Goal: Task Accomplishment & Management: Manage account settings

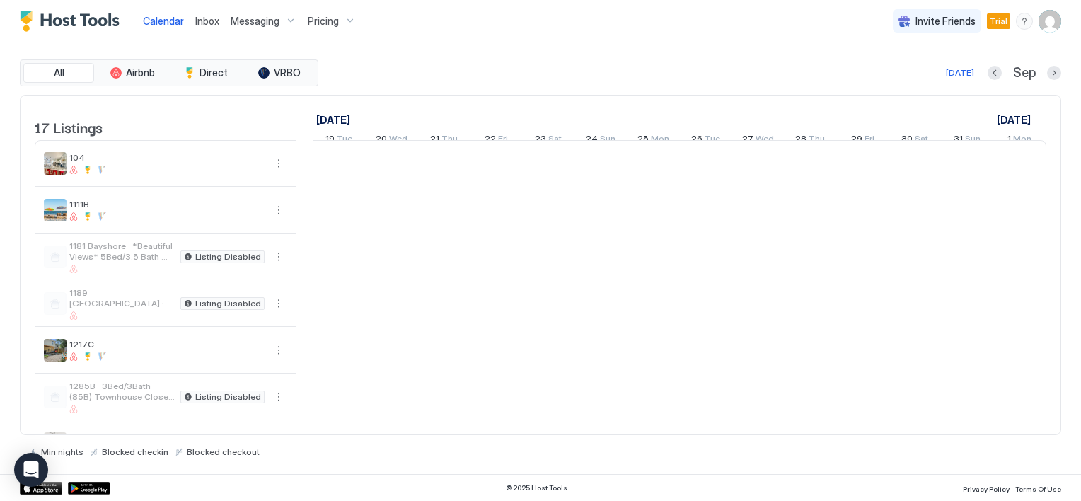
scroll to position [0, 786]
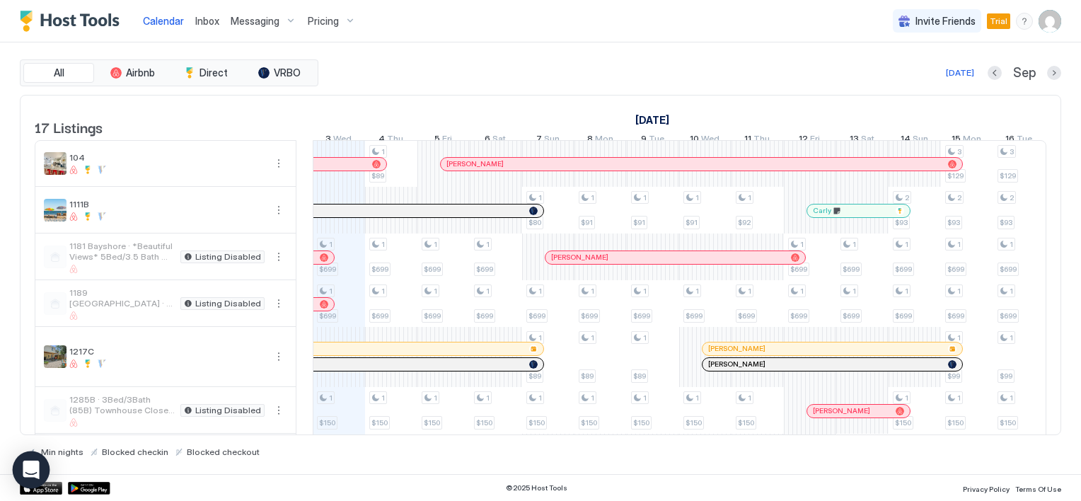
click at [40, 467] on div "Open Intercom Messenger" at bounding box center [31, 469] width 37 height 37
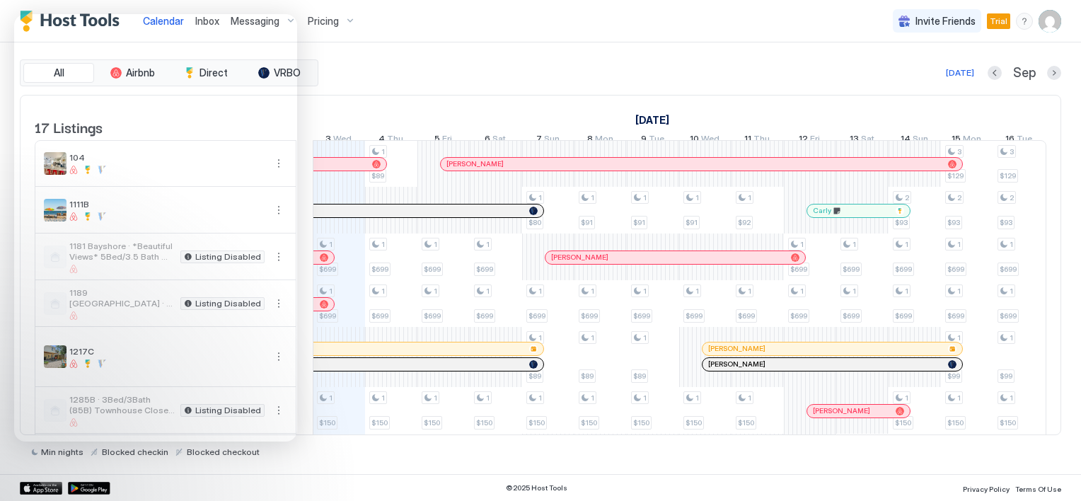
click at [444, 69] on div "Today Sep" at bounding box center [691, 72] width 740 height 17
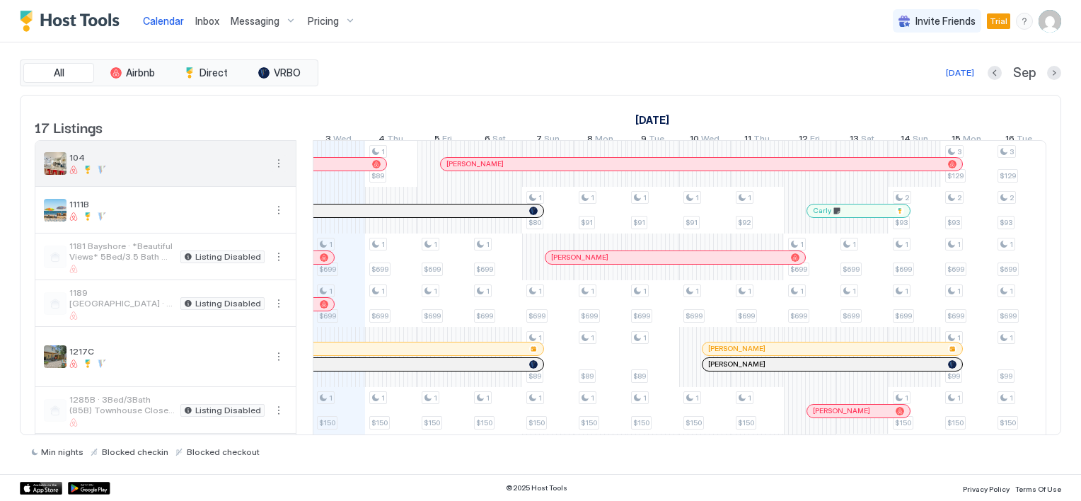
click at [279, 172] on button "More options" at bounding box center [278, 163] width 17 height 17
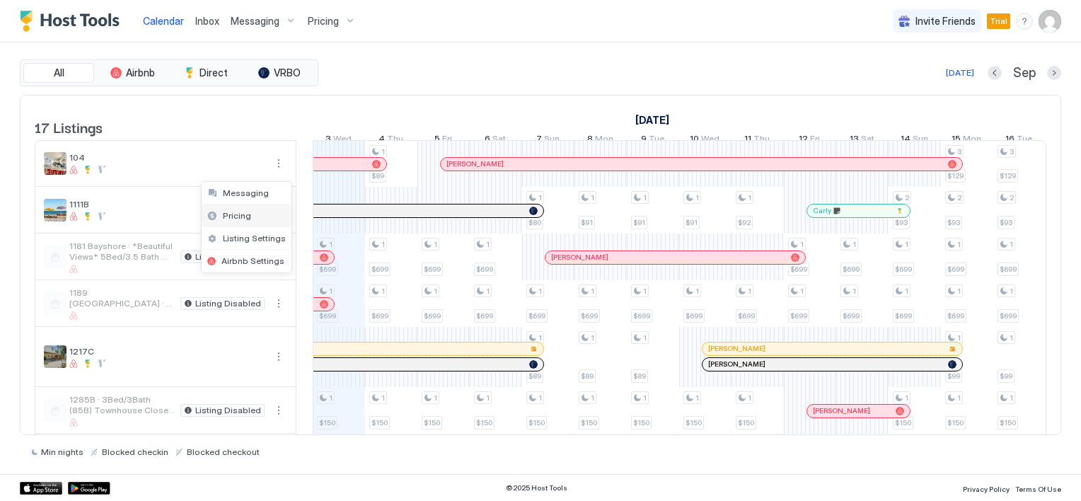
click at [231, 211] on span "Pricing" at bounding box center [237, 215] width 28 height 11
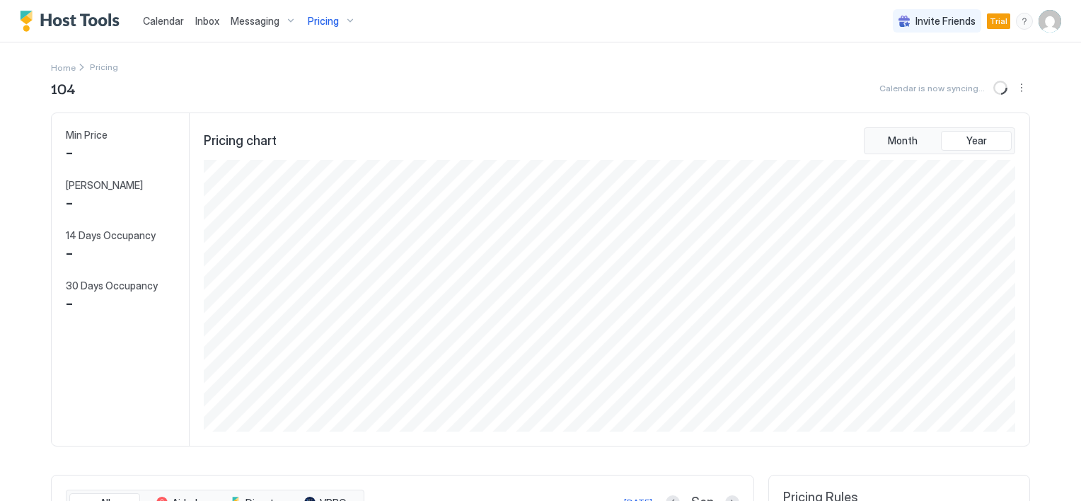
scroll to position [272, 815]
click at [170, 22] on span "Calendar" at bounding box center [163, 21] width 41 height 12
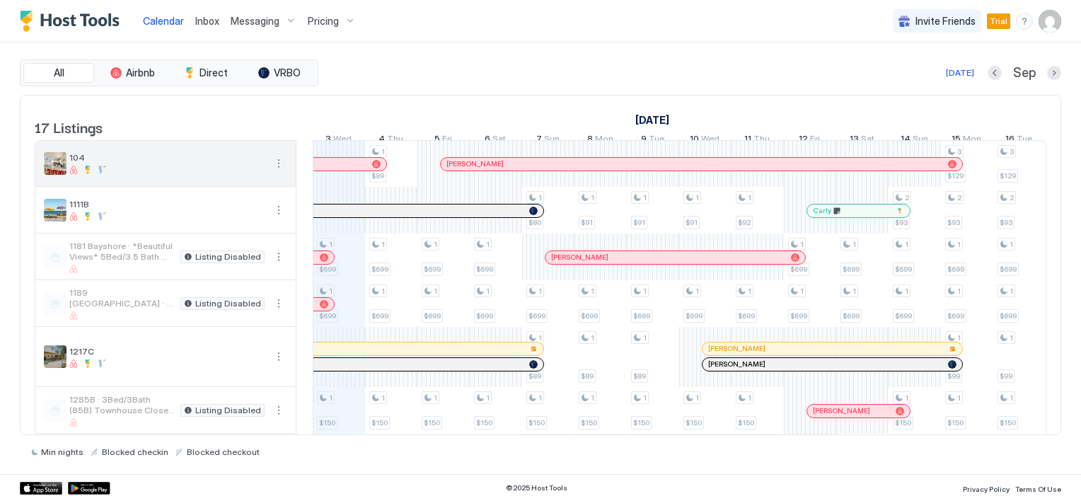
click at [277, 168] on button "More options" at bounding box center [278, 163] width 17 height 17
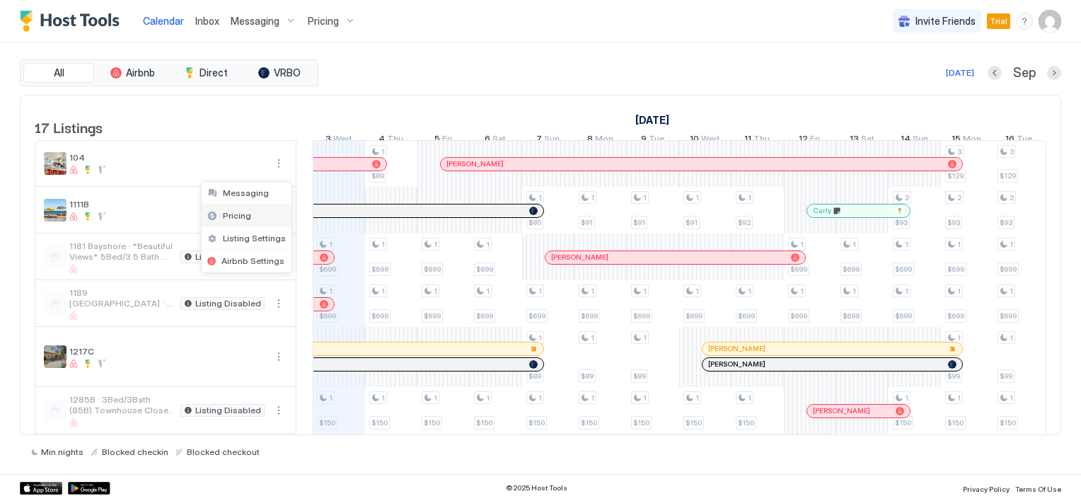
click at [243, 214] on span "Pricing" at bounding box center [237, 215] width 28 height 11
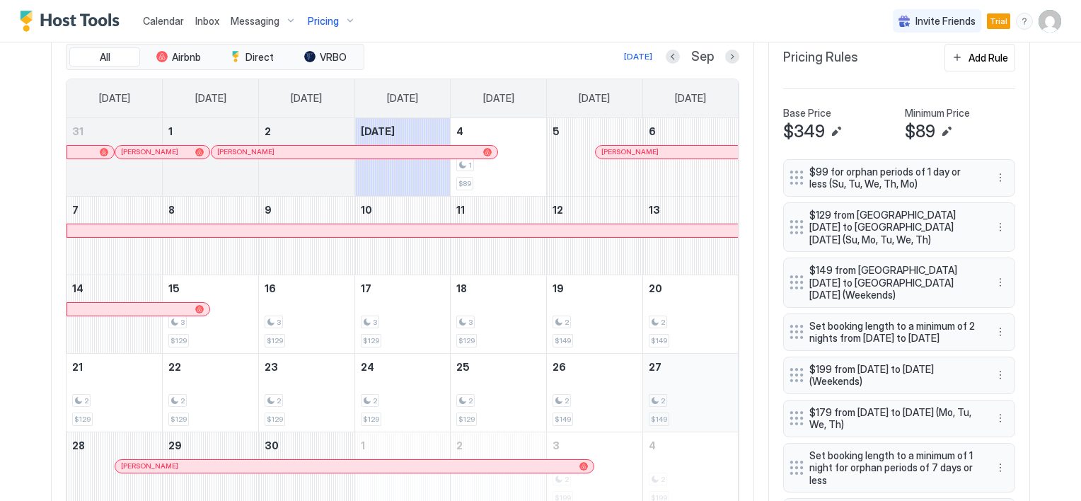
scroll to position [424, 0]
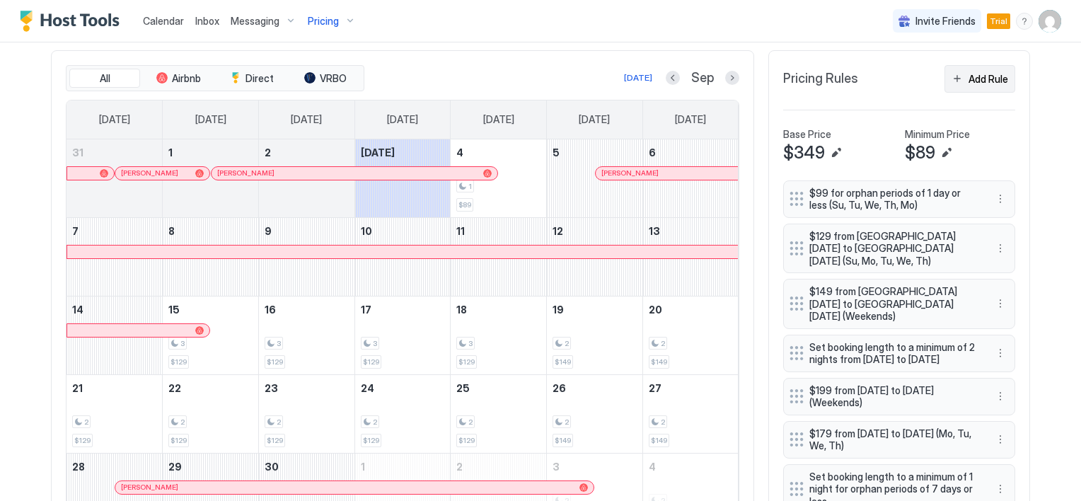
click at [985, 76] on div "Add Rule" at bounding box center [988, 78] width 40 height 15
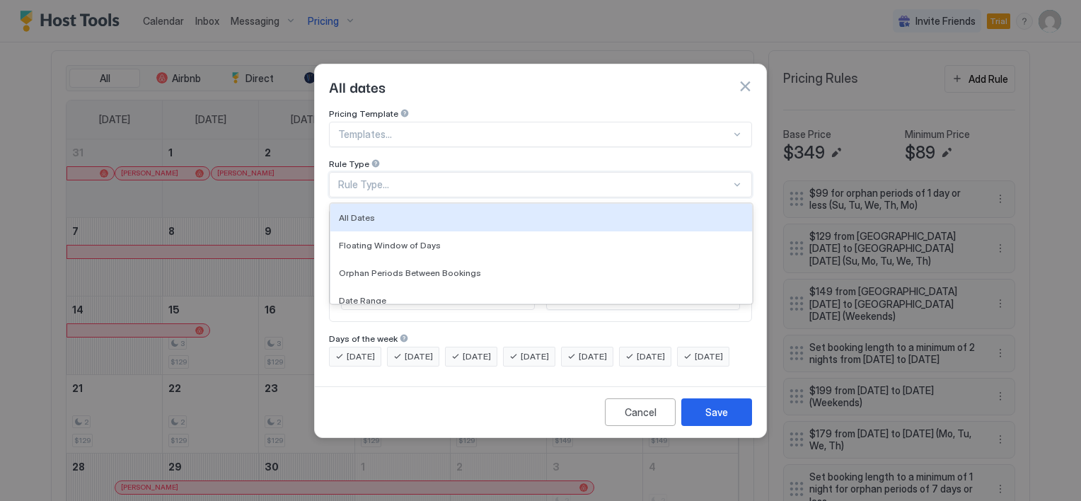
click at [396, 178] on div "Rule Type..." at bounding box center [534, 184] width 393 height 13
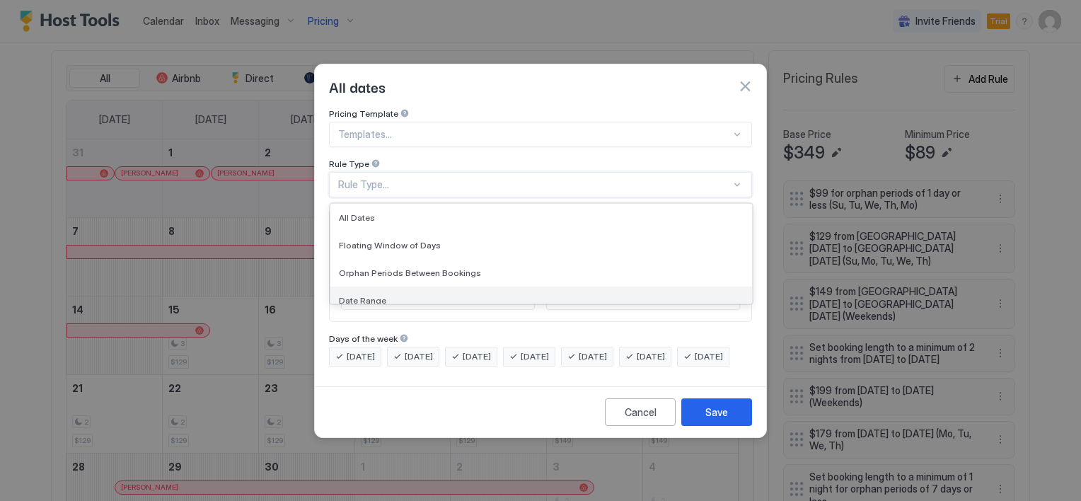
click at [388, 295] on div "Date Range" at bounding box center [541, 300] width 405 height 11
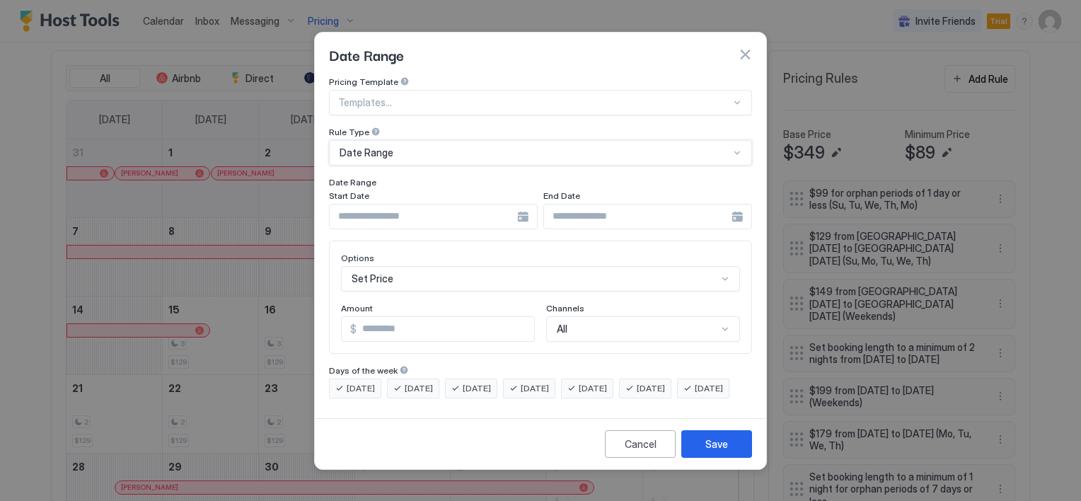
click at [519, 204] on div at bounding box center [433, 216] width 209 height 25
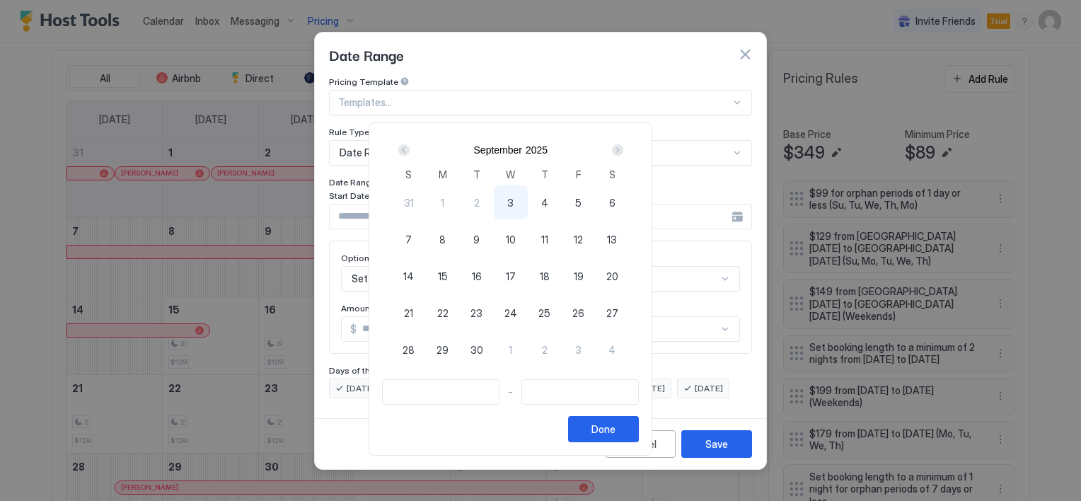
click at [448, 271] on span "15" at bounding box center [443, 276] width 10 height 15
type input "**********"
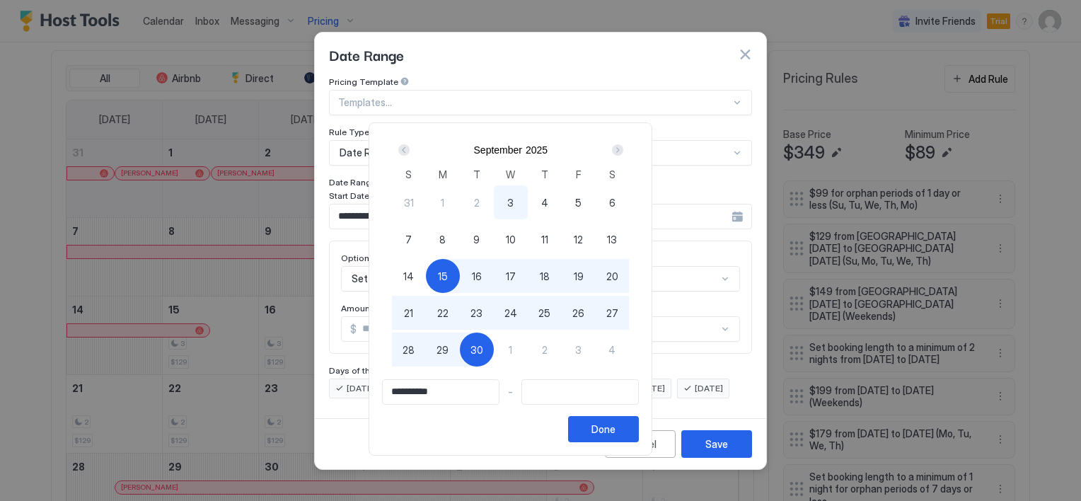
type input "**********"
click at [460, 346] on div "29" at bounding box center [443, 349] width 34 height 34
type input "**********"
click at [615, 425] on div "Done" at bounding box center [603, 429] width 24 height 15
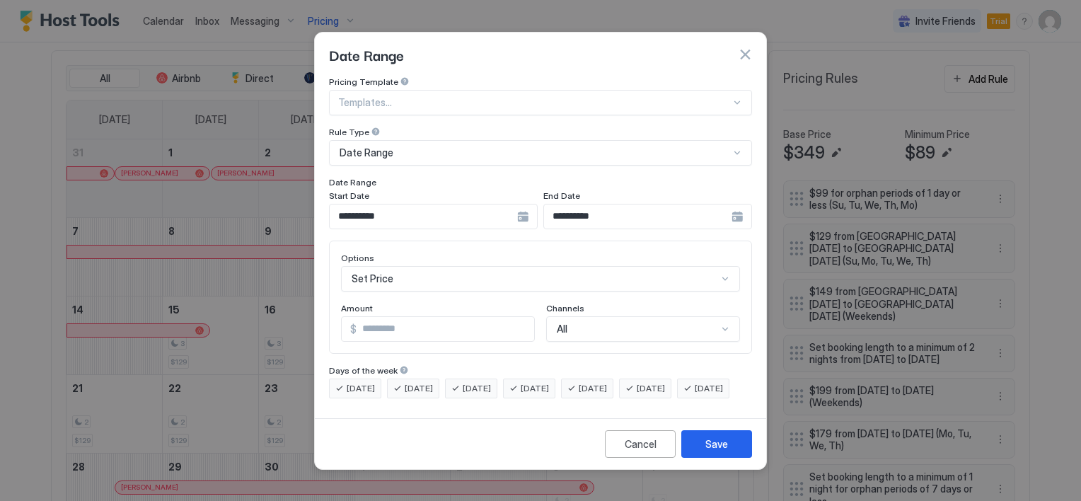
click at [440, 266] on div "Set Price" at bounding box center [540, 278] width 399 height 25
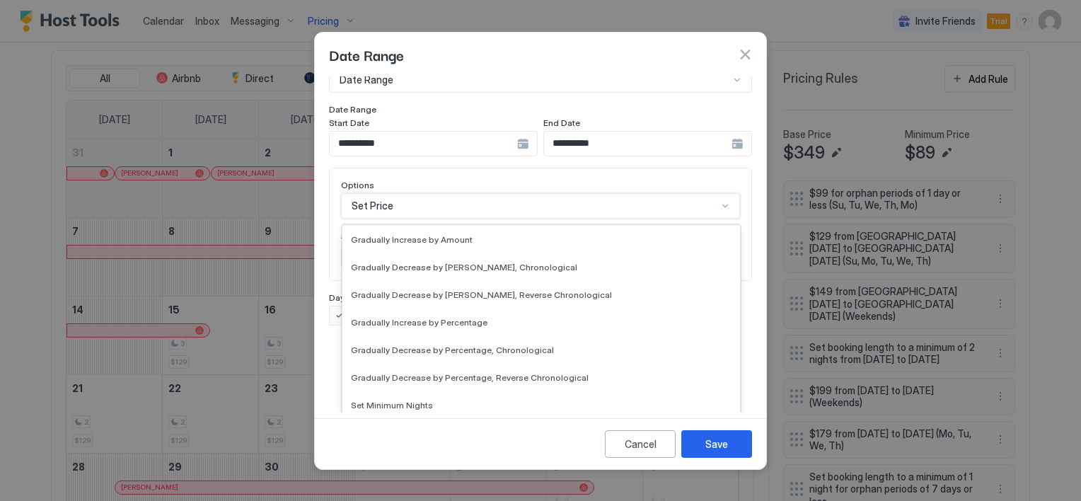
scroll to position [212, 0]
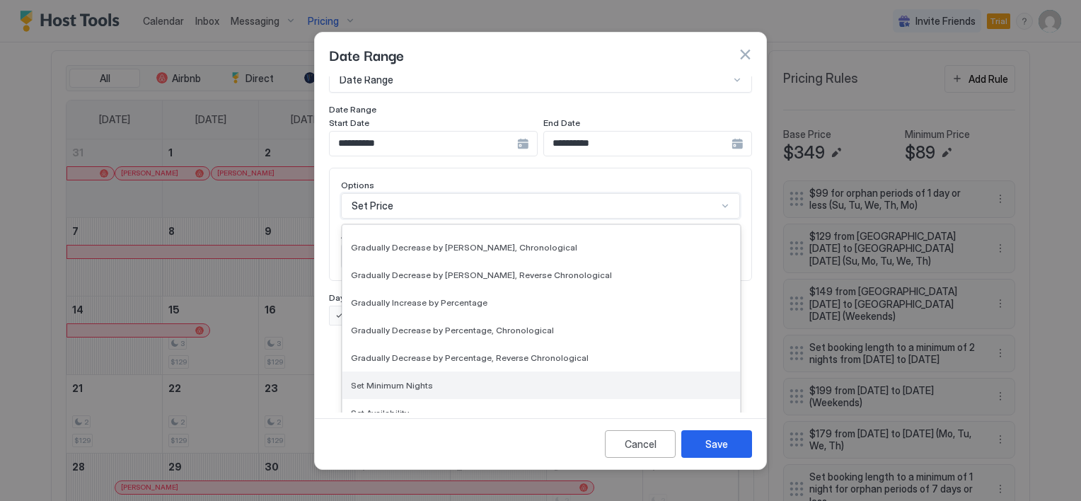
click at [412, 380] on span "Set Minimum Nights" at bounding box center [392, 385] width 82 height 11
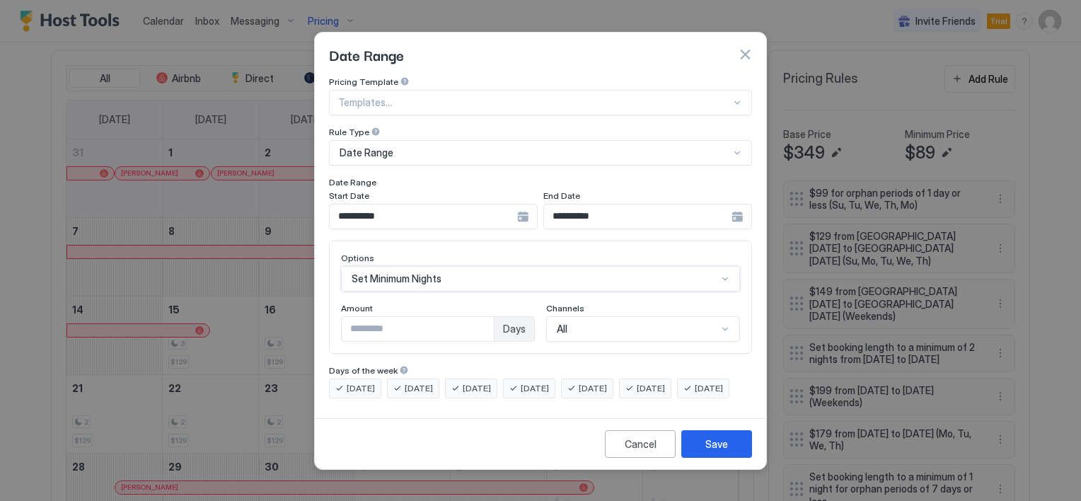
scroll to position [0, 0]
click at [405, 317] on input "*" at bounding box center [418, 329] width 152 height 24
type input "*"
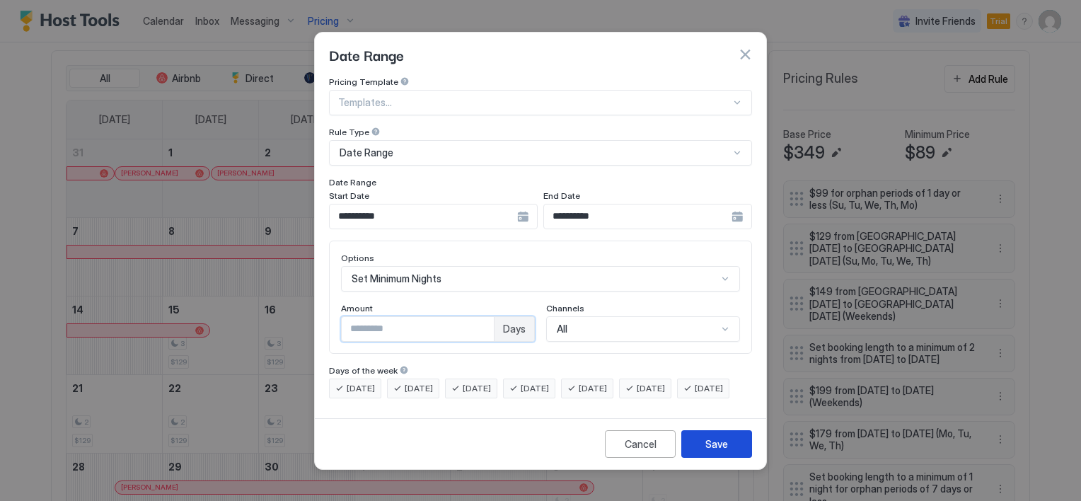
click at [702, 448] on button "Save" at bounding box center [716, 444] width 71 height 28
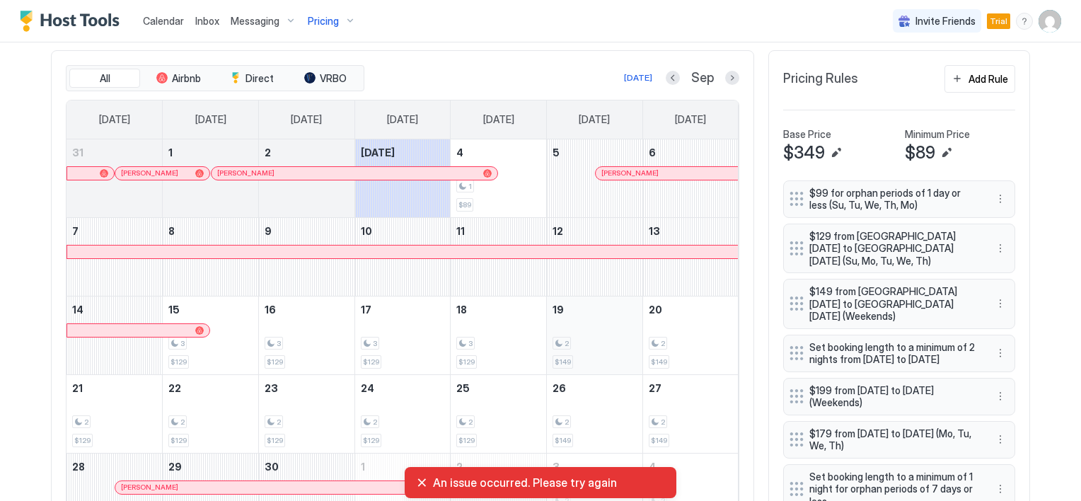
scroll to position [495, 0]
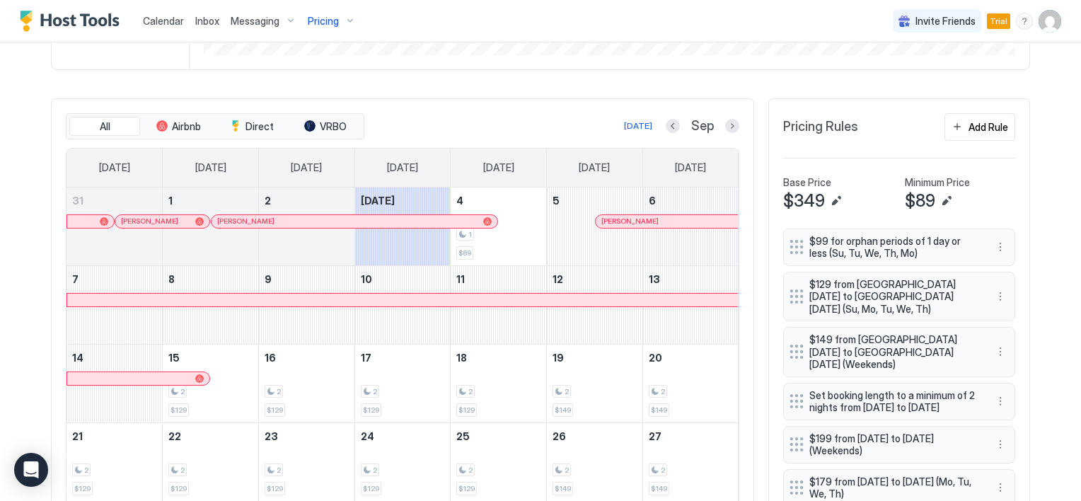
scroll to position [354, 0]
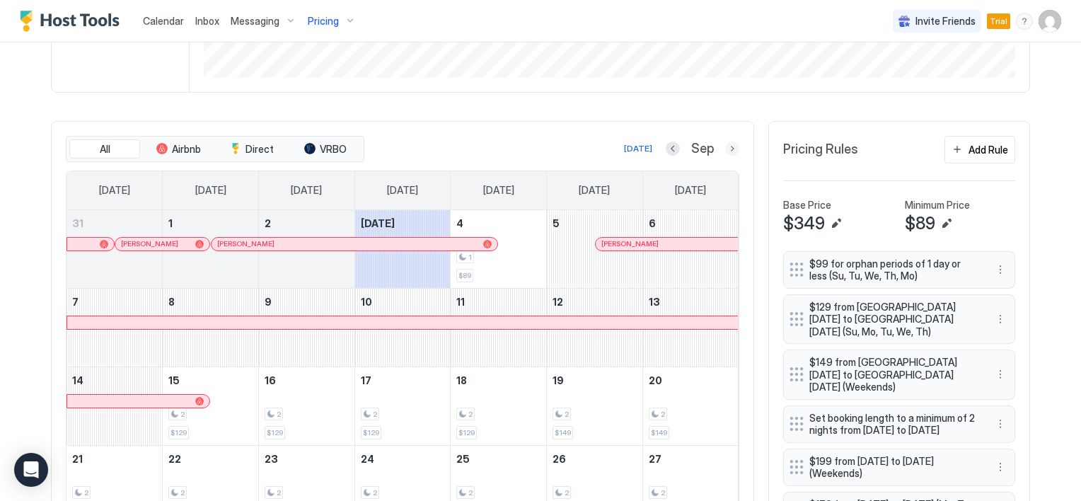
click at [730, 144] on button "Next month" at bounding box center [732, 148] width 14 height 14
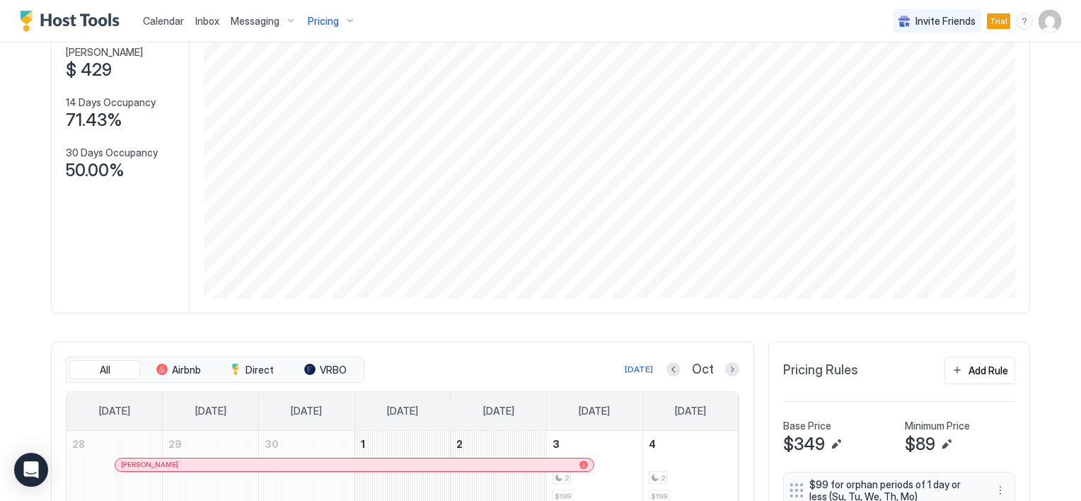
scroll to position [126, 0]
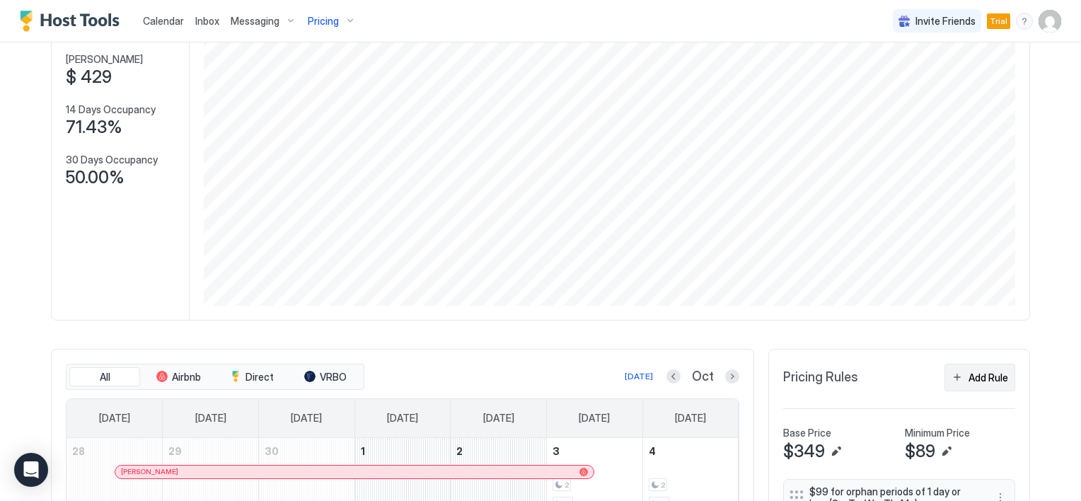
click at [977, 376] on div "Add Rule" at bounding box center [988, 377] width 40 height 15
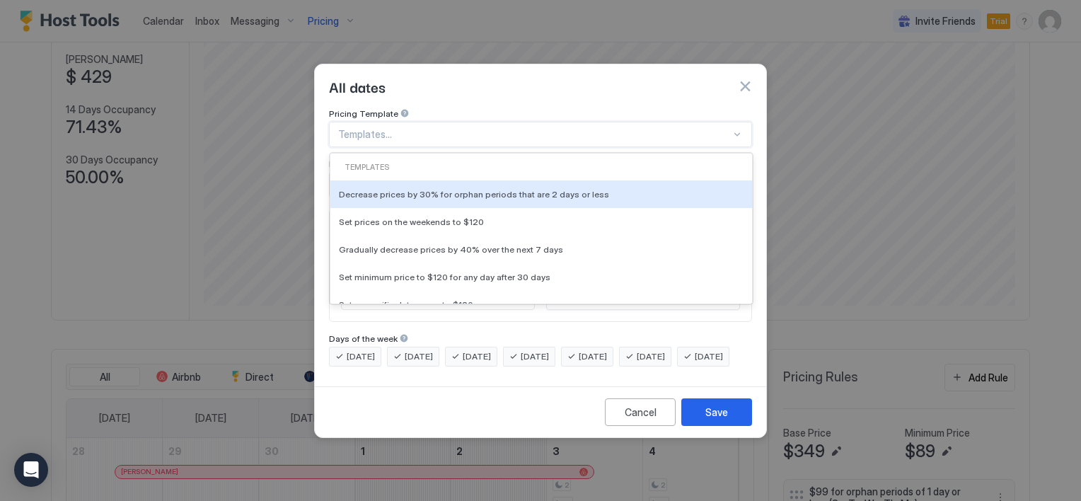
click at [438, 128] on div at bounding box center [534, 134] width 393 height 13
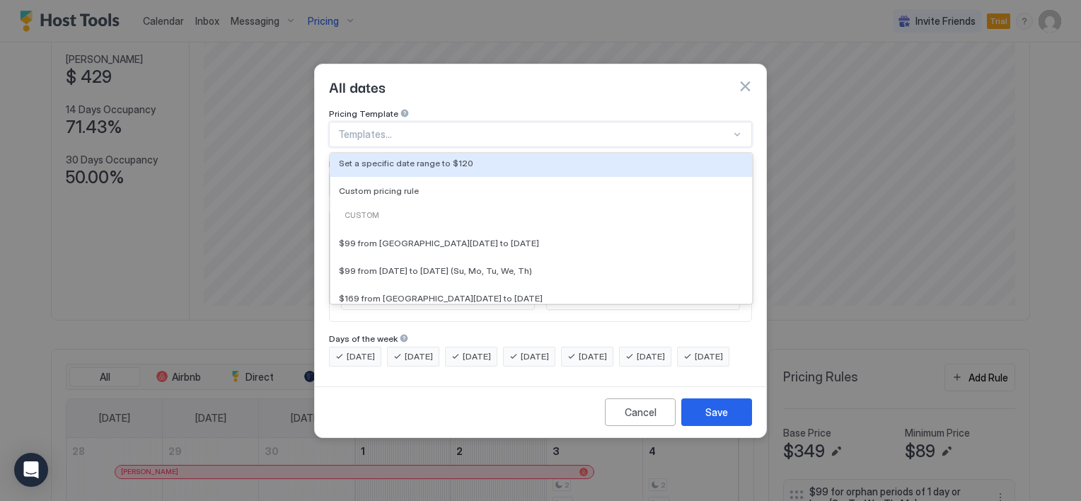
scroll to position [134, 0]
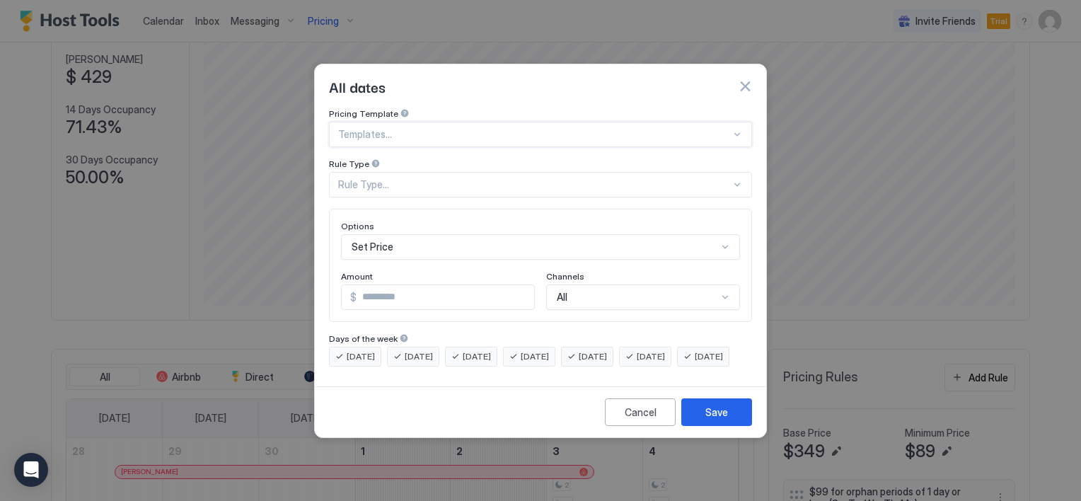
click at [736, 129] on div at bounding box center [736, 134] width 11 height 11
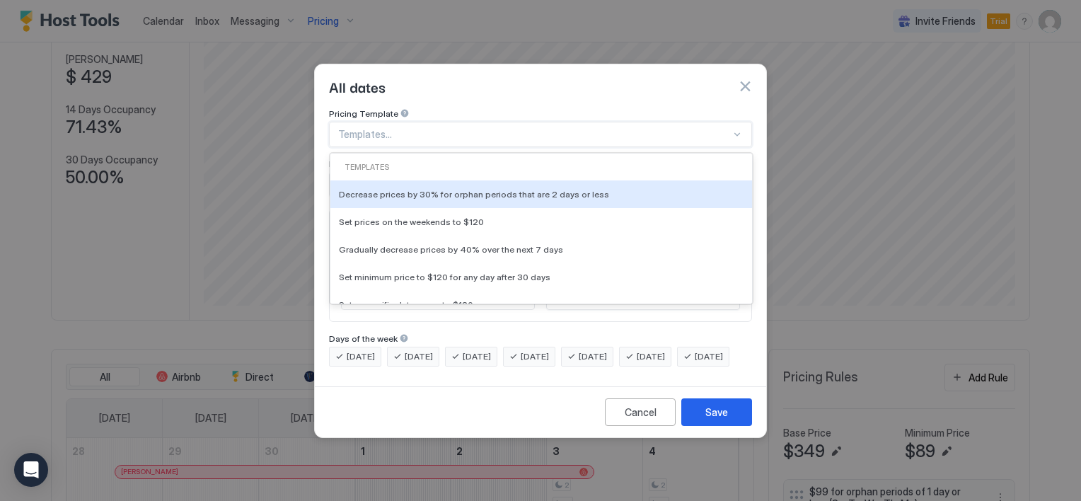
click at [736, 129] on div at bounding box center [736, 134] width 11 height 11
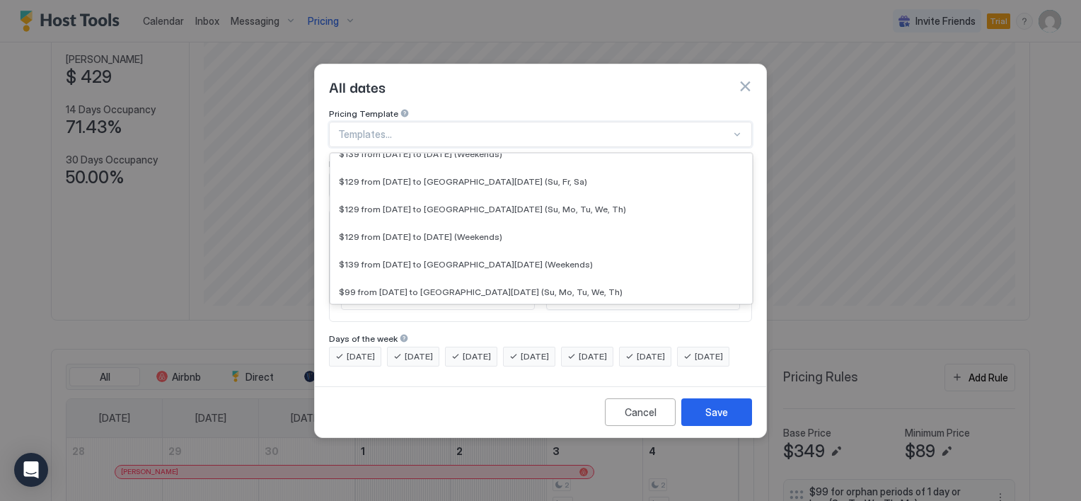
scroll to position [566, 0]
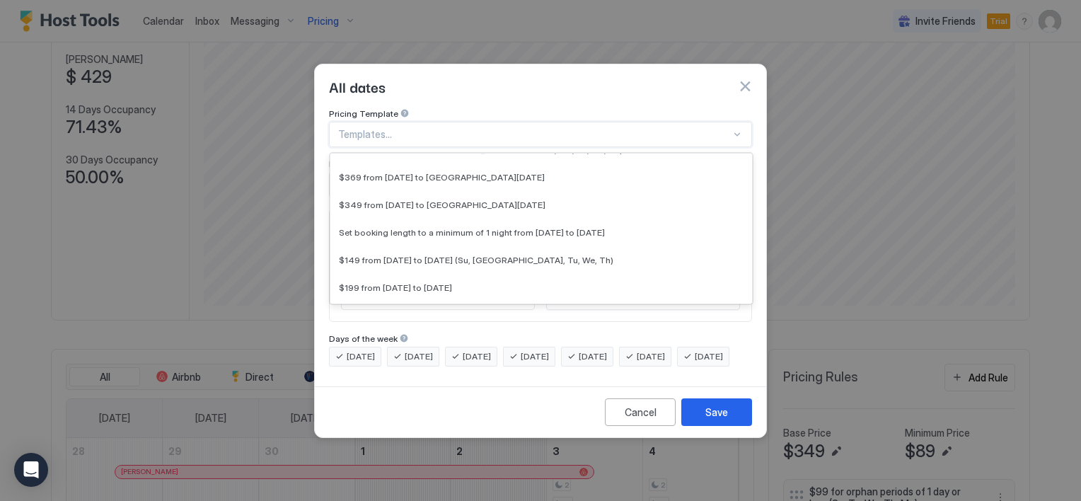
click at [696, 333] on div "Days of the week" at bounding box center [540, 339] width 423 height 13
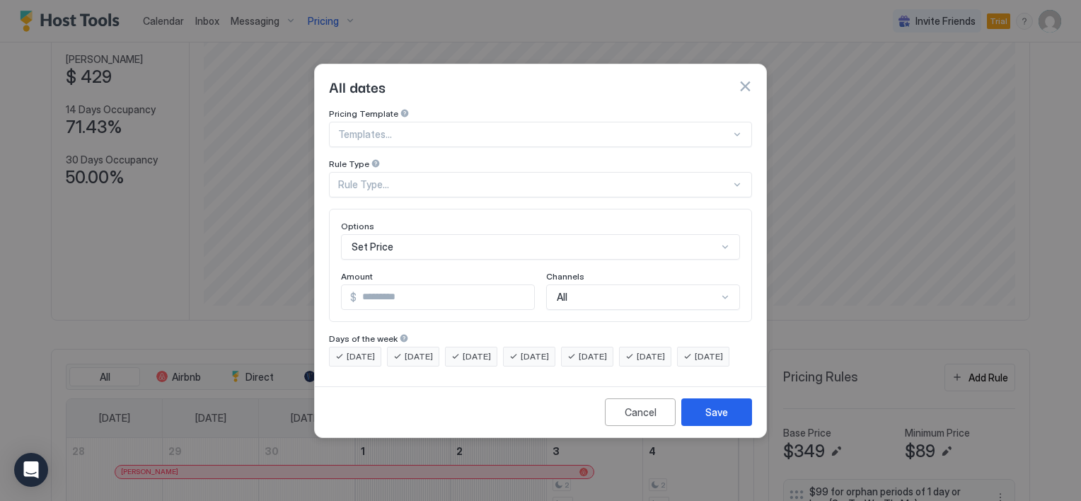
click at [483, 178] on div "Rule Type..." at bounding box center [534, 184] width 393 height 13
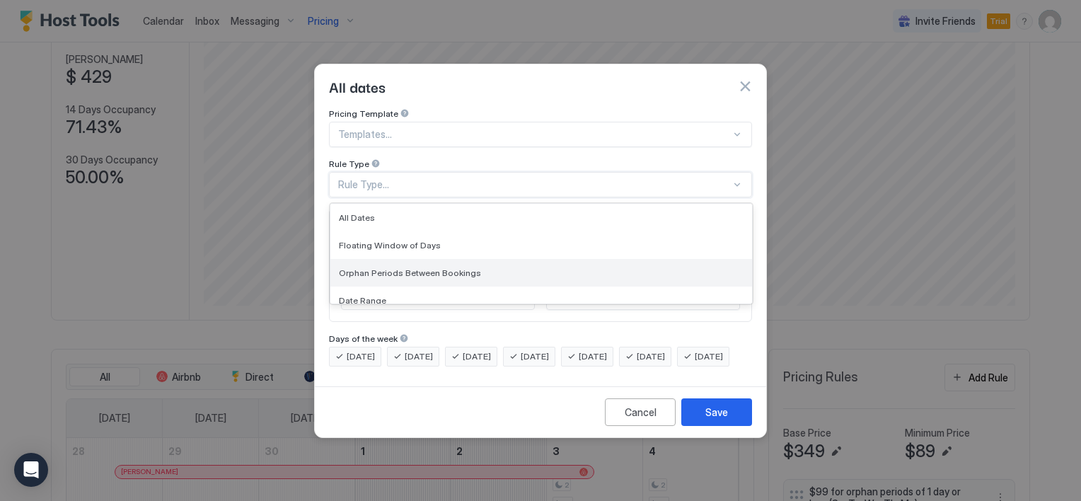
click at [461, 267] on span "Orphan Periods Between Bookings" at bounding box center [410, 272] width 142 height 11
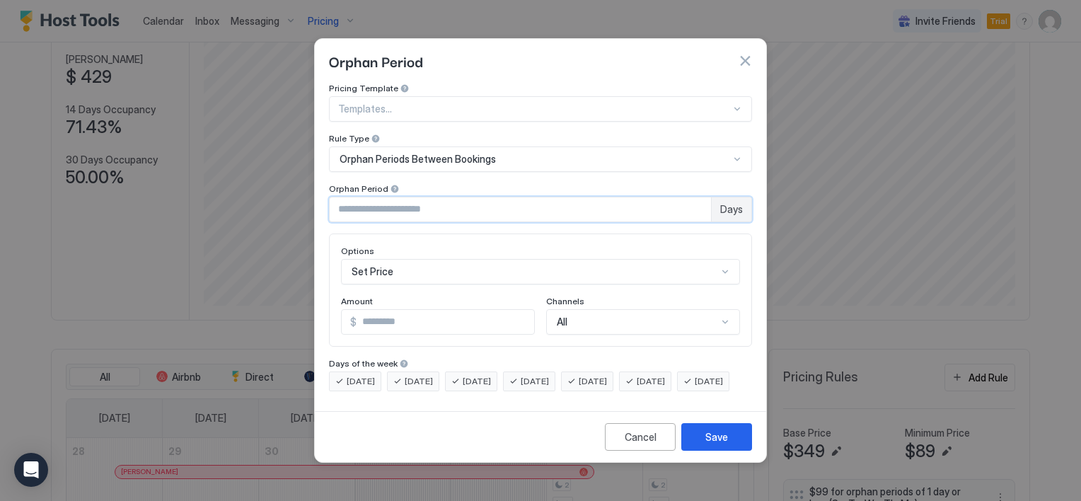
click at [383, 197] on input "*" at bounding box center [520, 209] width 381 height 24
type input "*"
click at [388, 261] on div "Set Price" at bounding box center [540, 271] width 399 height 25
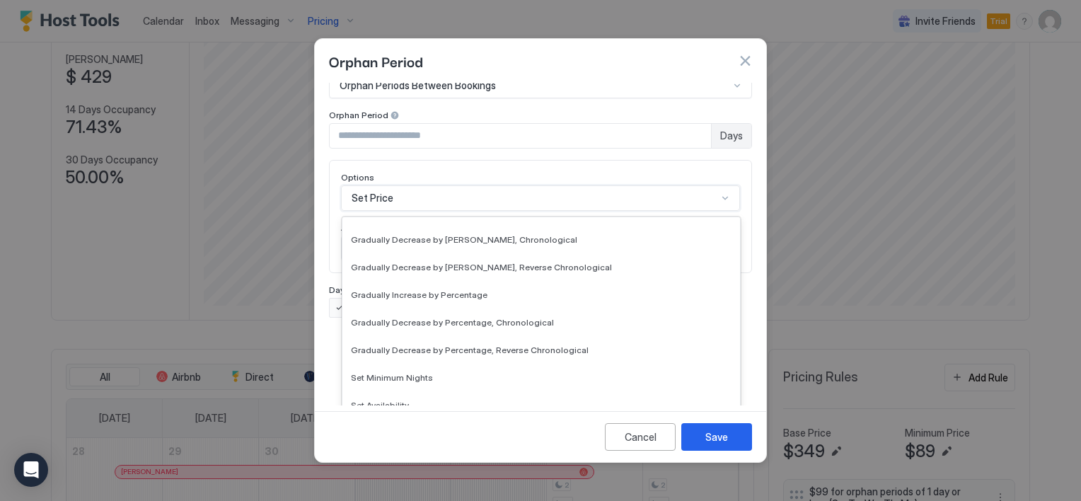
scroll to position [257, 0]
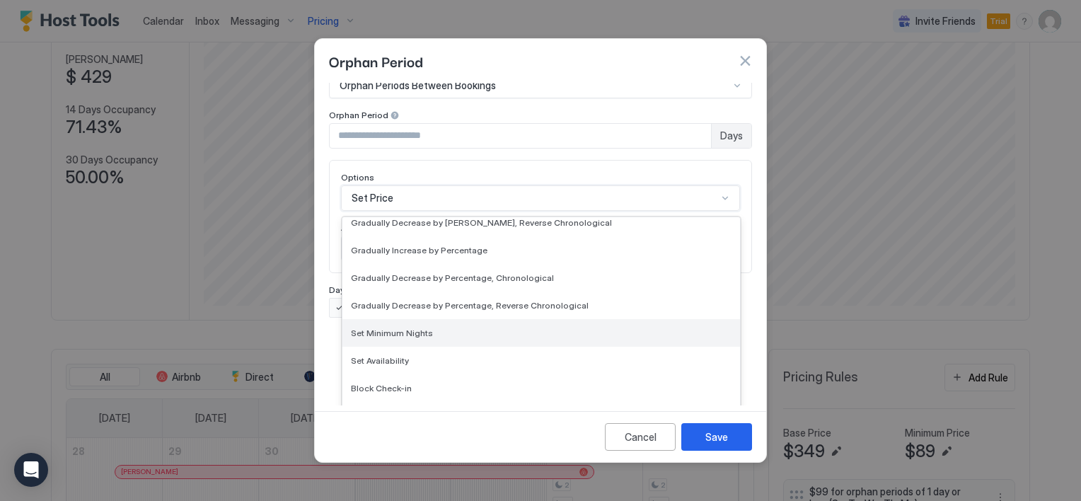
click at [413, 328] on span "Set Minimum Nights" at bounding box center [392, 333] width 82 height 11
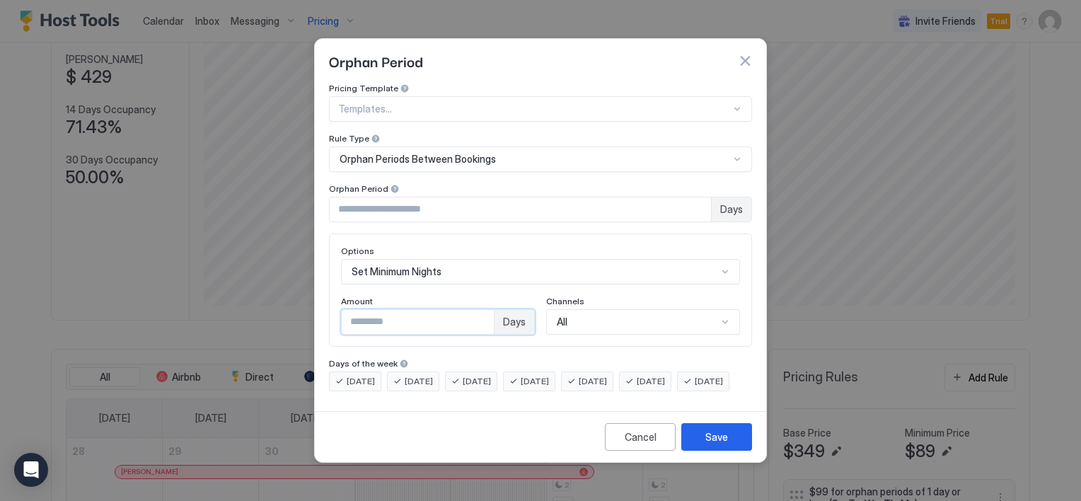
click at [369, 310] on input "*" at bounding box center [418, 322] width 152 height 24
type input "*"
click at [718, 444] on div "Save" at bounding box center [716, 436] width 23 height 15
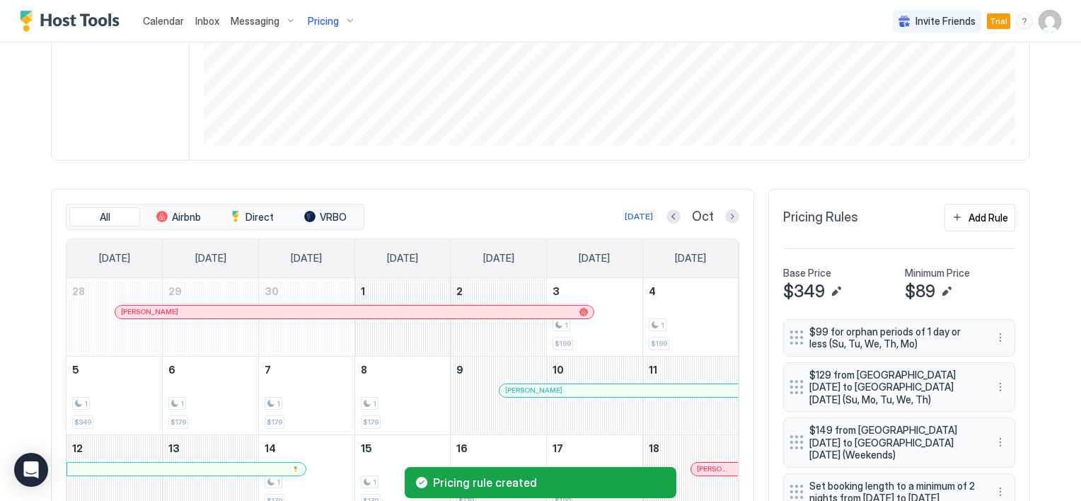
scroll to position [267, 0]
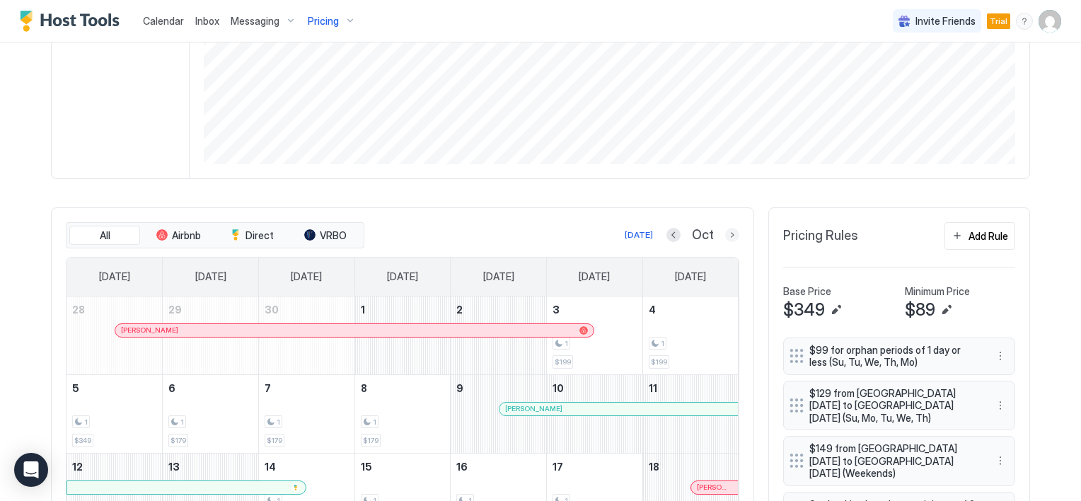
click at [727, 235] on button "Next month" at bounding box center [732, 235] width 14 height 14
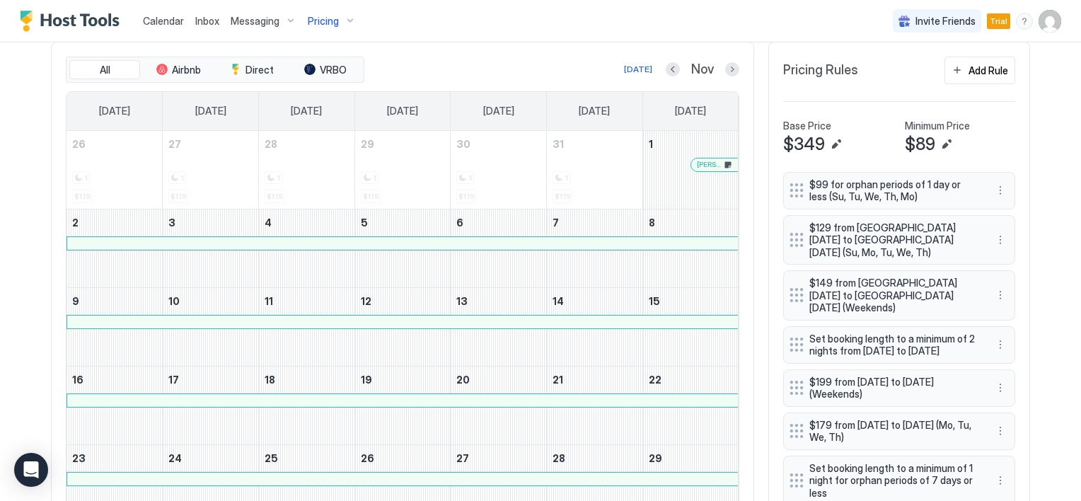
scroll to position [409, 0]
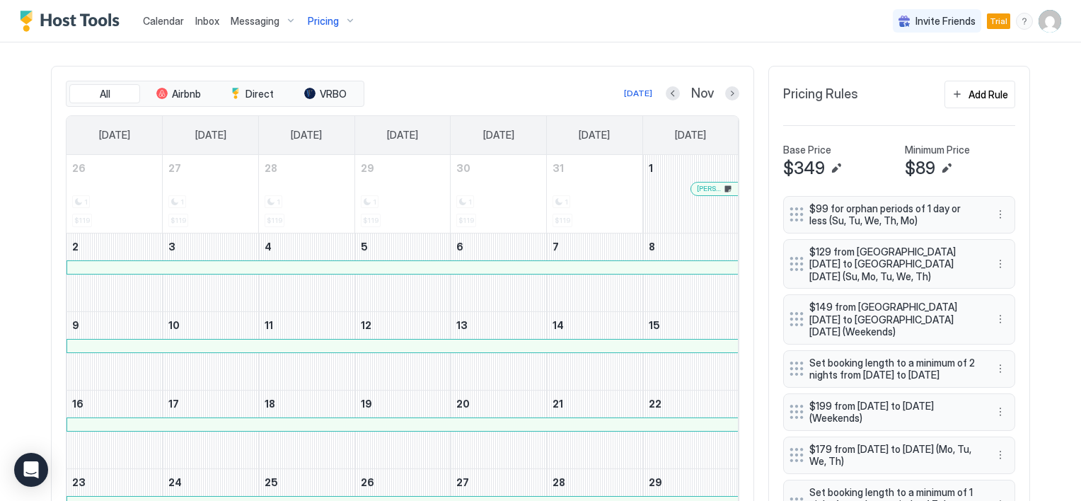
click at [706, 190] on div at bounding box center [711, 188] width 11 height 11
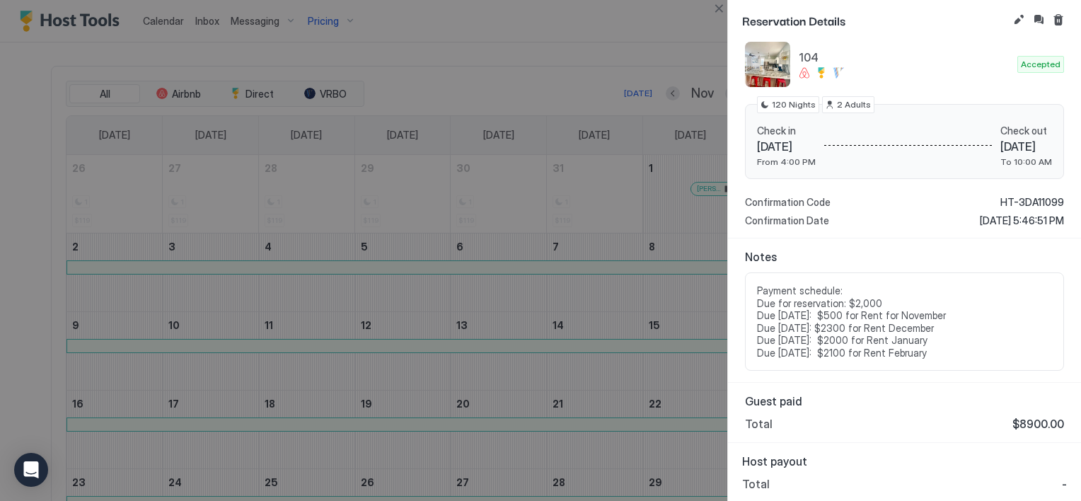
scroll to position [0, 0]
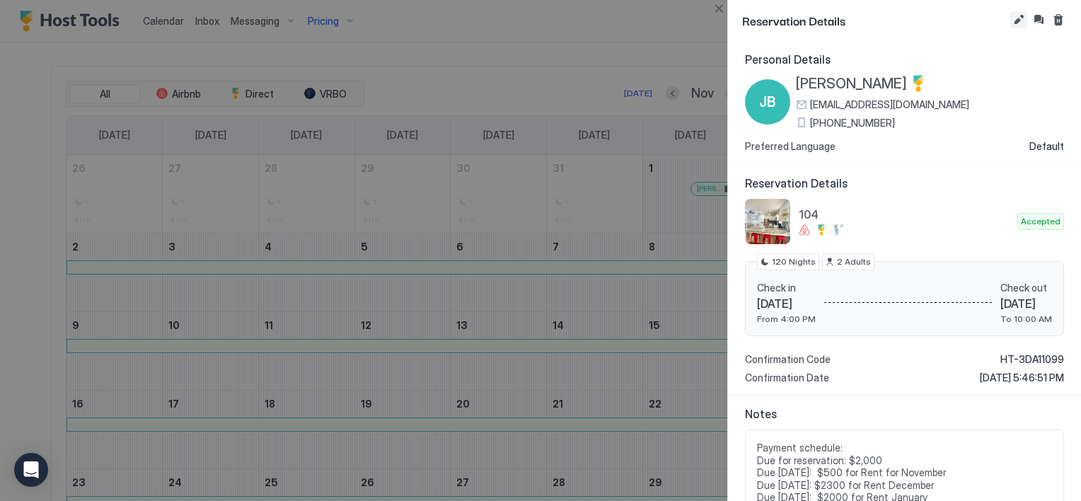
click at [1020, 20] on button "Edit reservation" at bounding box center [1018, 19] width 17 height 17
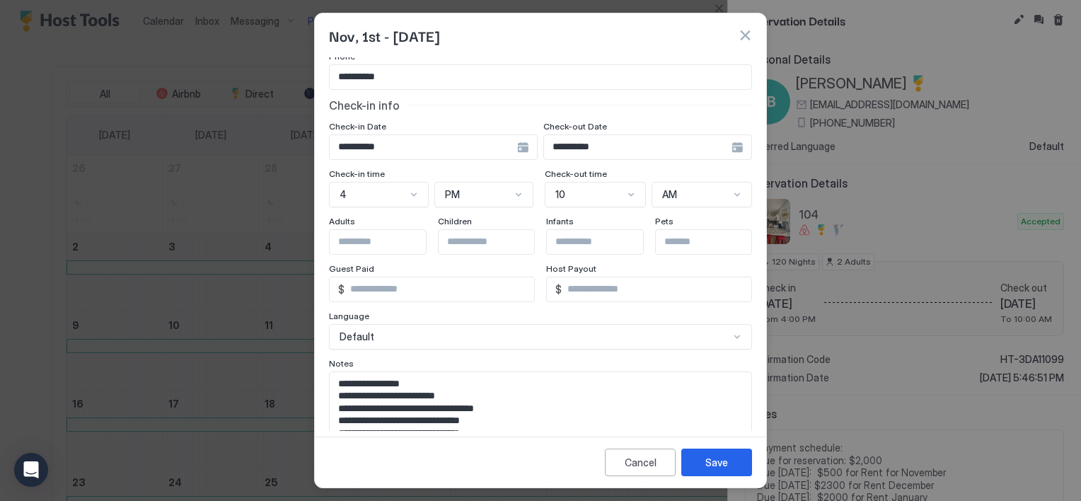
scroll to position [147, 0]
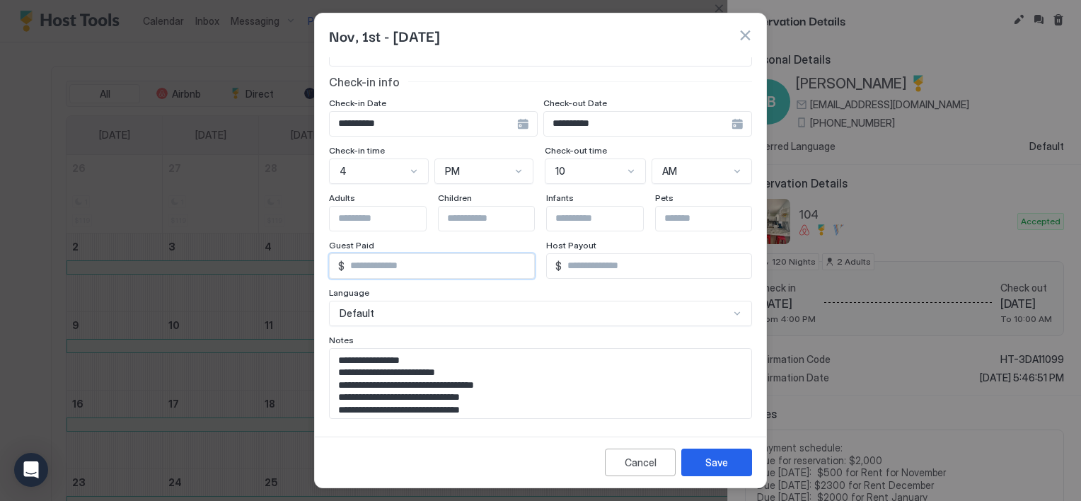
drag, startPoint x: 376, startPoint y: 267, endPoint x: 325, endPoint y: 259, distance: 51.6
click at [325, 259] on div "**********" at bounding box center [540, 244] width 451 height 374
click at [335, 357] on textarea "**********" at bounding box center [536, 383] width 412 height 69
click at [434, 359] on textarea "**********" at bounding box center [536, 383] width 412 height 69
paste textarea "****"
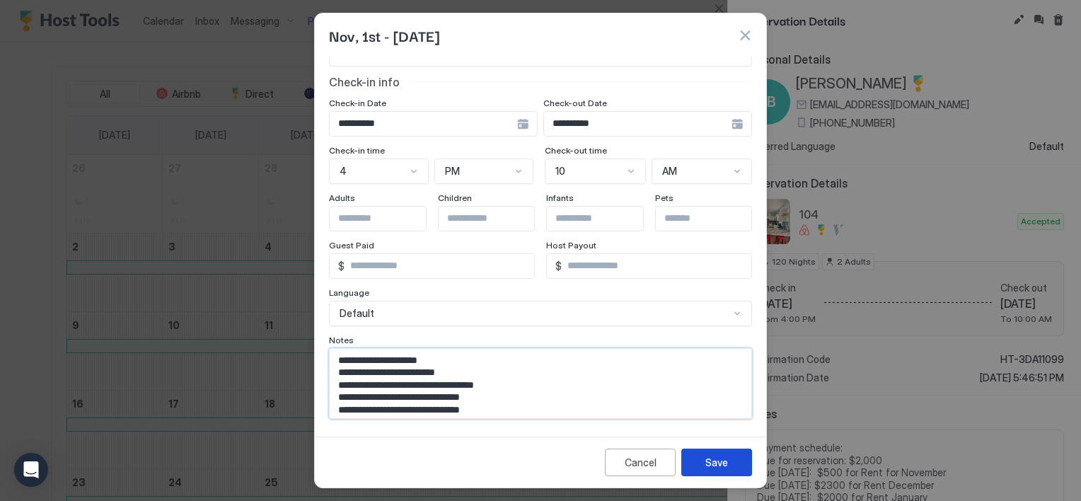
type textarea "**********"
click at [710, 458] on div "Save" at bounding box center [716, 462] width 23 height 15
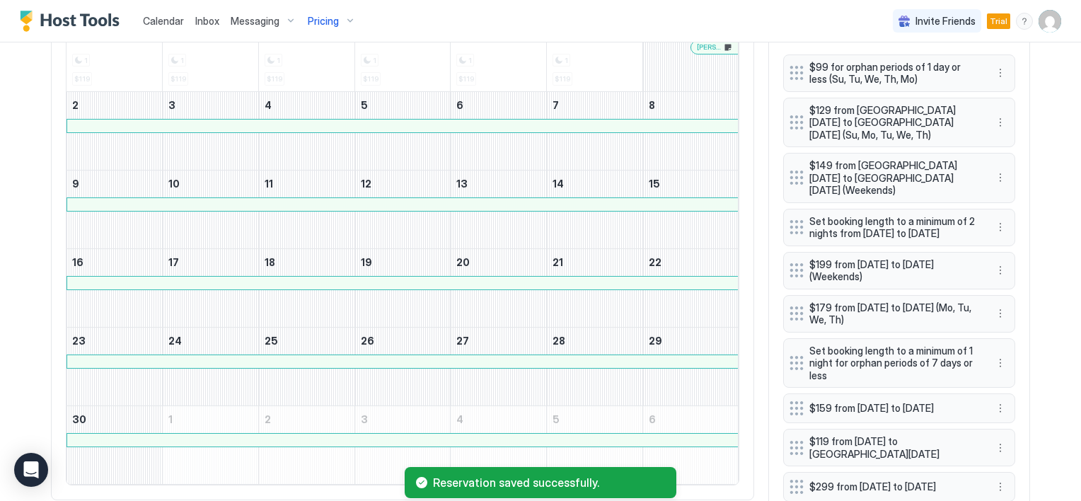
scroll to position [409, 0]
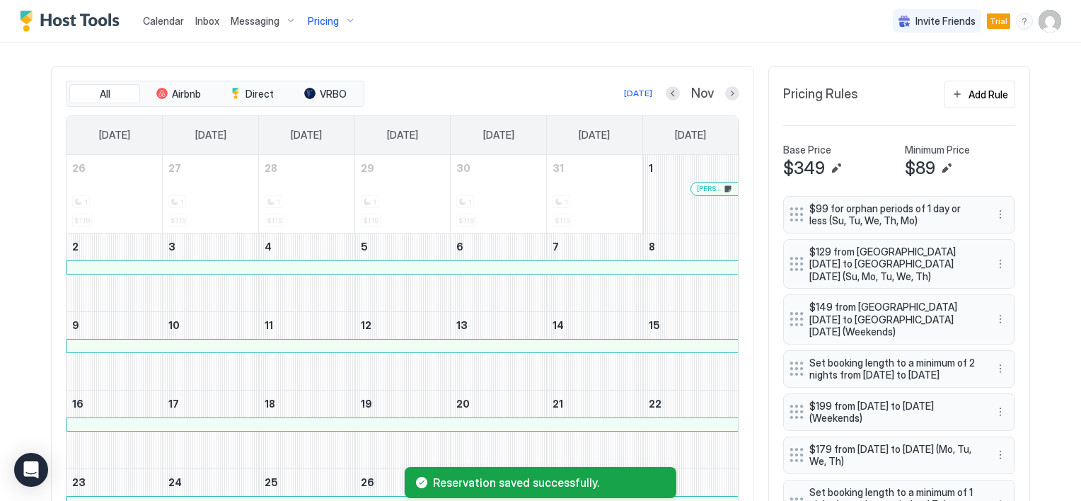
click at [419, 263] on div at bounding box center [402, 267] width 671 height 13
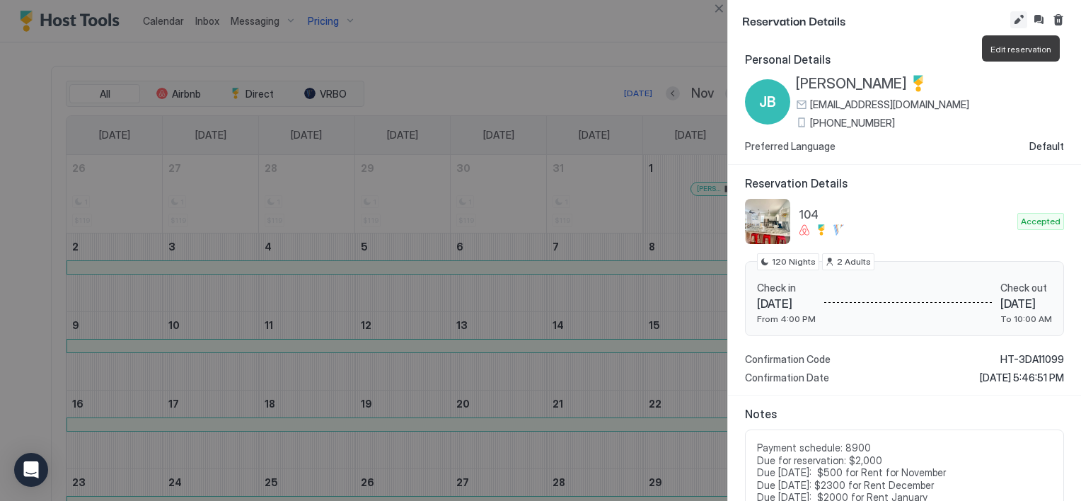
click at [1017, 21] on button "Edit reservation" at bounding box center [1018, 19] width 17 height 17
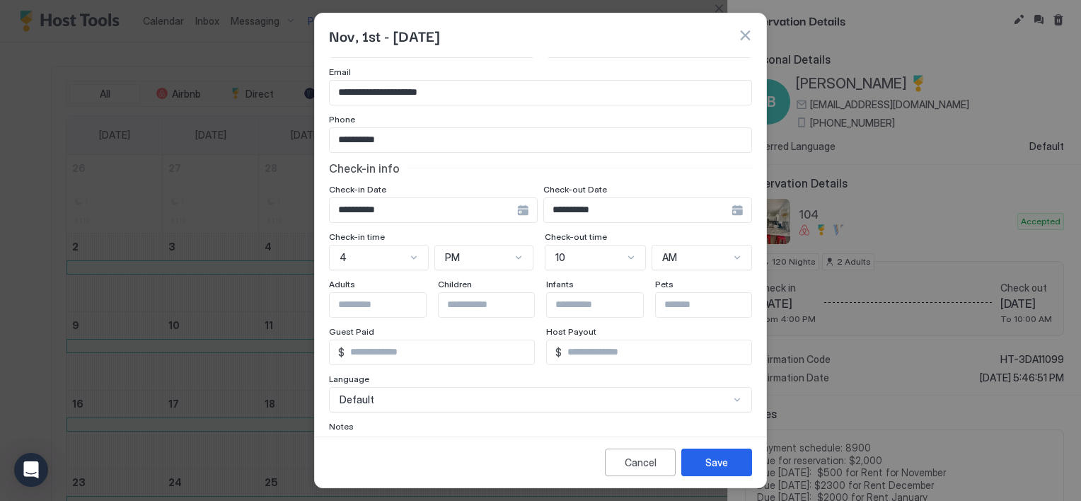
scroll to position [6, 0]
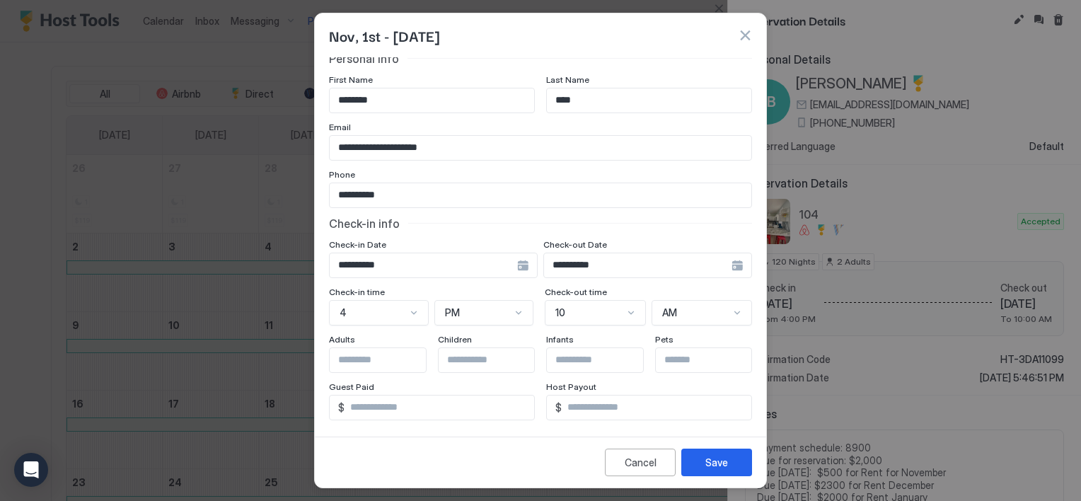
click at [751, 37] on button "button" at bounding box center [745, 35] width 14 height 14
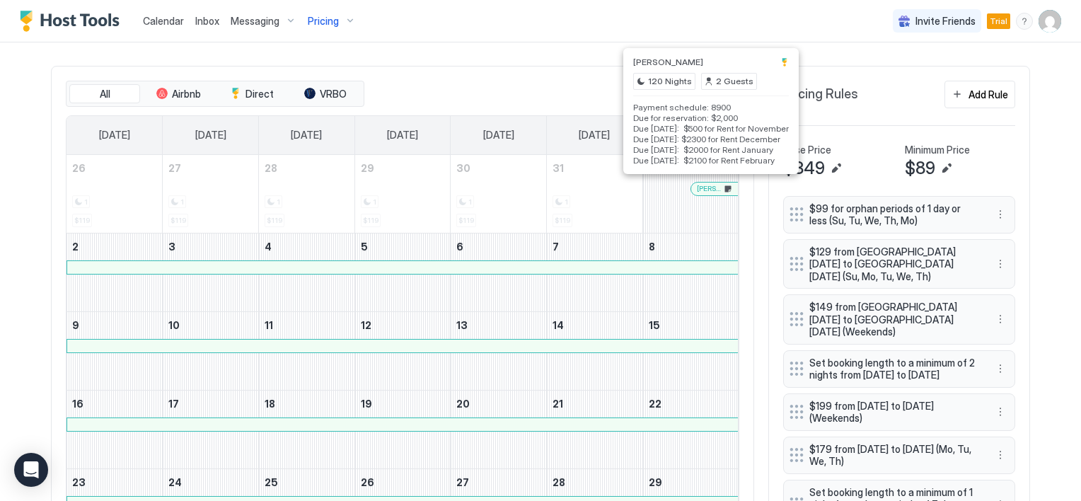
click at [706, 185] on div at bounding box center [711, 188] width 11 height 11
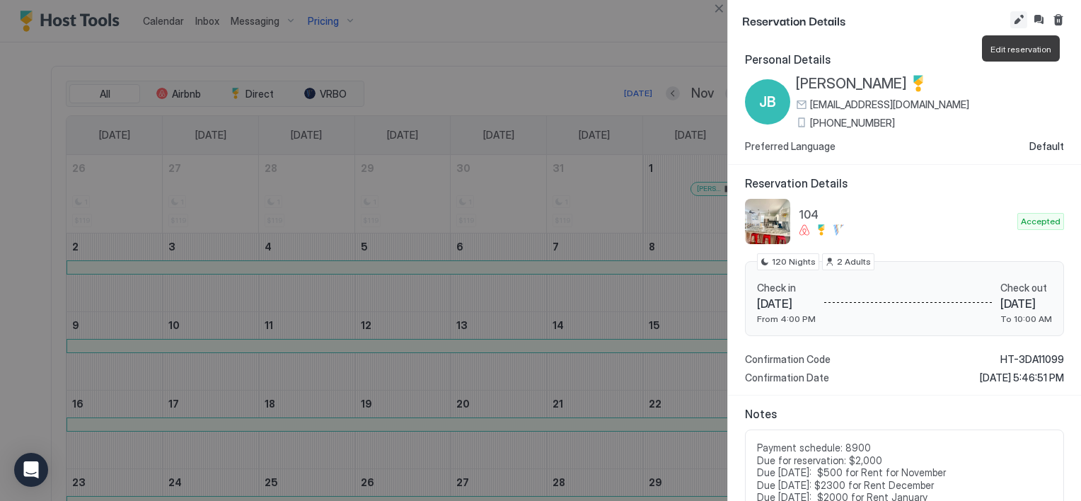
click at [1014, 21] on button "Edit reservation" at bounding box center [1018, 19] width 17 height 17
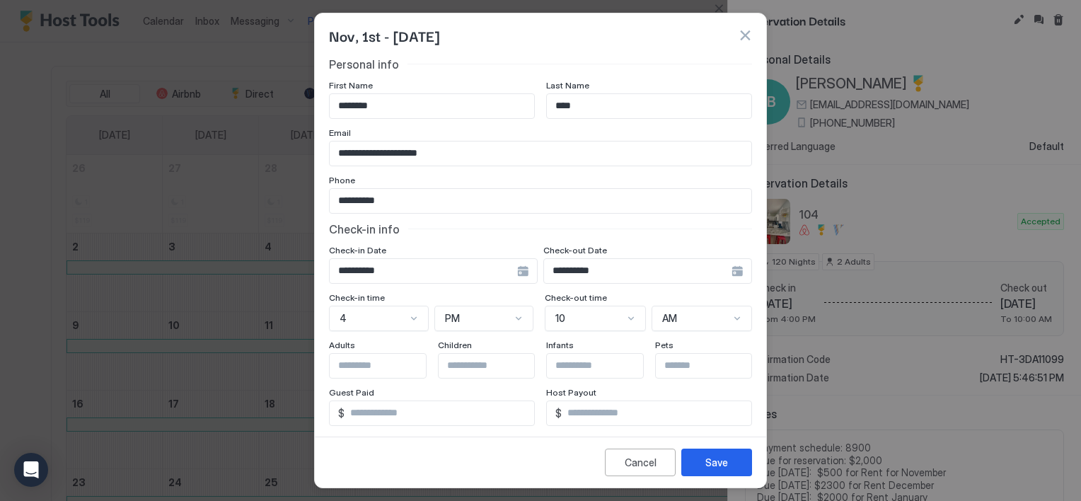
scroll to position [141, 0]
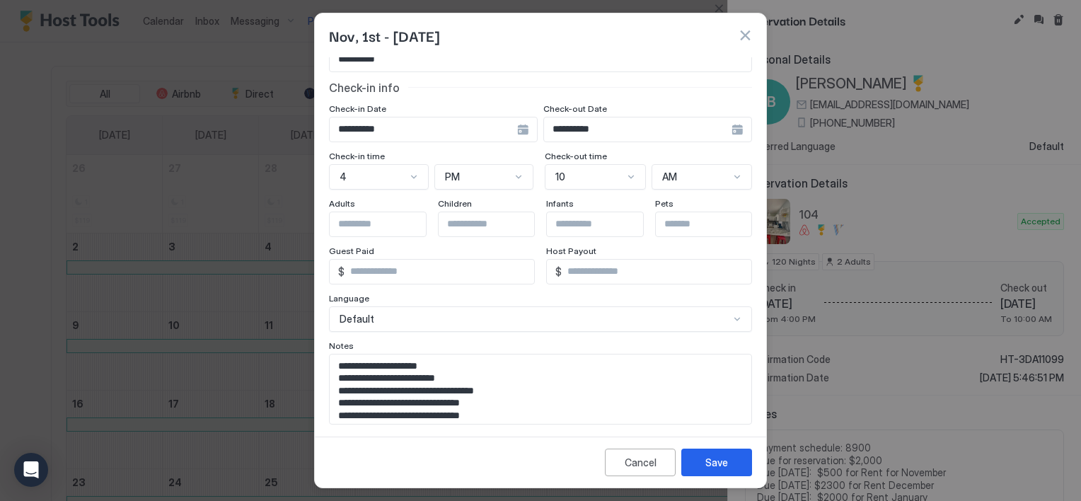
click at [744, 33] on button "button" at bounding box center [745, 35] width 14 height 14
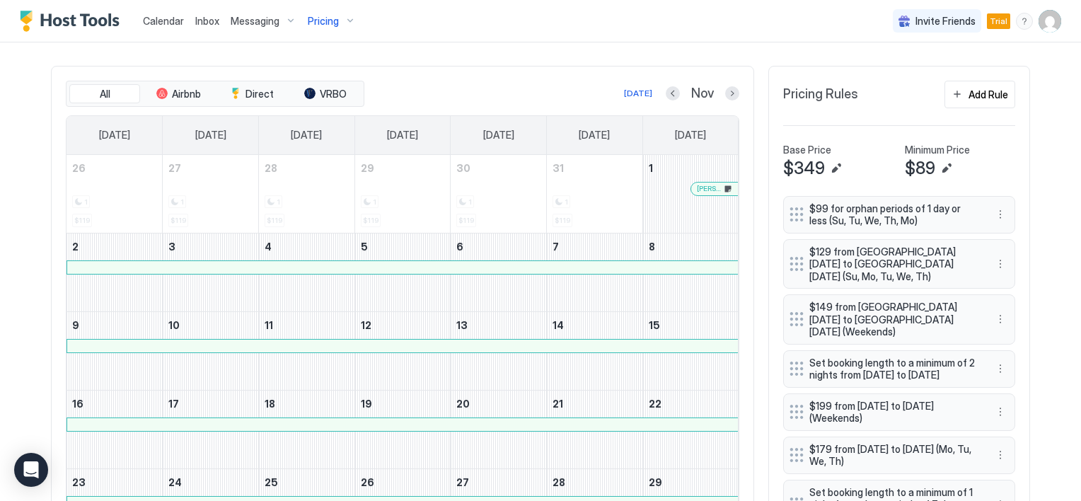
click at [625, 268] on div at bounding box center [402, 267] width 671 height 13
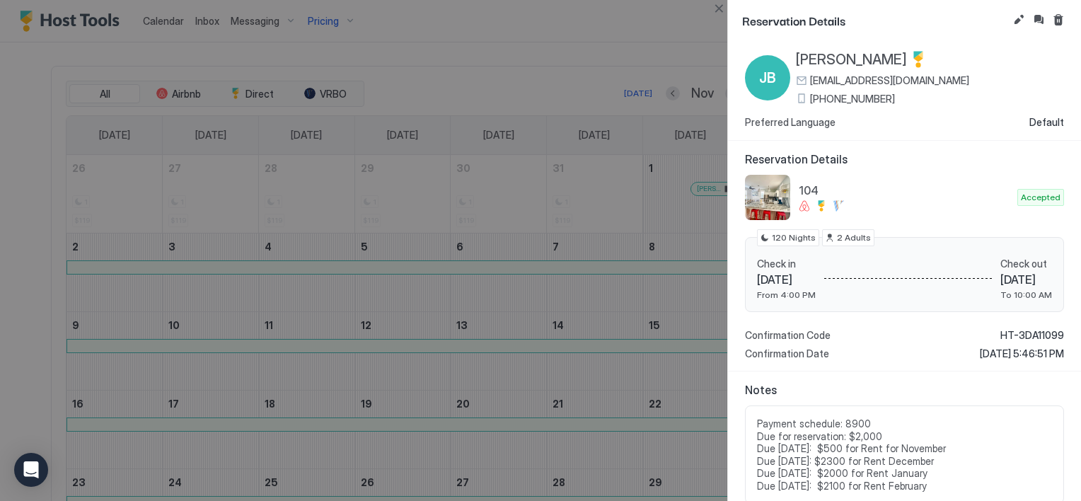
scroll to position [16, 0]
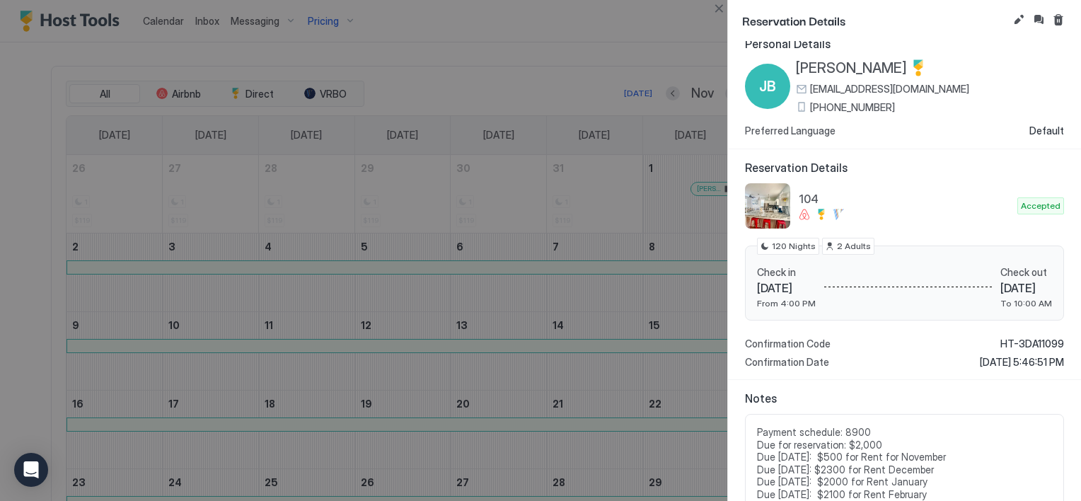
click at [501, 242] on div at bounding box center [540, 250] width 1081 height 501
click at [38, 475] on div "Open Intercom Messenger" at bounding box center [31, 469] width 37 height 37
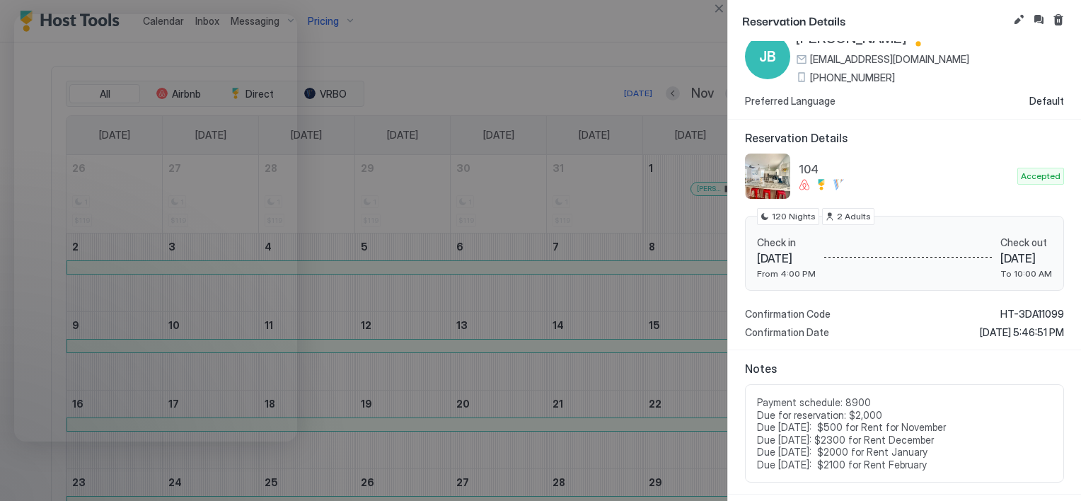
scroll to position [71, 0]
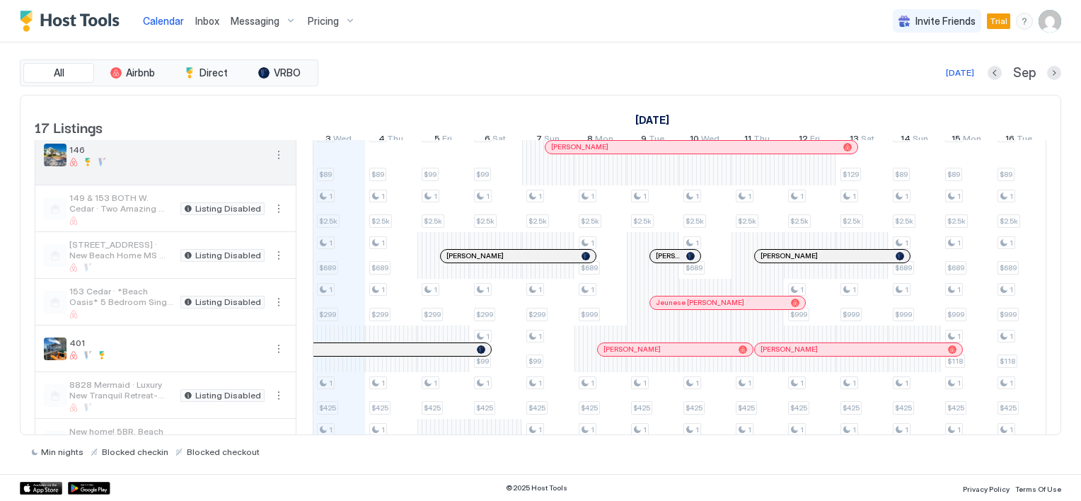
scroll to position [545, 0]
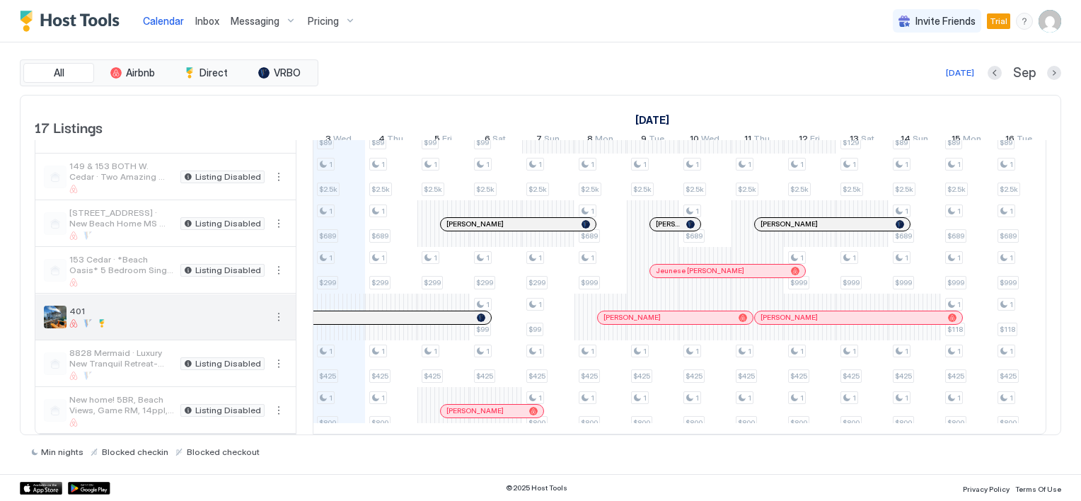
click at [274, 308] on button "More options" at bounding box center [278, 316] width 17 height 17
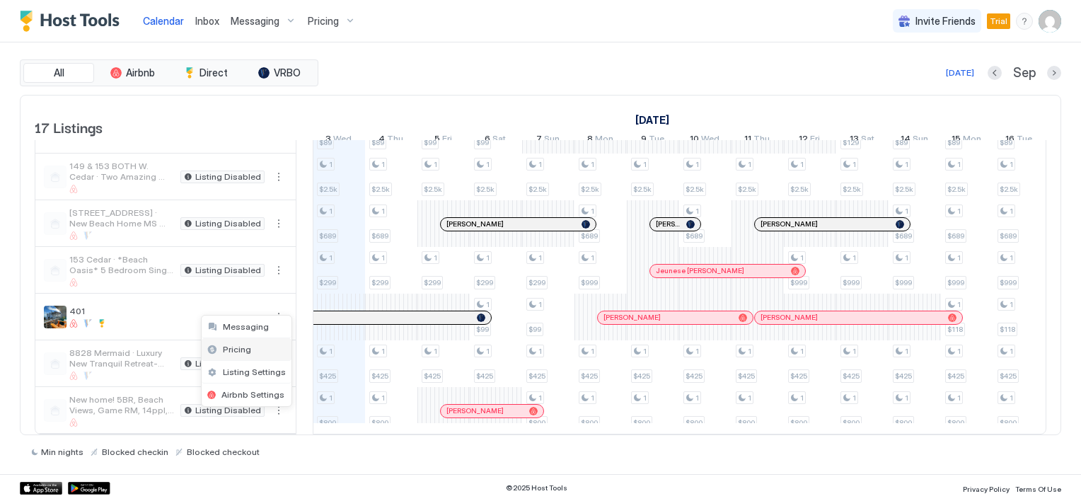
click at [233, 345] on span "Pricing" at bounding box center [237, 349] width 28 height 11
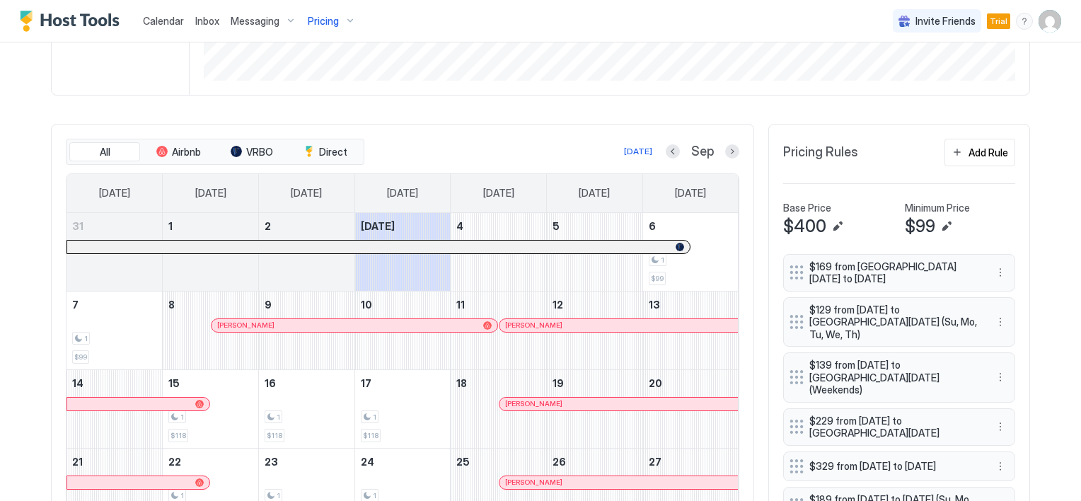
scroll to position [354, 0]
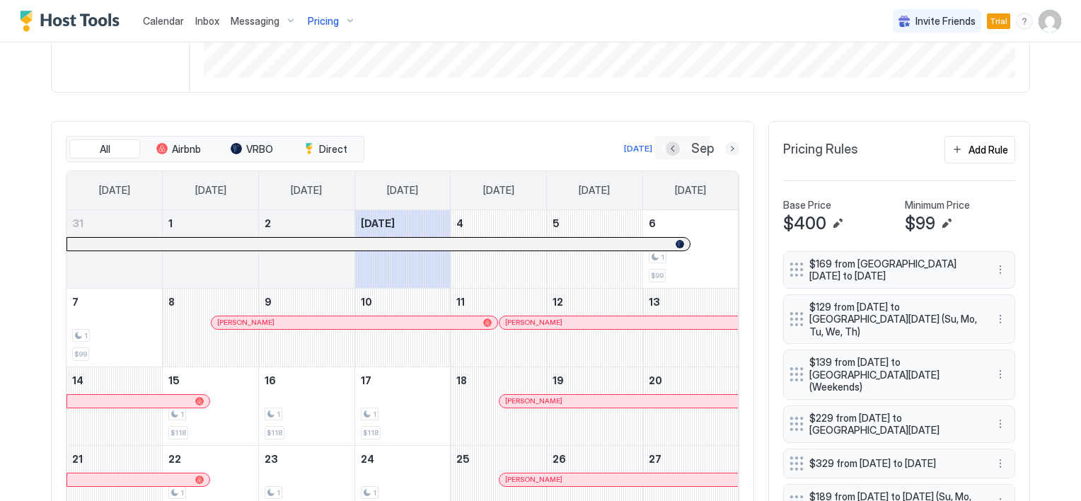
click at [725, 146] on button "Next month" at bounding box center [732, 148] width 14 height 14
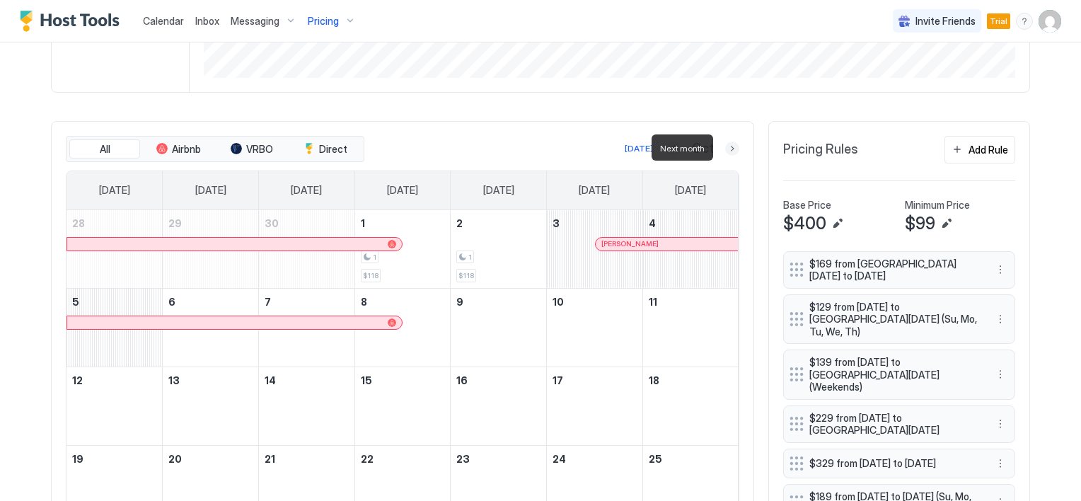
click at [725, 146] on button "Next month" at bounding box center [732, 148] width 14 height 14
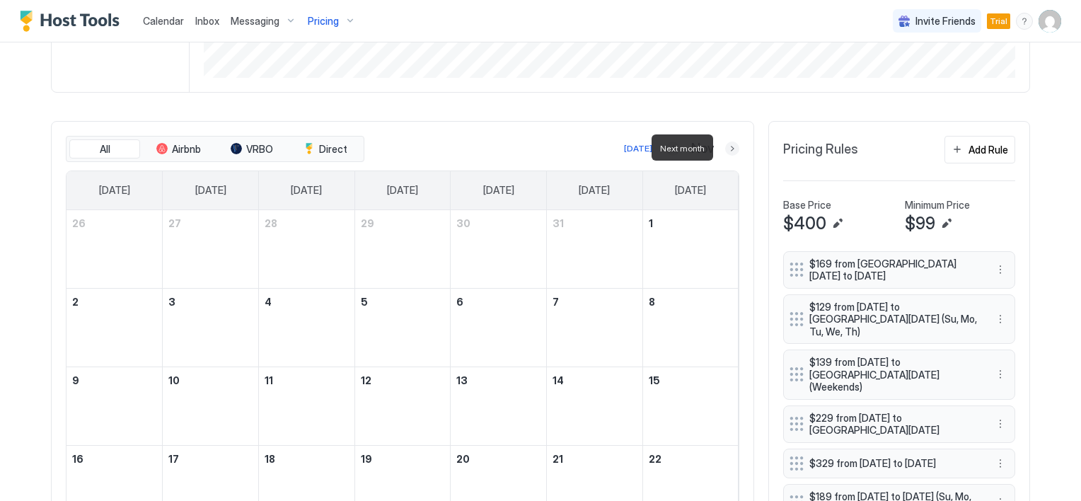
click at [725, 146] on button "Next month" at bounding box center [732, 148] width 14 height 14
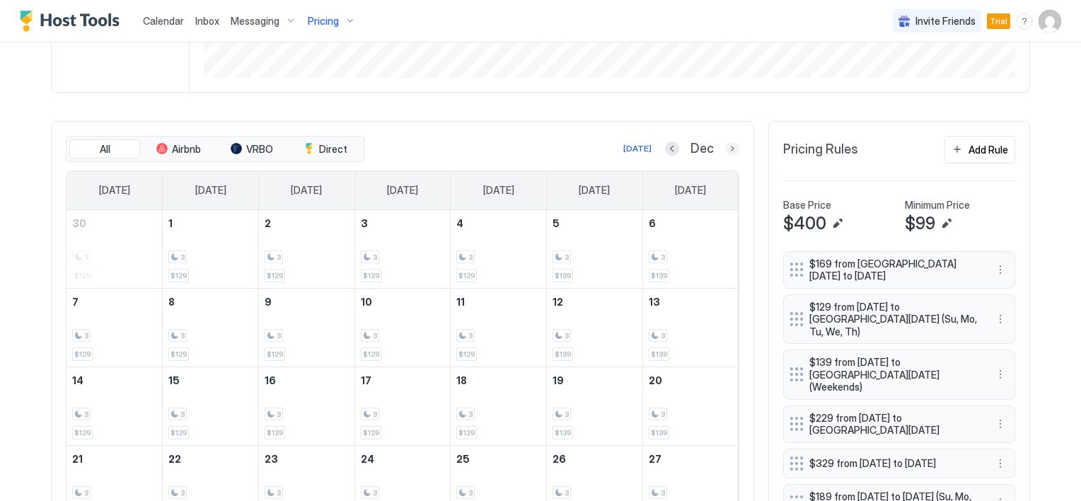
click at [725, 146] on button "Next month" at bounding box center [732, 148] width 14 height 14
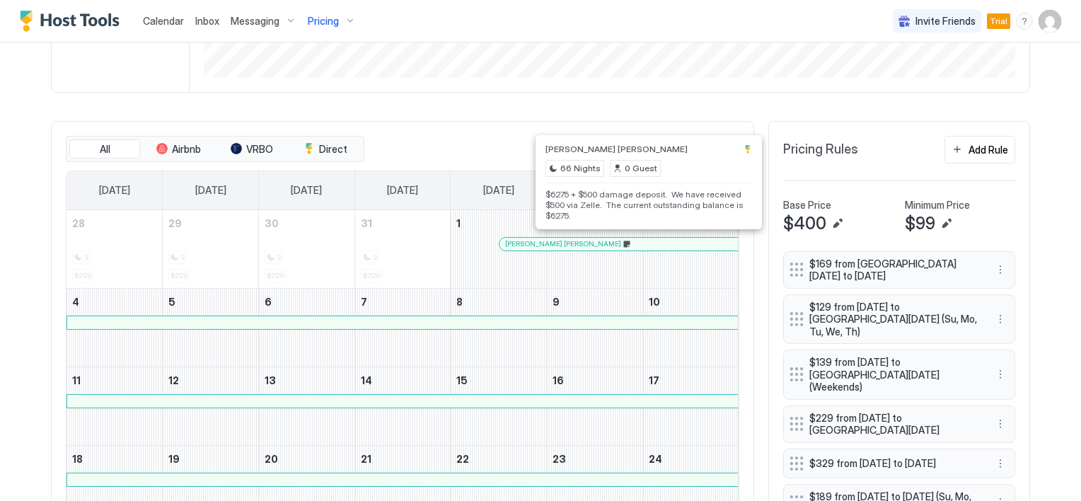
click at [649, 241] on div at bounding box center [654, 243] width 11 height 11
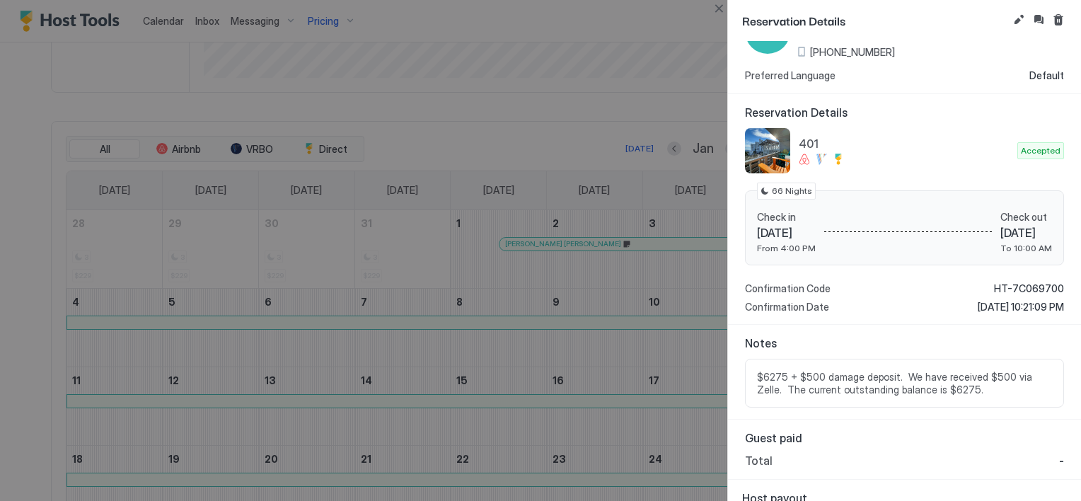
scroll to position [0, 0]
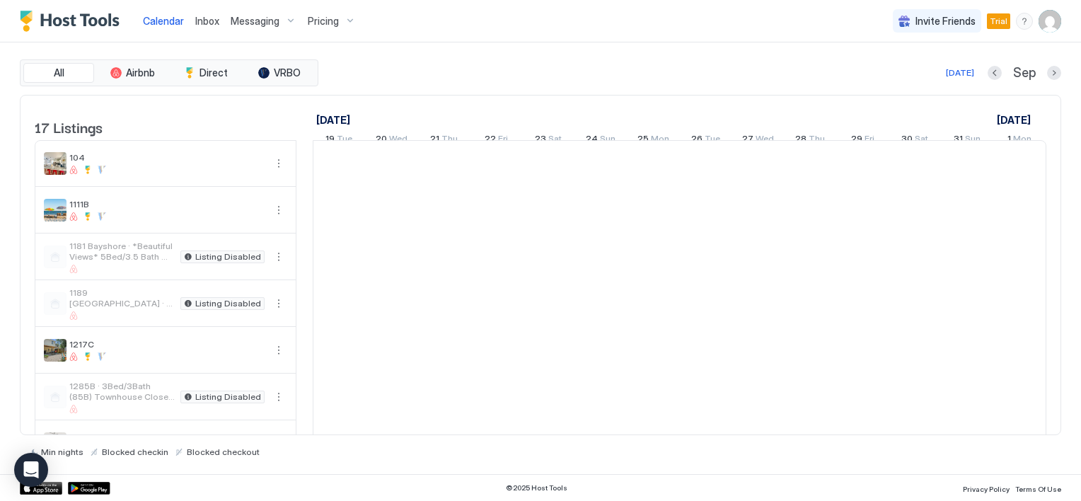
scroll to position [0, 786]
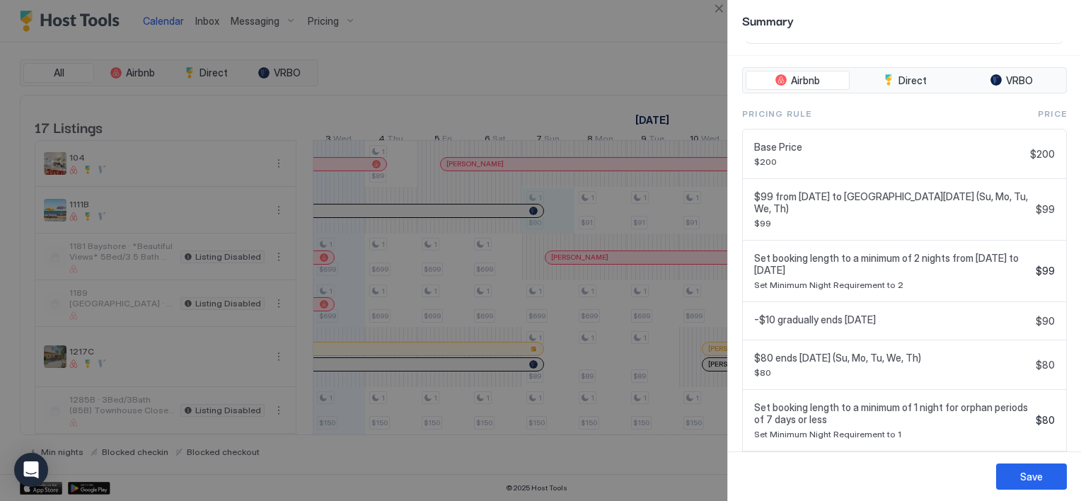
scroll to position [494, 0]
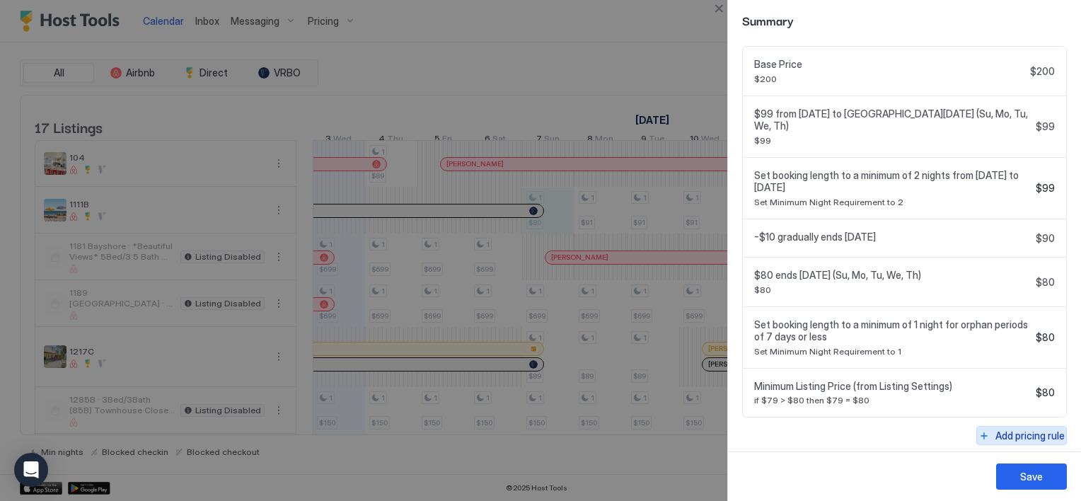
click at [1010, 432] on div "Add pricing rule" at bounding box center [1029, 435] width 69 height 15
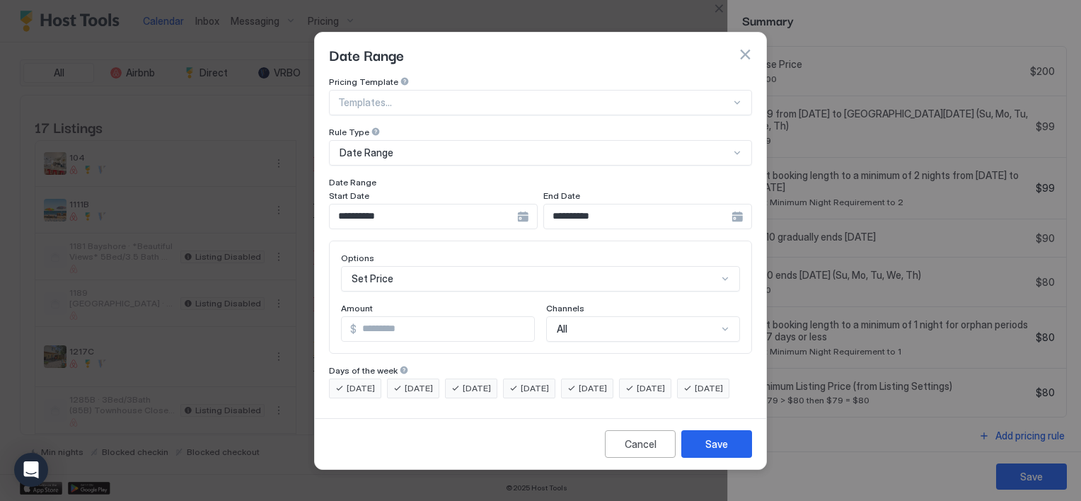
click at [538, 207] on div "**********" at bounding box center [433, 216] width 209 height 25
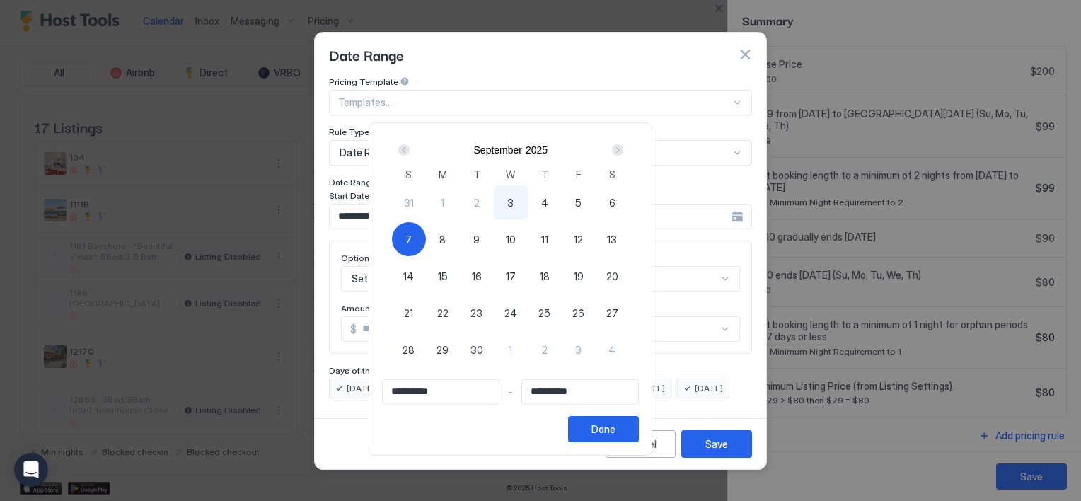
click at [596, 238] on div "12" at bounding box center [579, 239] width 34 height 34
type input "**********"
click at [412, 237] on span "7" at bounding box center [408, 239] width 6 height 15
type input "**********"
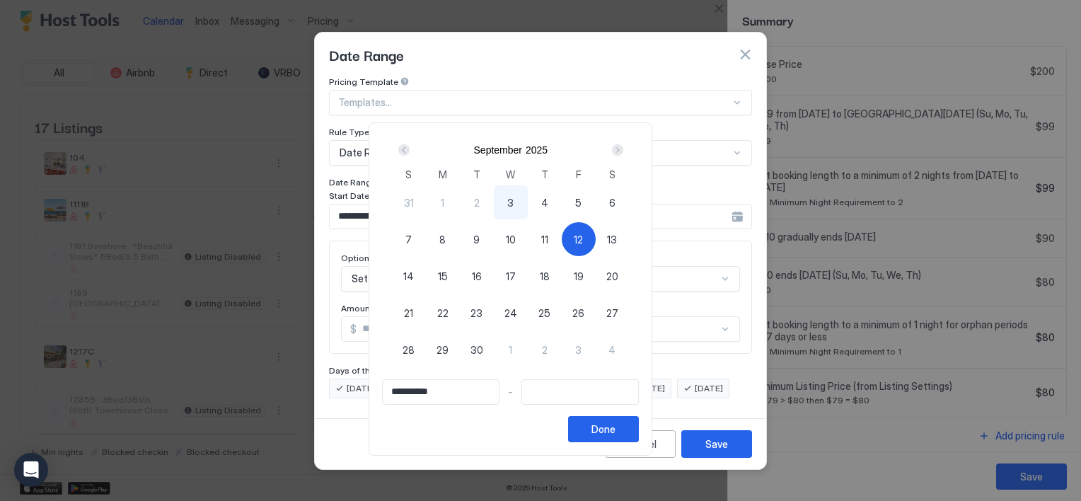
type input "**********"
click at [596, 236] on div "12" at bounding box center [579, 239] width 34 height 34
type input "**********"
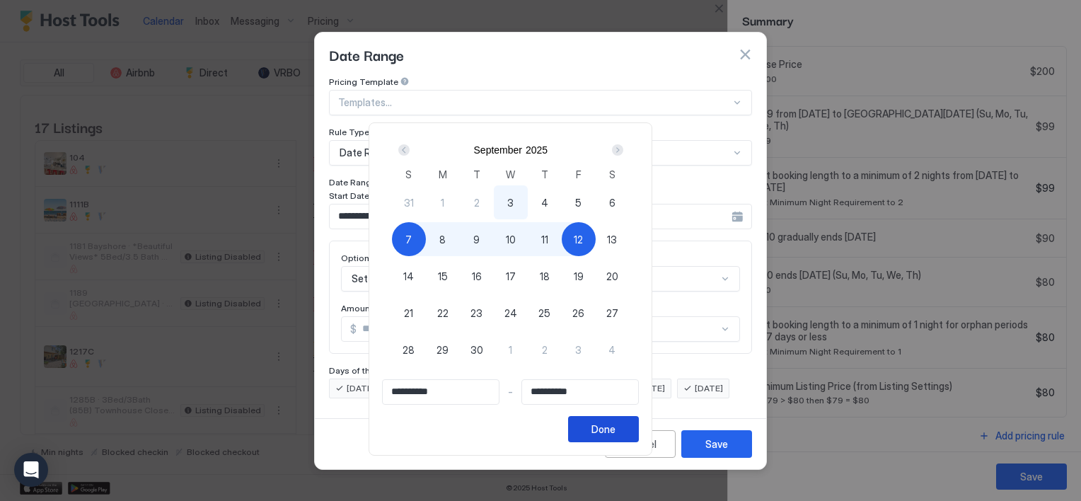
click at [639, 429] on button "Done" at bounding box center [603, 429] width 71 height 26
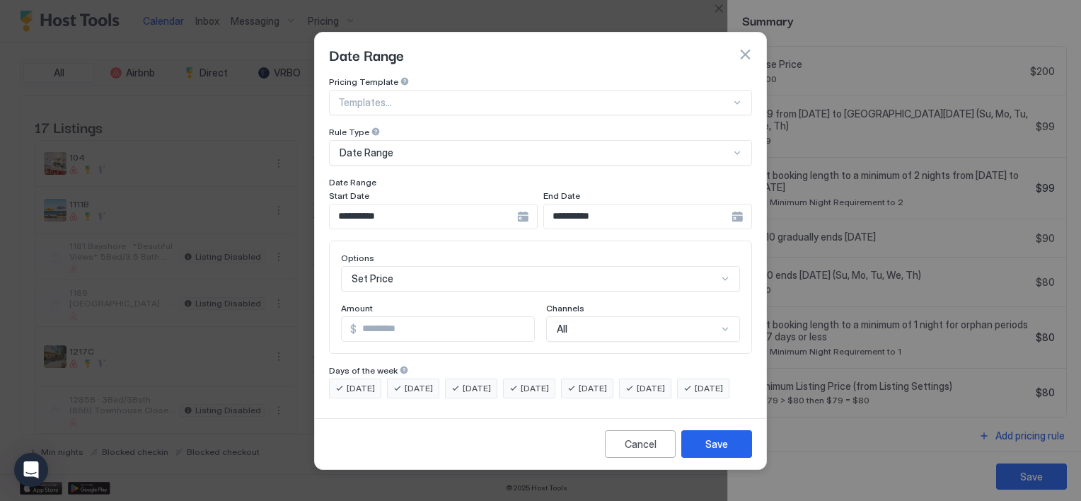
click at [387, 318] on input "*" at bounding box center [446, 329] width 178 height 24
click at [386, 319] on input "*" at bounding box center [446, 329] width 178 height 24
click at [357, 317] on input "*" at bounding box center [446, 329] width 178 height 24
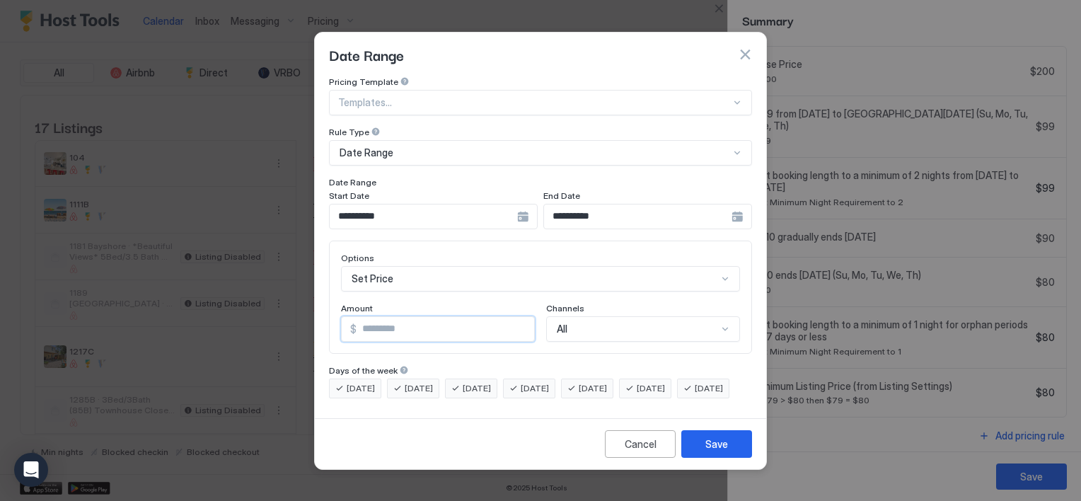
click at [357, 317] on input "*" at bounding box center [446, 329] width 178 height 24
type input "**"
click at [689, 451] on button "Save" at bounding box center [716, 444] width 71 height 28
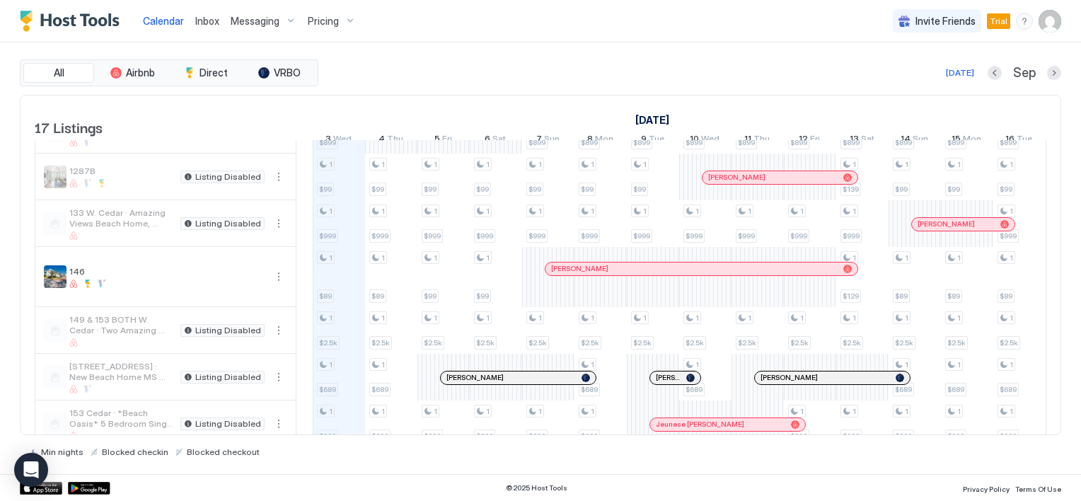
scroll to position [354, 0]
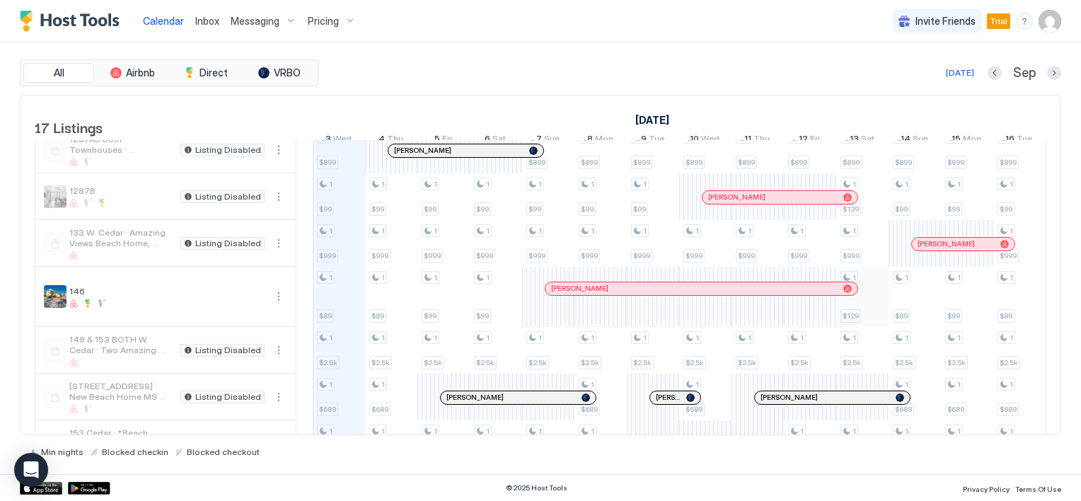
click at [867, 301] on div "1 $699 1 $699 1 $150 1 $99 1 $899 1 $99 1 $999 1 $89 1 $2.5k 1 $689 1 $299 1 $4…" at bounding box center [940, 197] width 2827 height 820
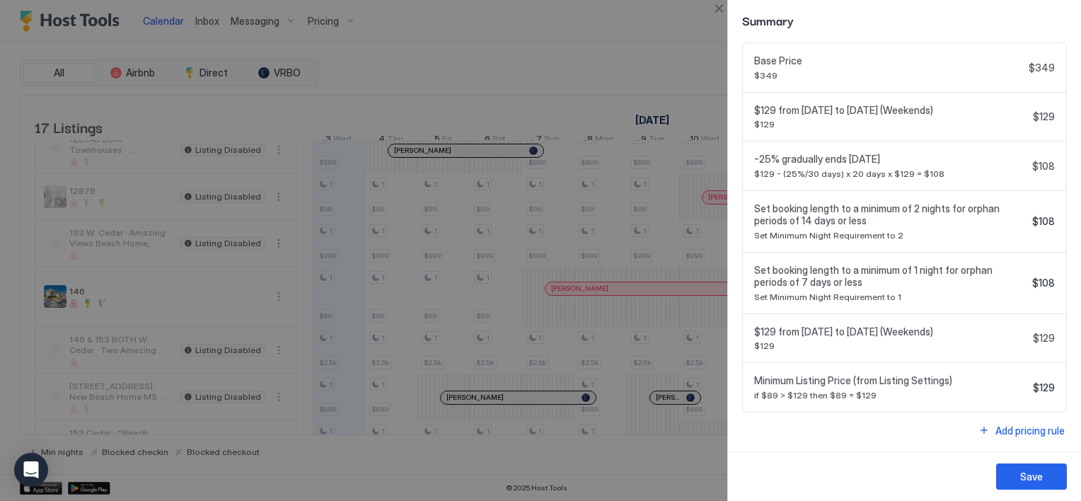
scroll to position [518, 0]
click at [1010, 429] on div "Add pricing rule" at bounding box center [1029, 430] width 69 height 15
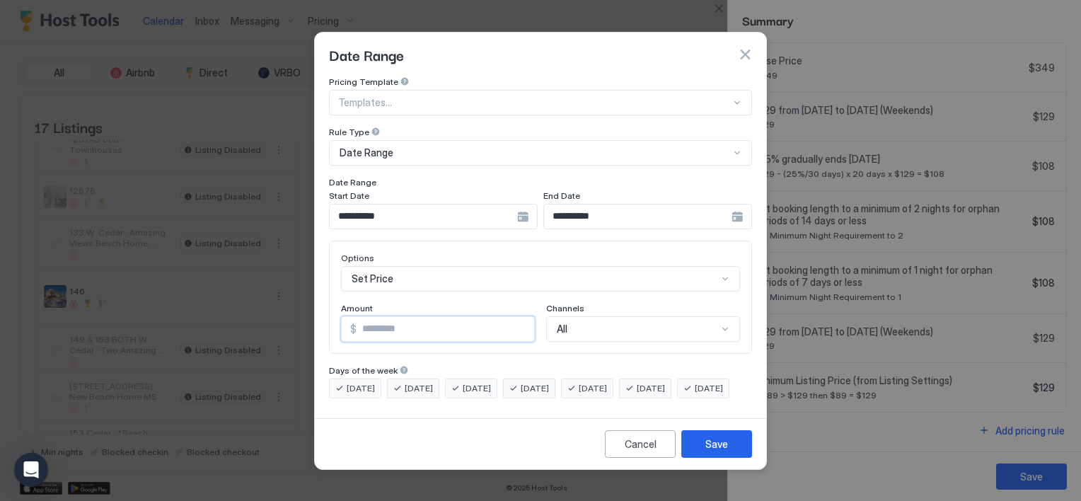
click at [389, 317] on input "*" at bounding box center [446, 329] width 178 height 24
type input "***"
click at [696, 451] on button "Save" at bounding box center [716, 444] width 71 height 28
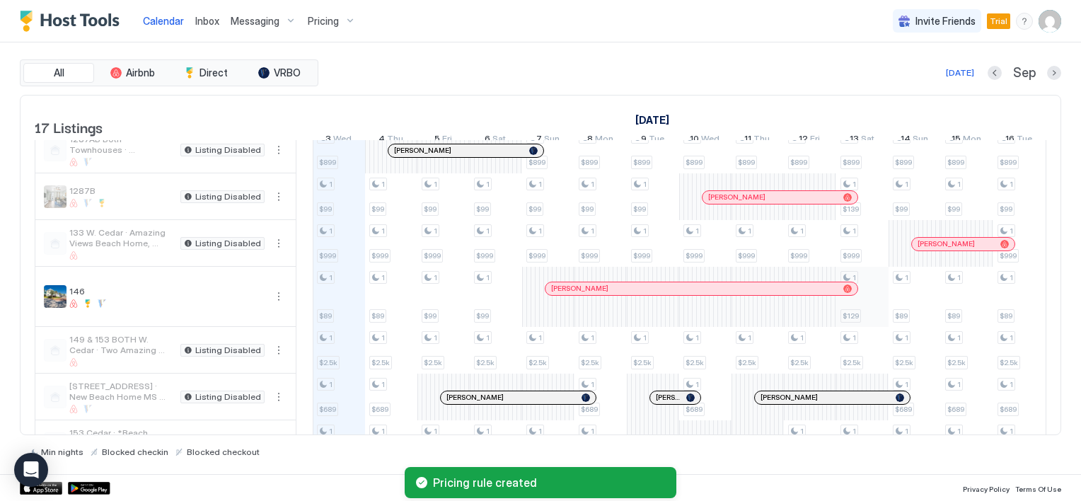
click at [860, 313] on div "1 $699 1 $699 1 $150 1 $99 1 $899 1 $99 1 $999 1 $89 1 $2.5k 1 $689 1 $299 1 $4…" at bounding box center [940, 197] width 2827 height 820
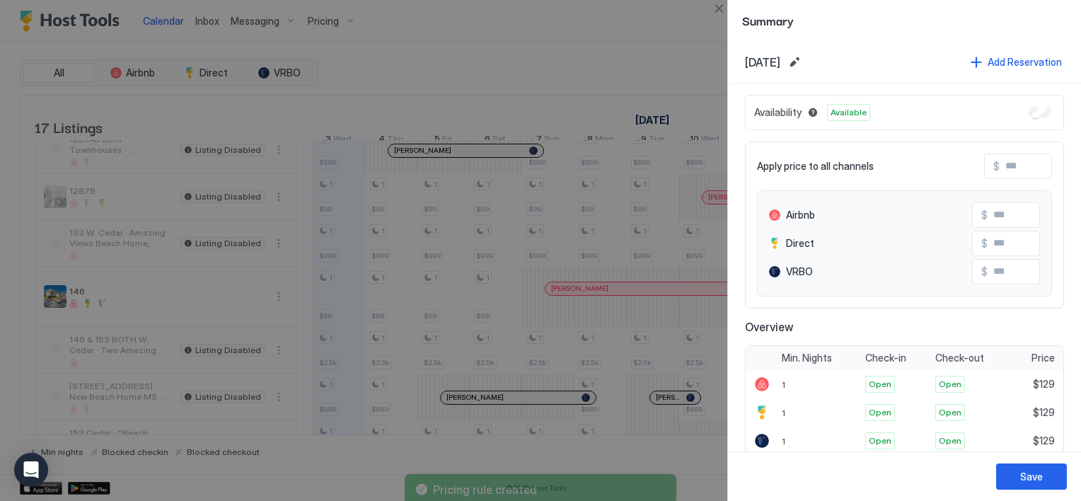
click at [654, 212] on div at bounding box center [540, 250] width 1081 height 501
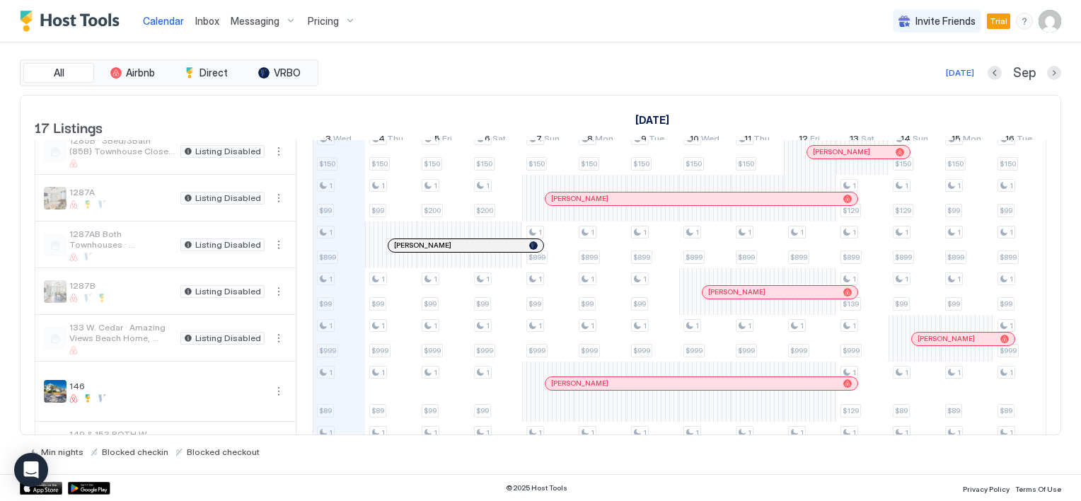
scroll to position [354, 0]
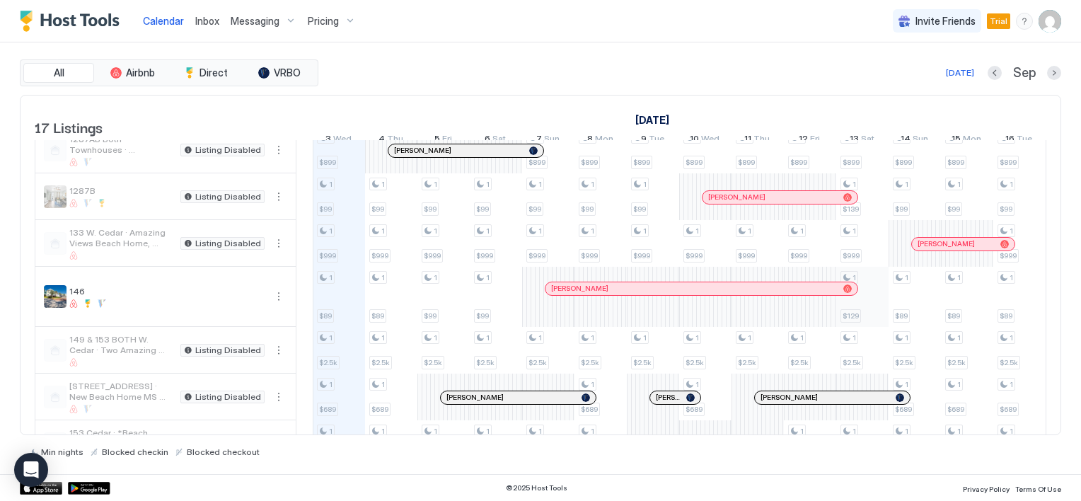
click at [862, 311] on div "1 $699 1 $699 1 $150 1 $99 1 $899 1 $99 1 $999 1 $89 1 $2.5k 1 $689 1 $299 1 $4…" at bounding box center [940, 197] width 2827 height 820
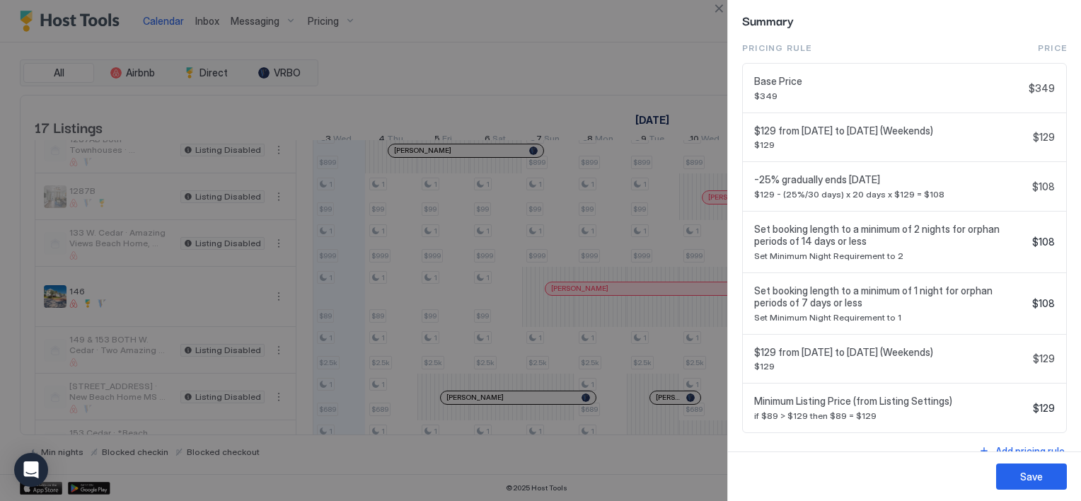
scroll to position [518, 0]
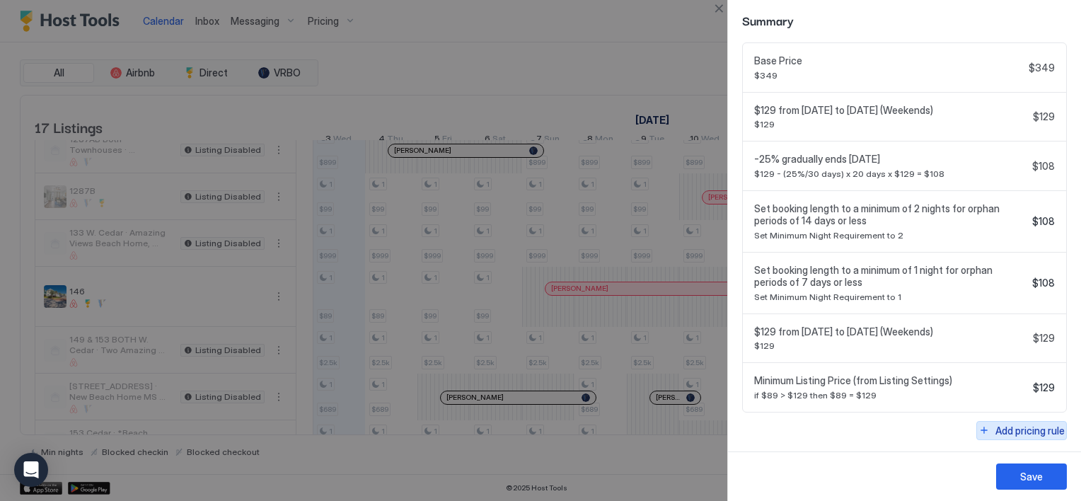
click at [984, 428] on button "Add pricing rule" at bounding box center [1021, 430] width 91 height 19
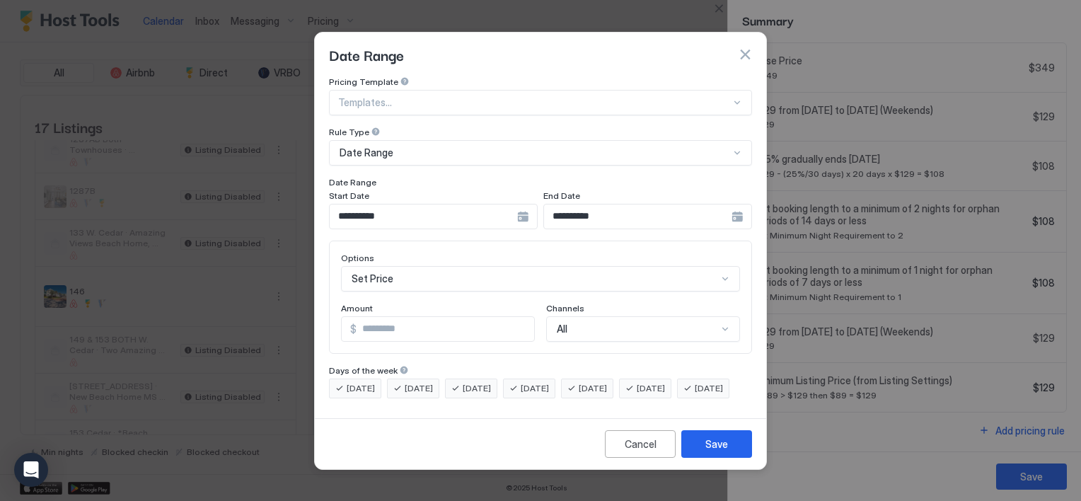
click at [393, 318] on input "*" at bounding box center [446, 329] width 178 height 24
type input "***"
drag, startPoint x: 707, startPoint y: 450, endPoint x: 736, endPoint y: 461, distance: 30.2
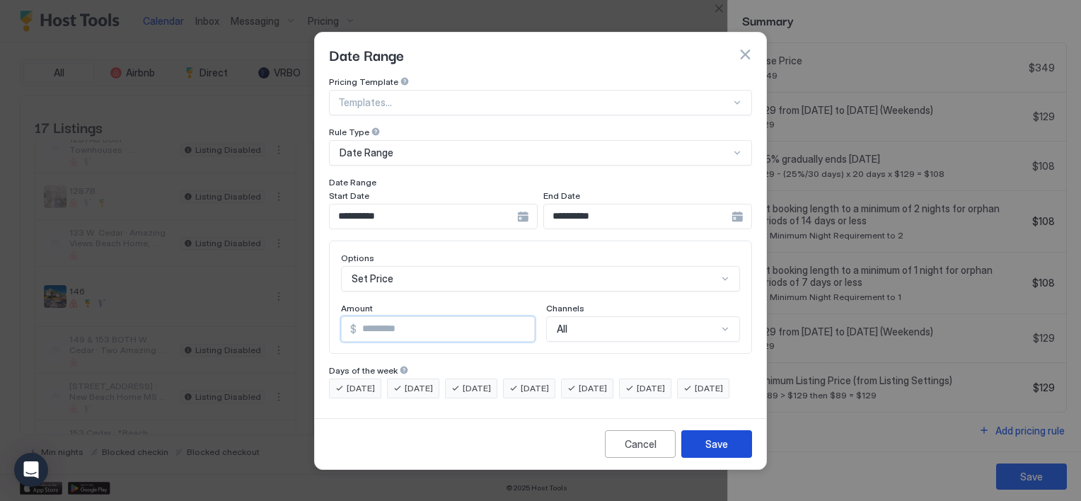
click at [709, 449] on div "Save" at bounding box center [716, 443] width 23 height 15
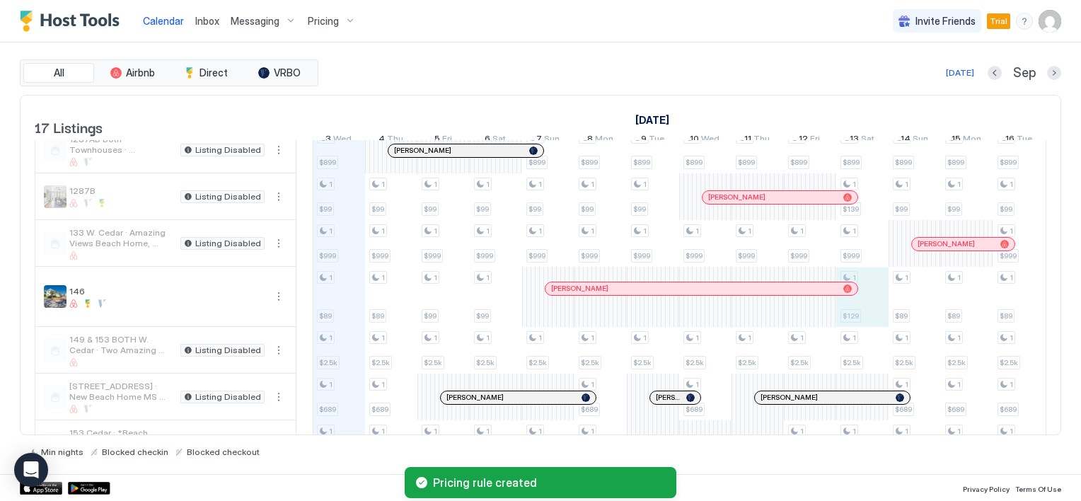
click at [860, 317] on div "1 $699 1 $699 1 $150 1 $99 1 $899 1 $99 1 $999 1 $89 1 $2.5k 1 $689 1 $299 1 $4…" at bounding box center [940, 197] width 2827 height 820
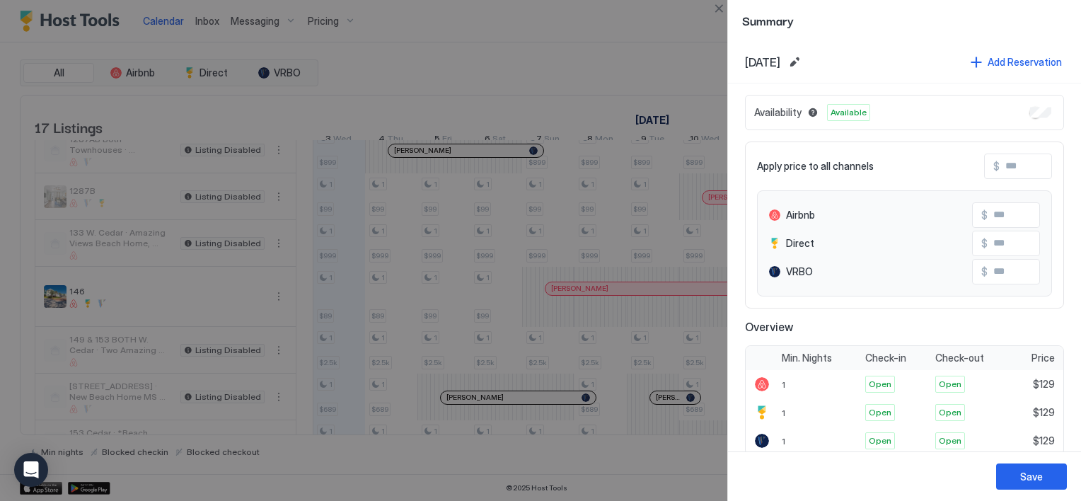
click at [642, 315] on div at bounding box center [540, 250] width 1081 height 501
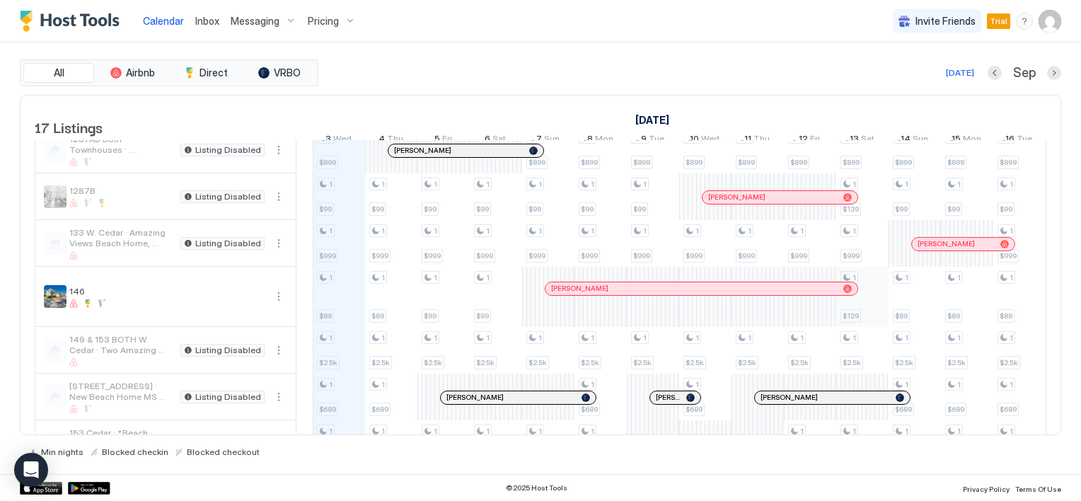
click at [857, 308] on div "1 $699 1 $699 1 $150 1 $99 1 $899 1 $99 1 $999 1 $89 1 $2.5k 1 $689 1 $299 1 $4…" at bounding box center [940, 197] width 2827 height 820
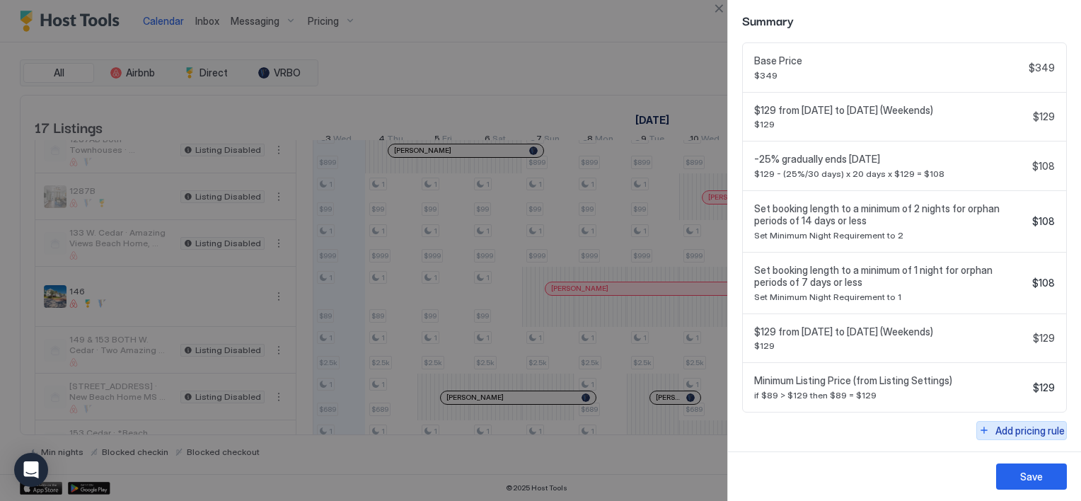
click at [983, 429] on button "Add pricing rule" at bounding box center [1021, 430] width 91 height 19
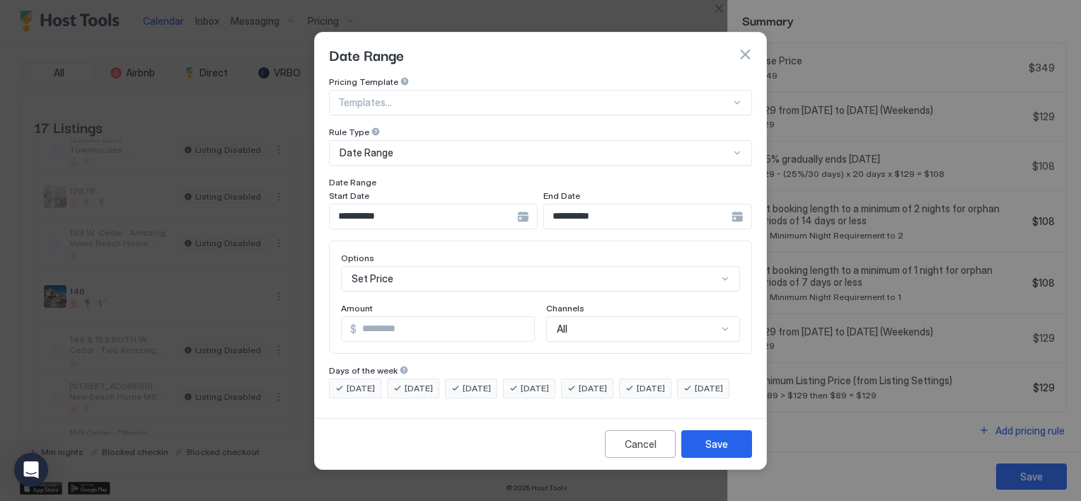
click at [538, 204] on div "**********" at bounding box center [433, 216] width 209 height 25
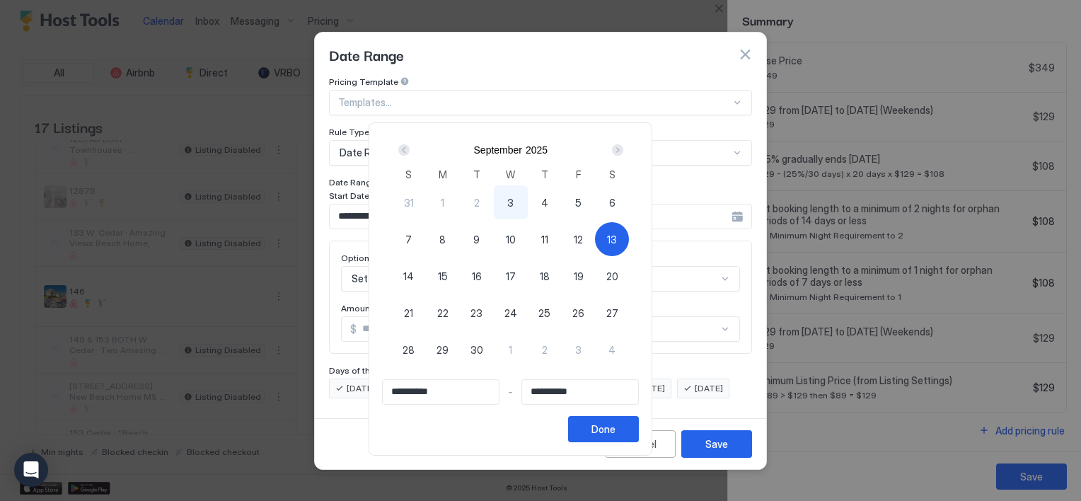
click at [448, 277] on span "15" at bounding box center [443, 276] width 10 height 15
type input "**********"
click at [629, 235] on div "13" at bounding box center [612, 239] width 34 height 34
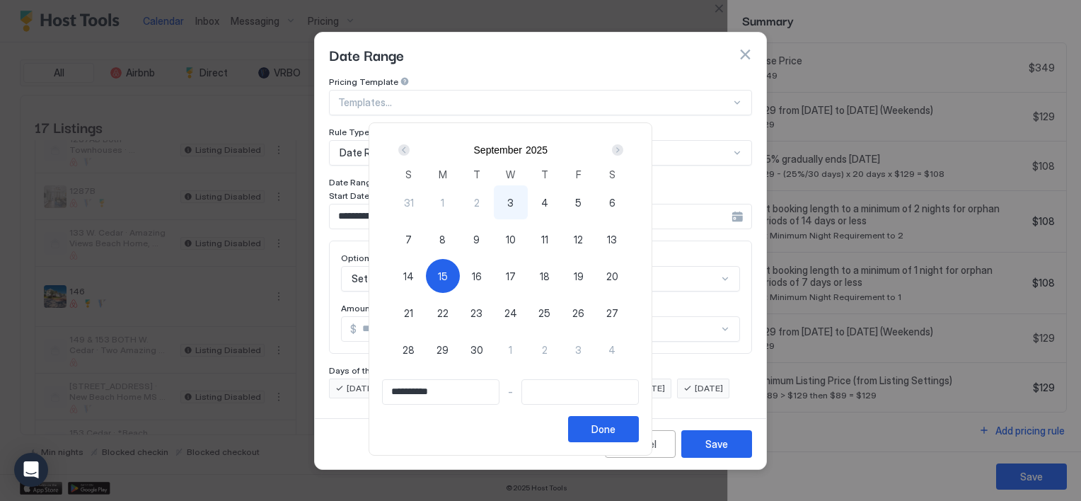
type input "**********"
click at [460, 269] on div "15" at bounding box center [443, 276] width 34 height 34
type input "**********"
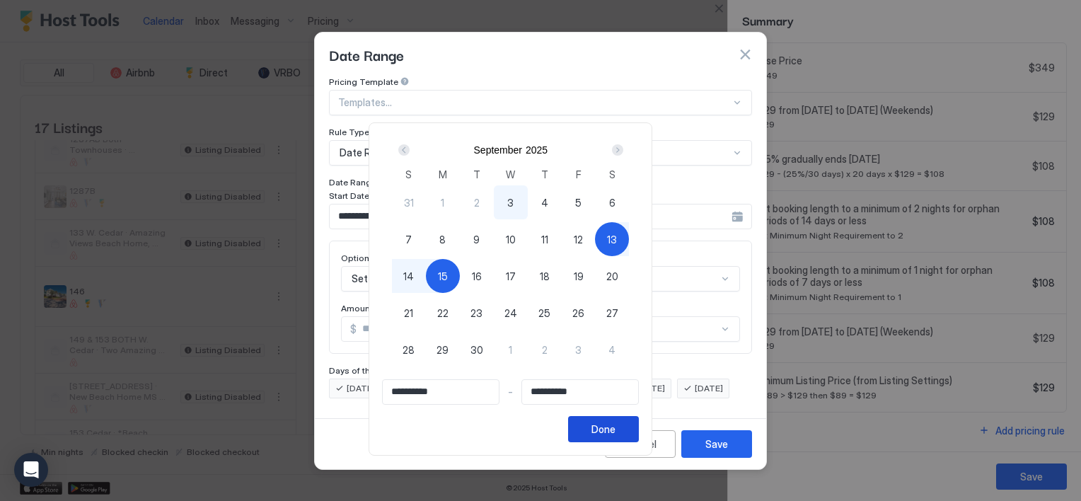
click at [615, 429] on div "Done" at bounding box center [603, 429] width 24 height 15
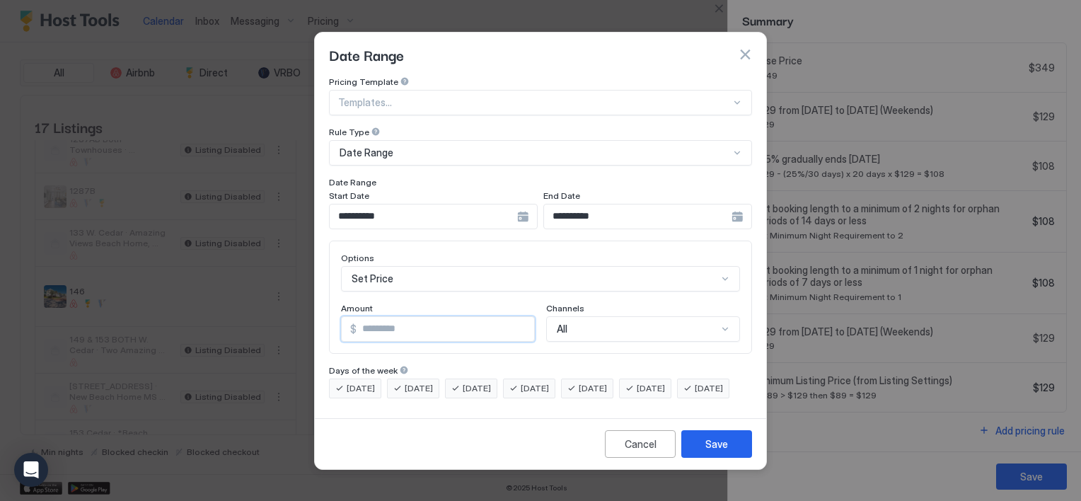
click at [391, 317] on input "*" at bounding box center [446, 329] width 178 height 24
type input "***"
click at [695, 457] on button "Save" at bounding box center [716, 444] width 71 height 28
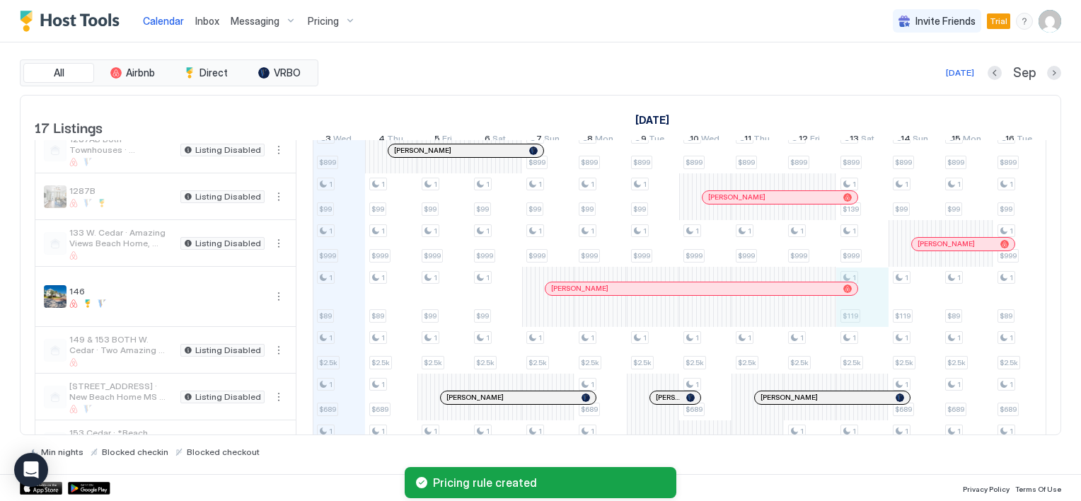
click at [857, 328] on div "1 $699 1 $699 1 $150 1 $99 1 $899 1 $99 1 $999 1 $89 1 $2.5k 1 $689 1 $299 1 $4…" at bounding box center [940, 197] width 2827 height 820
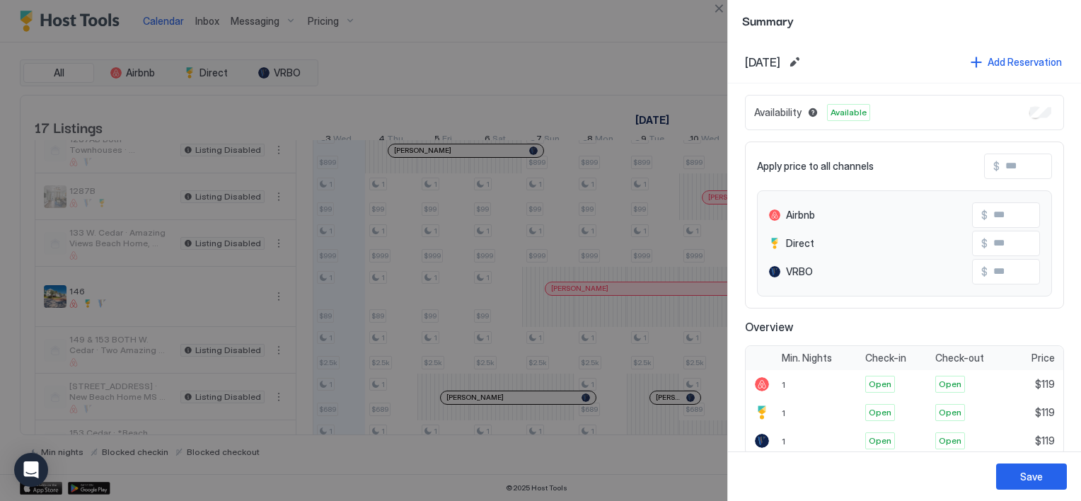
click at [621, 76] on div at bounding box center [540, 250] width 1081 height 501
click at [715, 11] on button "Close" at bounding box center [718, 8] width 17 height 17
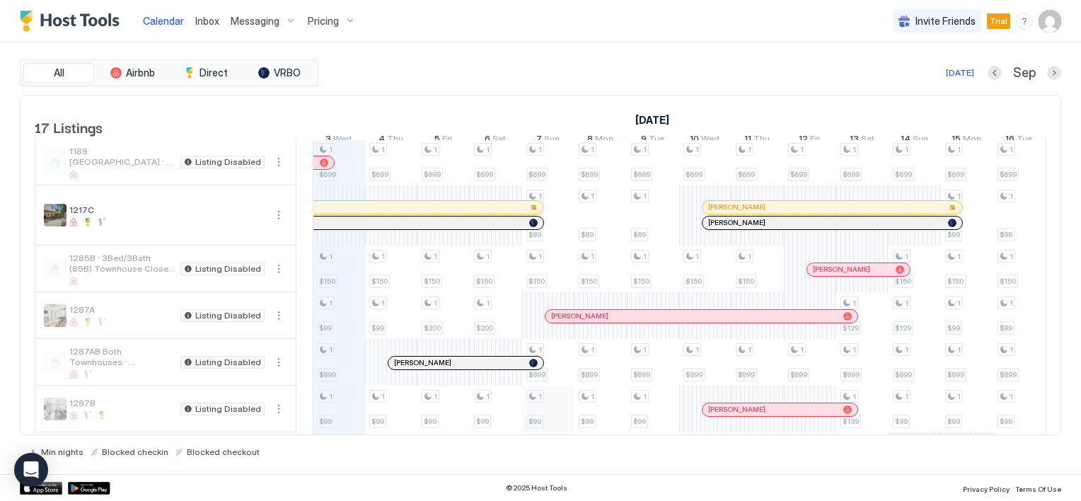
scroll to position [212, 0]
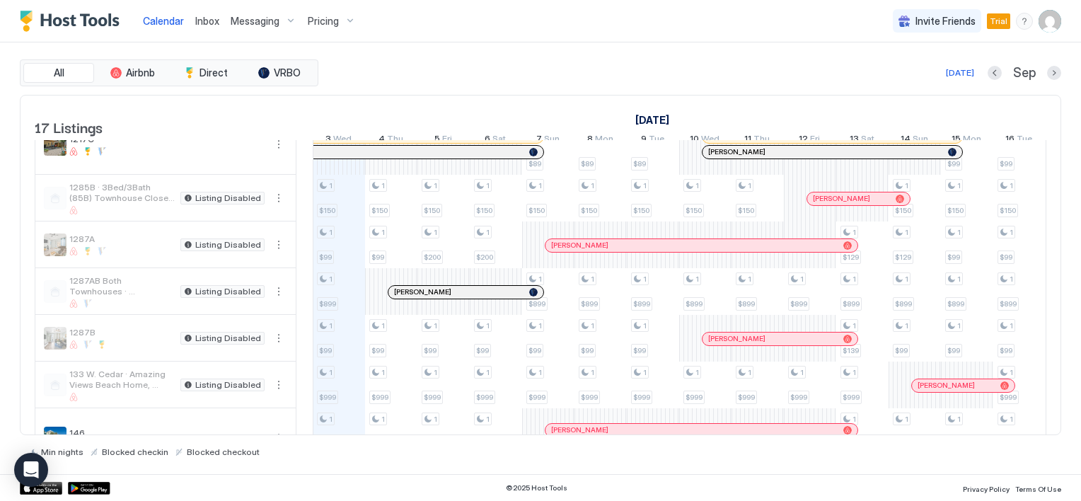
click at [153, 296] on span "1287AB Both Townhouses · Gulfport Side by Side Townhomes, 1 Block to Beach" at bounding box center [121, 285] width 105 height 21
click at [279, 300] on button "More options" at bounding box center [278, 291] width 17 height 17
click at [237, 358] on div "Listing Settings" at bounding box center [247, 365] width 90 height 23
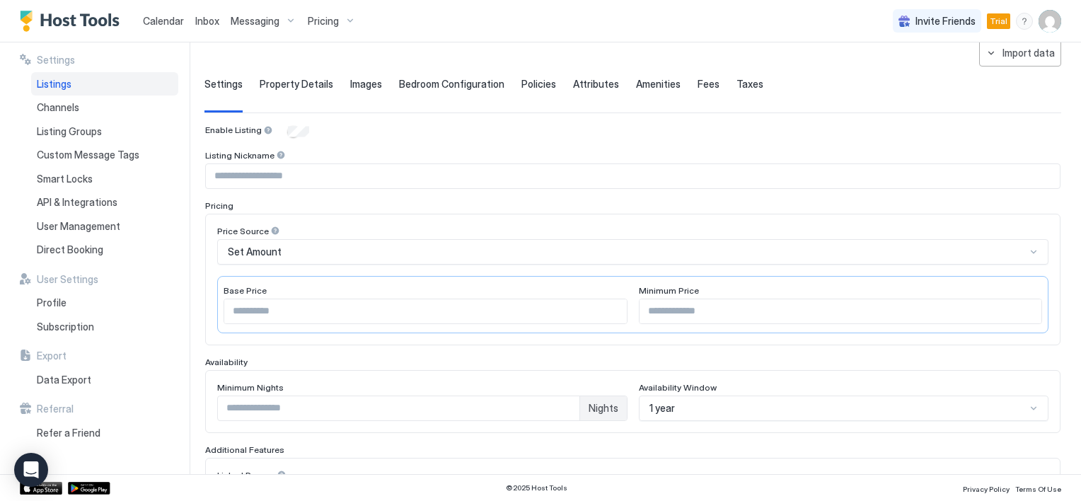
scroll to position [71, 0]
click at [245, 306] on input "***" at bounding box center [425, 311] width 403 height 24
click at [676, 310] on input "Input Field" at bounding box center [841, 311] width 403 height 24
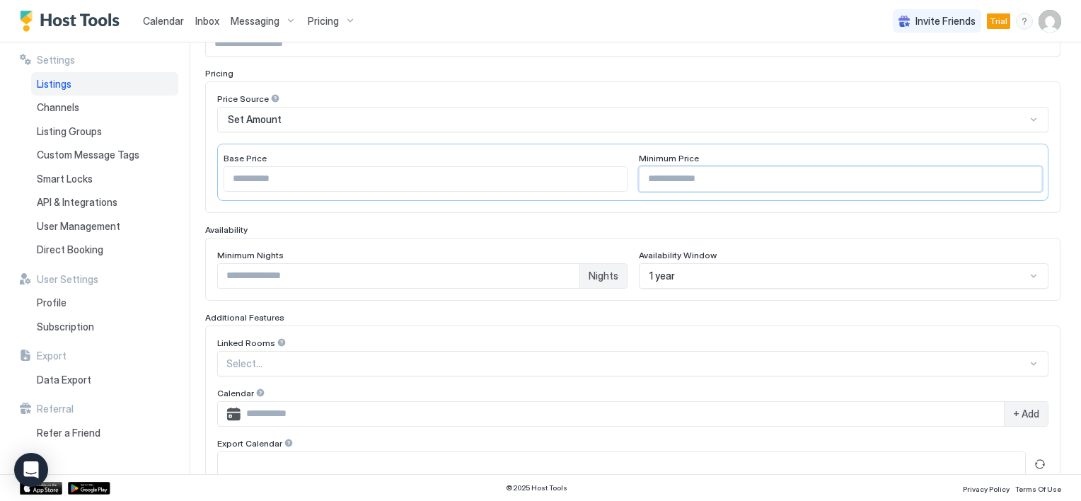
scroll to position [212, 0]
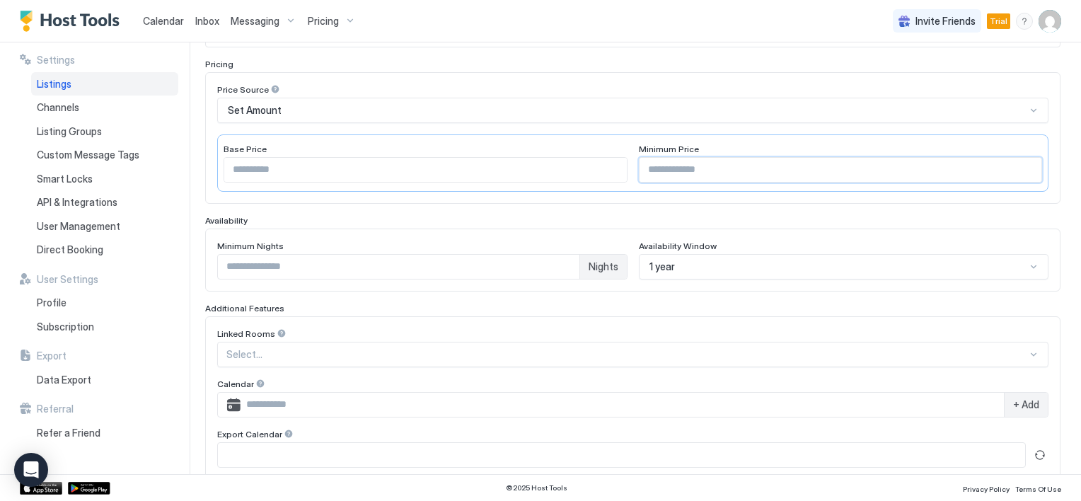
type input "***"
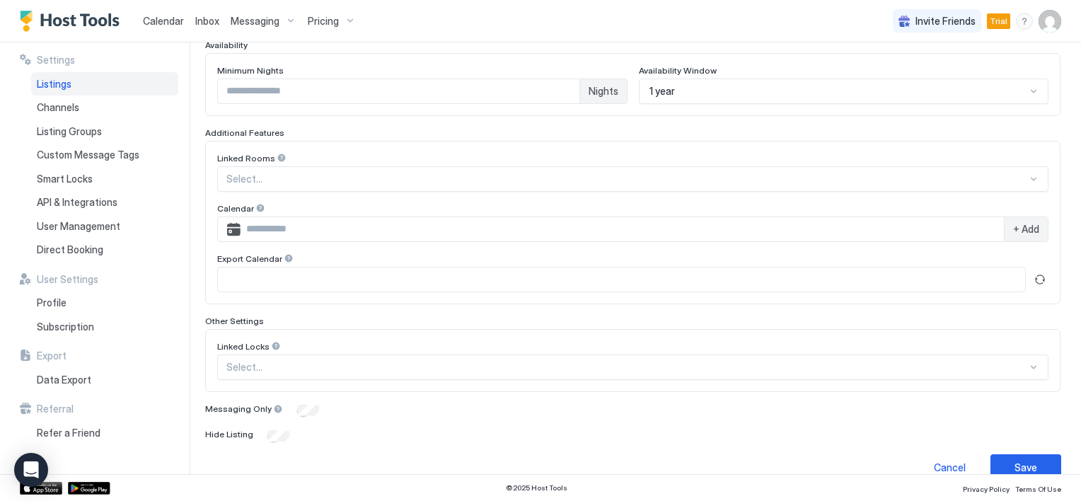
scroll to position [407, 0]
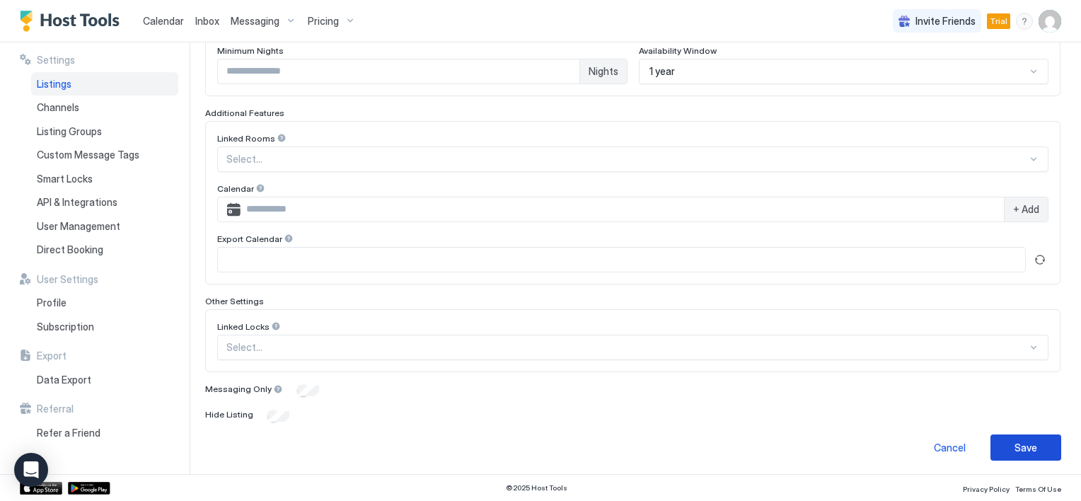
click at [1014, 441] on div "Save" at bounding box center [1025, 447] width 23 height 15
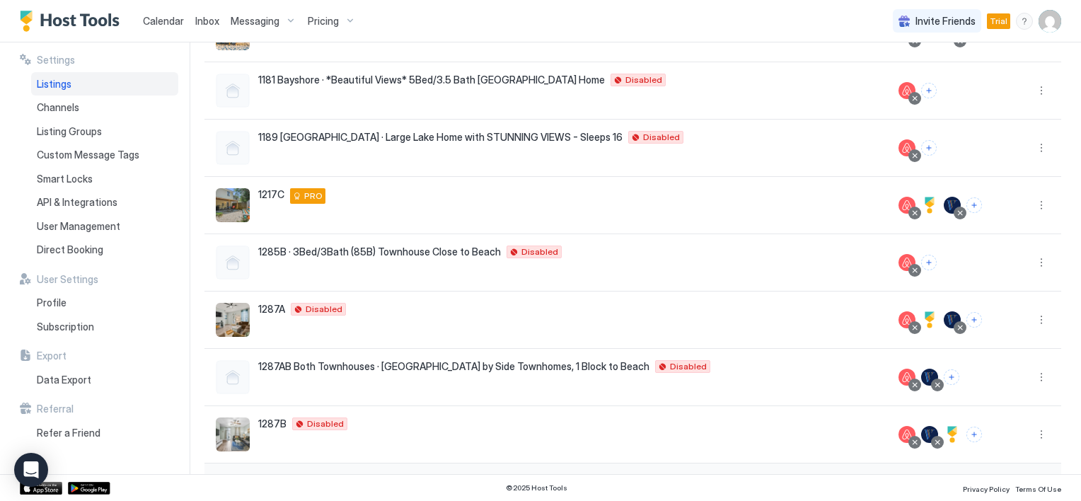
scroll to position [253, 0]
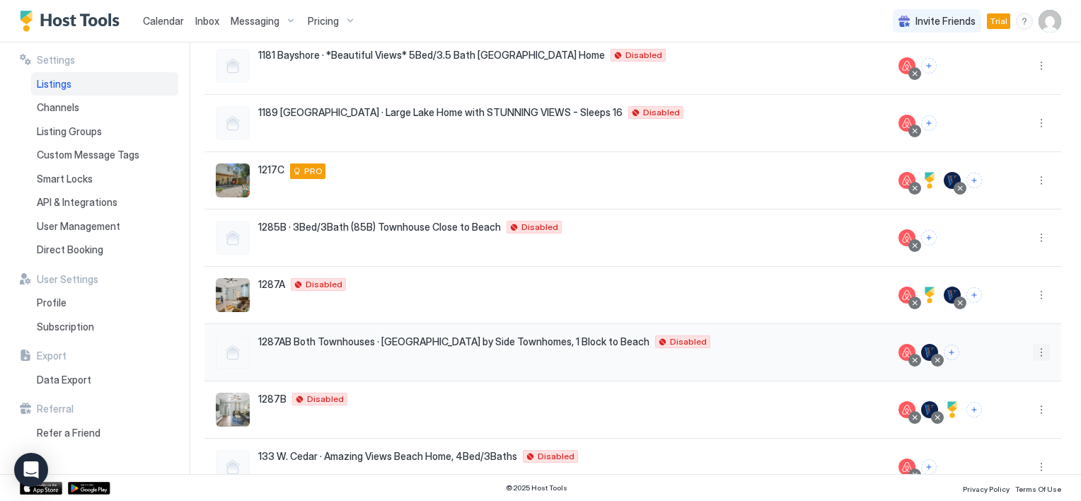
click at [1033, 354] on button "More options" at bounding box center [1041, 352] width 17 height 17
click at [983, 413] on span "Listing Settings" at bounding box center [998, 416] width 63 height 11
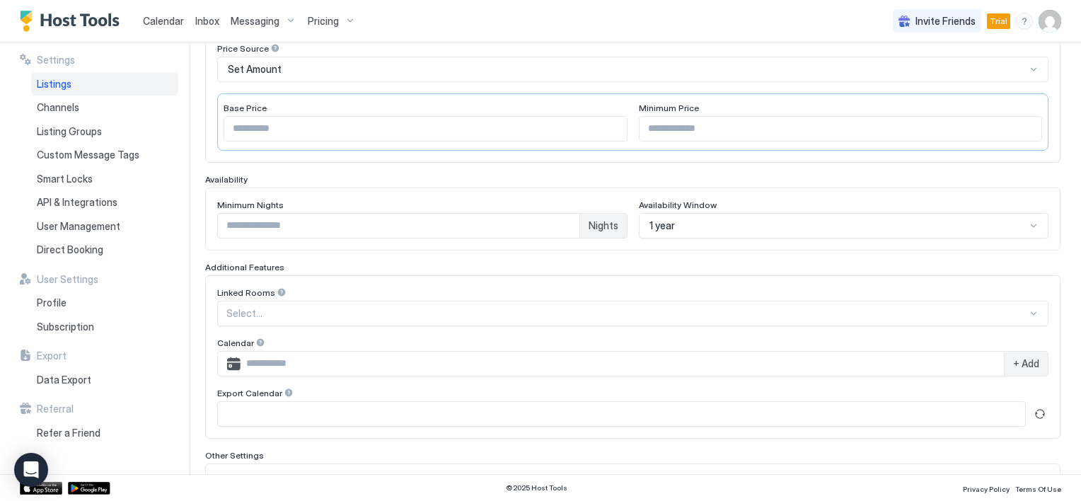
type input "***"
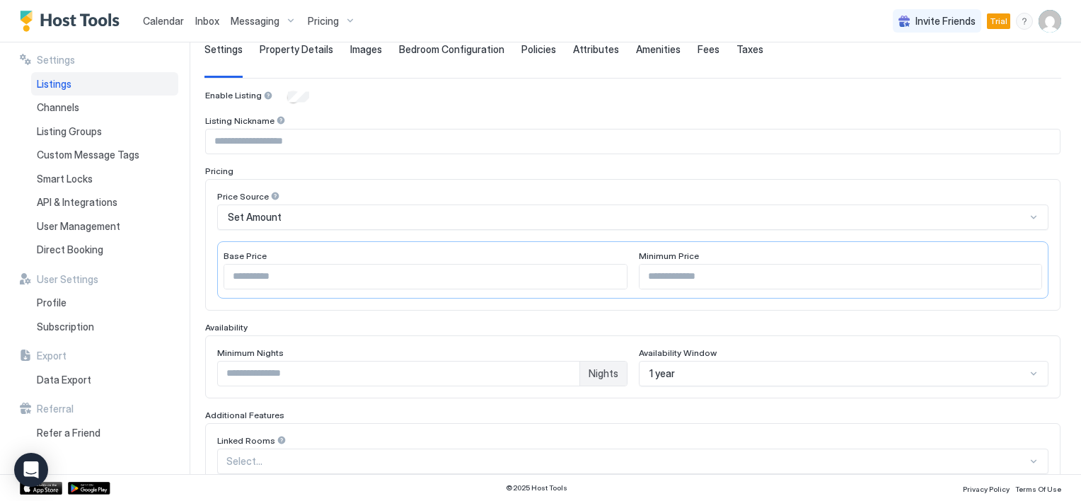
click at [287, 51] on span "Property Details" at bounding box center [297, 49] width 74 height 13
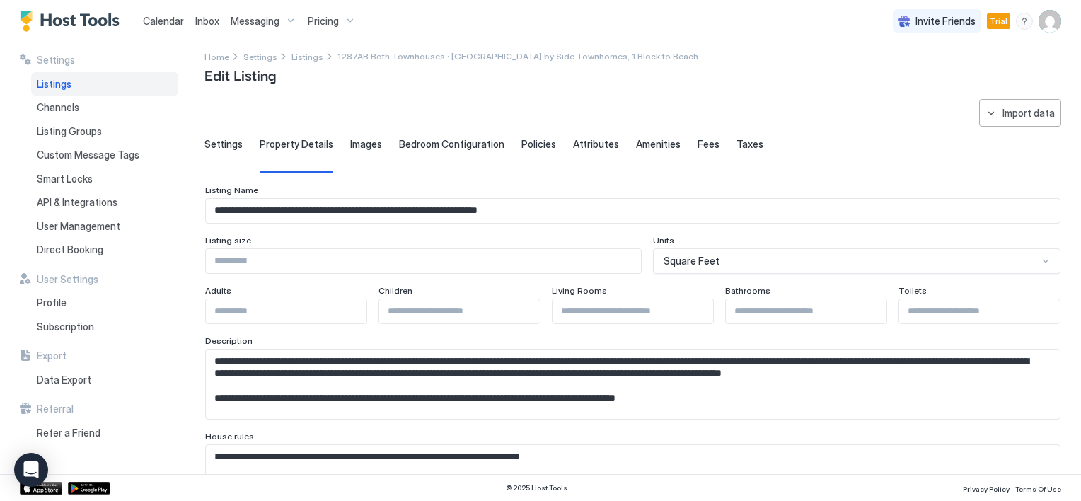
scroll to position [0, 0]
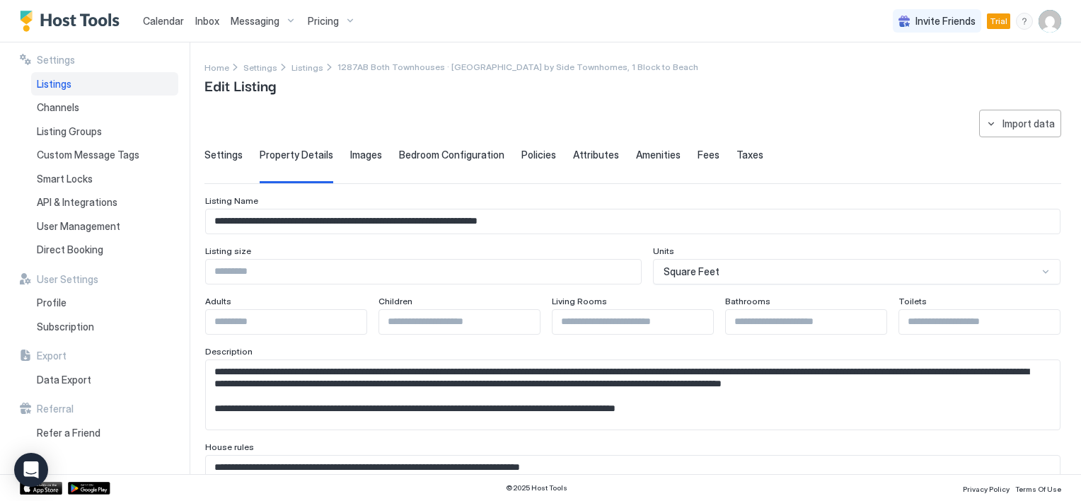
drag, startPoint x: 255, startPoint y: 214, endPoint x: 229, endPoint y: 216, distance: 26.3
click at [255, 214] on input "**********" at bounding box center [633, 221] width 854 height 24
drag, startPoint x: 211, startPoint y: 217, endPoint x: 573, endPoint y: 201, distance: 362.6
click at [573, 233] on div "**********" at bounding box center [632, 233] width 831 height 0
paste input "***"
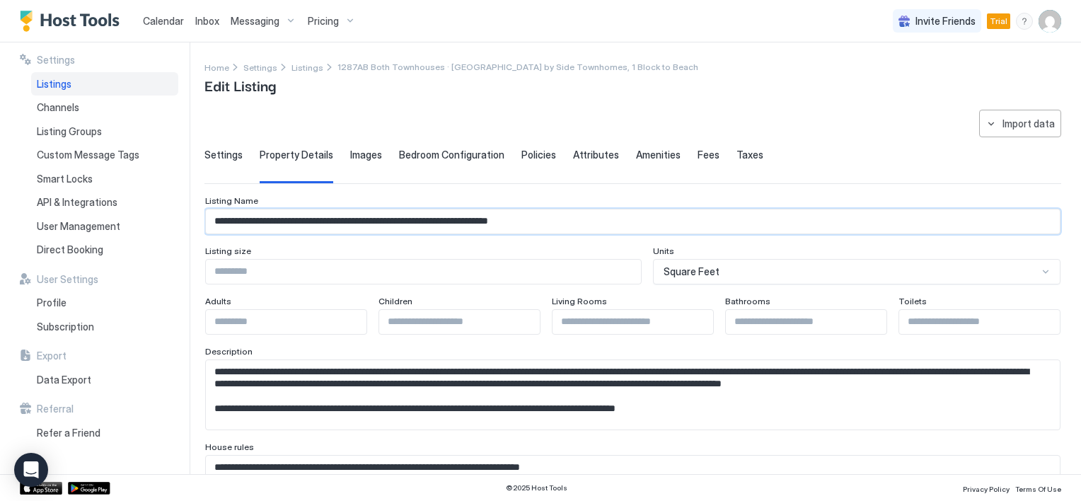
click at [232, 216] on input "**********" at bounding box center [633, 221] width 854 height 24
drag, startPoint x: 366, startPoint y: 219, endPoint x: 436, endPoint y: 219, distance: 69.3
click at [436, 219] on input "**********" at bounding box center [633, 221] width 854 height 24
click at [424, 221] on input "**********" at bounding box center [633, 221] width 854 height 24
click at [449, 219] on input "**********" at bounding box center [633, 221] width 854 height 24
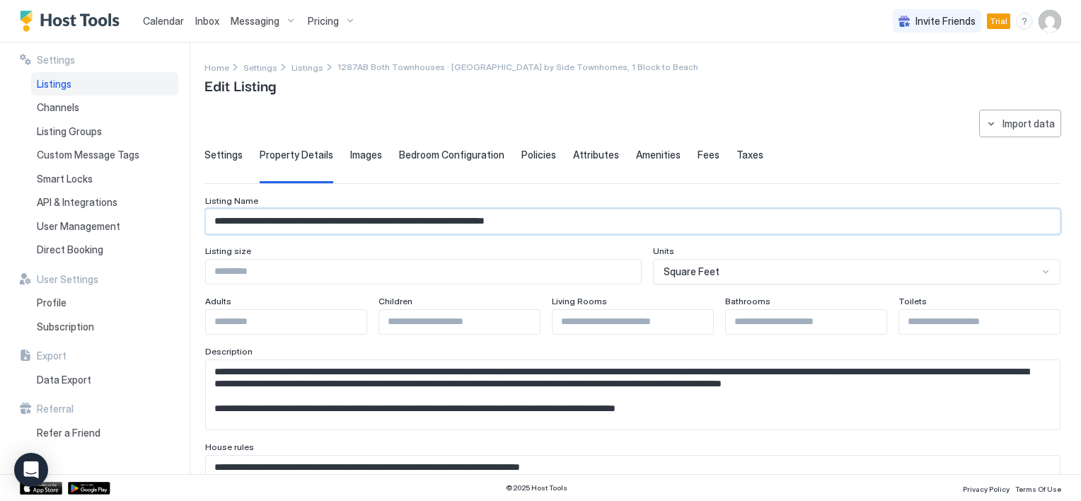
click at [504, 222] on input "**********" at bounding box center [633, 221] width 854 height 24
click at [509, 244] on div "Listing size" at bounding box center [422, 244] width 410 height 0
click at [232, 221] on input "**********" at bounding box center [633, 221] width 854 height 24
type input "**********"
click at [237, 274] on input "Input Field" at bounding box center [423, 272] width 435 height 24
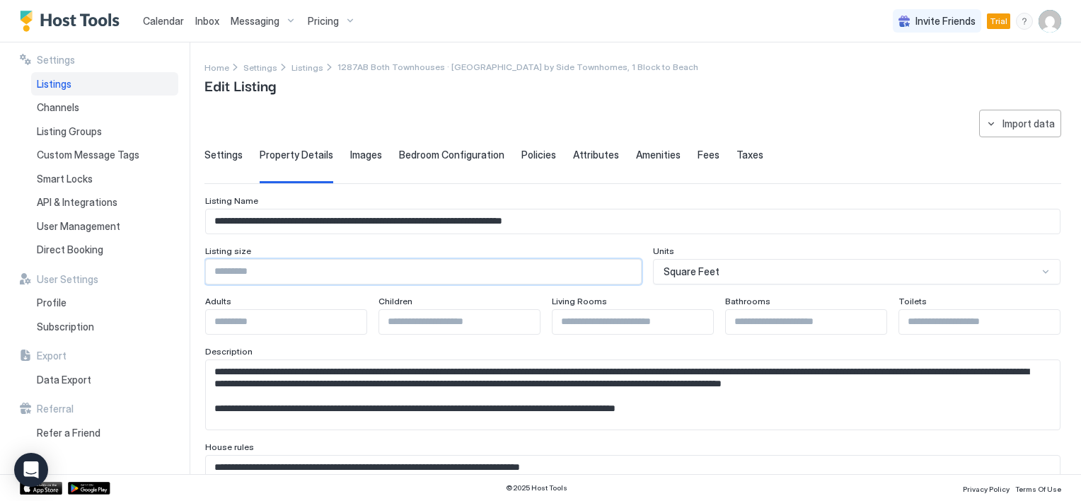
type input "****"
click at [693, 317] on input "*" at bounding box center [633, 322] width 161 height 24
type input "*"
click at [693, 317] on input "*" at bounding box center [633, 322] width 161 height 24
click at [1032, 318] on input "*" at bounding box center [979, 322] width 161 height 24
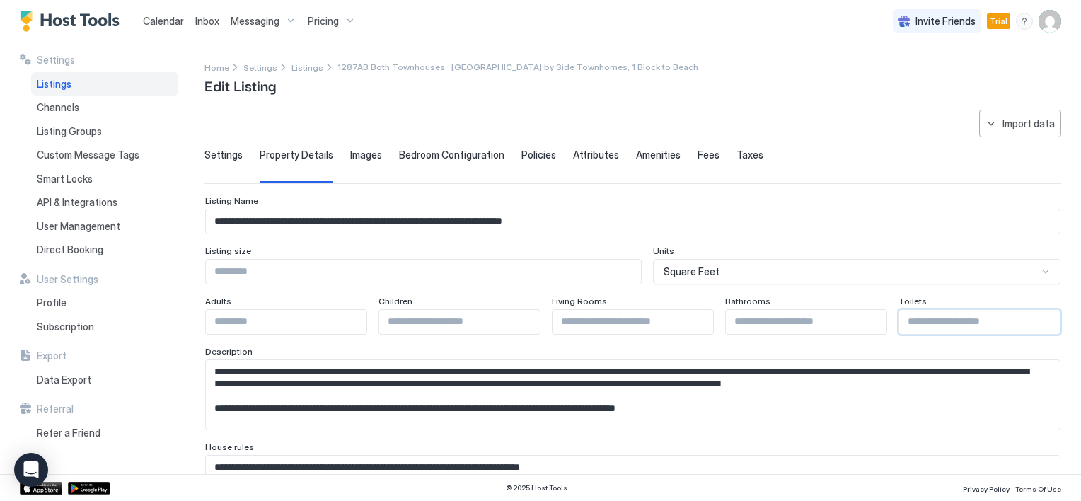
click at [1032, 318] on input "*" at bounding box center [979, 322] width 161 height 24
type input "*"
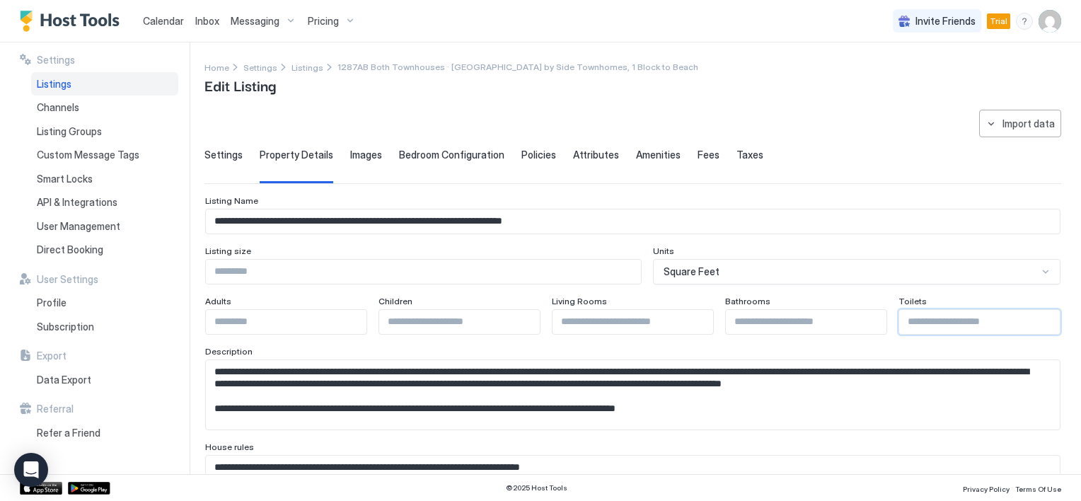
click at [1032, 318] on input "*" at bounding box center [979, 322] width 161 height 24
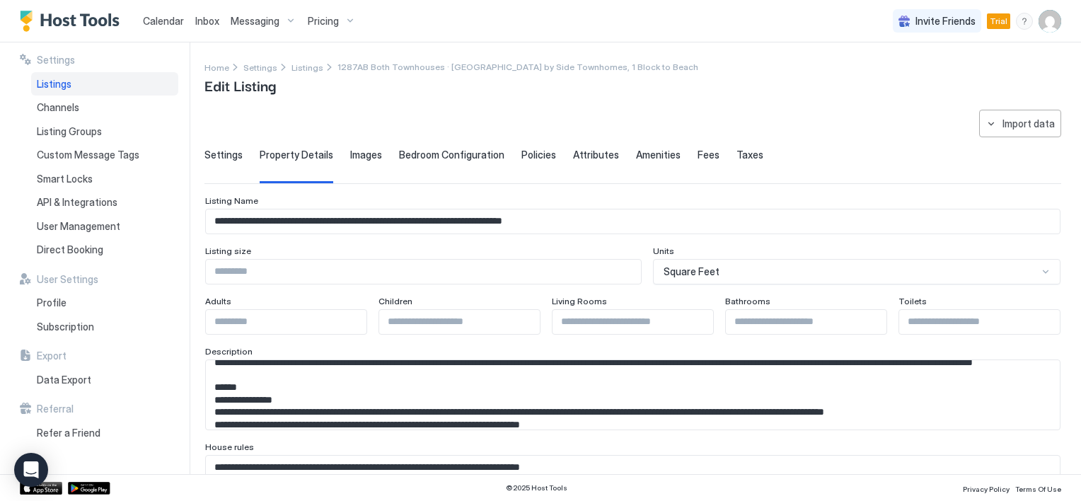
click at [370, 409] on textarea "Input Field" at bounding box center [627, 394] width 843 height 69
paste textarea "**********"
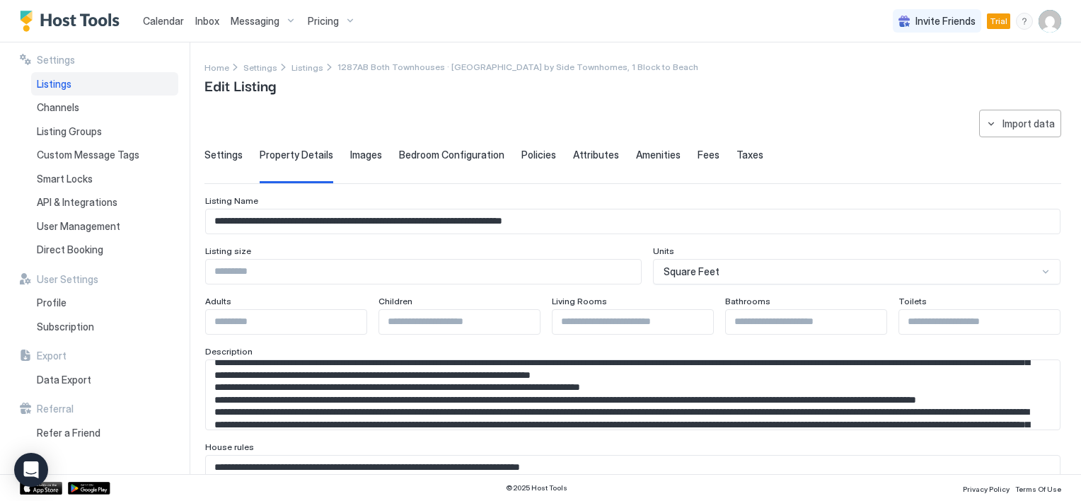
click at [403, 391] on textarea "Input Field" at bounding box center [627, 394] width 843 height 69
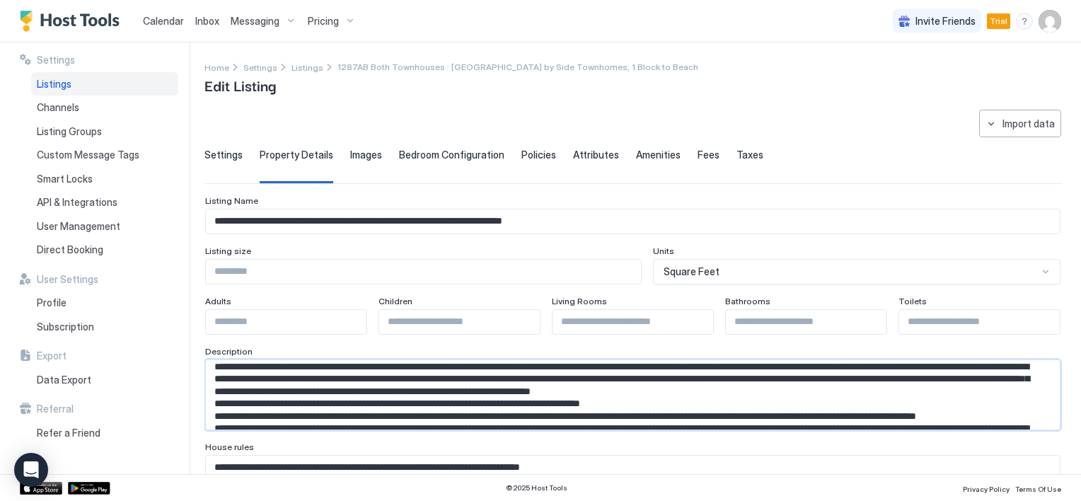
scroll to position [50, 0]
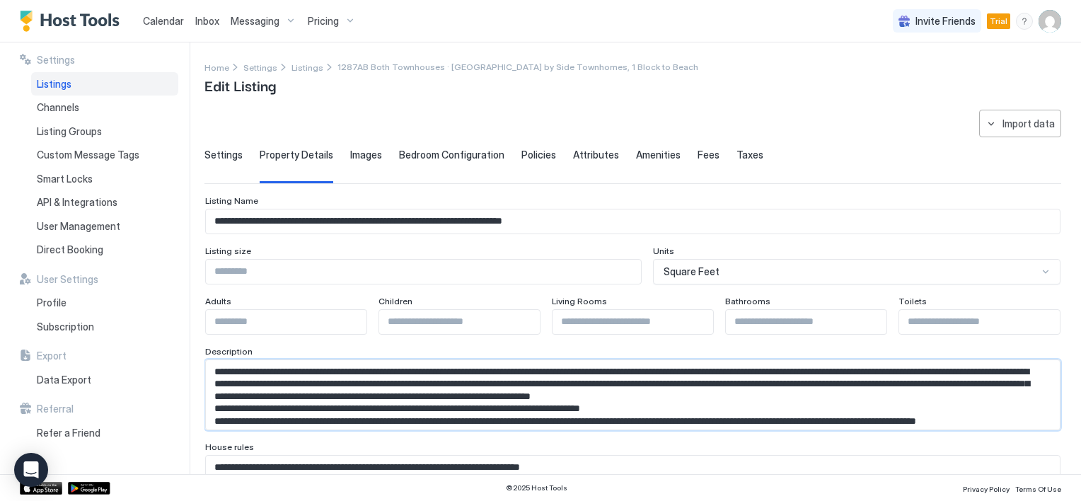
drag, startPoint x: 359, startPoint y: 364, endPoint x: 618, endPoint y: 381, distance: 258.8
click at [618, 381] on textarea "Input Field" at bounding box center [627, 394] width 843 height 69
paste textarea "Input Field"
click at [350, 366] on textarea "Input Field" at bounding box center [627, 394] width 843 height 69
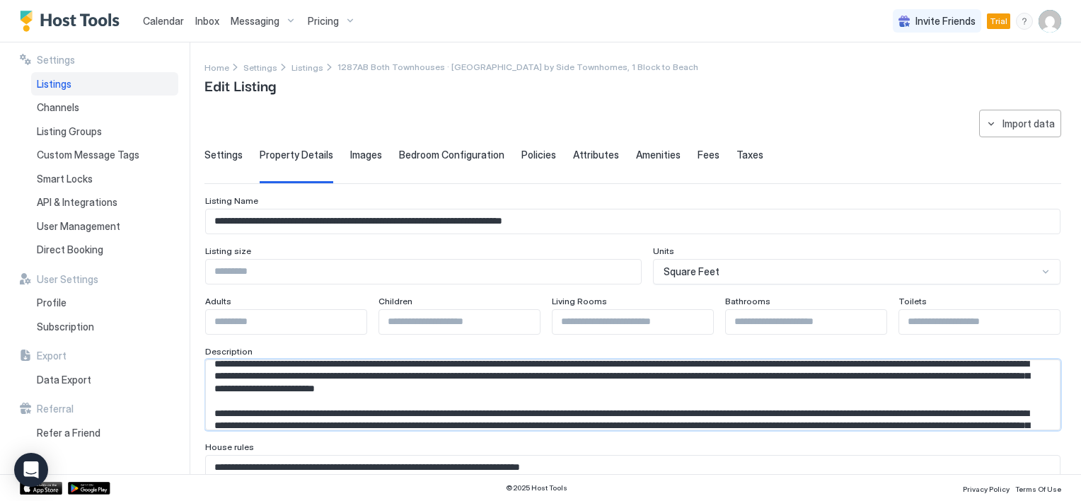
click at [291, 372] on textarea "Input Field" at bounding box center [627, 394] width 843 height 69
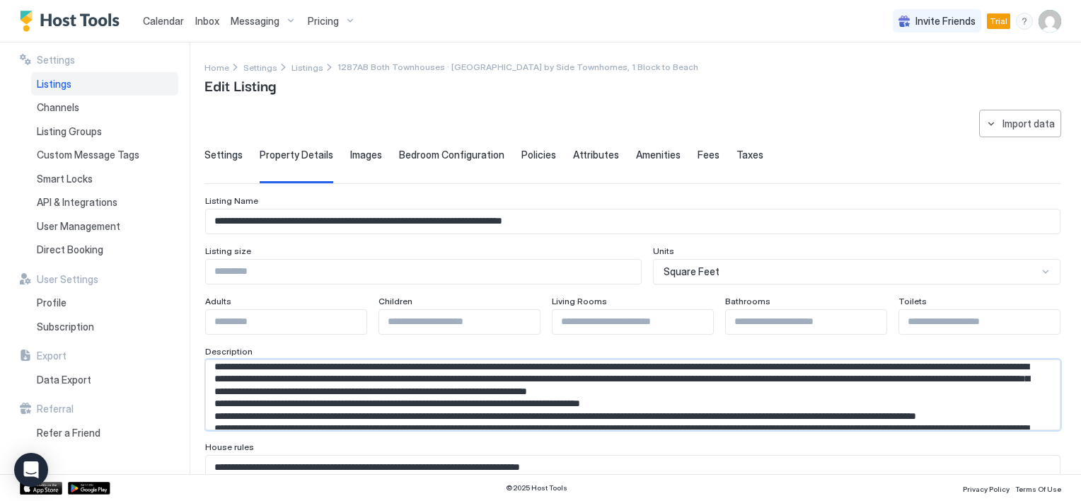
scroll to position [79, 0]
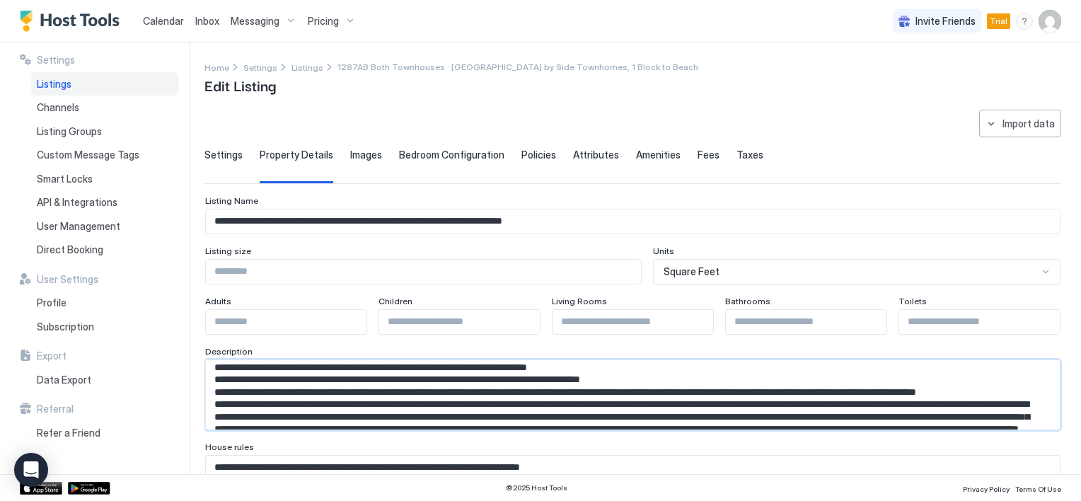
click at [303, 394] on textarea "Input Field" at bounding box center [627, 394] width 843 height 69
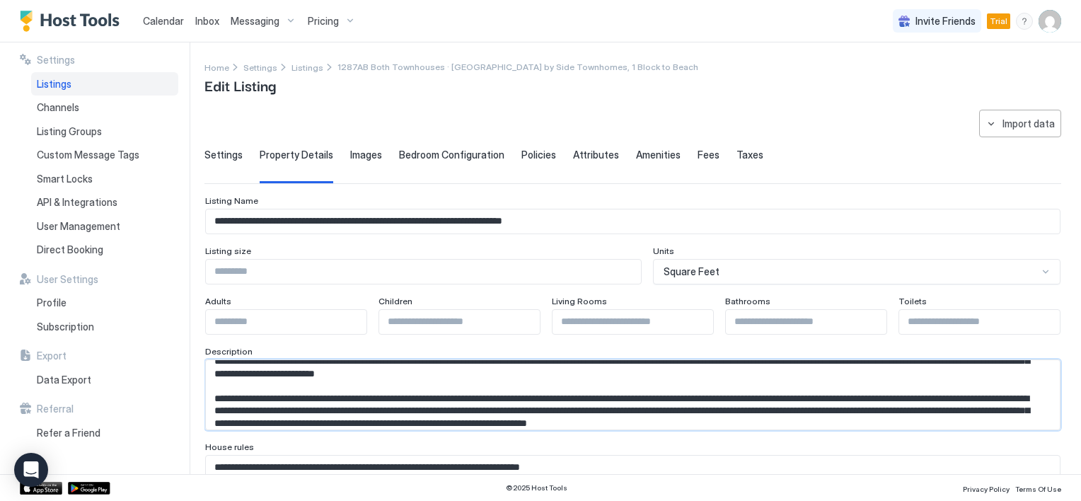
scroll to position [8, 0]
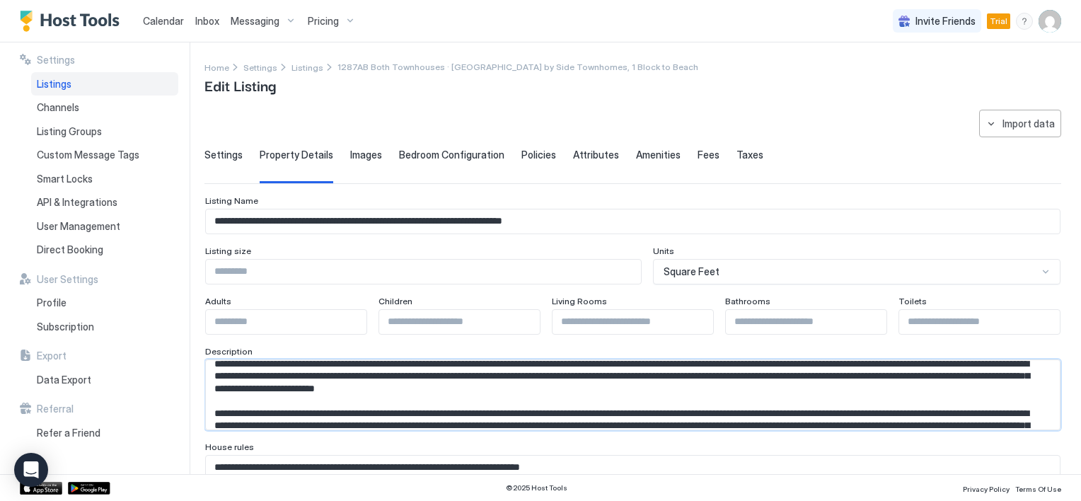
click at [294, 410] on textarea "Input Field" at bounding box center [627, 394] width 843 height 69
click at [287, 410] on textarea "Input Field" at bounding box center [627, 394] width 843 height 69
click at [293, 413] on textarea "Input Field" at bounding box center [627, 394] width 843 height 69
click at [320, 412] on textarea "Input Field" at bounding box center [627, 394] width 843 height 69
click at [353, 411] on textarea "Input Field" at bounding box center [627, 394] width 843 height 69
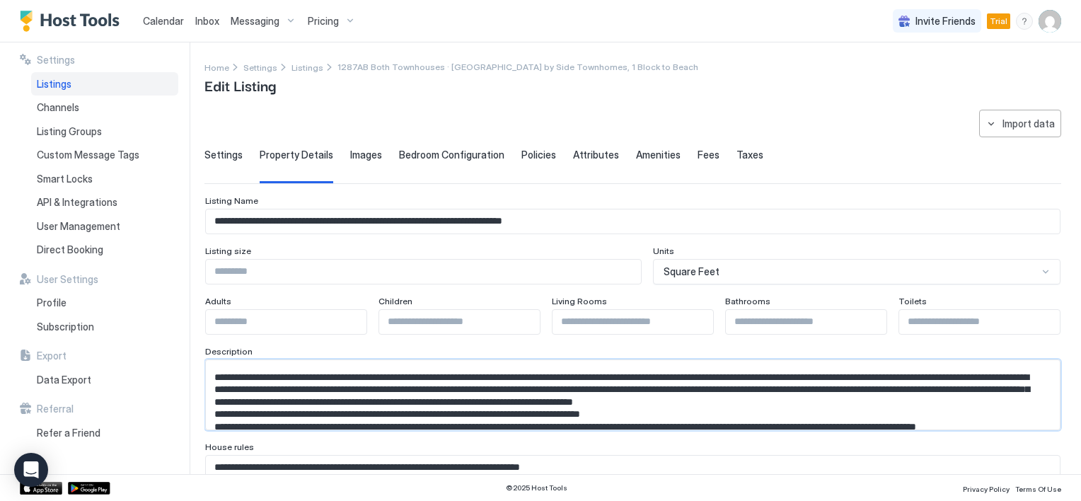
scroll to position [36, 0]
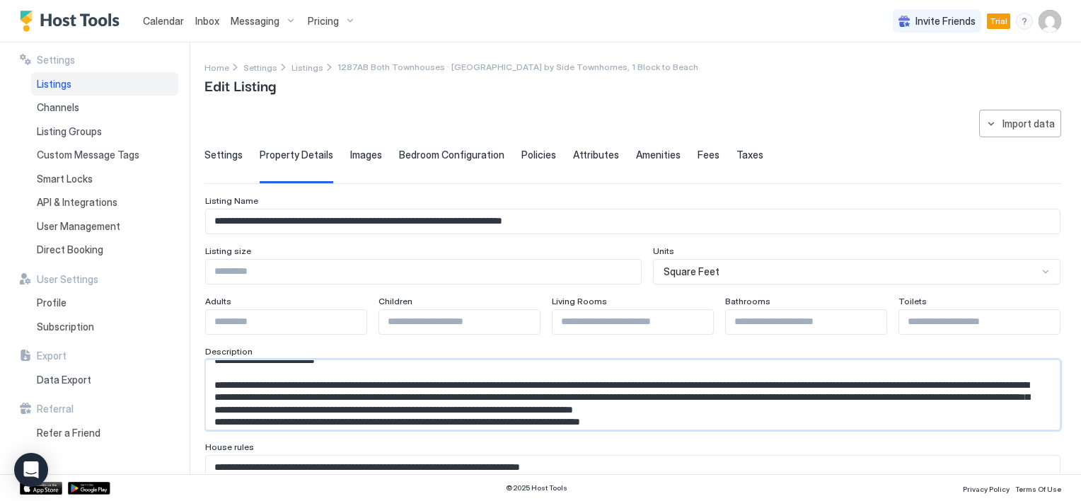
drag, startPoint x: 354, startPoint y: 410, endPoint x: 431, endPoint y: 385, distance: 81.2
click at [431, 385] on textarea "Input Field" at bounding box center [627, 394] width 843 height 69
click at [677, 398] on textarea "Input Field" at bounding box center [627, 394] width 843 height 69
paste textarea "**********"
click at [746, 393] on textarea "Input Field" at bounding box center [627, 394] width 843 height 69
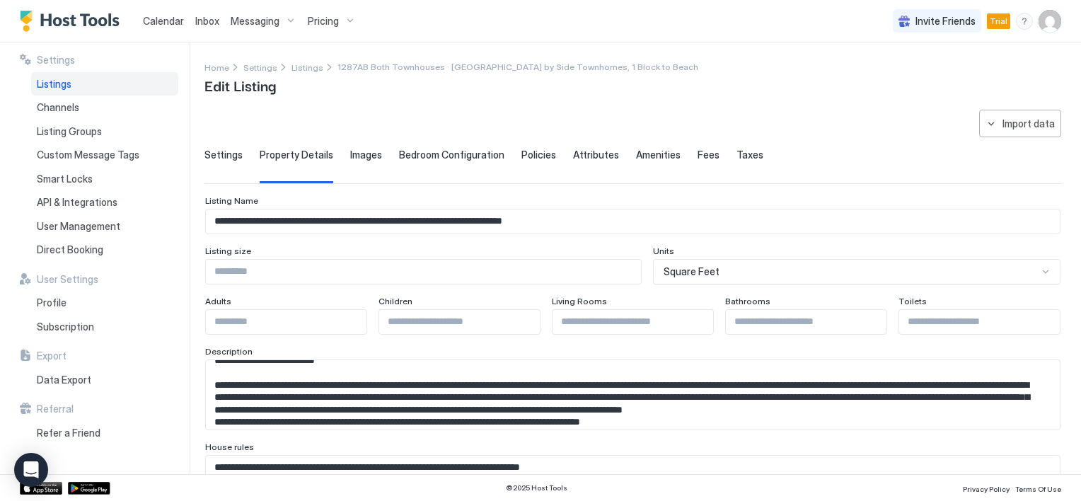
click at [751, 396] on textarea "Input Field" at bounding box center [627, 394] width 843 height 69
paste textarea "**********"
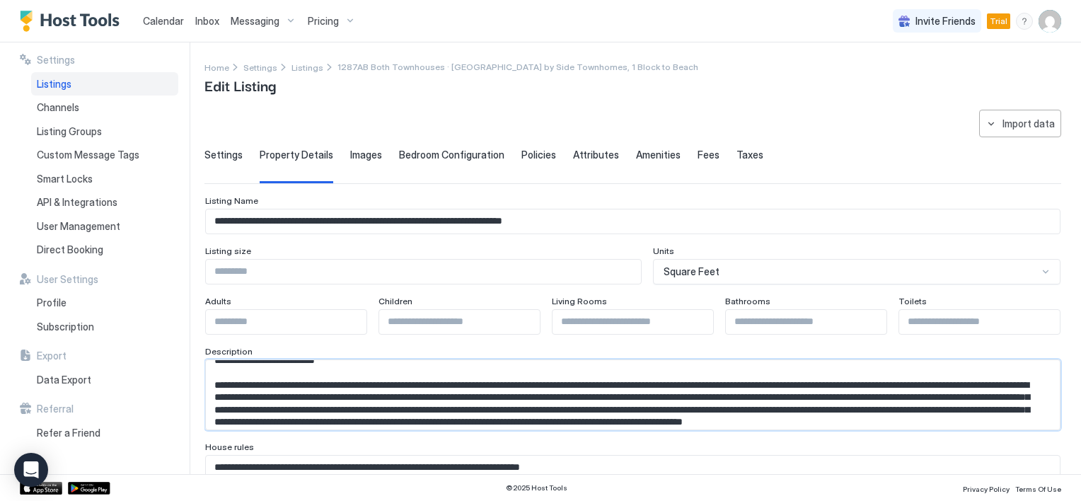
type textarea "**********"
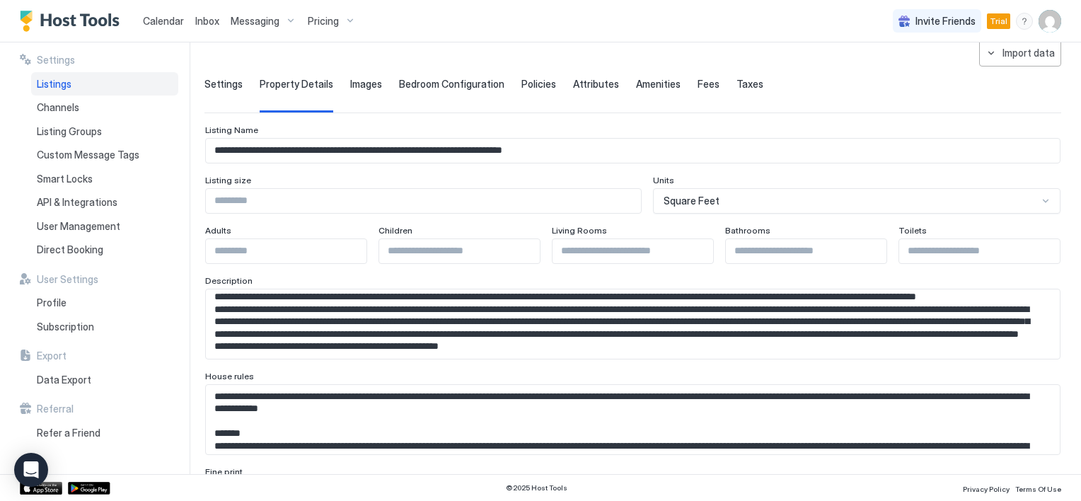
scroll to position [0, 0]
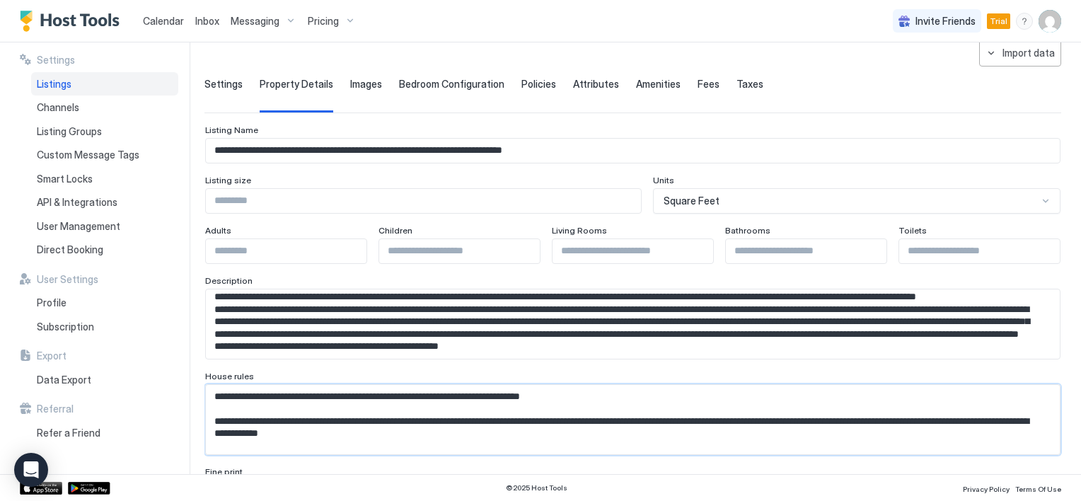
drag, startPoint x: 216, startPoint y: 395, endPoint x: 246, endPoint y: 409, distance: 33.3
click at [246, 359] on textarea "Input Field" at bounding box center [627, 323] width 843 height 69
paste textarea "**********"
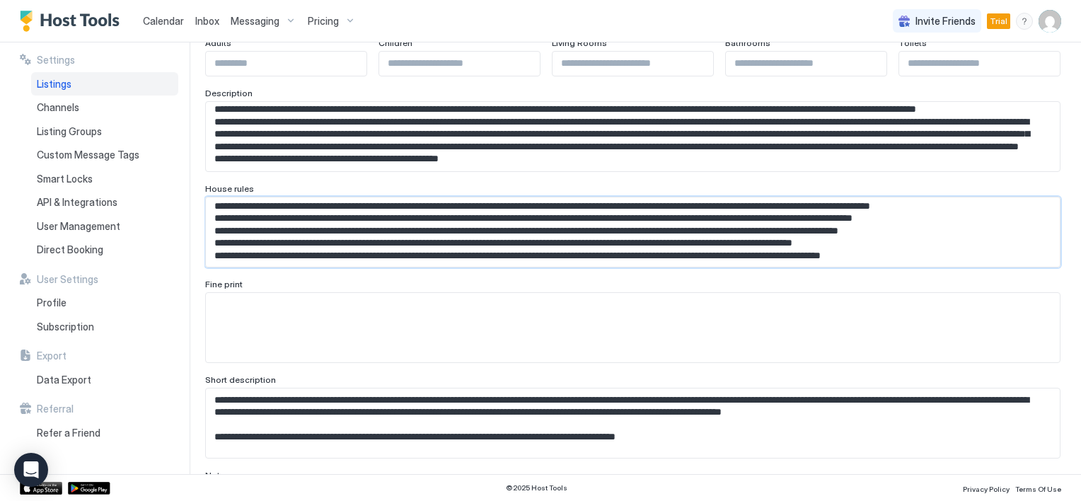
scroll to position [283, 0]
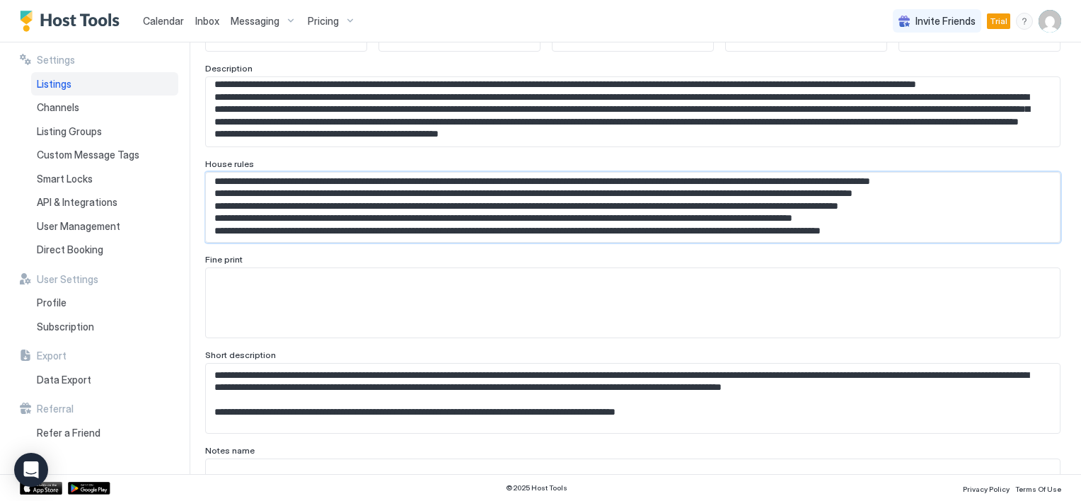
type textarea "**********"
click at [264, 146] on textarea "Input Field" at bounding box center [627, 111] width 843 height 69
paste textarea "**********"
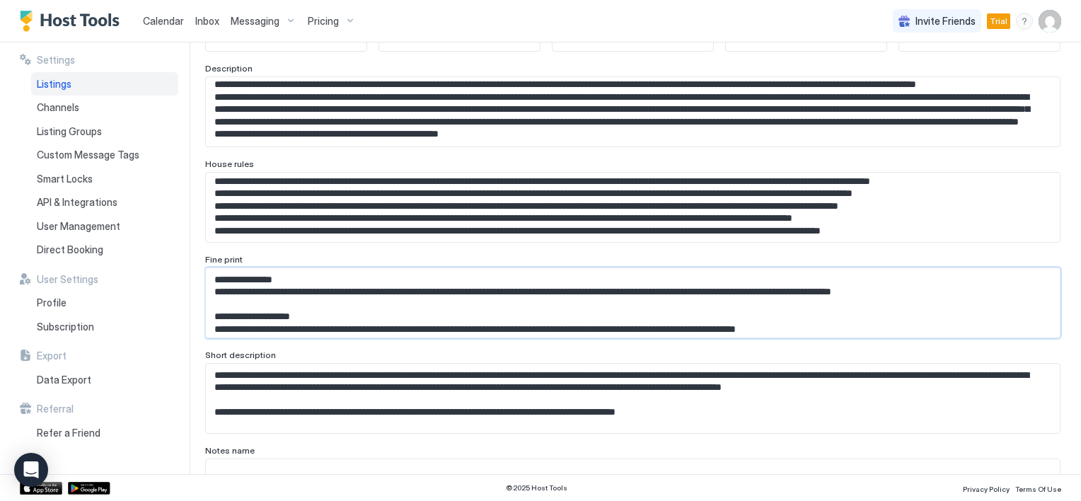
type textarea "**********"
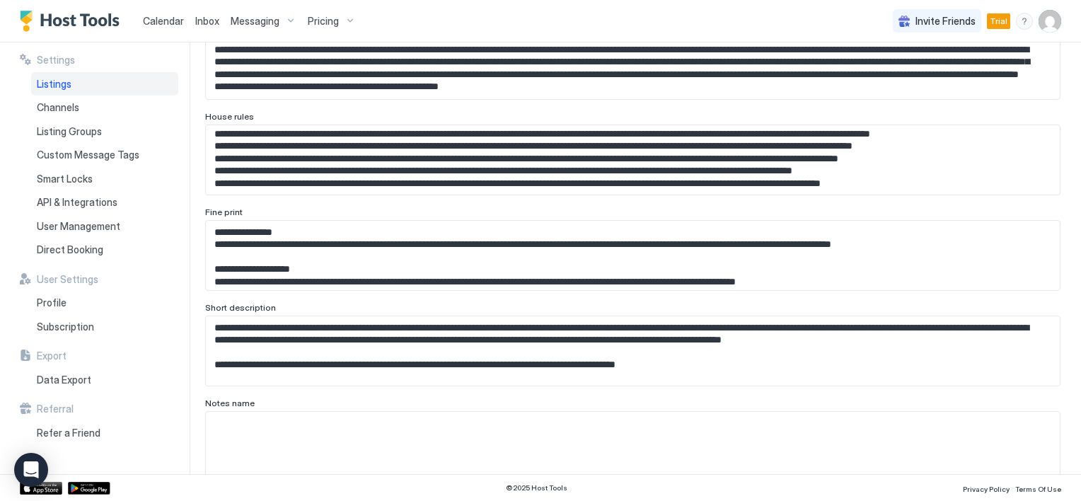
scroll to position [354, 0]
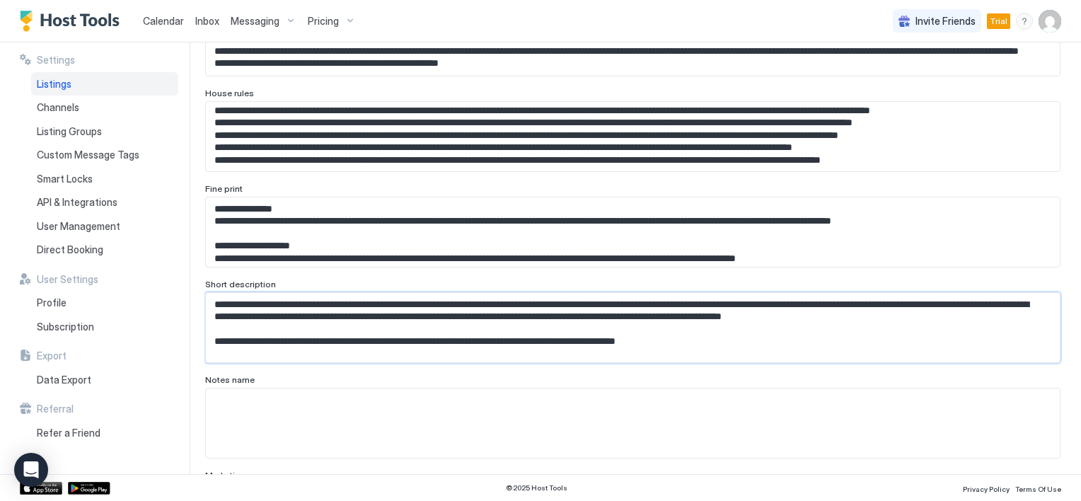
drag, startPoint x: 212, startPoint y: 301, endPoint x: 721, endPoint y: 349, distance: 510.9
click at [721, 76] on textarea "**********" at bounding box center [627, 40] width 843 height 69
paste textarea "**********"
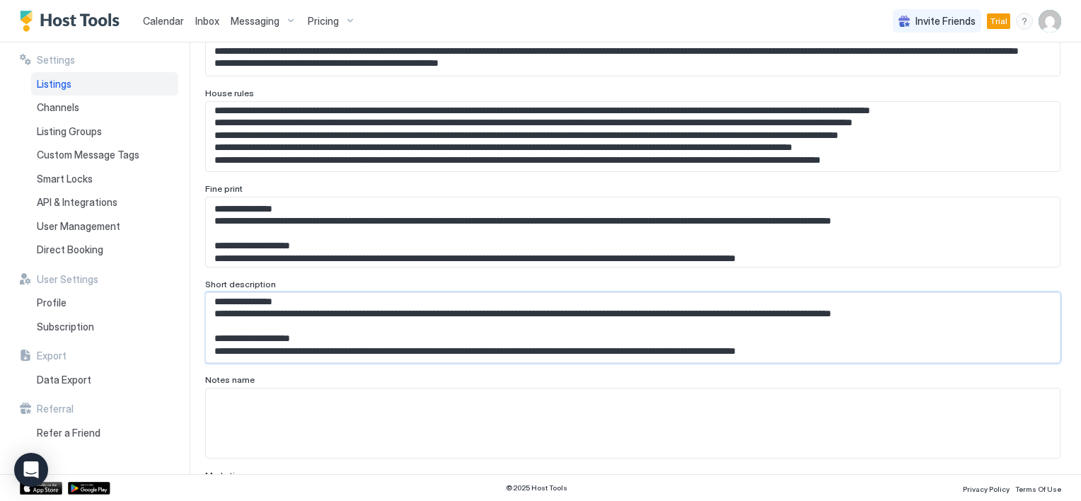
scroll to position [0, 0]
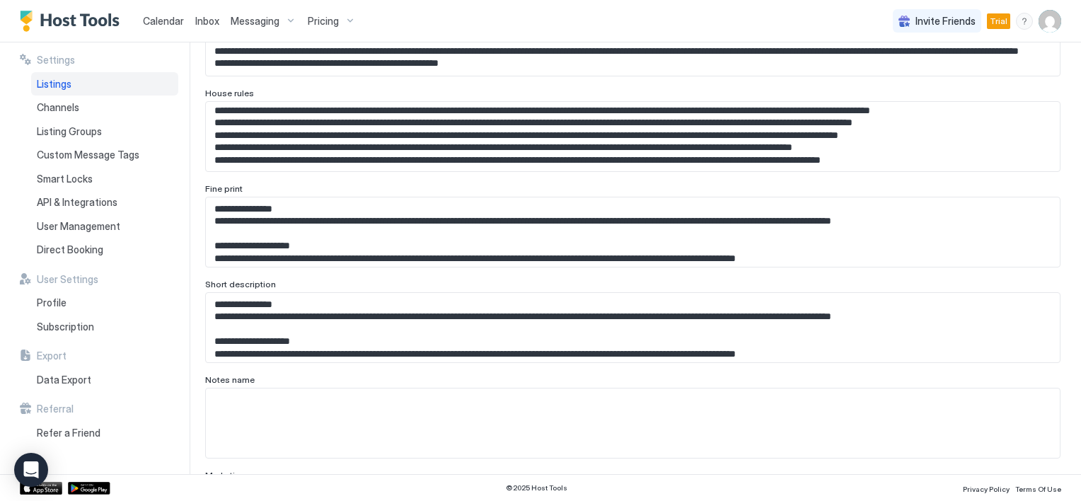
click at [278, 76] on textarea "**********" at bounding box center [627, 40] width 843 height 69
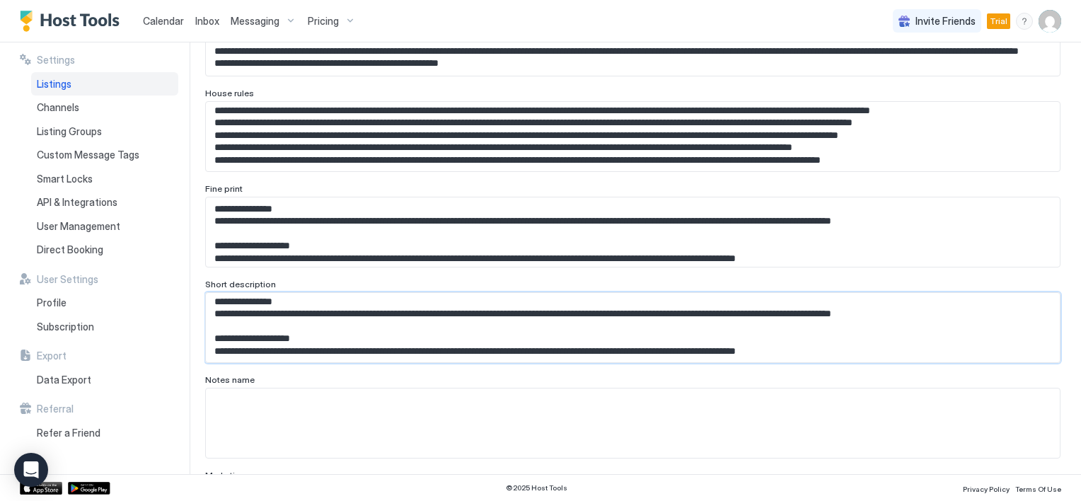
drag, startPoint x: 215, startPoint y: 301, endPoint x: 917, endPoint y: 375, distance: 705.7
paste textarea "**********"
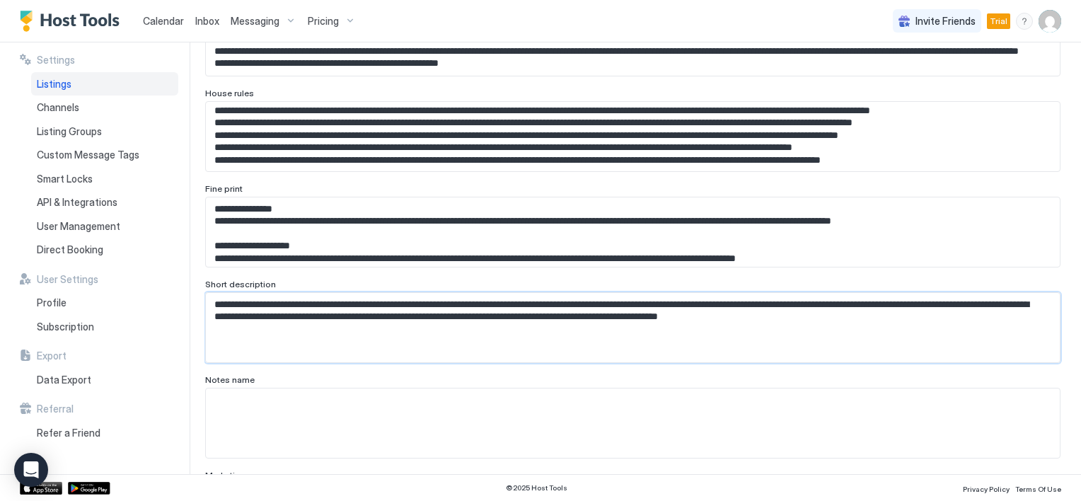
scroll to position [0, 0]
click at [275, 76] on textarea "**********" at bounding box center [627, 40] width 843 height 69
click at [332, 76] on textarea "**********" at bounding box center [627, 40] width 843 height 69
click at [742, 76] on textarea "**********" at bounding box center [627, 40] width 843 height 69
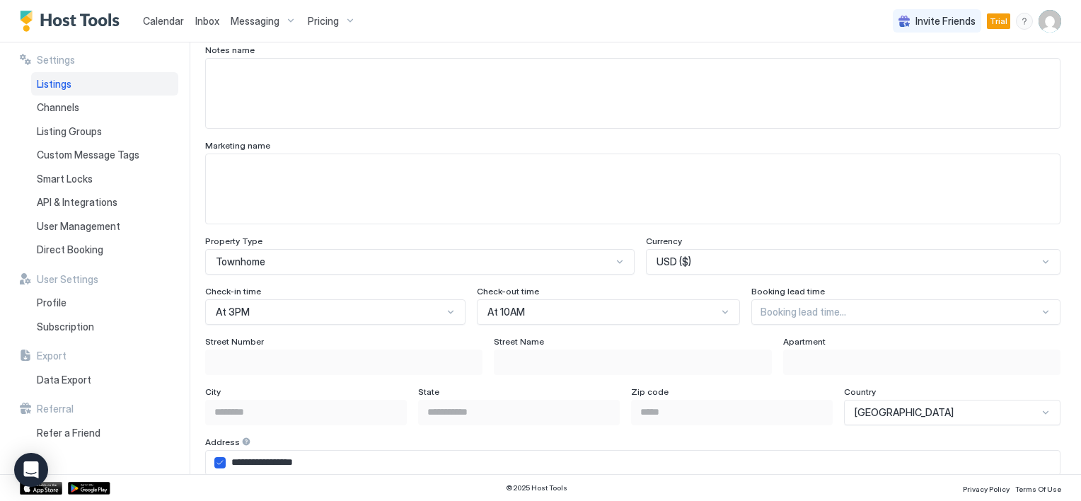
scroll to position [707, 0]
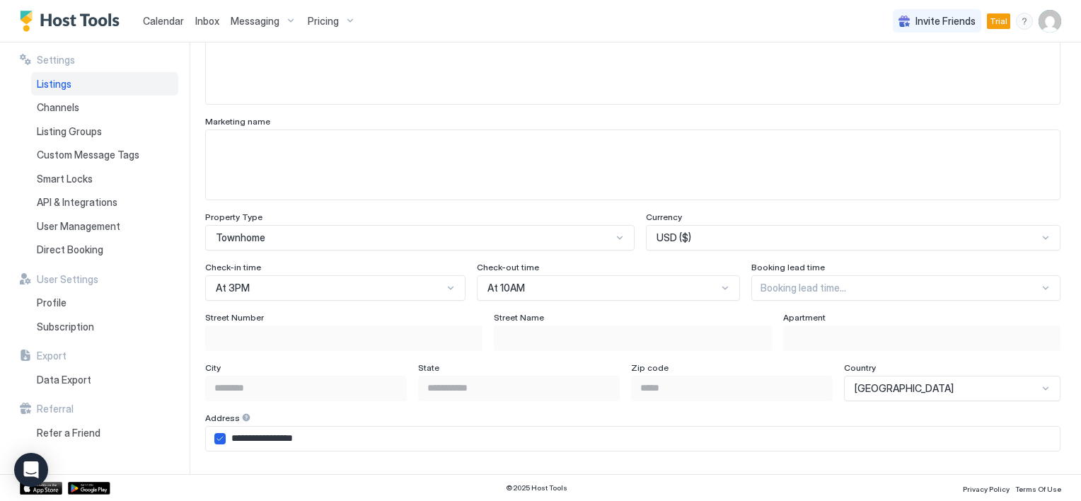
type textarea "**********"
click at [219, 437] on icon "airbnbAddress" at bounding box center [220, 438] width 6 height 4
type input "**********"
click at [231, 334] on input "Input Field" at bounding box center [344, 338] width 276 height 24
type input "*"
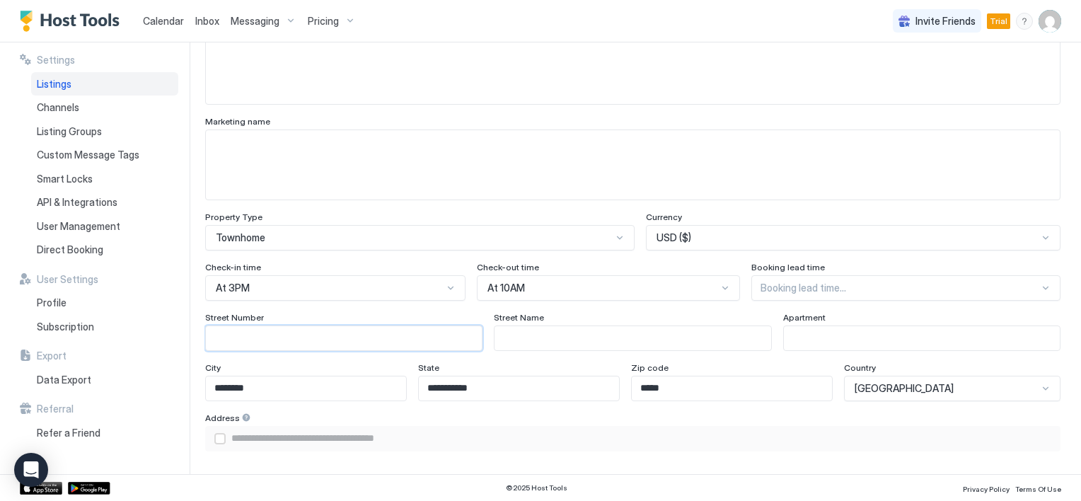
type input "**********"
type input "**"
type input "**********"
type input "***"
type input "**********"
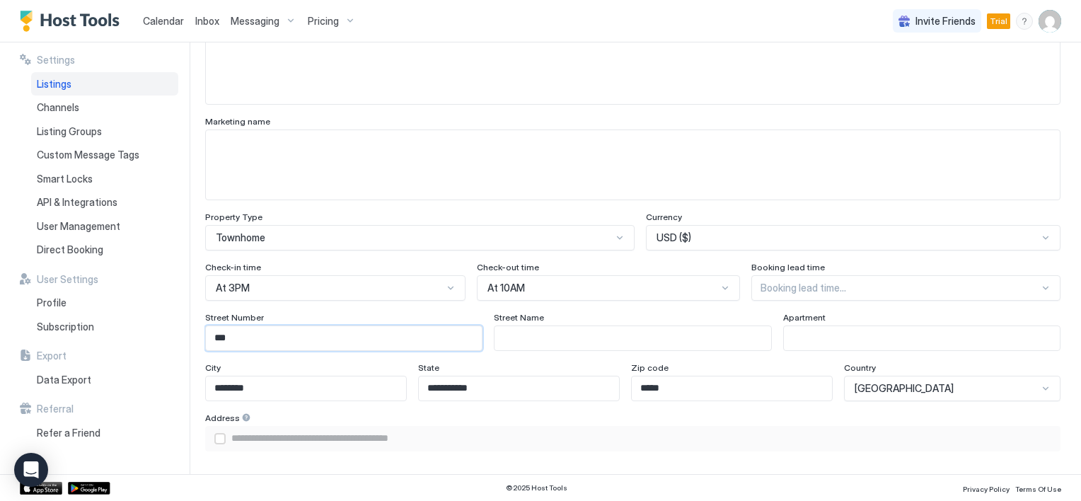
type input "****"
type input "**********"
type input "****"
click at [507, 340] on input "Input Field" at bounding box center [632, 338] width 276 height 24
type input "*"
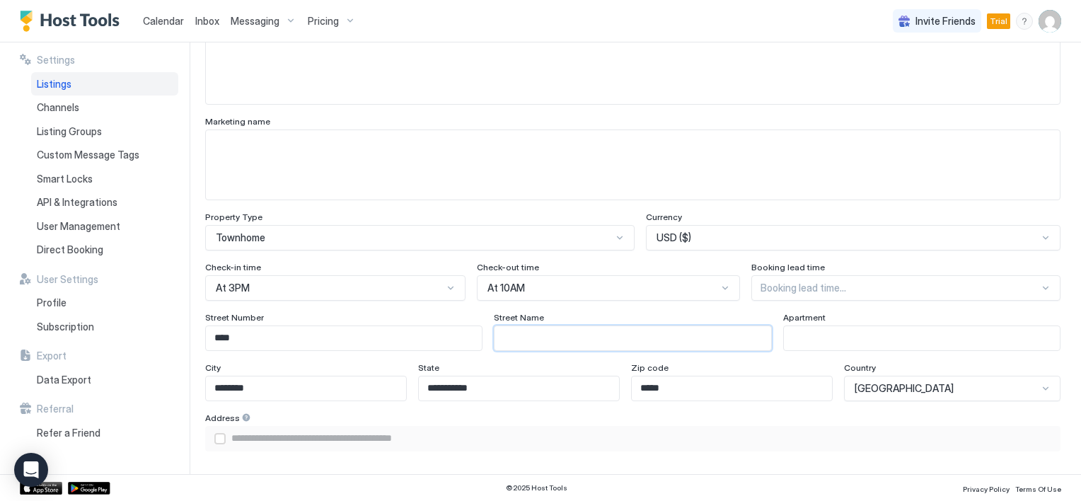
type input "**********"
type input "*"
type input "**********"
type input "**"
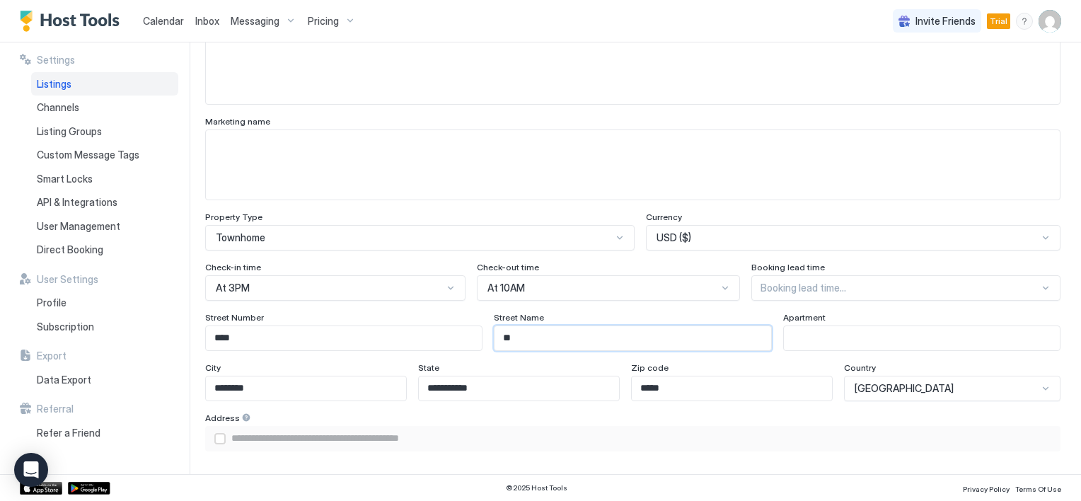
type input "**********"
type input "*"
type input "**********"
type input "**"
type input "**********"
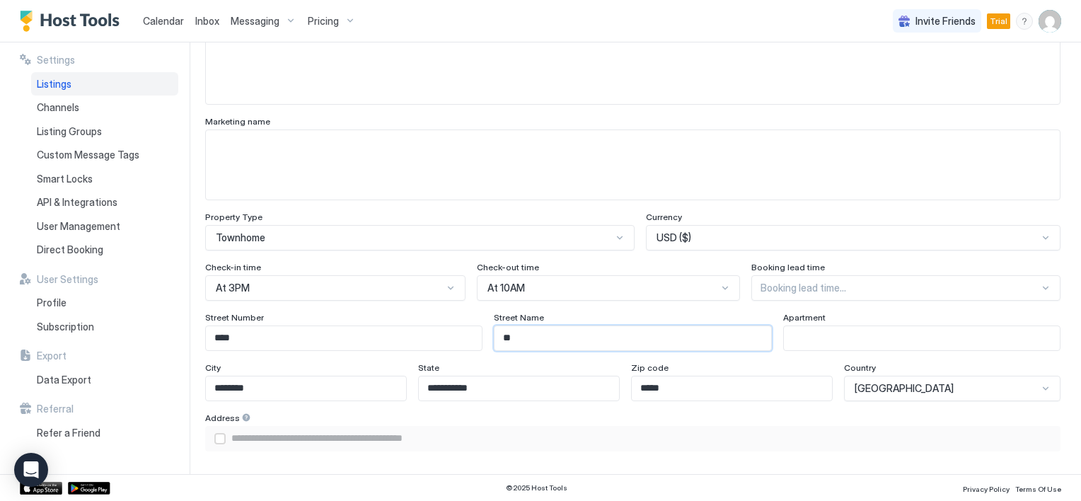
type input "***"
type input "**********"
type input "****"
type input "**********"
type input "*****"
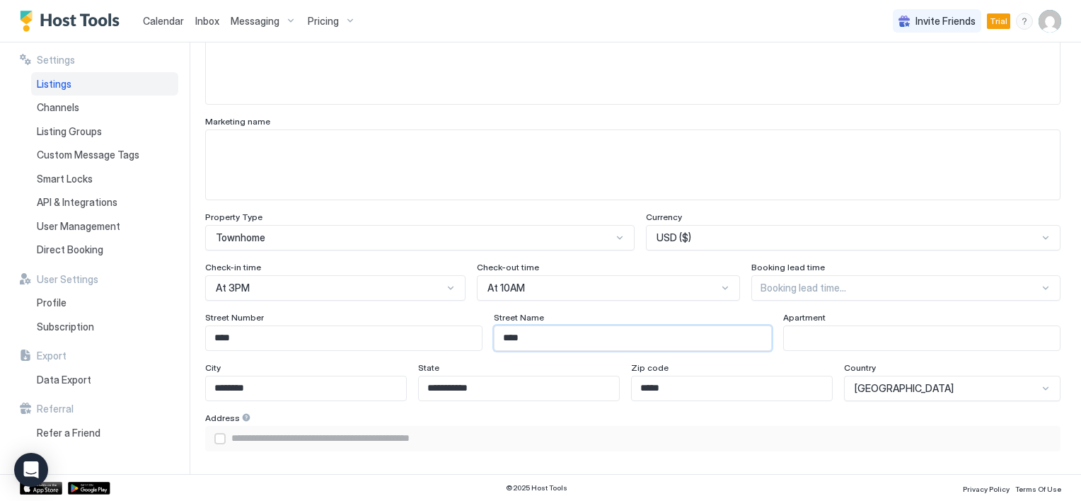
type input "**********"
type input "******"
type input "**********"
type input "*******"
type input "**********"
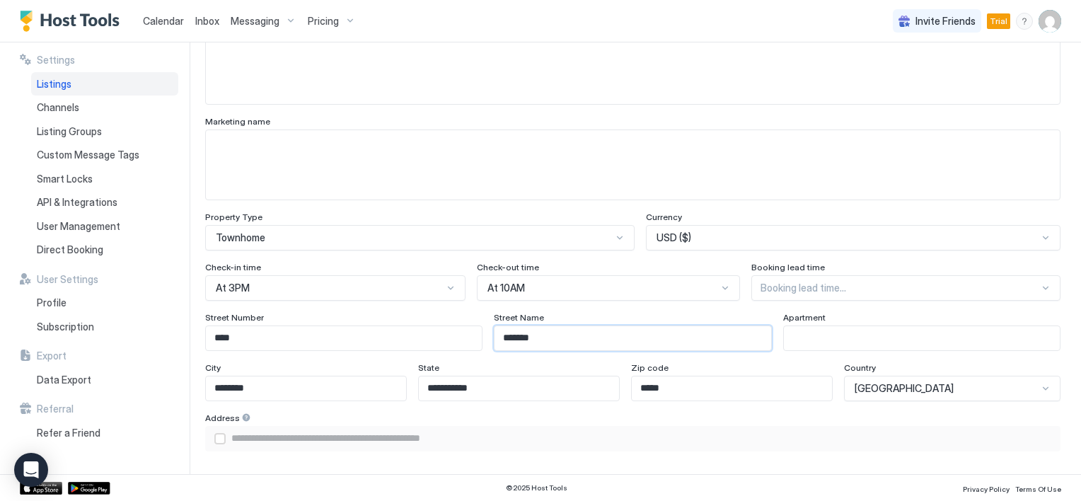
type input "********"
type input "**********"
type input "*********"
type input "**********"
type input "********"
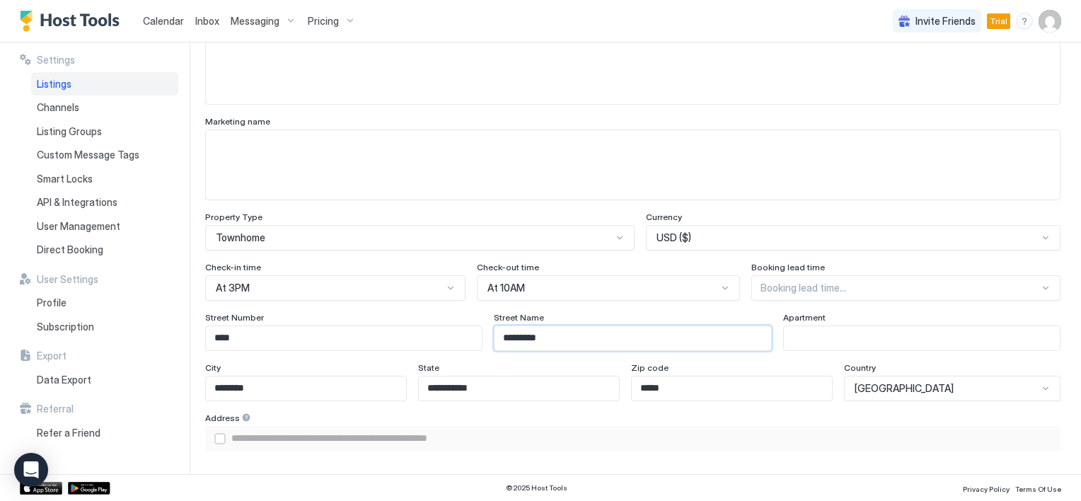
type input "**********"
type input "*******"
type input "**********"
type input "*********"
type input "**********"
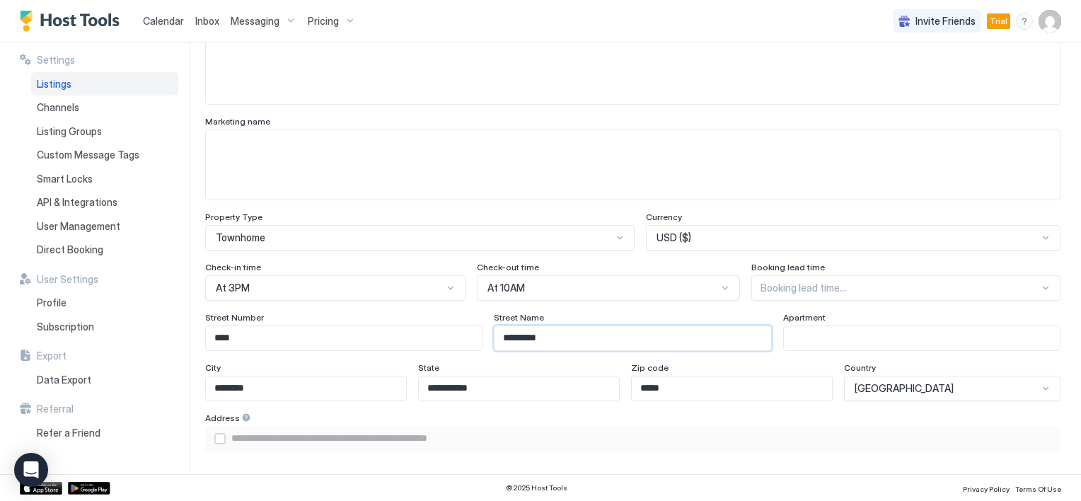
type input "**********"
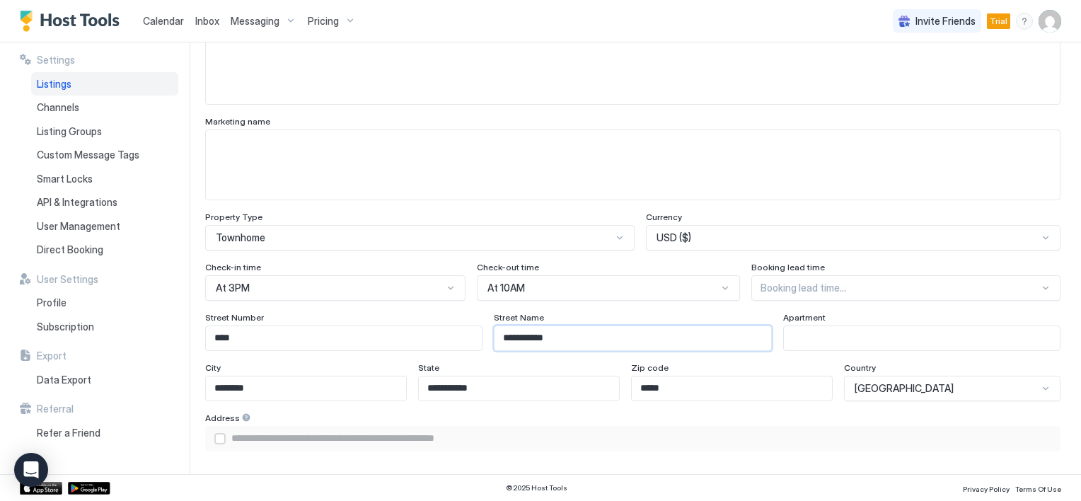
type input "**********"
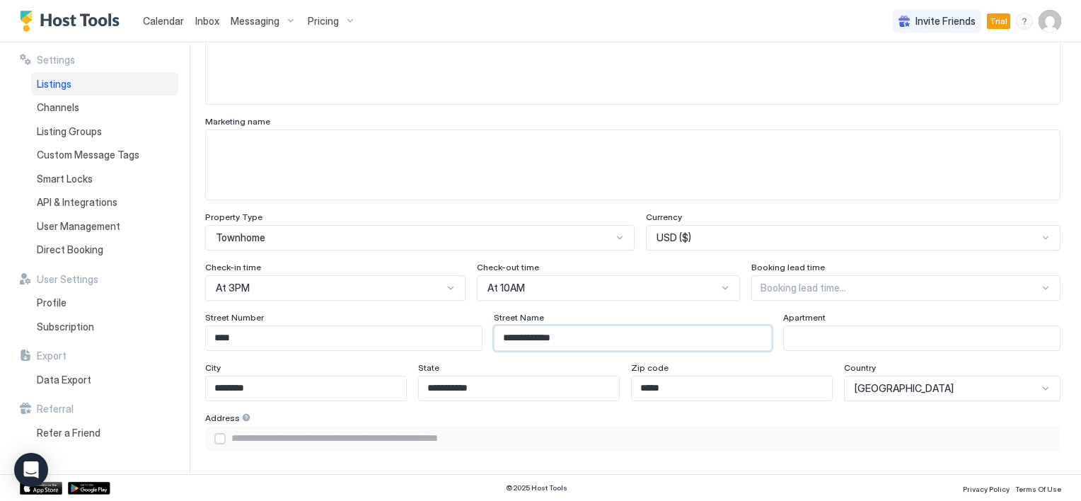
type input "**********"
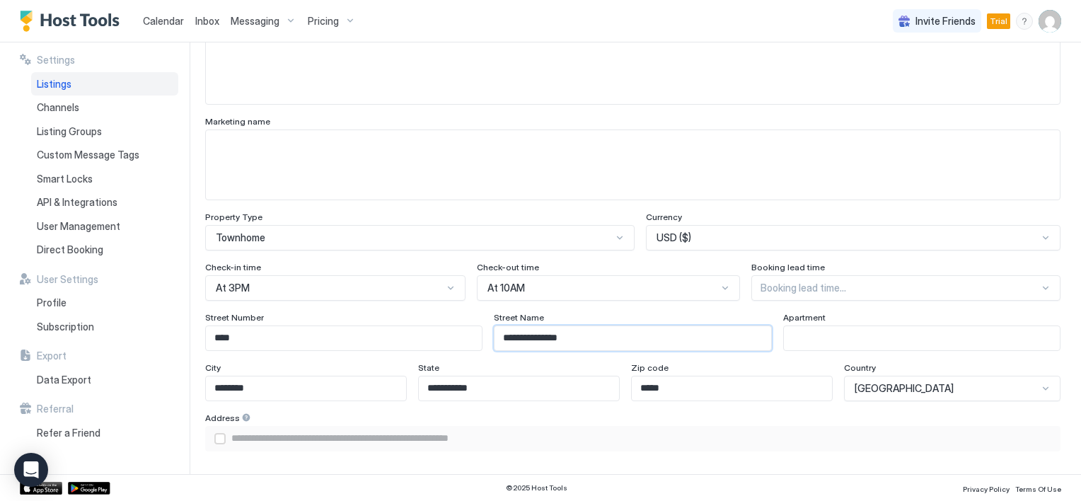
type input "**********"
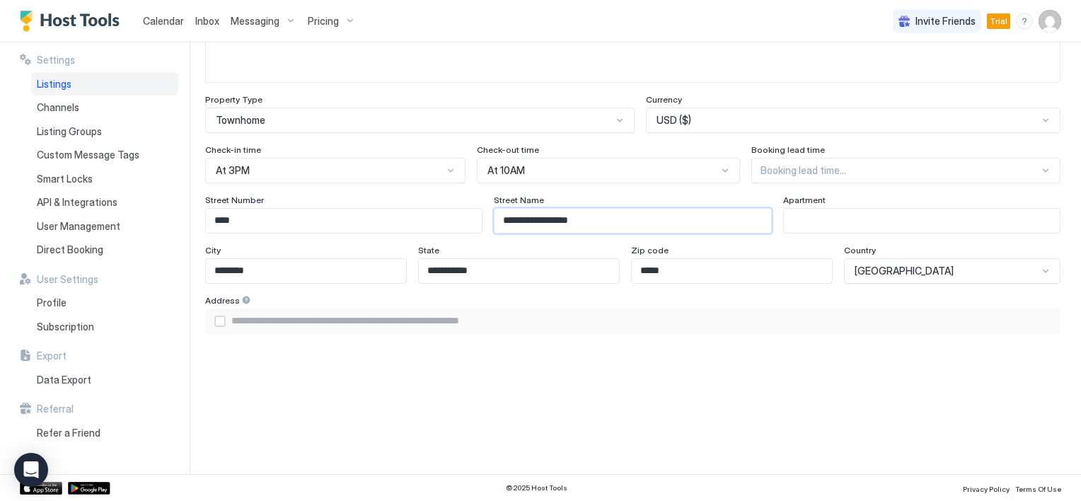
scroll to position [849, 0]
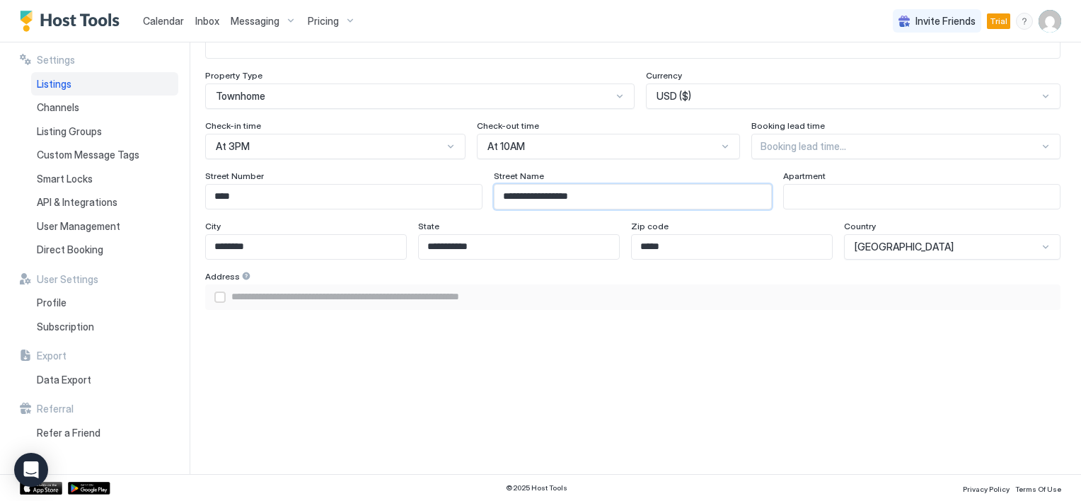
type input "**********"
click at [815, 187] on input "Input Field" at bounding box center [922, 197] width 276 height 24
type input "*"
type input "**********"
type input "**"
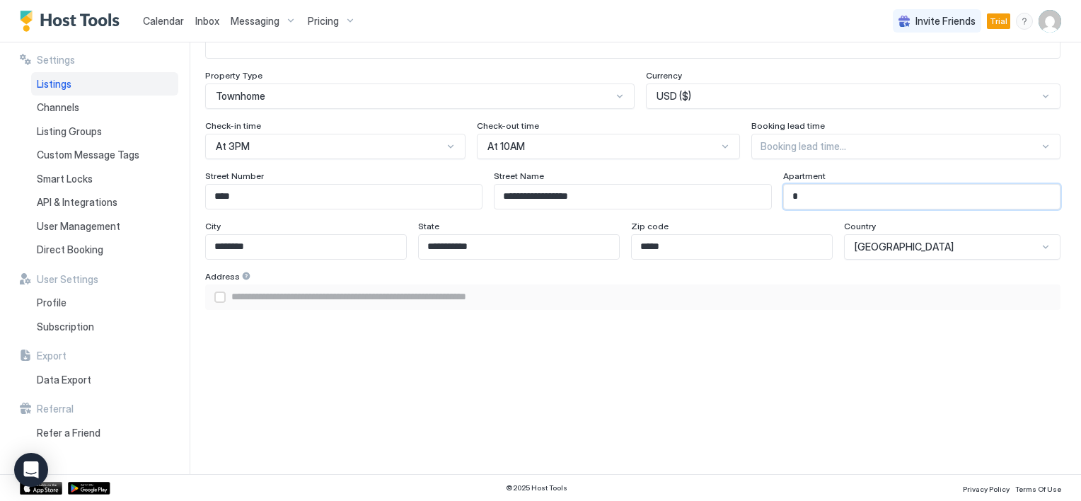
type input "**********"
type input "**"
click at [221, 298] on div "airbnbAddress" at bounding box center [219, 296] width 11 height 11
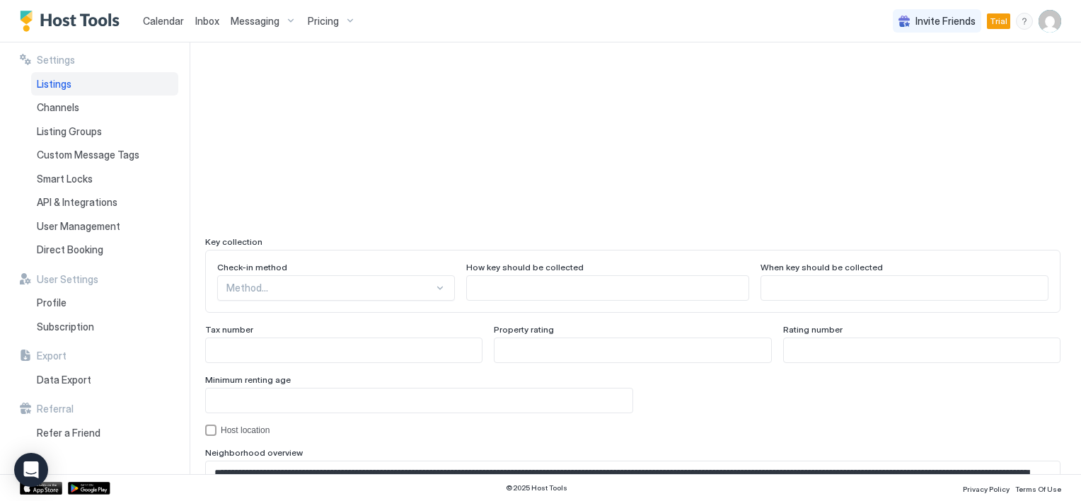
click at [413, 280] on div "Method..." at bounding box center [336, 287] width 238 height 25
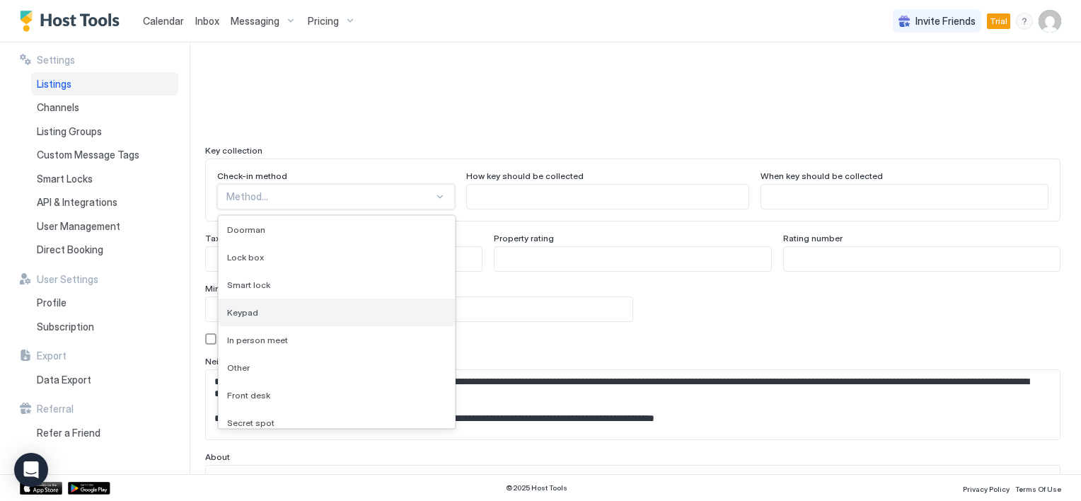
click at [300, 307] on div "Keypad" at bounding box center [336, 312] width 219 height 11
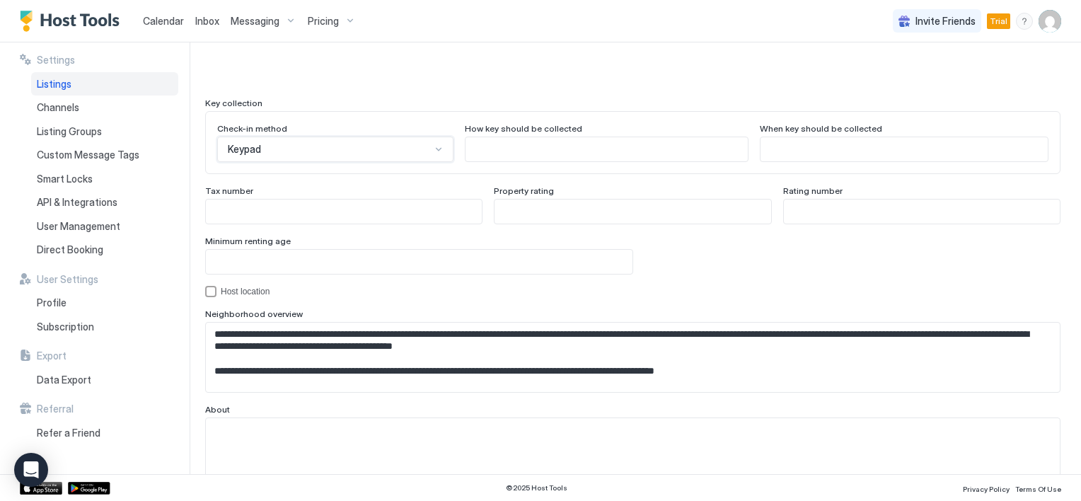
scroll to position [1294, 0]
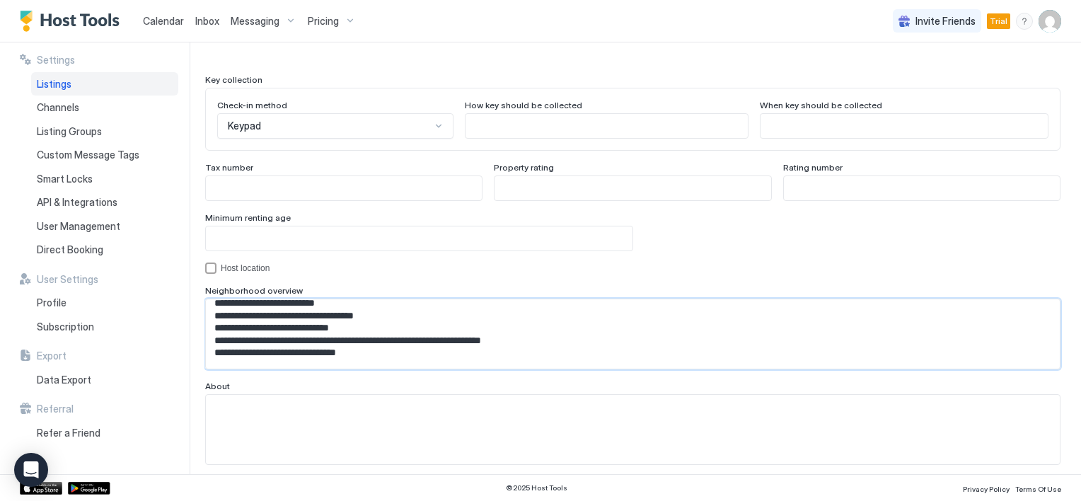
scroll to position [263, 0]
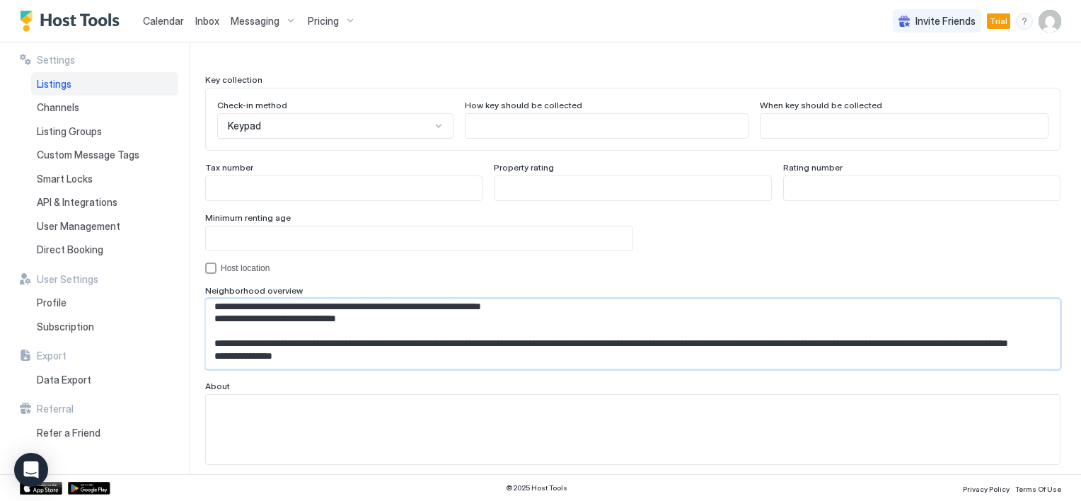
drag, startPoint x: 214, startPoint y: 306, endPoint x: 741, endPoint y: 382, distance: 532.5
paste textarea "Input Field"
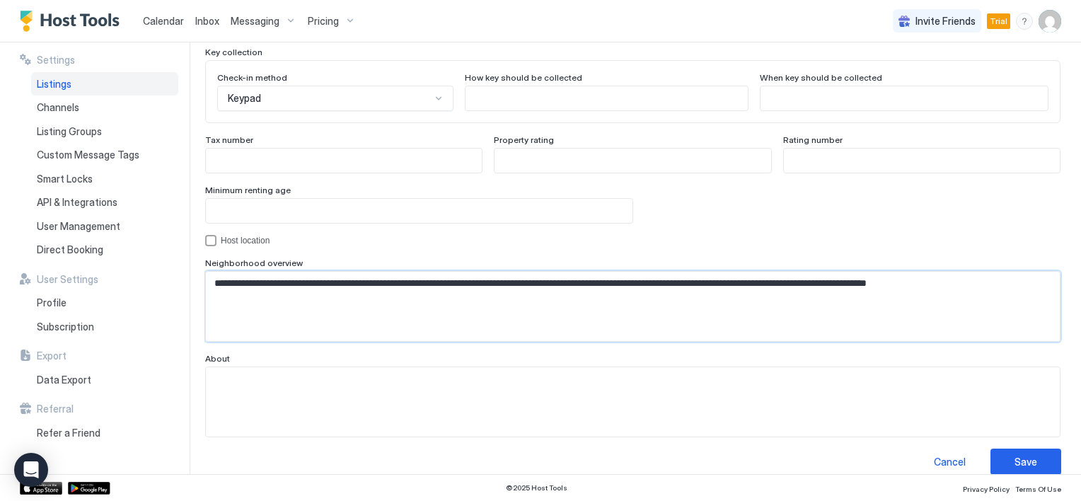
scroll to position [1336, 0]
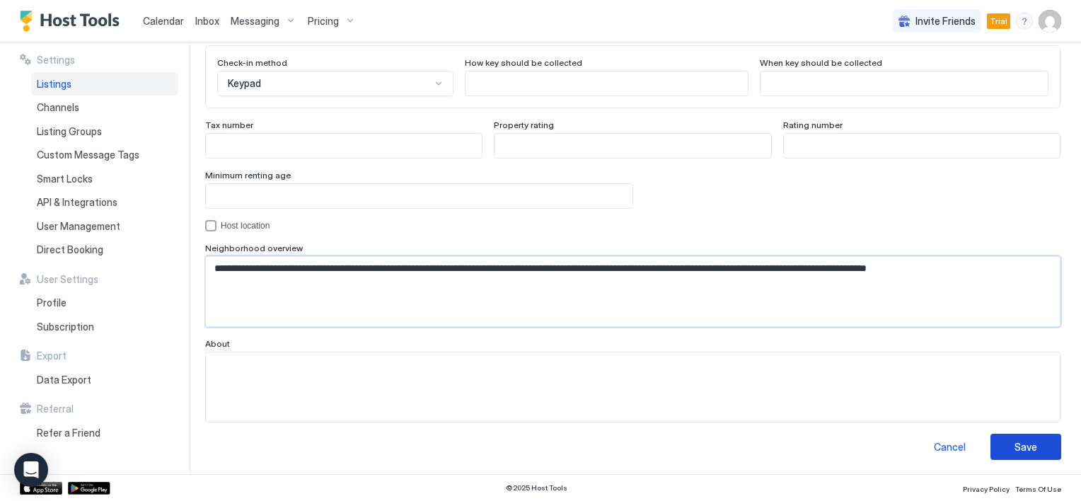
type textarea "**********"
click at [1014, 441] on div "Save" at bounding box center [1025, 446] width 23 height 15
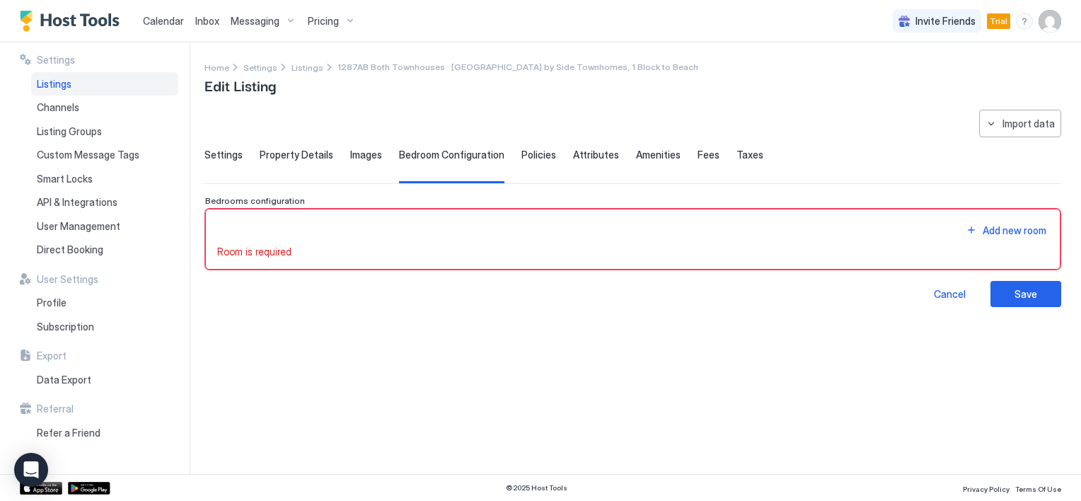
scroll to position [0, 0]
click at [988, 233] on div "Add new room" at bounding box center [1015, 230] width 64 height 15
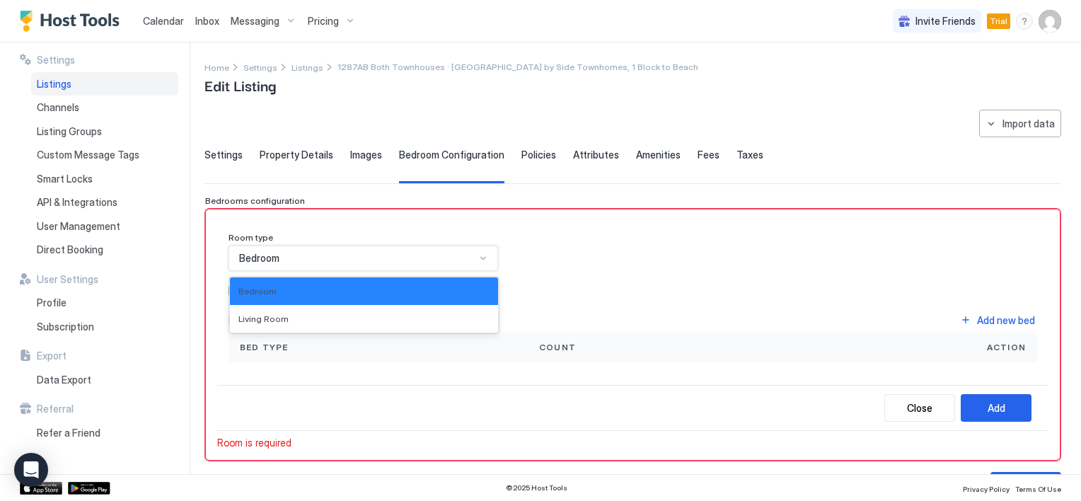
click at [480, 259] on div at bounding box center [483, 258] width 11 height 11
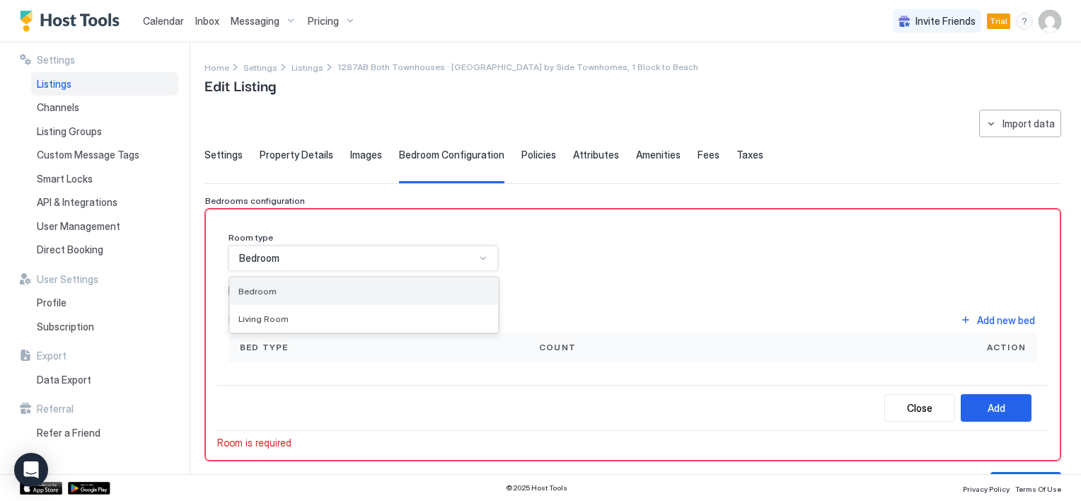
click at [371, 293] on div "Bedroom" at bounding box center [363, 291] width 251 height 11
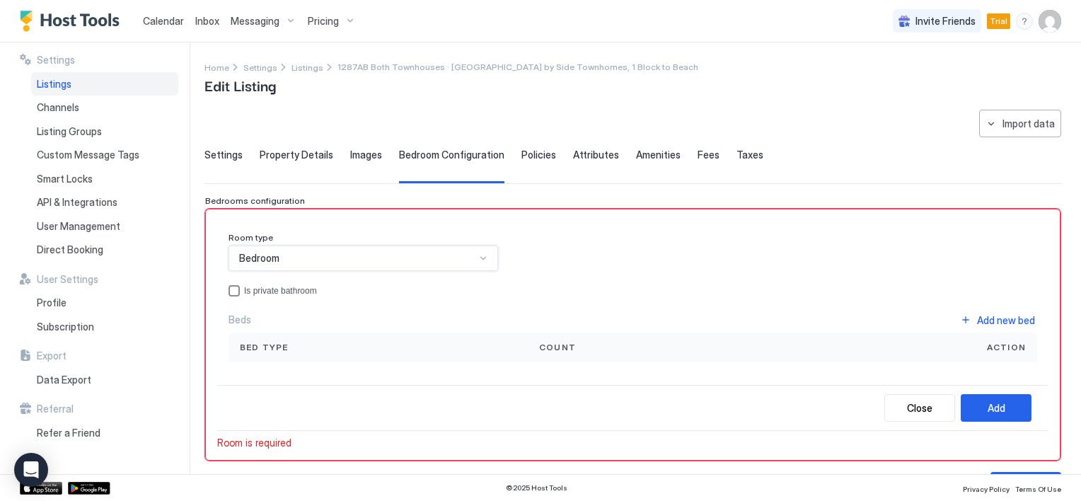
click at [236, 290] on div "privateBathroom" at bounding box center [234, 290] width 11 height 11
click at [417, 343] on div "Bed type" at bounding box center [378, 347] width 277 height 13
click at [292, 351] on div "Bed type" at bounding box center [378, 347] width 277 height 13
click at [961, 320] on button "Add new bed" at bounding box center [997, 320] width 79 height 19
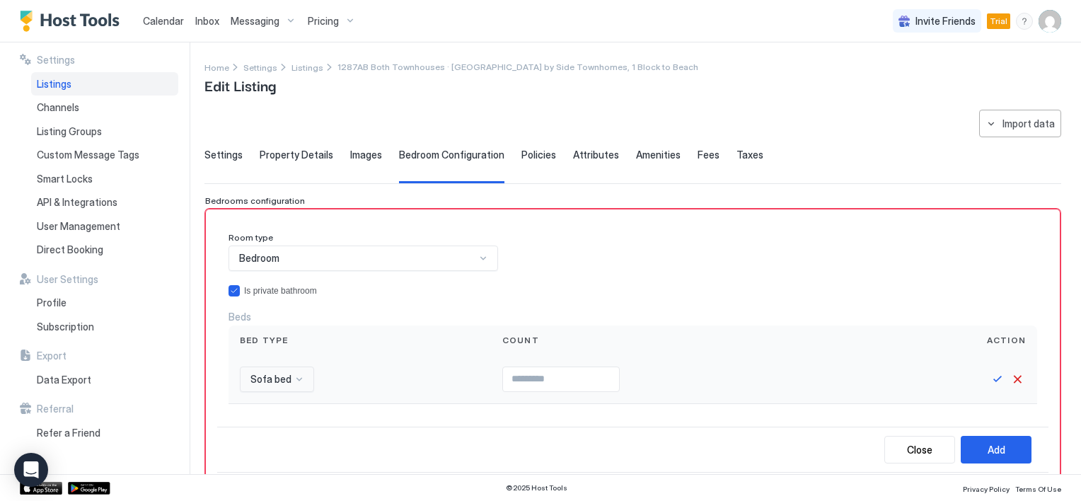
scroll to position [135, 0]
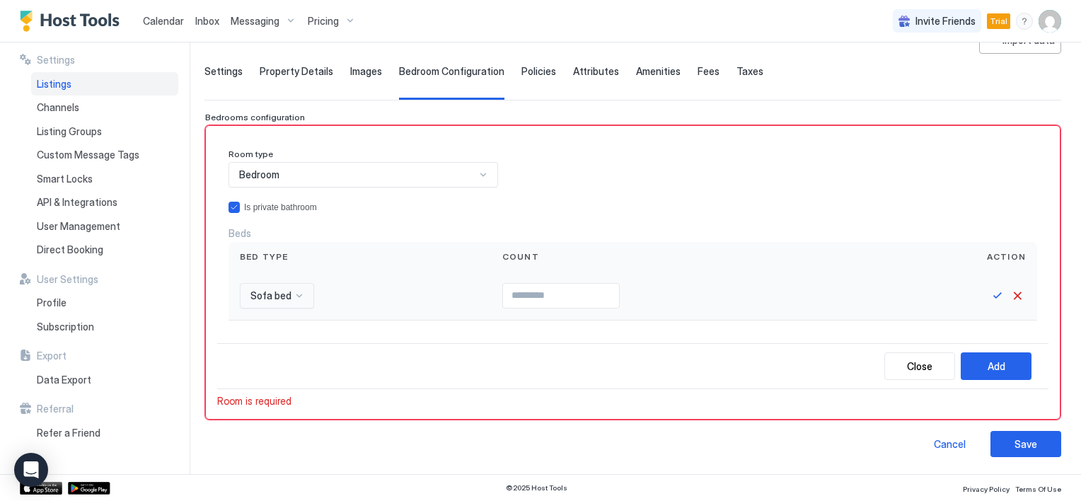
click at [293, 308] on div "Sofa bed" at bounding box center [277, 295] width 74 height 25
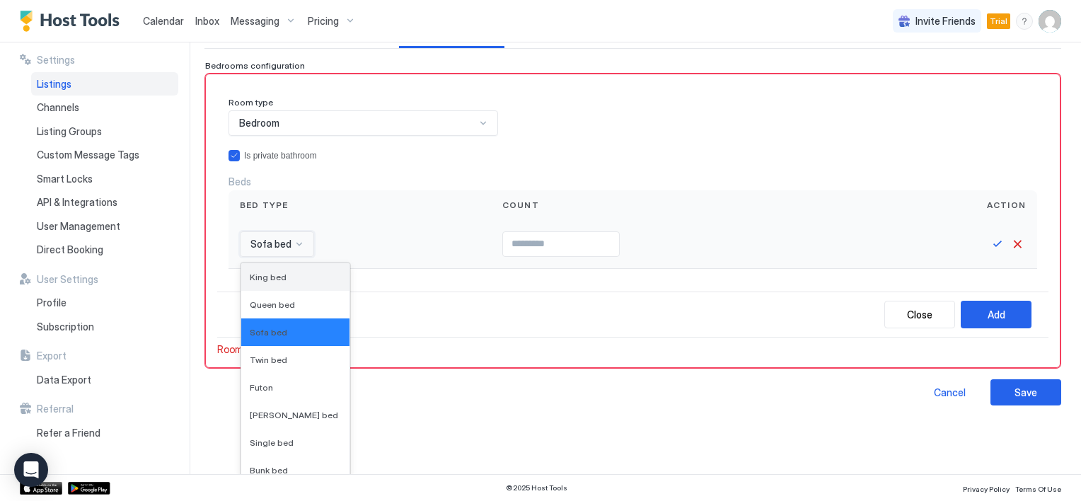
click at [277, 272] on span "King bed" at bounding box center [268, 277] width 37 height 11
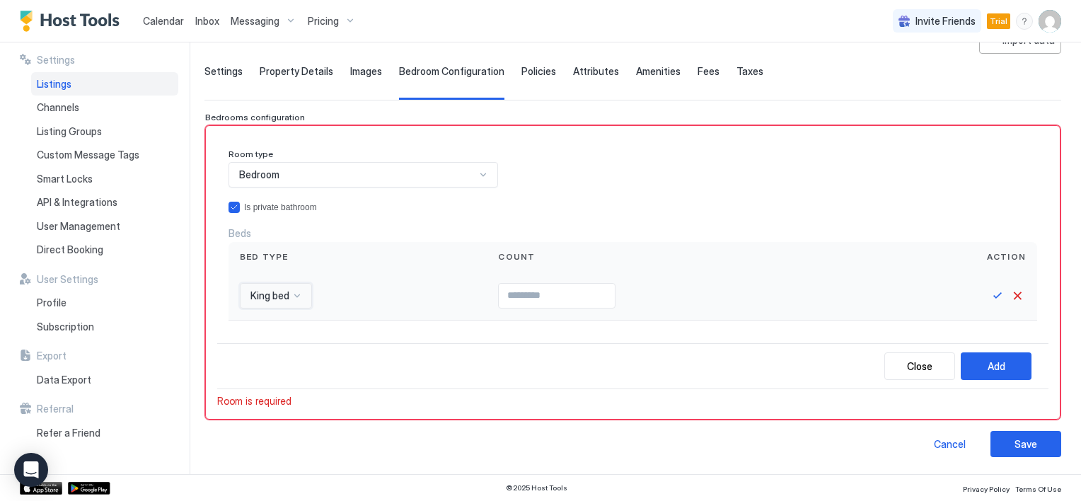
scroll to position [81, 0]
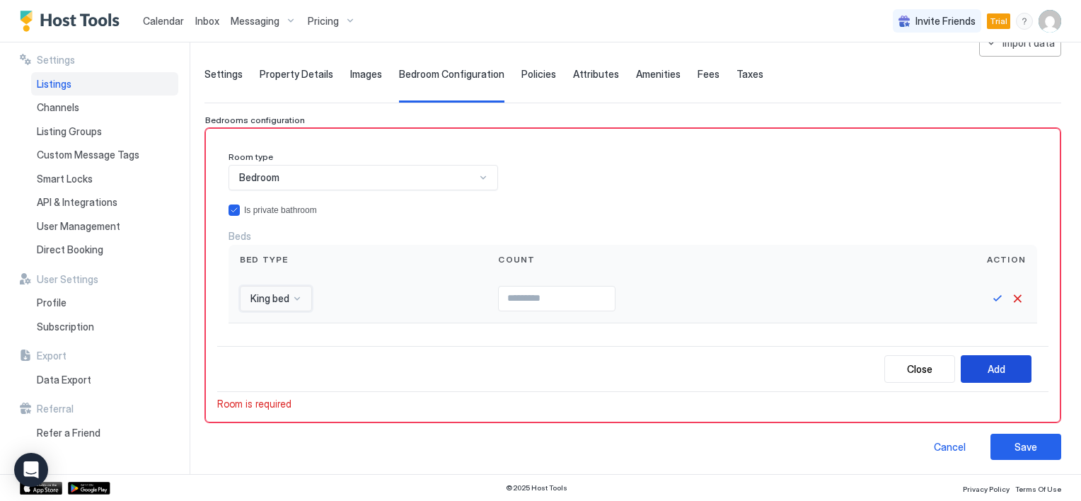
click at [968, 364] on button "Add" at bounding box center [996, 369] width 71 height 28
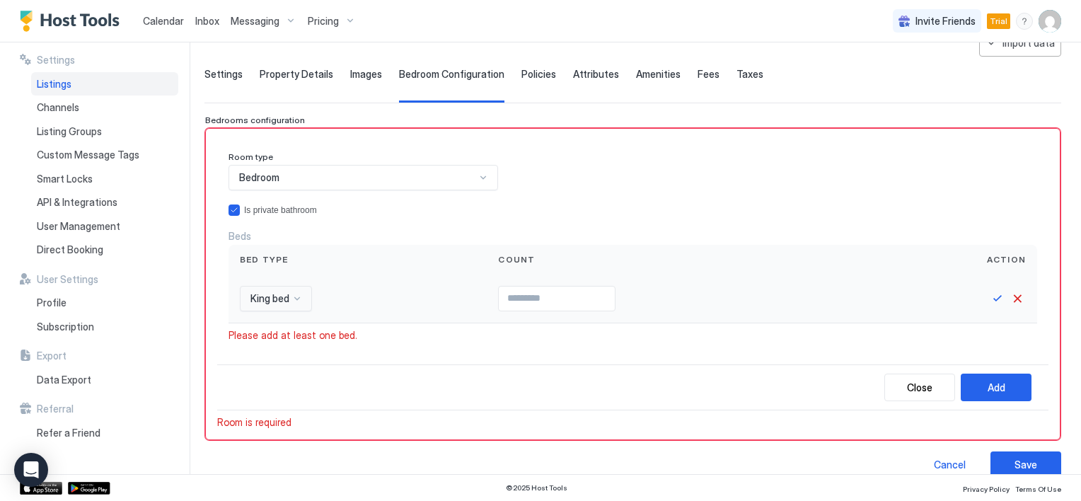
click at [501, 301] on input "Input Field" at bounding box center [557, 299] width 116 height 24
type input "*"
click at [603, 293] on input "*" at bounding box center [557, 299] width 116 height 24
click at [988, 385] on div "Add" at bounding box center [997, 387] width 18 height 15
click at [988, 382] on div "Add" at bounding box center [997, 387] width 18 height 15
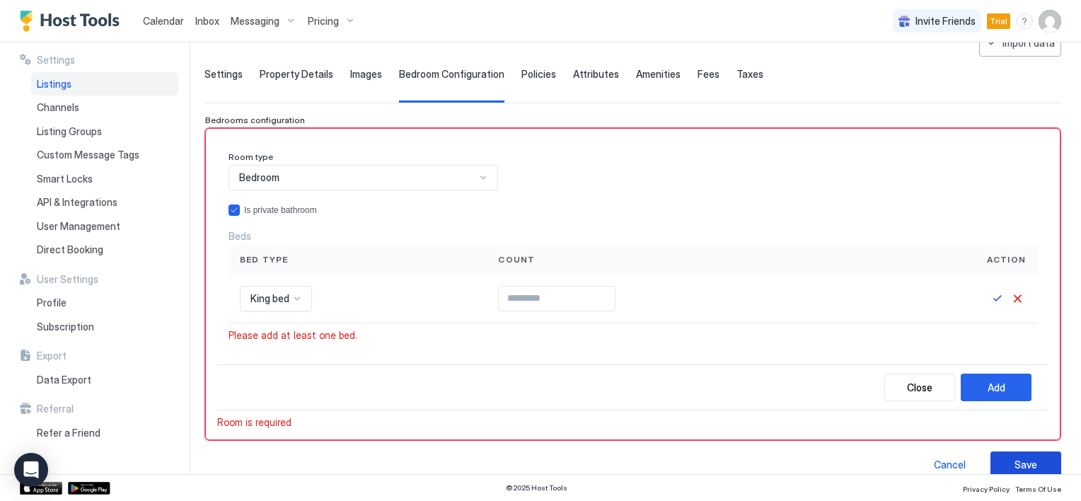
click at [1037, 467] on button "Save" at bounding box center [1025, 464] width 71 height 26
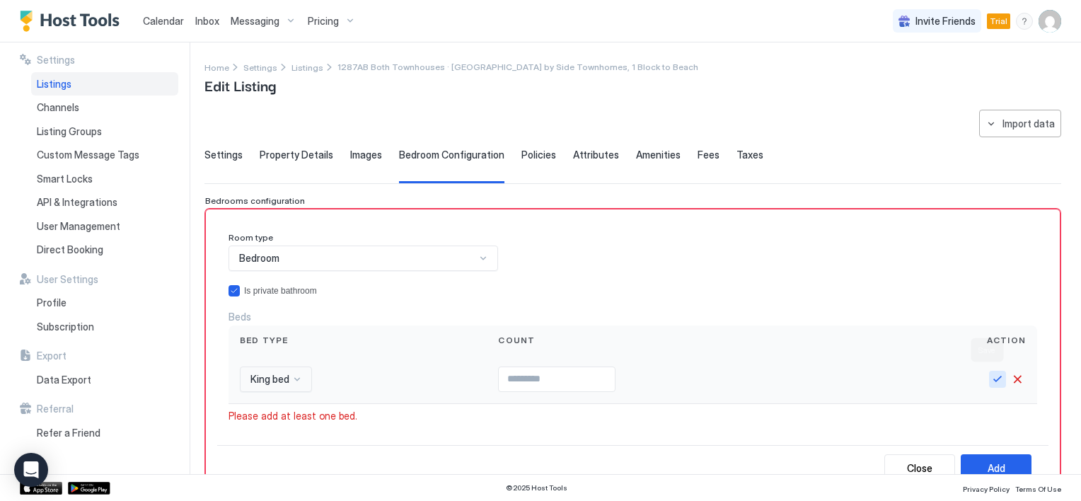
click at [989, 378] on button "Save" at bounding box center [997, 379] width 17 height 17
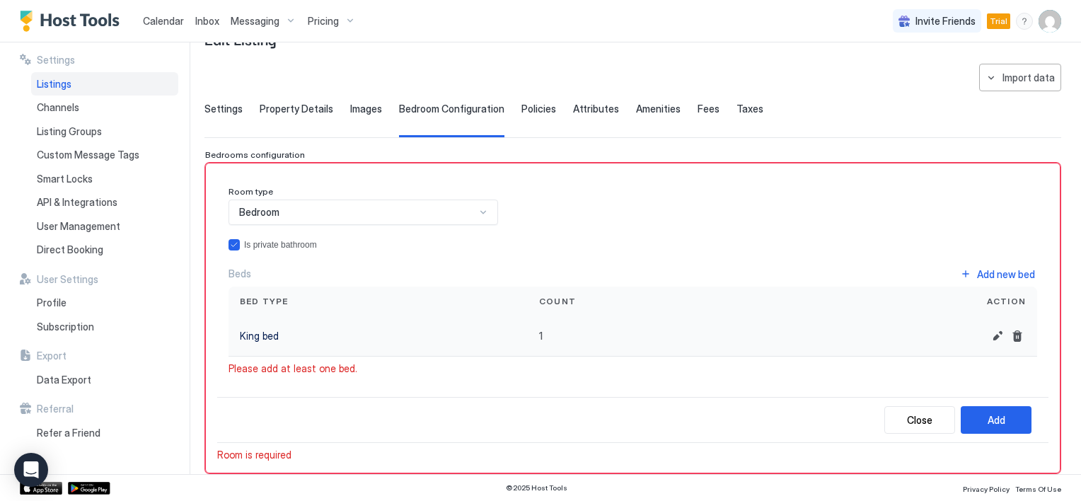
scroll to position [71, 0]
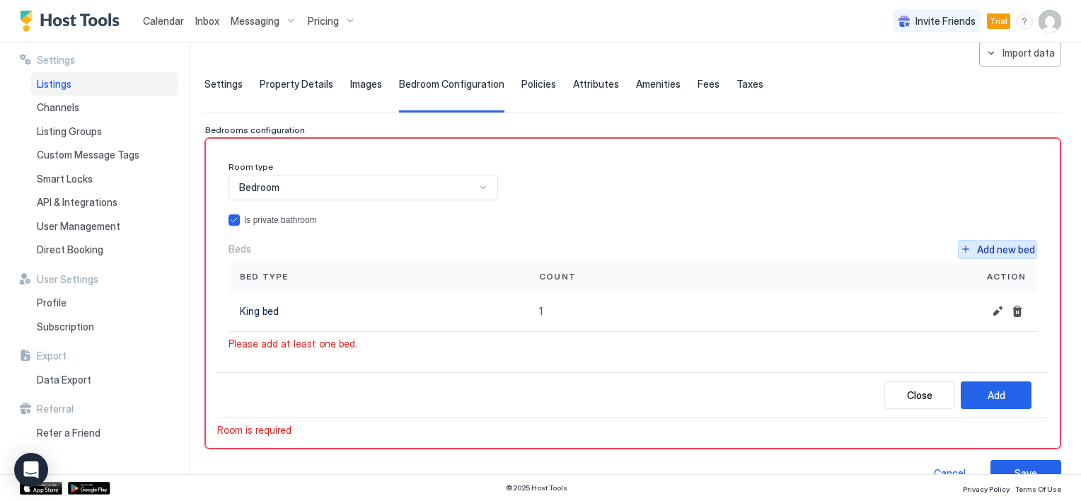
click at [962, 250] on button "Add new bed" at bounding box center [997, 249] width 79 height 19
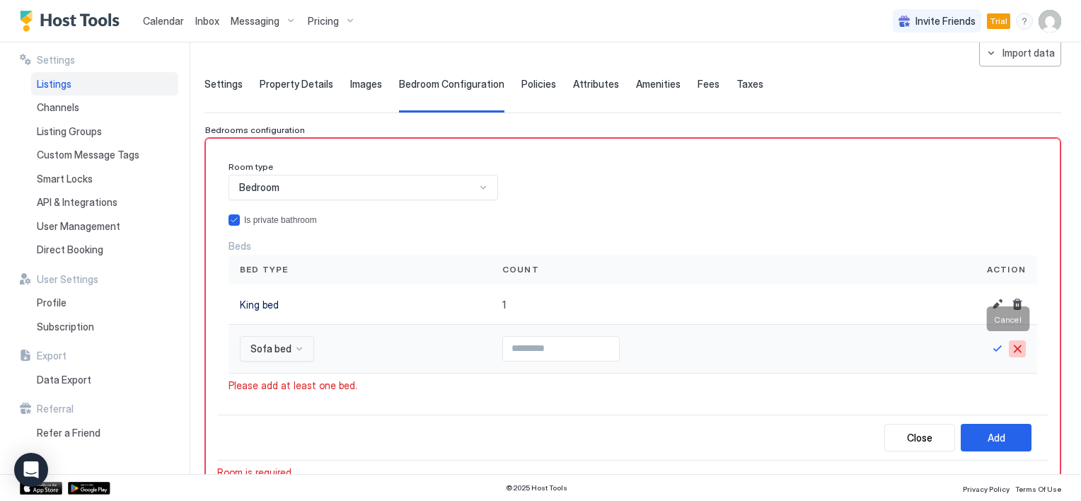
click at [1009, 342] on button "Cancel" at bounding box center [1017, 348] width 17 height 17
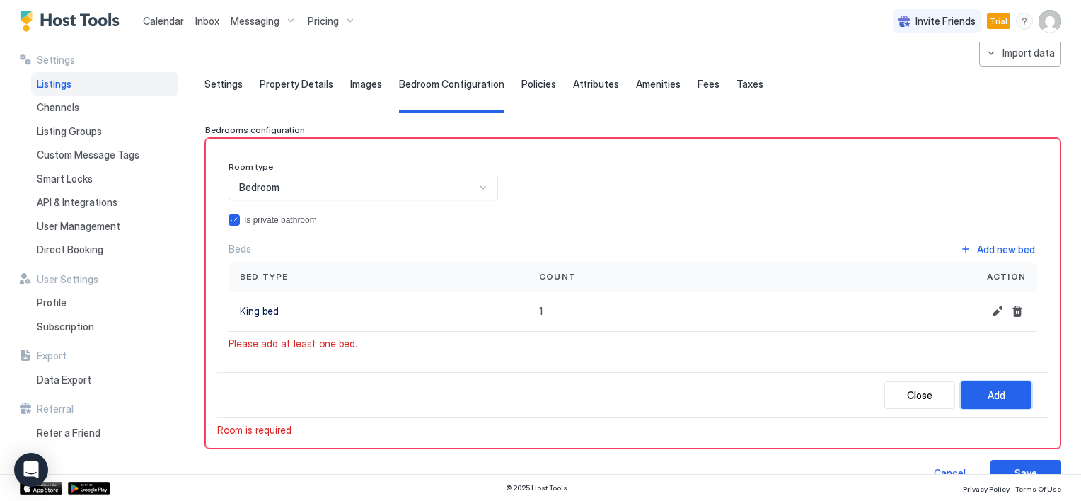
click at [988, 395] on div "Add" at bounding box center [997, 395] width 18 height 15
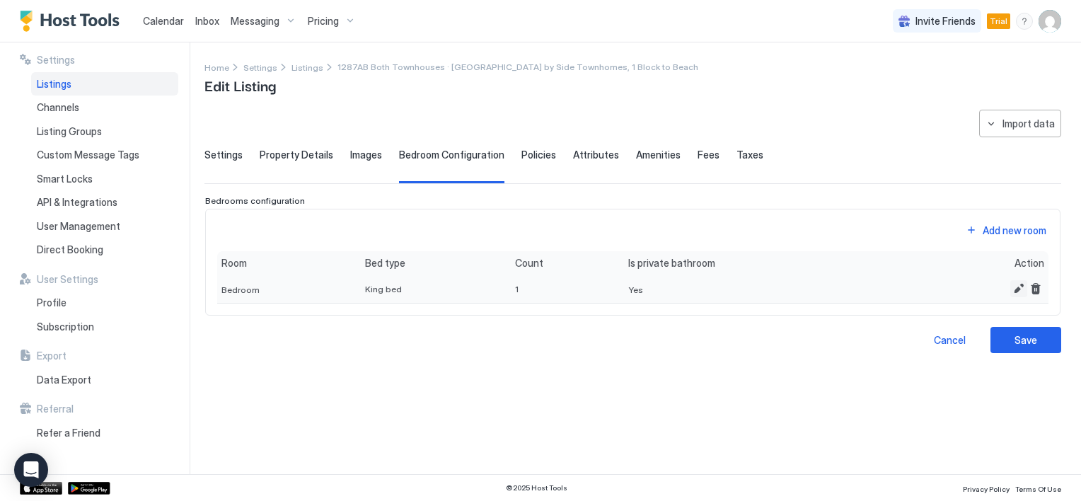
click at [1014, 289] on button "Edit" at bounding box center [1018, 288] width 17 height 17
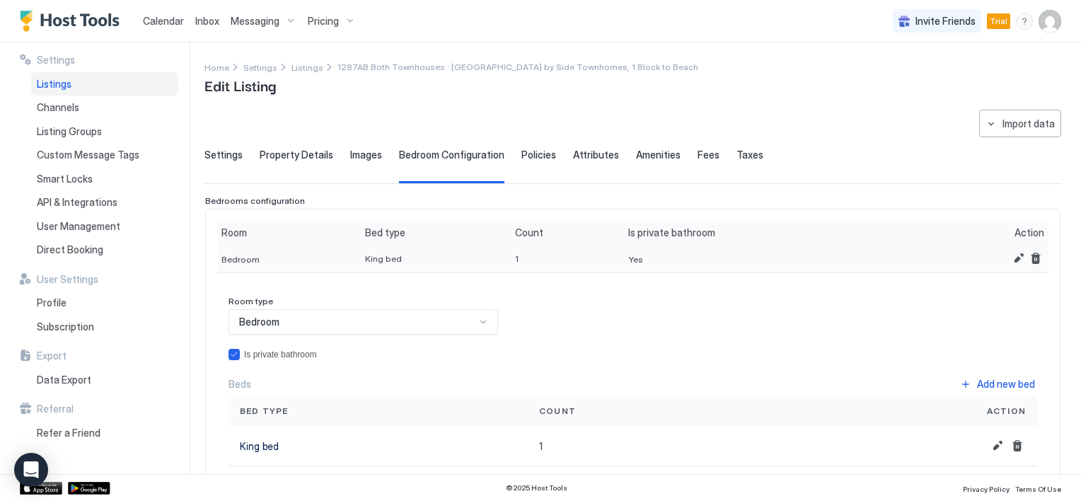
click at [226, 257] on span "Bedroom" at bounding box center [240, 259] width 38 height 11
click at [224, 255] on span "Bedroom" at bounding box center [240, 259] width 38 height 11
click at [516, 301] on div "Room type Bedroom Is private bathroom Beds Add new bed Bed type Count Action Ki…" at bounding box center [633, 381] width 809 height 170
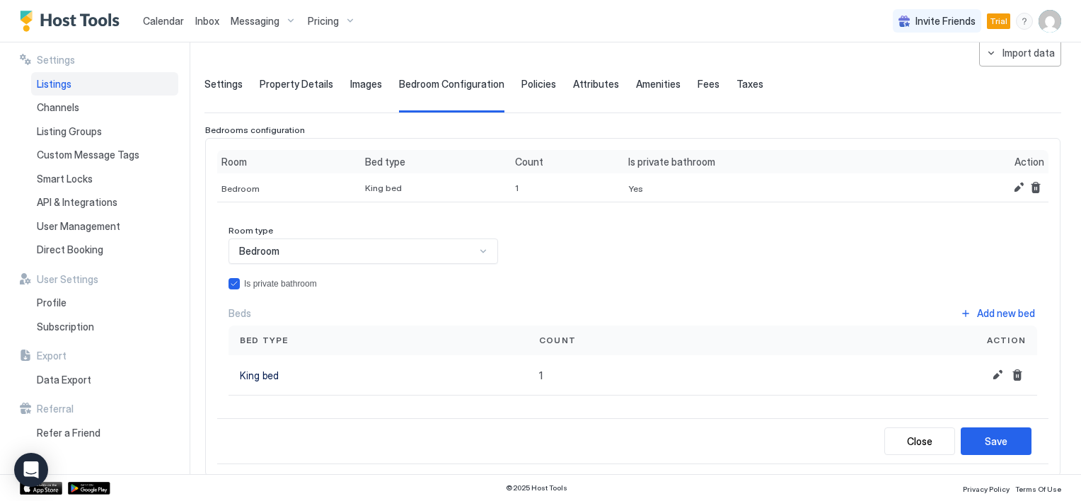
scroll to position [125, 0]
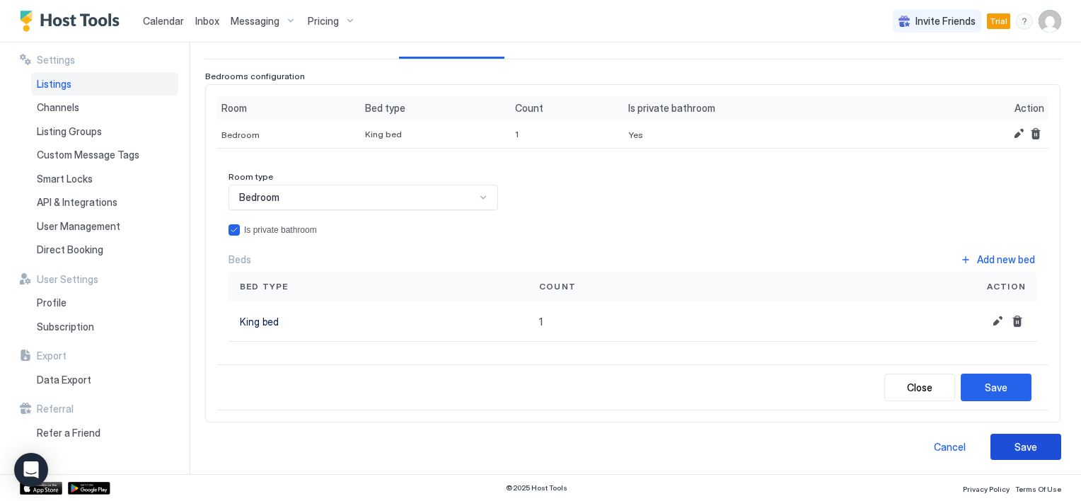
click at [1016, 441] on div "Save" at bounding box center [1025, 446] width 23 height 15
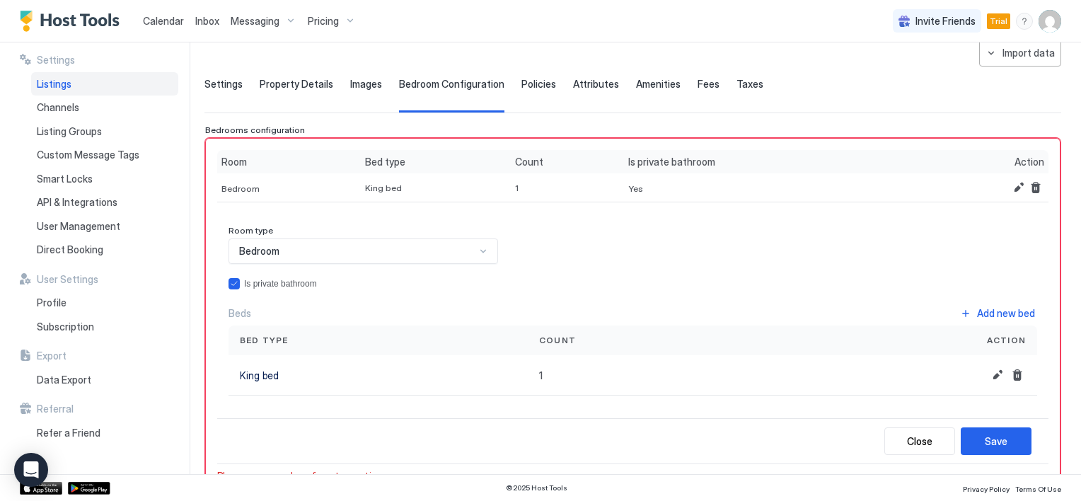
scroll to position [141, 0]
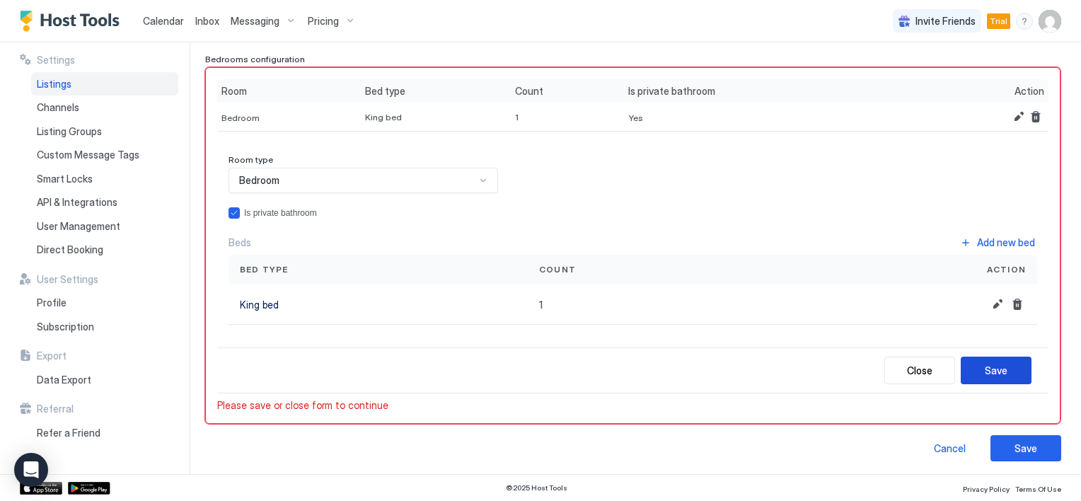
click at [985, 364] on div "Save" at bounding box center [996, 370] width 23 height 15
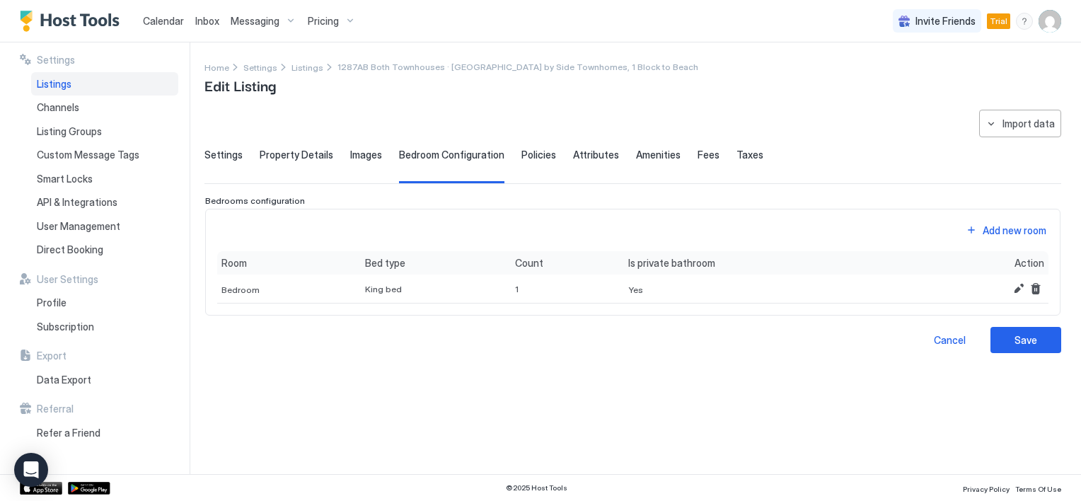
scroll to position [0, 0]
click at [971, 229] on button "Add new room" at bounding box center [1006, 230] width 85 height 19
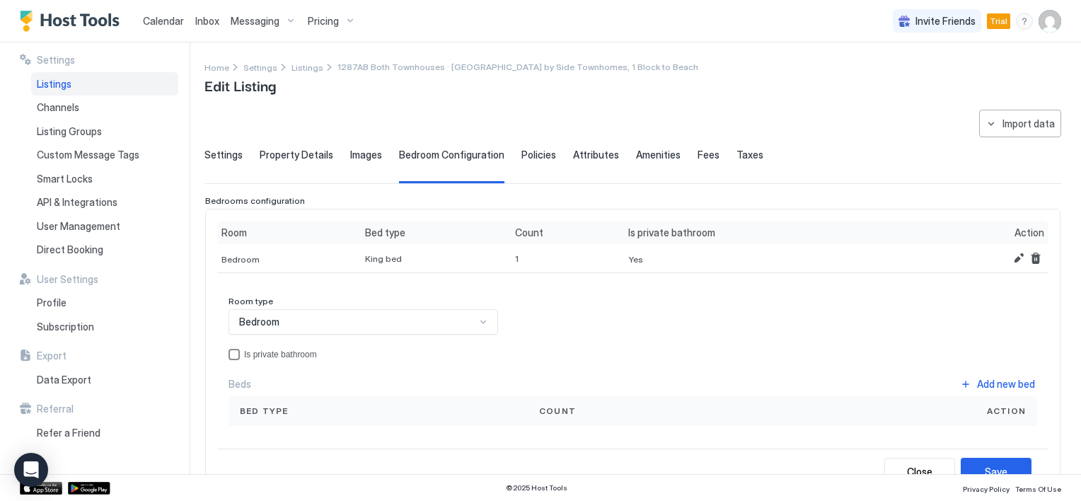
click at [234, 355] on div "privateBathroom" at bounding box center [234, 354] width 11 height 11
click at [299, 408] on div "Bed type" at bounding box center [378, 411] width 277 height 13
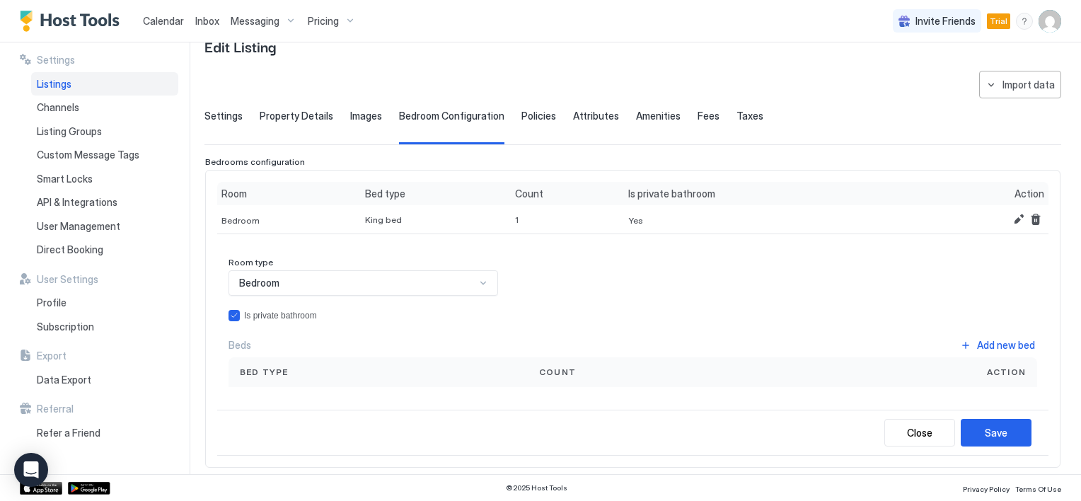
scroll to position [71, 0]
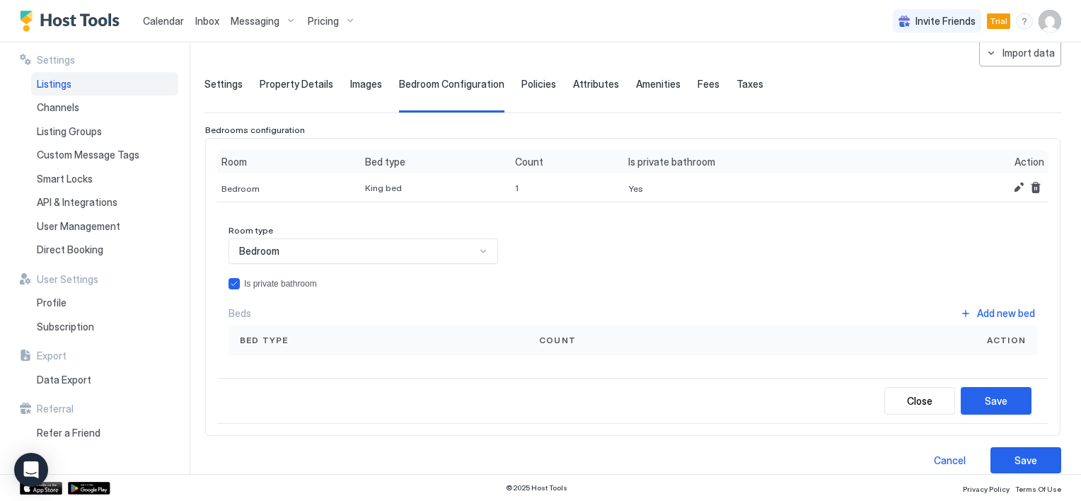
click at [266, 309] on div "Beds Add new bed" at bounding box center [633, 312] width 809 height 19
click at [286, 337] on div "Bed type" at bounding box center [378, 340] width 277 height 13
click at [262, 339] on span "Bed type" at bounding box center [264, 340] width 49 height 13
click at [563, 337] on span "Count" at bounding box center [557, 340] width 37 height 13
click at [958, 306] on button "Add new bed" at bounding box center [997, 312] width 79 height 19
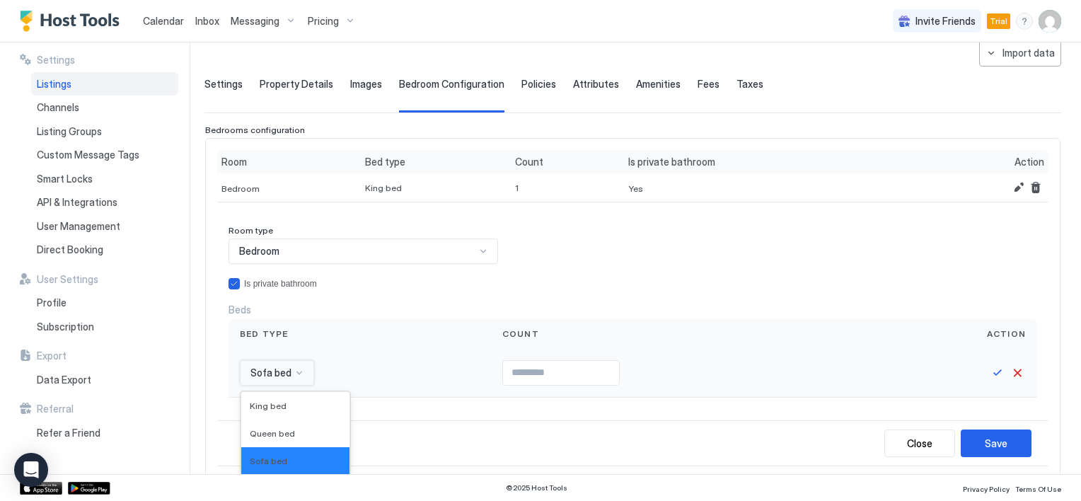
click at [294, 374] on div "16 results available. Use Up and Down to choose options, press Enter to select …" at bounding box center [277, 372] width 74 height 25
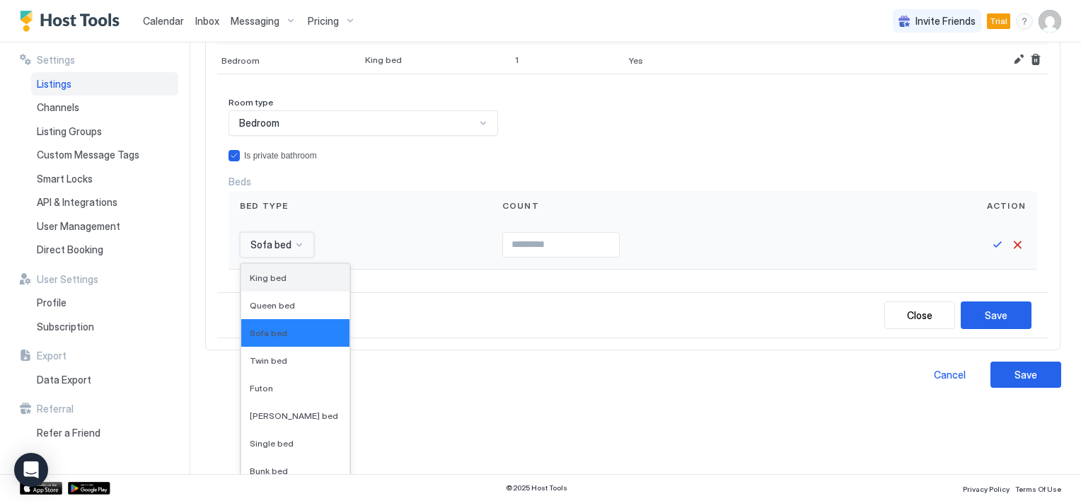
click at [284, 275] on div "King bed" at bounding box center [295, 277] width 91 height 11
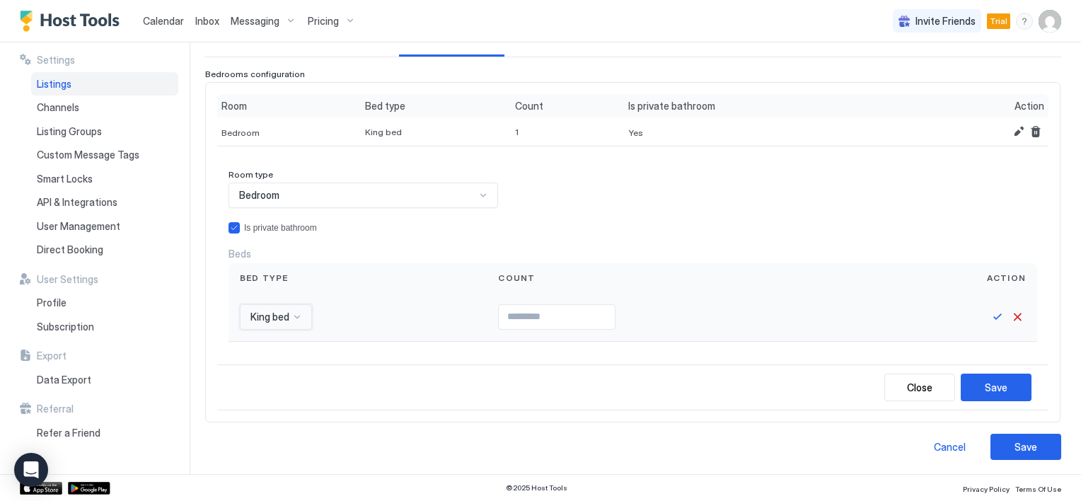
type input "*"
click at [606, 313] on input "*" at bounding box center [557, 317] width 116 height 24
click at [985, 380] on div "Save" at bounding box center [996, 387] width 23 height 15
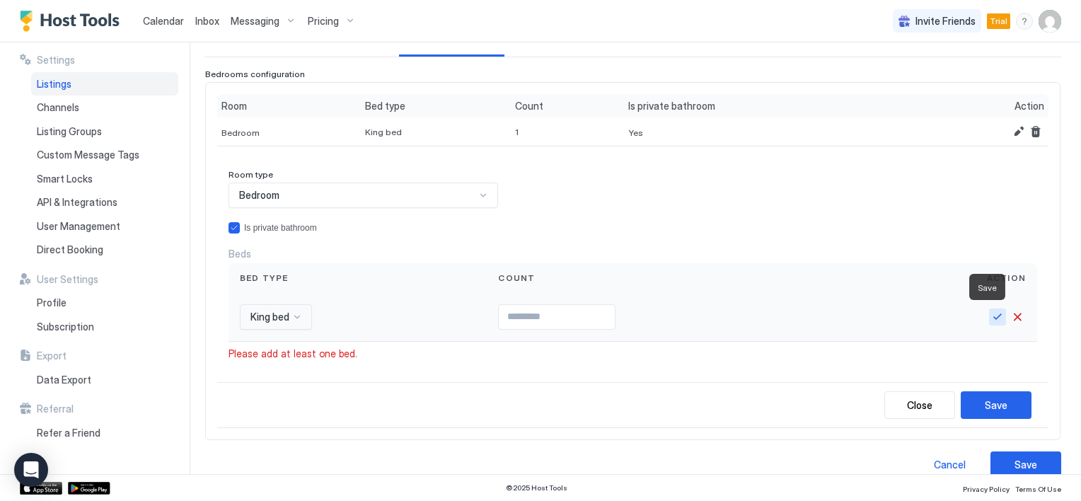
click at [989, 311] on button "Save" at bounding box center [997, 316] width 17 height 17
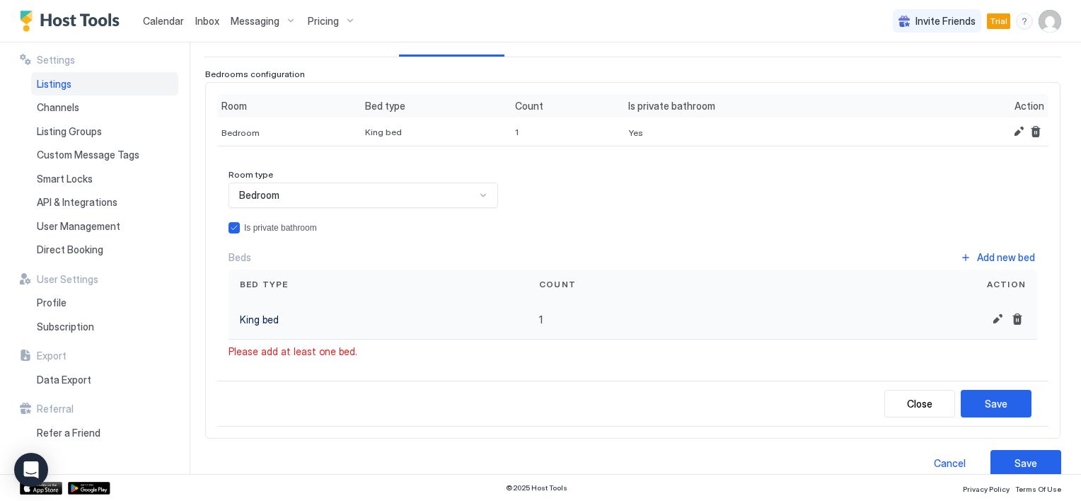
scroll to position [56, 0]
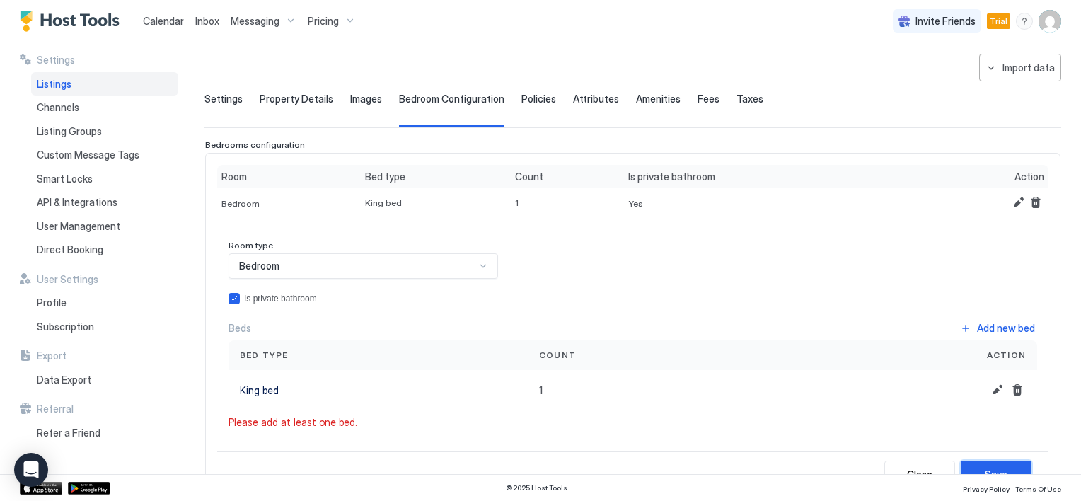
click at [968, 463] on button "Save" at bounding box center [996, 475] width 71 height 28
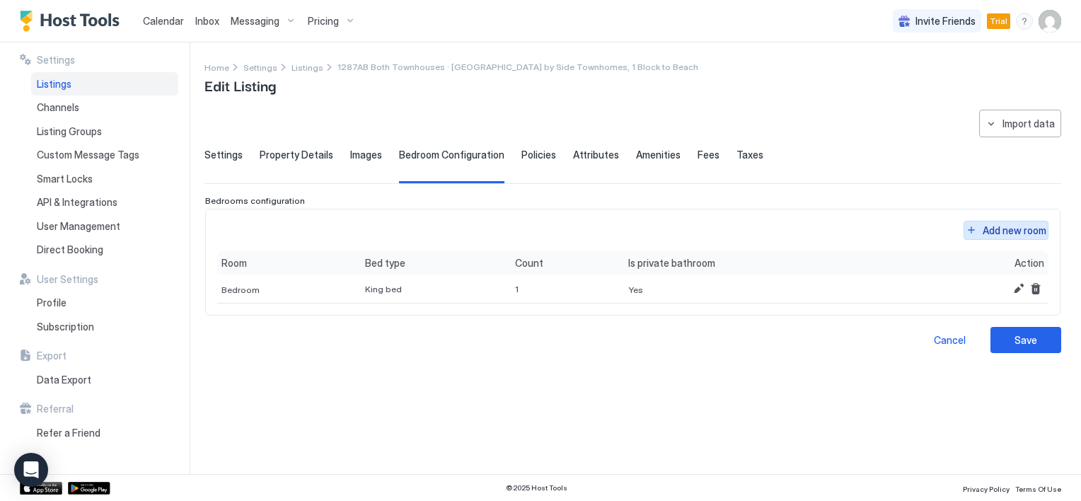
click at [971, 230] on button "Add new room" at bounding box center [1006, 230] width 85 height 19
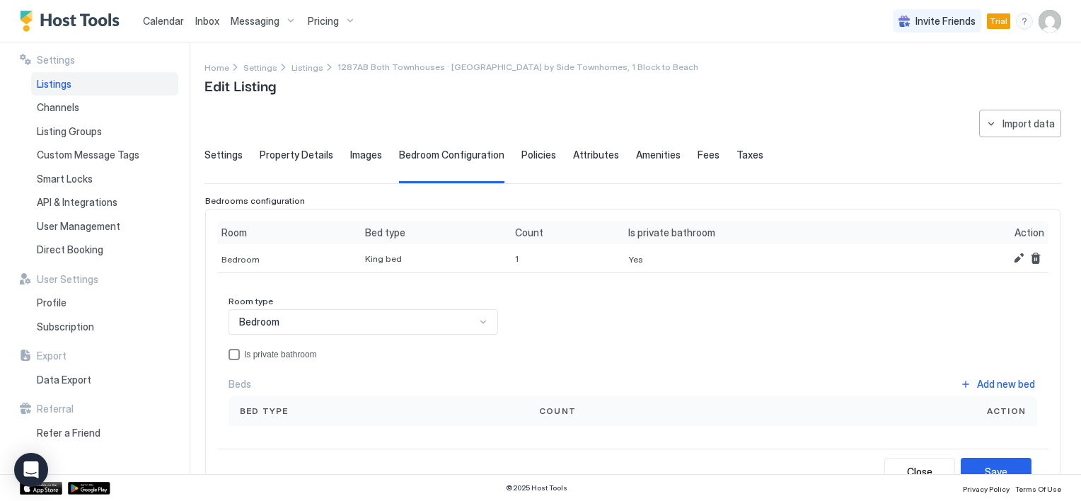
click at [233, 352] on div "privateBathroom" at bounding box center [234, 354] width 11 height 11
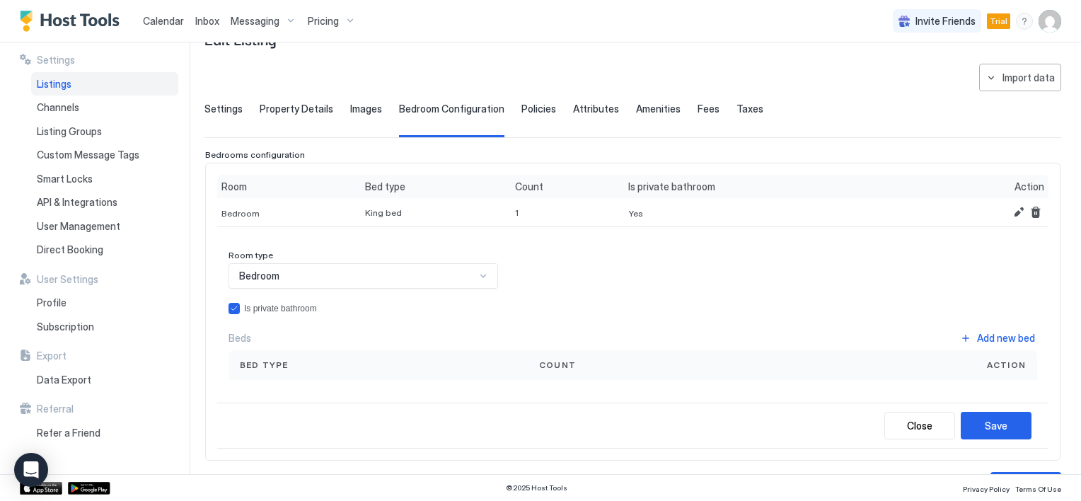
scroll to position [71, 0]
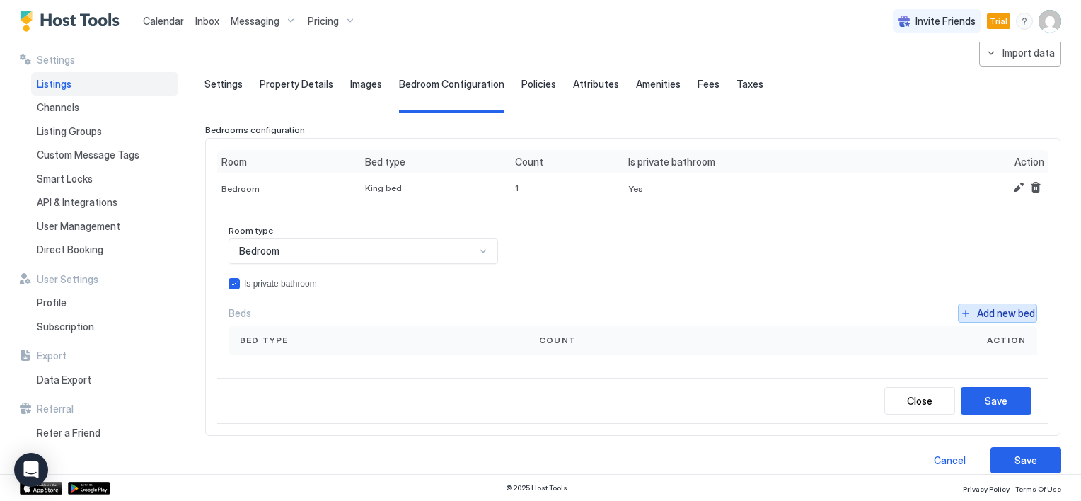
click at [958, 313] on button "Add new bed" at bounding box center [997, 312] width 79 height 19
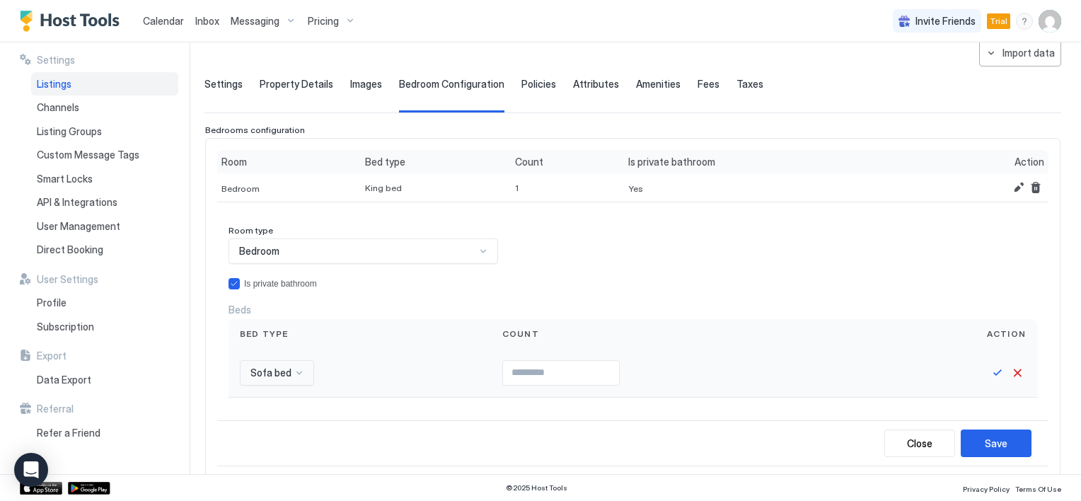
click at [300, 374] on div "Sofa bed" at bounding box center [277, 372] width 74 height 25
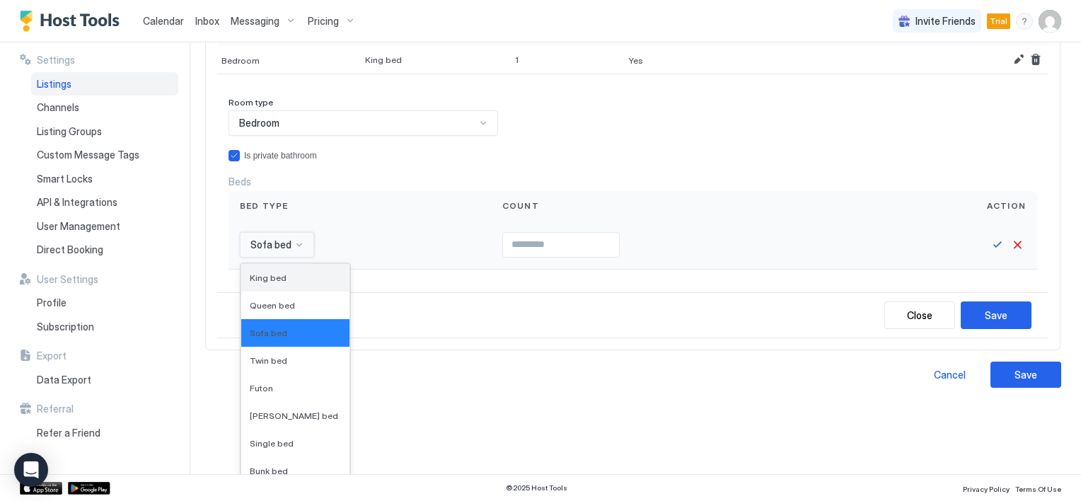
click at [277, 272] on span "King bed" at bounding box center [268, 277] width 37 height 11
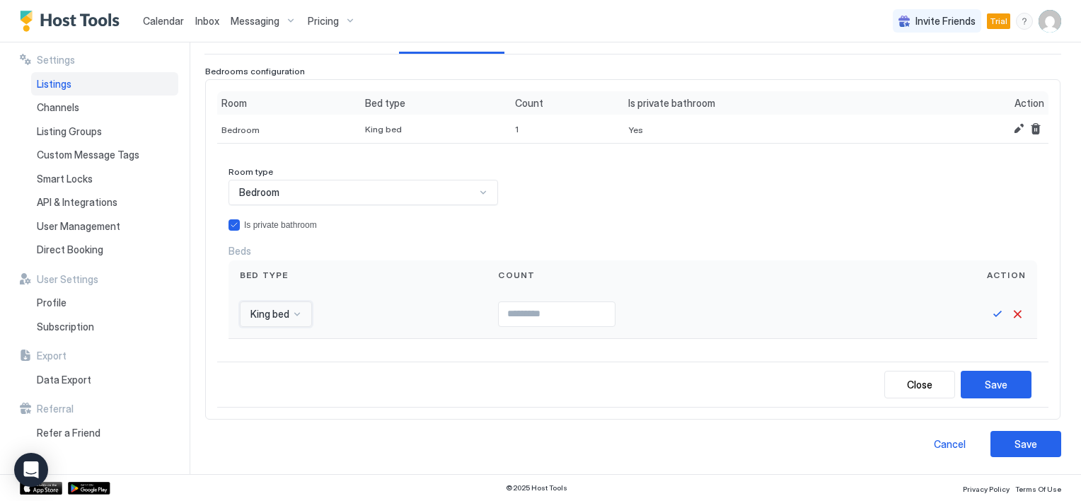
scroll to position [127, 0]
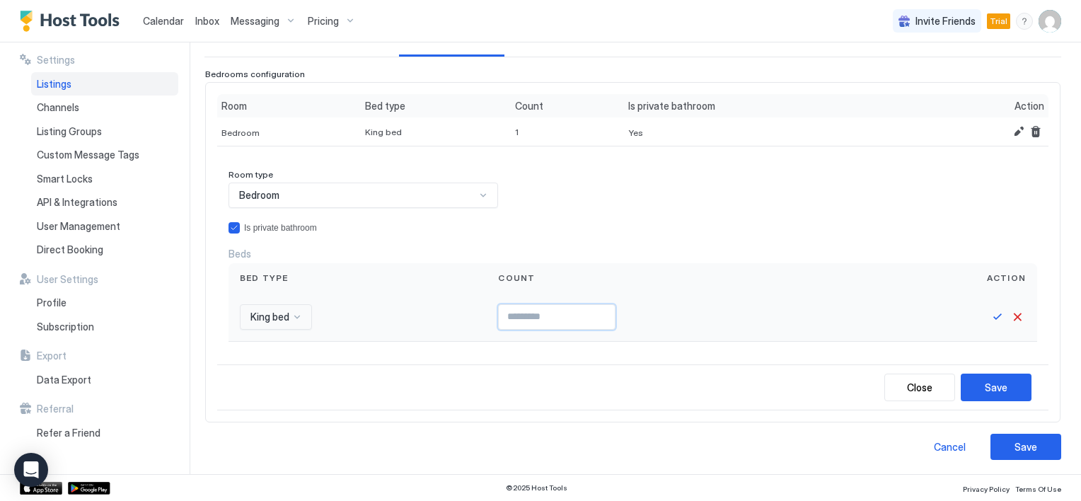
type input "*"
click at [603, 313] on input "*" at bounding box center [557, 317] width 116 height 24
click at [989, 312] on button "Save" at bounding box center [997, 316] width 17 height 17
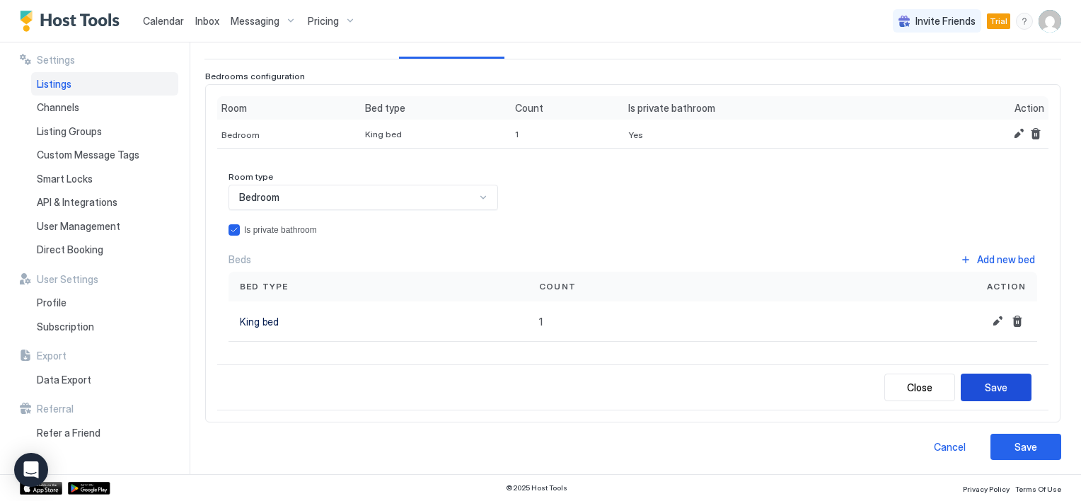
click at [985, 384] on div "Save" at bounding box center [996, 387] width 23 height 15
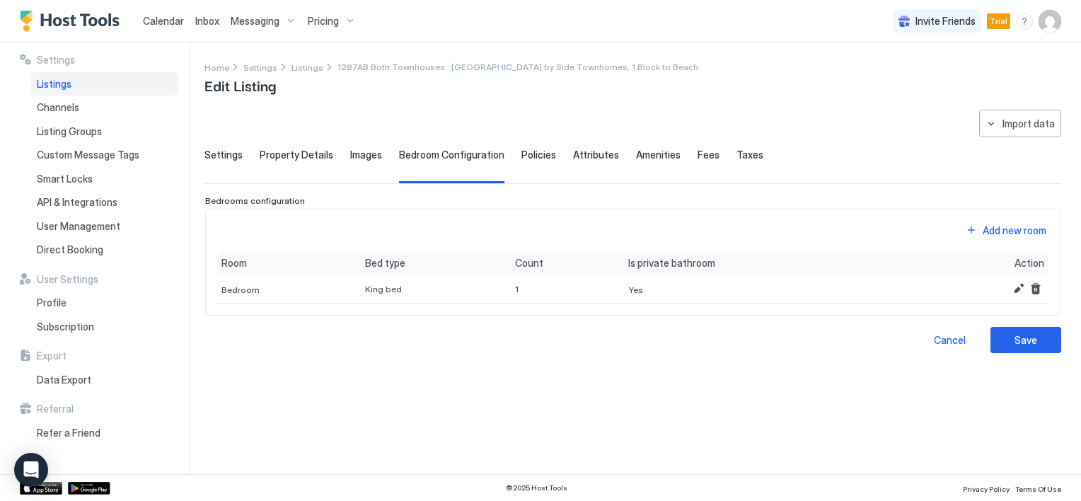
scroll to position [0, 0]
click at [1010, 333] on button "Save" at bounding box center [1025, 340] width 71 height 26
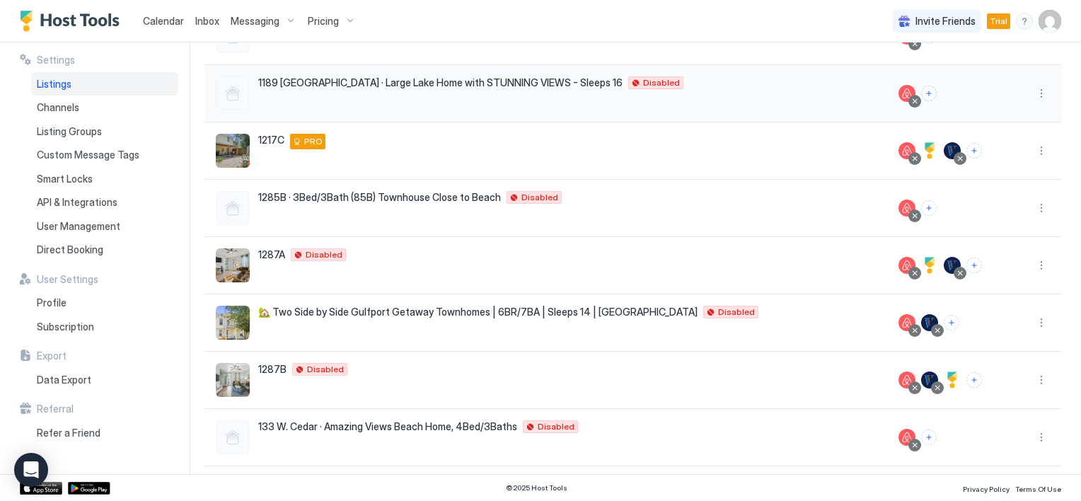
scroll to position [324, 0]
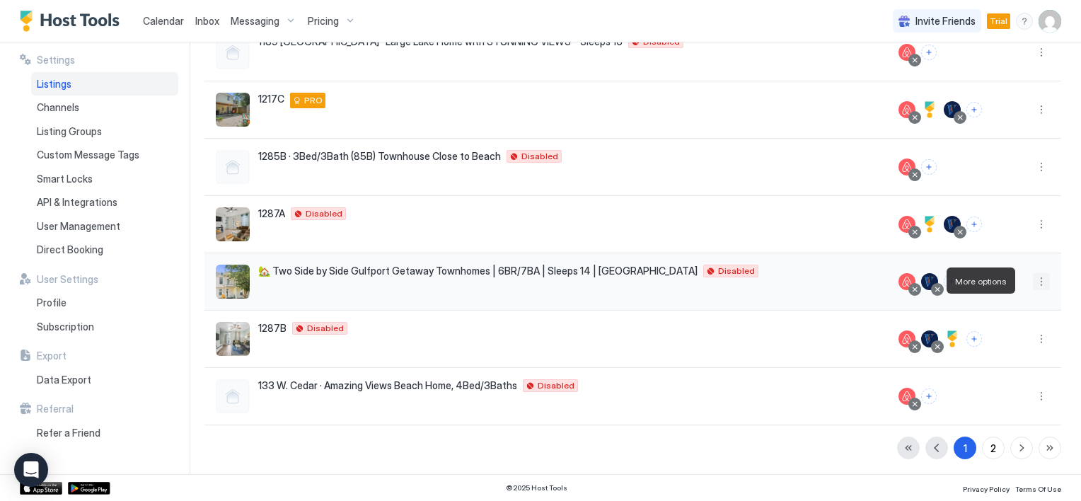
click at [1033, 282] on button "More options" at bounding box center [1041, 281] width 17 height 17
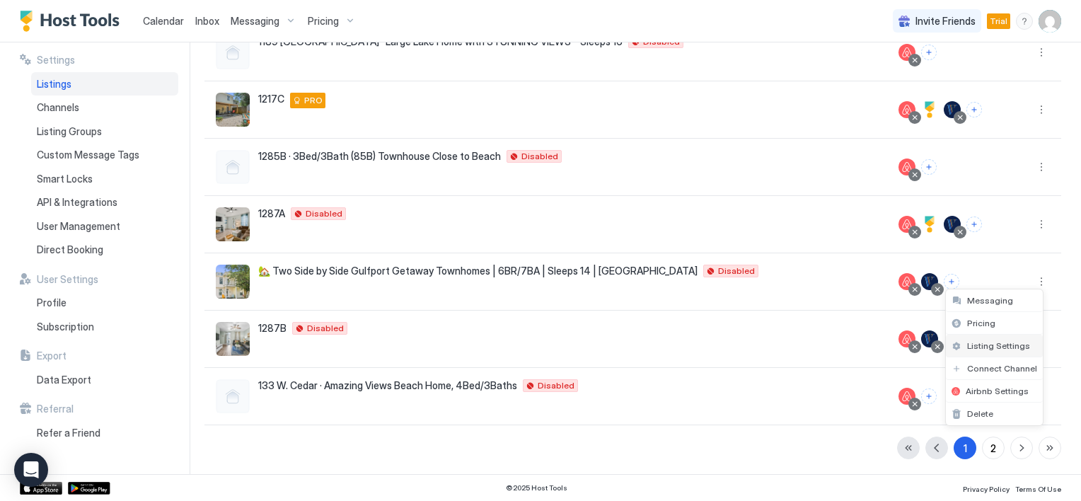
click at [981, 345] on span "Listing Settings" at bounding box center [998, 345] width 63 height 11
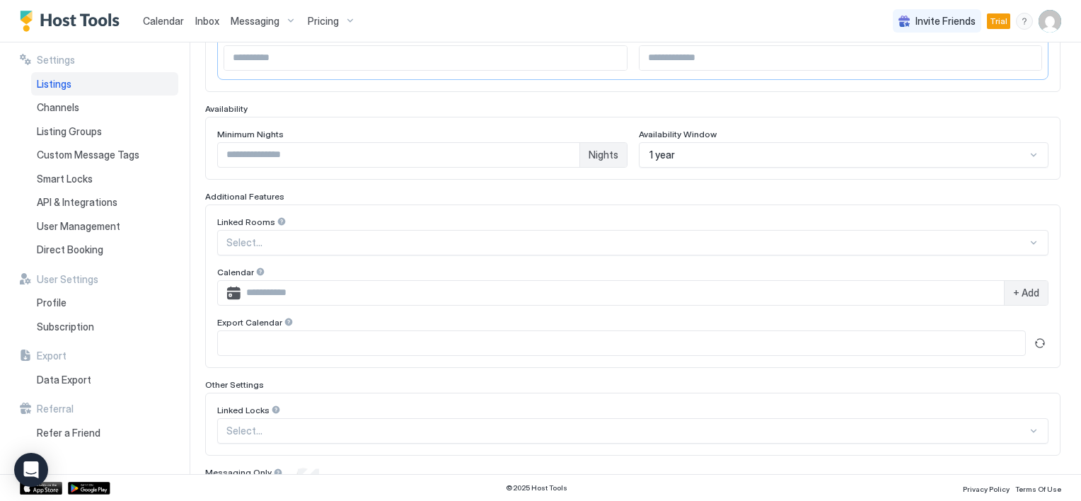
type input "**********"
type input "****"
type input "*"
type input "**"
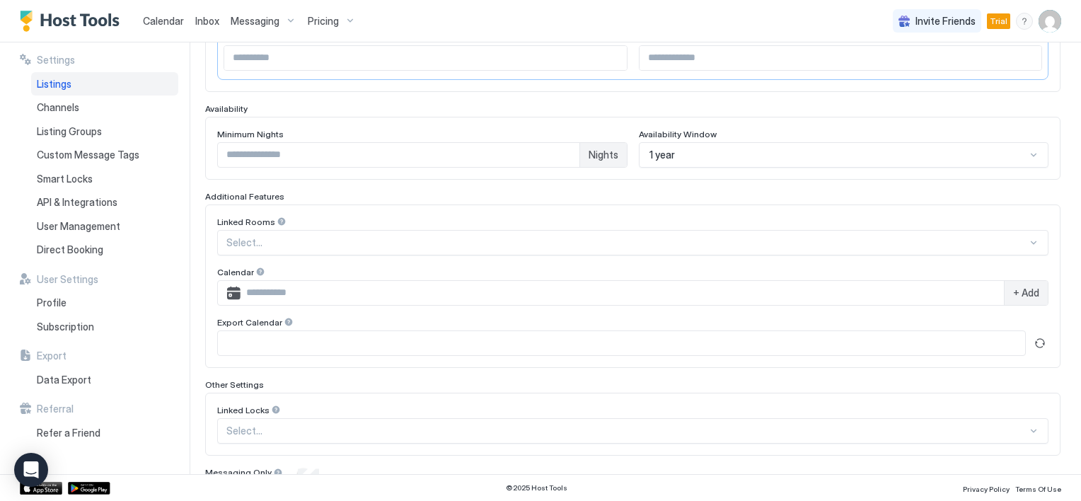
type input "**********"
type textarea "**********"
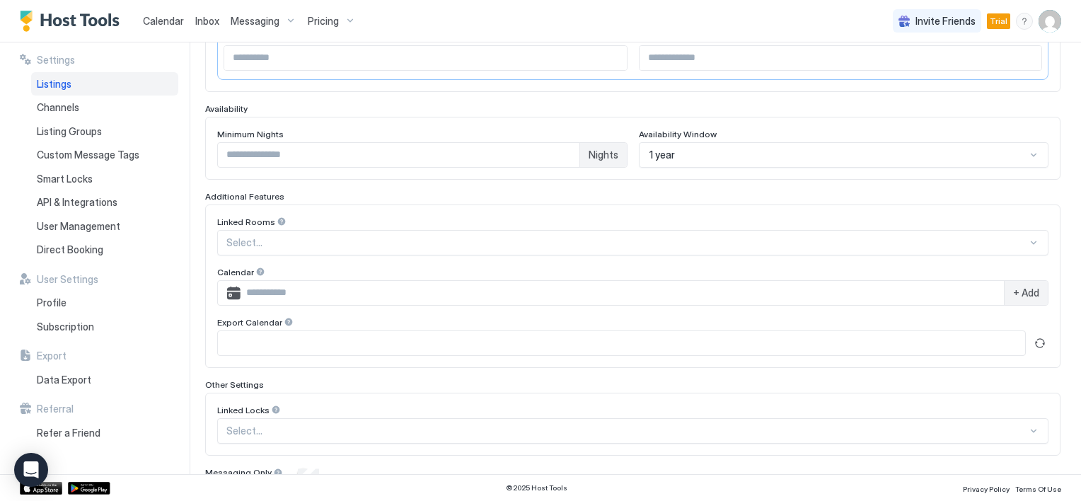
type input "****"
type input "**********"
type textarea "**********"
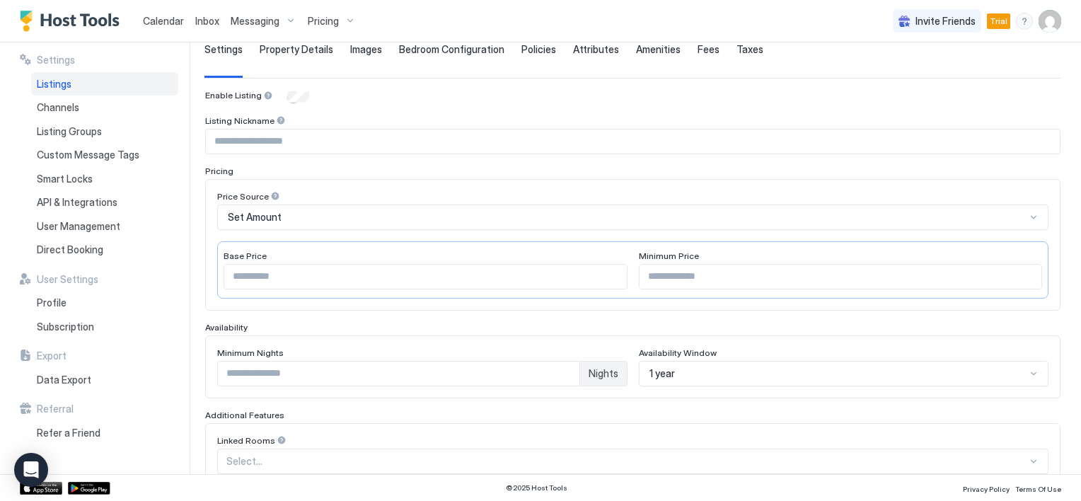
scroll to position [35, 0]
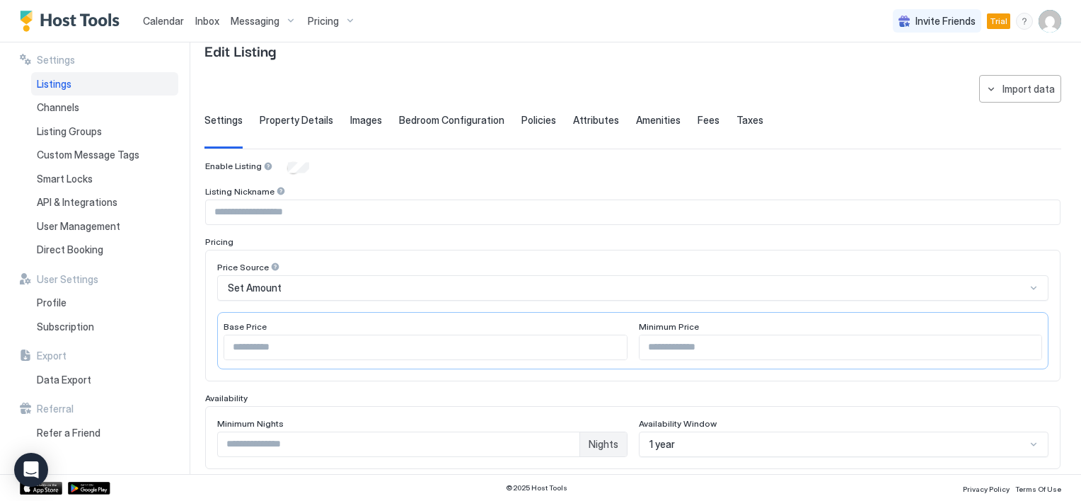
click at [433, 125] on span "Bedroom Configuration" at bounding box center [451, 120] width 105 height 13
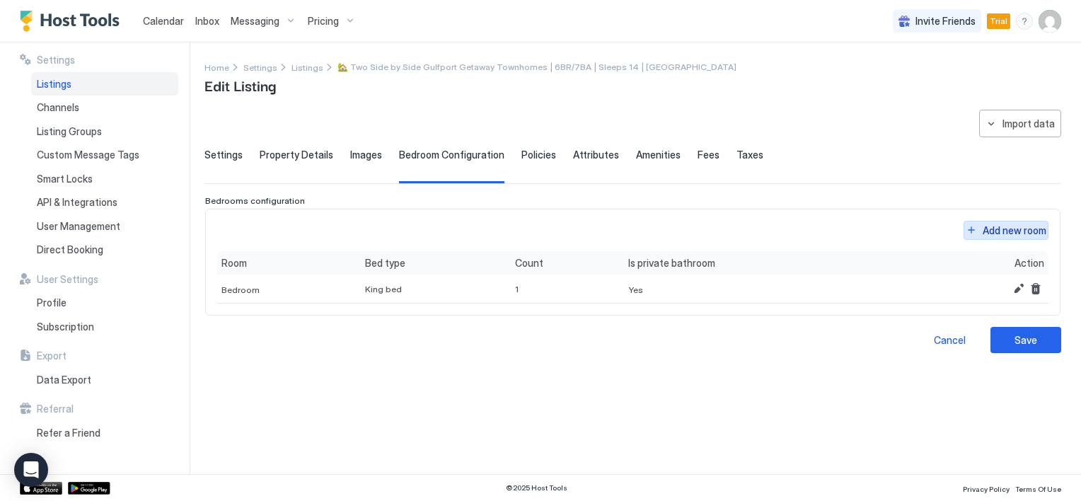
click at [985, 234] on div "Add new room" at bounding box center [1015, 230] width 64 height 15
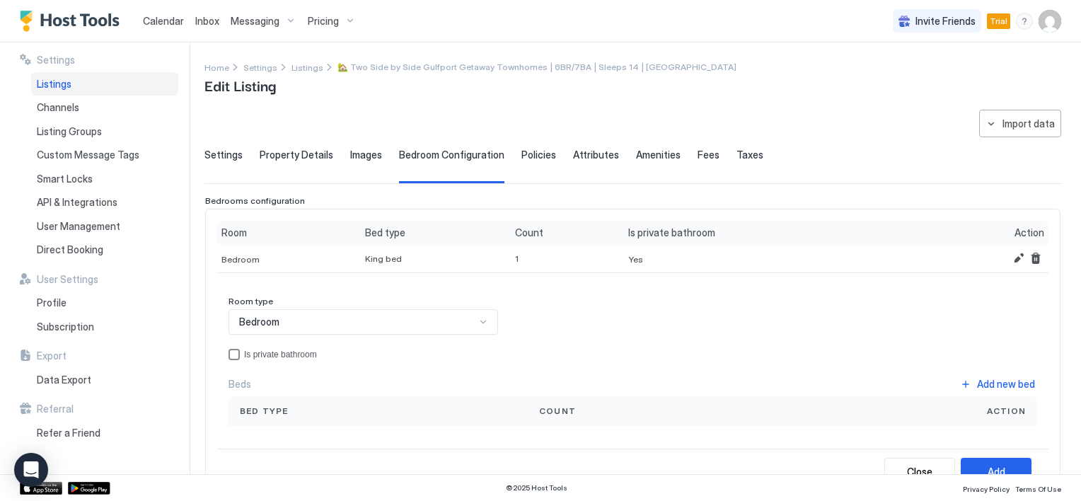
click at [232, 354] on div "privateBathroom" at bounding box center [234, 354] width 11 height 11
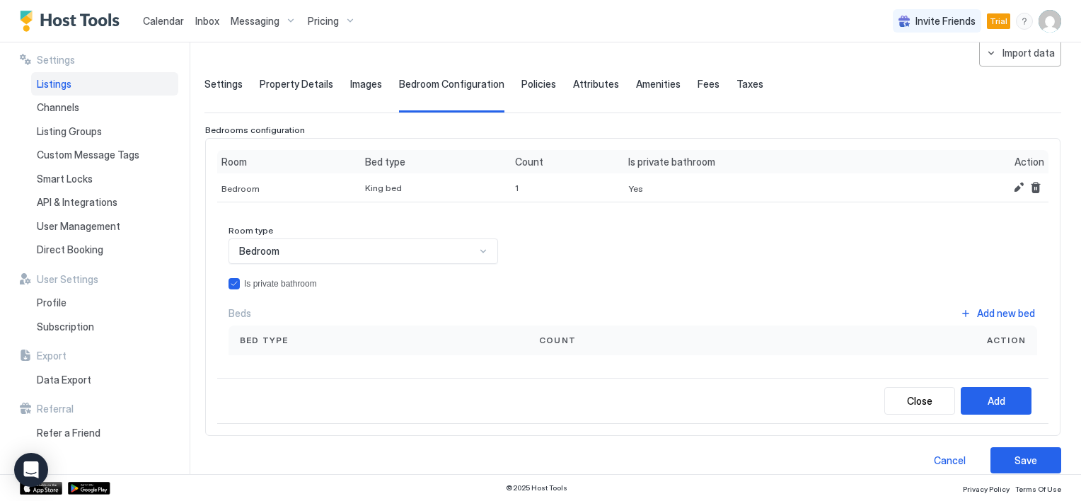
click at [291, 337] on div "Bed type" at bounding box center [378, 340] width 277 height 13
click at [582, 345] on div "Count" at bounding box center [653, 340] width 250 height 30
click at [959, 312] on button "Add new bed" at bounding box center [997, 312] width 79 height 19
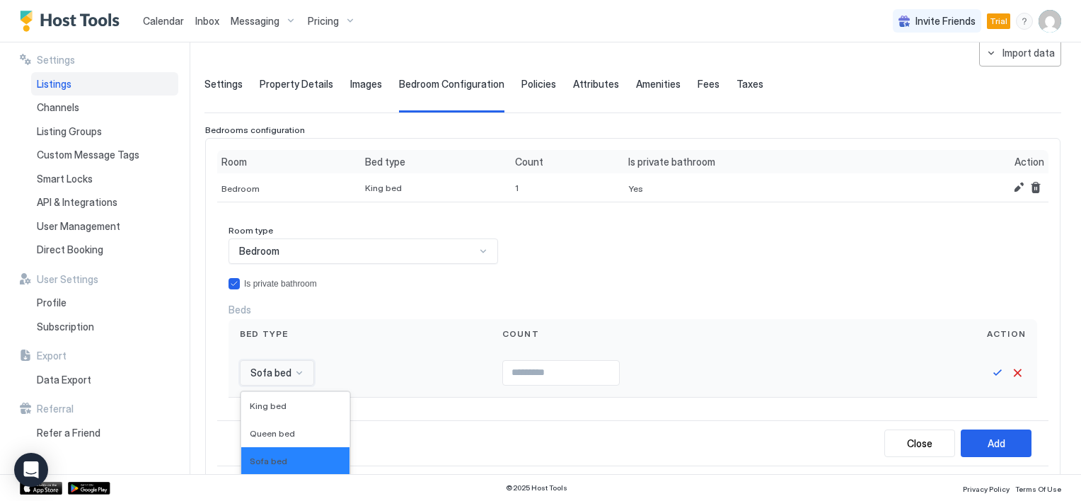
scroll to position [199, 0]
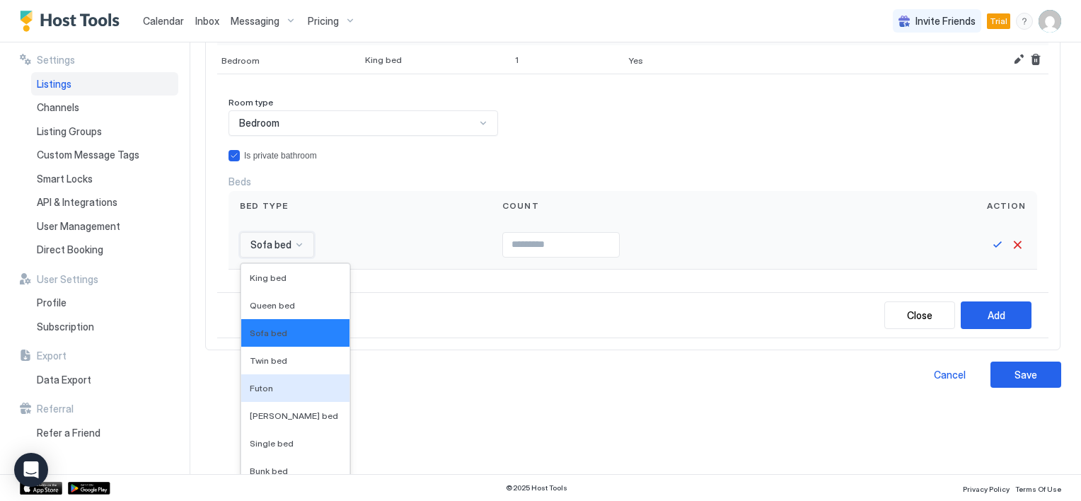
click at [296, 258] on div "16 results available. Use Up and Down to choose options, press Enter to select …" at bounding box center [277, 244] width 74 height 25
click at [276, 357] on span "Twin bed" at bounding box center [268, 360] width 37 height 11
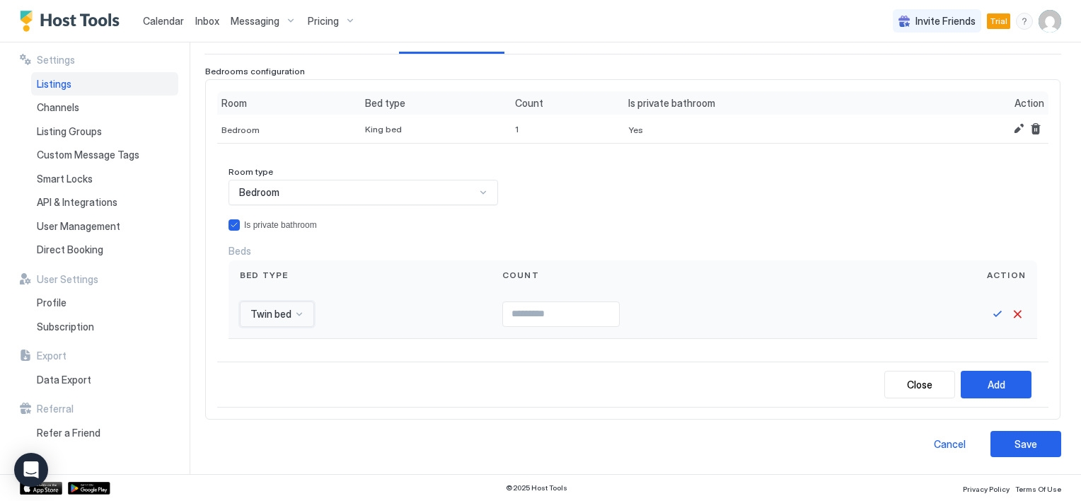
scroll to position [127, 0]
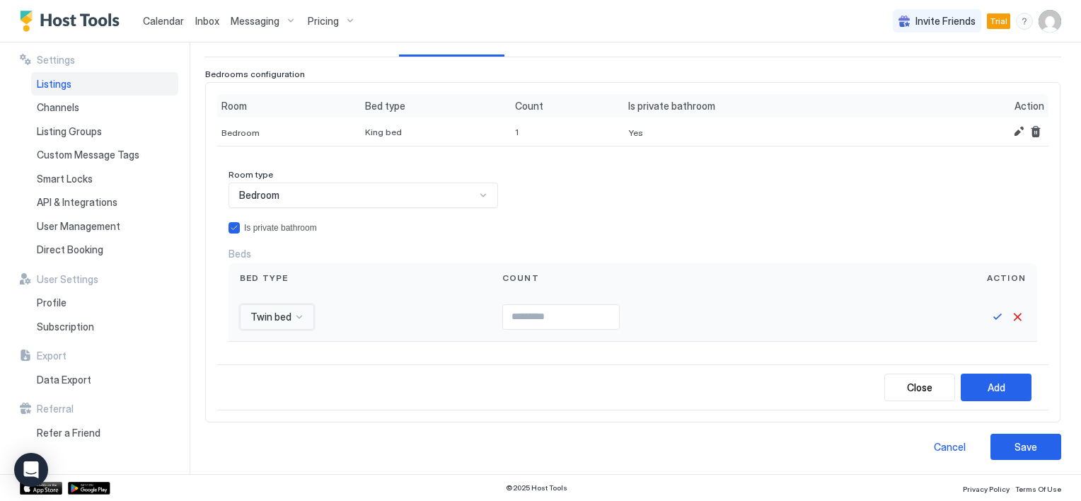
type input "*"
click at [608, 311] on input "*" at bounding box center [561, 317] width 116 height 24
click at [990, 385] on div "Add" at bounding box center [997, 387] width 18 height 15
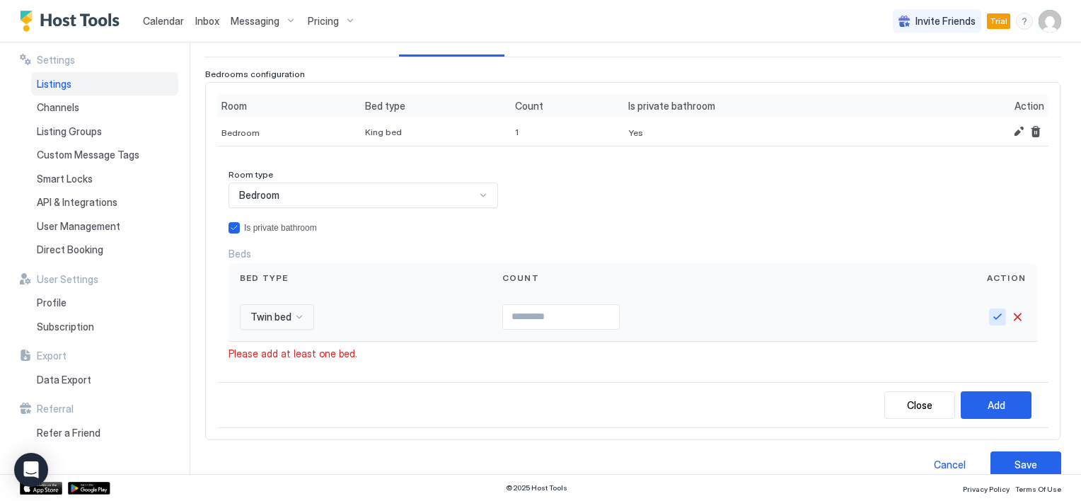
click at [989, 316] on button "Save" at bounding box center [997, 316] width 17 height 17
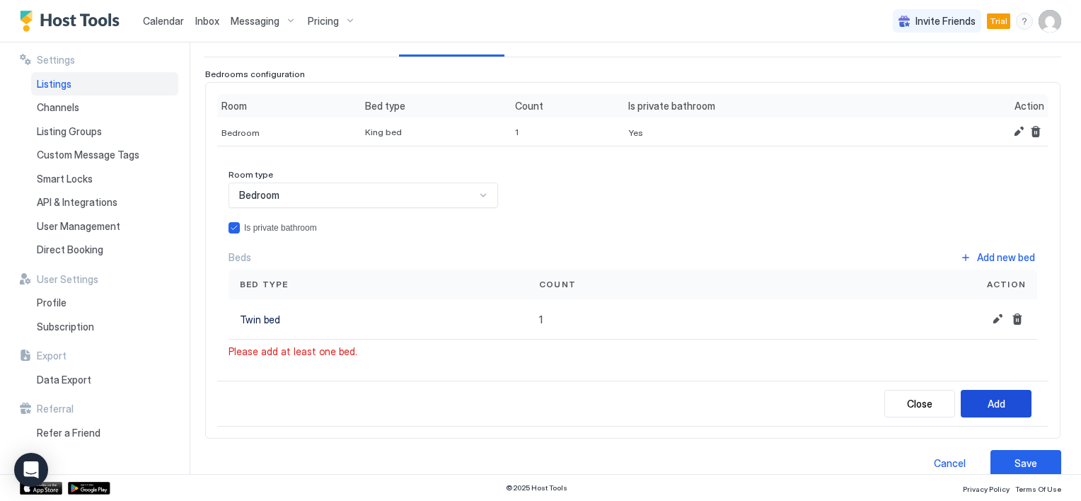
click at [972, 397] on button "Add" at bounding box center [996, 404] width 71 height 28
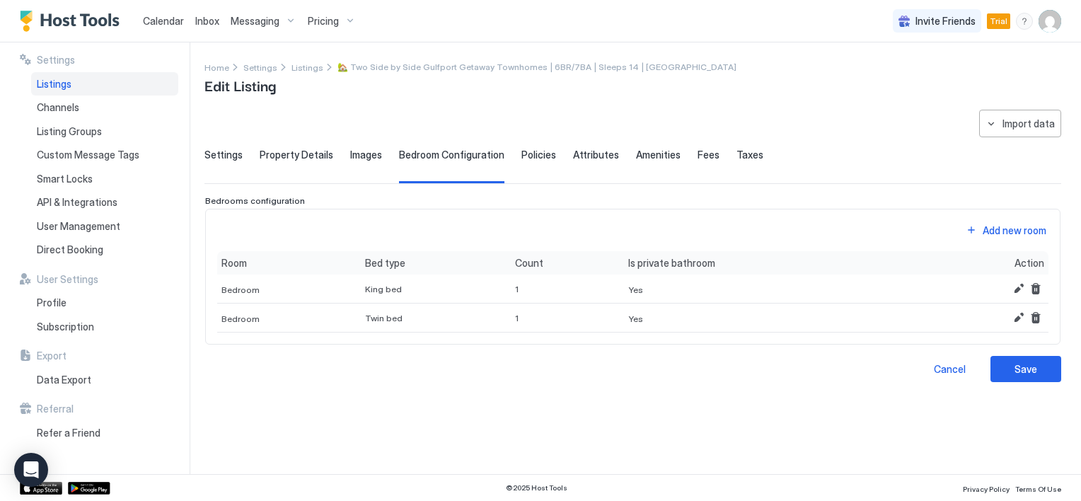
scroll to position [0, 0]
click at [1014, 320] on button "Edit" at bounding box center [1018, 317] width 17 height 17
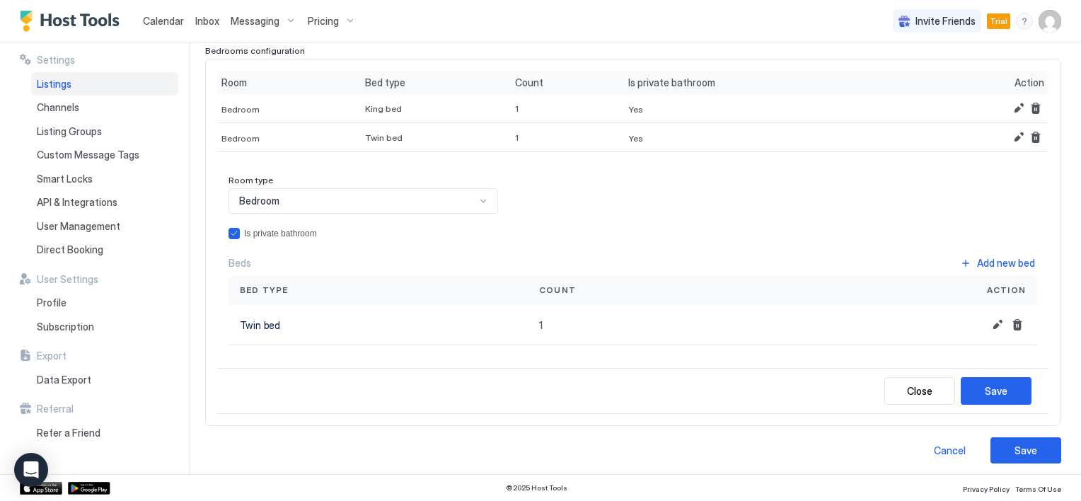
scroll to position [153, 0]
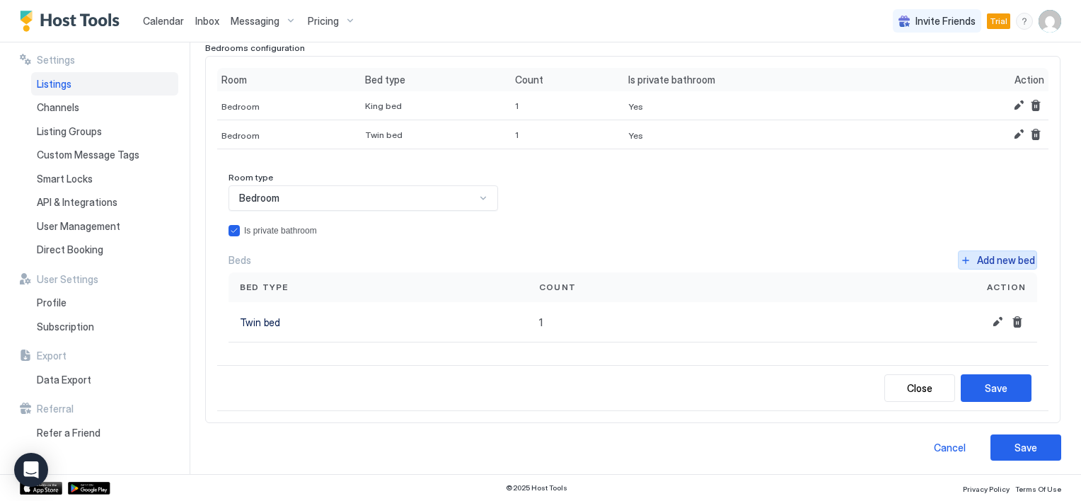
click at [958, 258] on button "Add new bed" at bounding box center [997, 259] width 79 height 19
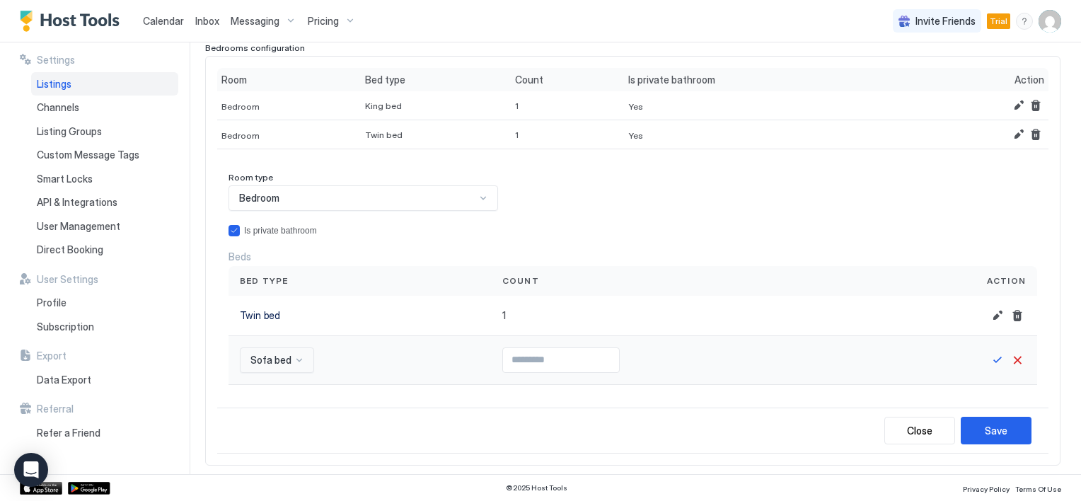
scroll to position [268, 0]
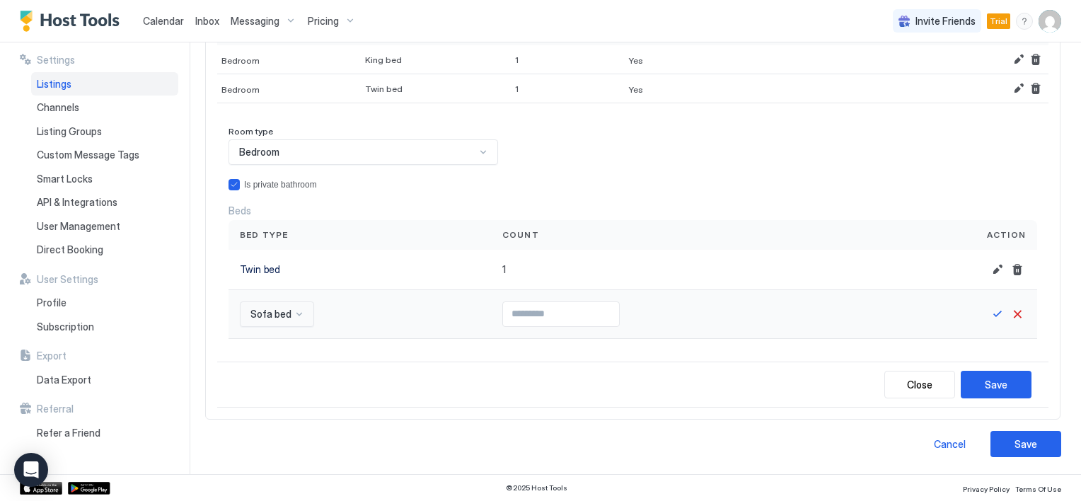
click at [296, 327] on div "Sofa bed" at bounding box center [277, 313] width 74 height 25
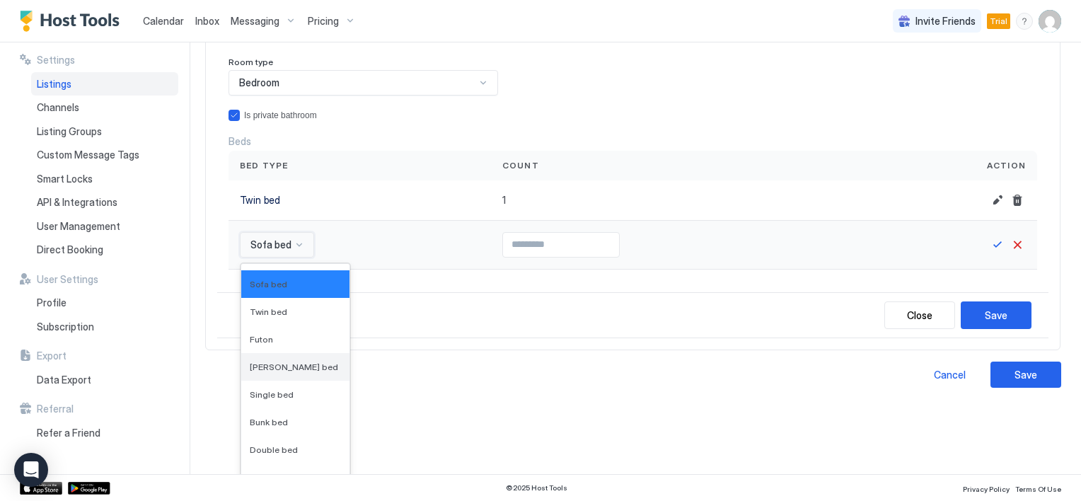
scroll to position [71, 0]
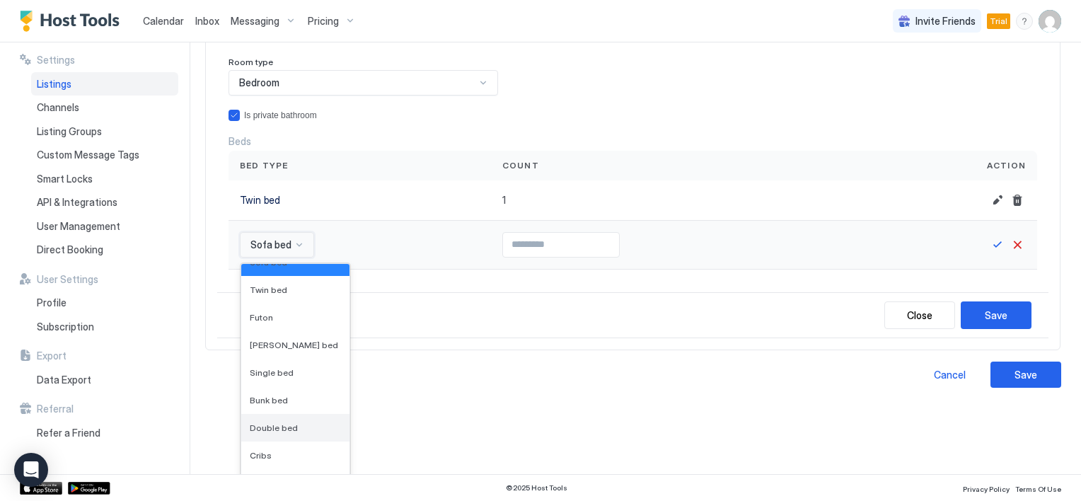
click at [280, 424] on span "Double bed" at bounding box center [274, 427] width 48 height 11
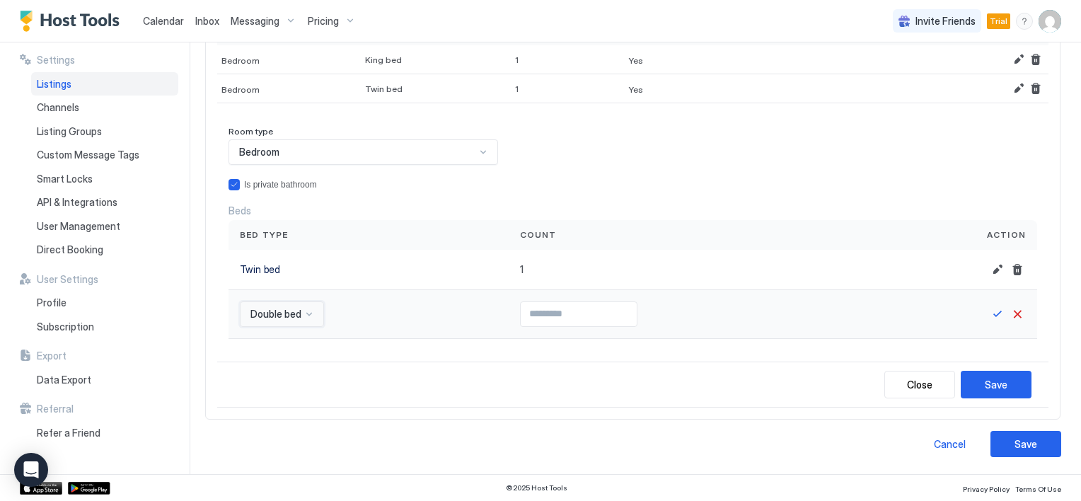
scroll to position [195, 0]
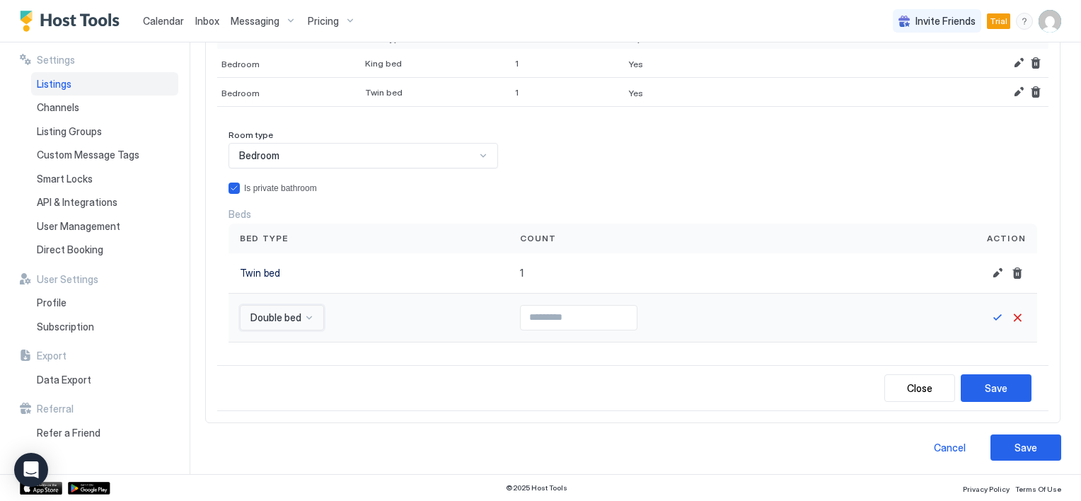
type input "*"
click at [627, 314] on input "*" at bounding box center [579, 318] width 116 height 24
click at [989, 309] on button "Save" at bounding box center [997, 317] width 17 height 17
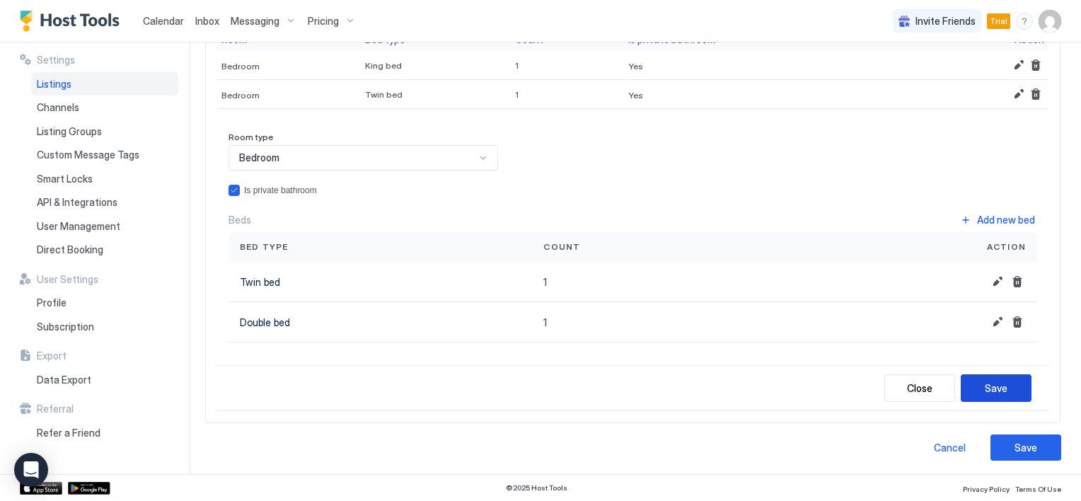
click at [988, 376] on button "Save" at bounding box center [996, 388] width 71 height 28
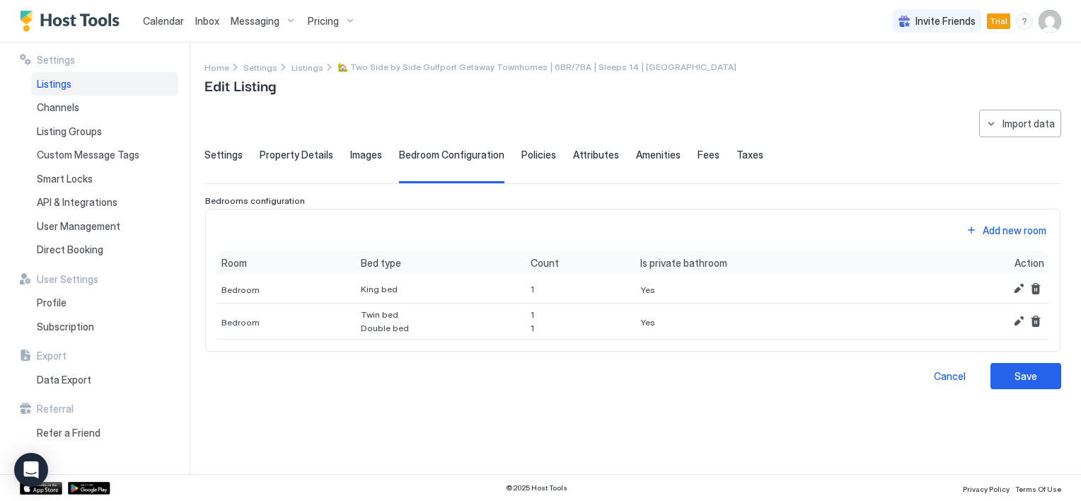
scroll to position [0, 0]
click at [990, 230] on div "Add new room" at bounding box center [1015, 230] width 64 height 15
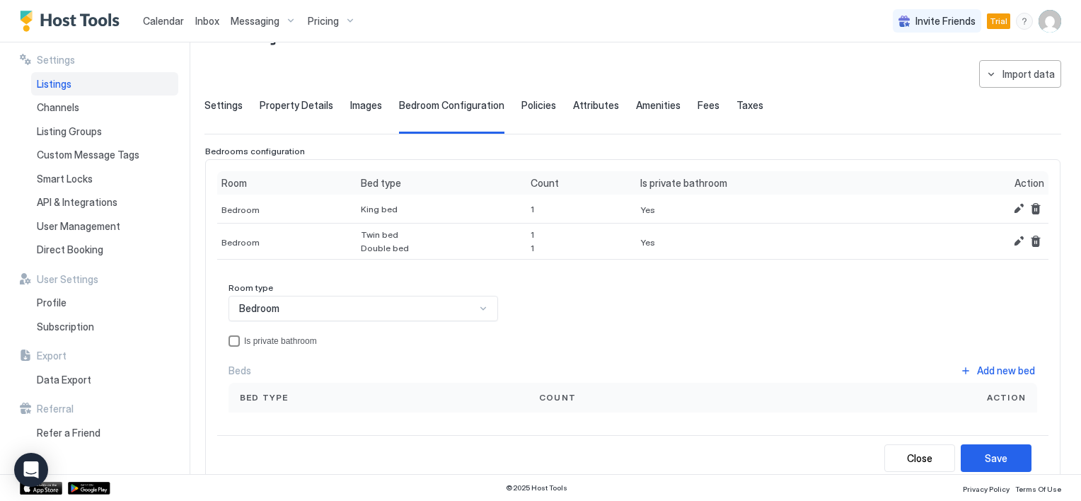
scroll to position [71, 0]
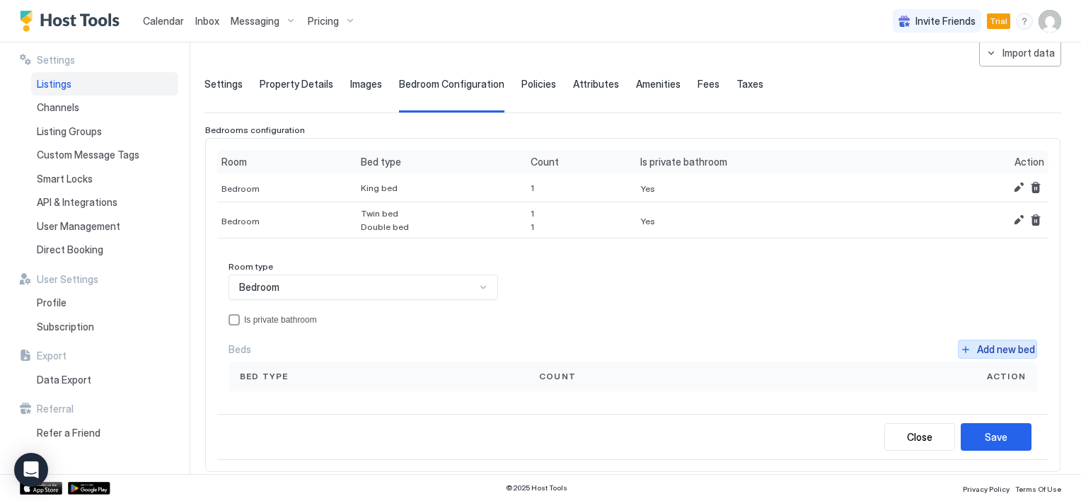
click at [958, 342] on button "Add new bed" at bounding box center [997, 349] width 79 height 19
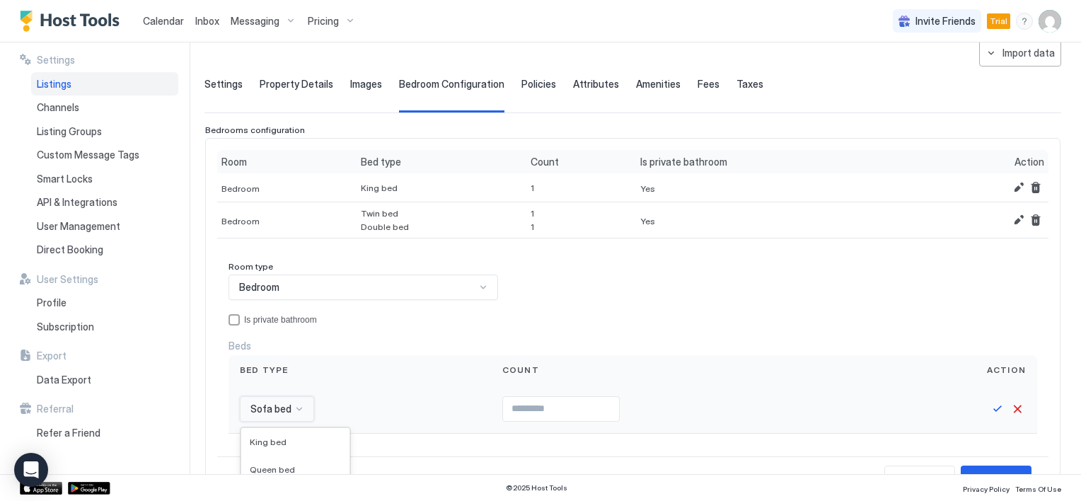
scroll to position [235, 0]
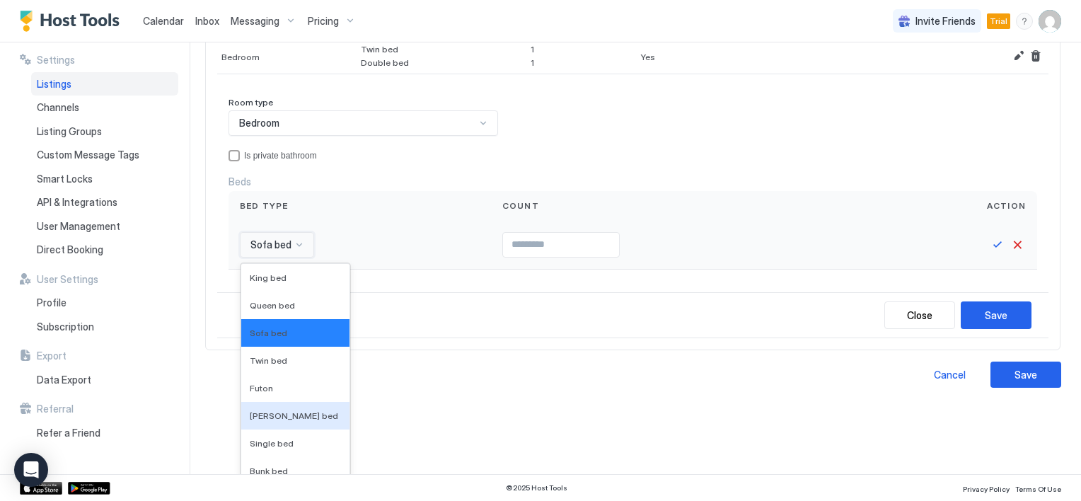
click at [298, 258] on div "16 results available. Use Up and Down to choose options, press Enter to select …" at bounding box center [277, 244] width 74 height 25
click at [284, 303] on span "Queen bed" at bounding box center [272, 305] width 45 height 11
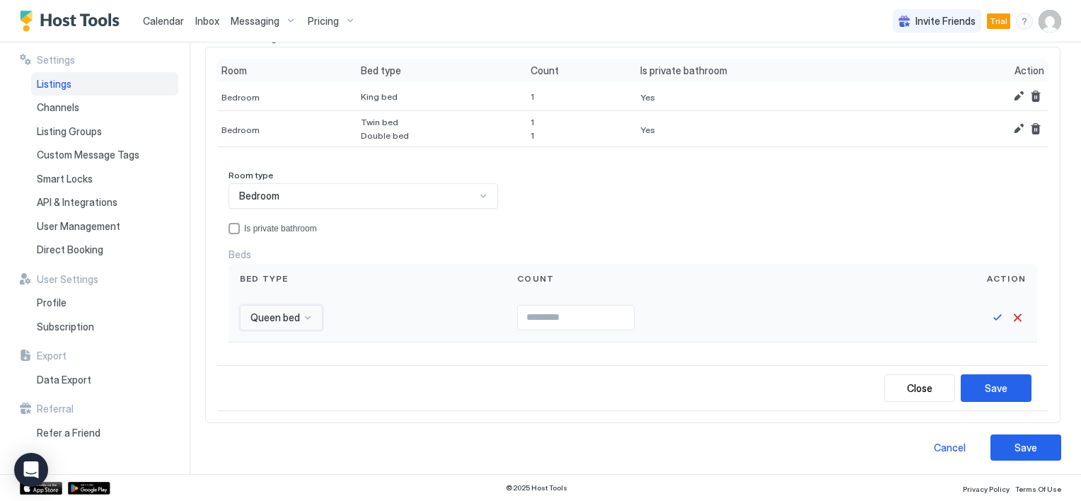
type input "*"
click at [624, 313] on input "*" at bounding box center [576, 318] width 116 height 24
click at [989, 311] on button "Save" at bounding box center [997, 317] width 17 height 17
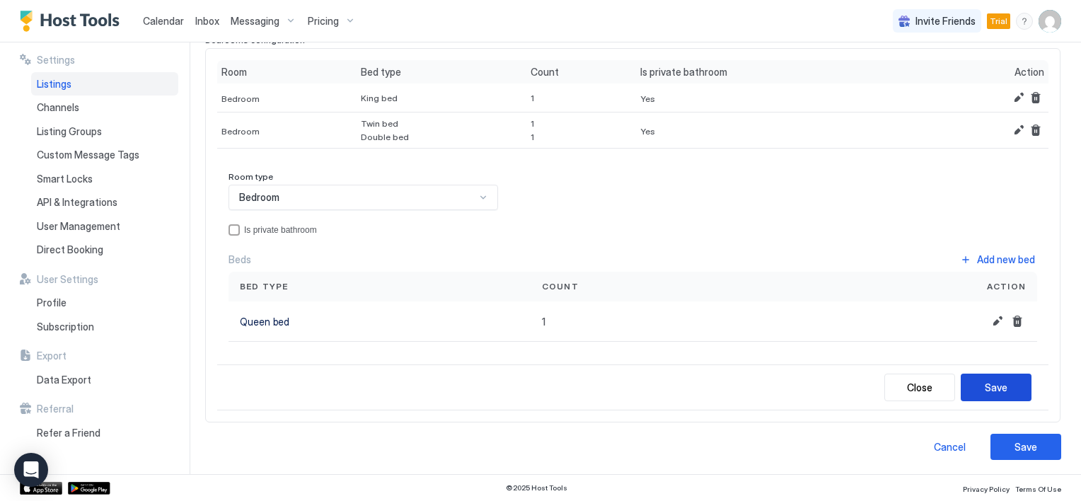
click at [985, 381] on div "Save" at bounding box center [996, 387] width 23 height 15
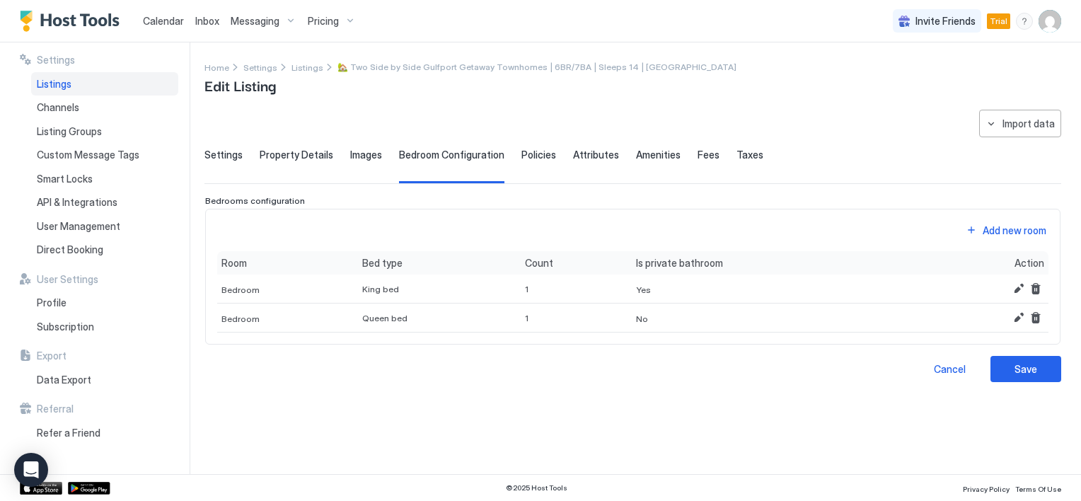
scroll to position [0, 0]
click at [1014, 361] on button "Save" at bounding box center [1025, 369] width 71 height 26
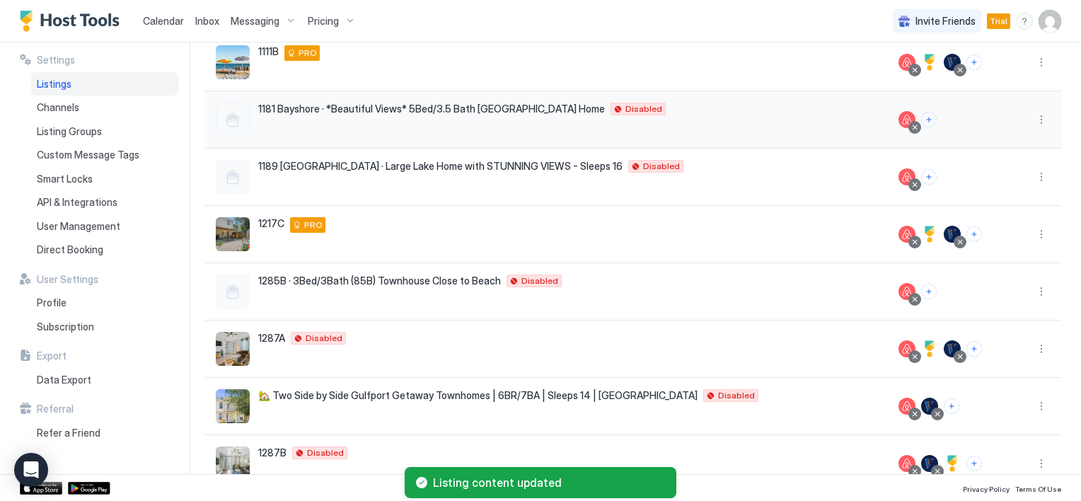
scroll to position [283, 0]
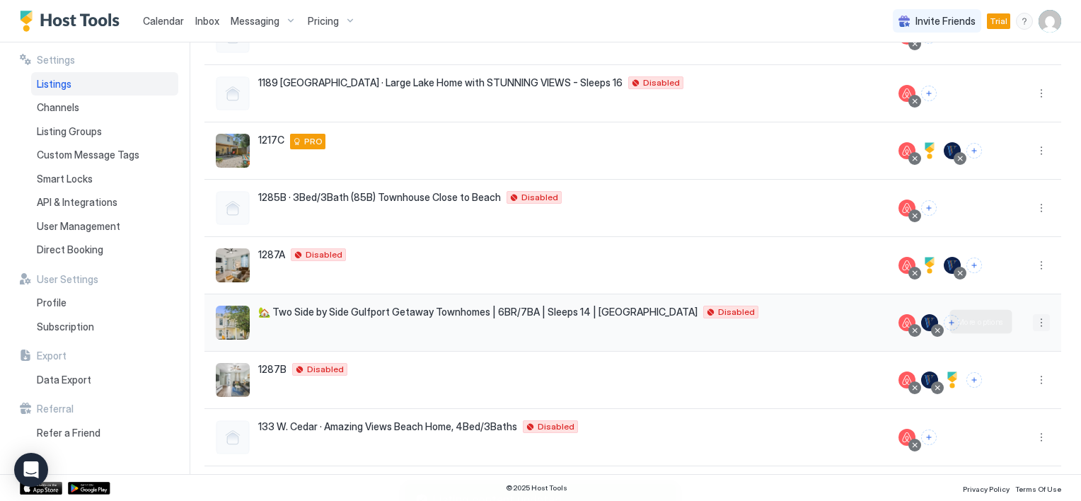
click at [1033, 321] on button "More options" at bounding box center [1041, 322] width 17 height 17
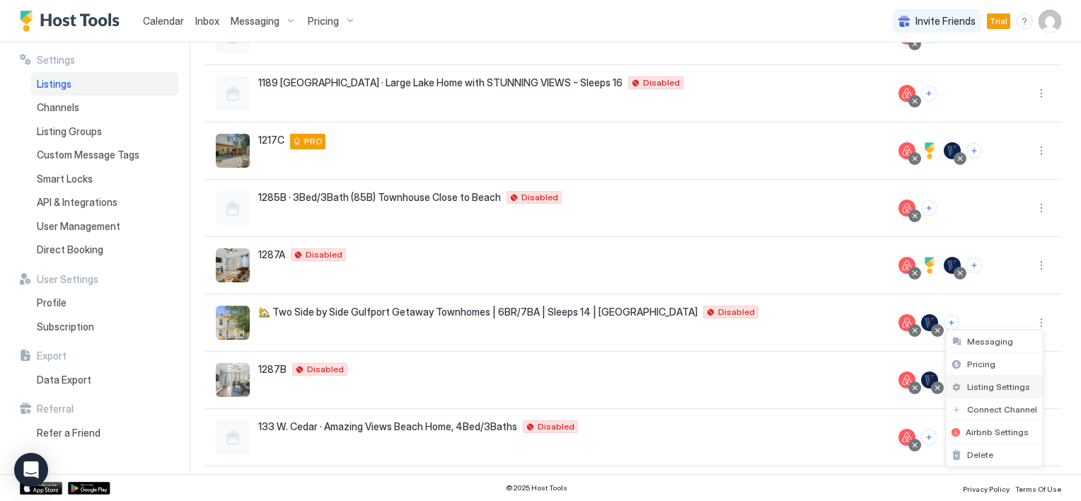
click at [983, 389] on span "Listing Settings" at bounding box center [998, 386] width 63 height 11
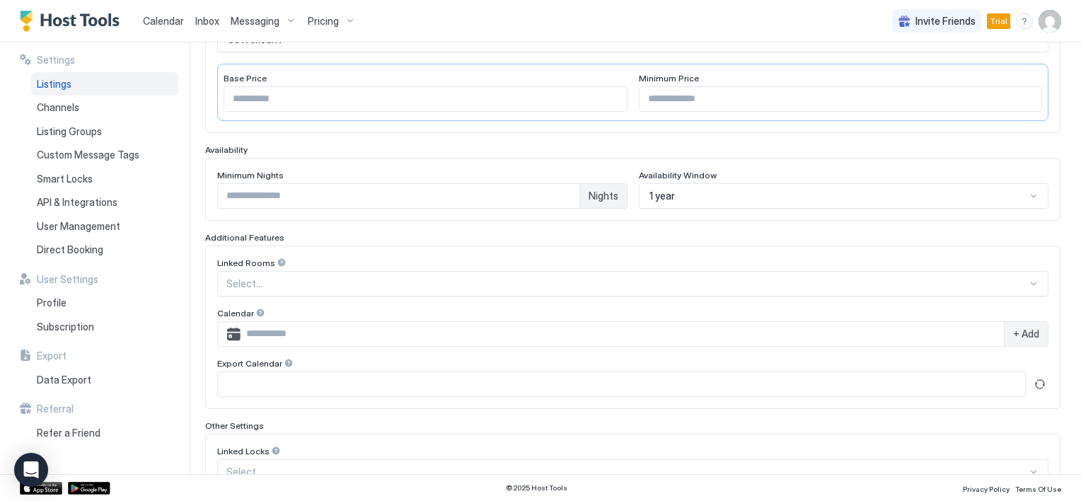
scroll to position [105, 0]
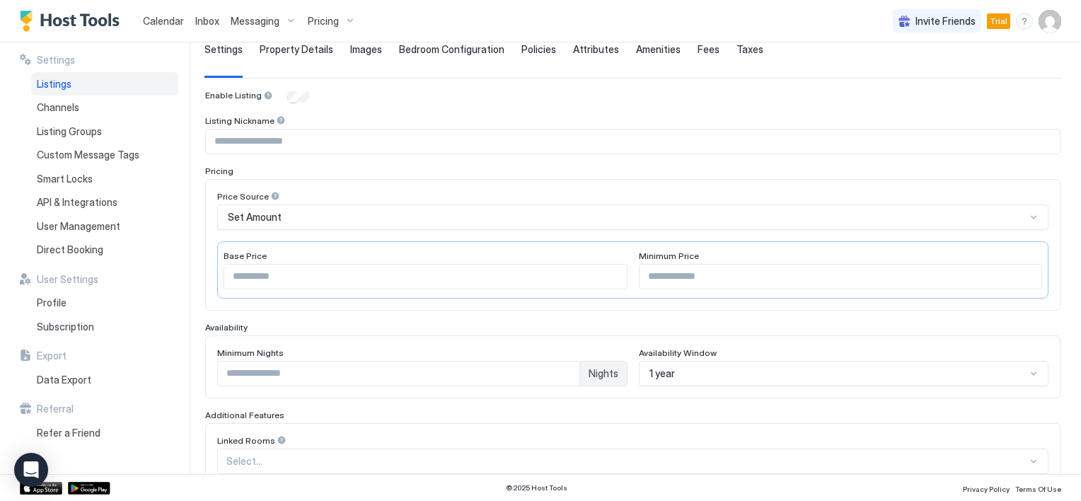
click at [465, 54] on div "Bedroom Configuration" at bounding box center [451, 60] width 105 height 35
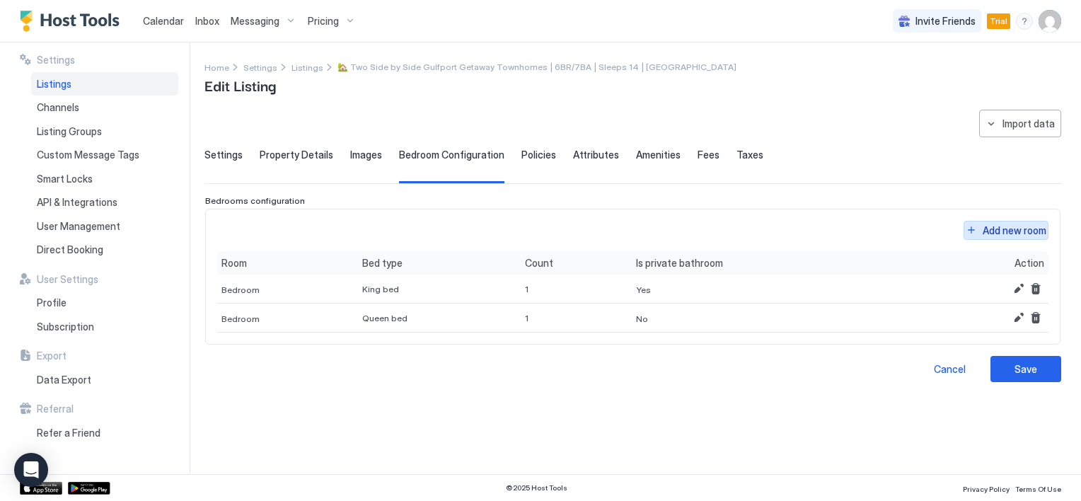
click at [1000, 230] on div "Add new room" at bounding box center [1015, 230] width 64 height 15
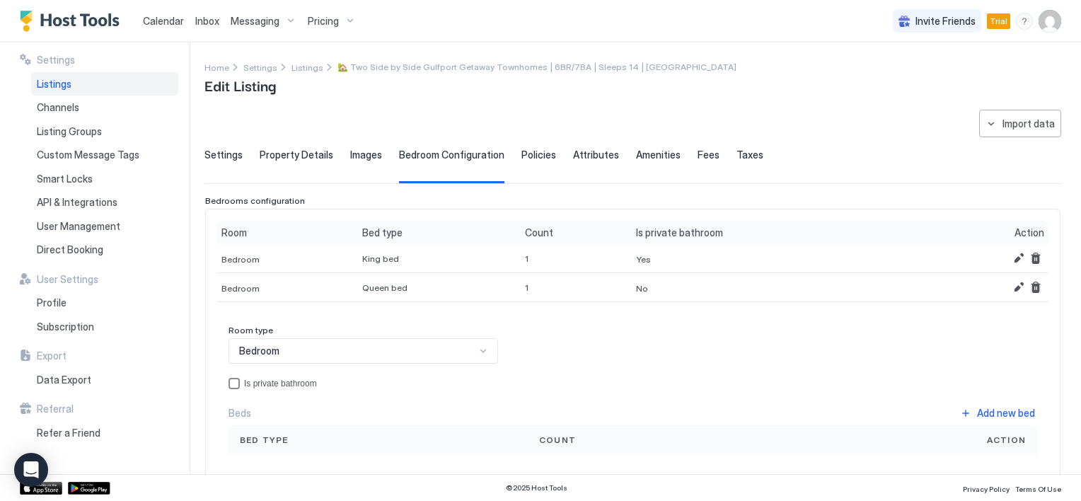
click at [233, 381] on div "privateBathroom" at bounding box center [234, 383] width 11 height 11
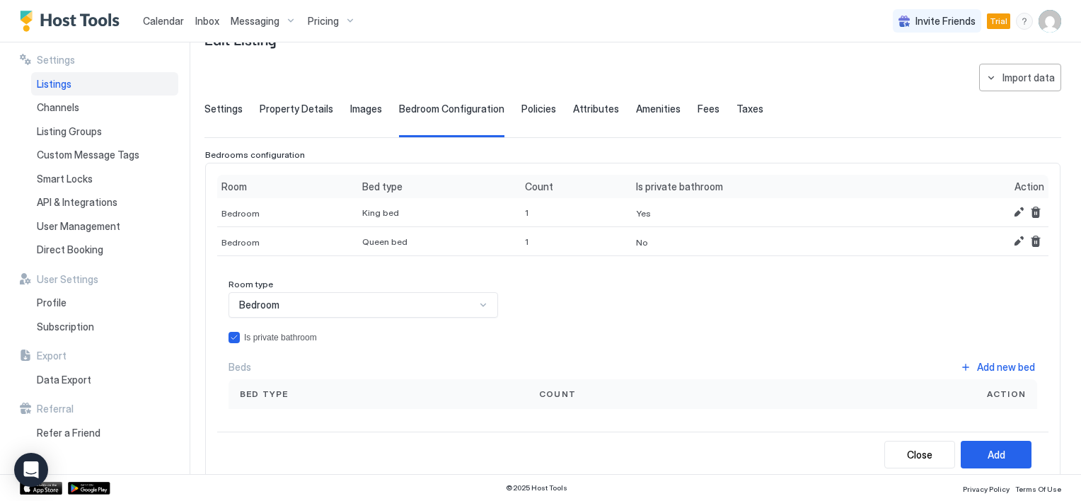
scroll to position [71, 0]
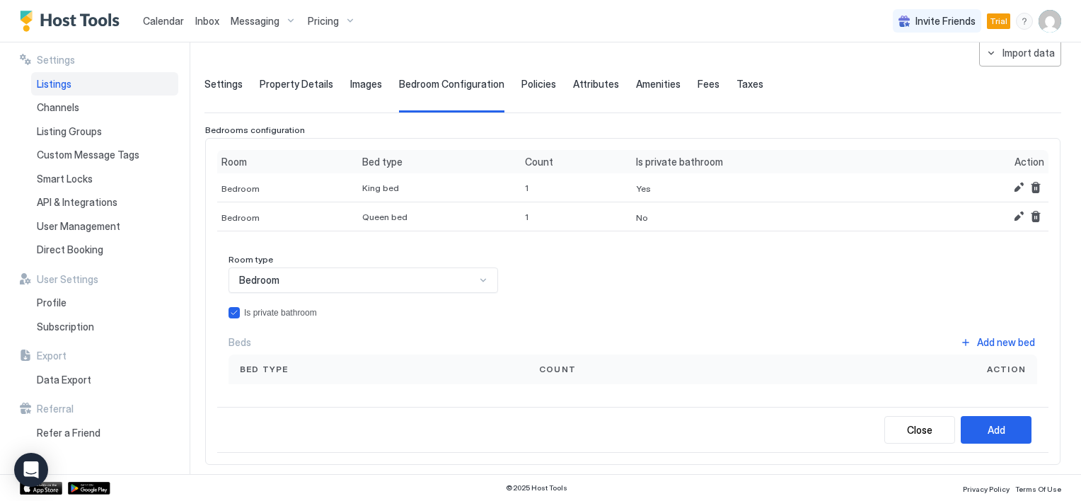
click at [279, 371] on span "Bed type" at bounding box center [264, 369] width 49 height 13
click at [567, 365] on span "Count" at bounding box center [557, 369] width 37 height 13
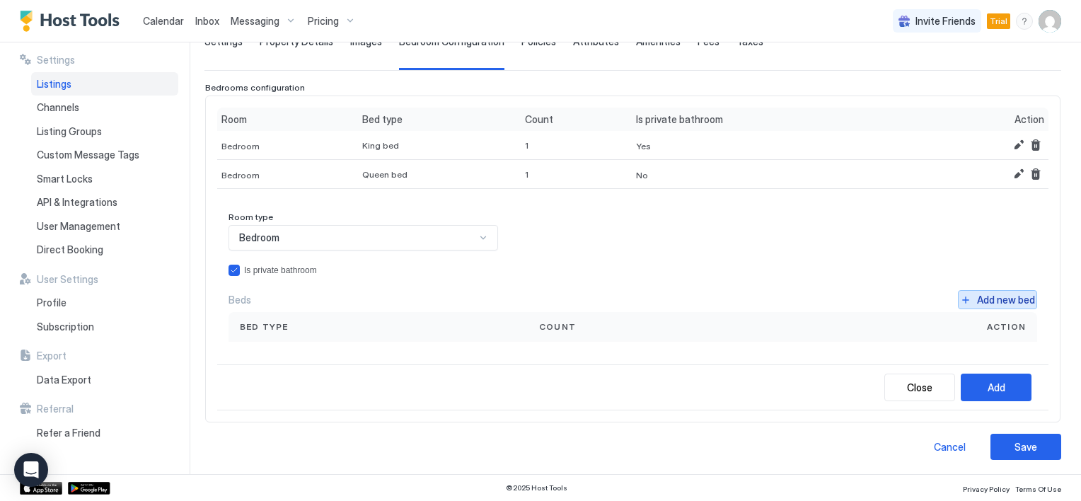
click at [958, 298] on button "Add new bed" at bounding box center [997, 299] width 79 height 19
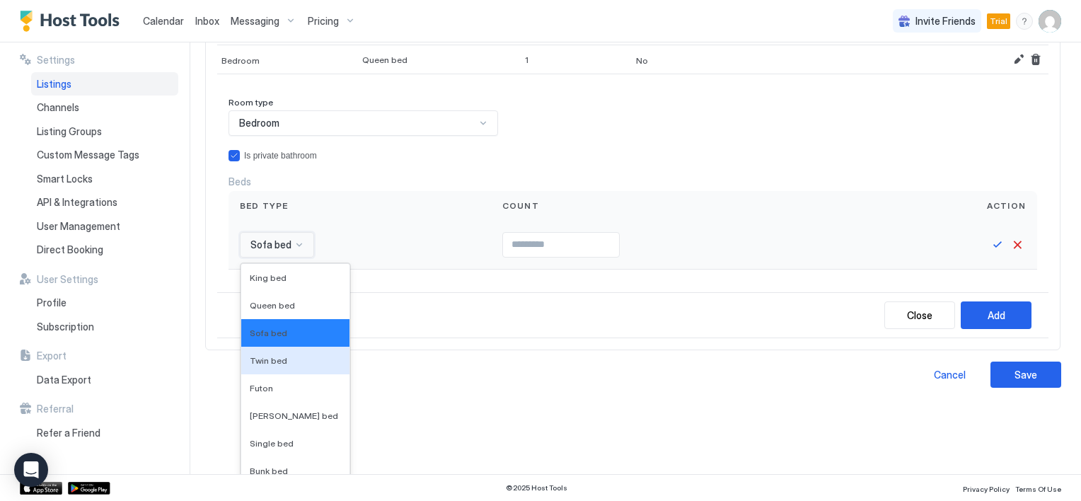
click at [299, 258] on div "16 results available. Use Up and Down to choose options, press Enter to select …" at bounding box center [277, 244] width 74 height 25
click at [285, 355] on div "Twin bed" at bounding box center [295, 360] width 91 height 11
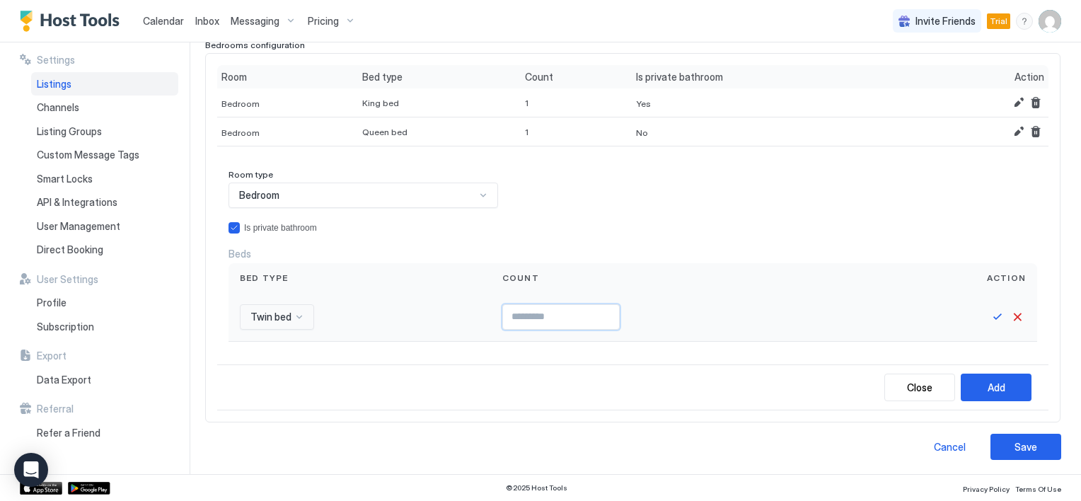
click at [519, 320] on input "Input Field" at bounding box center [561, 317] width 116 height 24
type input "*"
click at [603, 311] on input "*" at bounding box center [561, 317] width 116 height 24
click at [988, 388] on div "Add" at bounding box center [997, 387] width 18 height 15
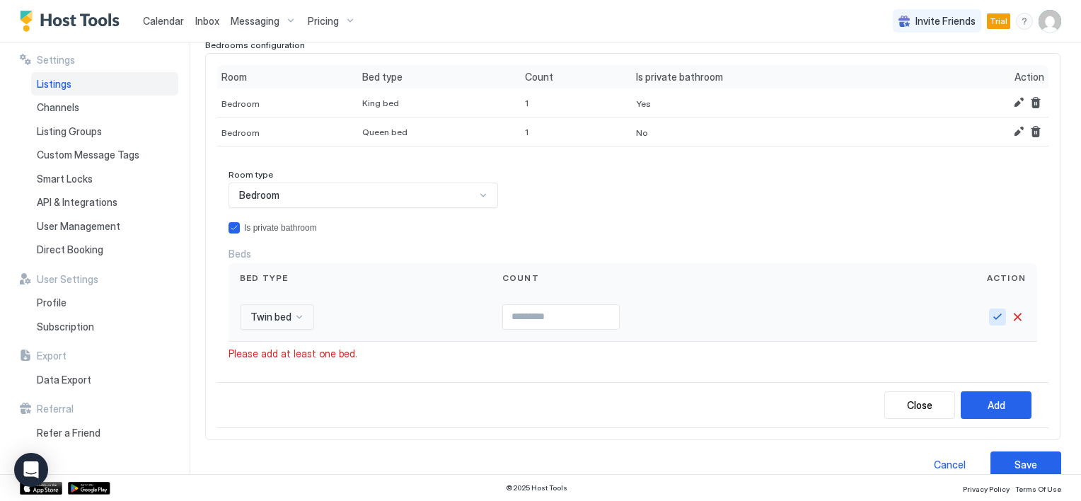
click at [989, 314] on button "Save" at bounding box center [997, 316] width 17 height 17
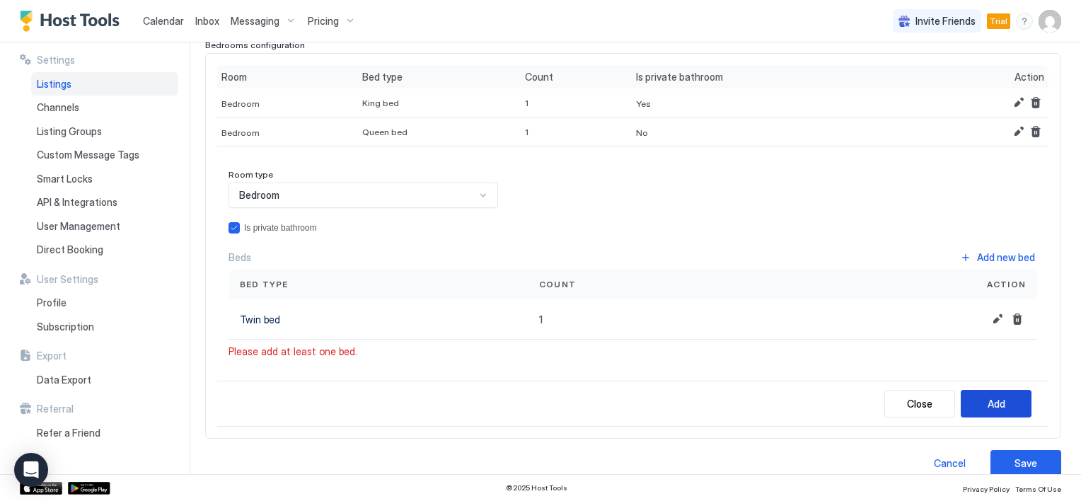
click at [988, 398] on div "Add" at bounding box center [997, 403] width 18 height 15
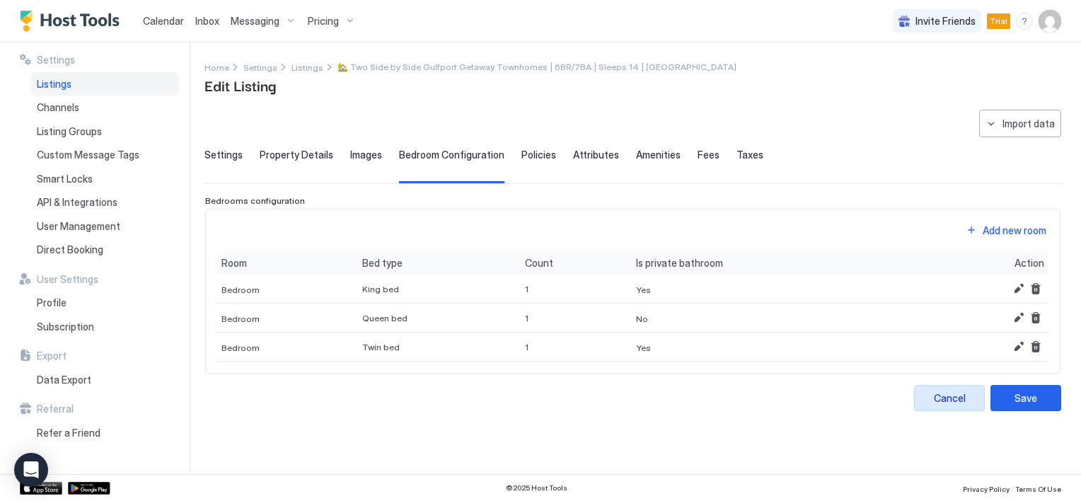
scroll to position [0, 0]
click at [1012, 342] on button "Edit" at bounding box center [1018, 346] width 17 height 17
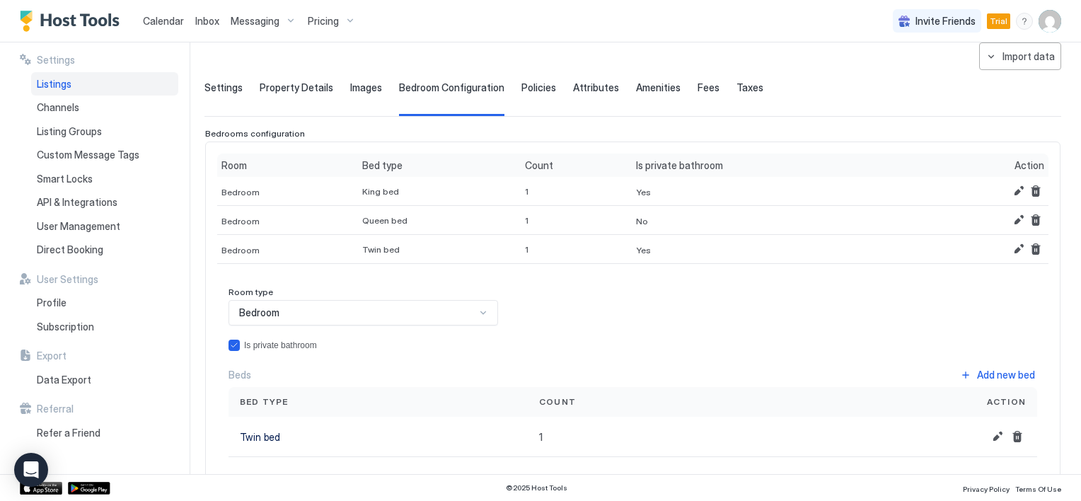
scroll to position [141, 0]
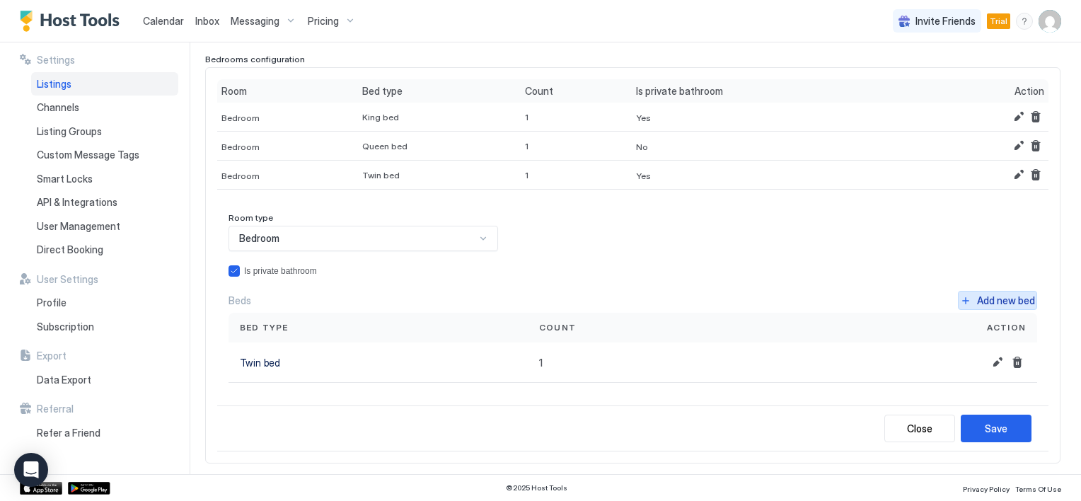
click at [987, 298] on div "Add new bed" at bounding box center [1006, 300] width 58 height 15
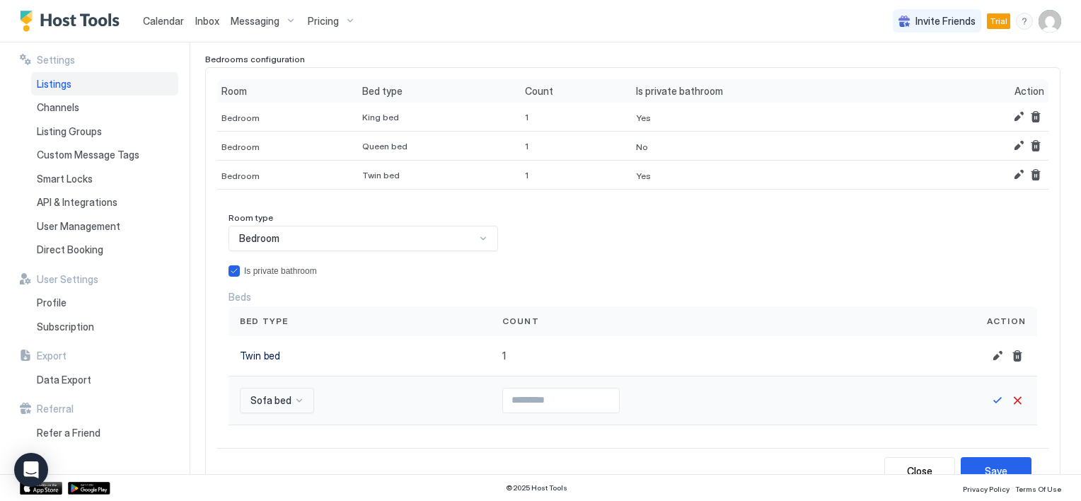
click at [294, 400] on div "Sofa bed" at bounding box center [277, 400] width 74 height 25
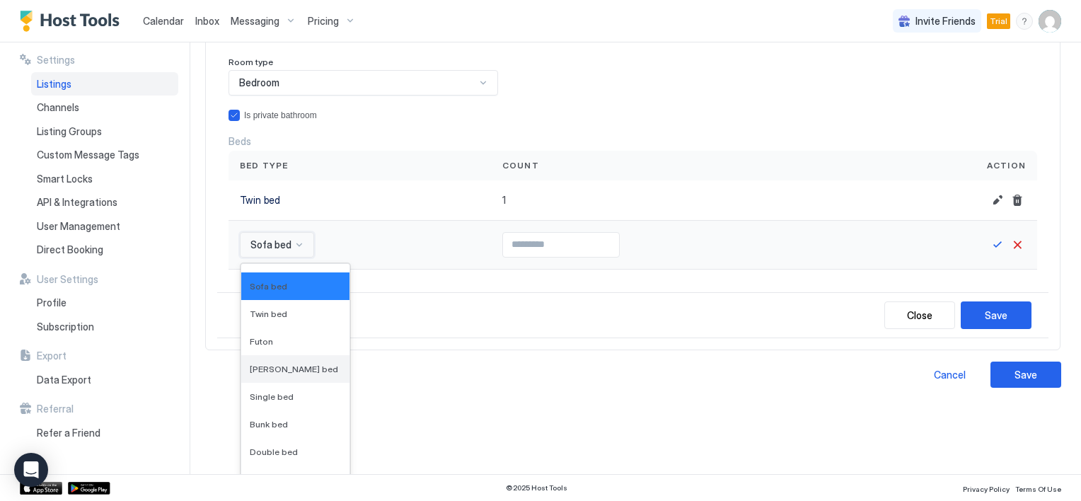
scroll to position [71, 0]
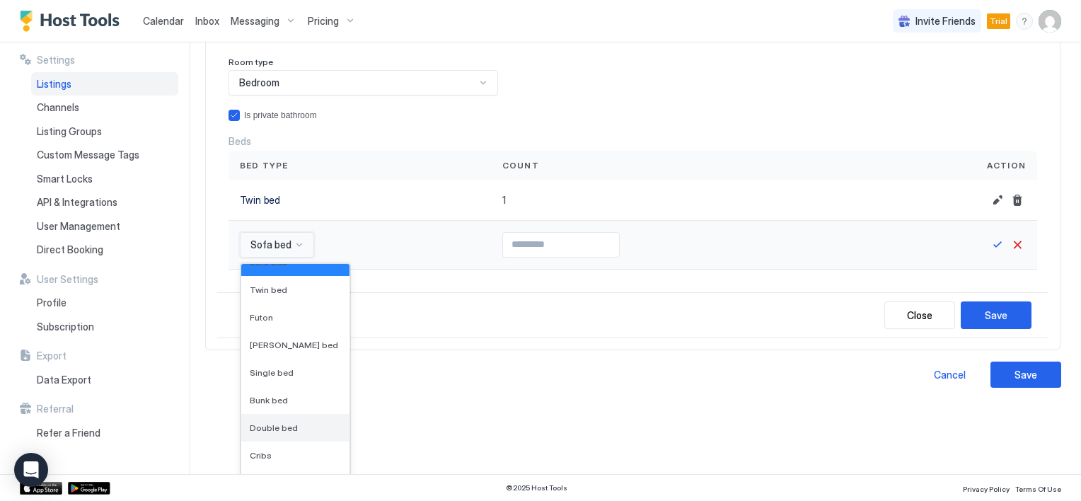
click at [272, 424] on span "Double bed" at bounding box center [274, 427] width 48 height 11
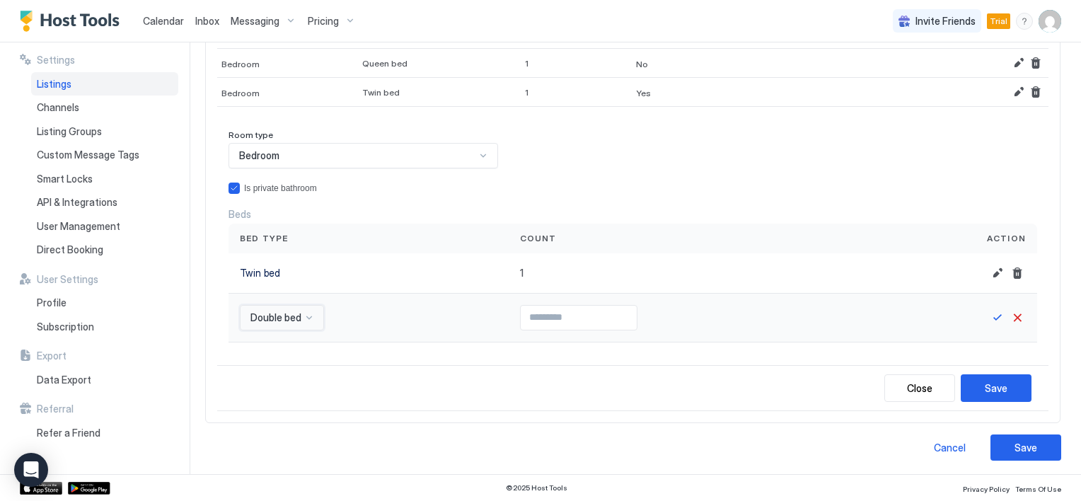
click at [617, 312] on input "Input Field" at bounding box center [579, 318] width 116 height 24
type input "*"
click at [624, 312] on input "*" at bounding box center [579, 318] width 116 height 24
click at [989, 313] on button "Save" at bounding box center [997, 317] width 17 height 17
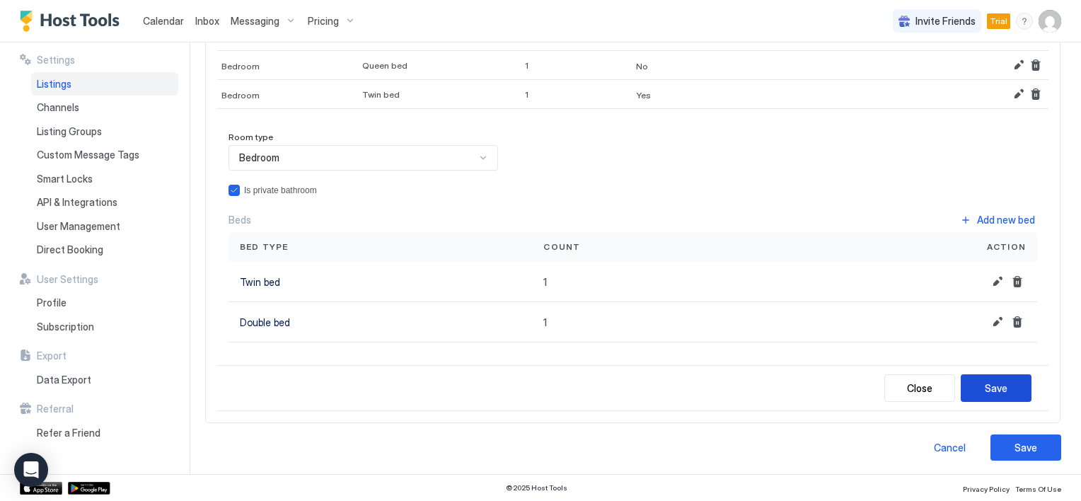
click at [990, 383] on div "Save" at bounding box center [996, 388] width 23 height 15
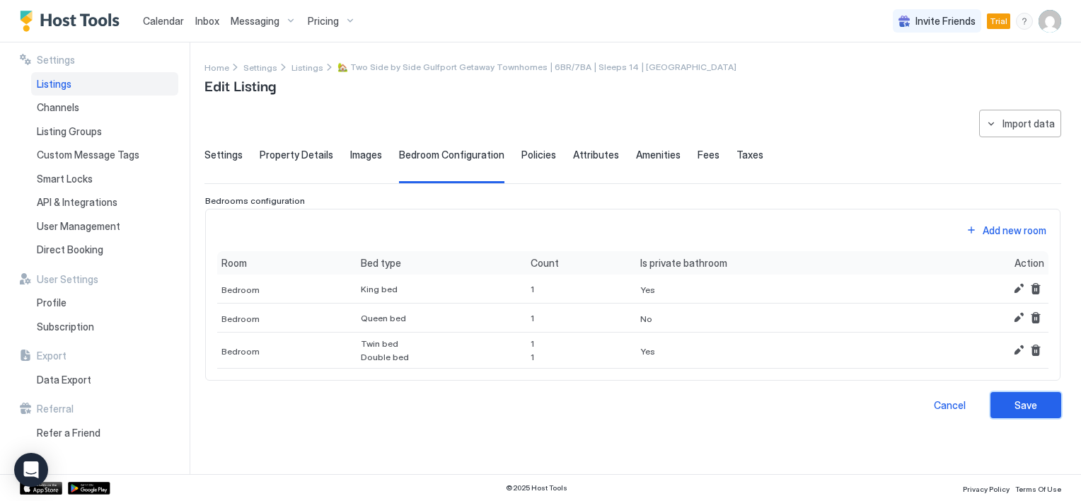
click at [1027, 404] on div "Save" at bounding box center [1025, 405] width 23 height 15
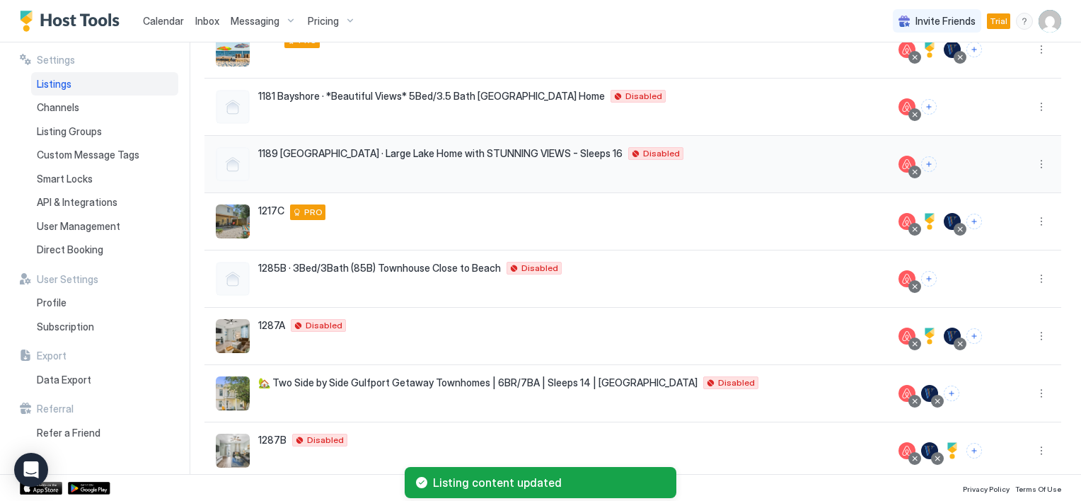
scroll to position [283, 0]
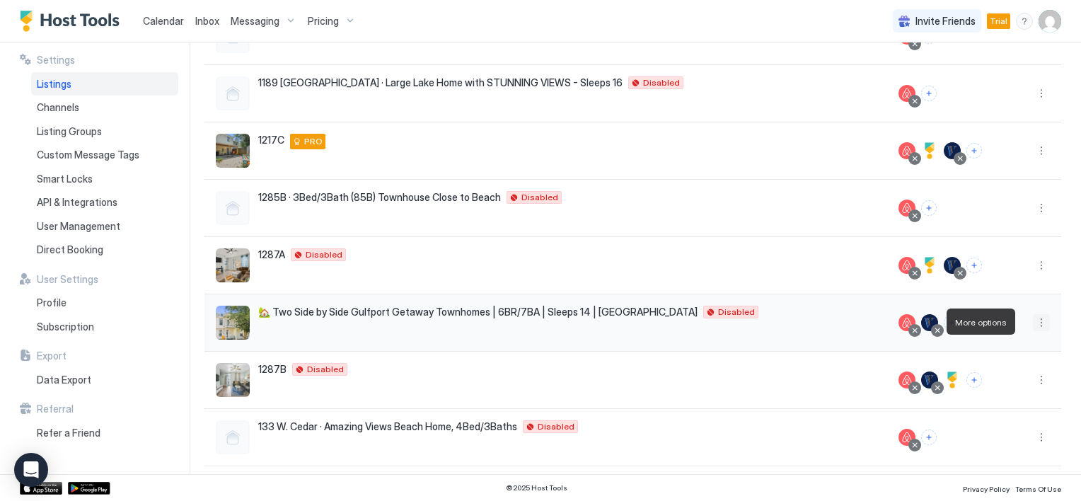
click at [1033, 323] on button "More options" at bounding box center [1041, 322] width 17 height 17
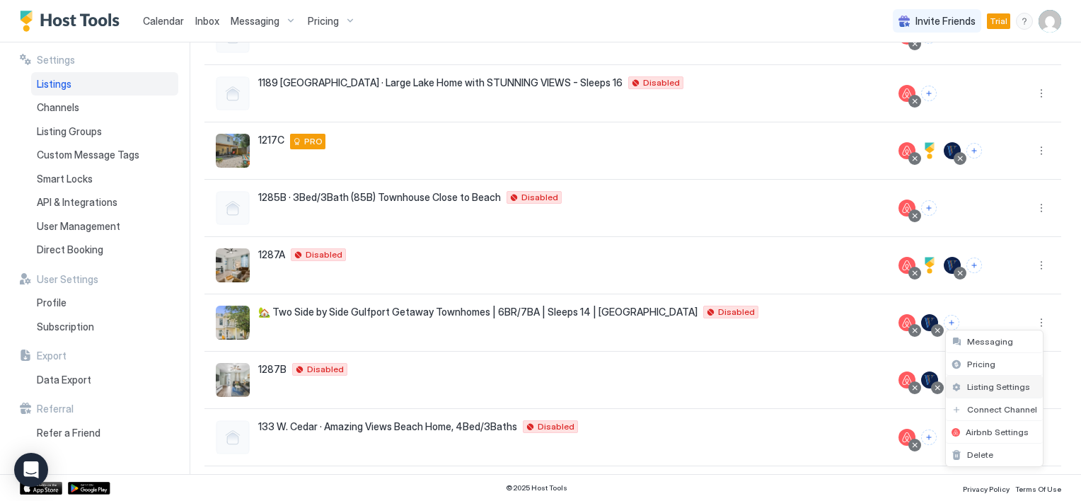
click at [997, 386] on span "Listing Settings" at bounding box center [998, 386] width 63 height 11
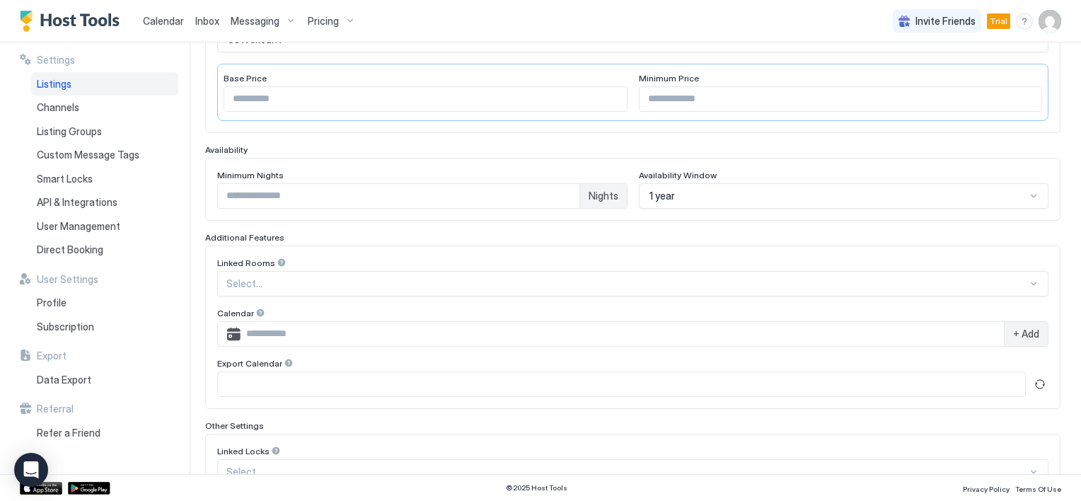
scroll to position [105, 0]
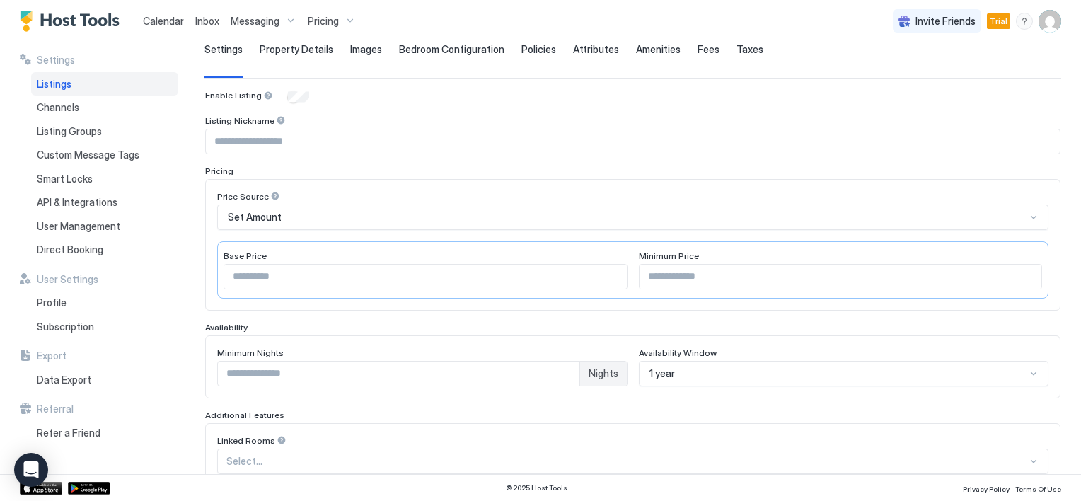
click at [464, 49] on span "Bedroom Configuration" at bounding box center [451, 49] width 105 height 13
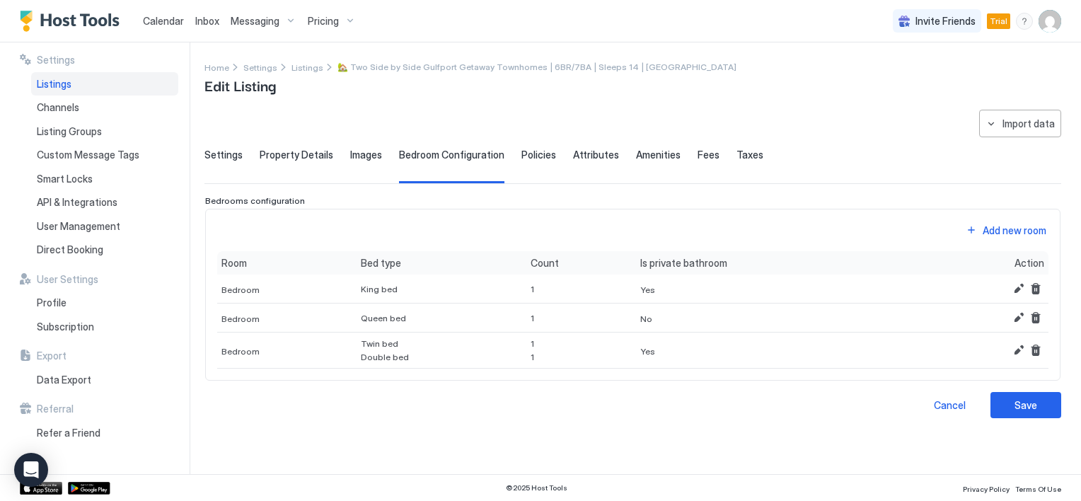
scroll to position [0, 0]
click at [977, 226] on button "Add new room" at bounding box center [1006, 230] width 85 height 19
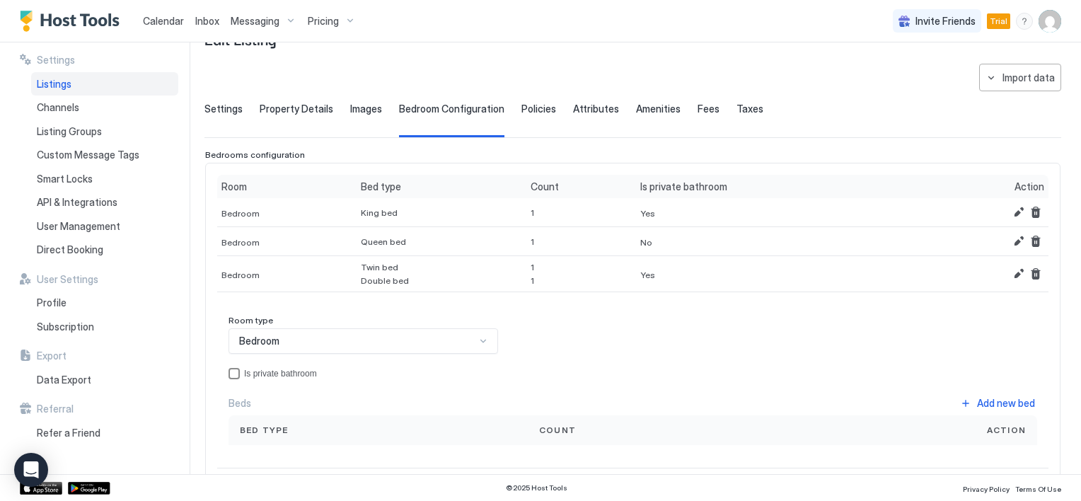
scroll to position [71, 0]
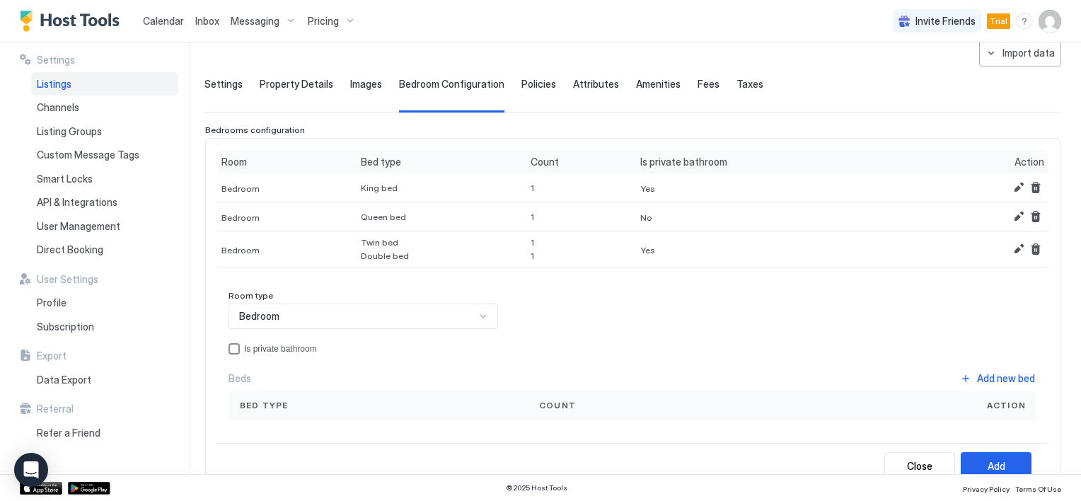
click at [229, 347] on div "privateBathroom" at bounding box center [234, 348] width 11 height 11
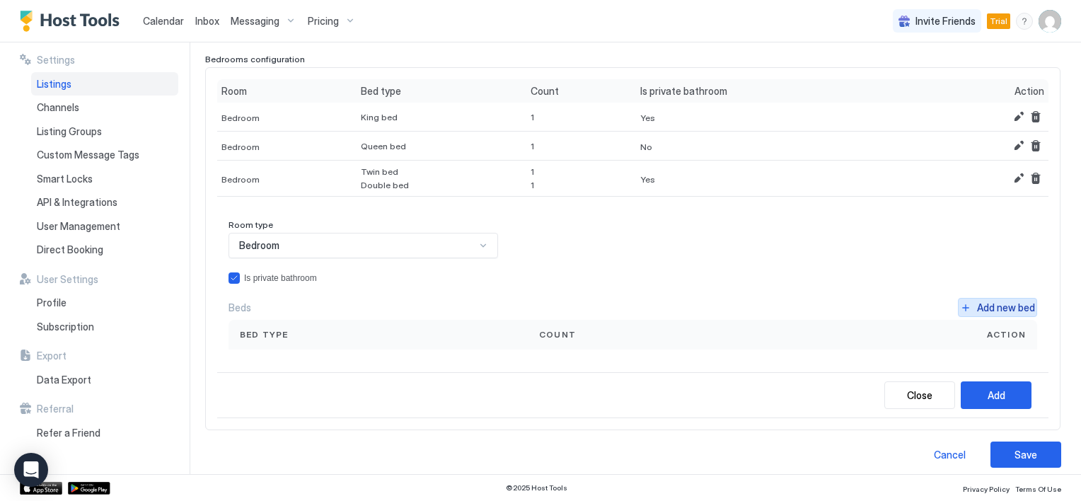
click at [958, 305] on button "Add new bed" at bounding box center [997, 307] width 79 height 19
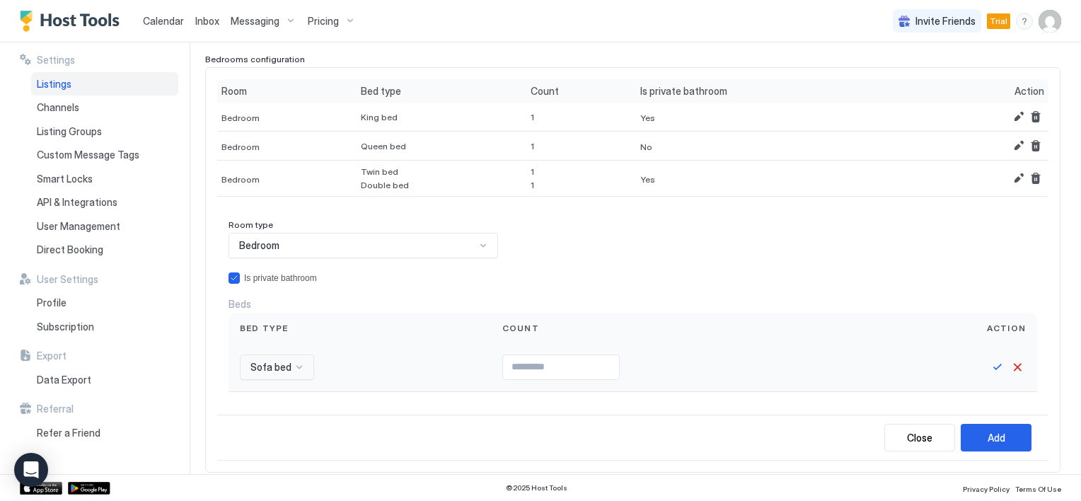
click at [297, 368] on div "Sofa bed" at bounding box center [277, 366] width 74 height 25
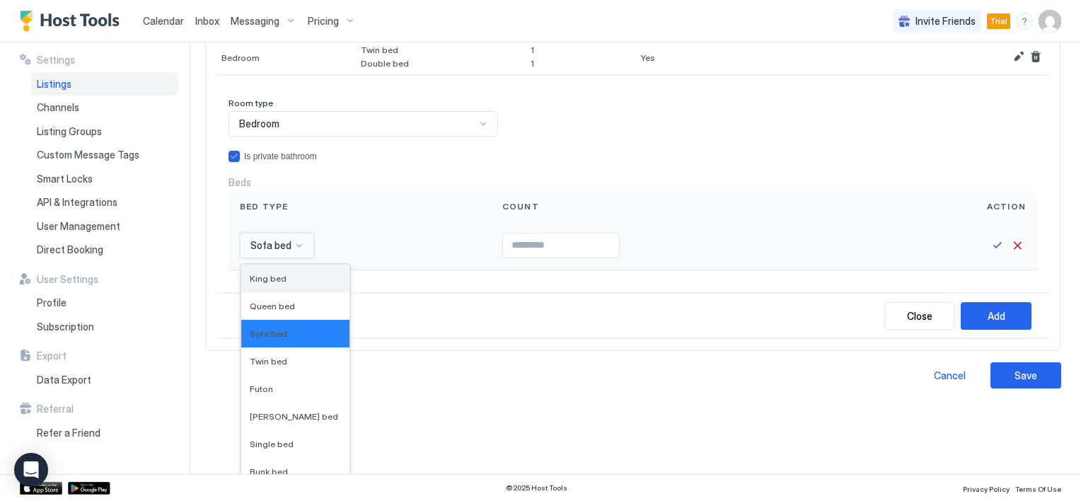
click at [286, 273] on div "King bed" at bounding box center [295, 278] width 91 height 11
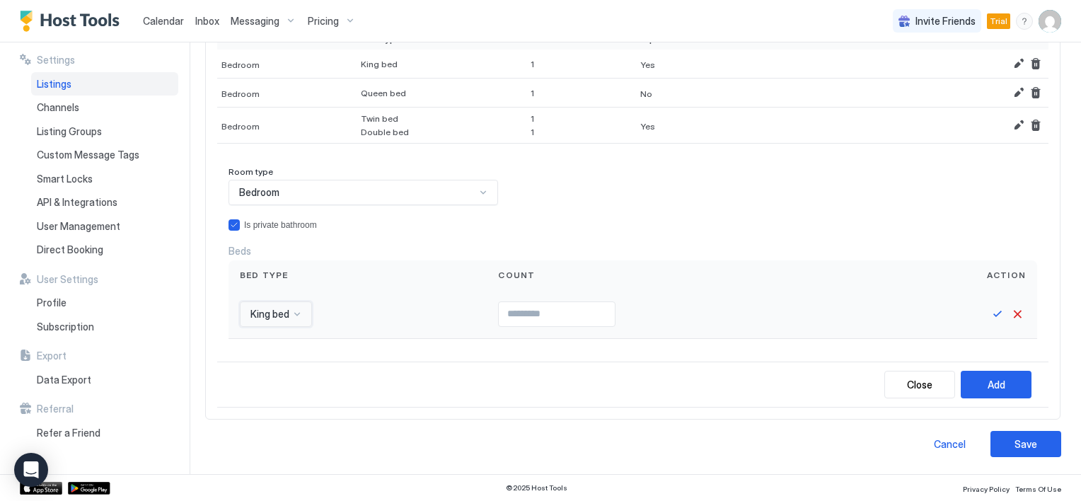
scroll to position [191, 0]
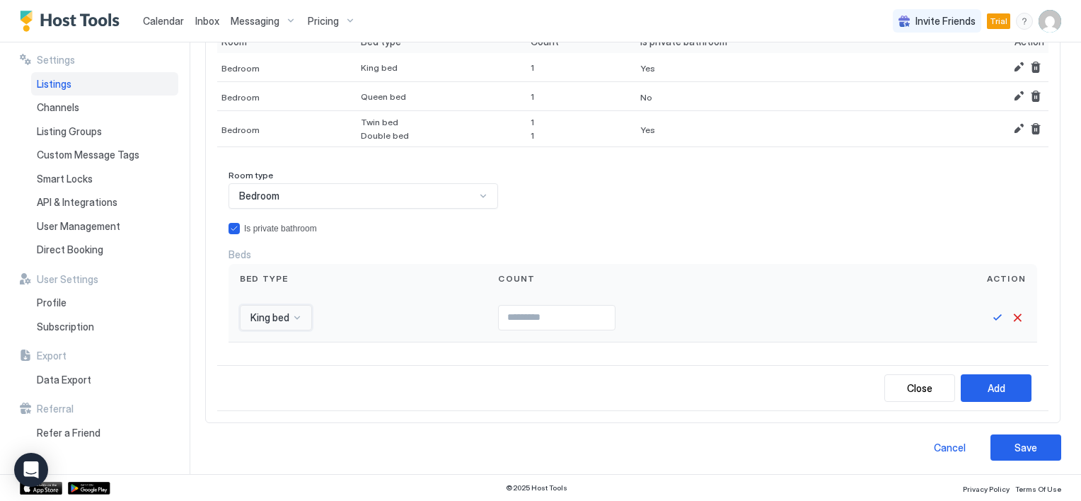
type input "*"
click at [605, 309] on input "*" at bounding box center [557, 318] width 116 height 24
click at [989, 316] on button "Save" at bounding box center [997, 317] width 17 height 17
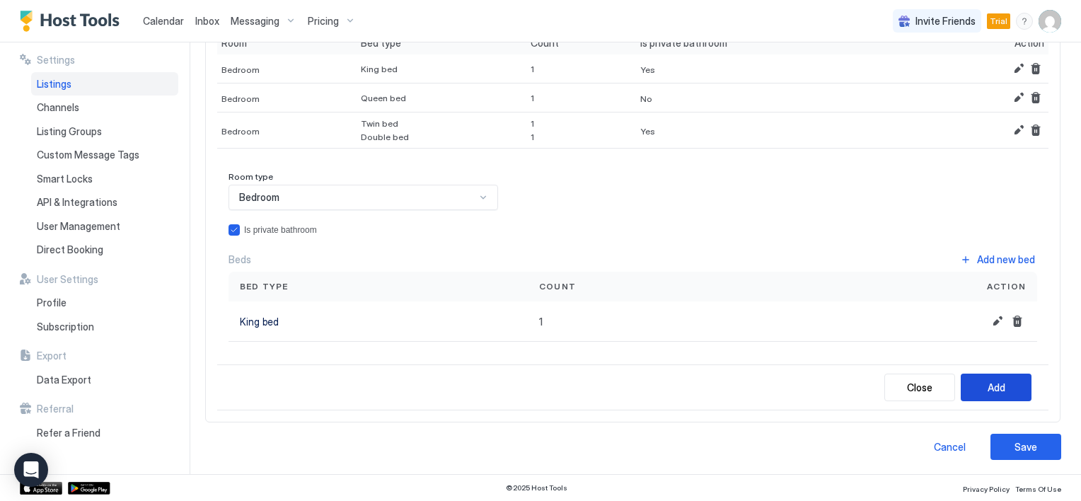
click at [988, 380] on div "Add" at bounding box center [997, 387] width 18 height 15
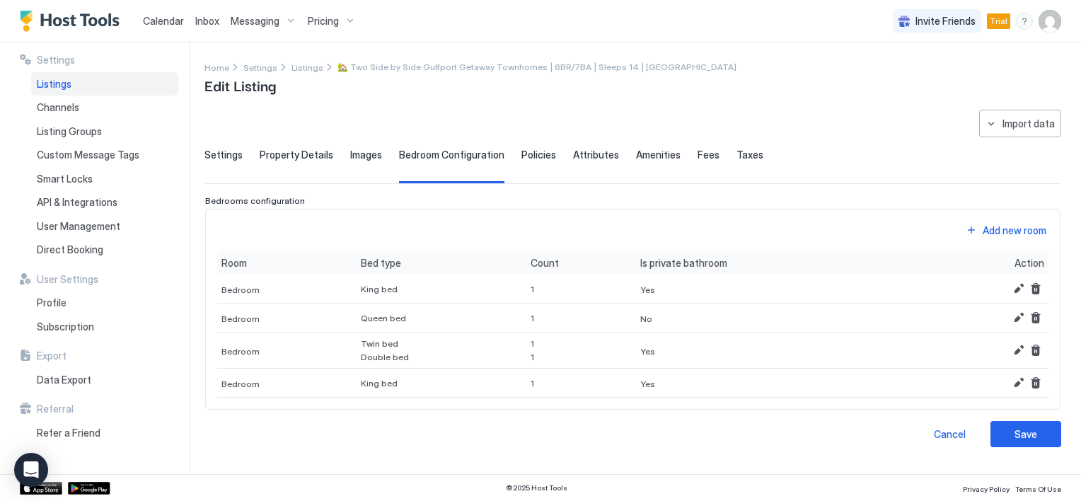
scroll to position [0, 0]
click at [971, 232] on button "Add new room" at bounding box center [1006, 230] width 85 height 19
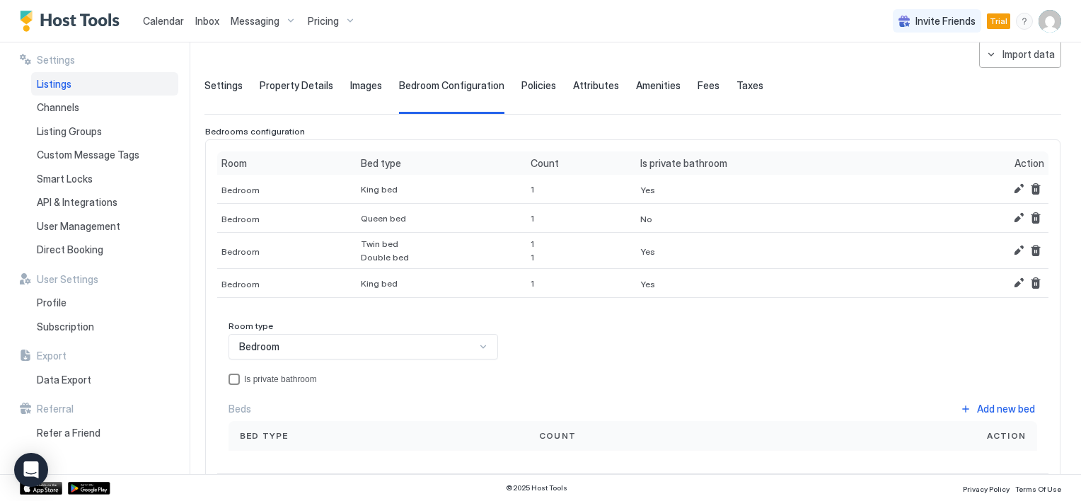
scroll to position [71, 0]
click at [233, 374] on div "privateBathroom" at bounding box center [234, 377] width 11 height 11
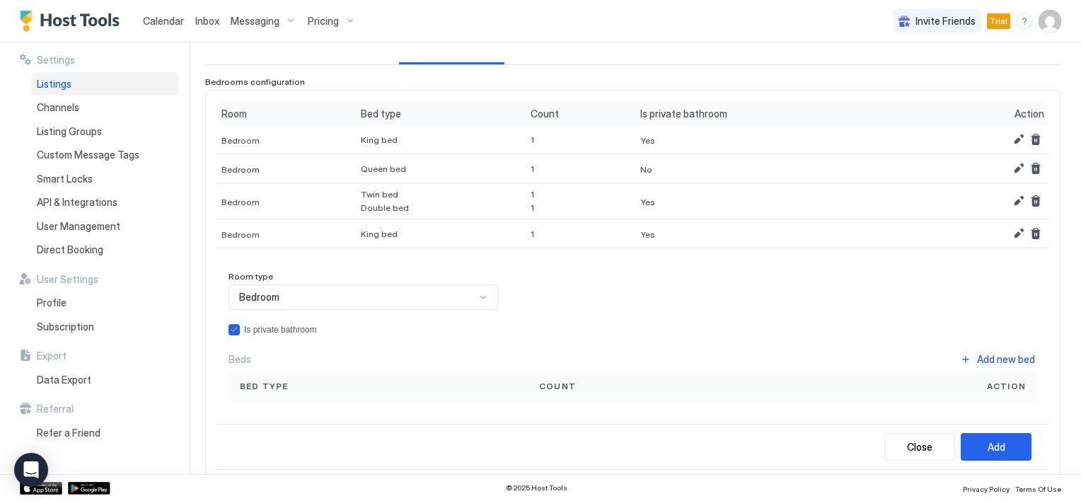
scroll to position [141, 0]
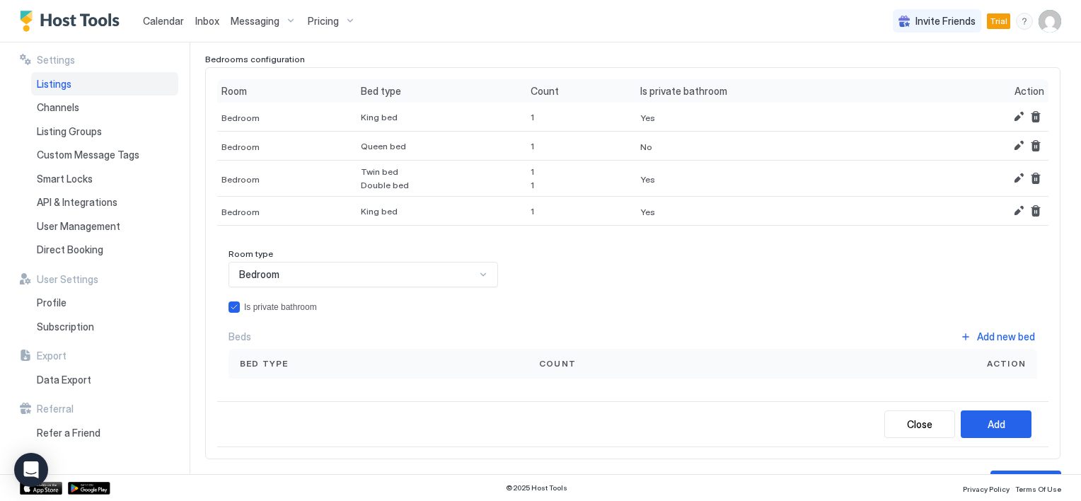
click at [295, 365] on div "Bed type" at bounding box center [378, 363] width 277 height 13
click at [283, 363] on span "Bed type" at bounding box center [264, 363] width 49 height 13
click at [960, 334] on button "Add new bed" at bounding box center [997, 336] width 79 height 19
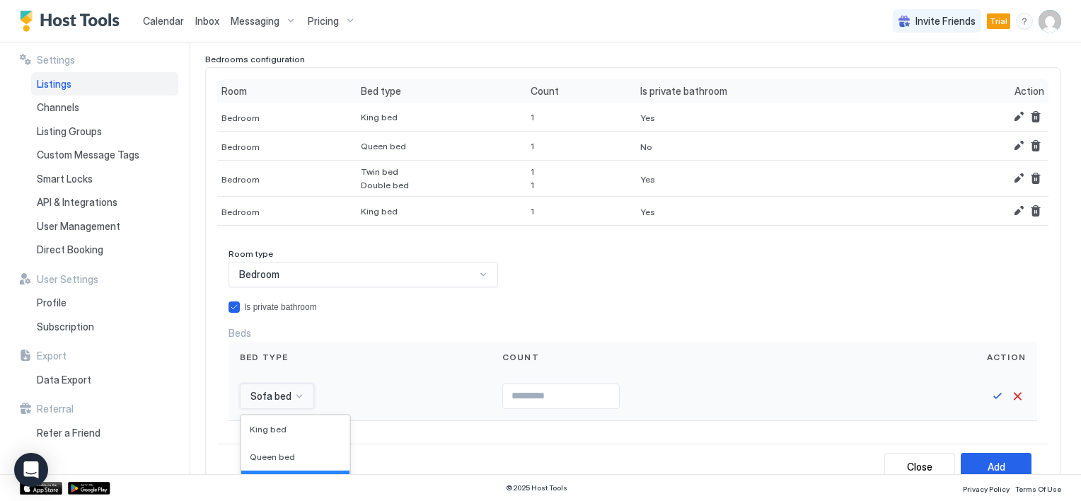
scroll to position [292, 0]
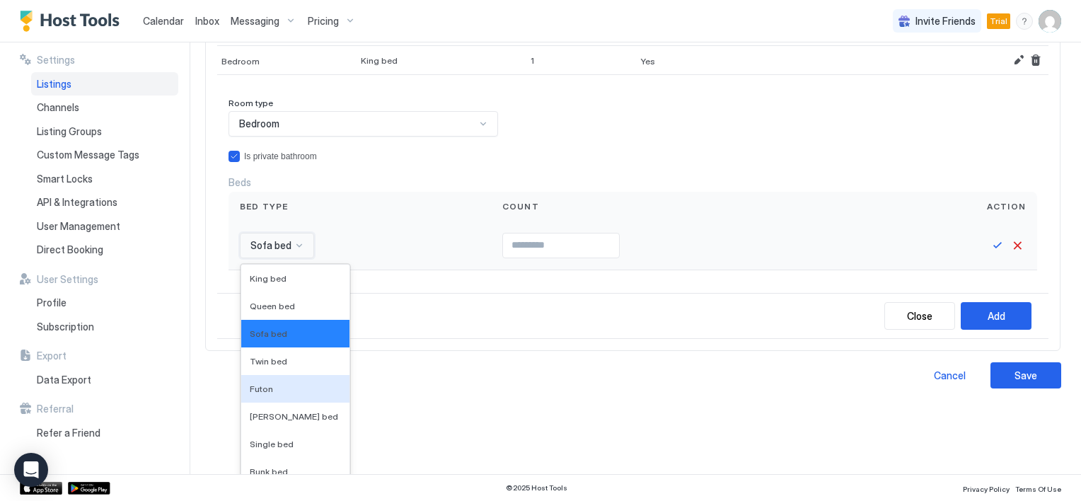
click at [294, 258] on div "16 results available. Use Up and Down to choose options, press Enter to select …" at bounding box center [277, 245] width 74 height 25
click at [283, 361] on div "Twin bed" at bounding box center [295, 361] width 91 height 11
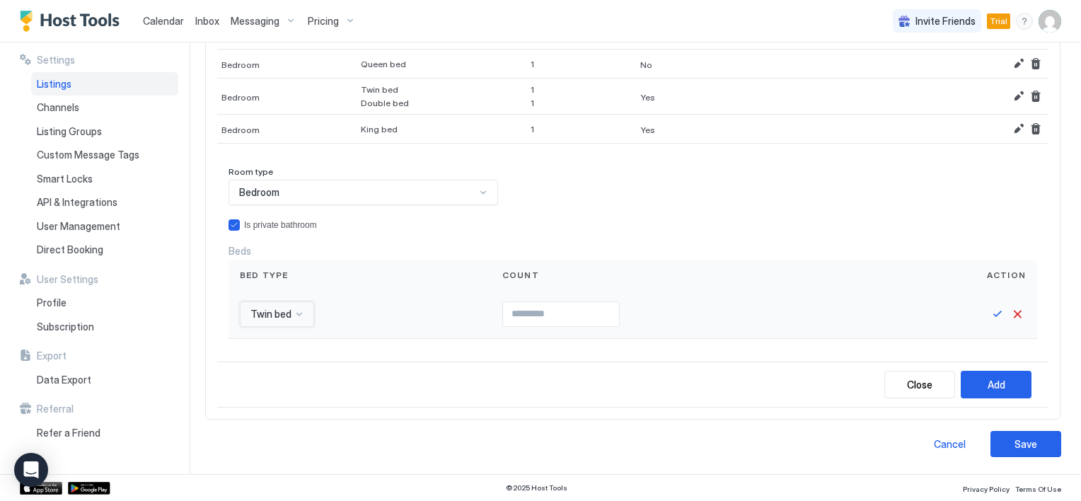
scroll to position [220, 0]
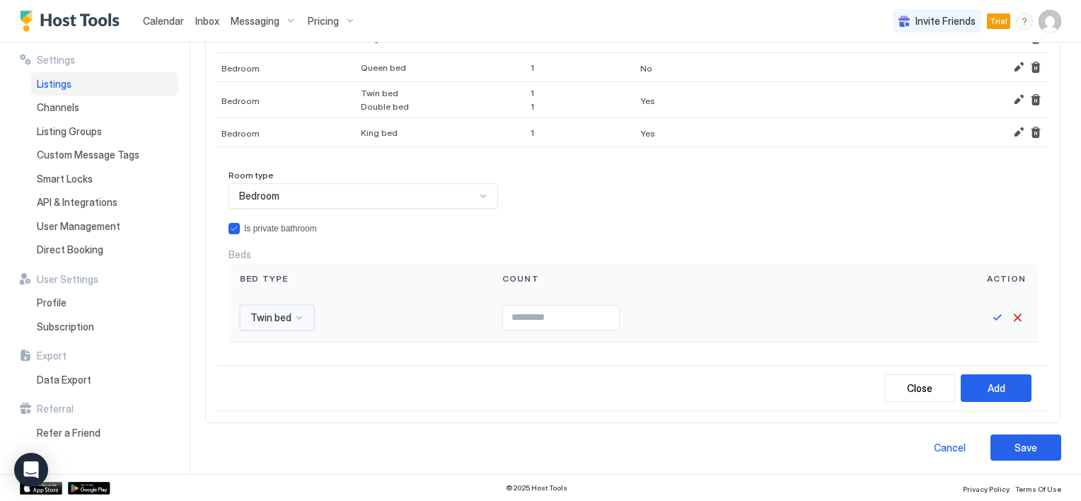
click at [503, 314] on input "Input Field" at bounding box center [561, 318] width 116 height 24
type input "*"
click at [604, 313] on input "*" at bounding box center [561, 318] width 116 height 24
click at [989, 318] on button "Save" at bounding box center [997, 317] width 17 height 17
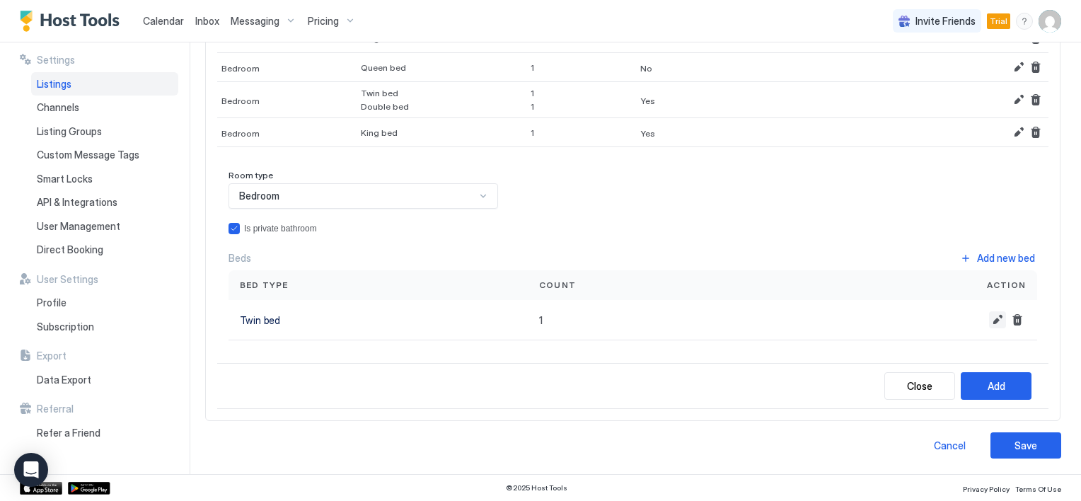
scroll to position [218, 0]
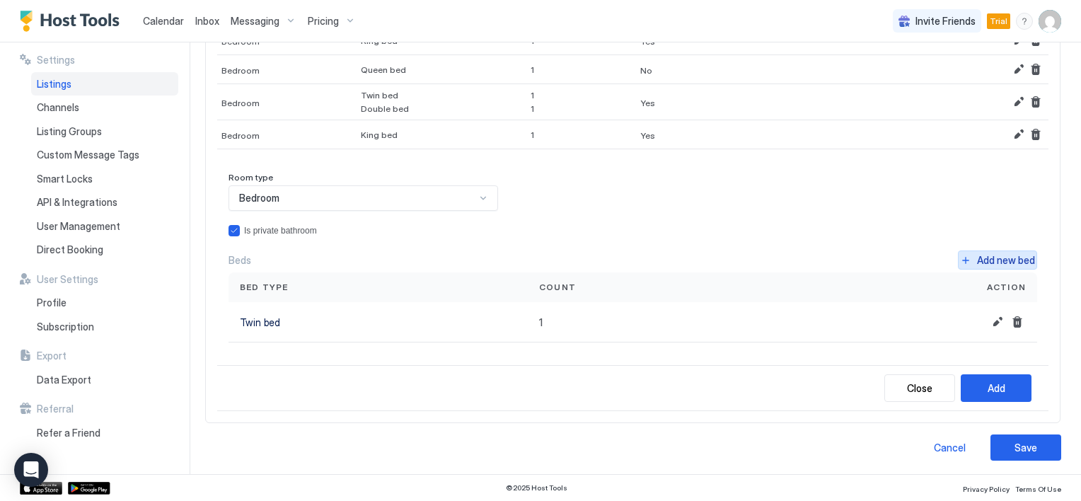
click at [958, 260] on button "Add new bed" at bounding box center [997, 259] width 79 height 19
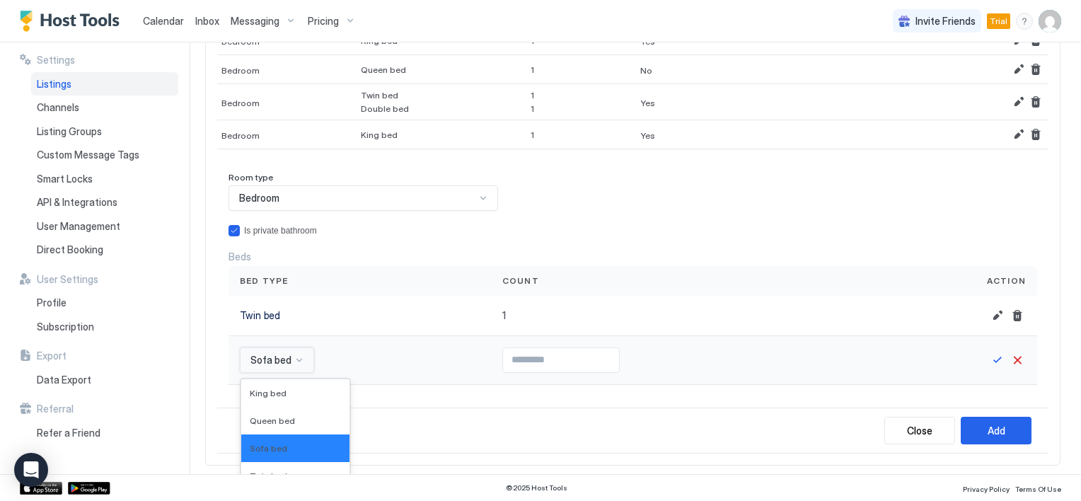
click at [294, 355] on div "16 results available. Use Up and Down to choose options, press Enter to select …" at bounding box center [277, 359] width 74 height 25
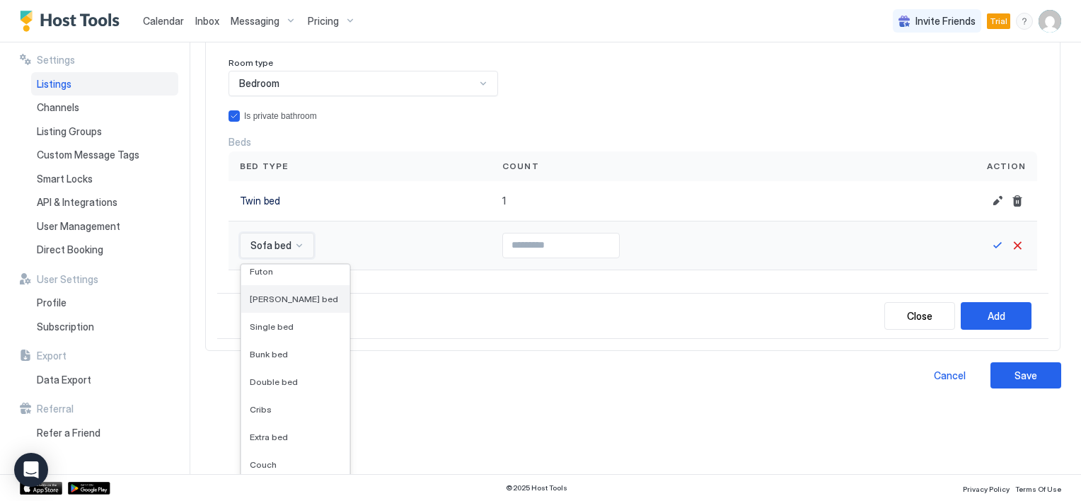
scroll to position [141, 0]
click at [279, 352] on span "Double bed" at bounding box center [274, 357] width 48 height 11
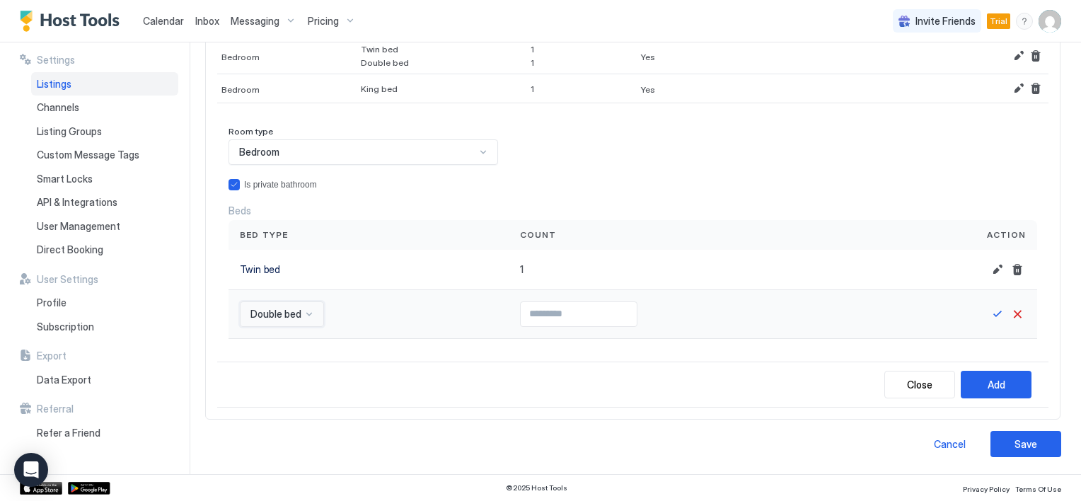
scroll to position [260, 0]
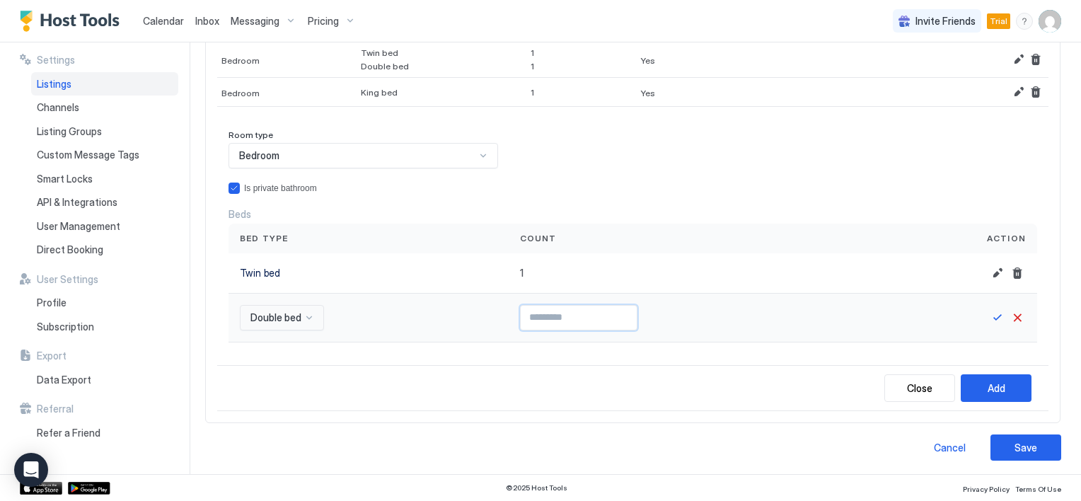
type input "*"
click at [625, 313] on input "*" at bounding box center [579, 318] width 116 height 24
click at [989, 317] on button "Save" at bounding box center [997, 317] width 17 height 17
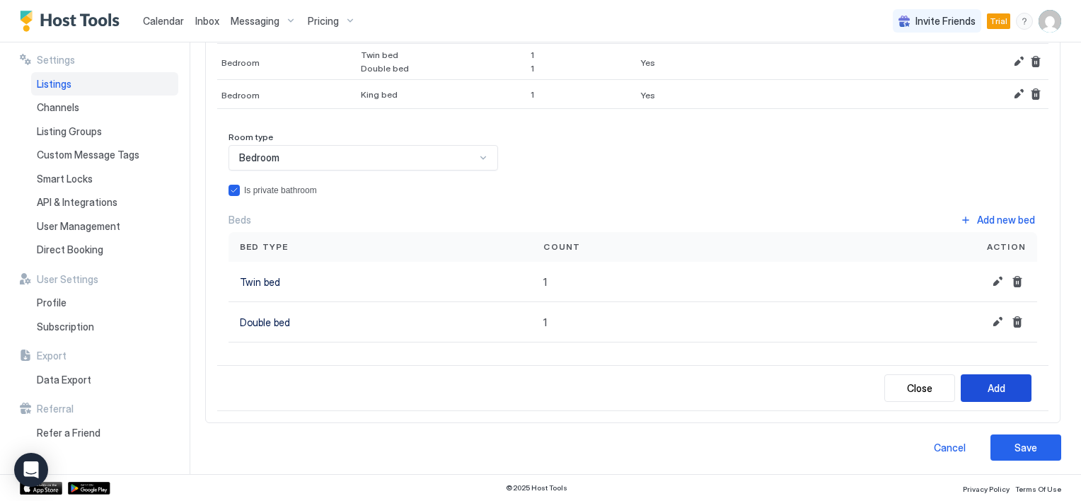
click at [988, 381] on div "Add" at bounding box center [997, 388] width 18 height 15
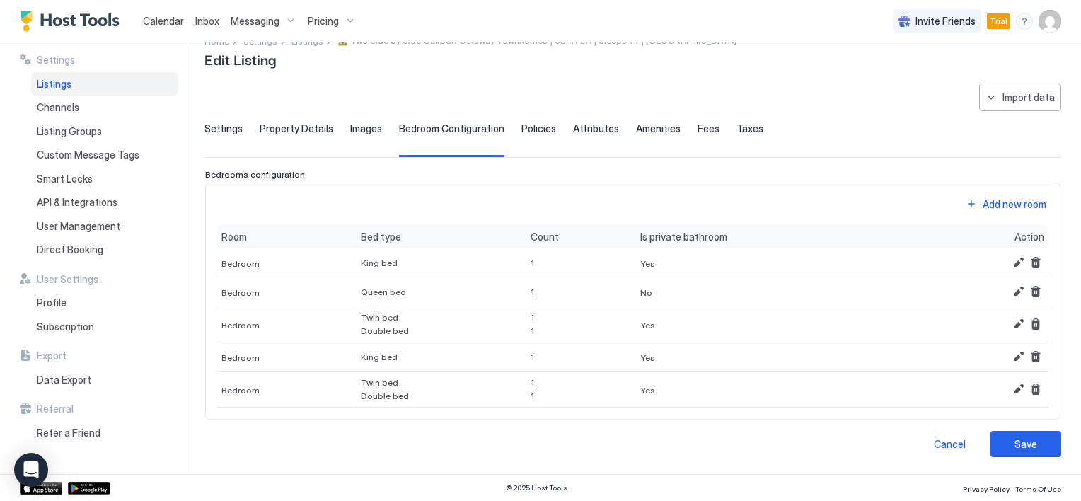
scroll to position [23, 0]
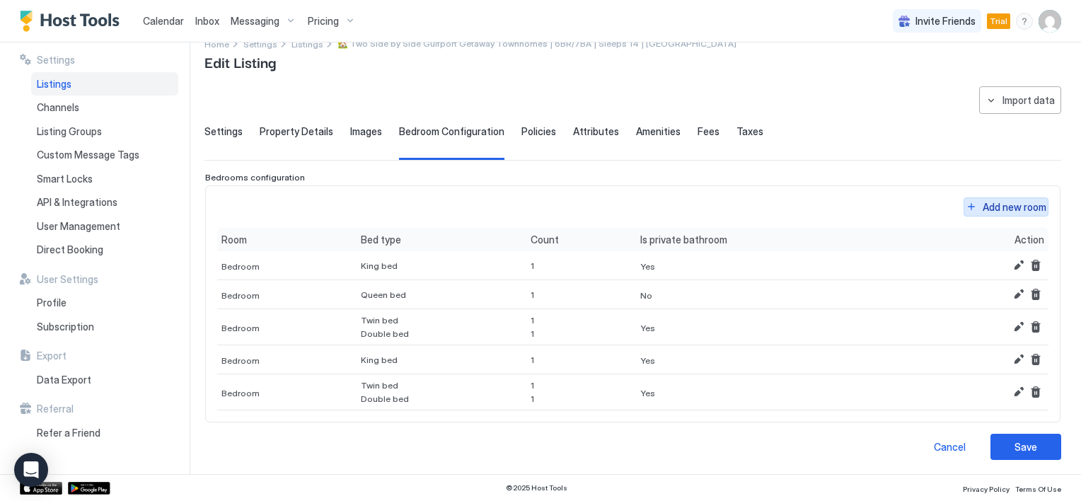
click at [964, 207] on button "Add new room" at bounding box center [1006, 206] width 85 height 19
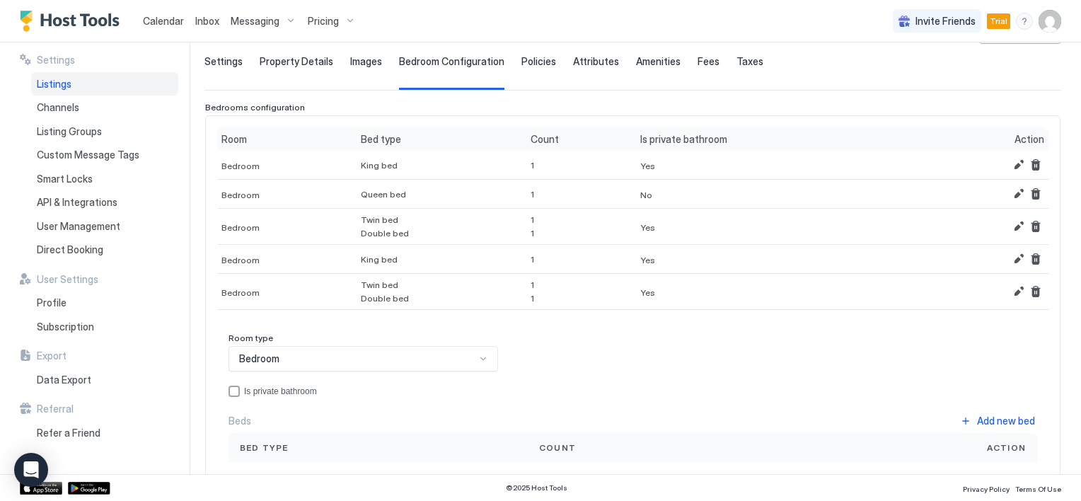
scroll to position [94, 0]
click at [482, 357] on div at bounding box center [483, 357] width 11 height 11
click at [253, 386] on span "Bedroom" at bounding box center [257, 391] width 38 height 11
click at [232, 388] on div "privateBathroom" at bounding box center [234, 390] width 11 height 11
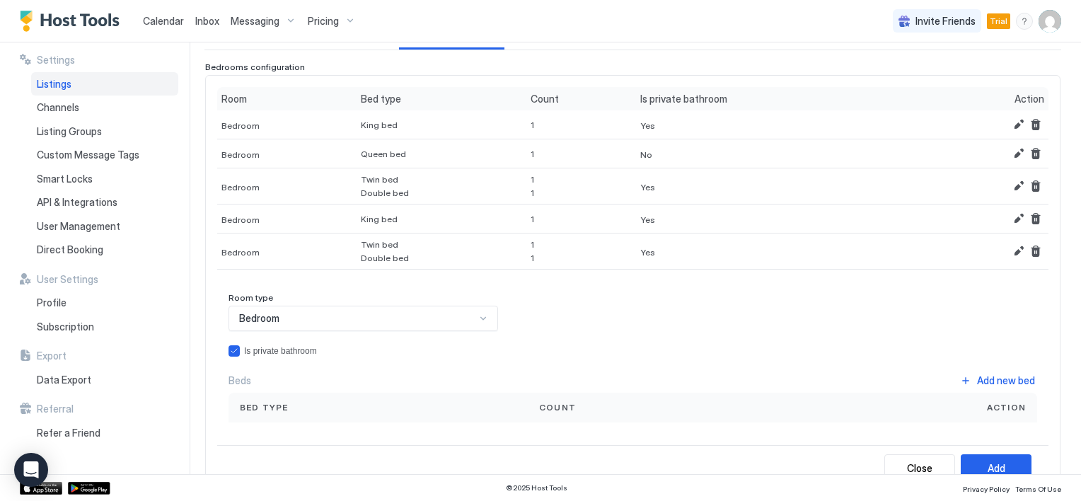
scroll to position [165, 0]
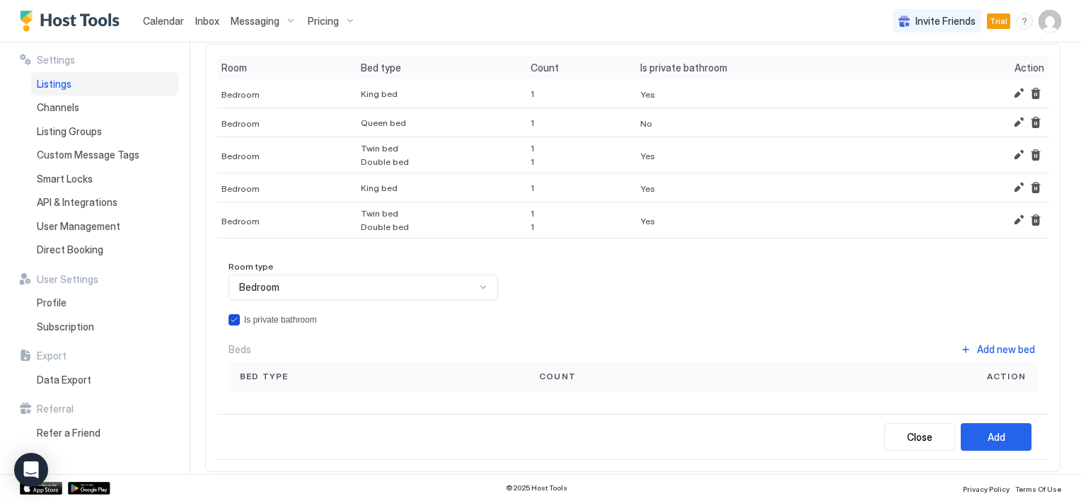
click at [232, 316] on icon "privateBathroom" at bounding box center [234, 320] width 8 height 8
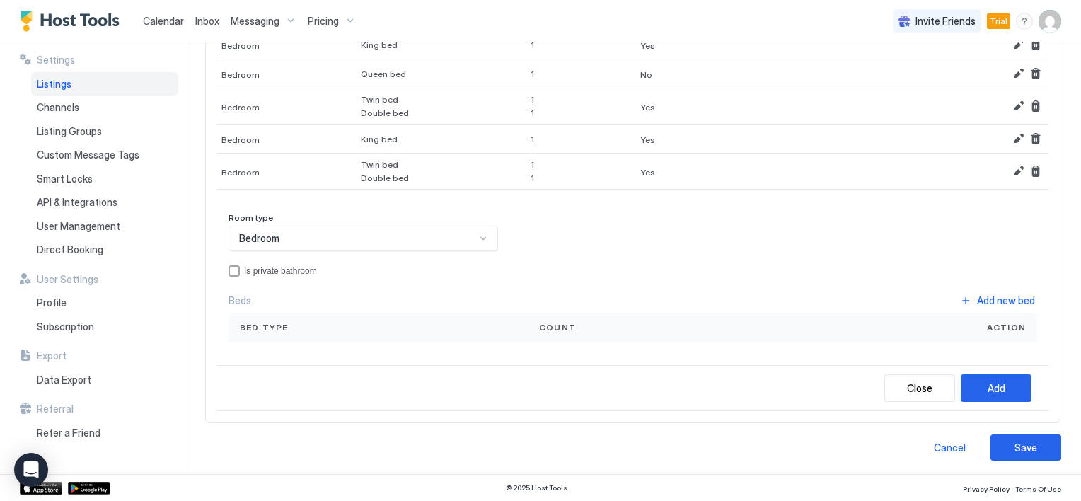
click at [277, 331] on span "Bed type" at bounding box center [264, 327] width 49 height 13
click at [365, 326] on div "Bed type" at bounding box center [378, 327] width 277 height 13
click at [473, 331] on div "Bed type" at bounding box center [378, 327] width 277 height 13
click at [959, 297] on button "Add new bed" at bounding box center [997, 300] width 79 height 19
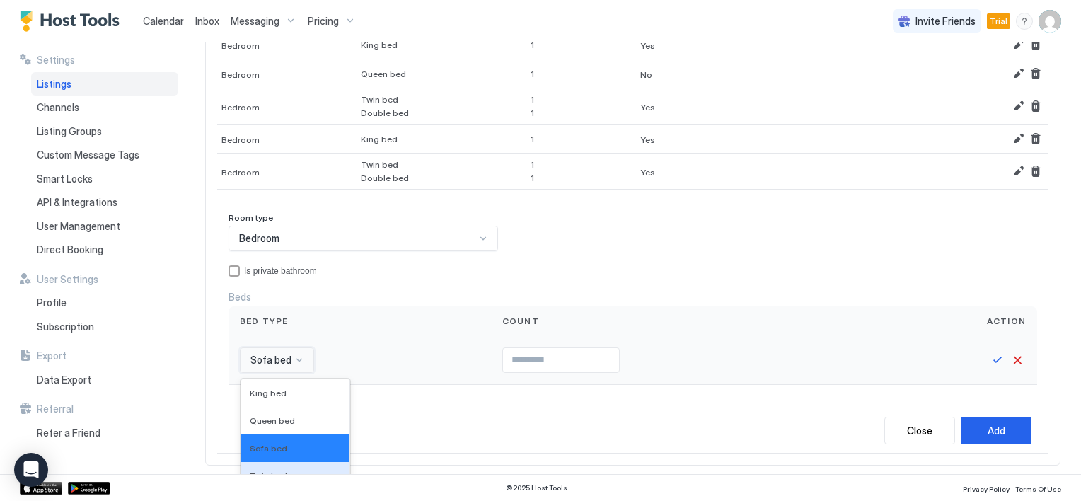
click at [292, 356] on div "16 results available. Use Up and Down to choose options, press Enter to select …" at bounding box center [277, 359] width 74 height 25
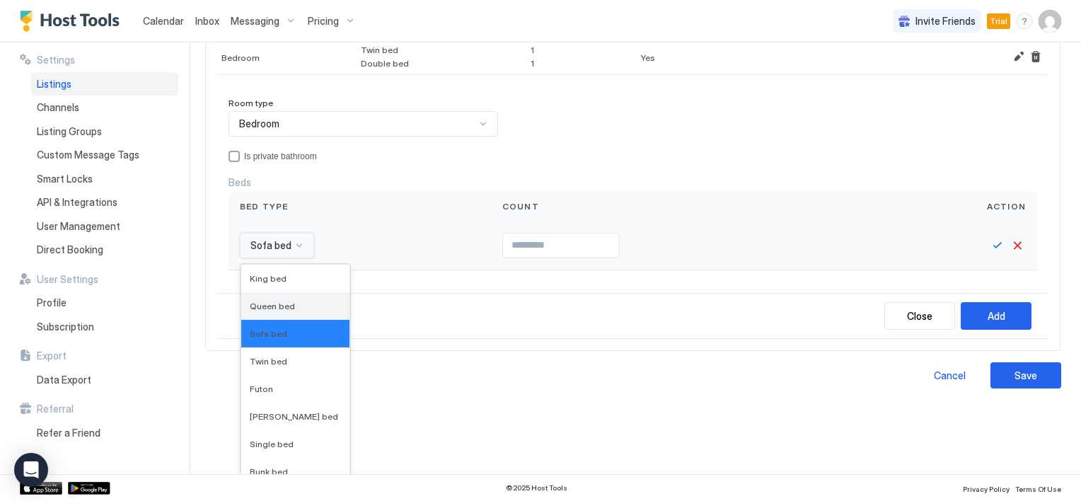
click at [280, 301] on span "Queen bed" at bounding box center [272, 306] width 45 height 11
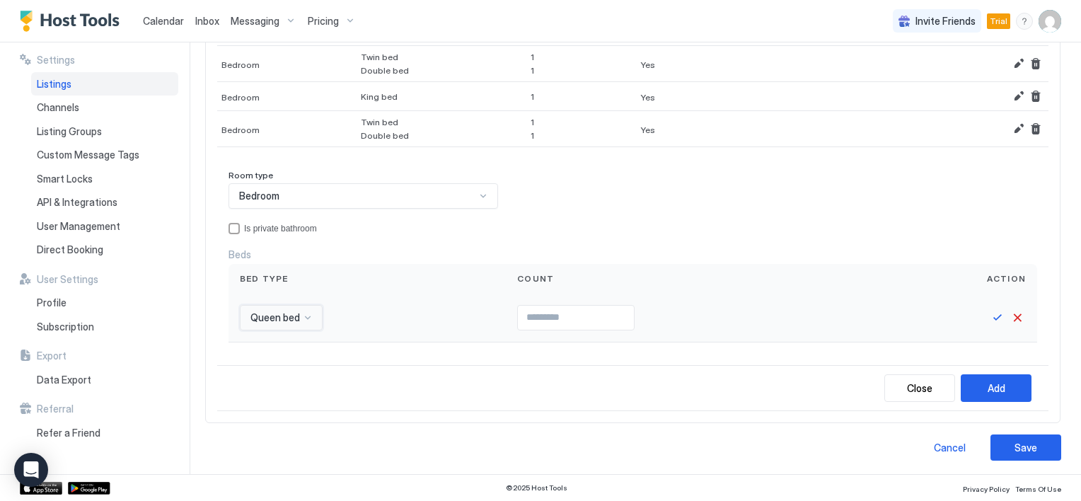
type input "*"
click at [621, 312] on input "*" at bounding box center [576, 318] width 116 height 24
click at [989, 317] on button "Save" at bounding box center [997, 317] width 17 height 17
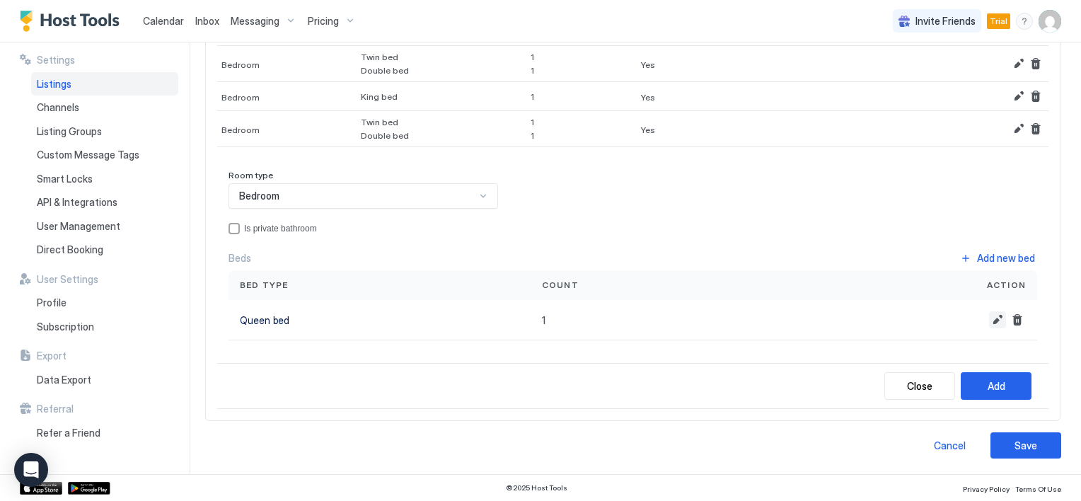
scroll to position [254, 0]
click at [988, 388] on div "Add" at bounding box center [997, 388] width 18 height 15
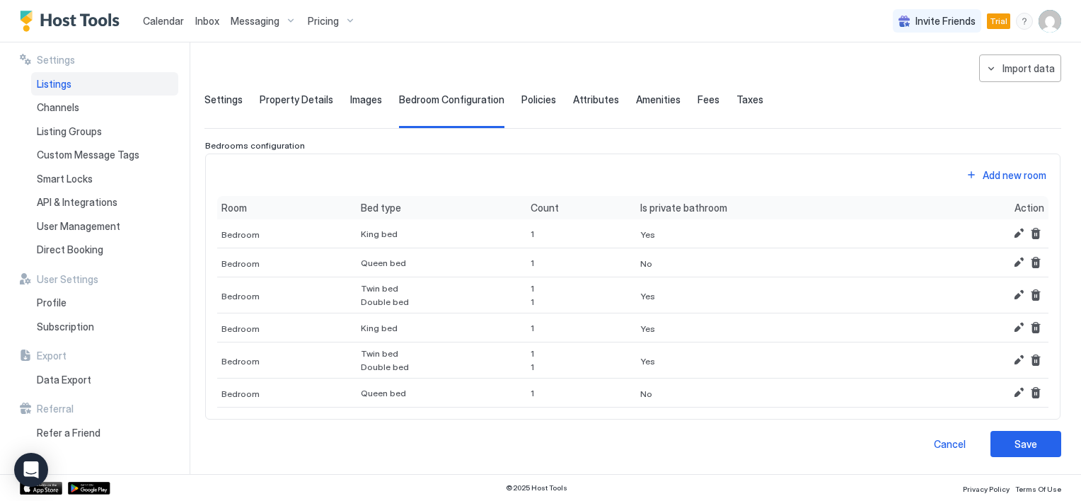
scroll to position [52, 0]
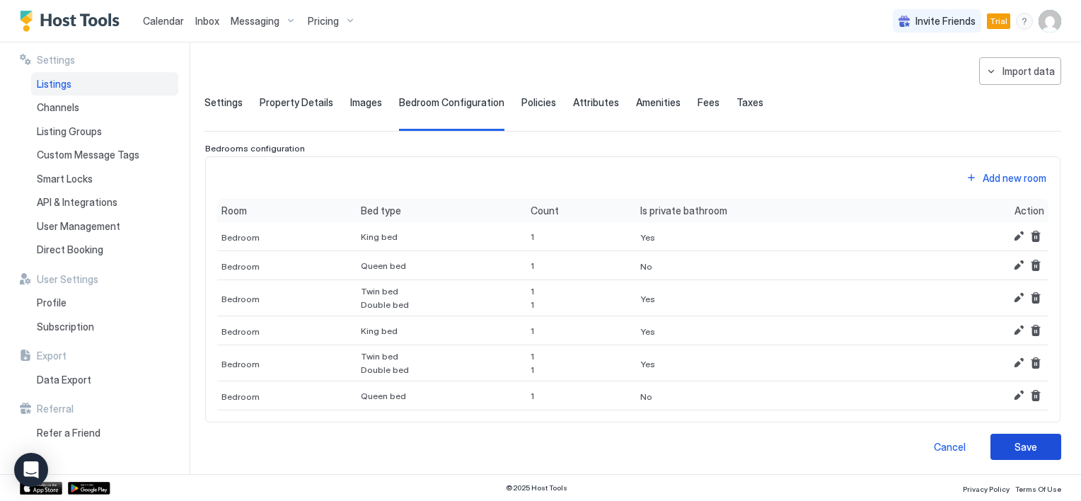
click at [1014, 441] on div "Save" at bounding box center [1025, 446] width 23 height 15
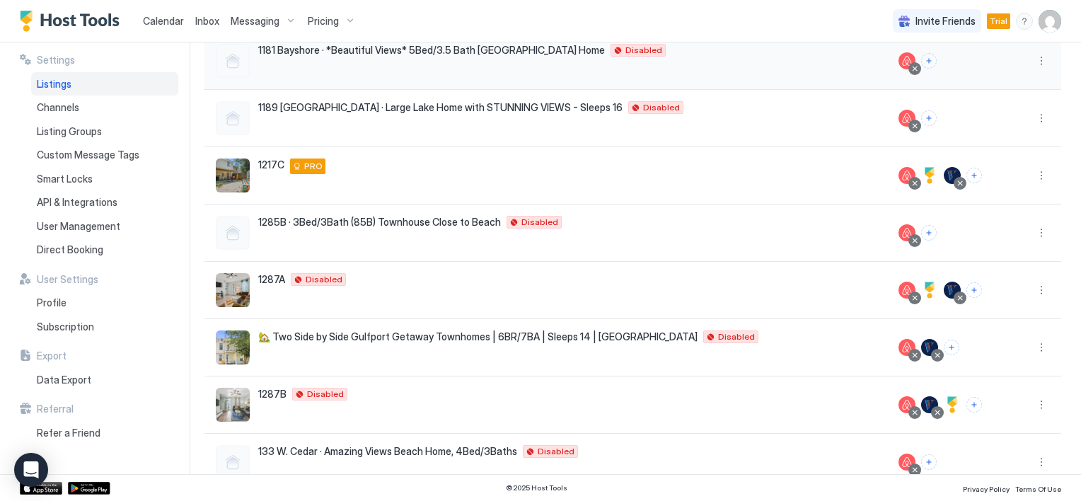
scroll to position [283, 0]
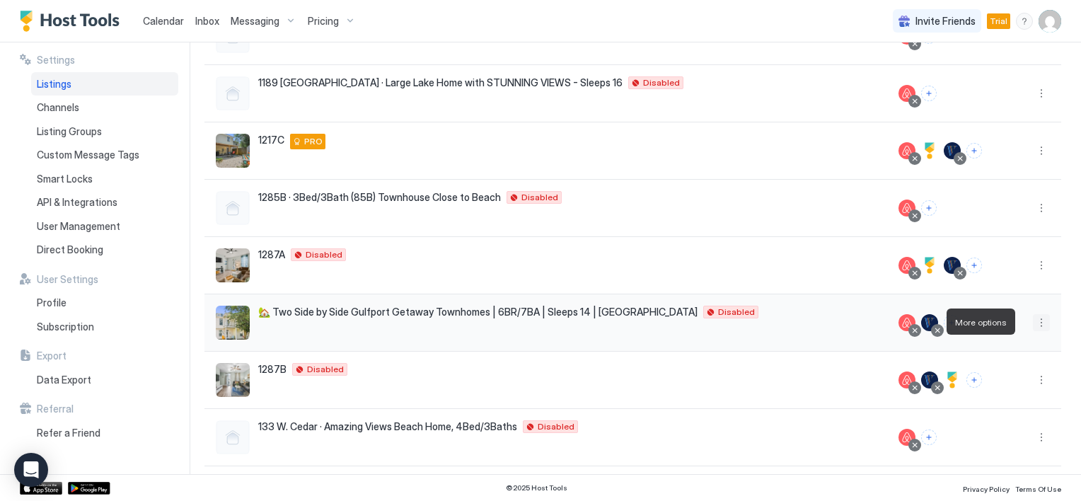
click at [1033, 327] on button "More options" at bounding box center [1041, 322] width 17 height 17
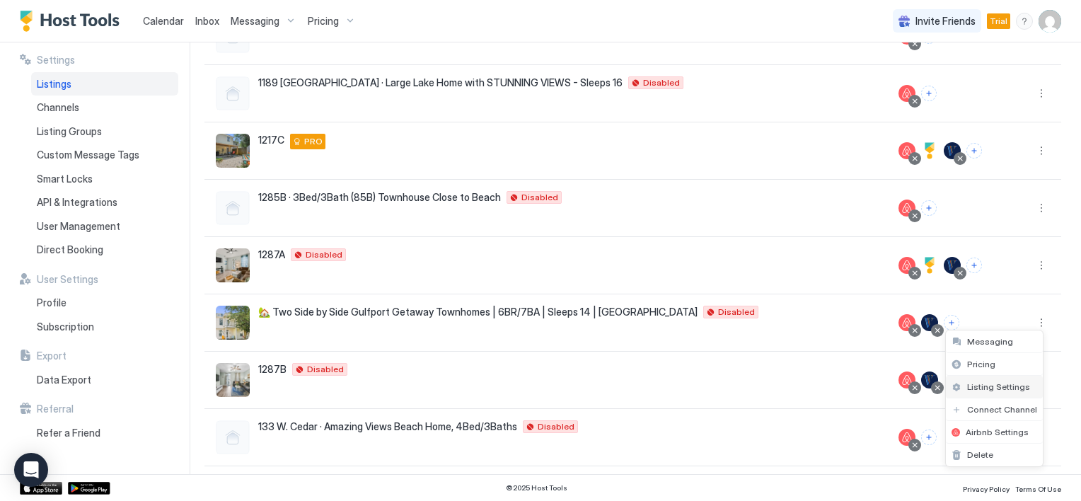
click at [985, 381] on span "Listing Settings" at bounding box center [998, 386] width 63 height 11
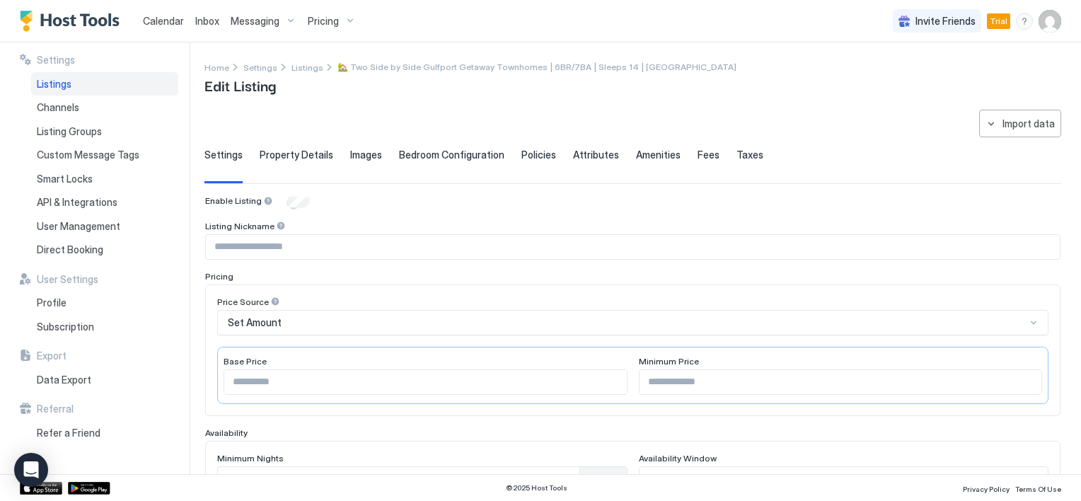
click at [300, 251] on input "Input Field" at bounding box center [633, 247] width 854 height 24
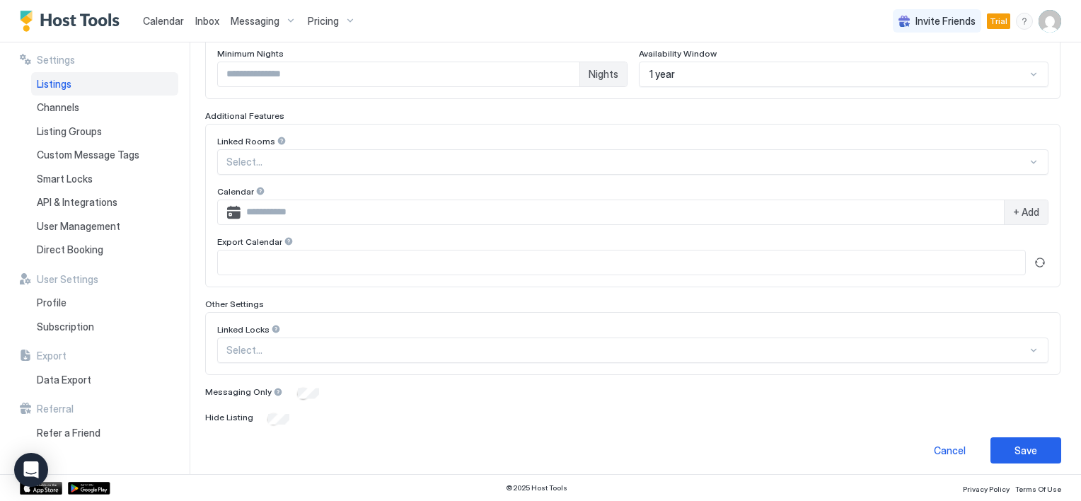
scroll to position [407, 0]
type input "******"
click at [1002, 449] on button "Save" at bounding box center [1025, 447] width 71 height 26
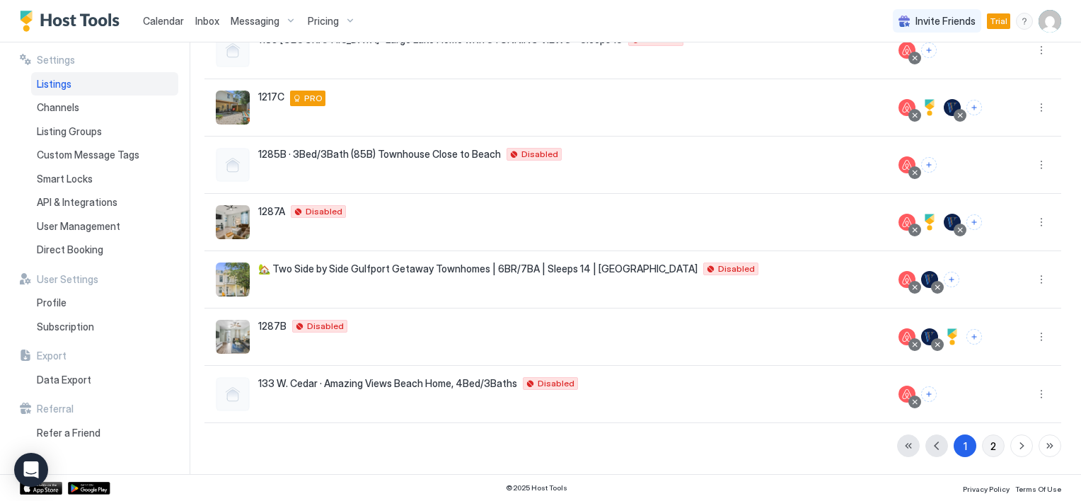
scroll to position [324, 0]
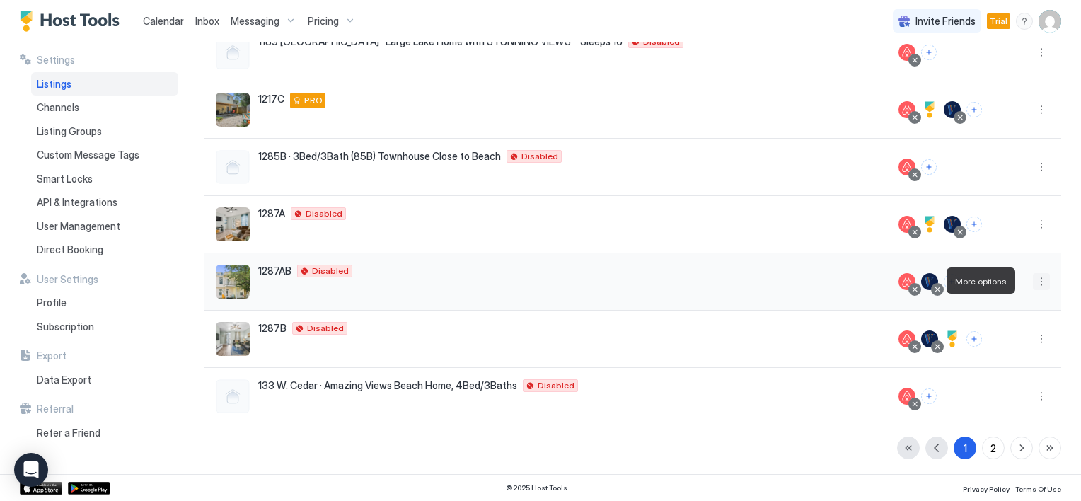
click at [1035, 285] on button "More options" at bounding box center [1041, 281] width 17 height 17
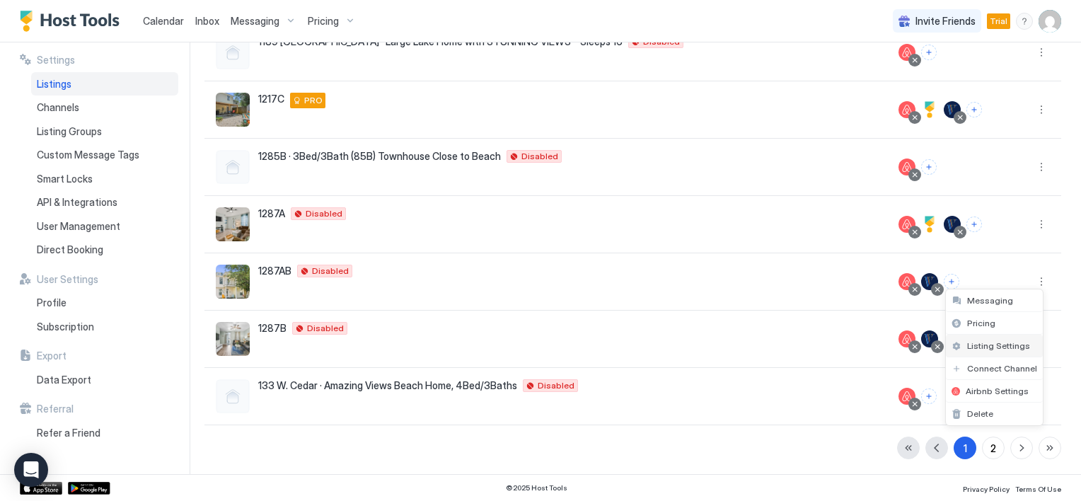
click at [977, 348] on span "Listing Settings" at bounding box center [998, 345] width 63 height 11
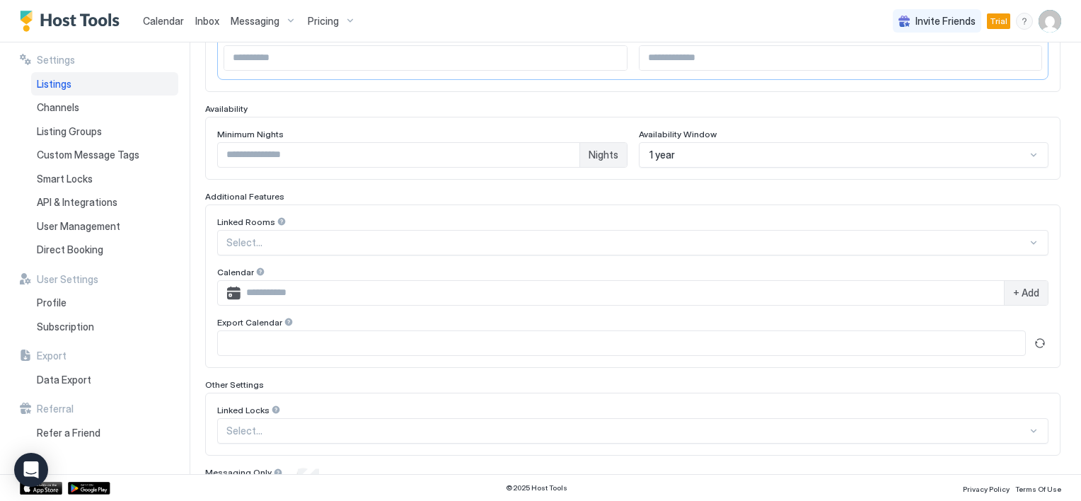
scroll to position [105, 0]
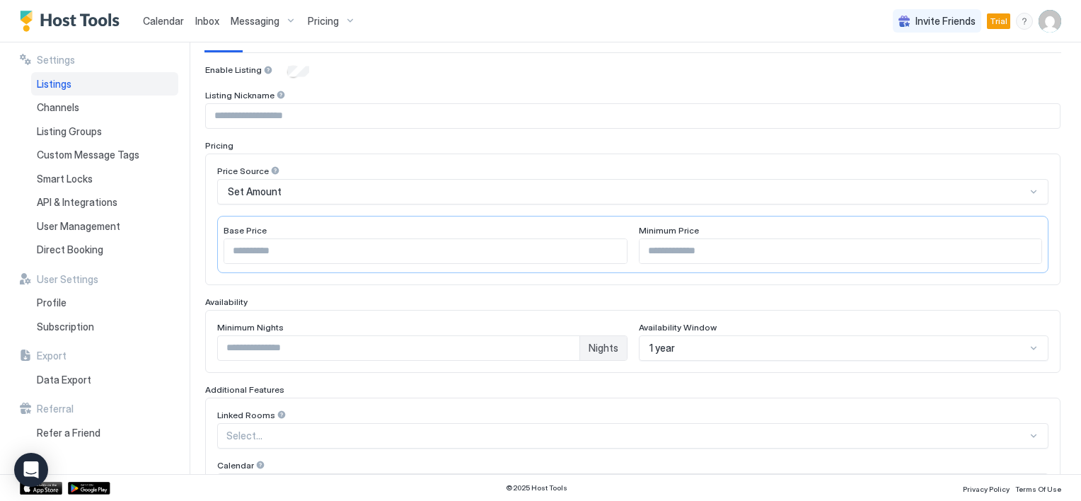
type input "******"
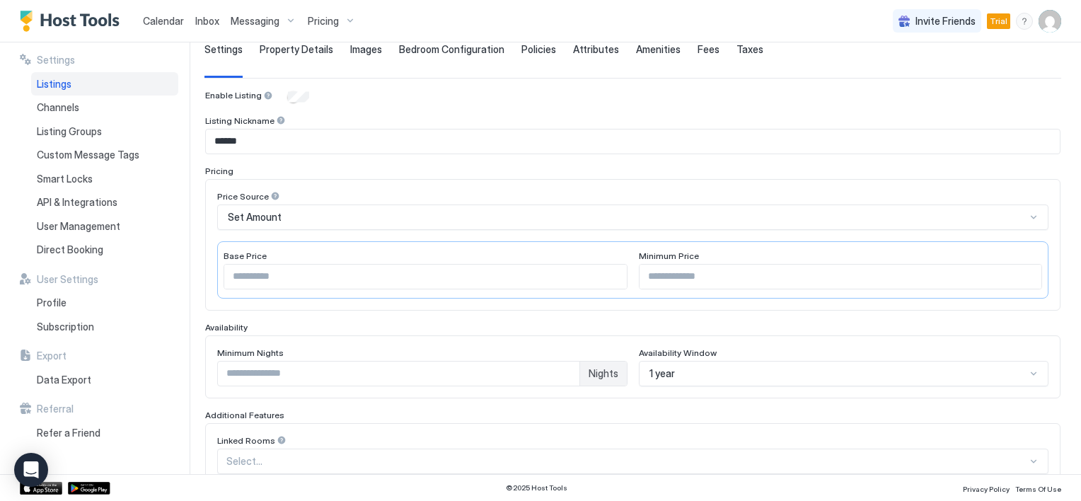
click at [452, 51] on span "Bedroom Configuration" at bounding box center [451, 49] width 105 height 13
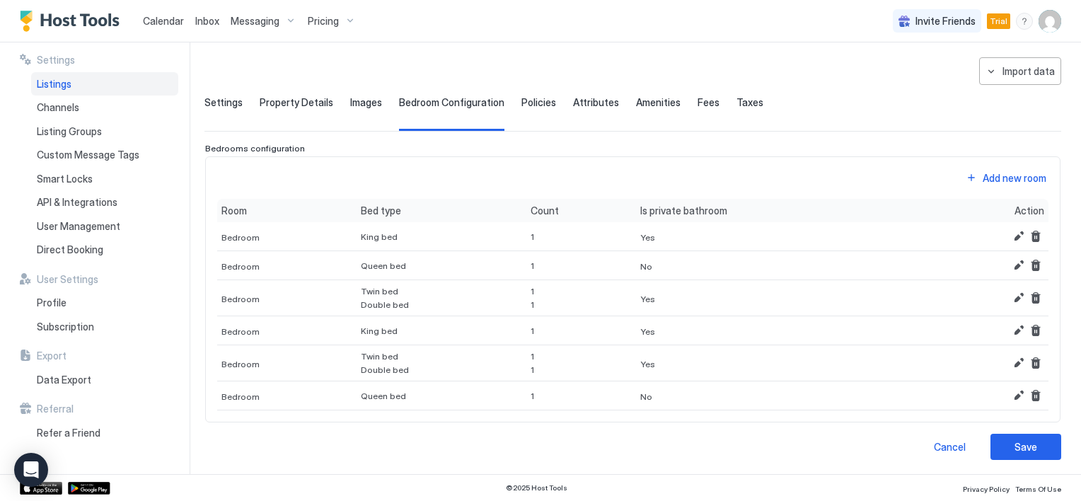
click at [533, 106] on span "Policies" at bounding box center [538, 102] width 35 height 13
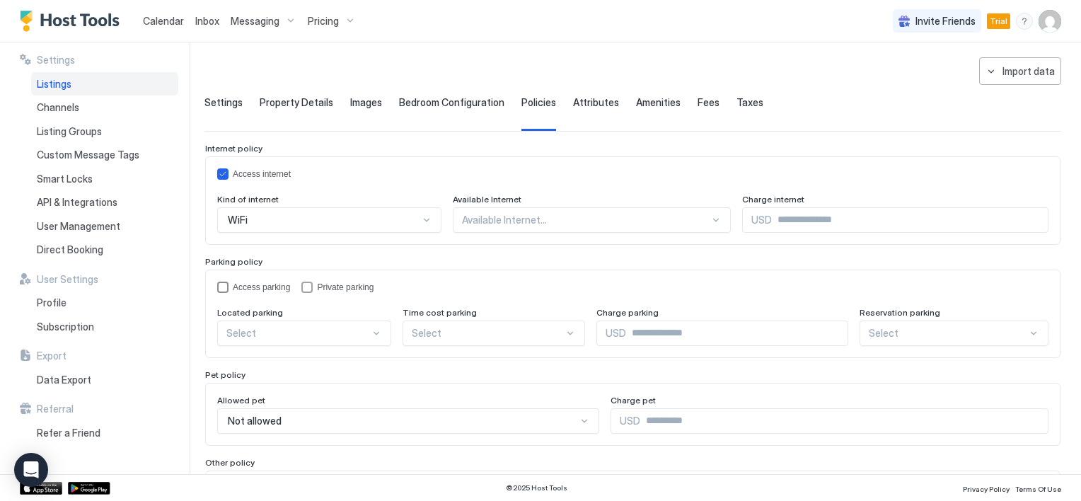
drag, startPoint x: 218, startPoint y: 284, endPoint x: 245, endPoint y: 312, distance: 39.0
click at [218, 284] on div "accessParking" at bounding box center [222, 287] width 11 height 11
click at [313, 226] on div at bounding box center [323, 220] width 194 height 13
click at [289, 362] on div "On Site" at bounding box center [305, 366] width 156 height 11
click at [347, 419] on div "Not allowed" at bounding box center [408, 420] width 382 height 25
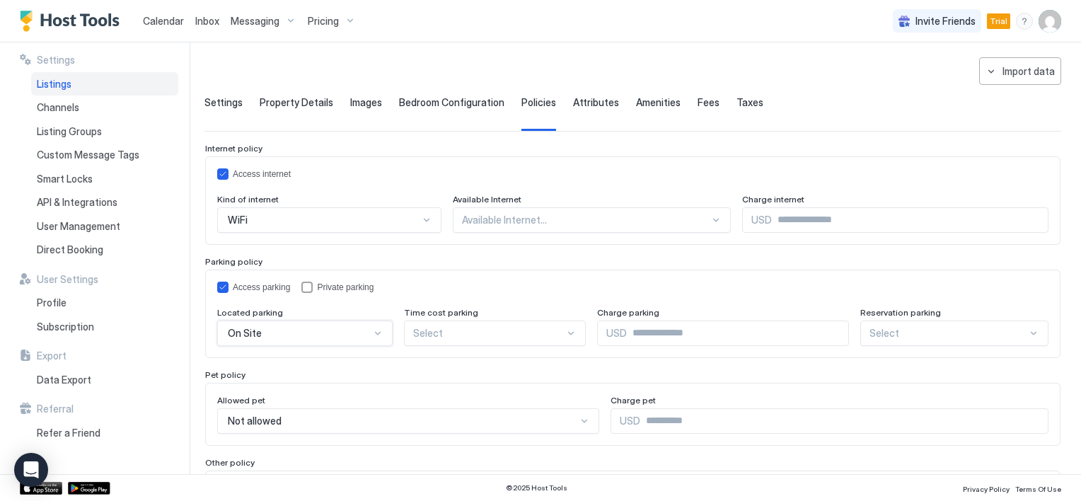
scroll to position [136, 0]
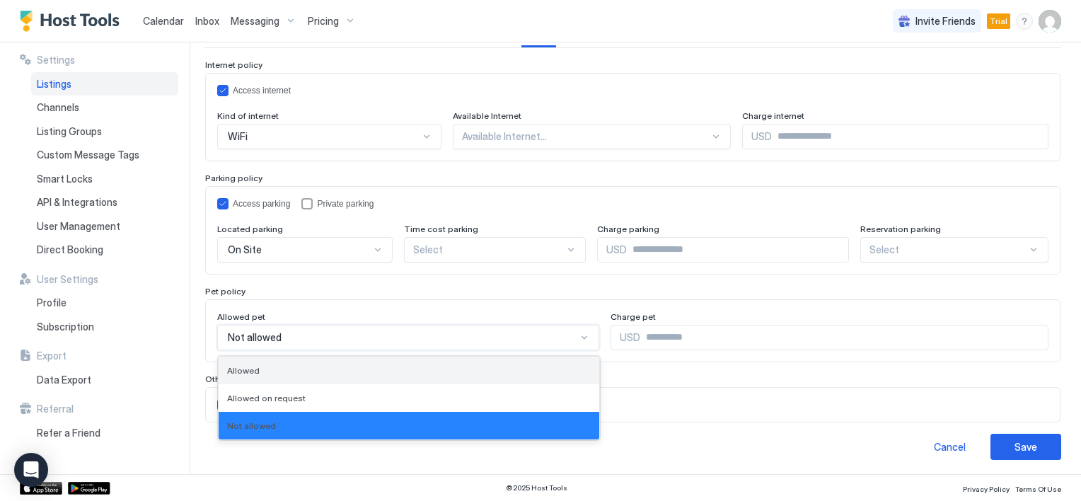
click at [251, 368] on span "Allowed" at bounding box center [243, 370] width 33 height 11
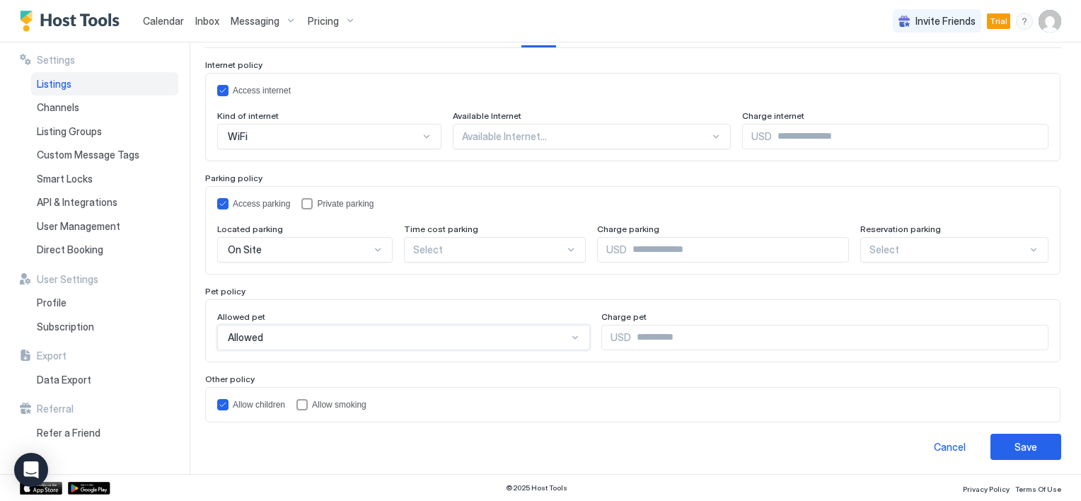
click at [631, 334] on input "Input Field" at bounding box center [839, 337] width 417 height 24
type input "**"
click at [1014, 441] on div "Save" at bounding box center [1025, 446] width 23 height 15
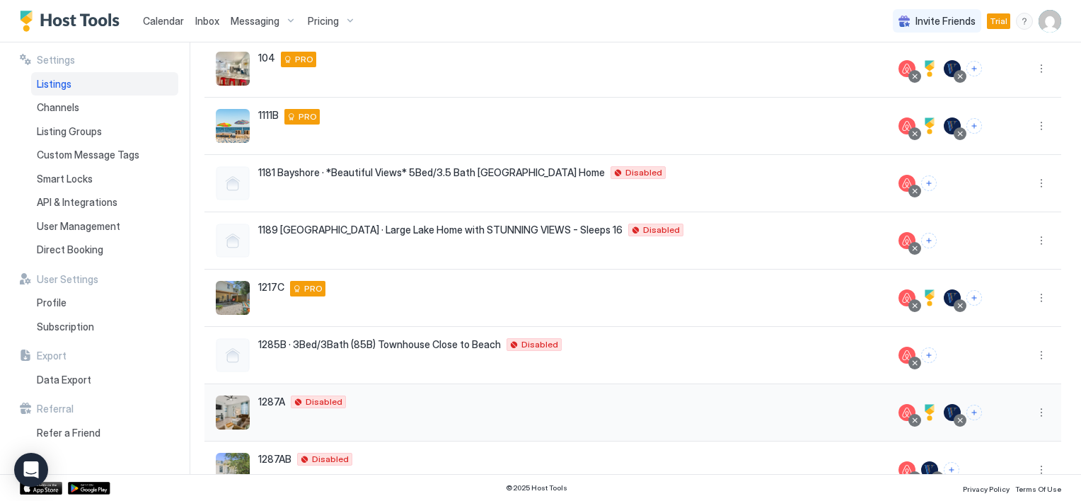
scroll to position [277, 0]
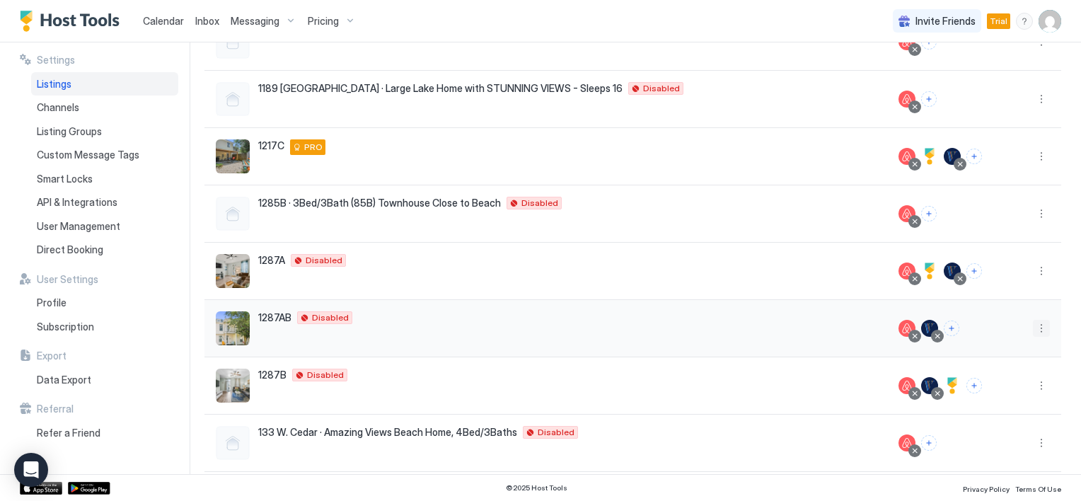
click at [1033, 325] on button "More options" at bounding box center [1041, 328] width 17 height 17
click at [990, 390] on span "Listing Settings" at bounding box center [998, 392] width 63 height 11
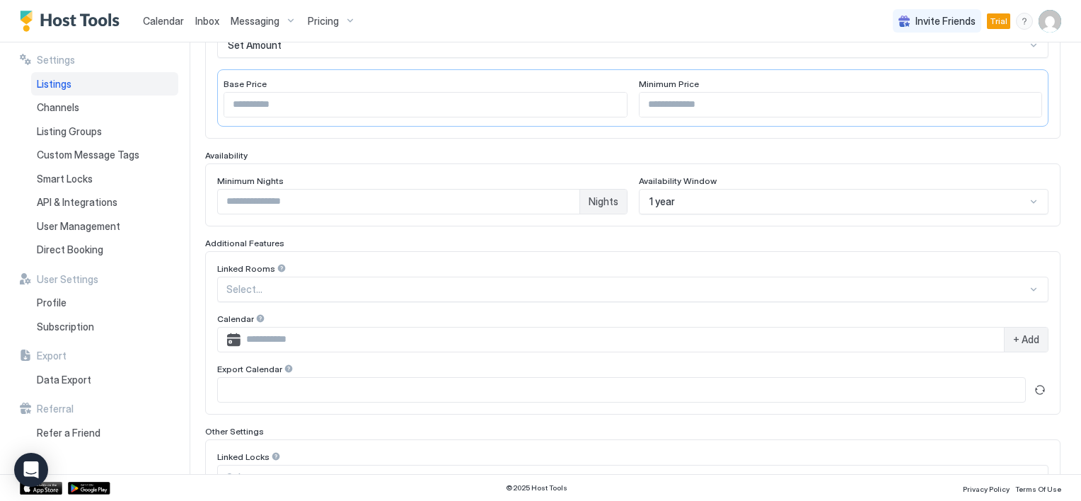
type input "**"
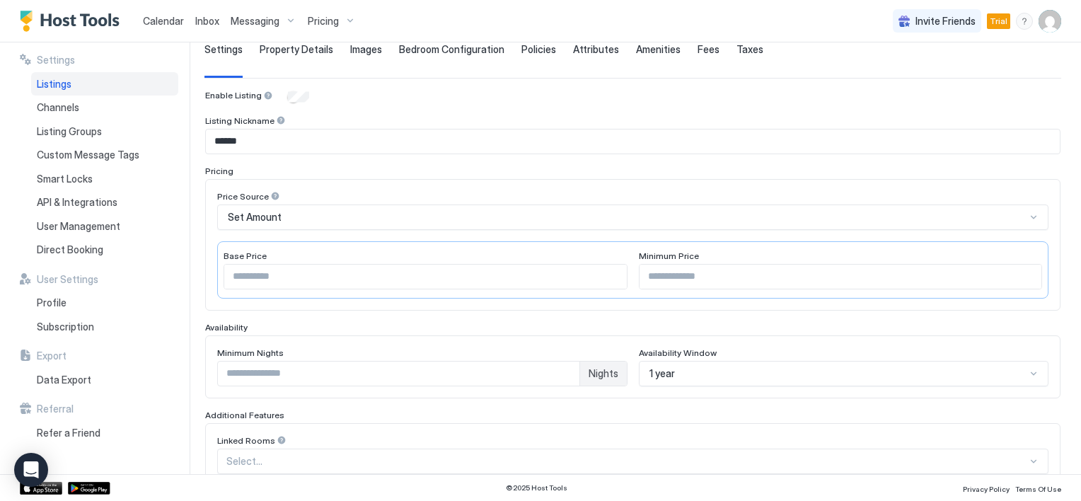
click at [642, 51] on span "Amenities" at bounding box center [658, 49] width 45 height 13
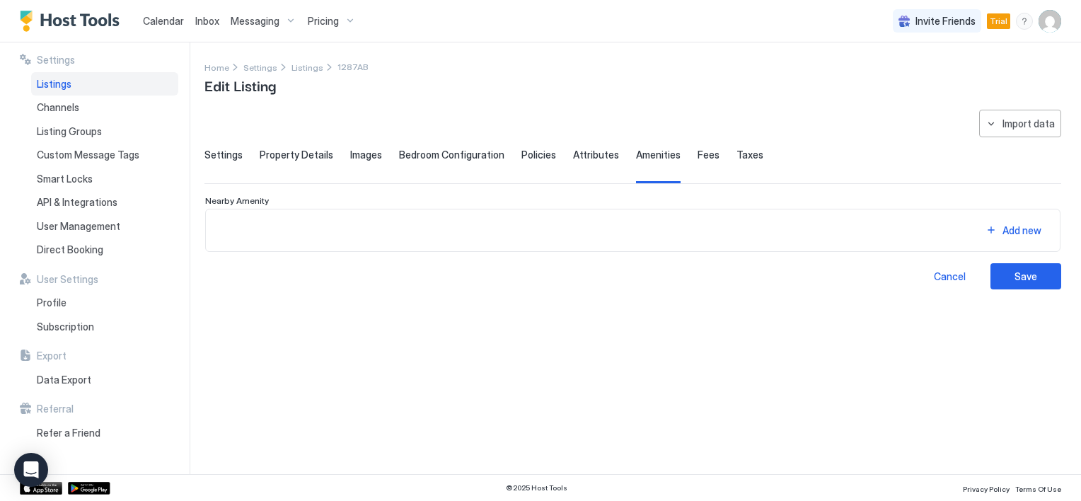
scroll to position [0, 0]
click at [698, 154] on span "Fees" at bounding box center [709, 155] width 22 height 13
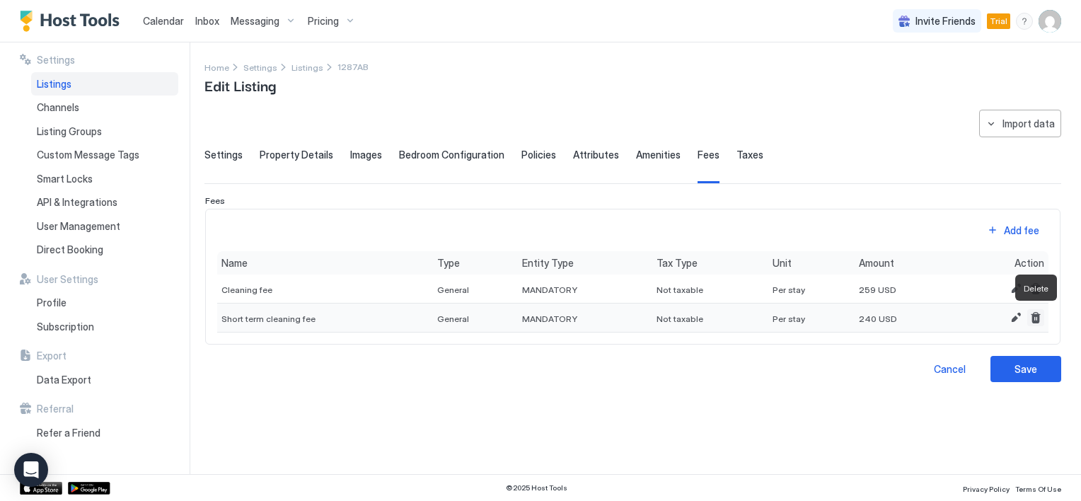
click at [1031, 315] on button "Delete" at bounding box center [1035, 317] width 17 height 17
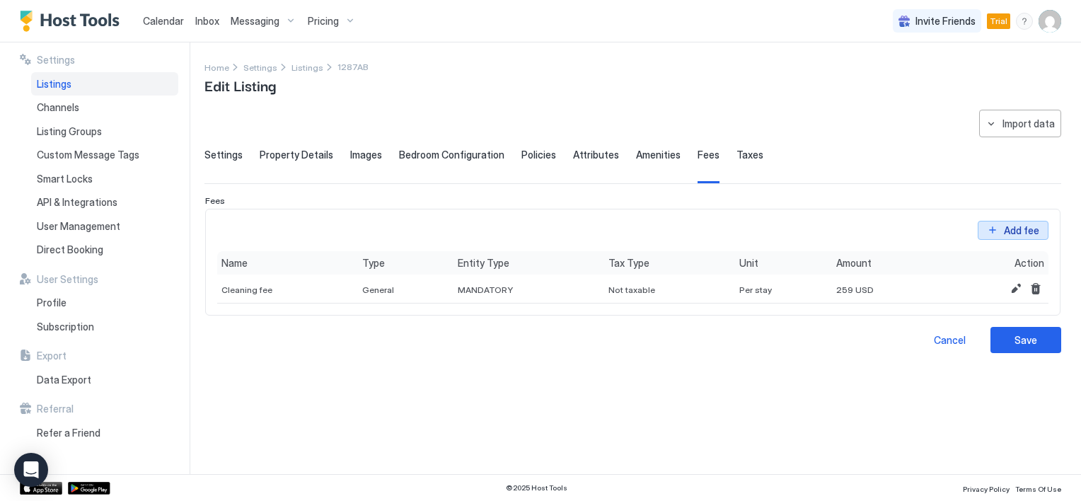
click at [997, 229] on button "Add fee" at bounding box center [1013, 219] width 71 height 19
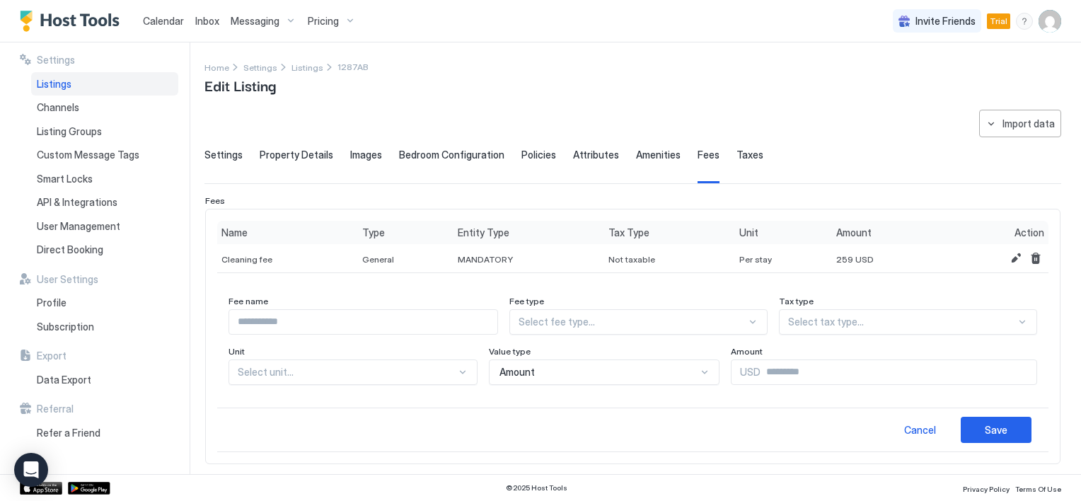
click at [334, 325] on input "Input Field" at bounding box center [363, 322] width 268 height 24
type input "*******"
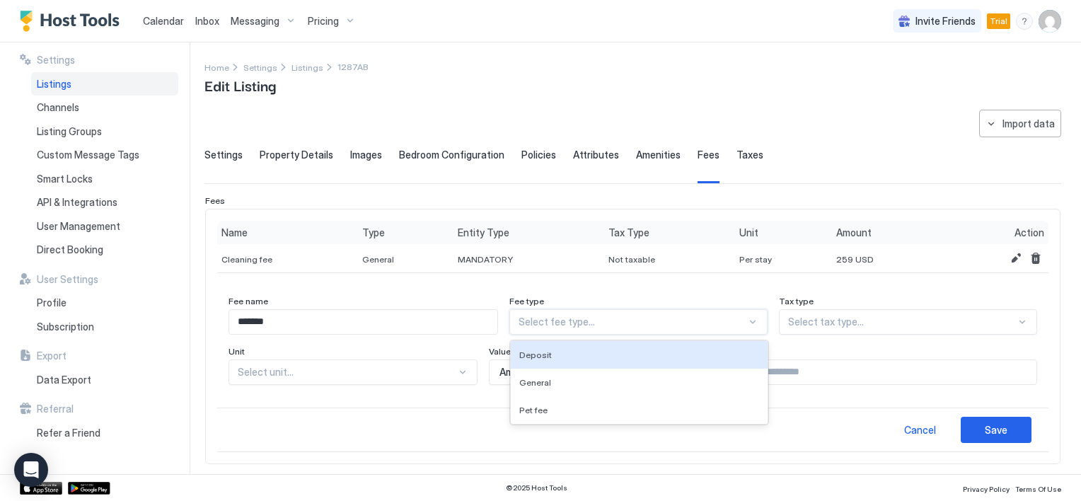
click at [573, 321] on div at bounding box center [633, 322] width 229 height 13
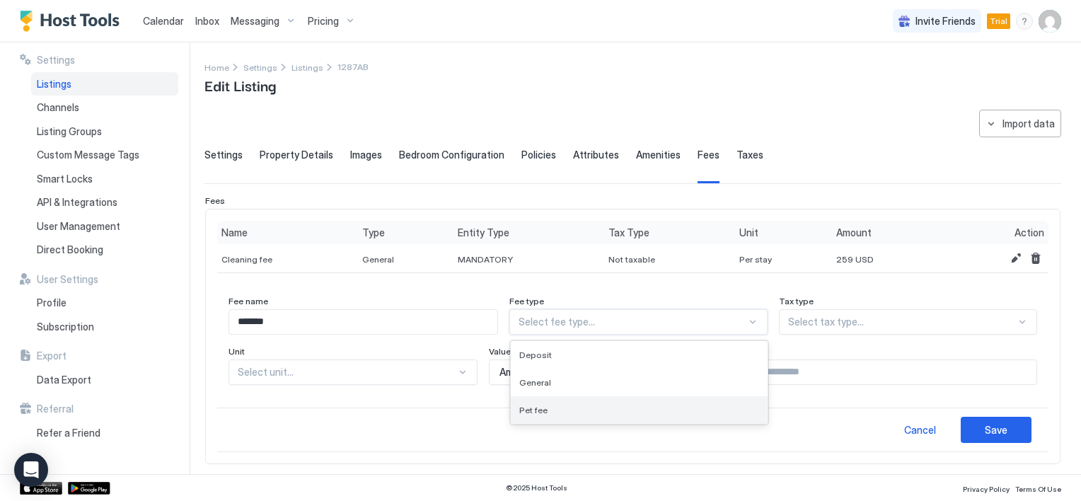
click at [566, 408] on div "Pet fee" at bounding box center [639, 410] width 241 height 11
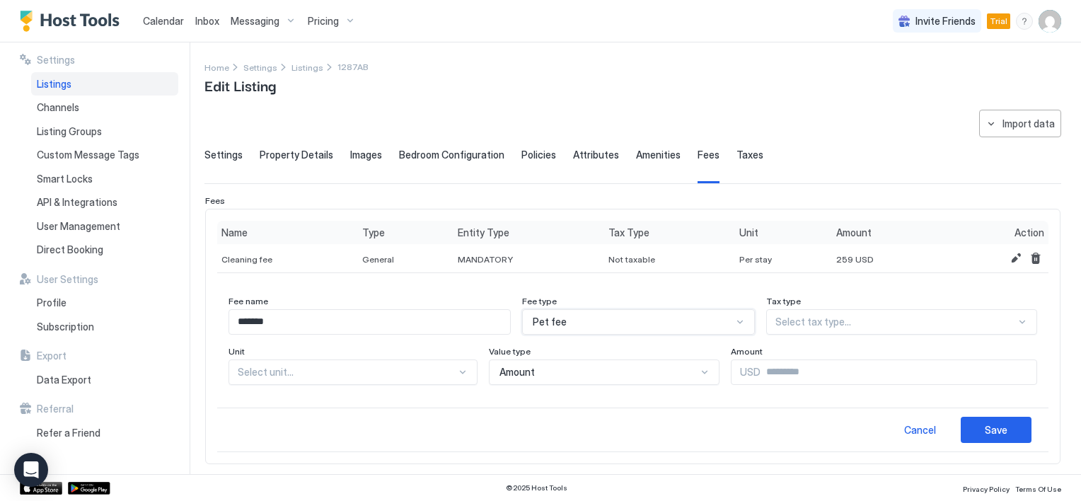
click at [800, 320] on div at bounding box center [895, 322] width 241 height 13
click at [801, 353] on span "Taxable" at bounding box center [792, 354] width 33 height 11
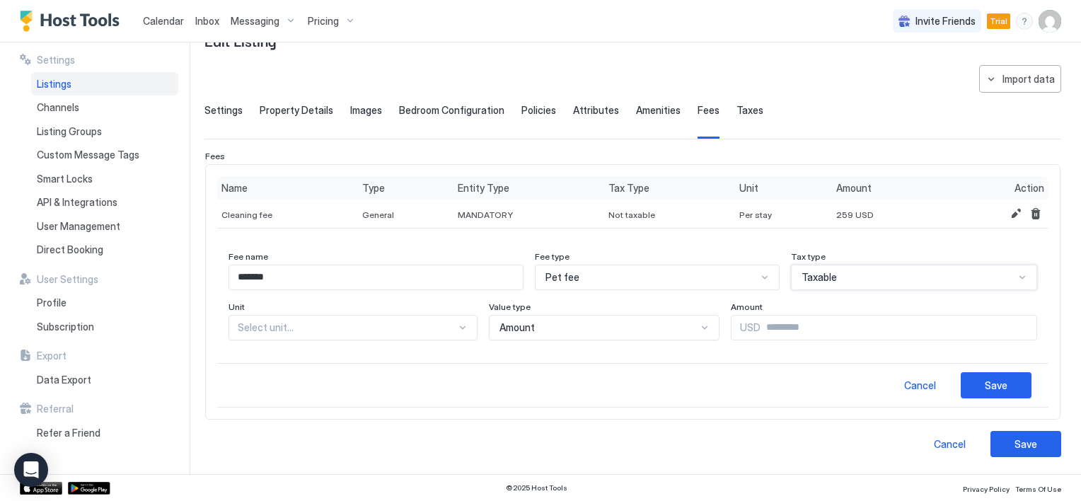
click at [535, 290] on div "Select unit..." at bounding box center [657, 277] width 245 height 25
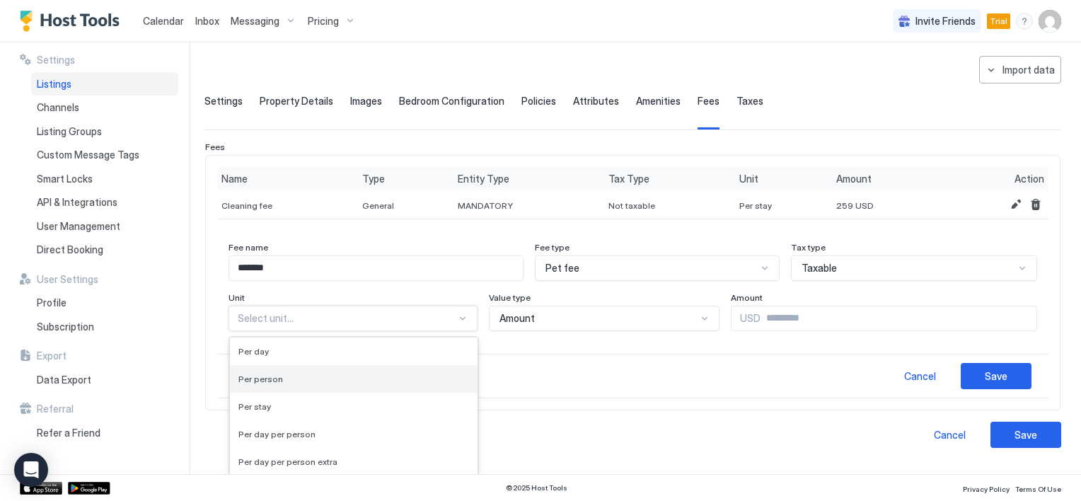
click at [269, 379] on span "Per person" at bounding box center [260, 379] width 45 height 11
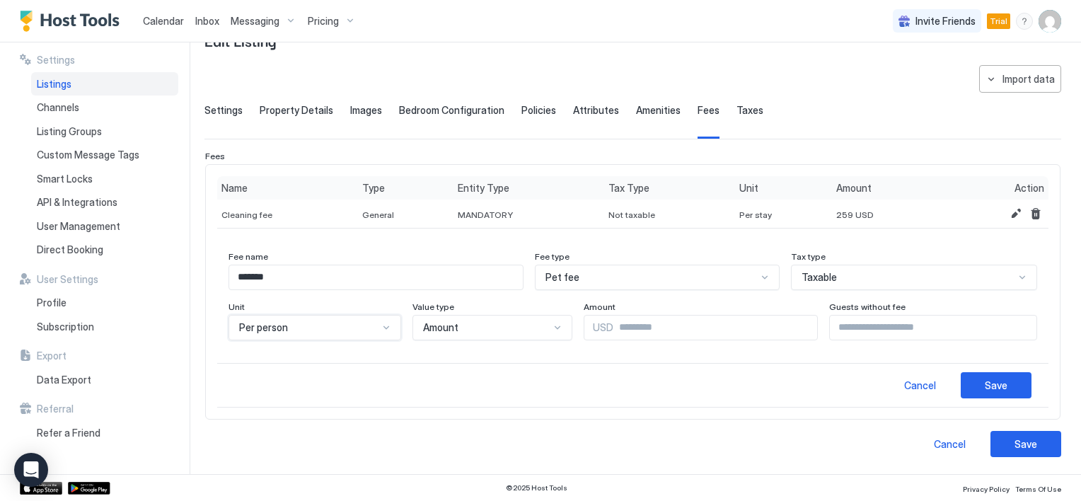
scroll to position [42, 0]
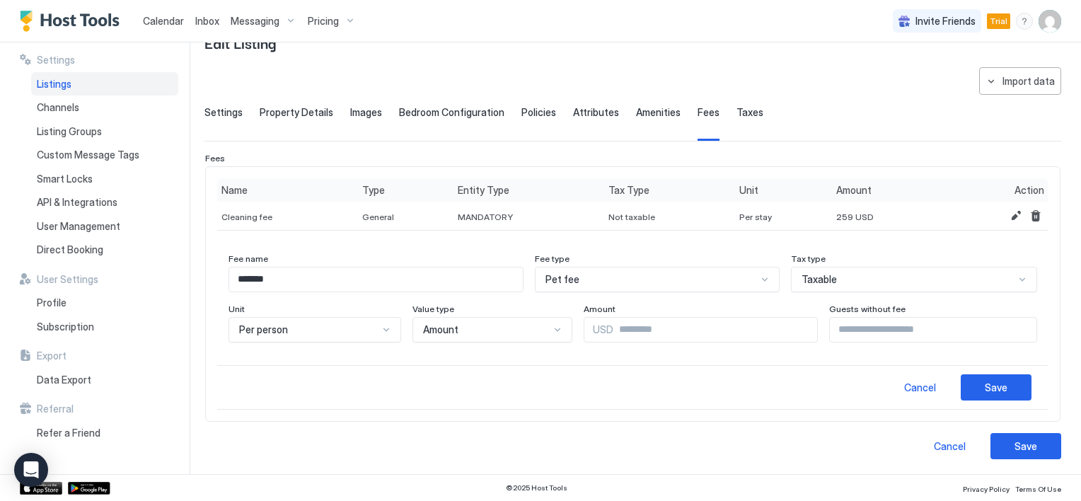
click at [593, 328] on span "USD" at bounding box center [603, 329] width 21 height 13
click at [616, 323] on input "Input Field" at bounding box center [715, 330] width 204 height 24
type input "**"
click at [1011, 330] on input "**" at bounding box center [933, 330] width 207 height 24
type input "*"
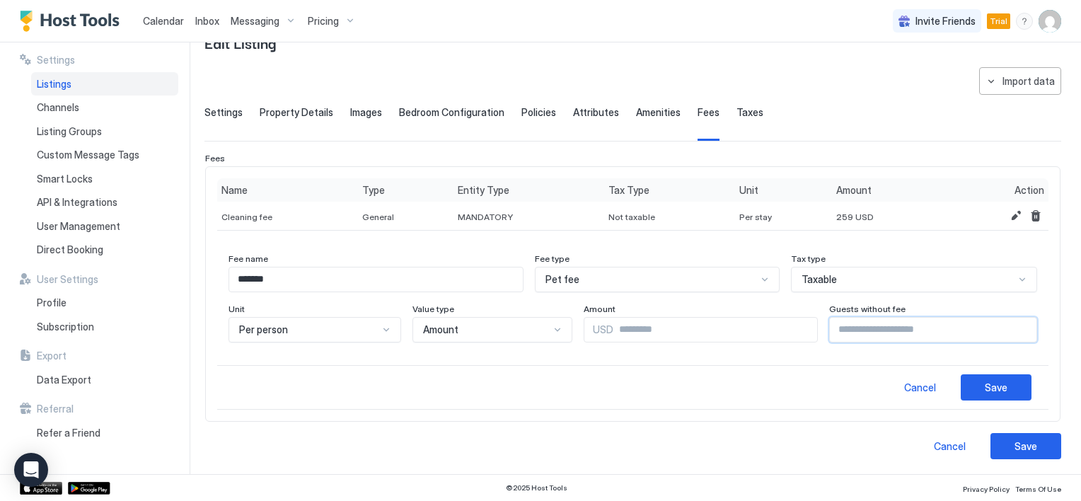
click at [1013, 325] on input "*" at bounding box center [933, 330] width 207 height 24
click at [994, 380] on div "Save" at bounding box center [996, 387] width 23 height 15
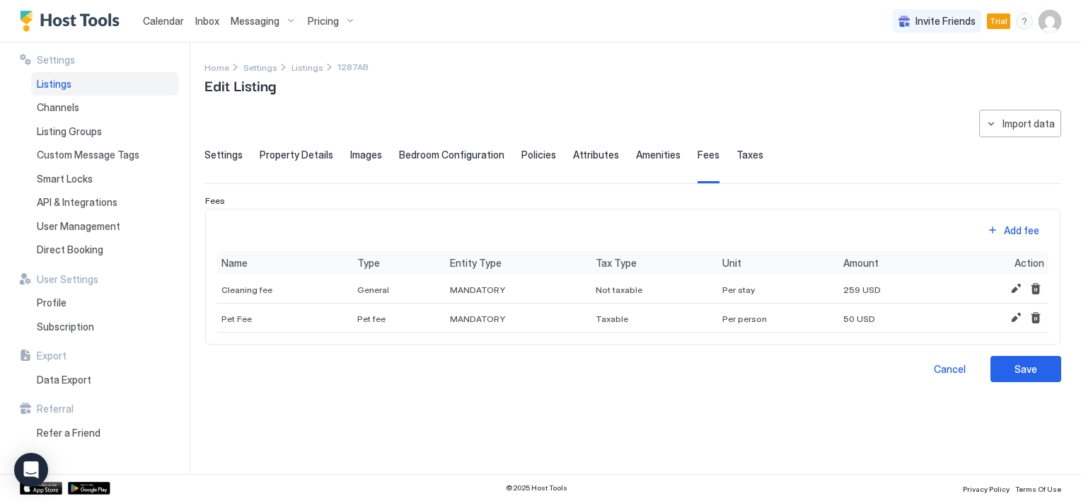
scroll to position [0, 0]
click at [1007, 286] on button "Edit" at bounding box center [1015, 288] width 17 height 17
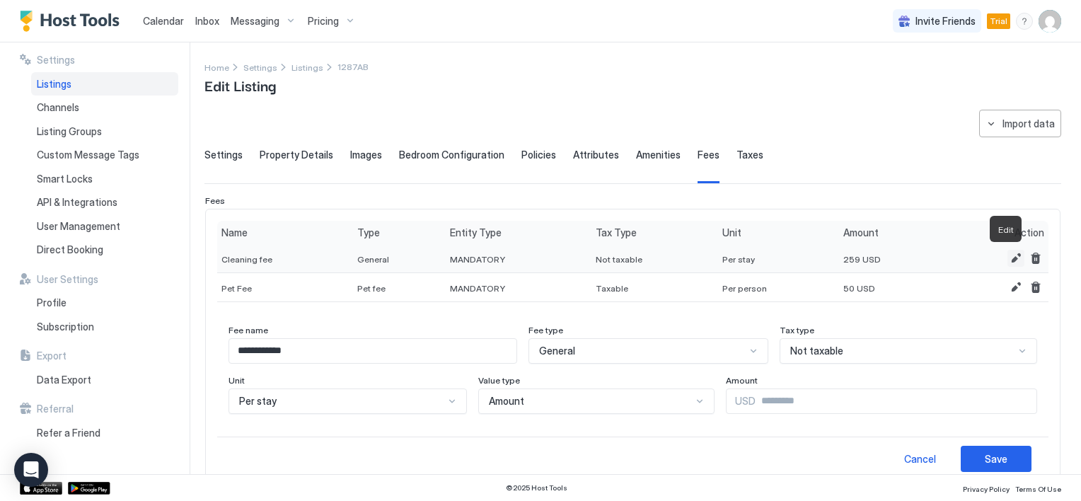
click at [1007, 258] on button "Edit" at bounding box center [1015, 258] width 17 height 17
click at [756, 402] on input "***" at bounding box center [896, 401] width 281 height 24
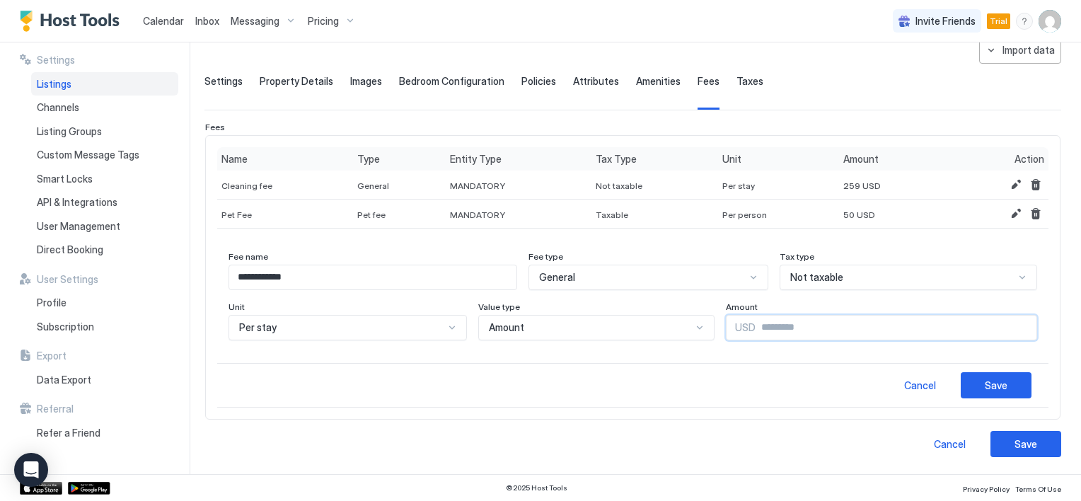
click at [528, 290] on div "Per stay" at bounding box center [648, 277] width 241 height 25
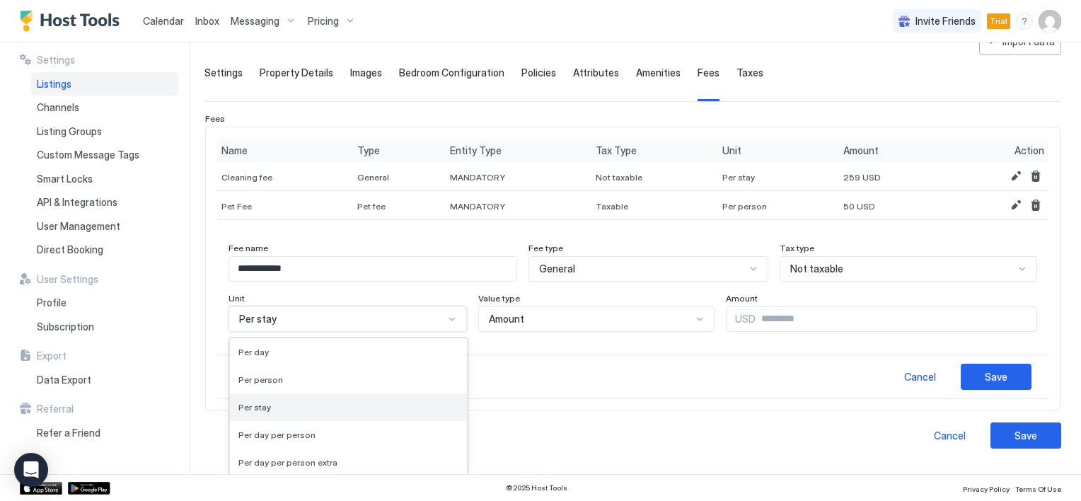
click at [297, 410] on div "Per stay" at bounding box center [348, 407] width 220 height 11
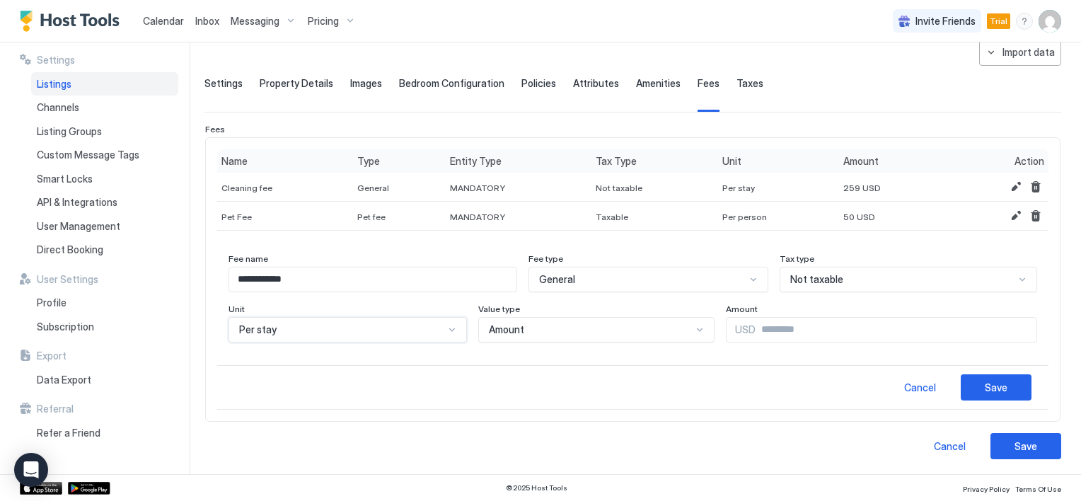
scroll to position [1, 0]
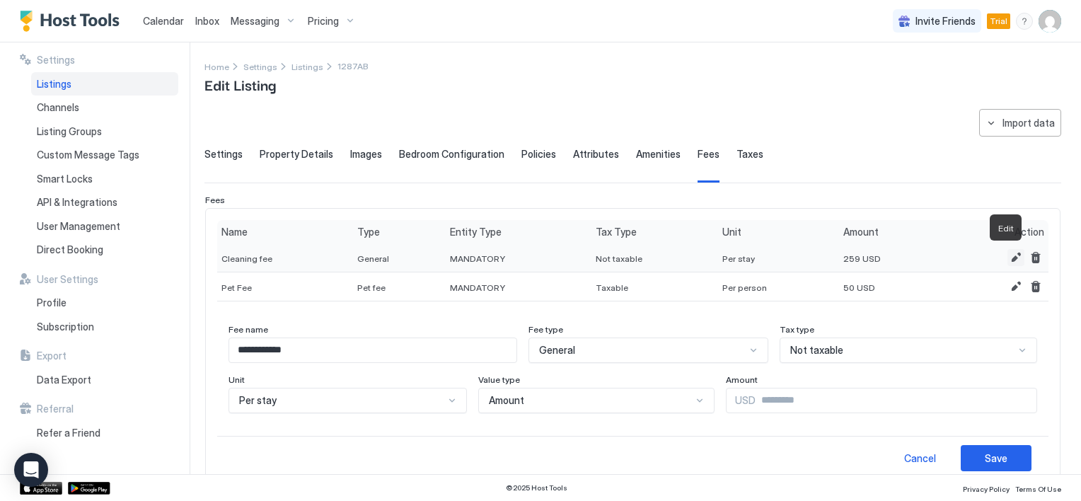
click at [1007, 256] on button "Edit" at bounding box center [1015, 257] width 17 height 17
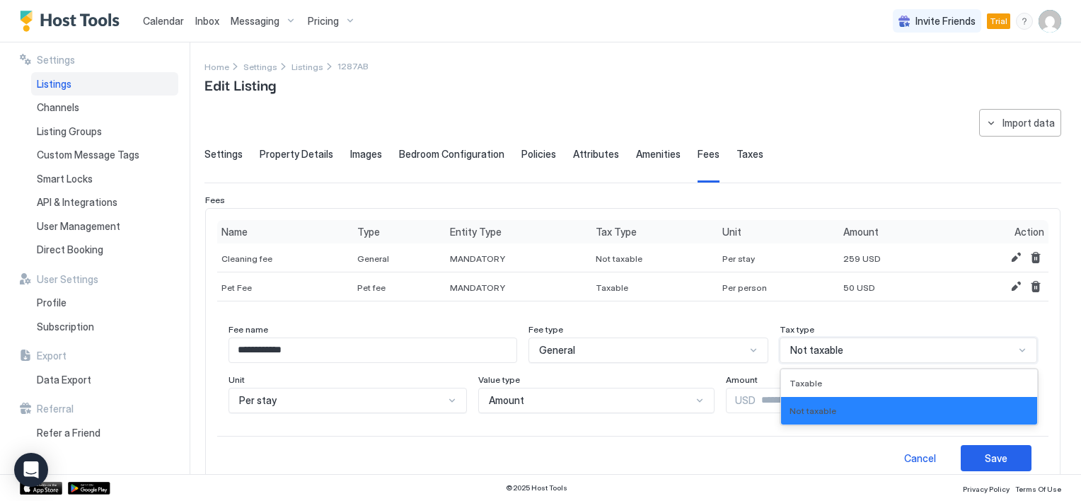
click at [862, 351] on div "Not taxable" at bounding box center [902, 350] width 224 height 13
click at [835, 378] on div "Taxable" at bounding box center [908, 383] width 239 height 11
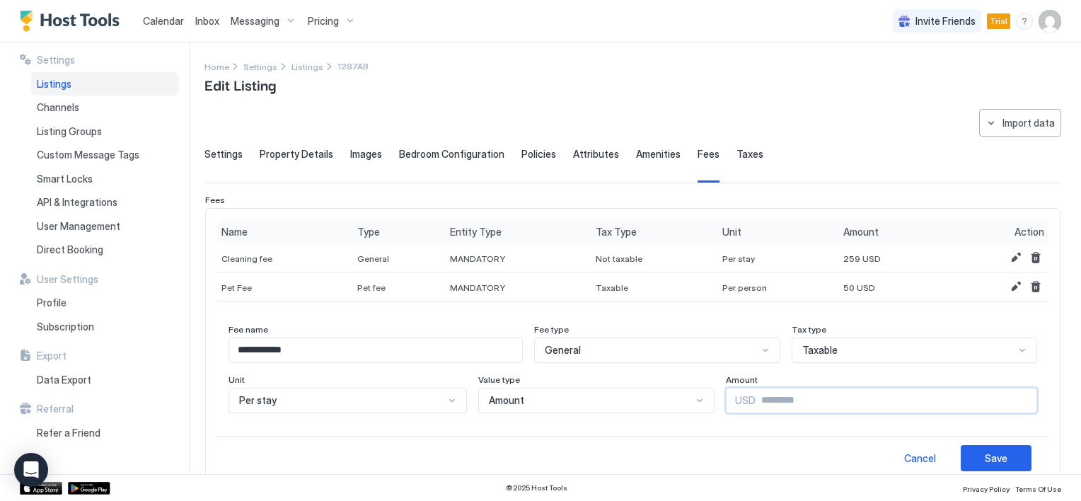
drag, startPoint x: 770, startPoint y: 398, endPoint x: 718, endPoint y: 398, distance: 51.6
click at [726, 398] on div "USD ***" at bounding box center [881, 400] width 311 height 25
type input "***"
click at [985, 456] on div "Save" at bounding box center [996, 458] width 23 height 15
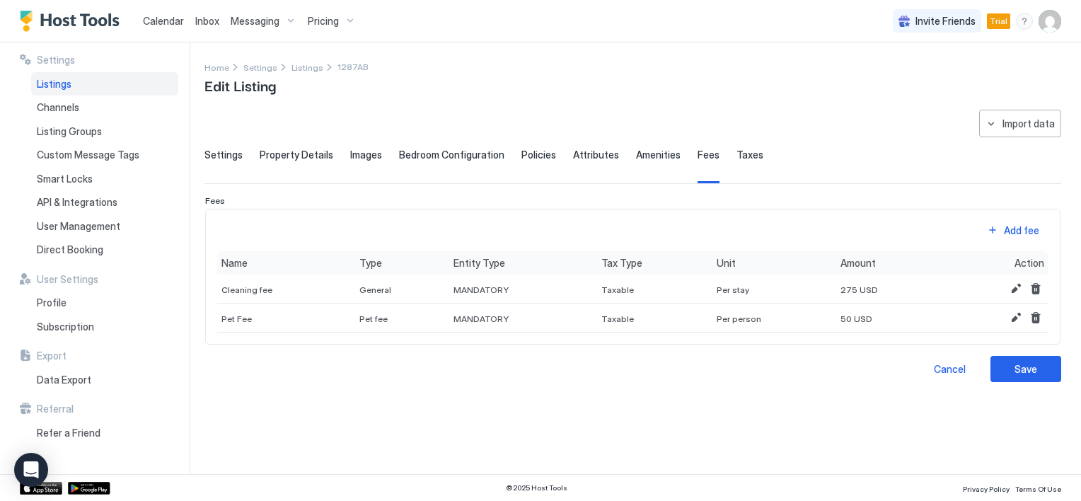
scroll to position [0, 0]
click at [1015, 227] on div "Add fee" at bounding box center [1021, 219] width 39 height 15
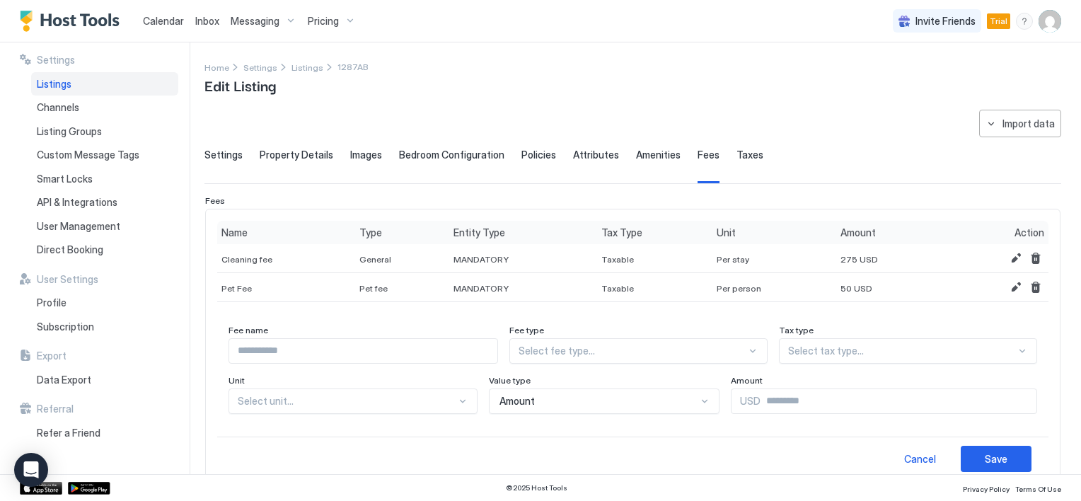
click at [334, 357] on input "Input Field" at bounding box center [363, 351] width 268 height 24
type input "**********"
click at [553, 347] on div "Select fee type..." at bounding box center [638, 350] width 259 height 25
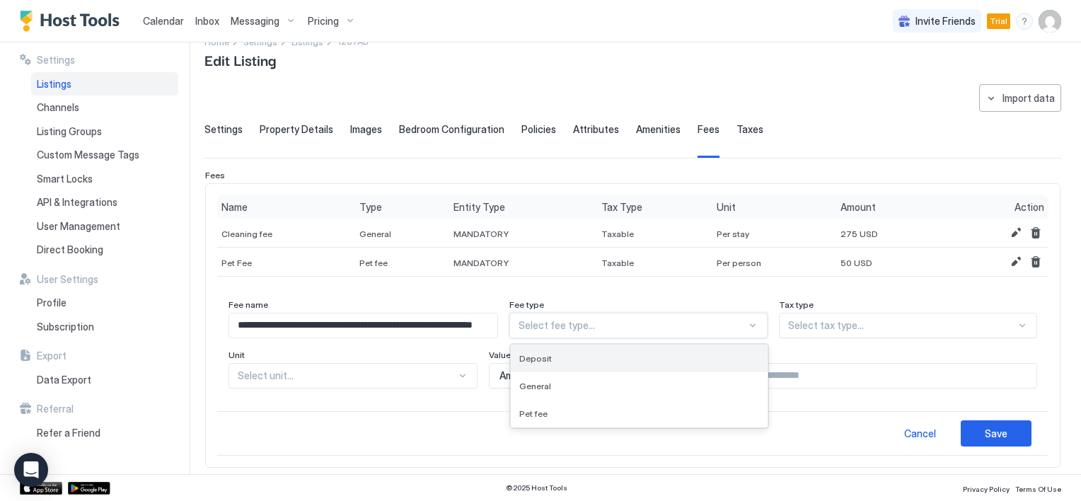
click at [552, 354] on span "Deposit" at bounding box center [535, 358] width 33 height 11
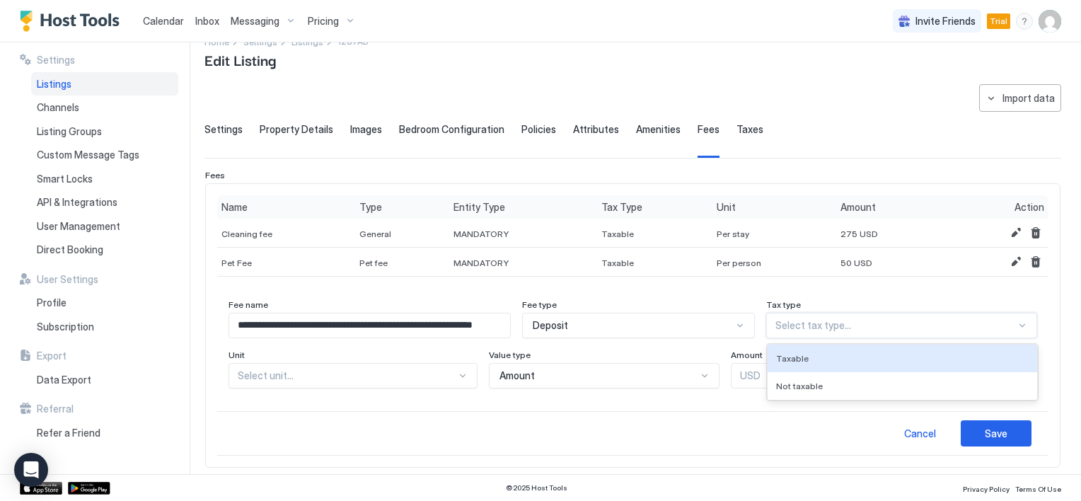
click at [795, 323] on div at bounding box center [895, 325] width 241 height 13
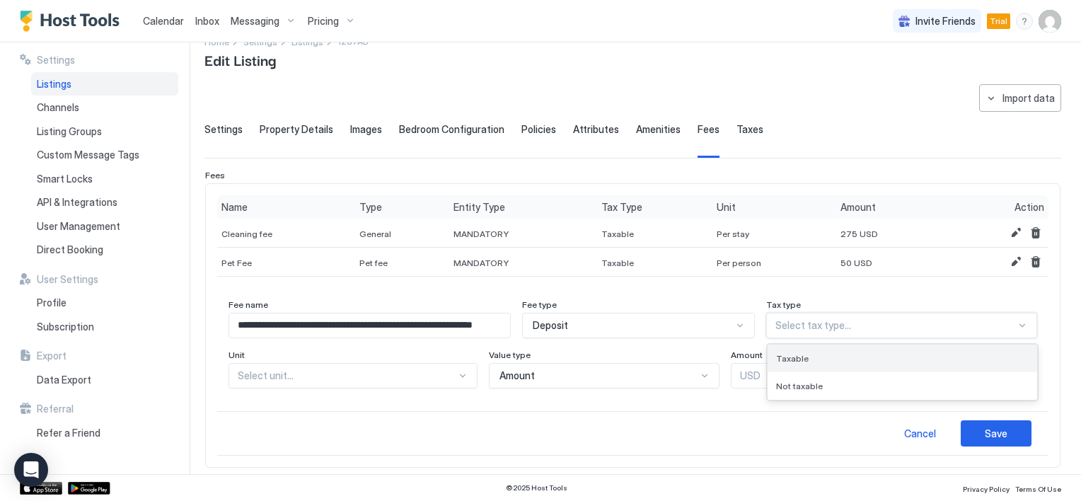
click at [796, 354] on span "Taxable" at bounding box center [792, 358] width 33 height 11
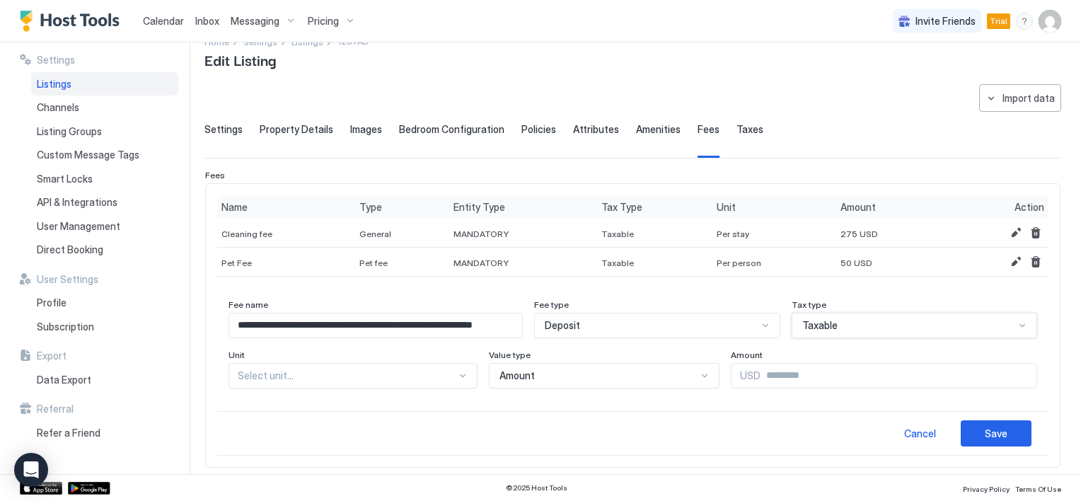
click at [534, 338] on div "Select unit..." at bounding box center [656, 325] width 245 height 25
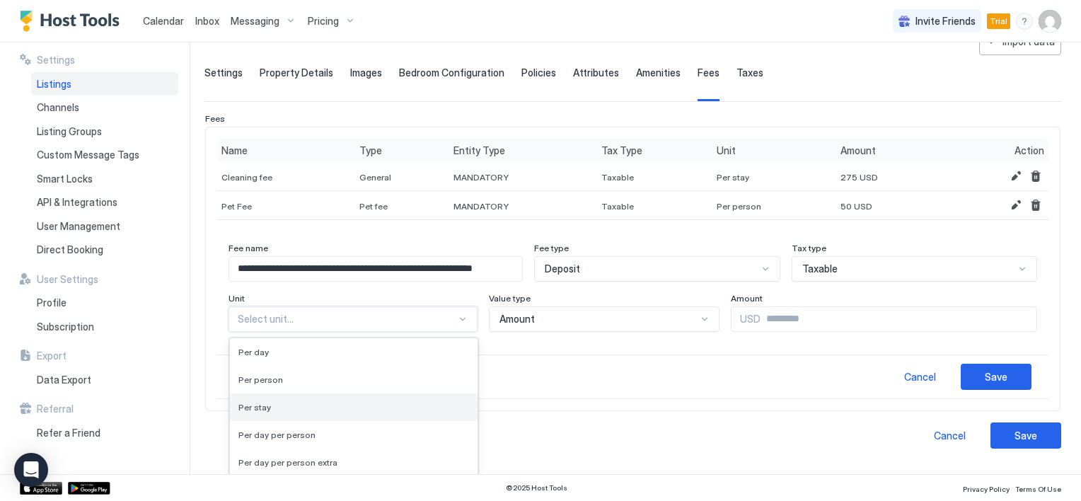
click at [337, 410] on div "Per stay" at bounding box center [353, 407] width 231 height 11
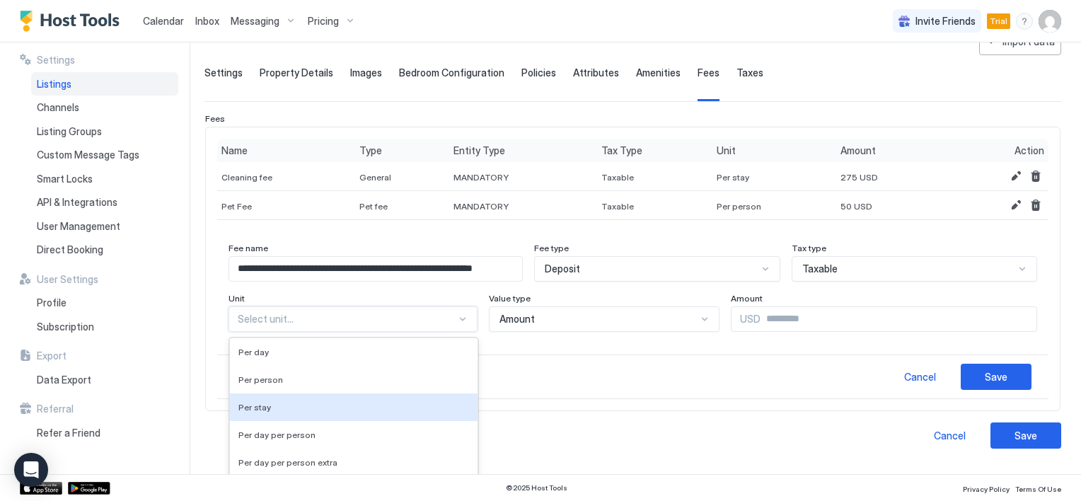
scroll to position [71, 0]
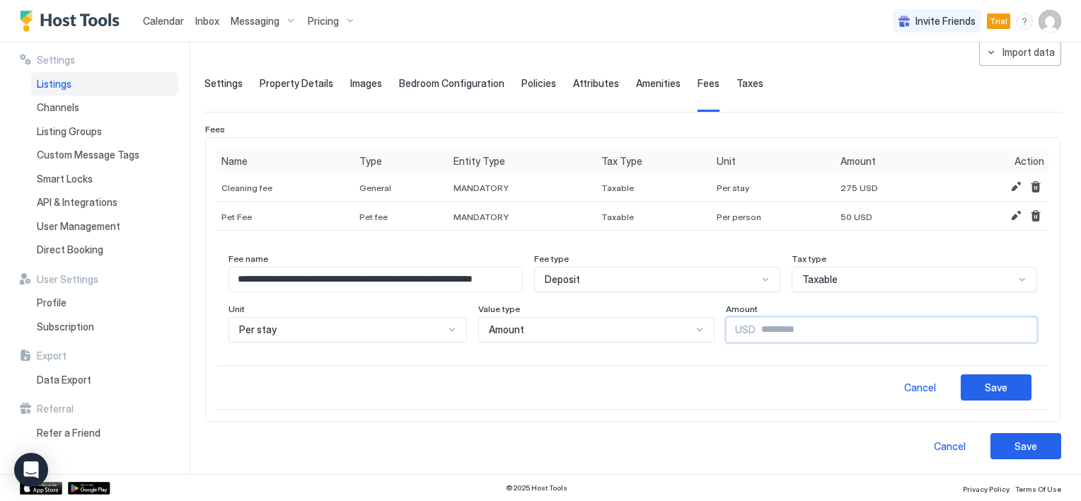
click at [756, 328] on input "Input Field" at bounding box center [896, 330] width 281 height 24
type input "***"
click at [971, 386] on button "Save" at bounding box center [996, 387] width 71 height 26
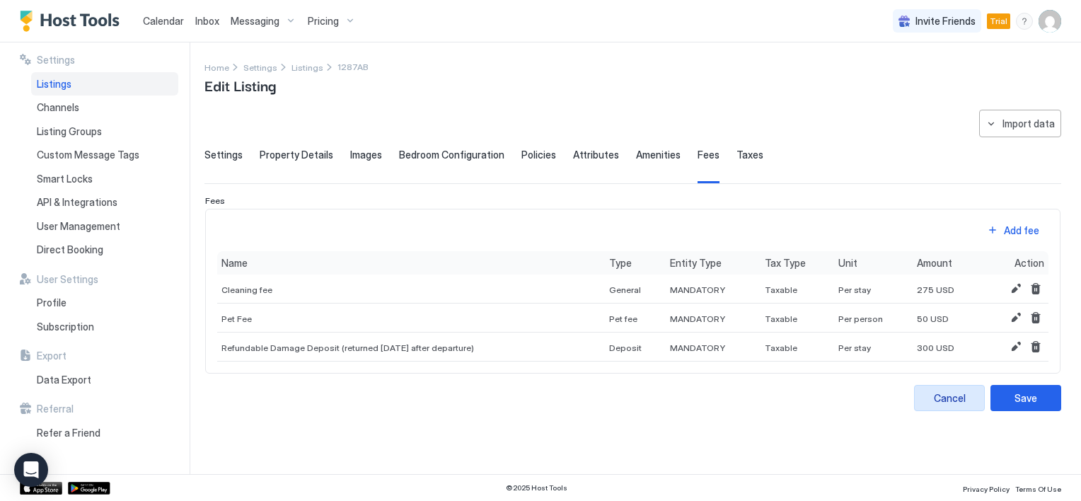
scroll to position [0, 0]
click at [1027, 403] on div "Save" at bounding box center [1025, 398] width 23 height 15
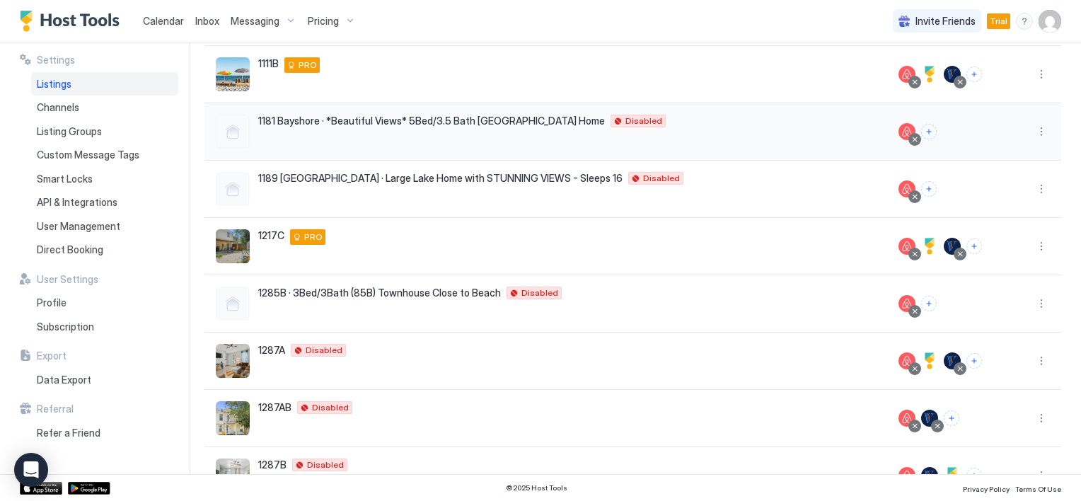
scroll to position [212, 0]
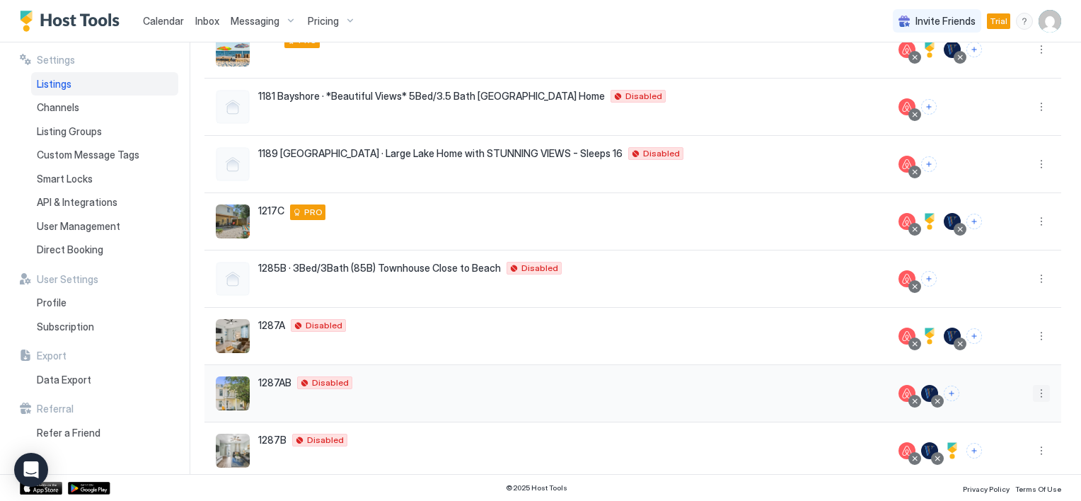
click at [1033, 396] on button "More options" at bounding box center [1041, 393] width 17 height 17
click at [974, 301] on span "Listing Settings" at bounding box center [998, 304] width 63 height 11
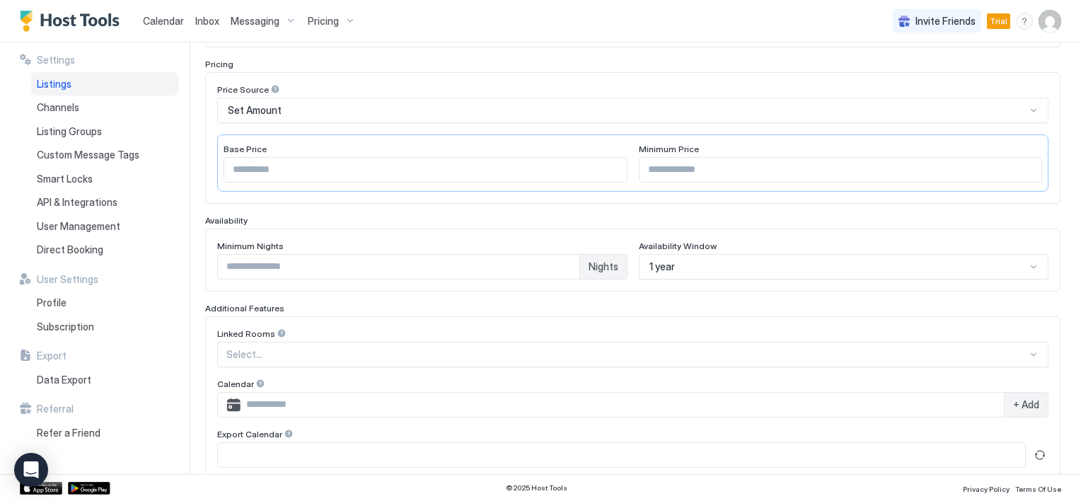
scroll to position [105, 0]
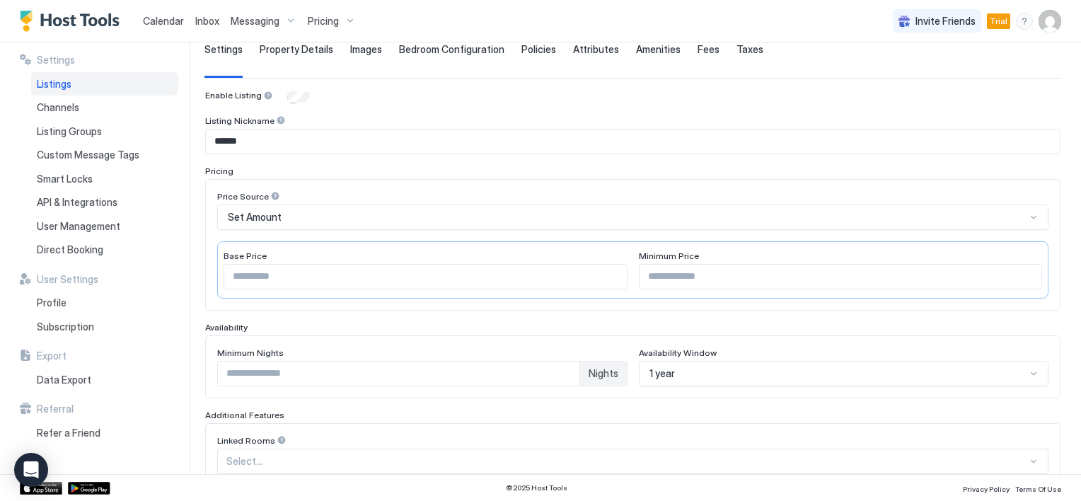
click at [308, 50] on span "Property Details" at bounding box center [297, 49] width 74 height 13
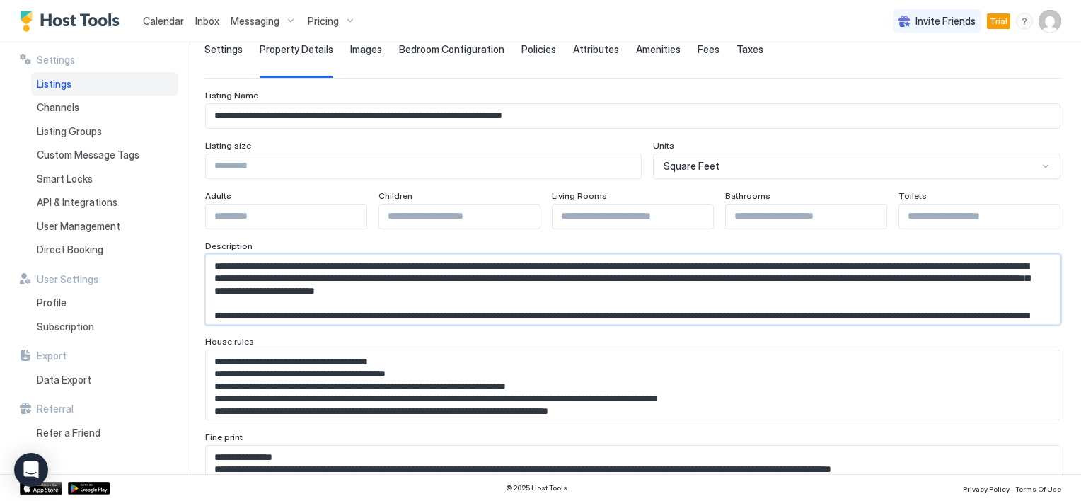
click at [452, 287] on textarea "Input Field" at bounding box center [627, 289] width 843 height 69
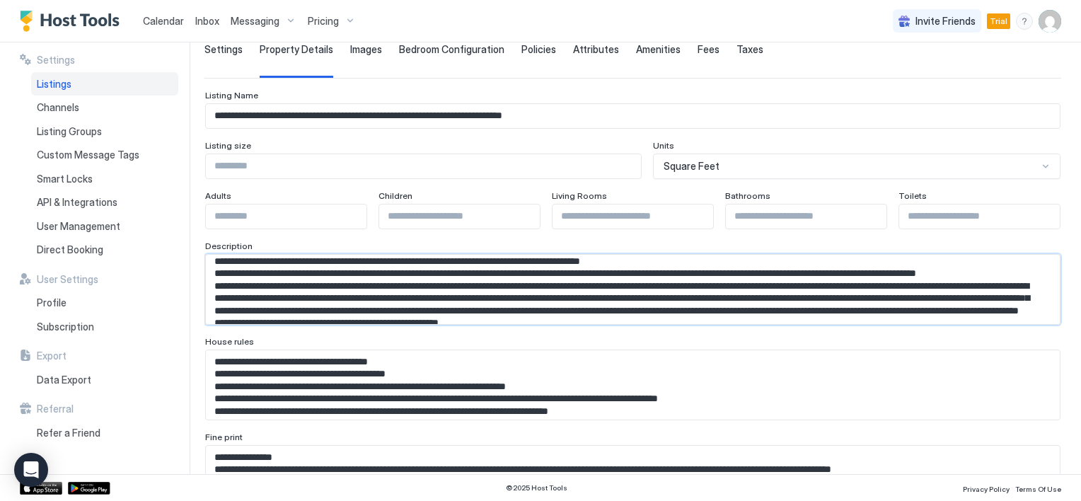
scroll to position [92, 0]
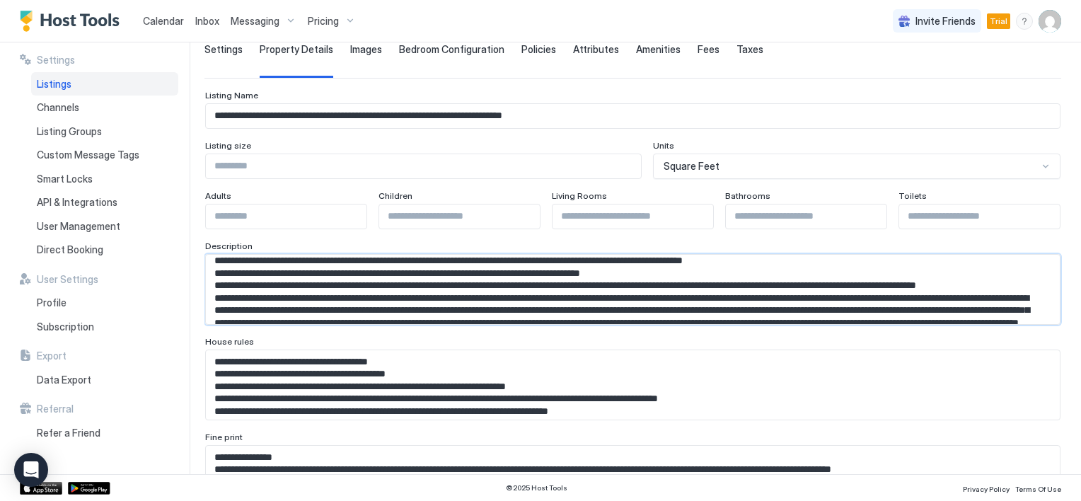
click at [380, 285] on textarea "Input Field" at bounding box center [627, 289] width 843 height 69
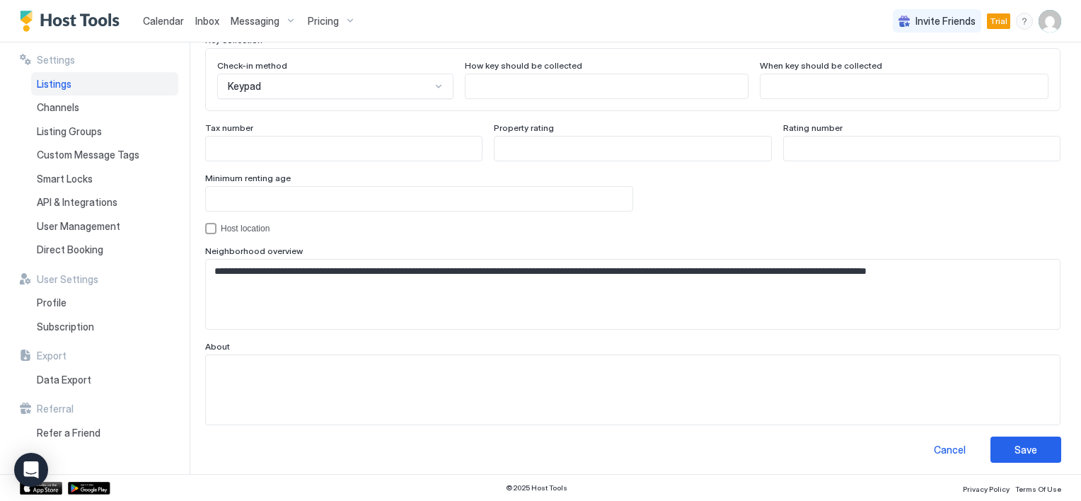
scroll to position [1336, 0]
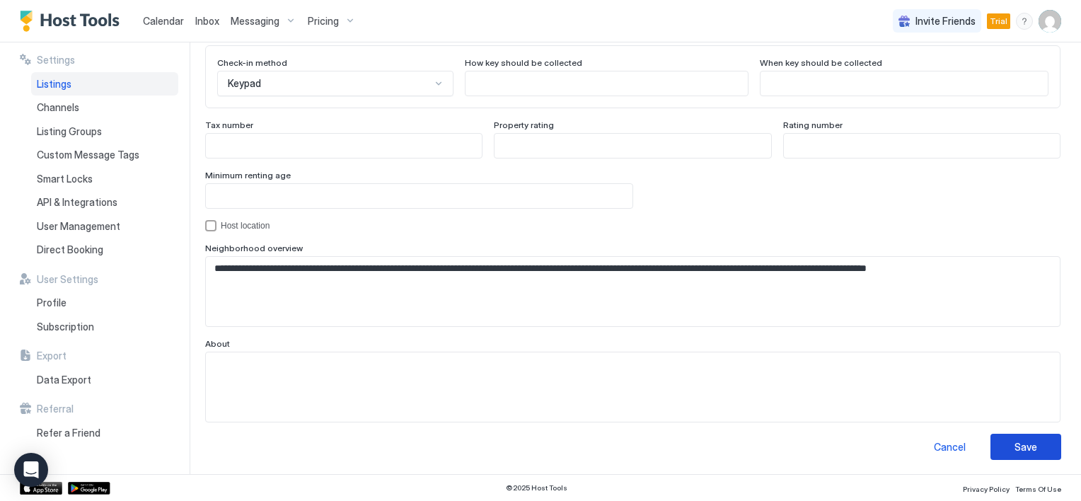
type textarea "**********"
click at [990, 444] on button "Save" at bounding box center [1025, 447] width 71 height 26
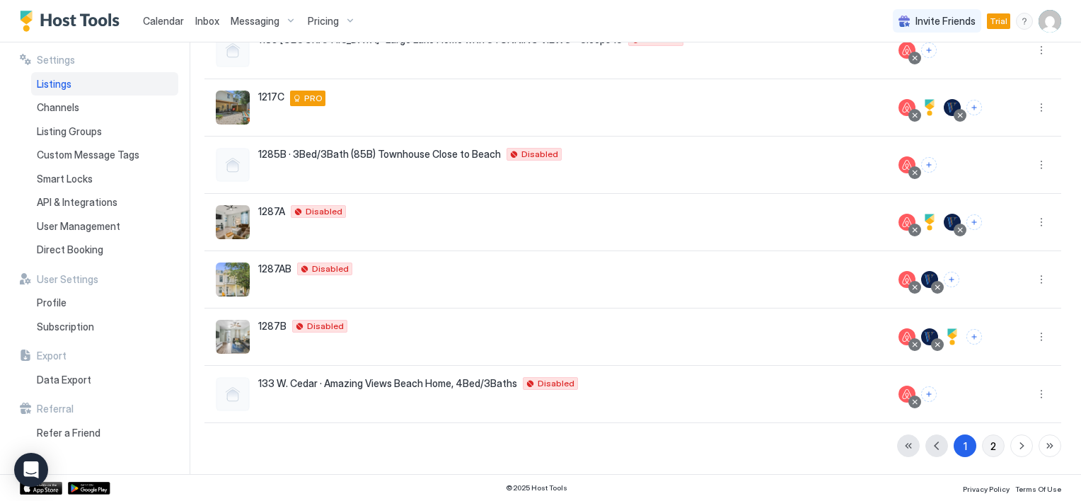
scroll to position [324, 0]
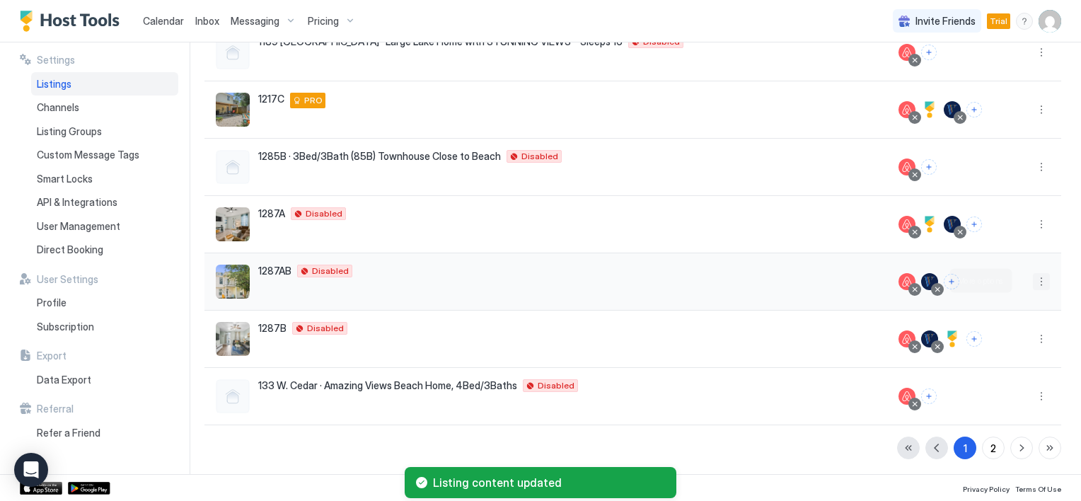
click at [1033, 284] on button "More options" at bounding box center [1041, 281] width 17 height 17
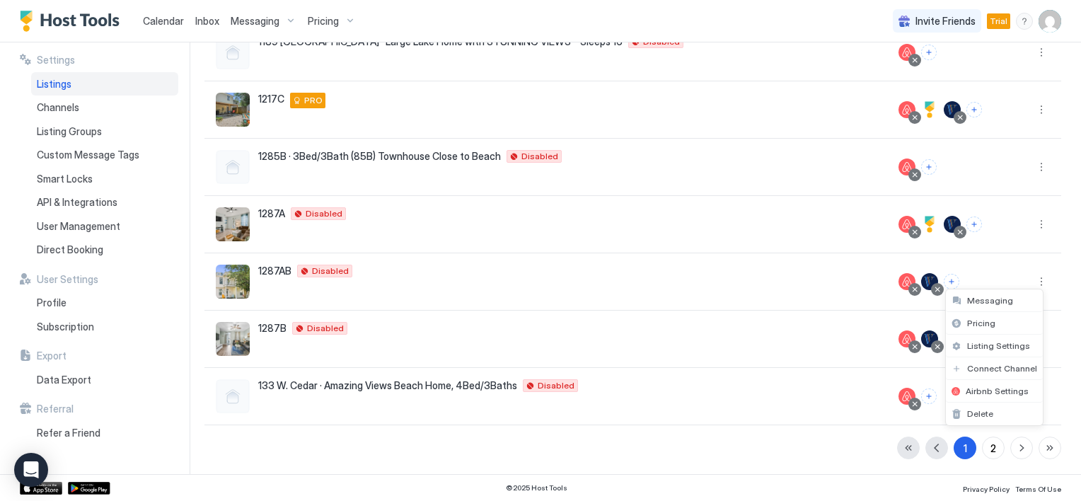
click at [98, 130] on div at bounding box center [540, 250] width 1081 height 501
drag, startPoint x: 96, startPoint y: 130, endPoint x: 352, endPoint y: 188, distance: 263.3
click at [802, 250] on div "Listings Channels Actions 104 198 Somersetbridge Road 104 Santa Rosa Beach Flor…" at bounding box center [632, 123] width 857 height 603
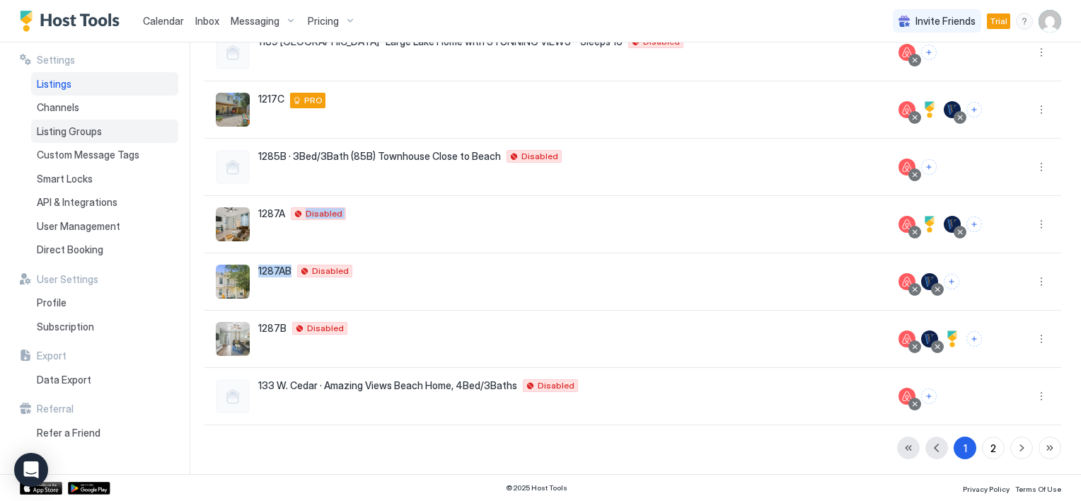
click at [76, 130] on span "Listing Groups" at bounding box center [69, 131] width 65 height 13
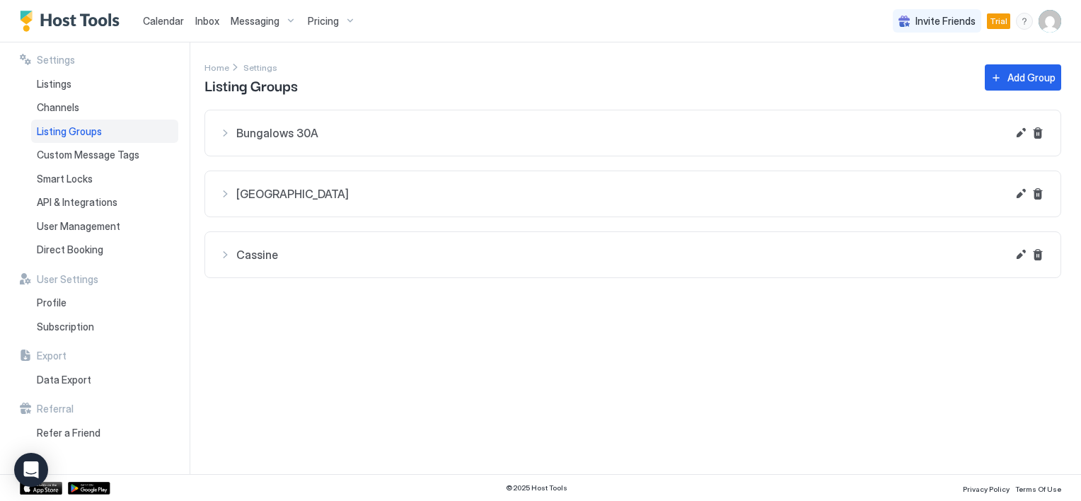
click at [293, 140] on span "Century Oaks" at bounding box center [621, 133] width 770 height 14
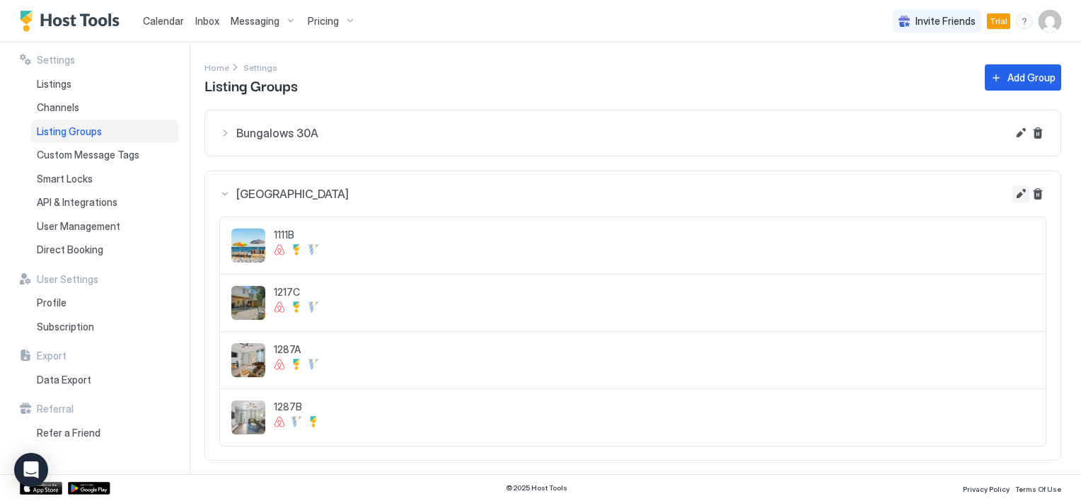
click at [1012, 141] on button "Edit" at bounding box center [1020, 133] width 17 height 17
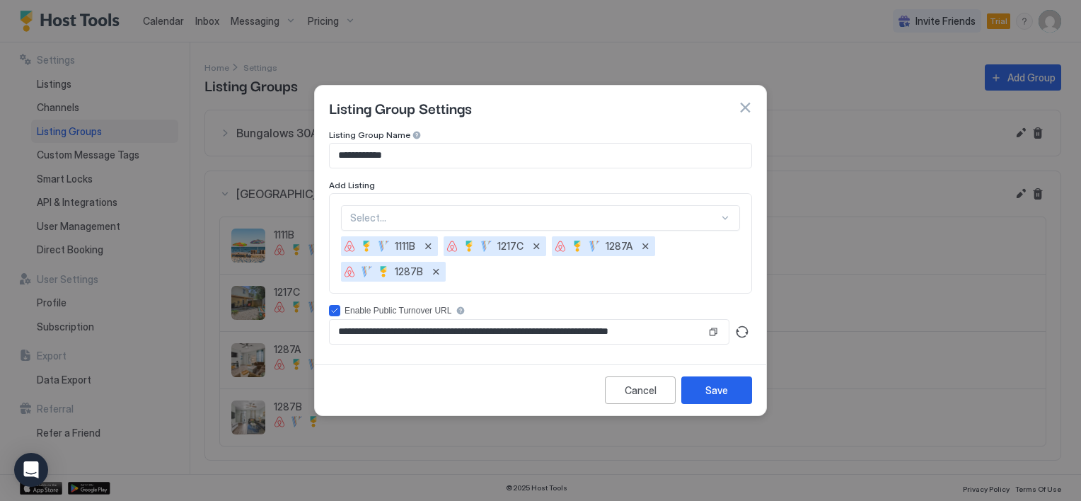
scroll to position [13, 0]
click at [439, 219] on div "Select... 1111B 1217C 1287A 1287B" at bounding box center [540, 243] width 399 height 76
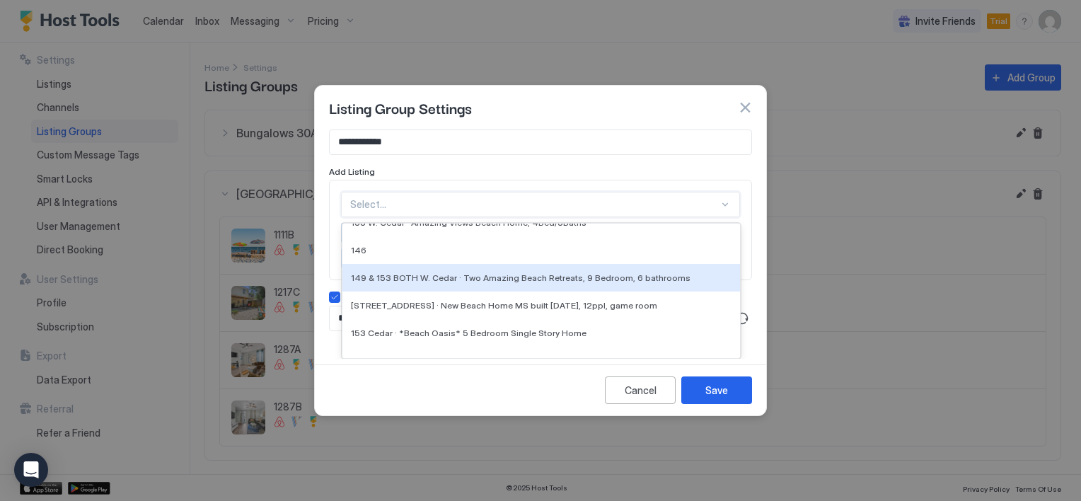
scroll to position [82, 0]
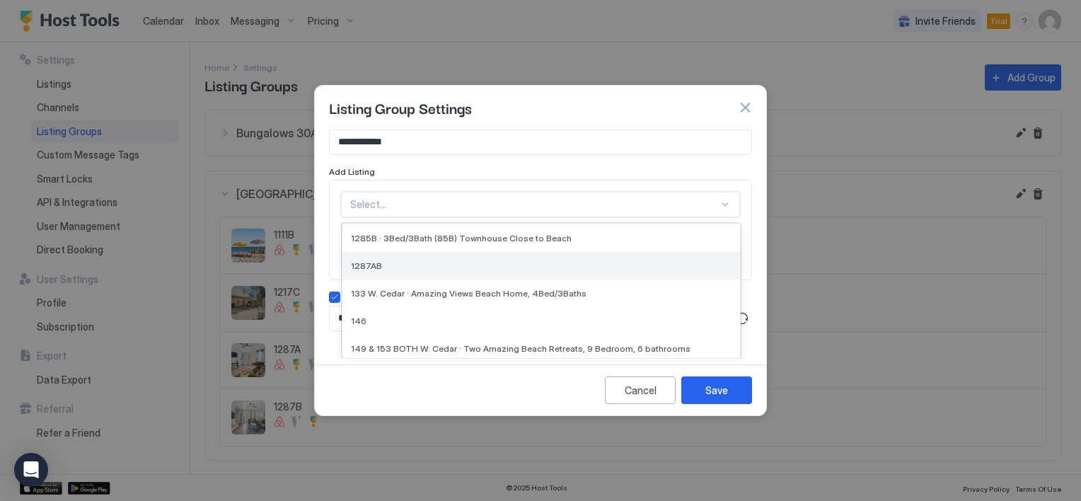
click at [388, 263] on div "1287AB" at bounding box center [541, 265] width 381 height 11
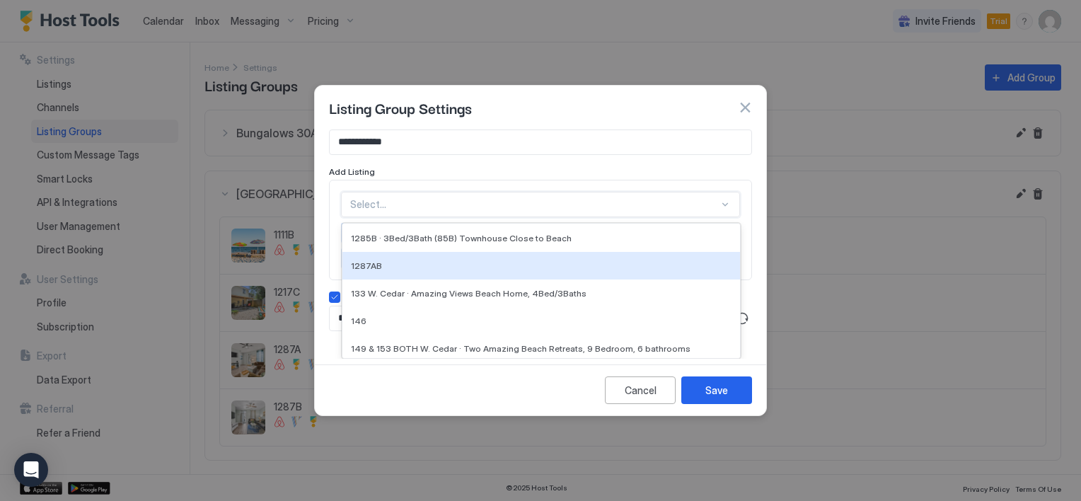
scroll to position [0, 0]
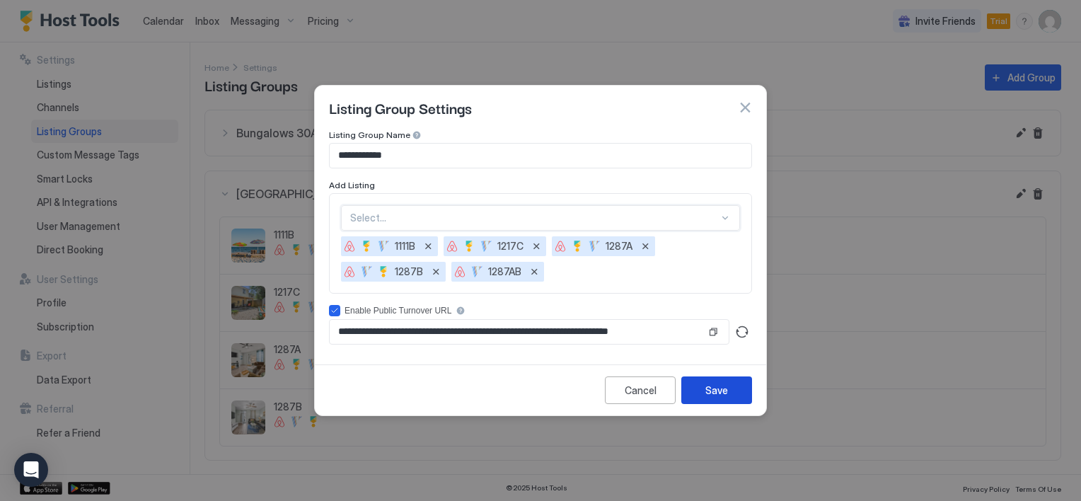
click at [712, 391] on div "Save" at bounding box center [716, 390] width 23 height 15
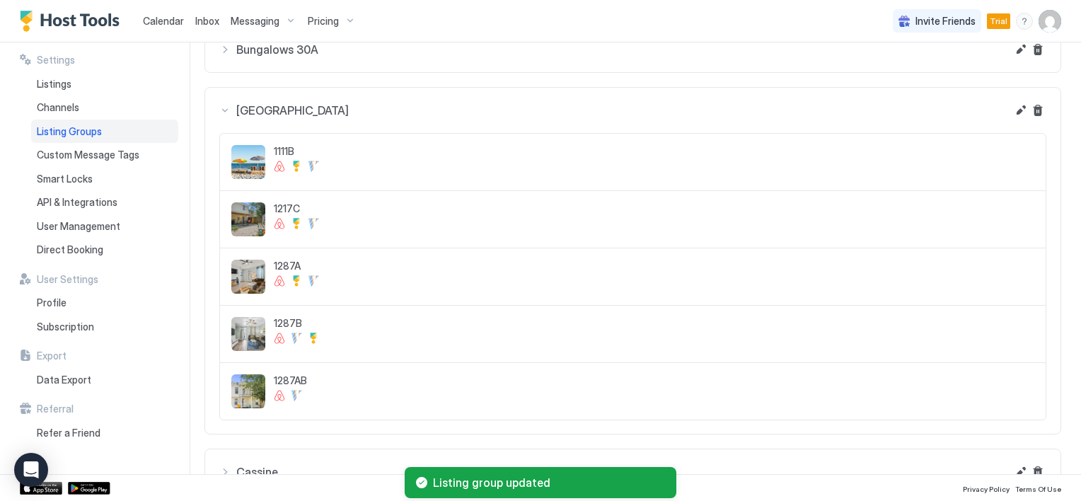
scroll to position [50, 0]
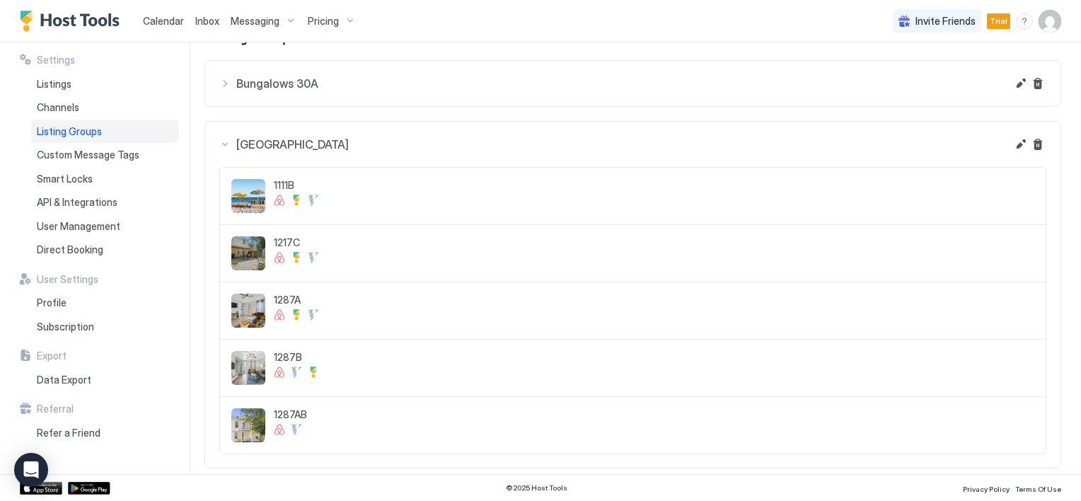
click at [88, 130] on span "Listing Groups" at bounding box center [69, 131] width 65 height 13
click at [66, 83] on span "Listings" at bounding box center [54, 84] width 35 height 13
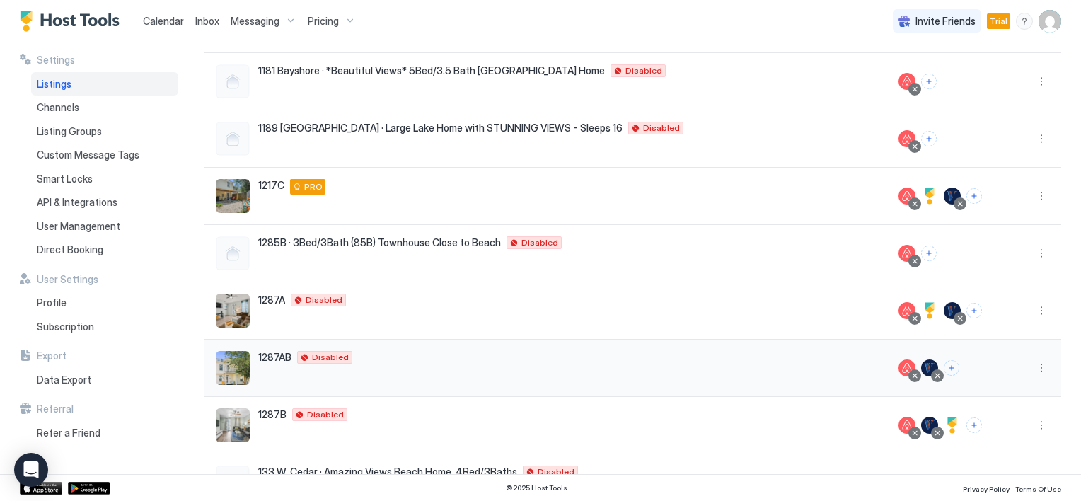
scroll to position [262, 0]
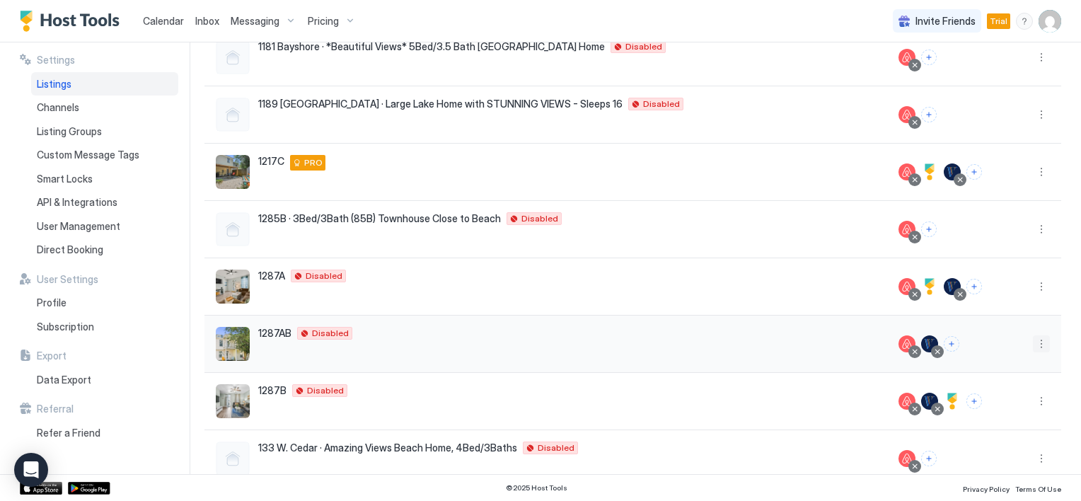
click at [1033, 340] on button "More options" at bounding box center [1041, 343] width 17 height 17
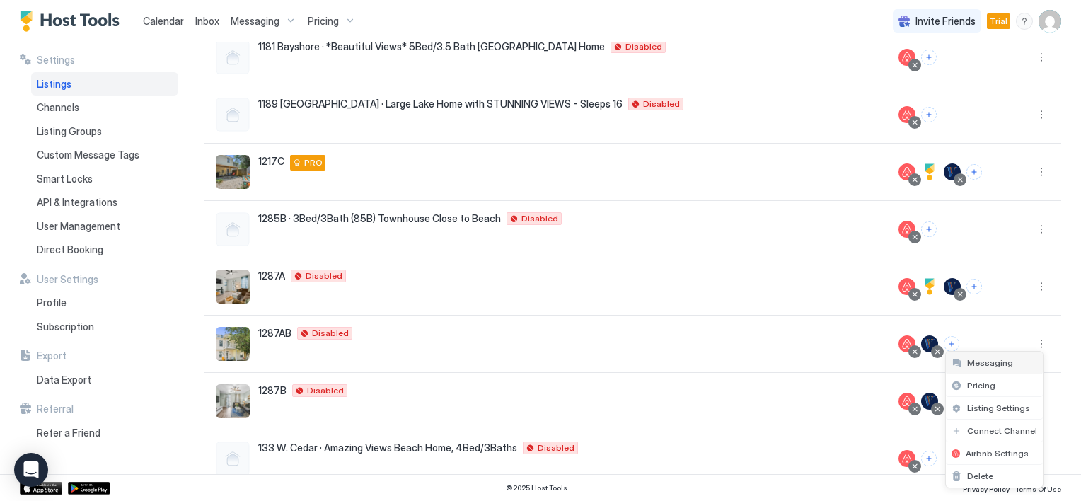
click at [986, 366] on span "Messaging" at bounding box center [990, 362] width 46 height 11
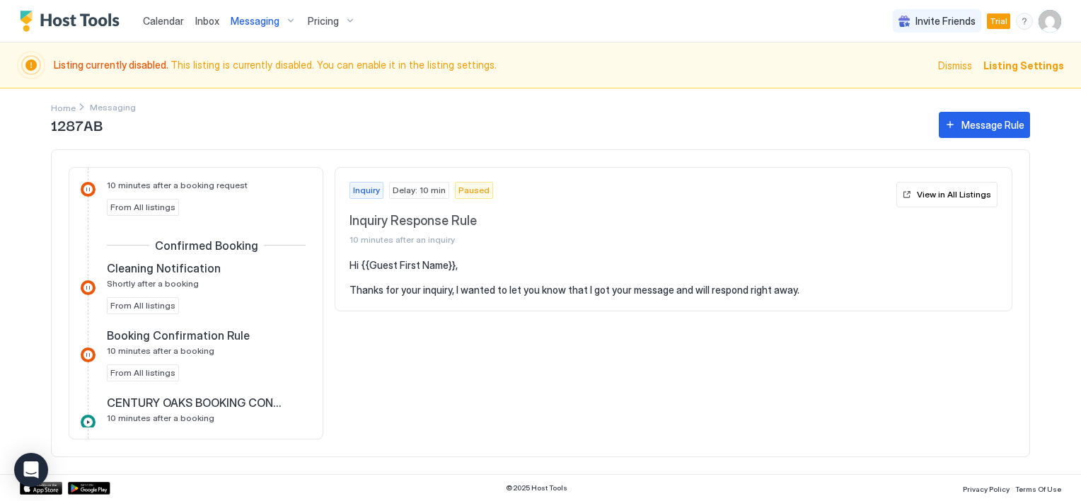
scroll to position [354, 0]
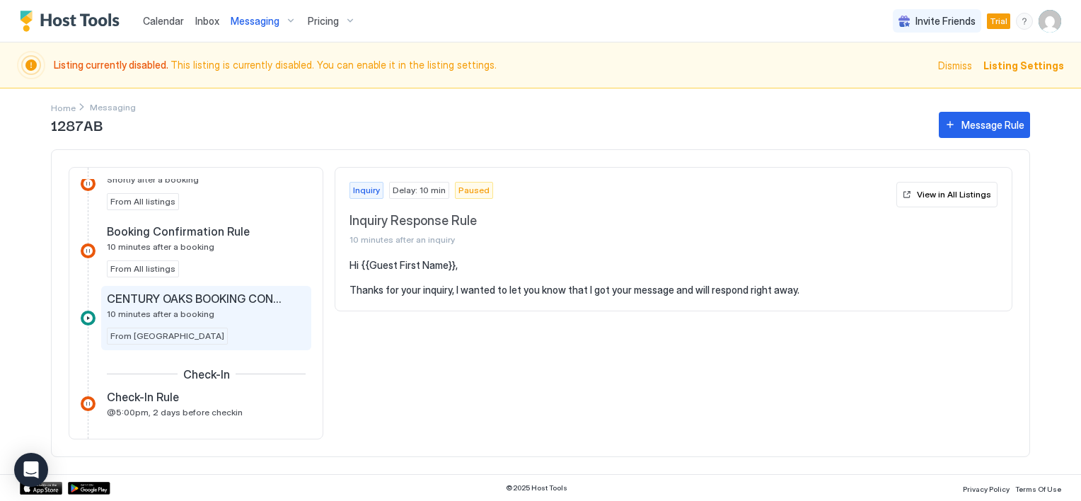
click at [209, 305] on div "CENTURY OAKS BOOKING CONFIRMATION 10 minutes after a booking" at bounding box center [196, 305] width 179 height 28
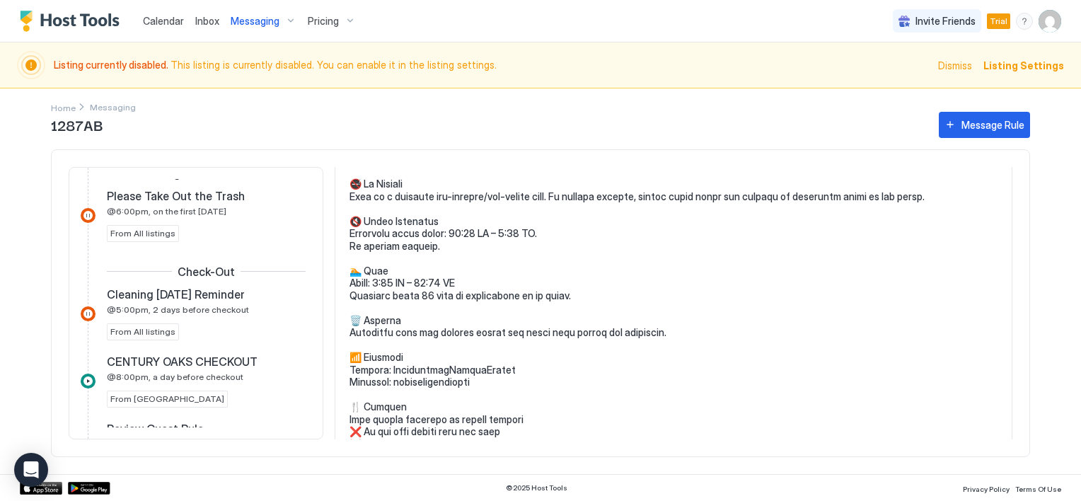
scroll to position [778, 0]
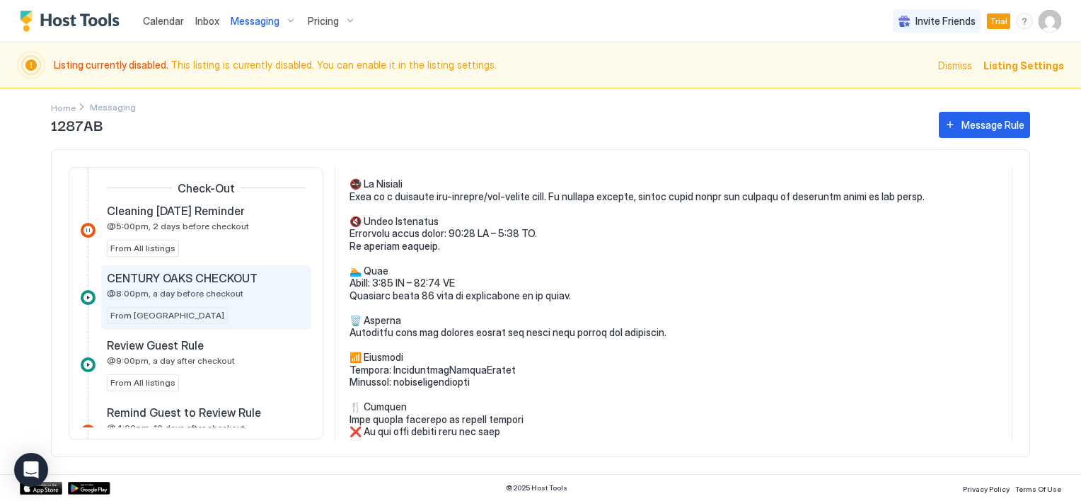
click at [193, 288] on span "@8:00pm, a day before checkout" at bounding box center [175, 293] width 137 height 11
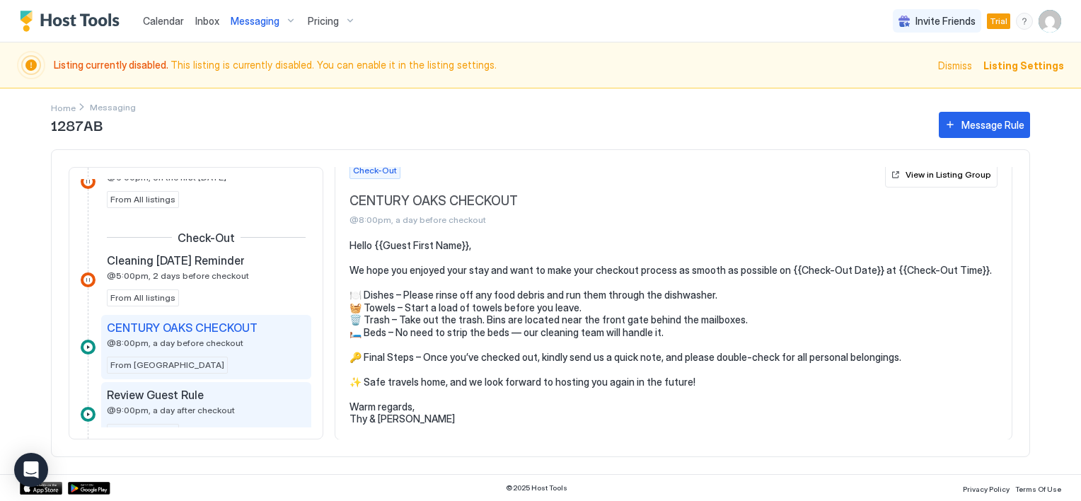
scroll to position [707, 0]
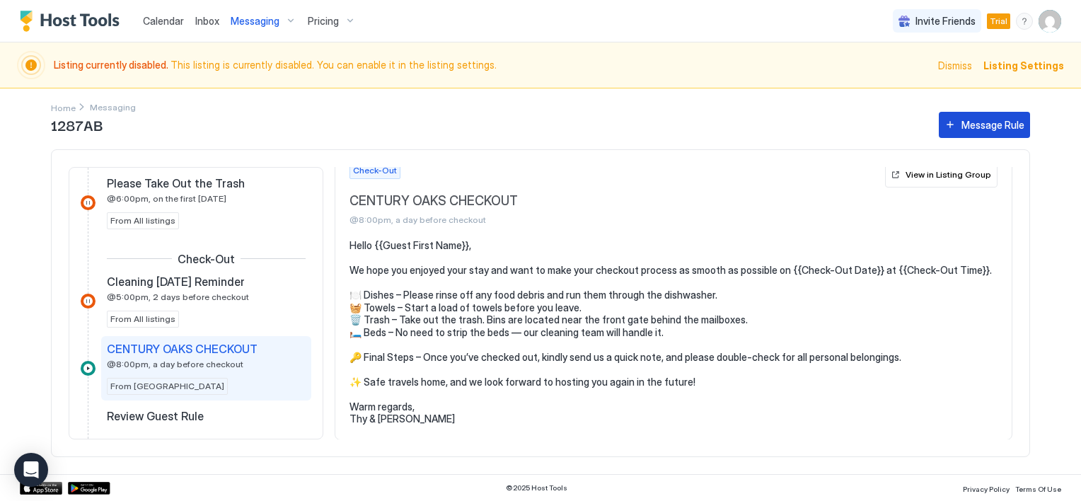
click at [961, 128] on button "Message Rule" at bounding box center [984, 125] width 91 height 26
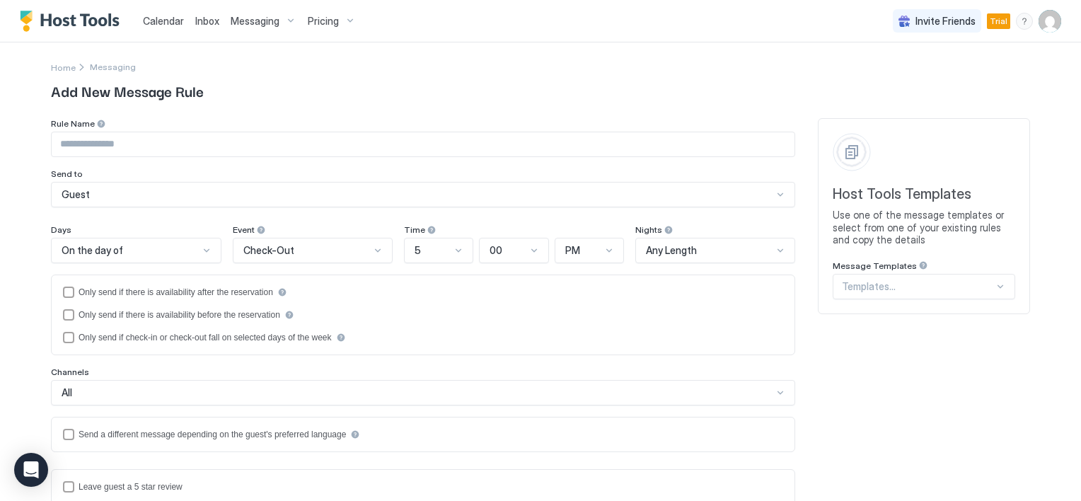
click at [864, 283] on div "Host Tools Templates Use one of the message templates or select from one of you…" at bounding box center [924, 216] width 212 height 196
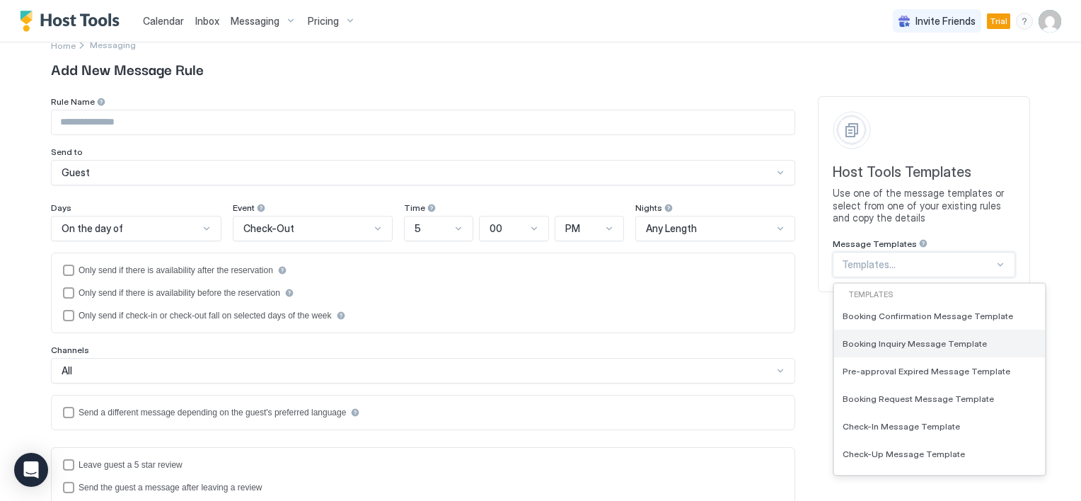
scroll to position [71, 0]
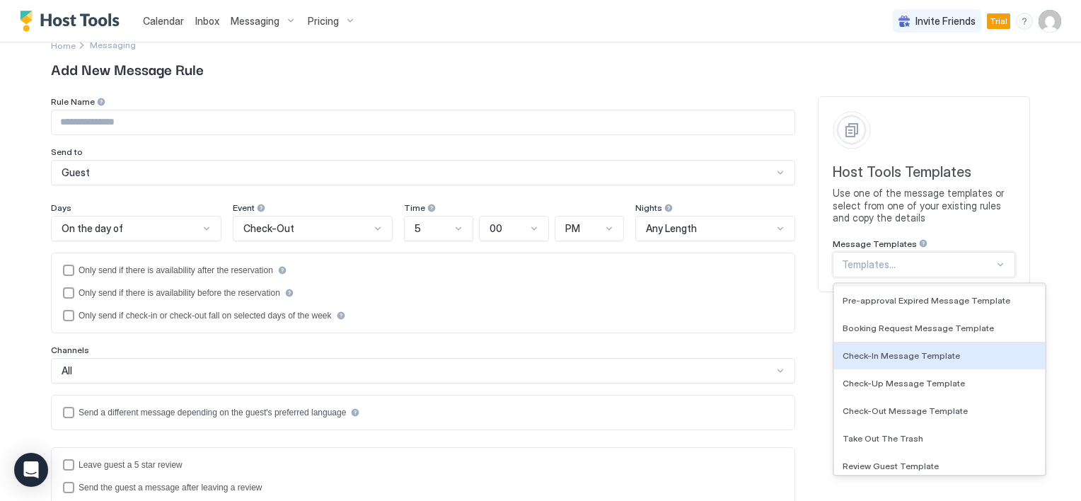
click at [892, 348] on div "Check-In Message Template" at bounding box center [939, 356] width 211 height 28
type input "**********"
type textarea "**********"
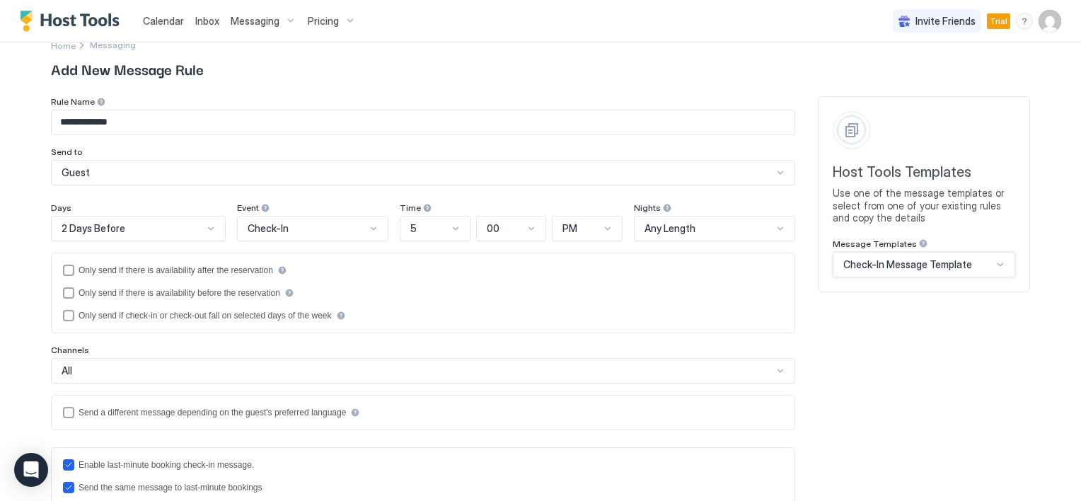
click at [125, 124] on input "**********" at bounding box center [423, 122] width 743 height 24
type input "*"
type input "**********"
click at [205, 227] on div at bounding box center [210, 228] width 11 height 11
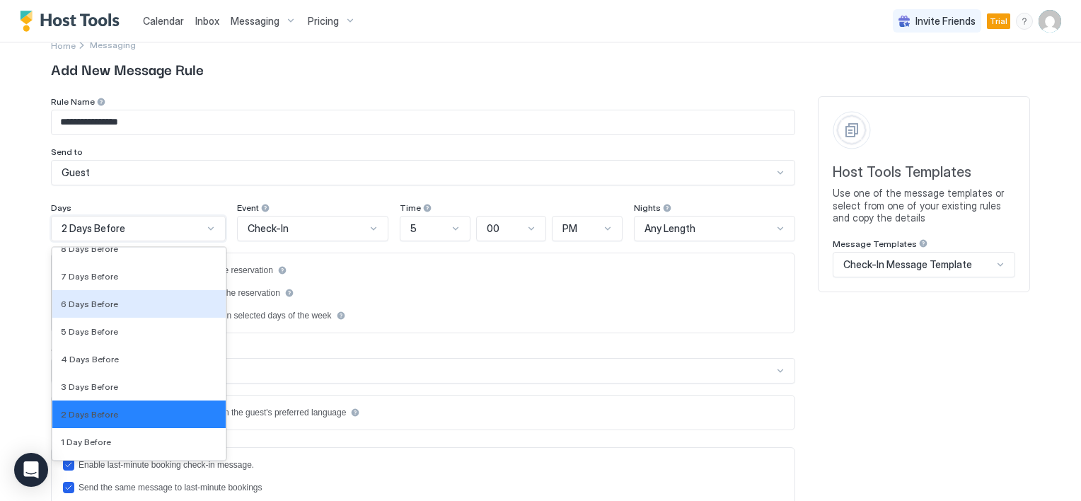
scroll to position [2128, 0]
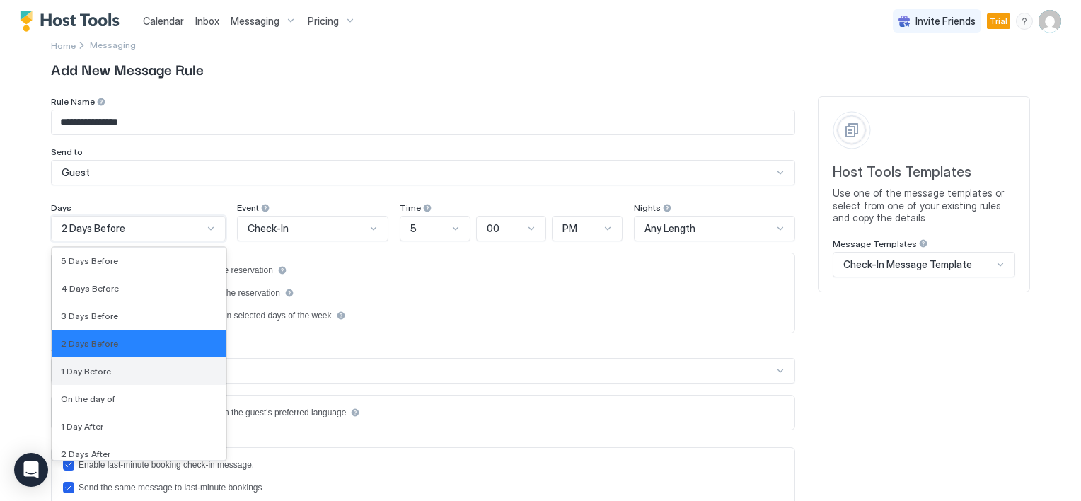
click at [110, 372] on div "1 Day Before" at bounding box center [139, 371] width 156 height 11
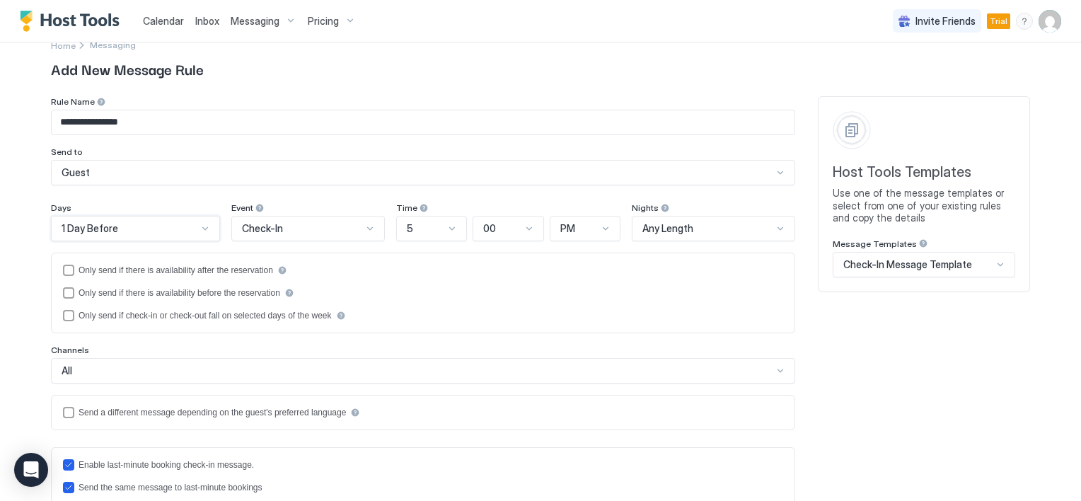
click at [446, 227] on div at bounding box center [451, 228] width 11 height 11
click at [413, 445] on div "8" at bounding box center [432, 455] width 69 height 28
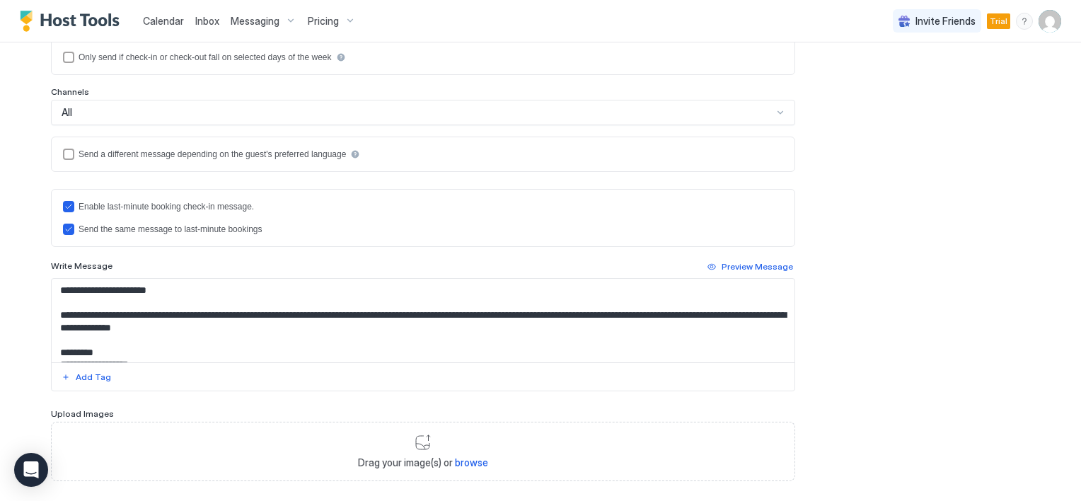
scroll to position [305, 0]
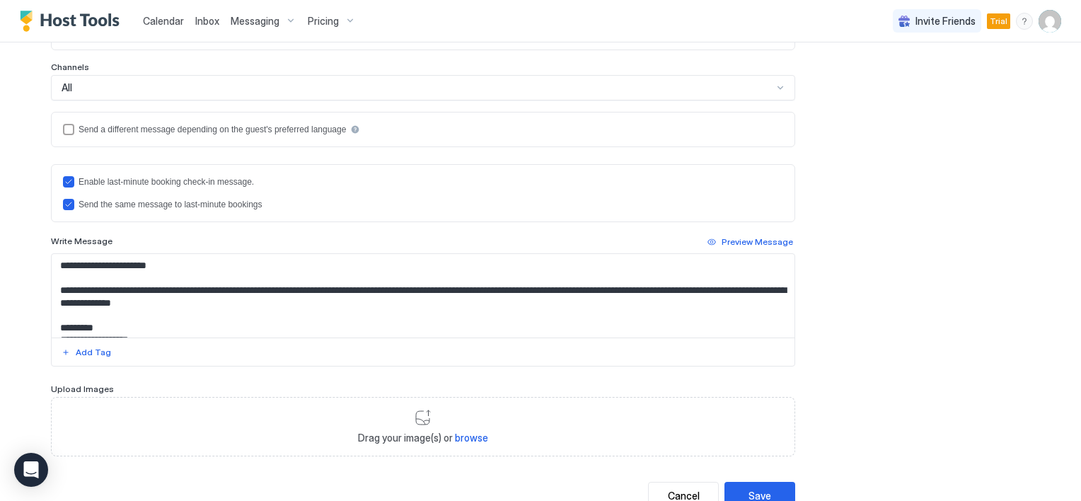
click at [144, 317] on textarea "**********" at bounding box center [423, 295] width 743 height 83
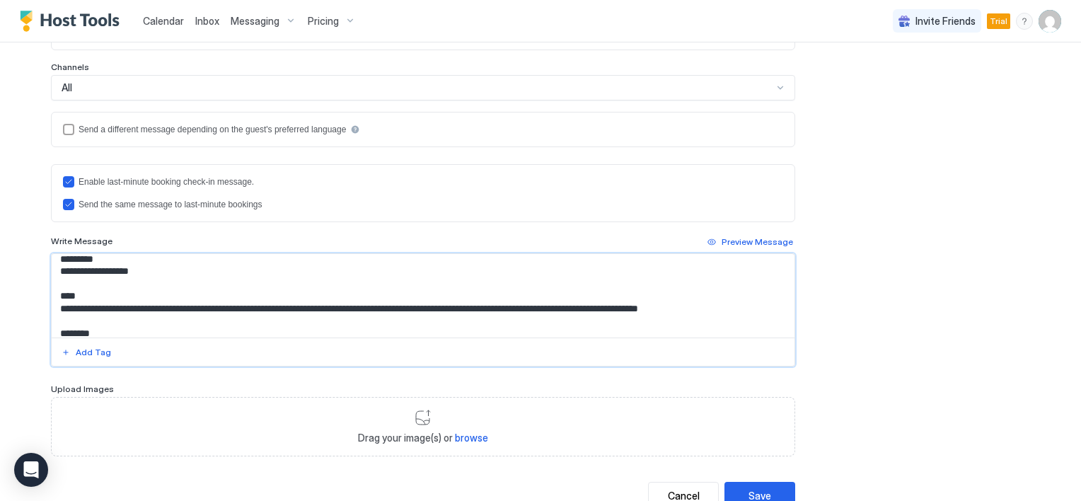
scroll to position [175, 0]
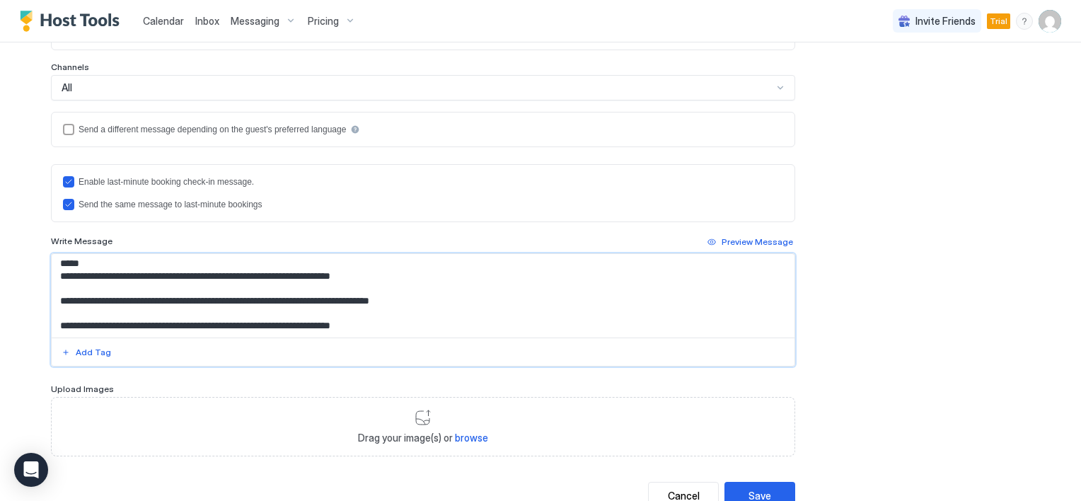
drag, startPoint x: 54, startPoint y: 261, endPoint x: 442, endPoint y: 350, distance: 398.5
click at [442, 350] on div "**********" at bounding box center [423, 309] width 744 height 113
paste textarea "**********"
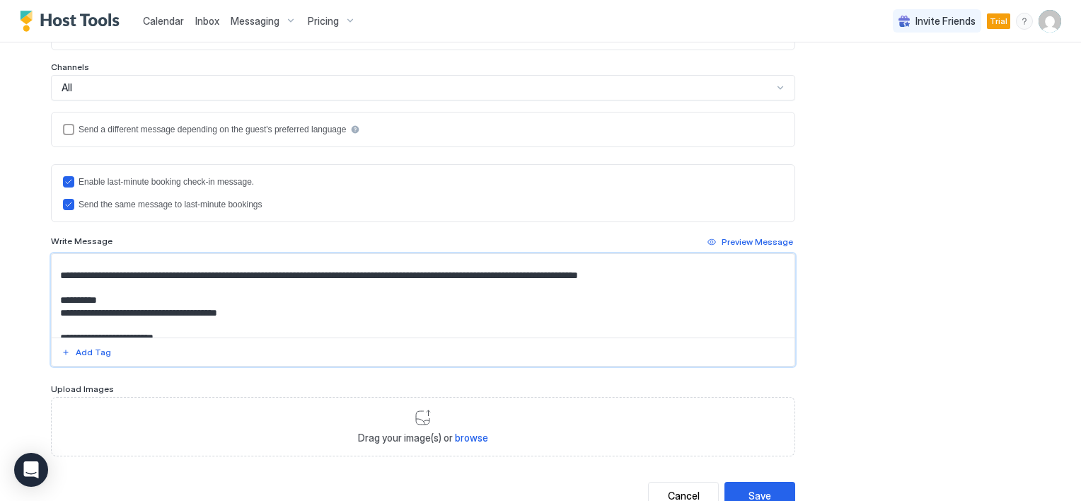
scroll to position [0, 0]
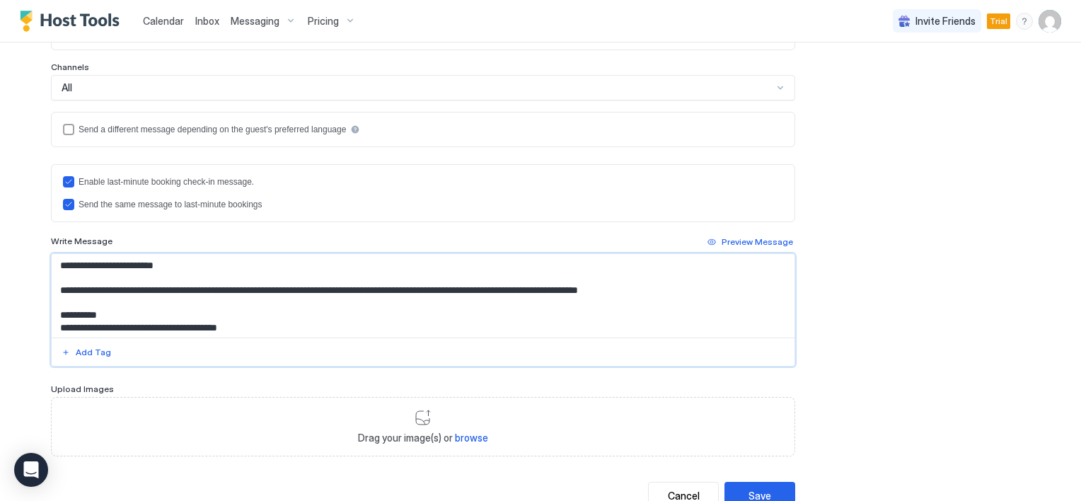
click at [77, 325] on textarea "Input Field" at bounding box center [423, 295] width 743 height 83
click at [122, 337] on div at bounding box center [423, 351] width 743 height 28
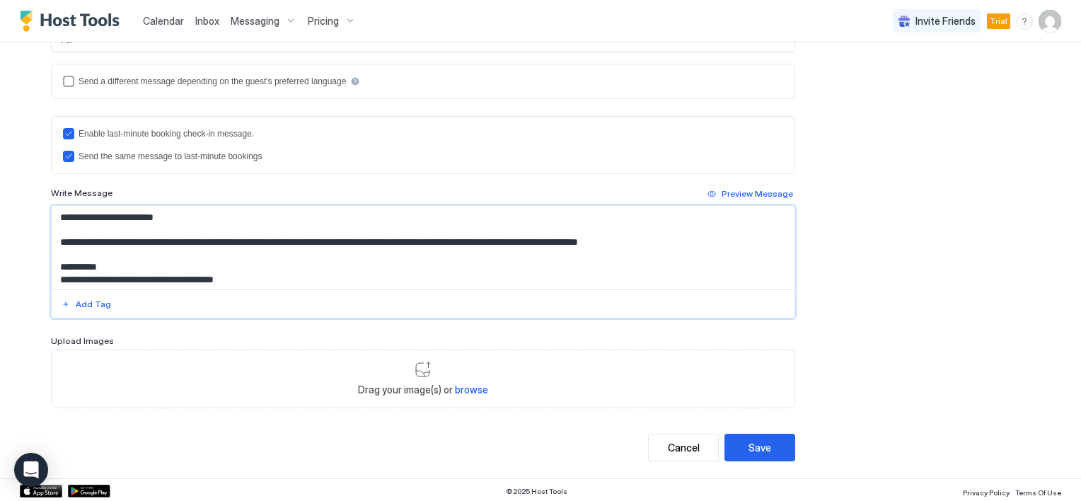
click at [276, 277] on textarea "Input Field" at bounding box center [423, 247] width 743 height 83
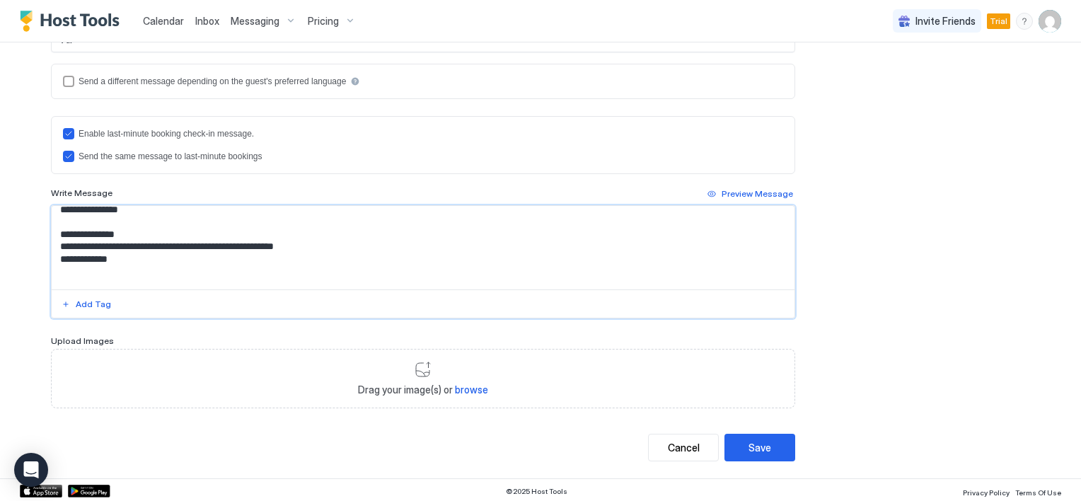
scroll to position [156, 0]
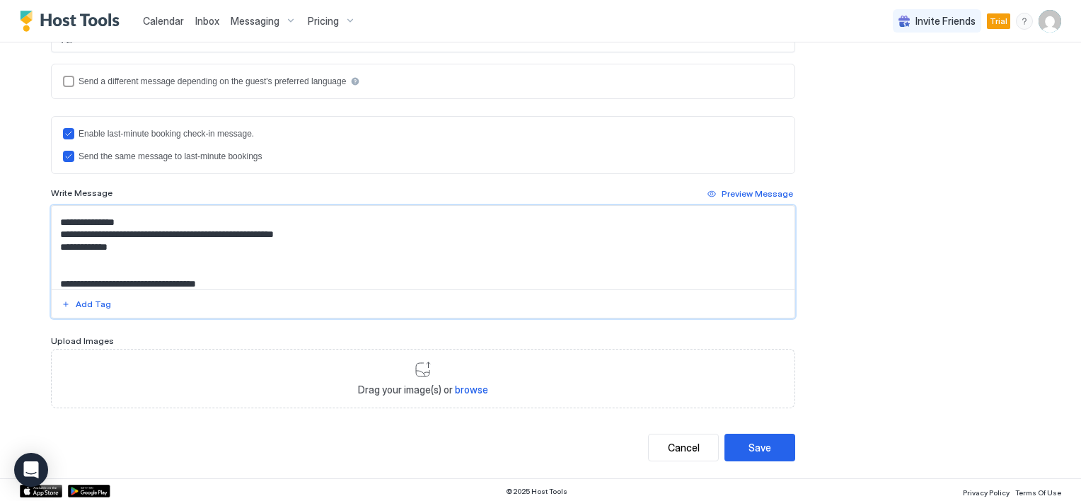
drag, startPoint x: 61, startPoint y: 241, endPoint x: 325, endPoint y: 248, distance: 264.7
click at [325, 248] on textarea "Input Field" at bounding box center [423, 247] width 743 height 83
click at [150, 272] on textarea "Input Field" at bounding box center [423, 247] width 743 height 83
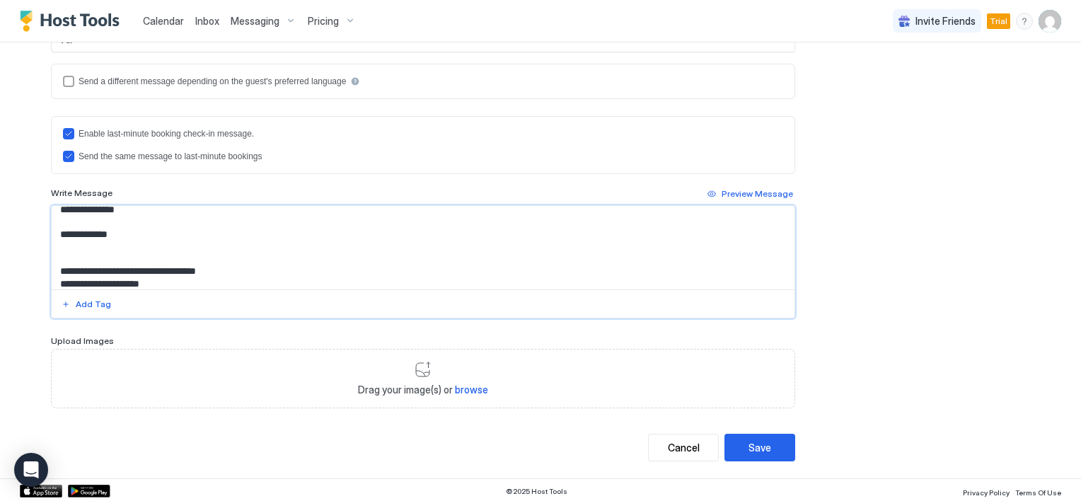
paste textarea "**********"
drag, startPoint x: 125, startPoint y: 244, endPoint x: 56, endPoint y: 246, distance: 68.7
click at [56, 246] on textarea "Input Field" at bounding box center [423, 247] width 743 height 83
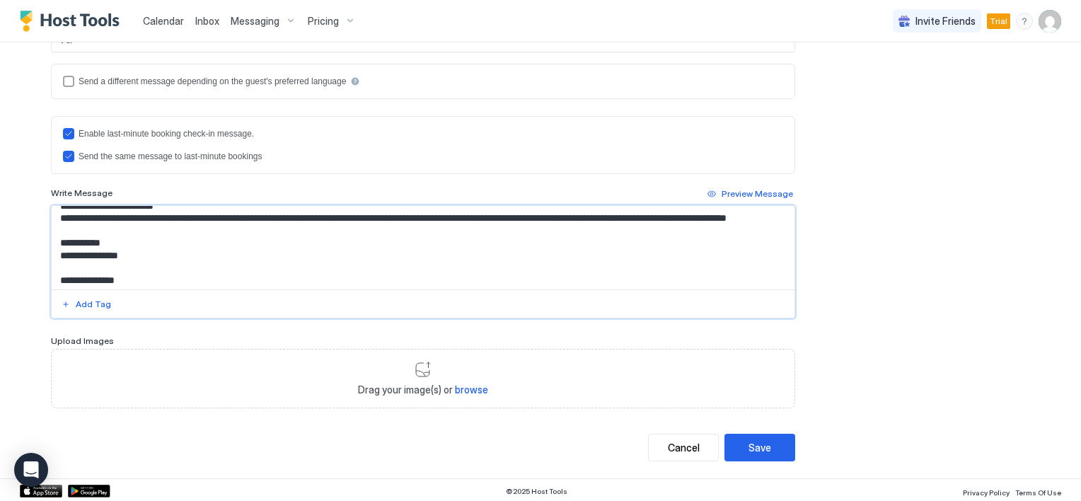
click at [127, 265] on textarea "Input Field" at bounding box center [423, 247] width 743 height 83
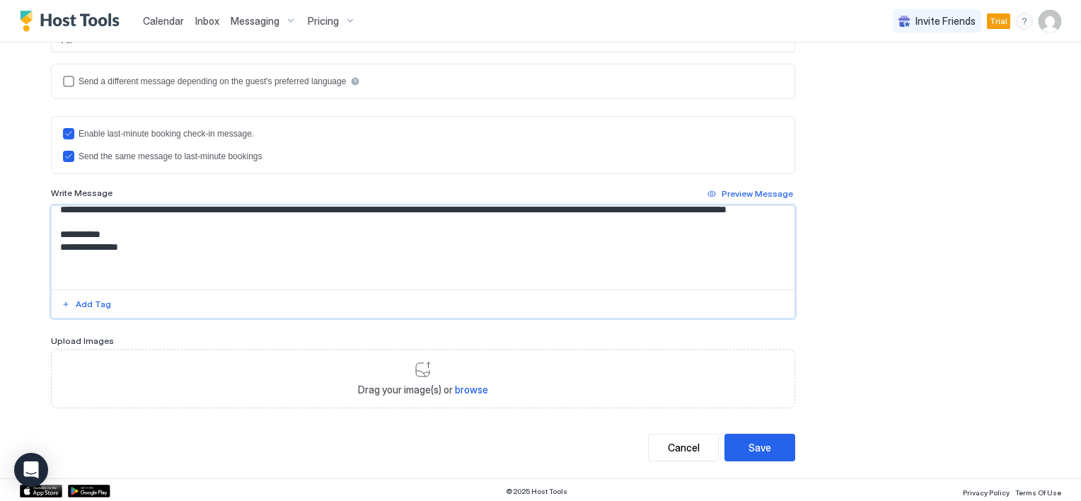
paste textarea "**********"
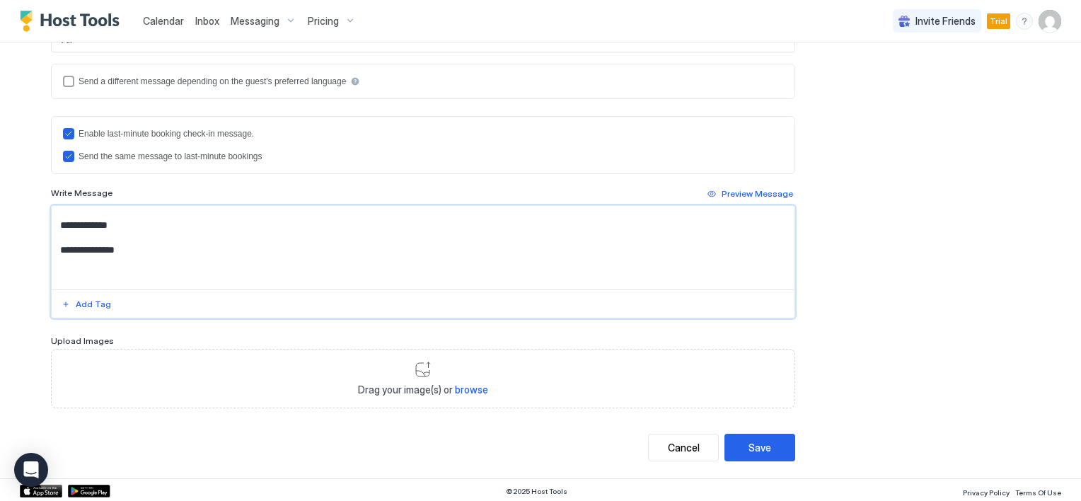
scroll to position [178, 0]
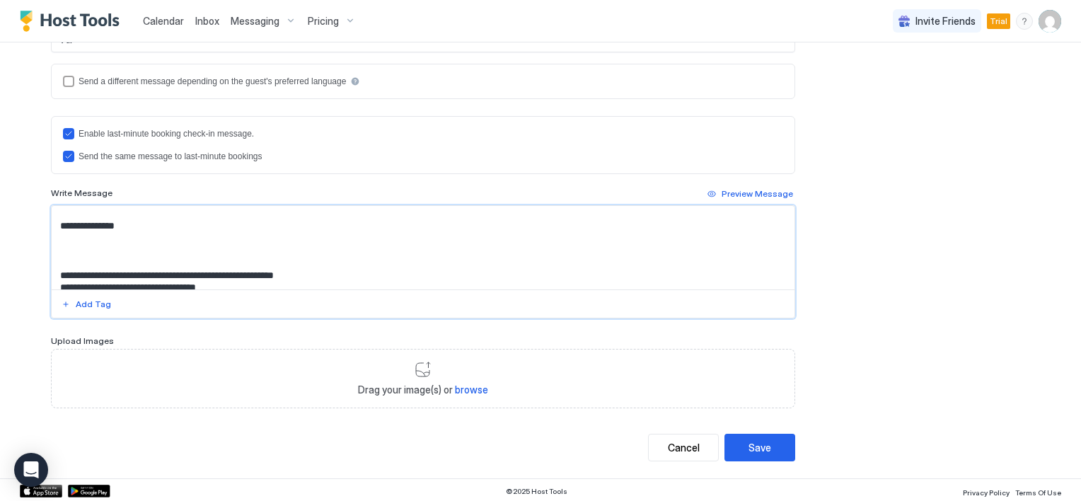
click at [128, 246] on textarea "Input Field" at bounding box center [423, 247] width 743 height 83
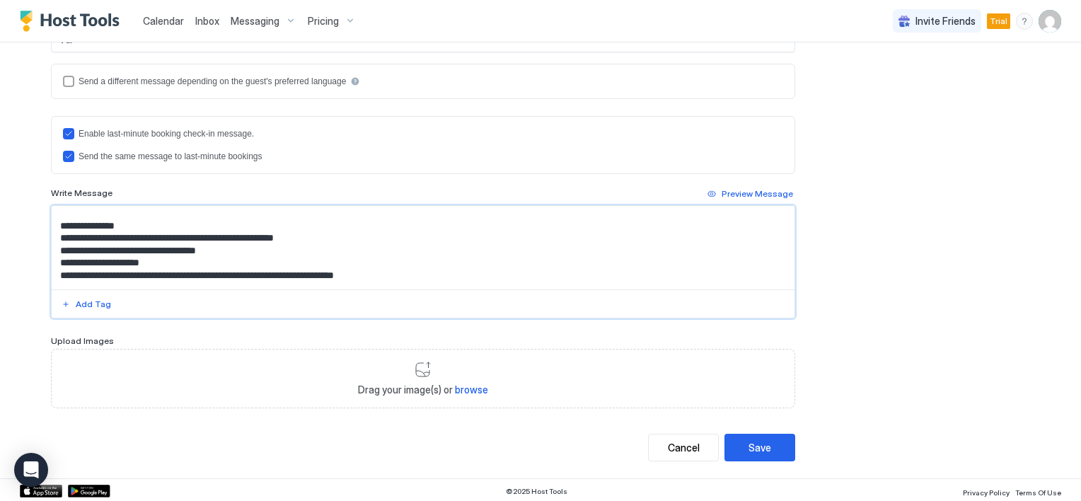
click at [52, 214] on textarea "Input Field" at bounding box center [423, 247] width 743 height 83
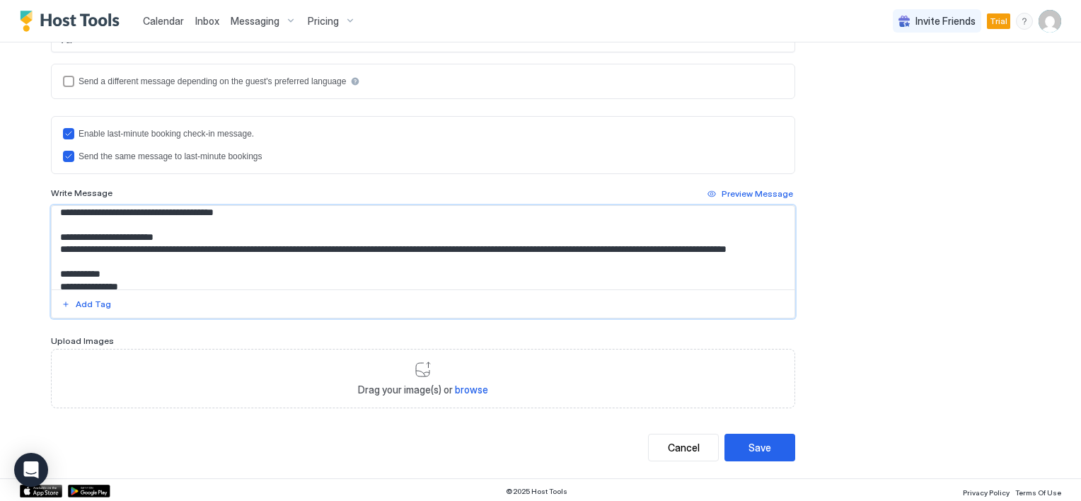
drag, startPoint x: 81, startPoint y: 210, endPoint x: 88, endPoint y: 214, distance: 7.9
click at [89, 212] on textarea "Input Field" at bounding box center [423, 247] width 743 height 83
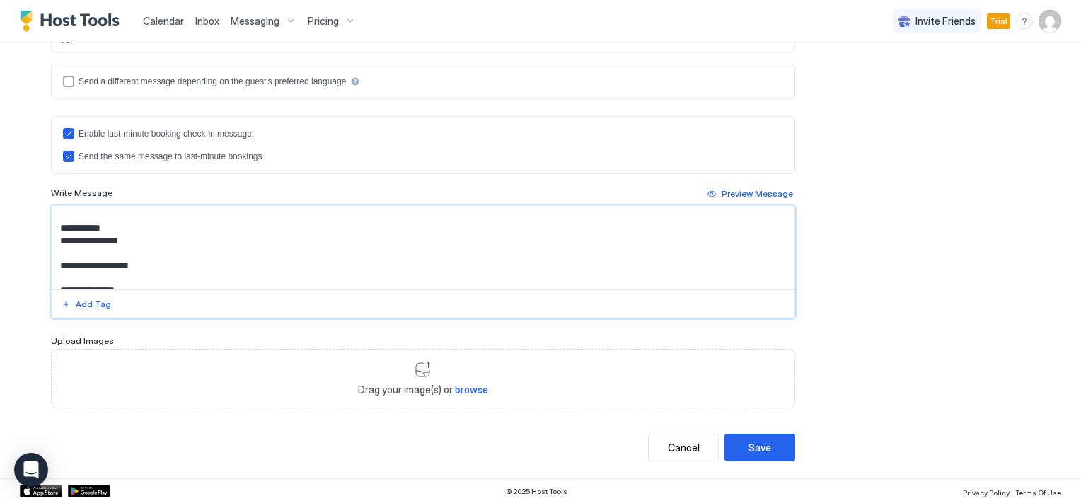
scroll to position [138, 0]
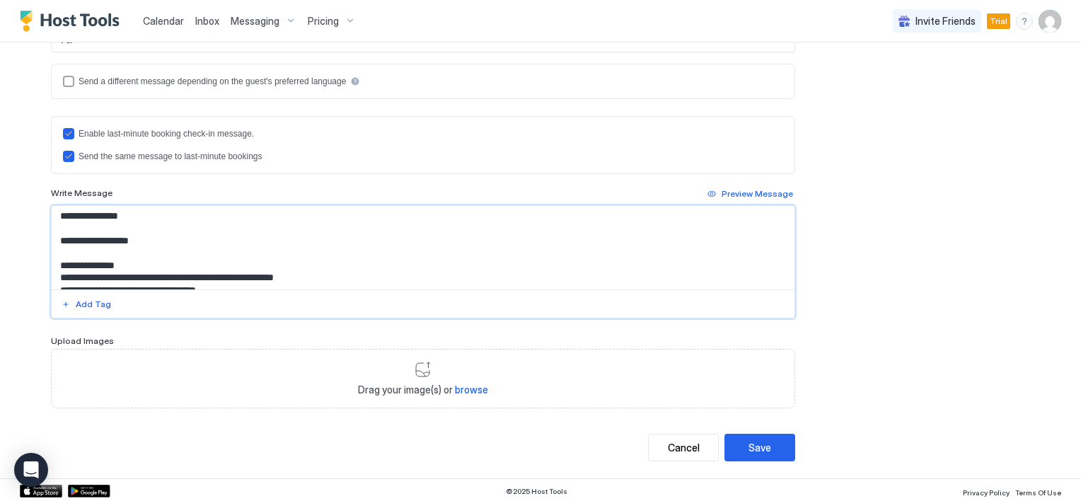
click at [98, 260] on textarea "Input Field" at bounding box center [423, 247] width 743 height 83
drag, startPoint x: 96, startPoint y: 251, endPoint x: 83, endPoint y: 252, distance: 12.8
click at [83, 252] on textarea "Input Field" at bounding box center [423, 247] width 743 height 83
paste textarea "**"
drag, startPoint x: 54, startPoint y: 250, endPoint x: 181, endPoint y: 255, distance: 127.4
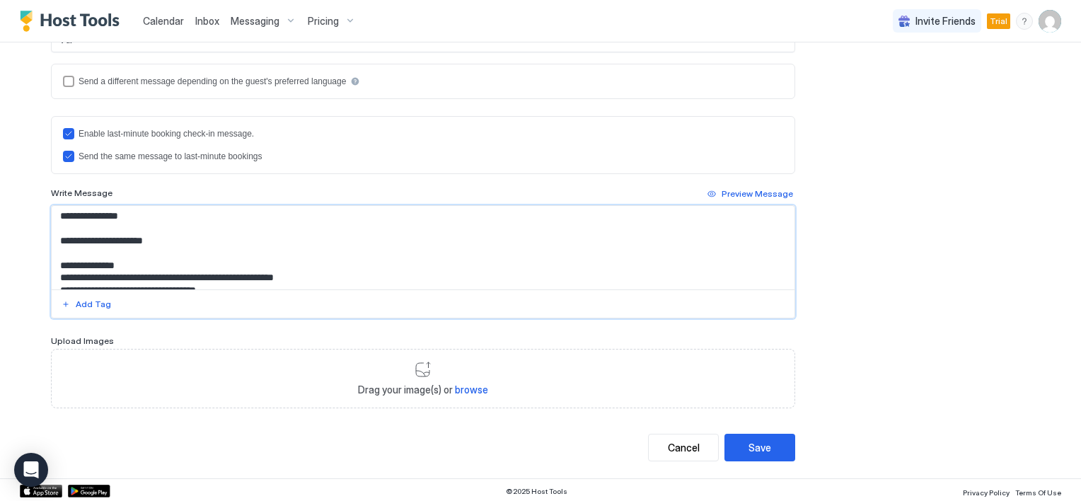
click at [181, 255] on textarea "Input Field" at bounding box center [423, 247] width 743 height 83
click at [180, 251] on textarea "Input Field" at bounding box center [423, 247] width 743 height 83
paste textarea "**********"
click at [160, 261] on textarea "Input Field" at bounding box center [423, 247] width 743 height 83
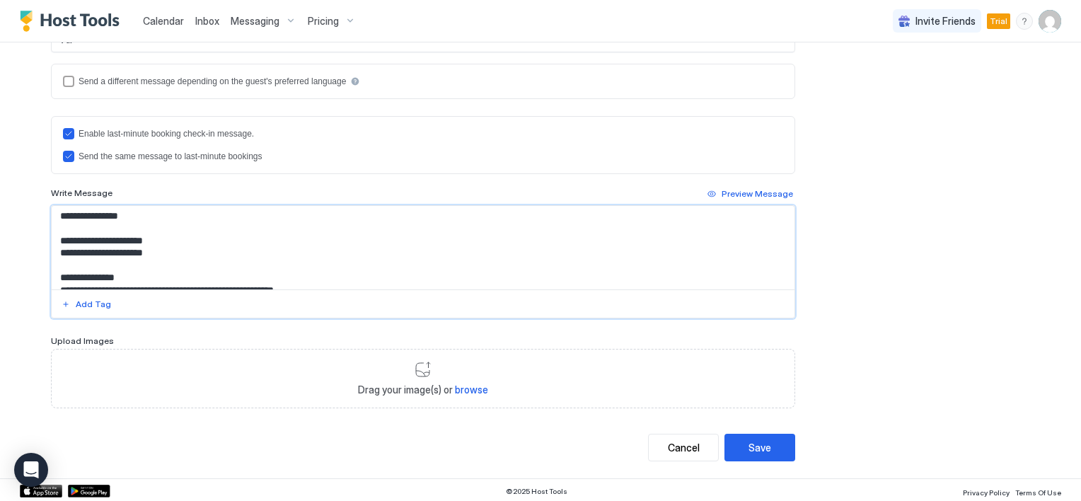
click at [86, 263] on textarea "Input Field" at bounding box center [423, 247] width 743 height 83
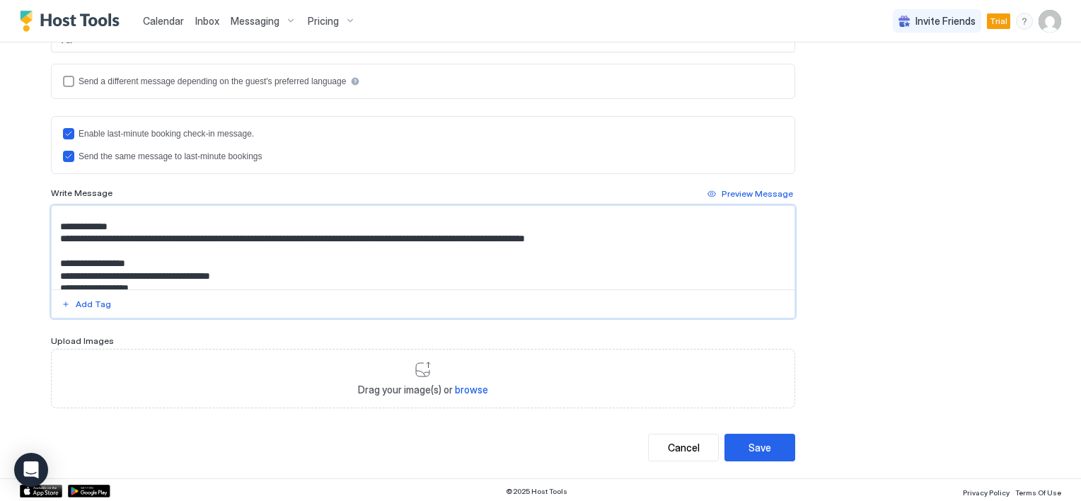
scroll to position [279, 0]
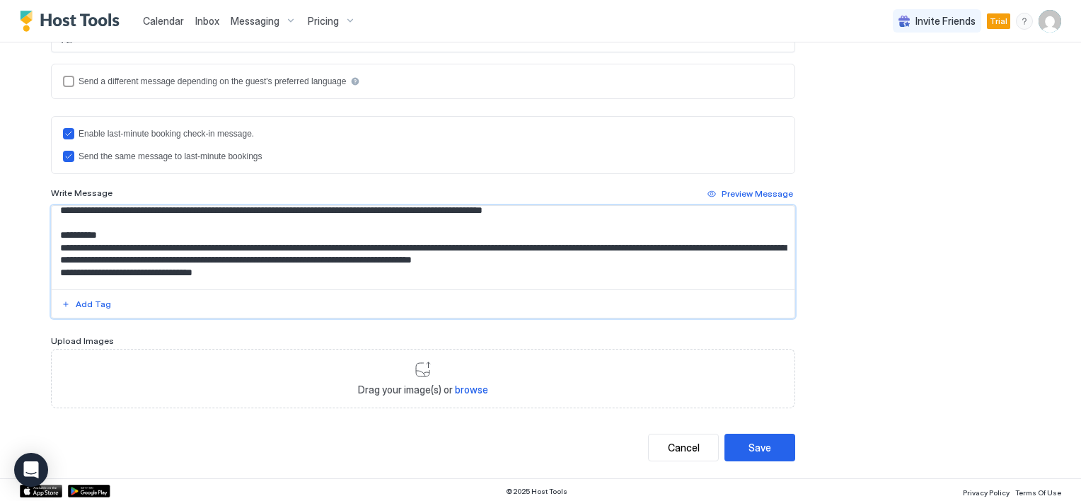
click at [106, 258] on textarea "Input Field" at bounding box center [423, 247] width 743 height 83
click at [555, 255] on textarea "Input Field" at bounding box center [423, 247] width 743 height 83
click at [625, 258] on textarea "Input Field" at bounding box center [423, 247] width 743 height 83
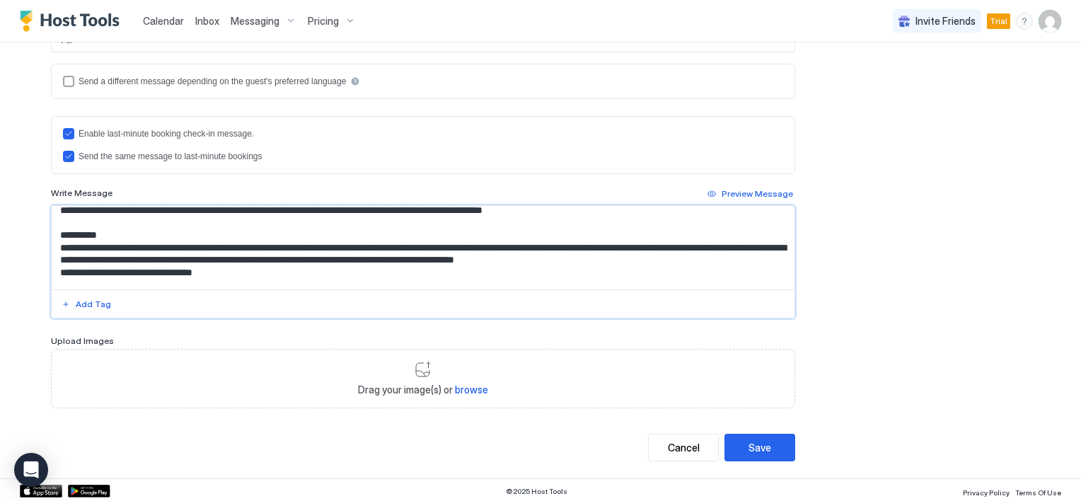
click at [156, 269] on textarea "Input Field" at bounding box center [423, 247] width 743 height 83
click at [167, 270] on textarea "Input Field" at bounding box center [423, 247] width 743 height 83
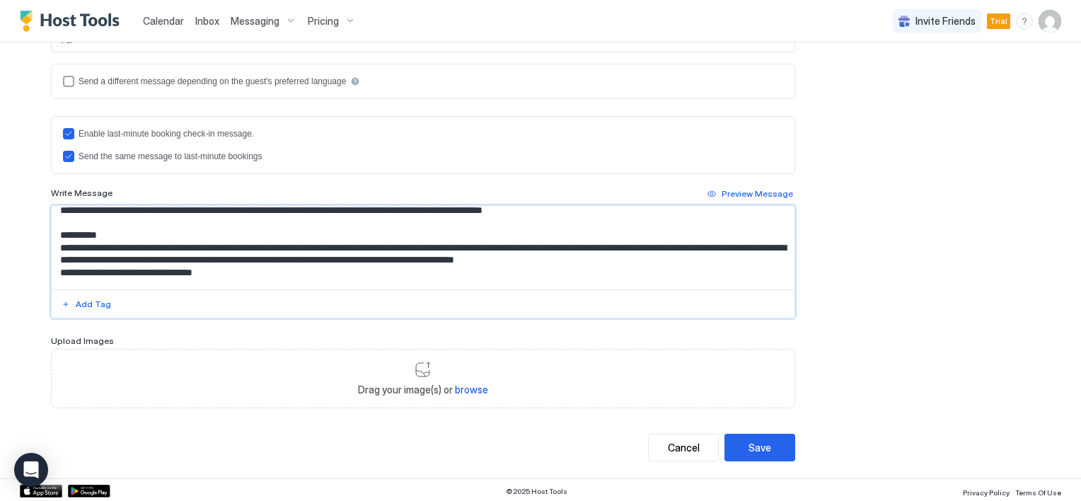
click at [163, 270] on textarea "Input Field" at bounding box center [423, 247] width 743 height 83
click at [170, 271] on textarea "Input Field" at bounding box center [423, 247] width 743 height 83
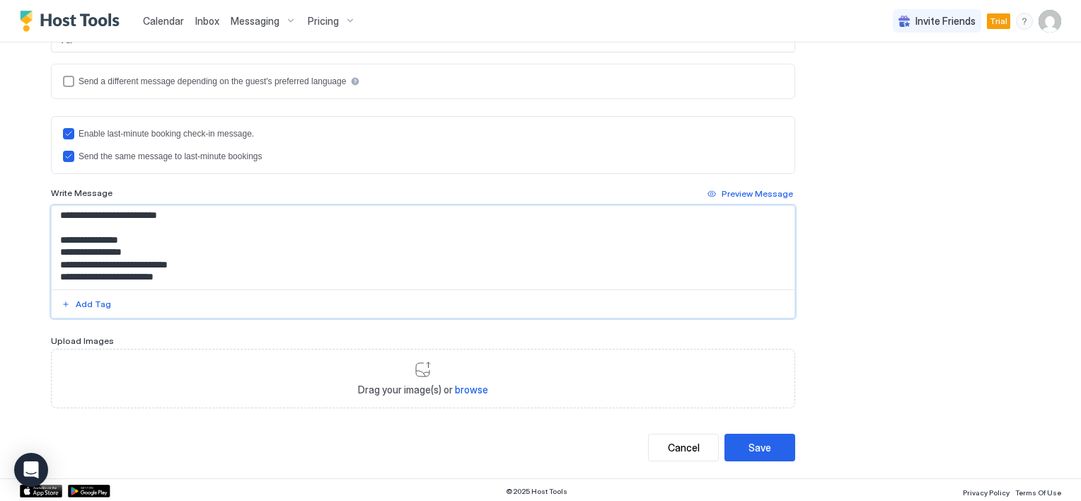
scroll to position [571, 0]
type textarea "**********"
click at [753, 442] on div "Save" at bounding box center [759, 447] width 23 height 15
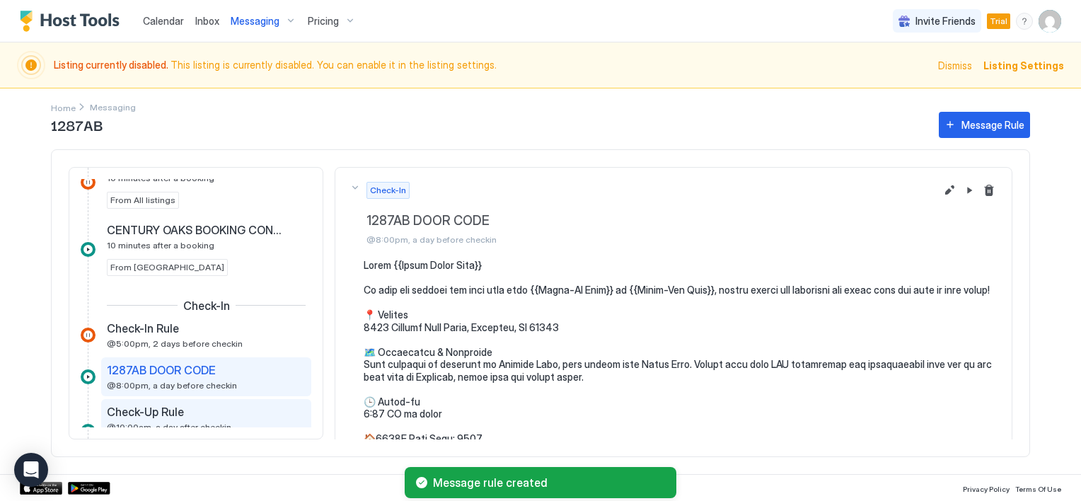
scroll to position [352, 0]
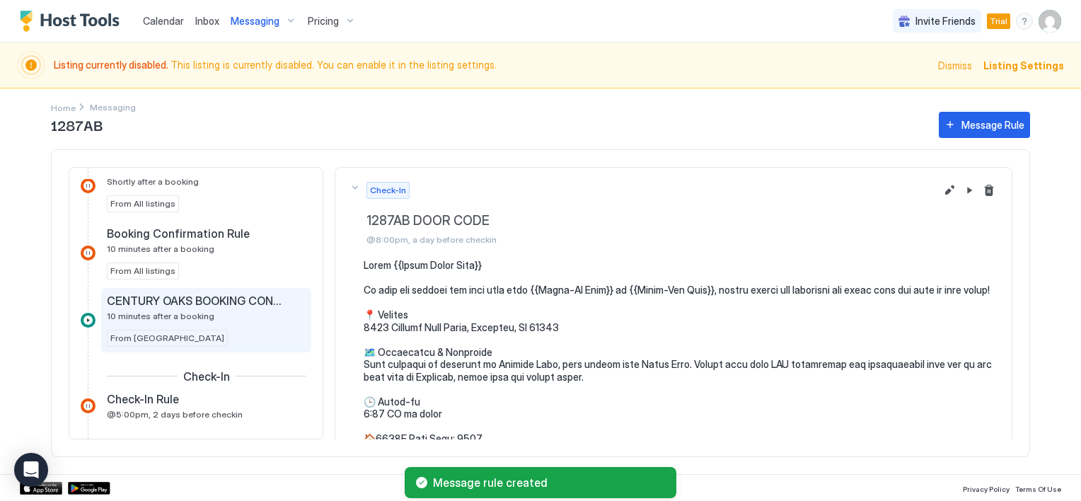
click at [170, 300] on span "CENTURY OAKS BOOKING CONFIRMATION" at bounding box center [195, 301] width 176 height 14
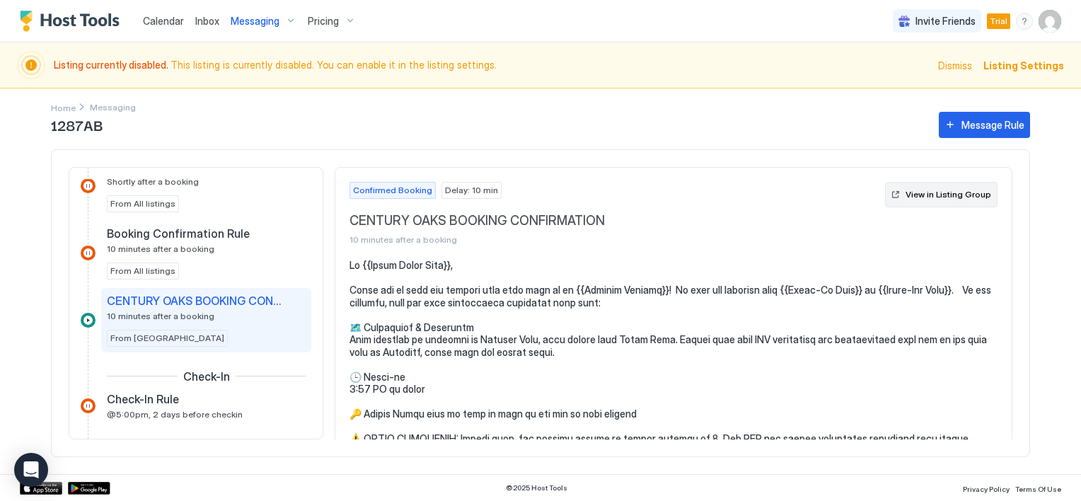
click at [942, 196] on div "View in Listing Group" at bounding box center [949, 194] width 86 height 13
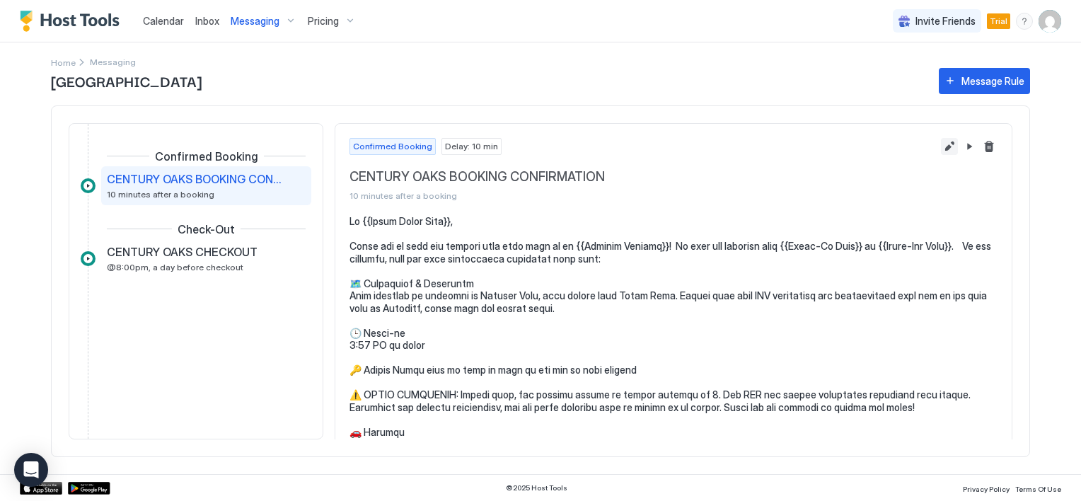
click at [941, 147] on button "Edit message rule" at bounding box center [949, 146] width 17 height 17
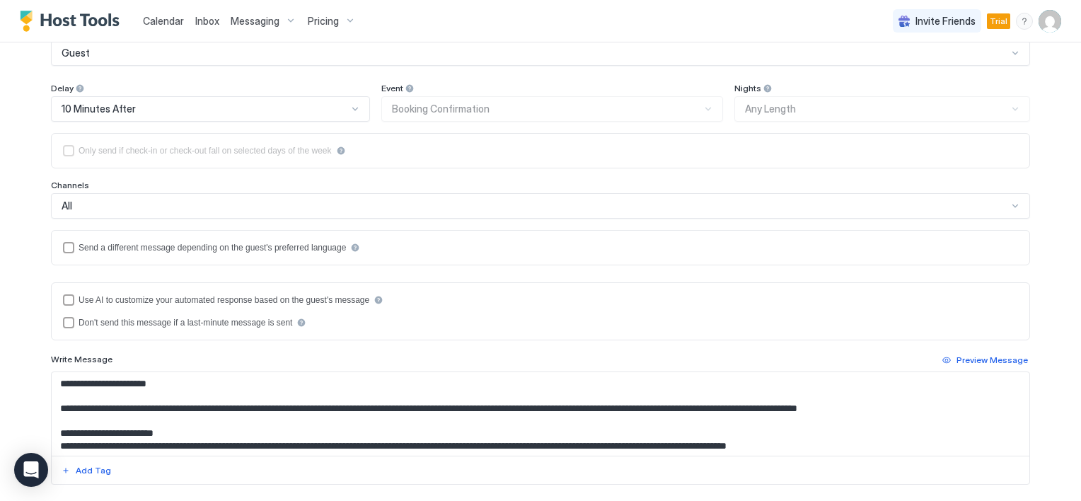
scroll to position [283, 0]
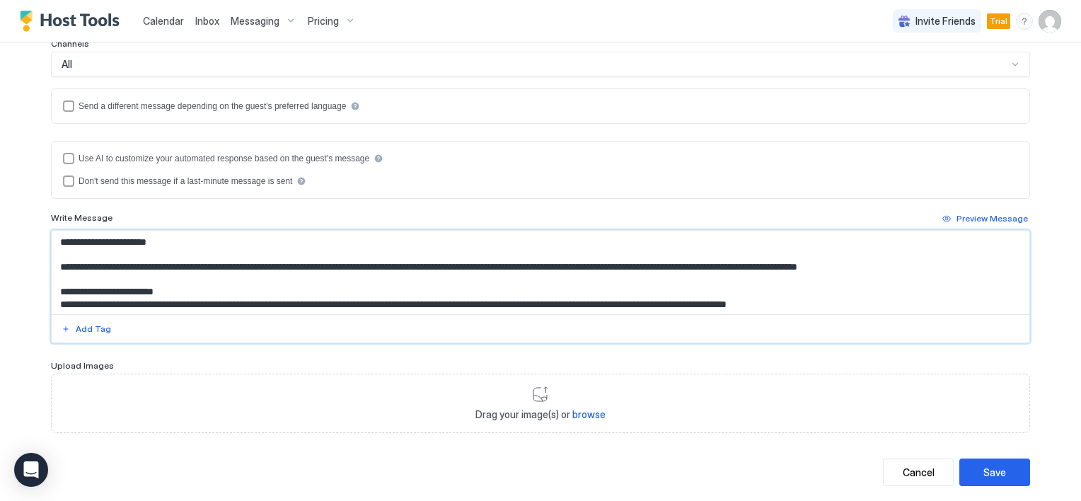
click at [321, 302] on textarea "Input Field" at bounding box center [541, 272] width 978 height 83
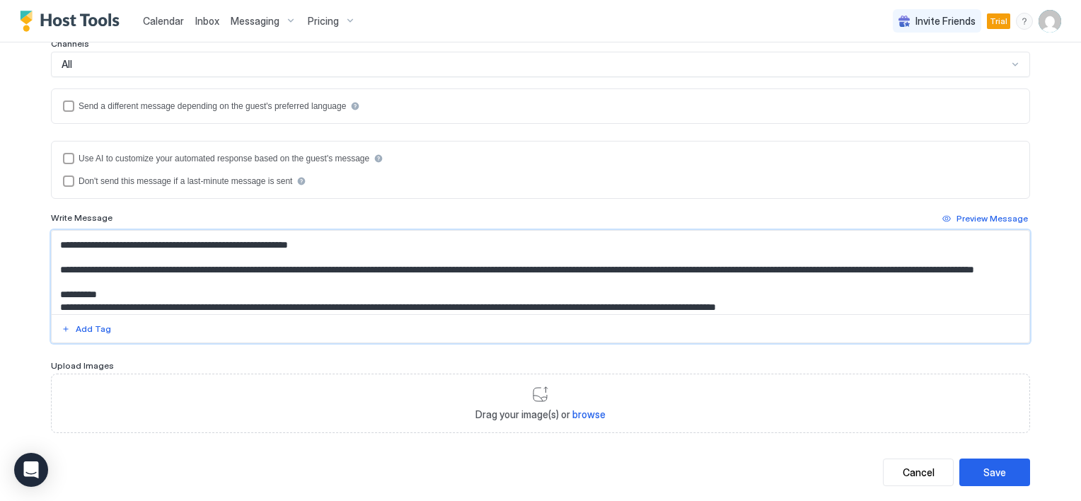
scroll to position [141, 0]
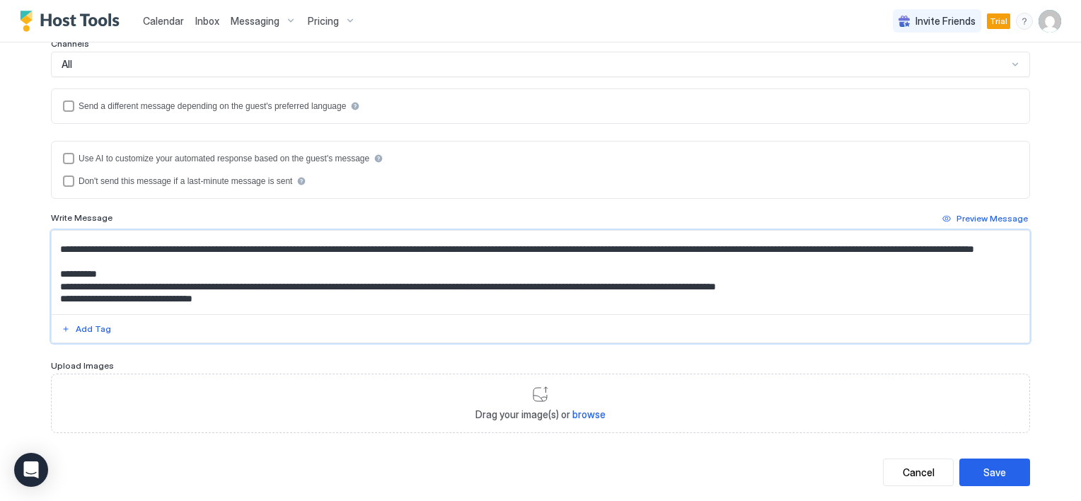
click at [235, 296] on textarea "Input Field" at bounding box center [541, 272] width 978 height 83
type textarea "**********"
click at [983, 473] on div "Save" at bounding box center [994, 472] width 23 height 15
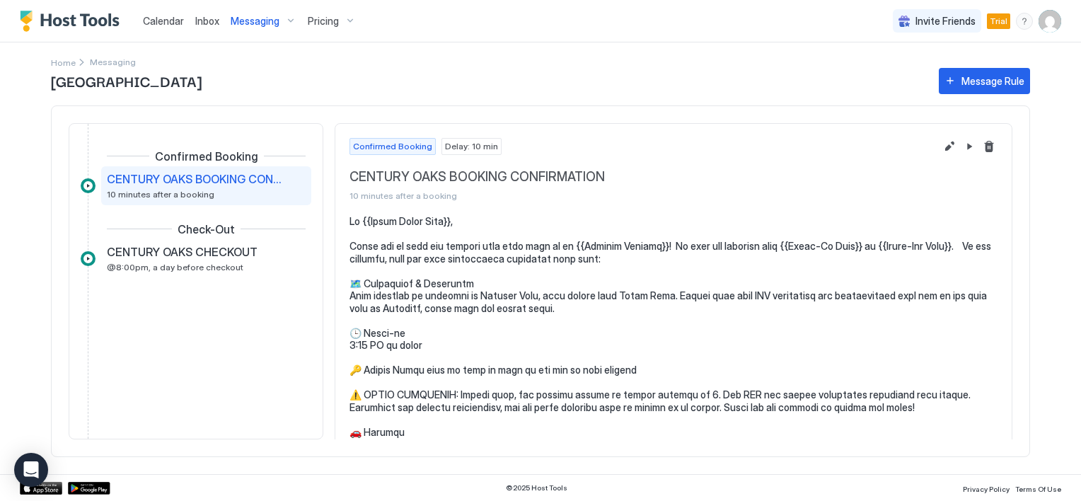
click at [318, 18] on span "Pricing" at bounding box center [323, 21] width 31 height 13
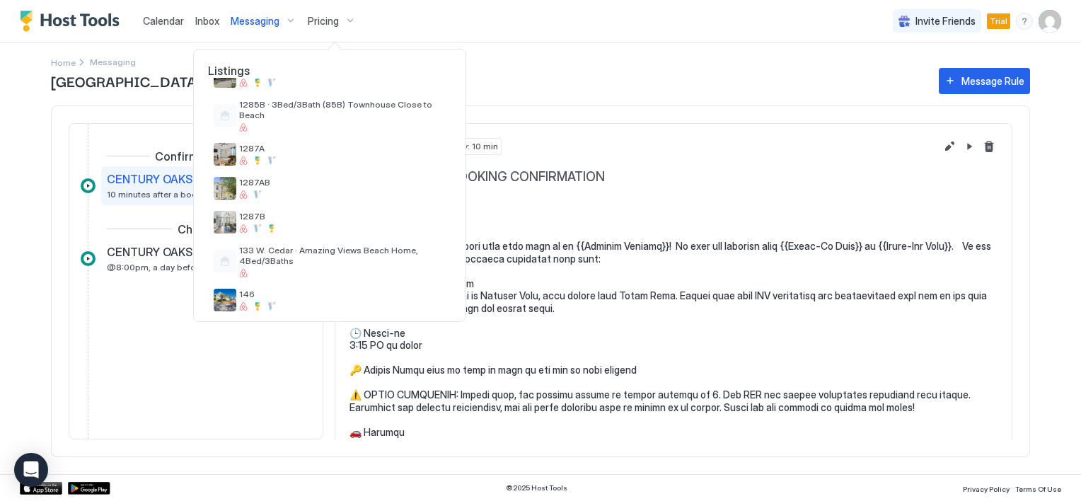
scroll to position [283, 0]
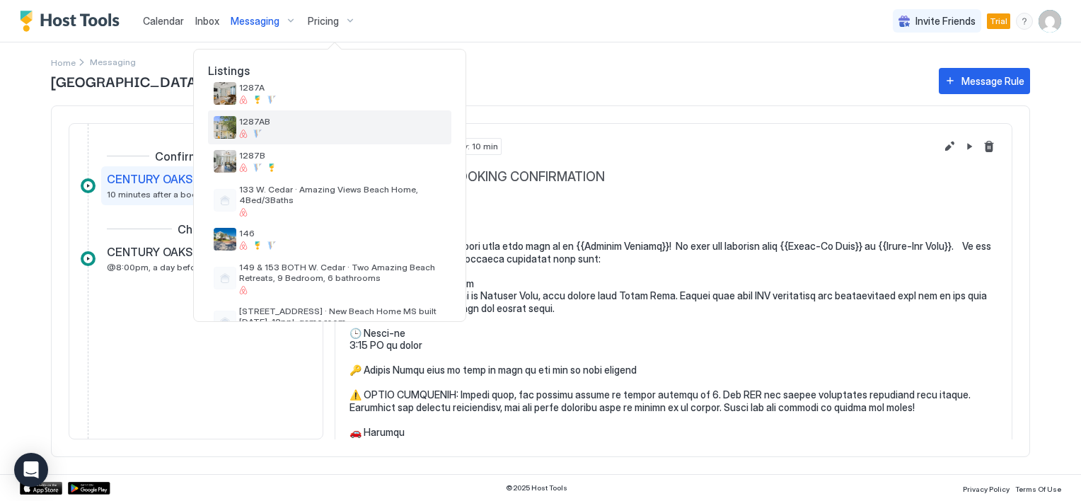
click at [270, 125] on span "1287AB" at bounding box center [342, 121] width 207 height 11
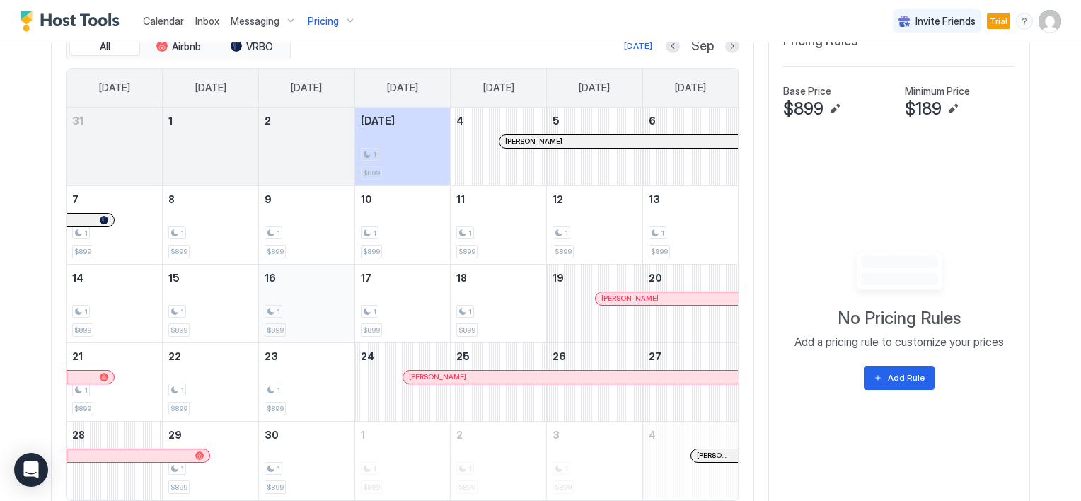
scroll to position [482, 0]
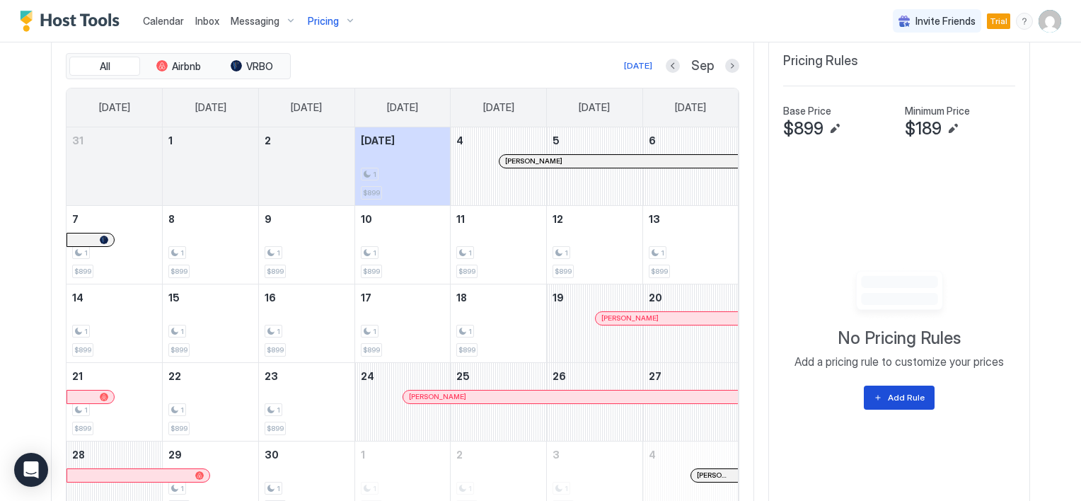
click at [899, 396] on div "Add Rule" at bounding box center [906, 397] width 37 height 13
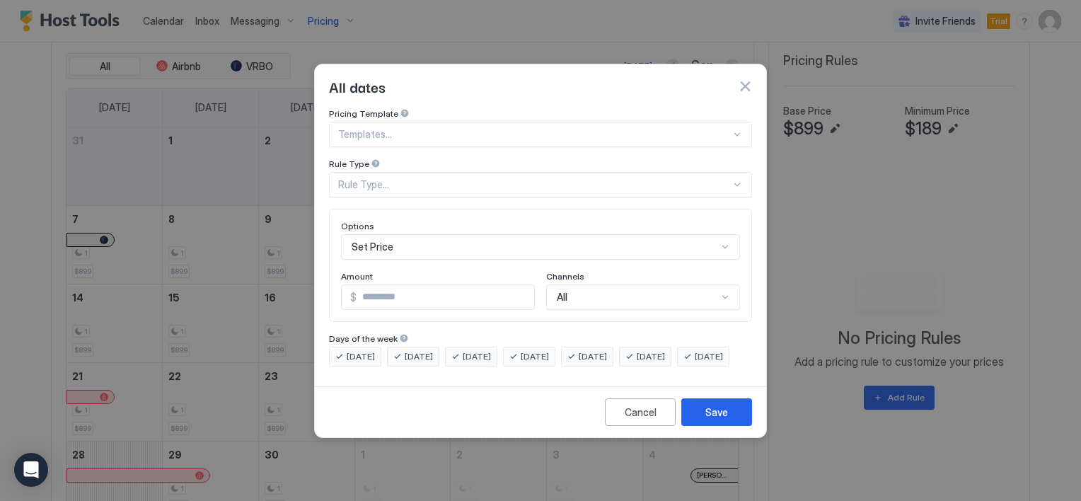
click at [377, 128] on div at bounding box center [534, 134] width 393 height 13
click at [378, 128] on div at bounding box center [534, 134] width 393 height 13
click at [386, 178] on div "Rule Type..." at bounding box center [534, 184] width 393 height 13
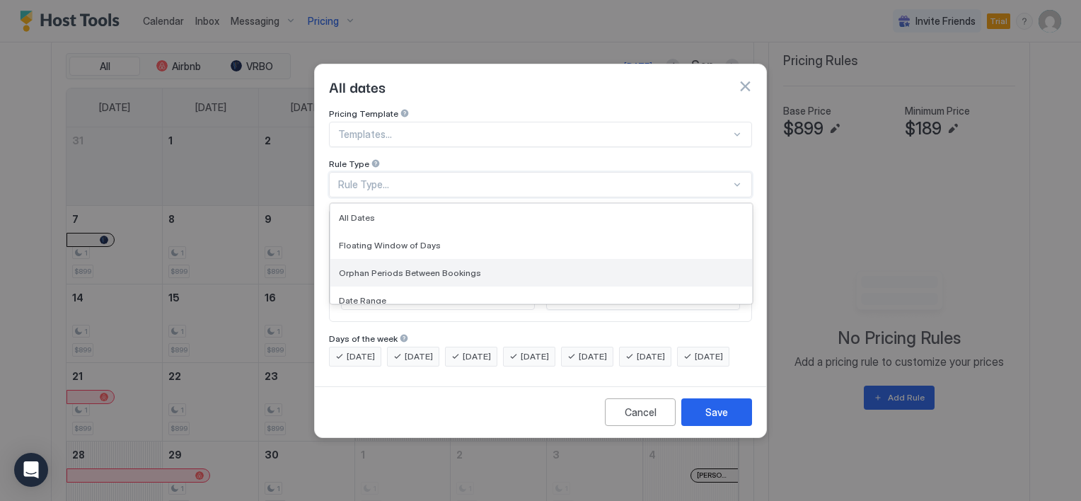
scroll to position [71, 0]
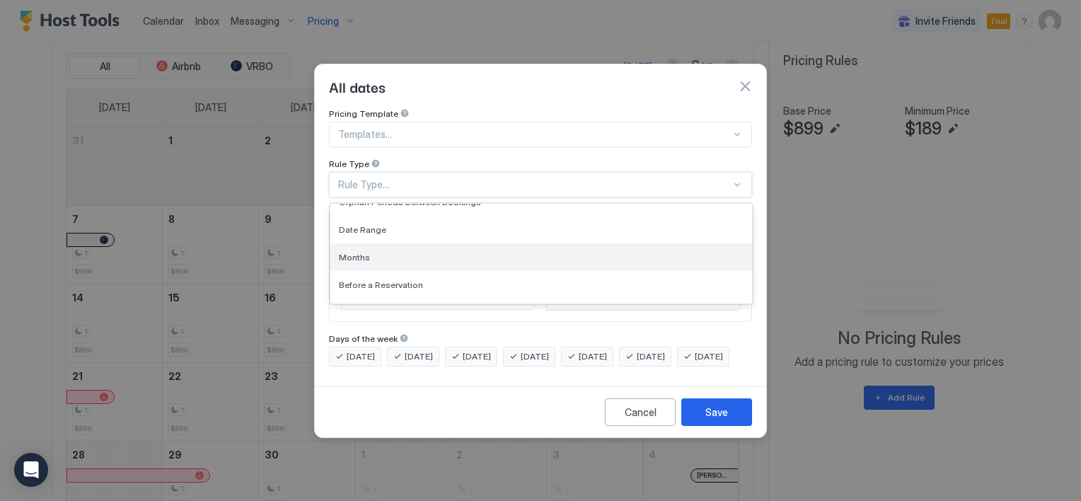
click at [386, 252] on div "Months" at bounding box center [541, 257] width 405 height 11
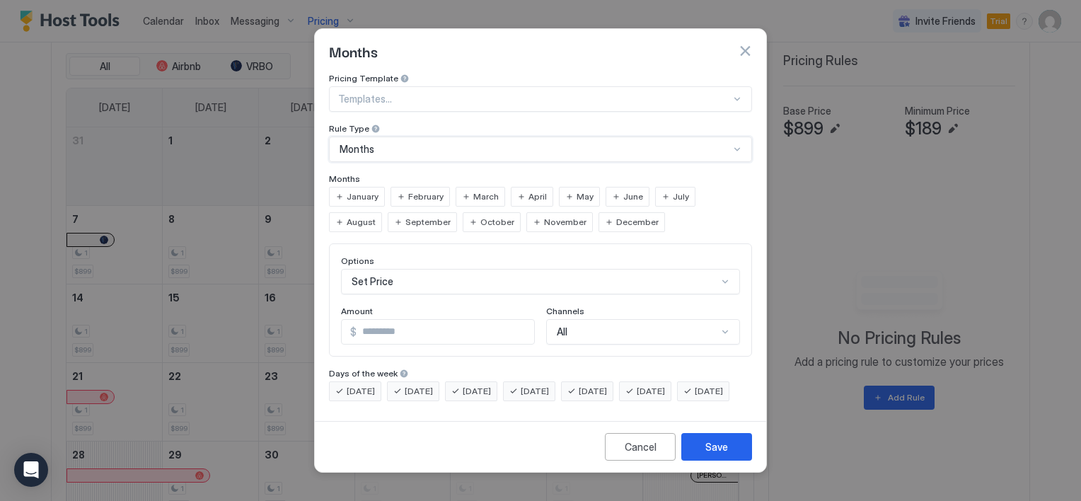
click at [371, 190] on span "January" at bounding box center [363, 196] width 32 height 13
click at [420, 190] on span "February" at bounding box center [425, 196] width 35 height 13
click at [390, 320] on input "*" at bounding box center [446, 332] width 178 height 24
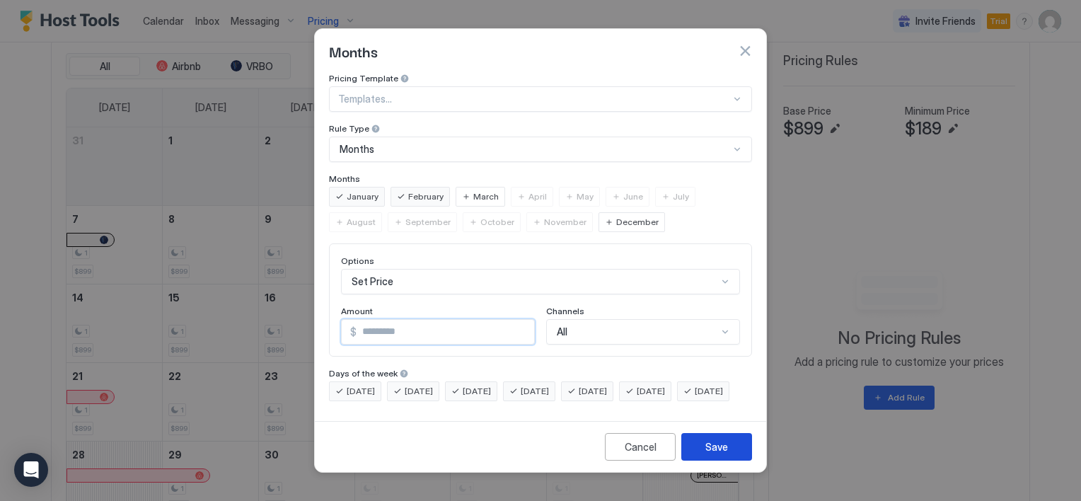
type input "***"
click at [707, 454] on div "Save" at bounding box center [716, 446] width 23 height 15
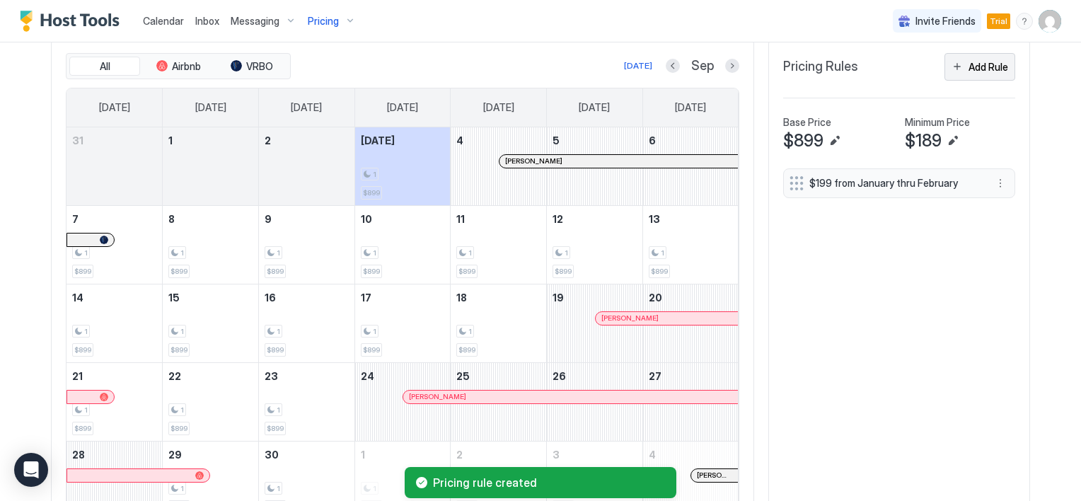
click at [962, 66] on button "Add Rule" at bounding box center [979, 67] width 71 height 28
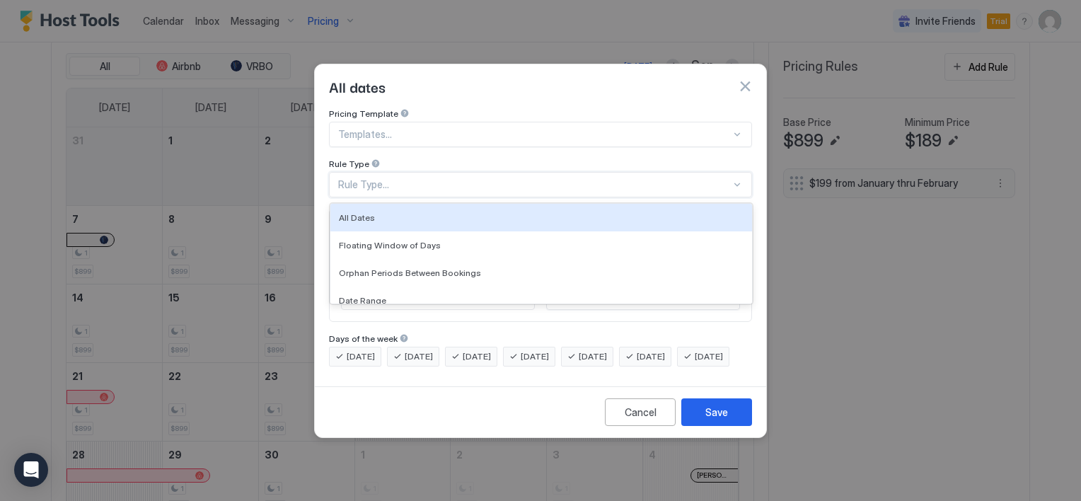
click at [431, 178] on div "Rule Type..." at bounding box center [534, 184] width 393 height 13
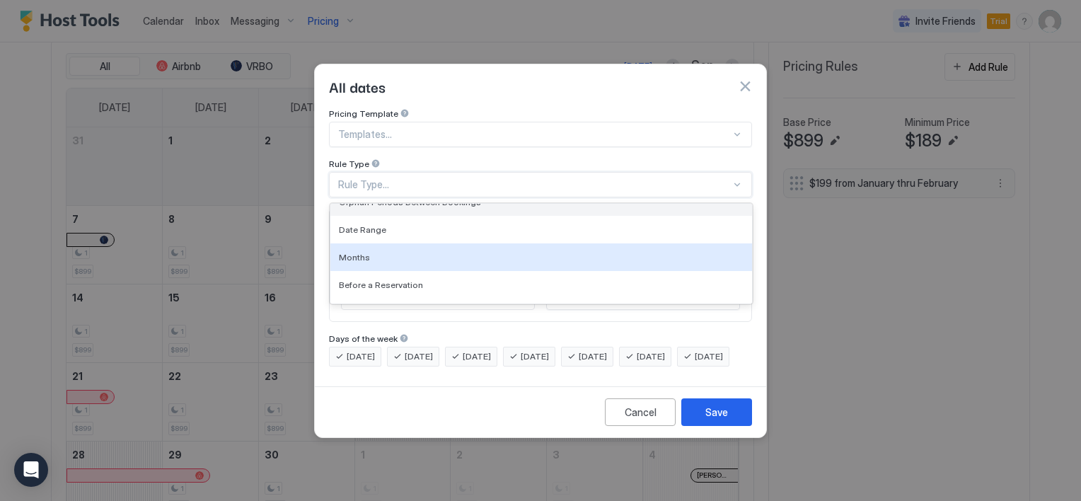
click at [406, 252] on div "Months" at bounding box center [541, 257] width 405 height 11
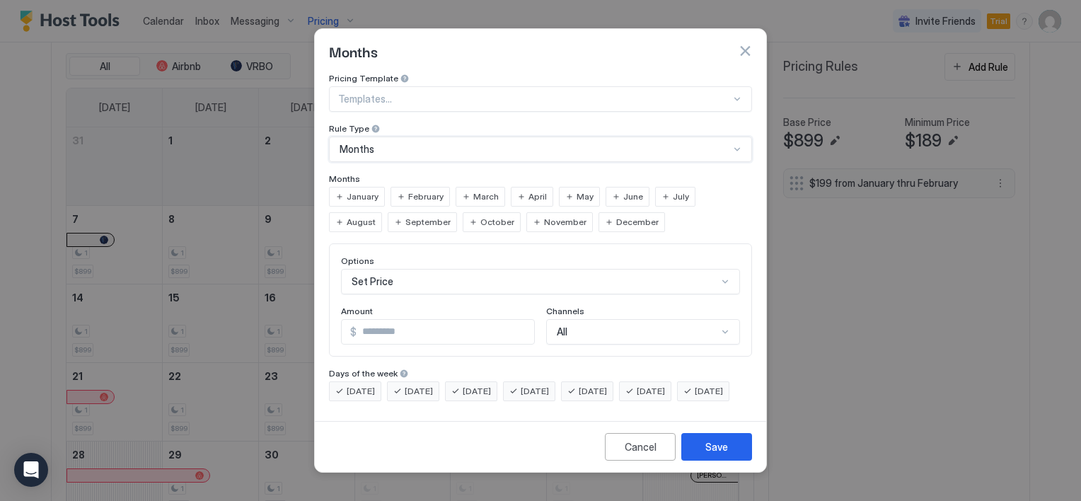
click at [368, 190] on span "January" at bounding box center [363, 196] width 32 height 13
click at [420, 190] on span "February" at bounding box center [425, 196] width 35 height 13
click at [549, 385] on span "Thursday" at bounding box center [535, 391] width 28 height 13
click at [491, 385] on span "Wednesday" at bounding box center [477, 391] width 28 height 13
click at [429, 385] on span "Tuesday" at bounding box center [419, 391] width 28 height 13
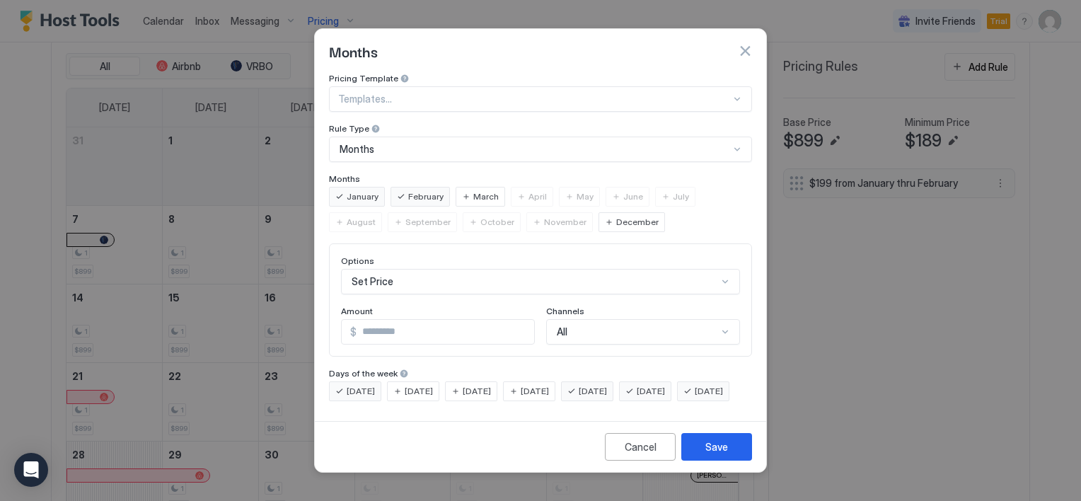
click at [348, 385] on span "Monday" at bounding box center [361, 391] width 28 height 13
click at [695, 398] on span "Sunday" at bounding box center [709, 391] width 28 height 13
click at [376, 320] on input "*" at bounding box center [446, 332] width 178 height 24
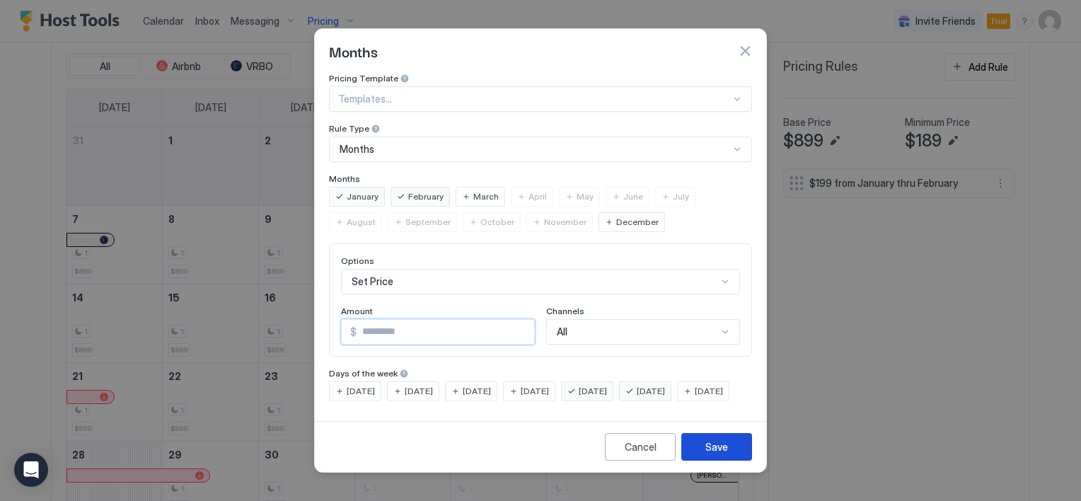
type input "***"
click at [712, 454] on div "Save" at bounding box center [716, 446] width 23 height 15
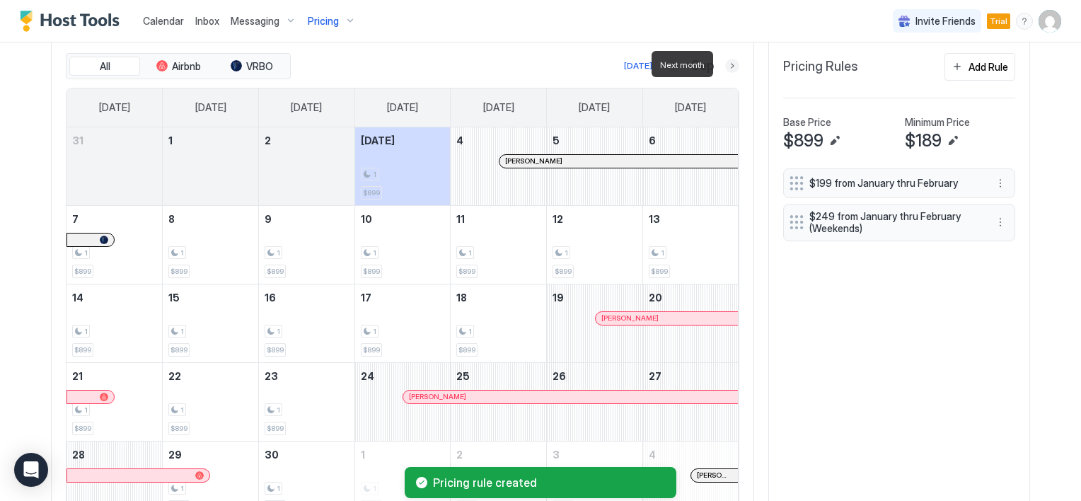
click at [725, 64] on button "Next month" at bounding box center [732, 66] width 14 height 14
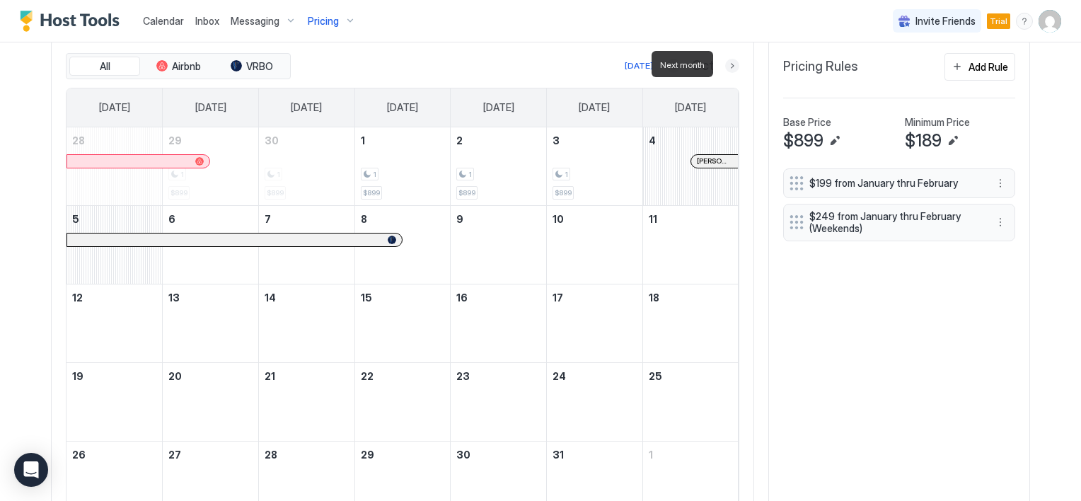
click at [725, 64] on button "Next month" at bounding box center [732, 66] width 14 height 14
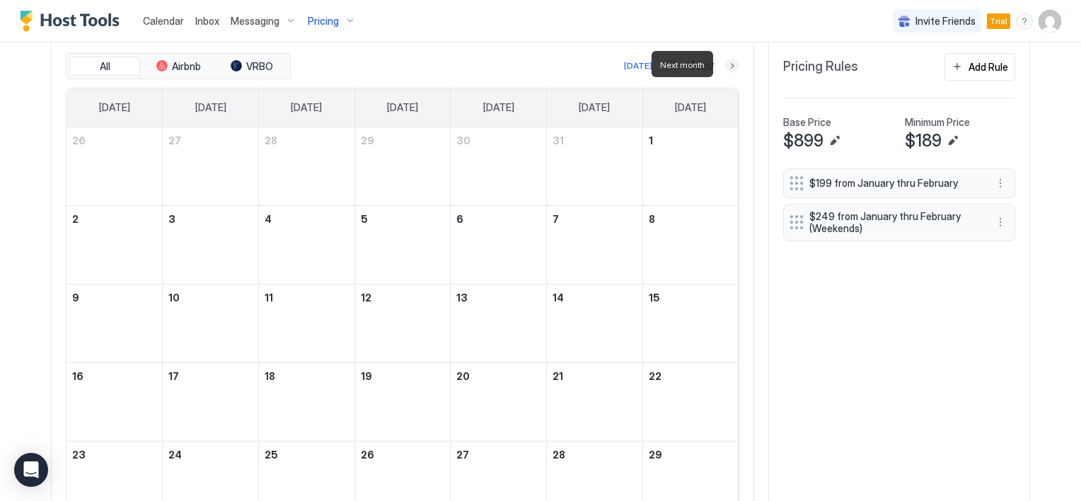
click at [725, 64] on button "Next month" at bounding box center [732, 66] width 14 height 14
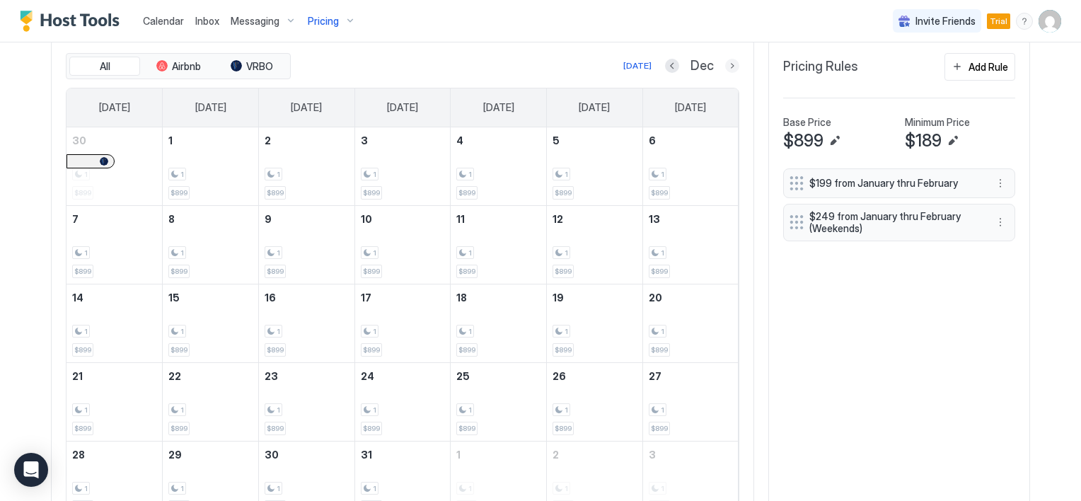
click at [727, 63] on button "Next month" at bounding box center [732, 66] width 14 height 14
click at [992, 218] on button "More options" at bounding box center [1000, 222] width 17 height 17
click at [915, 251] on div at bounding box center [540, 250] width 1081 height 501
click at [957, 62] on button "Add Rule" at bounding box center [979, 67] width 71 height 28
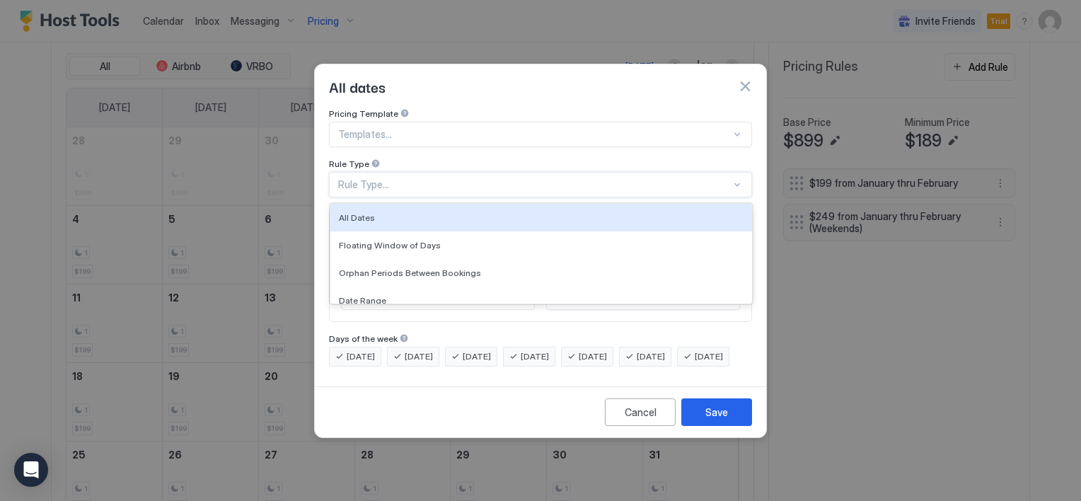
click at [379, 178] on div "Rule Type..." at bounding box center [534, 184] width 393 height 13
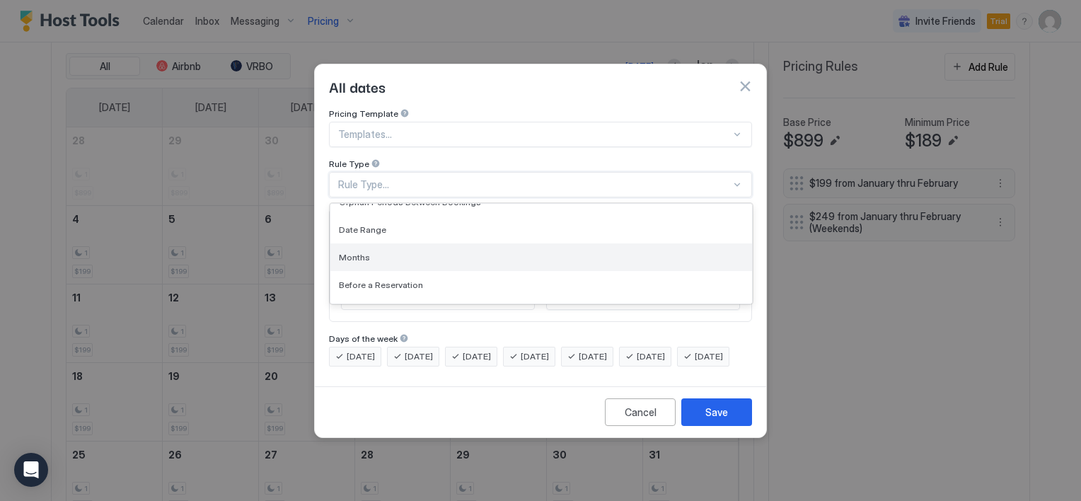
click at [388, 252] on div "Months" at bounding box center [541, 257] width 405 height 11
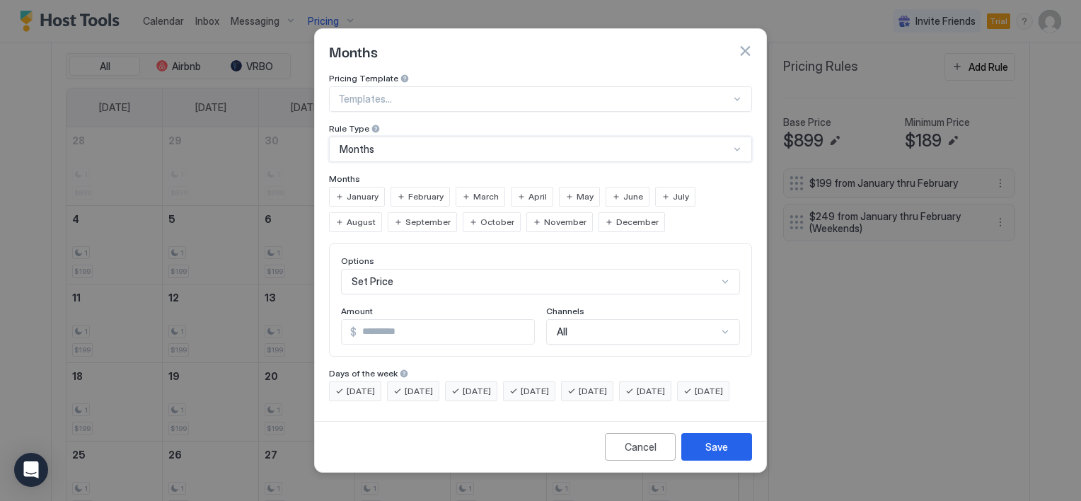
click at [484, 190] on span "March" at bounding box center [485, 196] width 25 height 13
click at [394, 323] on input "*" at bounding box center [446, 332] width 178 height 24
type input "***"
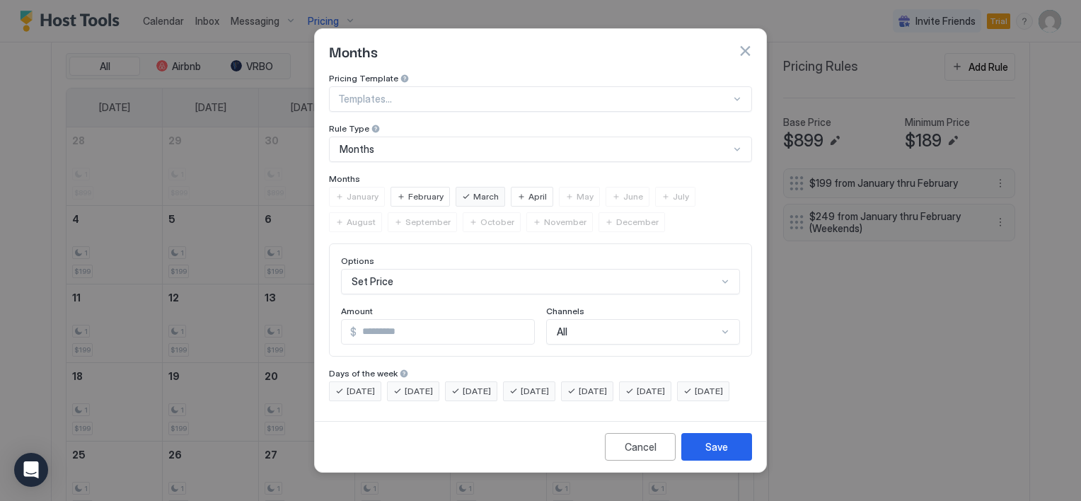
click at [607, 385] on span "Friday" at bounding box center [593, 391] width 28 height 13
click at [661, 385] on span "Saturday" at bounding box center [651, 391] width 28 height 13
click at [698, 457] on button "Save" at bounding box center [716, 447] width 71 height 28
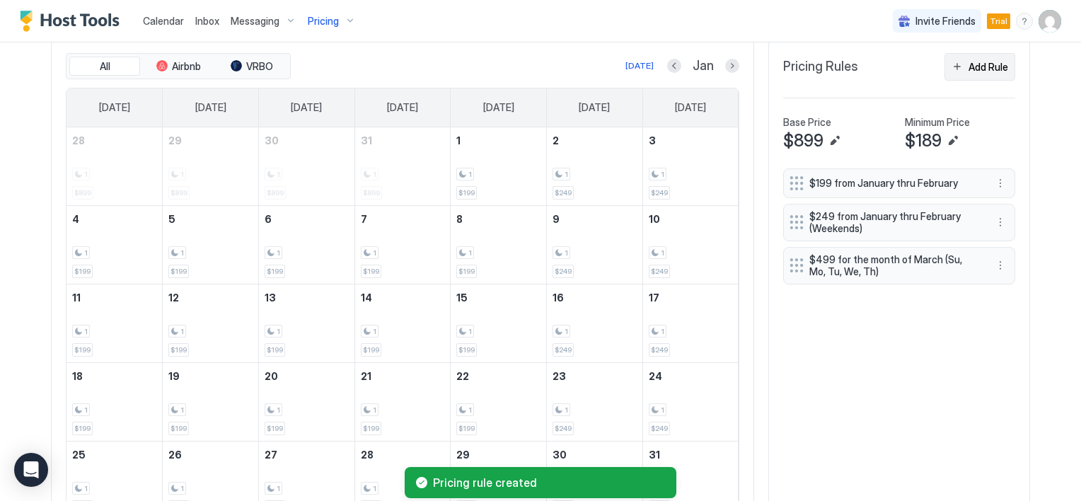
click at [973, 65] on div "Add Rule" at bounding box center [988, 66] width 40 height 15
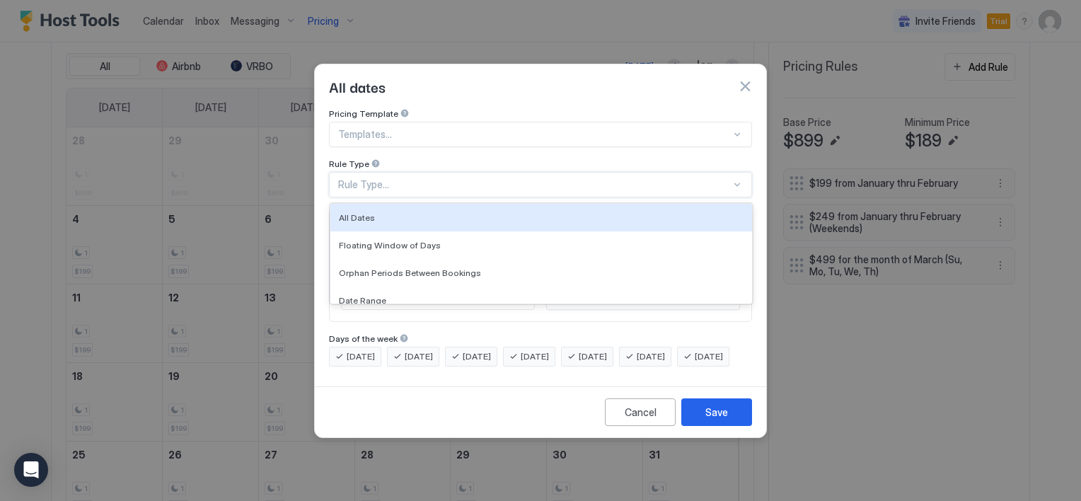
click at [410, 178] on div "Rule Type..." at bounding box center [534, 184] width 393 height 13
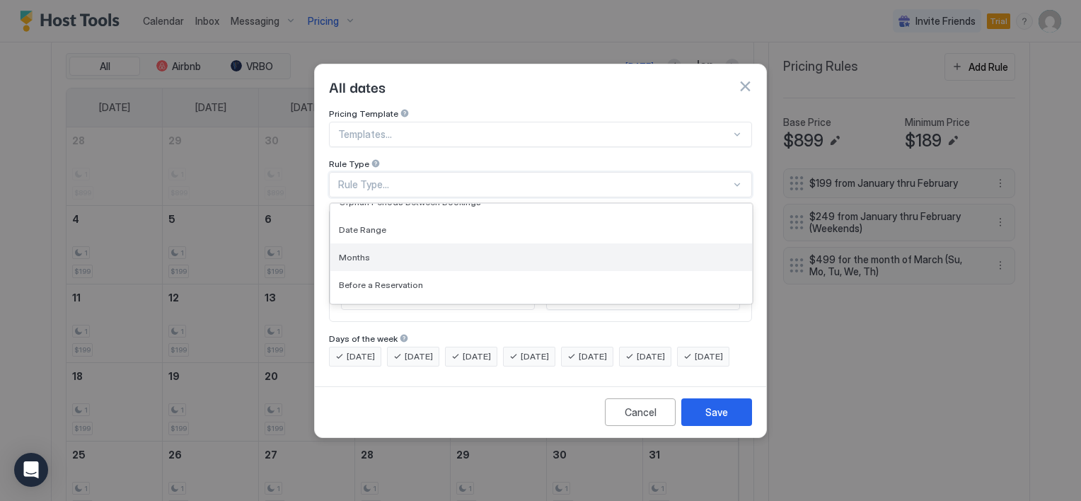
click at [383, 252] on div "Months" at bounding box center [541, 257] width 405 height 11
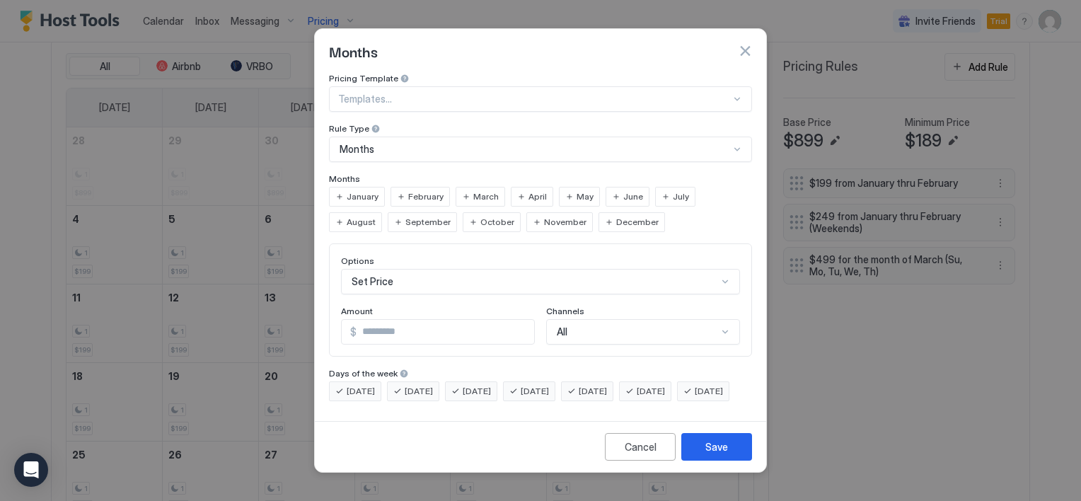
click at [479, 190] on span "March" at bounding box center [485, 196] width 25 height 13
click at [545, 385] on span "Thursday" at bounding box center [535, 391] width 28 height 13
click at [491, 385] on span "Wednesday" at bounding box center [477, 391] width 28 height 13
click at [409, 385] on span "Tuesday" at bounding box center [419, 391] width 28 height 13
click at [365, 385] on span "Monday" at bounding box center [361, 391] width 28 height 13
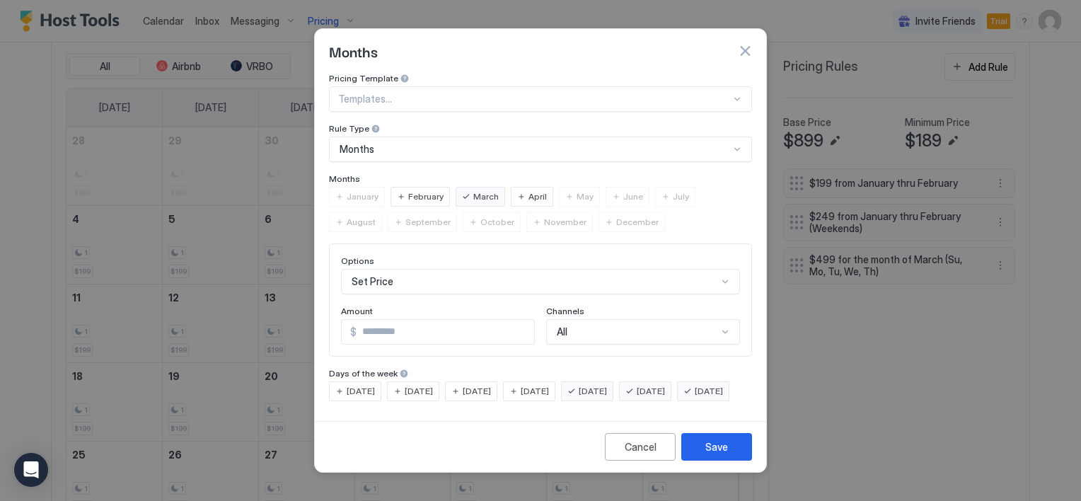
click at [695, 398] on span "Sunday" at bounding box center [709, 391] width 28 height 13
click at [374, 320] on input "*" at bounding box center [446, 332] width 178 height 24
type input "***"
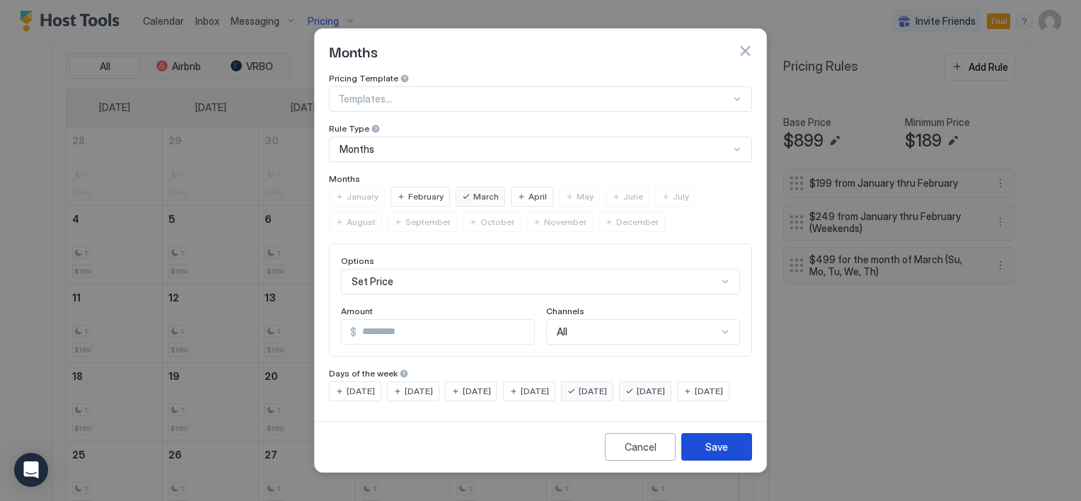
click at [697, 458] on button "Save" at bounding box center [716, 447] width 71 height 28
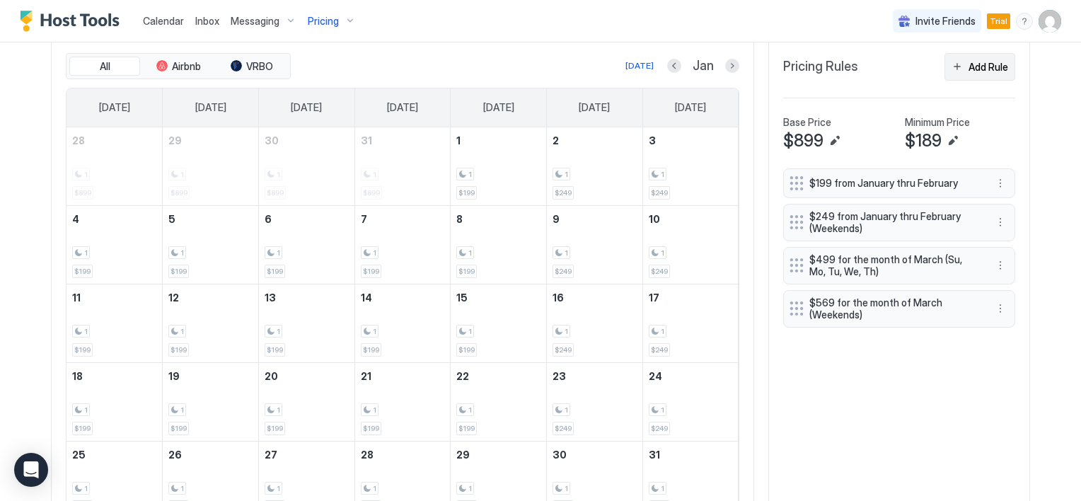
click at [968, 71] on div "Add Rule" at bounding box center [988, 66] width 40 height 15
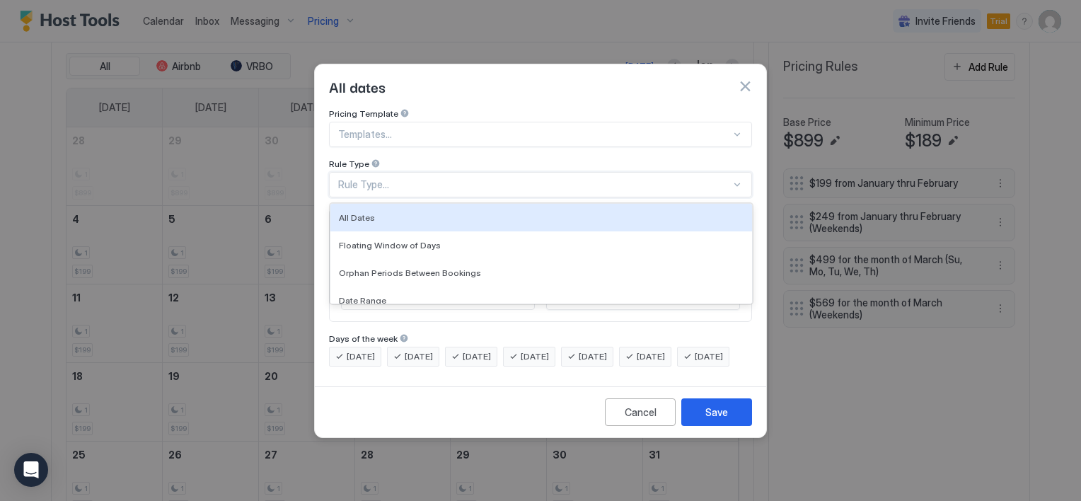
click at [410, 178] on div "Rule Type..." at bounding box center [534, 184] width 393 height 13
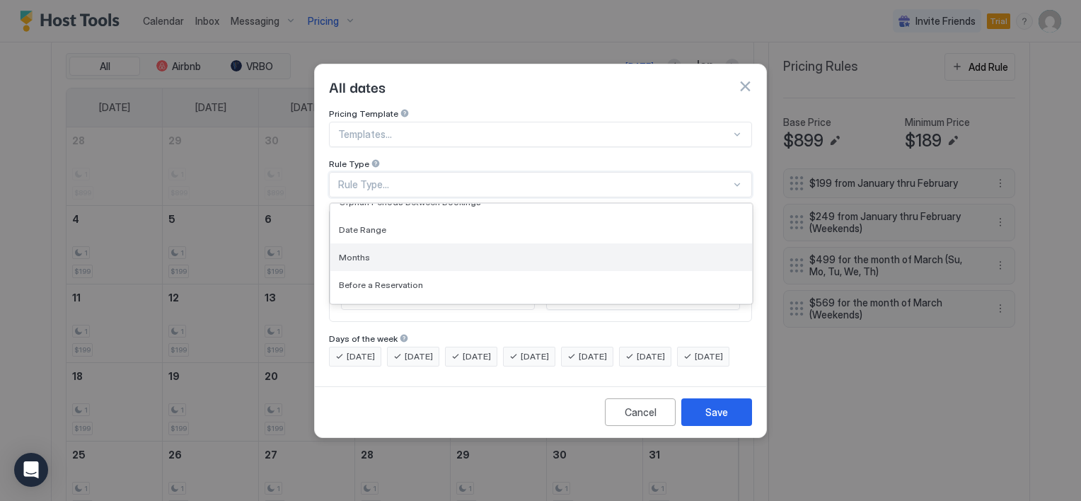
click at [385, 252] on div "Months" at bounding box center [541, 257] width 405 height 11
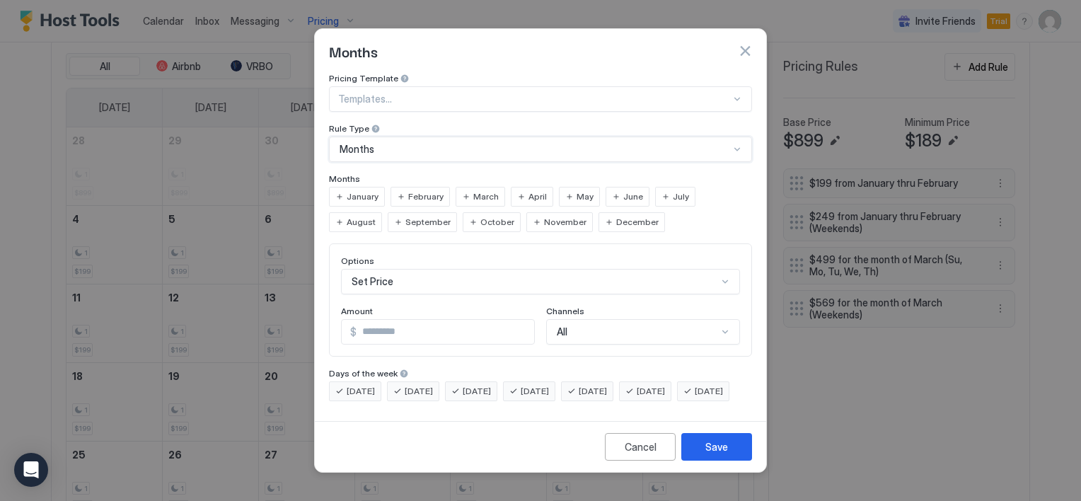
click at [371, 321] on input "*" at bounding box center [446, 332] width 178 height 24
click at [528, 190] on span "April" at bounding box center [537, 196] width 18 height 13
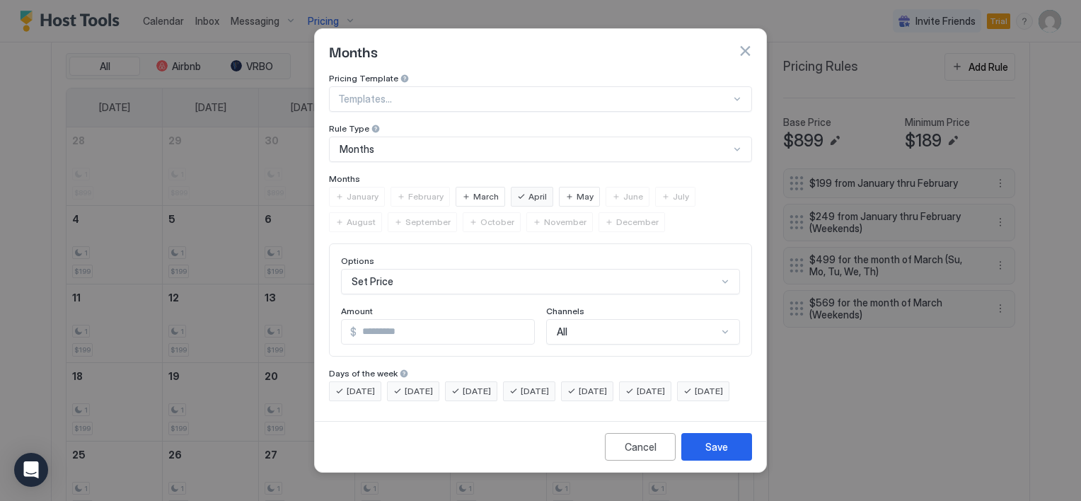
click at [369, 320] on input "*" at bounding box center [446, 332] width 178 height 24
type input "***"
click at [707, 454] on div "Save" at bounding box center [716, 446] width 23 height 15
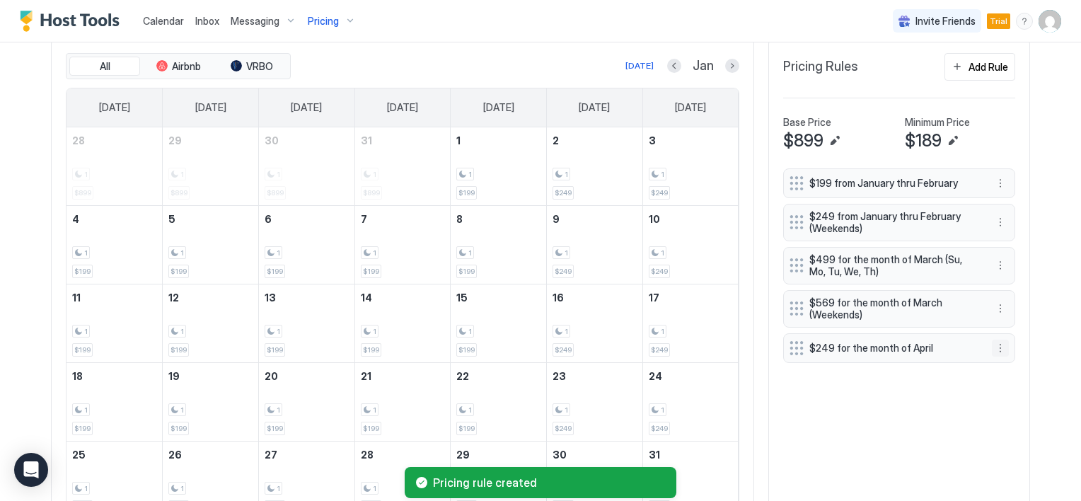
click at [993, 342] on button "More options" at bounding box center [1000, 348] width 17 height 17
click at [1016, 360] on span "Edit" at bounding box center [1017, 364] width 16 height 11
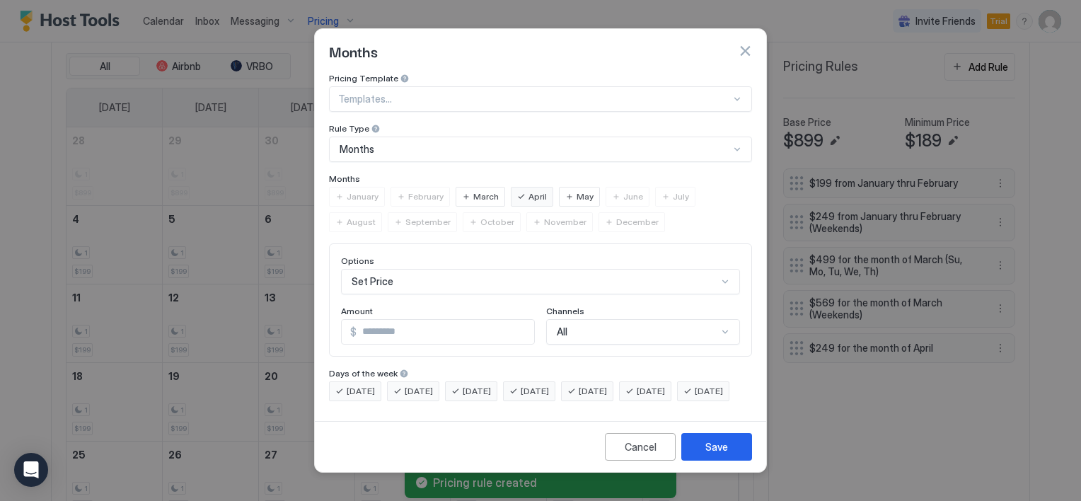
click at [607, 385] on span "Friday" at bounding box center [593, 391] width 28 height 13
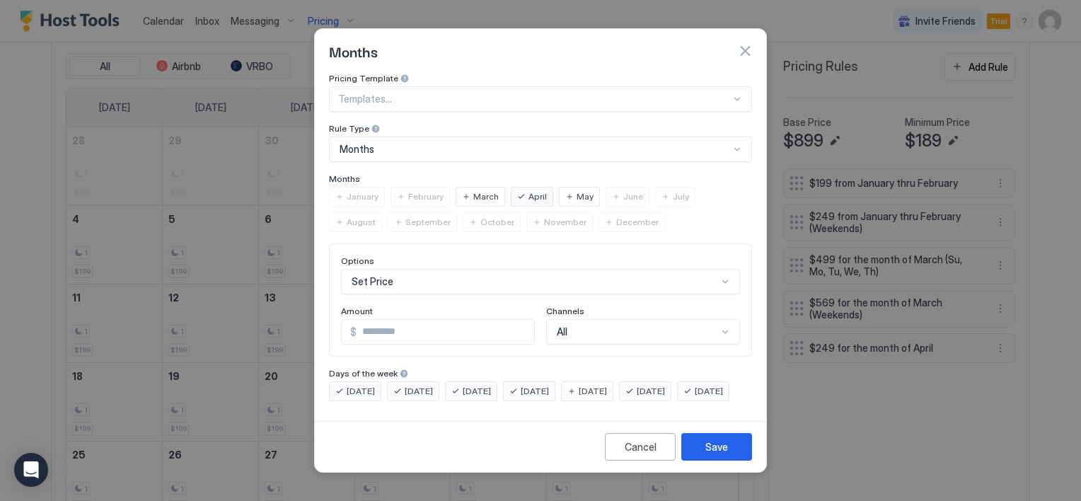
click at [665, 385] on span "Saturday" at bounding box center [651, 391] width 28 height 13
click at [727, 450] on button "Save" at bounding box center [716, 447] width 71 height 28
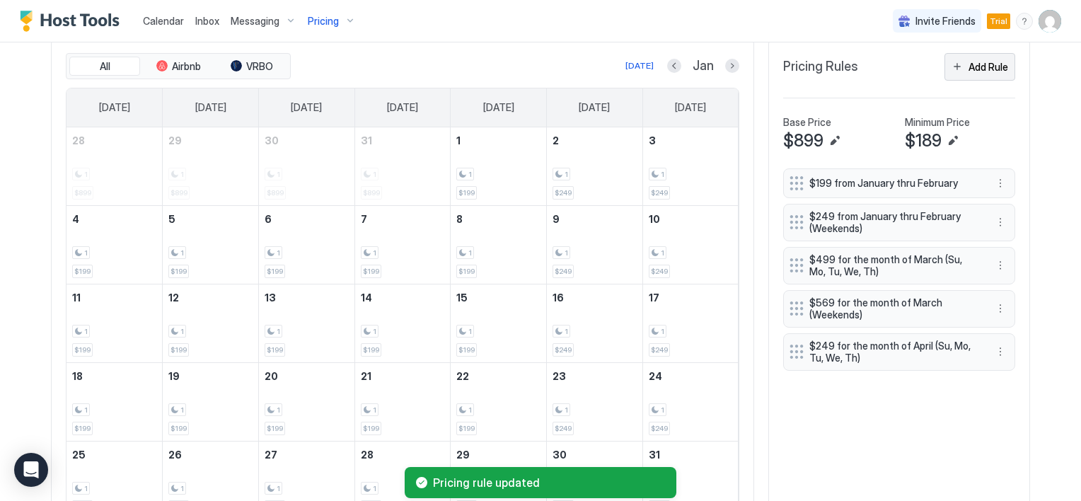
click at [968, 65] on div "Add Rule" at bounding box center [988, 66] width 40 height 15
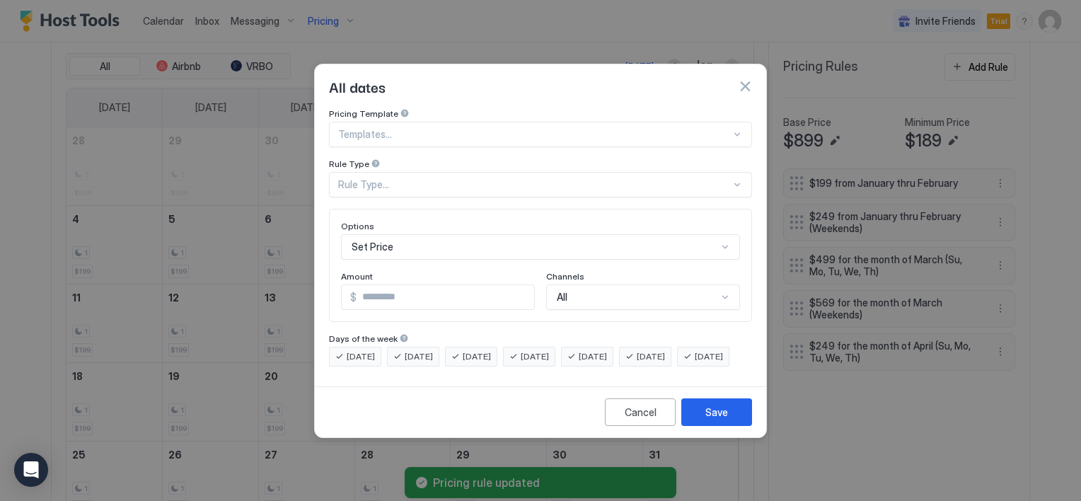
click at [376, 178] on div "Rule Type..." at bounding box center [534, 184] width 393 height 13
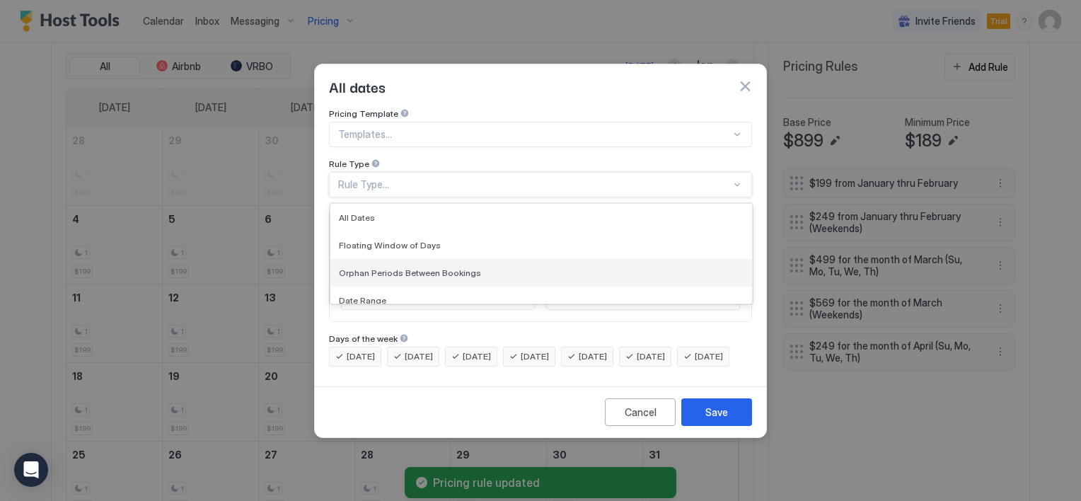
scroll to position [93, 0]
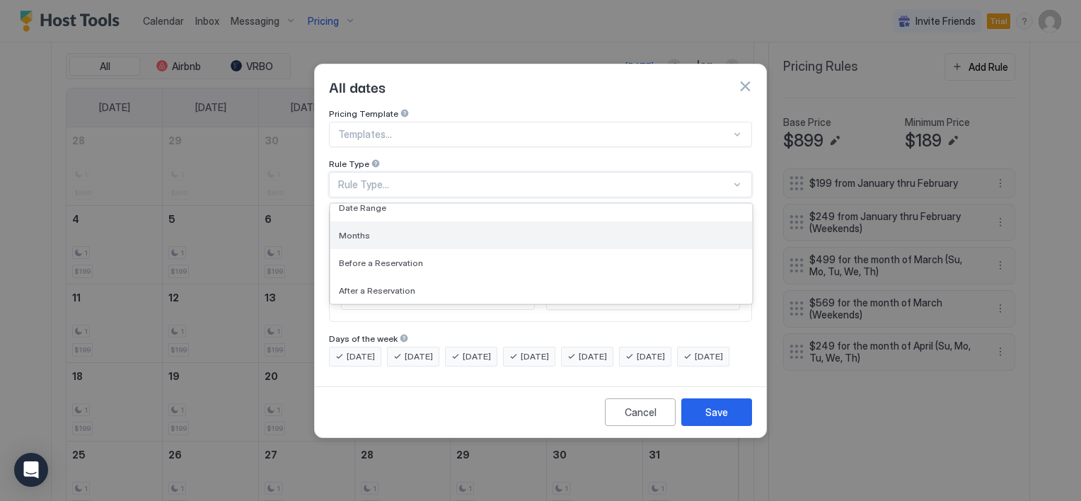
click at [366, 230] on span "Months" at bounding box center [354, 235] width 31 height 11
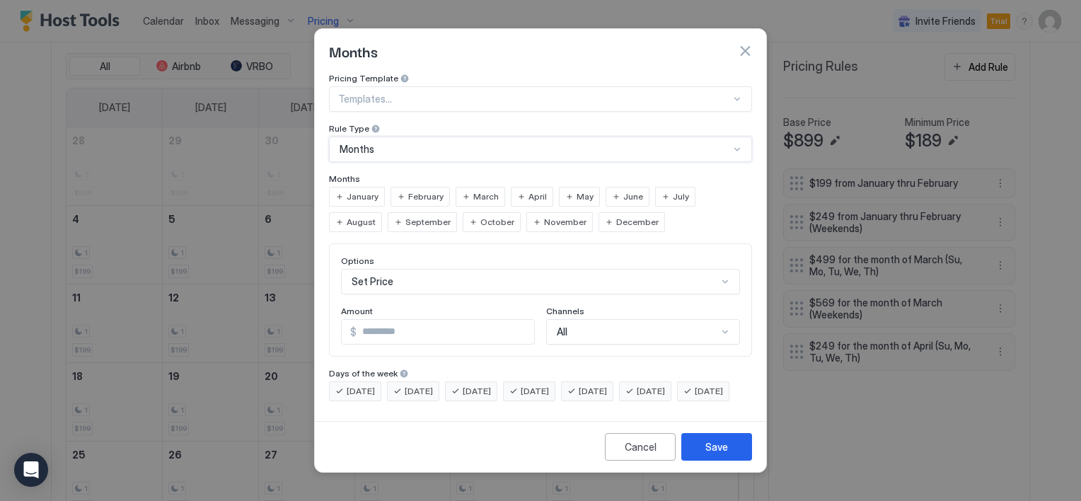
click at [393, 326] on input "*" at bounding box center [446, 332] width 178 height 24
type input "***"
click at [547, 385] on span "Thursday" at bounding box center [535, 391] width 28 height 13
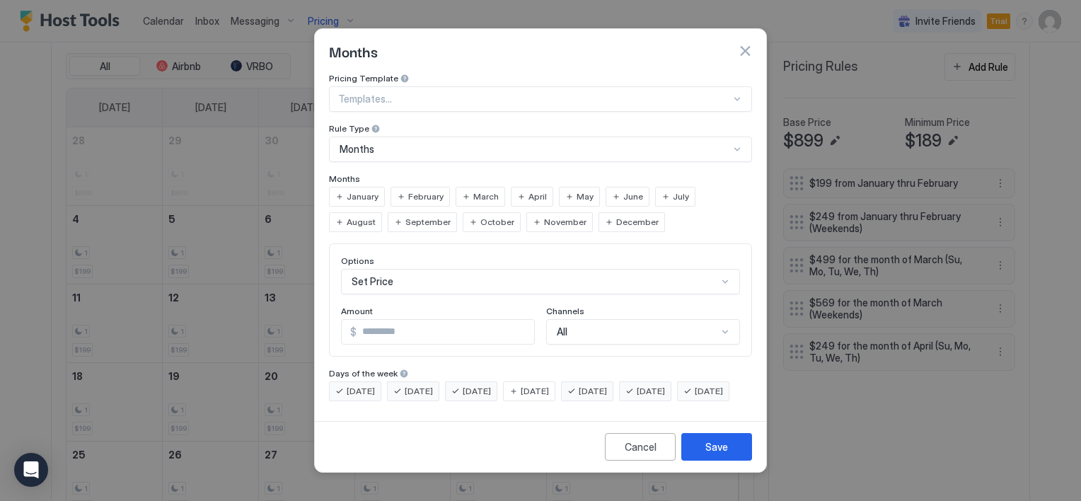
click at [491, 385] on span "Wednesday" at bounding box center [477, 391] width 28 height 13
click at [412, 385] on span "Tuesday" at bounding box center [419, 391] width 28 height 13
click at [364, 385] on span "Monday" at bounding box center [361, 391] width 28 height 13
click at [695, 398] on span "Sunday" at bounding box center [709, 391] width 28 height 13
click at [707, 454] on div "Save" at bounding box center [716, 446] width 23 height 15
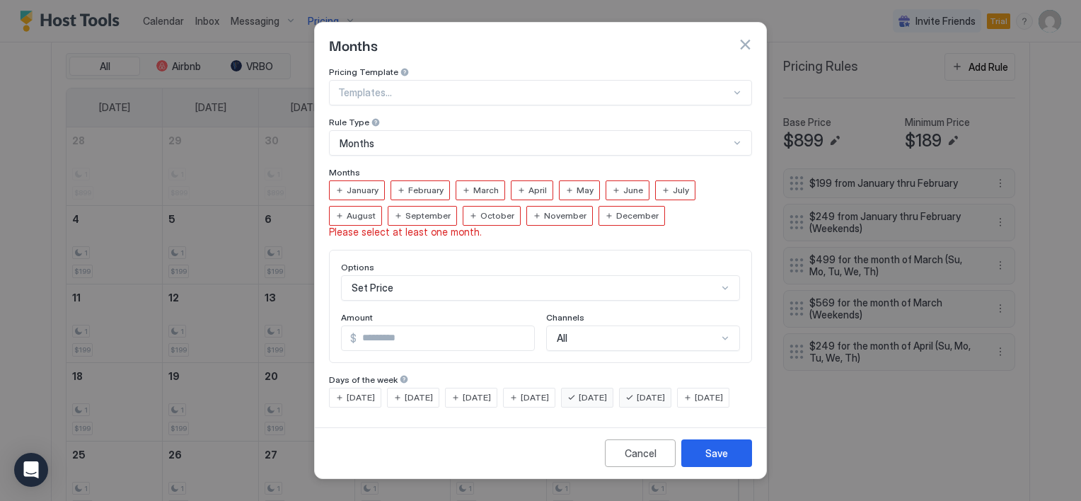
click at [528, 184] on span "April" at bounding box center [537, 190] width 18 height 13
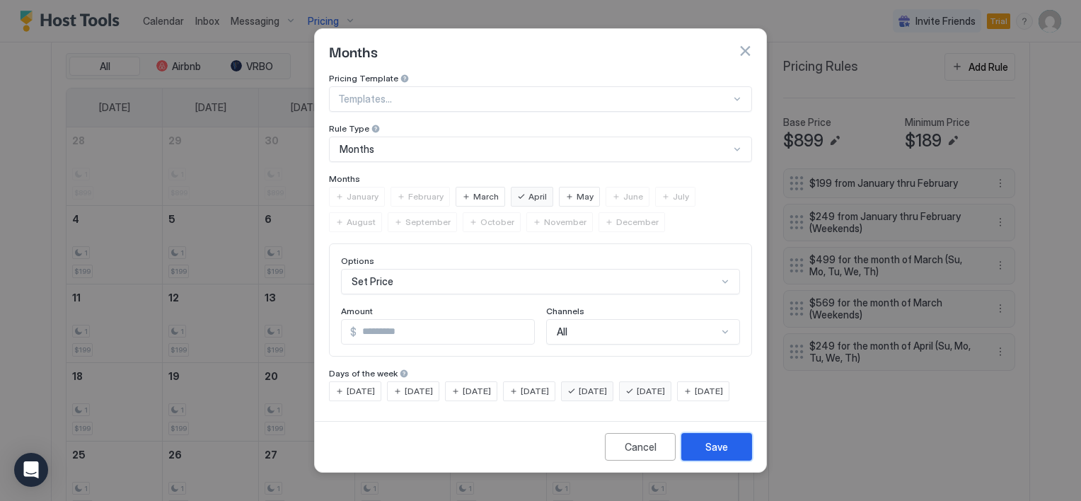
click at [715, 454] on div "Save" at bounding box center [716, 446] width 23 height 15
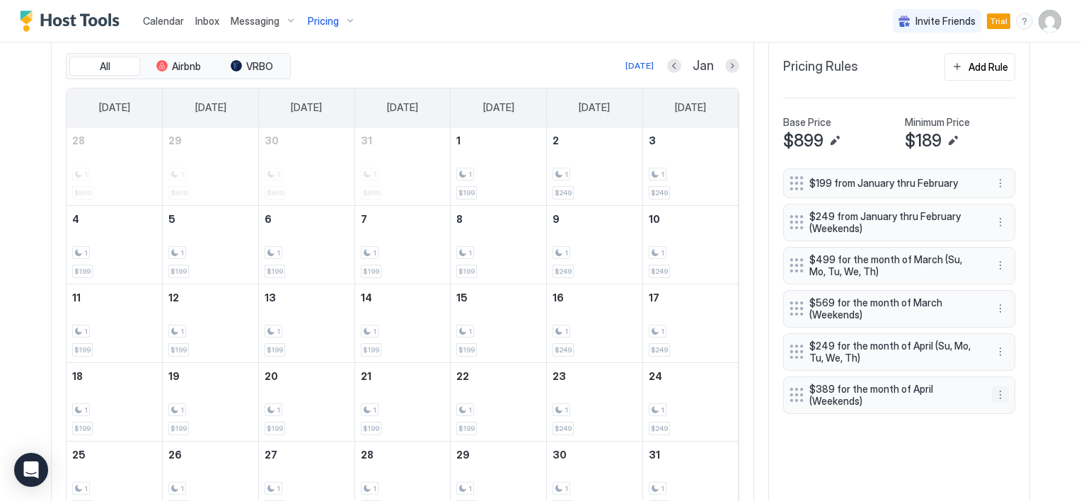
click at [995, 392] on button "More options" at bounding box center [1000, 394] width 17 height 17
click at [1003, 412] on div "Edit" at bounding box center [1008, 411] width 31 height 11
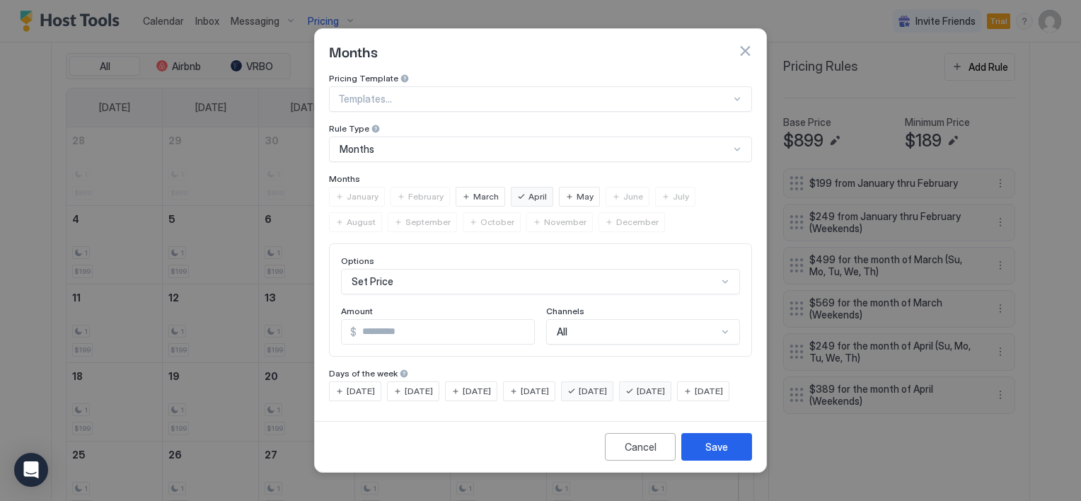
click at [567, 187] on div "May" at bounding box center [579, 197] width 41 height 20
click at [732, 461] on button "Save" at bounding box center [716, 447] width 71 height 28
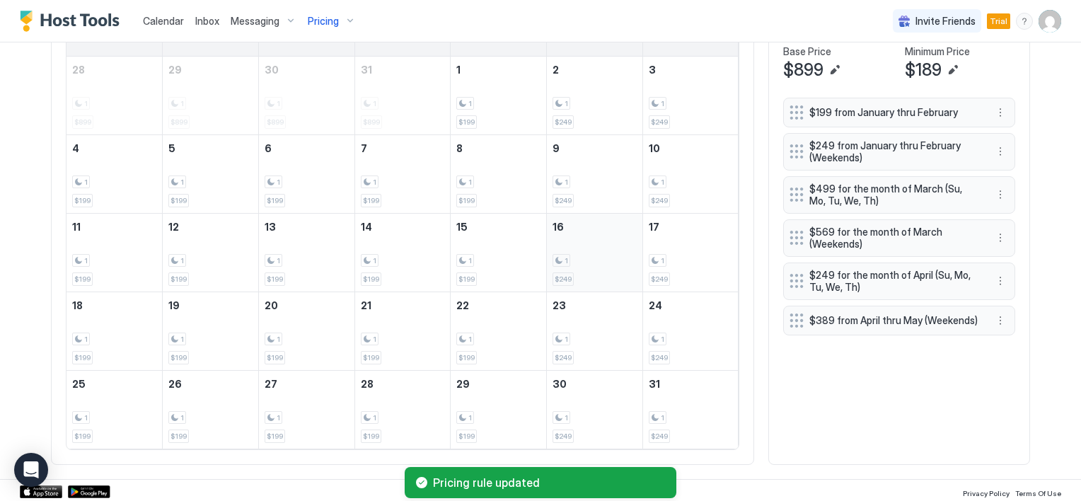
scroll to position [482, 0]
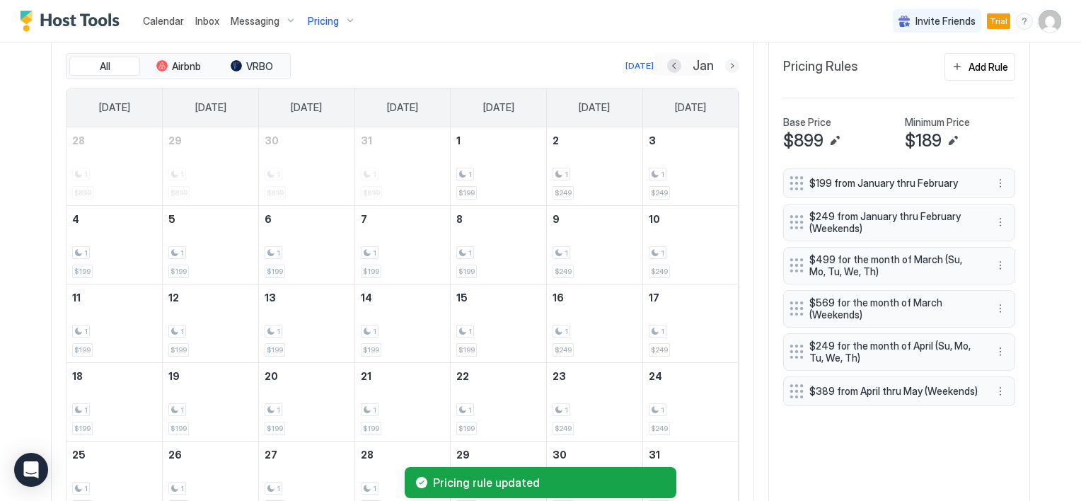
click at [725, 62] on button "Next month" at bounding box center [732, 66] width 14 height 14
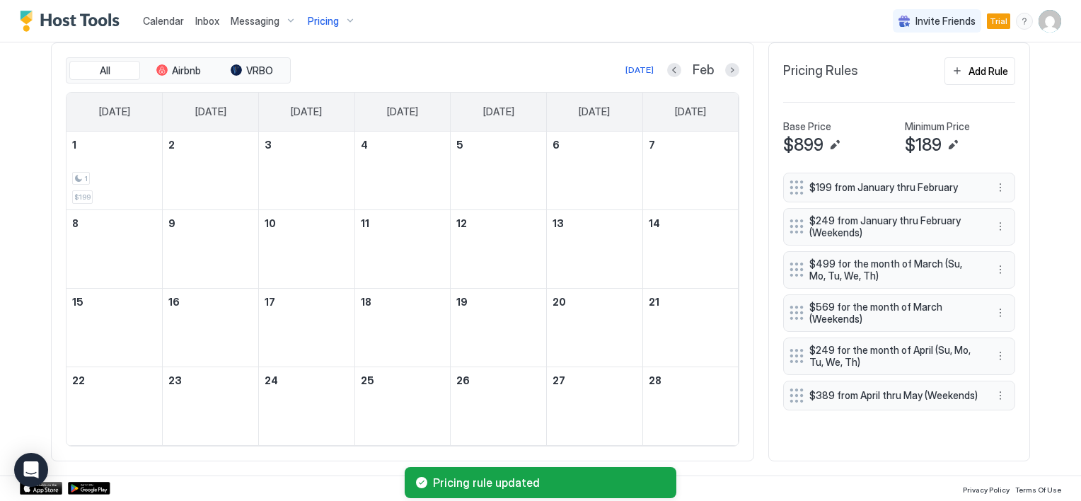
scroll to position [475, 0]
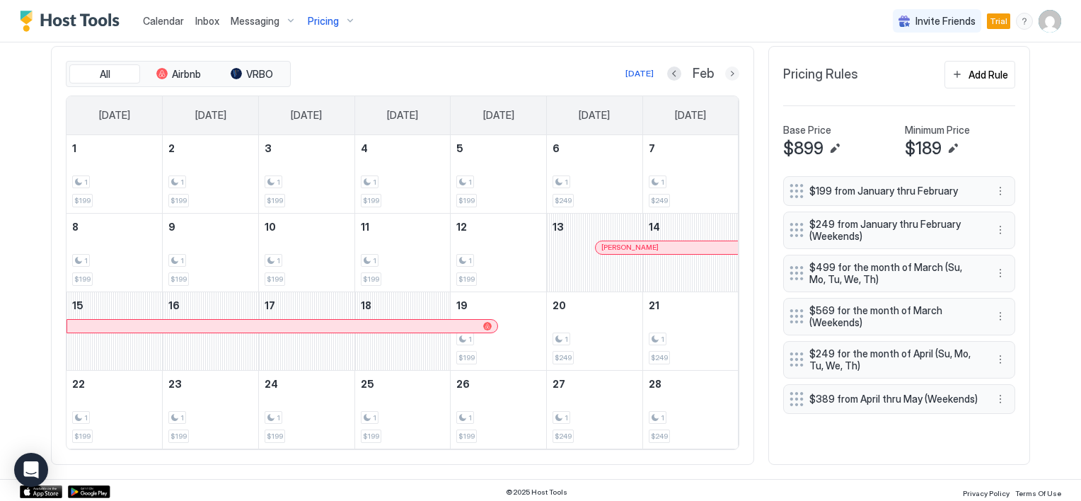
click at [725, 71] on button "Next month" at bounding box center [732, 73] width 14 height 14
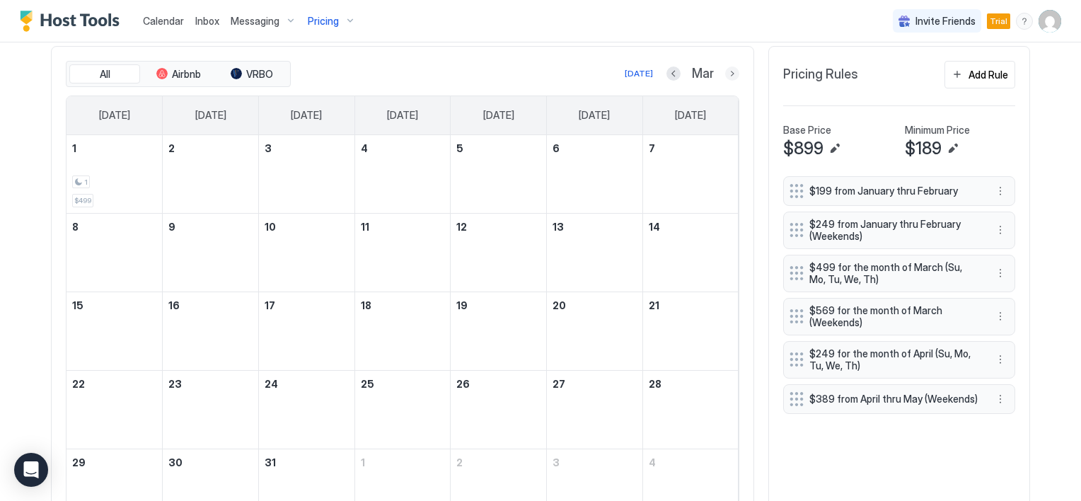
scroll to position [482, 0]
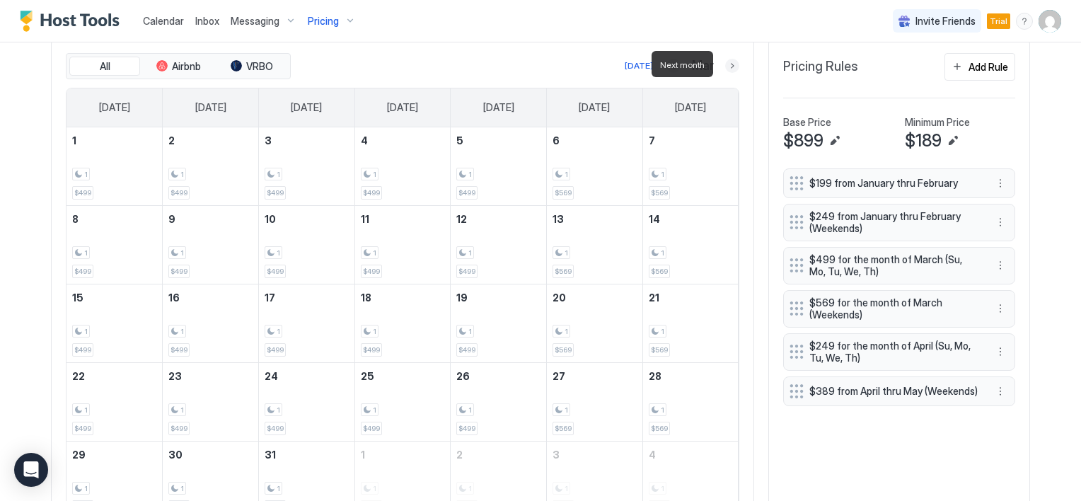
click at [726, 66] on button "Next month" at bounding box center [732, 66] width 14 height 14
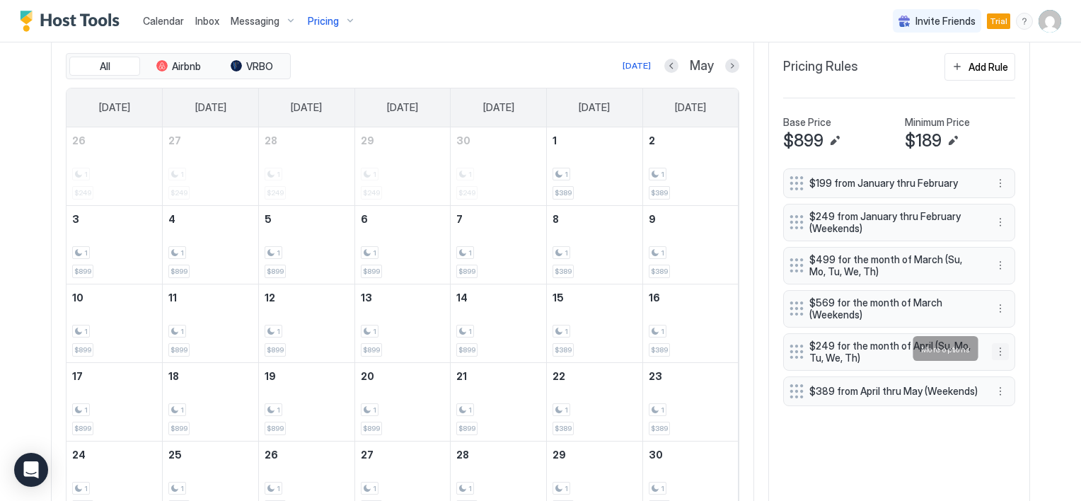
click at [993, 346] on button "More options" at bounding box center [1000, 351] width 17 height 17
click at [1002, 365] on div "Edit" at bounding box center [1008, 368] width 31 height 11
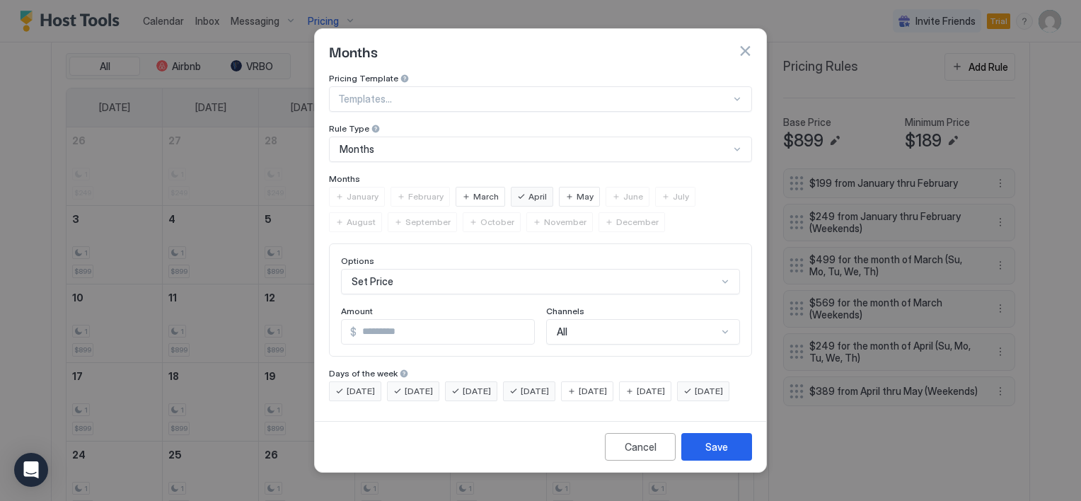
click at [564, 187] on div "May" at bounding box center [579, 197] width 41 height 20
click at [699, 458] on button "Save" at bounding box center [716, 447] width 71 height 28
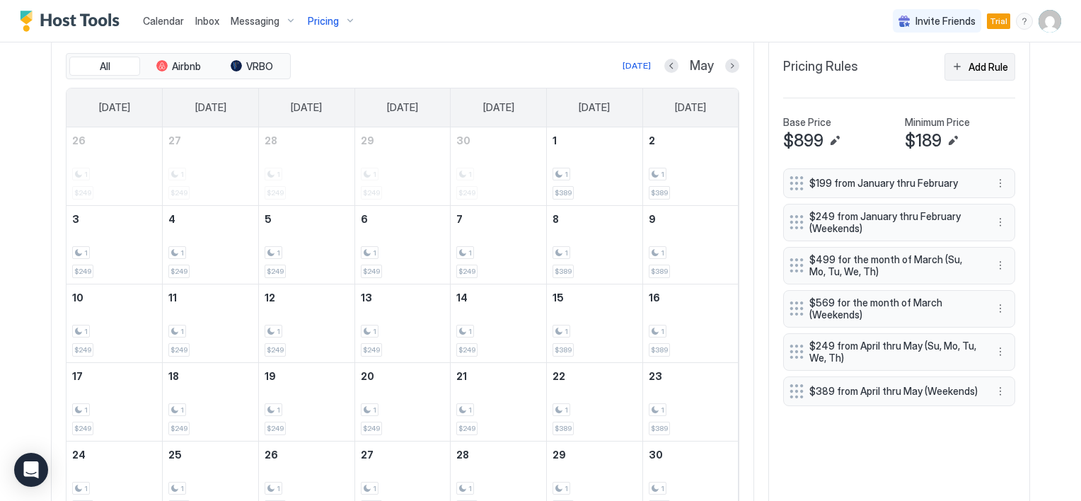
click at [951, 68] on button "Add Rule" at bounding box center [979, 67] width 71 height 28
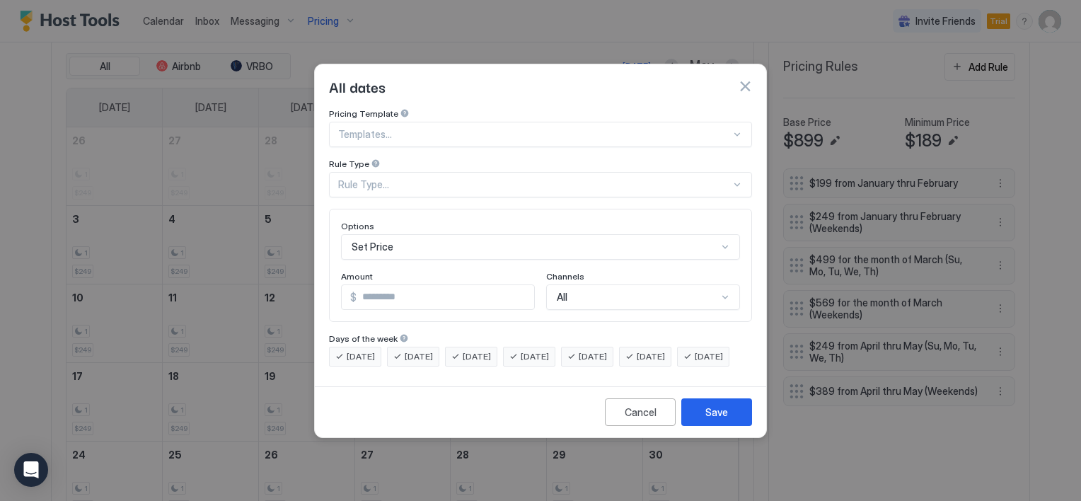
click at [385, 178] on div "Rule Type..." at bounding box center [534, 184] width 393 height 13
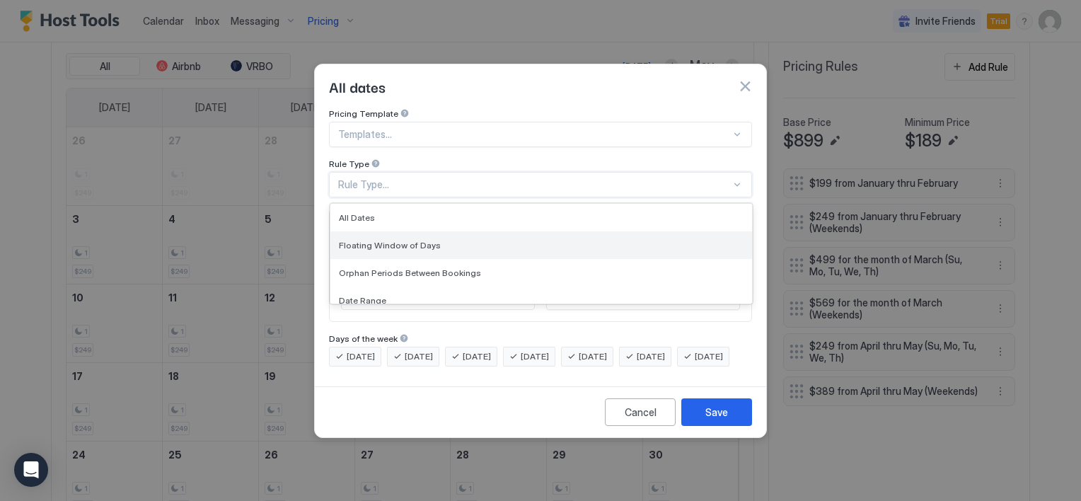
scroll to position [71, 0]
click at [374, 243] on div "Months" at bounding box center [541, 257] width 422 height 28
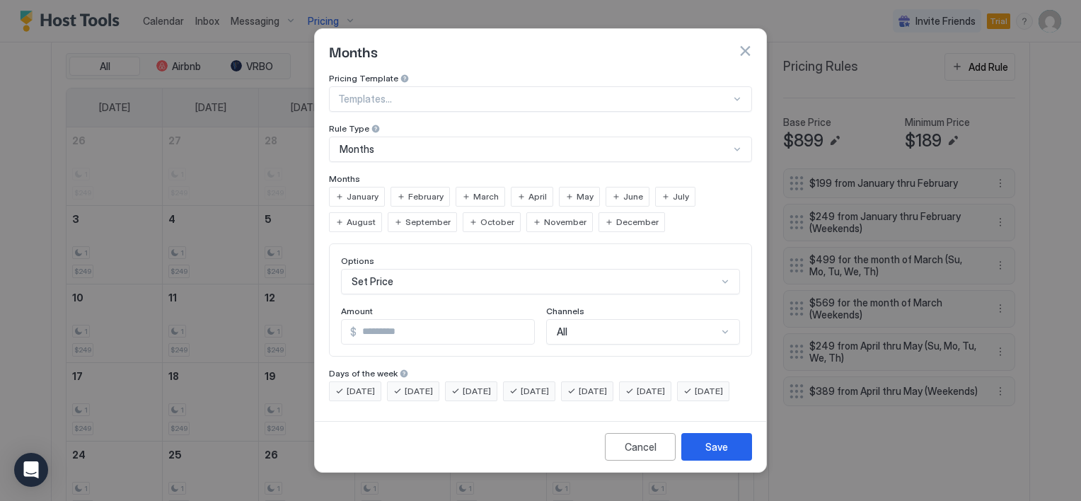
click at [623, 190] on span "June" at bounding box center [633, 196] width 20 height 13
click at [655, 187] on div "July" at bounding box center [675, 197] width 40 height 20
click at [404, 322] on input "*" at bounding box center [446, 332] width 178 height 24
click at [391, 320] on input "*" at bounding box center [446, 332] width 178 height 24
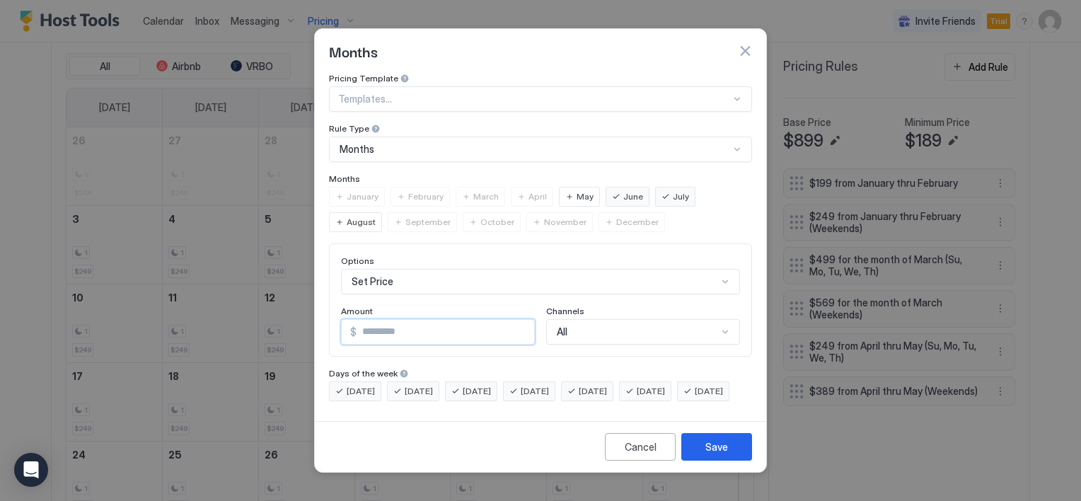
click at [391, 320] on input "*" at bounding box center [446, 332] width 178 height 24
type input "***"
click at [693, 456] on button "Save" at bounding box center [716, 447] width 71 height 28
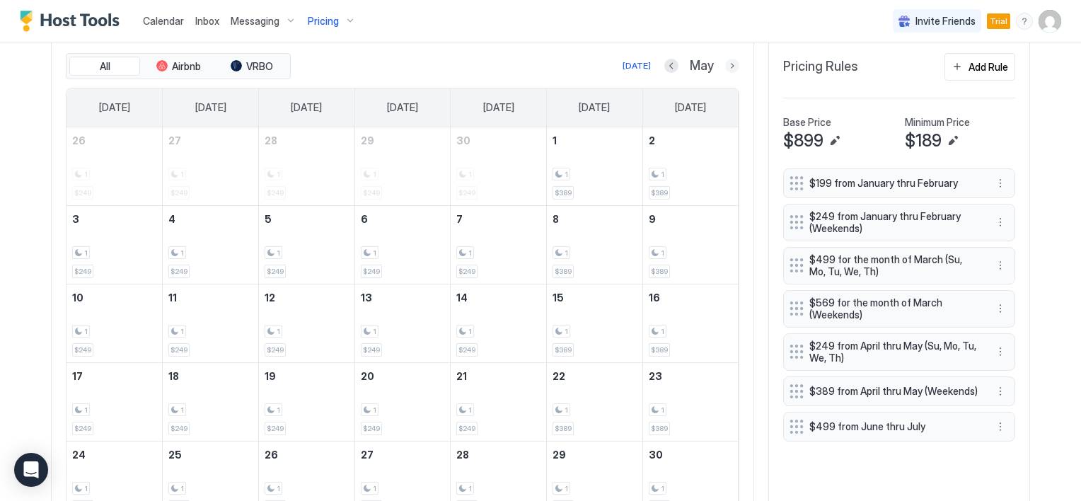
click at [727, 66] on button "Next month" at bounding box center [732, 66] width 14 height 14
click at [727, 63] on button "Next month" at bounding box center [732, 66] width 14 height 14
click at [951, 62] on button "Add Rule" at bounding box center [979, 67] width 71 height 28
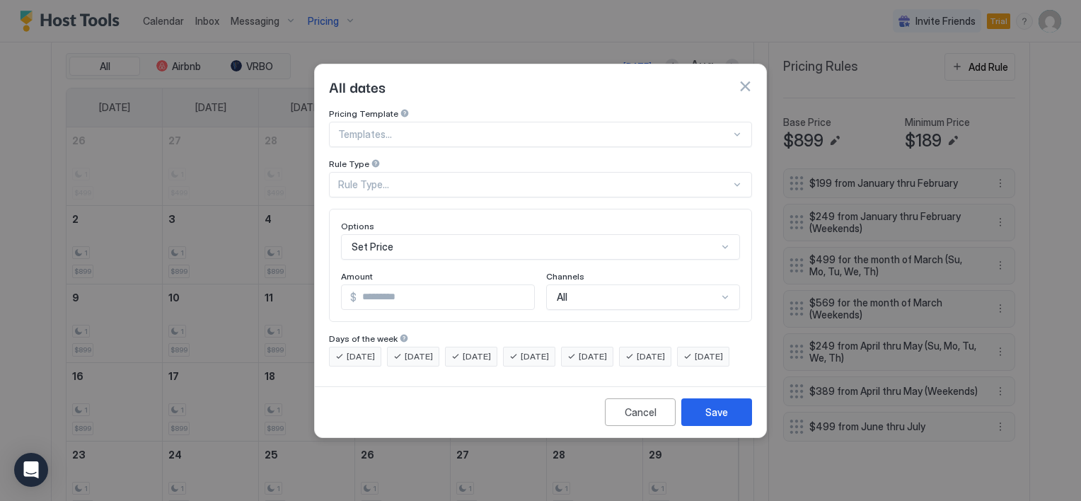
click at [435, 236] on div "Set Price" at bounding box center [540, 246] width 399 height 25
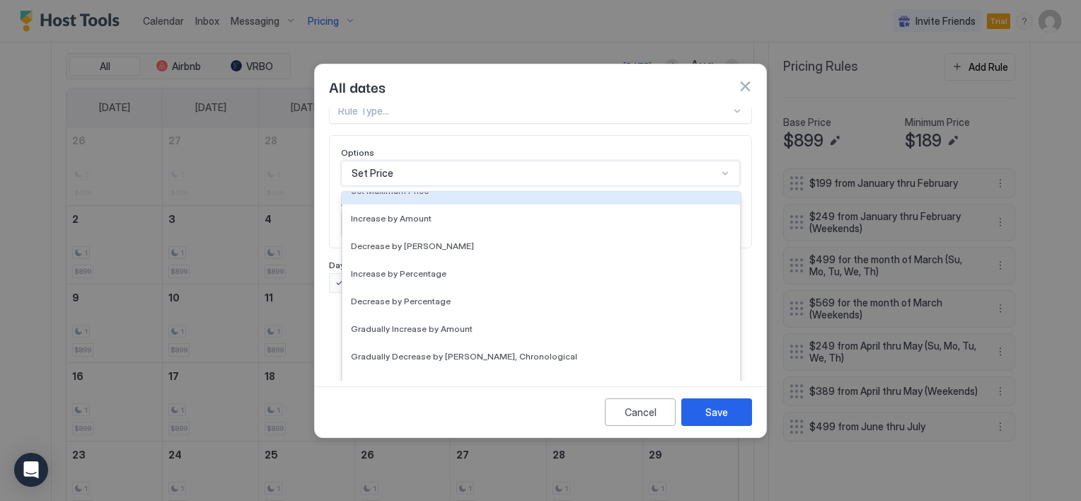
click at [441, 168] on div "Pricing Template Templates... Rule Type Rule Type... Options 17 results availab…" at bounding box center [540, 164] width 423 height 258
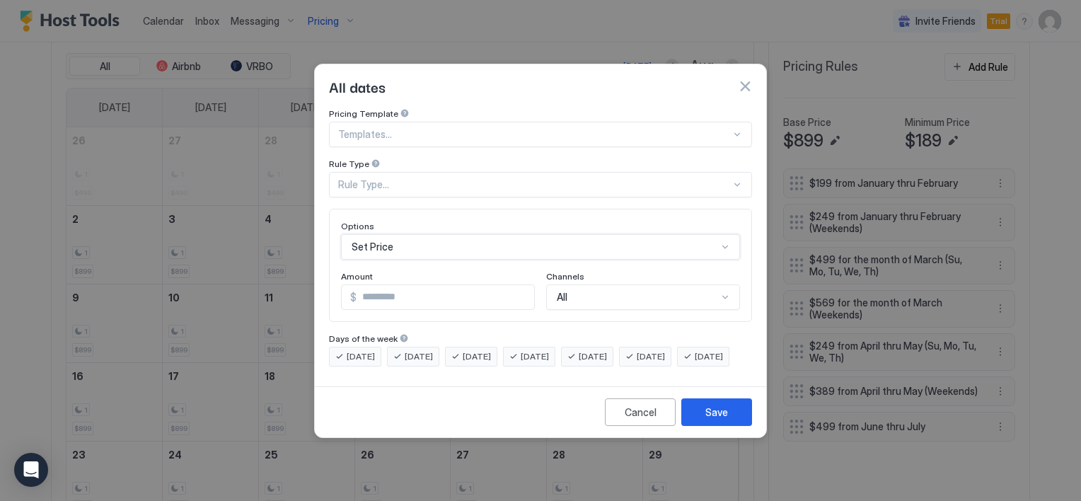
scroll to position [0, 0]
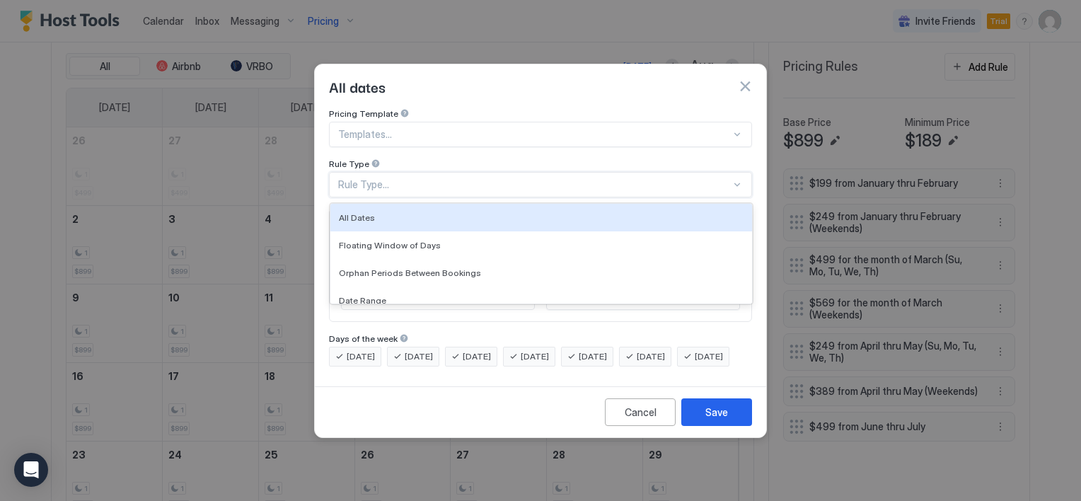
click at [417, 178] on div "Rule Type..." at bounding box center [534, 184] width 393 height 13
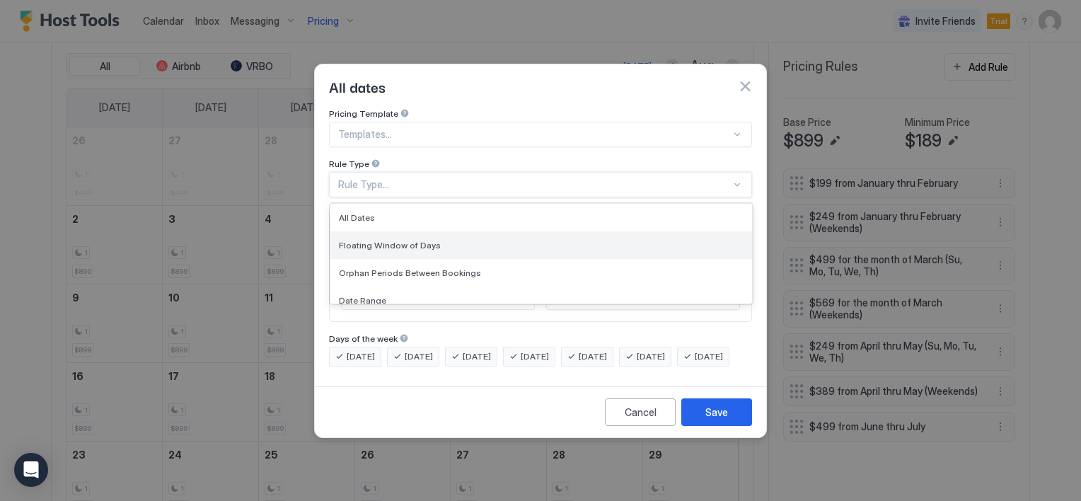
scroll to position [93, 0]
click at [374, 230] on div "Months" at bounding box center [541, 235] width 405 height 11
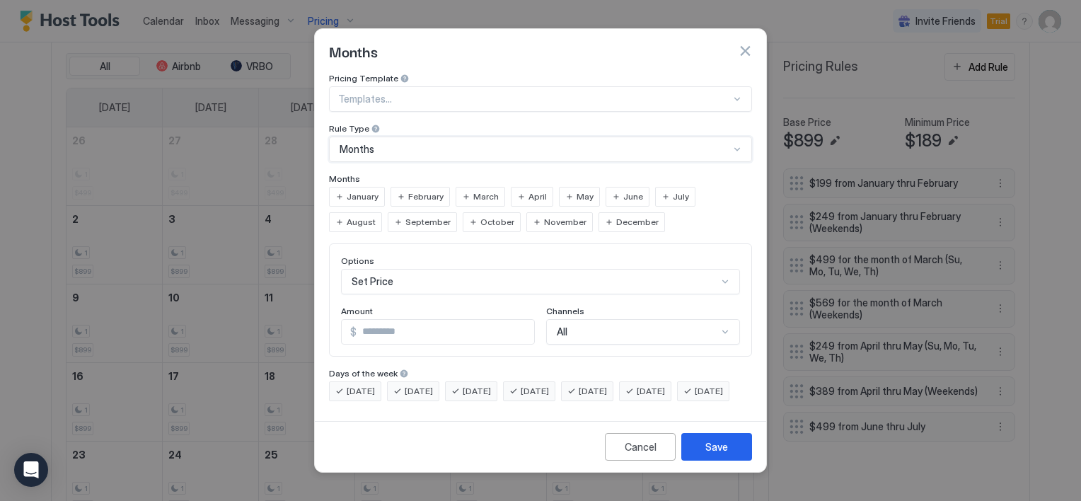
click at [376, 216] on span "August" at bounding box center [361, 222] width 29 height 13
click at [375, 320] on input "*" at bounding box center [446, 332] width 178 height 24
type input "***"
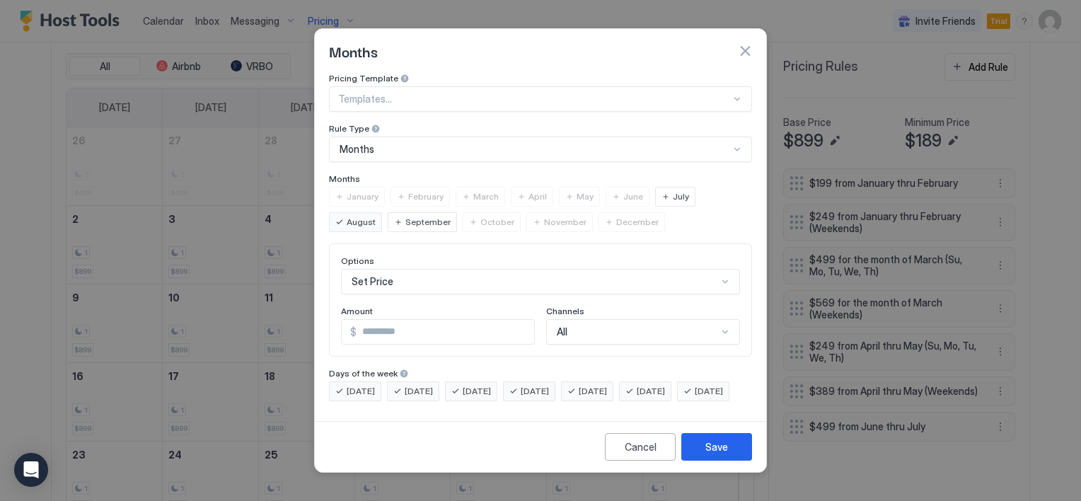
click at [607, 385] on span "Friday" at bounding box center [593, 391] width 28 height 13
click at [659, 385] on span "Saturday" at bounding box center [651, 391] width 28 height 13
click at [713, 454] on div "Save" at bounding box center [716, 446] width 23 height 15
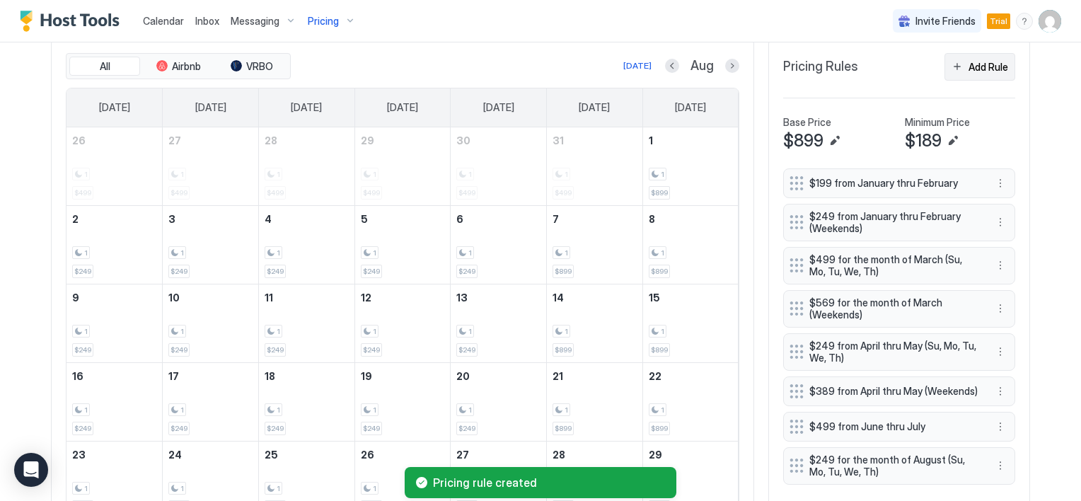
click at [959, 60] on button "Add Rule" at bounding box center [979, 67] width 71 height 28
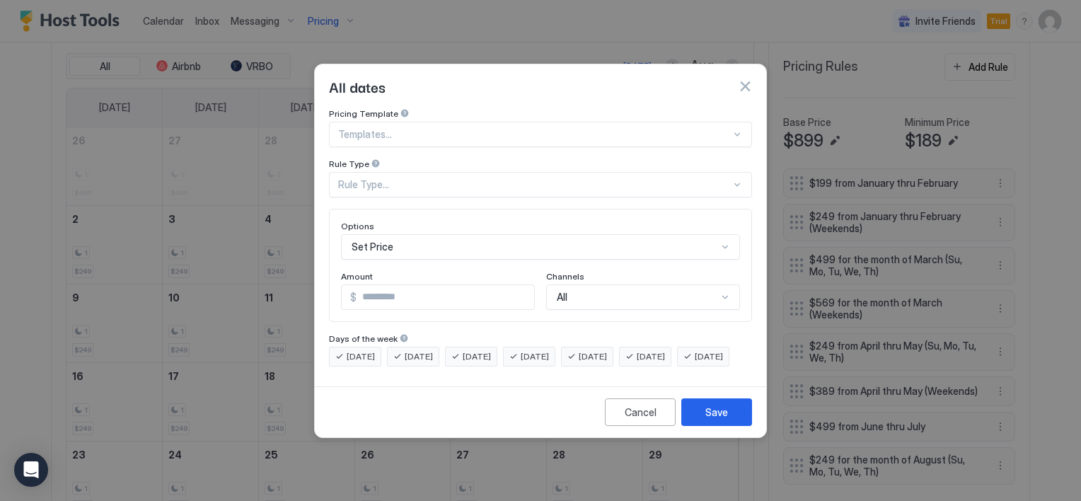
click at [385, 178] on div "Rule Type..." at bounding box center [534, 184] width 393 height 13
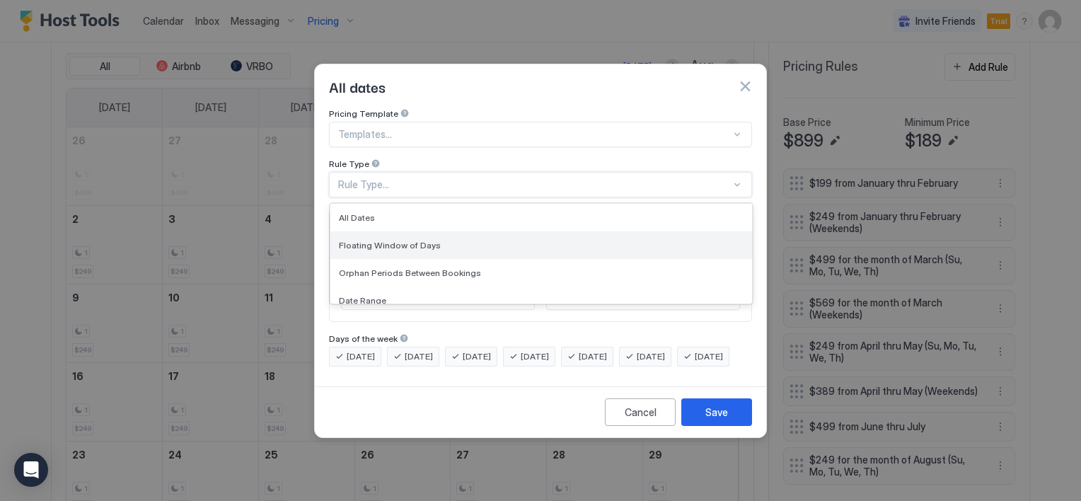
scroll to position [71, 0]
click at [359, 252] on span "Months" at bounding box center [354, 257] width 31 height 11
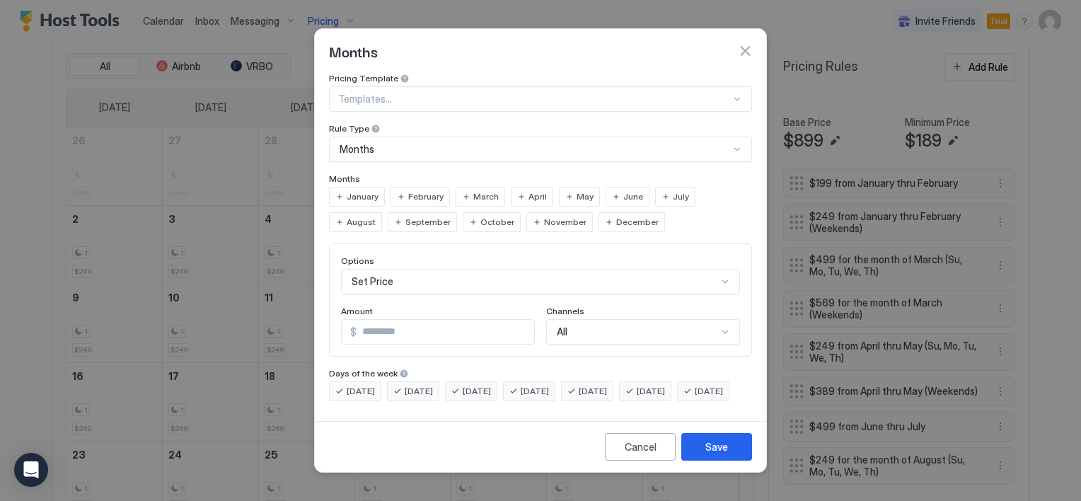
click at [376, 216] on span "August" at bounding box center [361, 222] width 29 height 13
click at [605, 381] on div "Friday" at bounding box center [587, 391] width 52 height 20
click at [549, 385] on span "Thursday" at bounding box center [535, 391] width 28 height 13
click at [483, 385] on span "Wednesday" at bounding box center [477, 391] width 28 height 13
click at [416, 385] on span "Tuesday" at bounding box center [419, 391] width 28 height 13
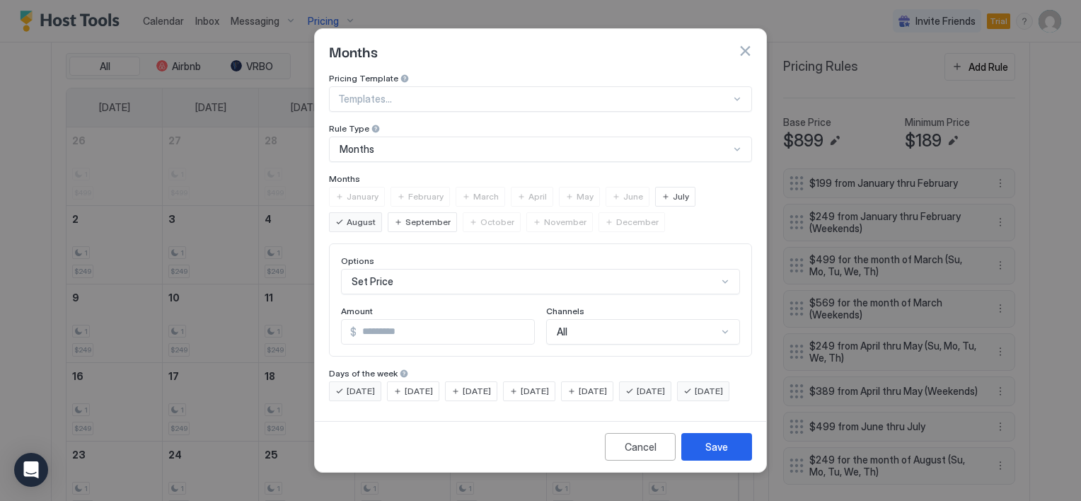
click at [356, 385] on span "Monday" at bounding box center [361, 391] width 28 height 13
click at [392, 320] on input "*" at bounding box center [446, 332] width 178 height 24
type input "*"
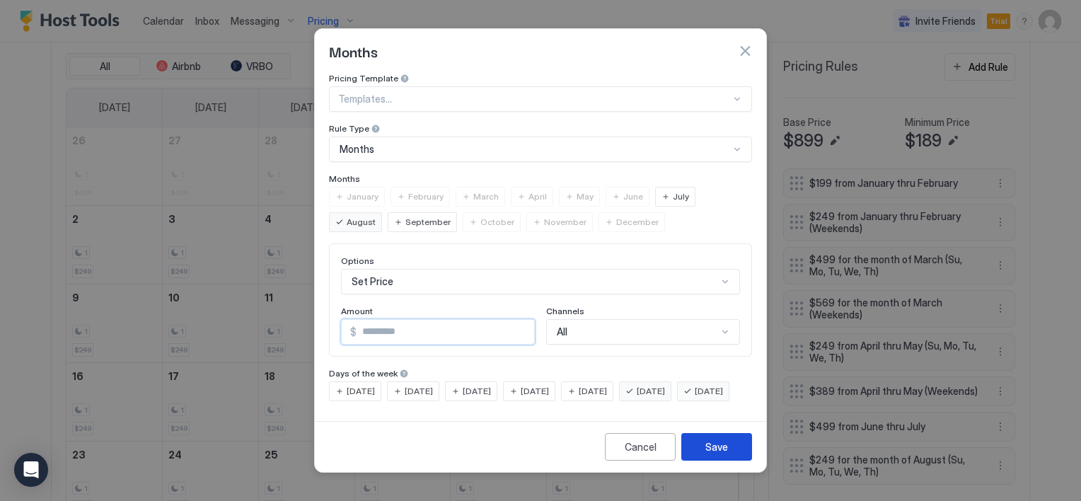
type input "***"
click at [702, 453] on button "Save" at bounding box center [716, 447] width 71 height 28
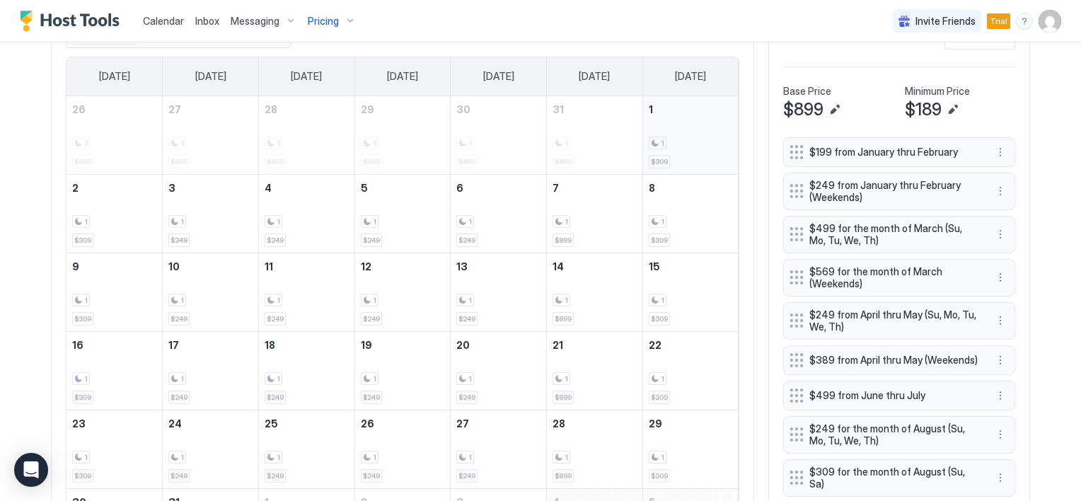
scroll to position [482, 0]
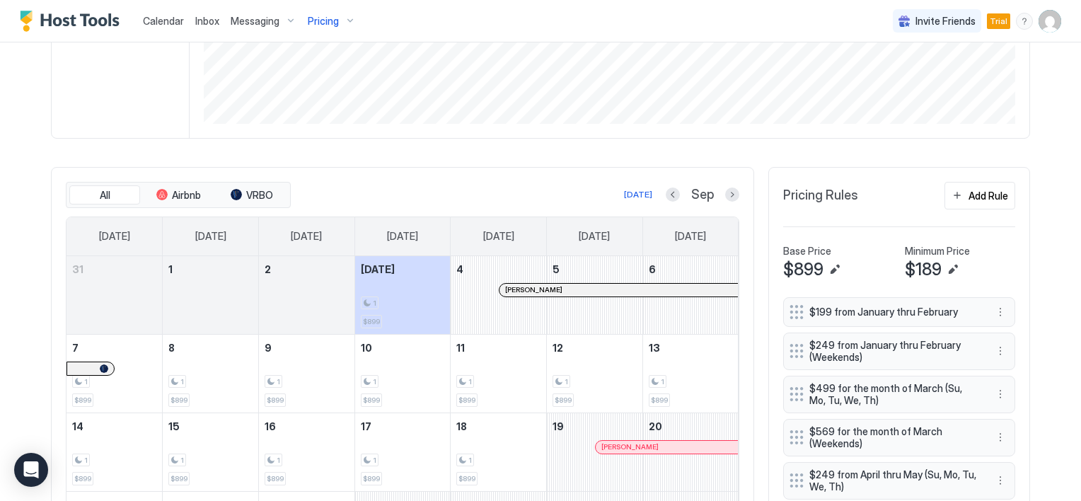
scroll to position [424, 0]
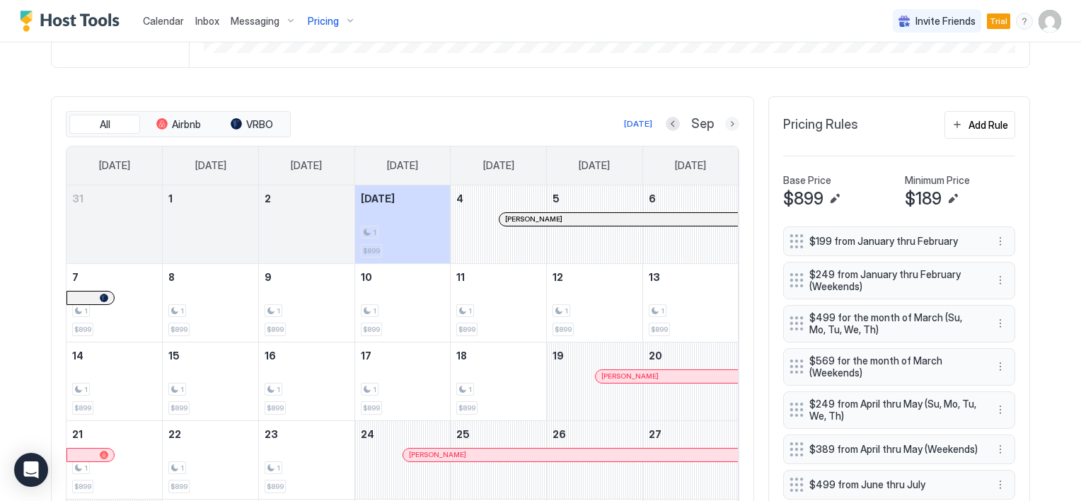
click at [725, 122] on button "Next month" at bounding box center [732, 124] width 14 height 14
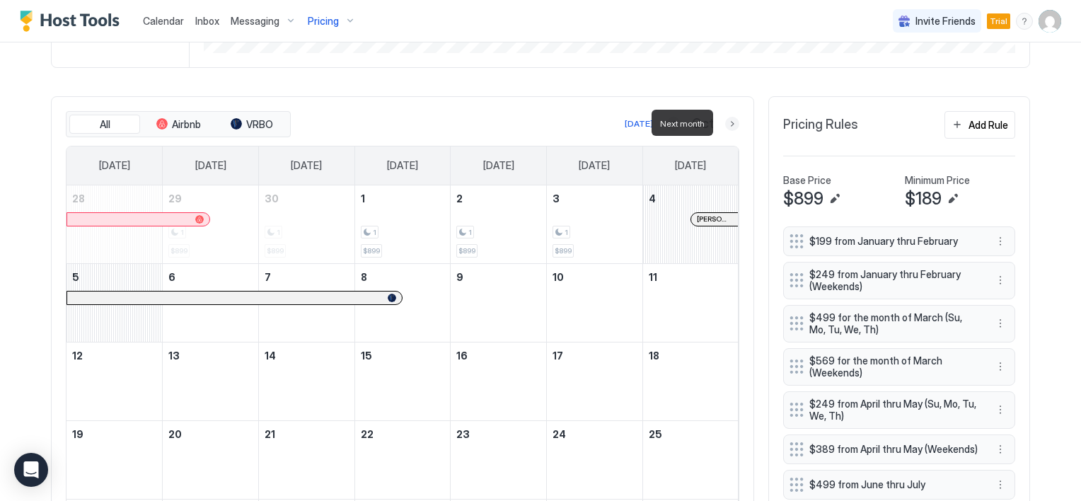
click at [725, 122] on button "Next month" at bounding box center [732, 124] width 14 height 14
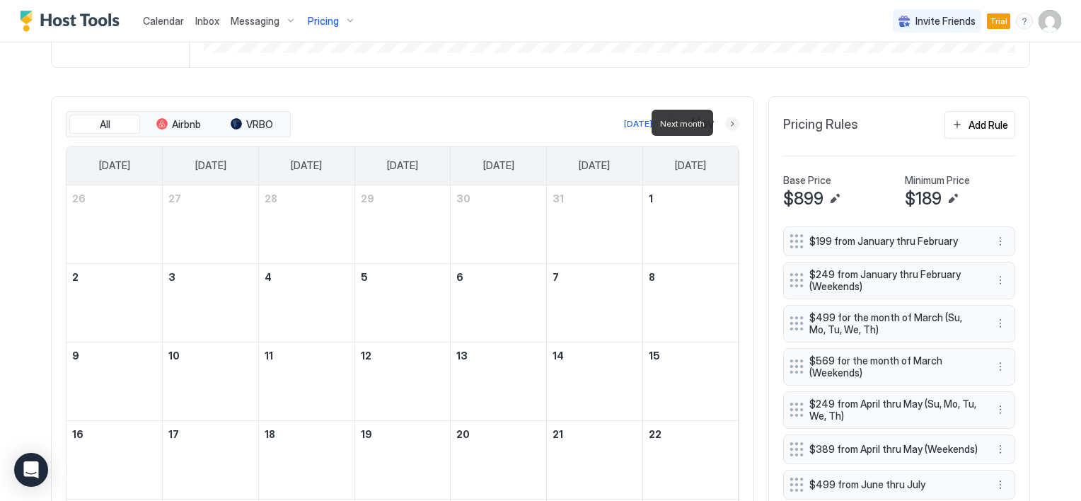
click at [725, 122] on button "Next month" at bounding box center [732, 124] width 14 height 14
click at [726, 123] on button "Next month" at bounding box center [732, 124] width 14 height 14
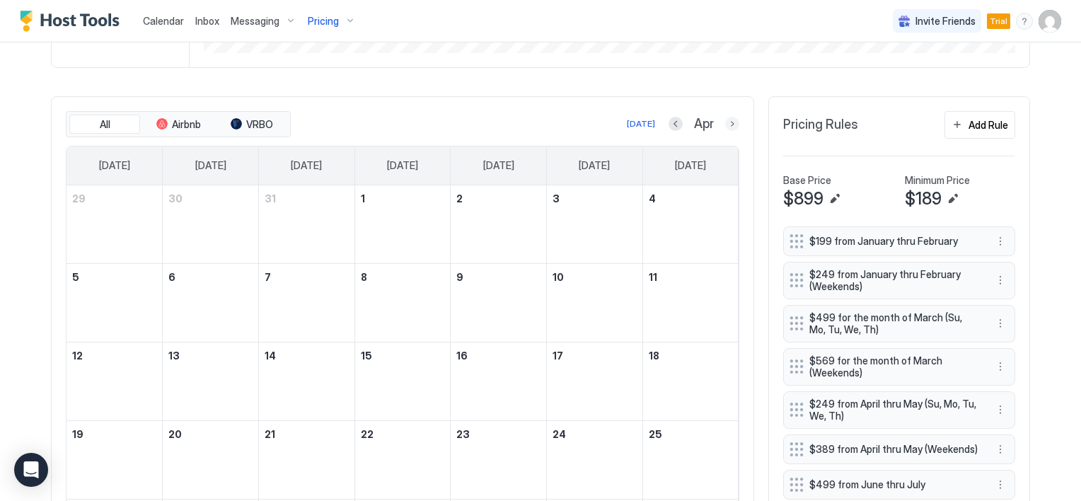
click at [725, 121] on button "Next month" at bounding box center [732, 124] width 14 height 14
click at [725, 120] on button "Next month" at bounding box center [732, 124] width 14 height 14
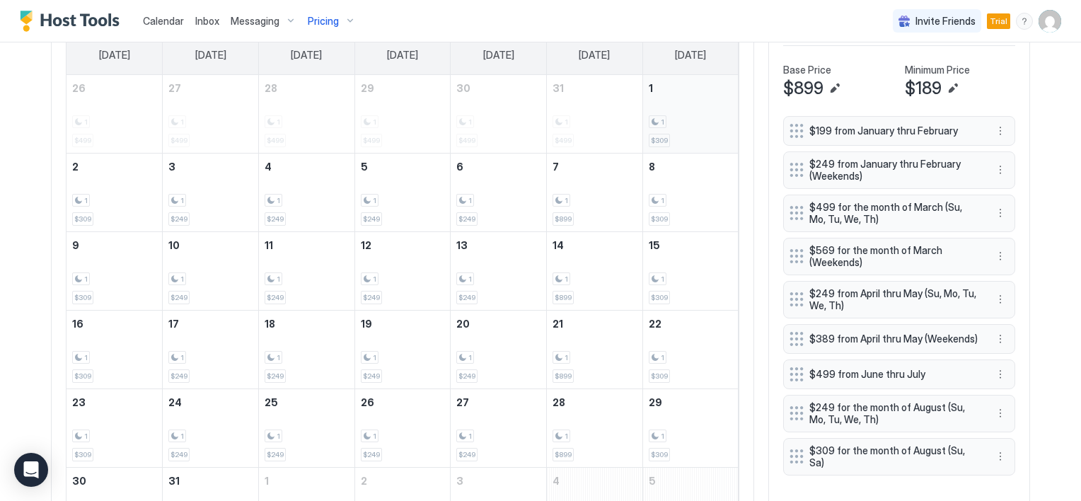
scroll to position [566, 0]
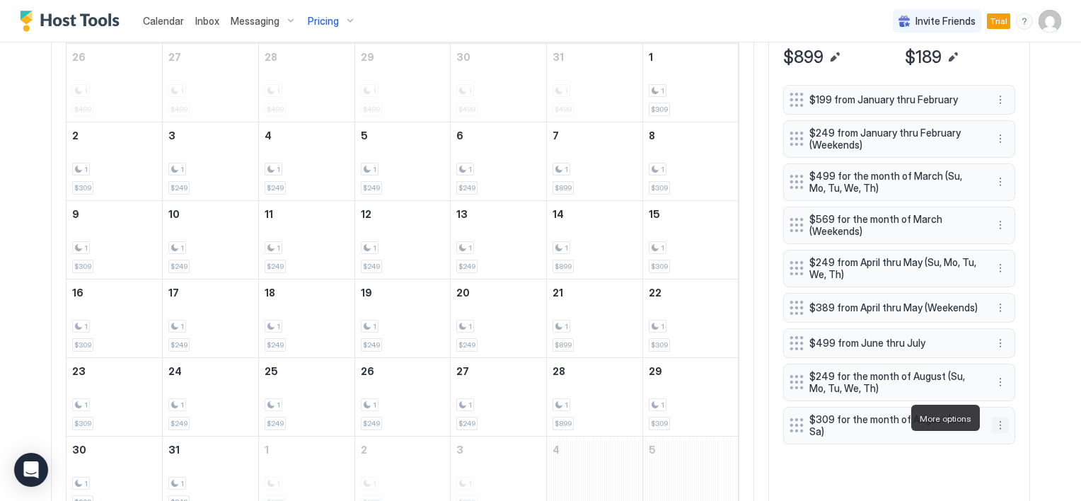
click at [997, 419] on button "More options" at bounding box center [1000, 425] width 17 height 17
click at [1004, 437] on div "Edit" at bounding box center [1008, 437] width 31 height 11
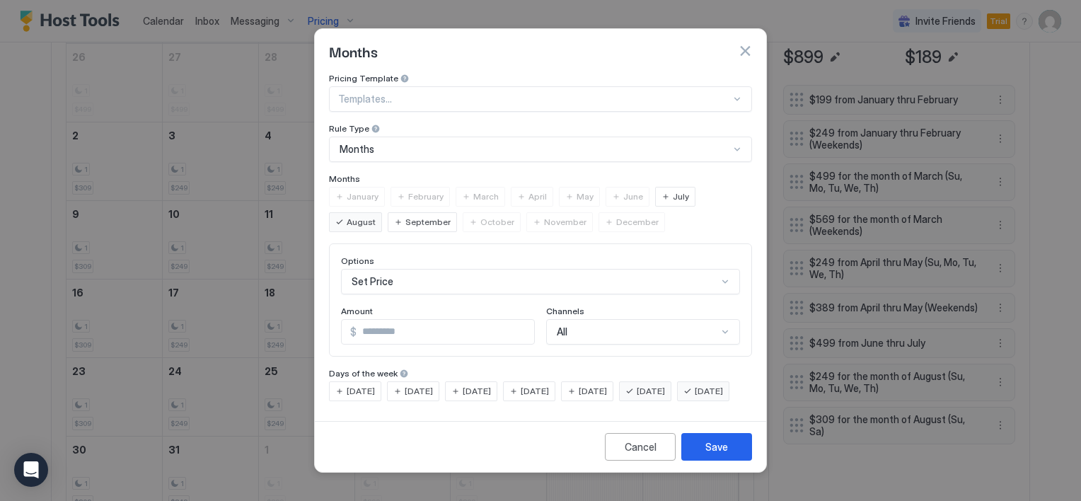
click at [596, 381] on div "[DATE]" at bounding box center [587, 391] width 52 height 20
click at [695, 398] on span "[DATE]" at bounding box center [709, 391] width 28 height 13
click at [722, 454] on div "Save" at bounding box center [716, 446] width 23 height 15
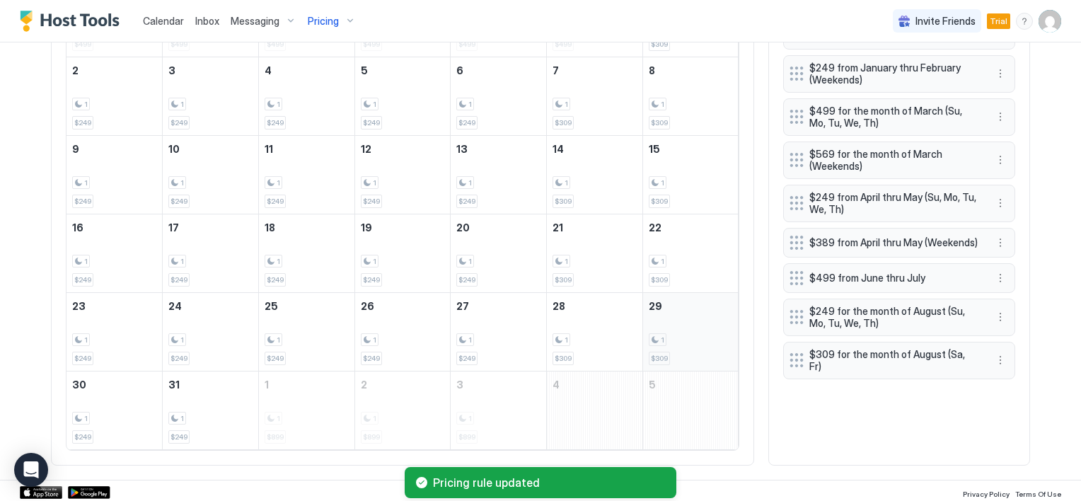
scroll to position [490, 0]
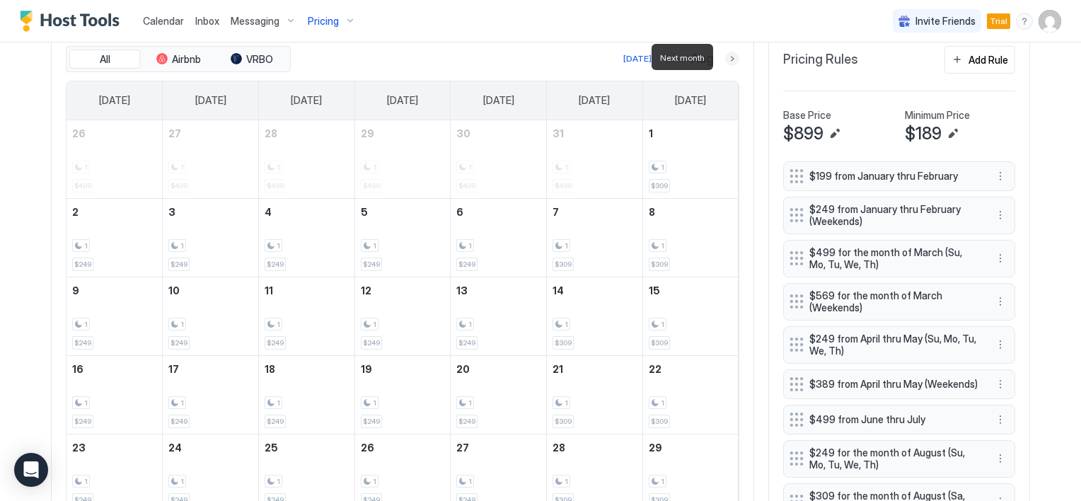
click at [728, 59] on button "Next month" at bounding box center [732, 59] width 14 height 14
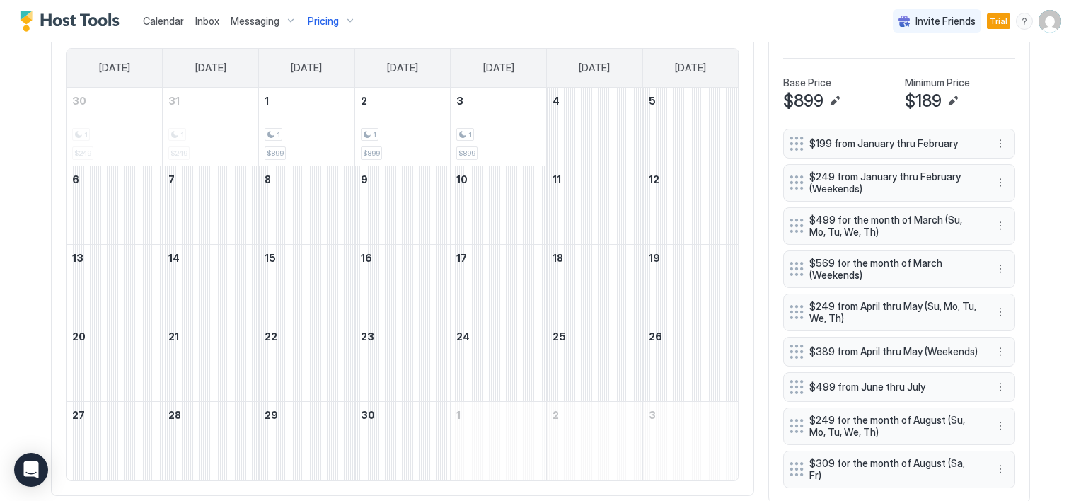
scroll to position [553, 0]
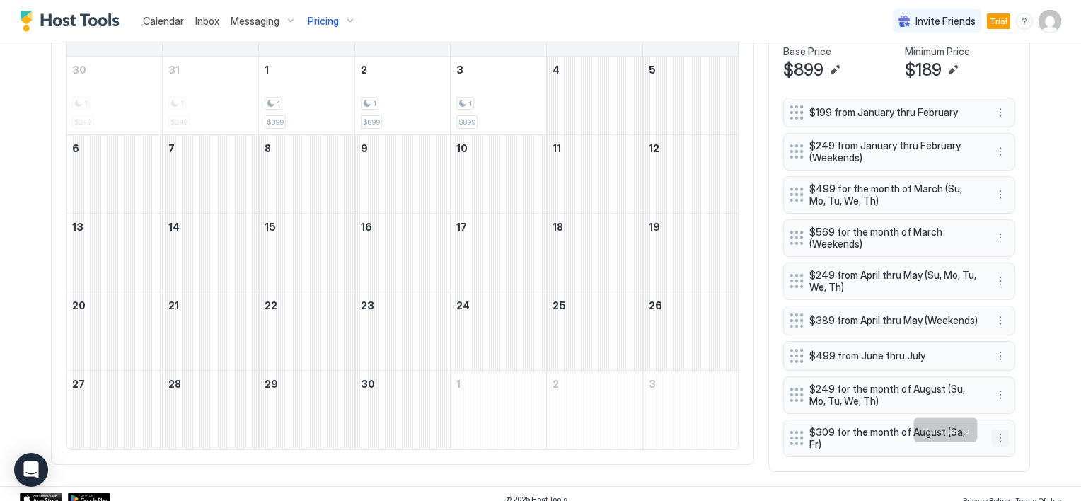
click at [992, 429] on button "More options" at bounding box center [1000, 437] width 17 height 17
click at [1009, 362] on span "Edit" at bounding box center [1017, 364] width 16 height 11
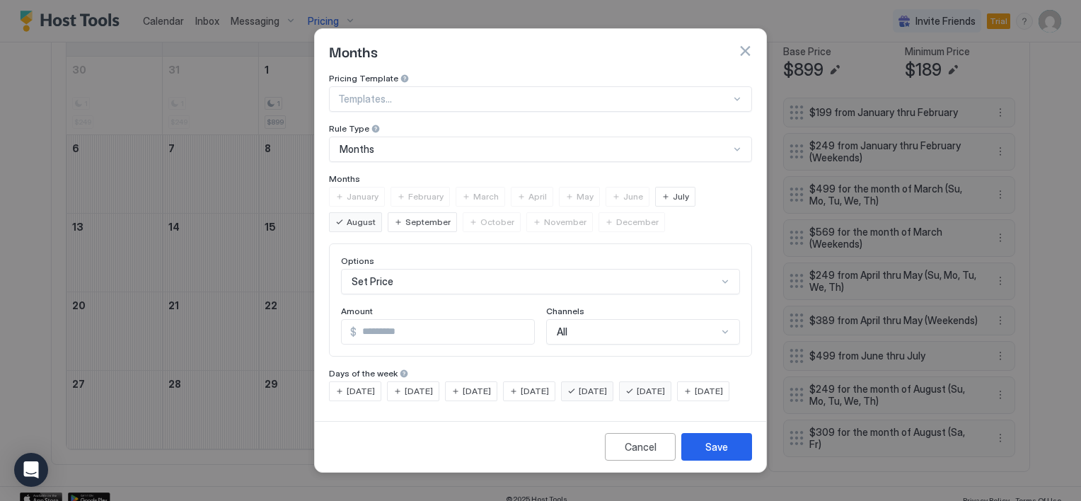
click at [405, 216] on span "September" at bounding box center [427, 222] width 45 height 13
click at [698, 461] on button "Save" at bounding box center [716, 447] width 71 height 28
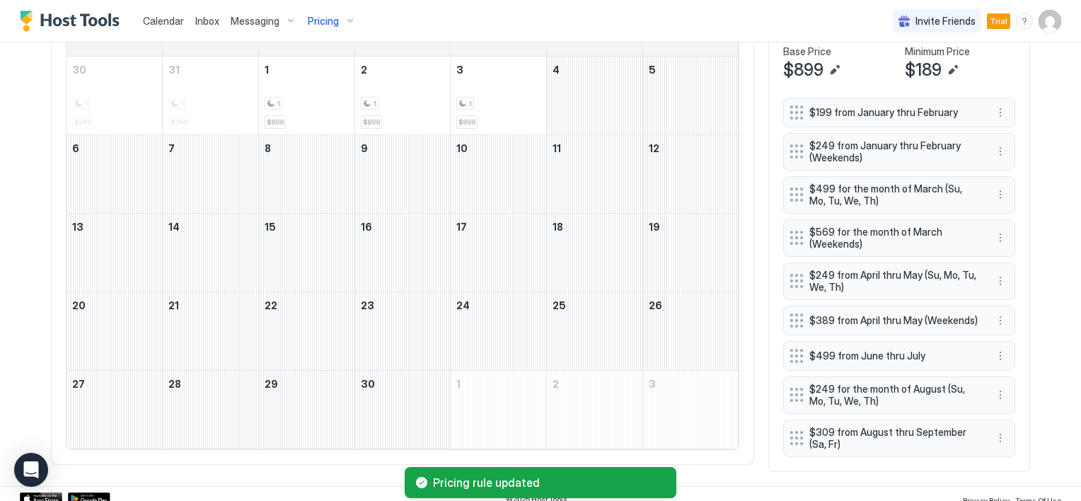
click at [916, 383] on span "$249 for the month of August (Su, Mo, Tu, We, Th)" at bounding box center [893, 395] width 168 height 25
click at [992, 390] on button "More options" at bounding box center [1000, 394] width 17 height 17
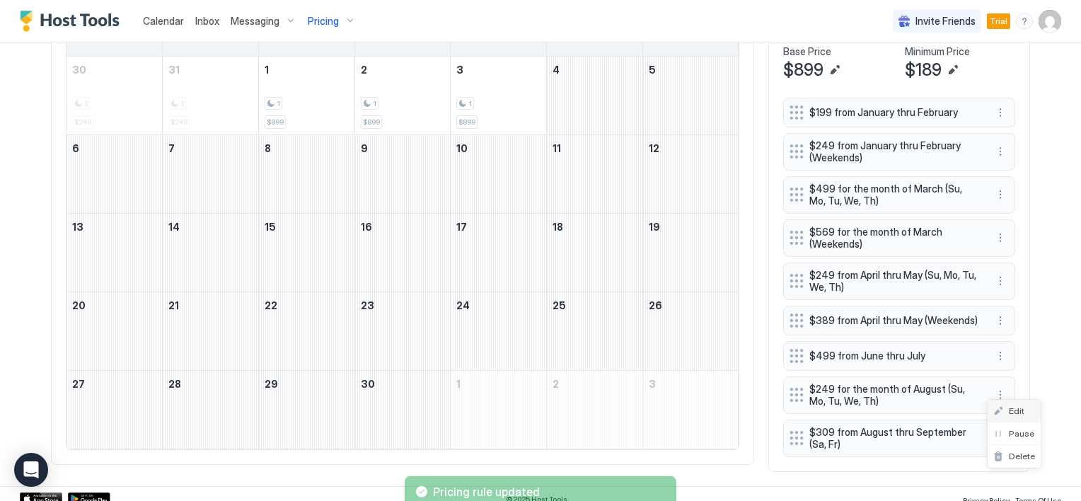
click at [1002, 410] on div "Edit" at bounding box center [1008, 410] width 31 height 11
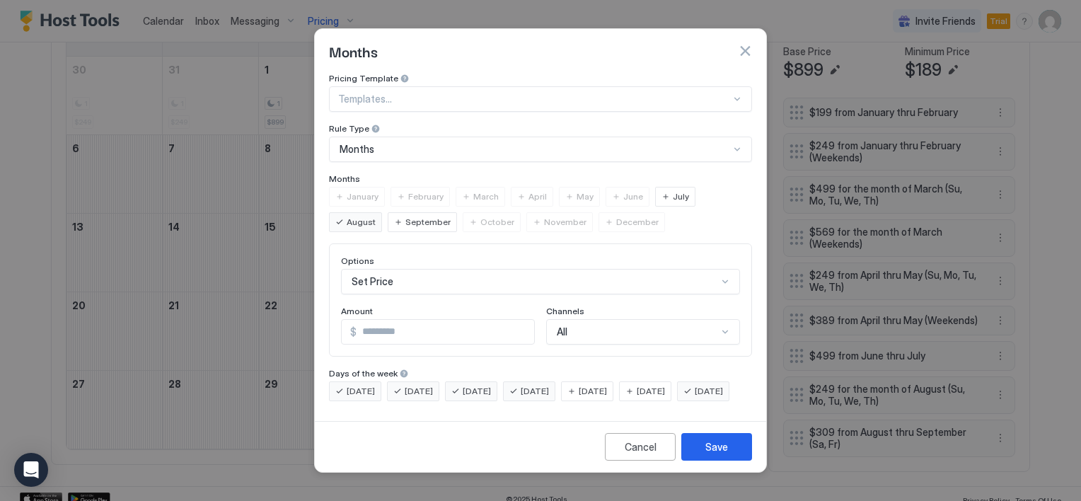
click at [405, 216] on span "September" at bounding box center [427, 222] width 45 height 13
click at [714, 454] on div "Save" at bounding box center [716, 446] width 23 height 15
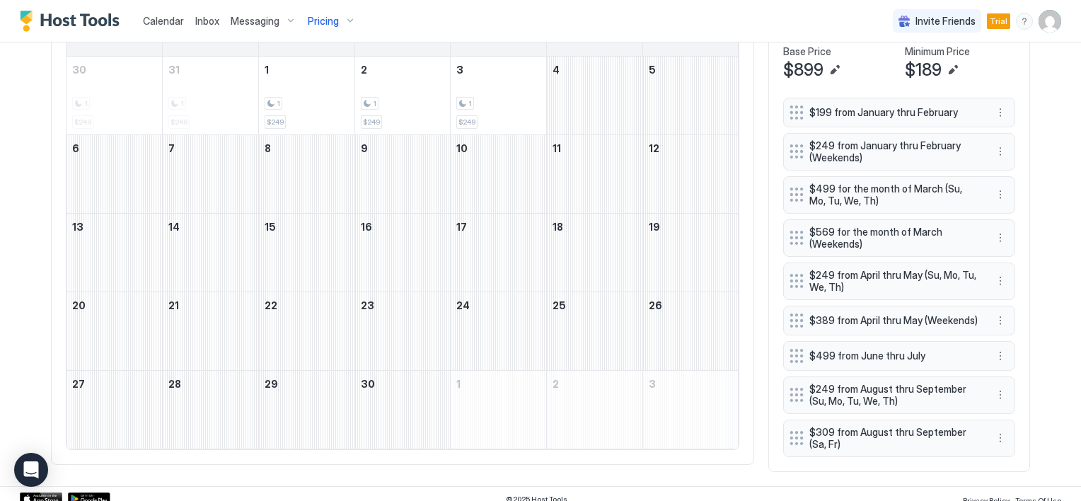
scroll to position [559, 0]
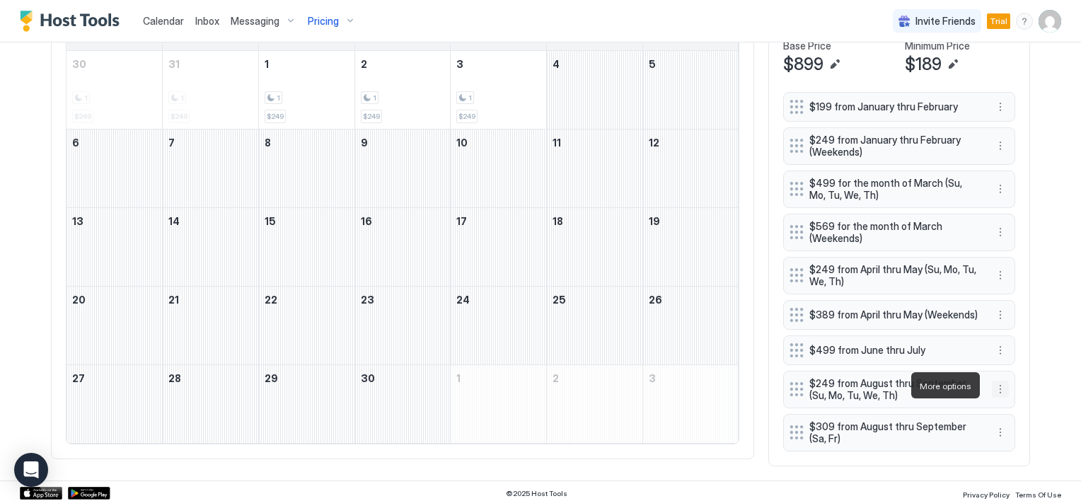
click at [996, 382] on button "More options" at bounding box center [1000, 389] width 17 height 17
click at [1009, 407] on span "Edit" at bounding box center [1017, 405] width 16 height 11
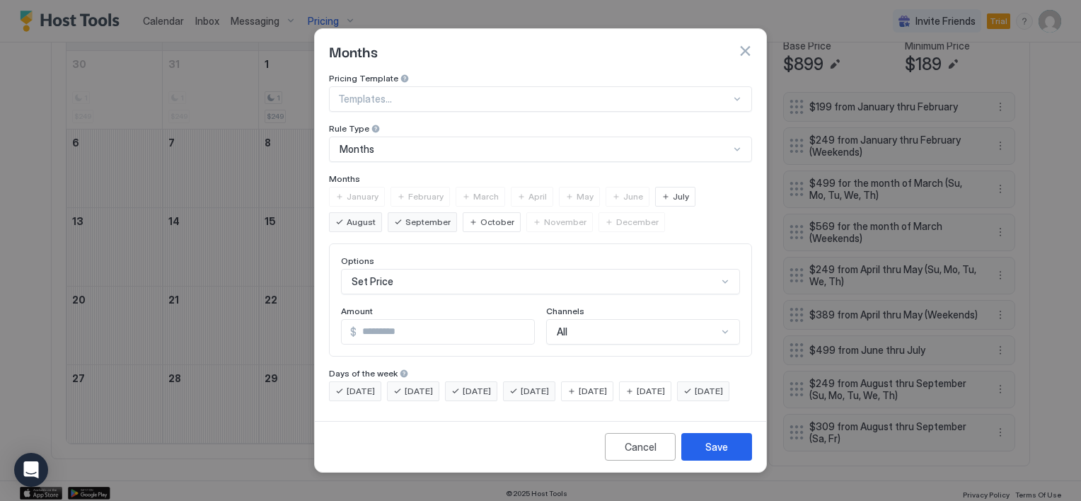
click at [480, 216] on span "October" at bounding box center [497, 222] width 34 height 13
click at [707, 454] on div "Save" at bounding box center [716, 446] width 23 height 15
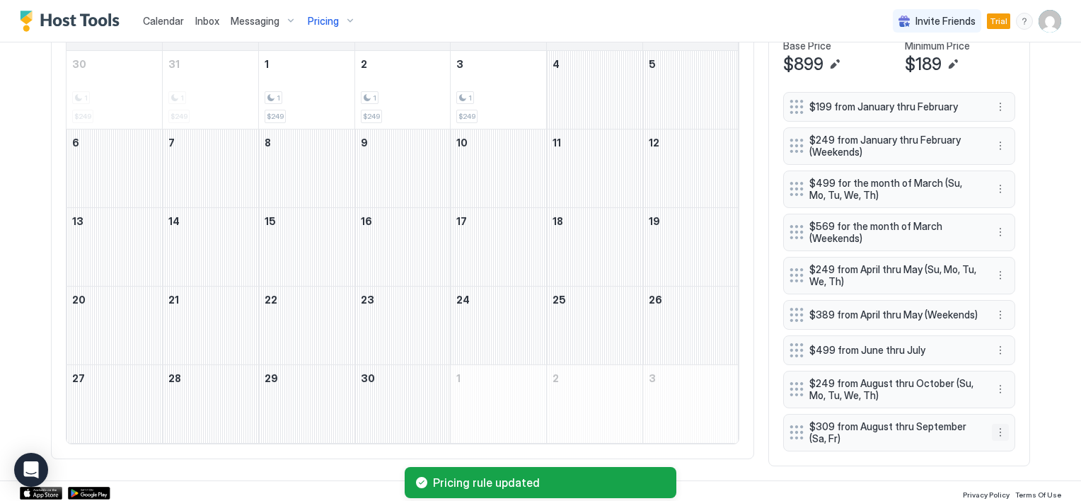
click at [993, 425] on button "More options" at bounding box center [1000, 432] width 17 height 17
click at [1016, 362] on span "Edit" at bounding box center [1017, 362] width 16 height 11
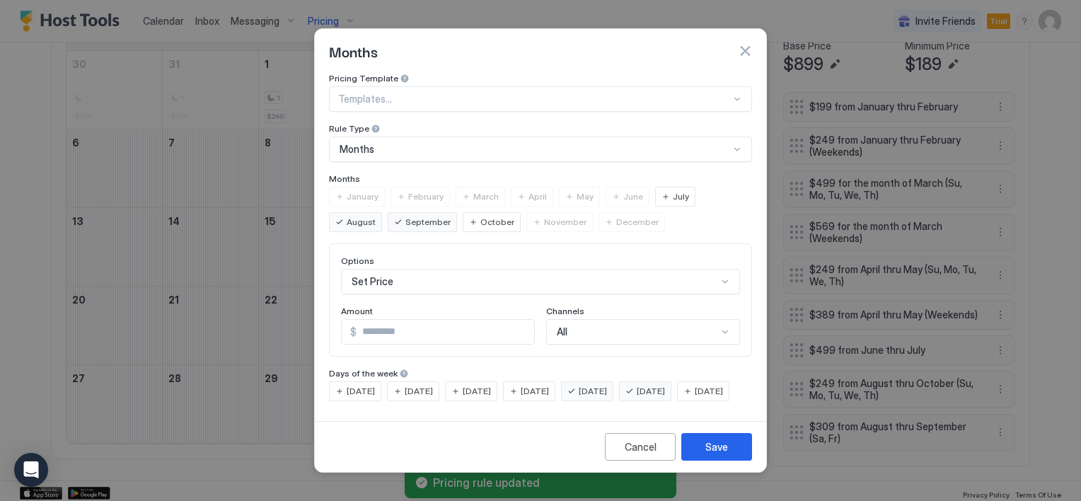
click at [480, 216] on span "October" at bounding box center [497, 222] width 34 height 13
click at [697, 454] on button "Save" at bounding box center [716, 447] width 71 height 28
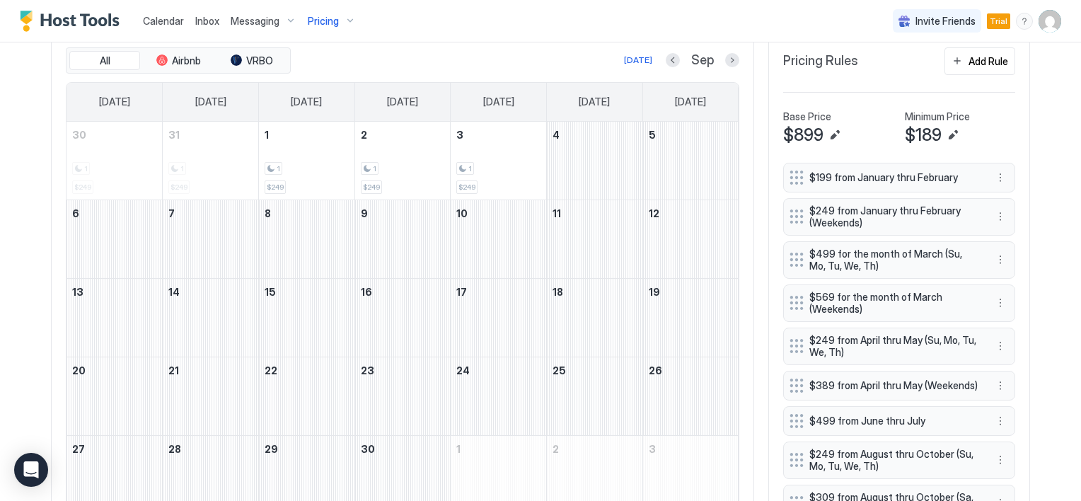
scroll to position [417, 0]
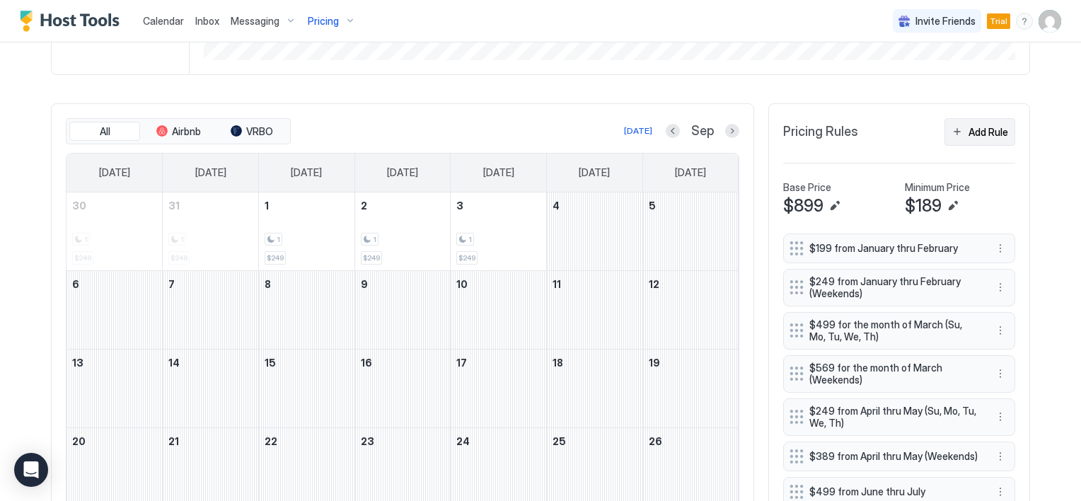
click at [959, 130] on button "Add Rule" at bounding box center [979, 132] width 71 height 28
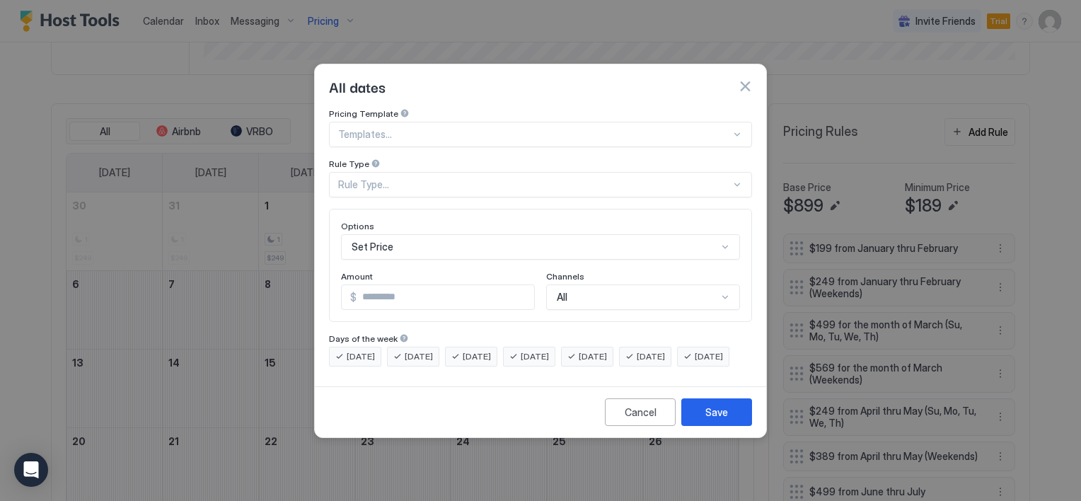
click at [396, 128] on div at bounding box center [534, 134] width 393 height 13
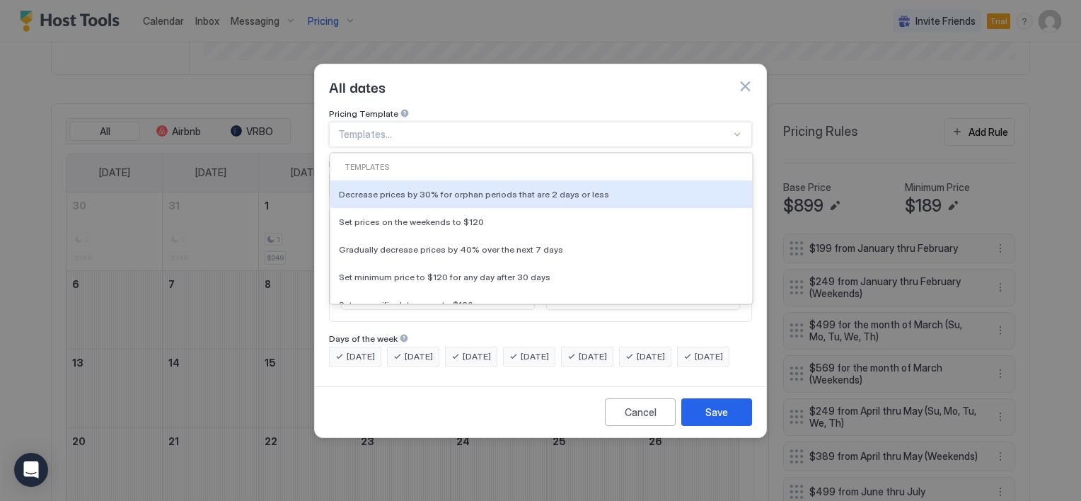
click at [396, 128] on div at bounding box center [534, 134] width 393 height 13
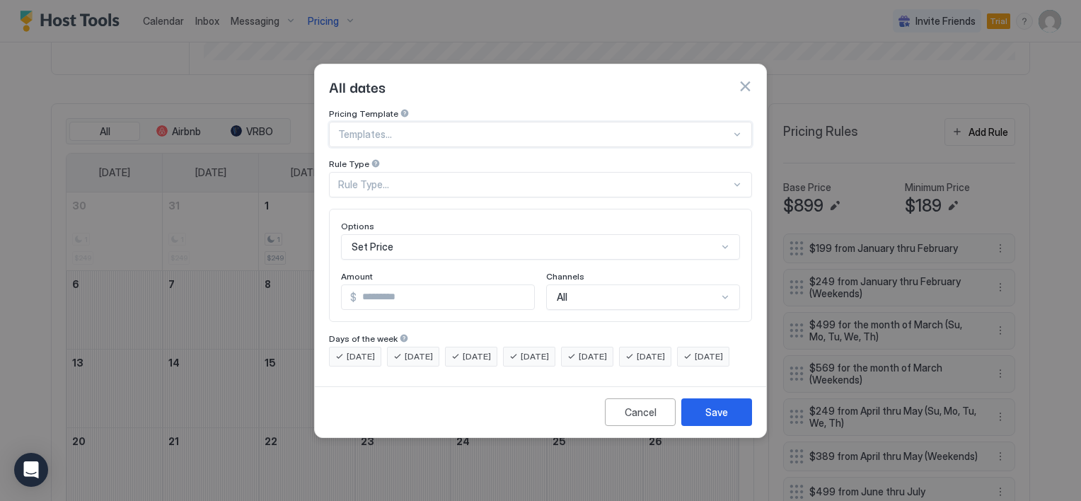
click at [408, 178] on div "Rule Type..." at bounding box center [534, 184] width 393 height 13
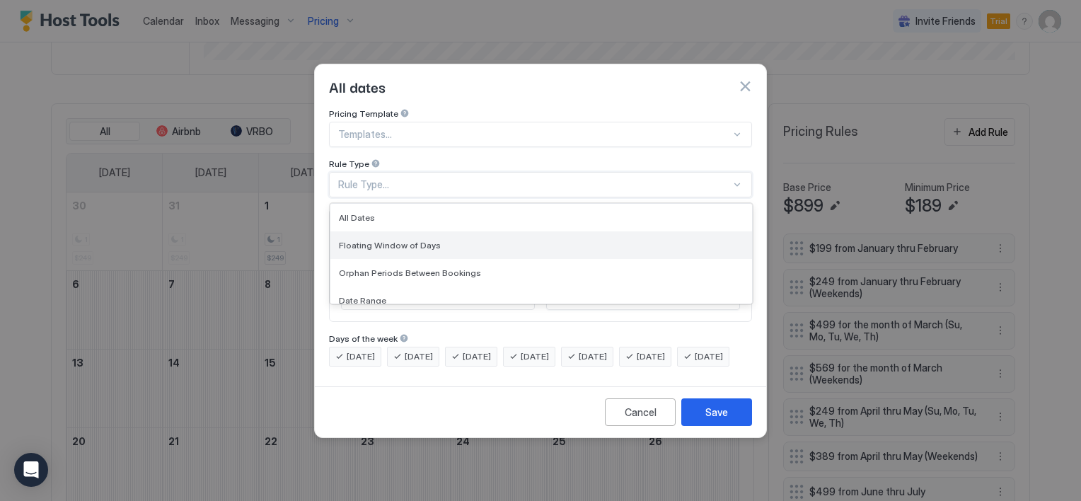
scroll to position [71, 0]
click at [379, 252] on div "Months" at bounding box center [541, 257] width 405 height 11
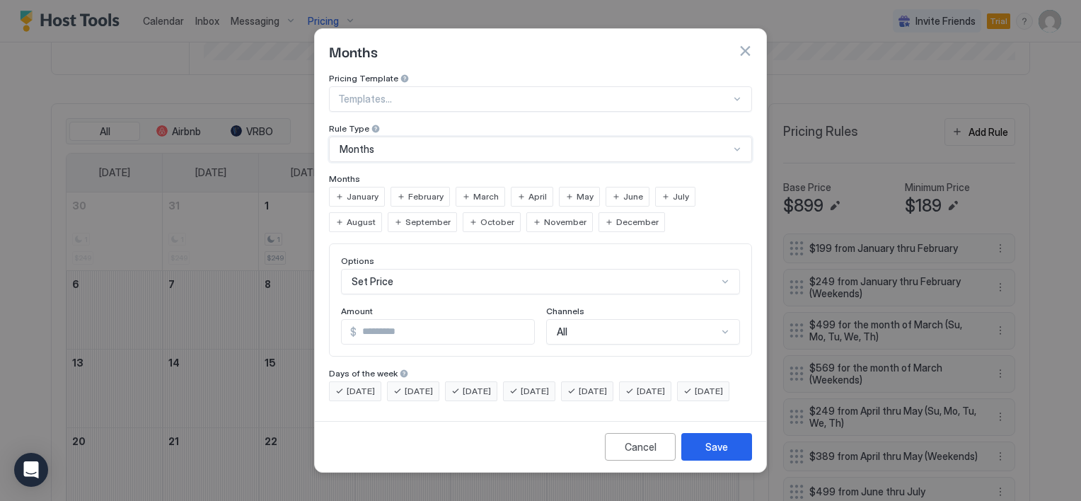
click at [526, 212] on div "November" at bounding box center [559, 222] width 66 height 20
click at [598, 212] on div "December" at bounding box center [631, 222] width 66 height 20
click at [392, 320] on input "*" at bounding box center [446, 332] width 178 height 24
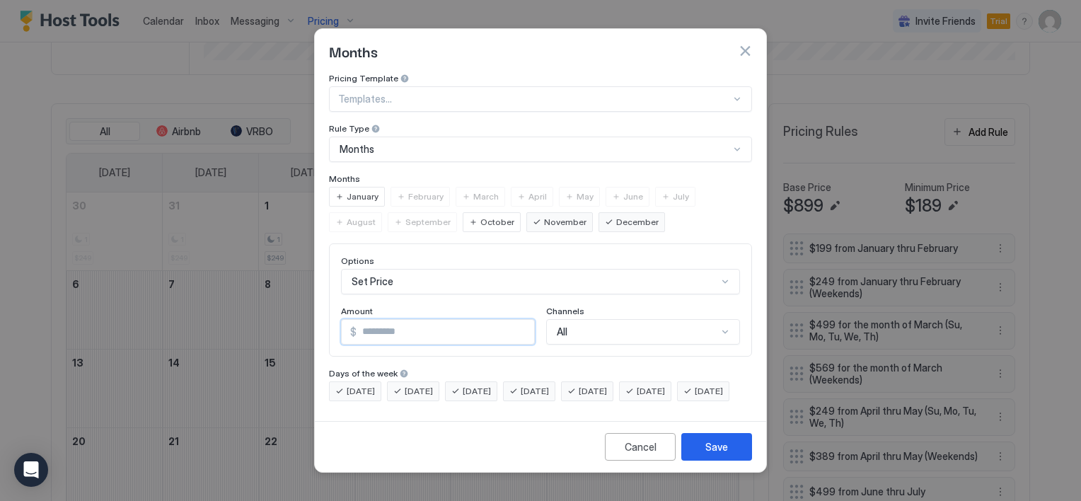
type input "***"
click at [604, 381] on div "[DATE]" at bounding box center [587, 391] width 52 height 20
click at [649, 381] on div "[DATE]" at bounding box center [645, 391] width 52 height 20
click at [724, 454] on div "Save" at bounding box center [716, 446] width 23 height 15
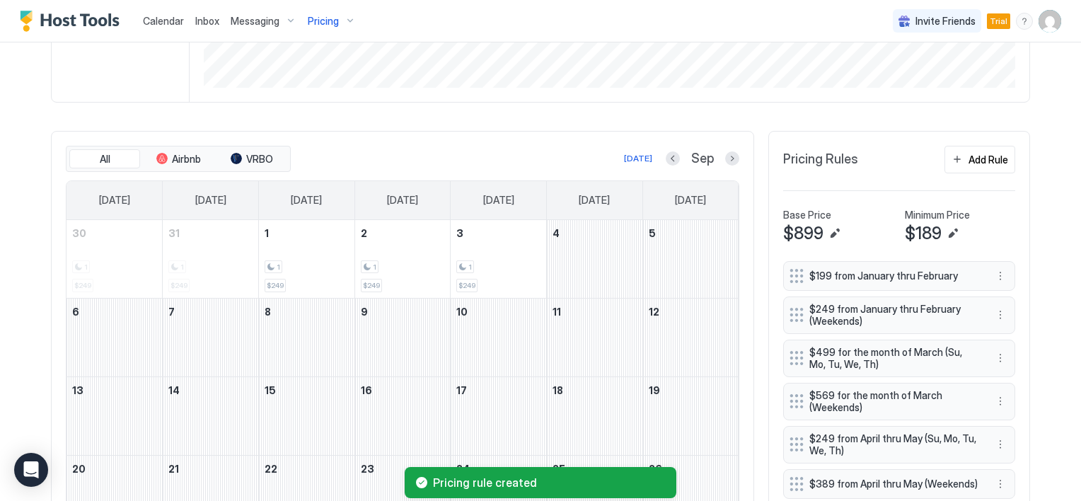
scroll to position [319, 0]
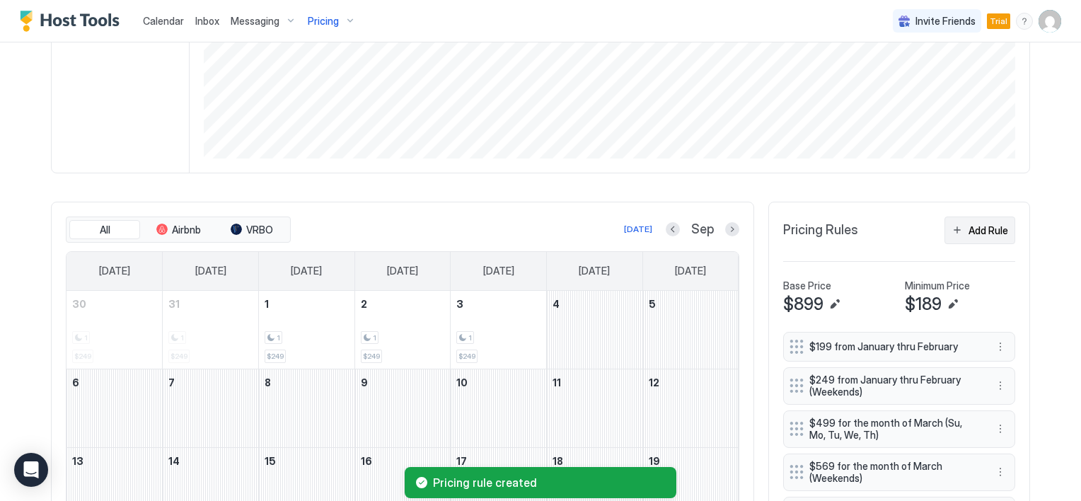
click at [956, 225] on button "Add Rule" at bounding box center [979, 230] width 71 height 28
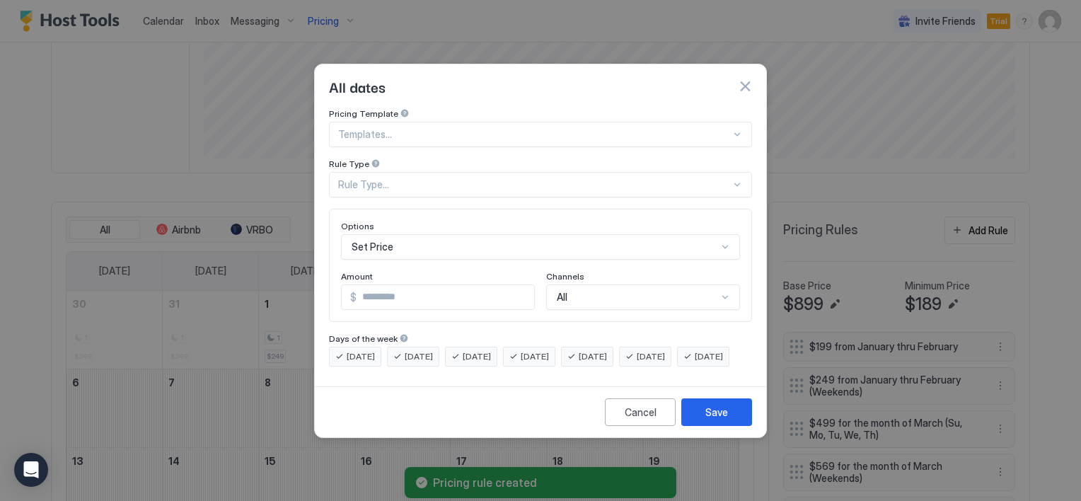
click at [382, 180] on div "Rule Type..." at bounding box center [540, 184] width 423 height 25
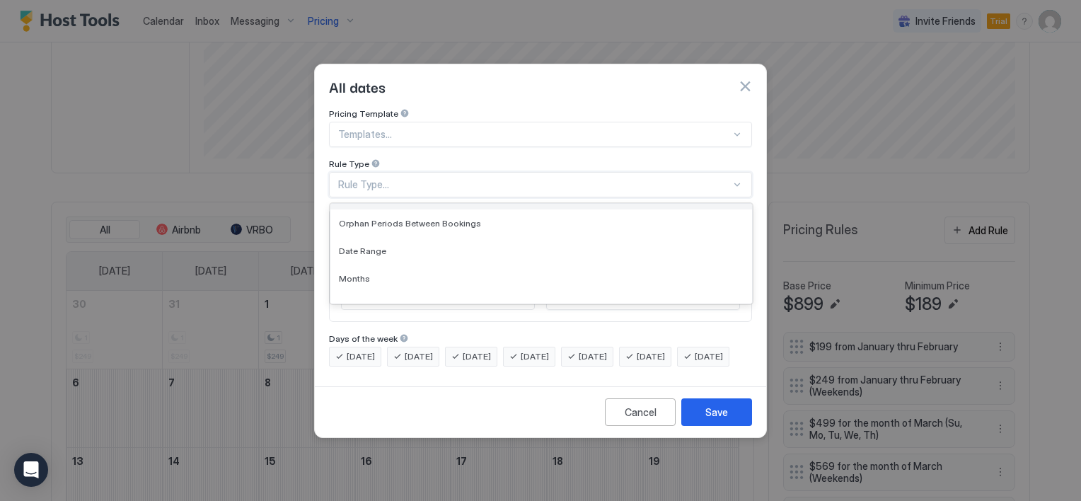
scroll to position [71, 0]
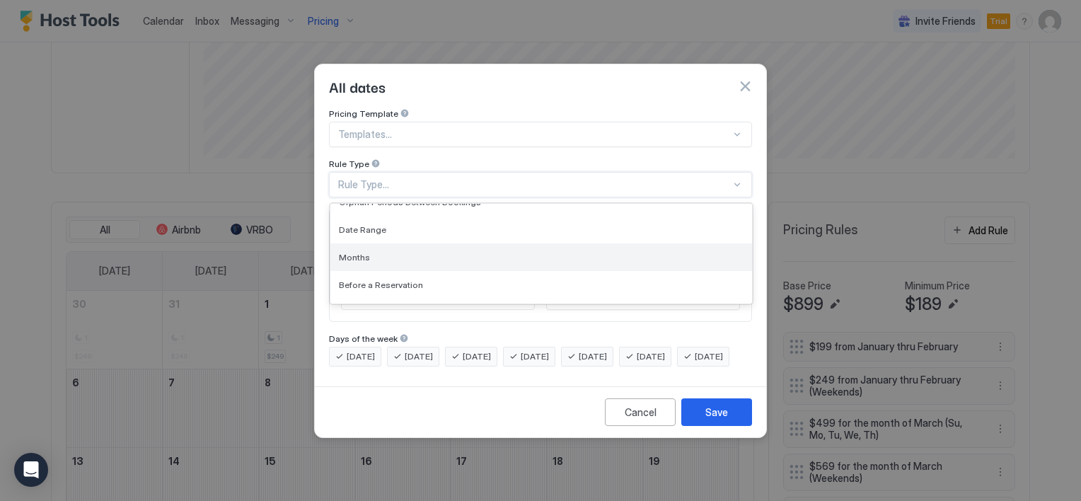
click at [372, 252] on div "Months" at bounding box center [541, 257] width 405 height 11
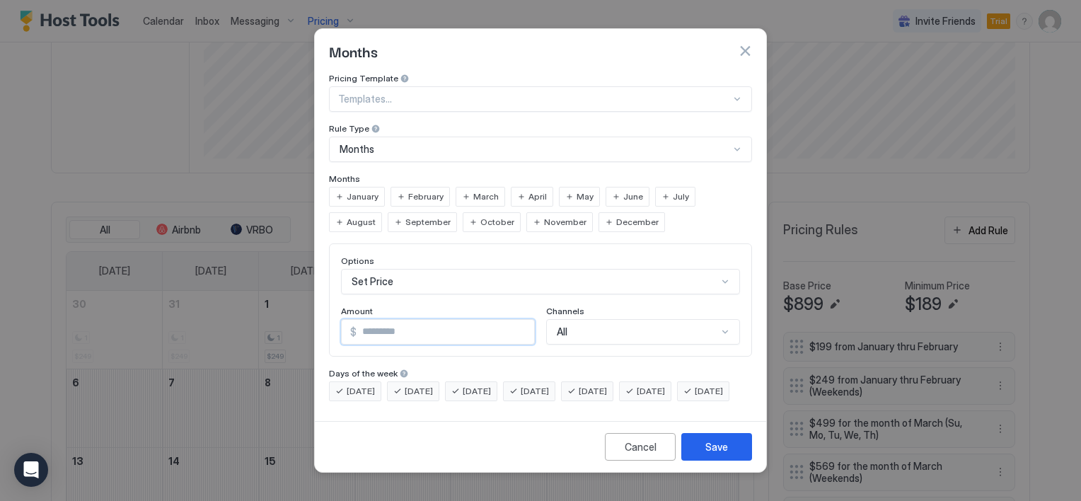
click at [409, 325] on input "*" at bounding box center [446, 332] width 178 height 24
type input "***"
click at [540, 381] on div "[DATE]" at bounding box center [529, 391] width 52 height 20
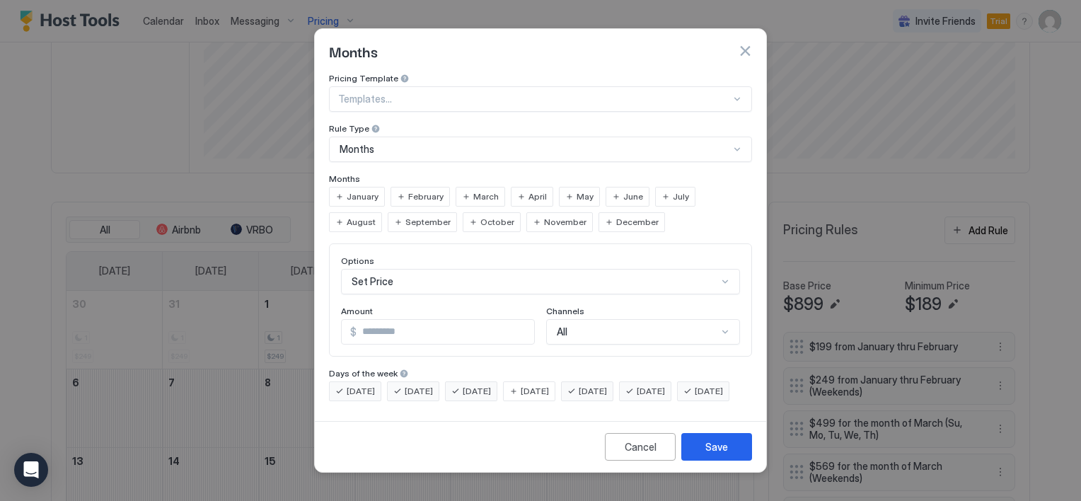
click at [477, 385] on span "[DATE]" at bounding box center [477, 391] width 28 height 13
click at [433, 385] on span "[DATE]" at bounding box center [419, 391] width 28 height 13
click at [365, 385] on span "[DATE]" at bounding box center [361, 391] width 28 height 13
click at [695, 398] on span "[DATE]" at bounding box center [709, 391] width 28 height 13
click at [700, 459] on button "Save" at bounding box center [716, 447] width 71 height 28
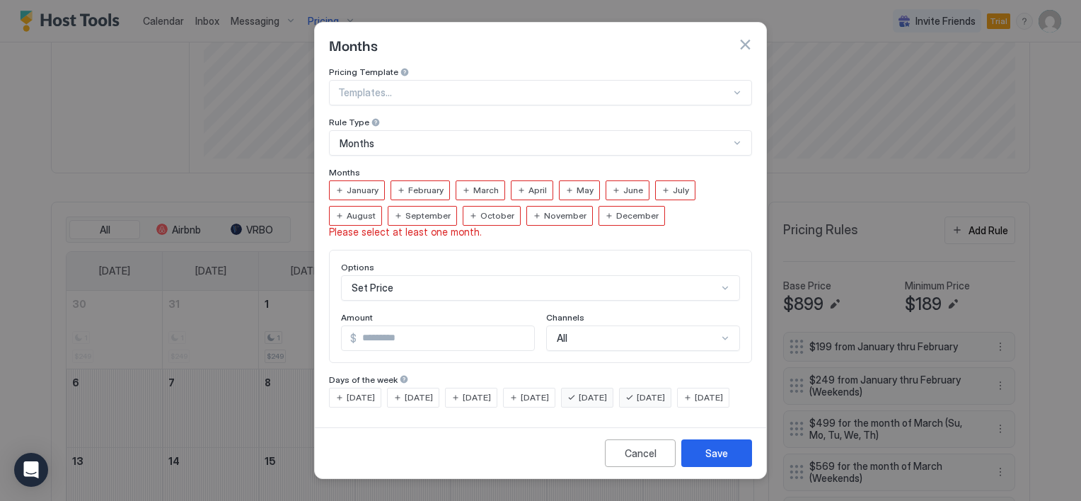
click at [544, 209] on span "November" at bounding box center [565, 215] width 42 height 13
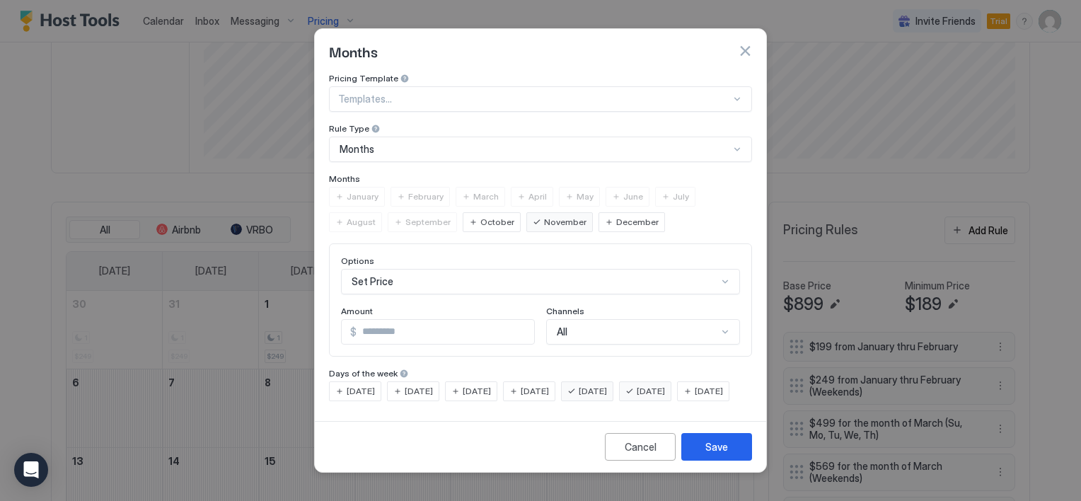
click at [616, 216] on span "December" at bounding box center [637, 222] width 42 height 13
click at [713, 451] on div "Save" at bounding box center [716, 446] width 23 height 15
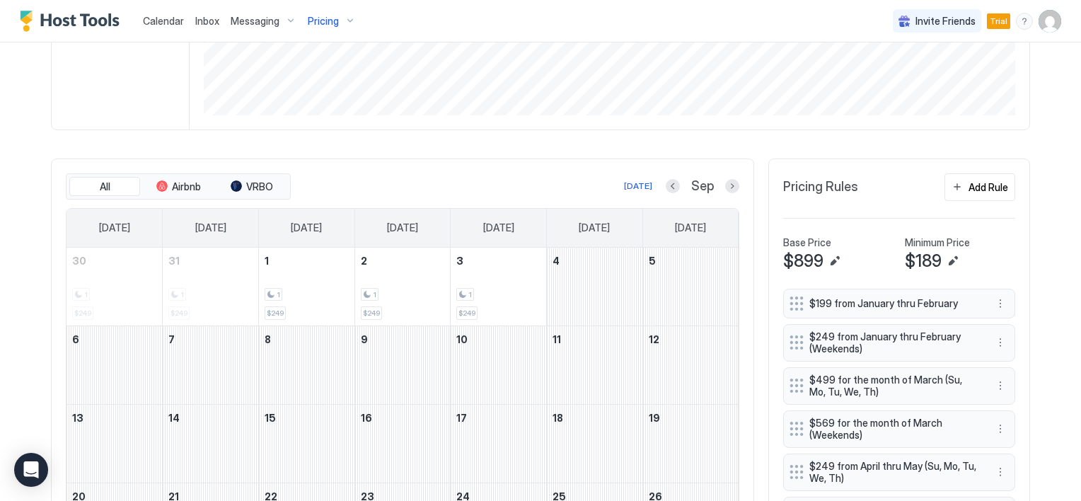
scroll to position [291, 0]
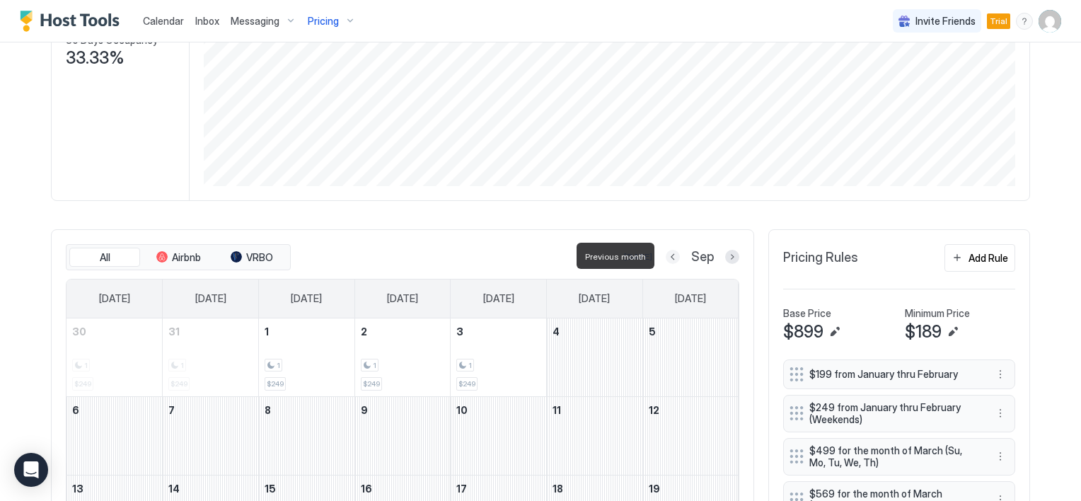
click at [671, 258] on button "Previous month" at bounding box center [673, 257] width 14 height 14
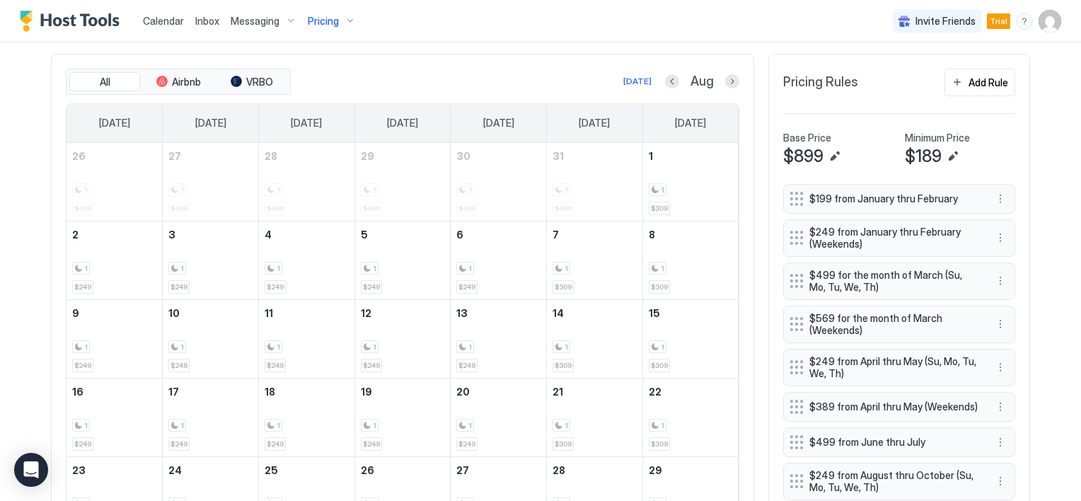
scroll to position [433, 0]
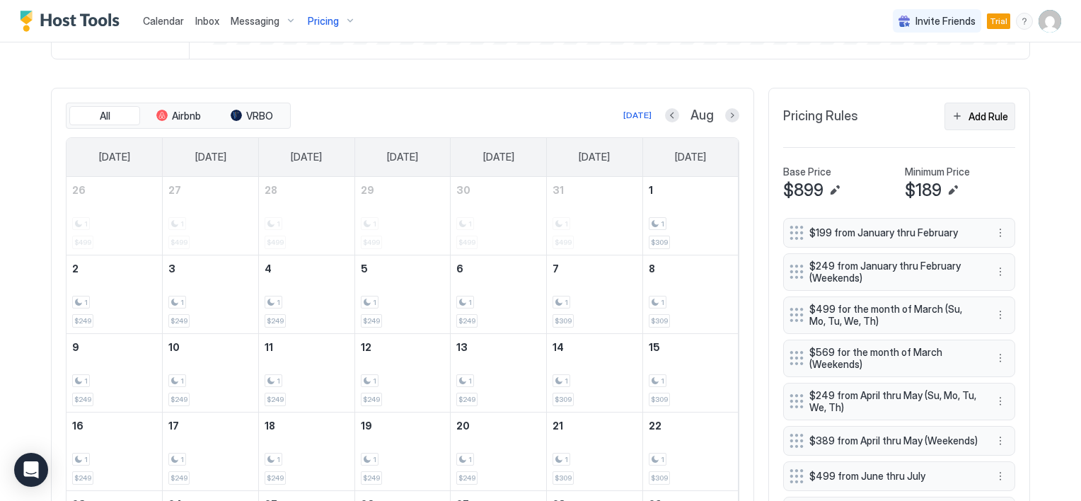
click at [949, 117] on button "Add Rule" at bounding box center [979, 117] width 71 height 28
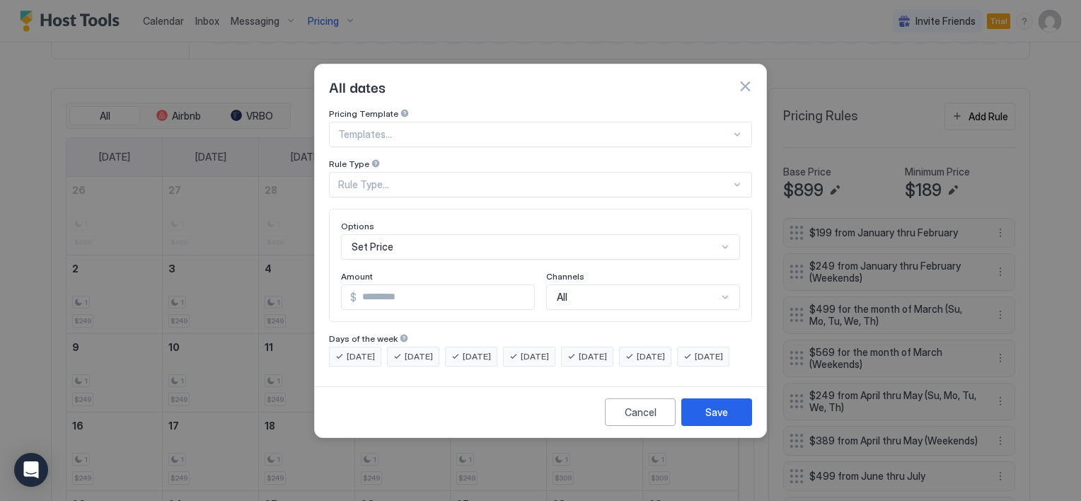
click at [422, 178] on div "Rule Type..." at bounding box center [534, 184] width 393 height 13
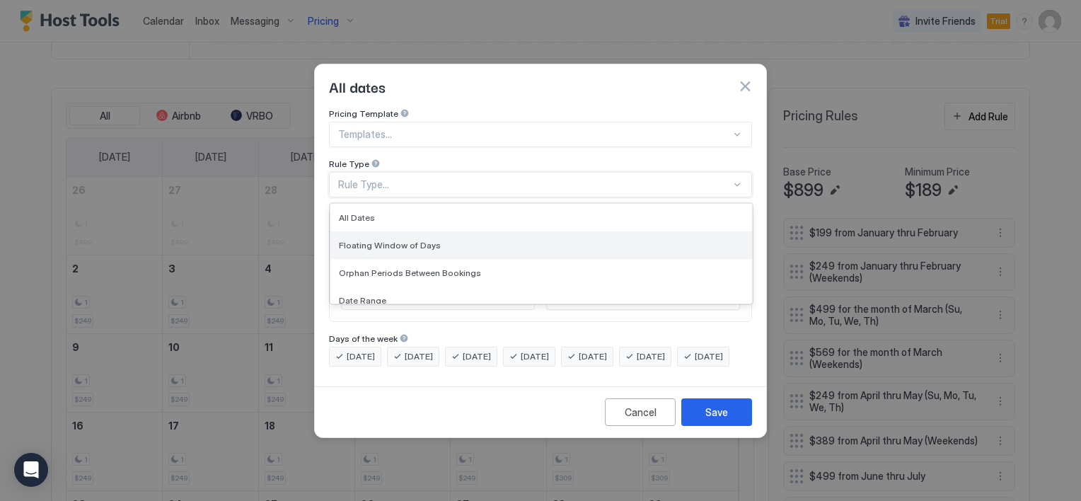
scroll to position [71, 0]
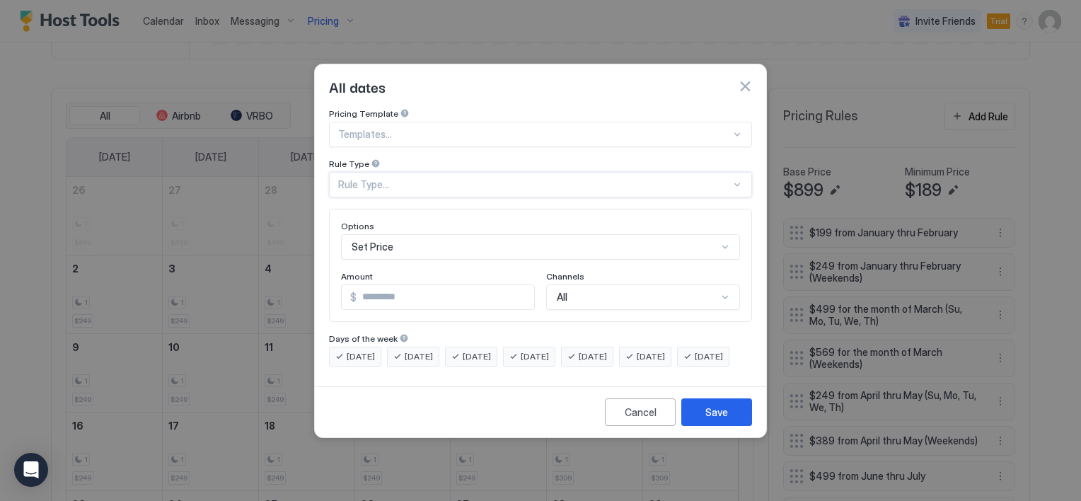
click at [403, 178] on div "Rule Type..." at bounding box center [534, 184] width 393 height 13
click at [404, 178] on div "Rule Type..." at bounding box center [534, 184] width 393 height 13
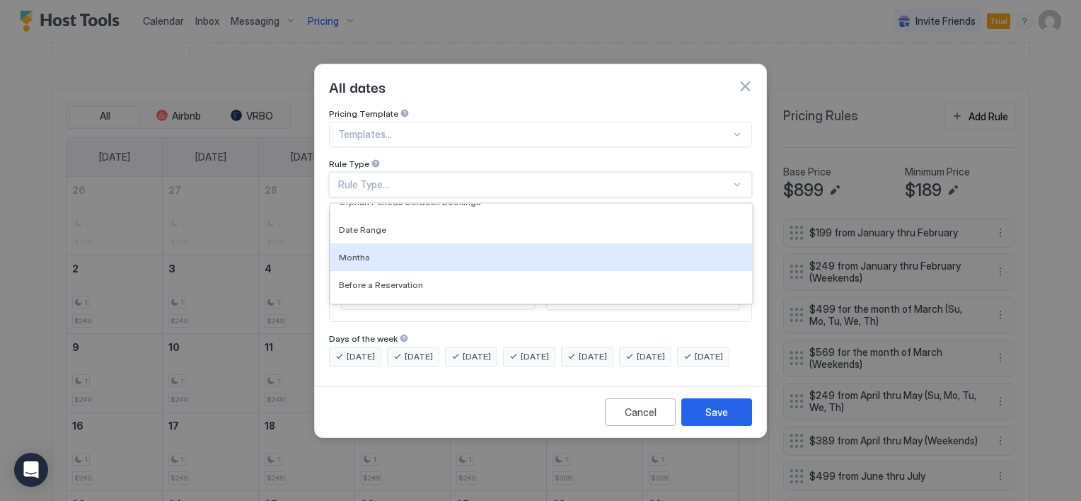
scroll to position [93, 0]
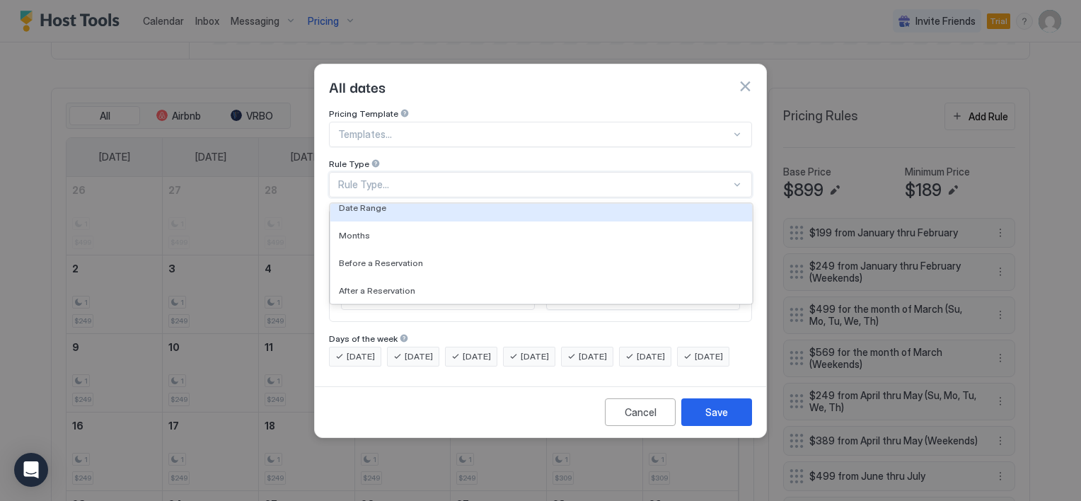
click at [414, 128] on div at bounding box center [534, 134] width 393 height 13
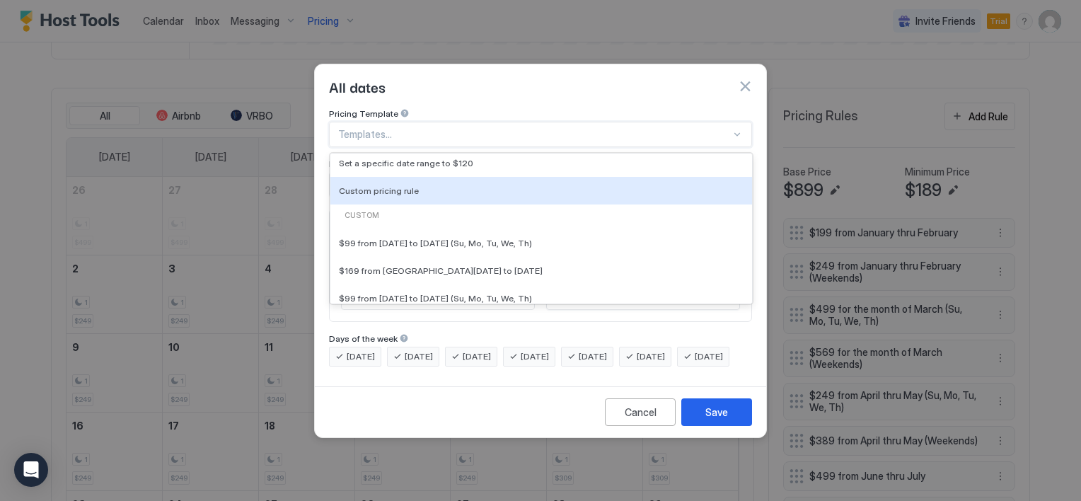
scroll to position [0, 0]
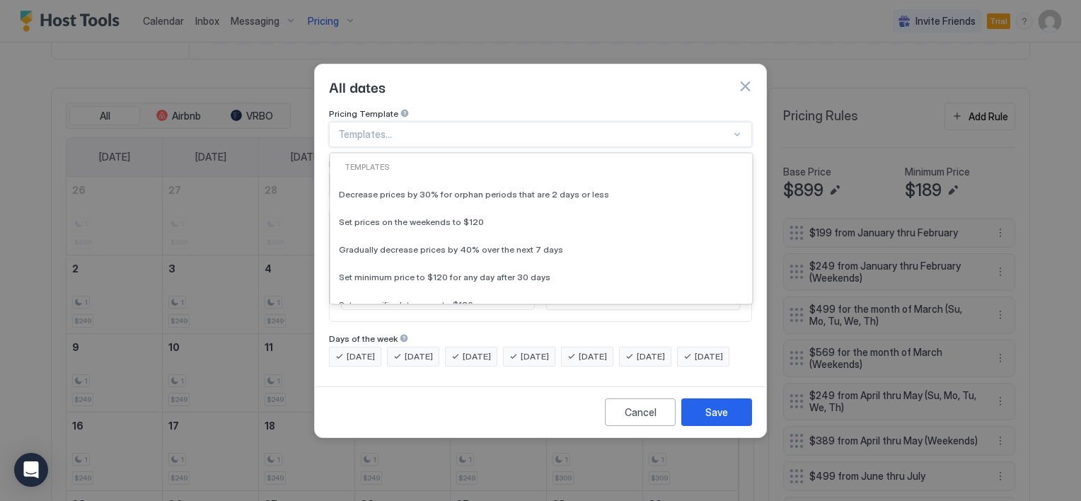
click at [416, 128] on div at bounding box center [534, 134] width 393 height 13
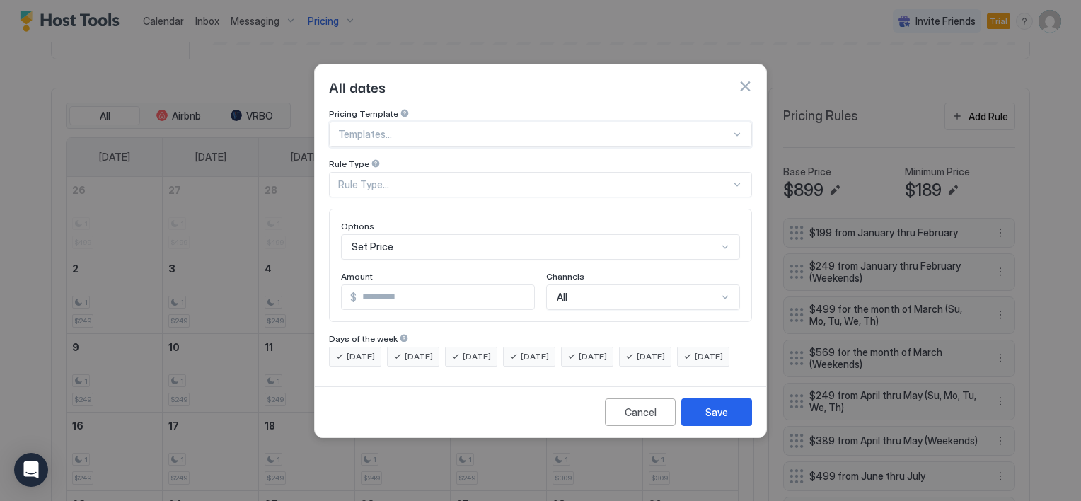
click at [399, 234] on div "Set Price" at bounding box center [540, 246] width 399 height 25
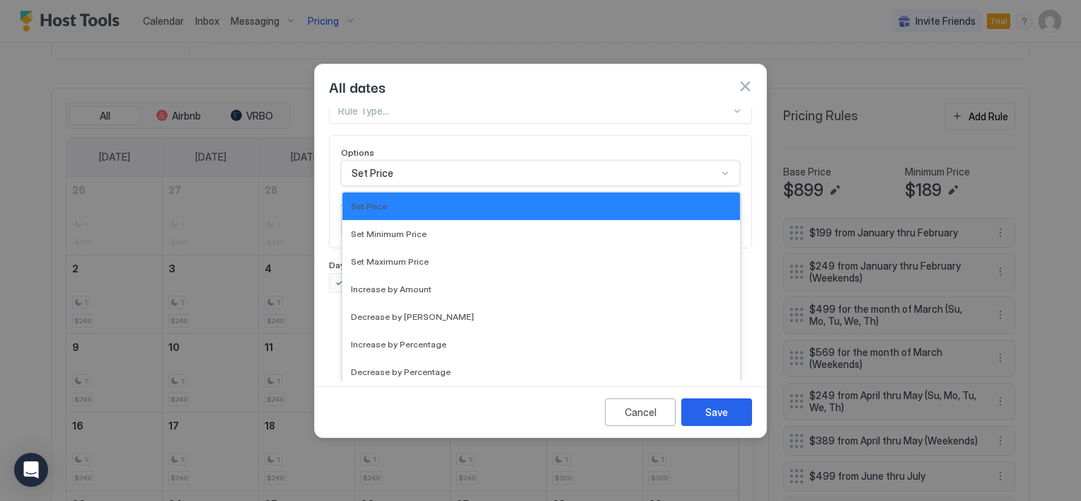
click at [404, 160] on div "Pricing Template Templates... Rule Type Rule Type... Options 17 results availab…" at bounding box center [540, 164] width 423 height 258
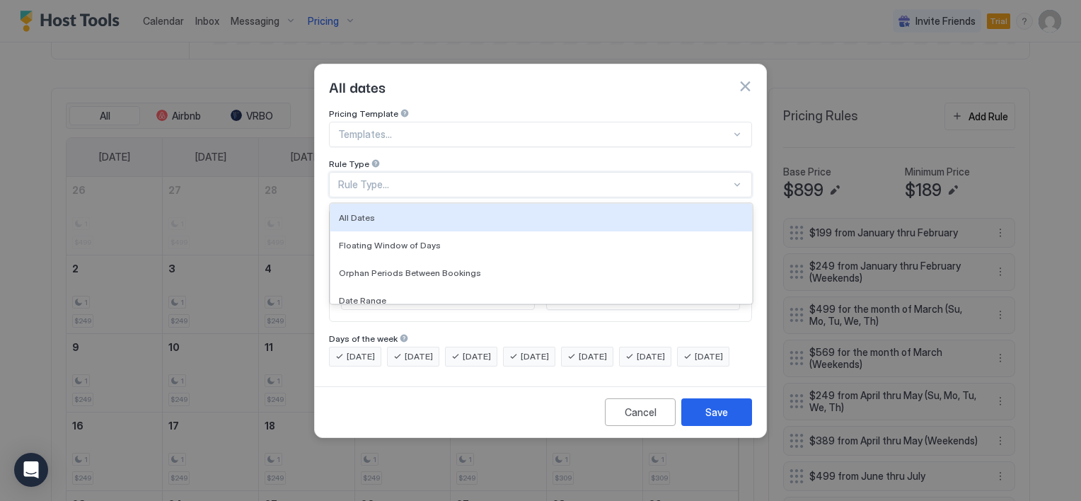
click at [385, 172] on div "Rule Type..." at bounding box center [540, 184] width 423 height 25
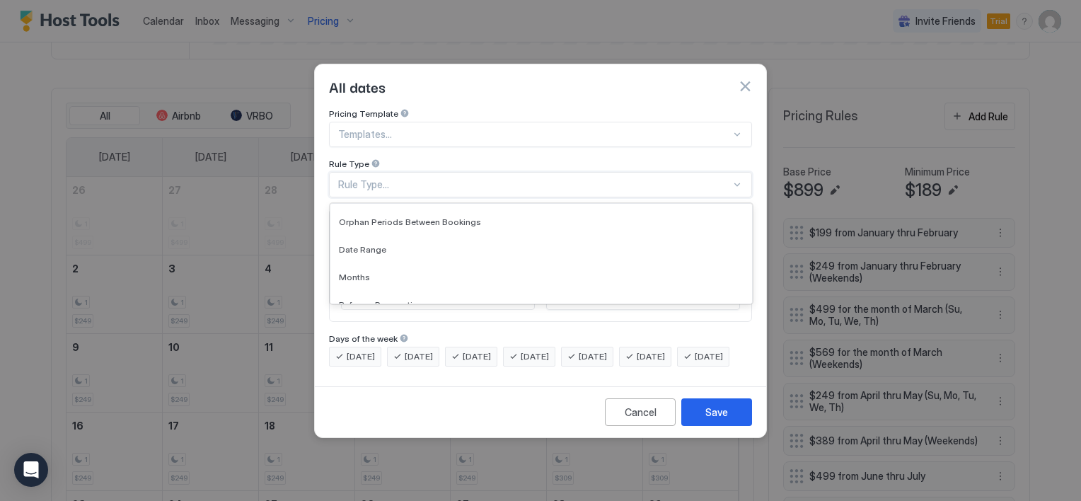
scroll to position [71, 0]
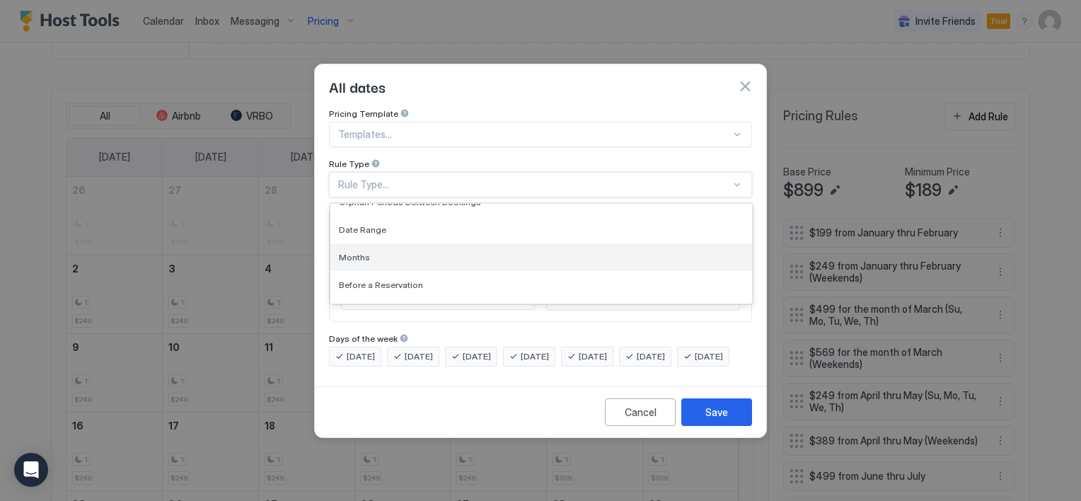
click at [374, 252] on div "Months" at bounding box center [541, 257] width 405 height 11
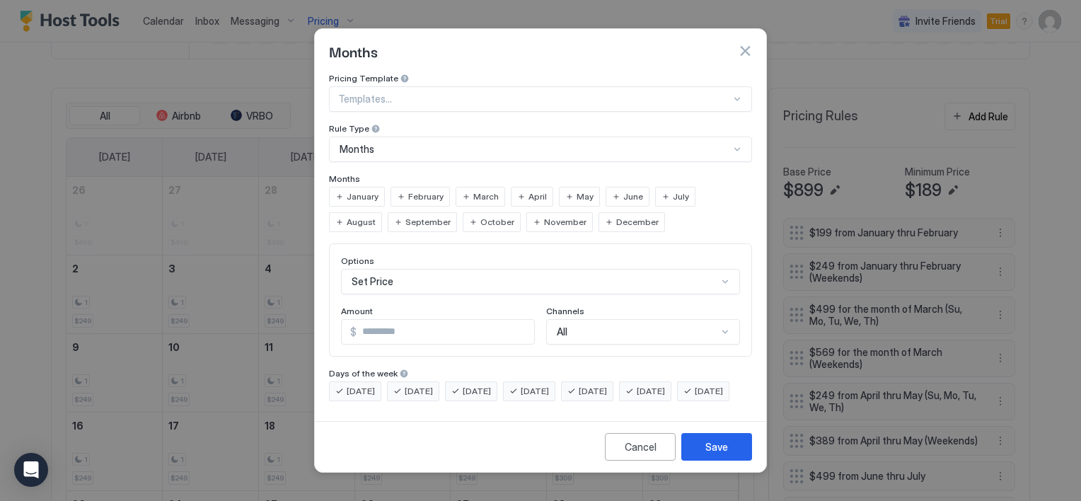
click at [364, 190] on span "January" at bounding box center [363, 196] width 32 height 13
click at [408, 190] on span "February" at bounding box center [425, 196] width 35 height 13
click at [467, 187] on div "March" at bounding box center [481, 197] width 50 height 20
click at [528, 190] on span "April" at bounding box center [537, 196] width 18 height 13
click at [577, 190] on span "May" at bounding box center [585, 196] width 17 height 13
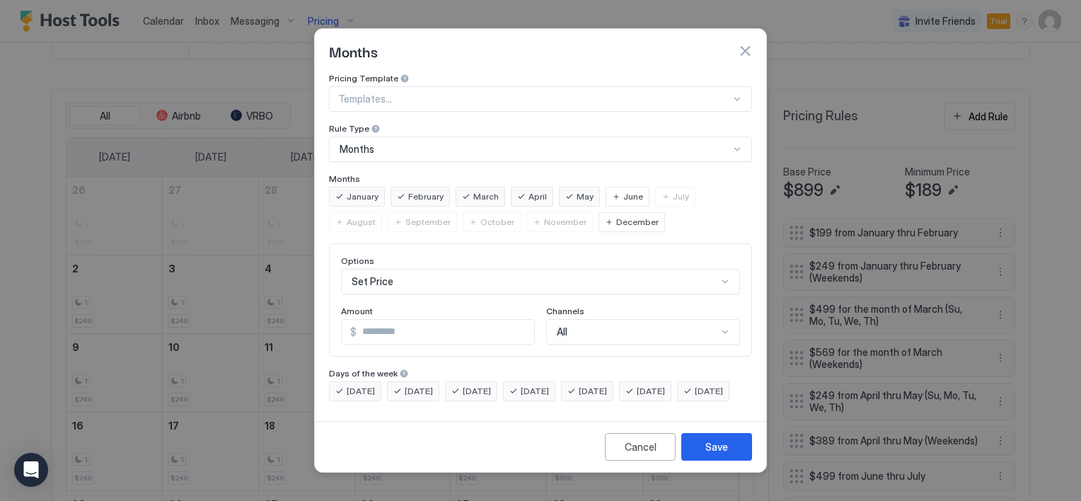
click at [598, 212] on div "December" at bounding box center [631, 222] width 66 height 20
click at [544, 216] on span "November" at bounding box center [565, 222] width 42 height 13
click at [480, 216] on span "October" at bounding box center [497, 222] width 34 height 13
click at [405, 216] on span "September" at bounding box center [427, 222] width 45 height 13
click at [431, 270] on div "Set Price" at bounding box center [540, 281] width 399 height 25
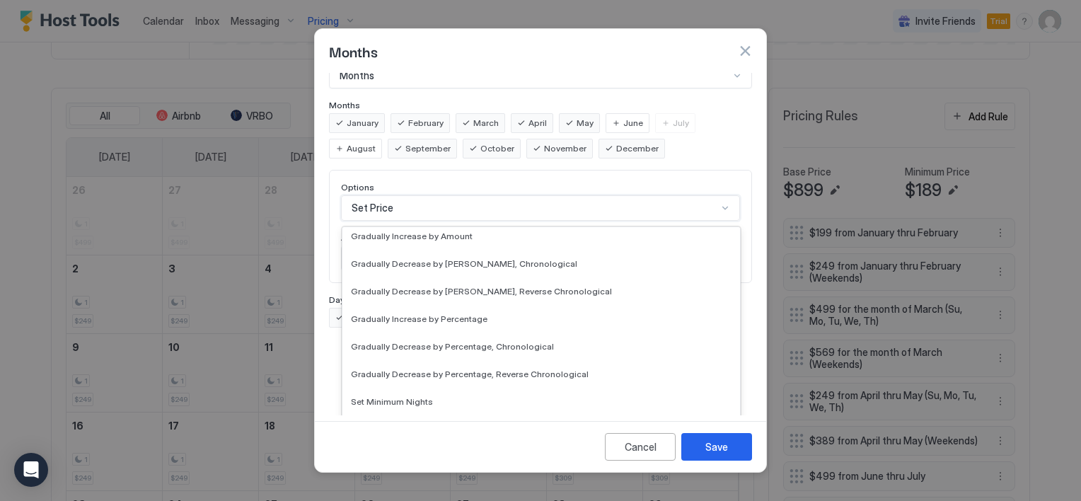
scroll to position [257, 0]
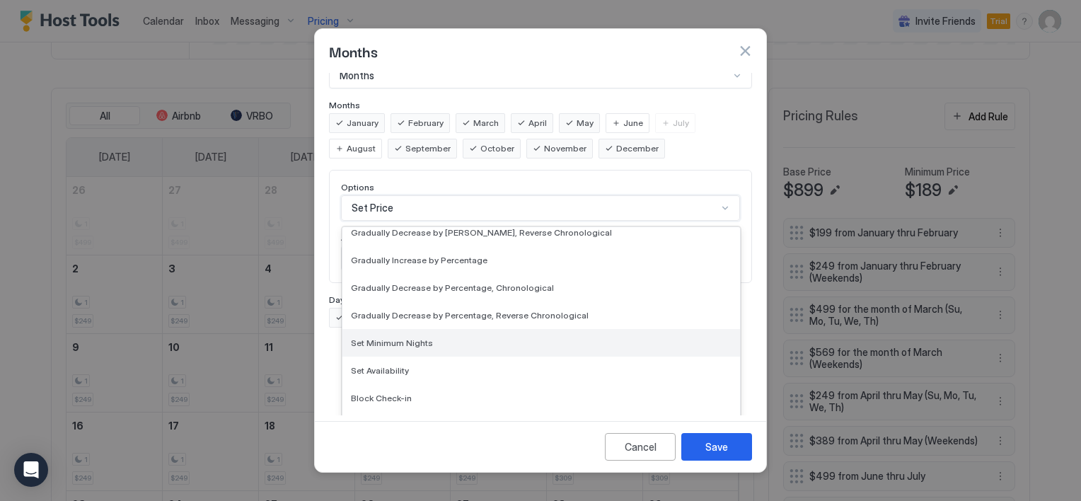
click at [418, 337] on span "Set Minimum Nights" at bounding box center [392, 342] width 82 height 11
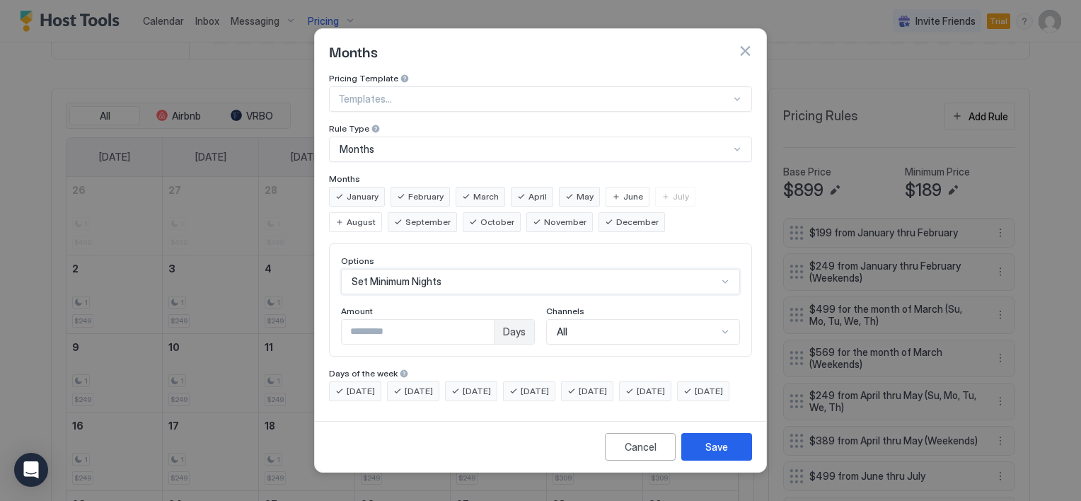
scroll to position [0, 0]
click at [378, 320] on input "*" at bounding box center [418, 332] width 152 height 24
type input "*"
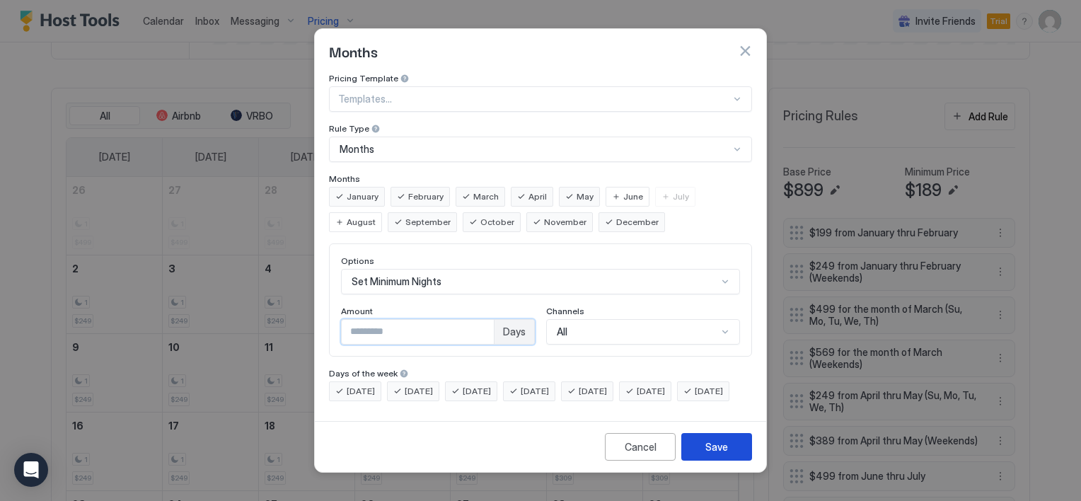
click at [719, 454] on div "Save" at bounding box center [716, 446] width 23 height 15
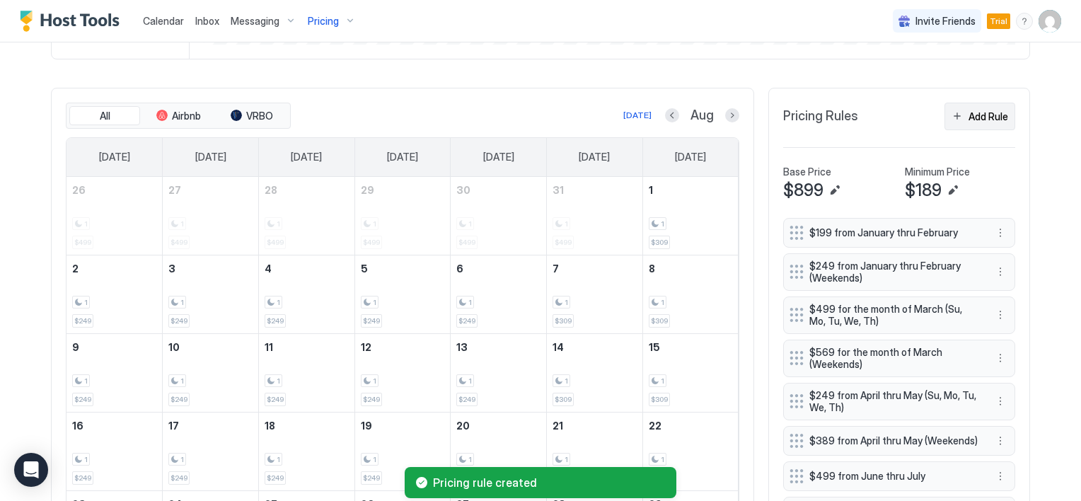
click at [955, 113] on button "Add Rule" at bounding box center [979, 117] width 71 height 28
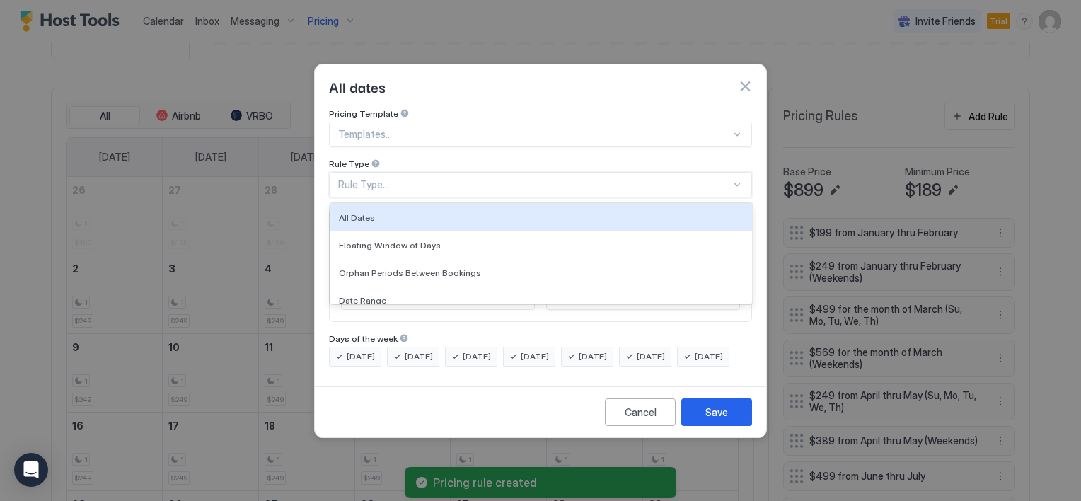
click at [404, 178] on div "Rule Type..." at bounding box center [534, 184] width 393 height 13
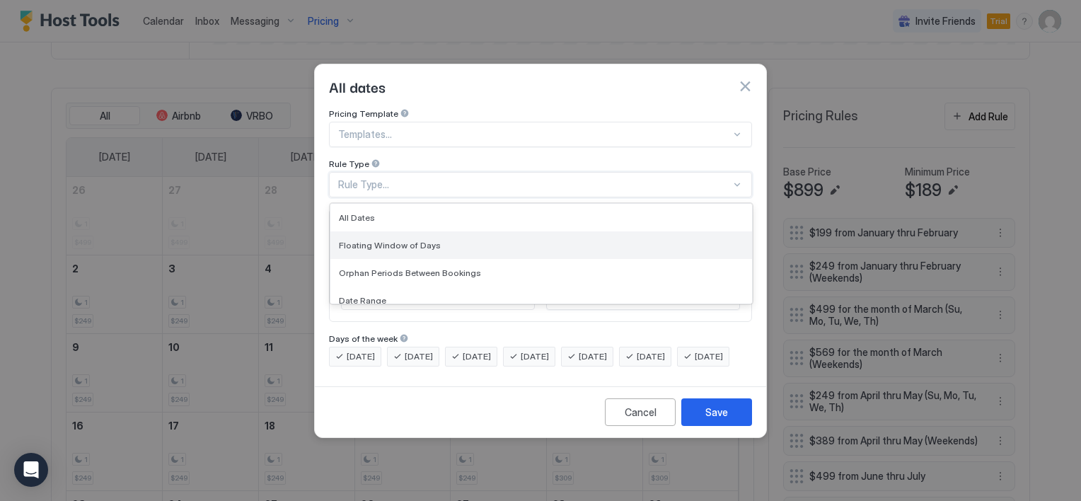
scroll to position [71, 0]
click at [350, 252] on span "Months" at bounding box center [354, 257] width 31 height 11
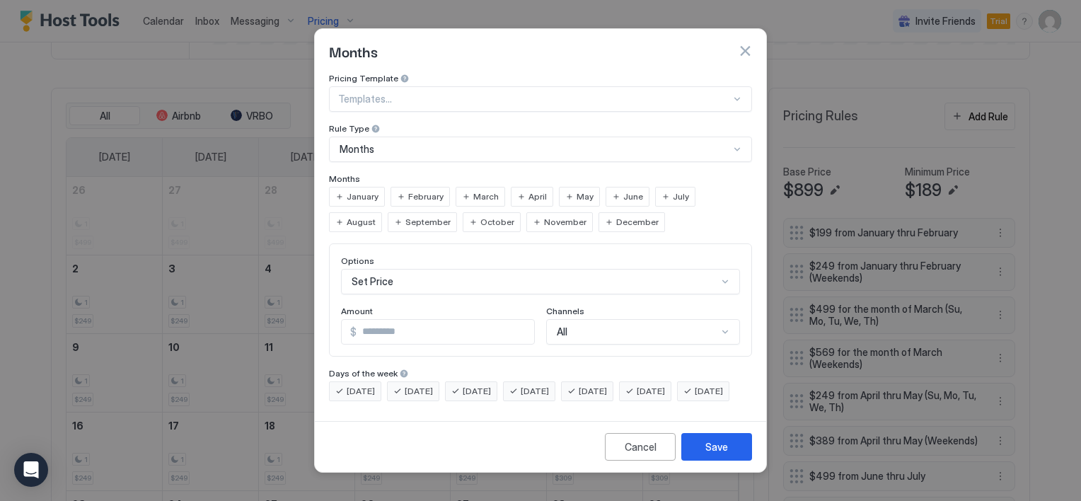
click at [623, 190] on span "June" at bounding box center [633, 196] width 20 height 13
click at [655, 187] on div "July" at bounding box center [675, 197] width 40 height 20
click at [382, 212] on div "August" at bounding box center [355, 222] width 53 height 20
click at [405, 272] on div "Set Price" at bounding box center [540, 281] width 399 height 25
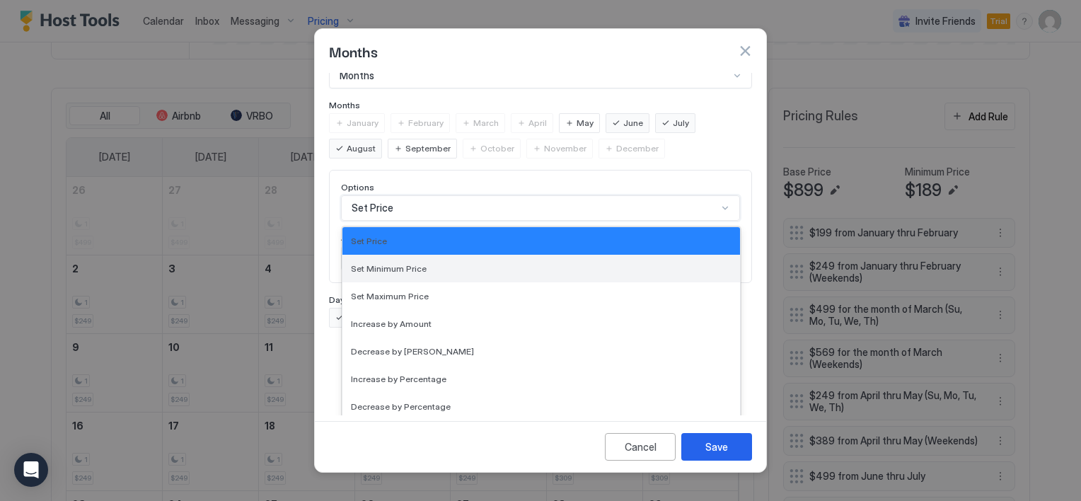
click at [407, 263] on span "Set Minimum Price" at bounding box center [389, 268] width 76 height 11
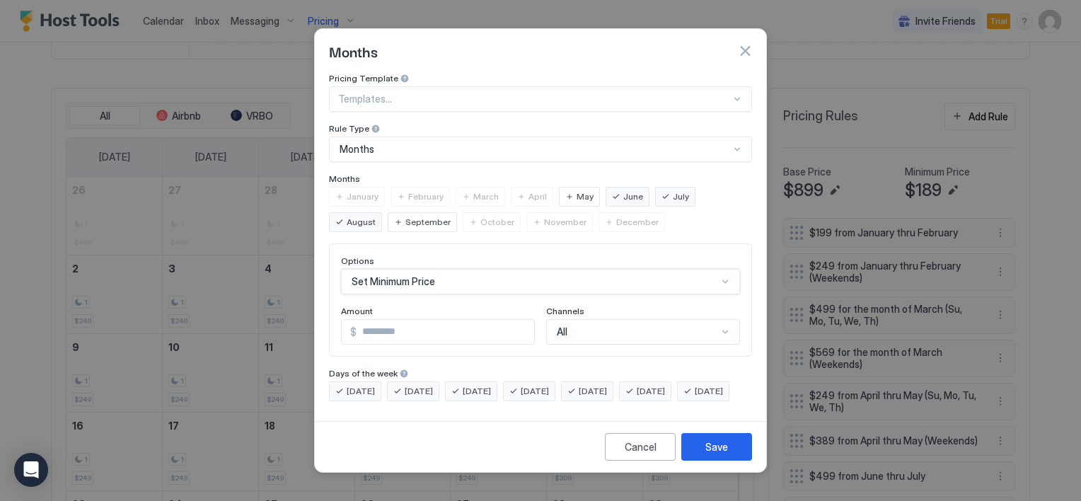
scroll to position [0, 0]
click at [391, 320] on input "*" at bounding box center [446, 332] width 178 height 24
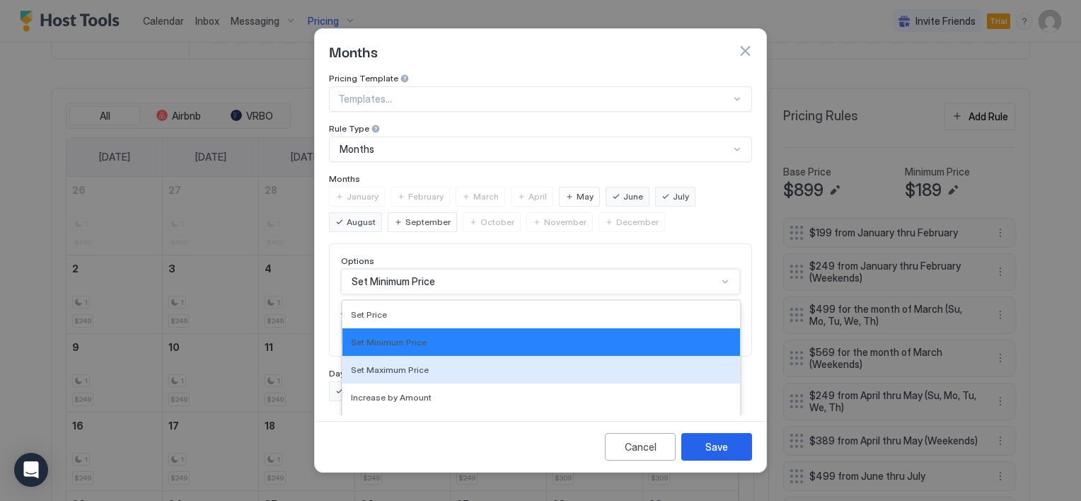
scroll to position [74, 0]
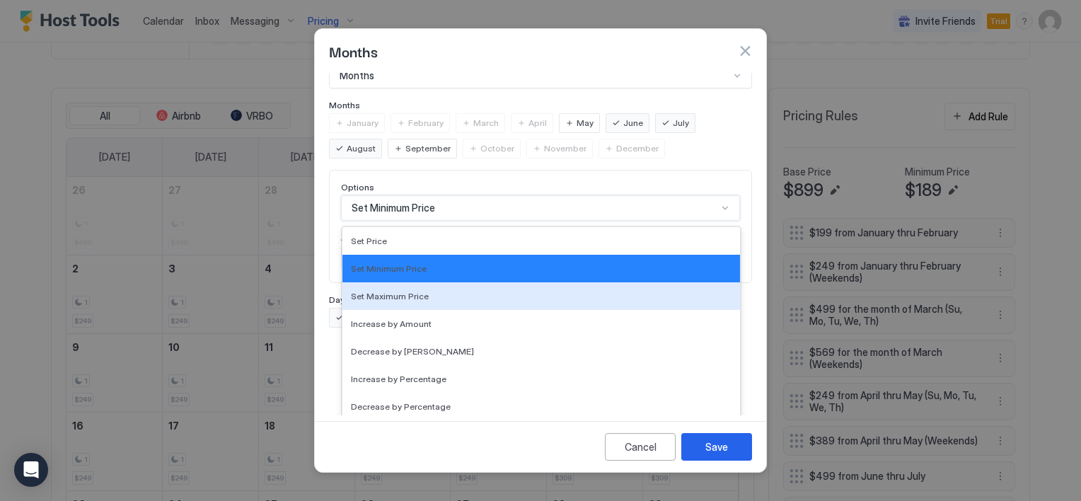
click at [413, 221] on div "17 results available. Use Up and Down to choose options, press Enter to select …" at bounding box center [540, 207] width 399 height 25
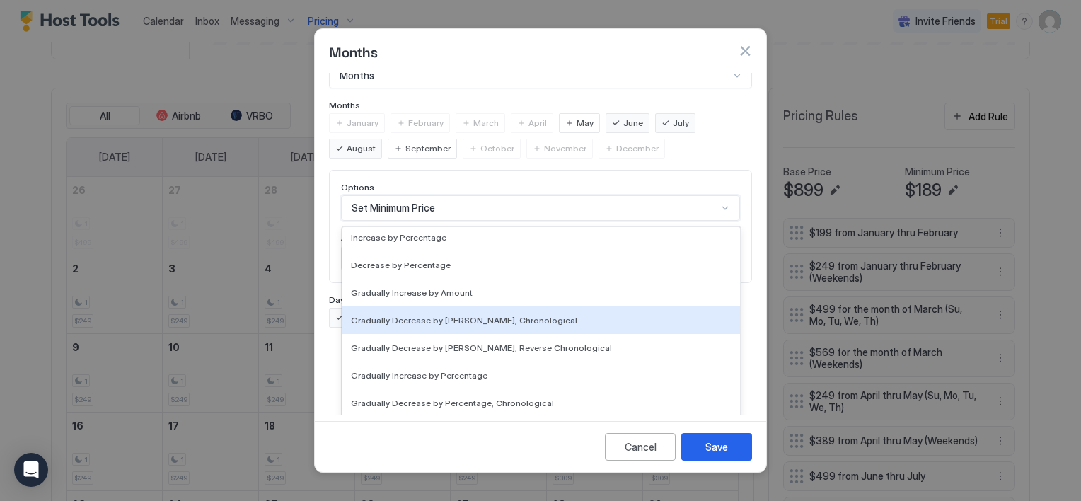
scroll to position [212, 0]
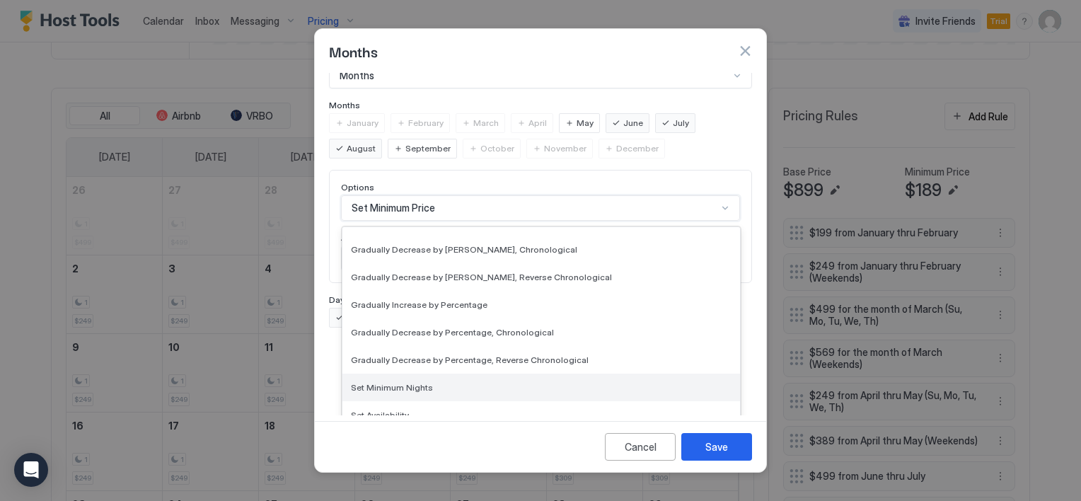
click at [412, 382] on span "Set Minimum Nights" at bounding box center [392, 387] width 82 height 11
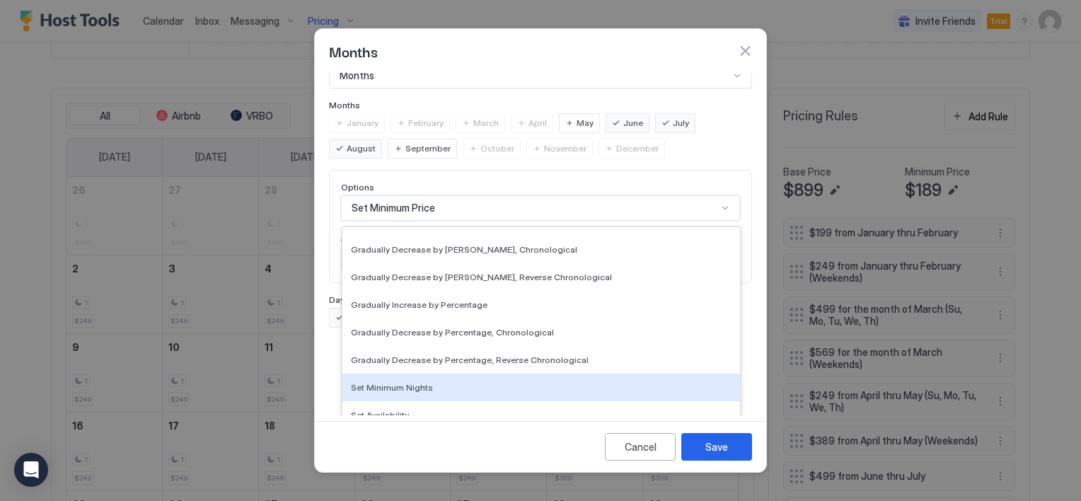
scroll to position [0, 0]
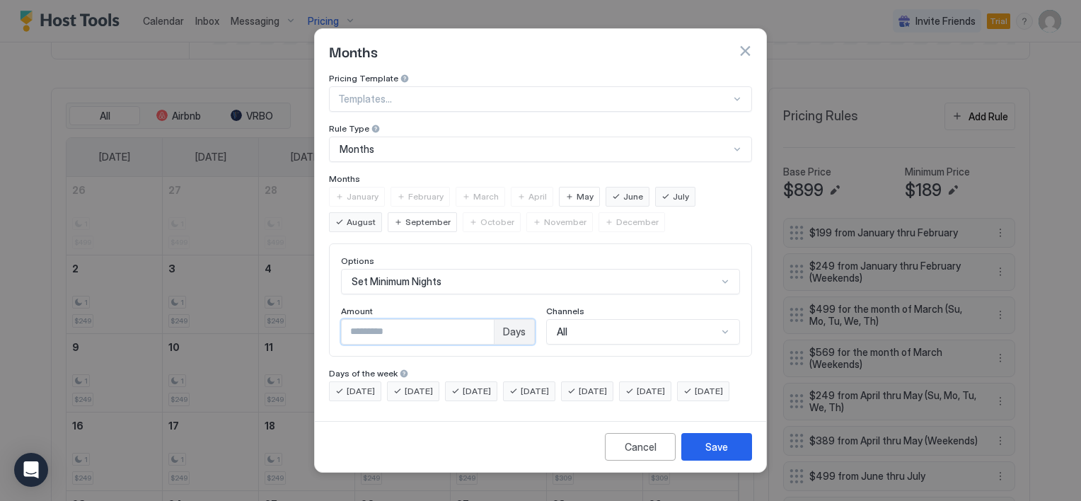
click at [362, 321] on input "*" at bounding box center [418, 332] width 152 height 24
type input "*"
click at [715, 454] on div "Save" at bounding box center [716, 446] width 23 height 15
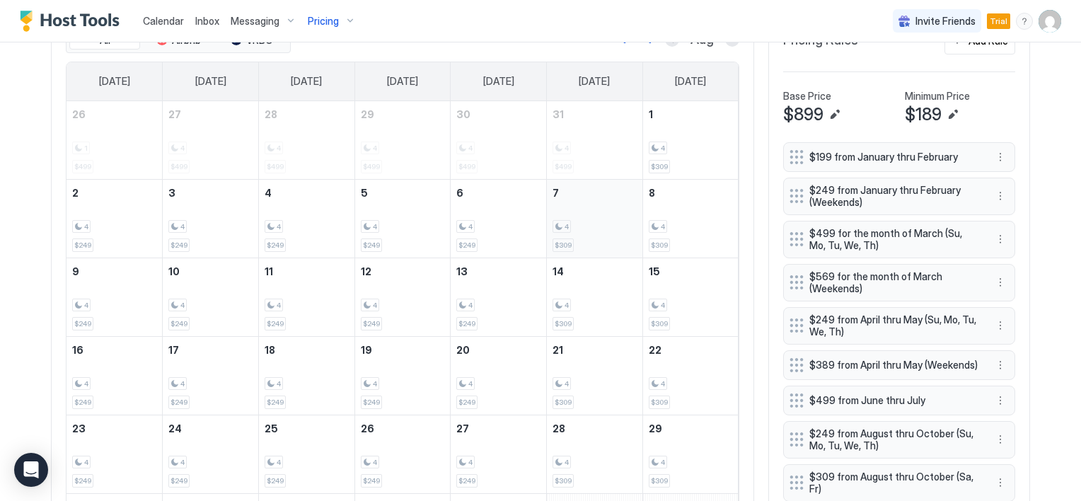
scroll to position [433, 0]
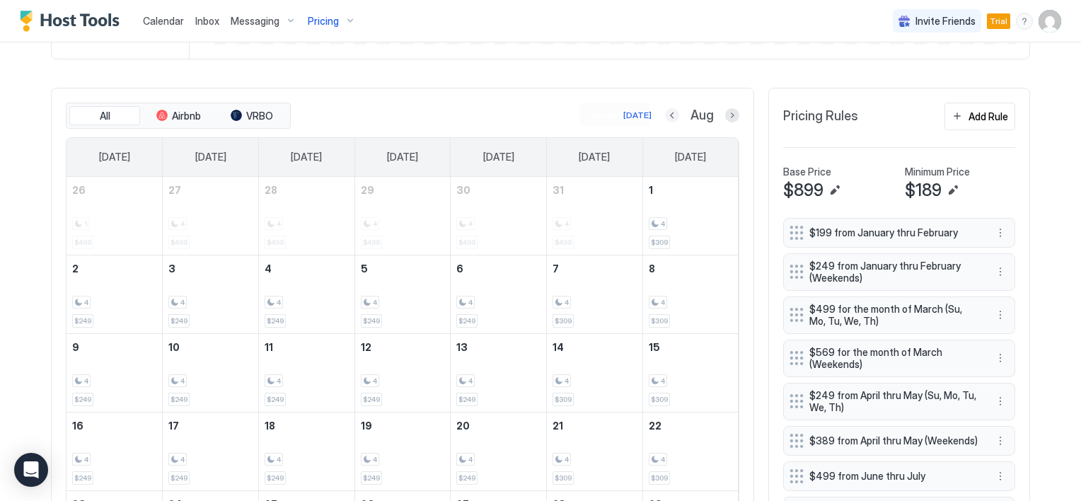
click at [669, 113] on button "Previous month" at bounding box center [672, 115] width 14 height 14
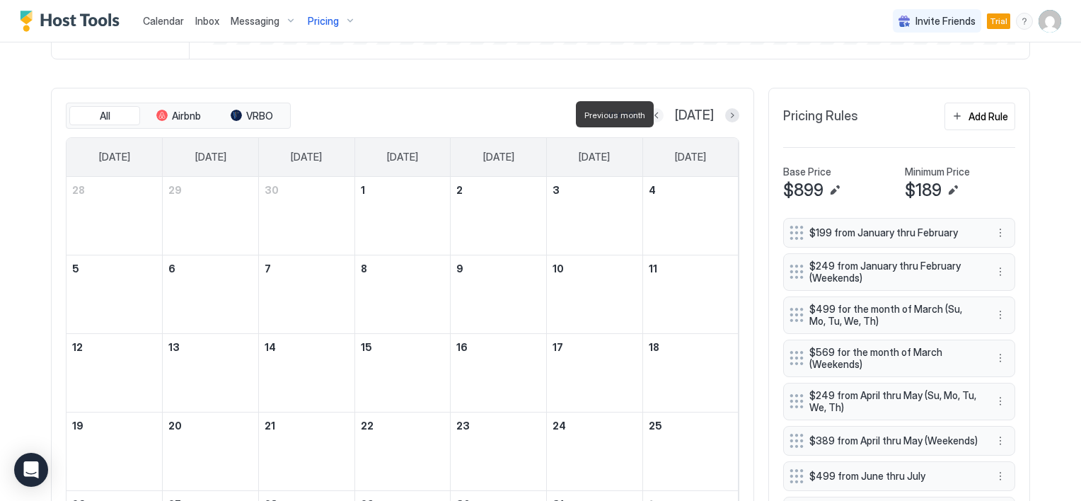
click at [664, 113] on button "Previous month" at bounding box center [656, 115] width 14 height 14
click at [669, 113] on button "Previous month" at bounding box center [674, 115] width 14 height 14
click at [669, 113] on button "Previous month" at bounding box center [671, 115] width 14 height 14
click at [669, 113] on button "Previous month" at bounding box center [673, 115] width 14 height 14
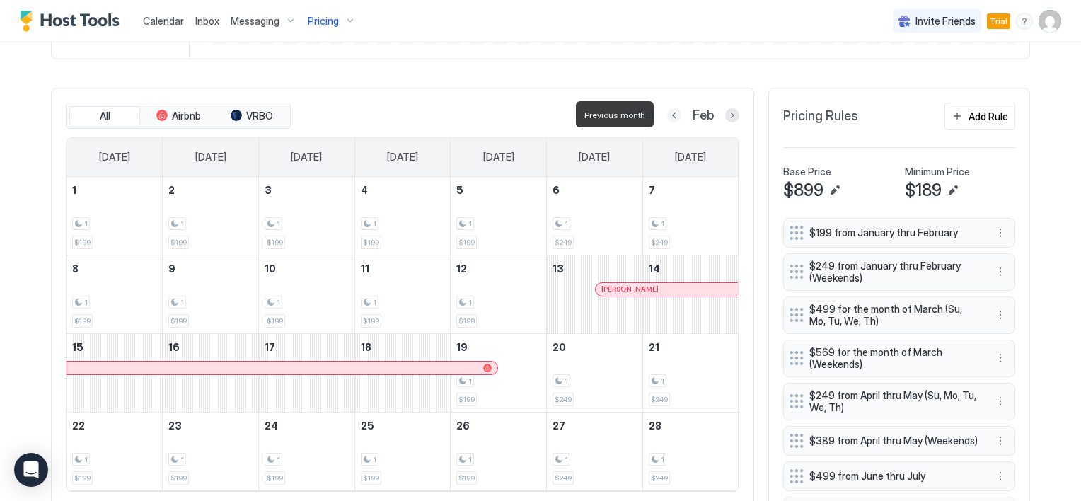
click at [669, 113] on button "Previous month" at bounding box center [674, 115] width 14 height 14
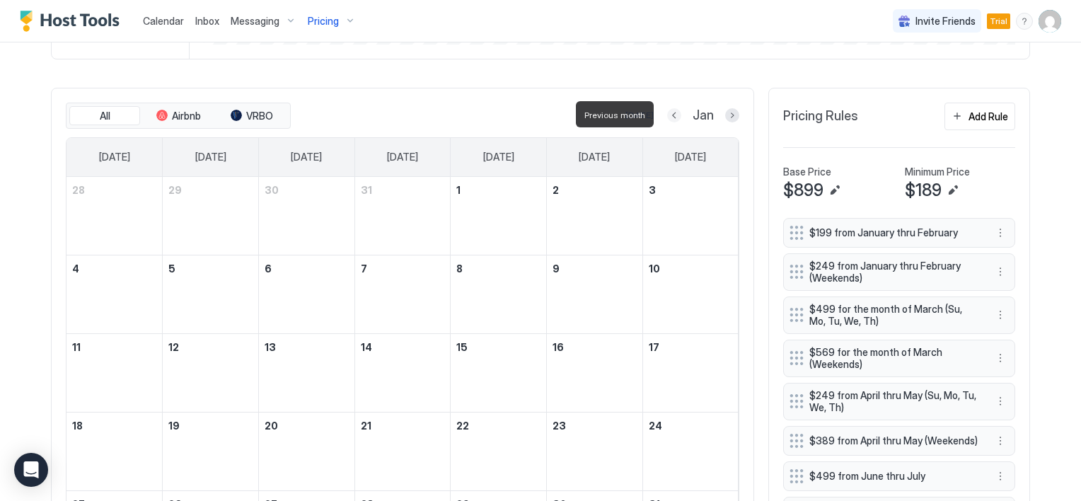
click at [669, 113] on button "Previous month" at bounding box center [674, 115] width 14 height 14
click at [673, 113] on button "Previous month" at bounding box center [673, 115] width 14 height 14
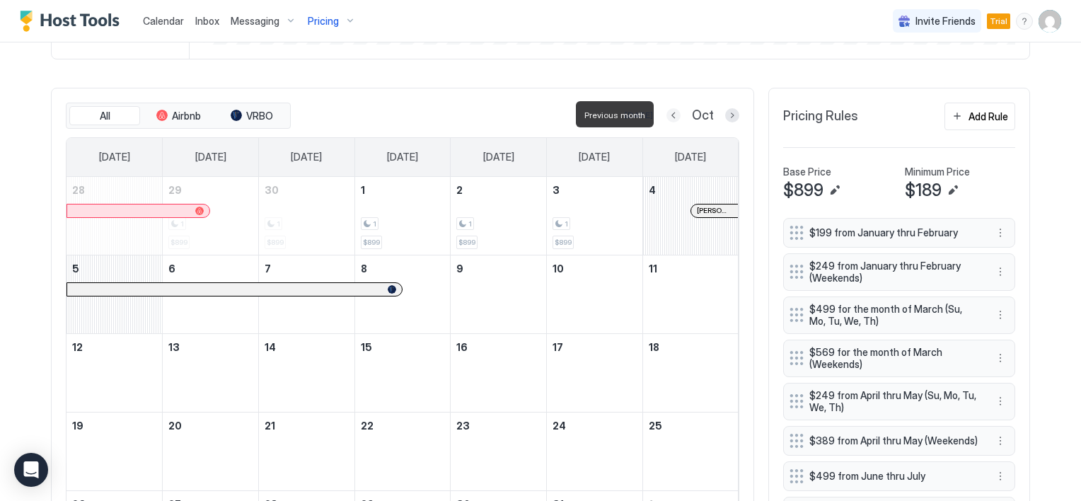
click at [672, 113] on button "Previous month" at bounding box center [673, 115] width 14 height 14
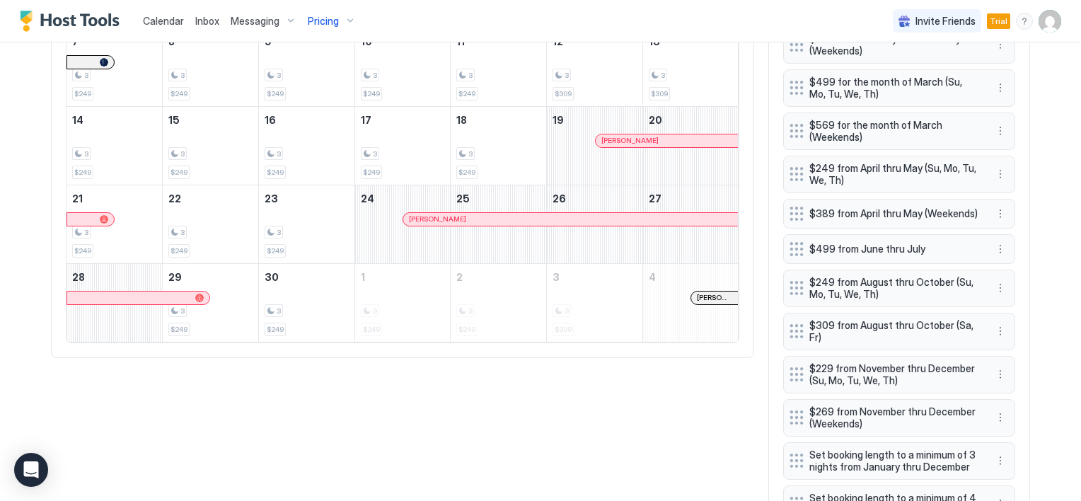
scroll to position [730, 0]
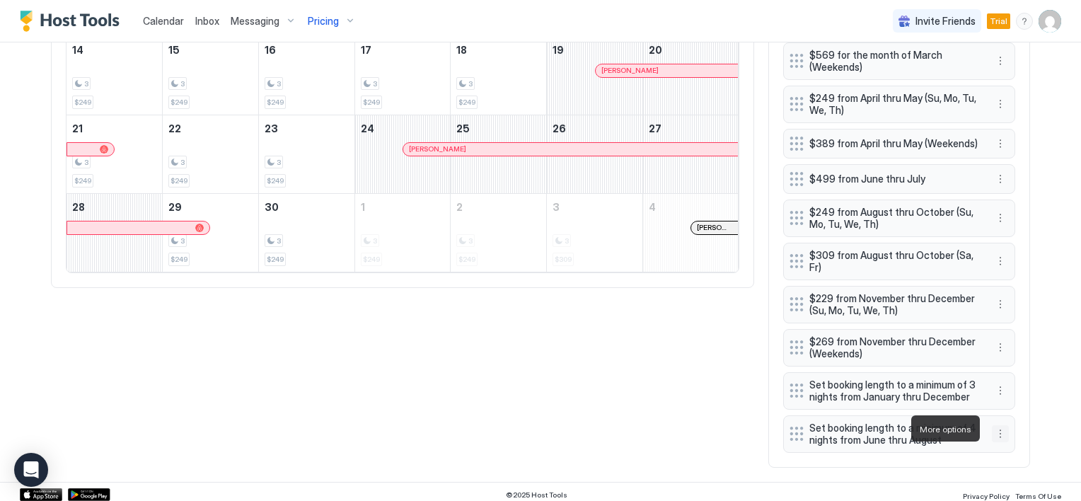
click at [994, 433] on button "More options" at bounding box center [1000, 433] width 17 height 17
click at [964, 450] on div at bounding box center [540, 250] width 1081 height 501
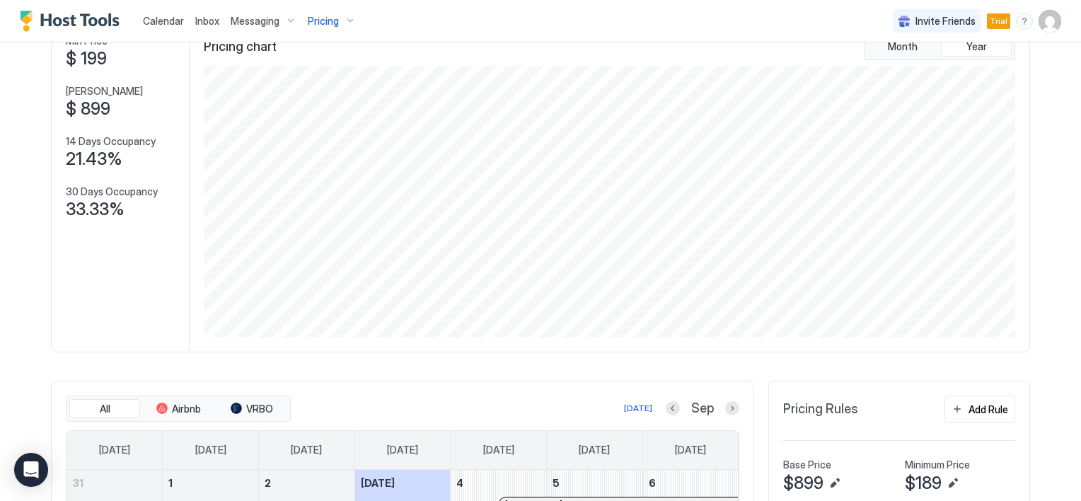
scroll to position [235, 0]
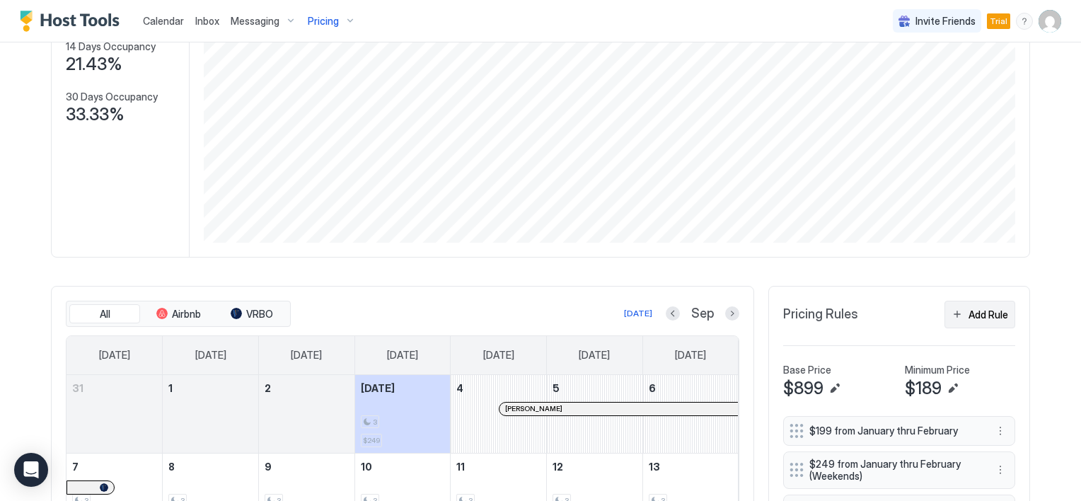
click at [953, 314] on button "Add Rule" at bounding box center [979, 315] width 71 height 28
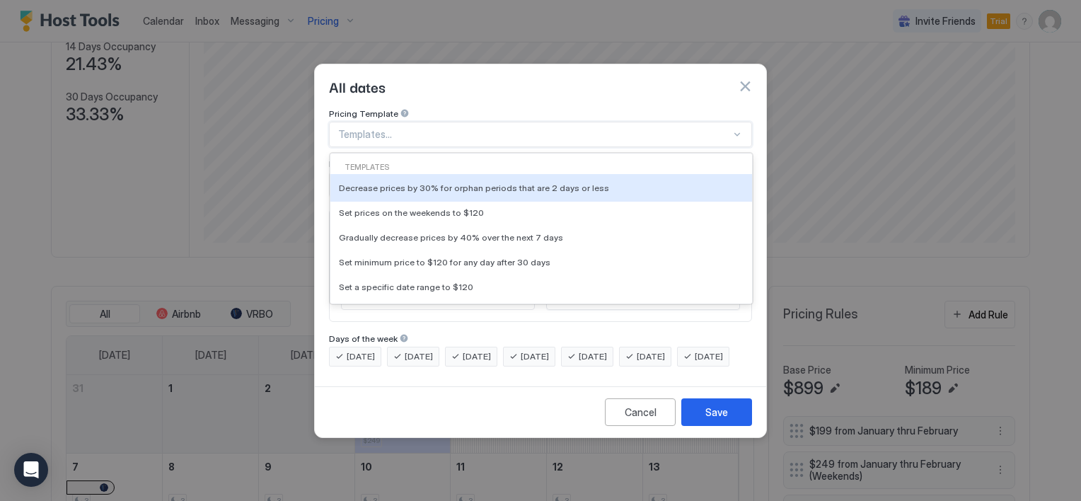
click at [383, 128] on div at bounding box center [534, 134] width 393 height 13
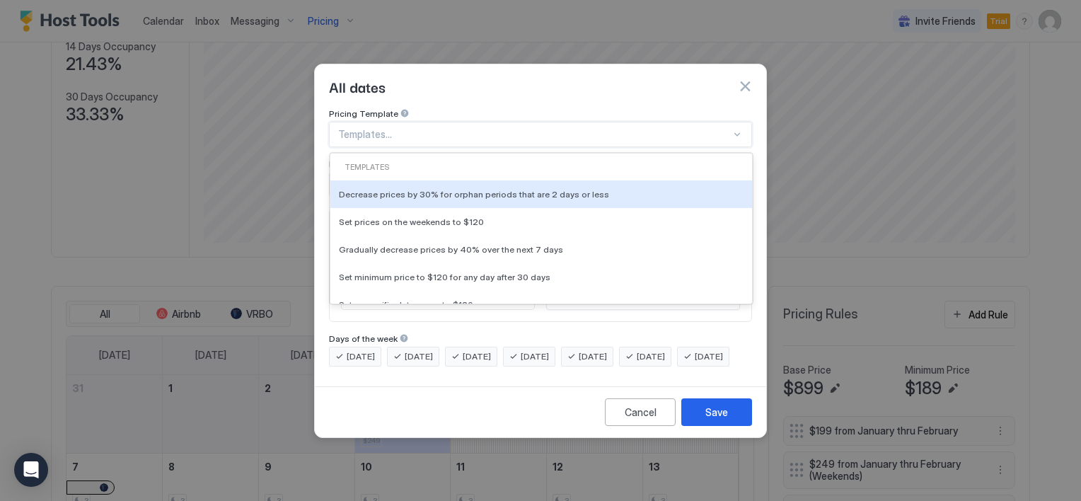
click at [383, 128] on div at bounding box center [534, 134] width 393 height 13
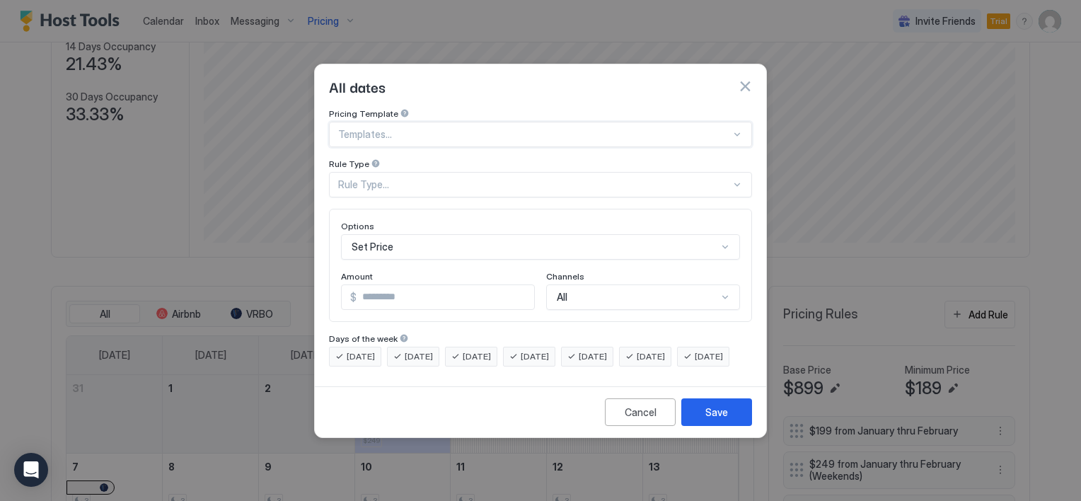
click at [374, 178] on div "Rule Type..." at bounding box center [534, 184] width 393 height 13
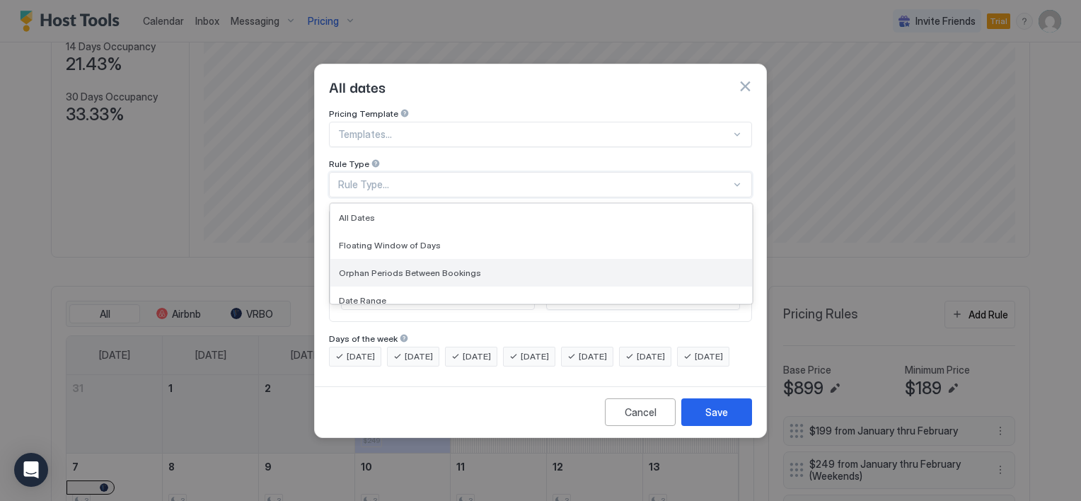
click at [386, 267] on span "Orphan Periods Between Bookings" at bounding box center [410, 272] width 142 height 11
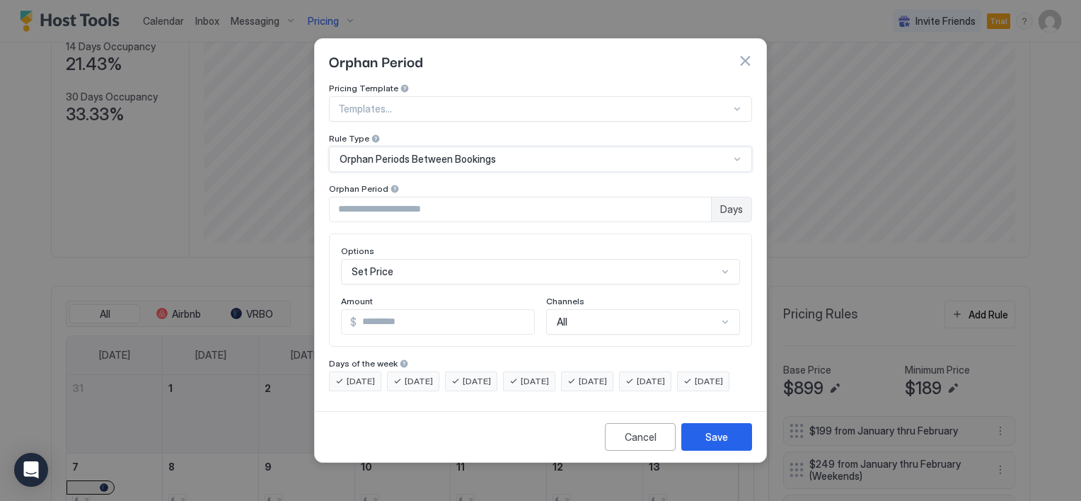
click at [461, 200] on input "*" at bounding box center [520, 209] width 381 height 24
type input "**"
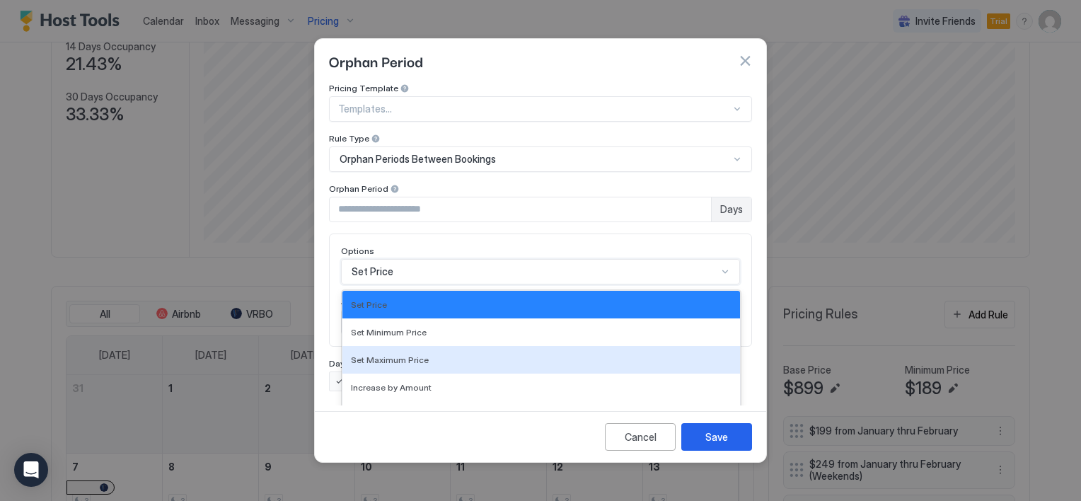
click at [396, 263] on div "17 results available. Use Up and Down to choose options, press Enter to select …" at bounding box center [540, 271] width 399 height 25
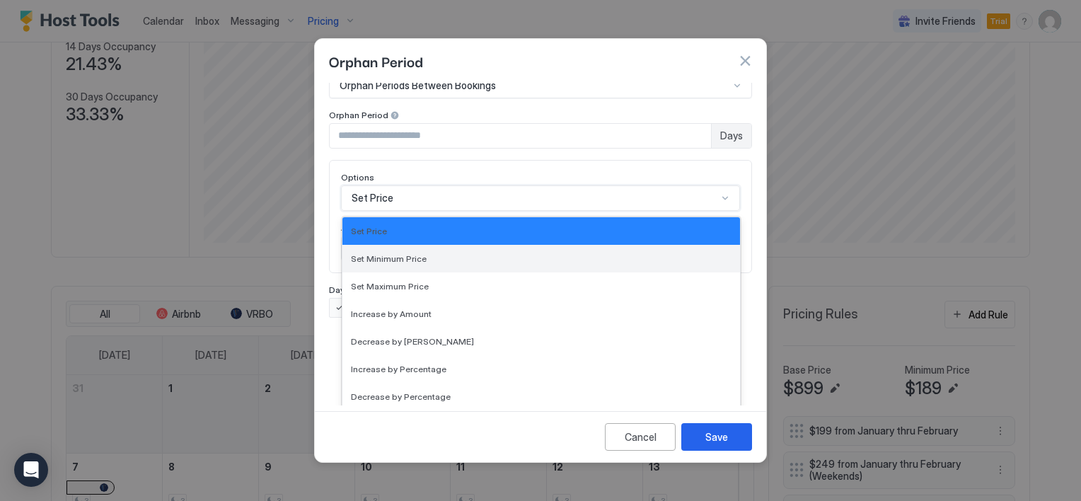
click at [399, 253] on span "Set Minimum Price" at bounding box center [389, 258] width 76 height 11
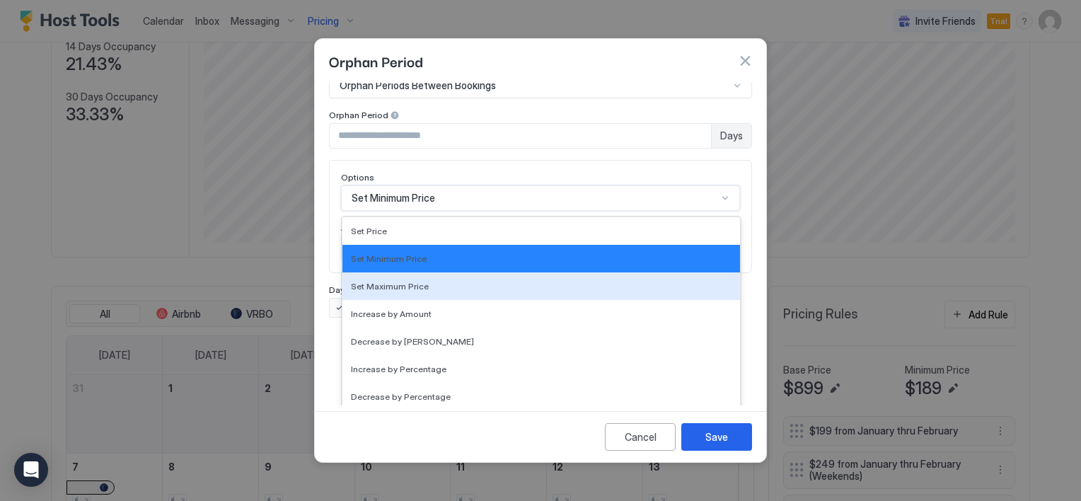
click at [394, 211] on div "option Set Minimum Price, selected. 17 results available. Use Up and Down to ch…" at bounding box center [540, 197] width 399 height 25
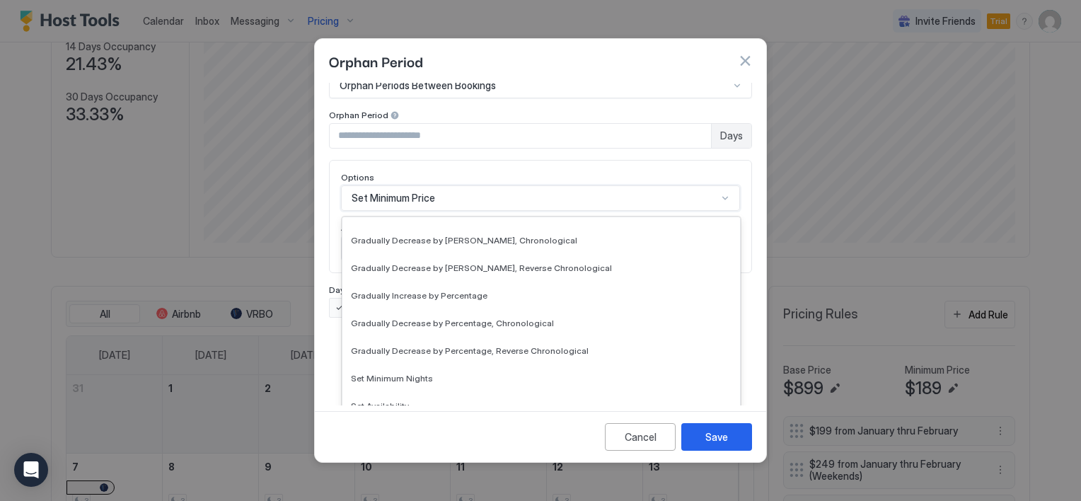
scroll to position [212, 0]
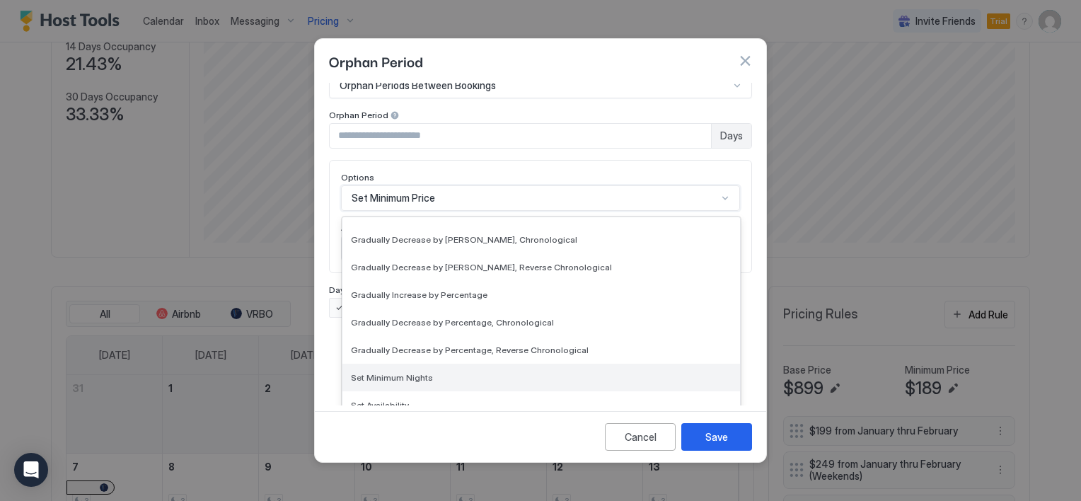
click at [393, 372] on span "Set Minimum Nights" at bounding box center [392, 377] width 82 height 11
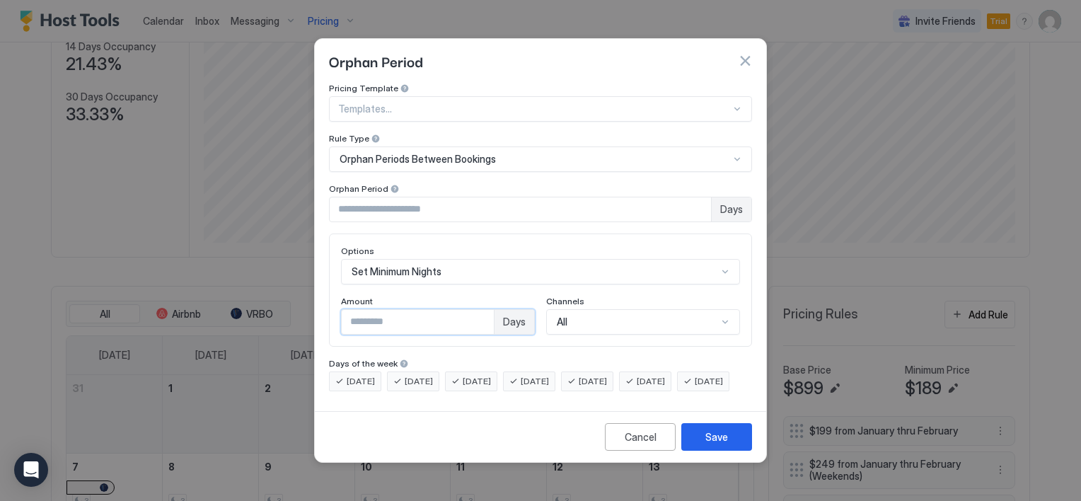
click at [378, 311] on input "*" at bounding box center [418, 322] width 152 height 24
type input "*"
click at [707, 444] on div "Save" at bounding box center [716, 436] width 23 height 15
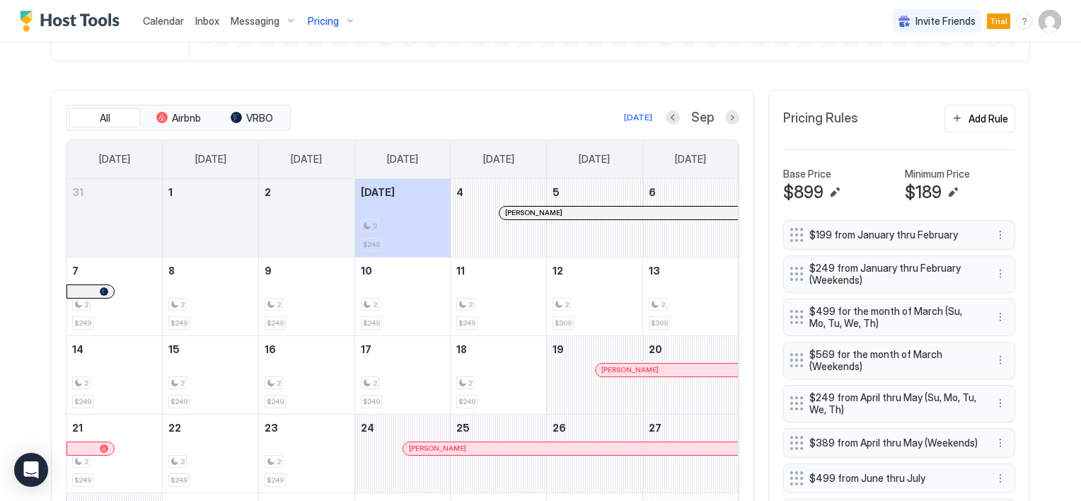
scroll to position [376, 0]
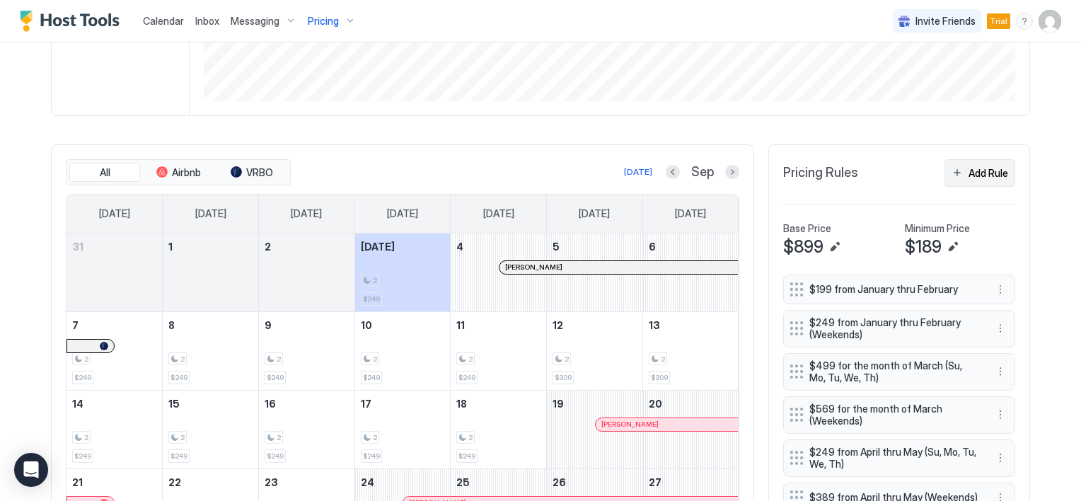
click at [956, 173] on button "Add Rule" at bounding box center [979, 173] width 71 height 28
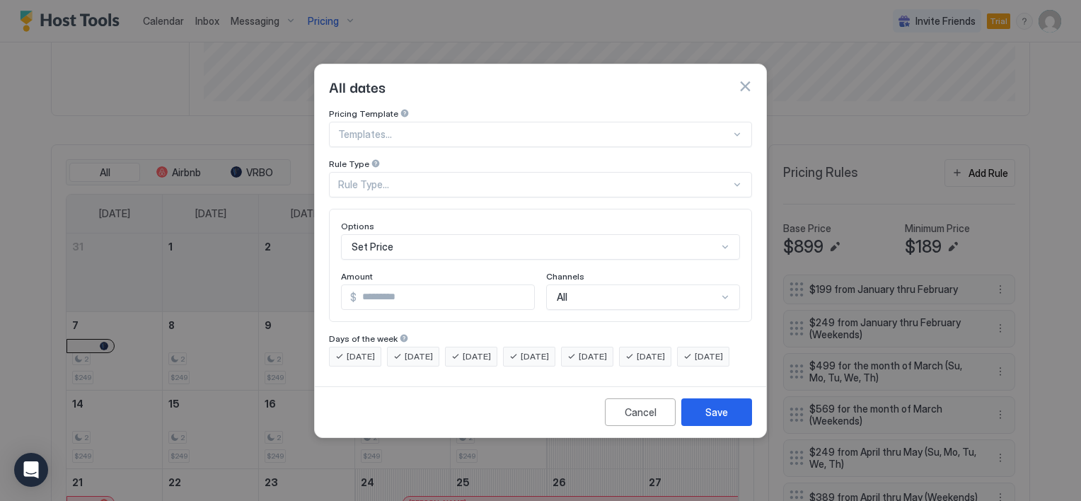
click at [413, 178] on div "Rule Type..." at bounding box center [534, 184] width 393 height 13
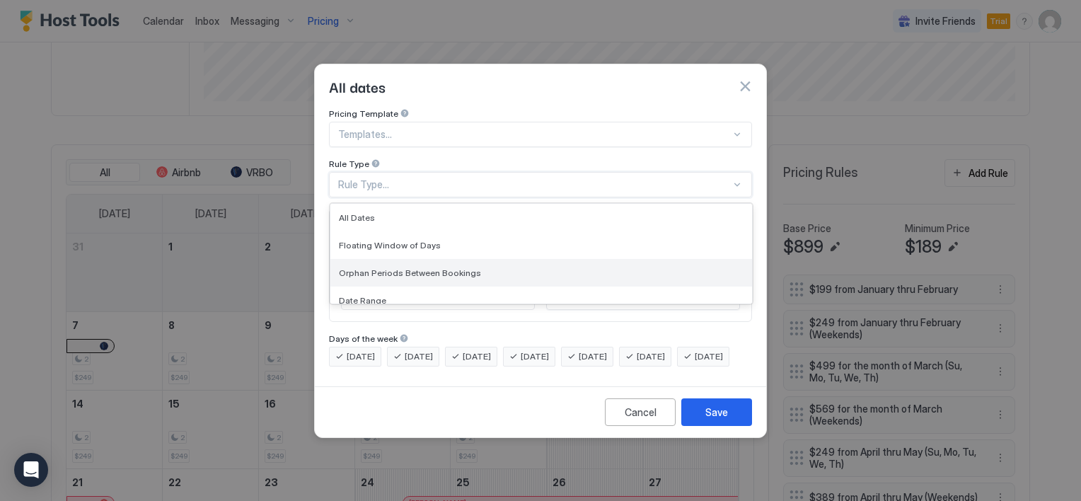
click at [412, 267] on span "Orphan Periods Between Bookings" at bounding box center [410, 272] width 142 height 11
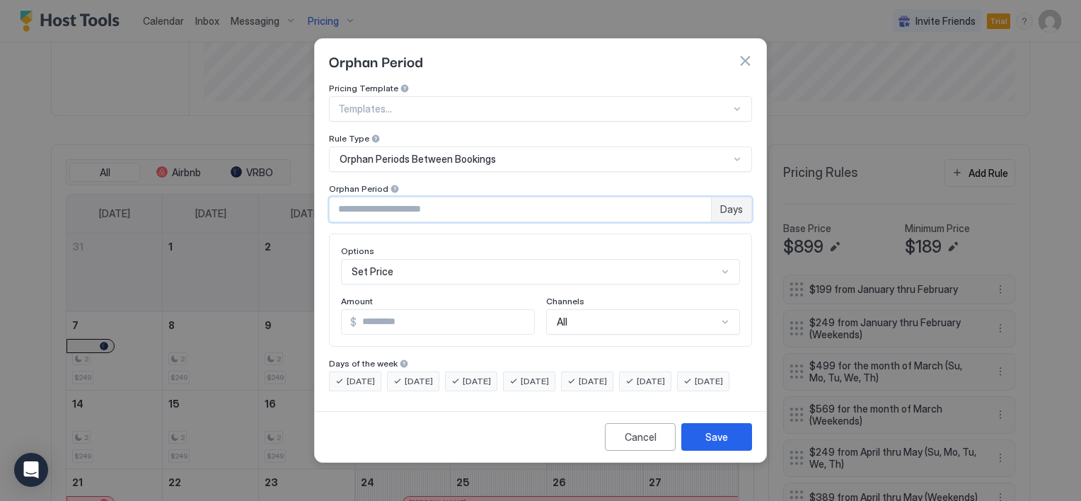
click at [695, 197] on input "*" at bounding box center [520, 209] width 381 height 24
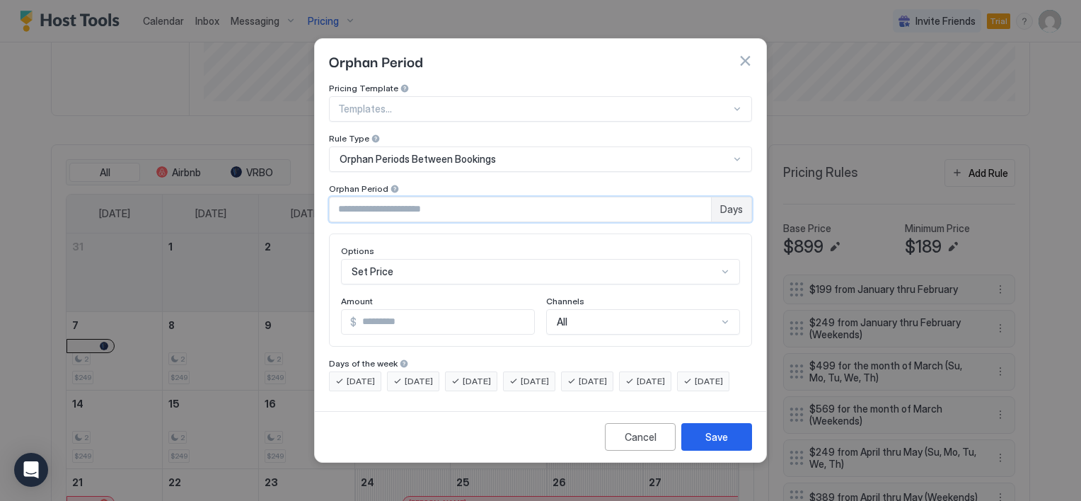
click at [695, 197] on input "*" at bounding box center [520, 209] width 381 height 24
type input "*"
click at [695, 197] on input "*" at bounding box center [520, 209] width 381 height 24
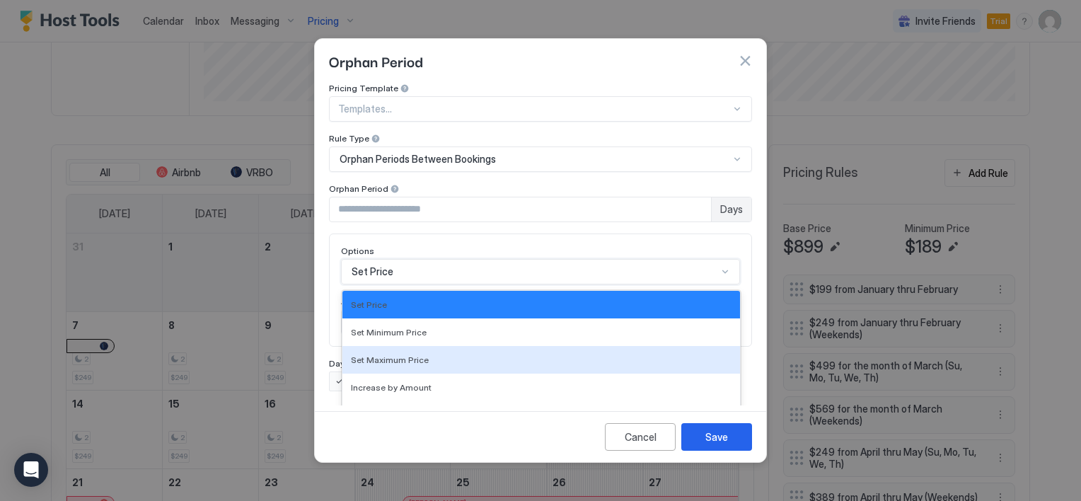
click at [391, 262] on div "17 results available. Use Up and Down to choose options, press Enter to select …" at bounding box center [540, 271] width 399 height 25
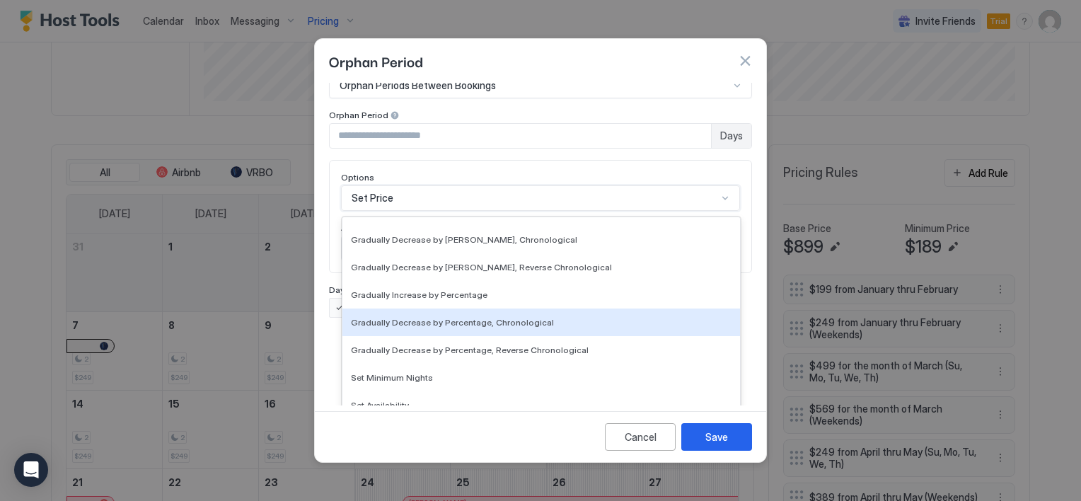
scroll to position [257, 0]
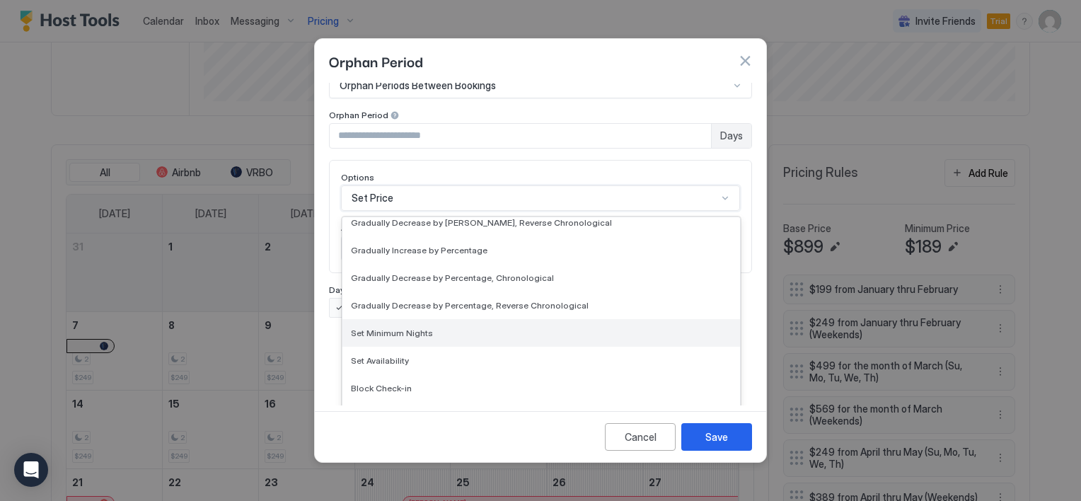
click at [391, 328] on span "Set Minimum Nights" at bounding box center [392, 333] width 82 height 11
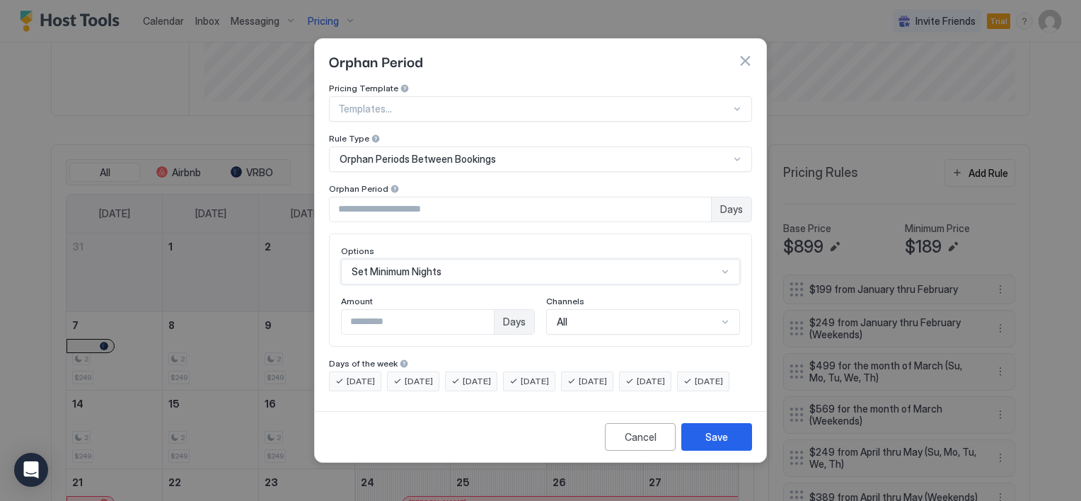
click at [373, 310] on input "*" at bounding box center [418, 322] width 152 height 24
type input "*"
click at [727, 444] on div "Save" at bounding box center [716, 436] width 23 height 15
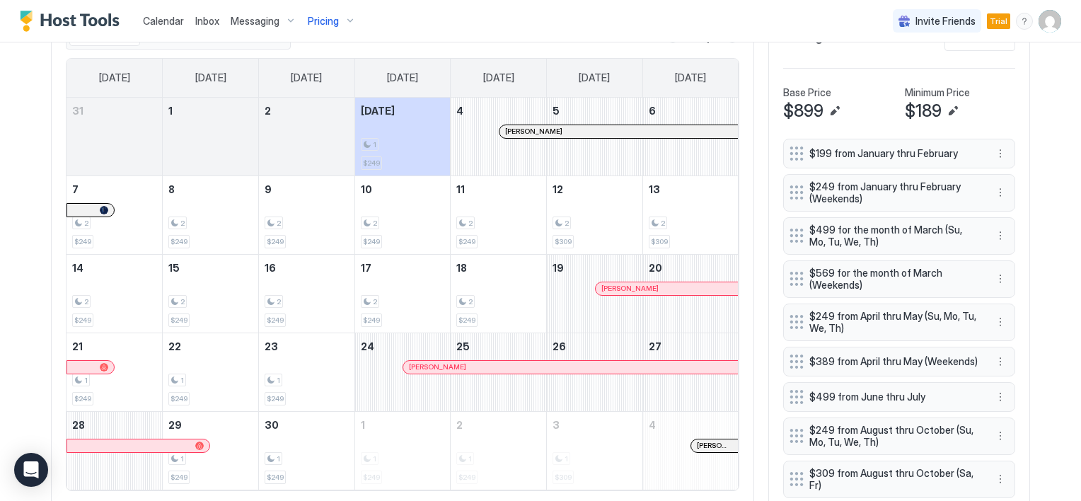
scroll to position [487, 0]
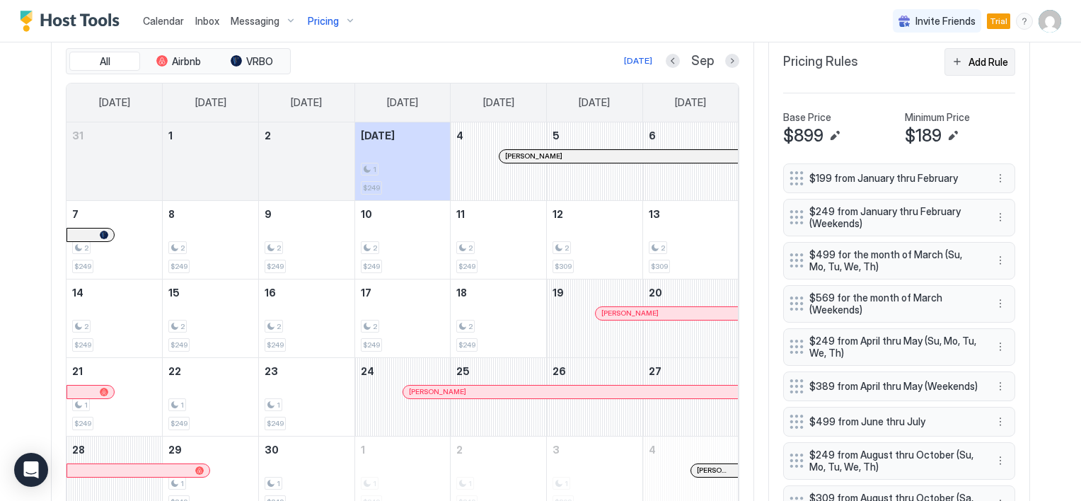
click at [968, 64] on div "Add Rule" at bounding box center [988, 61] width 40 height 15
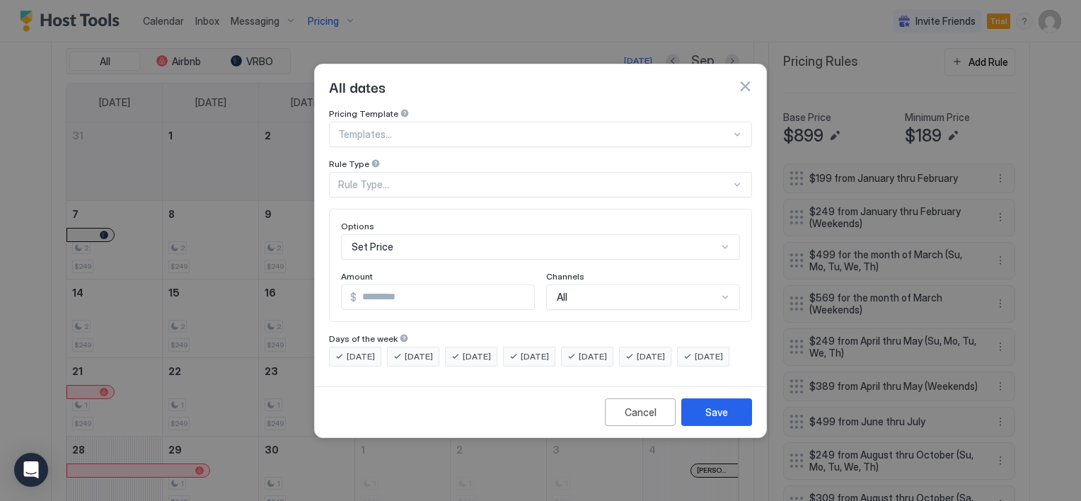
click at [423, 178] on div "Rule Type..." at bounding box center [534, 184] width 393 height 13
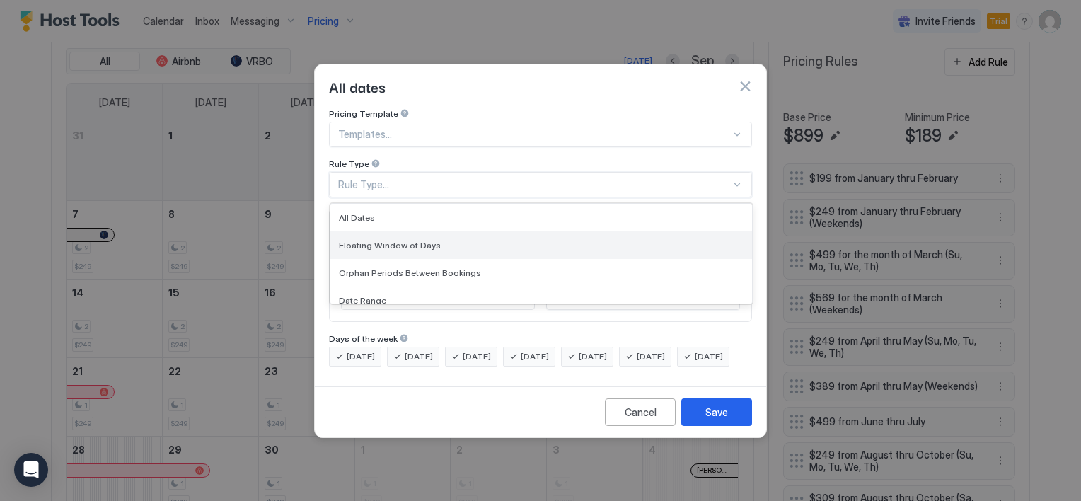
click at [417, 240] on span "Floating Window of Days" at bounding box center [390, 245] width 102 height 11
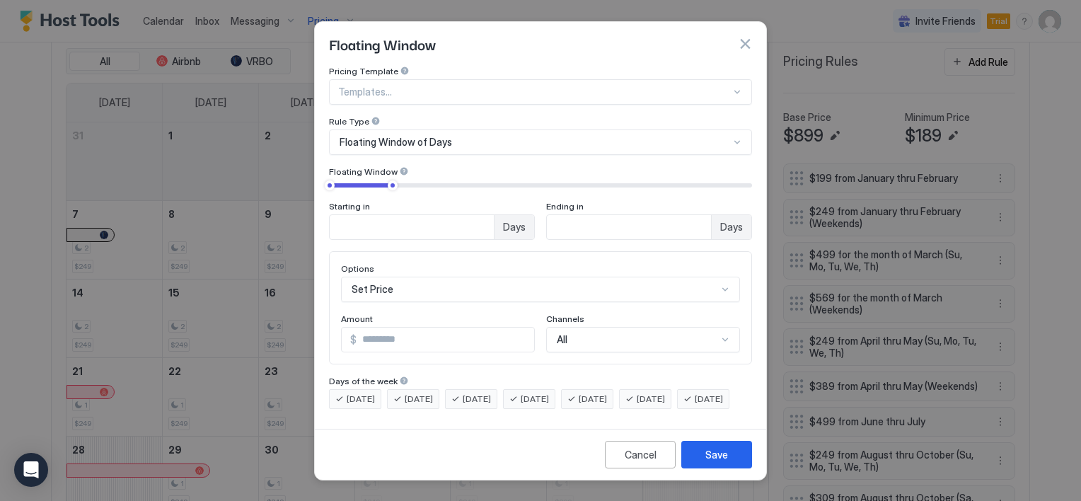
click at [331, 180] on div at bounding box center [540, 185] width 423 height 10
type input "*"
click at [328, 180] on div at bounding box center [328, 185] width 10 height 10
click at [494, 218] on input "**" at bounding box center [412, 227] width 164 height 24
click at [494, 221] on input "**" at bounding box center [412, 227] width 164 height 24
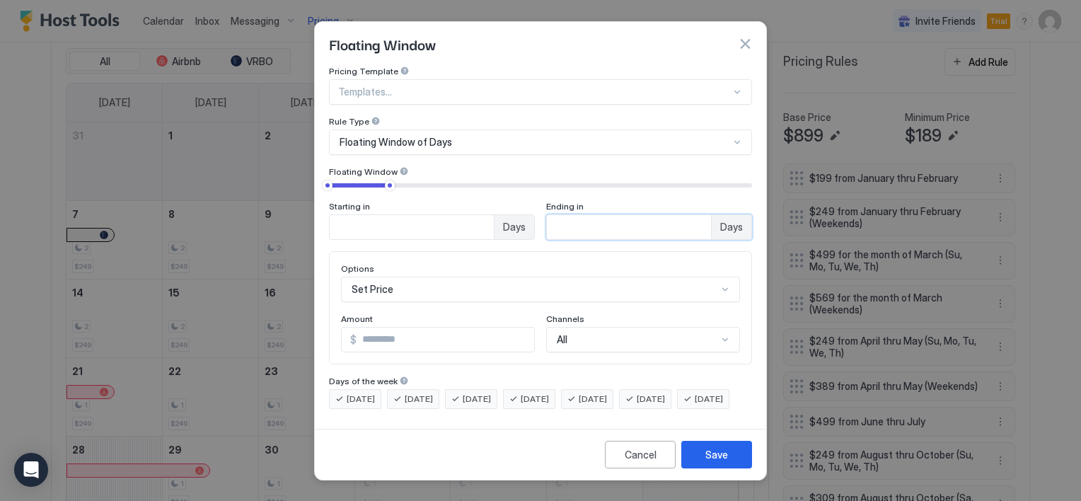
click at [494, 221] on input "**" at bounding box center [412, 227] width 164 height 24
drag, startPoint x: 618, startPoint y: 217, endPoint x: 523, endPoint y: 211, distance: 95.0
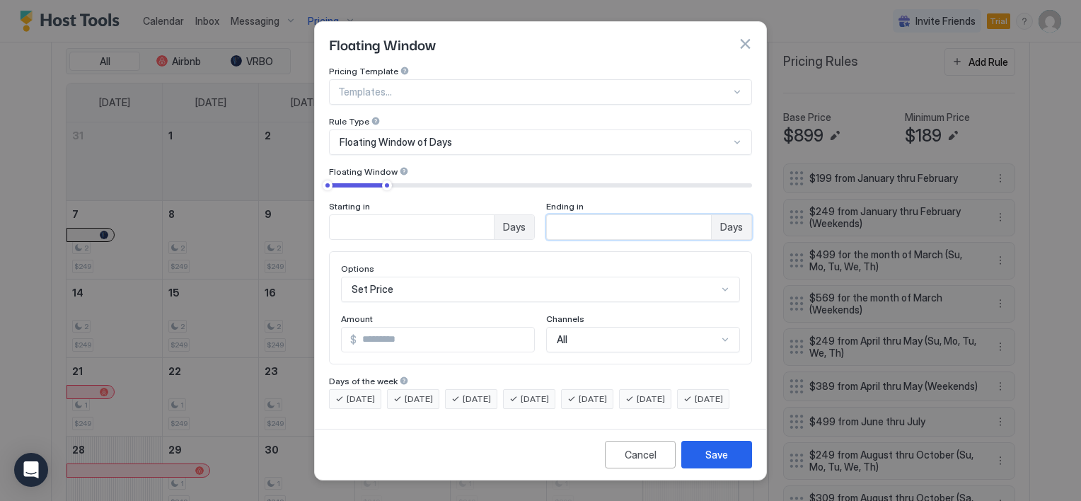
click at [523, 211] on div "Starting in * Days Ending in ** Days" at bounding box center [540, 220] width 423 height 39
type input "*"
click at [414, 285] on div "Set Price" at bounding box center [540, 289] width 399 height 25
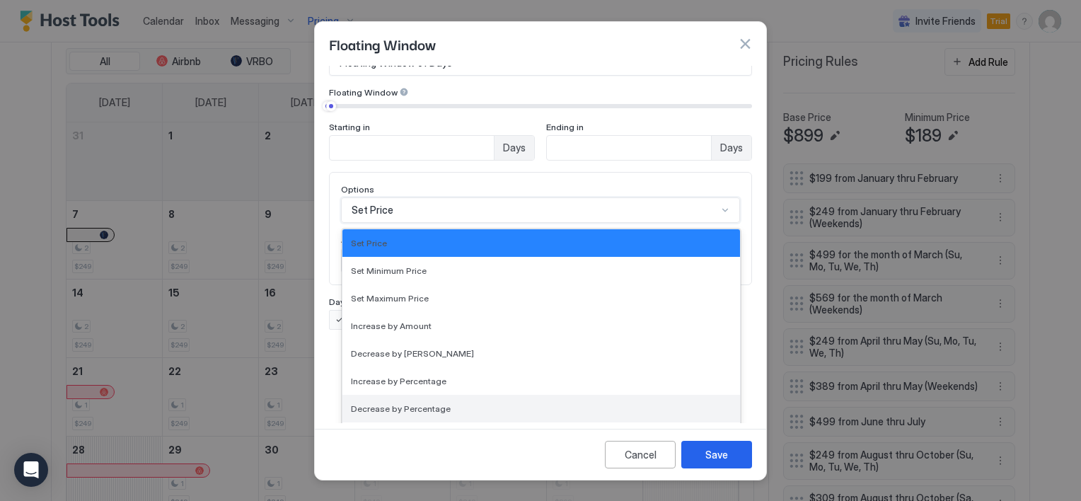
click at [410, 403] on span "Decrease by Percentage" at bounding box center [401, 408] width 100 height 11
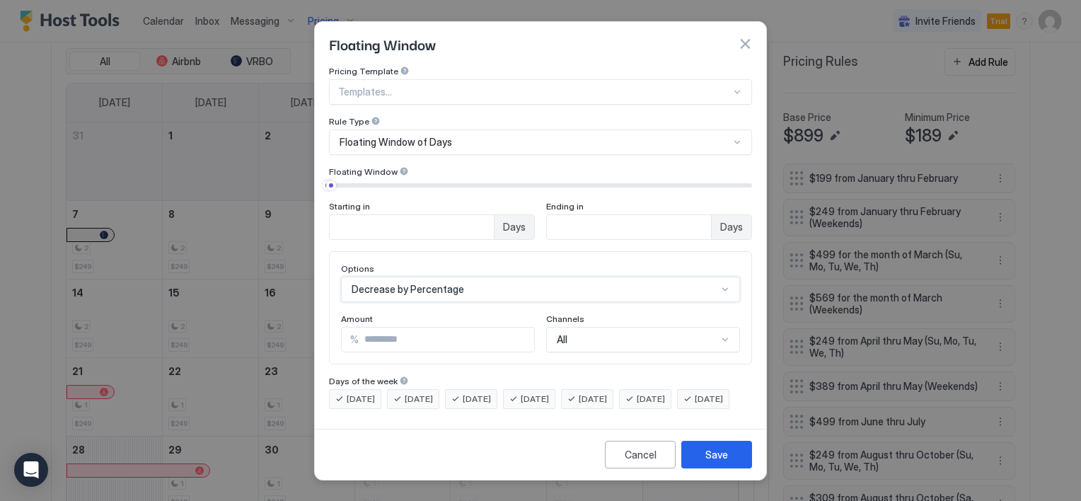
scroll to position [6, 0]
click at [395, 328] on input "*" at bounding box center [446, 340] width 175 height 24
type input "**"
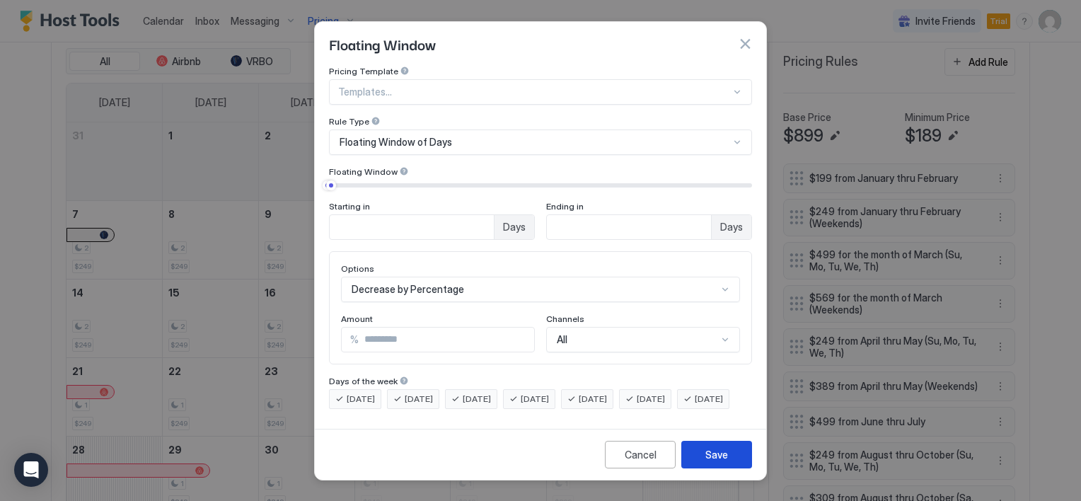
click at [719, 461] on div "Save" at bounding box center [716, 454] width 23 height 15
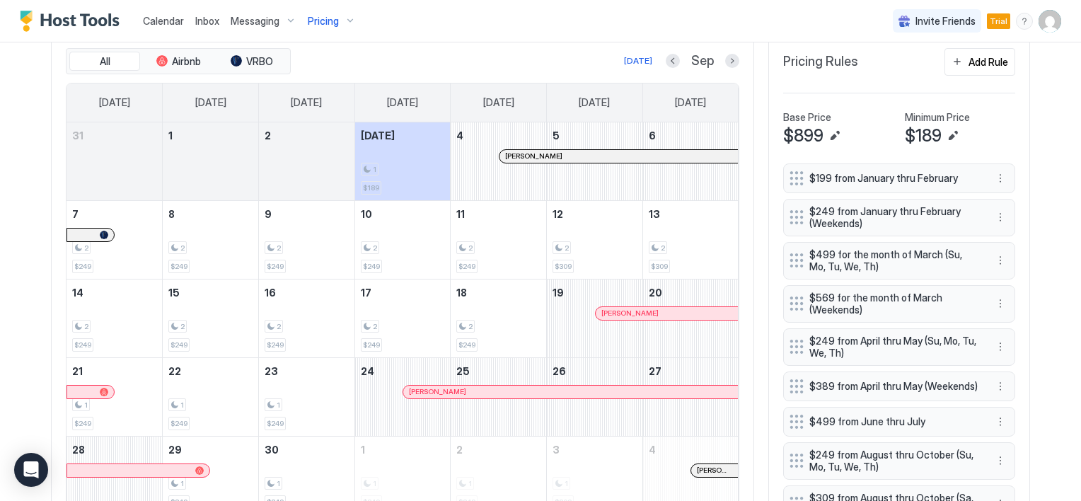
click at [915, 131] on span "$189" at bounding box center [923, 135] width 37 height 21
drag, startPoint x: 915, startPoint y: 131, endPoint x: 952, endPoint y: 130, distance: 36.1
click at [952, 130] on button "Edit" at bounding box center [952, 135] width 17 height 17
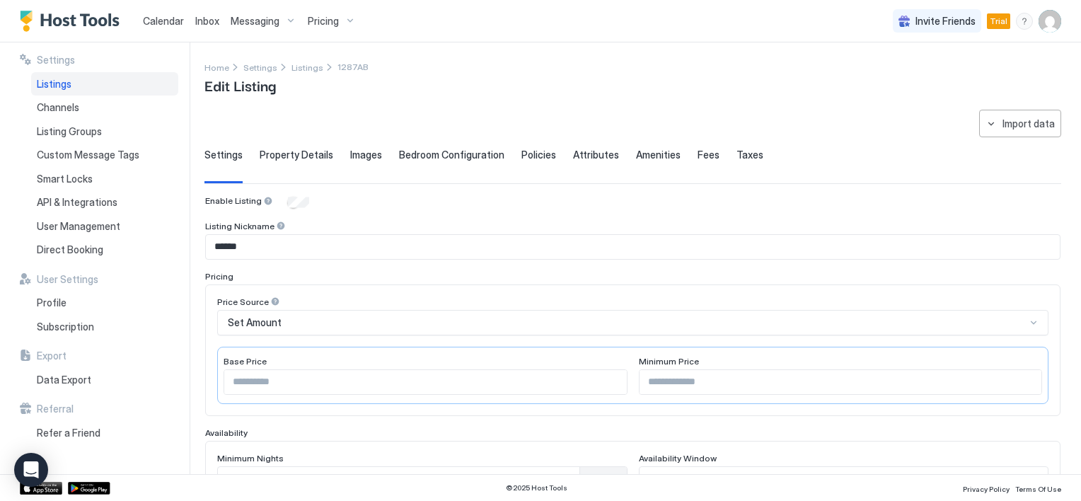
click at [654, 382] on input "***" at bounding box center [841, 382] width 403 height 24
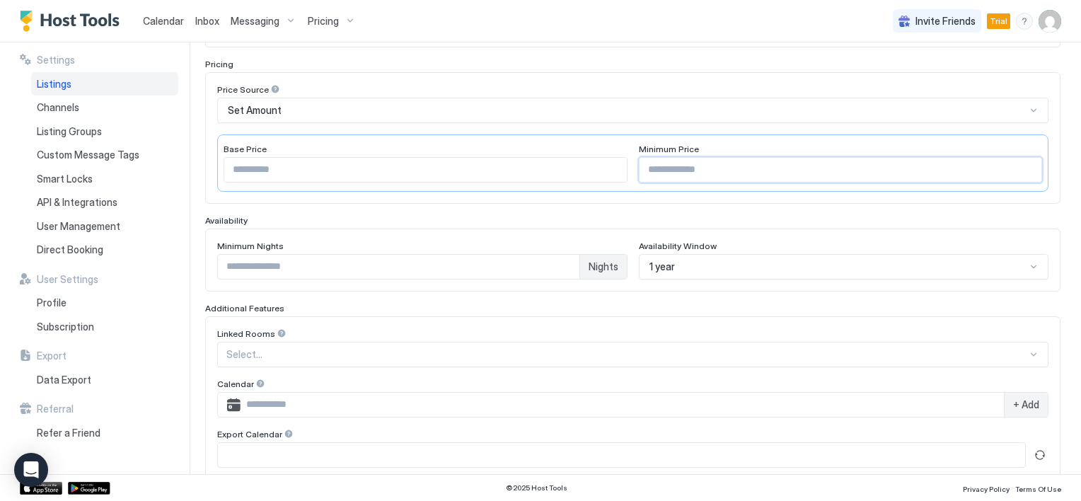
scroll to position [407, 0]
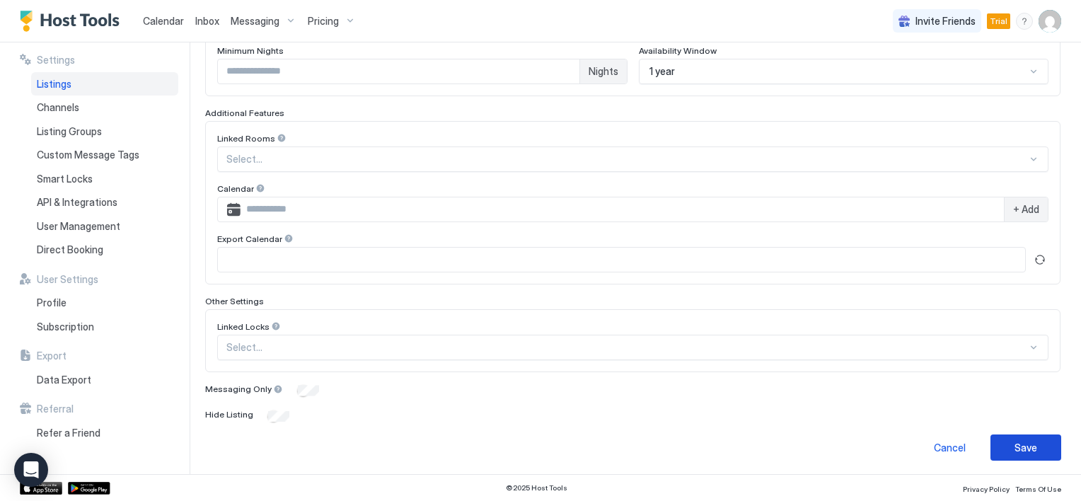
type input "***"
click at [1014, 445] on div "Save" at bounding box center [1025, 447] width 23 height 15
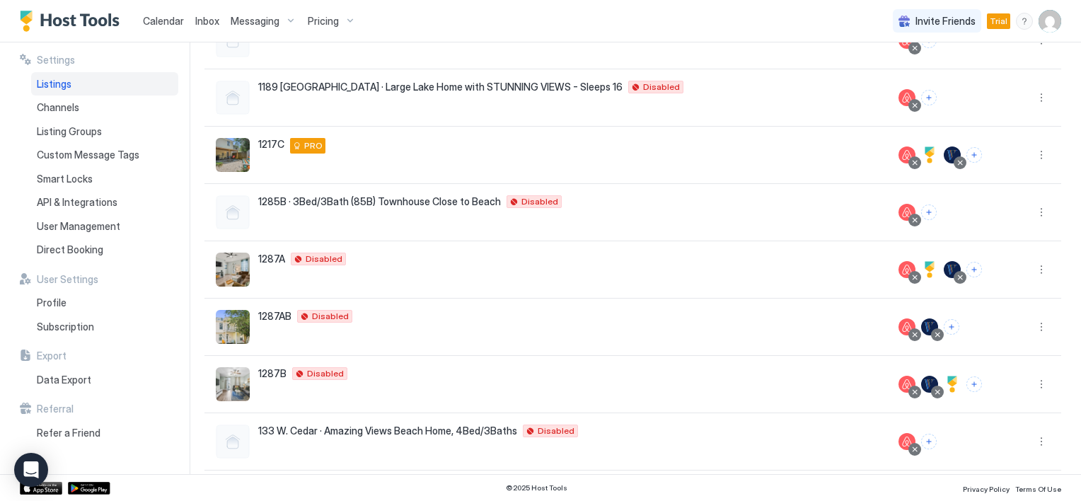
scroll to position [283, 0]
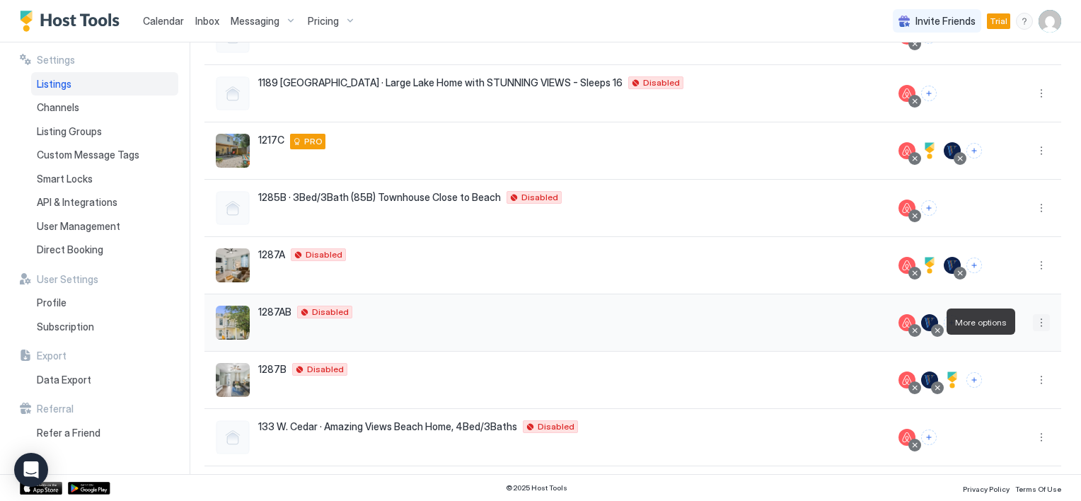
click at [1033, 322] on button "More options" at bounding box center [1041, 322] width 17 height 17
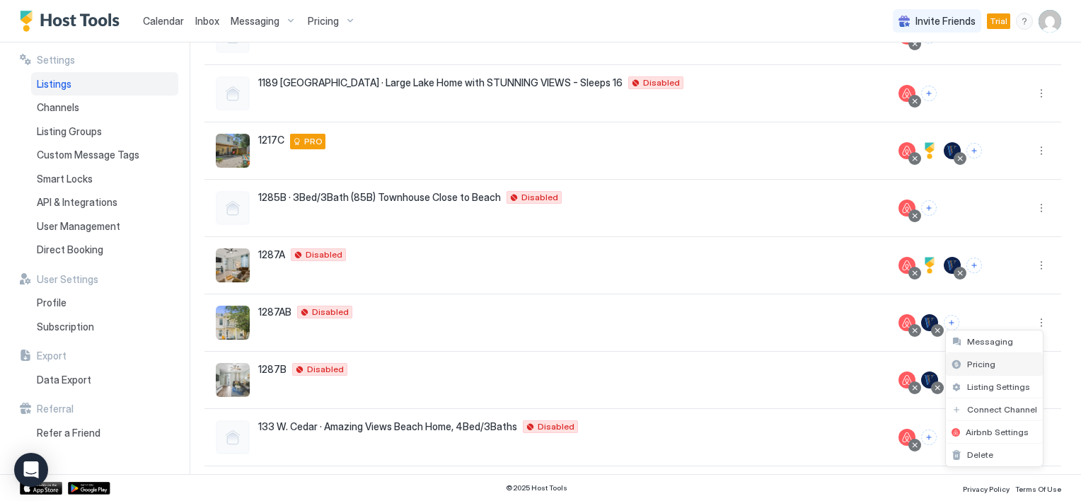
click at [985, 362] on span "Pricing" at bounding box center [981, 364] width 28 height 11
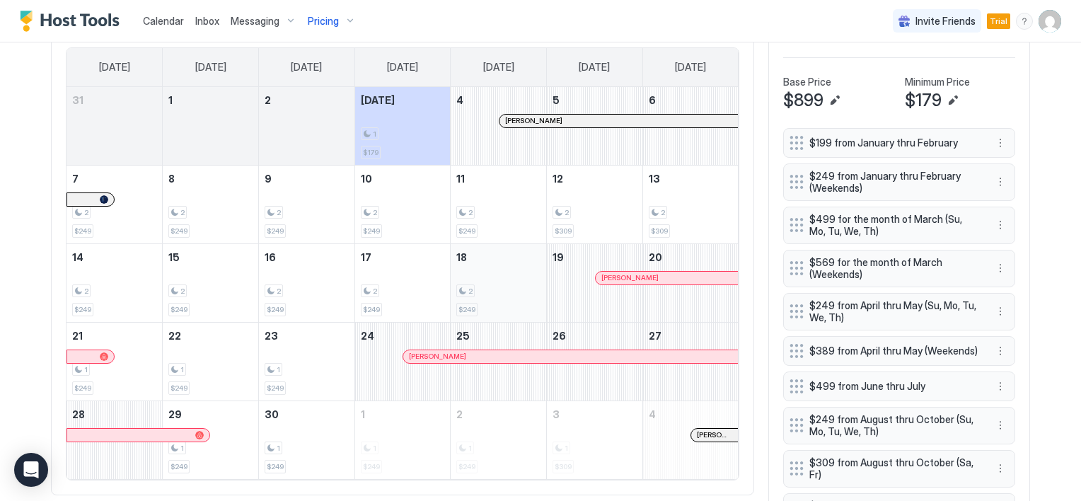
scroll to position [381, 0]
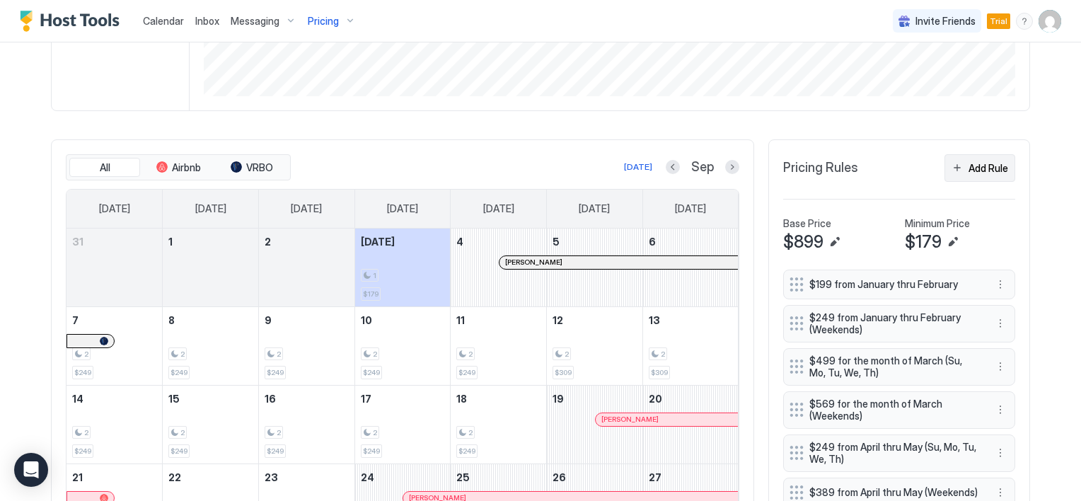
click at [956, 166] on button "Add Rule" at bounding box center [979, 168] width 71 height 28
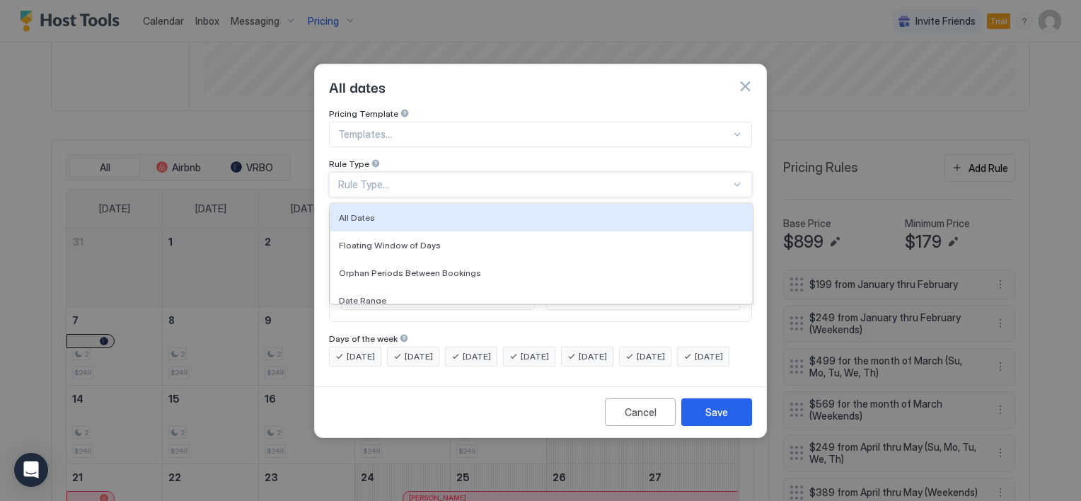
click at [429, 178] on div "Rule Type..." at bounding box center [534, 184] width 393 height 13
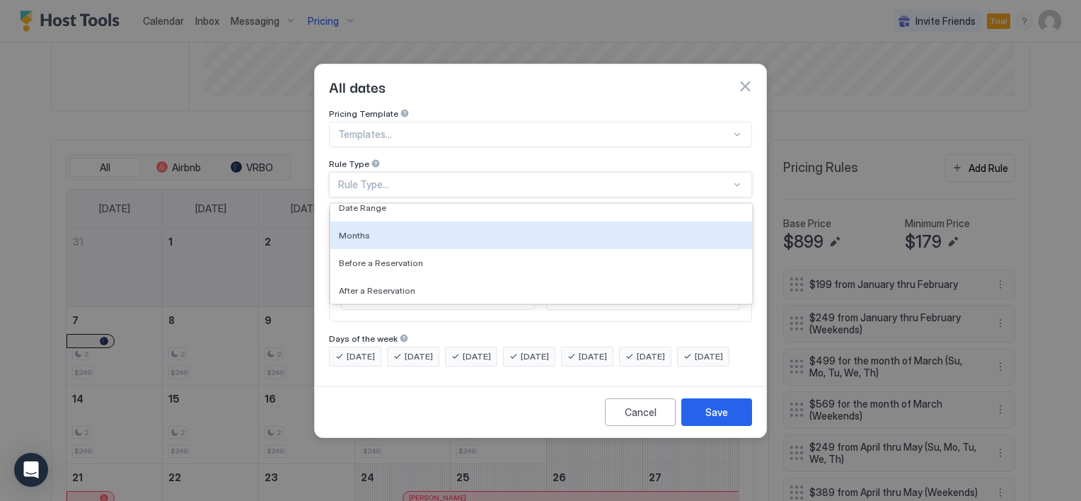
scroll to position [0, 0]
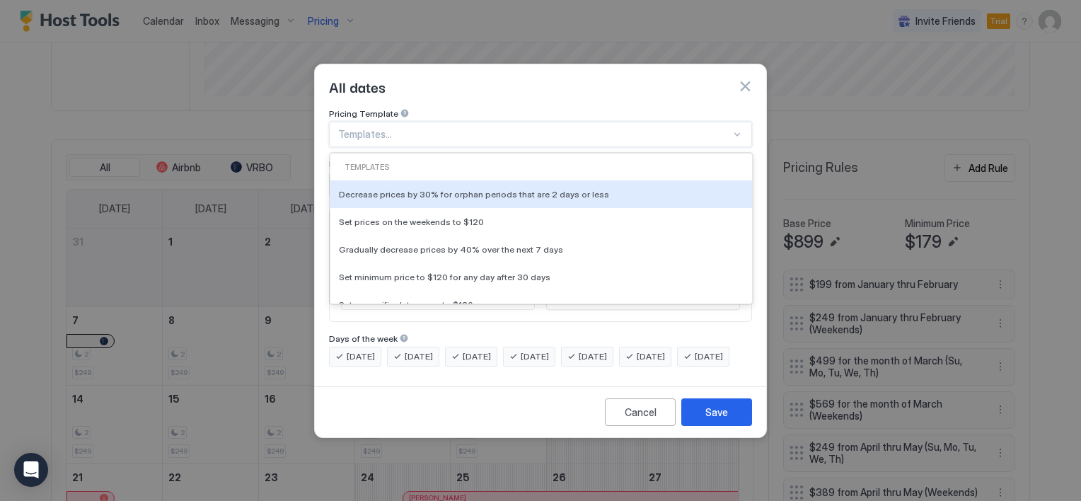
click at [413, 128] on div at bounding box center [534, 134] width 393 height 13
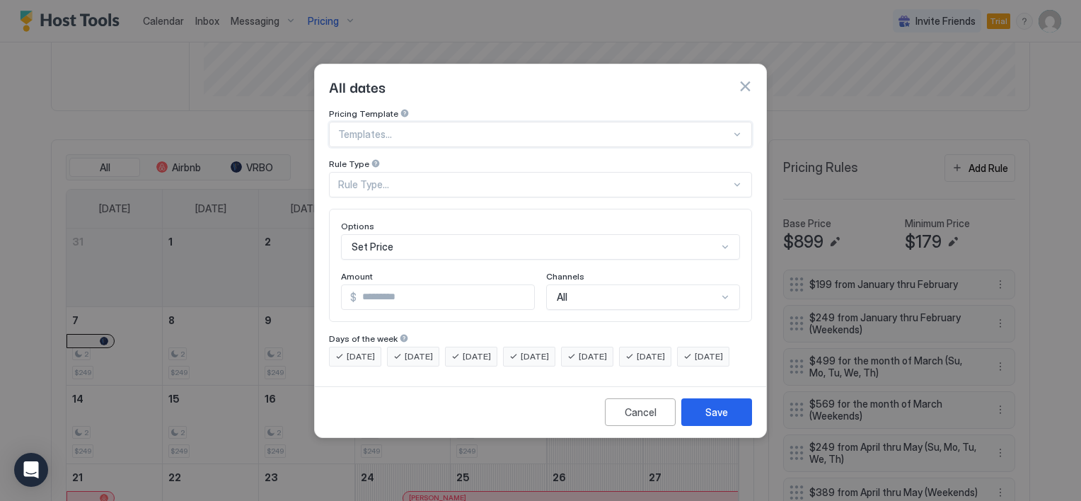
click at [417, 128] on div at bounding box center [534, 134] width 393 height 13
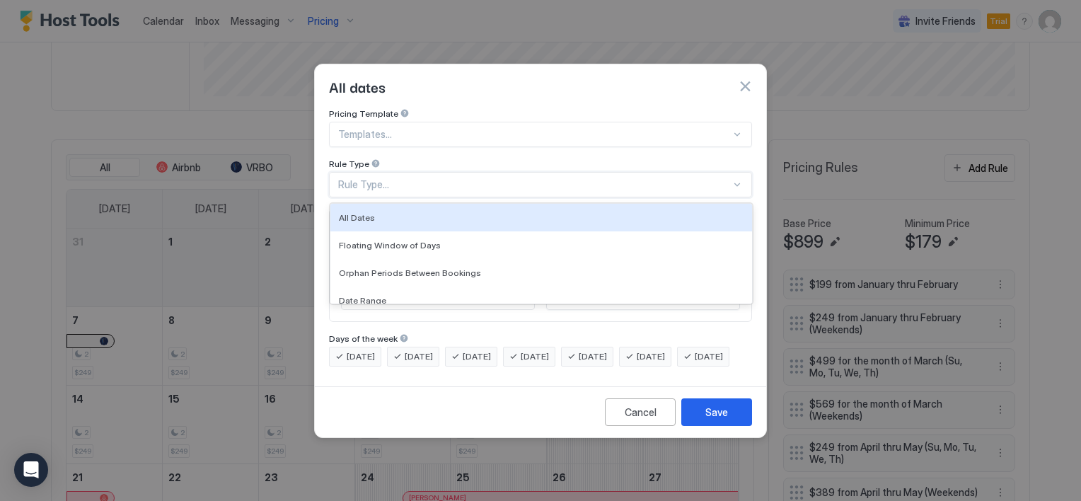
click at [420, 178] on div "Rule Type..." at bounding box center [534, 184] width 393 height 13
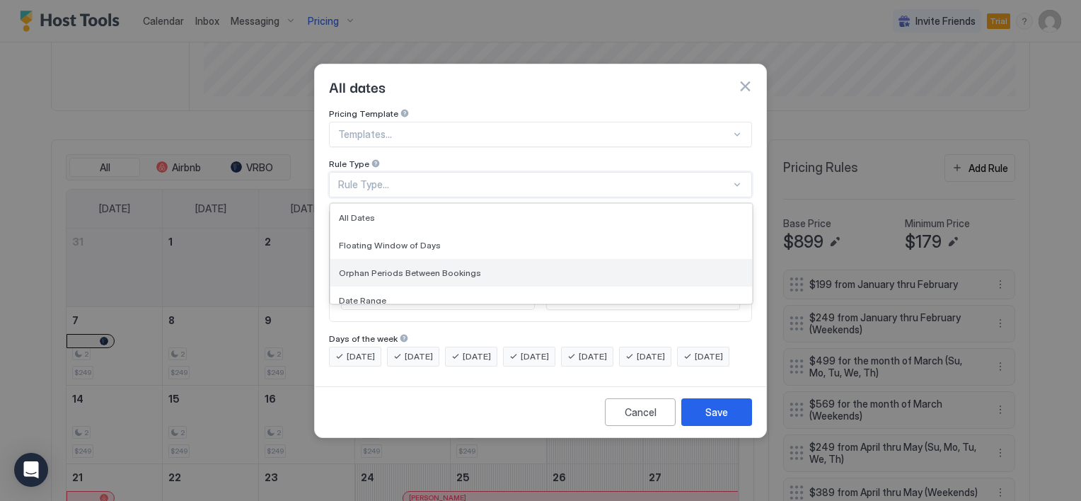
click at [439, 267] on span "Orphan Periods Between Bookings" at bounding box center [410, 272] width 142 height 11
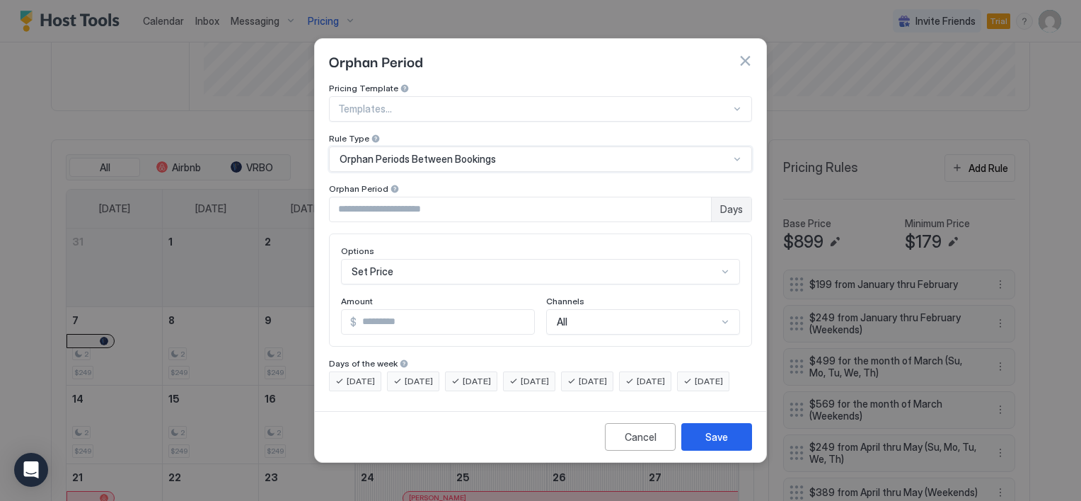
click at [388, 198] on input "*" at bounding box center [520, 209] width 381 height 24
click at [698, 197] on input "*" at bounding box center [520, 209] width 381 height 24
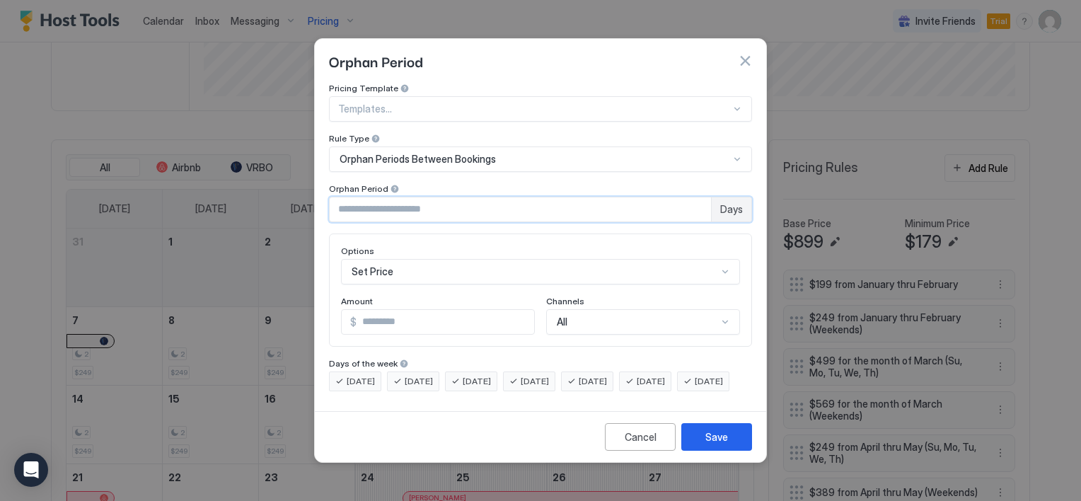
type input "*"
click at [698, 197] on input "*" at bounding box center [520, 209] width 381 height 24
click at [404, 310] on input "*" at bounding box center [446, 322] width 178 height 24
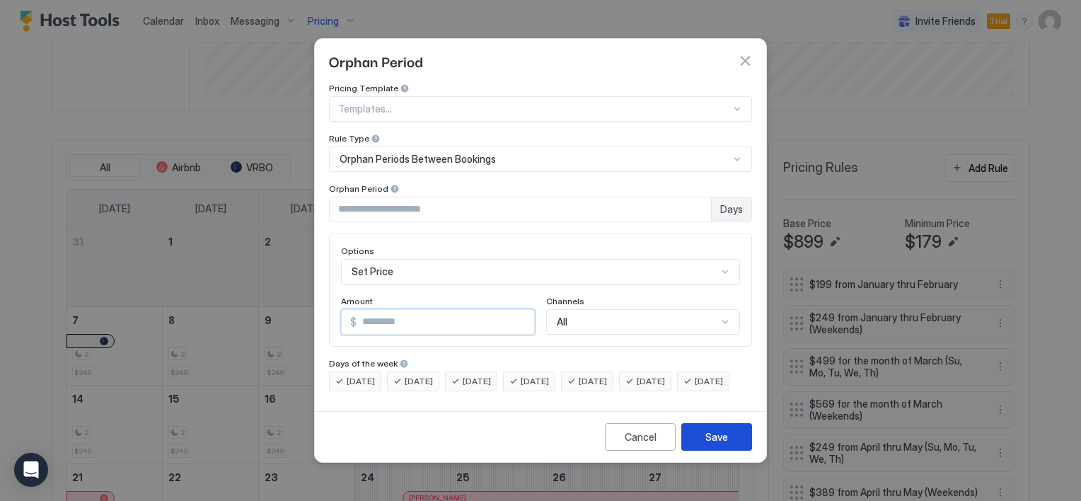
type input "***"
click at [709, 444] on div "Save" at bounding box center [716, 436] width 23 height 15
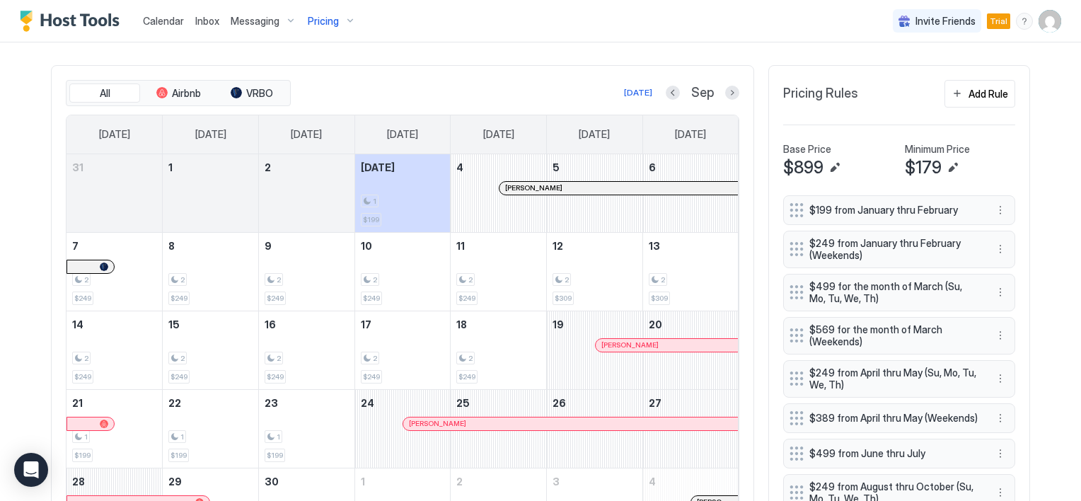
scroll to position [381, 0]
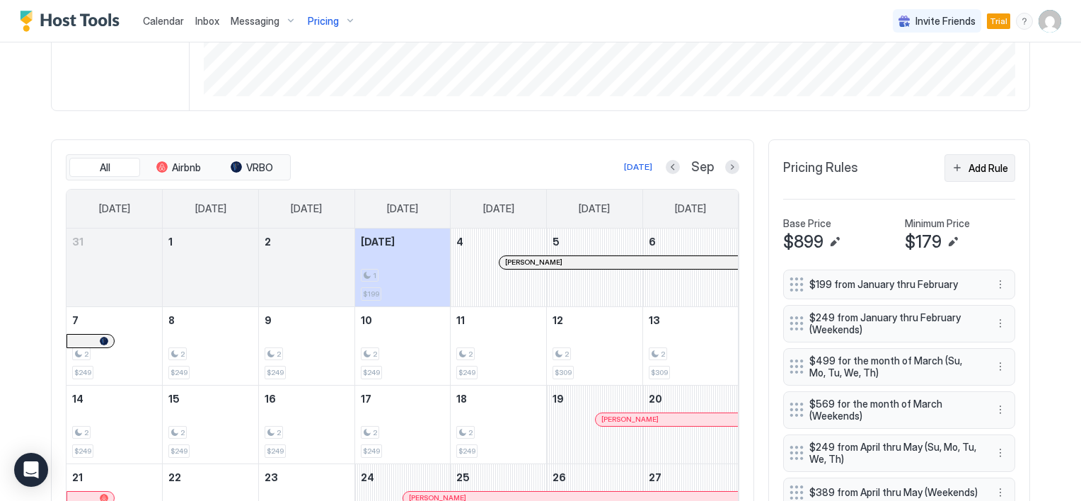
click at [953, 166] on button "Add Rule" at bounding box center [979, 168] width 71 height 28
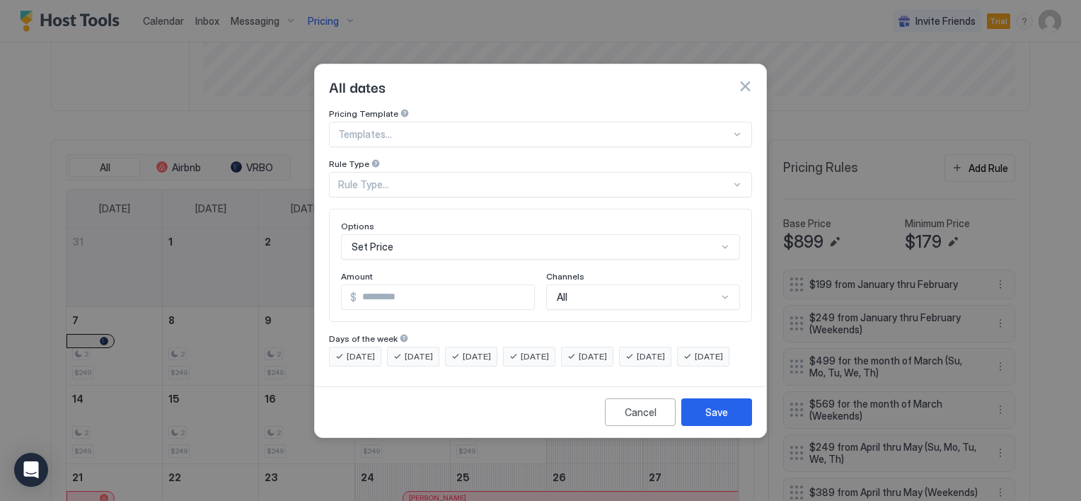
click at [388, 178] on div "Rule Type..." at bounding box center [534, 184] width 393 height 13
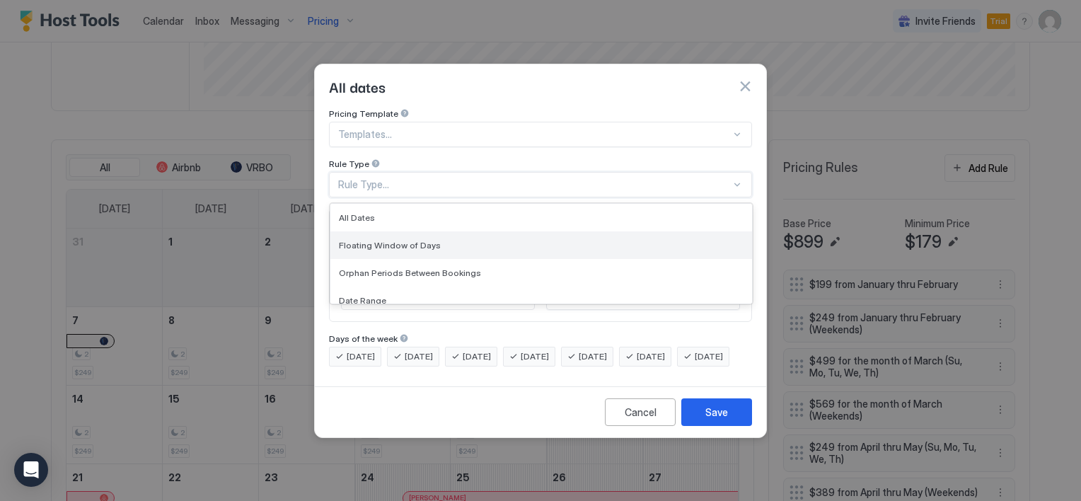
click at [393, 240] on span "Floating Window of Days" at bounding box center [390, 245] width 102 height 11
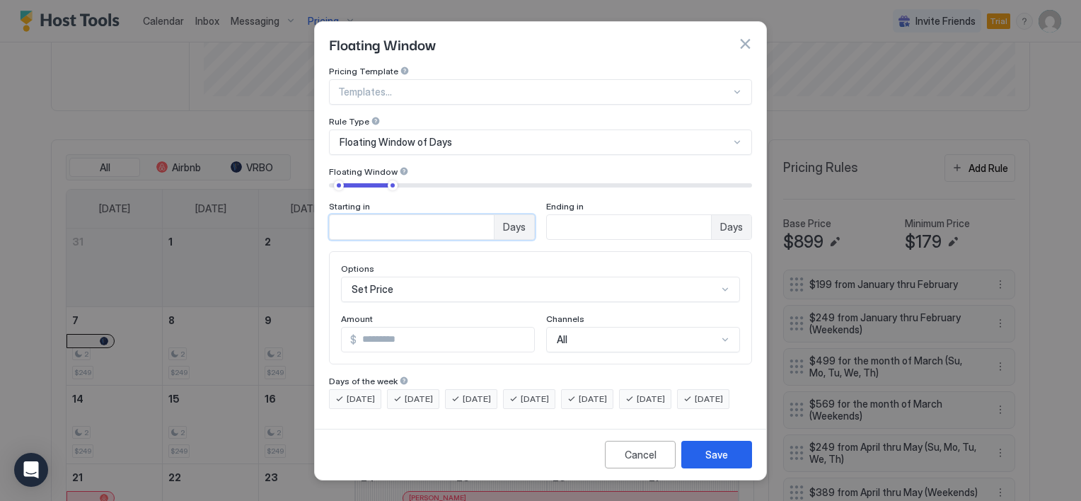
click at [353, 215] on input "**" at bounding box center [412, 227] width 164 height 24
type input "*"
click at [494, 216] on input "**" at bounding box center [412, 227] width 164 height 24
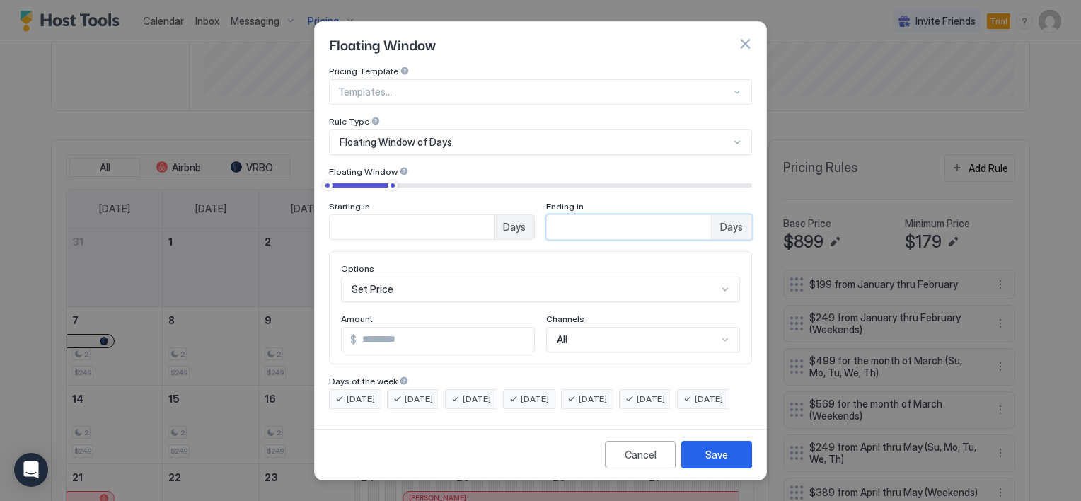
click at [494, 216] on input "**" at bounding box center [412, 227] width 164 height 24
type input "**"
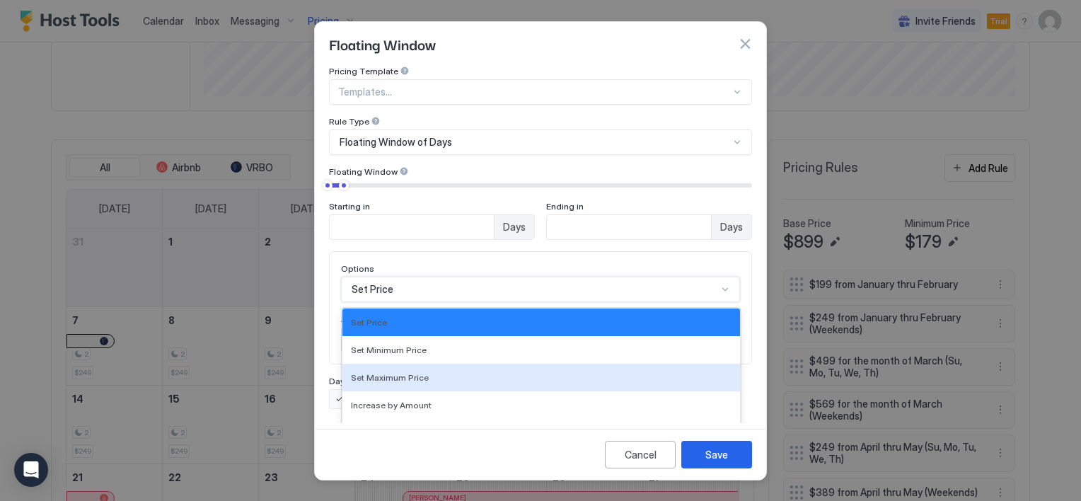
scroll to position [79, 0]
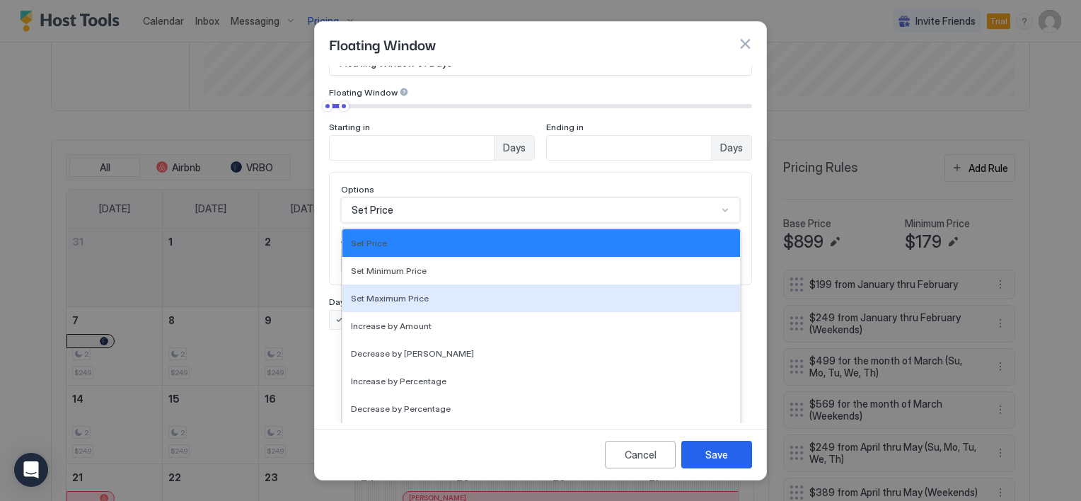
click at [384, 223] on div "17 results available. Use Up and Down to choose options, press Enter to select …" at bounding box center [540, 209] width 399 height 25
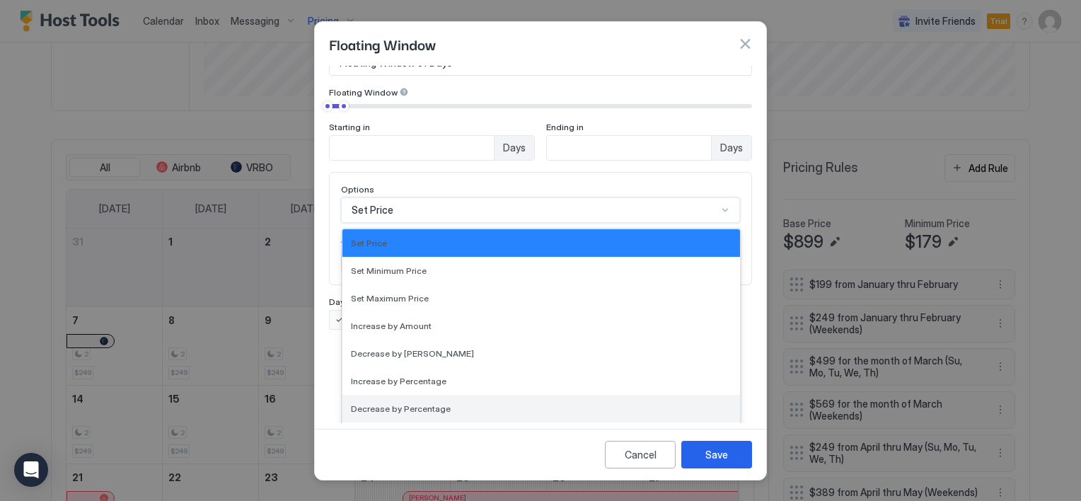
click at [412, 403] on span "Decrease by Percentage" at bounding box center [401, 408] width 100 height 11
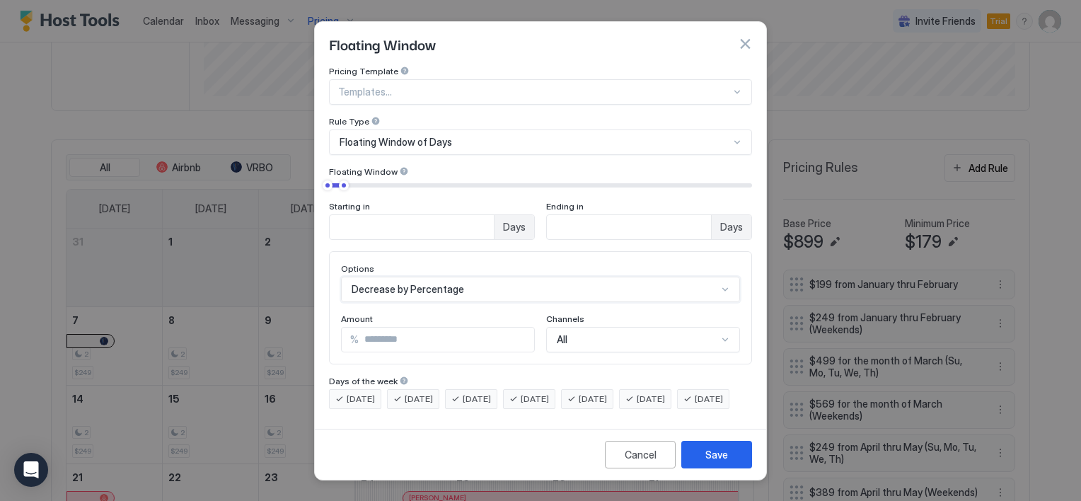
scroll to position [6, 0]
click at [389, 328] on input "*" at bounding box center [446, 340] width 175 height 24
type input "**"
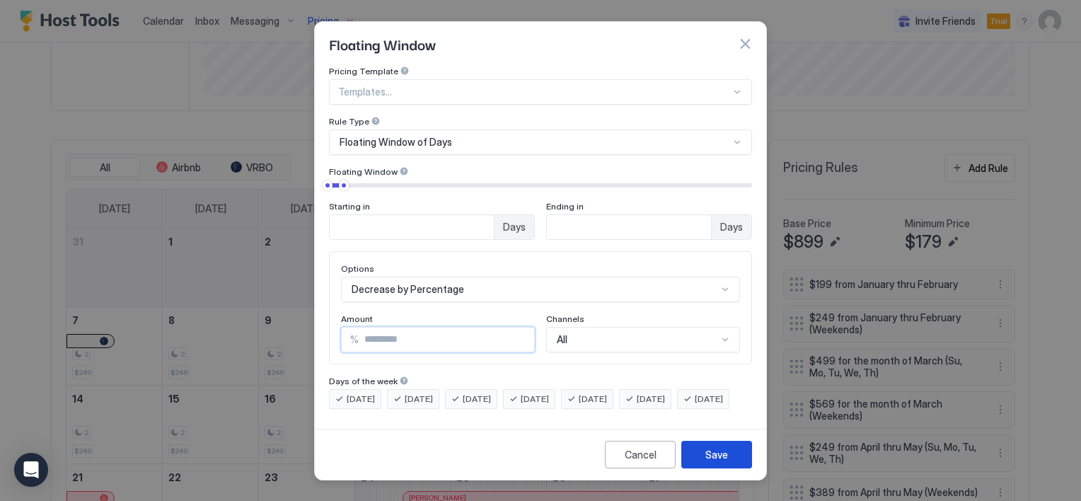
click at [722, 456] on div "Save" at bounding box center [716, 454] width 23 height 15
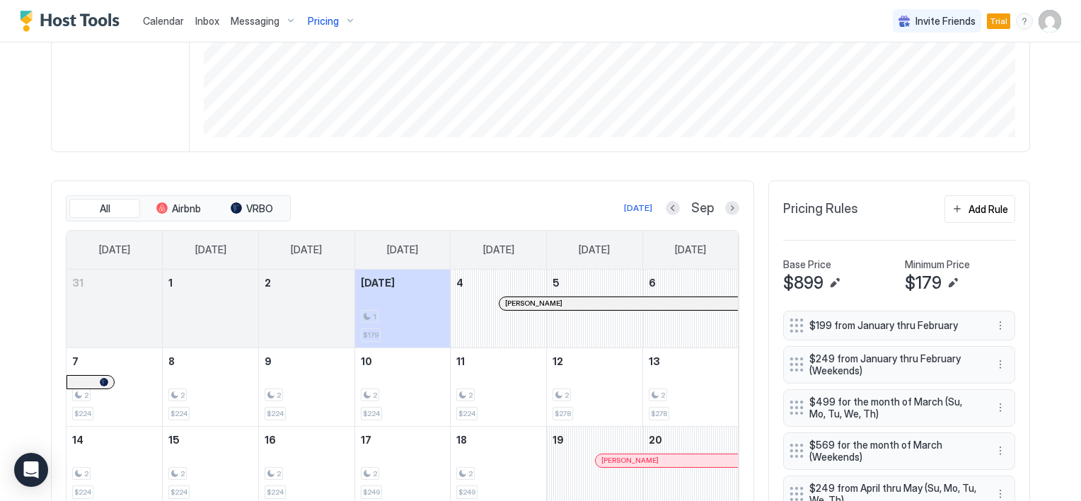
scroll to position [317, 0]
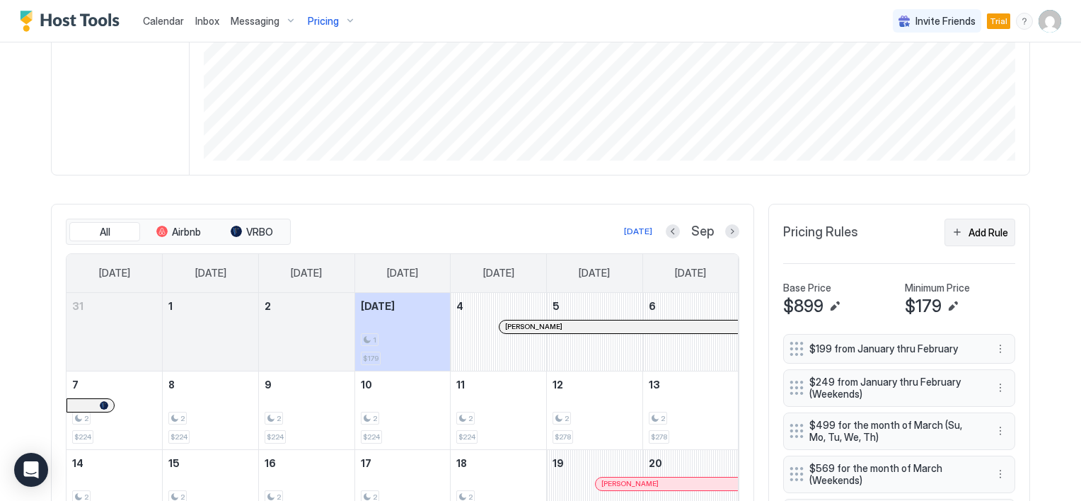
click at [959, 231] on button "Add Rule" at bounding box center [979, 233] width 71 height 28
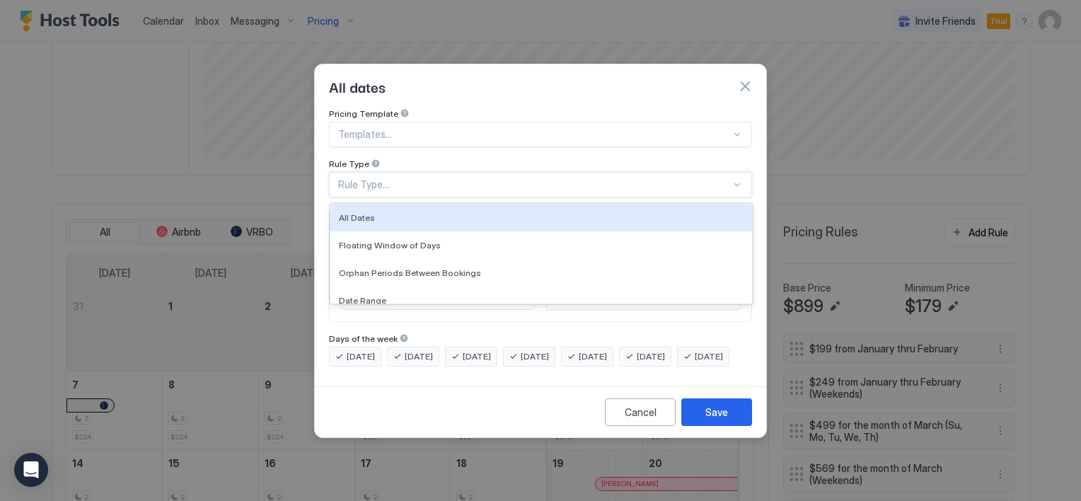
click at [416, 178] on div "Rule Type..." at bounding box center [534, 184] width 393 height 13
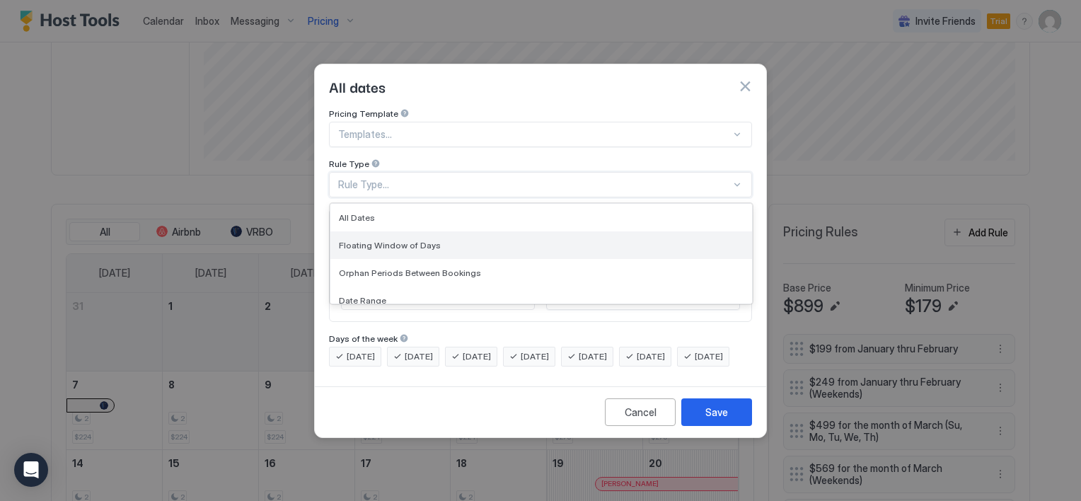
click at [415, 240] on span "Floating Window of Days" at bounding box center [390, 245] width 102 height 11
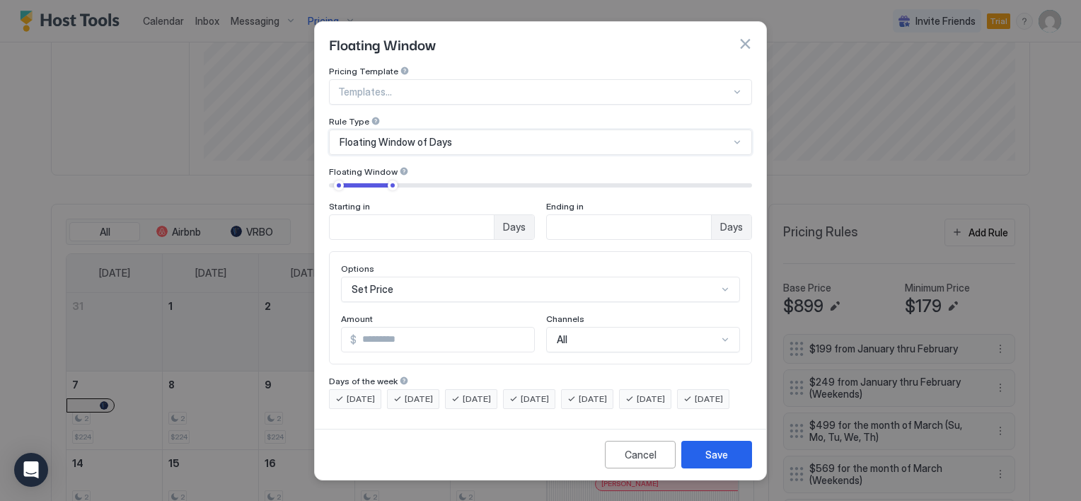
click at [494, 218] on input "**" at bounding box center [412, 227] width 164 height 24
click at [494, 219] on input "**" at bounding box center [412, 227] width 164 height 24
type input "*"
drag, startPoint x: 359, startPoint y: 221, endPoint x: 297, endPoint y: 216, distance: 62.4
click at [297, 216] on div "Floating Window Pricing Template Templates... Rule Type Floating Window of Days…" at bounding box center [540, 250] width 1081 height 501
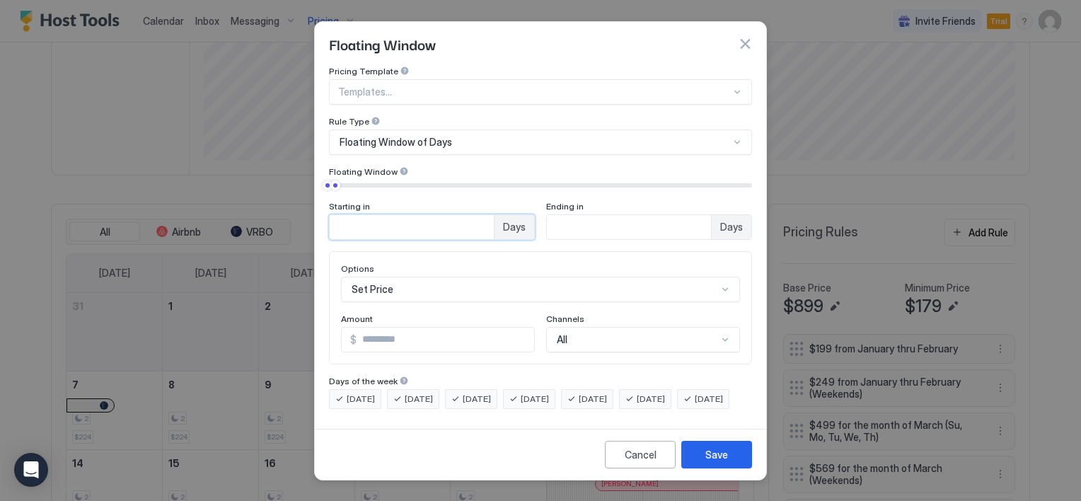
type input "*"
click at [399, 278] on div "Set Price" at bounding box center [540, 289] width 399 height 25
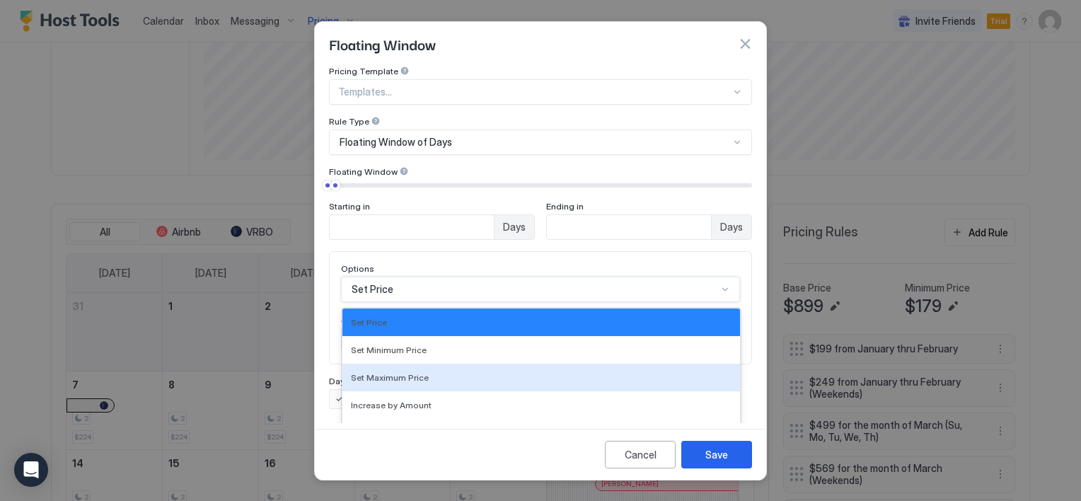
scroll to position [79, 0]
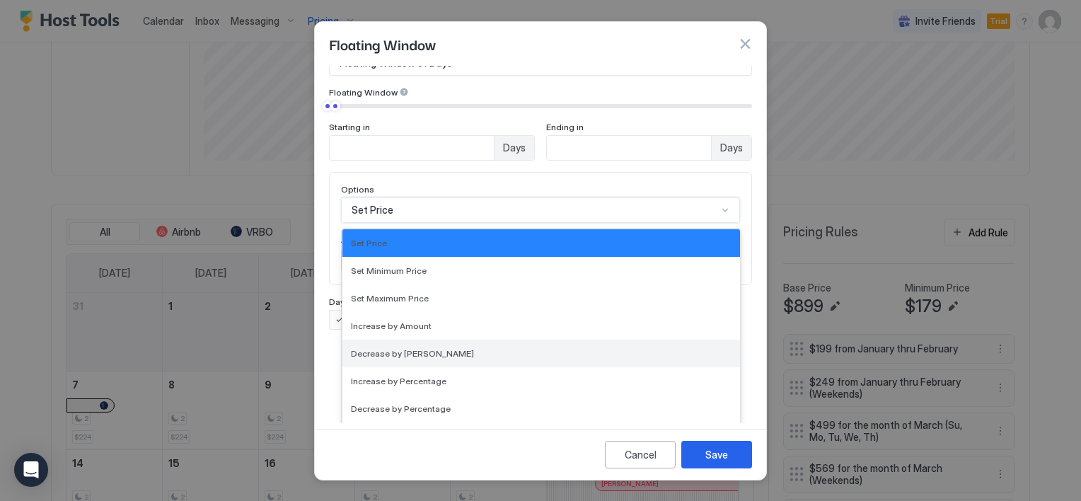
click at [388, 348] on span "Decrease by Amount" at bounding box center [412, 353] width 123 height 11
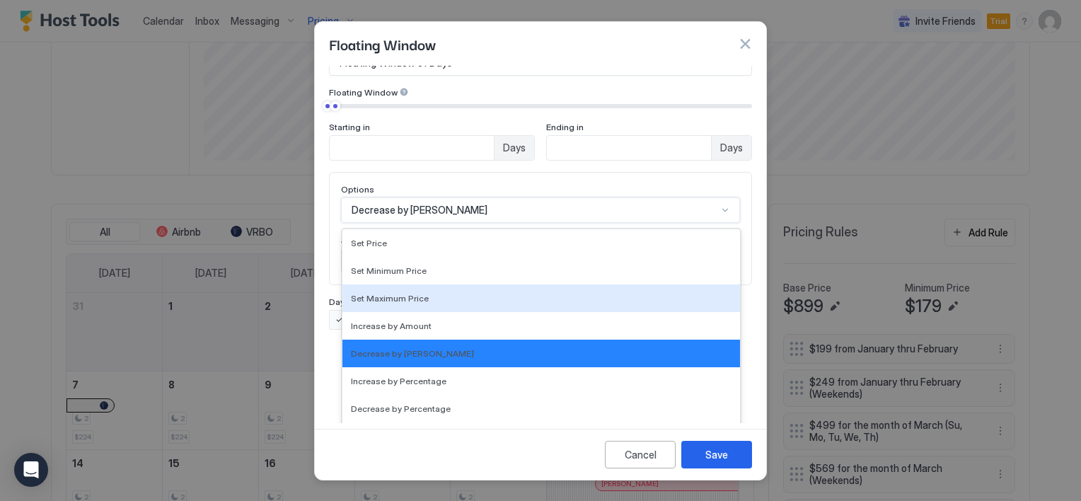
click at [400, 223] on div "option Decrease by Amount, selected. 17 results available. Use Up and Down to c…" at bounding box center [540, 209] width 399 height 25
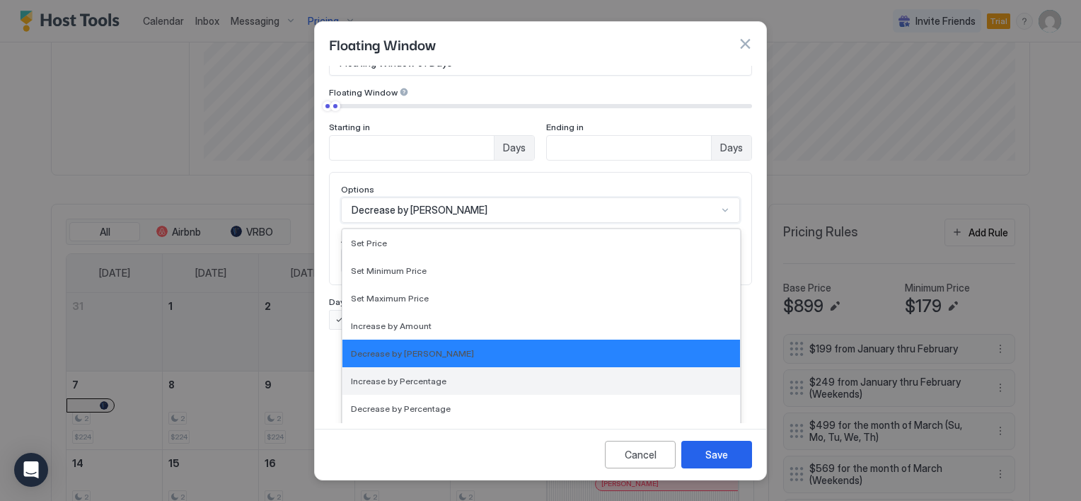
click at [386, 376] on span "Increase by Percentage" at bounding box center [399, 381] width 96 height 11
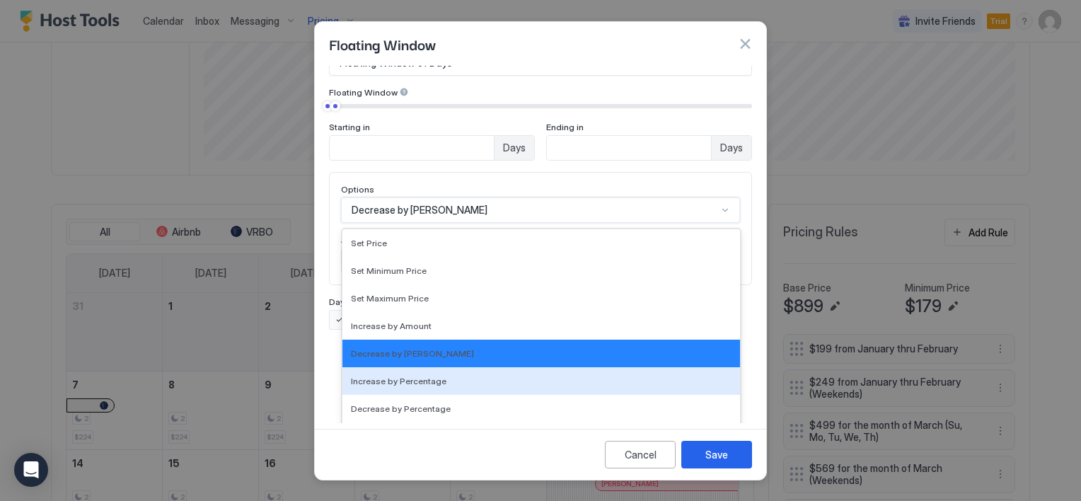
scroll to position [6, 0]
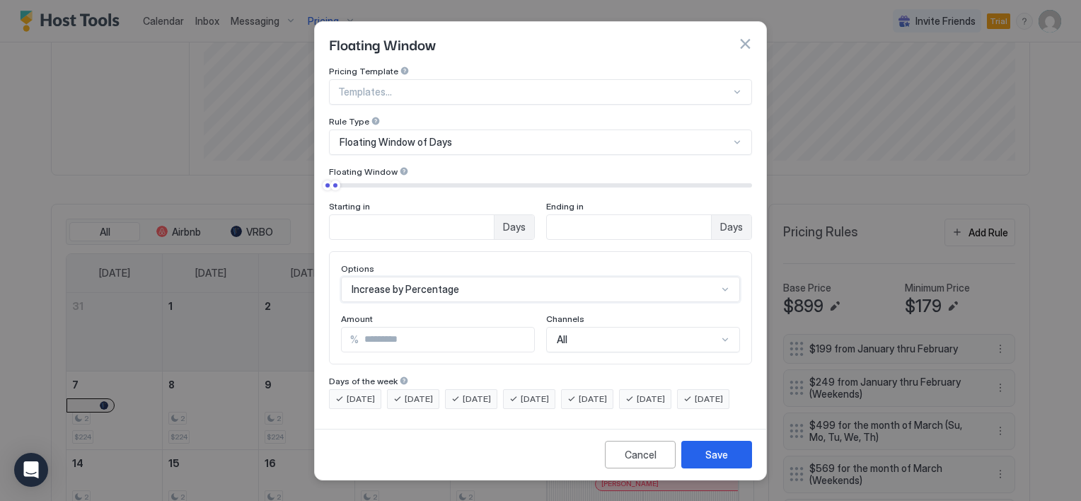
click at [387, 330] on input "*" at bounding box center [446, 340] width 175 height 24
click at [387, 331] on input "*" at bounding box center [446, 340] width 175 height 24
click at [387, 330] on input "*" at bounding box center [446, 340] width 175 height 24
type input "*"
click at [713, 462] on div "Save" at bounding box center [716, 454] width 23 height 15
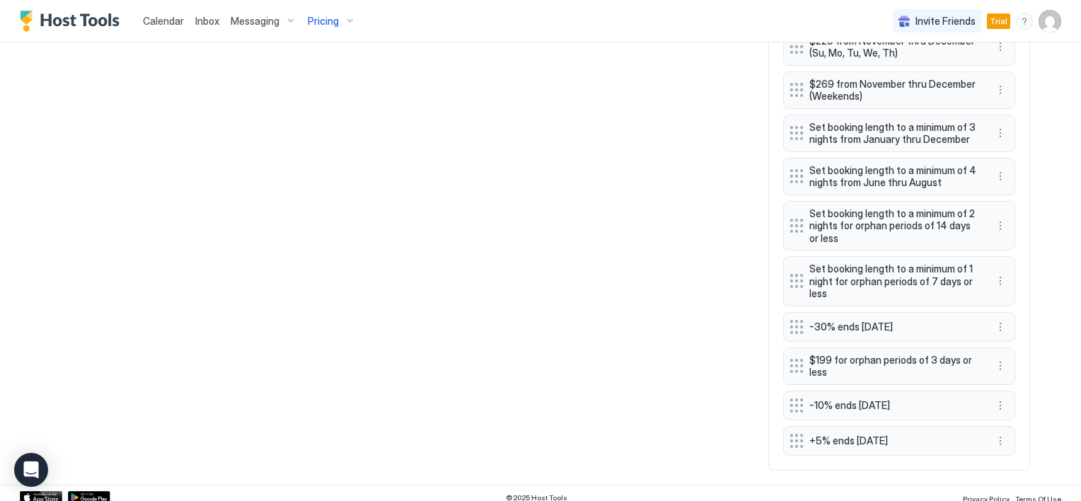
scroll to position [989, 0]
click at [992, 432] on button "More options" at bounding box center [1000, 439] width 17 height 17
click at [1005, 369] on div "Edit" at bounding box center [1008, 366] width 31 height 11
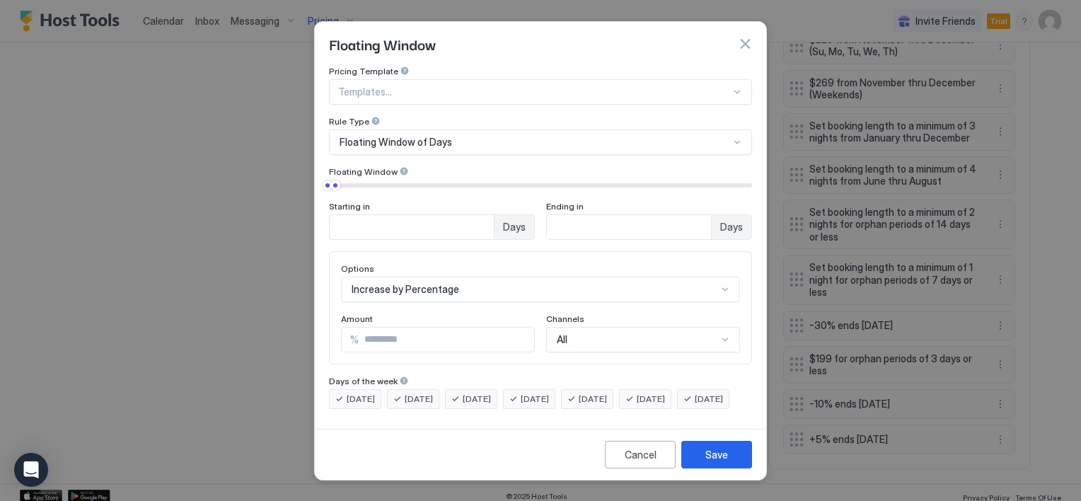
scroll to position [79, 0]
click at [506, 283] on div "Increase by Percentage" at bounding box center [540, 289] width 399 height 25
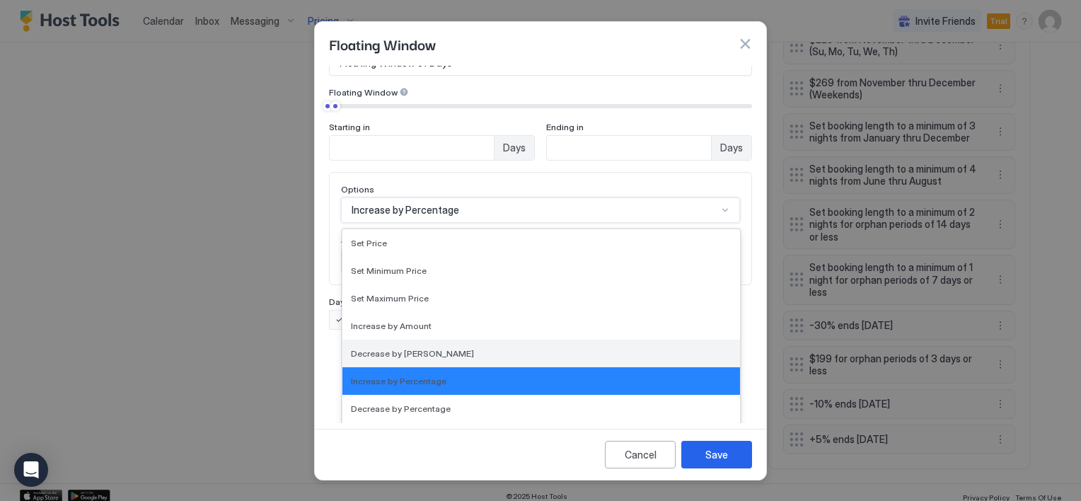
click at [435, 348] on div "Decrease by Amount" at bounding box center [541, 353] width 381 height 11
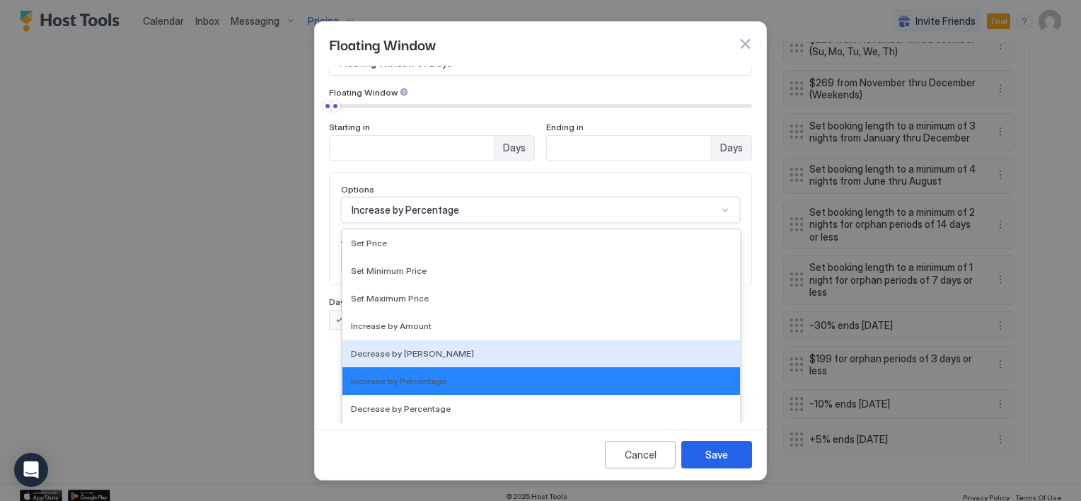
scroll to position [6, 0]
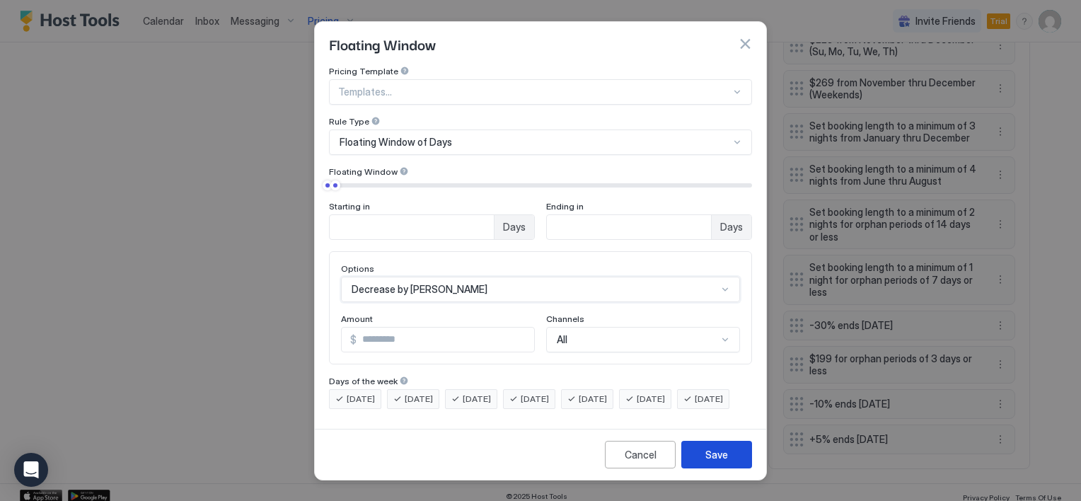
click at [705, 463] on button "Save" at bounding box center [716, 455] width 71 height 28
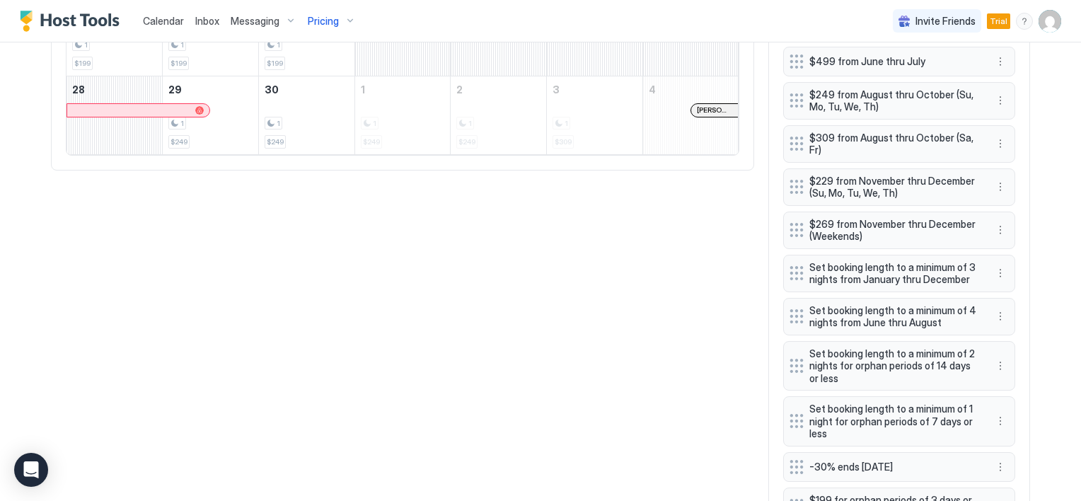
scroll to position [989, 0]
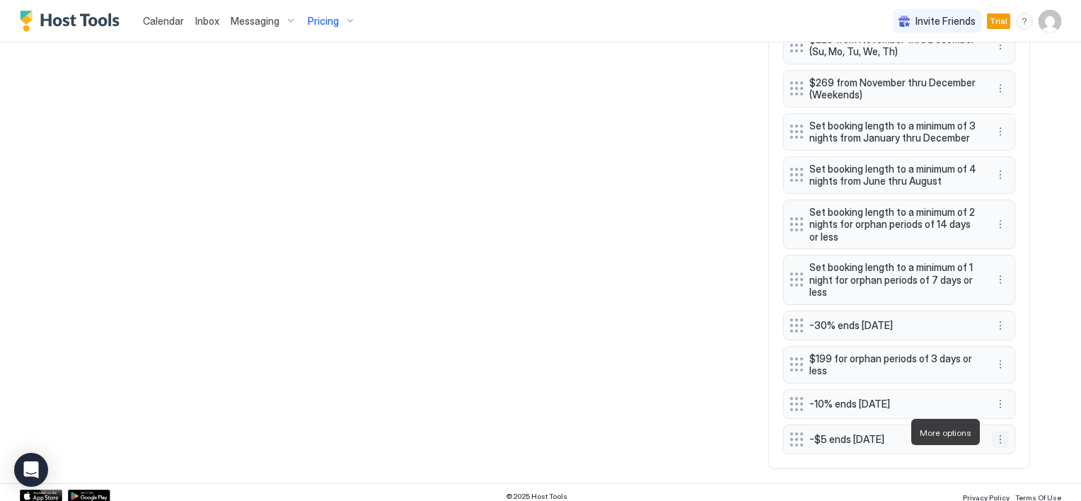
click at [997, 435] on button "More options" at bounding box center [1000, 439] width 17 height 17
click at [1002, 364] on div "Edit" at bounding box center [1008, 366] width 31 height 11
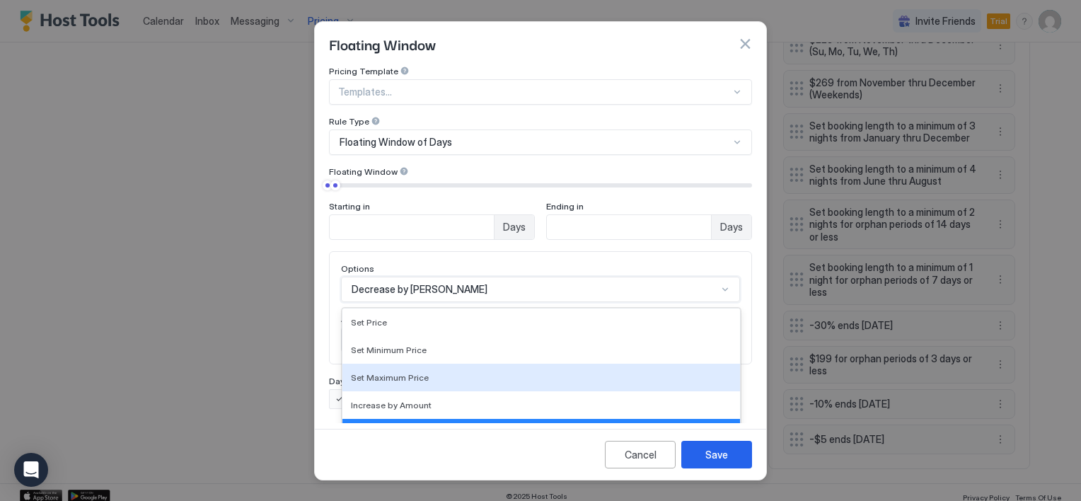
scroll to position [79, 0]
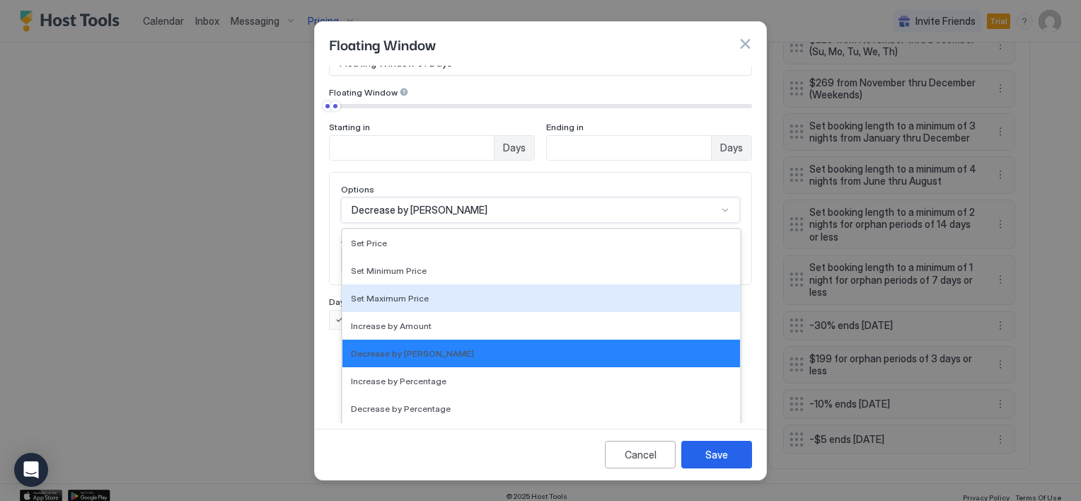
click at [438, 223] on div "17 results available. Use Up and Down to choose options, press Enter to select …" at bounding box center [540, 209] width 399 height 25
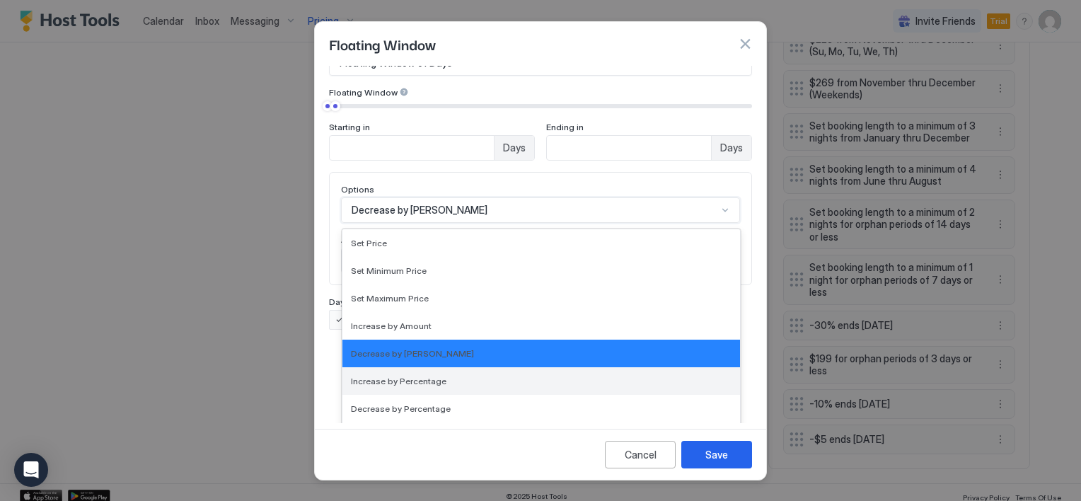
click at [427, 376] on span "Increase by Percentage" at bounding box center [399, 381] width 96 height 11
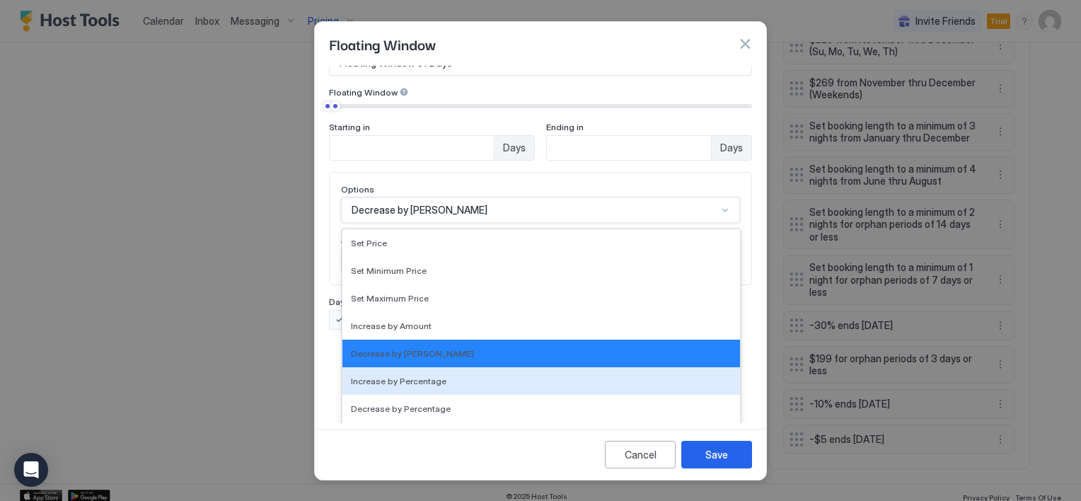
scroll to position [6, 0]
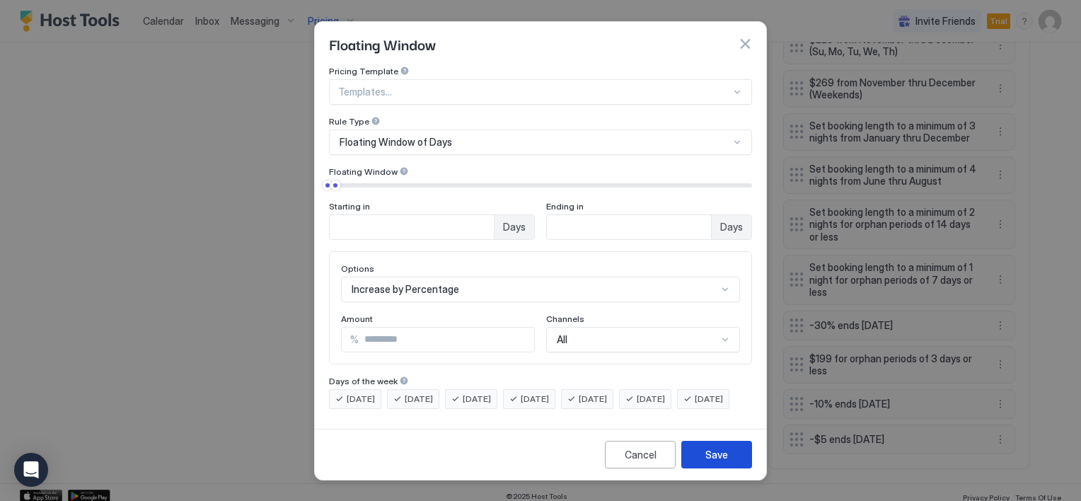
click at [713, 462] on div "Save" at bounding box center [716, 454] width 23 height 15
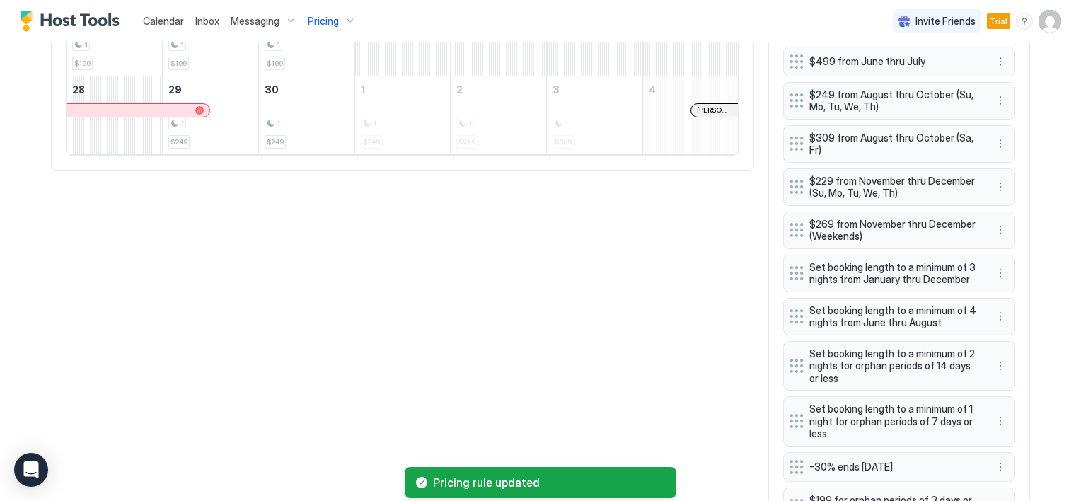
scroll to position [989, 0]
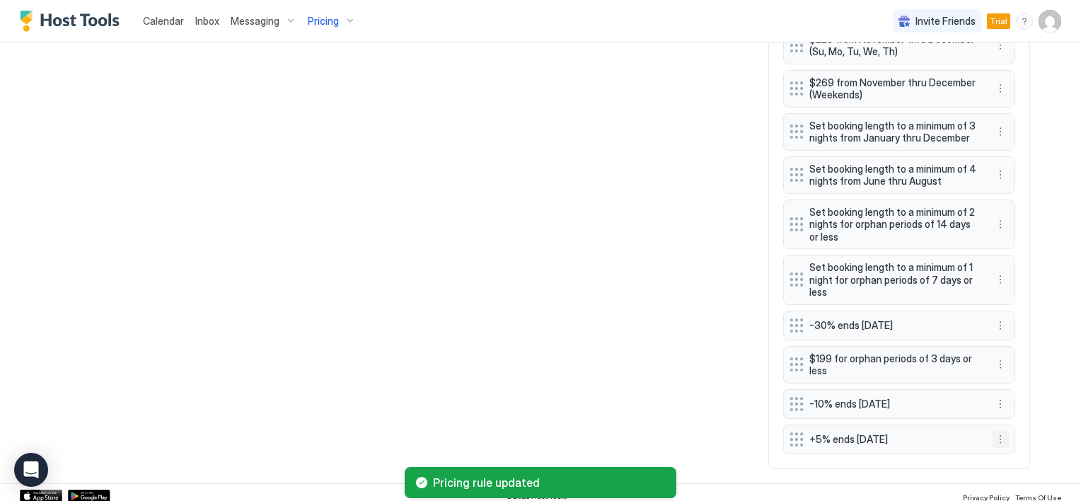
click at [993, 432] on button "More options" at bounding box center [1000, 439] width 17 height 17
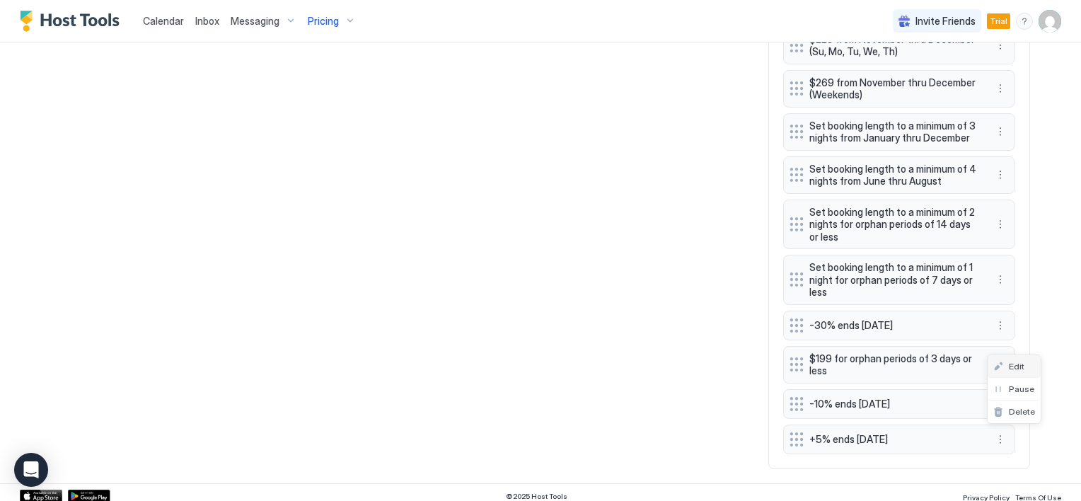
click at [1007, 365] on div "Edit" at bounding box center [1008, 366] width 31 height 11
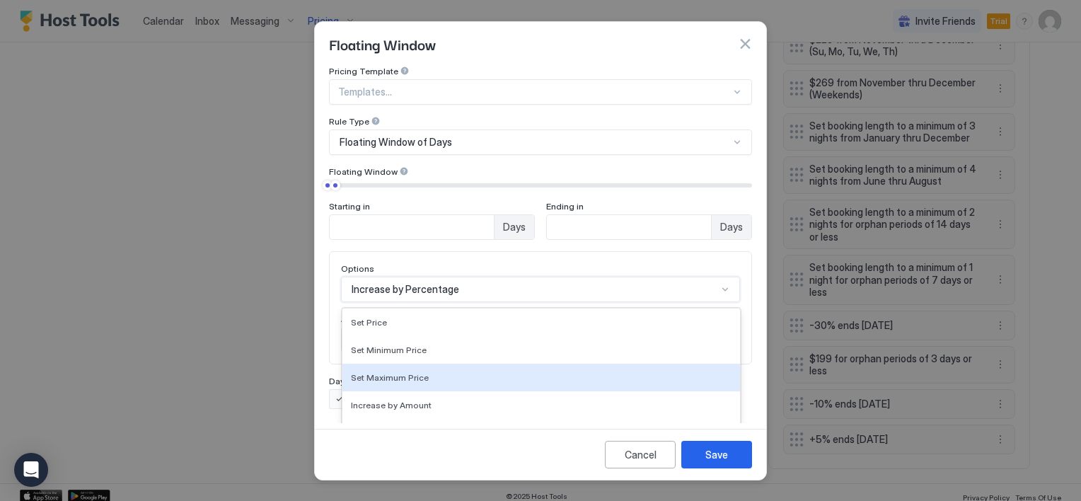
scroll to position [79, 0]
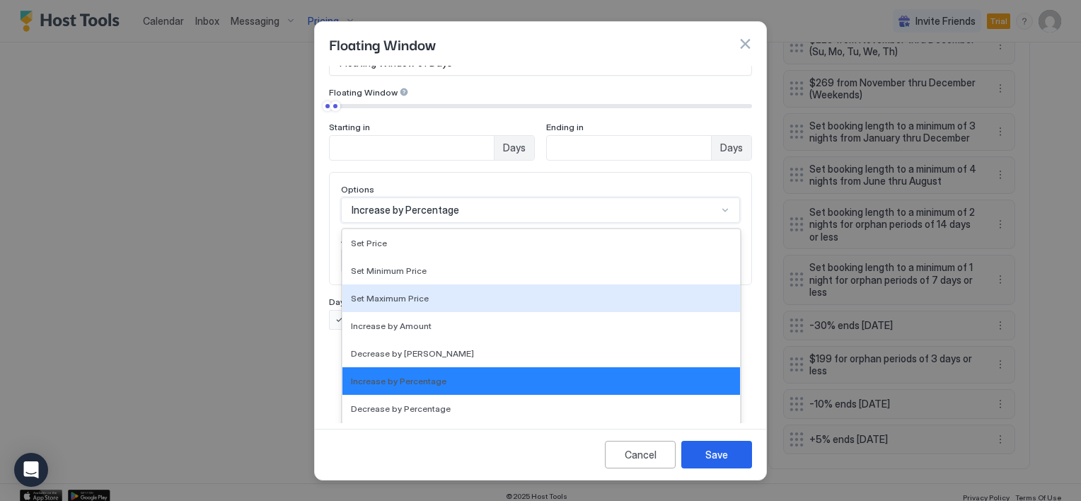
click at [482, 223] on div "17 results available. Use Up and Down to choose options, press Enter to select …" at bounding box center [540, 209] width 399 height 25
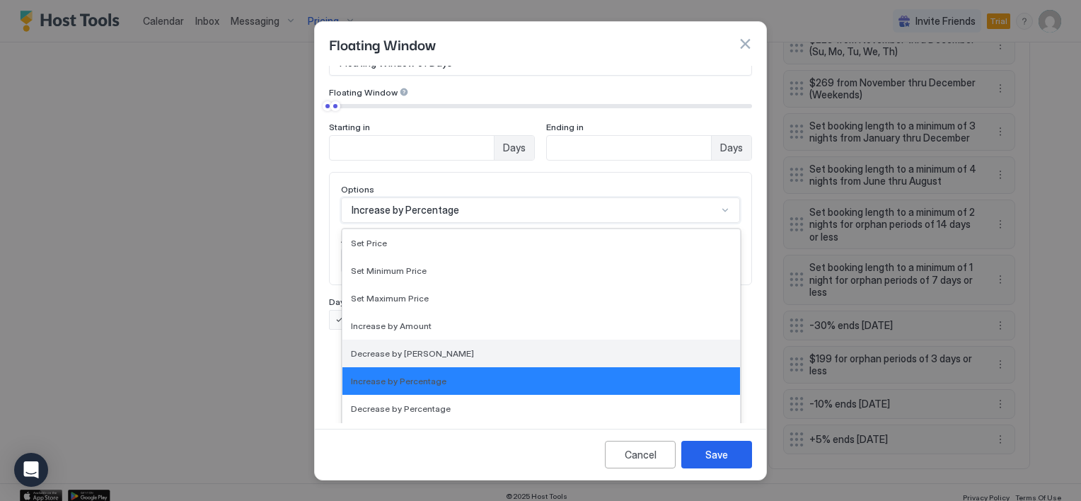
scroll to position [71, 0]
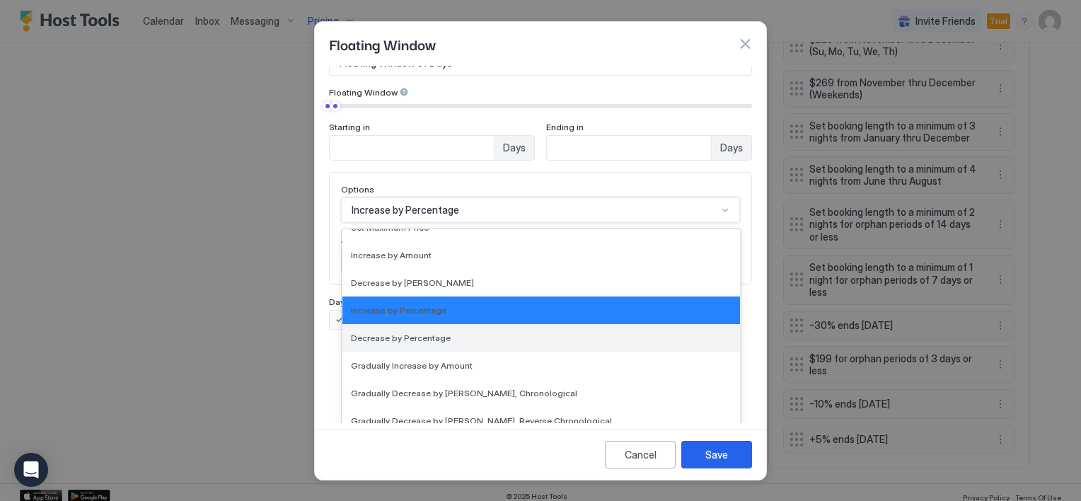
click at [417, 332] on span "Decrease by Percentage" at bounding box center [401, 337] width 100 height 11
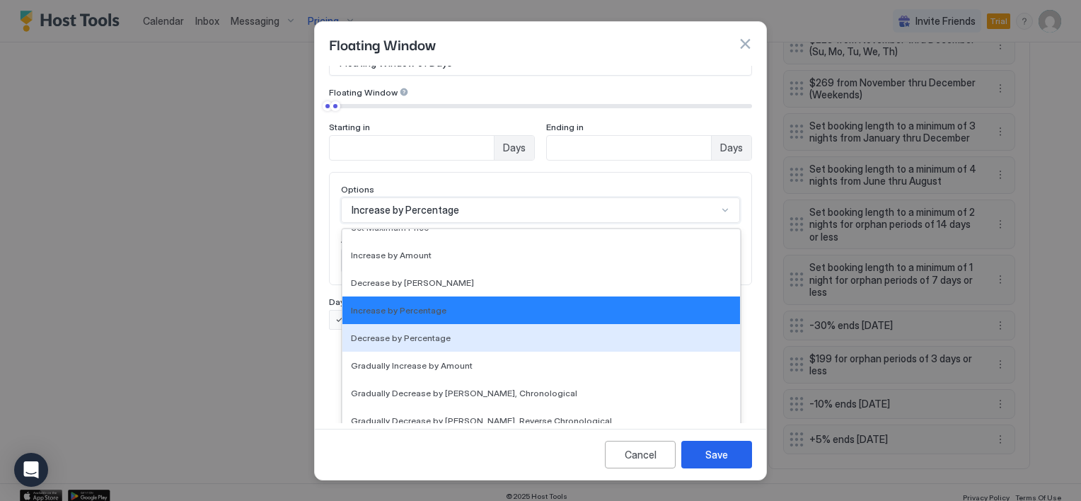
scroll to position [6, 0]
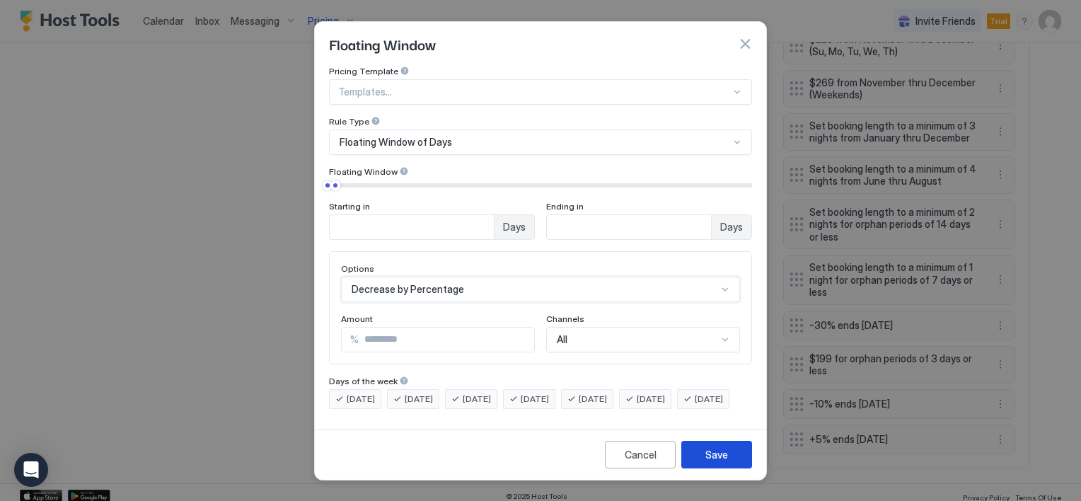
click at [729, 457] on button "Save" at bounding box center [716, 455] width 71 height 28
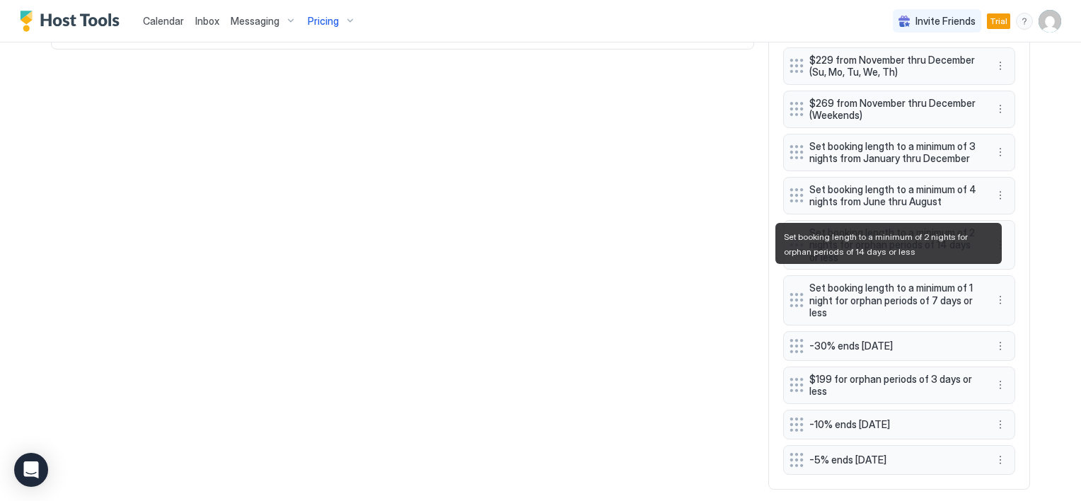
scroll to position [989, 0]
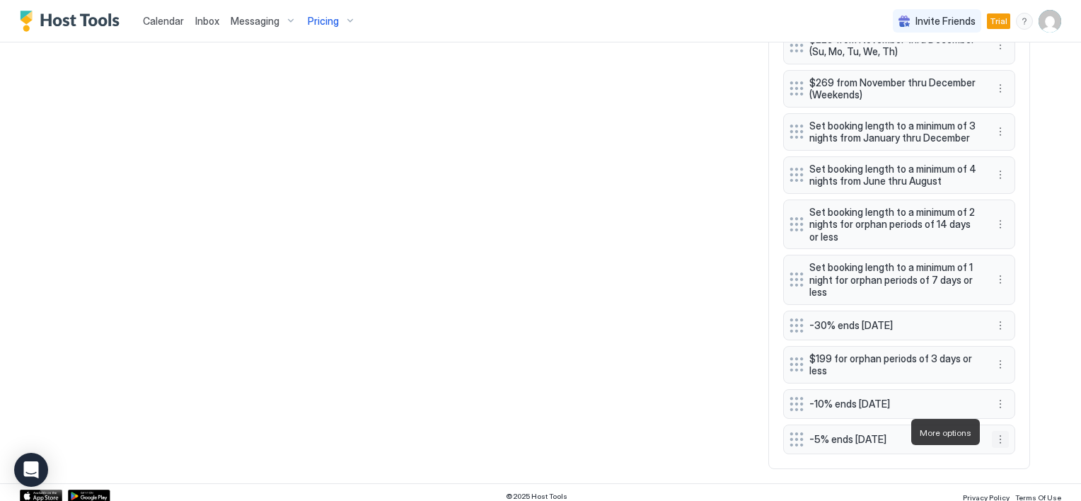
click at [994, 434] on button "More options" at bounding box center [1000, 439] width 17 height 17
click at [1003, 366] on div "Edit" at bounding box center [1008, 366] width 31 height 11
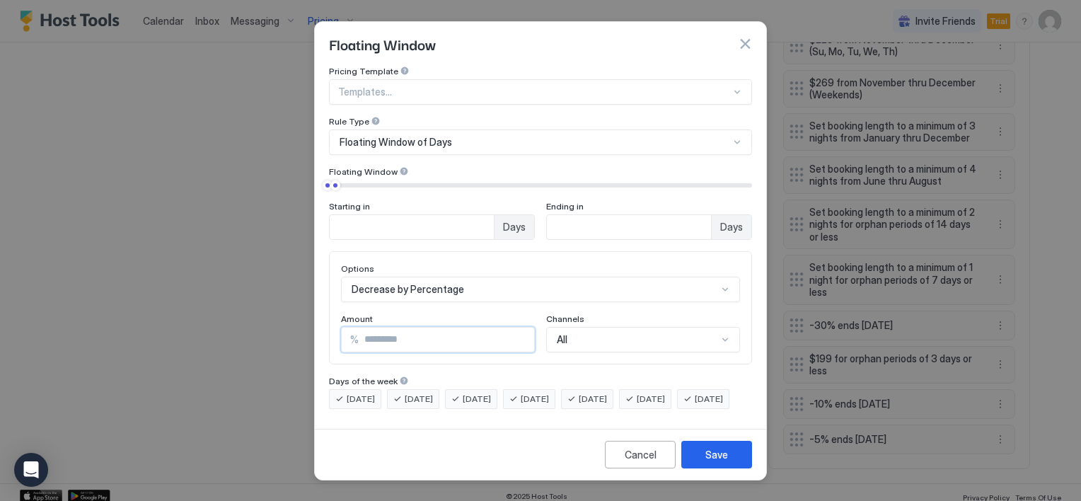
drag, startPoint x: 391, startPoint y: 328, endPoint x: 353, endPoint y: 329, distance: 37.5
click at [353, 329] on div "% *" at bounding box center [438, 339] width 194 height 25
type input "**"
click at [713, 455] on div "Save" at bounding box center [716, 454] width 23 height 15
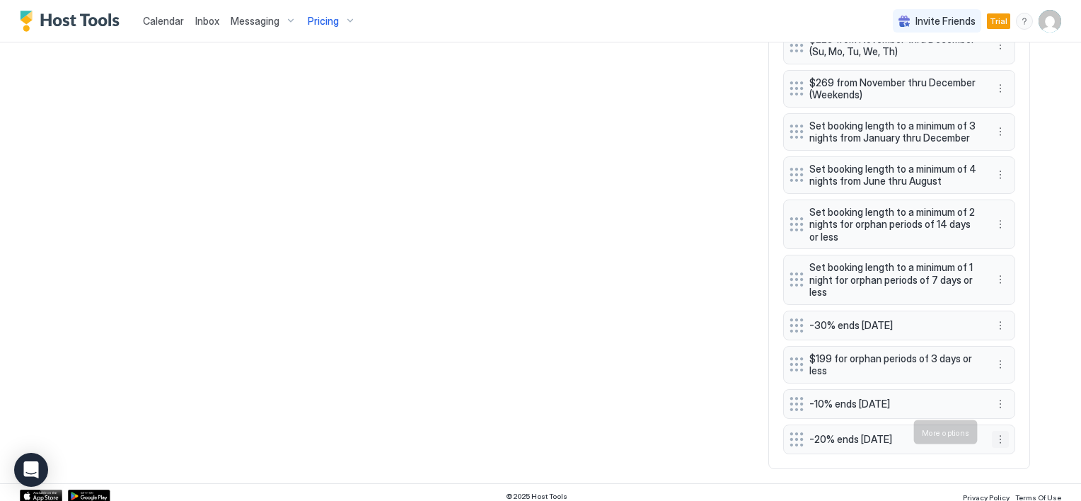
click at [992, 431] on button "More options" at bounding box center [1000, 439] width 17 height 17
click at [1002, 366] on div "Edit" at bounding box center [1008, 366] width 31 height 11
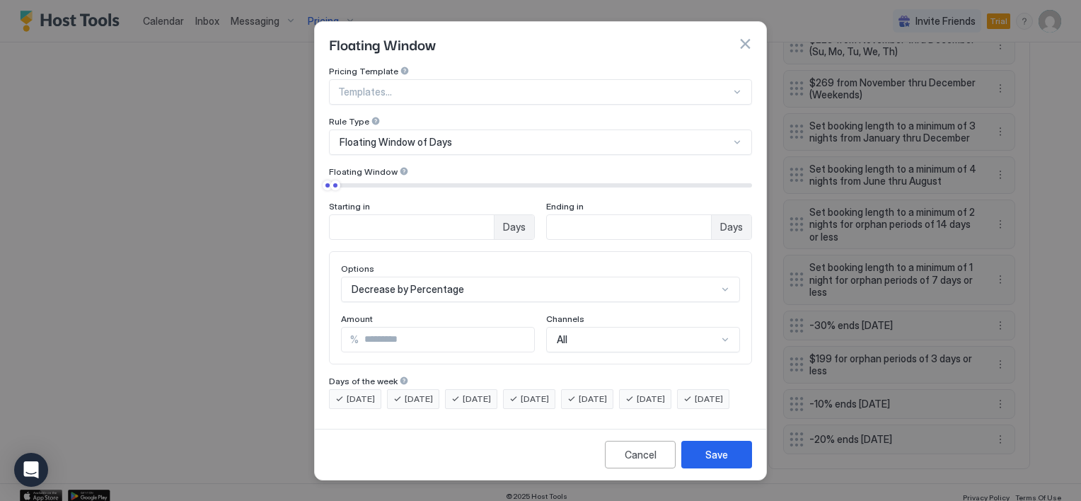
click at [494, 218] on input "*" at bounding box center [412, 227] width 164 height 24
type input "**"
click at [711, 462] on div "Save" at bounding box center [716, 454] width 23 height 15
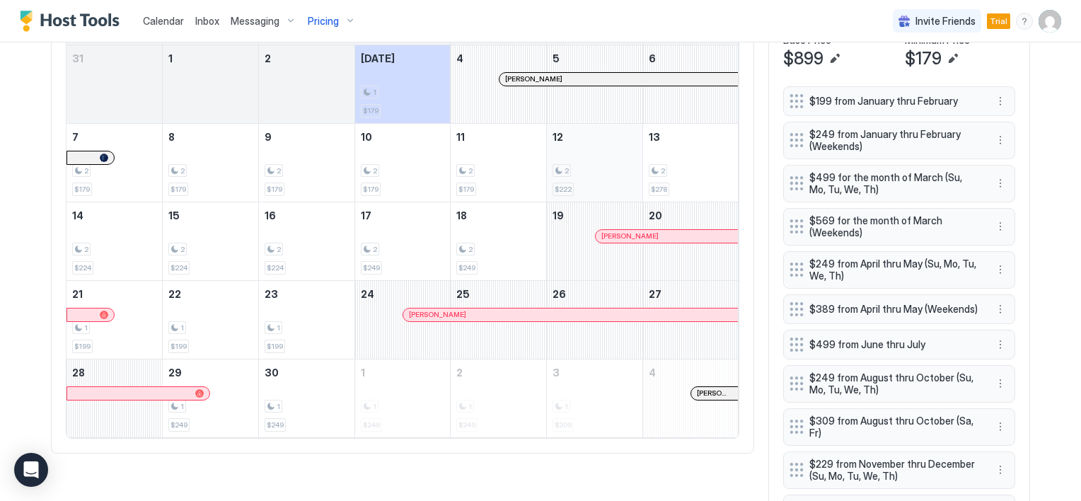
scroll to position [494, 0]
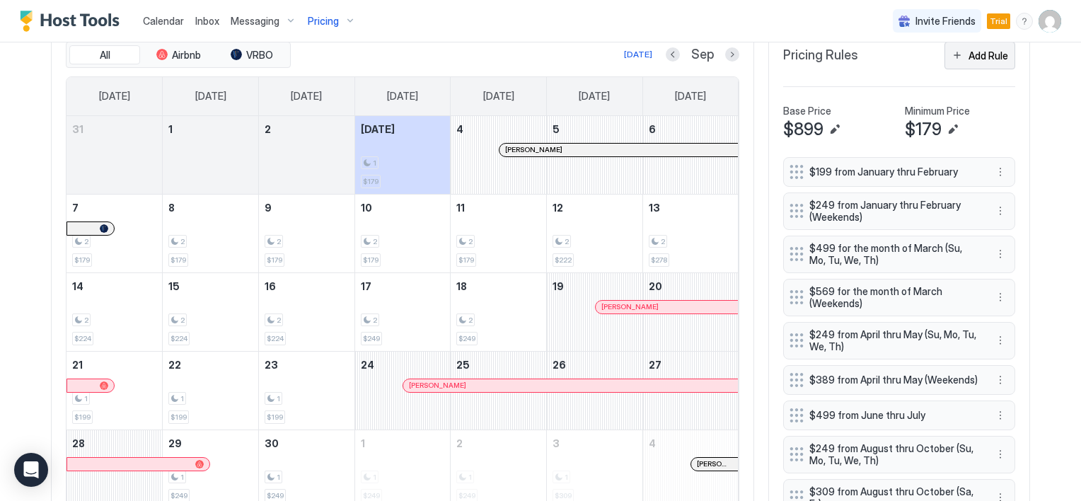
click at [954, 57] on button "Add Rule" at bounding box center [979, 56] width 71 height 28
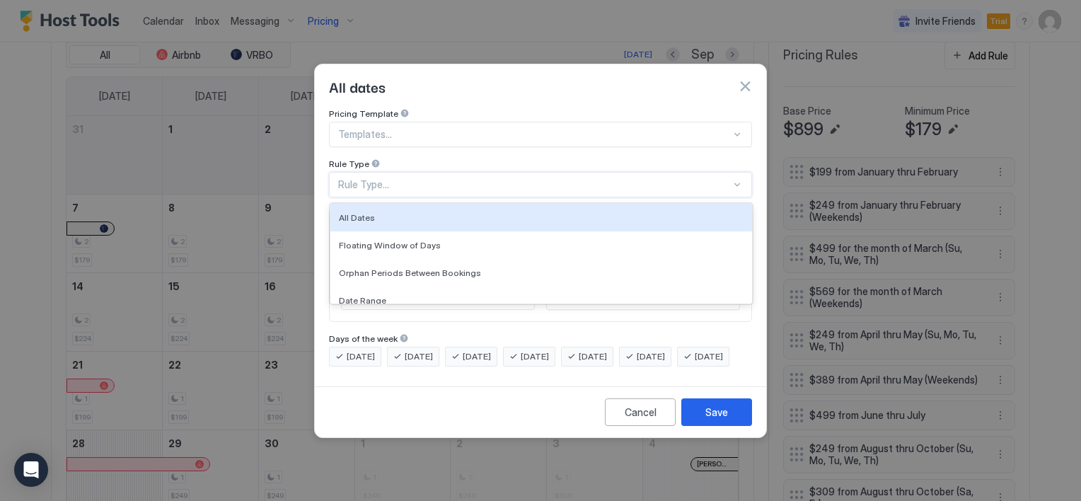
click at [393, 178] on div "Rule Type..." at bounding box center [534, 184] width 393 height 13
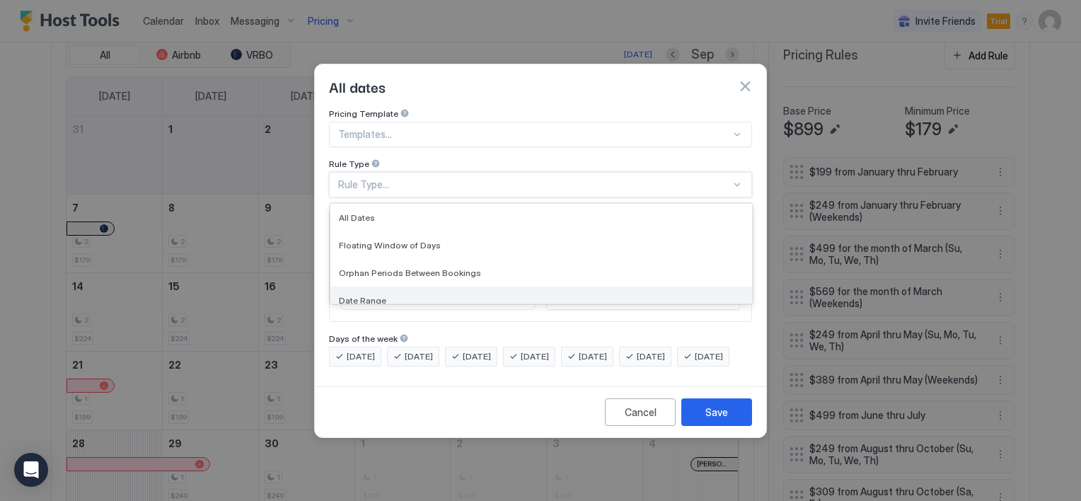
click at [386, 295] on div "Date Range" at bounding box center [541, 300] width 405 height 11
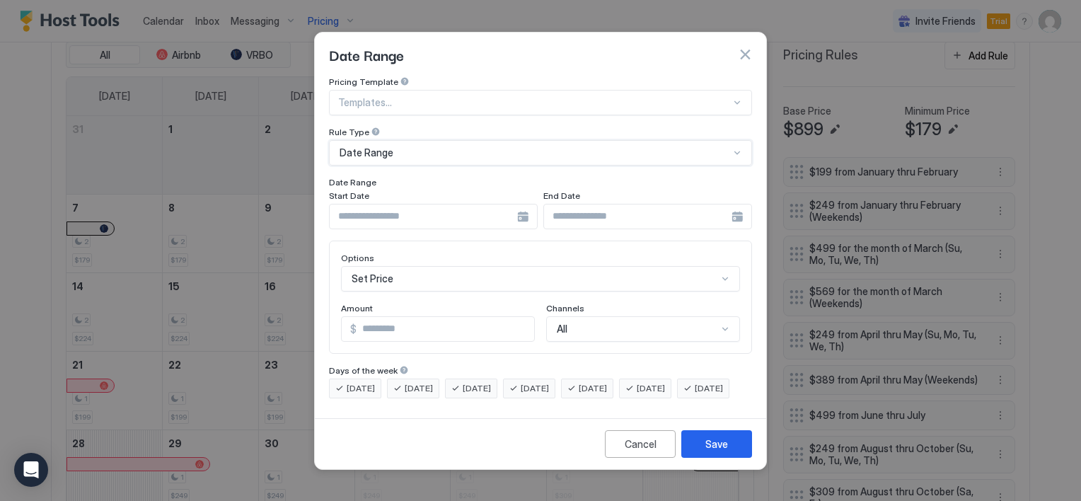
click at [521, 207] on div at bounding box center [433, 216] width 209 height 25
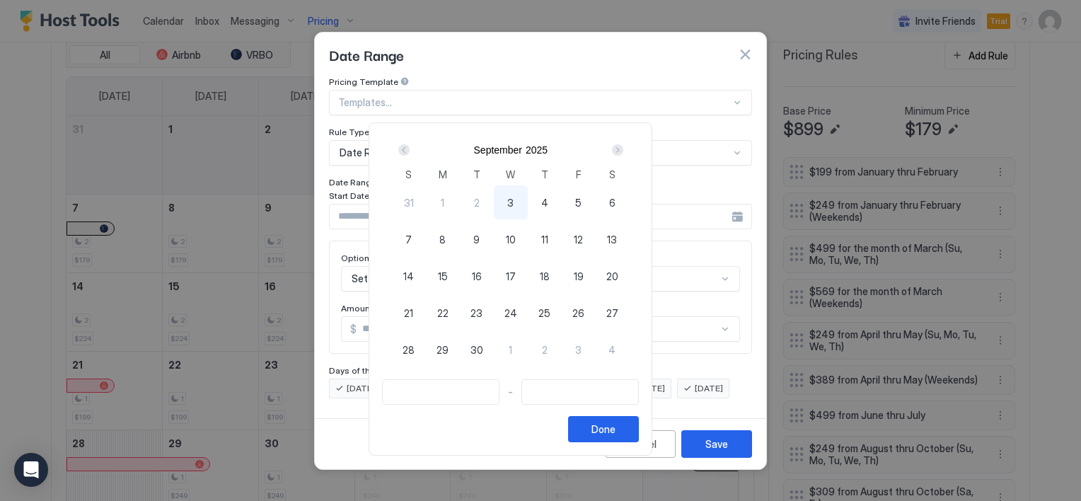
click at [426, 233] on div "7" at bounding box center [409, 239] width 34 height 34
type input "**********"
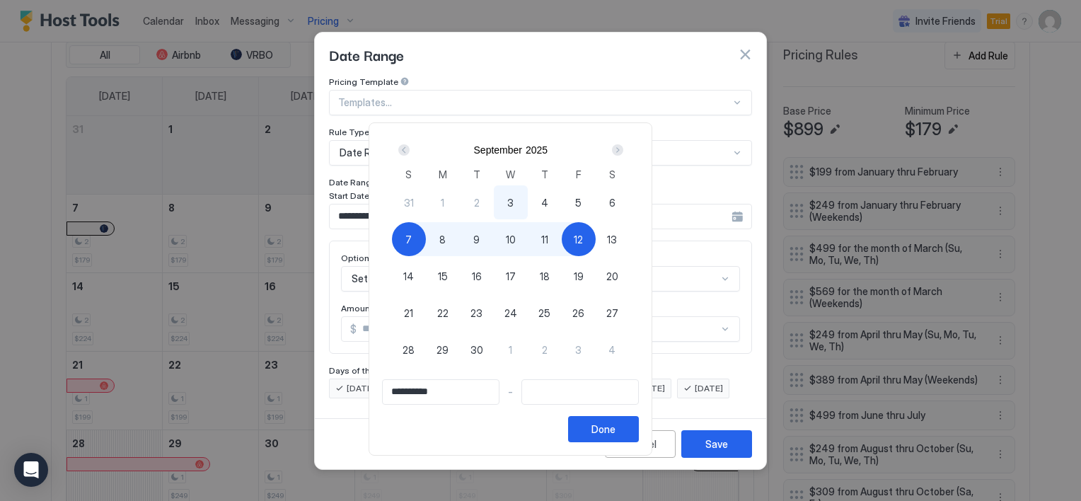
click at [596, 236] on div "12" at bounding box center [579, 239] width 34 height 34
type input "**********"
click at [615, 424] on div "Done" at bounding box center [603, 429] width 24 height 15
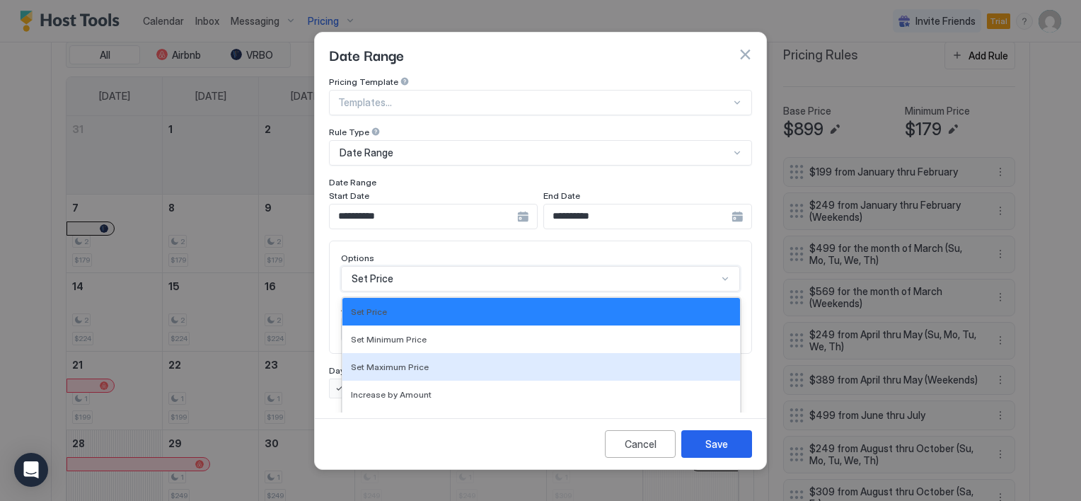
scroll to position [73, 0]
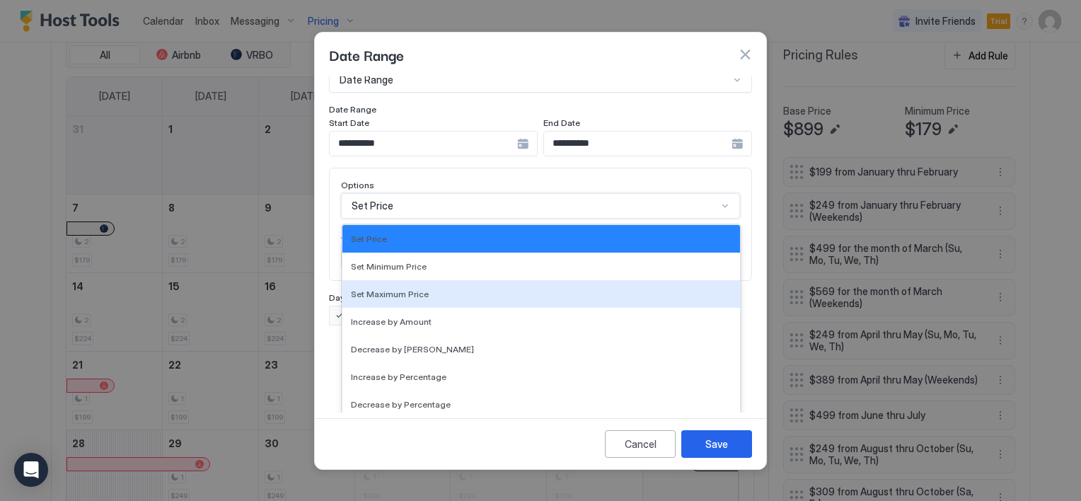
click at [473, 219] on div "17 results available. Use Up and Down to choose options, press Enter to select …" at bounding box center [540, 205] width 399 height 25
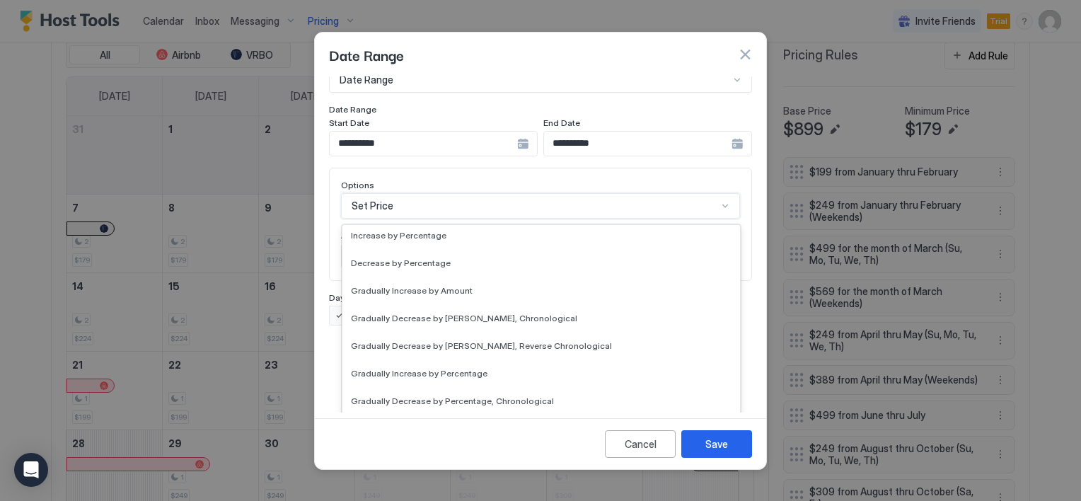
scroll to position [212, 0]
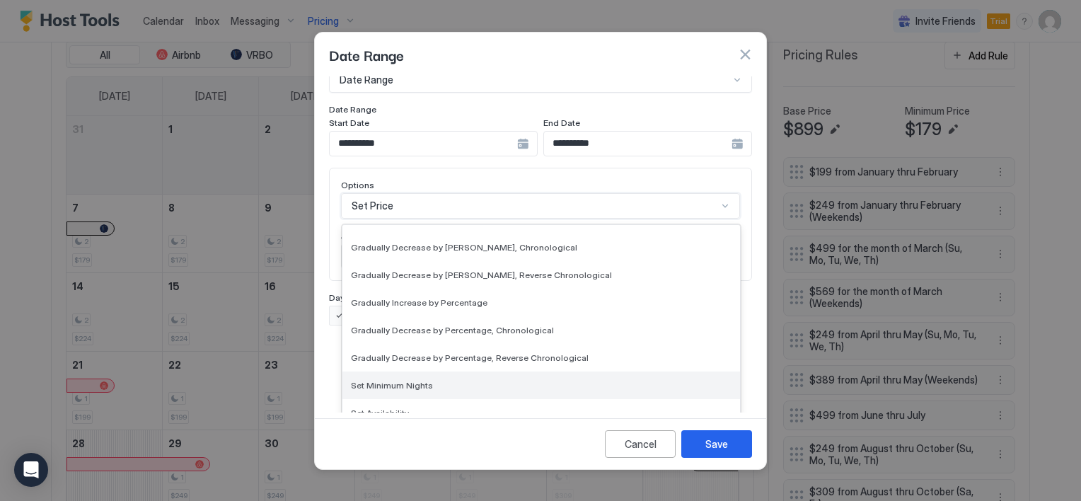
click at [417, 380] on span "Set Minimum Nights" at bounding box center [392, 385] width 82 height 11
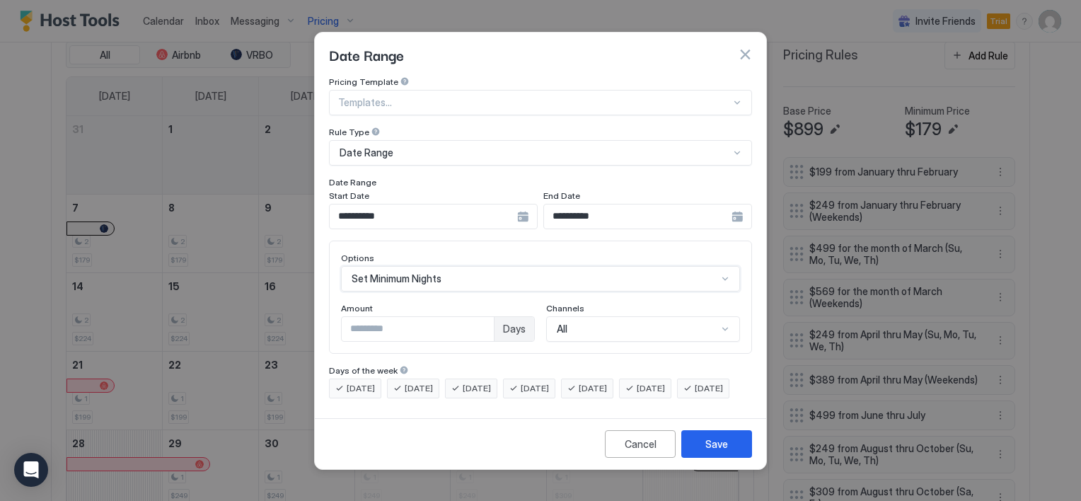
click at [371, 317] on input "*" at bounding box center [418, 329] width 152 height 24
type input "*"
click at [696, 456] on button "Save" at bounding box center [716, 444] width 71 height 28
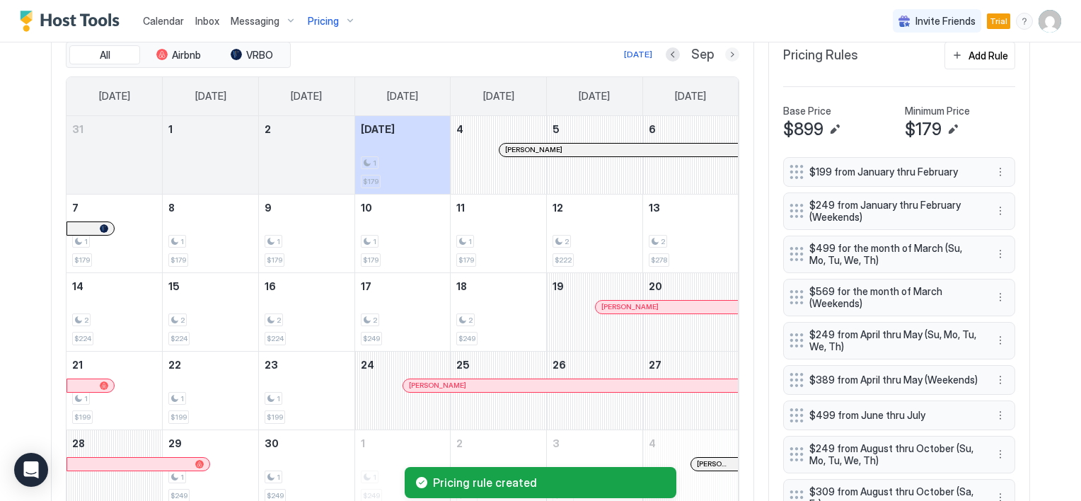
click at [727, 47] on button "Next month" at bounding box center [732, 54] width 14 height 14
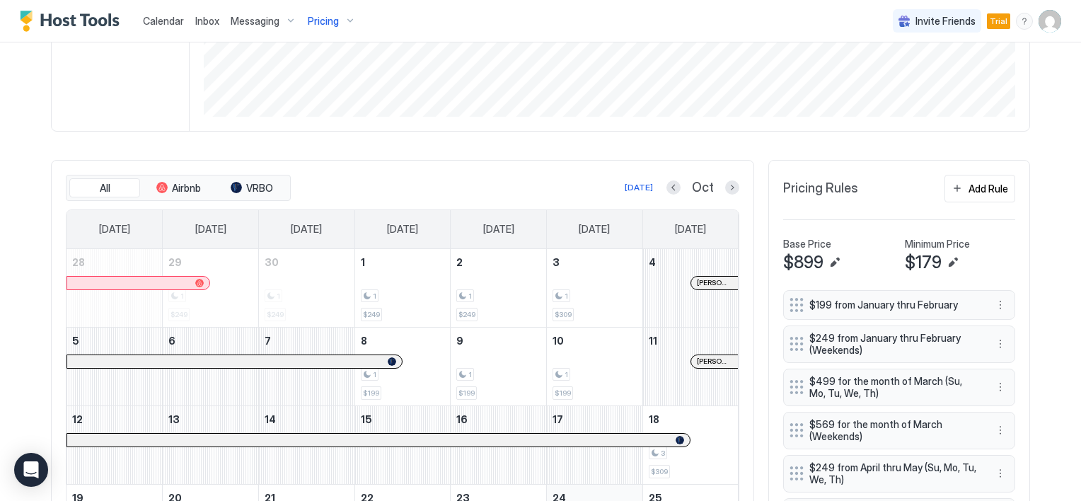
scroll to position [352, 0]
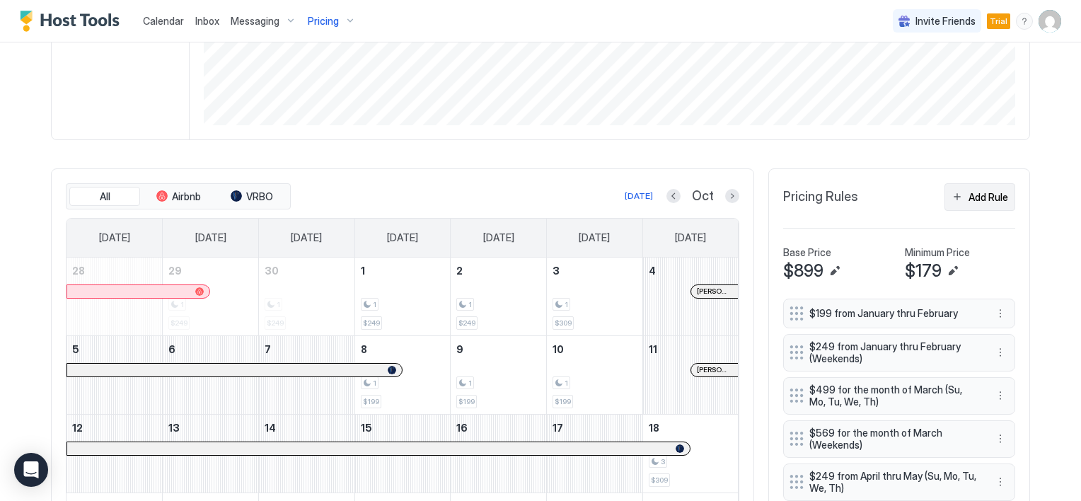
click at [957, 197] on button "Add Rule" at bounding box center [979, 197] width 71 height 28
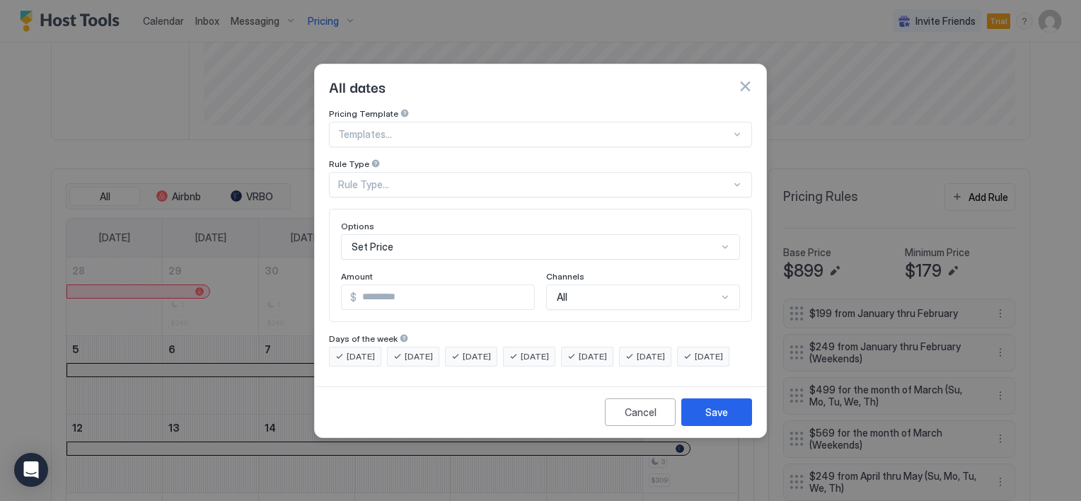
click at [741, 79] on button "button" at bounding box center [745, 86] width 14 height 14
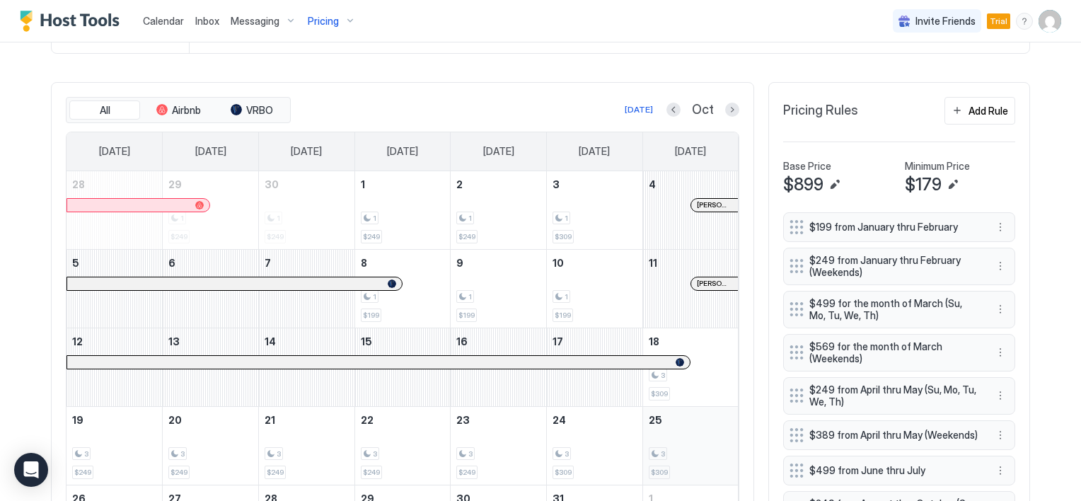
scroll to position [407, 0]
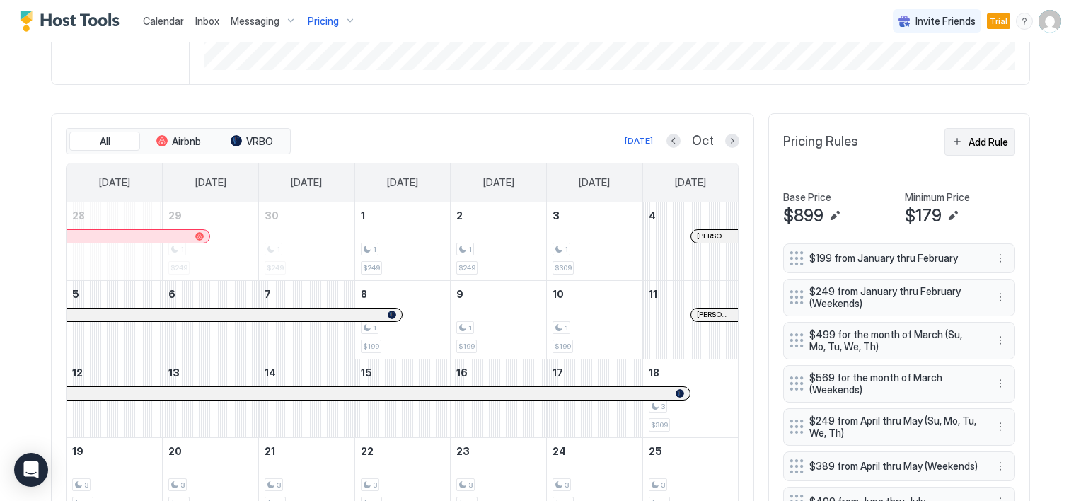
click at [953, 141] on button "Add Rule" at bounding box center [979, 142] width 71 height 28
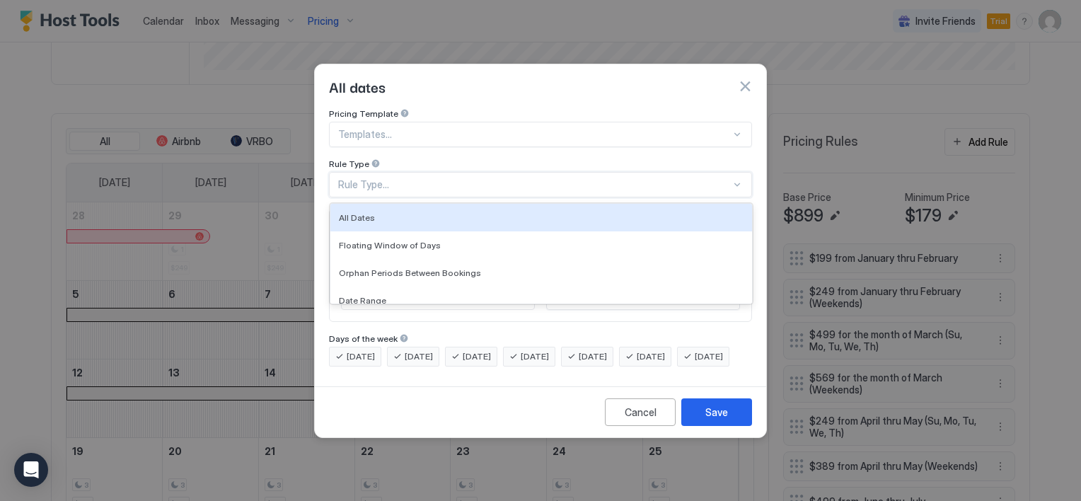
click at [390, 178] on div "Rule Type..." at bounding box center [534, 184] width 393 height 13
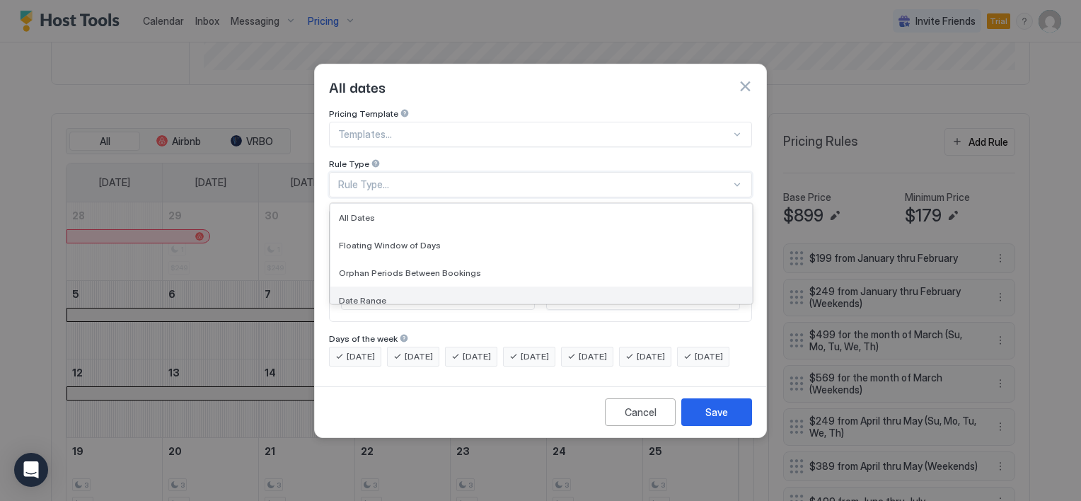
click at [374, 295] on span "Date Range" at bounding box center [362, 300] width 47 height 11
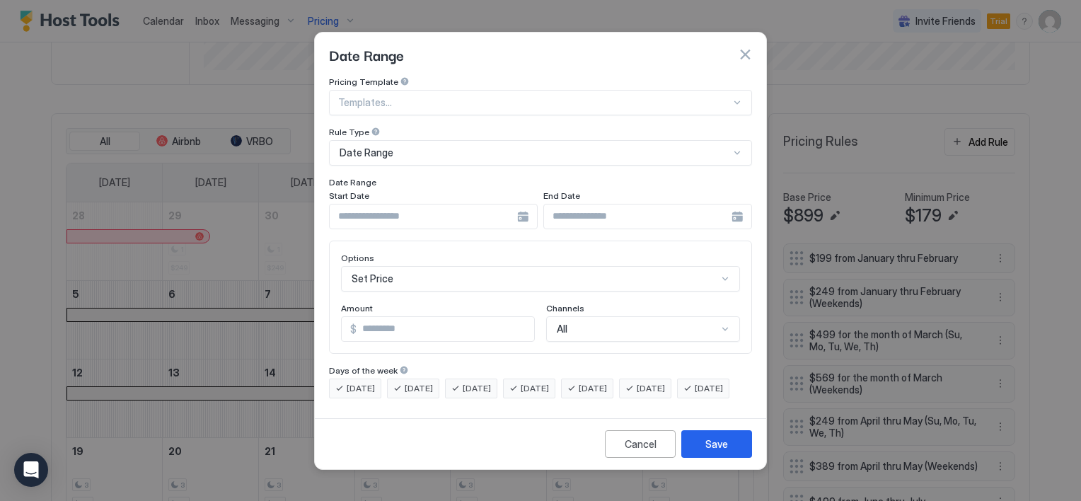
click at [519, 206] on div at bounding box center [433, 216] width 209 height 25
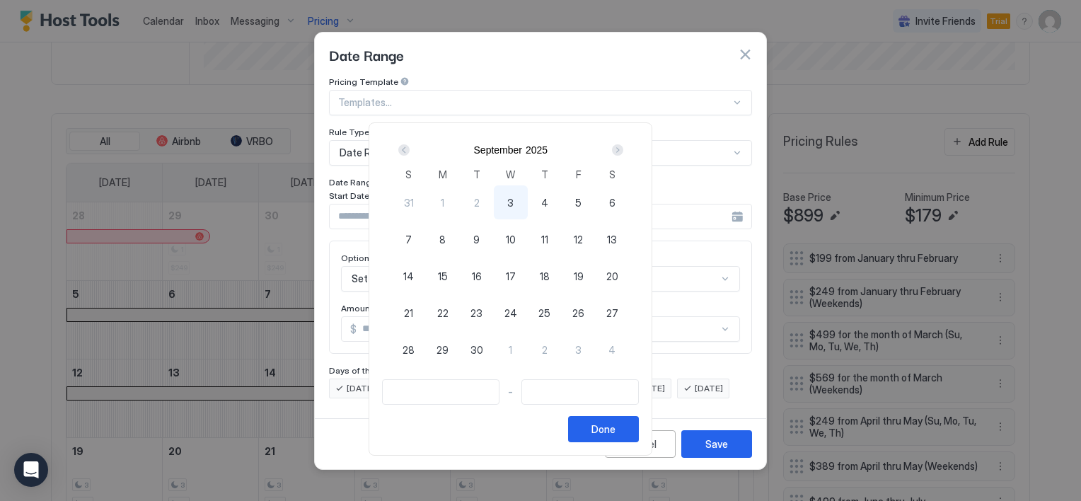
click at [623, 149] on div "Next" at bounding box center [617, 149] width 11 height 11
click at [528, 237] on div "8" at bounding box center [511, 239] width 34 height 34
type input "**********"
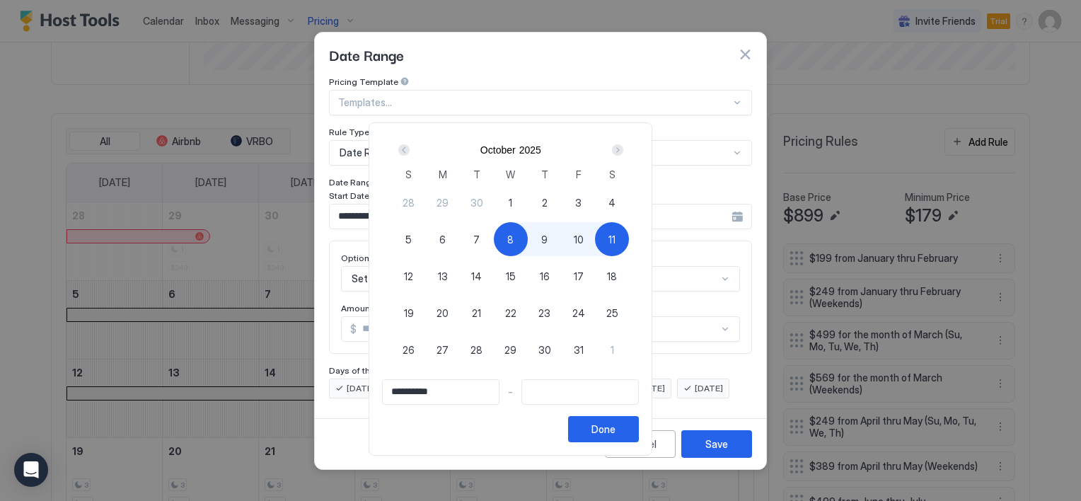
click at [629, 237] on div "11" at bounding box center [612, 239] width 34 height 34
type input "**********"
click at [615, 429] on div "Done" at bounding box center [603, 429] width 24 height 15
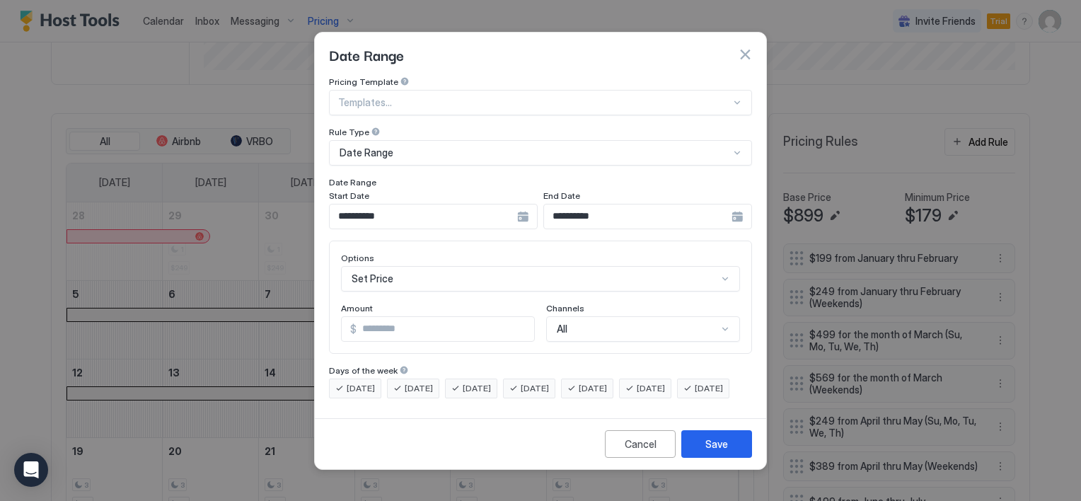
click at [395, 317] on input "*" at bounding box center [446, 329] width 178 height 24
type input "***"
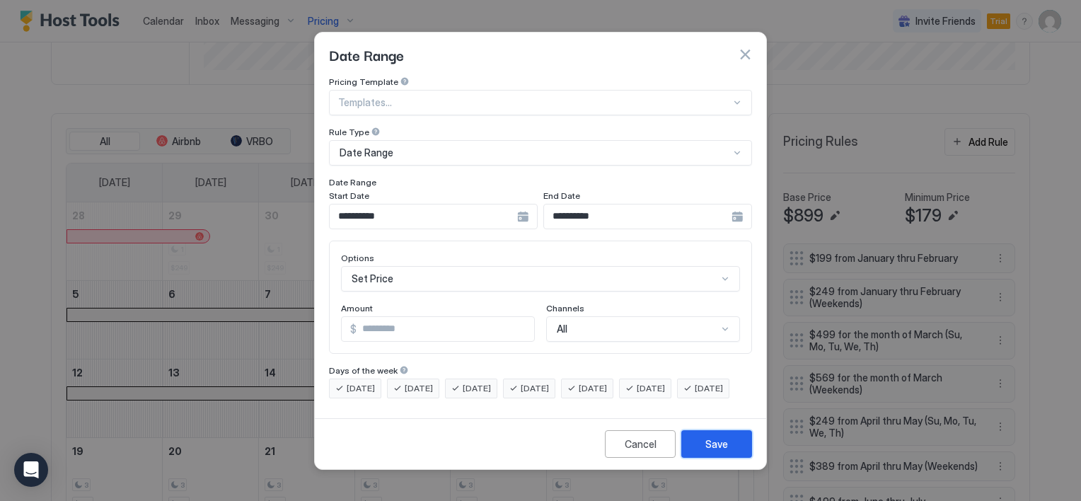
click at [730, 455] on button "Save" at bounding box center [716, 444] width 71 height 28
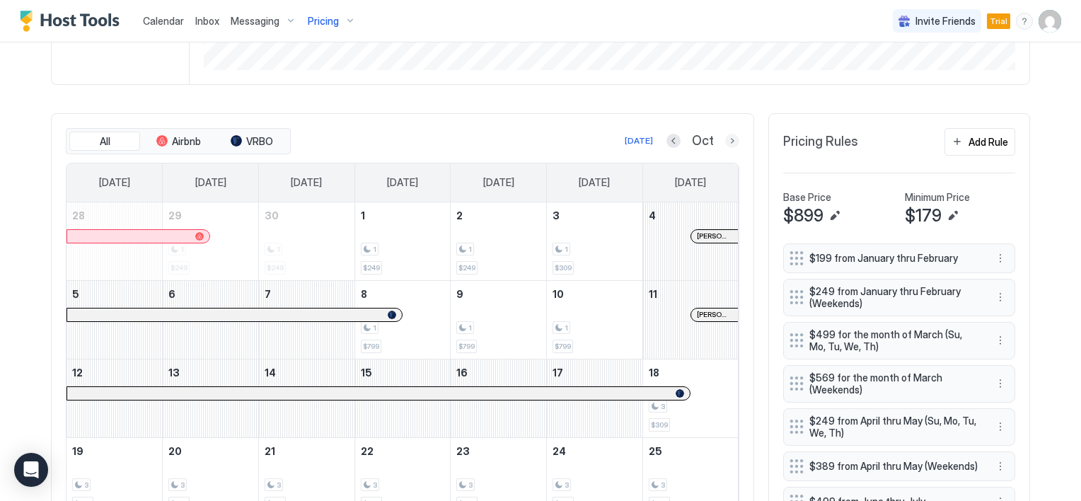
click at [725, 139] on button "Next month" at bounding box center [732, 141] width 14 height 14
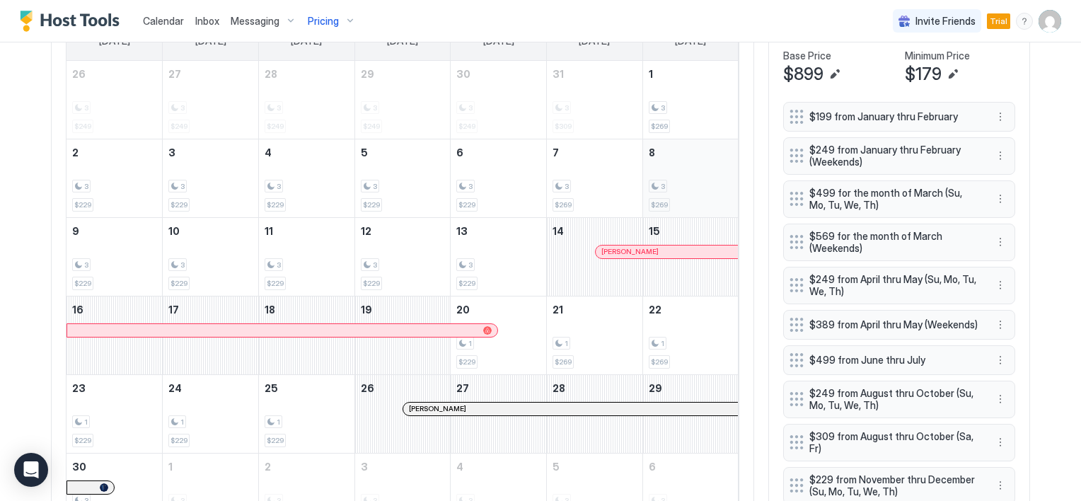
scroll to position [478, 0]
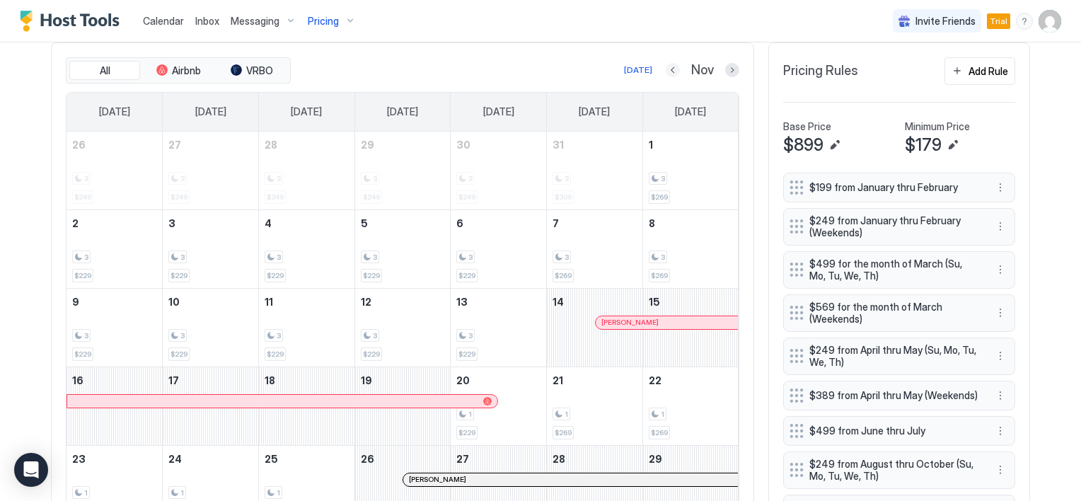
click at [666, 70] on button "Previous month" at bounding box center [673, 70] width 14 height 14
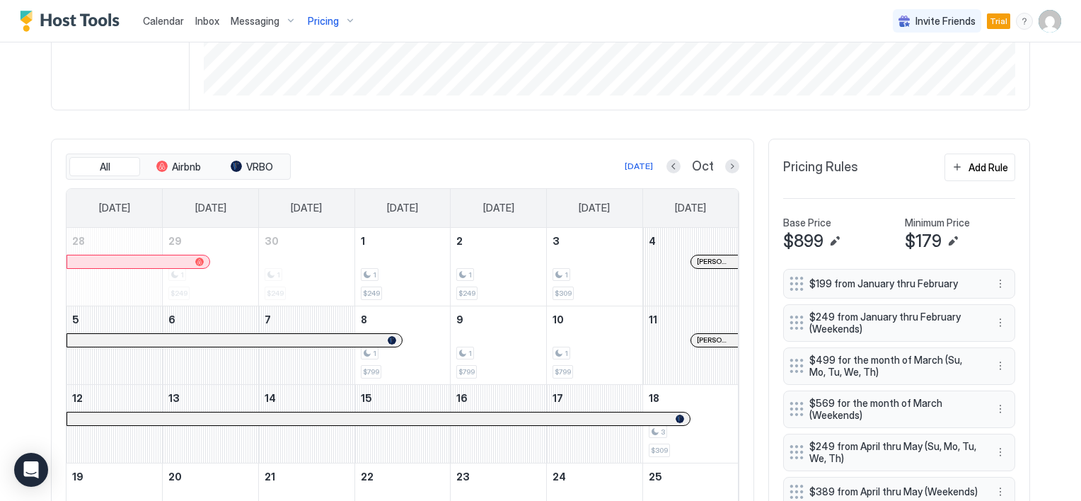
scroll to position [380, 0]
click at [969, 168] on div "Add Rule" at bounding box center [988, 169] width 40 height 15
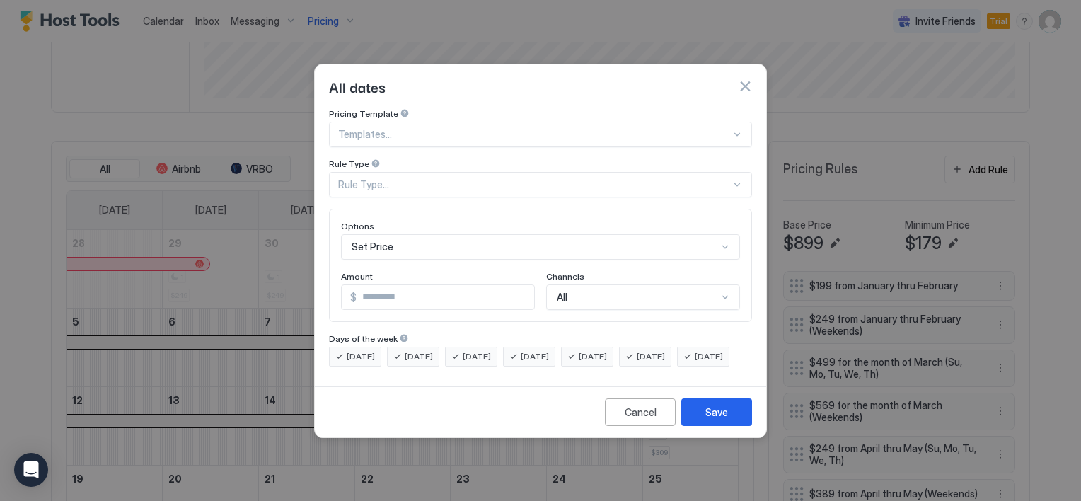
click at [748, 79] on button "button" at bounding box center [745, 86] width 14 height 14
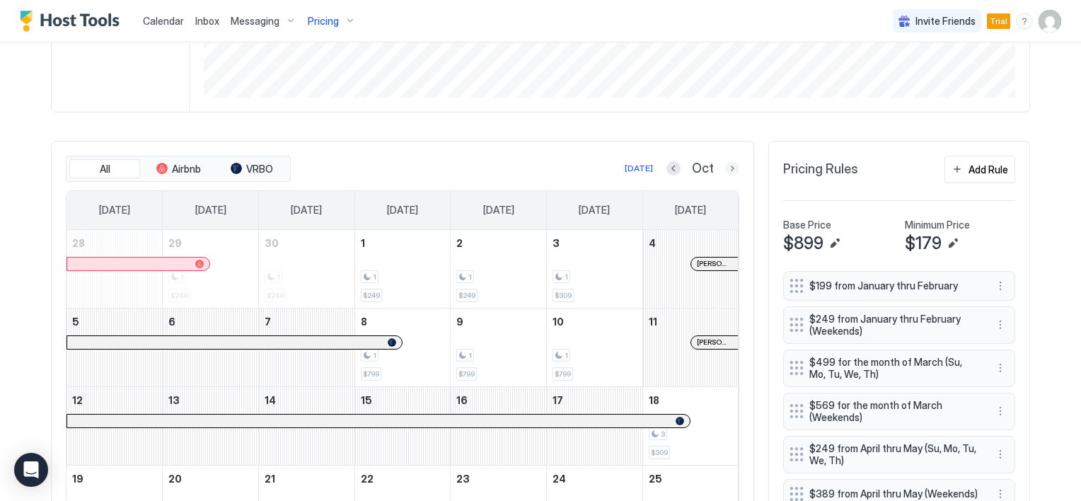
click at [725, 166] on button "Next month" at bounding box center [732, 168] width 14 height 14
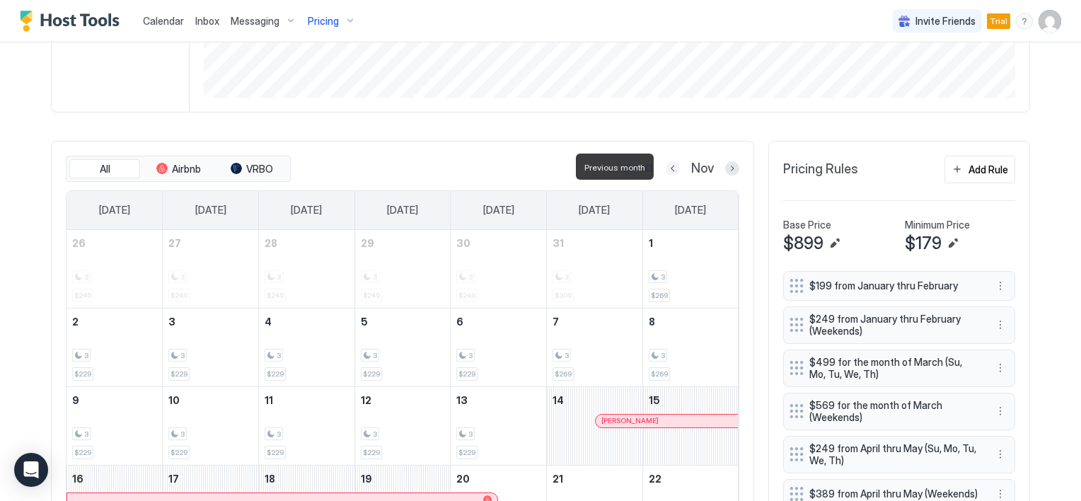
click at [668, 167] on button "Previous month" at bounding box center [673, 168] width 14 height 14
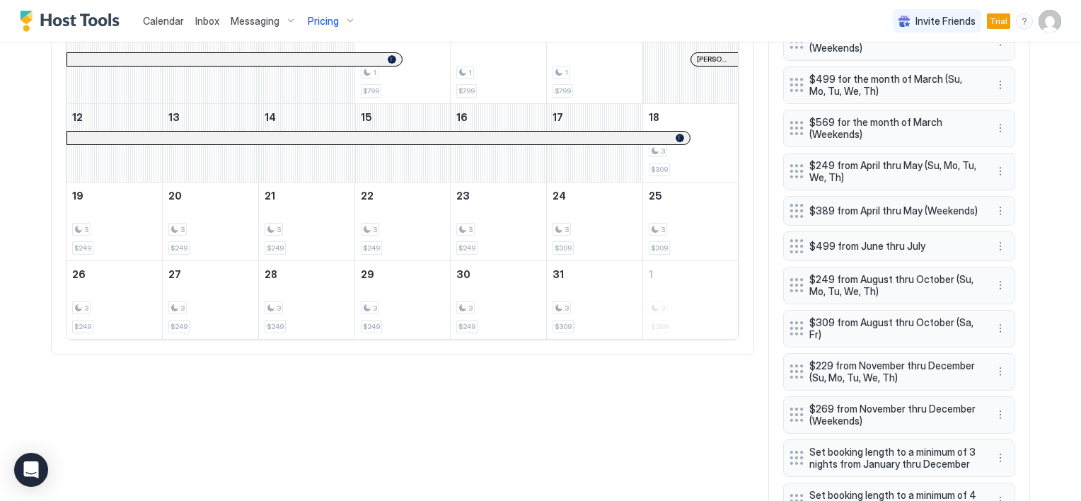
scroll to position [451, 0]
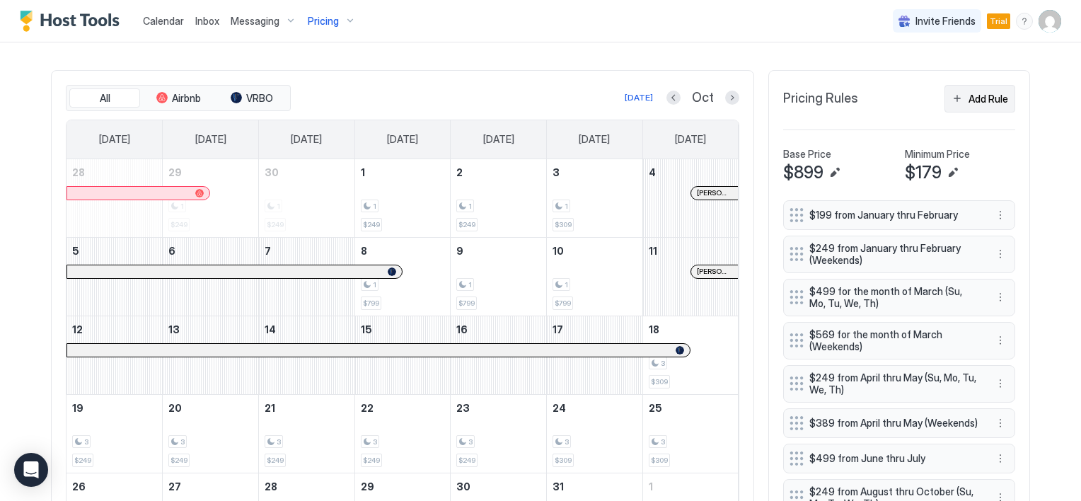
click at [959, 96] on button "Add Rule" at bounding box center [979, 99] width 71 height 28
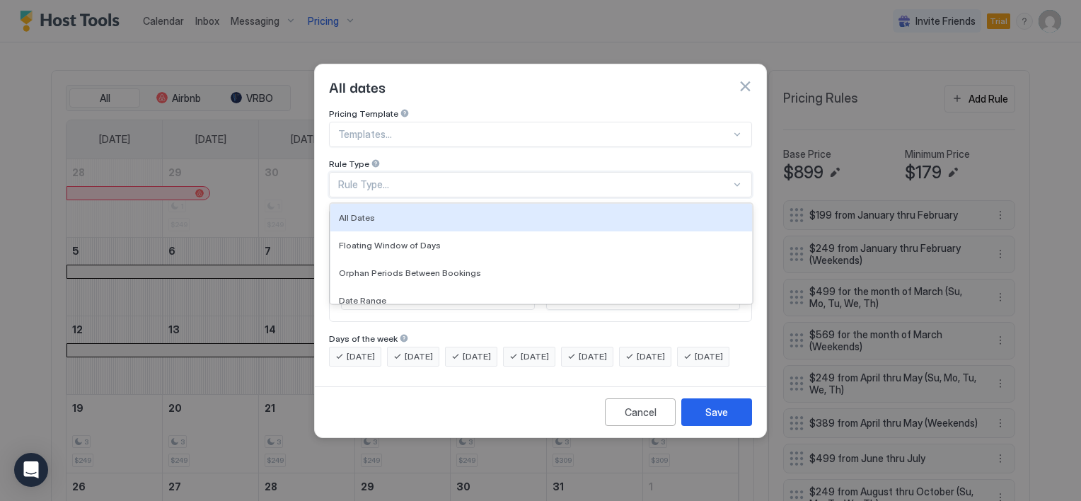
click at [524, 178] on div "Rule Type..." at bounding box center [534, 184] width 393 height 13
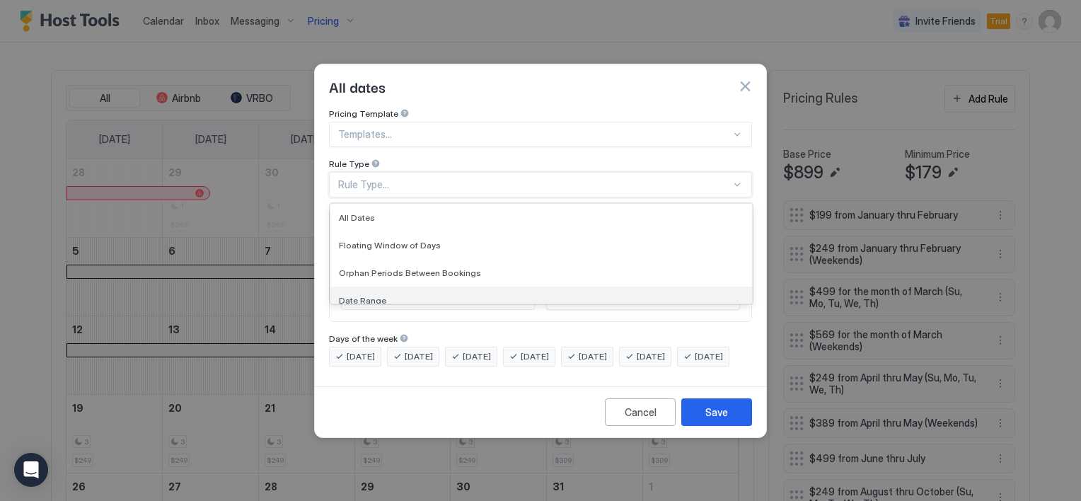
click at [415, 287] on div "Date Range" at bounding box center [541, 301] width 422 height 28
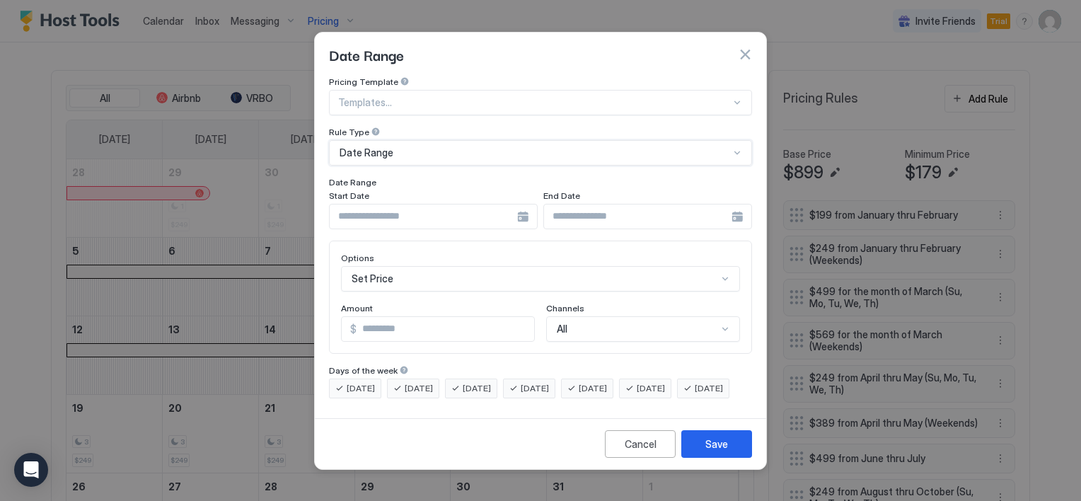
click at [518, 204] on div at bounding box center [433, 216] width 209 height 25
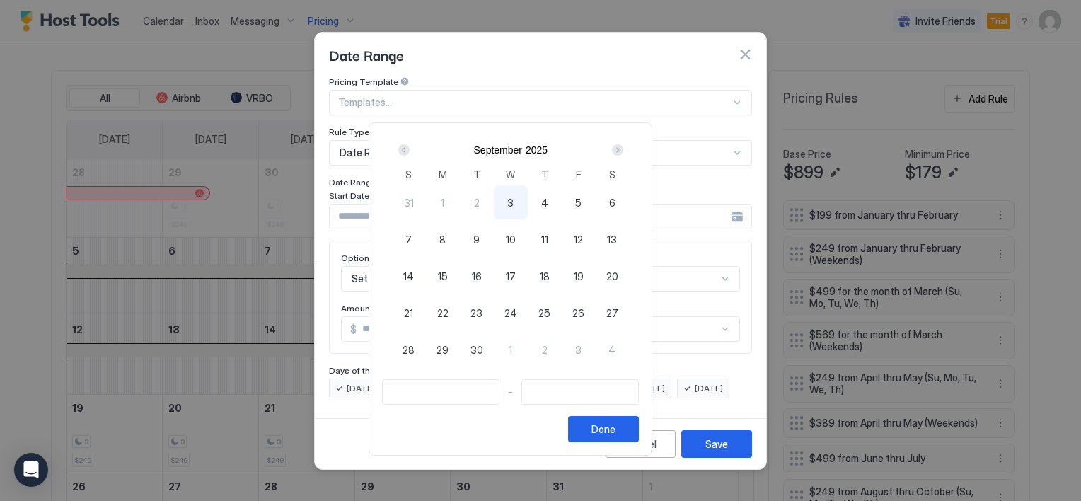
click at [623, 149] on div "Next" at bounding box center [617, 149] width 11 height 11
click at [617, 274] on span "18" at bounding box center [612, 276] width 10 height 15
type input "**********"
click at [623, 153] on div "Next" at bounding box center [617, 149] width 11 height 11
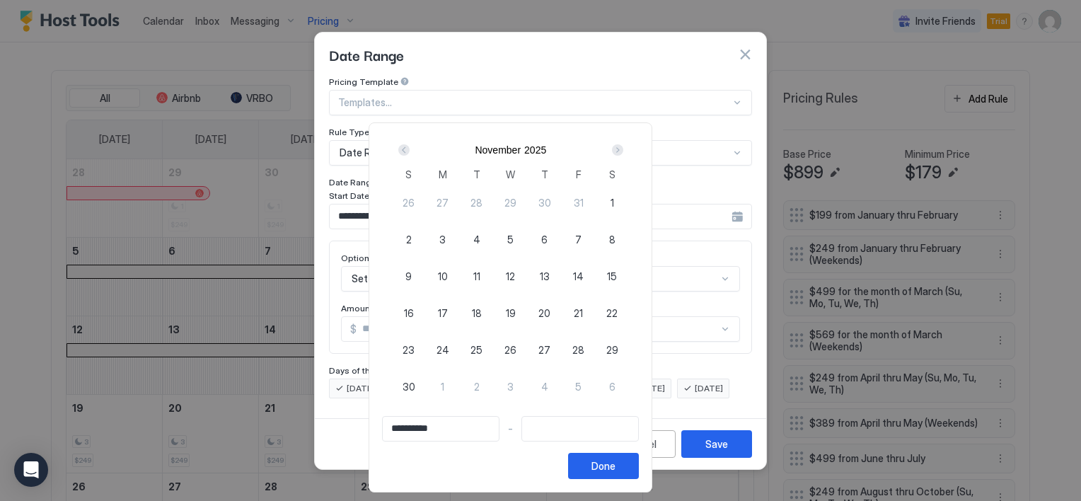
click at [623, 153] on div "Next" at bounding box center [617, 149] width 11 height 11
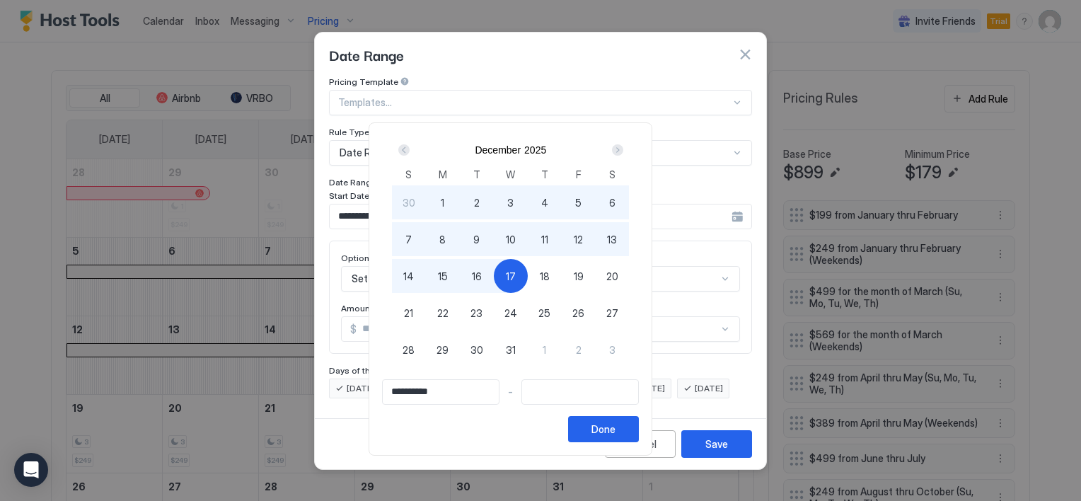
type input "**********"
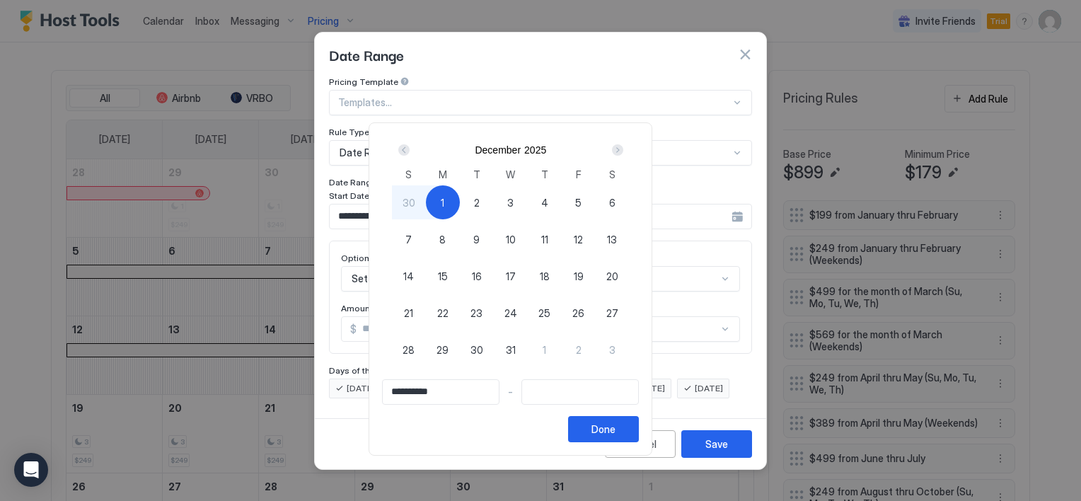
click at [741, 34] on div at bounding box center [540, 250] width 1081 height 501
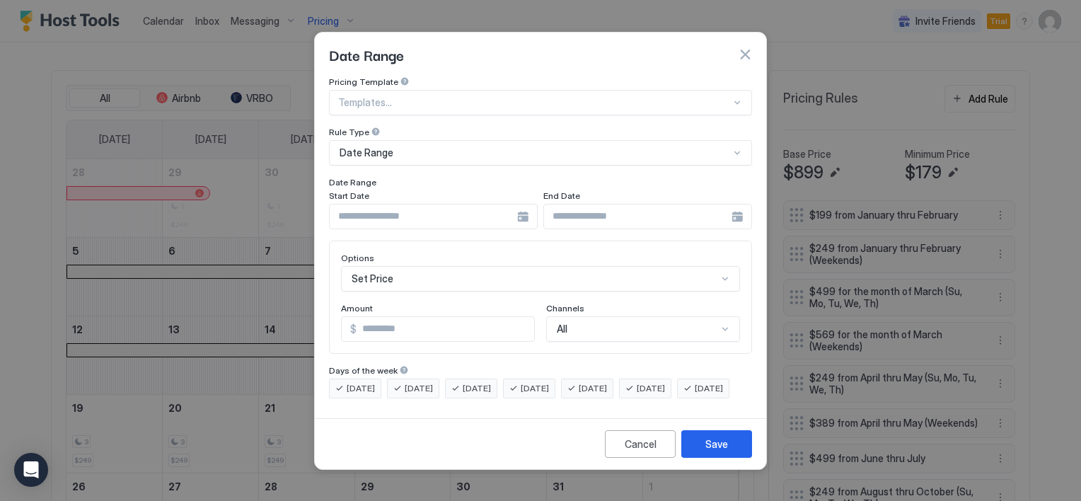
click at [744, 47] on button "button" at bounding box center [745, 54] width 14 height 14
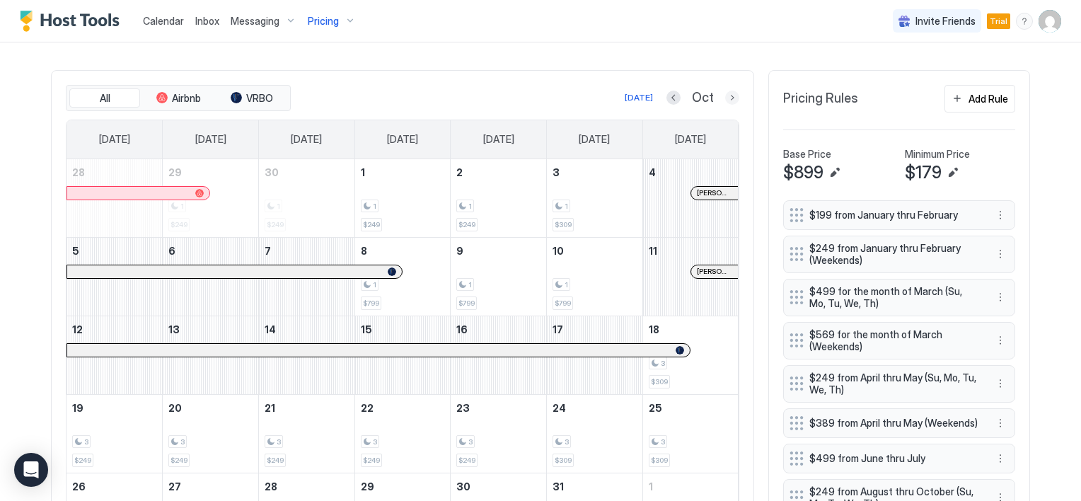
click at [730, 98] on button "Next month" at bounding box center [732, 98] width 14 height 14
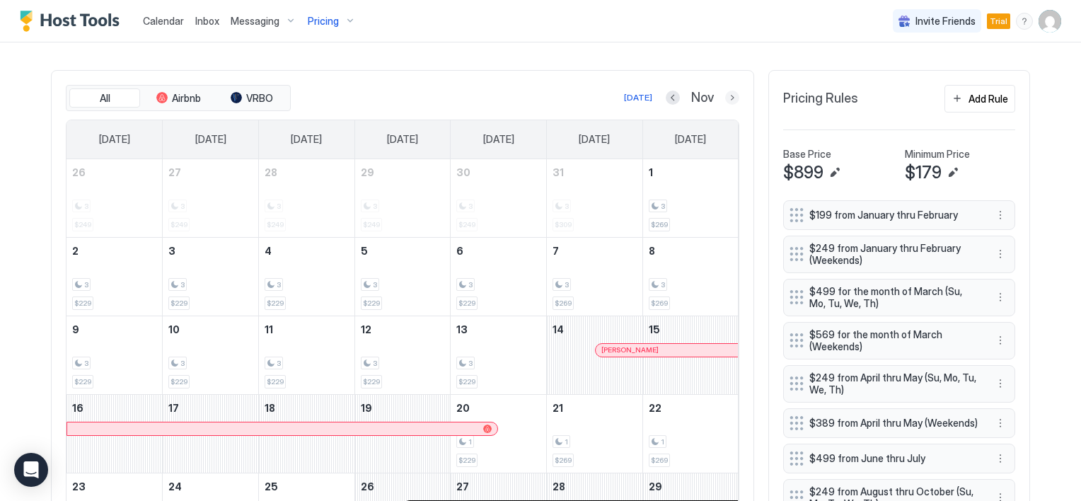
click at [726, 93] on button "Next month" at bounding box center [732, 98] width 14 height 14
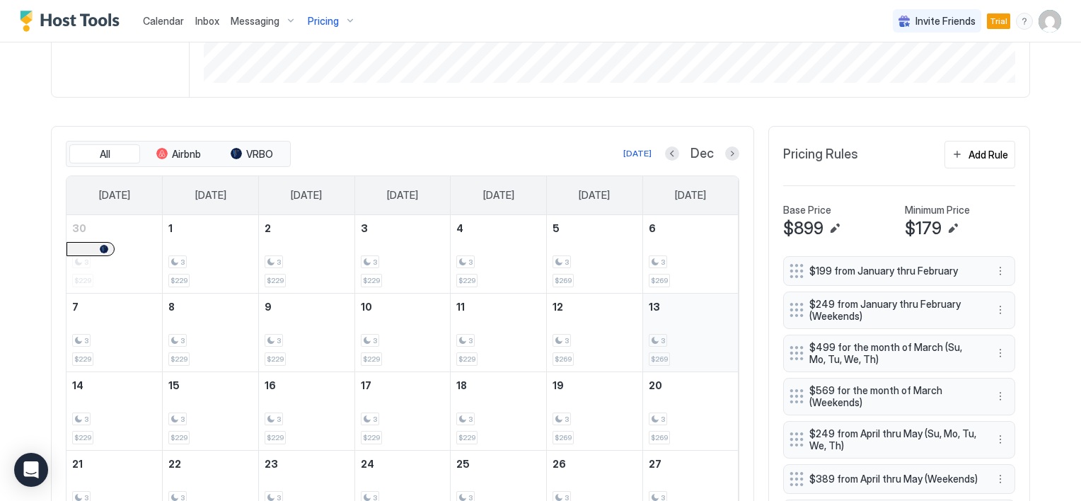
scroll to position [309, 0]
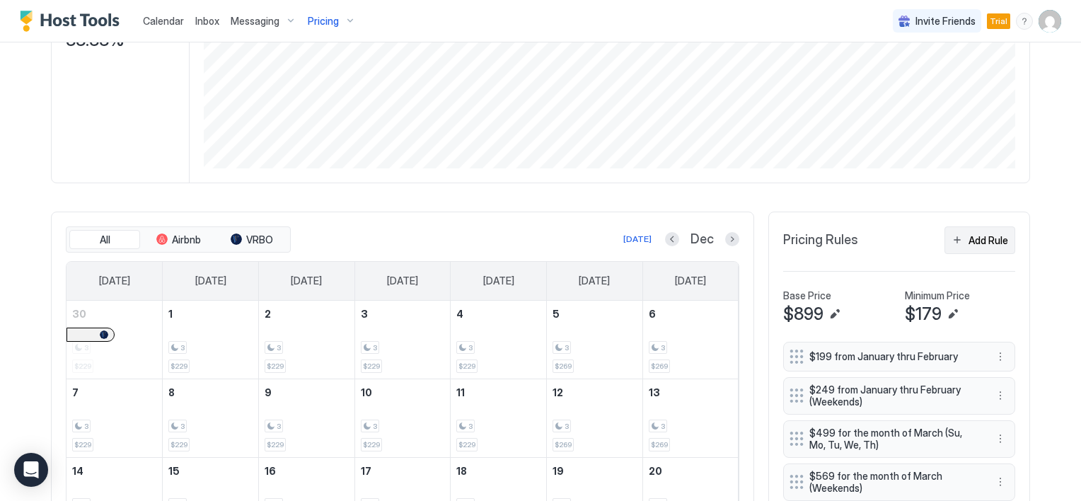
click at [949, 236] on button "Add Rule" at bounding box center [979, 240] width 71 height 28
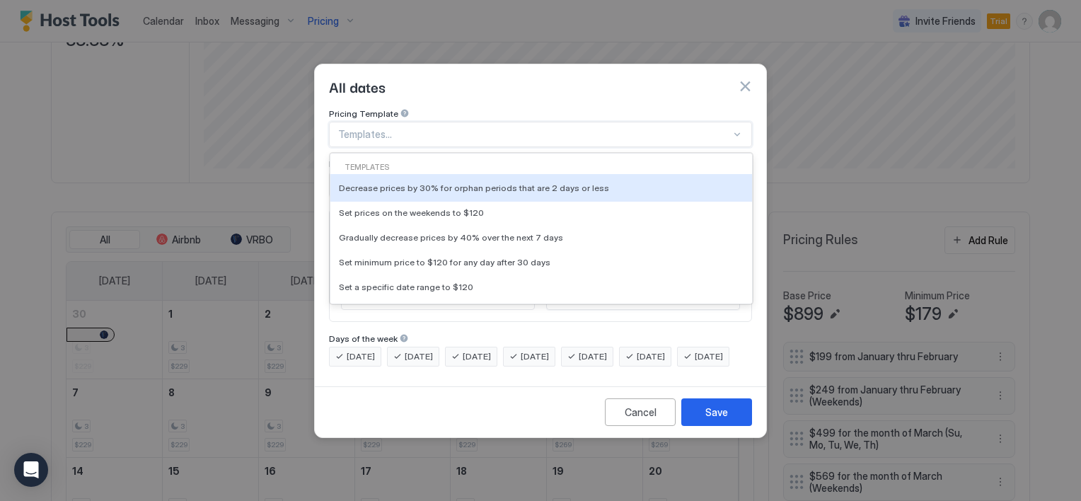
click at [736, 129] on div at bounding box center [736, 134] width 11 height 11
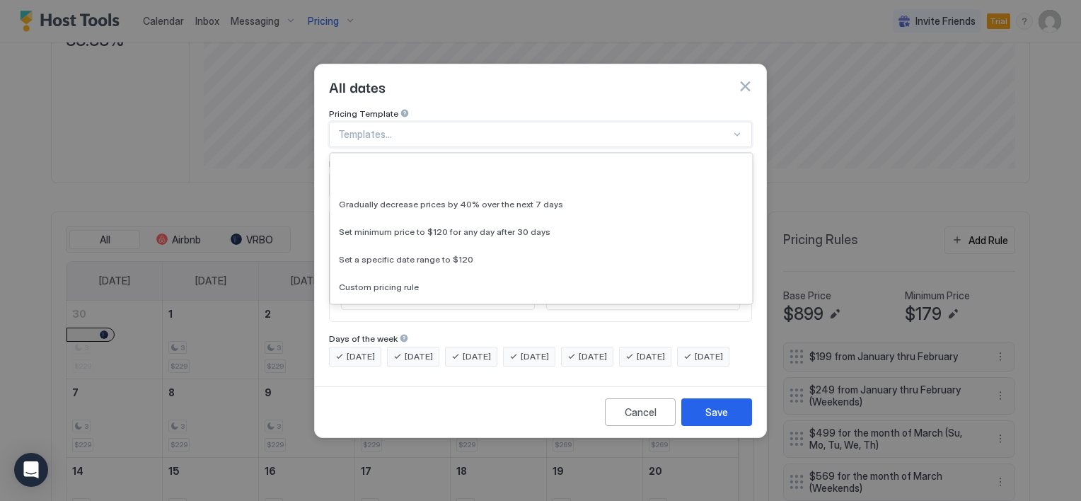
scroll to position [0, 0]
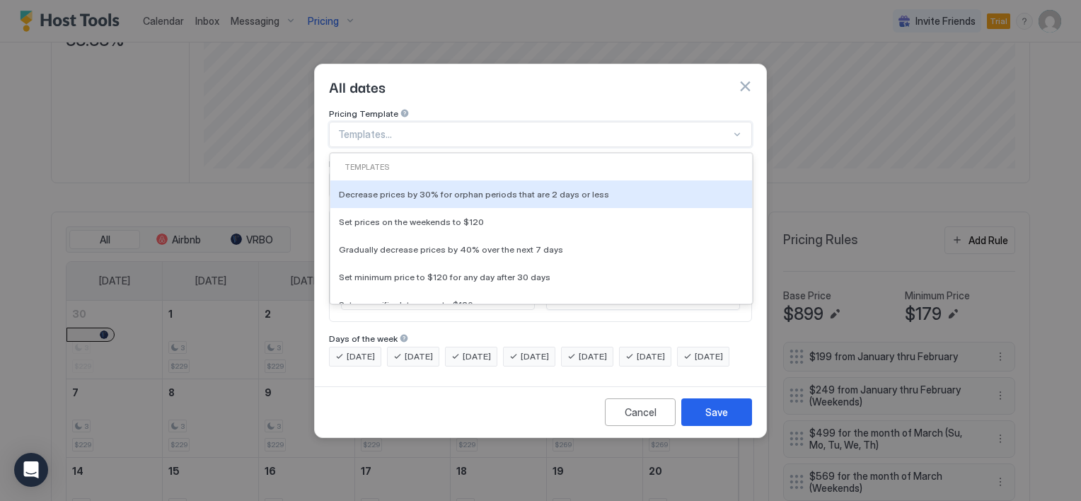
click at [730, 128] on div at bounding box center [534, 134] width 393 height 13
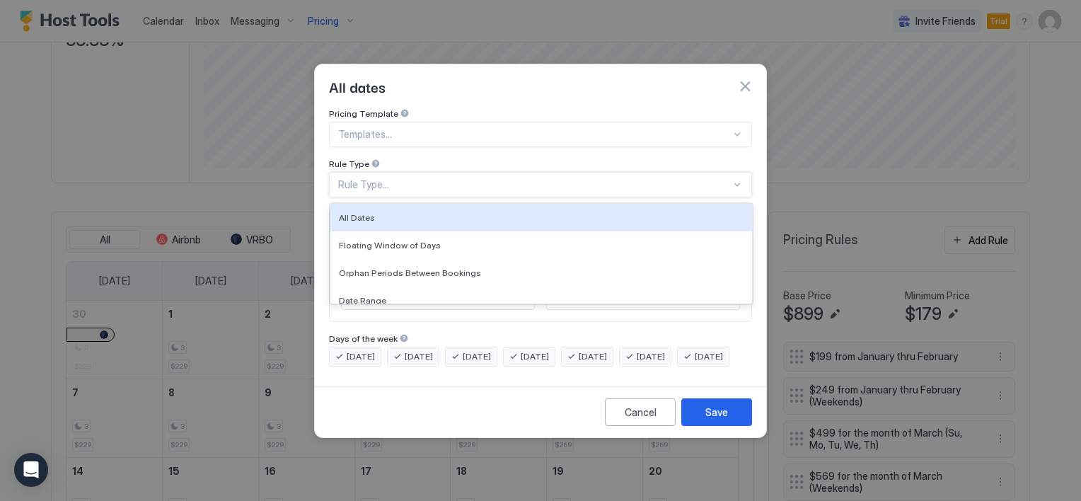
click at [468, 178] on div "Rule Type..." at bounding box center [534, 184] width 393 height 13
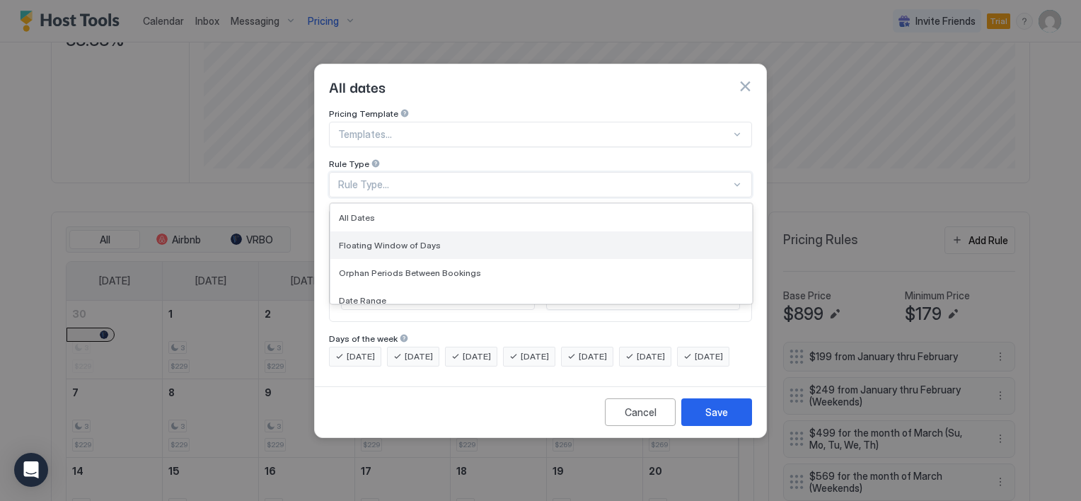
scroll to position [71, 0]
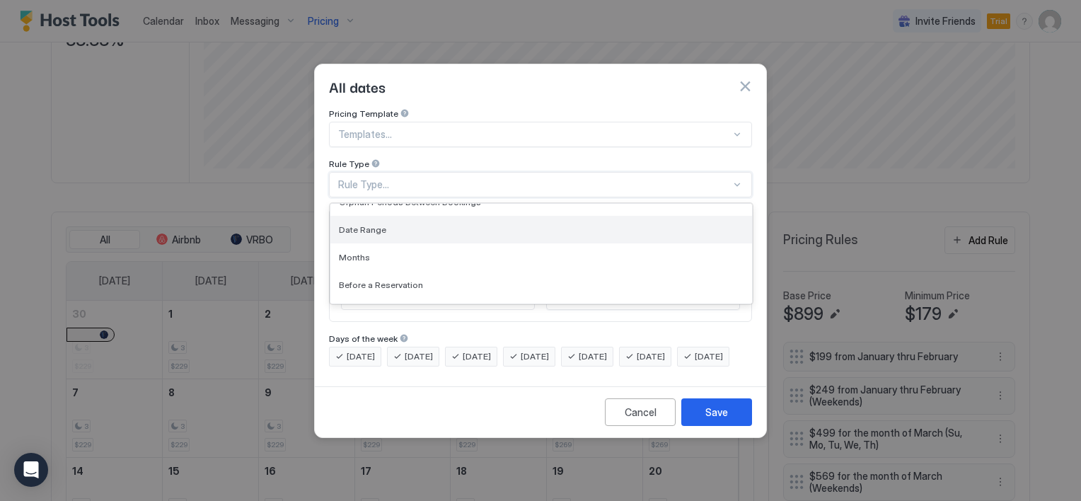
click at [391, 224] on div "Date Range" at bounding box center [541, 229] width 405 height 11
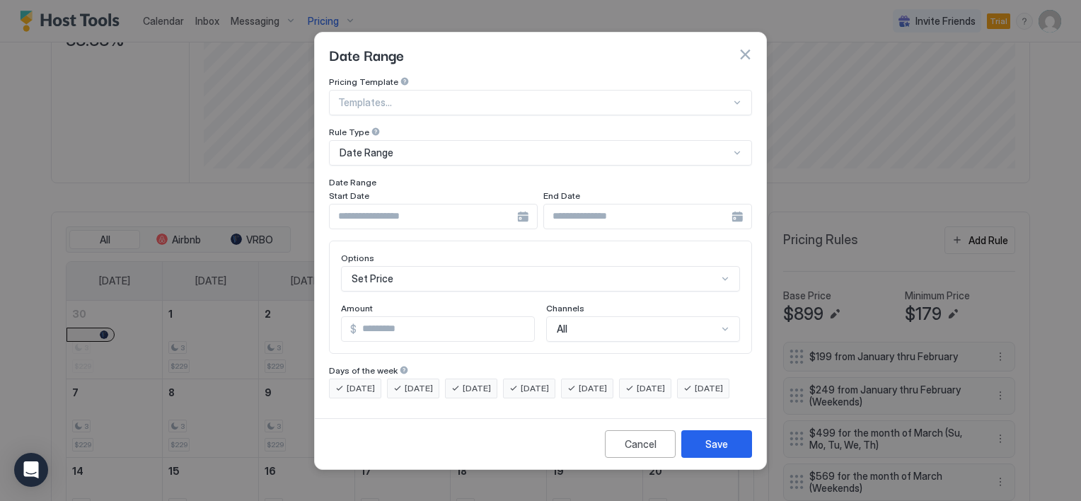
click at [522, 204] on div at bounding box center [433, 216] width 209 height 25
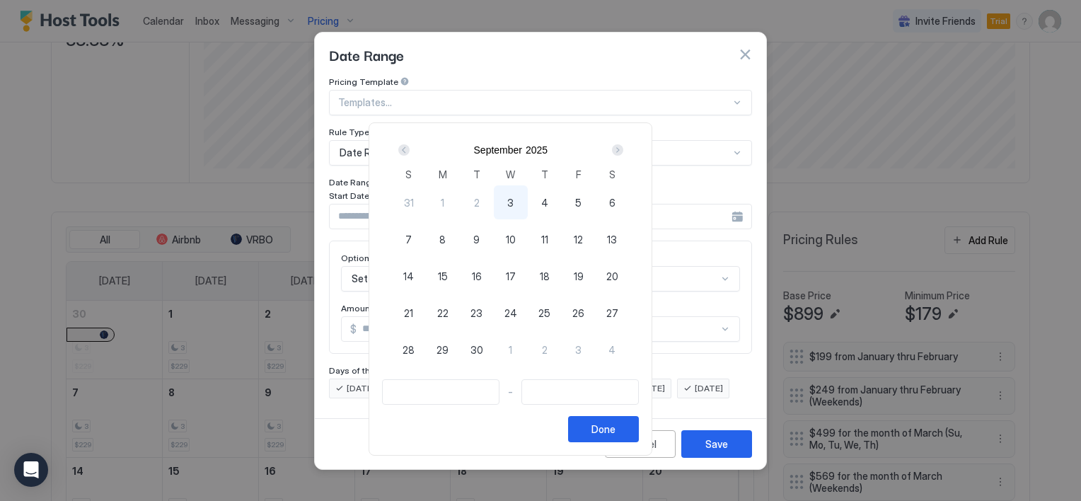
click at [623, 148] on div "Next" at bounding box center [617, 149] width 11 height 11
click at [617, 276] on span "18" at bounding box center [612, 276] width 10 height 15
type input "**********"
click at [623, 147] on div "Next" at bounding box center [617, 149] width 11 height 11
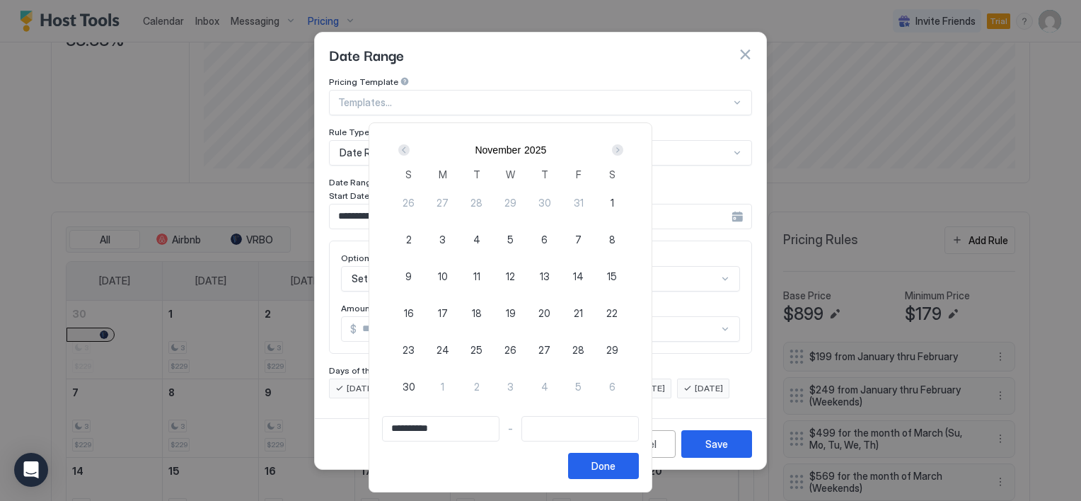
click at [623, 147] on div "Next" at bounding box center [617, 149] width 11 height 11
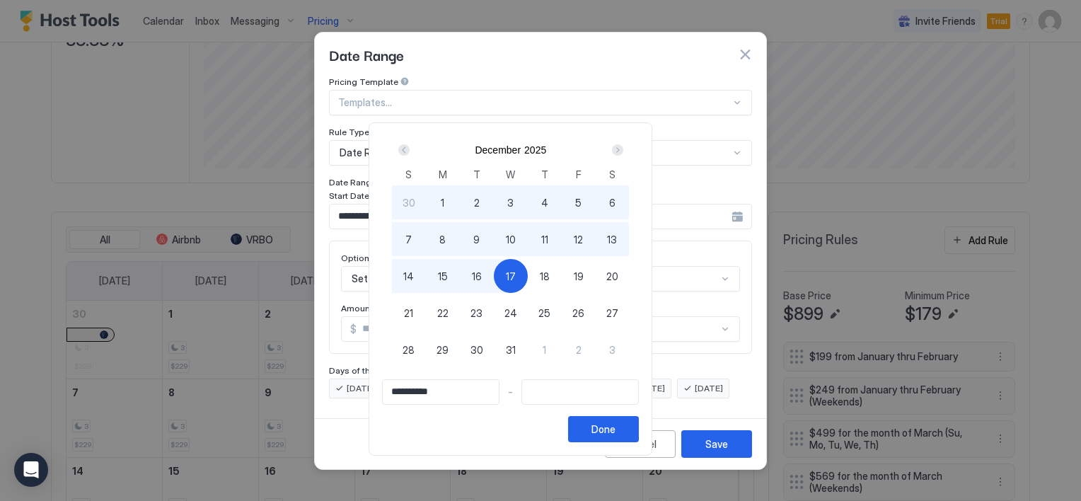
type input "**********"
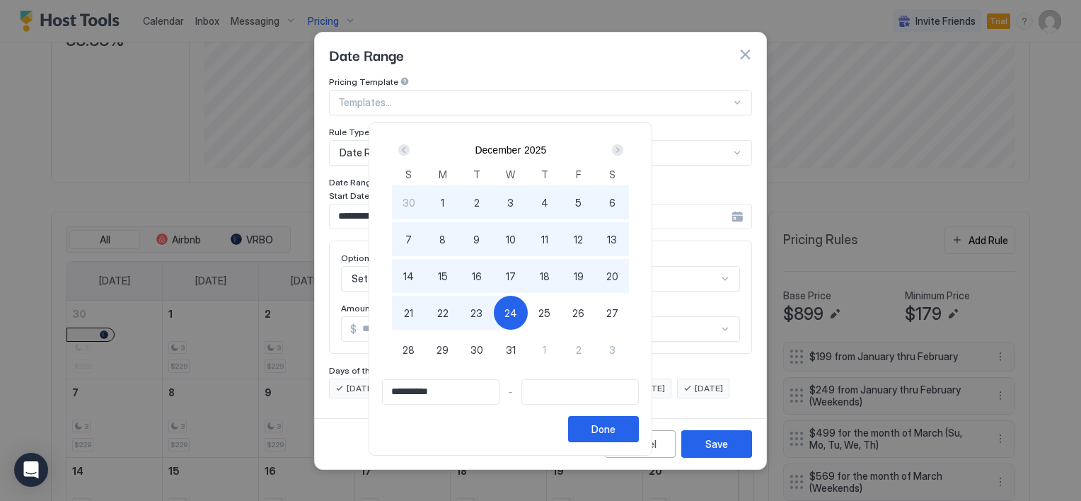
click at [517, 306] on span "24" at bounding box center [510, 313] width 13 height 15
type input "**********"
click at [639, 427] on button "Done" at bounding box center [603, 429] width 71 height 26
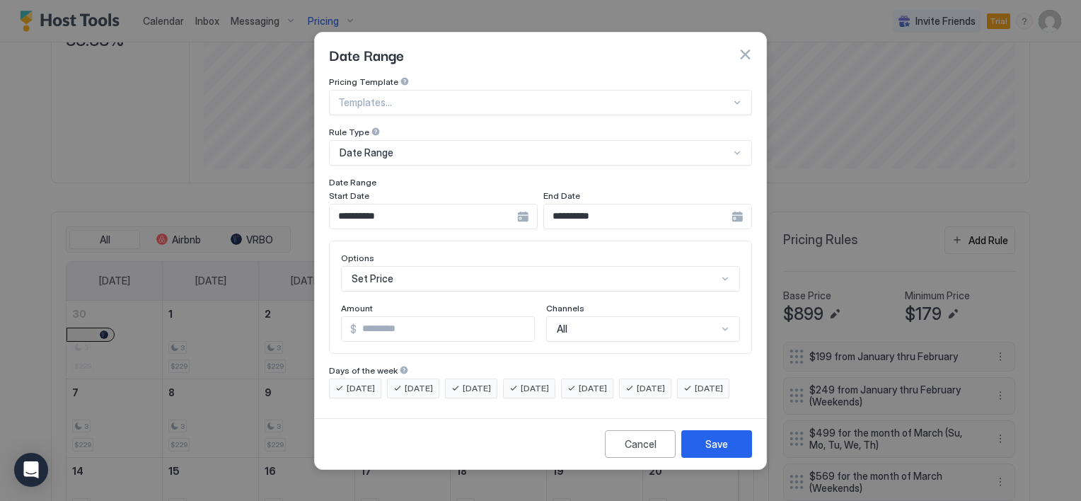
click at [393, 266] on div "Set Price" at bounding box center [540, 278] width 399 height 25
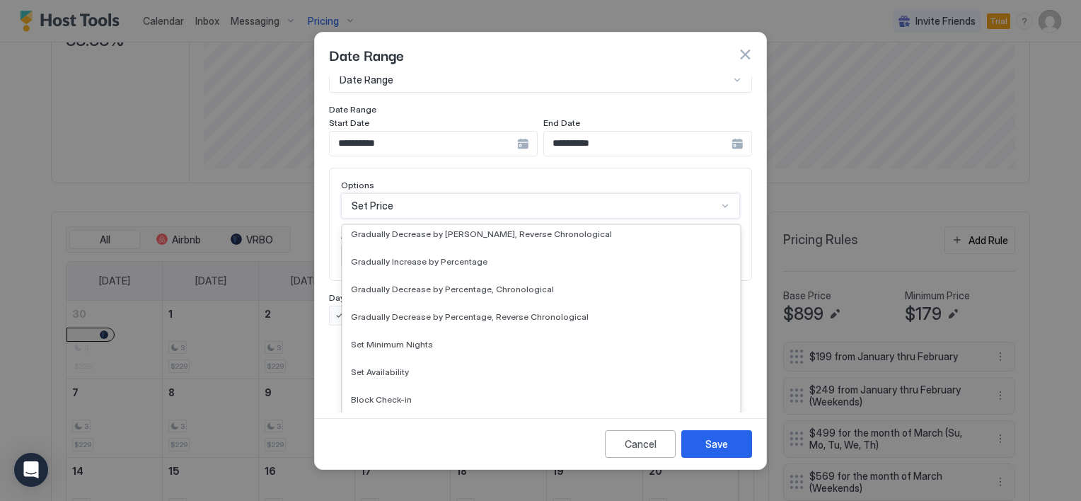
scroll to position [257, 0]
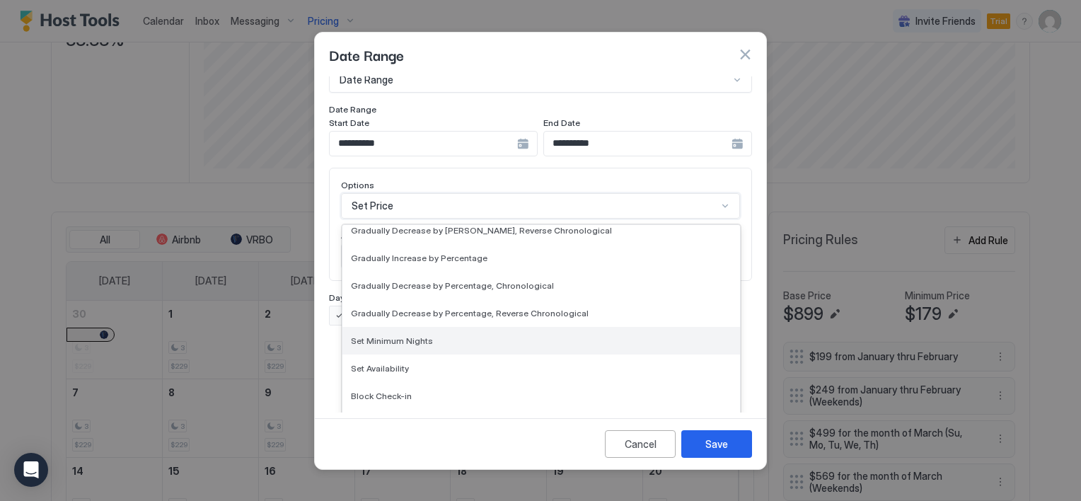
click at [408, 335] on span "Set Minimum Nights" at bounding box center [392, 340] width 82 height 11
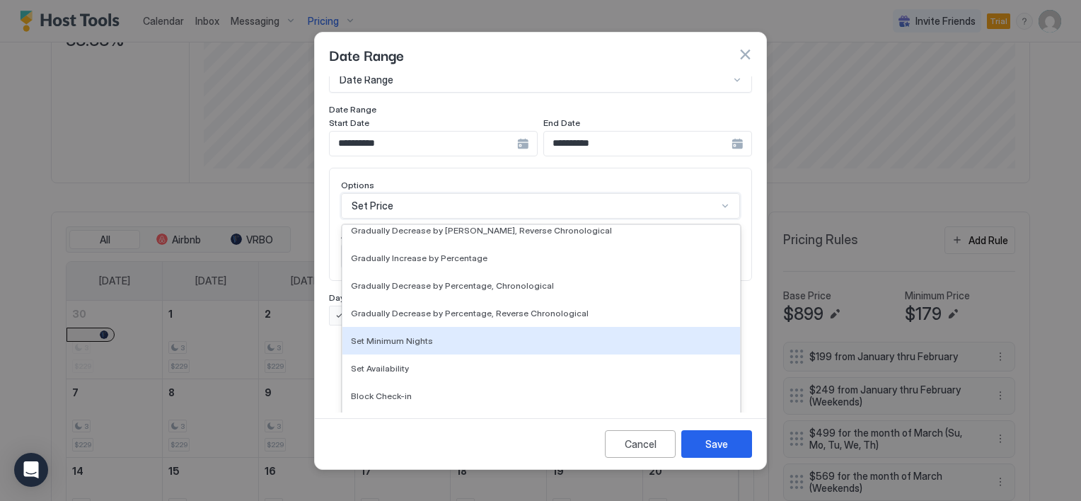
scroll to position [0, 0]
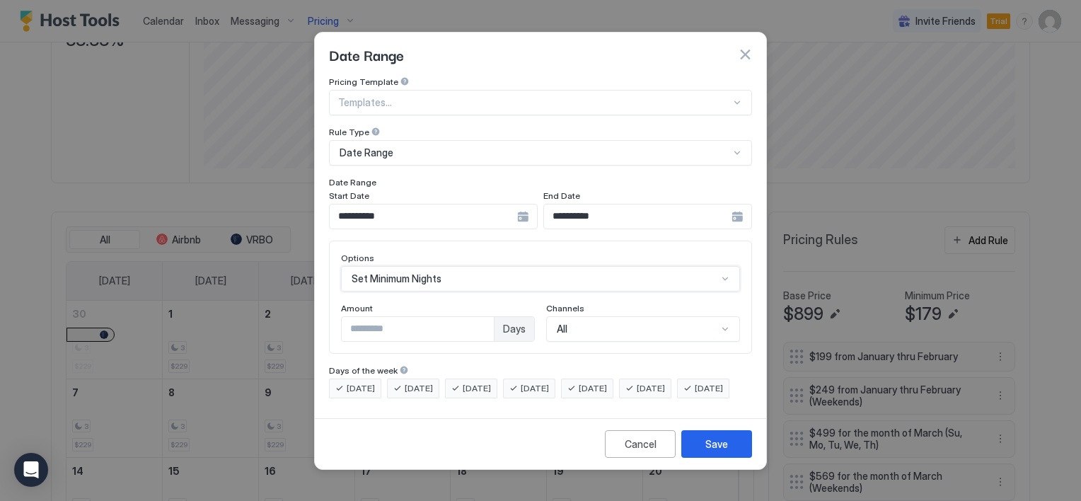
click at [401, 317] on input "*" at bounding box center [418, 329] width 152 height 24
type input "*"
click at [708, 451] on div "Save" at bounding box center [716, 443] width 23 height 15
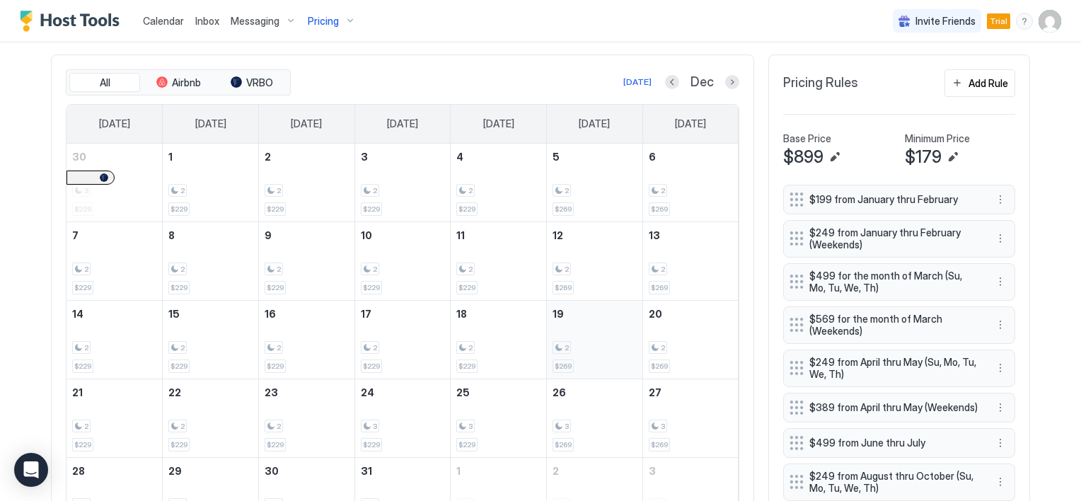
scroll to position [380, 0]
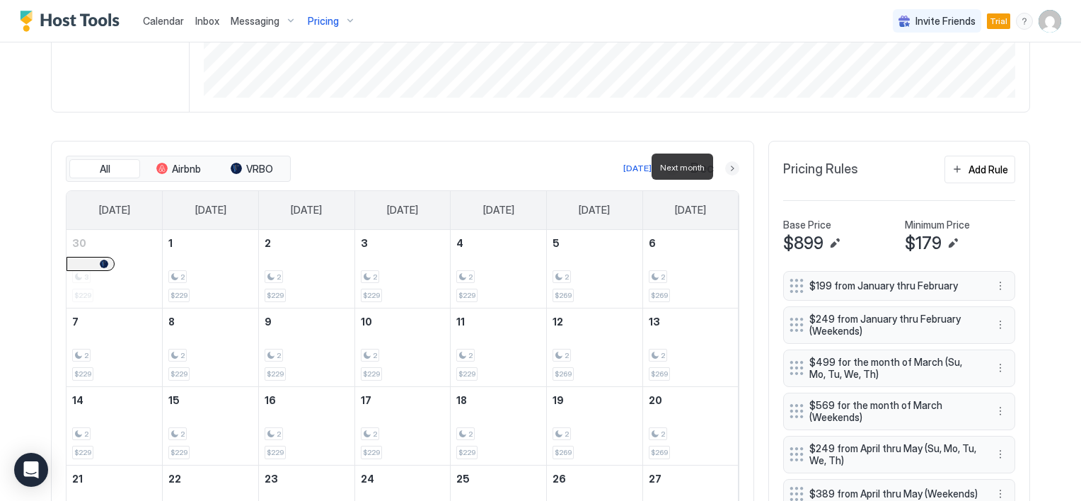
click at [729, 170] on button "Next month" at bounding box center [732, 168] width 14 height 14
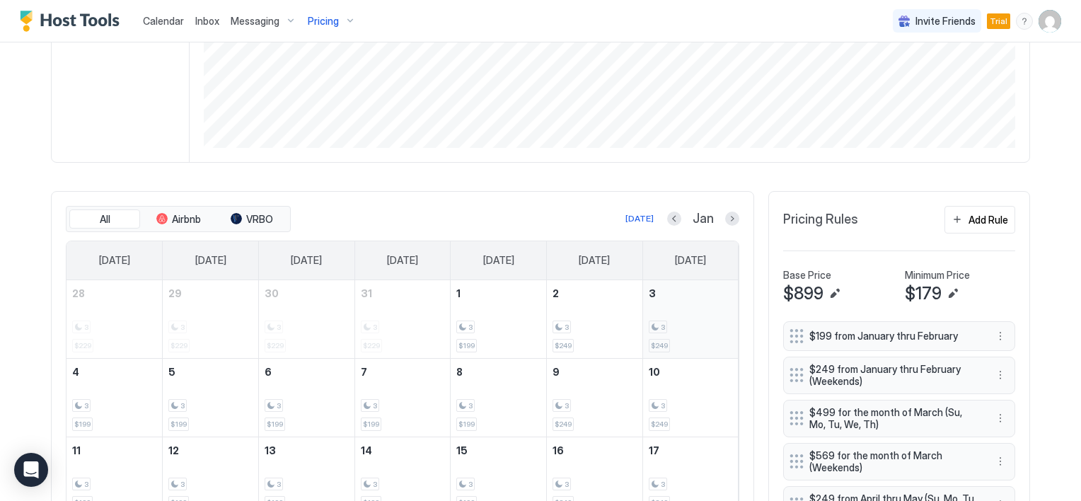
scroll to position [309, 0]
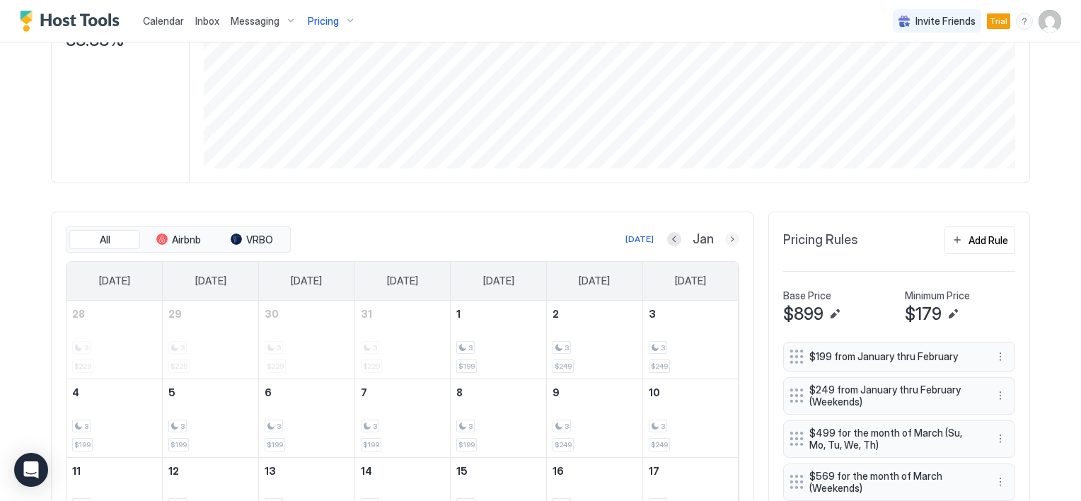
click at [727, 239] on button "Next month" at bounding box center [732, 239] width 14 height 14
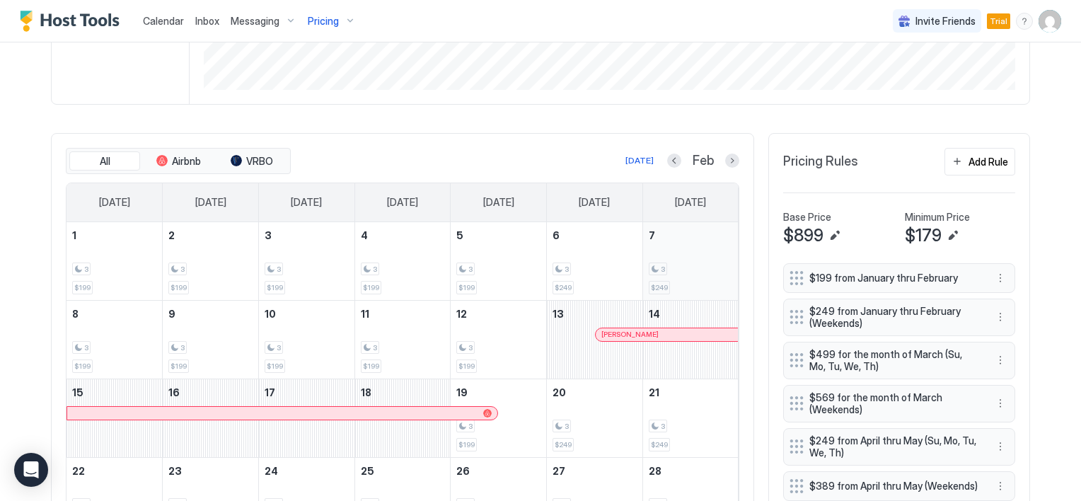
scroll to position [380, 0]
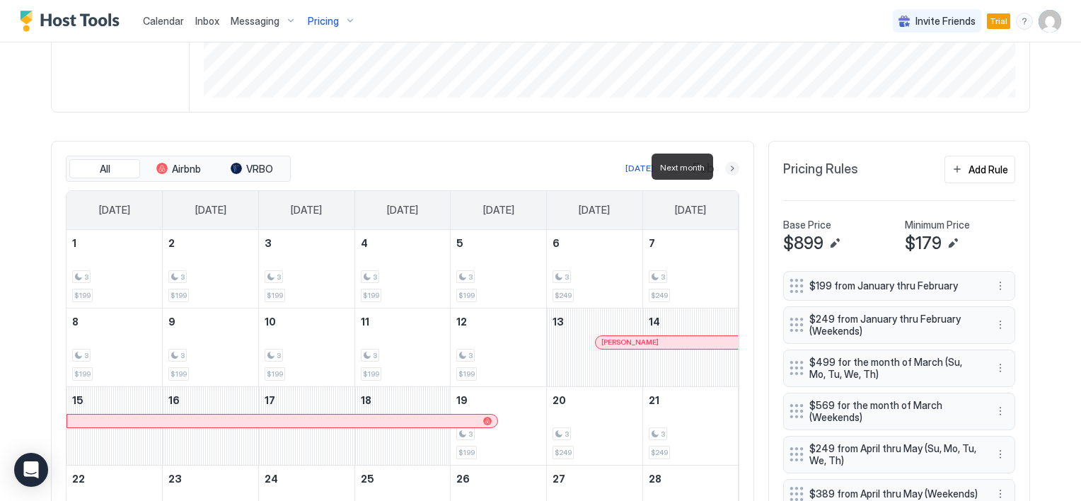
click at [731, 168] on button "Next month" at bounding box center [732, 168] width 14 height 14
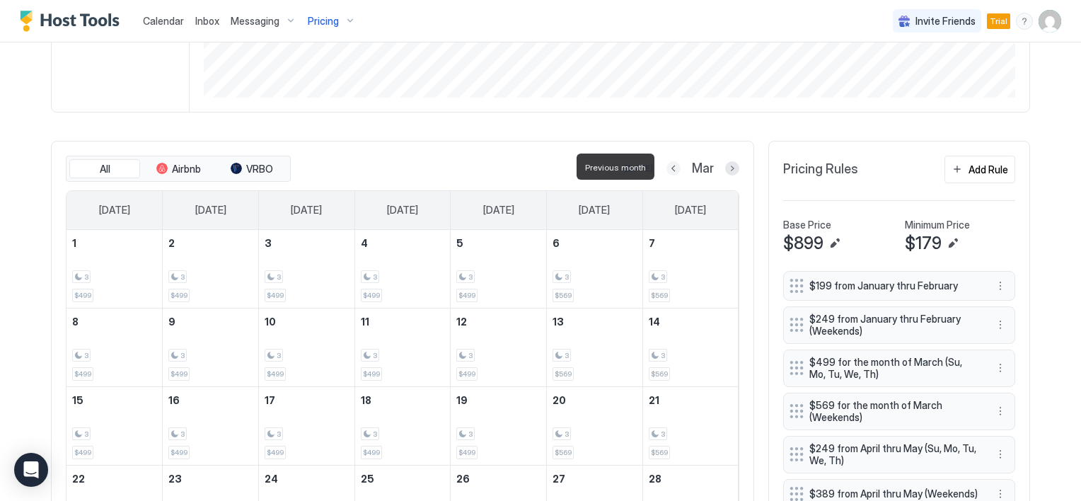
click at [666, 166] on button "Previous month" at bounding box center [673, 168] width 14 height 14
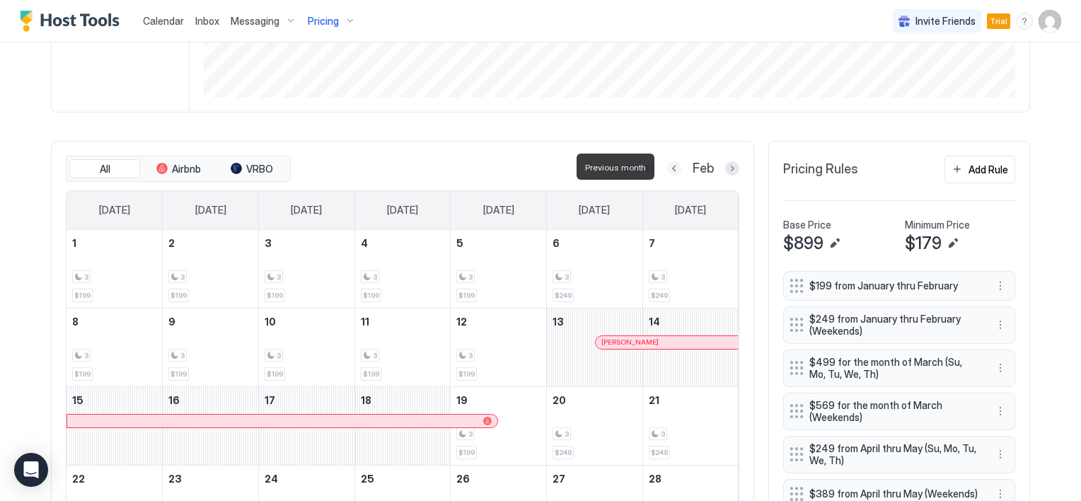
click at [667, 166] on button "Previous month" at bounding box center [674, 168] width 14 height 14
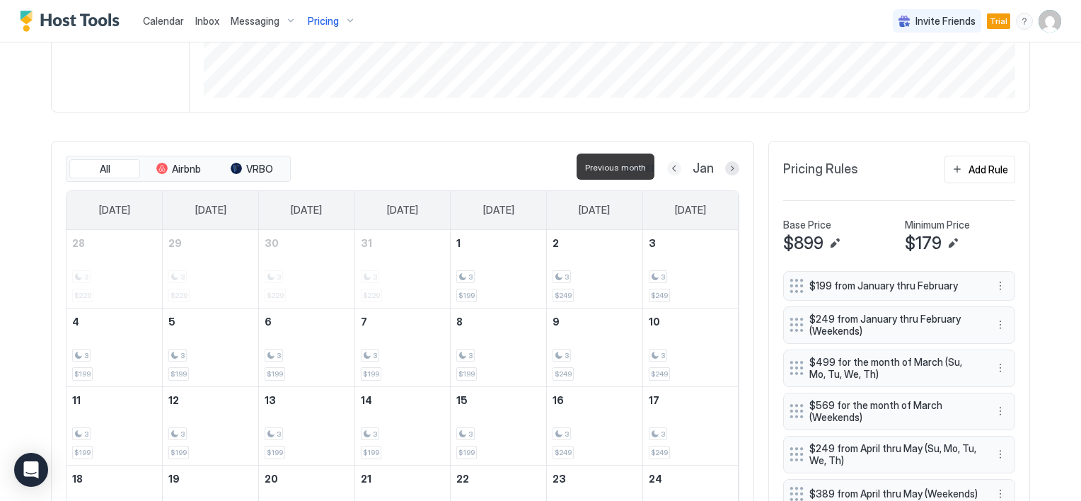
click at [667, 166] on button "Previous month" at bounding box center [674, 168] width 14 height 14
click at [665, 167] on button "Previous month" at bounding box center [672, 168] width 14 height 14
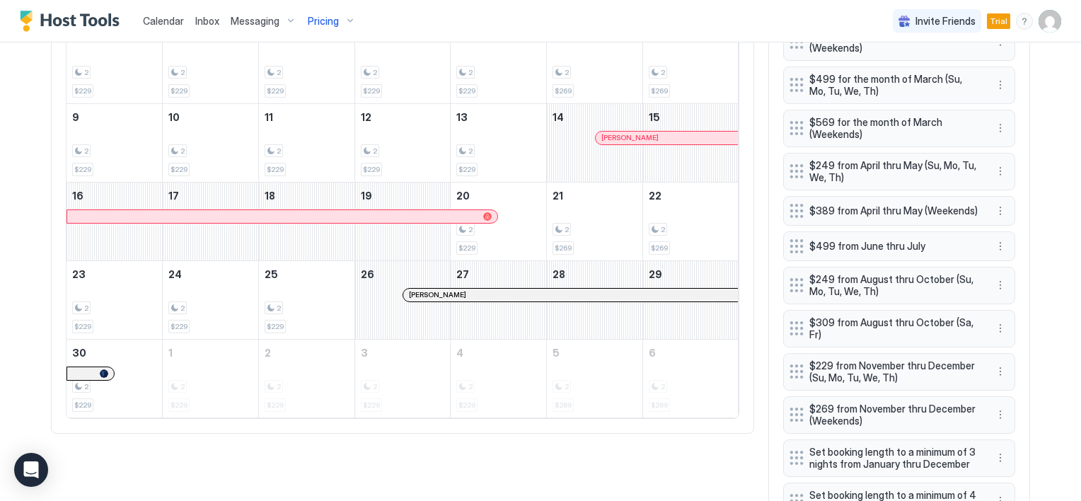
scroll to position [451, 0]
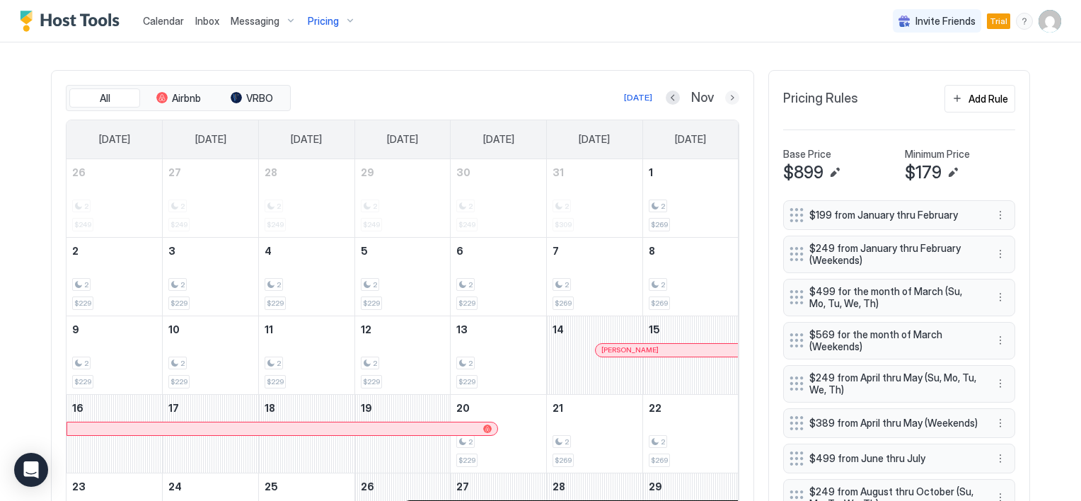
click at [725, 93] on button "Next month" at bounding box center [732, 98] width 14 height 14
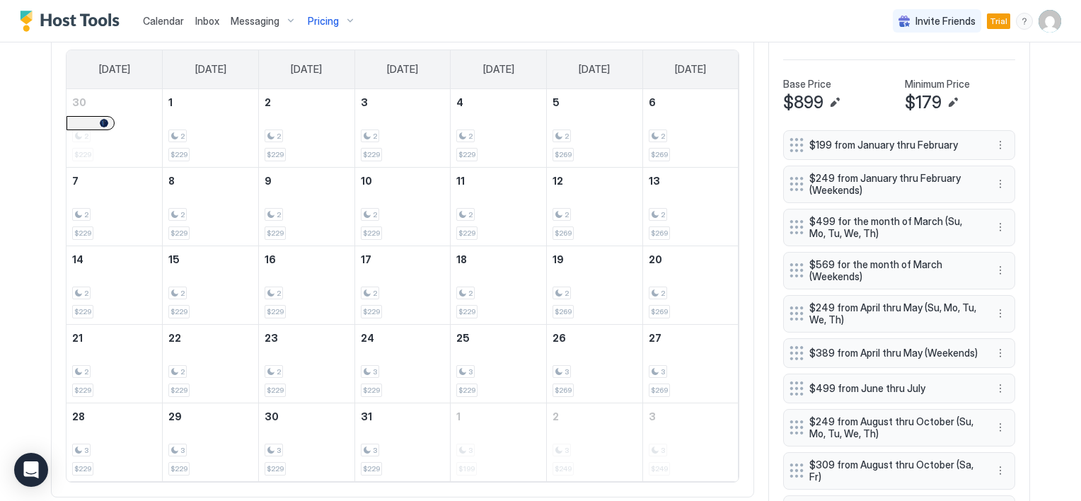
scroll to position [521, 0]
click at [367, 351] on div "3 $229" at bounding box center [403, 363] width 84 height 66
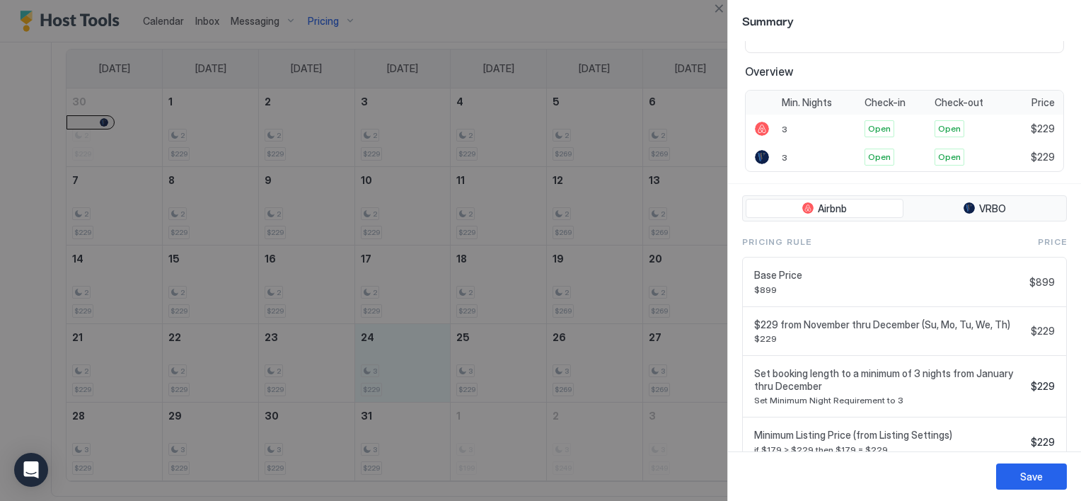
scroll to position [277, 0]
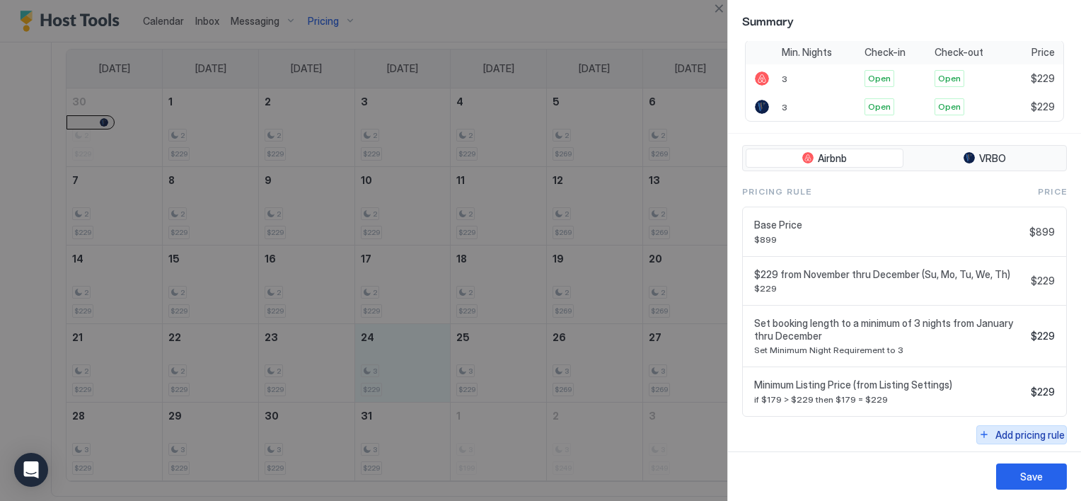
click at [1008, 431] on div "Add pricing rule" at bounding box center [1029, 434] width 69 height 15
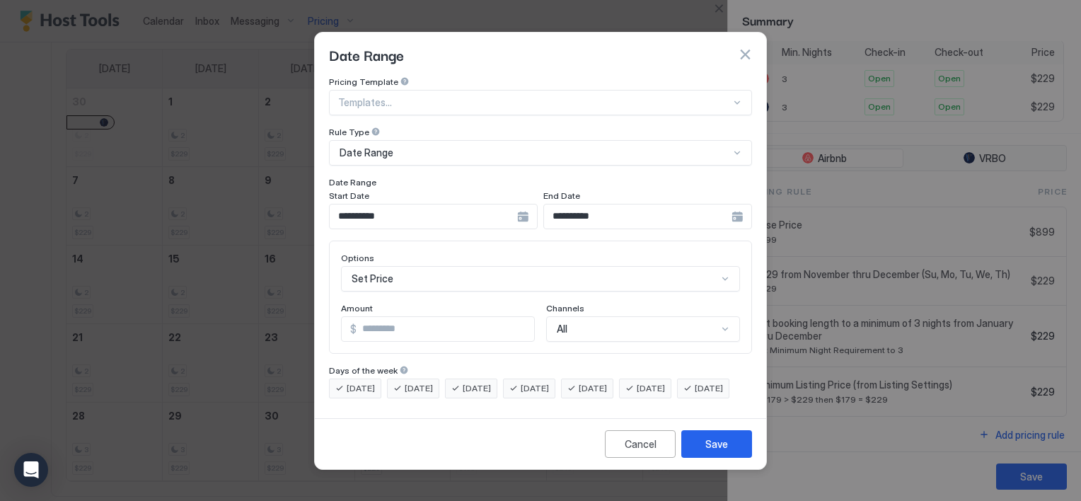
click at [538, 204] on div "**********" at bounding box center [433, 216] width 209 height 25
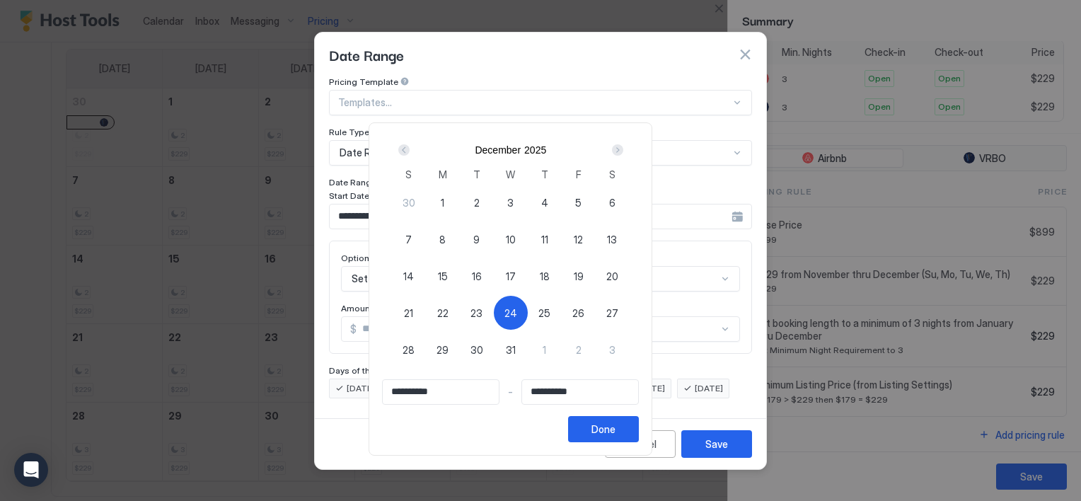
click at [426, 351] on div "28" at bounding box center [409, 349] width 34 height 34
type input "**********"
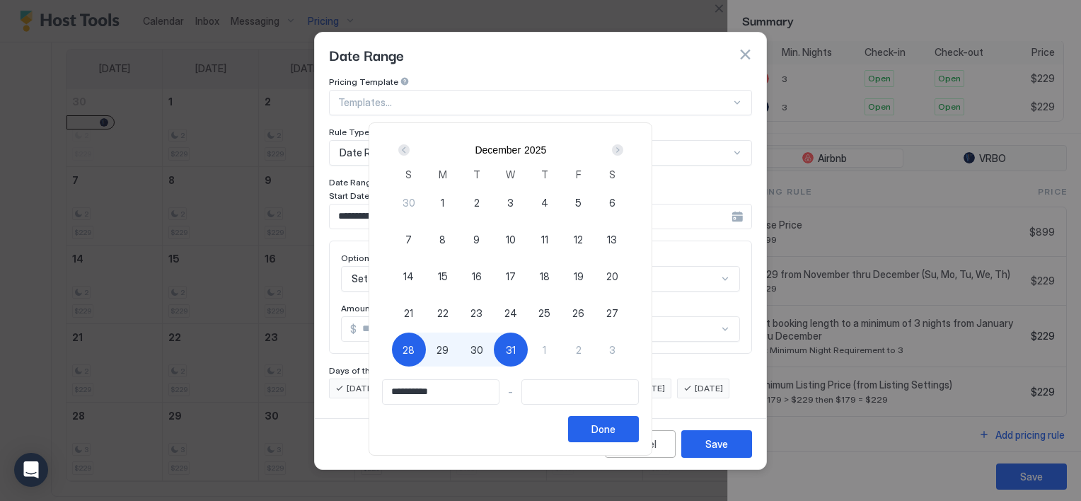
click at [517, 310] on span "24" at bounding box center [510, 313] width 13 height 15
type input "**********"
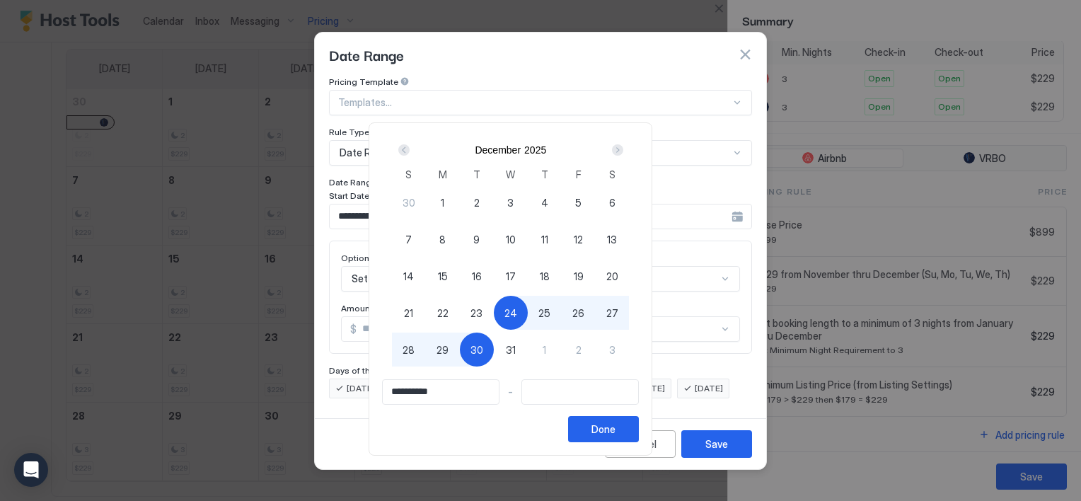
type input "**********"
click at [426, 353] on div "28" at bounding box center [409, 349] width 34 height 34
type input "**********"
click at [639, 426] on button "Done" at bounding box center [603, 429] width 71 height 26
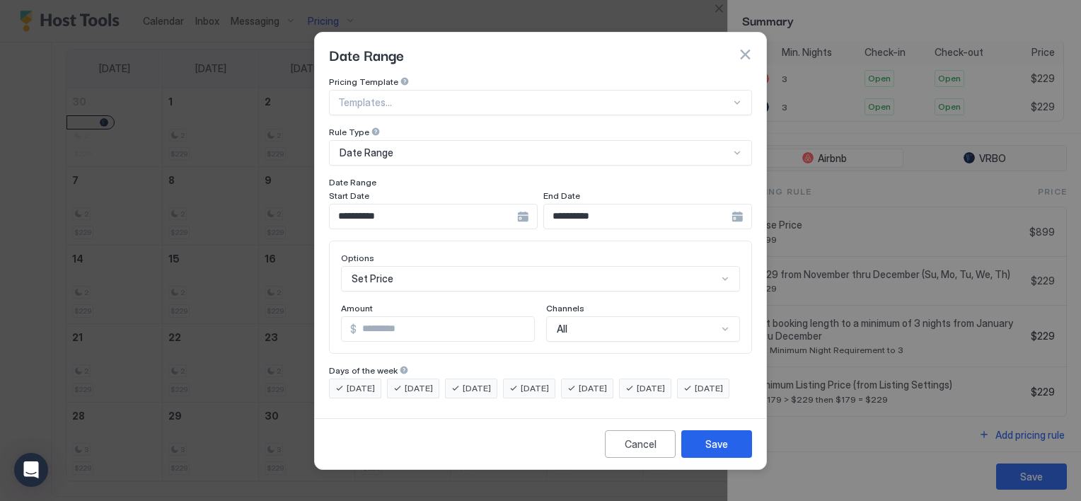
click at [387, 317] on input "*" at bounding box center [446, 329] width 178 height 24
type input "***"
click at [733, 456] on button "Save" at bounding box center [716, 444] width 71 height 28
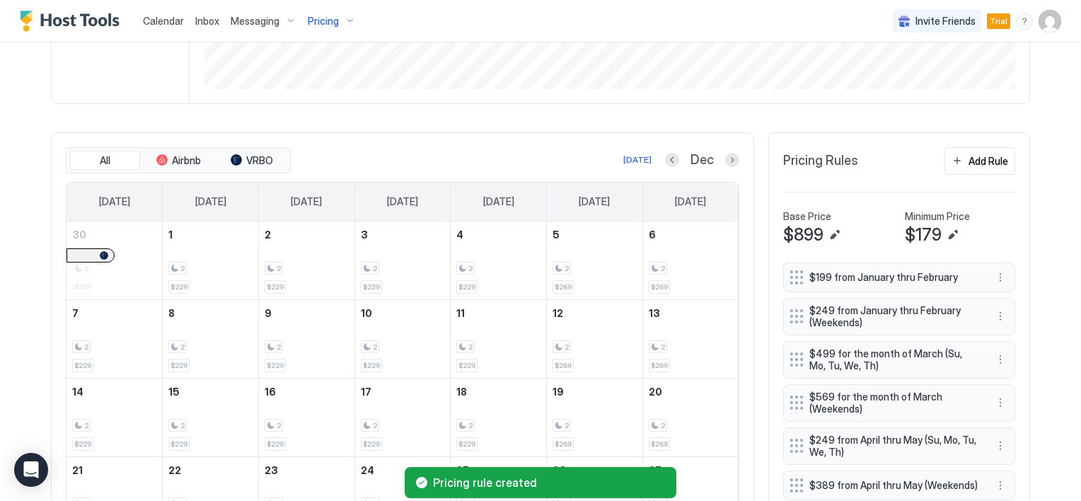
scroll to position [380, 0]
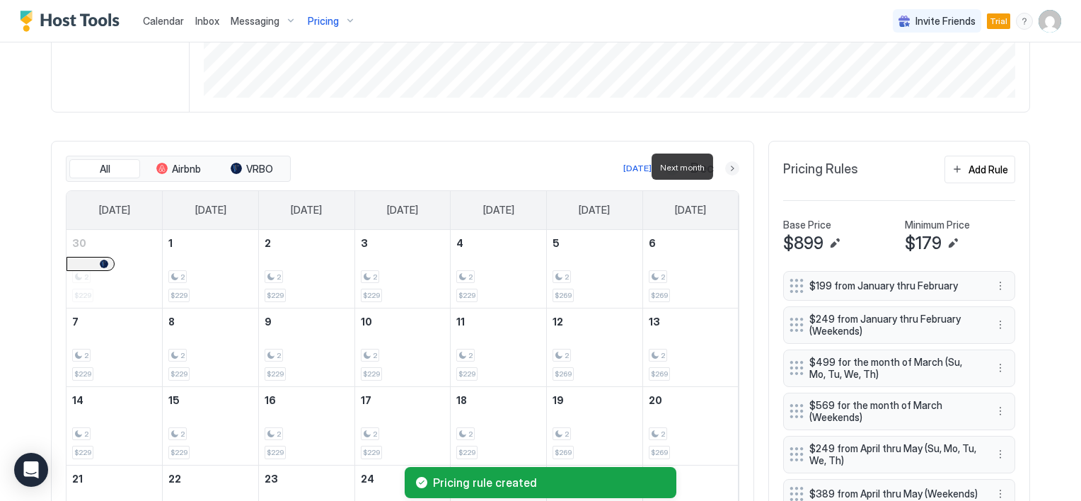
click at [725, 166] on button "Next month" at bounding box center [732, 168] width 14 height 14
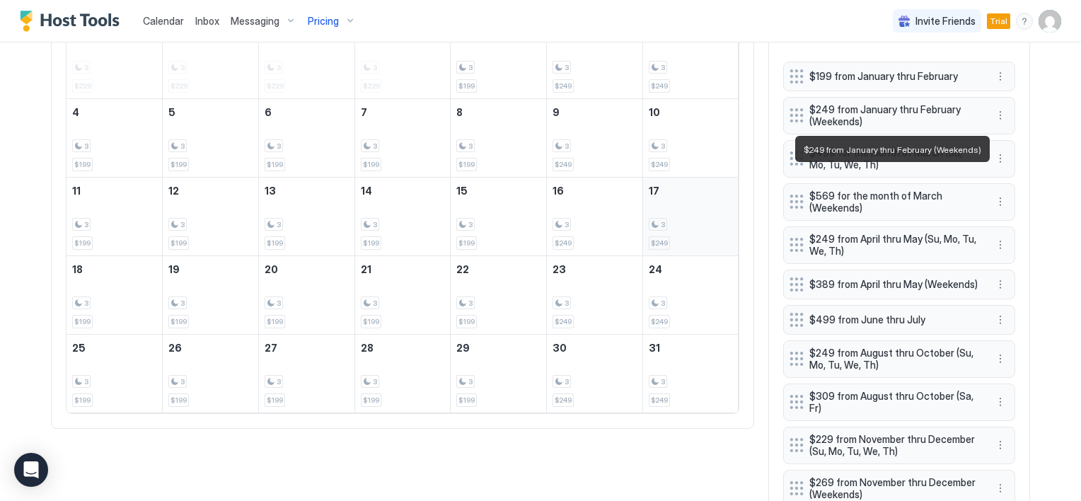
scroll to position [592, 0]
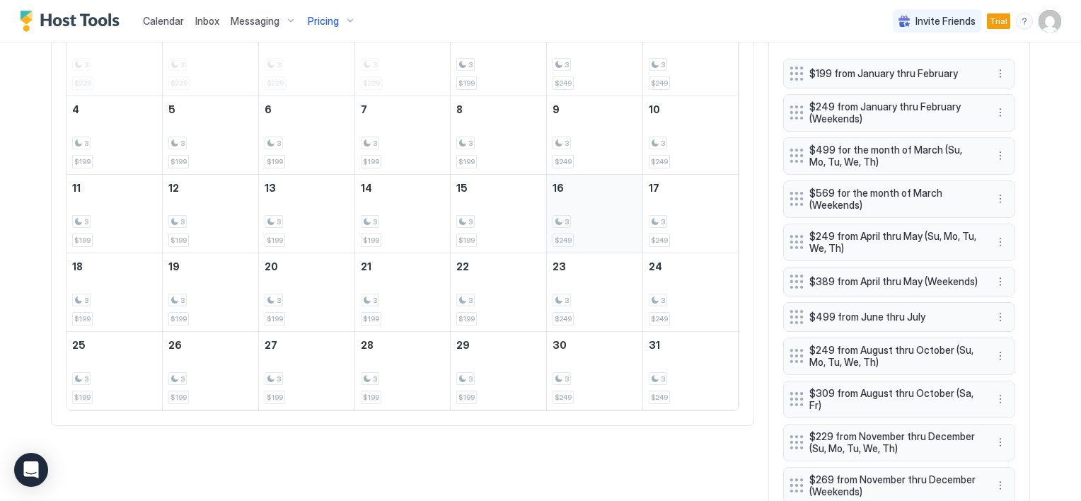
click at [567, 210] on div "3 $249" at bounding box center [595, 213] width 84 height 66
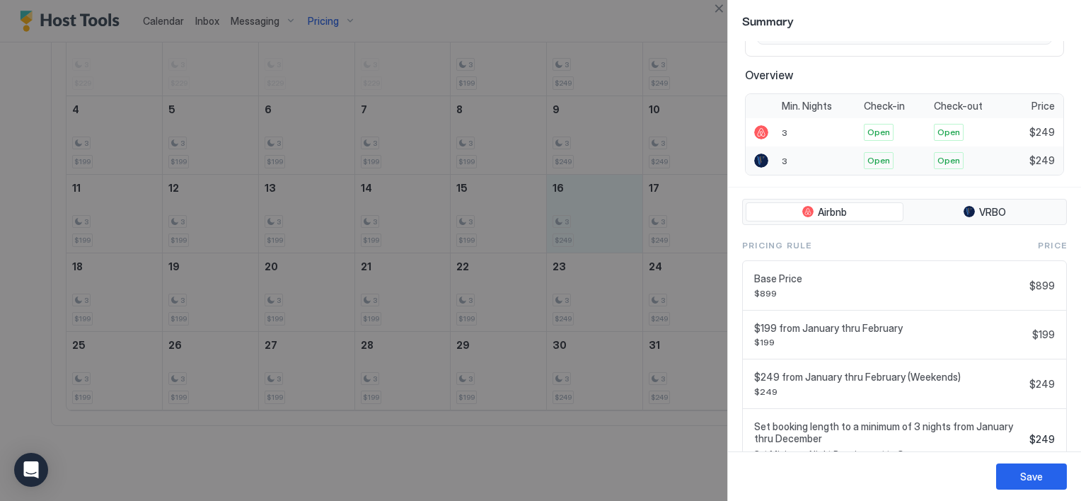
scroll to position [325, 0]
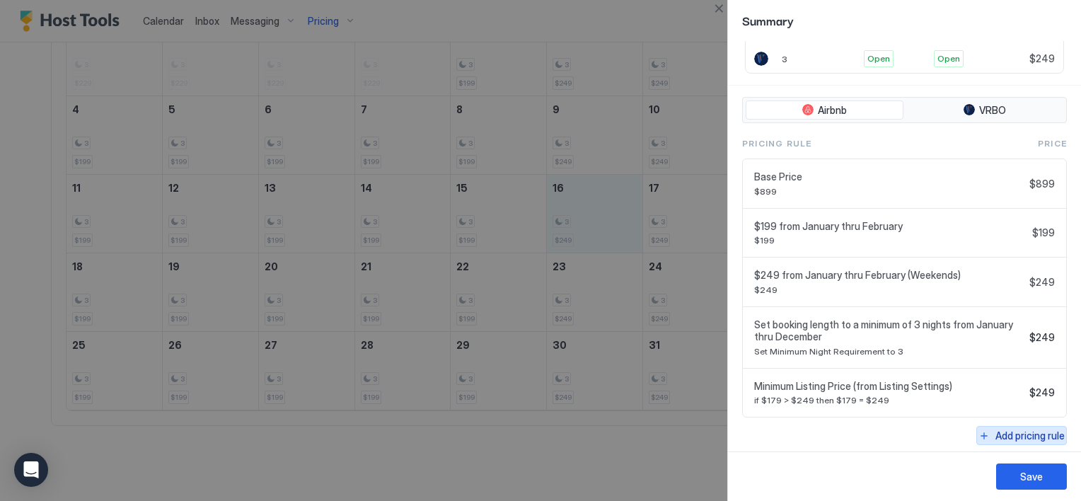
click at [997, 432] on div "Add pricing rule" at bounding box center [1029, 435] width 69 height 15
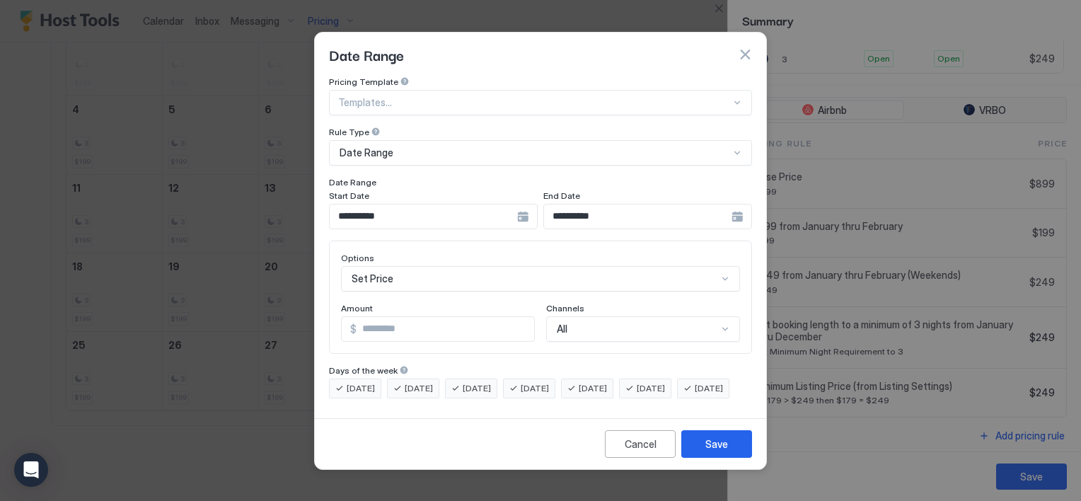
click at [526, 207] on div "**********" at bounding box center [433, 216] width 209 height 25
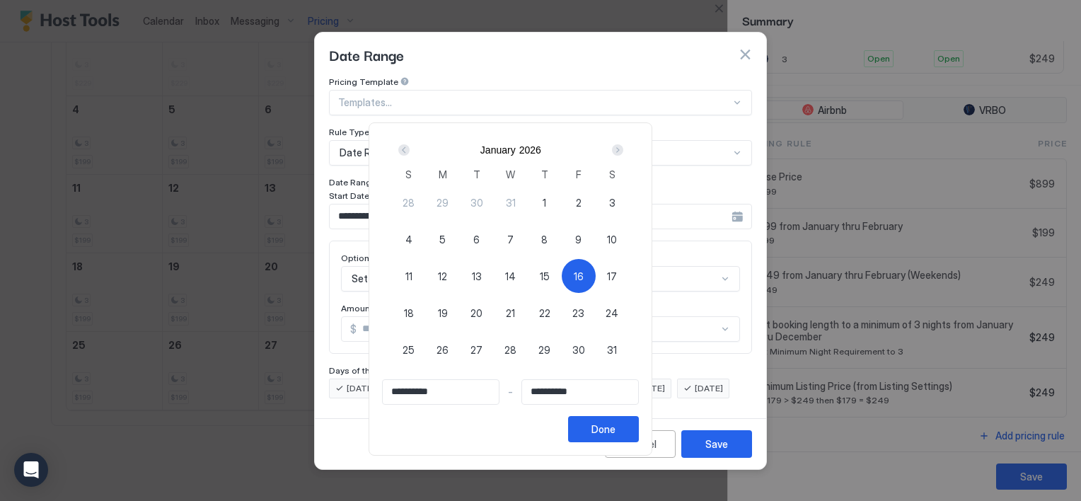
click at [448, 311] on span "19" at bounding box center [443, 313] width 10 height 15
type input "**********"
click at [584, 272] on span "16" at bounding box center [579, 276] width 10 height 15
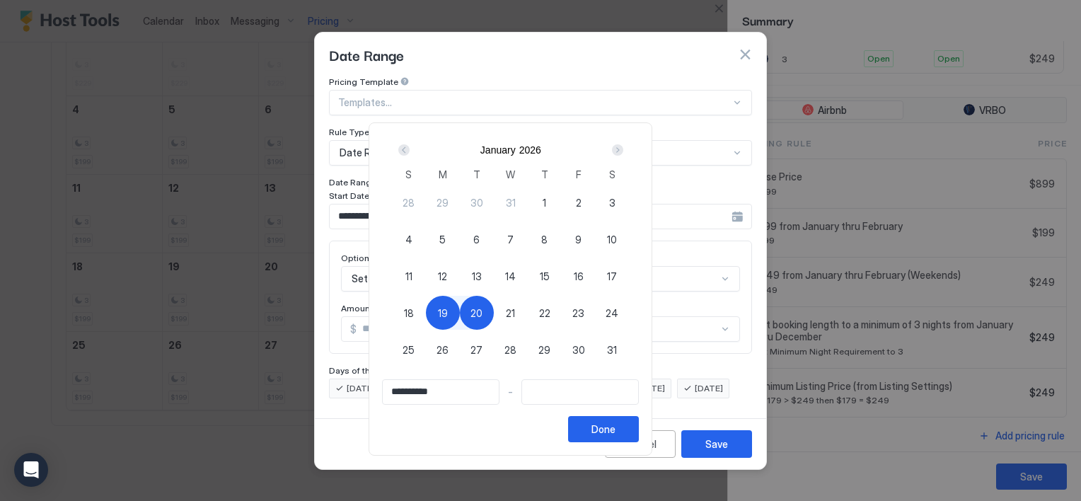
type input "**********"
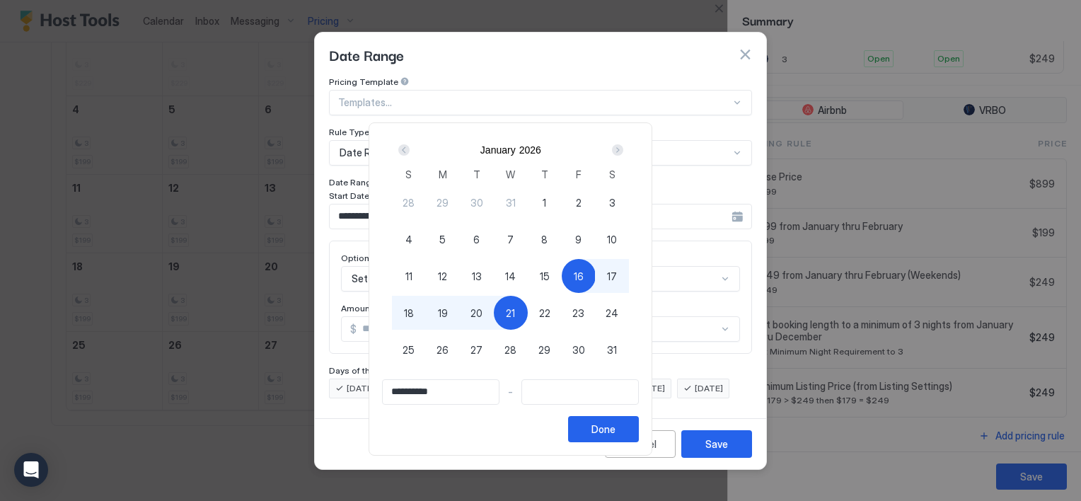
type input "**********"
drag, startPoint x: 480, startPoint y: 308, endPoint x: 487, endPoint y: 311, distance: 7.6
click at [460, 309] on div "19" at bounding box center [443, 313] width 34 height 34
type input "**********"
click at [615, 426] on div "Done" at bounding box center [603, 429] width 24 height 15
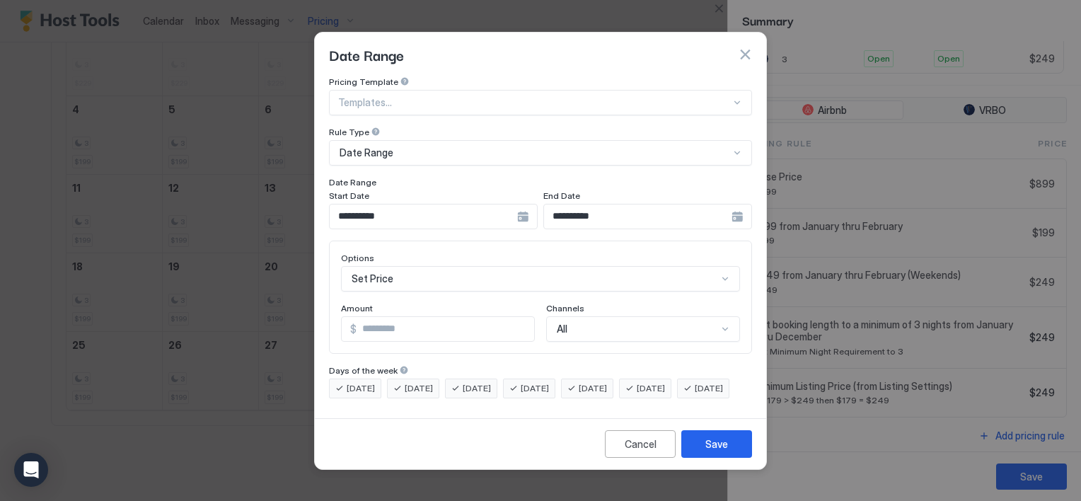
click at [381, 268] on div "Set Price" at bounding box center [540, 278] width 399 height 25
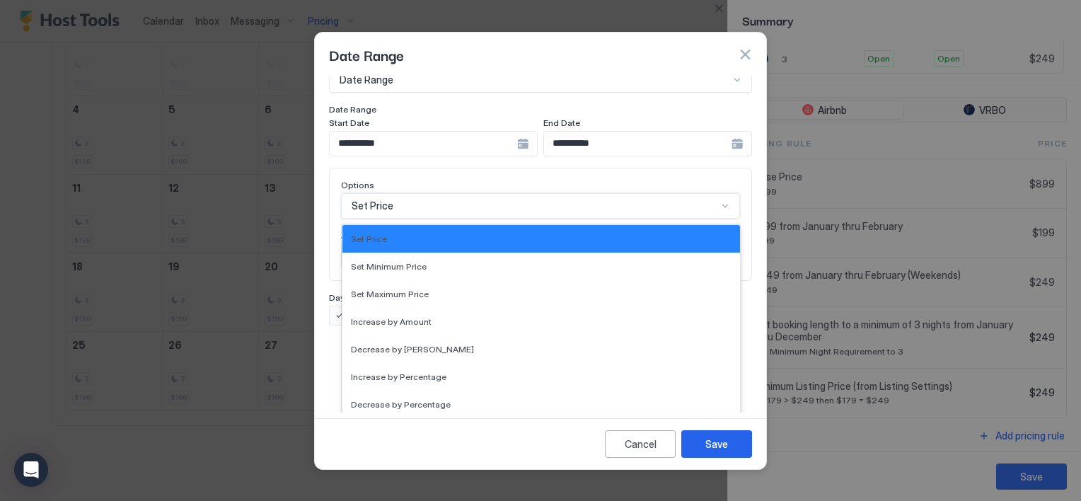
scroll to position [0, 0]
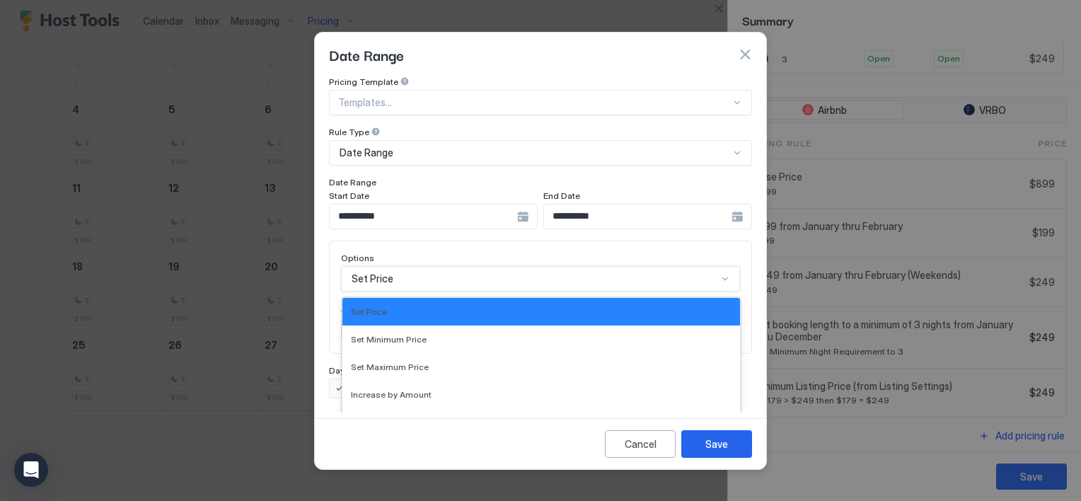
click at [398, 198] on div "**********" at bounding box center [540, 237] width 423 height 322
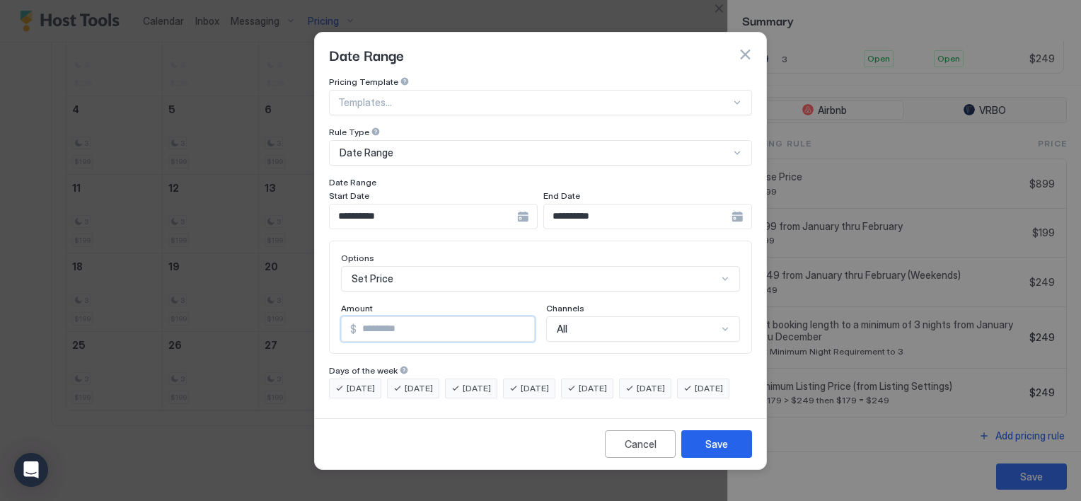
click at [386, 318] on input "*" at bounding box center [446, 329] width 178 height 24
click at [386, 317] on input "*" at bounding box center [446, 329] width 178 height 24
type input "***"
click at [723, 450] on div "Save" at bounding box center [716, 443] width 23 height 15
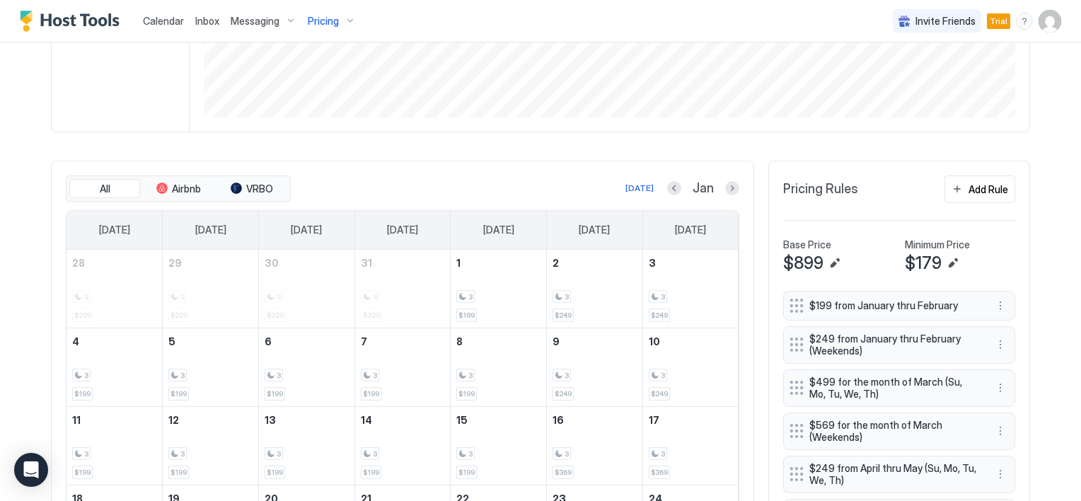
scroll to position [309, 0]
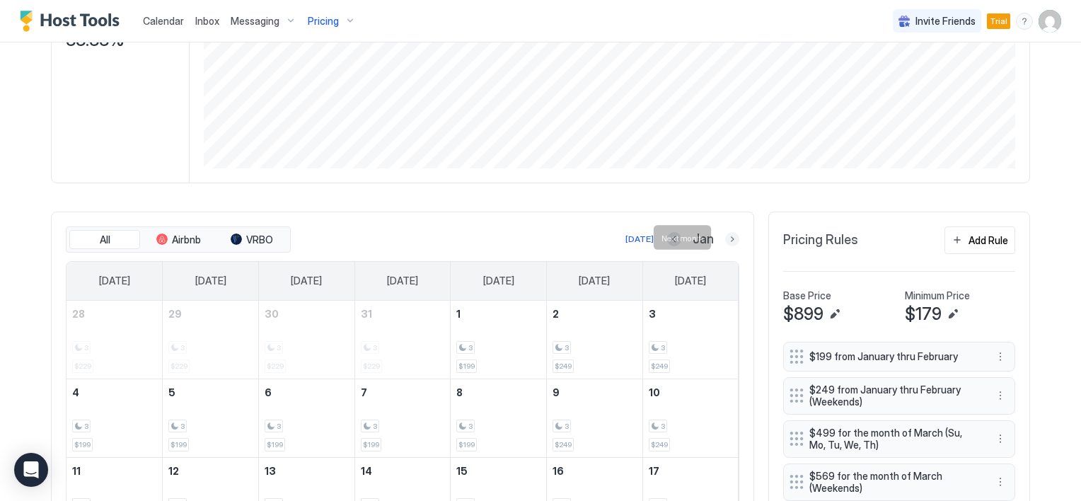
click at [727, 234] on button "Next month" at bounding box center [732, 239] width 14 height 14
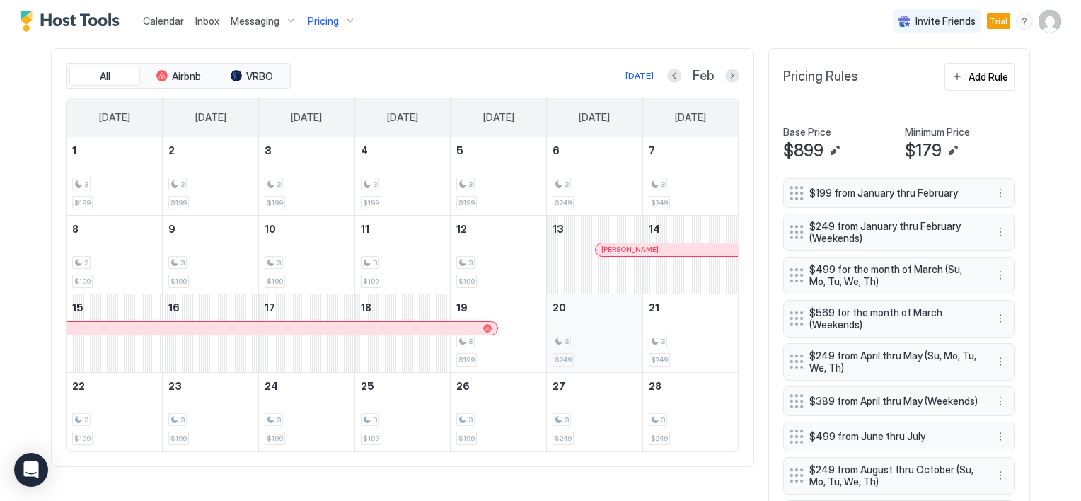
scroll to position [451, 0]
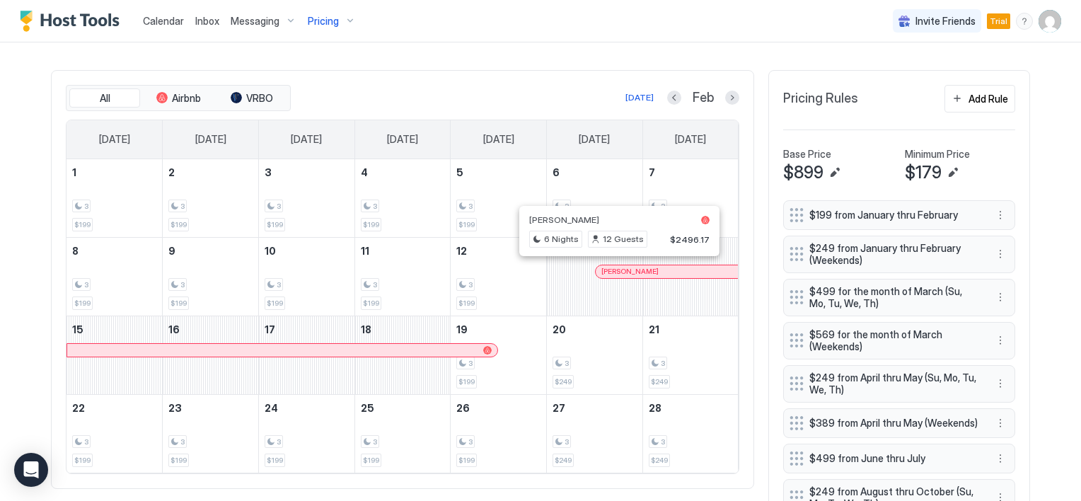
click at [613, 270] on div at bounding box center [618, 271] width 11 height 11
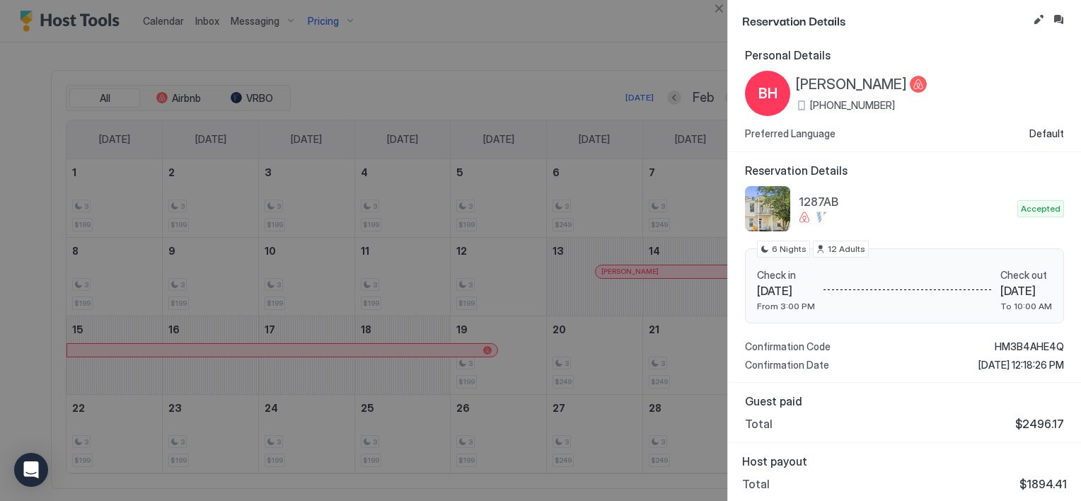
scroll to position [0, 0]
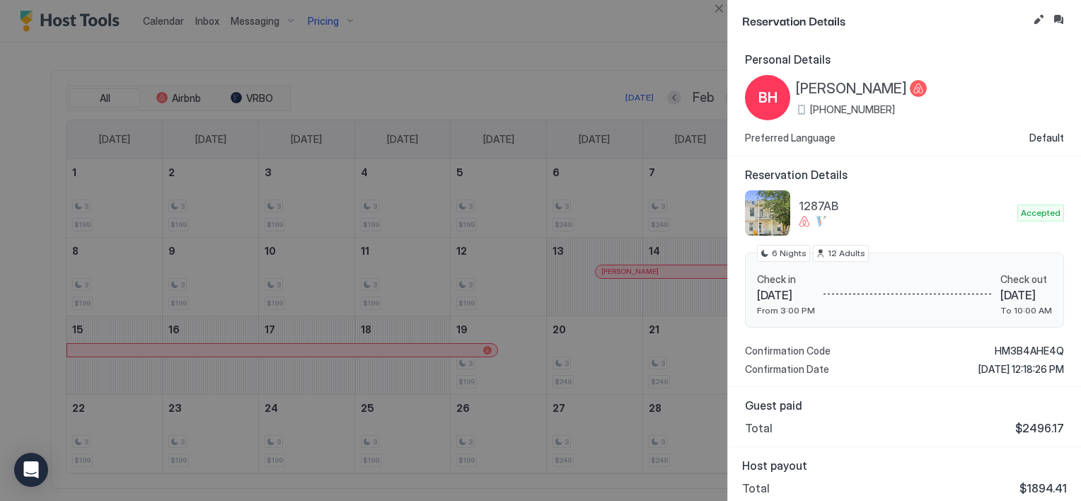
click at [673, 62] on div at bounding box center [540, 250] width 1081 height 501
click at [635, 78] on div at bounding box center [540, 250] width 1081 height 501
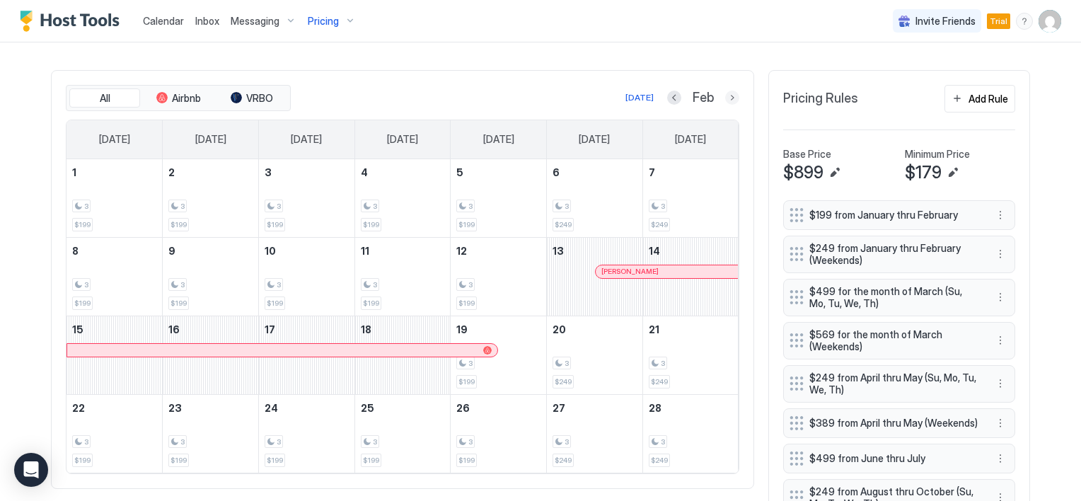
click at [725, 93] on button "Next month" at bounding box center [732, 98] width 14 height 14
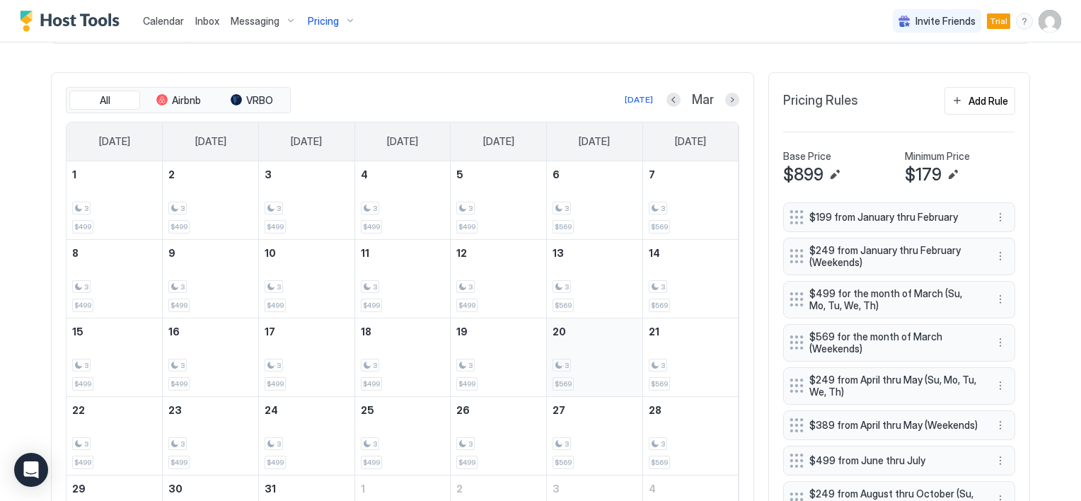
scroll to position [380, 0]
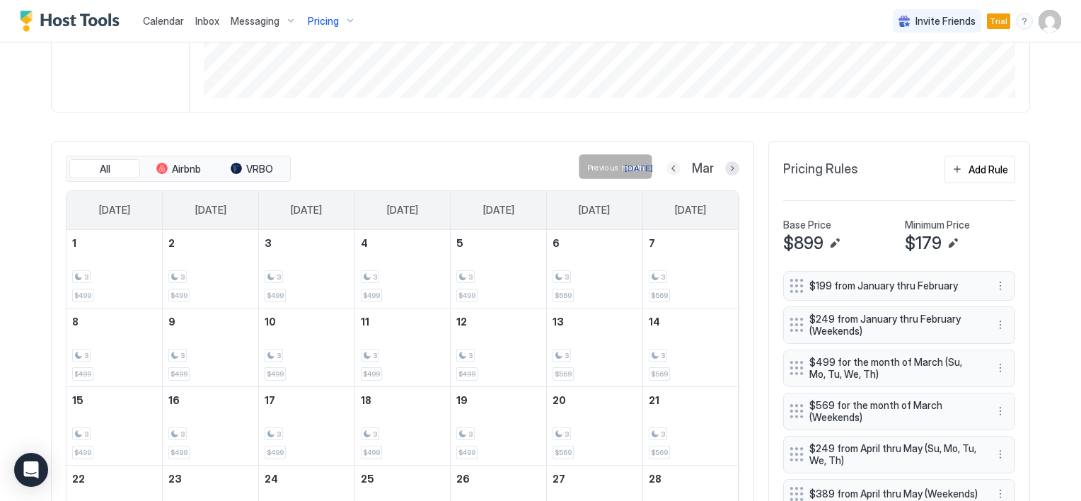
click at [666, 167] on button "Previous month" at bounding box center [673, 168] width 14 height 14
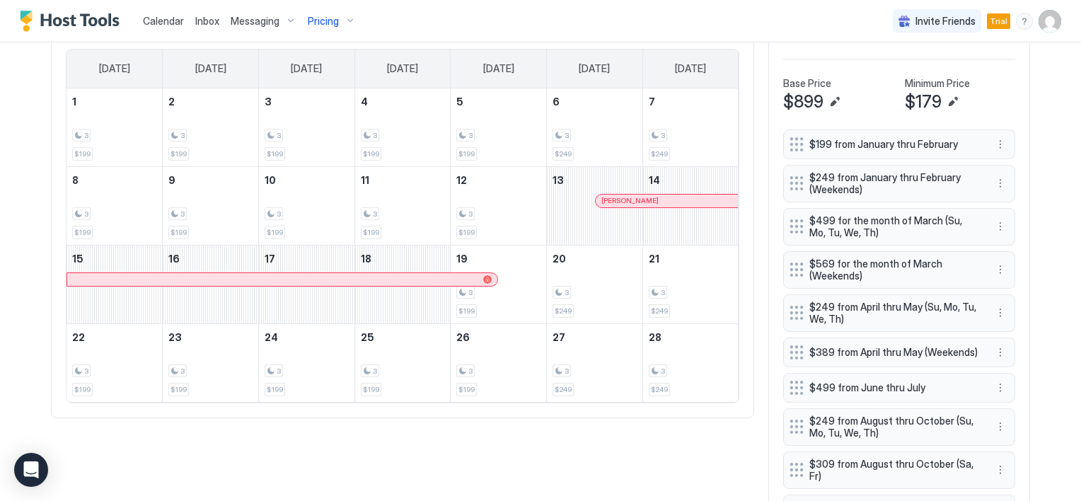
scroll to position [451, 0]
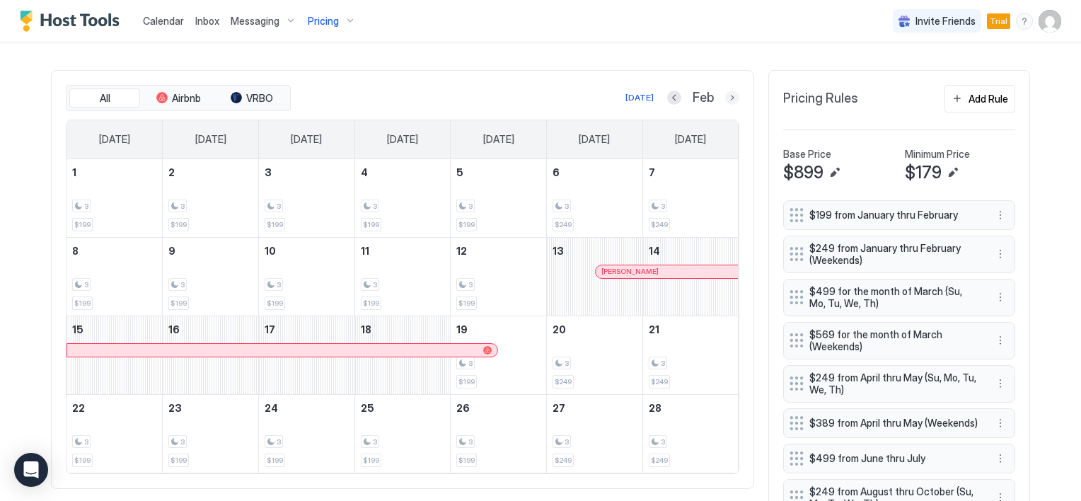
click at [727, 91] on button "Next month" at bounding box center [732, 98] width 14 height 14
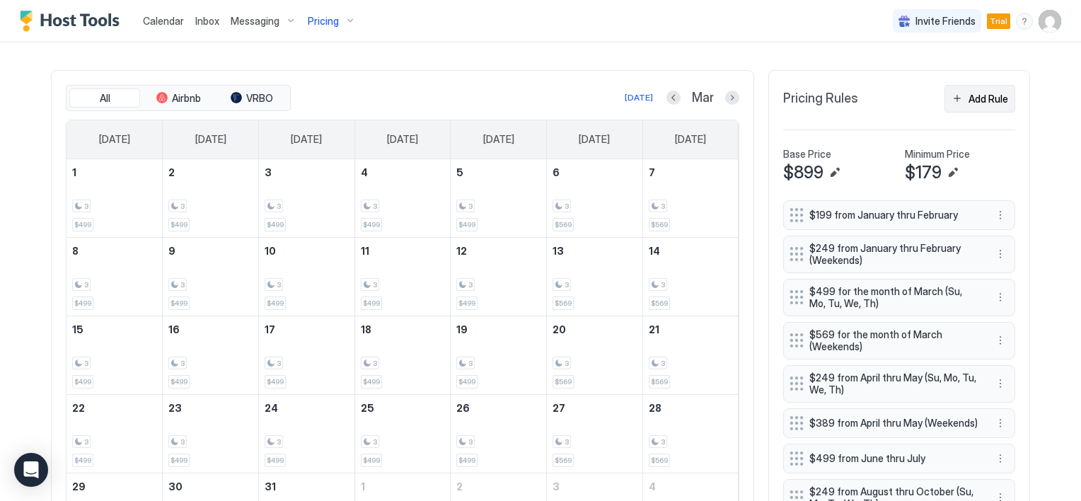
click at [989, 103] on div "Add Rule" at bounding box center [988, 98] width 40 height 15
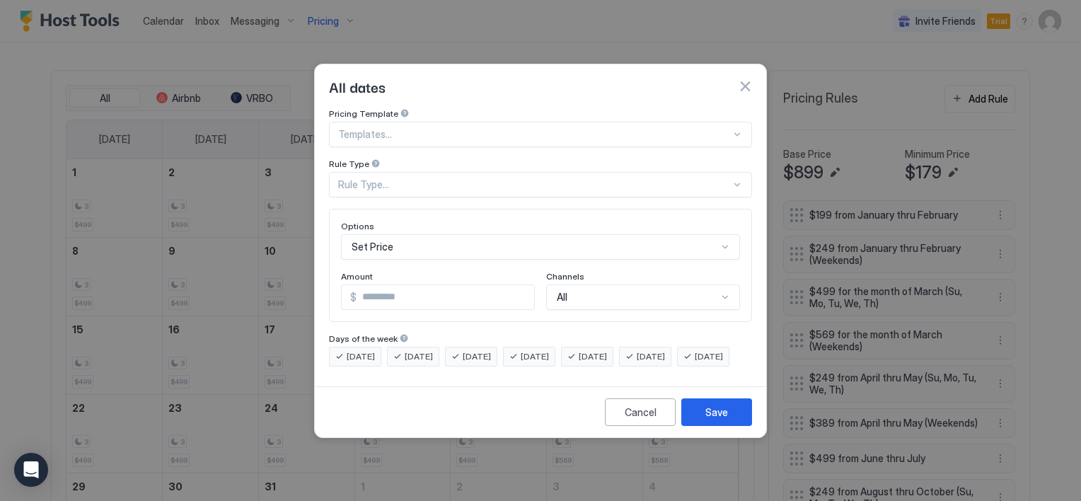
click at [743, 79] on button "button" at bounding box center [745, 86] width 14 height 14
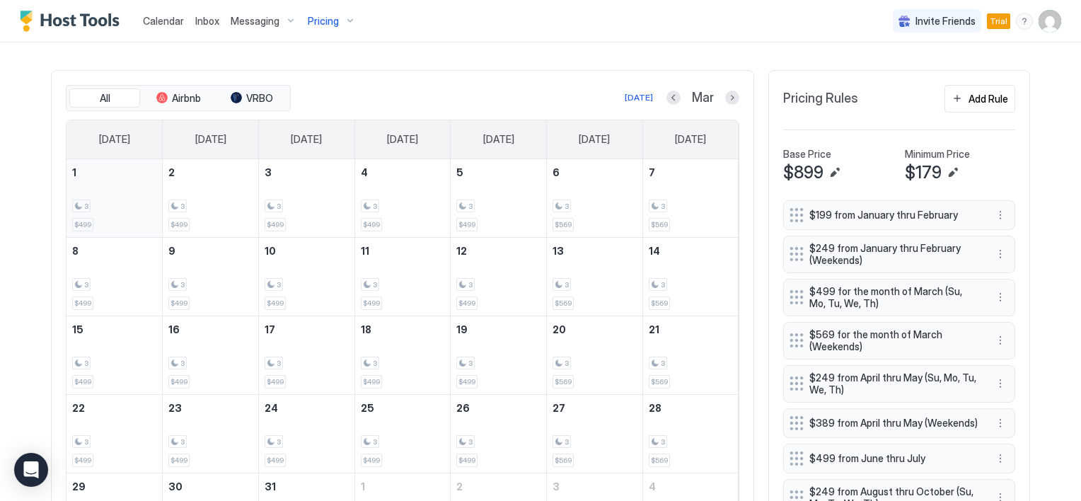
click at [73, 202] on div "3" at bounding box center [81, 205] width 18 height 13
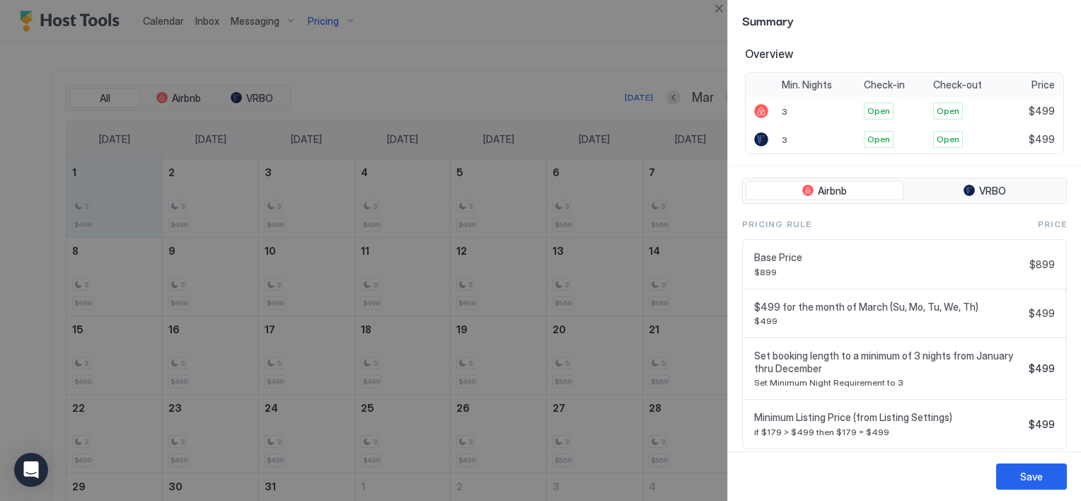
scroll to position [277, 0]
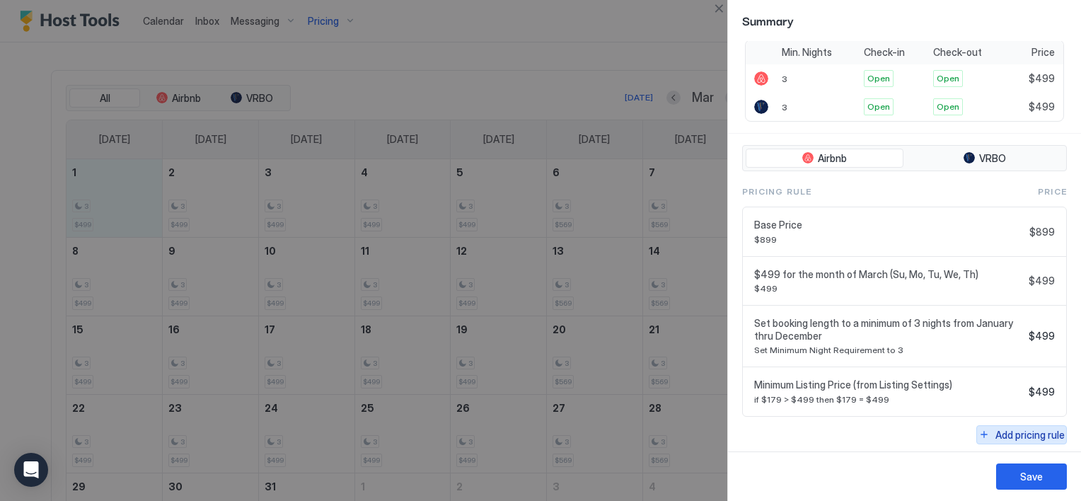
click at [995, 429] on div "Add pricing rule" at bounding box center [1029, 434] width 69 height 15
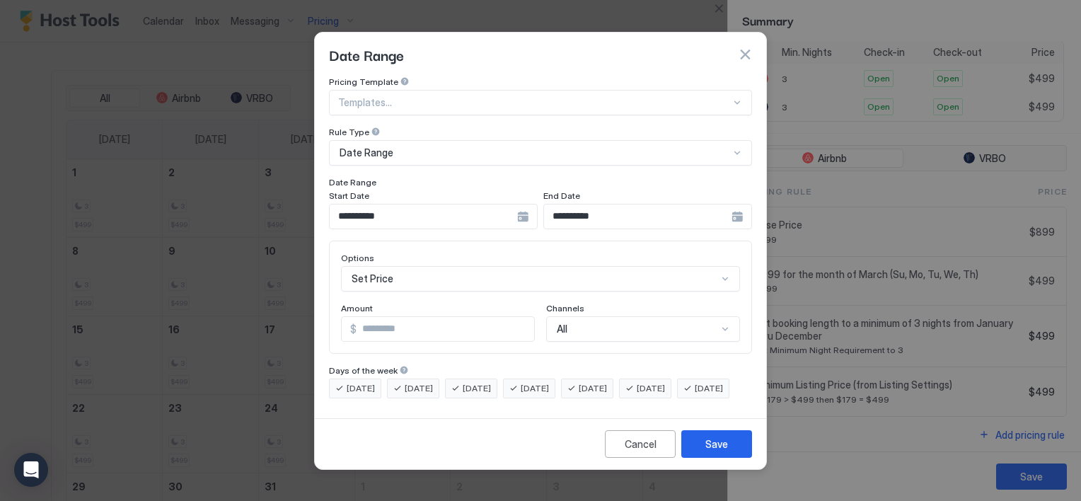
click at [538, 204] on div "**********" at bounding box center [433, 216] width 209 height 25
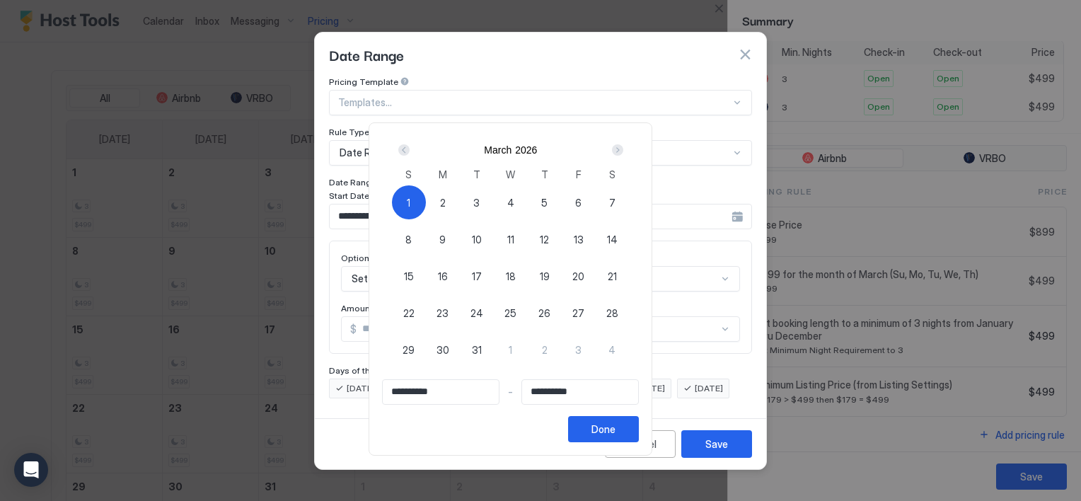
click at [426, 198] on div "1" at bounding box center [409, 202] width 34 height 34
click at [426, 199] on div "1" at bounding box center [409, 202] width 34 height 34
type input "**********"
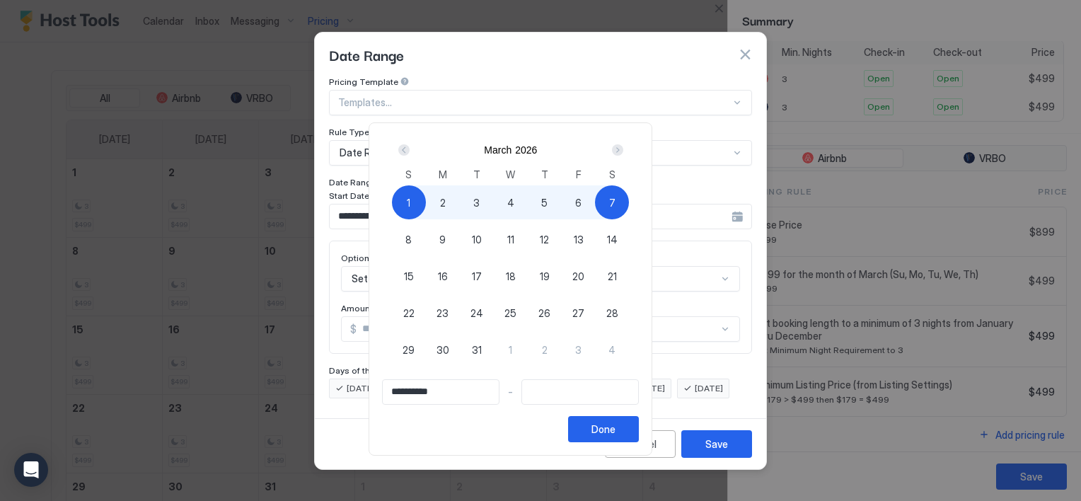
click at [629, 206] on div "7" at bounding box center [612, 202] width 34 height 34
type input "**********"
click at [615, 432] on div "Done" at bounding box center [603, 429] width 24 height 15
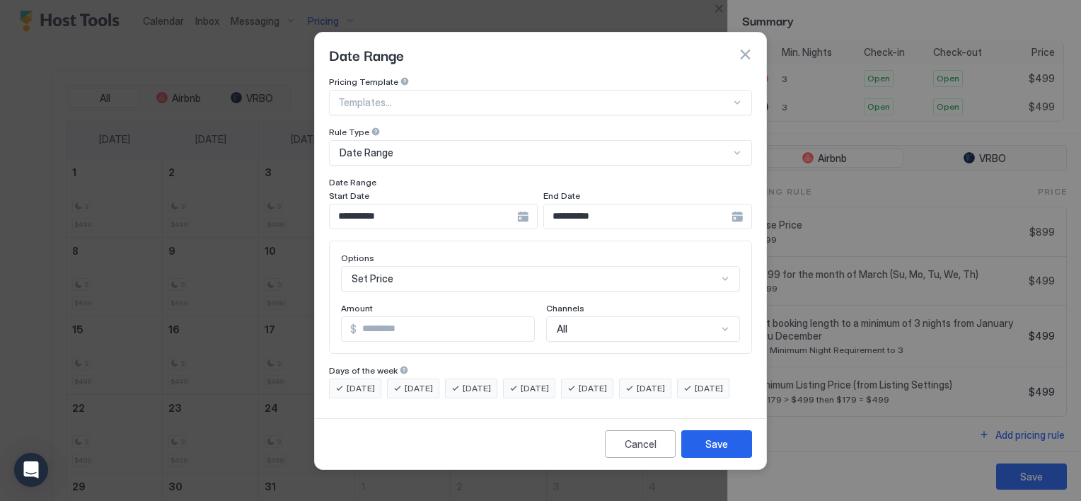
click at [607, 382] on span "Friday" at bounding box center [593, 388] width 28 height 13
click at [661, 382] on span "Saturday" at bounding box center [651, 388] width 28 height 13
click at [412, 317] on input "*" at bounding box center [446, 329] width 178 height 24
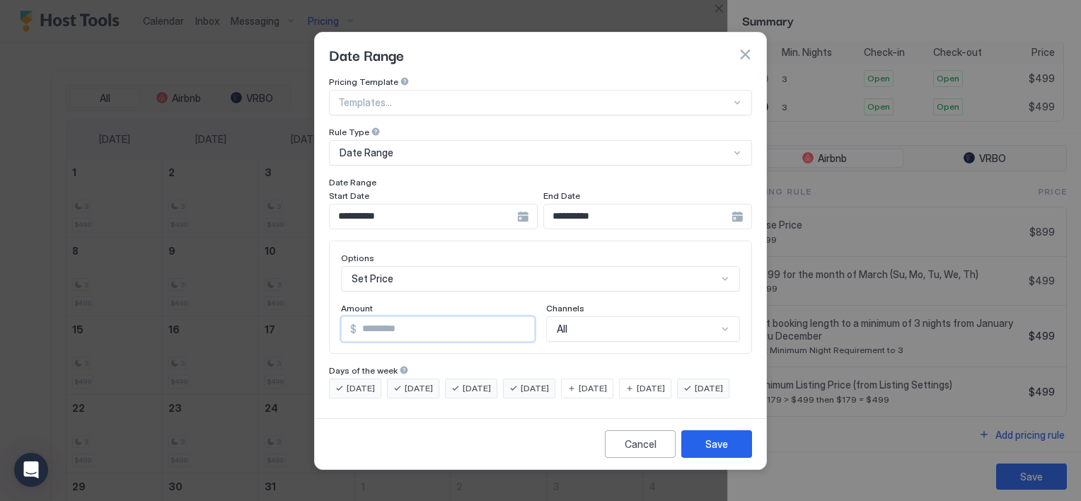
drag, startPoint x: 389, startPoint y: 321, endPoint x: 350, endPoint y: 320, distance: 38.9
click at [350, 320] on div "$ ***" at bounding box center [438, 328] width 194 height 25
type input "***"
click at [702, 453] on button "Save" at bounding box center [716, 444] width 71 height 28
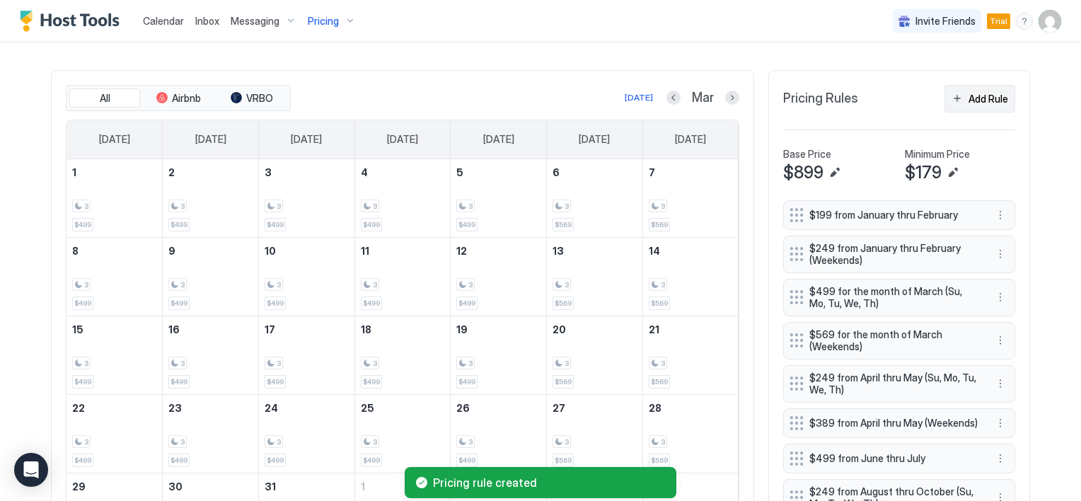
click at [982, 98] on div "Add Rule" at bounding box center [988, 98] width 40 height 15
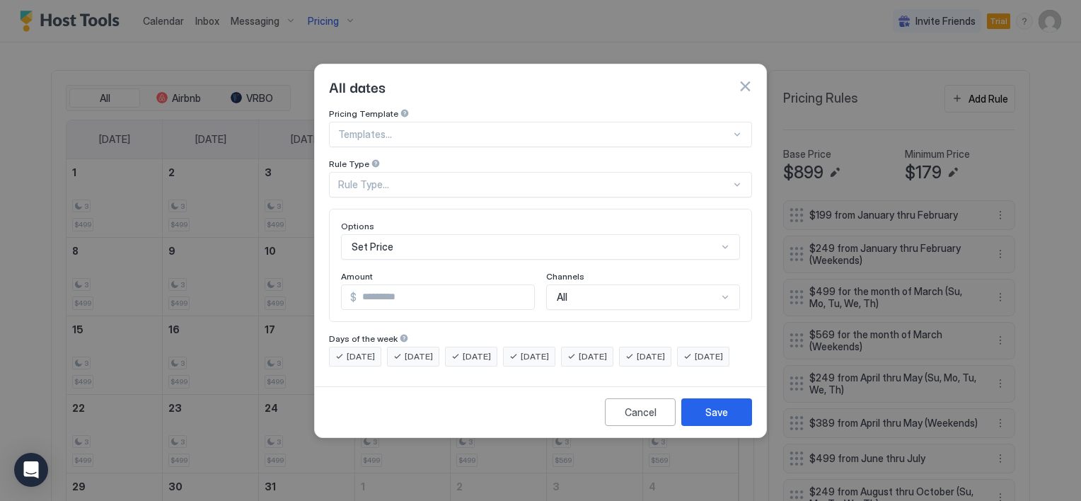
click at [747, 79] on button "button" at bounding box center [745, 86] width 14 height 14
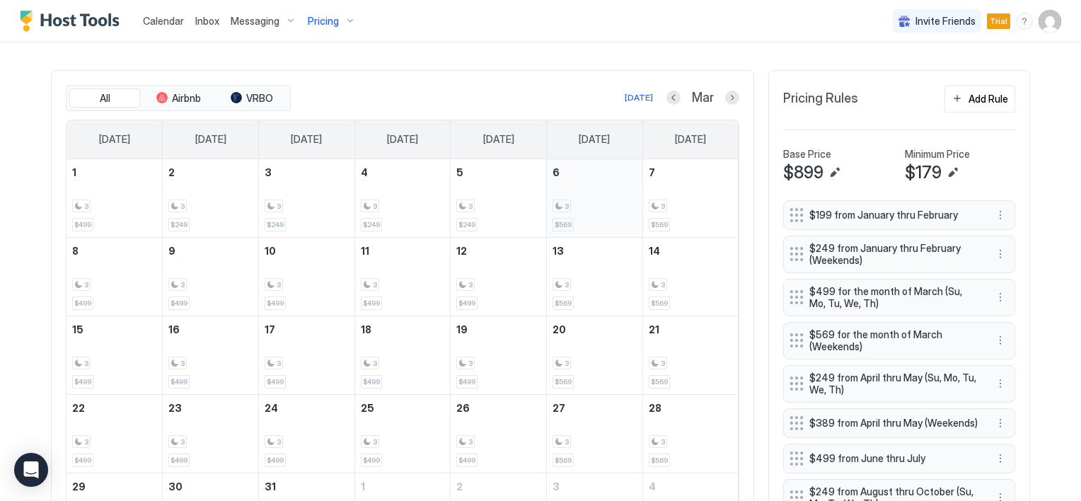
click at [553, 195] on div "3 $569" at bounding box center [595, 198] width 84 height 66
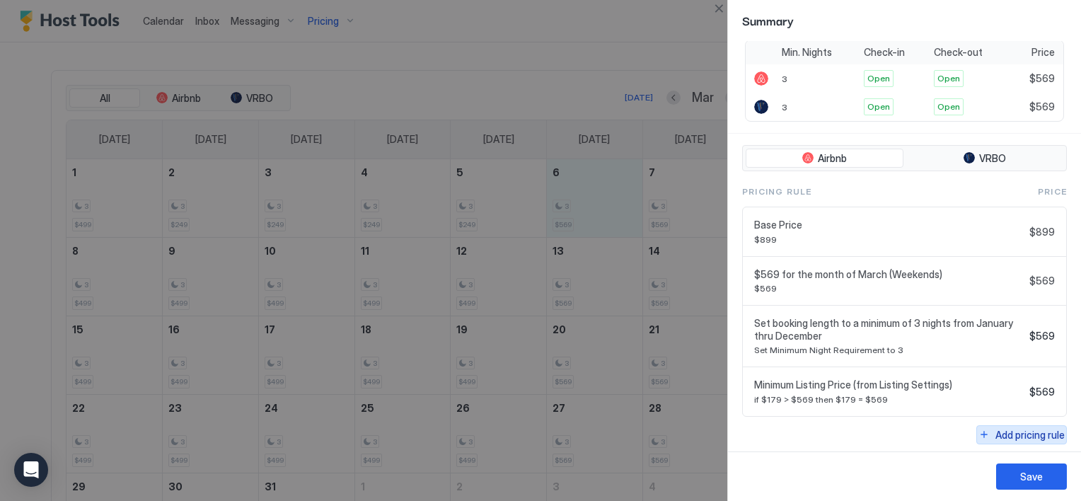
click at [979, 430] on button "Add pricing rule" at bounding box center [1021, 434] width 91 height 19
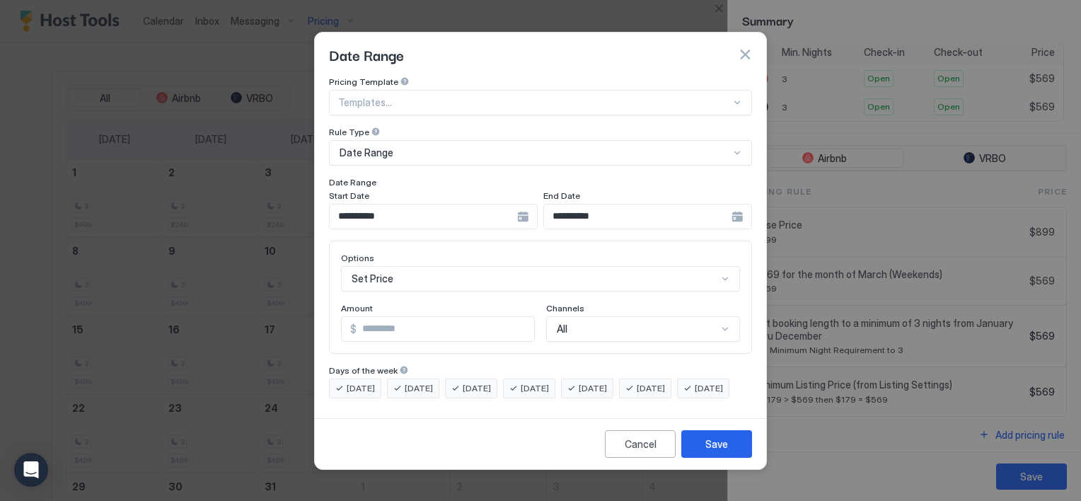
click at [538, 207] on div "**********" at bounding box center [433, 216] width 209 height 25
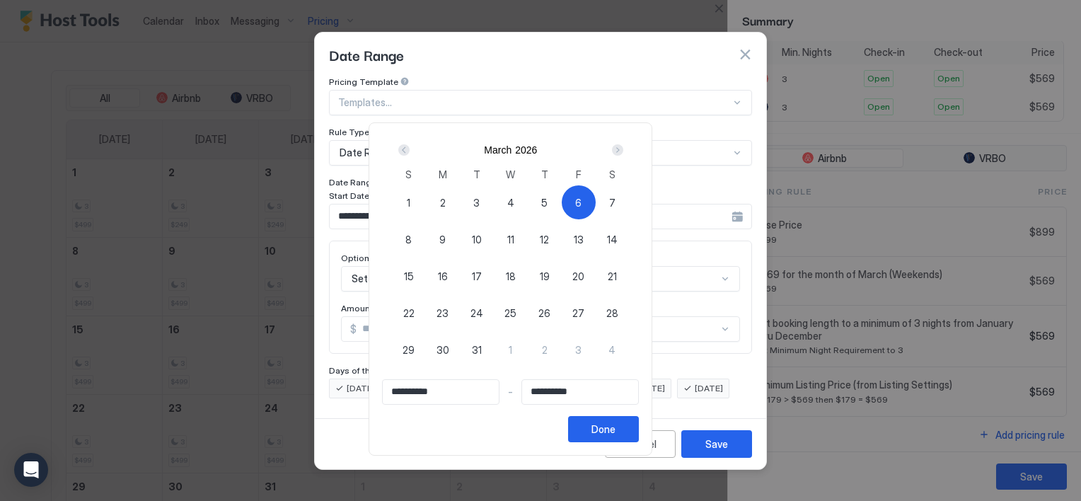
click at [412, 238] on span "8" at bounding box center [408, 239] width 6 height 15
type input "**********"
click at [582, 200] on span "6" at bounding box center [578, 202] width 6 height 15
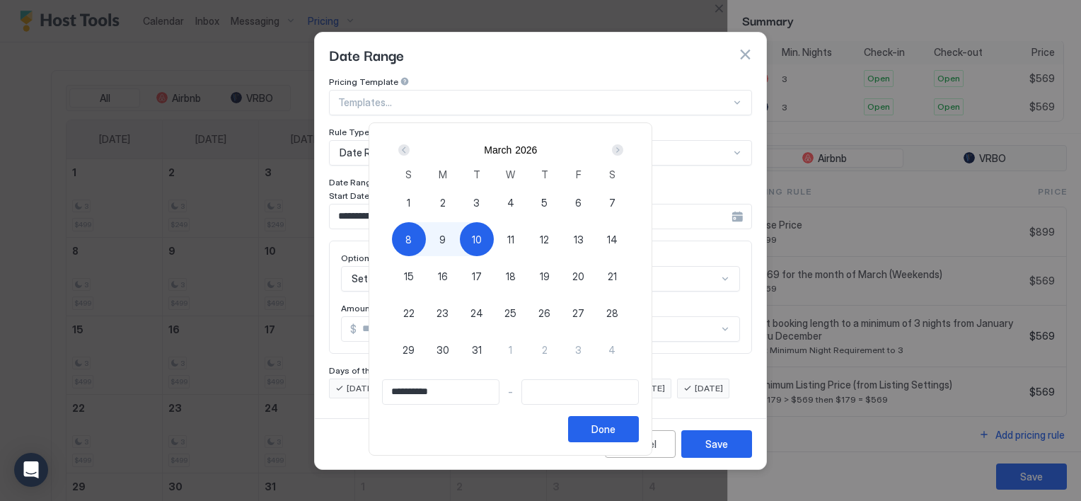
type input "**********"
click at [412, 235] on span "8" at bounding box center [408, 239] width 6 height 15
type input "**********"
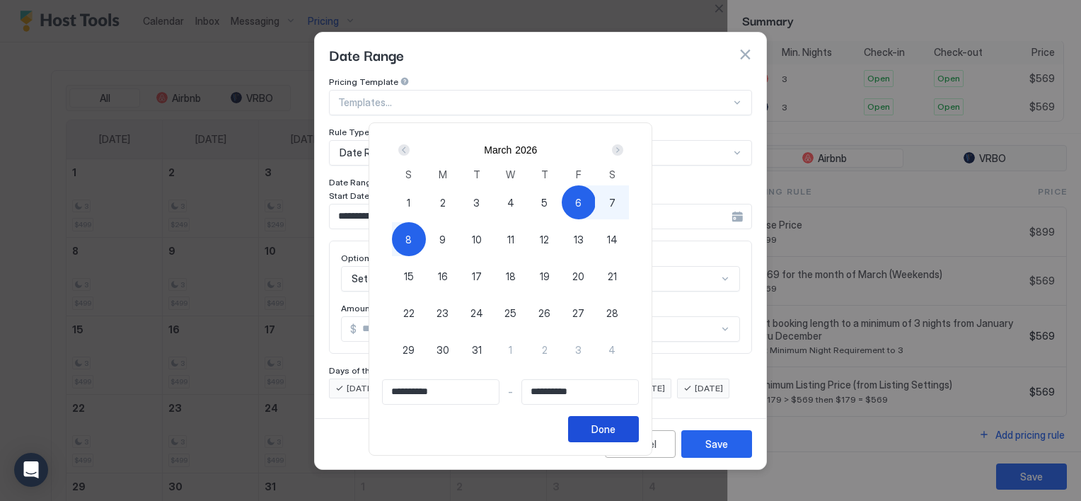
click at [615, 429] on div "Done" at bounding box center [603, 429] width 24 height 15
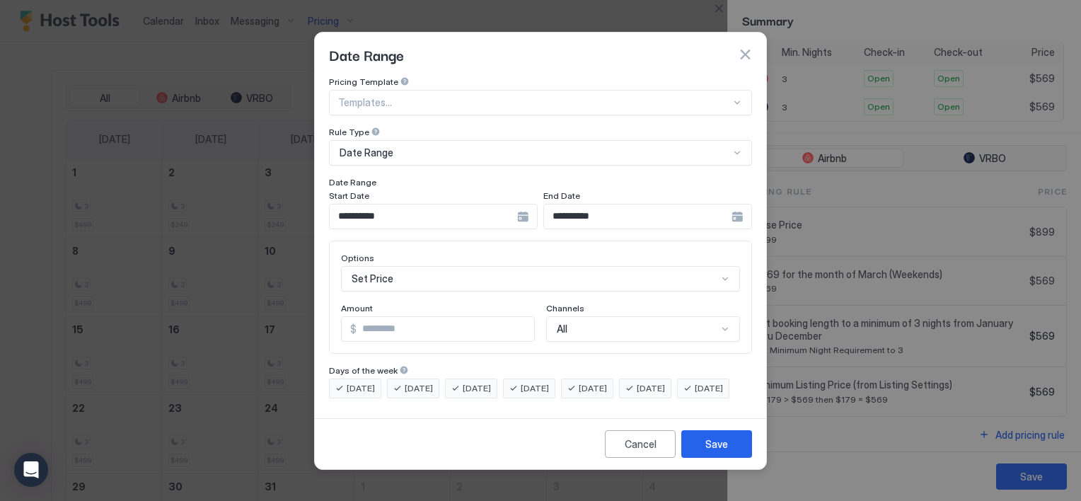
click at [423, 317] on input "*" at bounding box center [446, 329] width 178 height 24
type input "***"
click at [692, 453] on button "Save" at bounding box center [716, 444] width 71 height 28
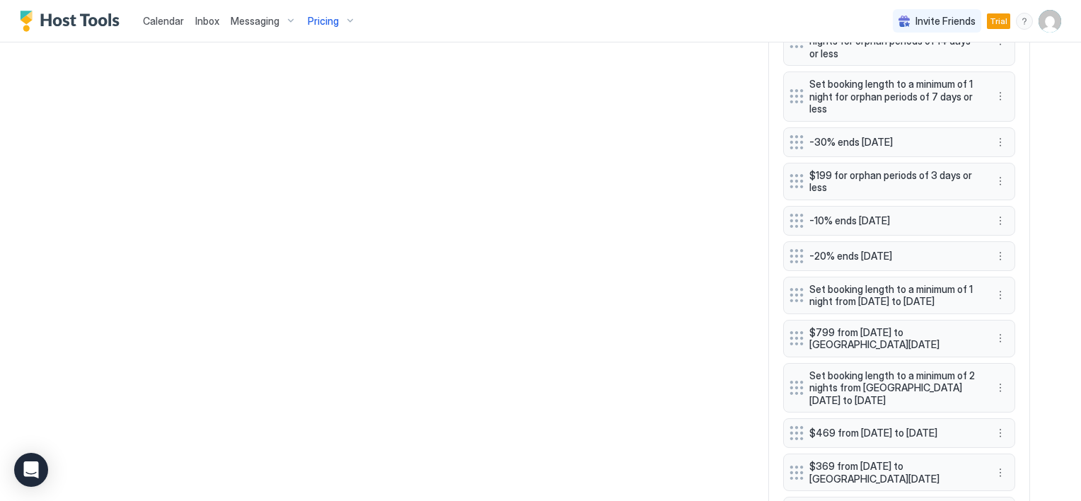
scroll to position [1314, 0]
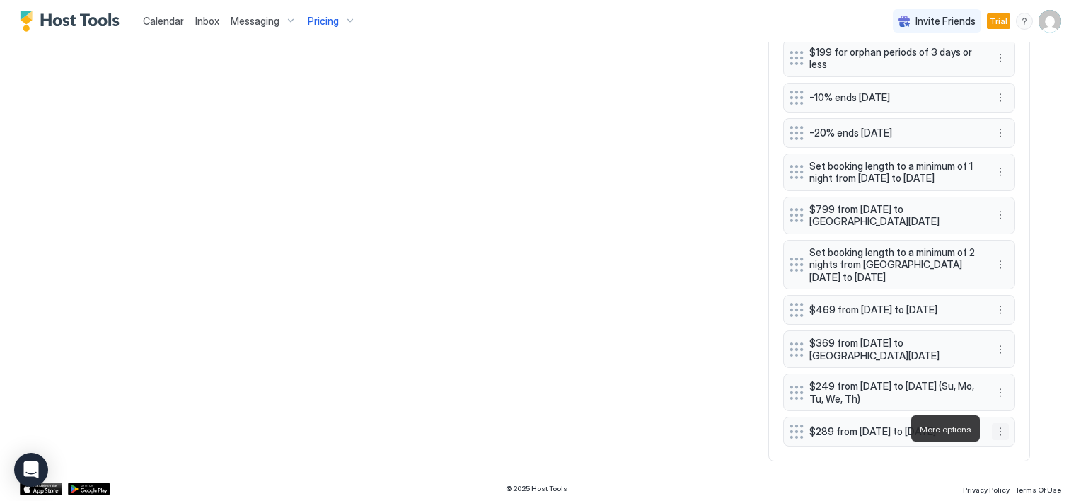
click at [994, 429] on button "More options" at bounding box center [1000, 431] width 17 height 17
click at [975, 432] on div at bounding box center [540, 250] width 1081 height 501
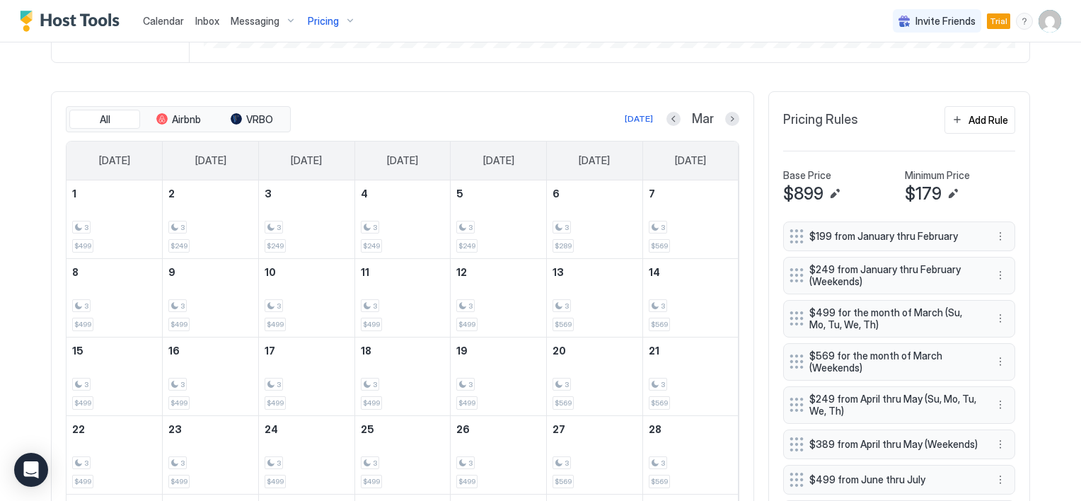
scroll to position [323, 0]
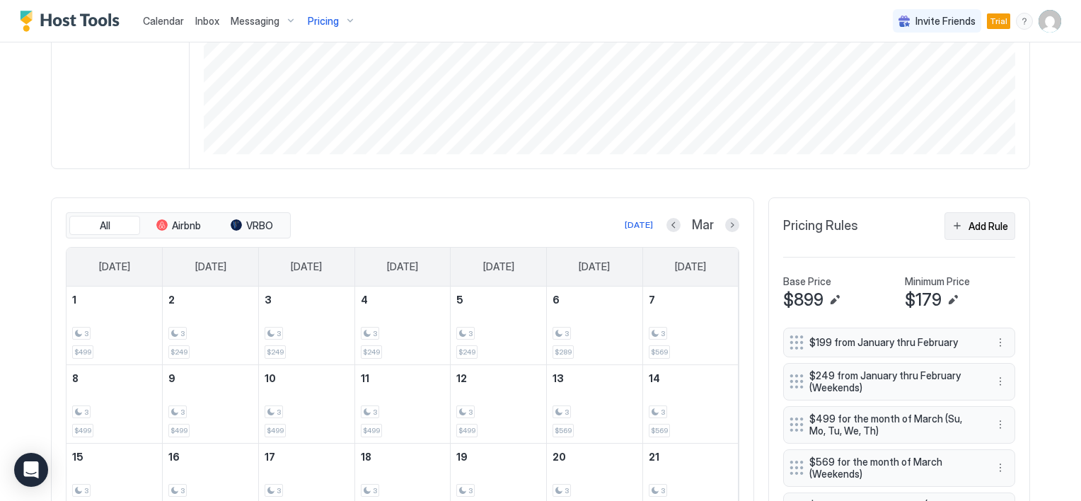
click at [973, 226] on div "Add Rule" at bounding box center [988, 226] width 40 height 15
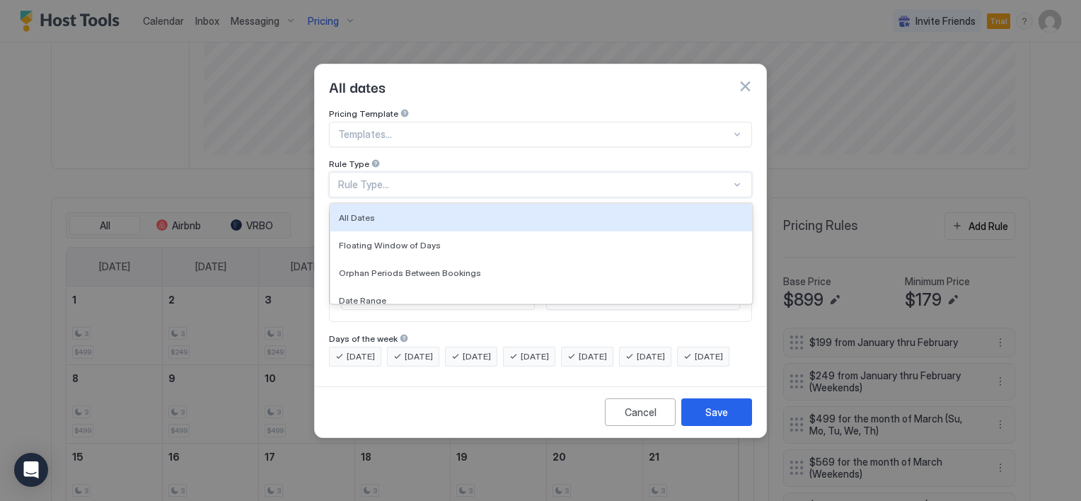
click at [400, 178] on div "Rule Type..." at bounding box center [534, 184] width 393 height 13
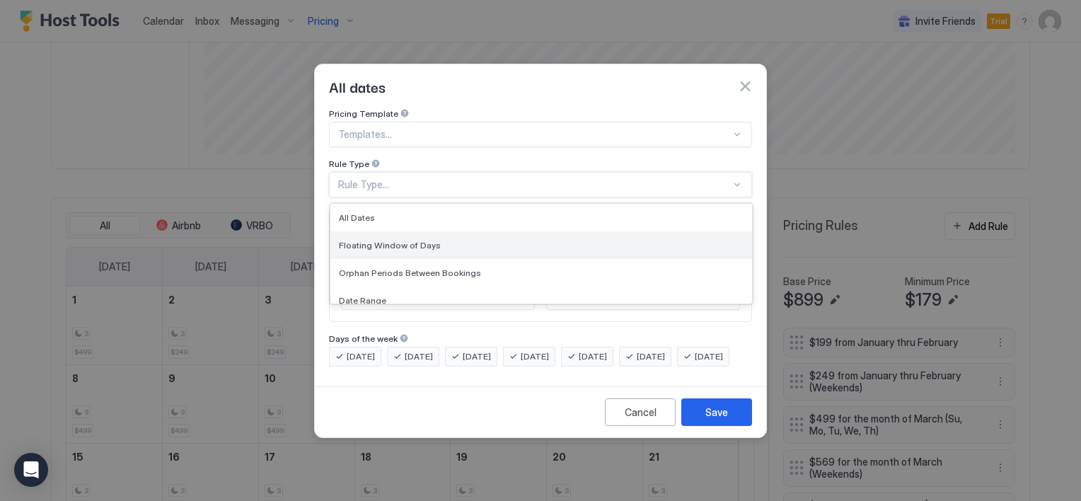
click at [403, 240] on span "Floating Window of Days" at bounding box center [390, 245] width 102 height 11
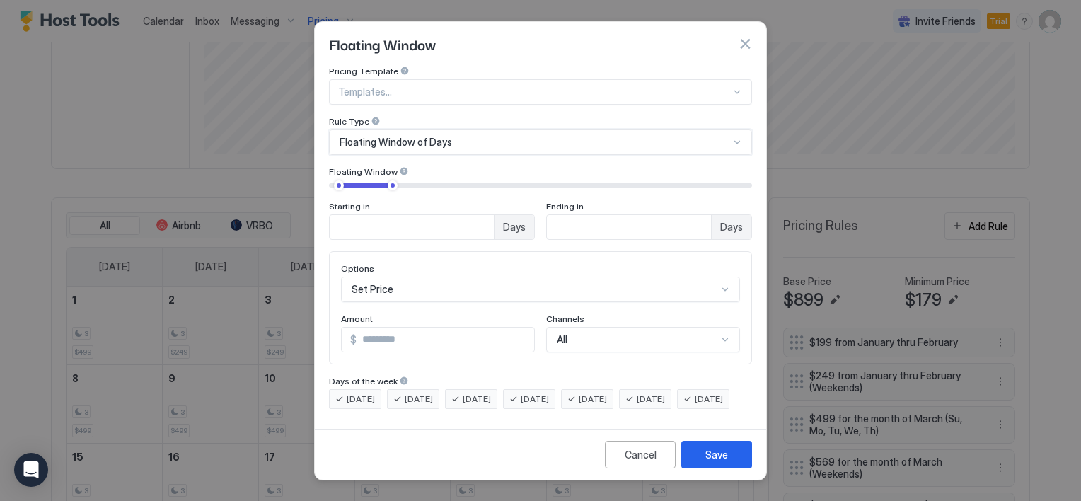
click at [494, 223] on input "**" at bounding box center [412, 227] width 164 height 24
type input "**"
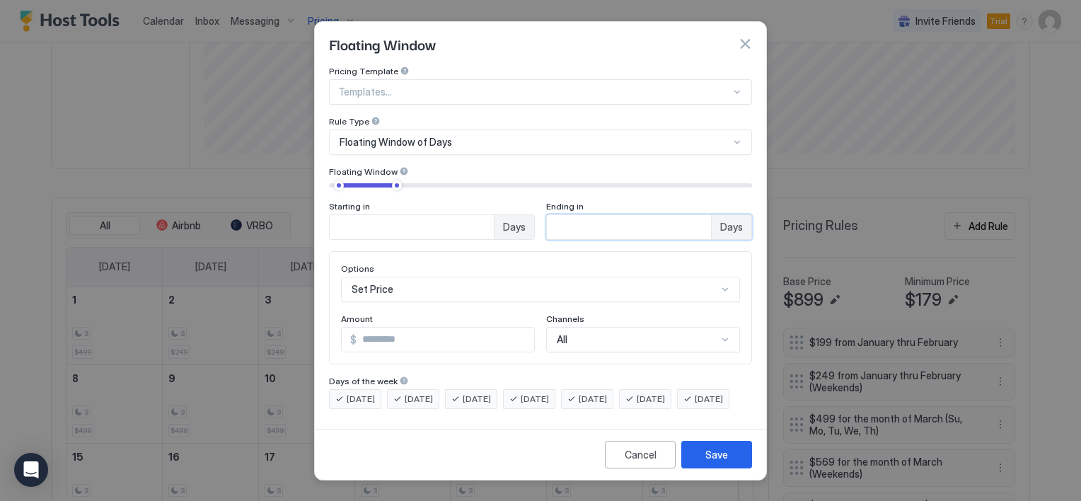
click at [407, 282] on div "Set Price" at bounding box center [540, 289] width 399 height 25
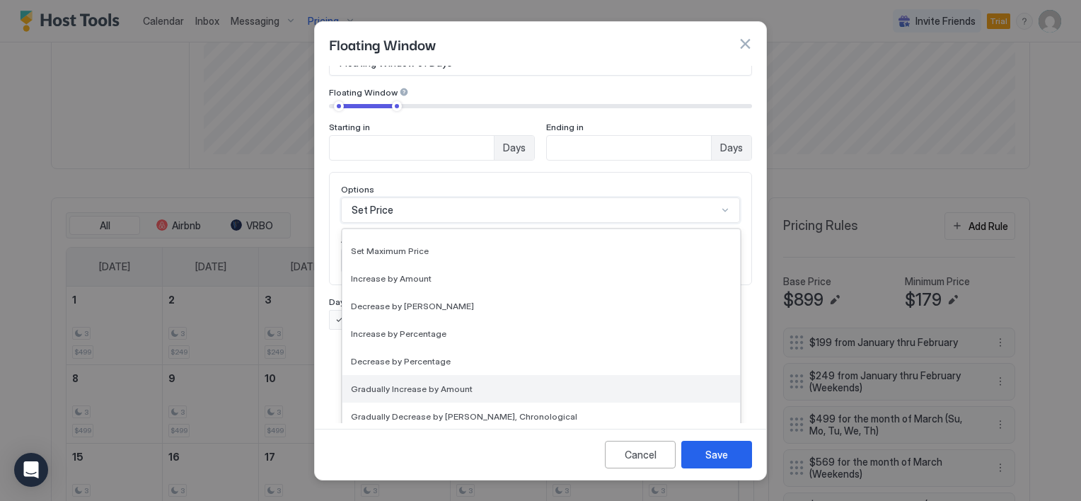
scroll to position [71, 0]
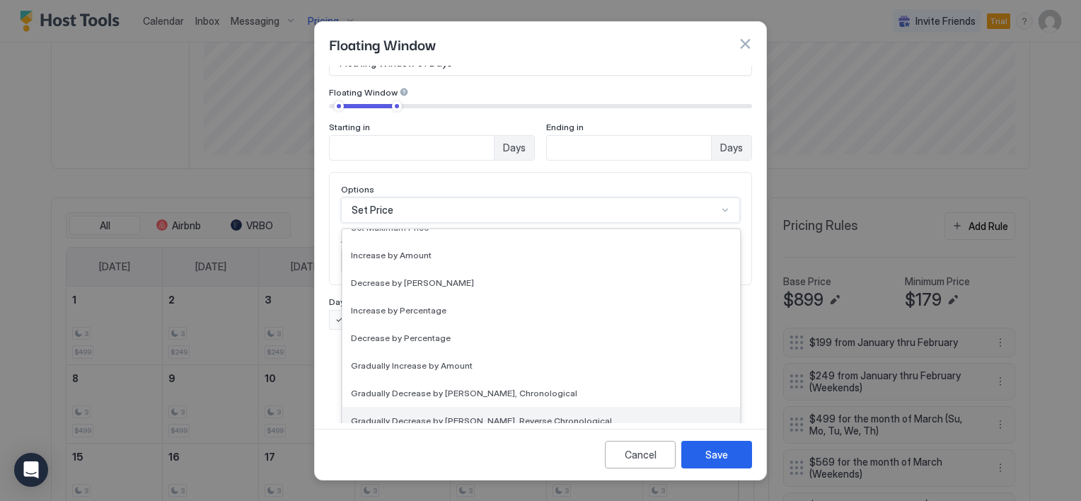
click at [410, 415] on span "Gradually Decrease by Amount, Reverse Chronological" at bounding box center [481, 420] width 261 height 11
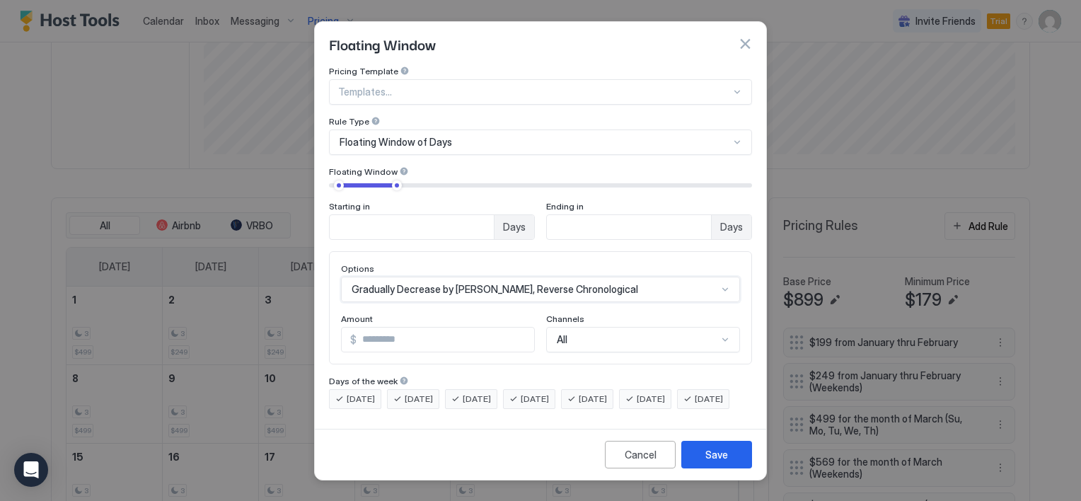
scroll to position [6, 0]
click at [405, 328] on input "*" at bounding box center [446, 340] width 178 height 24
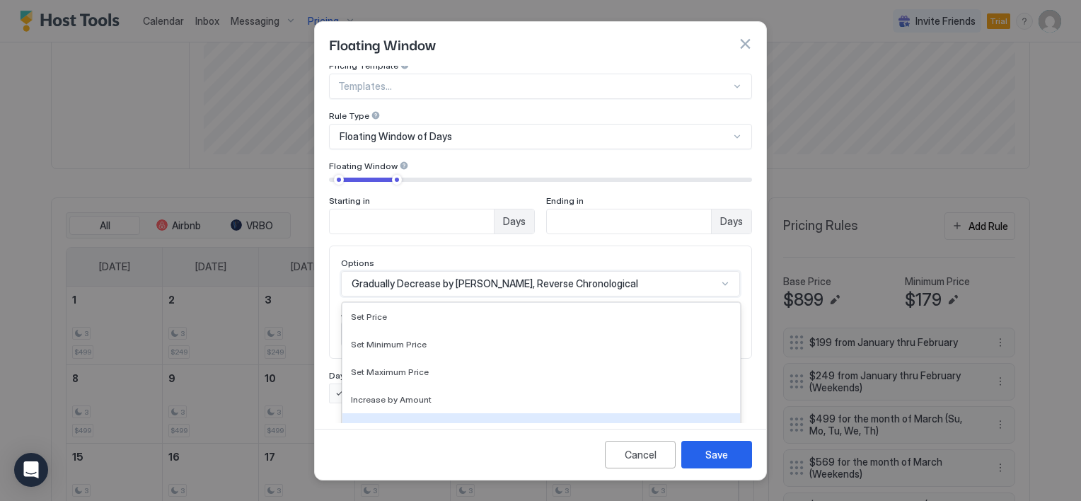
scroll to position [79, 0]
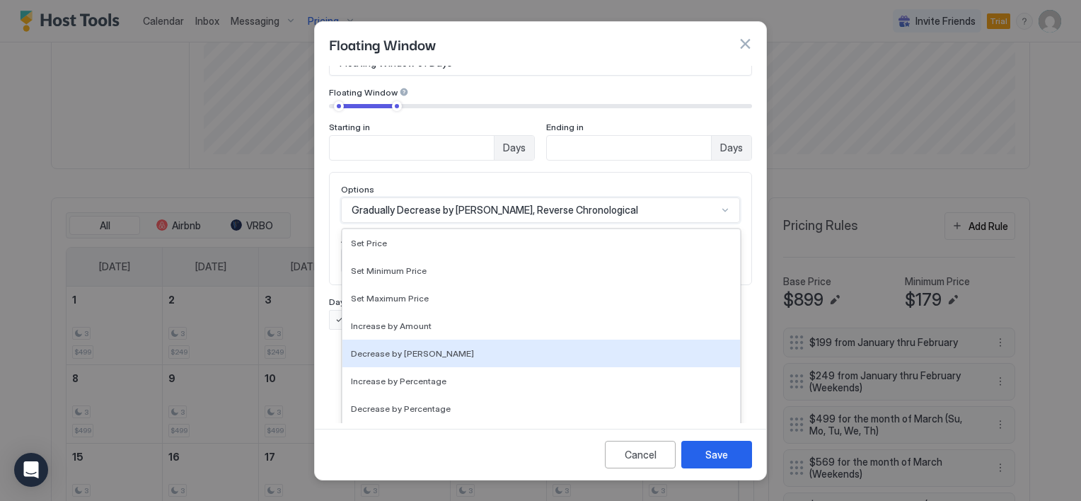
click at [619, 223] on div "17 results available. Use Up and Down to choose options, press Enter to select …" at bounding box center [540, 209] width 399 height 25
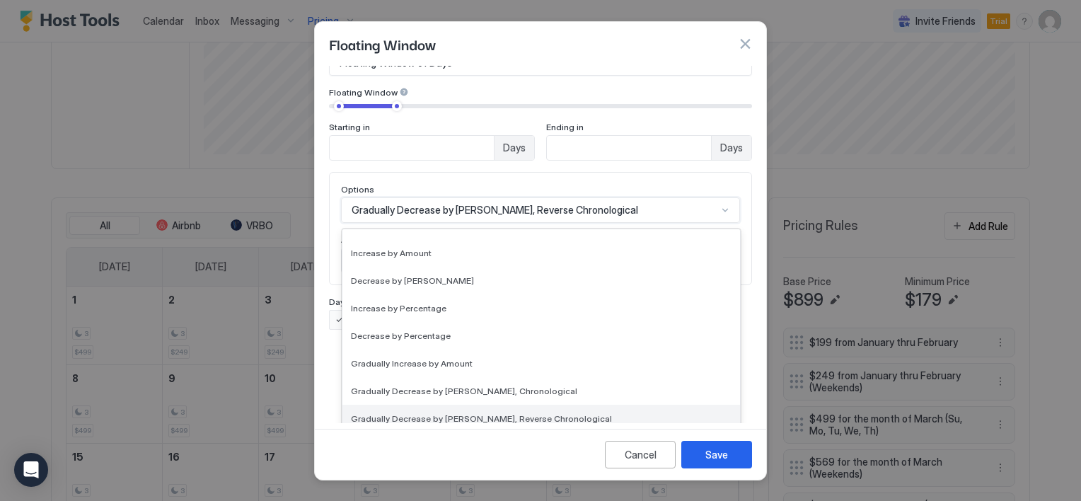
click at [502, 413] on span "Gradually Decrease by Amount, Reverse Chronological" at bounding box center [481, 418] width 261 height 11
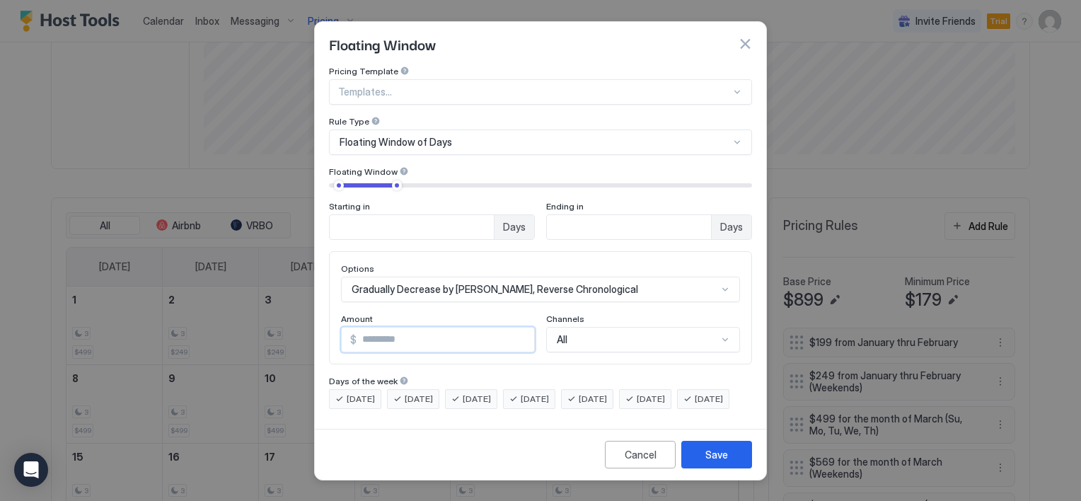
click at [410, 328] on input "*" at bounding box center [446, 340] width 178 height 24
type input "*"
click at [722, 468] on button "Save" at bounding box center [716, 455] width 71 height 28
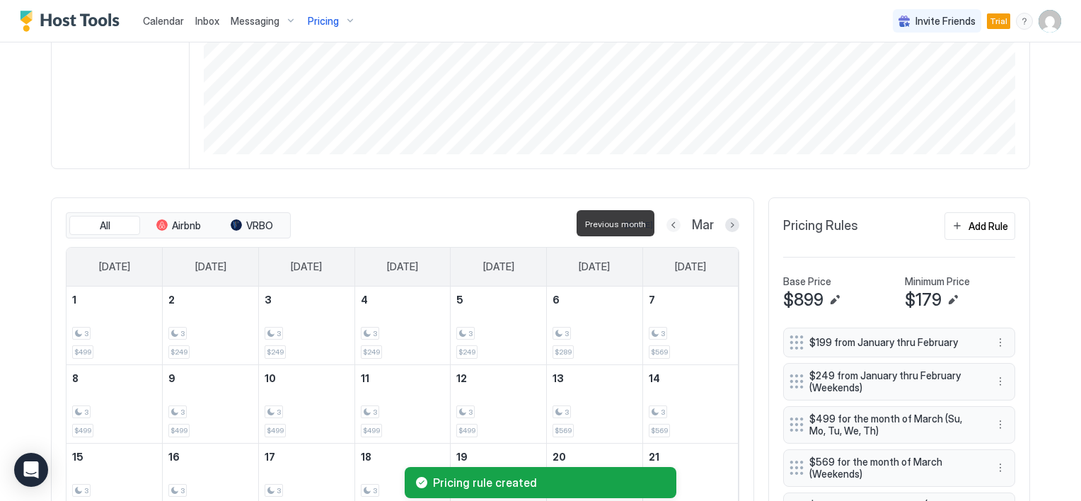
click at [666, 224] on button "Previous month" at bounding box center [673, 225] width 14 height 14
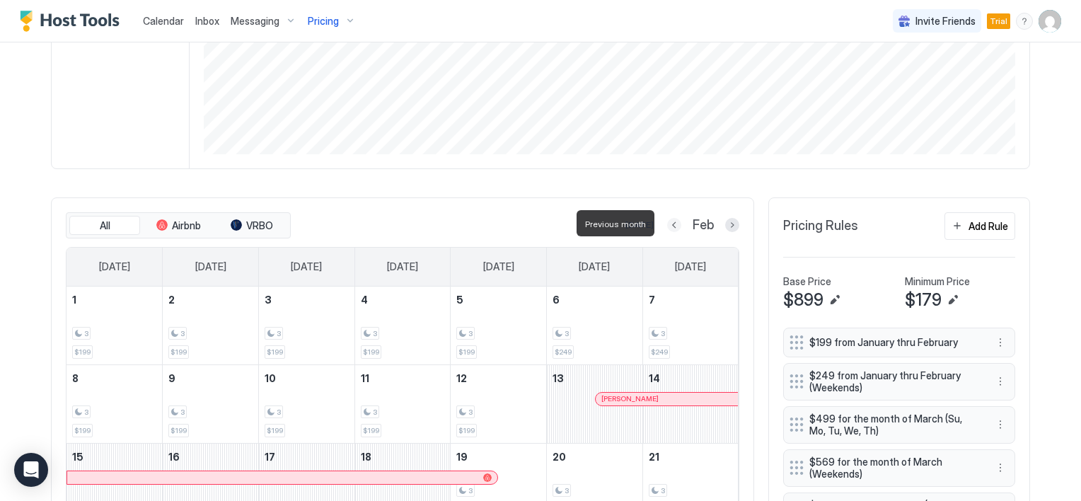
click at [667, 224] on button "Previous month" at bounding box center [674, 225] width 14 height 14
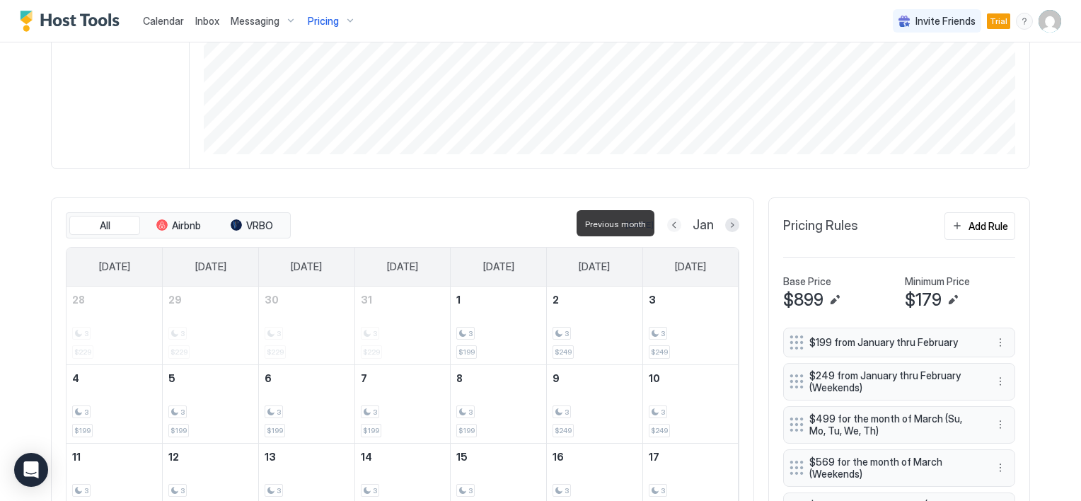
scroll to position [394, 0]
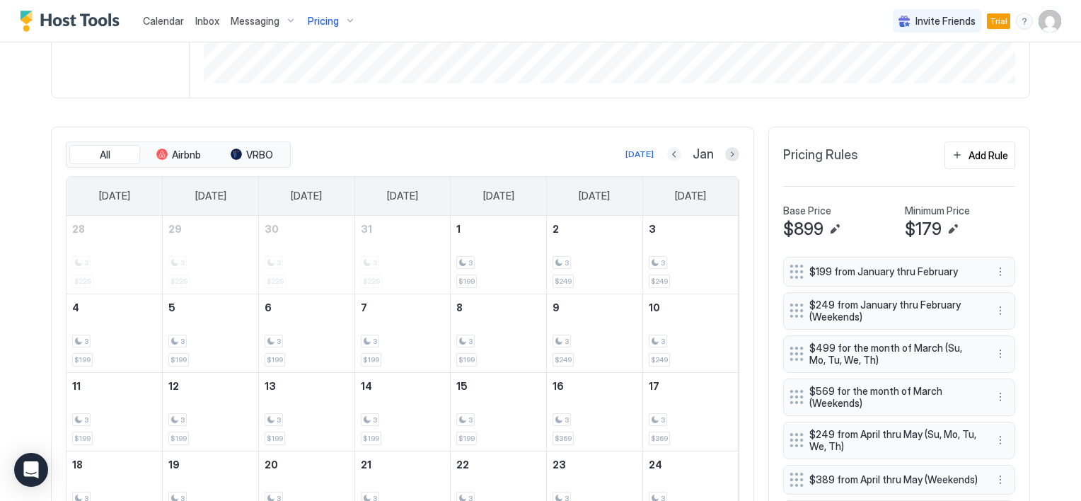
click at [667, 153] on button "Previous month" at bounding box center [674, 154] width 14 height 14
click at [665, 153] on button "Previous month" at bounding box center [672, 154] width 14 height 14
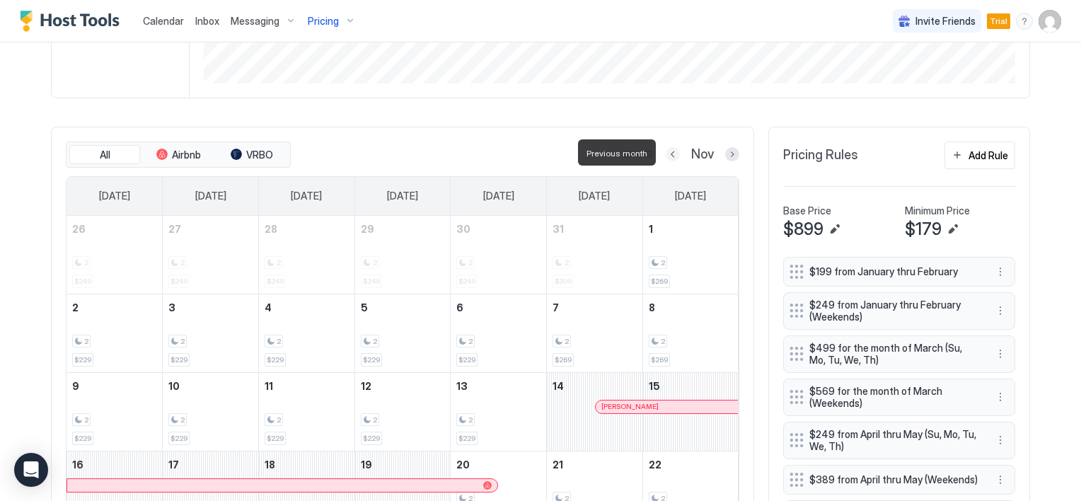
click at [666, 153] on button "Previous month" at bounding box center [673, 154] width 14 height 14
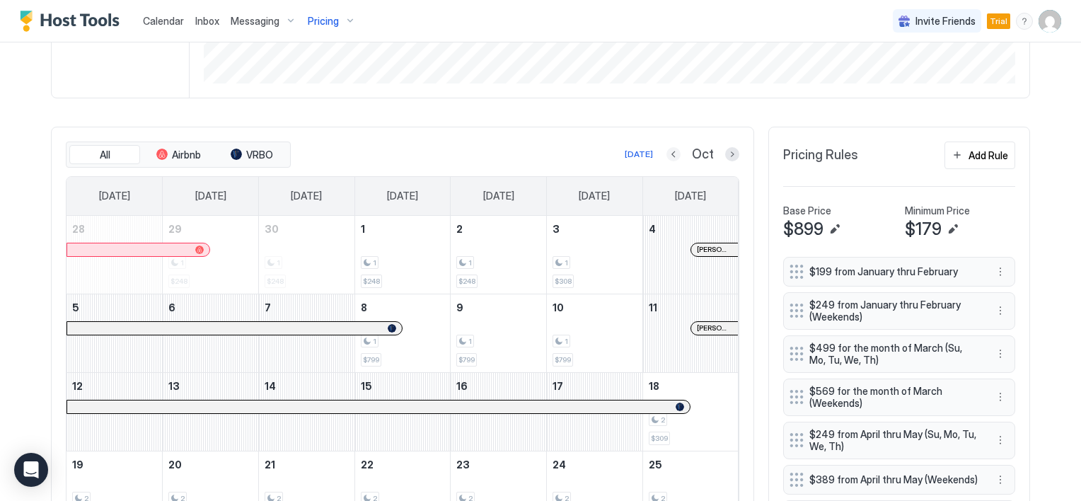
click at [669, 153] on button "Previous month" at bounding box center [673, 154] width 14 height 14
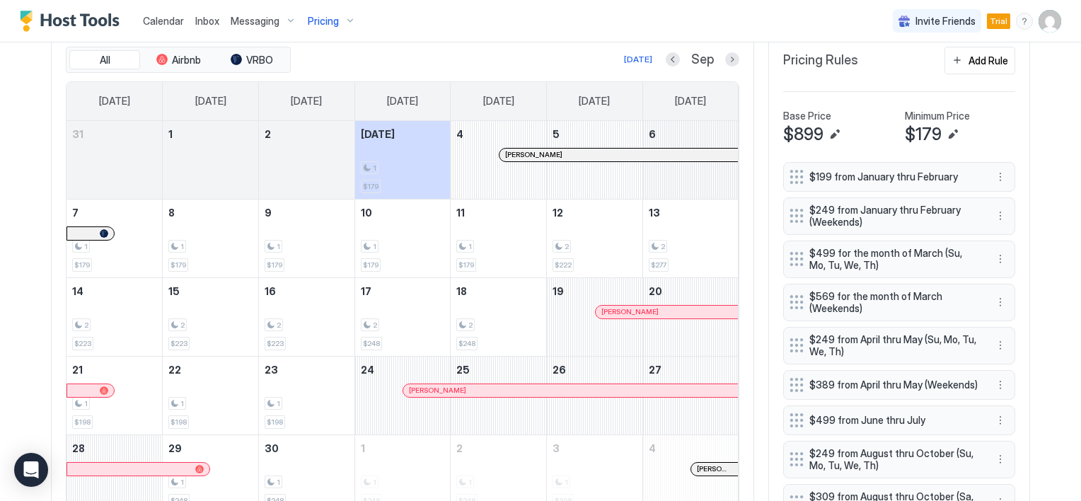
scroll to position [465, 0]
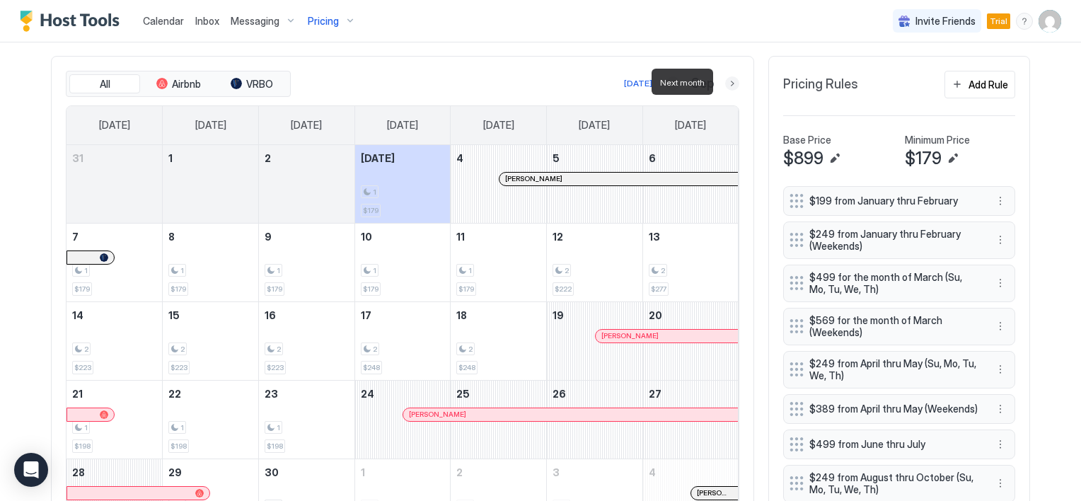
click at [732, 81] on button "Next month" at bounding box center [732, 83] width 14 height 14
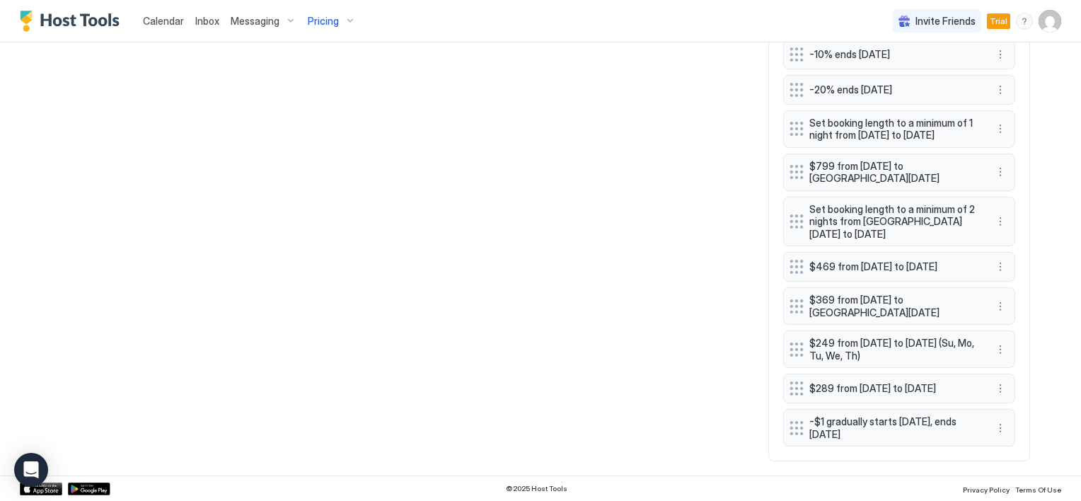
scroll to position [1357, 0]
click at [997, 432] on button "More options" at bounding box center [1000, 428] width 17 height 17
click at [1007, 362] on div "Edit" at bounding box center [1008, 362] width 31 height 11
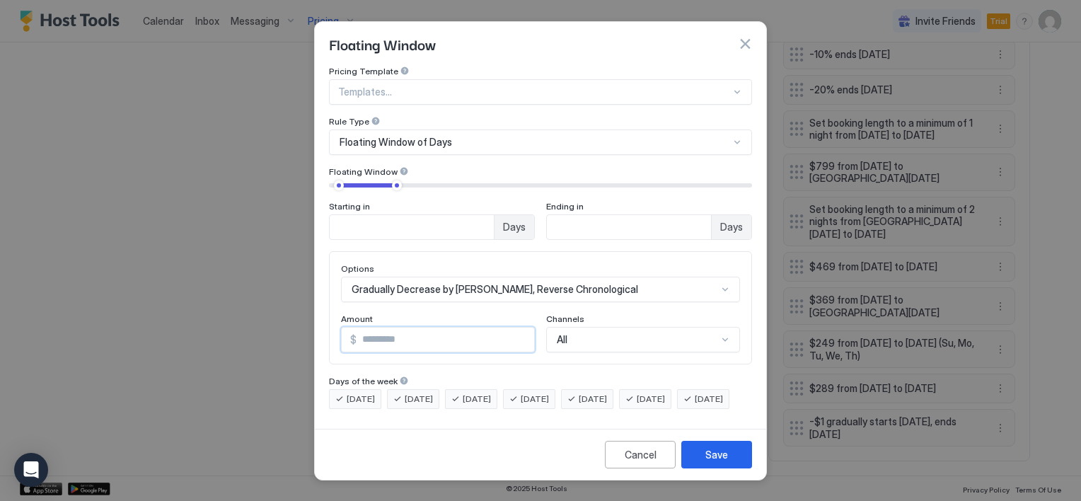
drag, startPoint x: 379, startPoint y: 329, endPoint x: 349, endPoint y: 329, distance: 29.7
click at [349, 329] on div "$ *" at bounding box center [438, 339] width 194 height 25
type input "*"
click at [705, 462] on button "Save" at bounding box center [716, 455] width 71 height 28
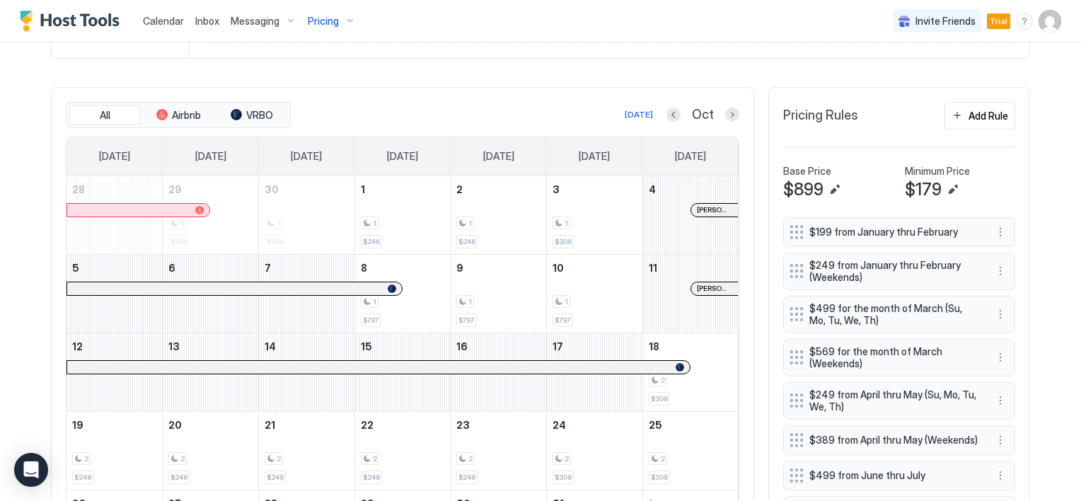
scroll to position [366, 0]
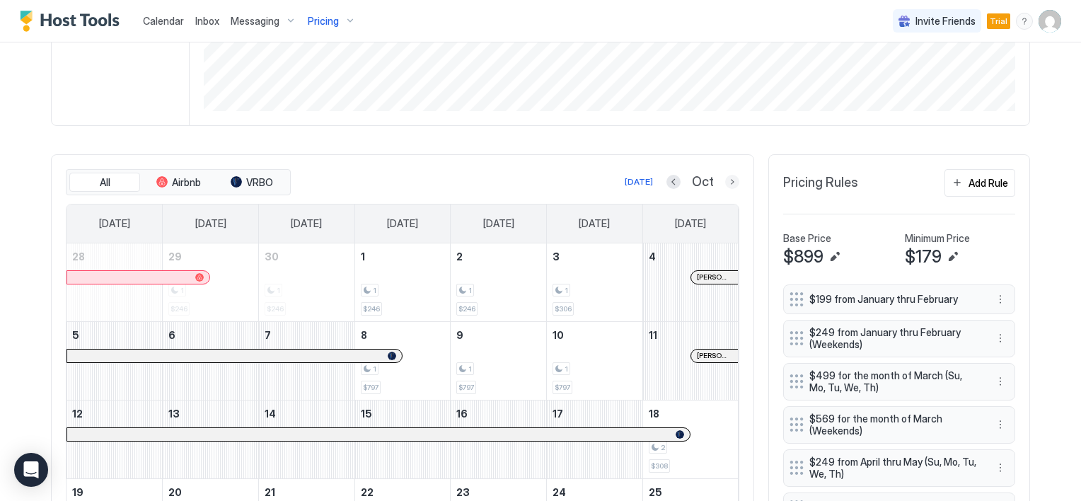
click at [725, 179] on button "Next month" at bounding box center [732, 182] width 14 height 14
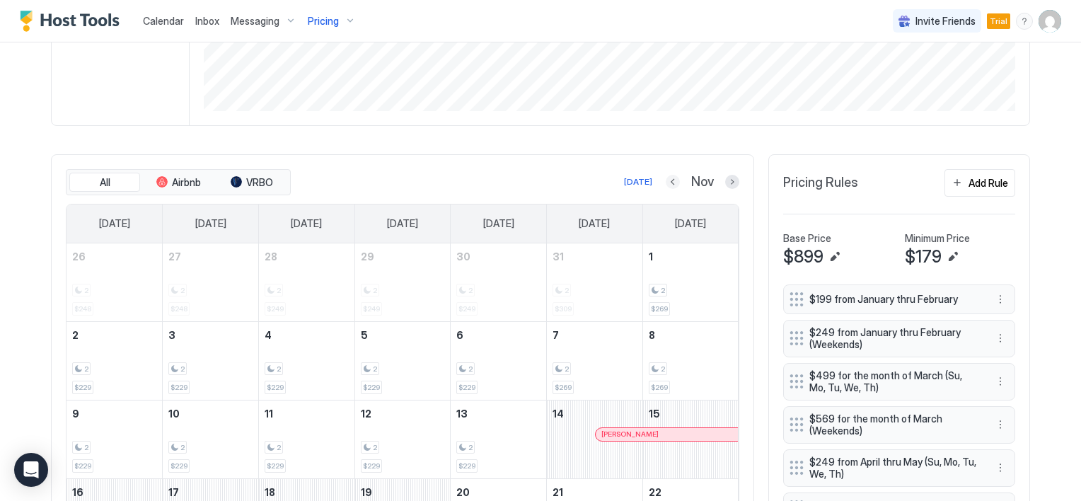
click at [668, 181] on button "Previous month" at bounding box center [673, 182] width 14 height 14
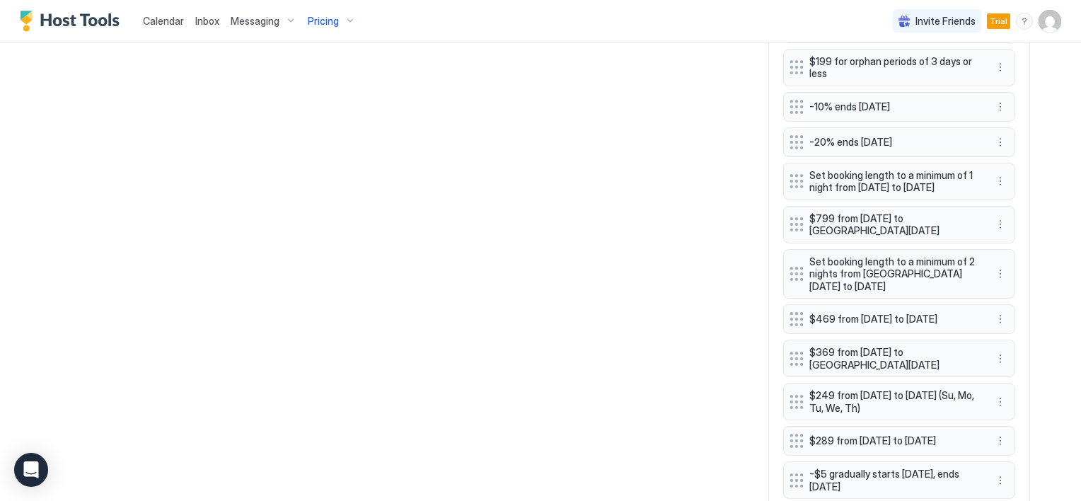
scroll to position [1357, 0]
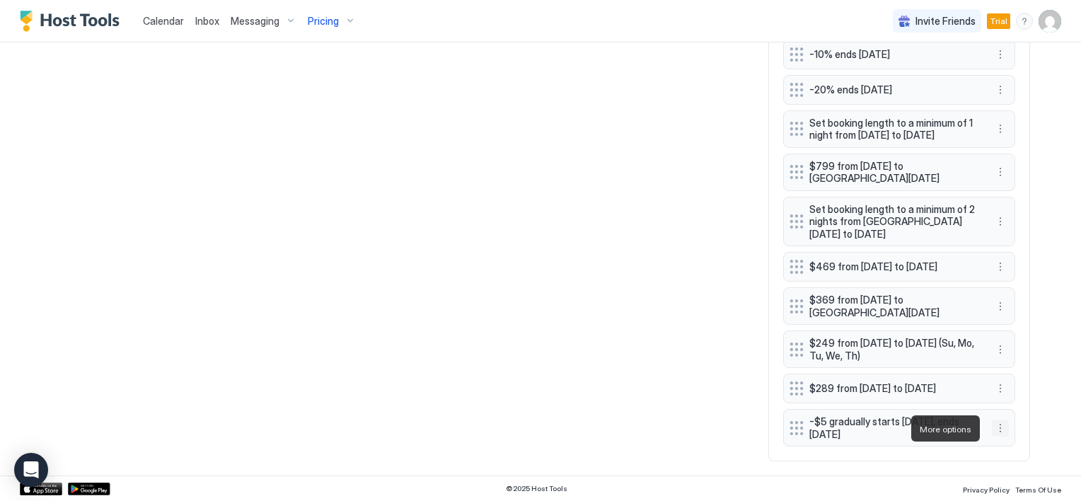
click at [997, 431] on button "More options" at bounding box center [1000, 428] width 17 height 17
click at [1007, 362] on div "Edit" at bounding box center [1008, 362] width 31 height 11
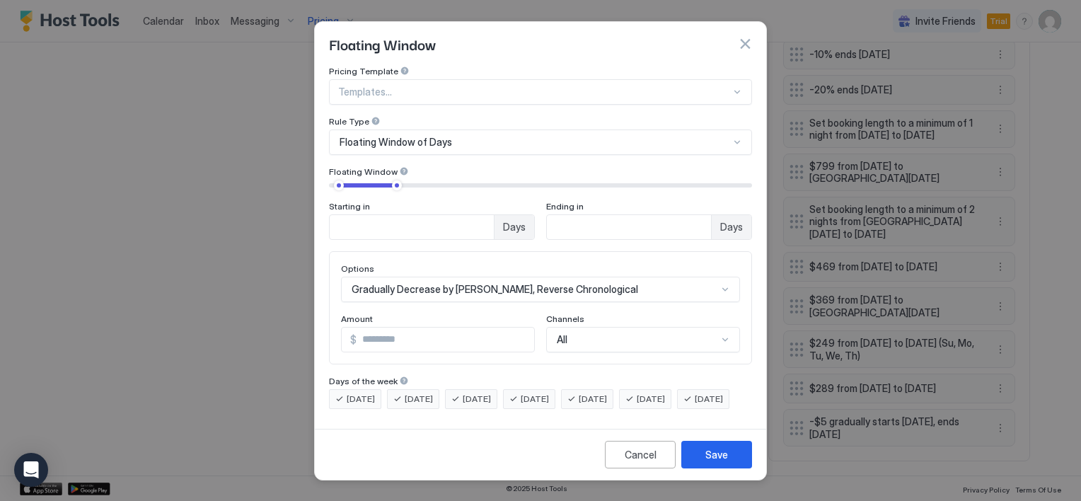
click at [380, 333] on input "*" at bounding box center [446, 340] width 178 height 24
type input "**"
click at [712, 462] on div "Save" at bounding box center [716, 454] width 23 height 15
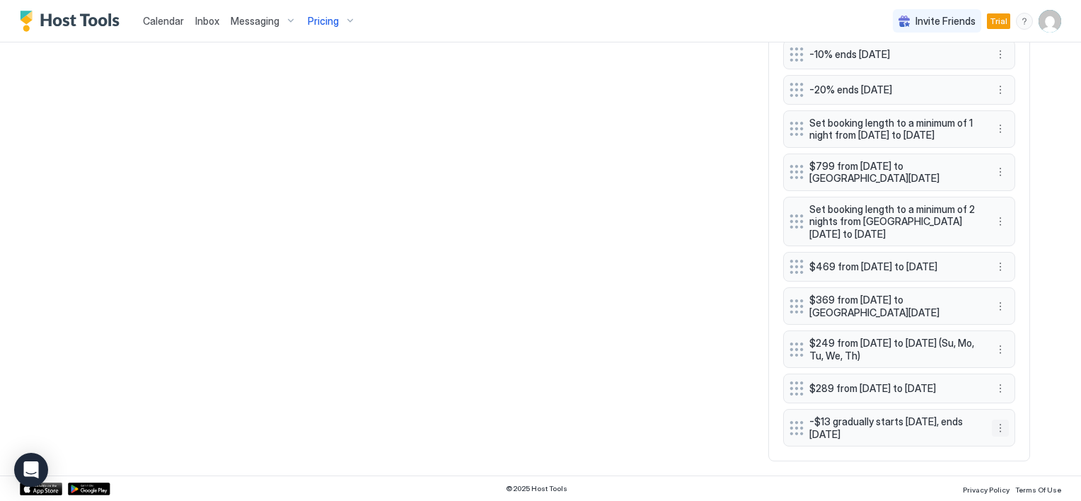
click at [992, 427] on button "More options" at bounding box center [1000, 428] width 17 height 17
click at [1007, 363] on div "Edit" at bounding box center [1008, 362] width 31 height 11
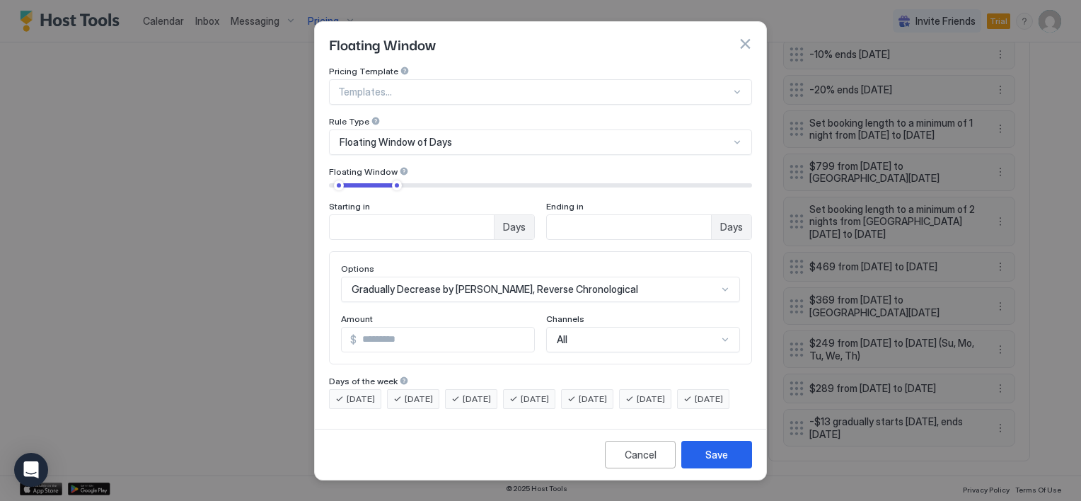
click at [387, 328] on input "**" at bounding box center [446, 340] width 178 height 24
type input "***"
click at [705, 462] on button "Save" at bounding box center [716, 455] width 71 height 28
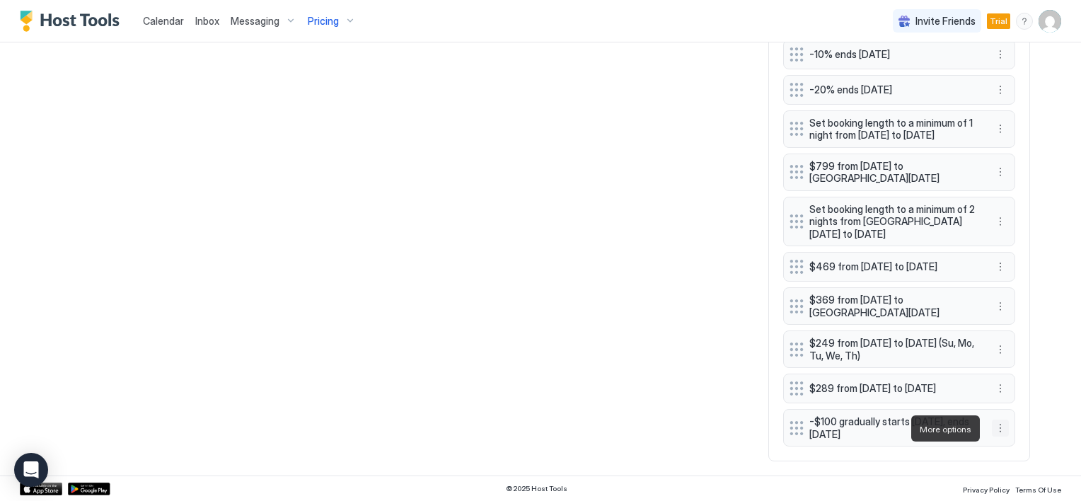
click at [995, 432] on button "More options" at bounding box center [1000, 428] width 17 height 17
click at [1011, 360] on span "Edit" at bounding box center [1017, 362] width 16 height 11
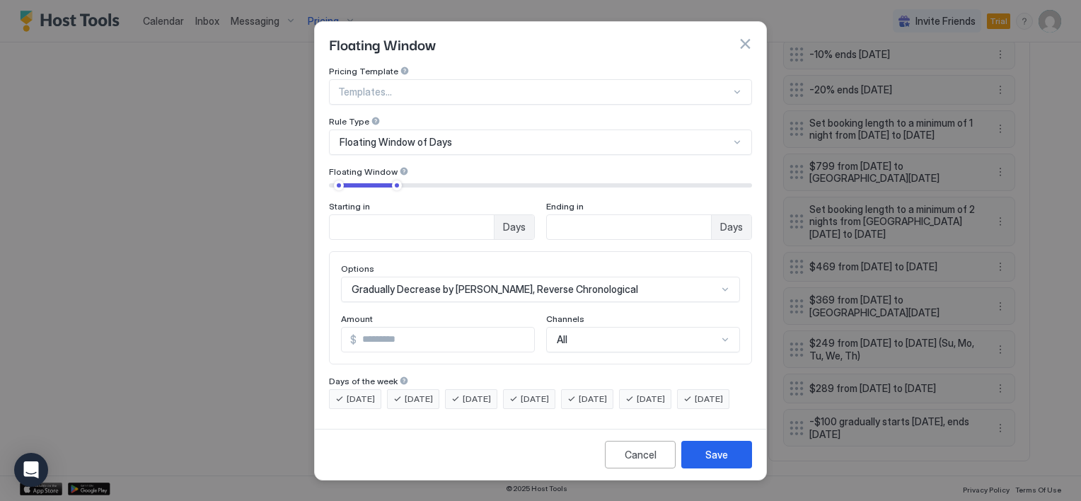
click at [487, 279] on div "Gradually Decrease by Amount, Reverse Chronological" at bounding box center [540, 289] width 399 height 25
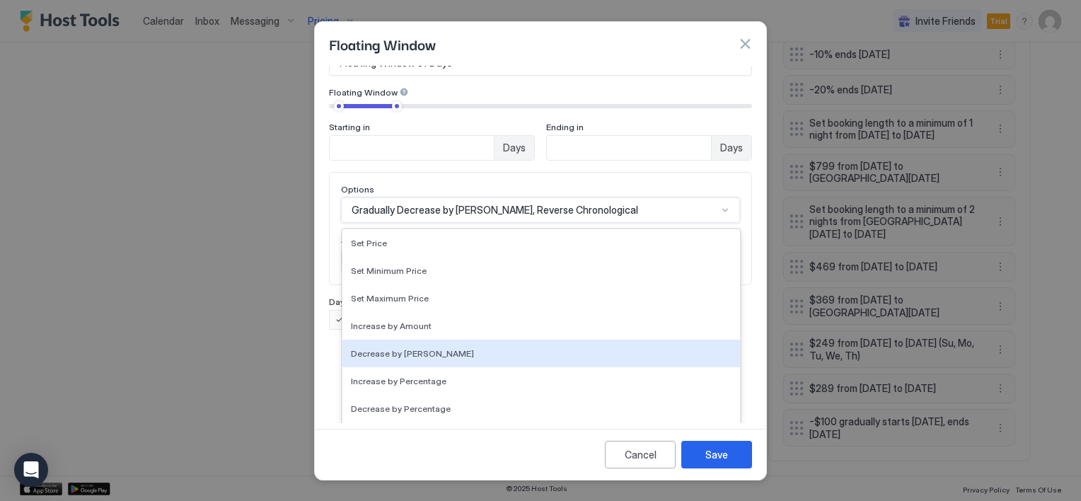
scroll to position [73, 0]
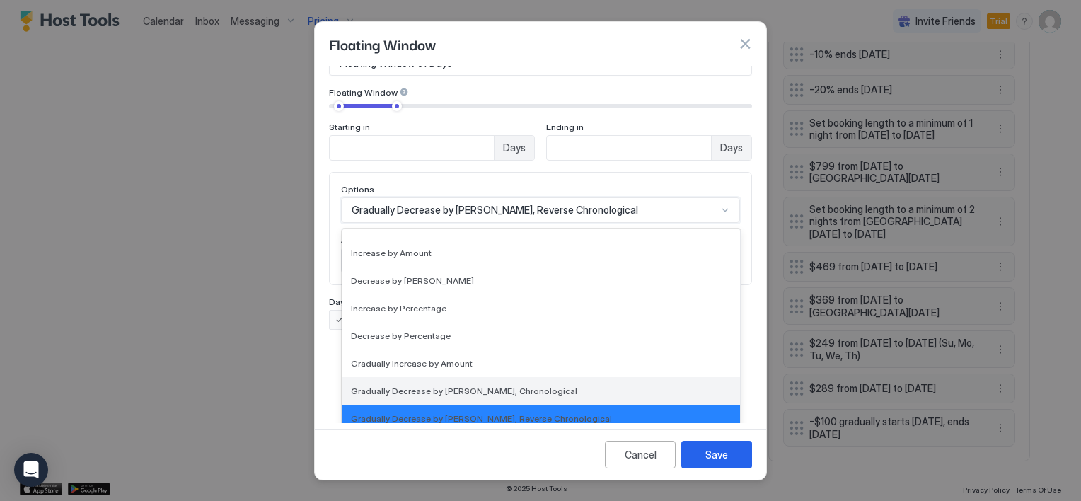
click at [481, 386] on span "Gradually Decrease by Amount, Chronological" at bounding box center [464, 391] width 226 height 11
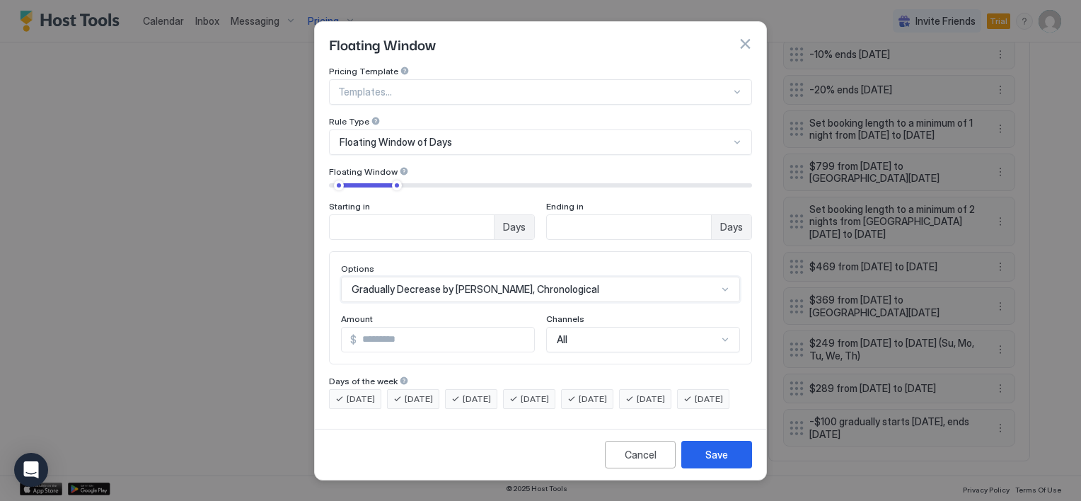
scroll to position [6, 0]
click at [721, 462] on div "Save" at bounding box center [716, 454] width 23 height 15
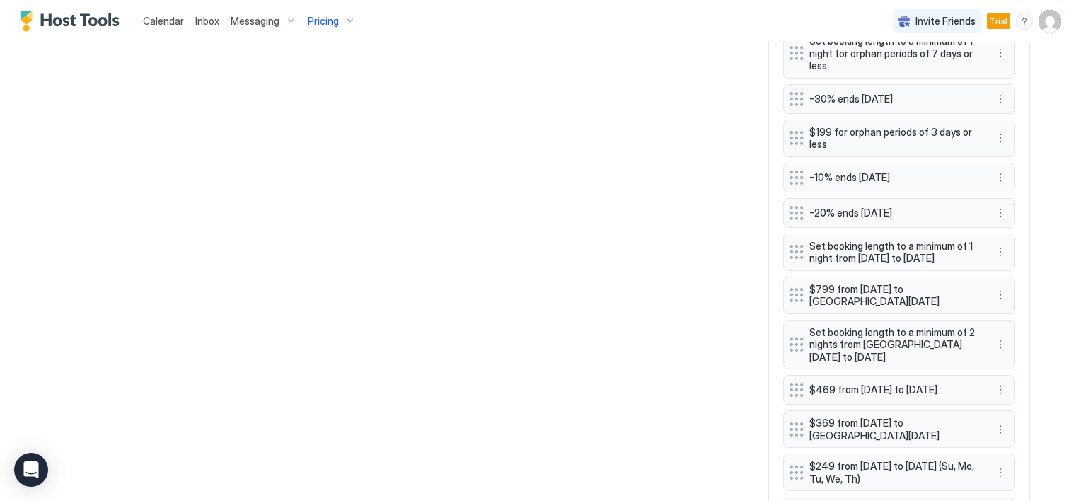
scroll to position [1357, 0]
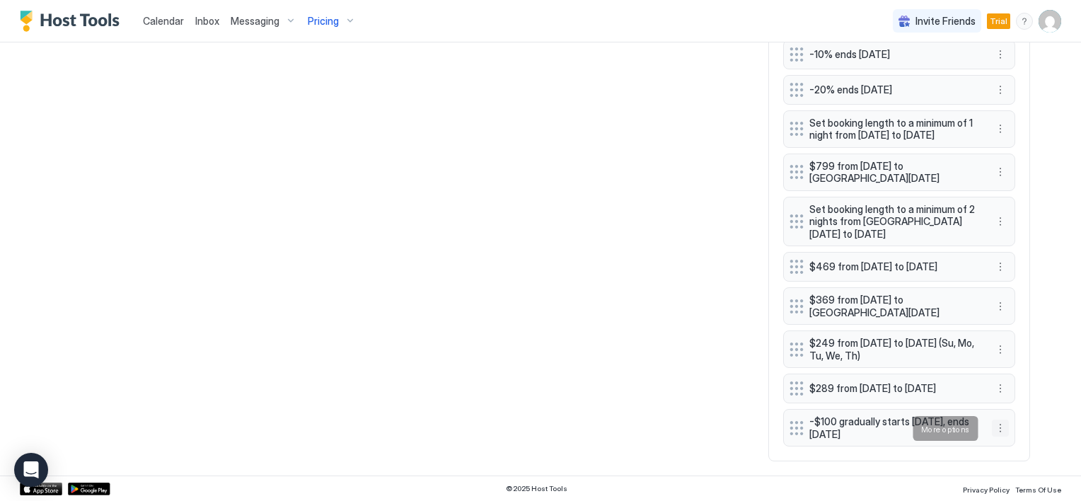
click at [993, 430] on button "More options" at bounding box center [1000, 428] width 17 height 17
click at [1005, 364] on div "Edit" at bounding box center [1008, 362] width 31 height 11
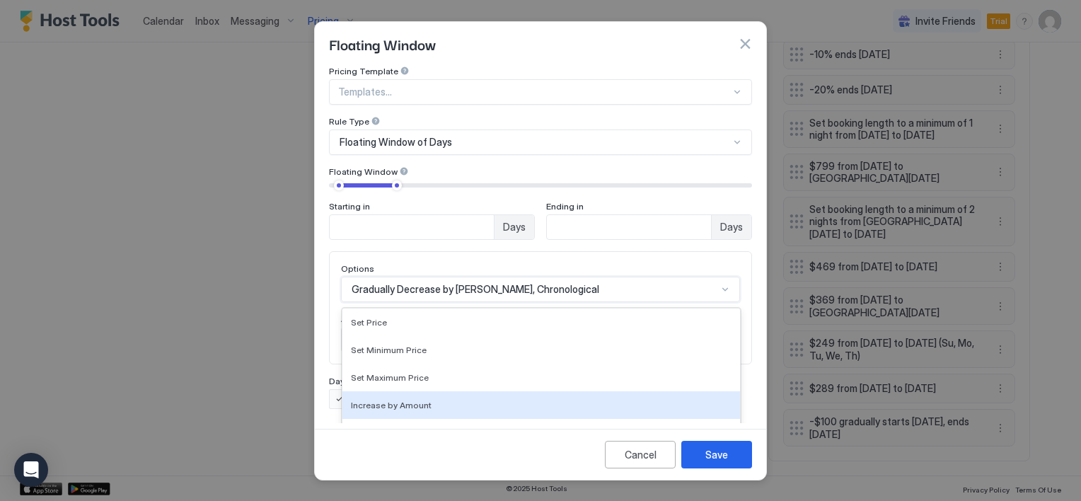
click at [522, 279] on div "17 results available. Use Up and Down to choose options, press Enter to select …" at bounding box center [540, 289] width 399 height 25
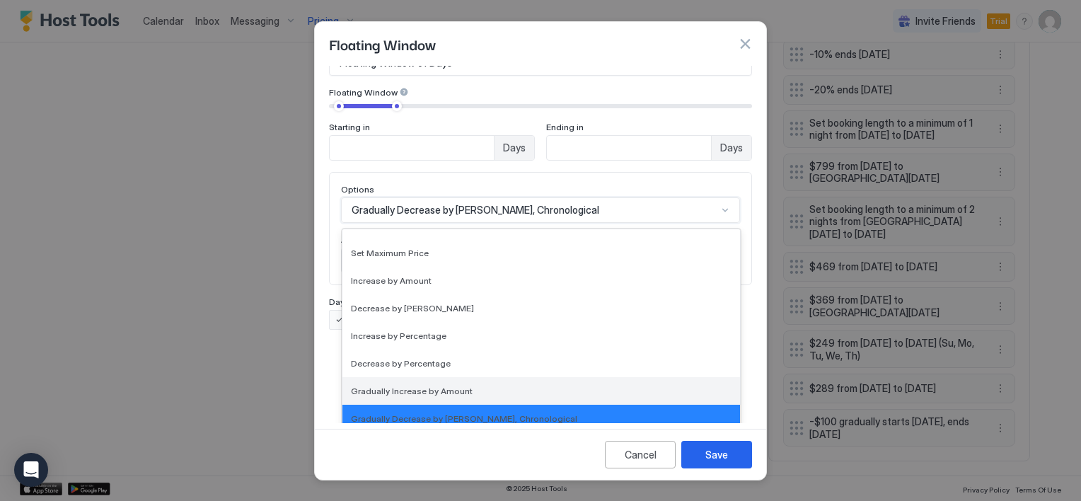
scroll to position [116, 0]
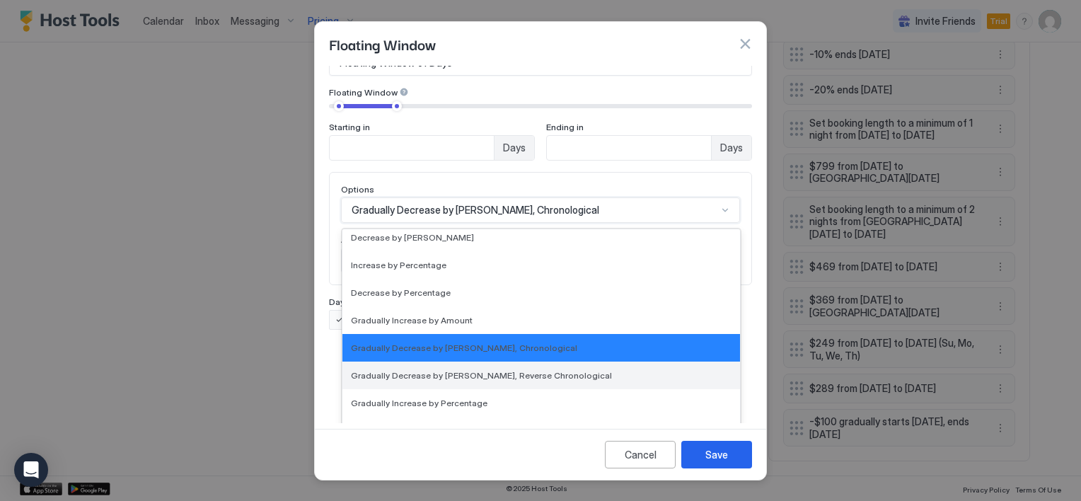
click at [480, 370] on span "Gradually Decrease by Amount, Reverse Chronological" at bounding box center [481, 375] width 261 height 11
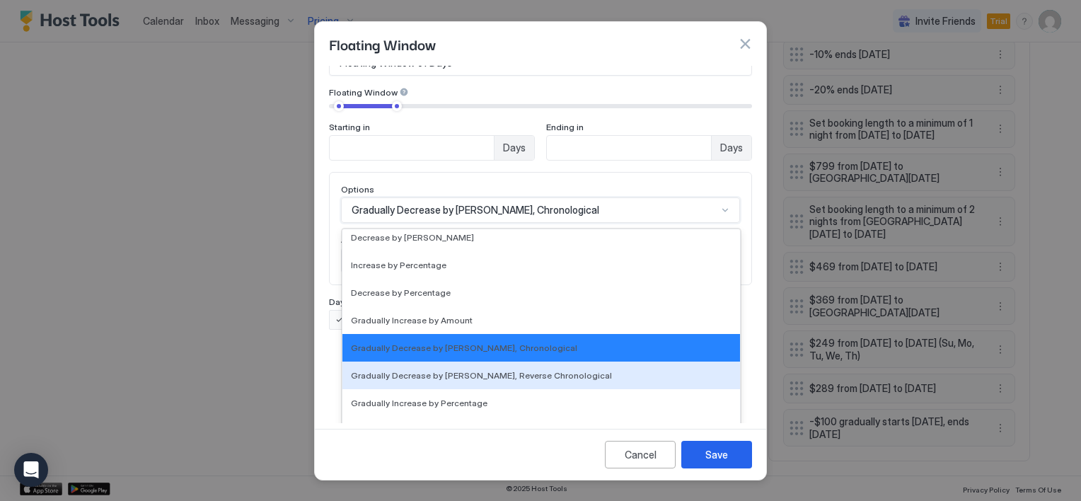
scroll to position [6, 0]
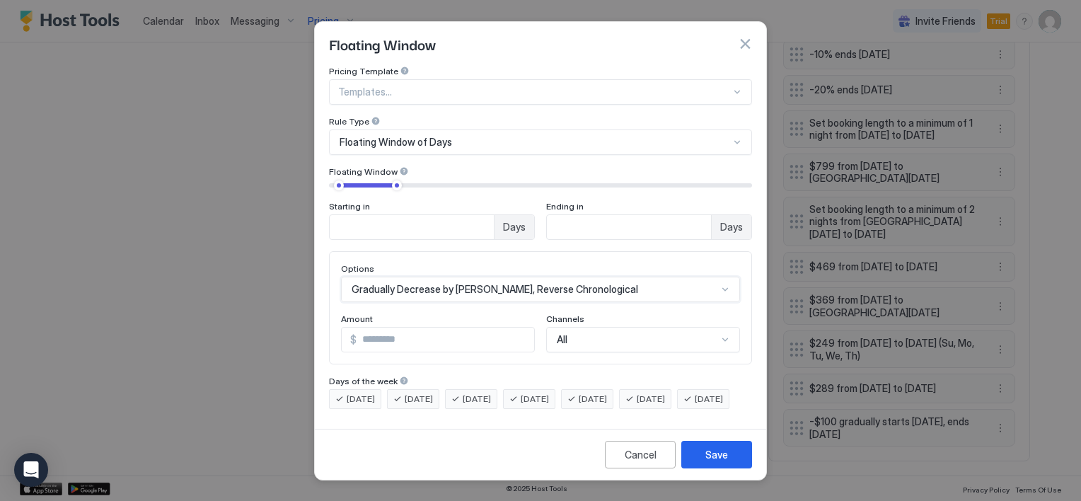
click at [394, 328] on input "***" at bounding box center [446, 340] width 178 height 24
type input "*"
click at [705, 461] on button "Save" at bounding box center [716, 455] width 71 height 28
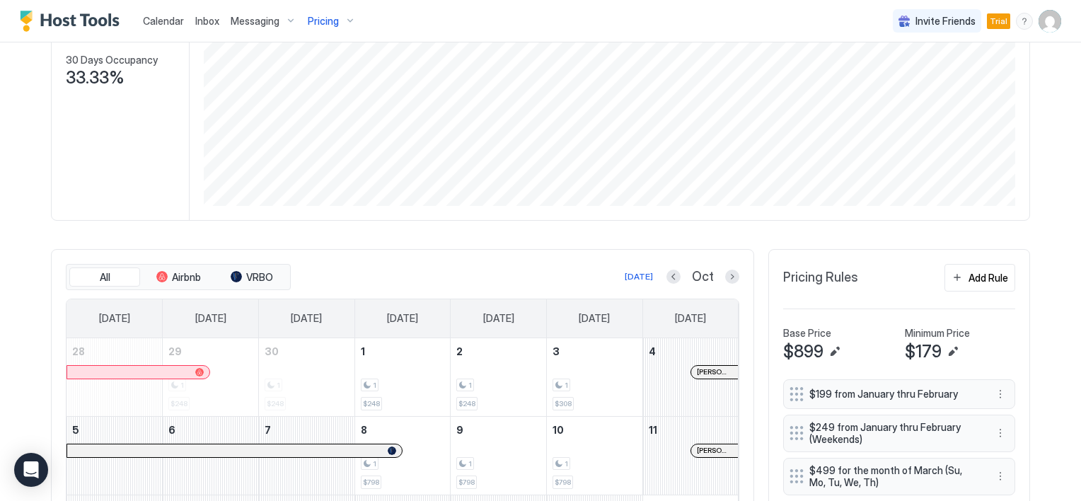
scroll to position [296, 0]
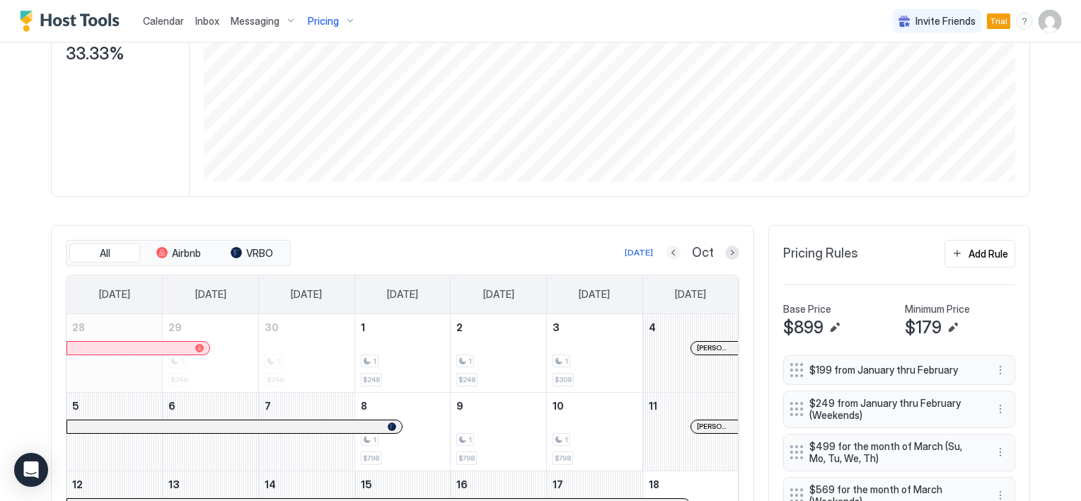
click at [671, 254] on button "Previous month" at bounding box center [673, 252] width 14 height 14
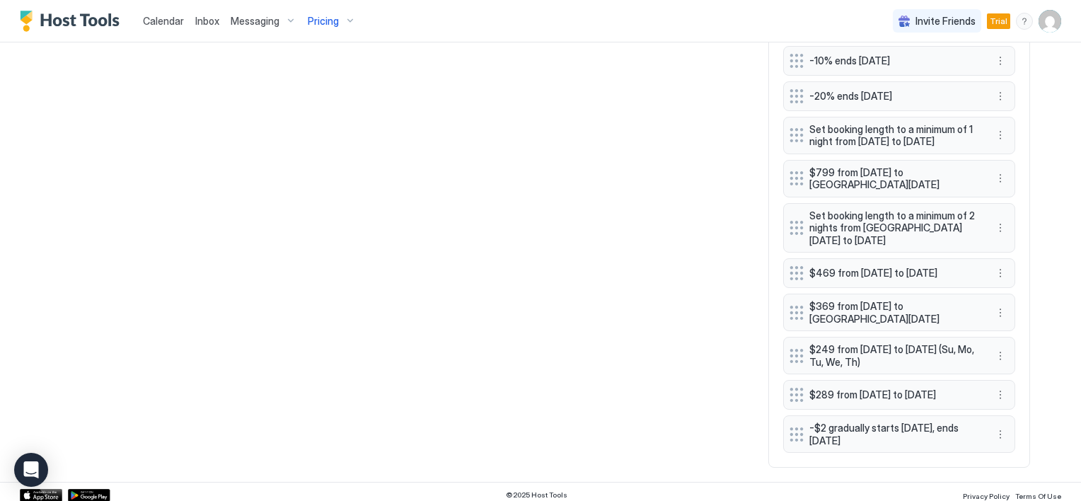
scroll to position [1357, 0]
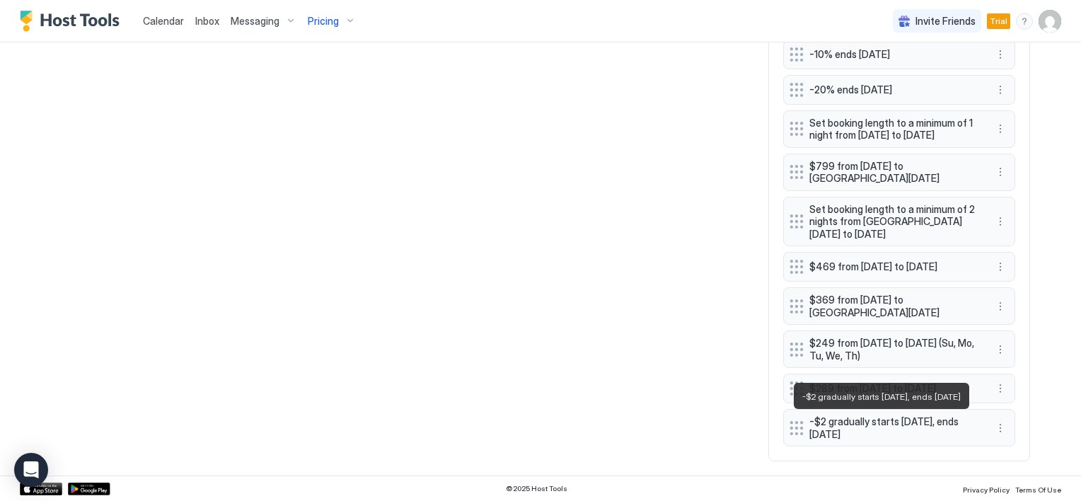
click at [826, 422] on span "-$2 gradually starts in 10 days, ends in 60 days" at bounding box center [893, 427] width 168 height 25
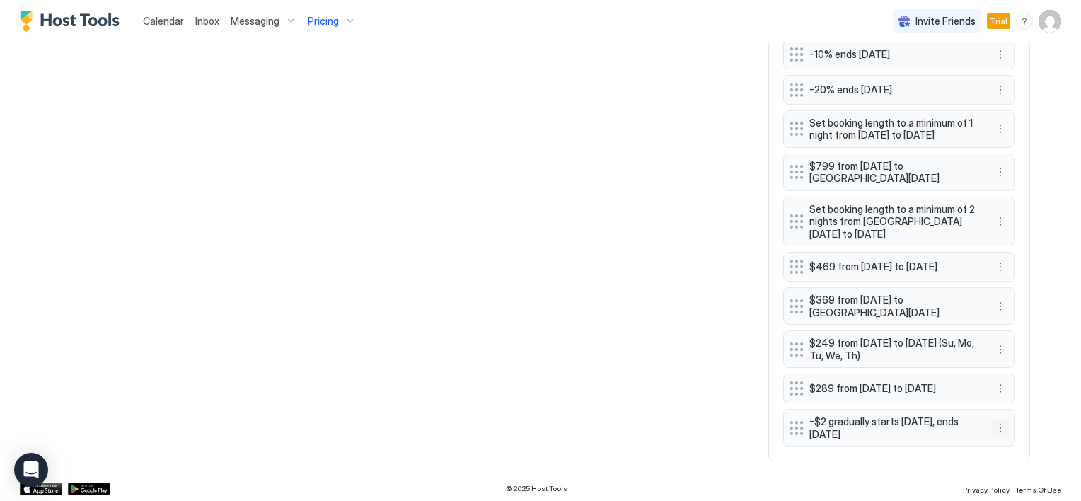
click at [992, 425] on button "More options" at bounding box center [1000, 428] width 17 height 17
click at [994, 364] on div "Edit" at bounding box center [1008, 362] width 31 height 11
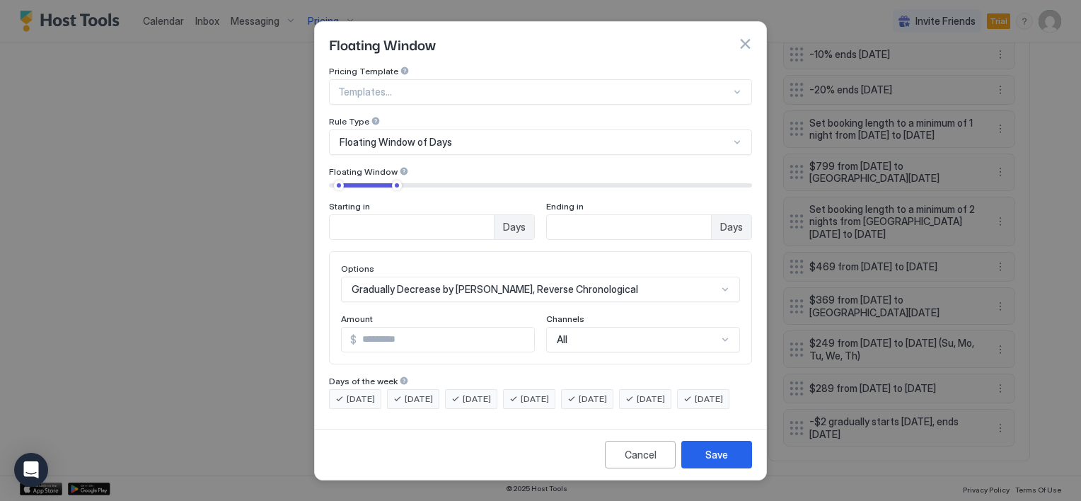
click at [357, 336] on input "*" at bounding box center [446, 340] width 178 height 24
click at [357, 335] on input "*" at bounding box center [446, 340] width 178 height 24
click at [358, 332] on input "*" at bounding box center [446, 340] width 178 height 24
type input "*"
click at [710, 457] on div "Save" at bounding box center [716, 454] width 23 height 15
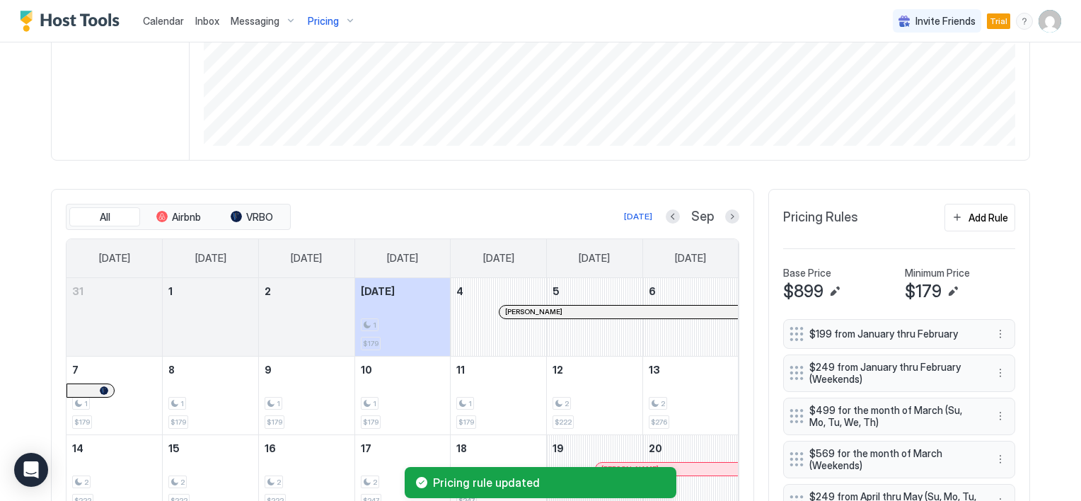
scroll to position [366, 0]
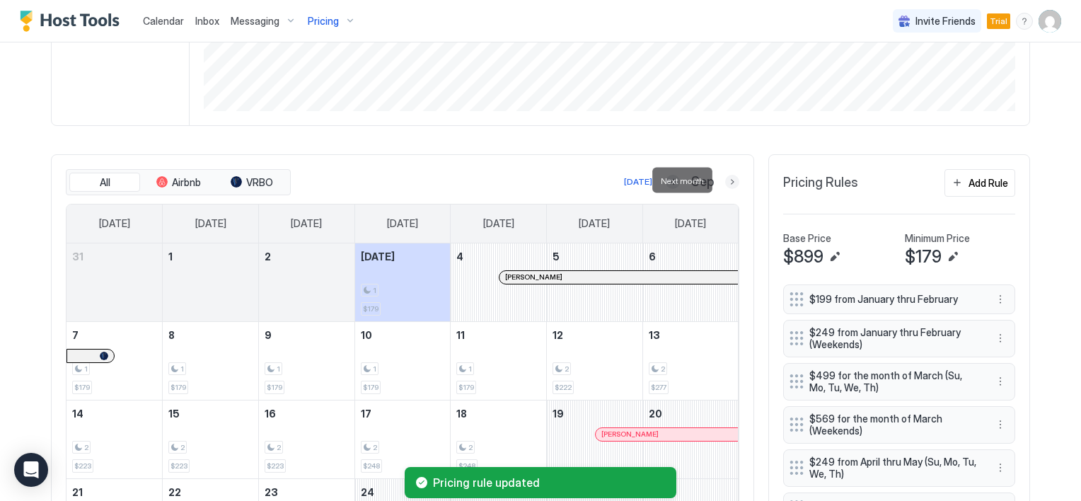
click at [725, 178] on button "Next month" at bounding box center [732, 182] width 14 height 14
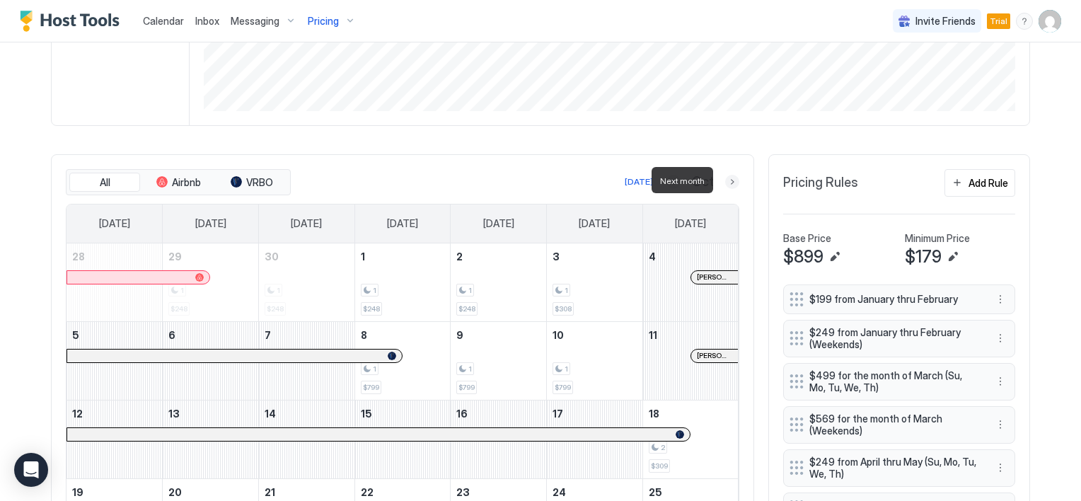
click at [725, 177] on button "Next month" at bounding box center [732, 182] width 14 height 14
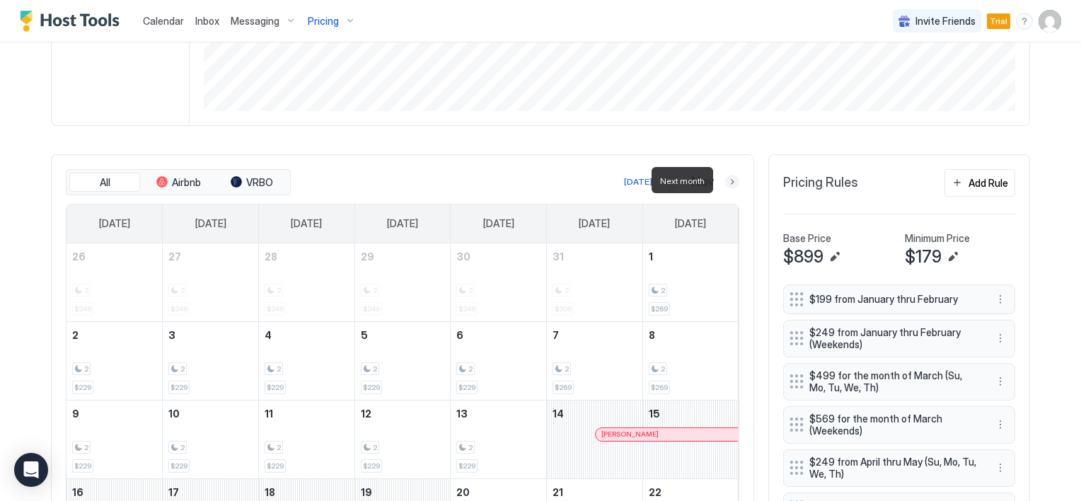
click at [725, 178] on button "Next month" at bounding box center [732, 182] width 14 height 14
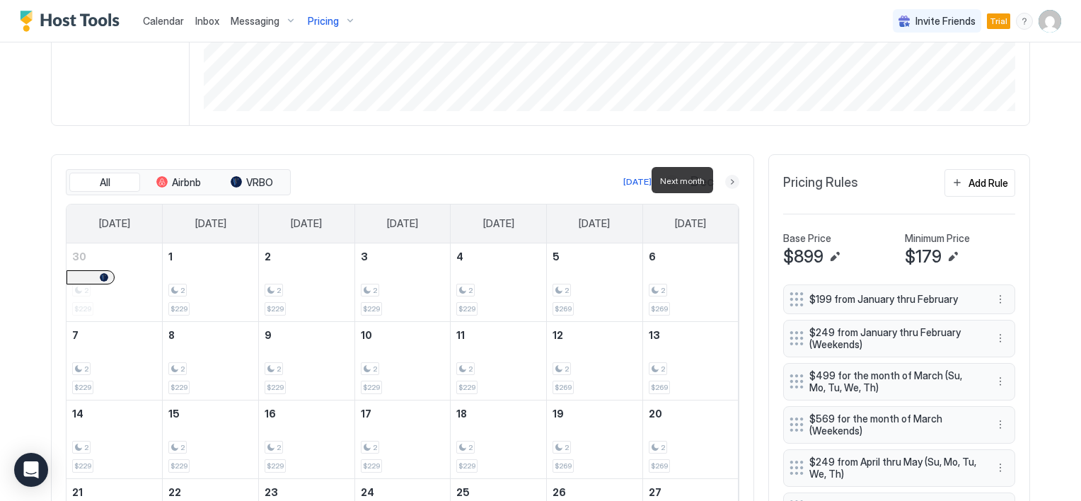
click at [725, 180] on button "Next month" at bounding box center [732, 182] width 14 height 14
click at [725, 178] on button "Next month" at bounding box center [732, 182] width 14 height 14
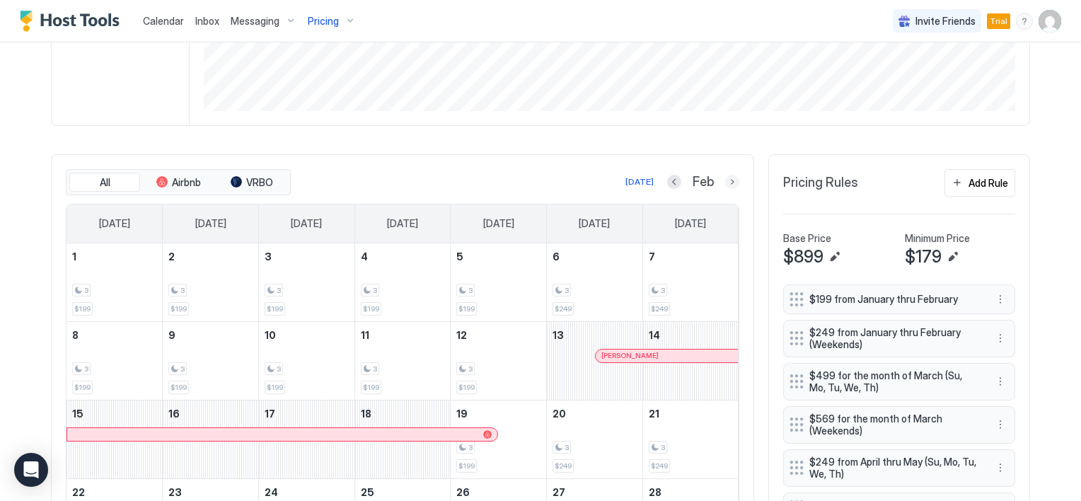
click at [725, 178] on button "Next month" at bounding box center [732, 182] width 14 height 14
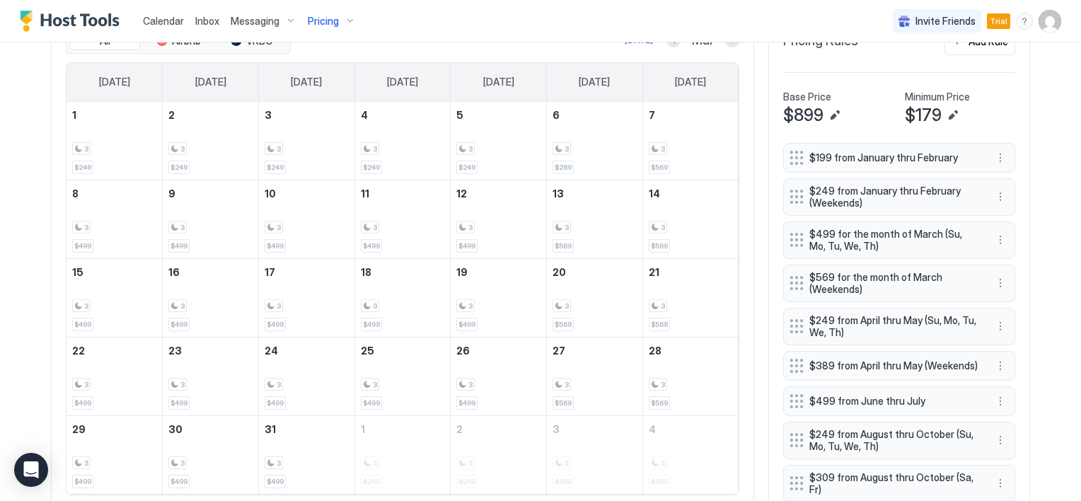
scroll to position [437, 0]
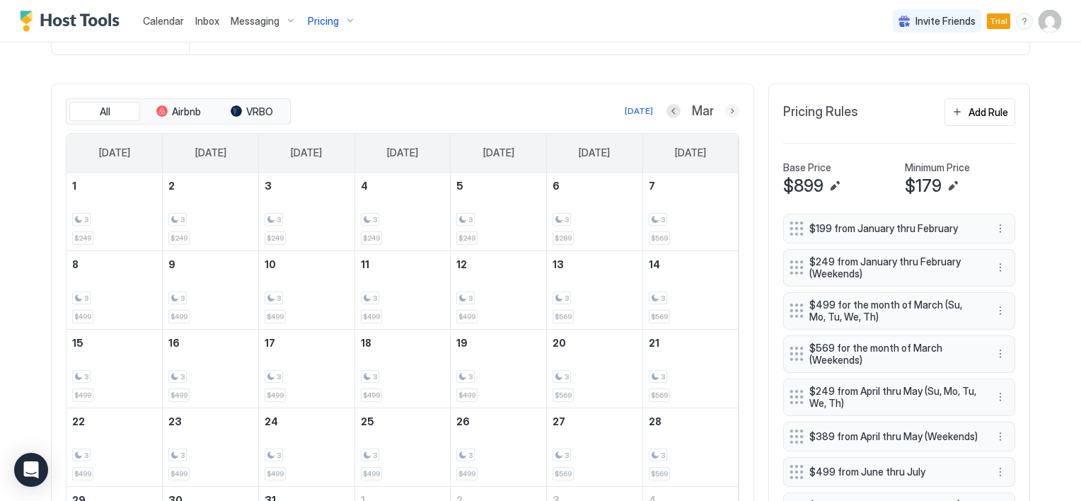
drag, startPoint x: 727, startPoint y: 107, endPoint x: 728, endPoint y: 123, distance: 16.3
click at [727, 107] on button "Next month" at bounding box center [732, 111] width 14 height 14
click at [968, 113] on div "Add Rule" at bounding box center [988, 112] width 40 height 15
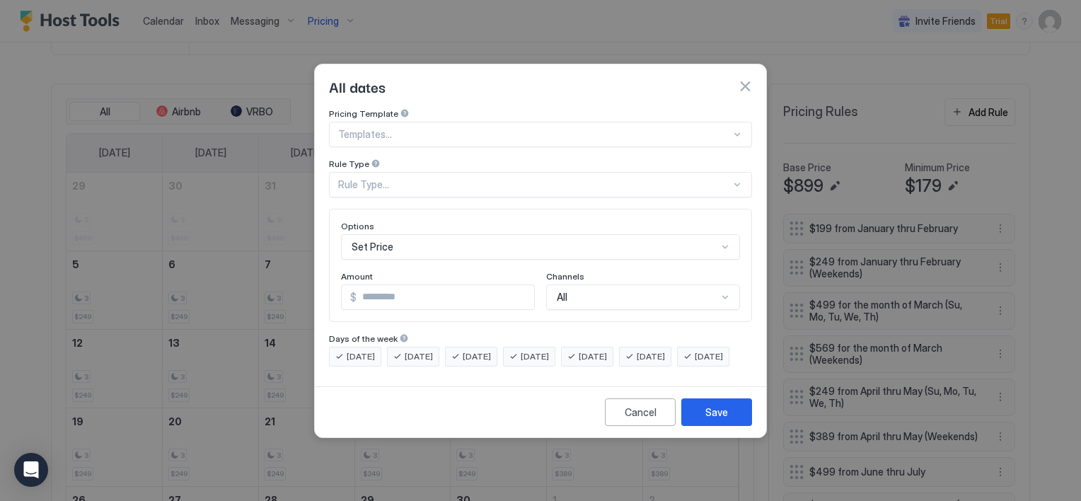
click at [742, 79] on button "button" at bounding box center [745, 86] width 14 height 14
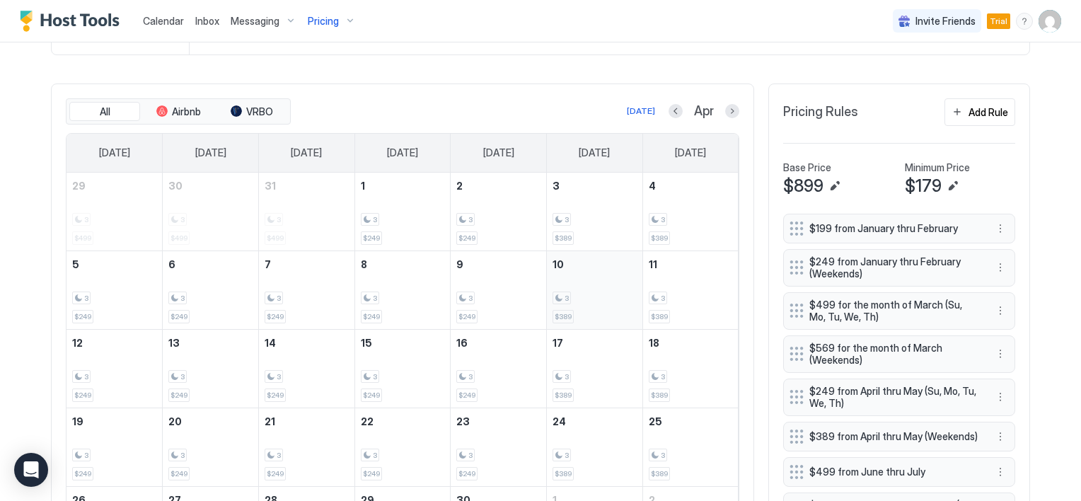
click at [569, 283] on div "3 $389" at bounding box center [595, 290] width 84 height 66
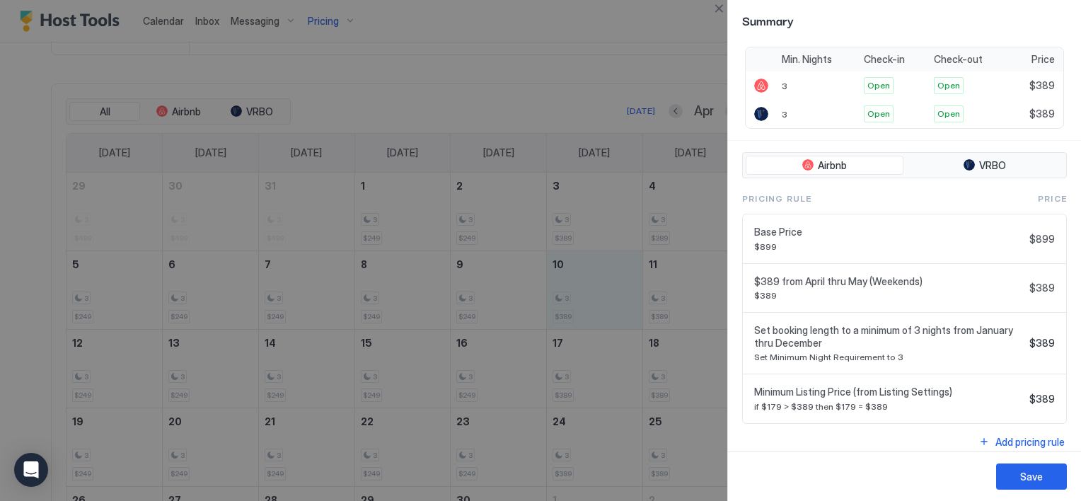
scroll to position [277, 0]
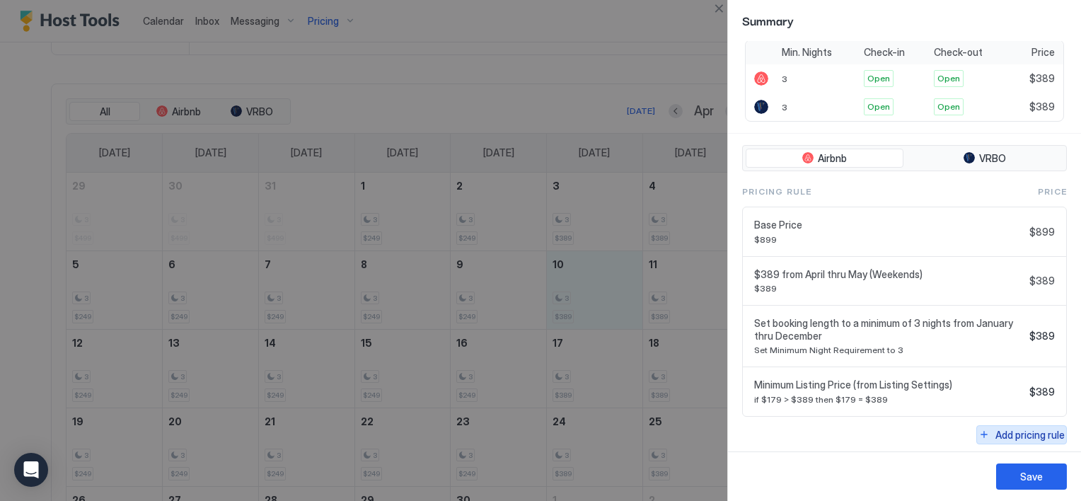
click at [978, 427] on button "Add pricing rule" at bounding box center [1021, 434] width 91 height 19
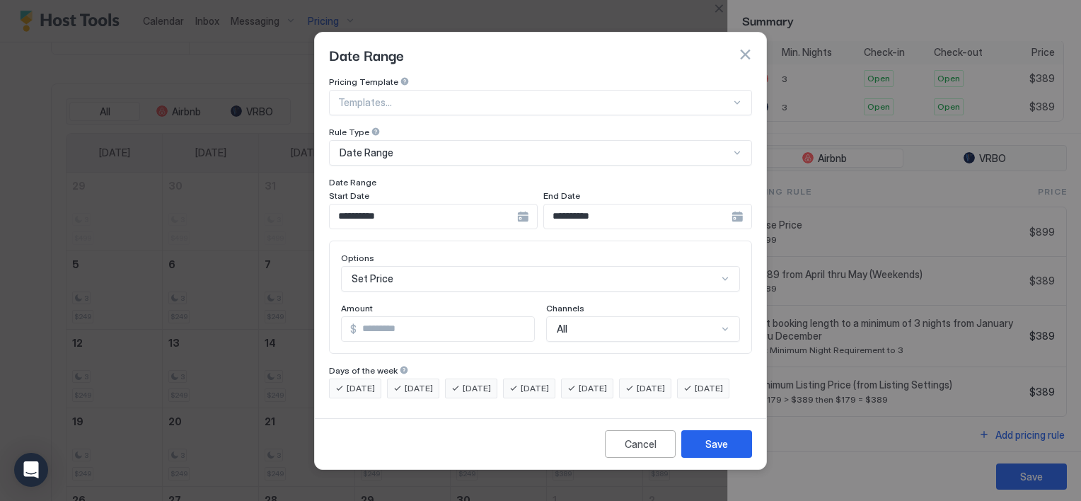
click at [538, 204] on div "**********" at bounding box center [433, 216] width 209 height 25
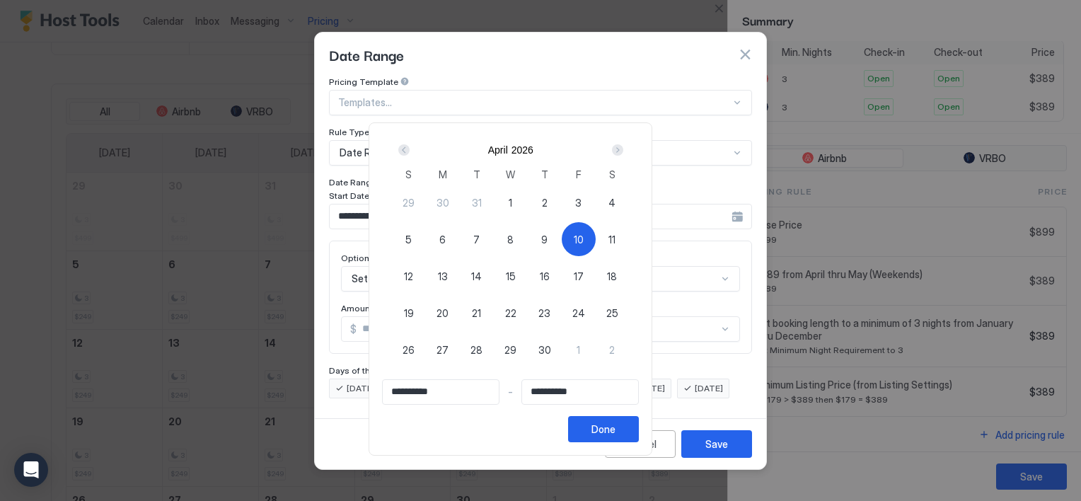
click at [584, 243] on span "10" at bounding box center [579, 239] width 10 height 15
click at [584, 235] on span "10" at bounding box center [579, 239] width 10 height 15
type input "**********"
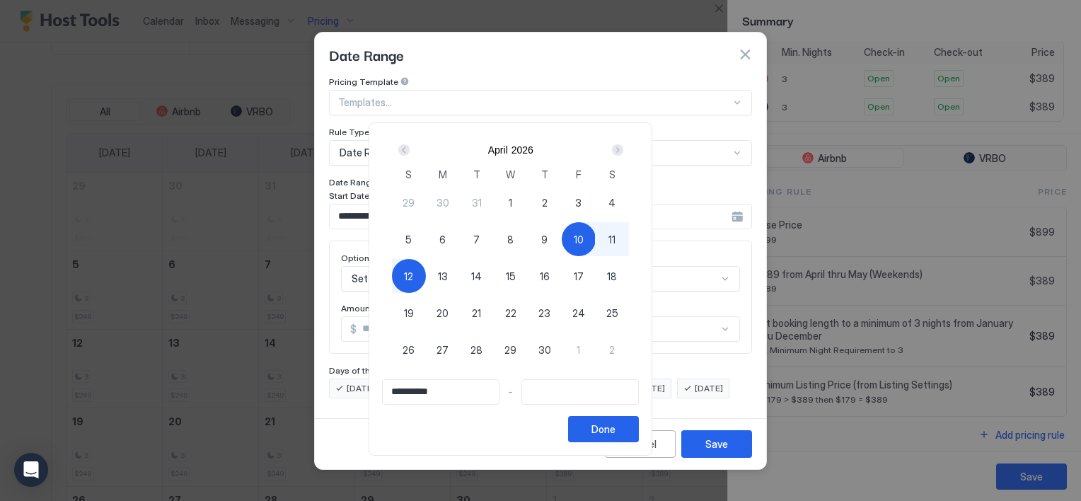
click at [413, 274] on span "12" at bounding box center [408, 276] width 9 height 15
type input "**********"
click at [615, 424] on div "Done" at bounding box center [603, 429] width 24 height 15
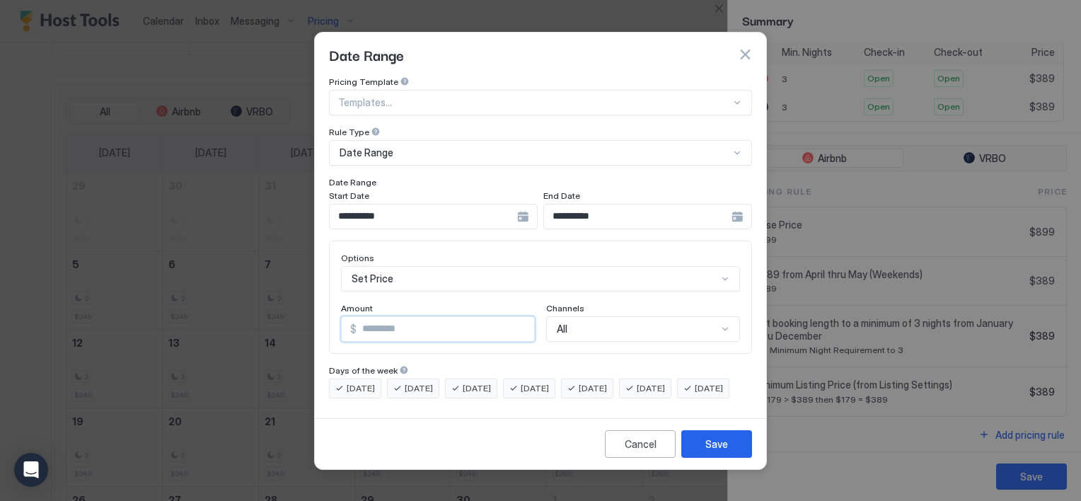
click at [401, 317] on input "*" at bounding box center [446, 329] width 178 height 24
click at [400, 317] on input "*" at bounding box center [446, 329] width 178 height 24
type input "***"
click at [712, 449] on div "Save" at bounding box center [716, 443] width 23 height 15
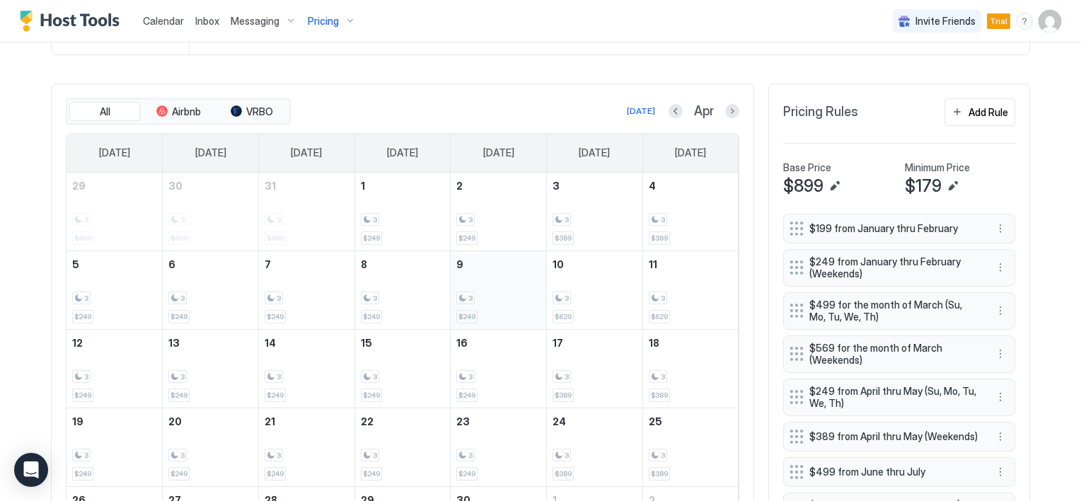
click at [471, 303] on div "3 $249" at bounding box center [498, 290] width 84 height 66
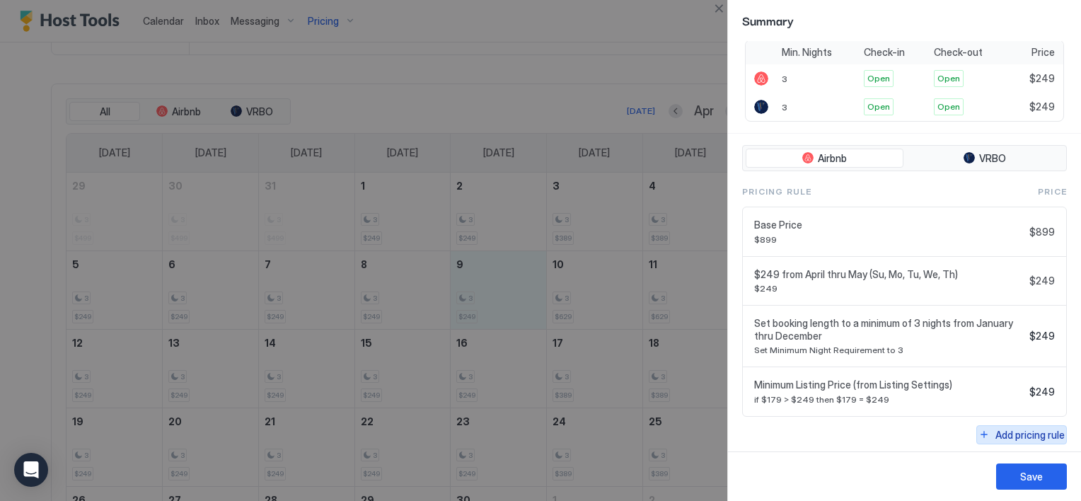
click at [976, 433] on button "Add pricing rule" at bounding box center [1021, 434] width 91 height 19
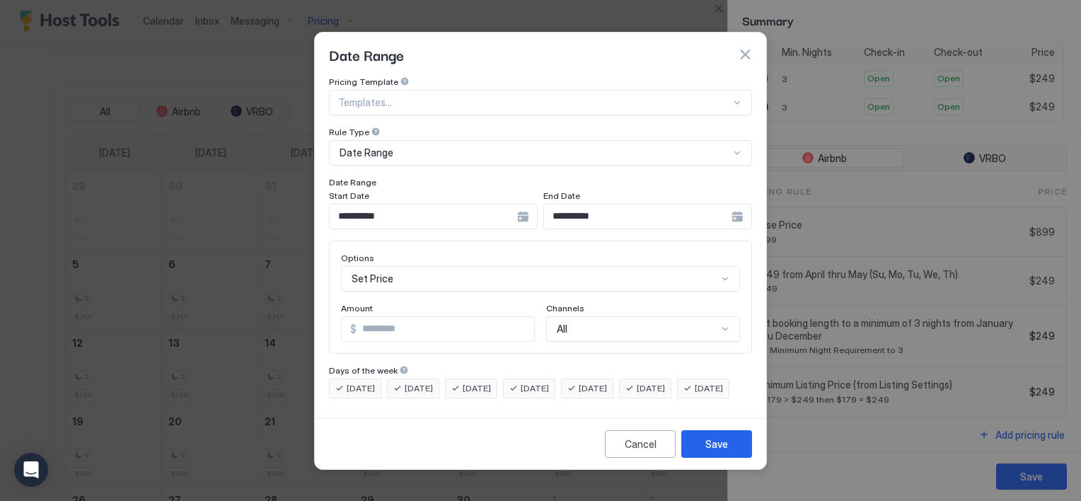
click at [538, 204] on div "**********" at bounding box center [433, 216] width 209 height 25
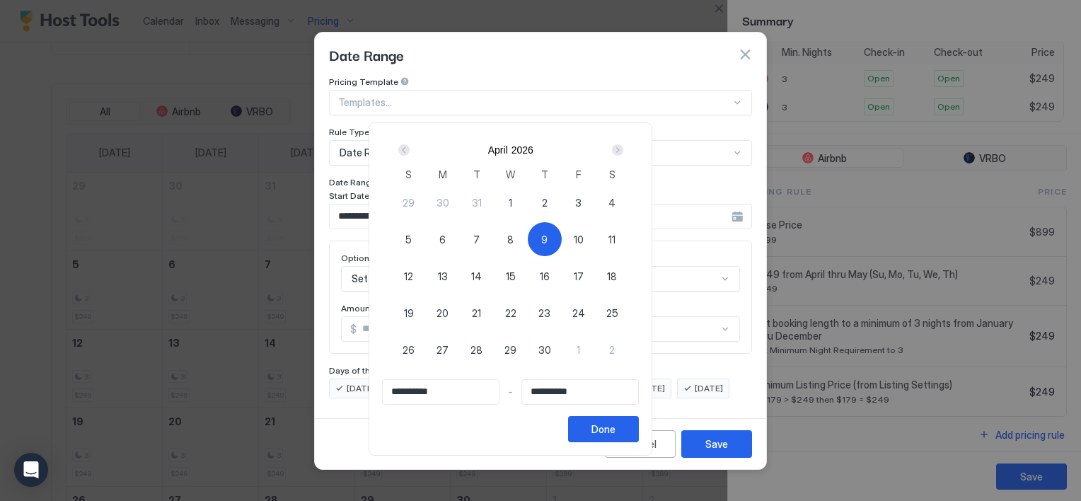
click at [562, 235] on div "9" at bounding box center [545, 239] width 34 height 34
type input "**********"
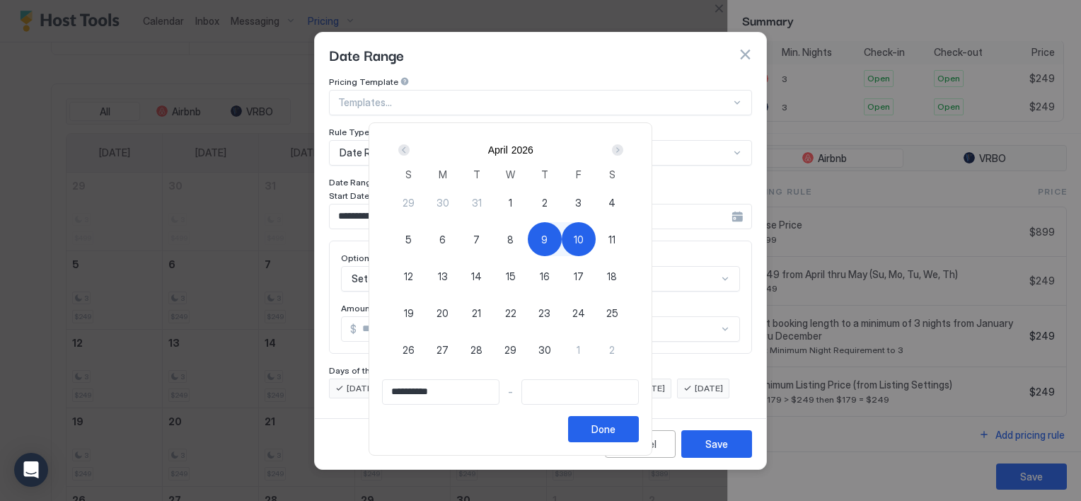
click at [596, 238] on div "10" at bounding box center [579, 239] width 34 height 34
type input "**********"
click at [615, 430] on div "Done" at bounding box center [603, 429] width 24 height 15
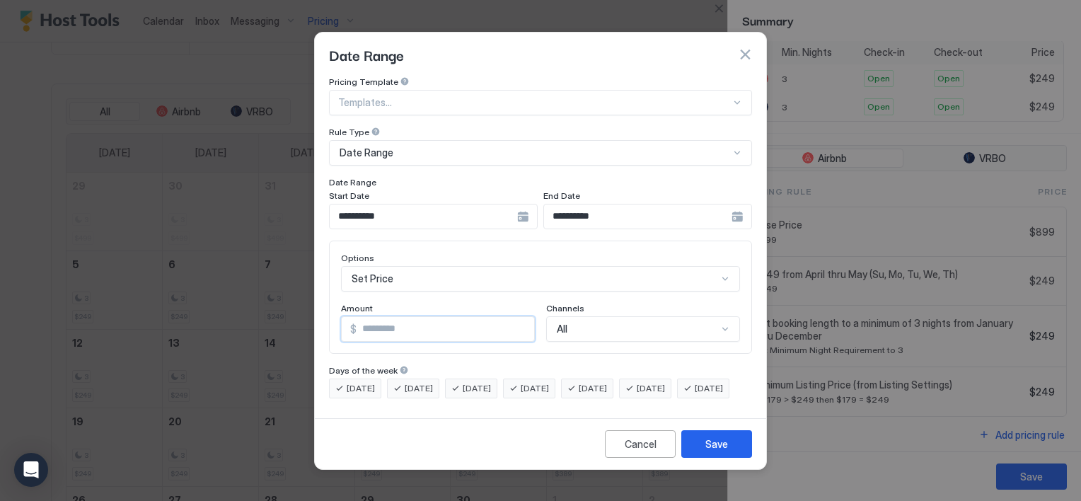
click at [396, 317] on input "*" at bounding box center [446, 329] width 178 height 24
type input "***"
click at [704, 449] on button "Save" at bounding box center [716, 444] width 71 height 28
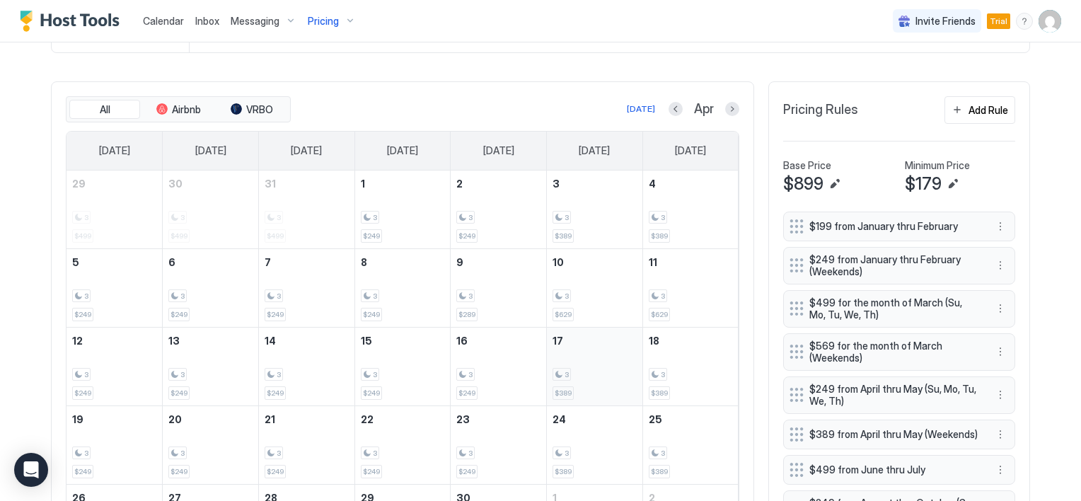
scroll to position [437, 0]
click at [725, 110] on button "Next month" at bounding box center [732, 111] width 14 height 14
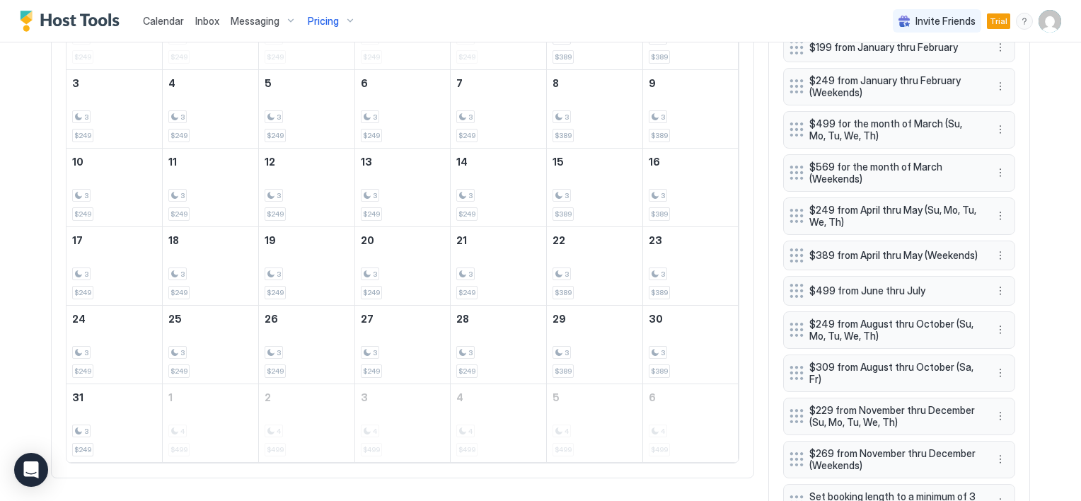
scroll to position [594, 0]
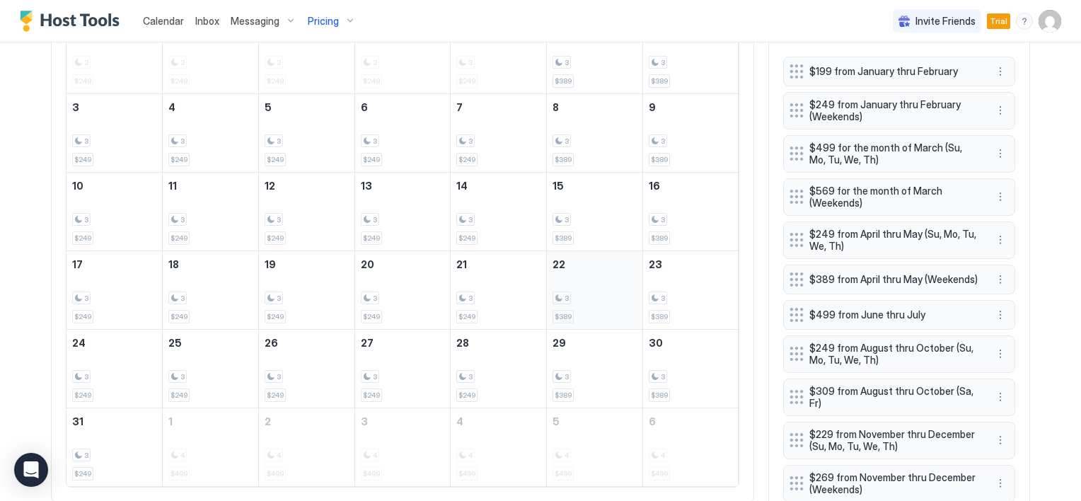
click at [576, 289] on div "3 $389" at bounding box center [595, 290] width 84 height 66
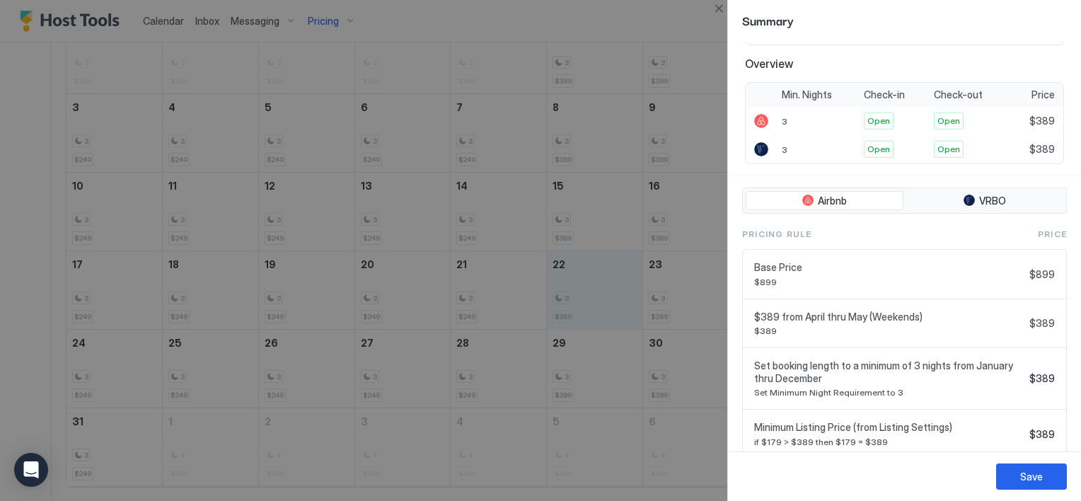
scroll to position [277, 0]
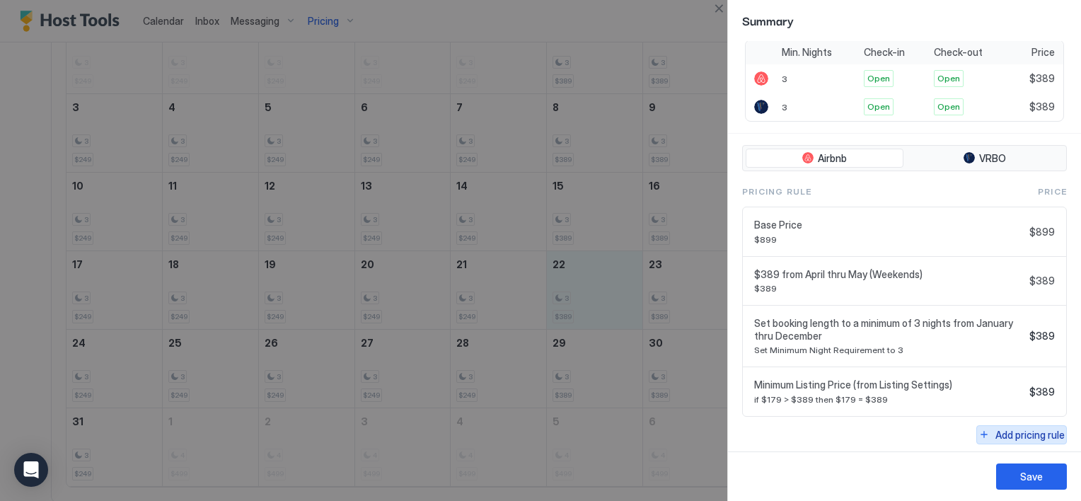
click at [995, 430] on div "Add pricing rule" at bounding box center [1029, 434] width 69 height 15
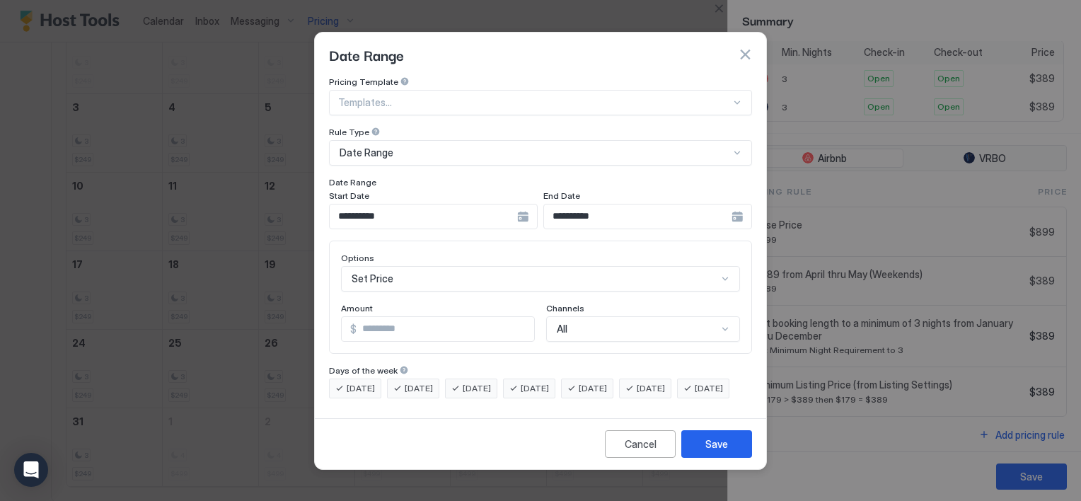
click at [521, 204] on div "**********" at bounding box center [433, 216] width 209 height 25
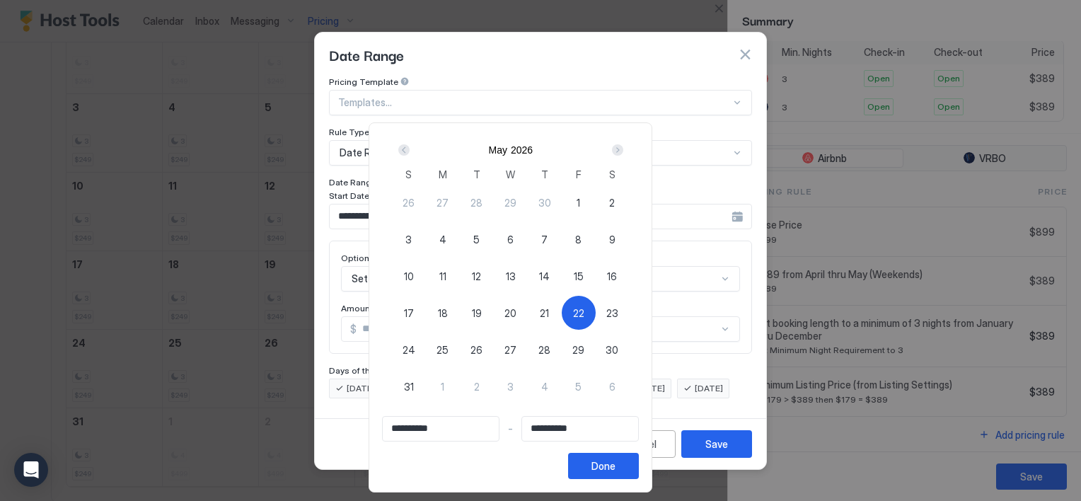
click at [584, 312] on span "22" at bounding box center [578, 313] width 11 height 15
type input "**********"
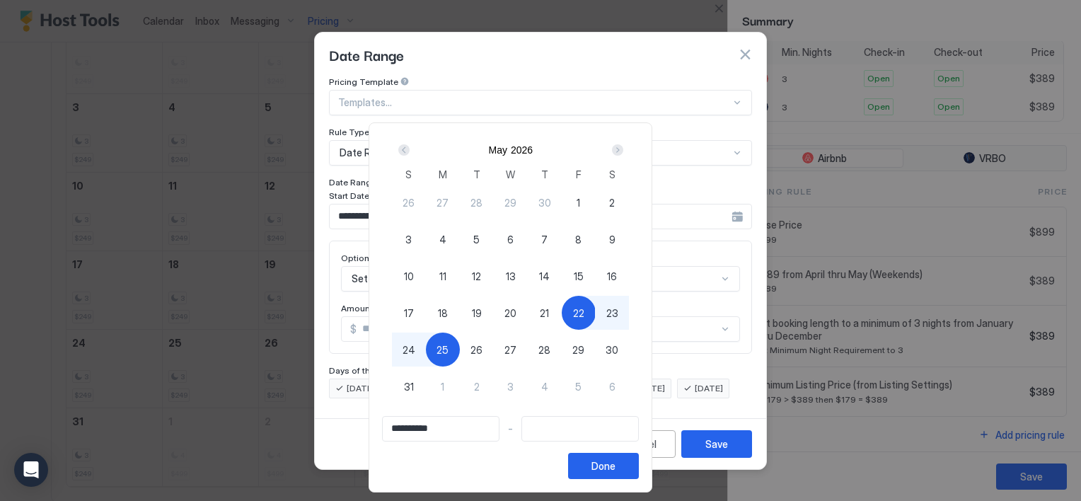
click at [449, 347] on span "25" at bounding box center [442, 349] width 12 height 15
type input "**********"
click at [639, 463] on button "Done" at bounding box center [603, 466] width 71 height 26
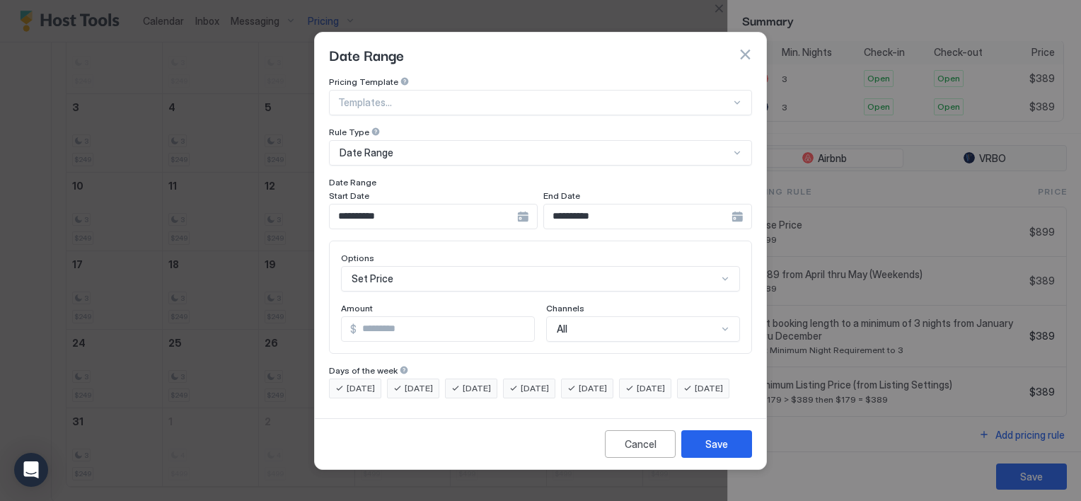
click at [400, 317] on input "*" at bounding box center [446, 329] width 178 height 24
type input "***"
click at [719, 447] on button "Save" at bounding box center [716, 444] width 71 height 28
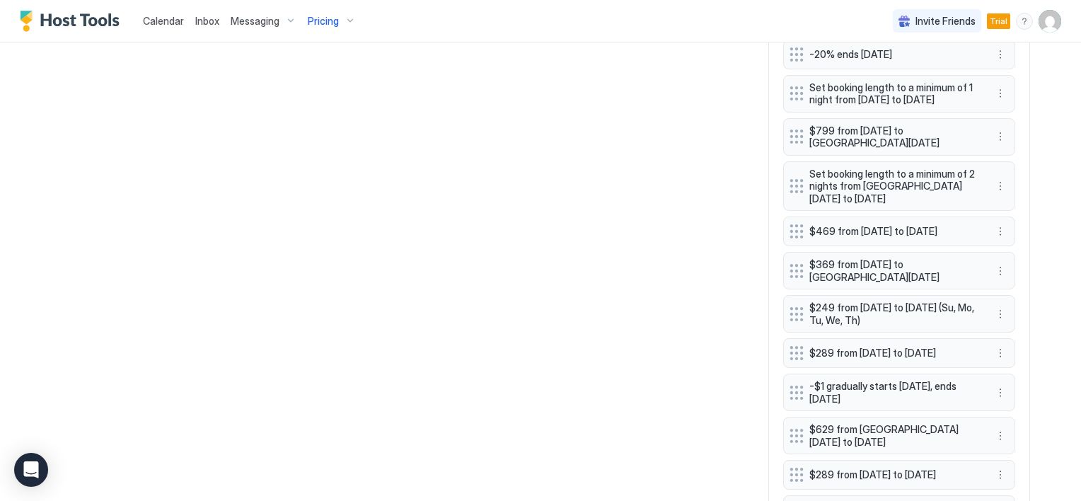
scroll to position [1486, 0]
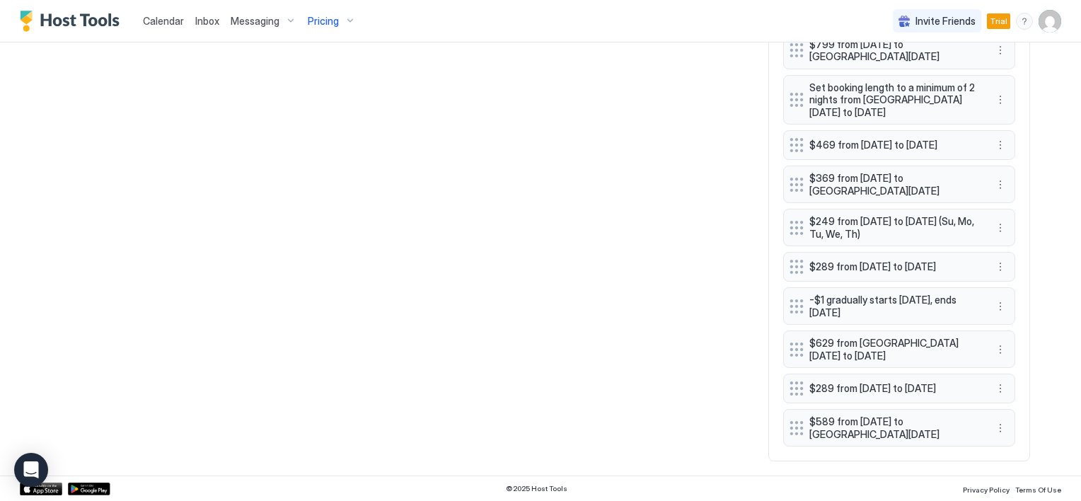
click at [884, 424] on span "$589 from Fri, May 22nd 2026 to Mon, May 25th 2026" at bounding box center [893, 427] width 168 height 25
click at [997, 429] on button "More options" at bounding box center [1000, 428] width 17 height 17
click at [1005, 357] on div "Edit" at bounding box center [1008, 362] width 31 height 11
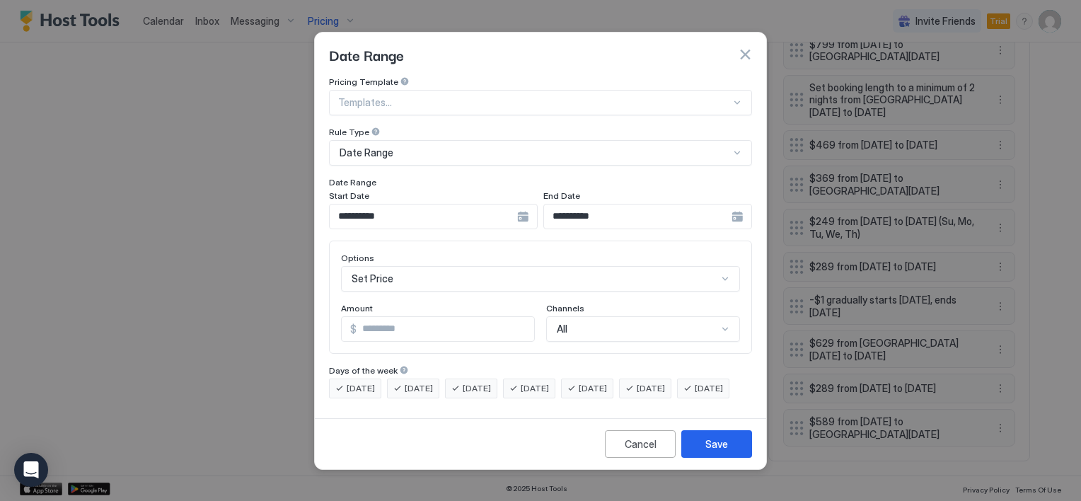
click at [523, 207] on div "**********" at bounding box center [433, 216] width 209 height 25
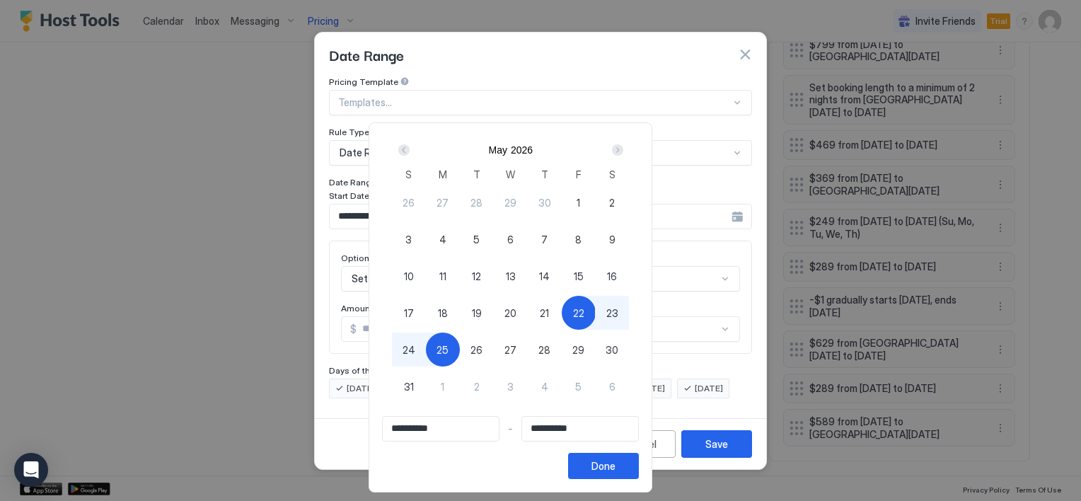
click at [584, 308] on span "22" at bounding box center [578, 313] width 11 height 15
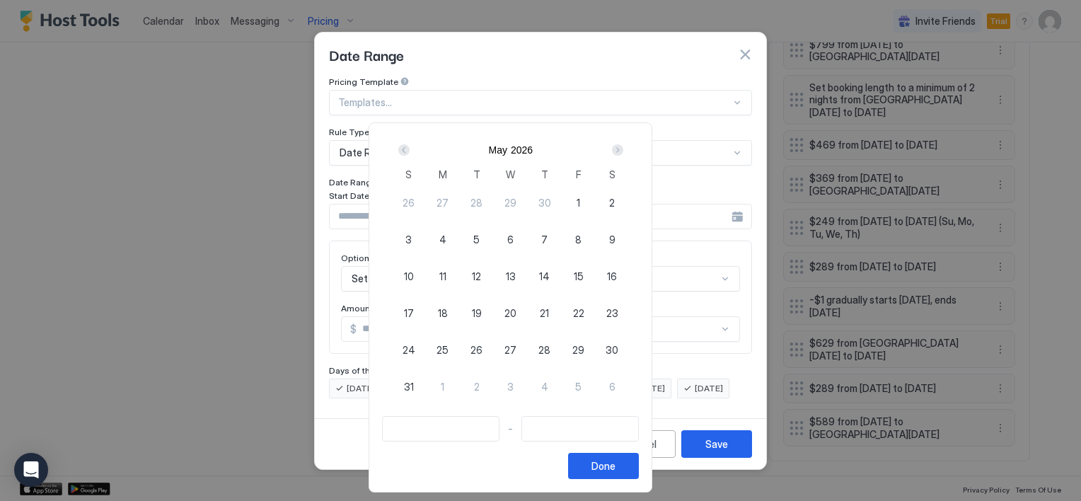
click at [584, 311] on span "22" at bounding box center [578, 313] width 11 height 15
type input "**********"
click at [449, 349] on span "25" at bounding box center [442, 349] width 12 height 15
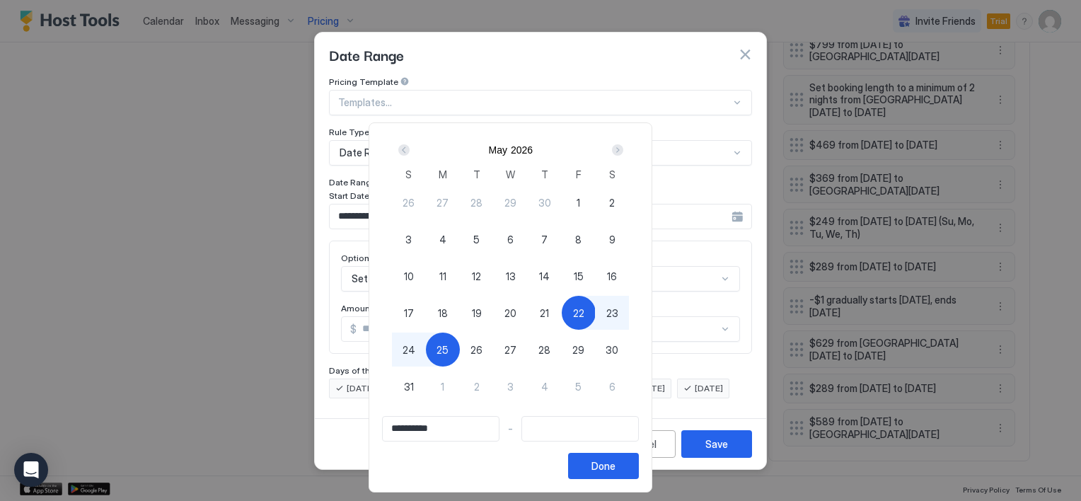
type input "**********"
click at [615, 467] on div "Done" at bounding box center [603, 465] width 24 height 15
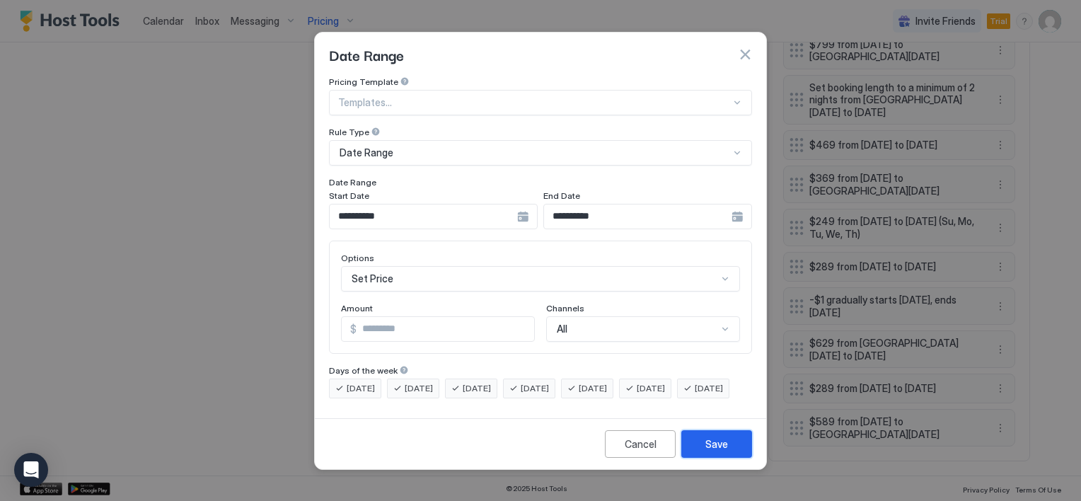
click at [706, 446] on button "Save" at bounding box center [716, 444] width 71 height 28
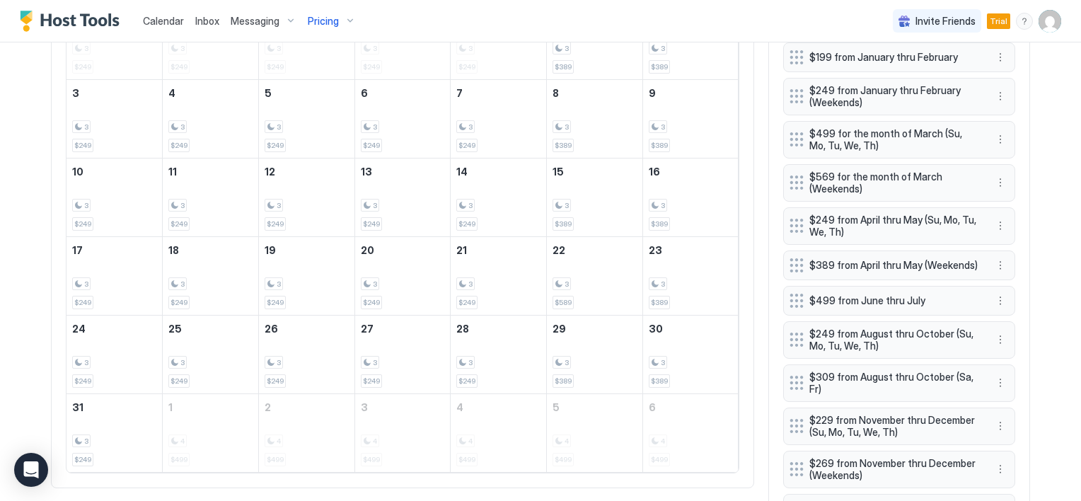
scroll to position [566, 0]
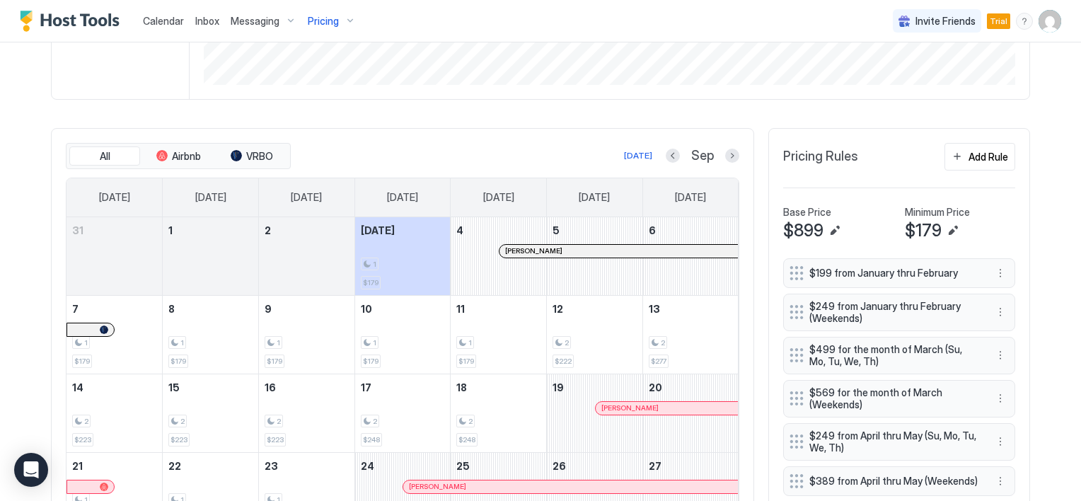
scroll to position [354, 0]
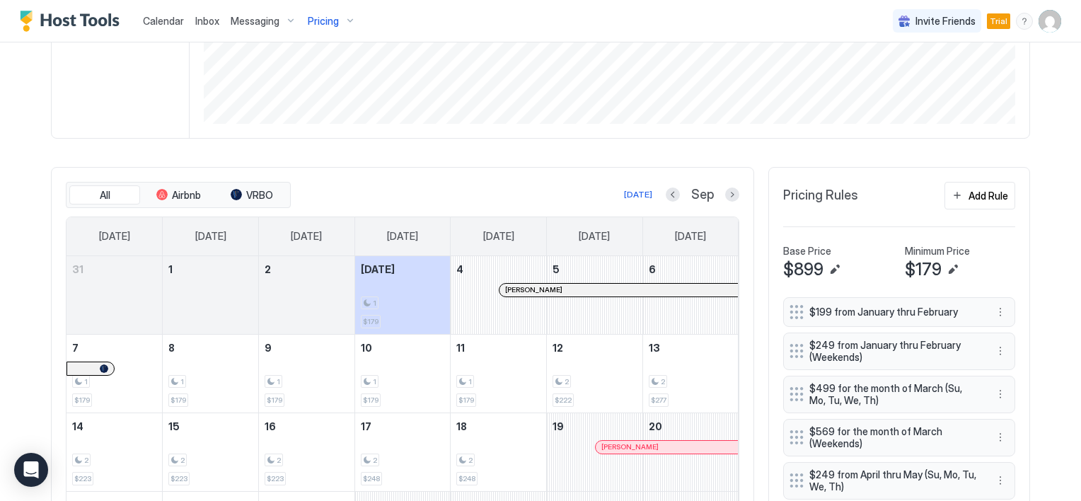
click at [734, 192] on div "All Airbnb VRBO [DATE] Sep [DATE] [DATE] [DATE] [DATE] [DATE] [DATE] [DATE] 31 …" at bounding box center [402, 415] width 703 height 497
click at [729, 195] on button "Next month" at bounding box center [732, 194] width 14 height 14
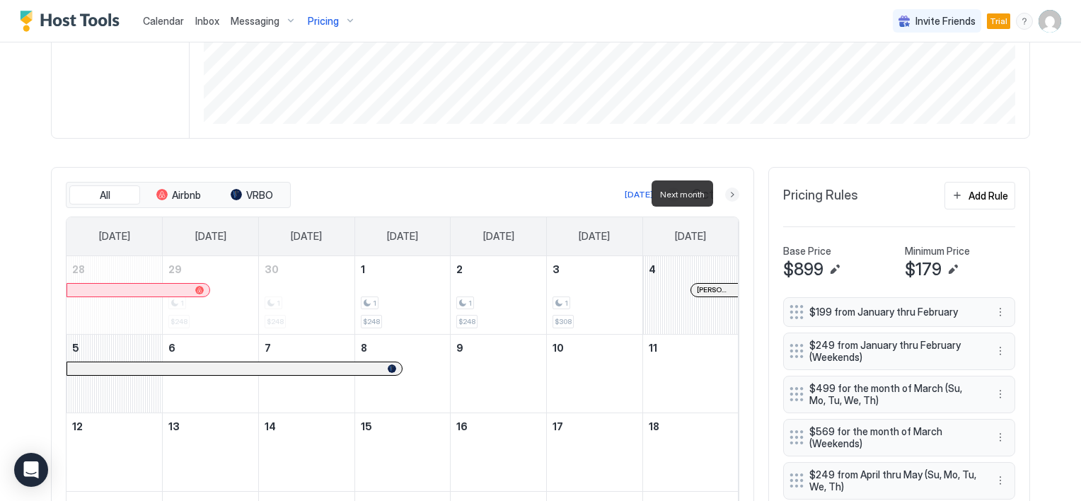
click at [729, 195] on button "Next month" at bounding box center [732, 194] width 14 height 14
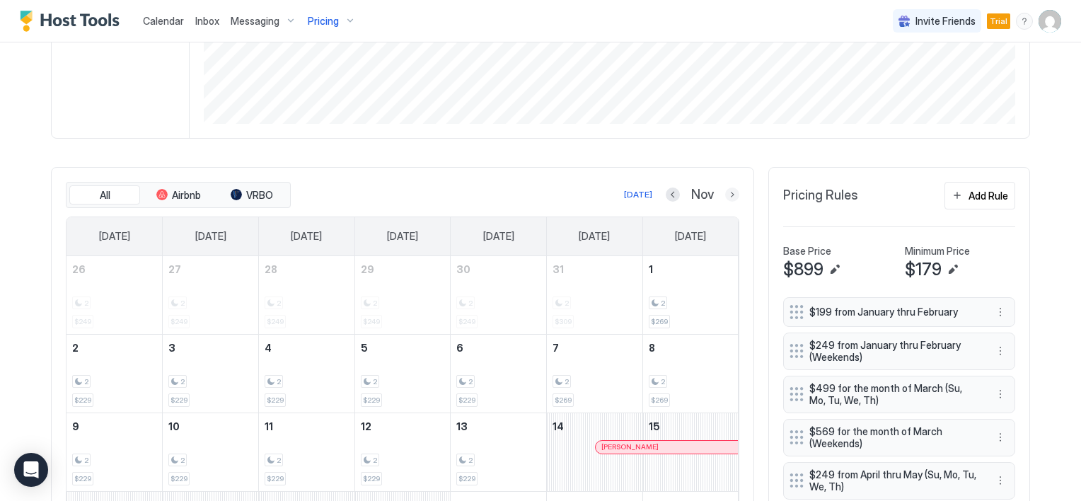
click at [727, 195] on button "Next month" at bounding box center [732, 194] width 14 height 14
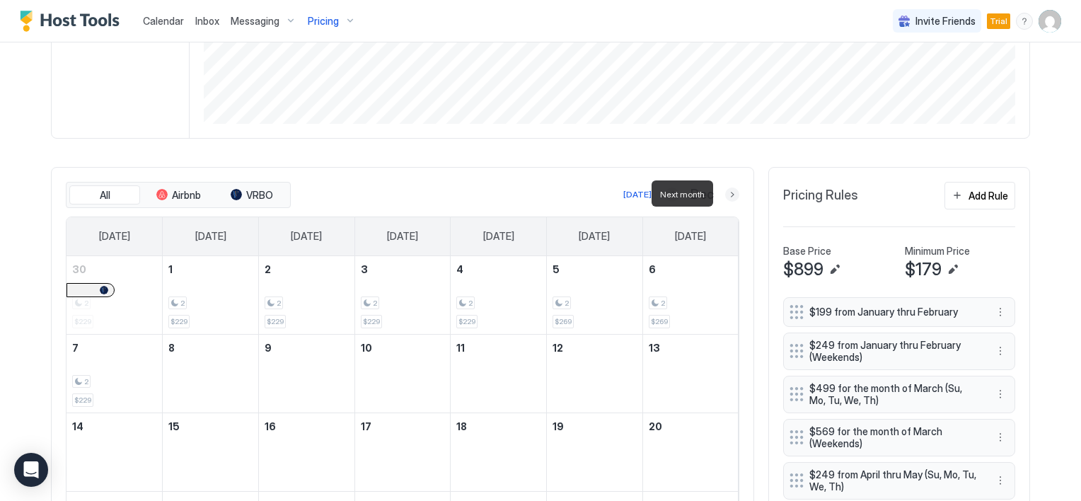
click at [727, 195] on button "Next month" at bounding box center [732, 194] width 14 height 14
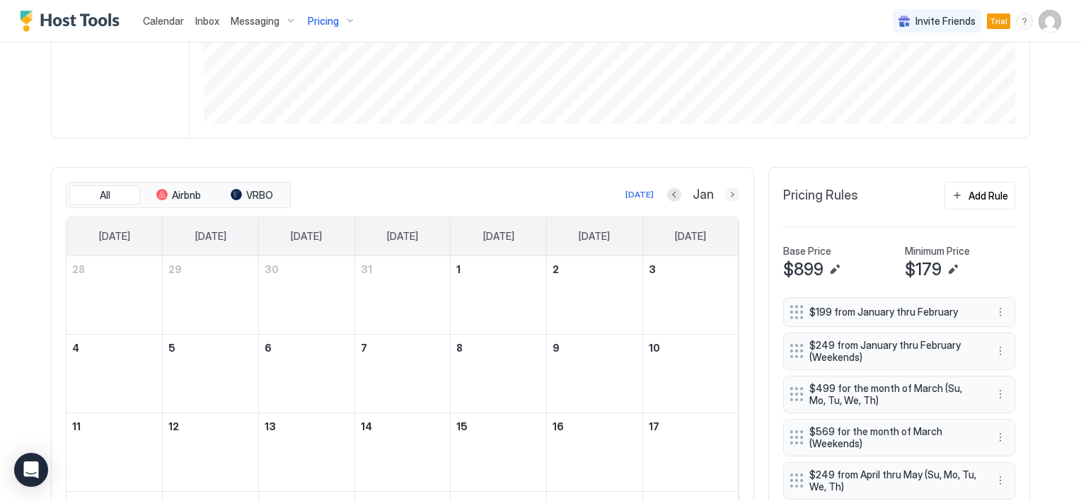
click at [726, 194] on button "Next month" at bounding box center [732, 194] width 14 height 14
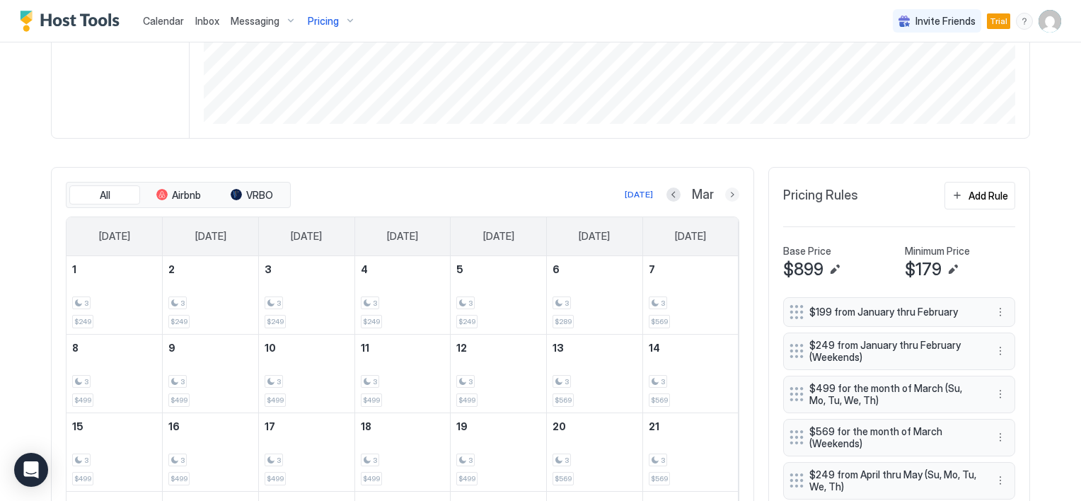
click at [729, 192] on button "Next month" at bounding box center [732, 194] width 14 height 14
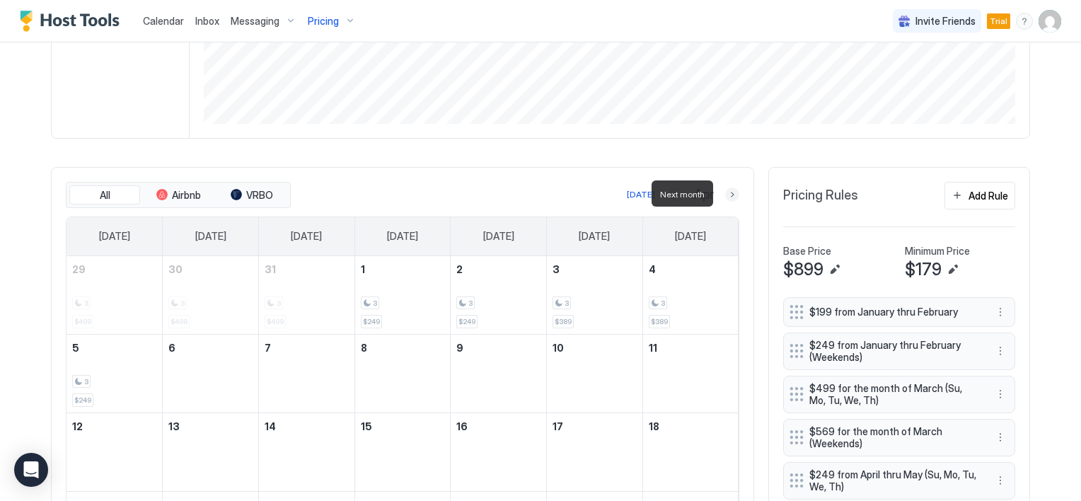
click at [729, 192] on button "Next month" at bounding box center [732, 194] width 14 height 14
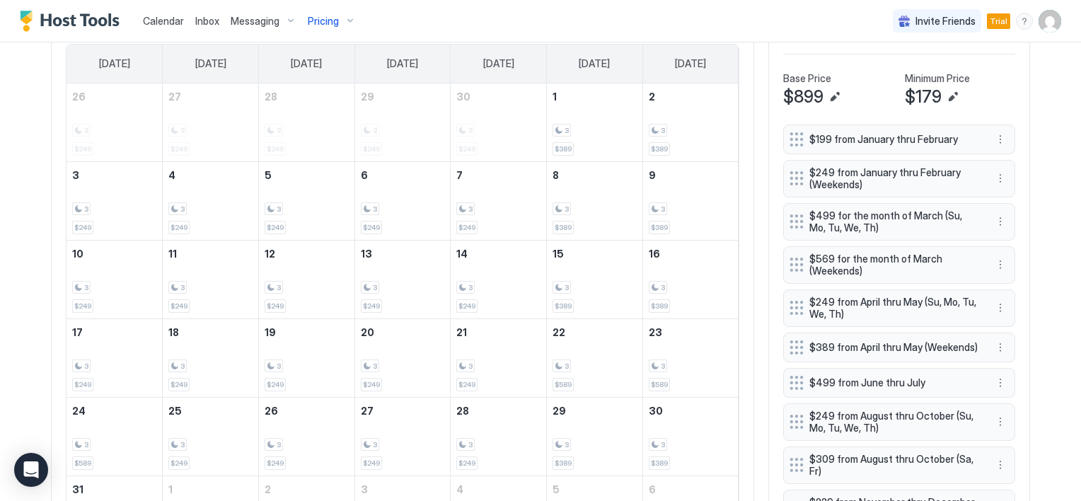
scroll to position [495, 0]
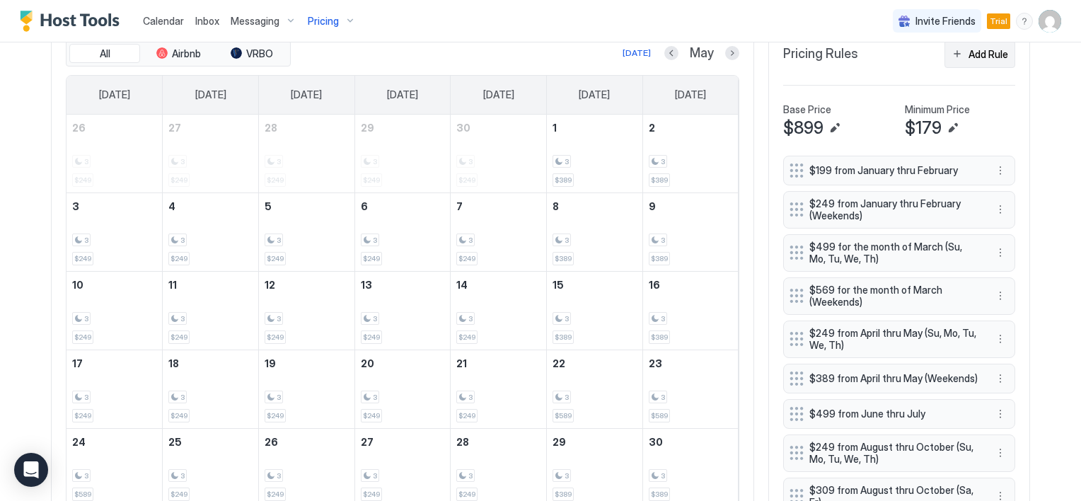
click at [972, 49] on div "Add Rule" at bounding box center [988, 54] width 40 height 15
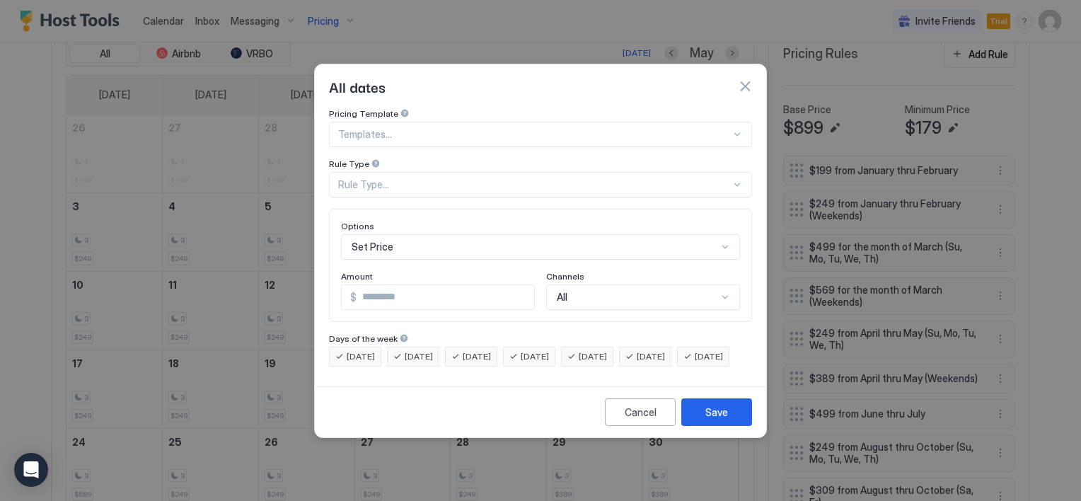
click at [744, 79] on button "button" at bounding box center [745, 86] width 14 height 14
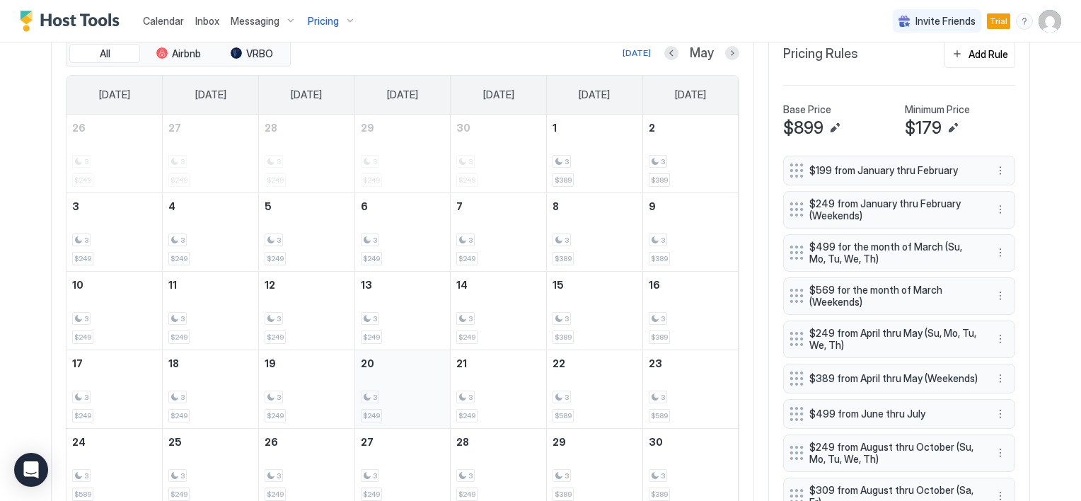
scroll to position [637, 0]
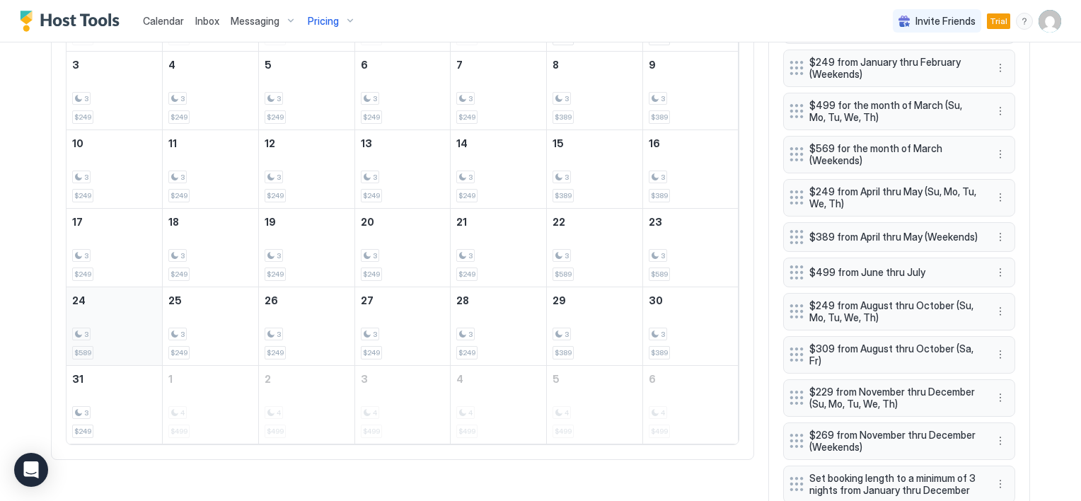
click at [91, 317] on div "3 $589" at bounding box center [114, 326] width 84 height 66
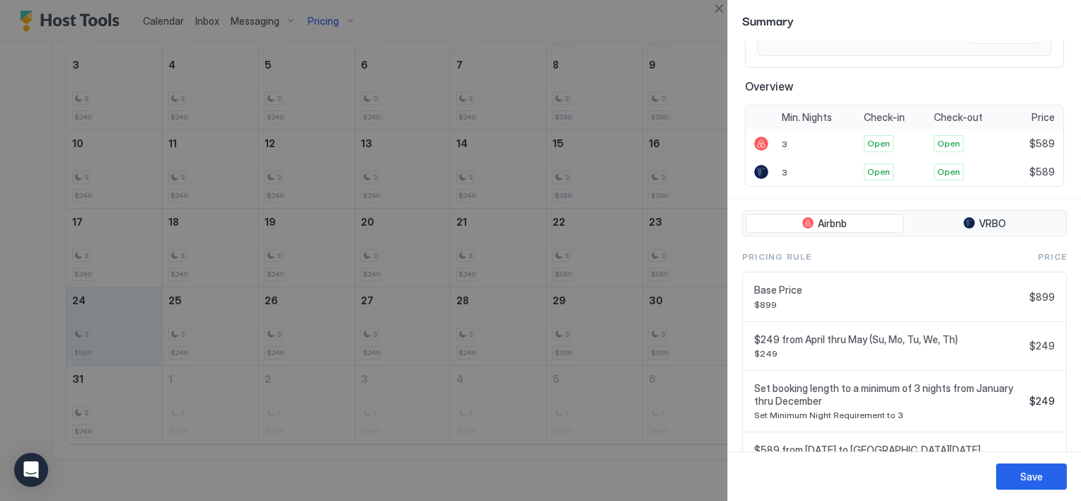
scroll to position [325, 0]
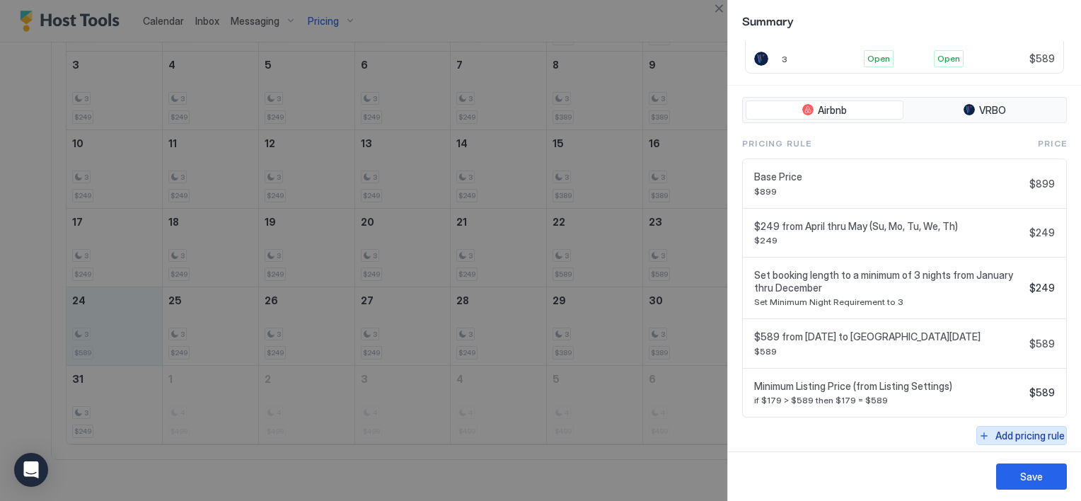
click at [1004, 432] on div "Add pricing rule" at bounding box center [1029, 435] width 69 height 15
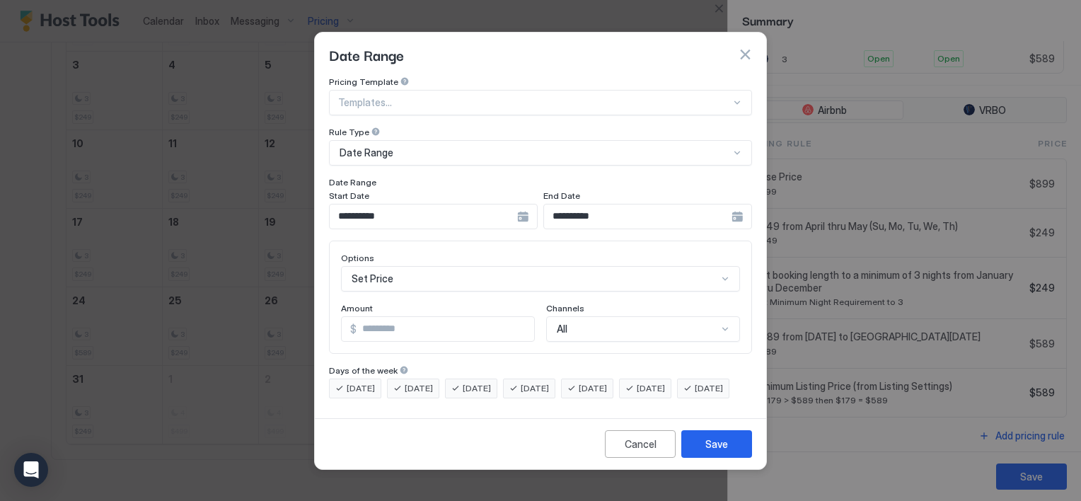
click at [538, 206] on div "**********" at bounding box center [433, 216] width 209 height 25
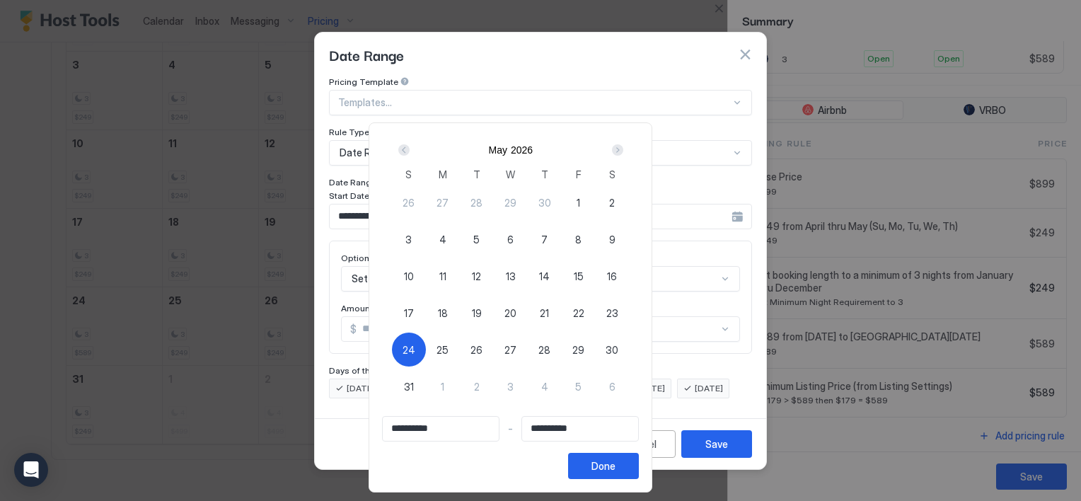
click at [426, 345] on div "24" at bounding box center [409, 349] width 34 height 34
type input "**********"
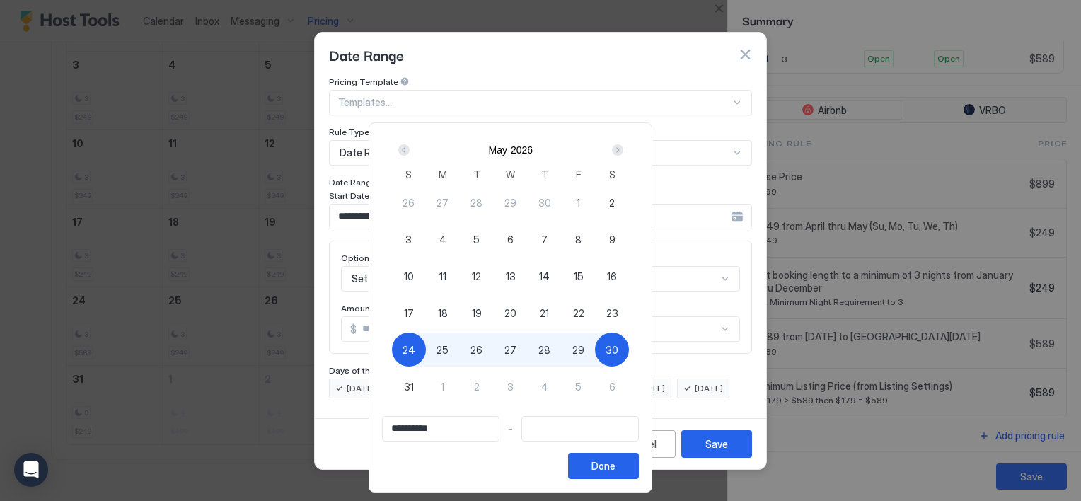
type input "**********"
click at [584, 354] on span "29" at bounding box center [578, 349] width 12 height 15
type input "**********"
click at [615, 463] on div "Done" at bounding box center [603, 465] width 24 height 15
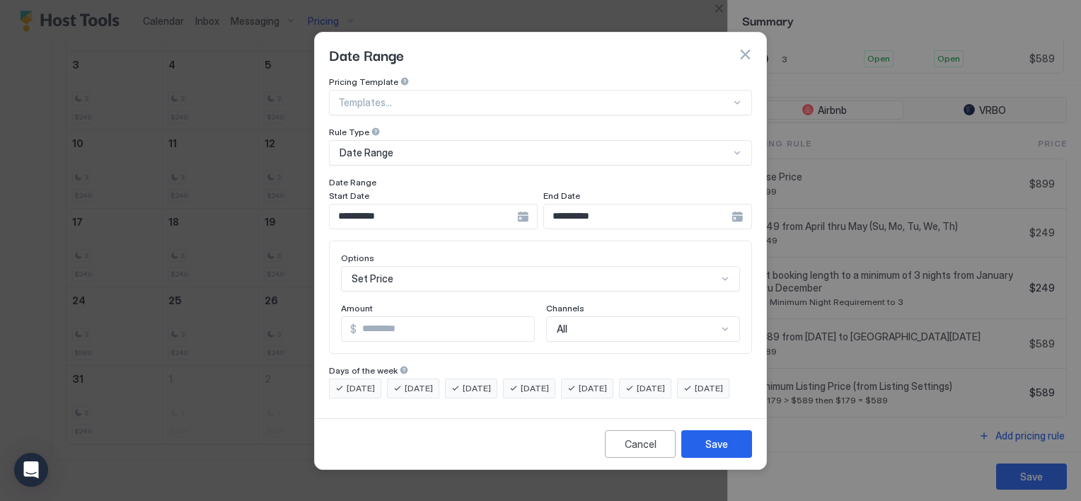
click at [399, 320] on input "*" at bounding box center [446, 329] width 178 height 24
type input "***"
click at [721, 449] on div "Save" at bounding box center [716, 443] width 23 height 15
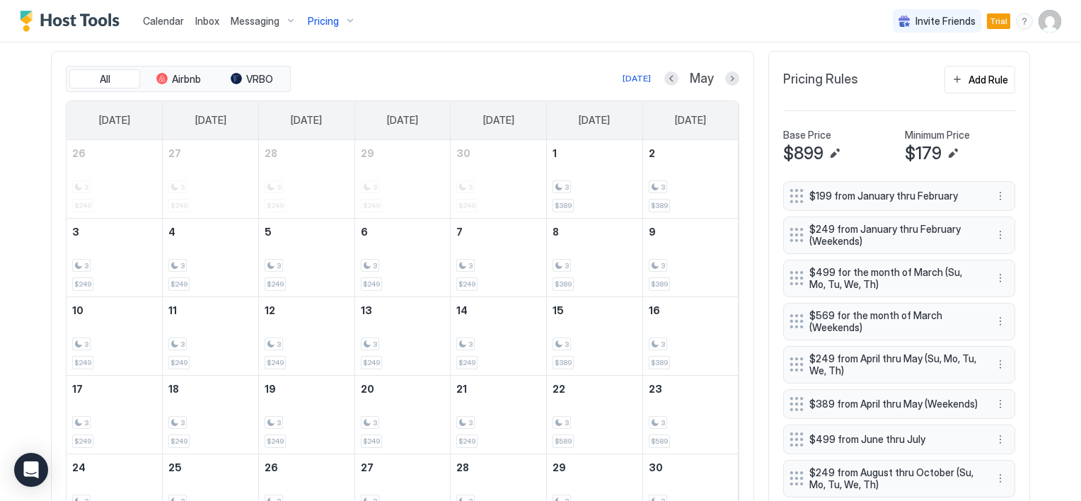
scroll to position [495, 0]
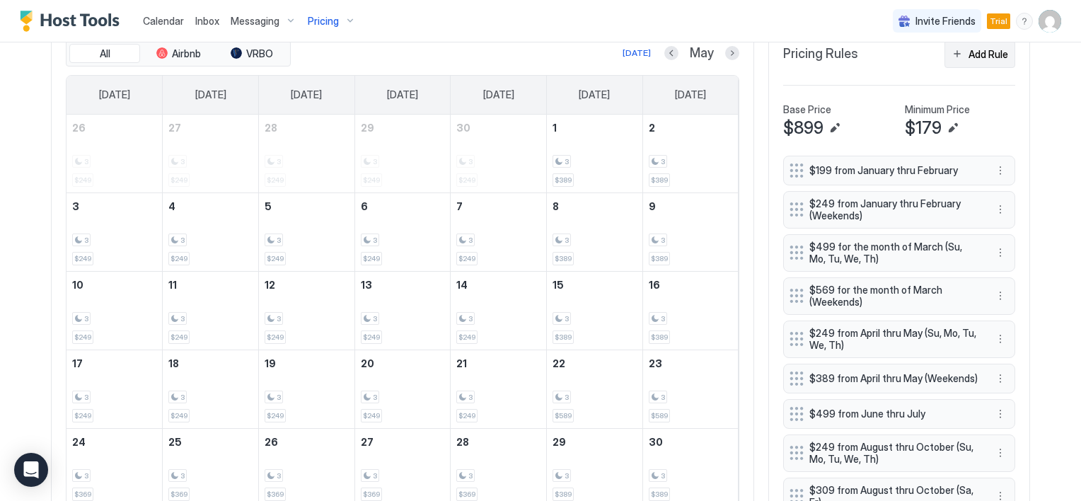
click at [957, 59] on button "Add Rule" at bounding box center [979, 54] width 71 height 28
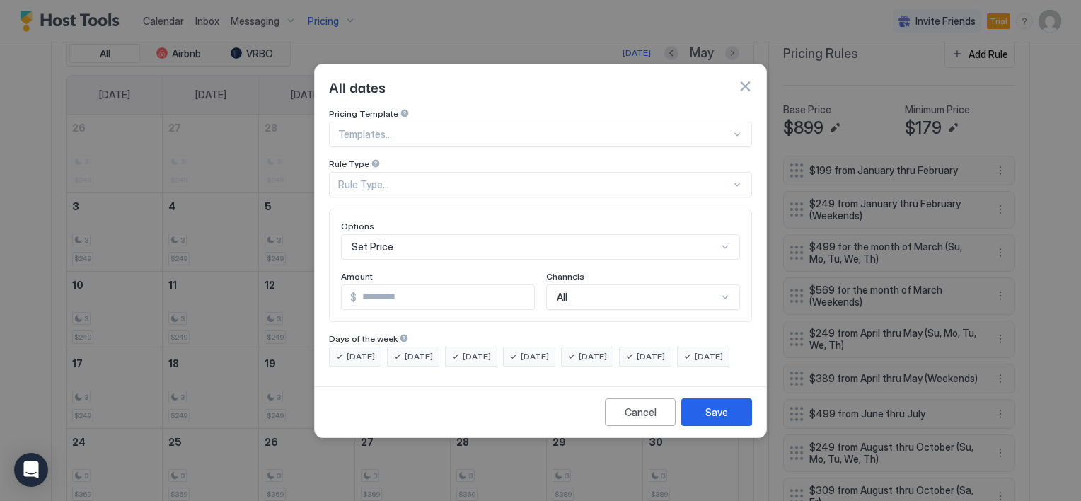
scroll to position [74, 0]
click at [405, 234] on div "Set Price" at bounding box center [540, 246] width 399 height 25
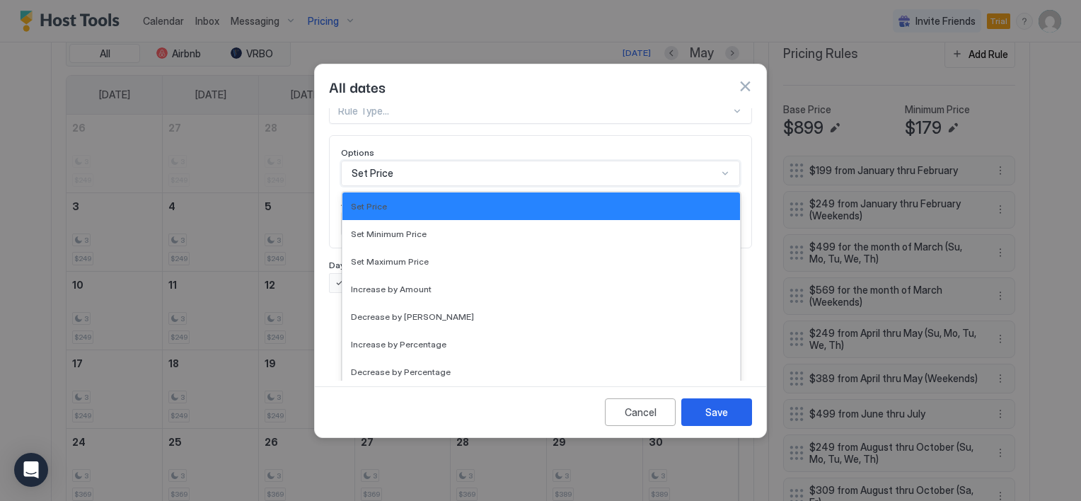
scroll to position [0, 0]
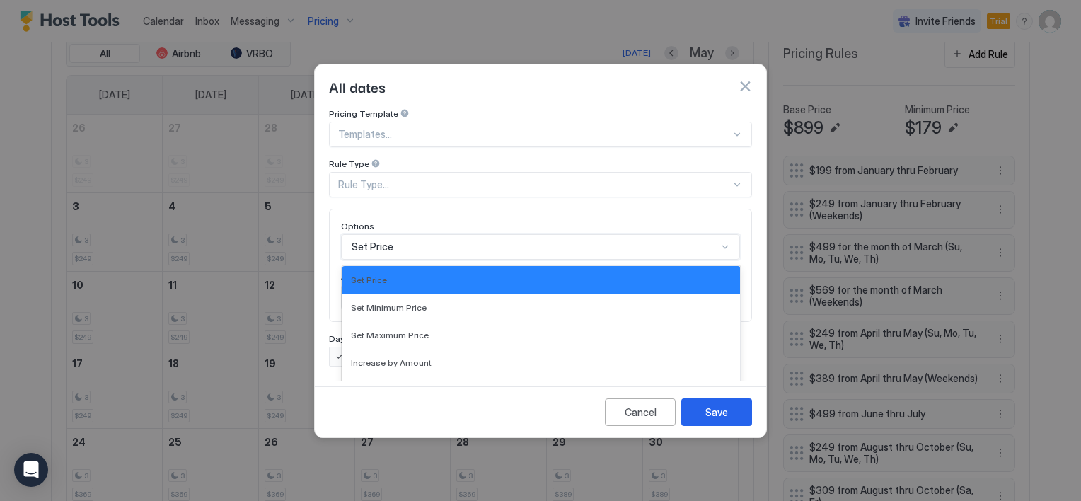
click at [424, 161] on div "Pricing Template Templates... Rule Type Rule Type... Options 17 results availab…" at bounding box center [540, 237] width 423 height 258
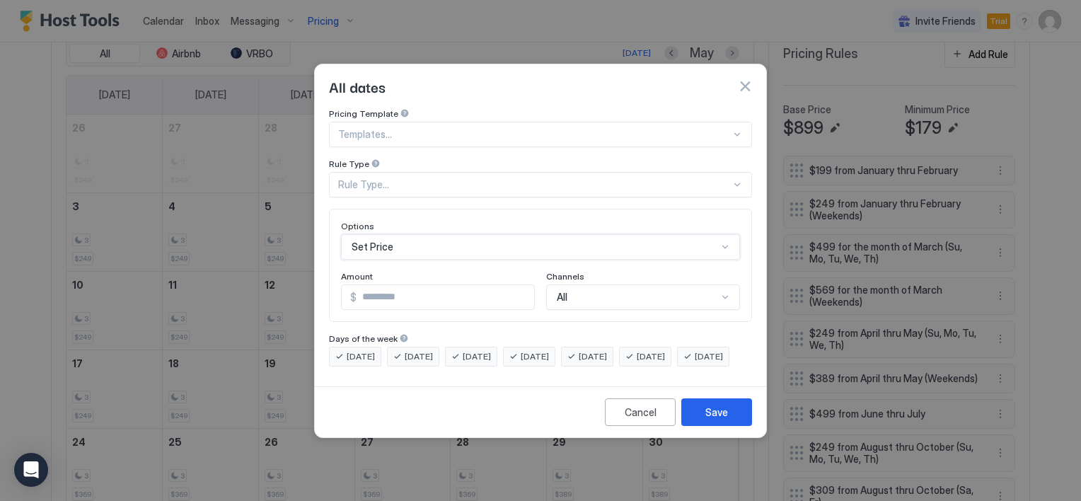
click at [745, 79] on button "button" at bounding box center [745, 86] width 14 height 14
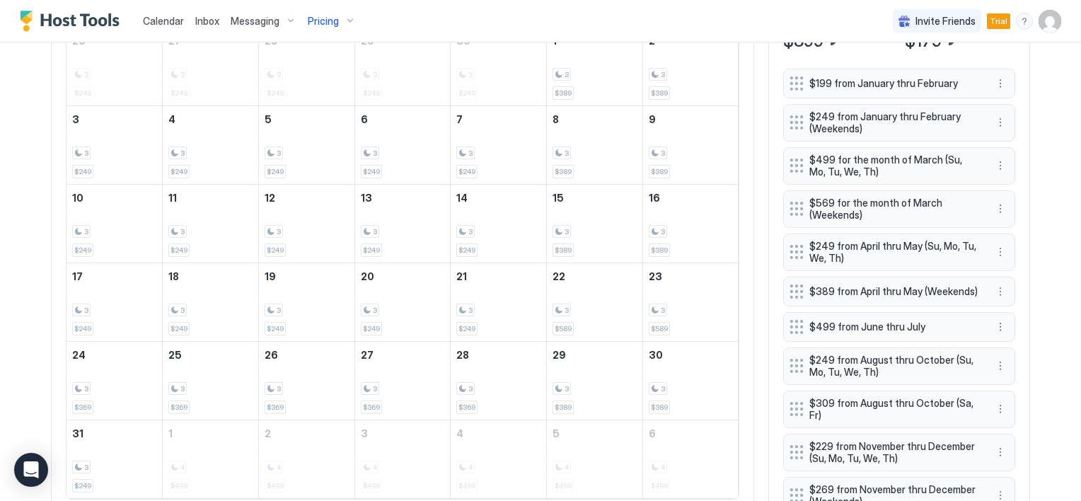
scroll to position [495, 0]
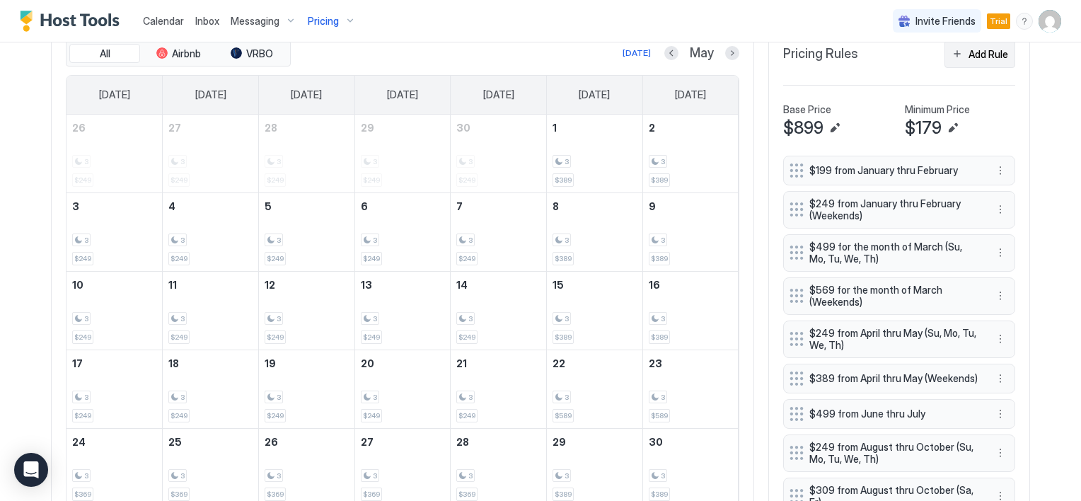
click at [976, 52] on div "Add Rule" at bounding box center [988, 54] width 40 height 15
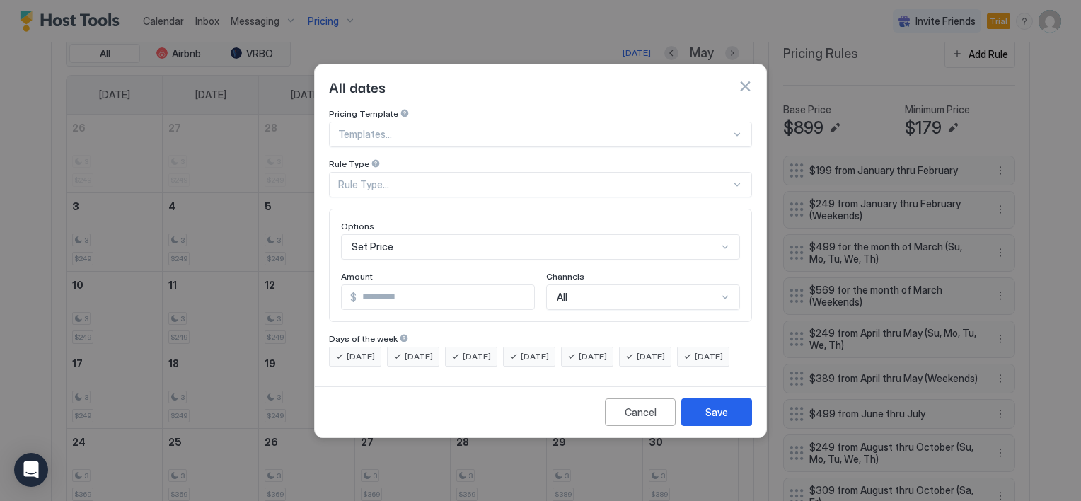
click at [572, 467] on div at bounding box center [540, 250] width 1081 height 501
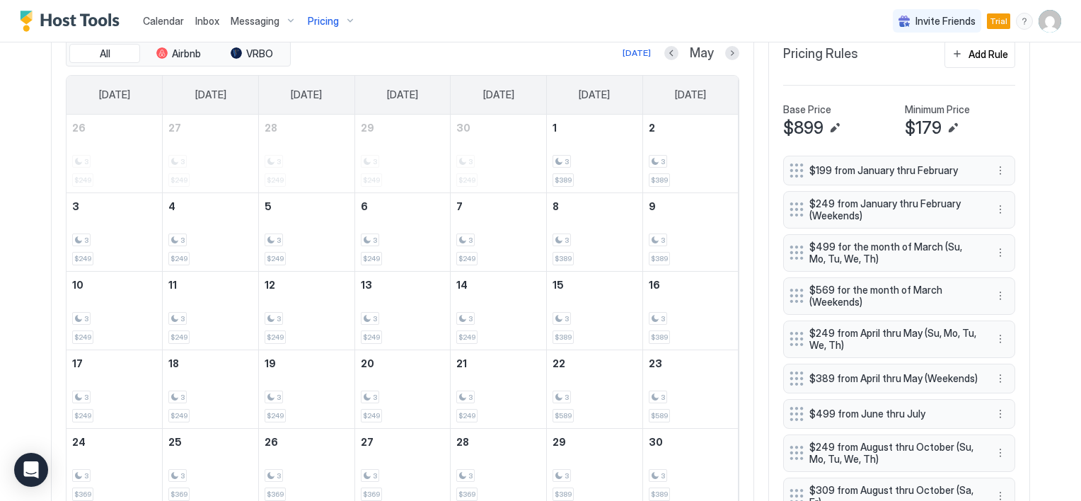
click at [572, 469] on div "3" at bounding box center [595, 475] width 84 height 13
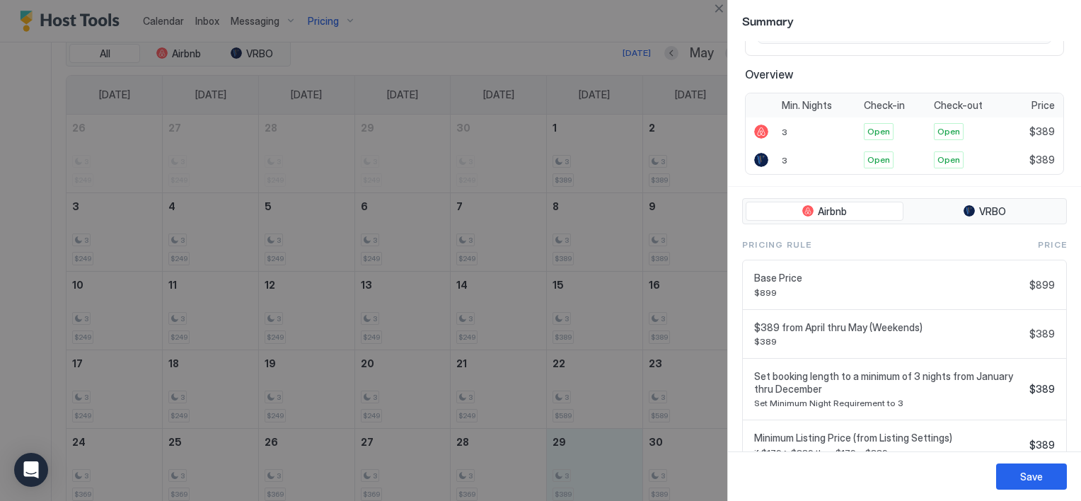
scroll to position [277, 0]
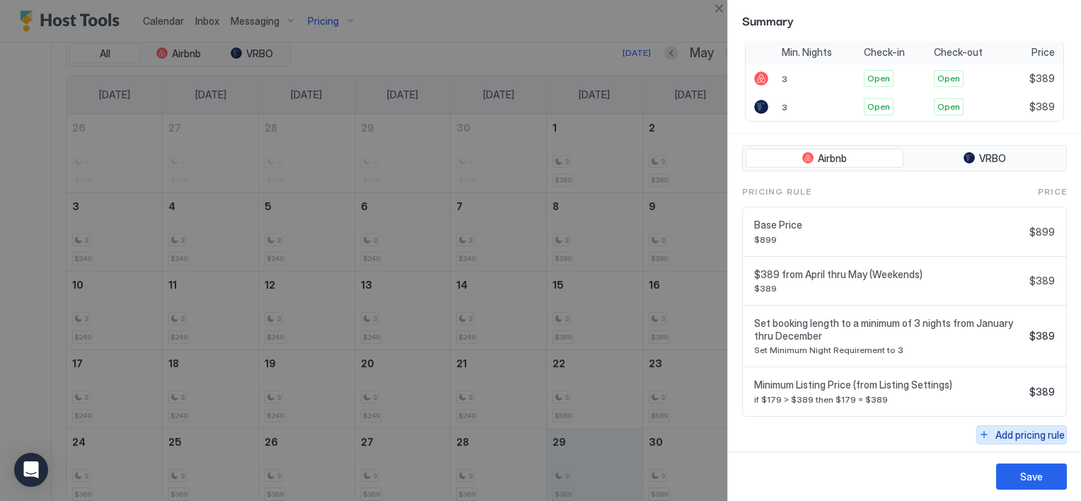
click at [1024, 430] on div "Add pricing rule" at bounding box center [1029, 434] width 69 height 15
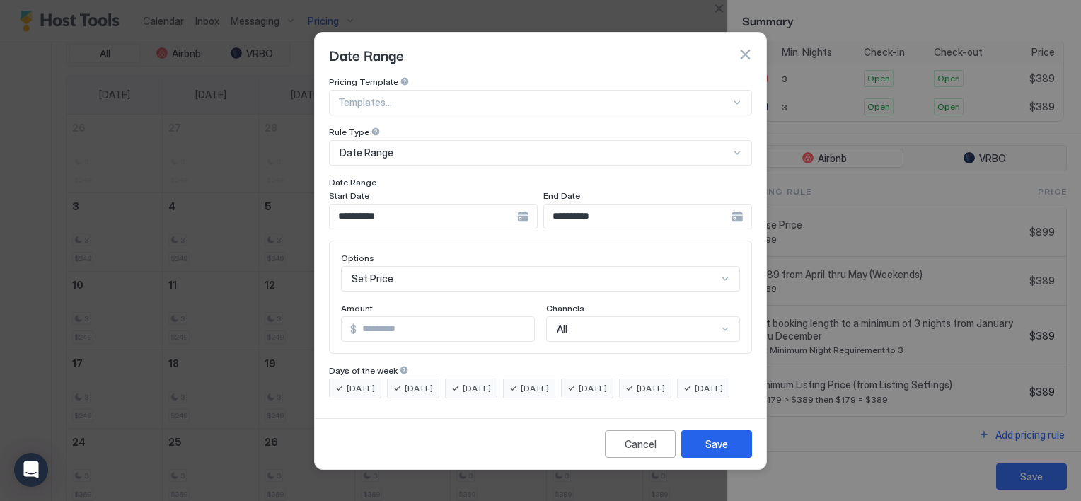
click at [538, 207] on div "**********" at bounding box center [433, 216] width 209 height 25
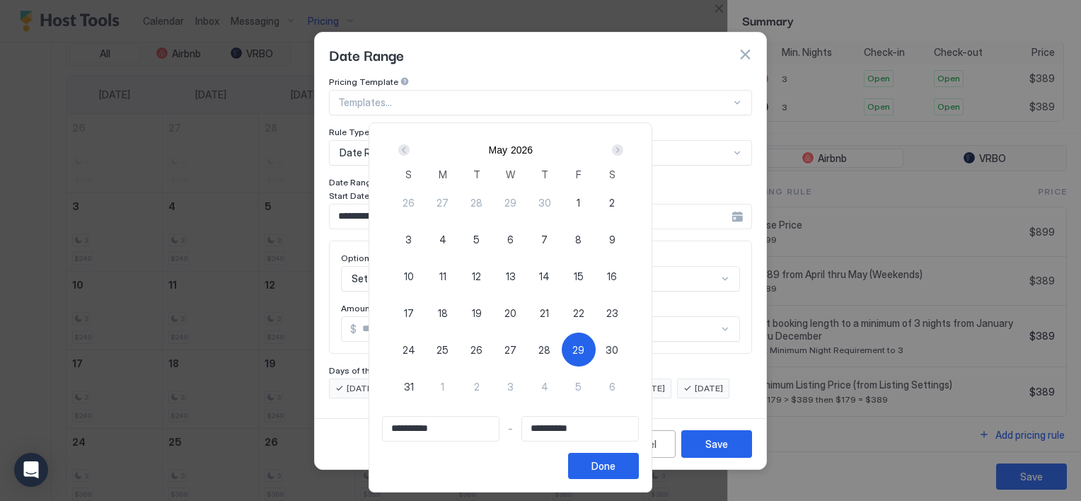
click at [584, 351] on span "29" at bounding box center [578, 349] width 12 height 15
type input "**********"
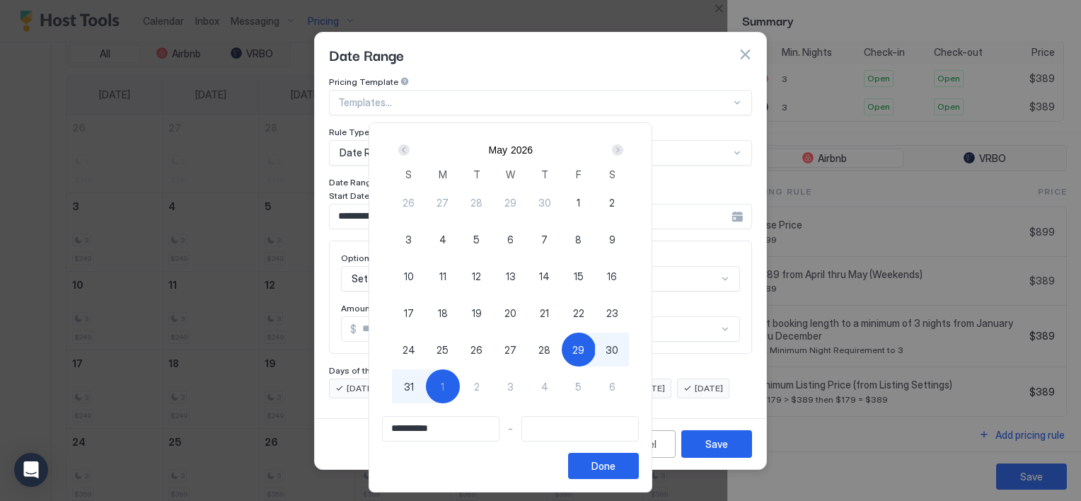
click at [444, 388] on span "1" at bounding box center [443, 386] width 4 height 15
type input "**********"
click at [615, 469] on div "Done" at bounding box center [603, 465] width 24 height 15
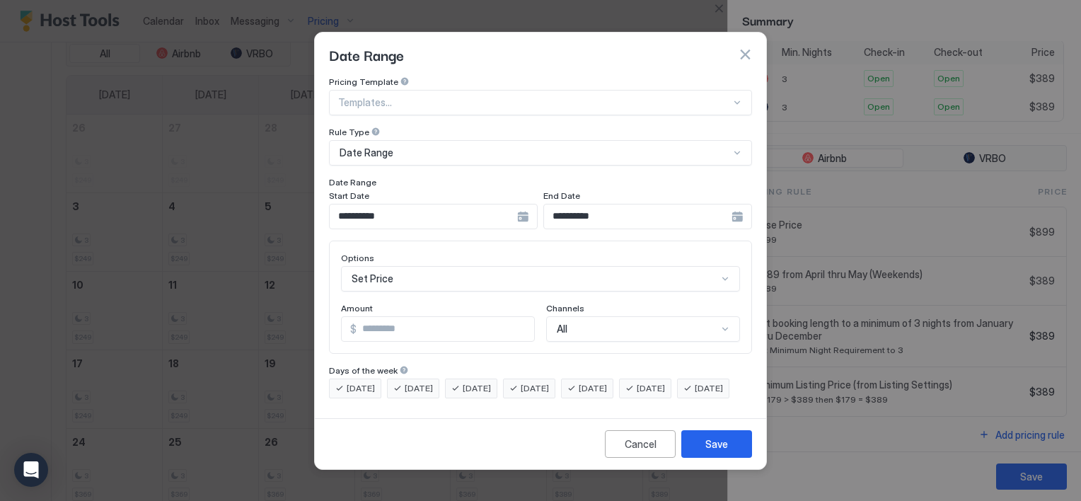
click at [391, 323] on input "*" at bounding box center [446, 329] width 178 height 24
type input "*"
type input "***"
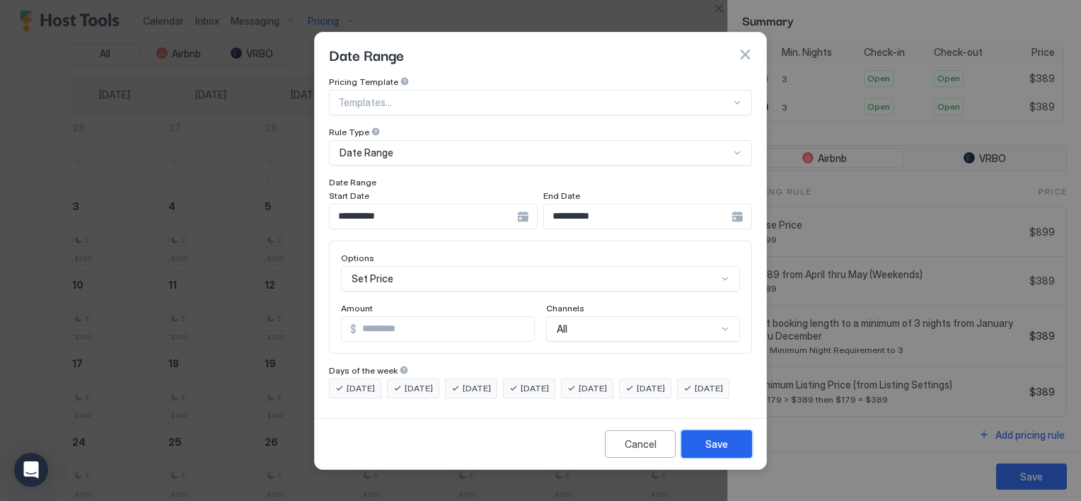
click at [727, 456] on button "Save" at bounding box center [716, 444] width 71 height 28
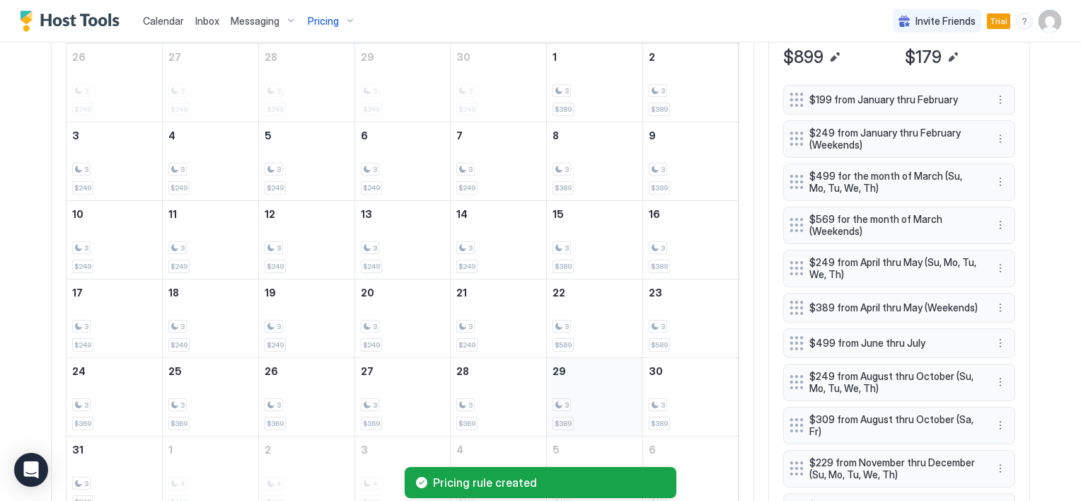
scroll to position [495, 0]
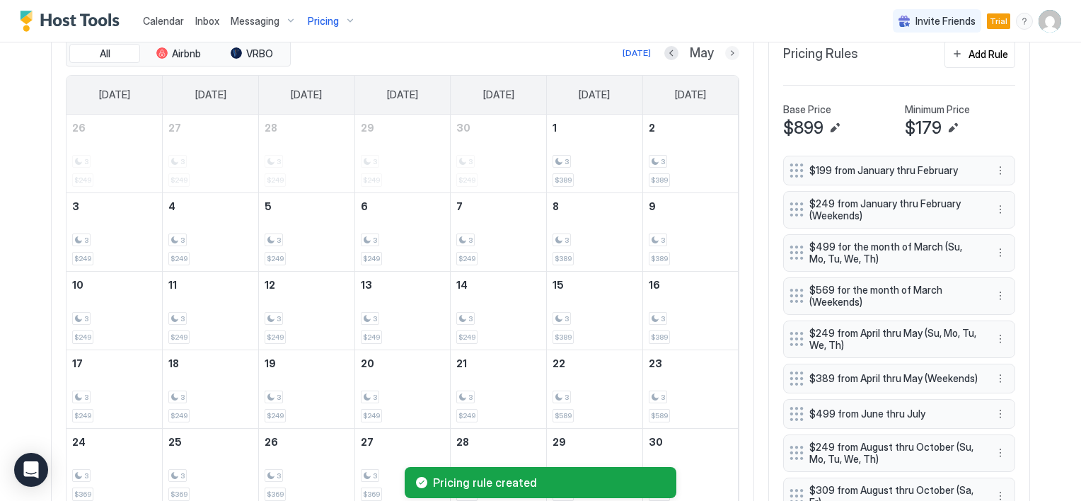
click at [727, 50] on button "Next month" at bounding box center [732, 53] width 14 height 14
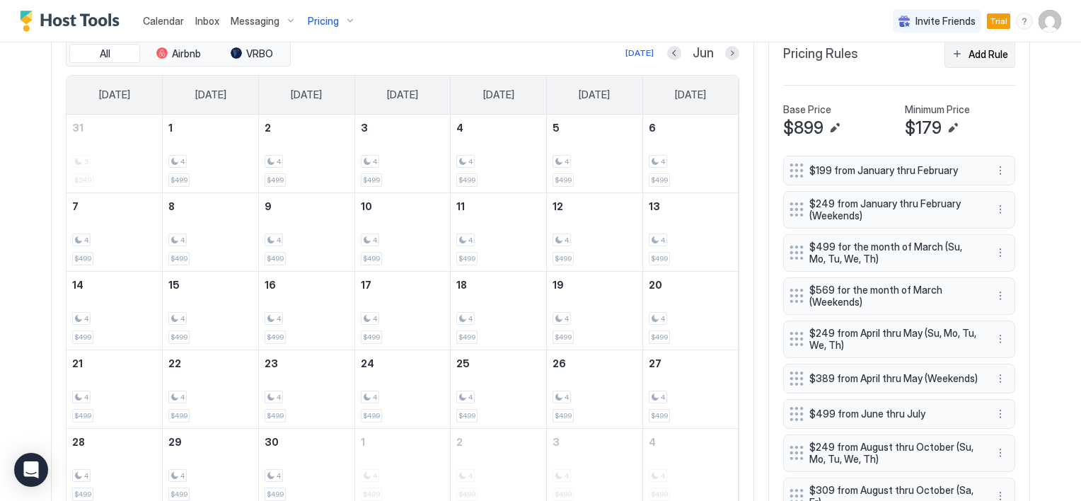
click at [968, 54] on div "Add Rule" at bounding box center [988, 54] width 40 height 15
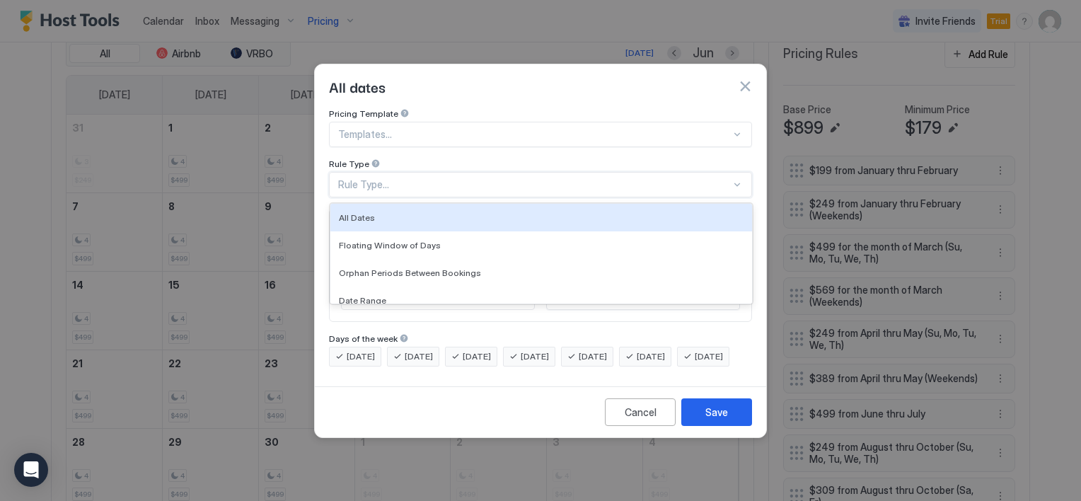
click at [403, 178] on div "Rule Type..." at bounding box center [534, 184] width 393 height 13
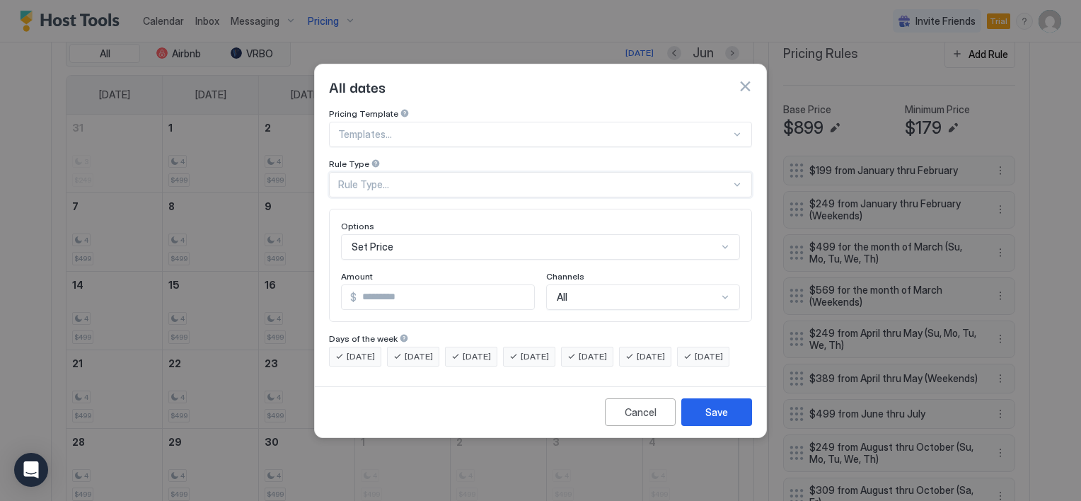
click at [403, 178] on div "Rule Type..." at bounding box center [534, 184] width 393 height 13
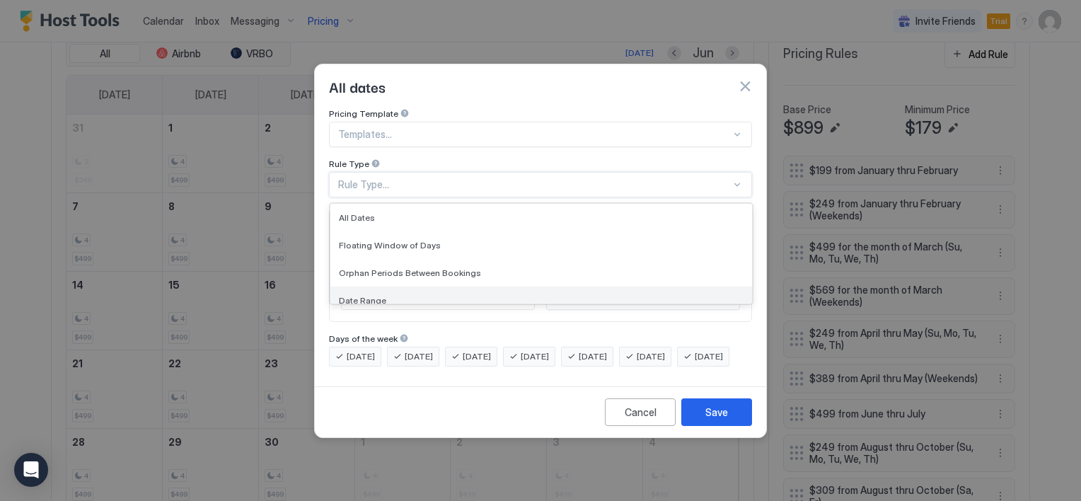
click at [380, 287] on div "Date Range" at bounding box center [541, 301] width 422 height 28
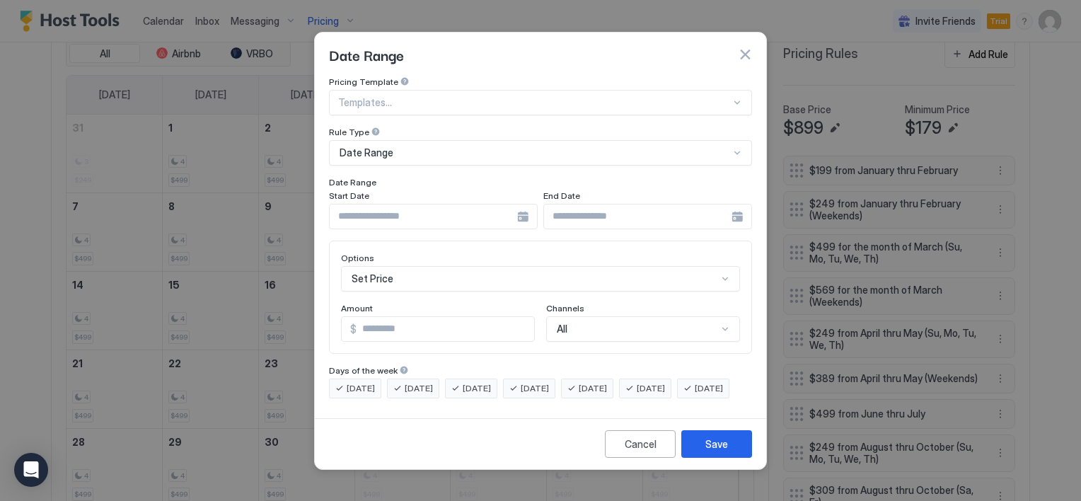
click at [524, 206] on div at bounding box center [433, 216] width 209 height 25
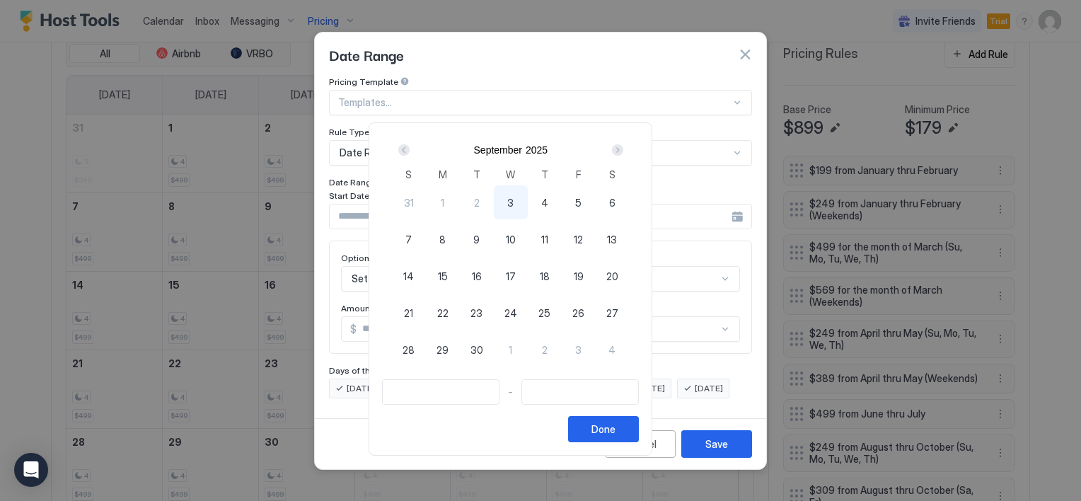
click at [623, 150] on div "Next" at bounding box center [617, 149] width 11 height 11
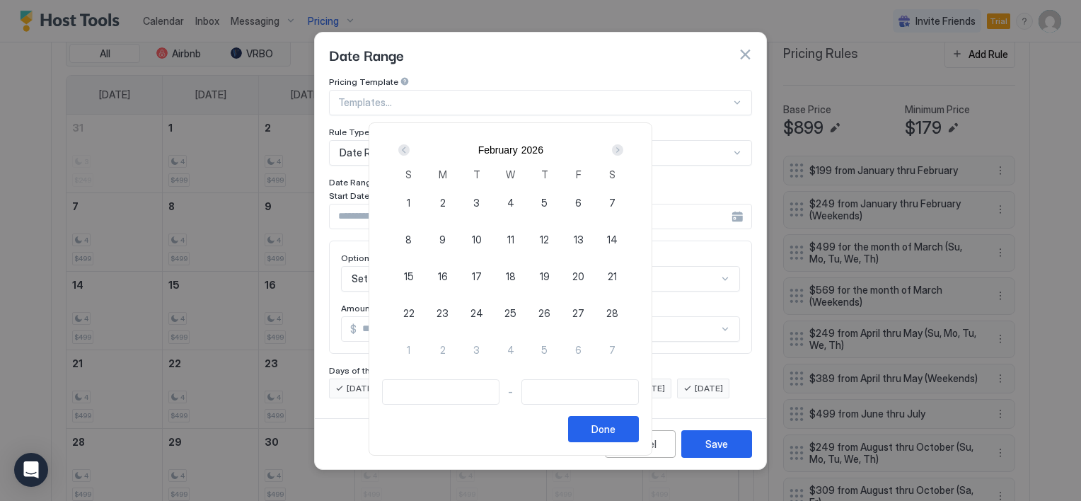
click at [623, 150] on div "Next" at bounding box center [617, 149] width 11 height 11
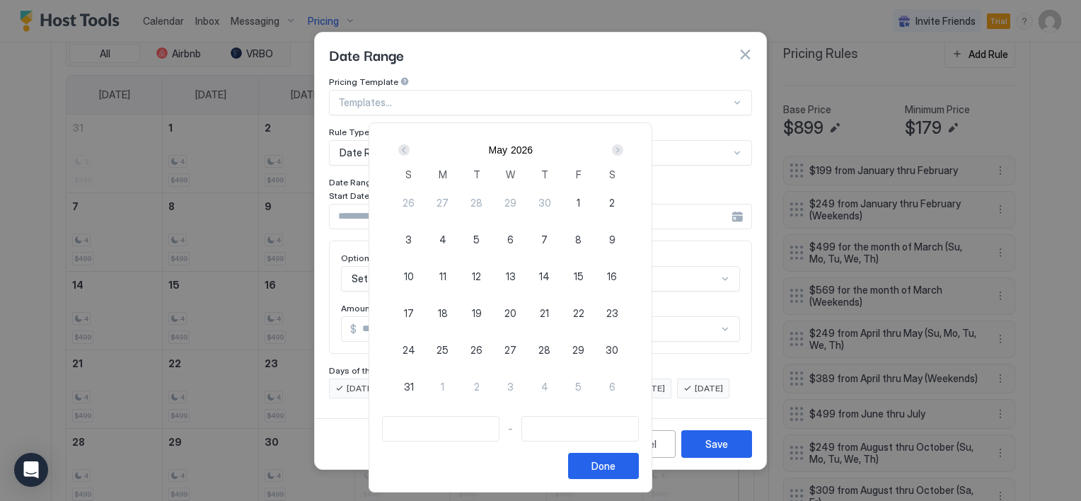
click at [623, 150] on div "Next" at bounding box center [617, 149] width 11 height 11
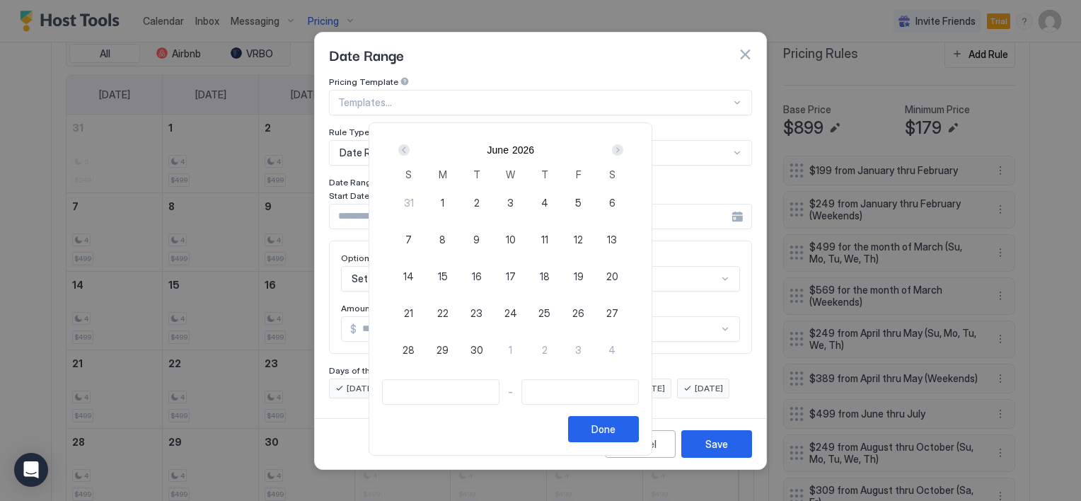
click at [596, 304] on div "26" at bounding box center [579, 313] width 34 height 34
type input "**********"
click at [460, 345] on div "29" at bounding box center [443, 349] width 34 height 34
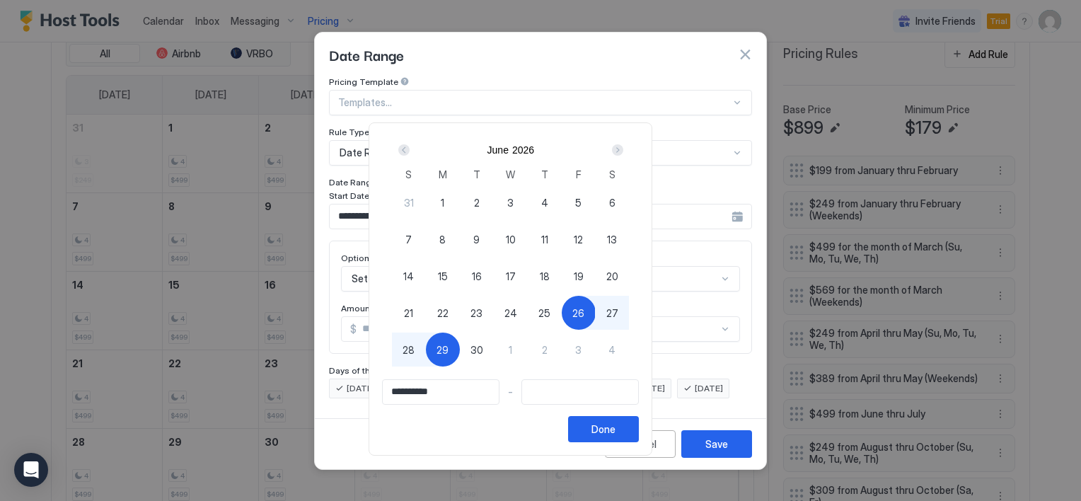
type input "**********"
click at [639, 424] on button "Done" at bounding box center [603, 429] width 71 height 26
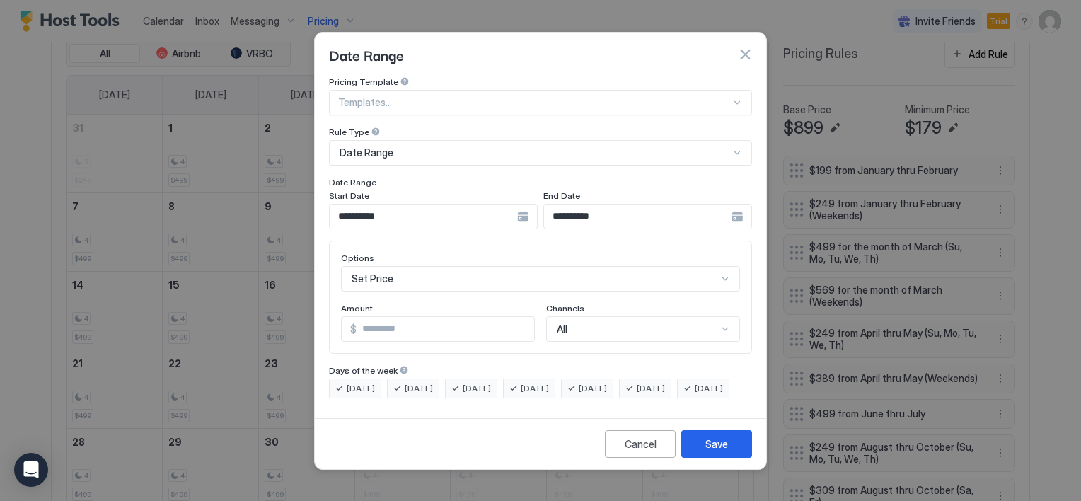
click at [413, 320] on input "*" at bounding box center [446, 329] width 178 height 24
type input "***"
click at [689, 452] on button "Save" at bounding box center [716, 444] width 71 height 28
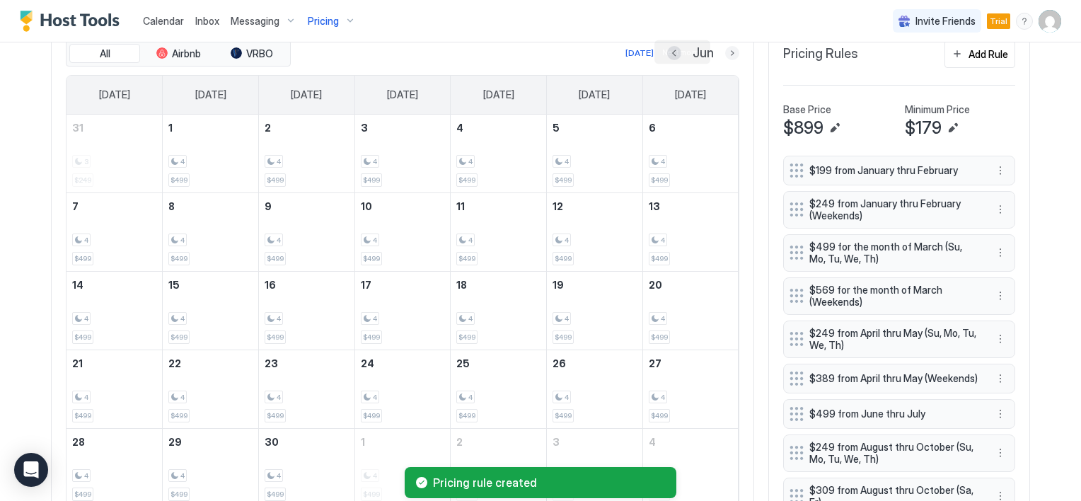
click at [727, 50] on button "Next month" at bounding box center [732, 53] width 14 height 14
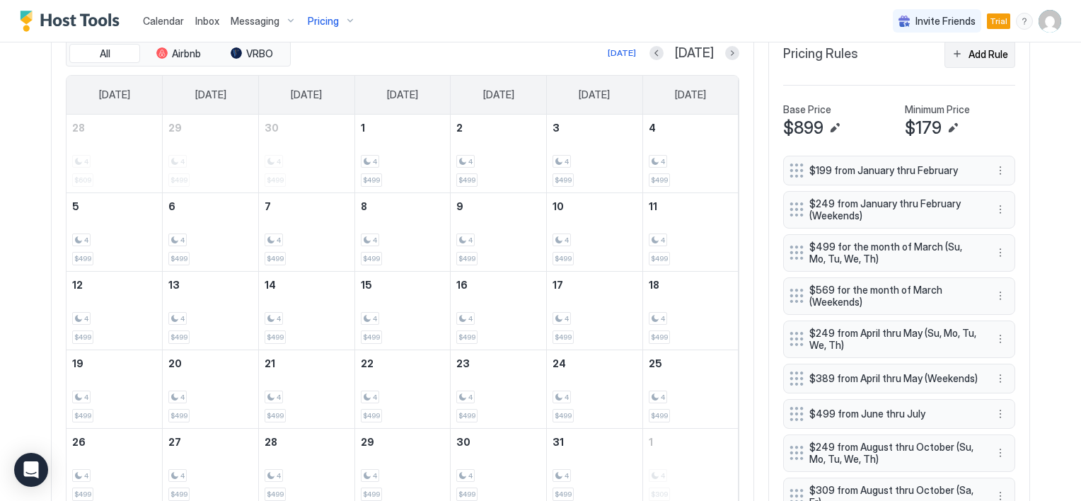
click at [983, 52] on div "Add Rule" at bounding box center [988, 54] width 40 height 15
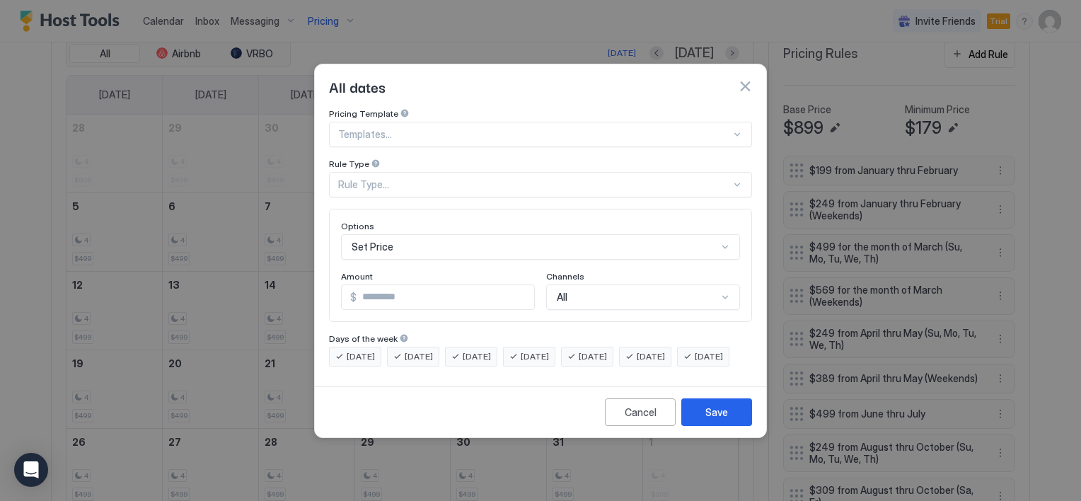
click at [742, 79] on button "button" at bounding box center [745, 86] width 14 height 14
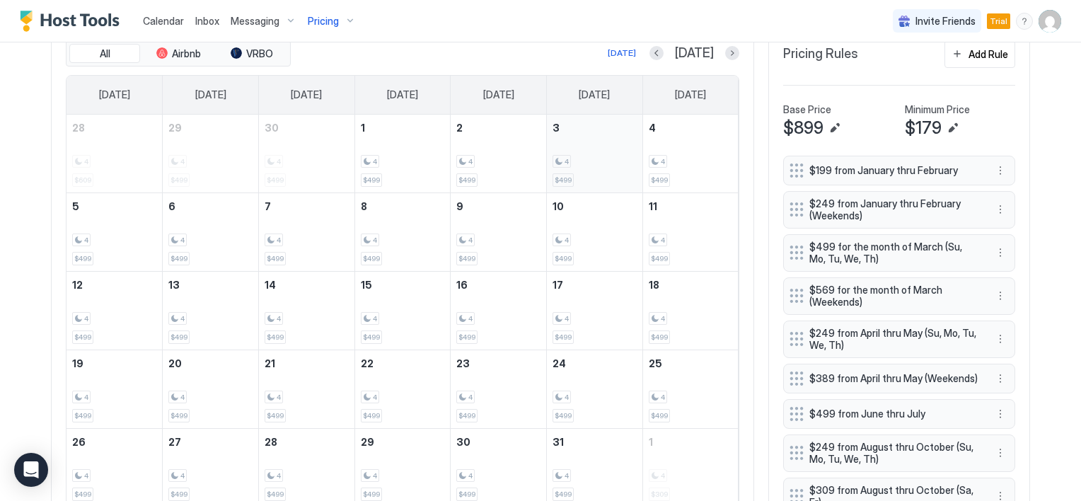
click at [547, 163] on div "4 $499" at bounding box center [595, 154] width 96 height 78
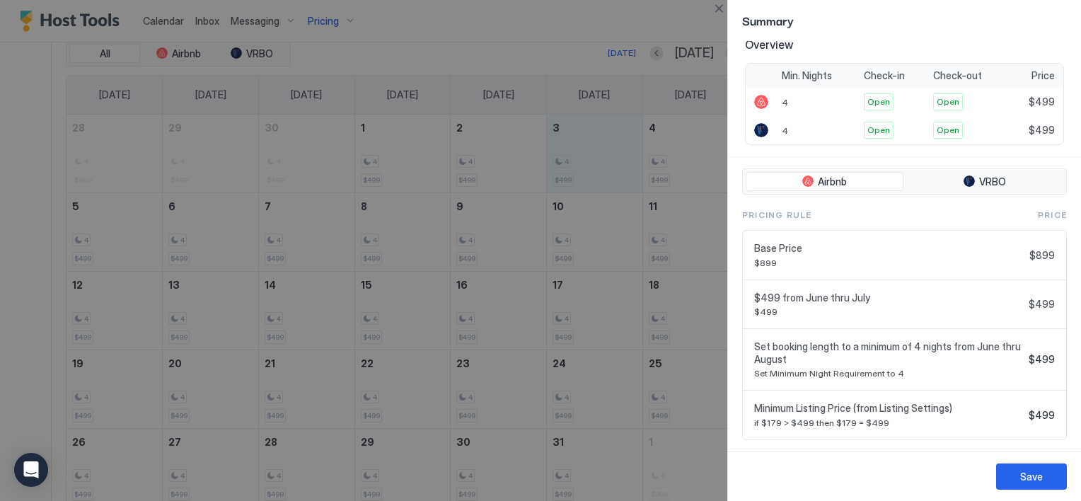
scroll to position [277, 0]
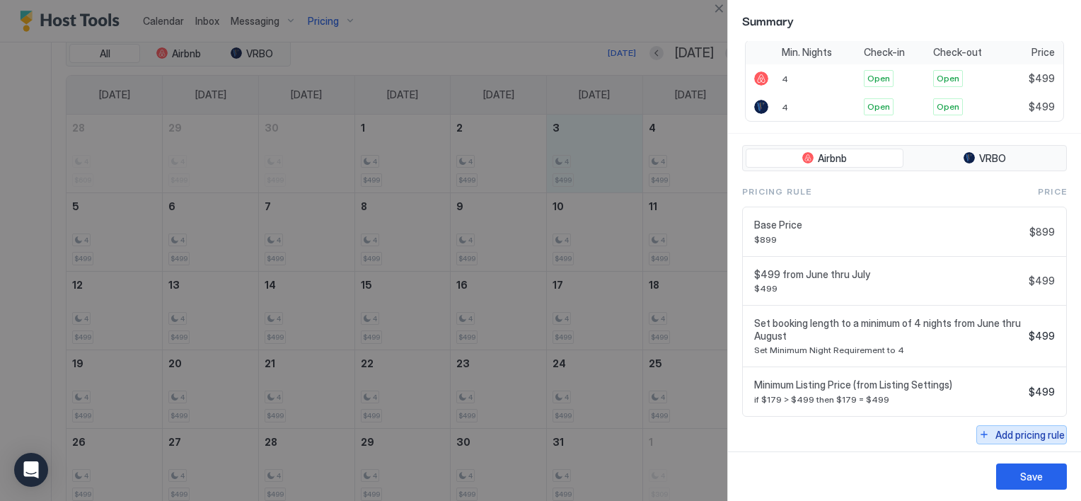
click at [995, 435] on div "Add pricing rule" at bounding box center [1029, 434] width 69 height 15
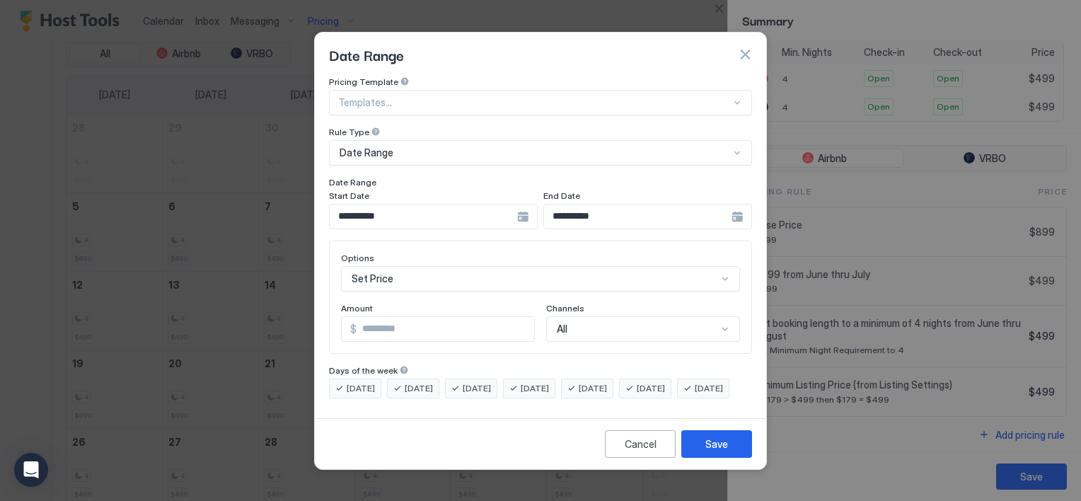
click at [538, 204] on div "**********" at bounding box center [433, 216] width 209 height 25
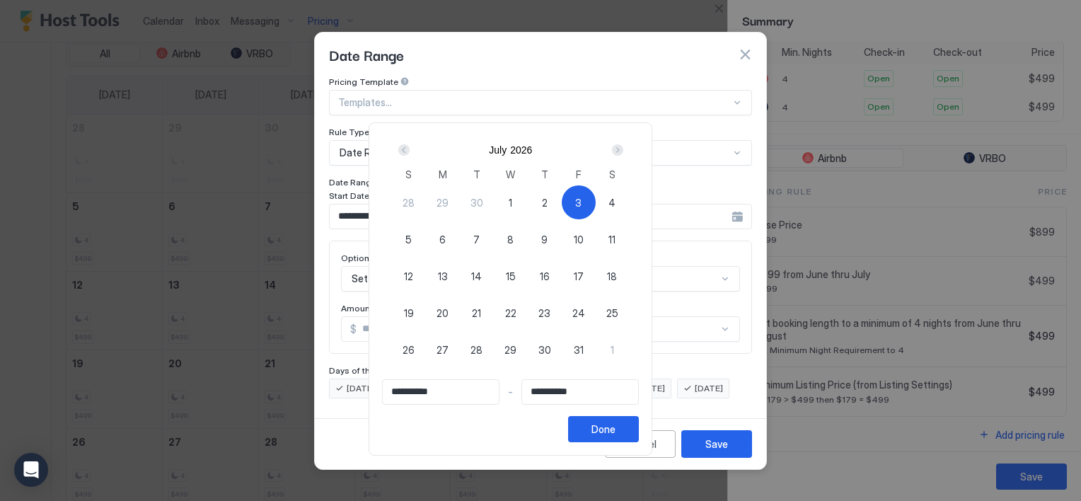
click at [426, 238] on div "5" at bounding box center [409, 239] width 34 height 34
type input "**********"
click at [582, 200] on span "3" at bounding box center [578, 202] width 6 height 15
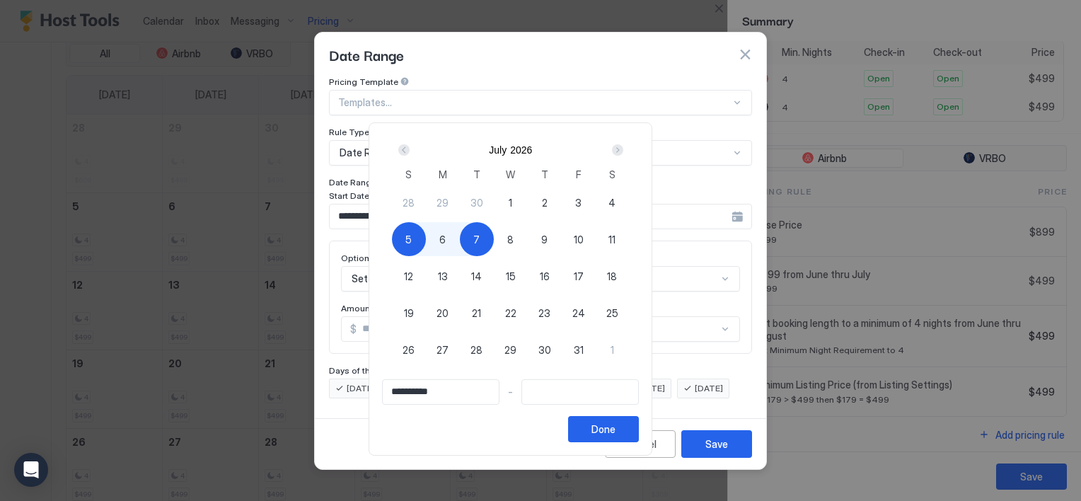
type input "**********"
click at [412, 233] on span "5" at bounding box center [408, 239] width 6 height 15
type input "**********"
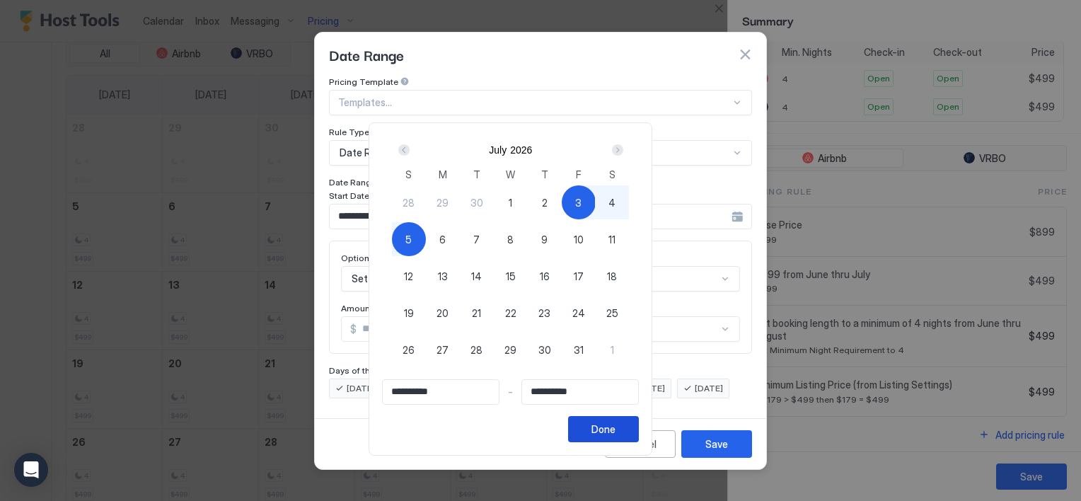
click at [639, 427] on button "Done" at bounding box center [603, 429] width 71 height 26
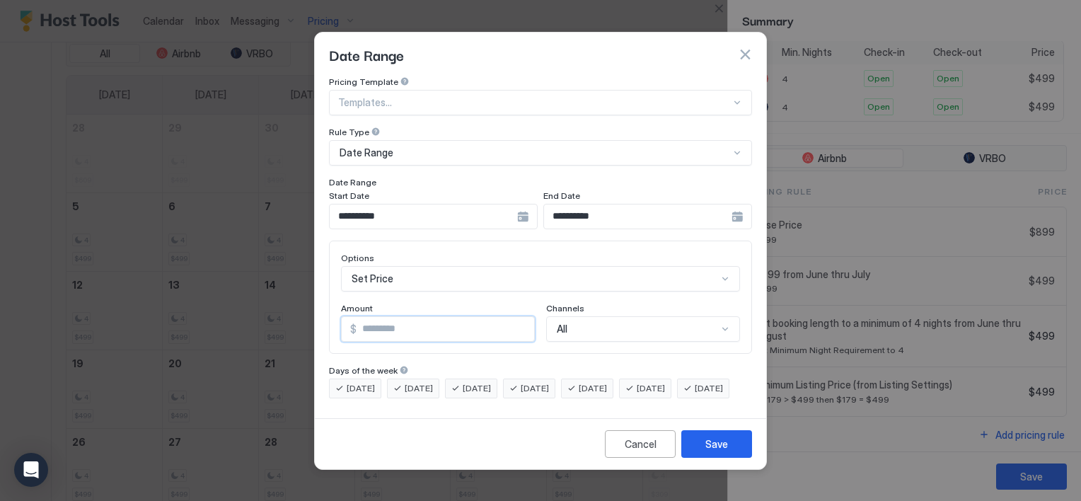
click at [383, 317] on input "*" at bounding box center [446, 329] width 178 height 24
type input "***"
click at [739, 456] on button "Save" at bounding box center [716, 444] width 71 height 28
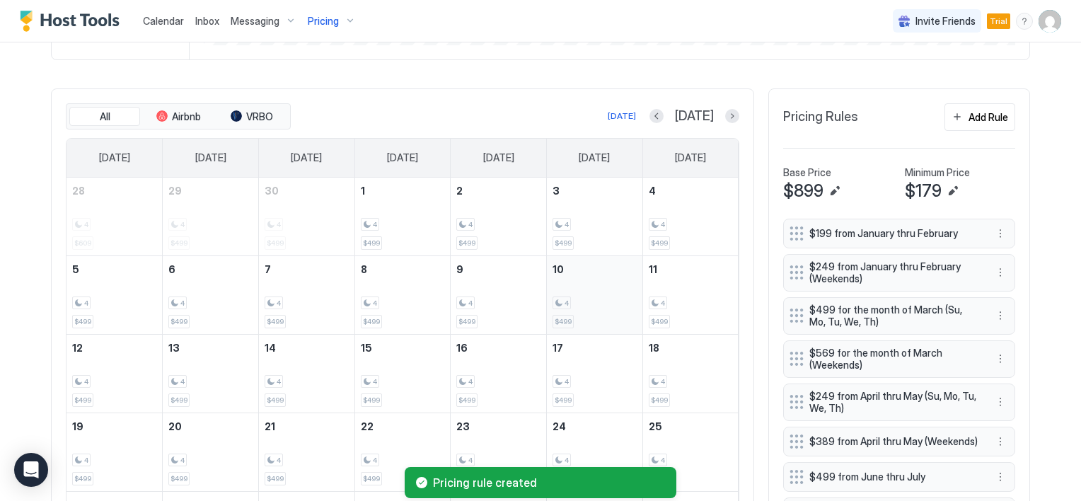
scroll to position [424, 0]
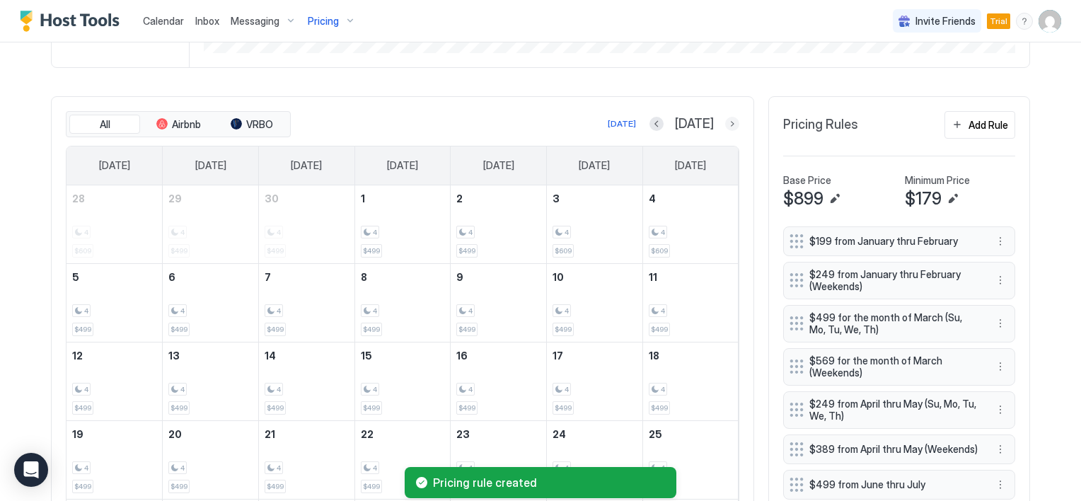
click at [729, 123] on button "Next month" at bounding box center [732, 124] width 14 height 14
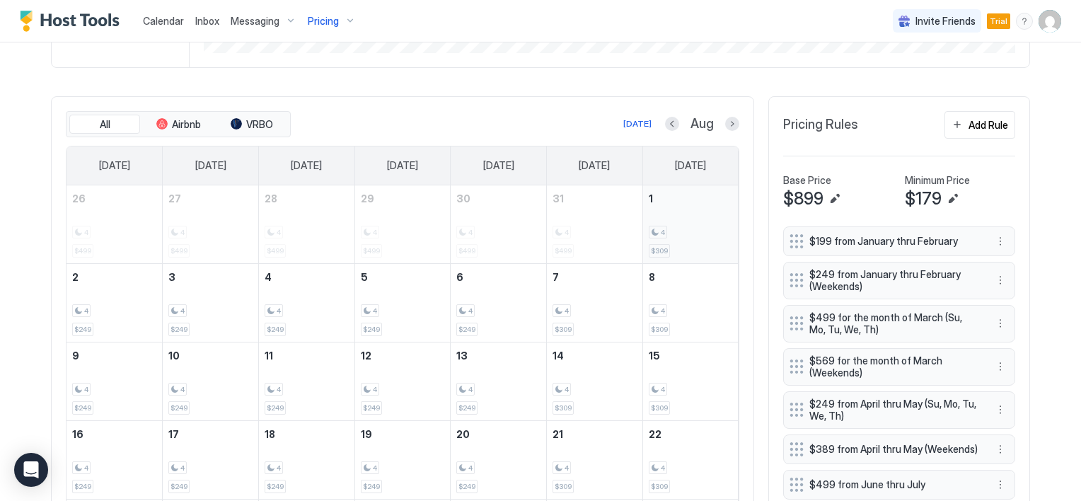
click at [662, 219] on div "4 $309" at bounding box center [691, 224] width 84 height 66
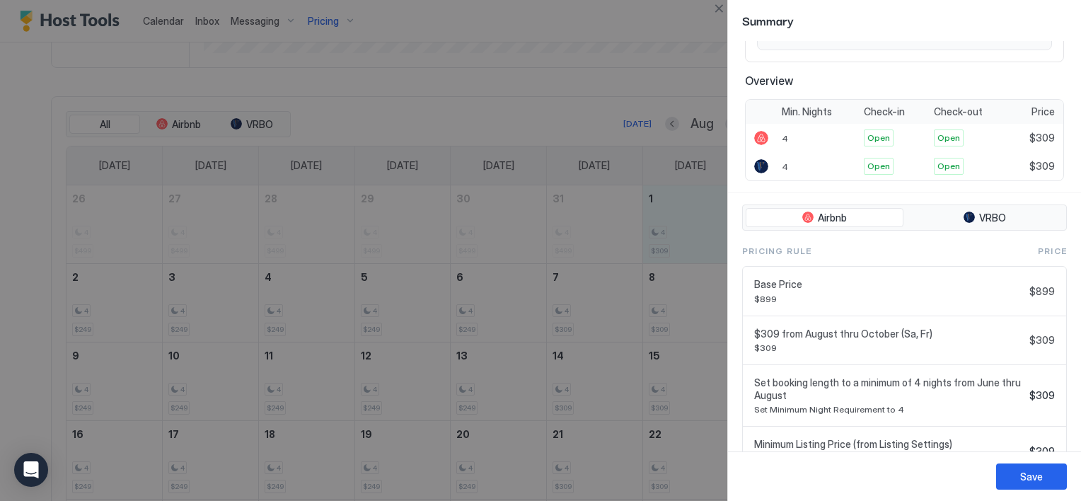
scroll to position [277, 0]
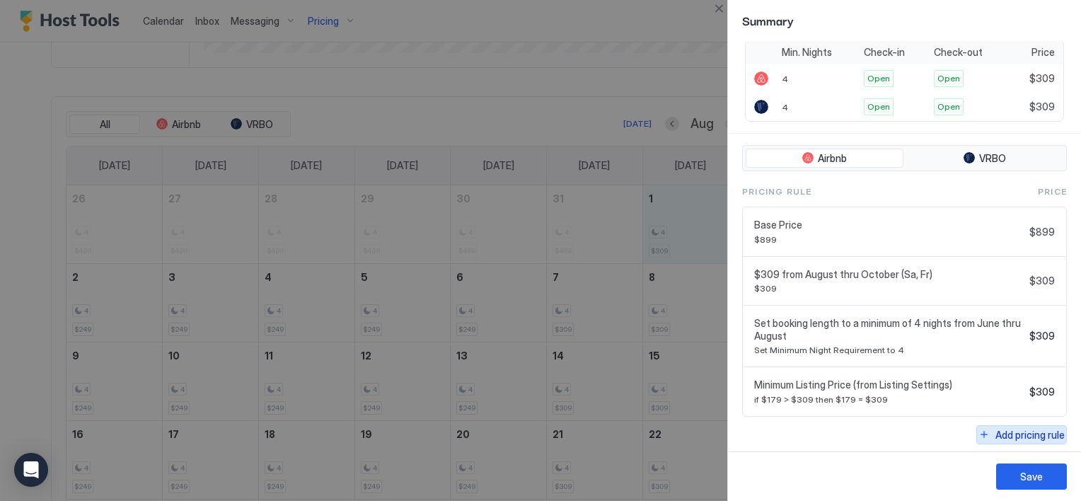
click at [999, 433] on div "Add pricing rule" at bounding box center [1029, 434] width 69 height 15
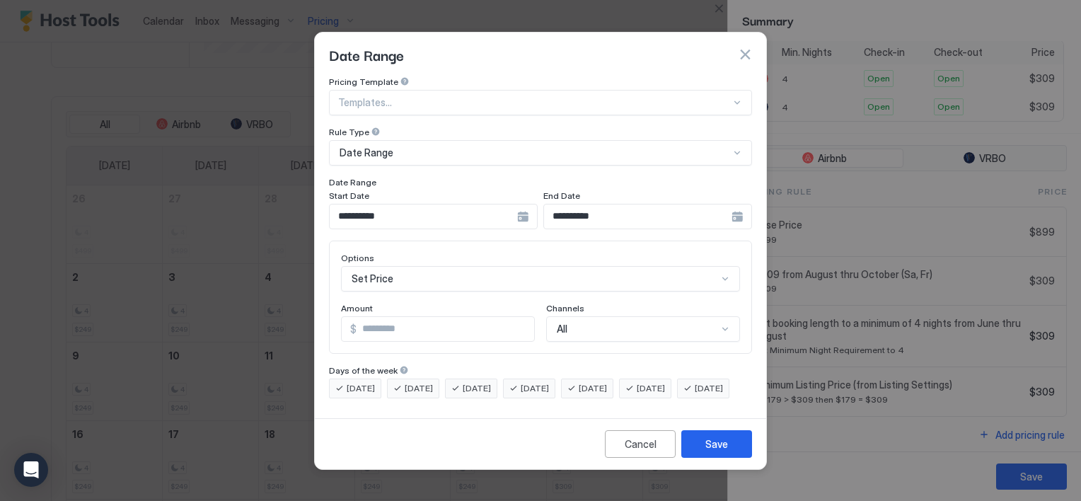
click at [538, 208] on div "**********" at bounding box center [433, 216] width 209 height 25
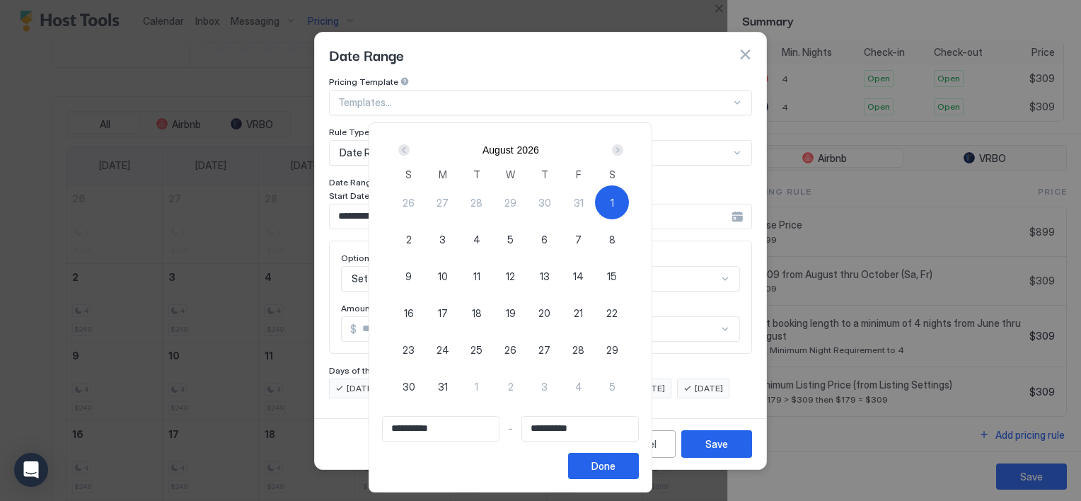
click at [629, 206] on div "1" at bounding box center [612, 202] width 34 height 34
click at [629, 205] on div "1" at bounding box center [612, 202] width 34 height 34
type input "**********"
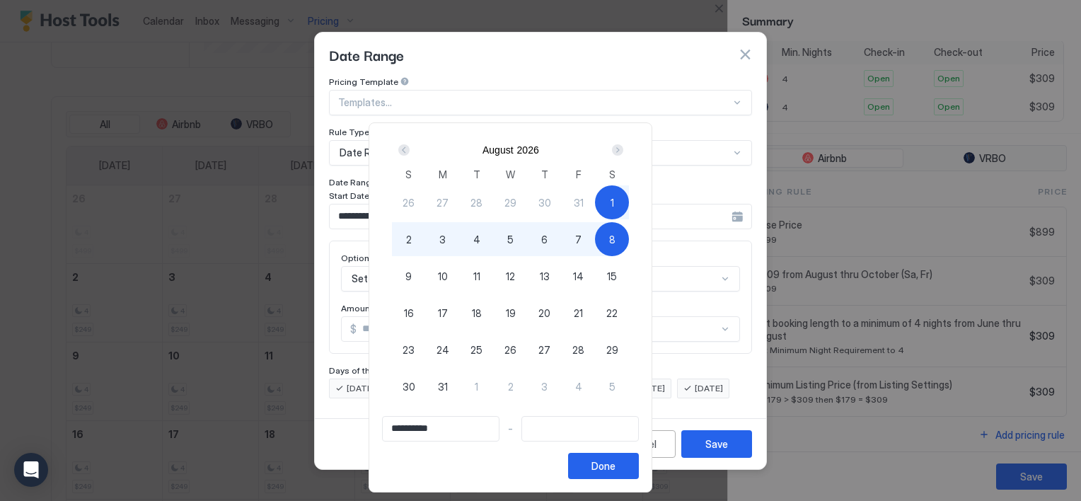
click at [615, 239] on span "8" at bounding box center [612, 239] width 6 height 15
type input "**********"
click at [615, 466] on div "Done" at bounding box center [603, 465] width 24 height 15
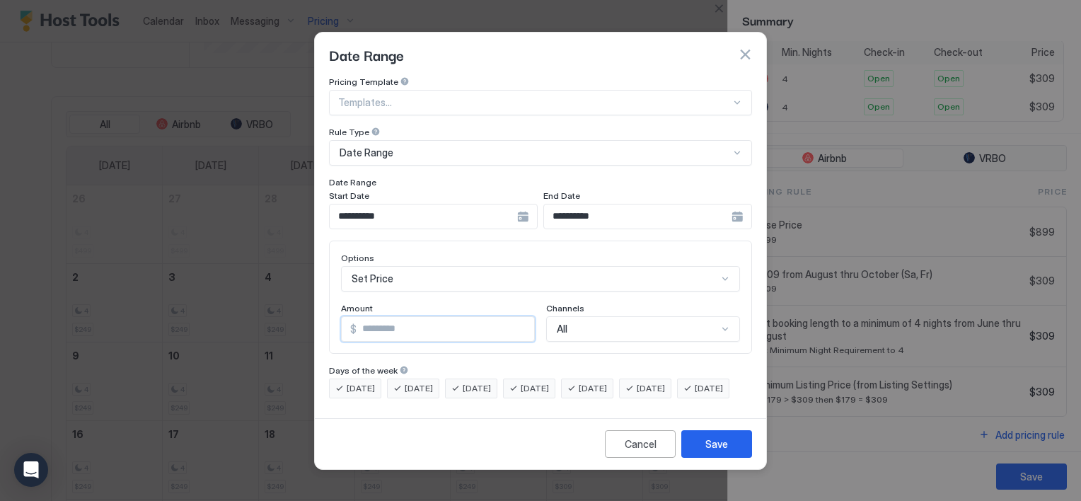
click at [381, 317] on input "*" at bounding box center [446, 329] width 178 height 24
type input "***"
click at [700, 457] on button "Save" at bounding box center [716, 444] width 71 height 28
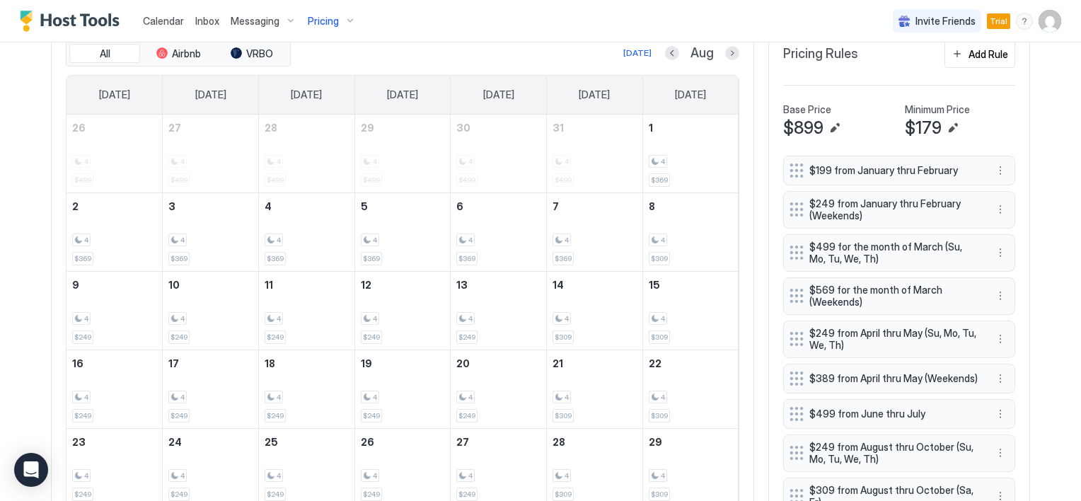
scroll to position [637, 0]
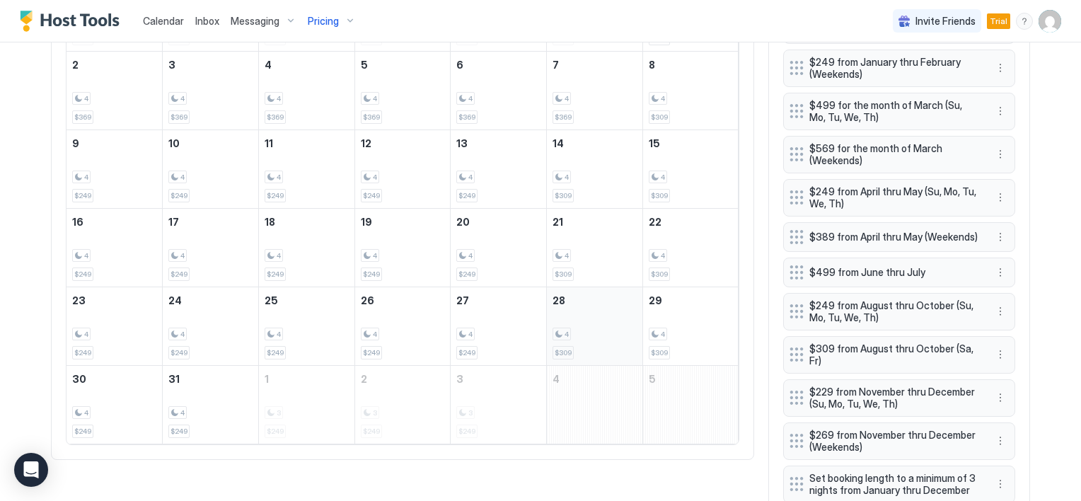
click at [565, 330] on span "4" at bounding box center [567, 334] width 4 height 9
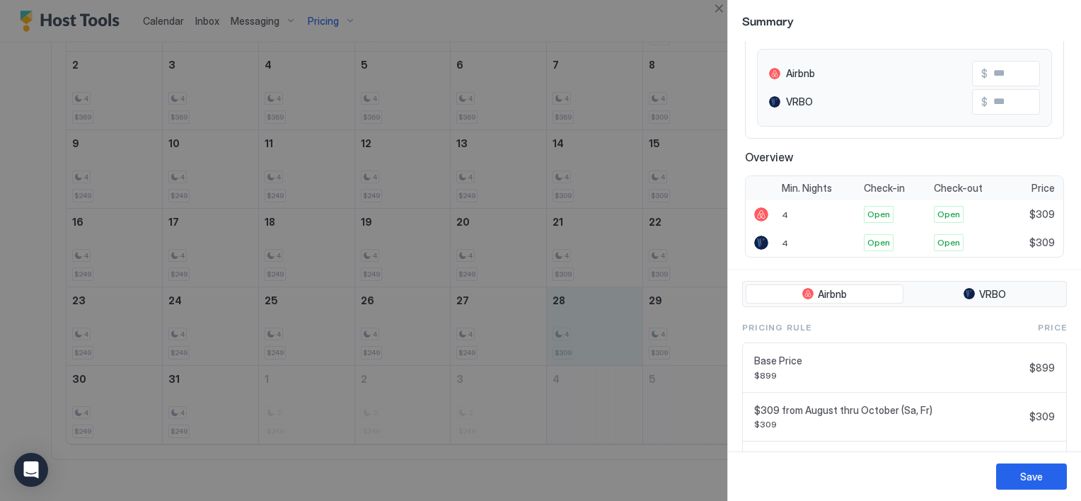
scroll to position [277, 0]
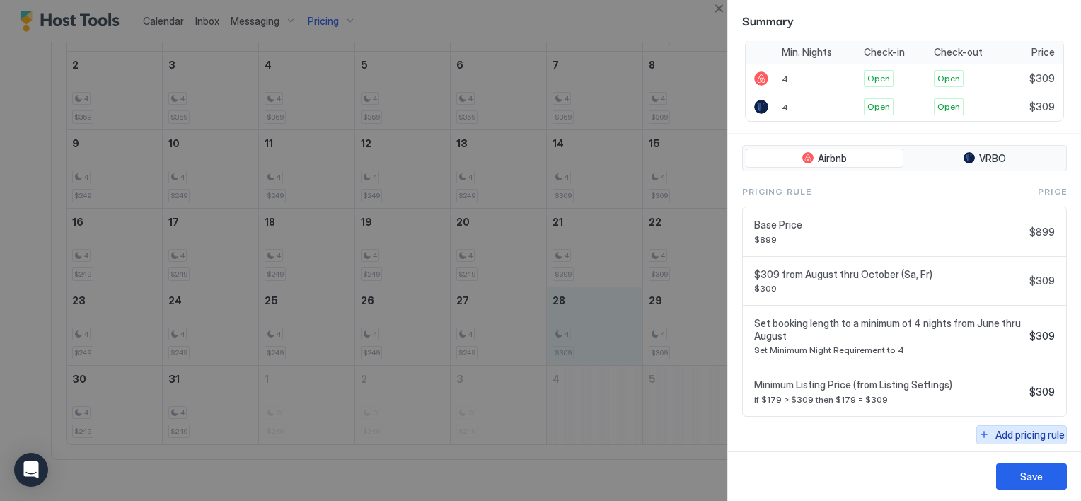
click at [983, 429] on button "Add pricing rule" at bounding box center [1021, 434] width 91 height 19
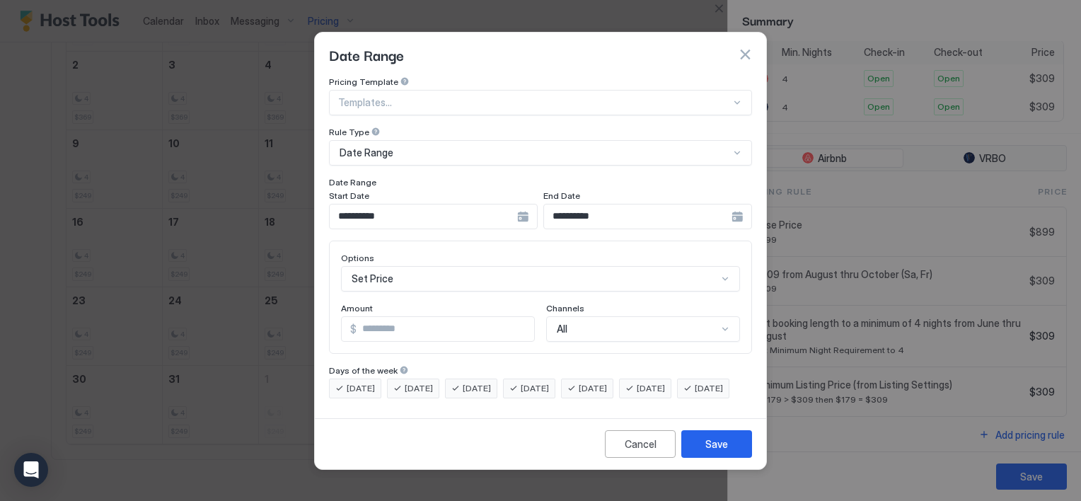
click at [538, 204] on div "**********" at bounding box center [433, 216] width 209 height 25
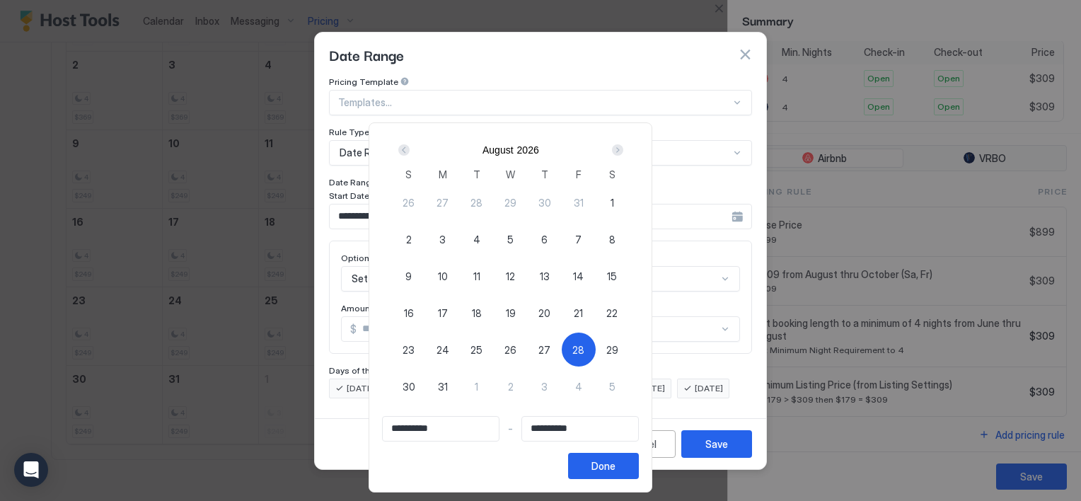
click at [584, 346] on span "28" at bounding box center [578, 349] width 12 height 15
type input "**********"
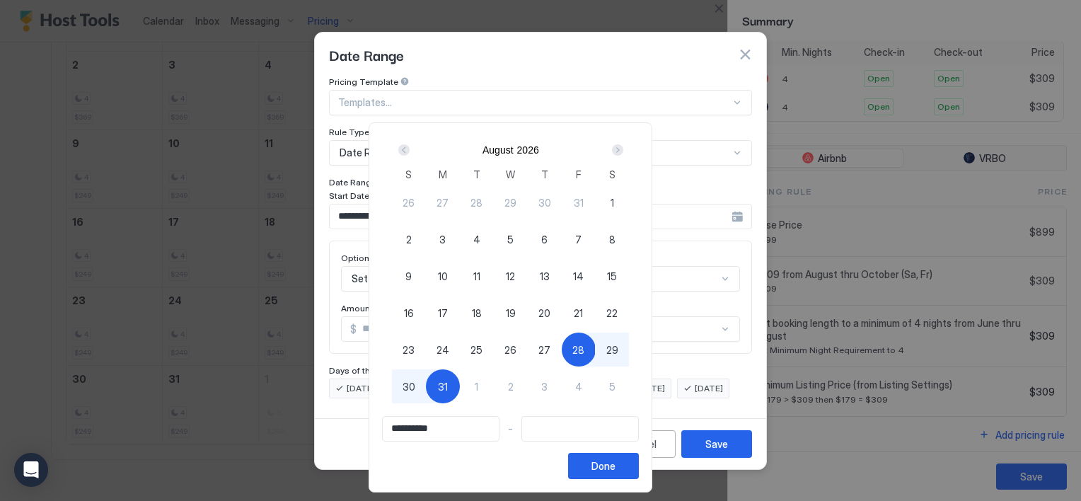
click at [448, 380] on span "31" at bounding box center [443, 386] width 10 height 15
type input "**********"
click at [639, 465] on button "Done" at bounding box center [603, 466] width 71 height 26
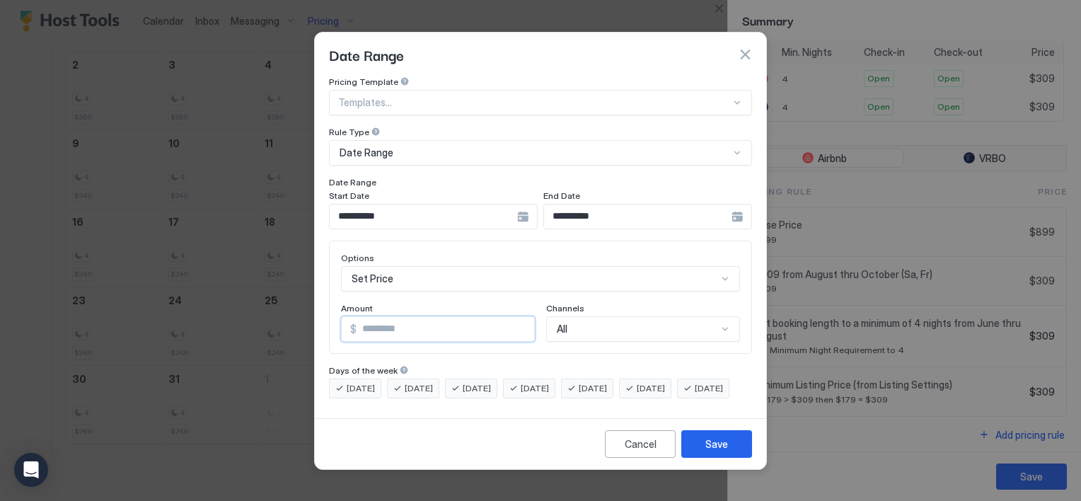
click at [393, 320] on input "*" at bounding box center [446, 329] width 178 height 24
type input "*"
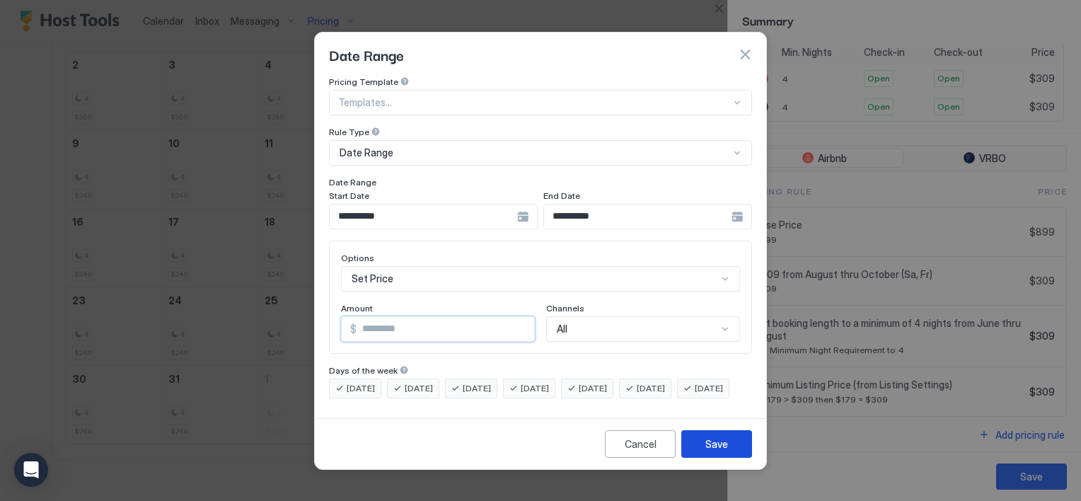
type input "***"
click at [715, 451] on div "Save" at bounding box center [716, 443] width 23 height 15
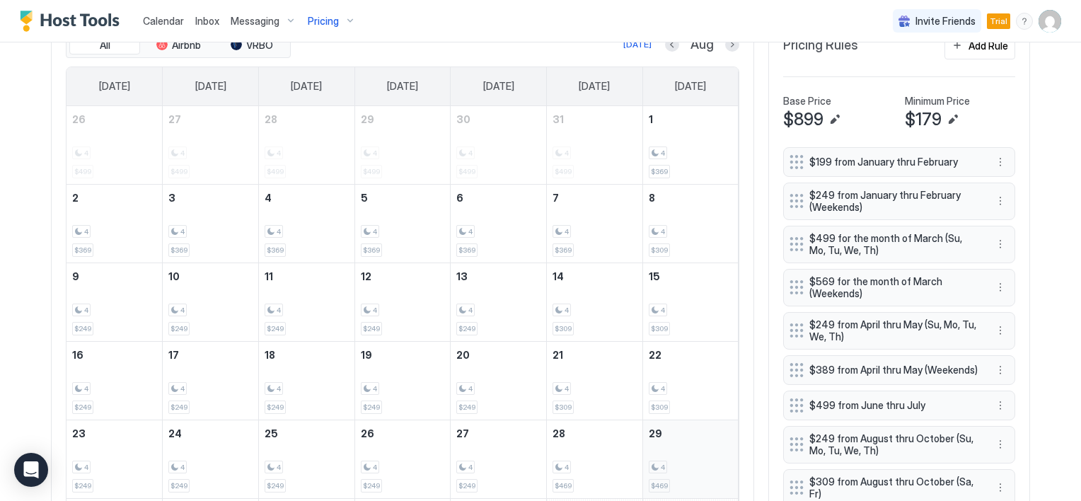
scroll to position [495, 0]
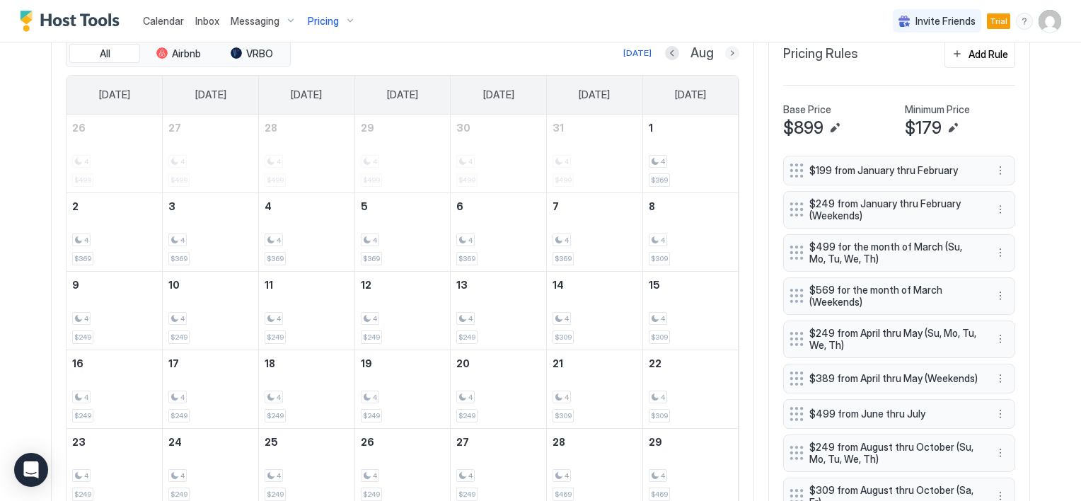
click at [725, 47] on button "Next month" at bounding box center [732, 53] width 14 height 14
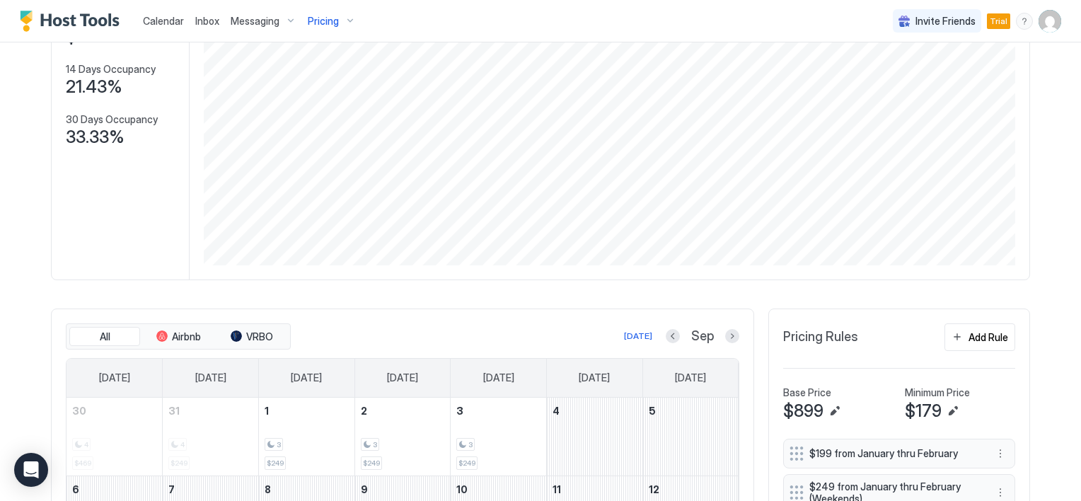
scroll to position [0, 0]
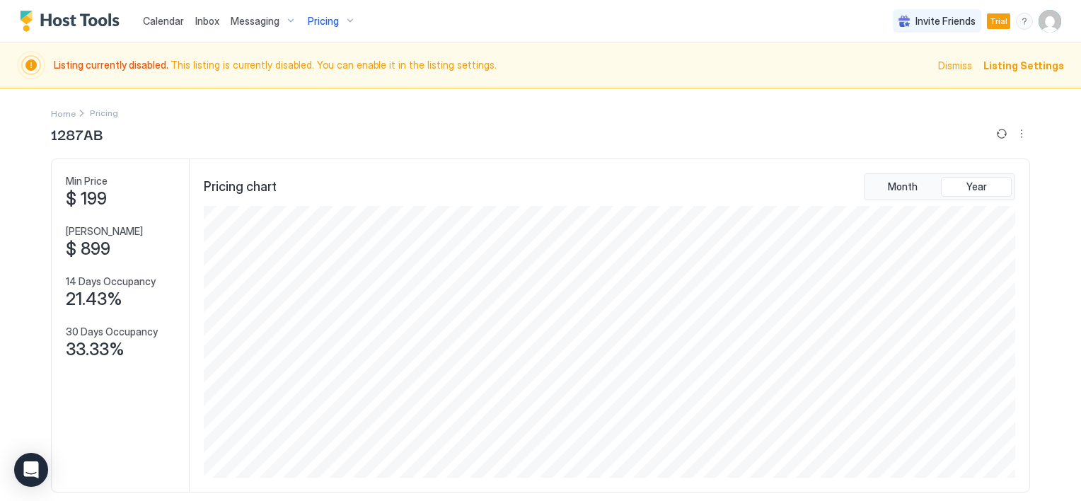
click at [319, 21] on span "Pricing" at bounding box center [323, 21] width 31 height 13
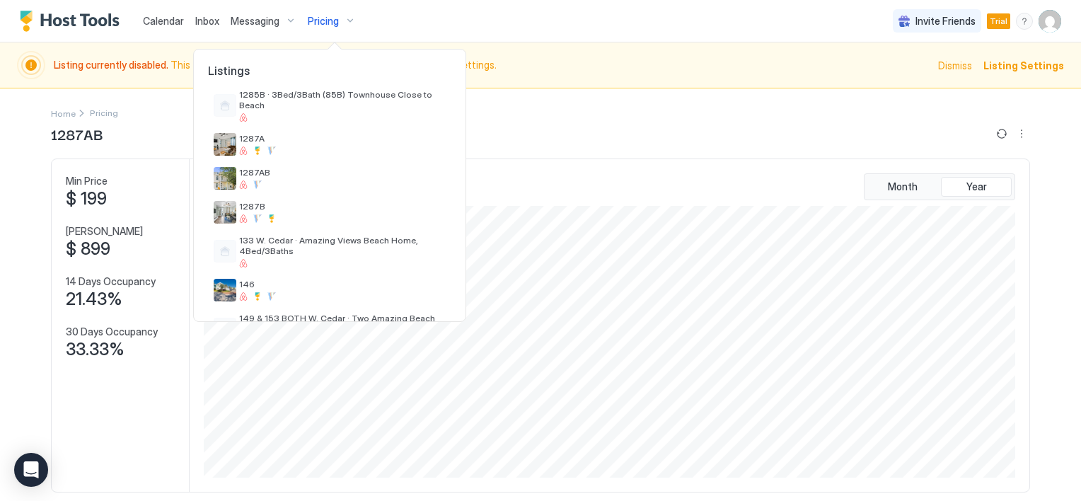
scroll to position [212, 0]
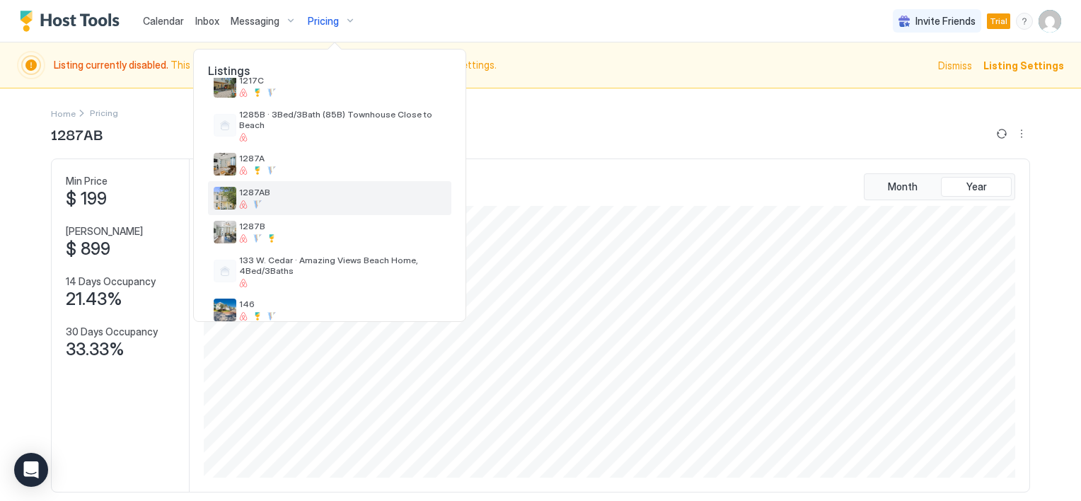
click at [352, 195] on span "1287AB" at bounding box center [342, 192] width 207 height 11
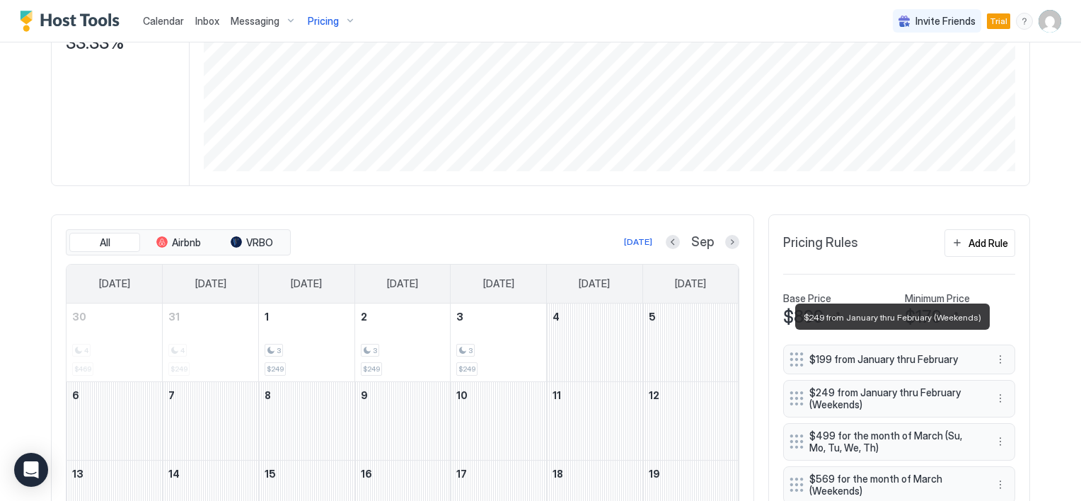
scroll to position [283, 0]
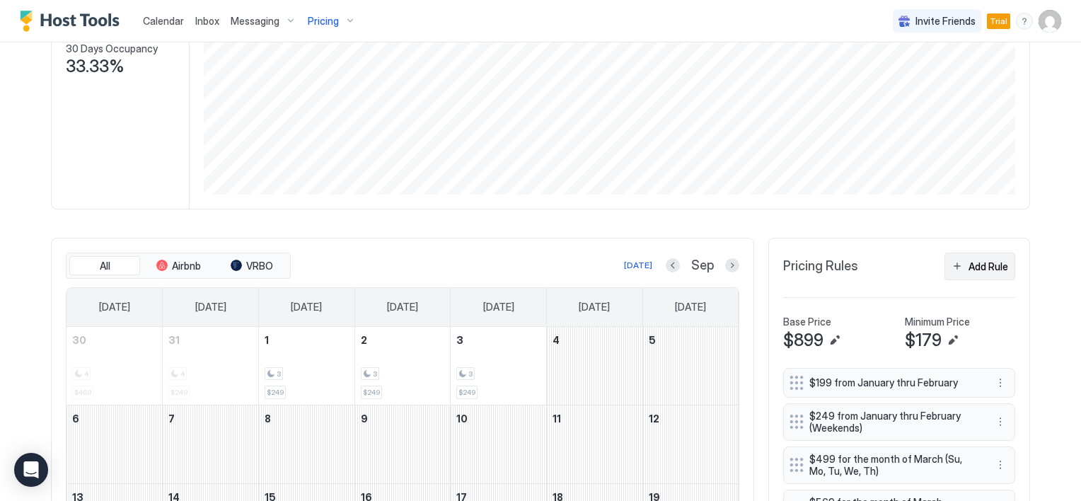
click at [956, 265] on button "Add Rule" at bounding box center [979, 267] width 71 height 28
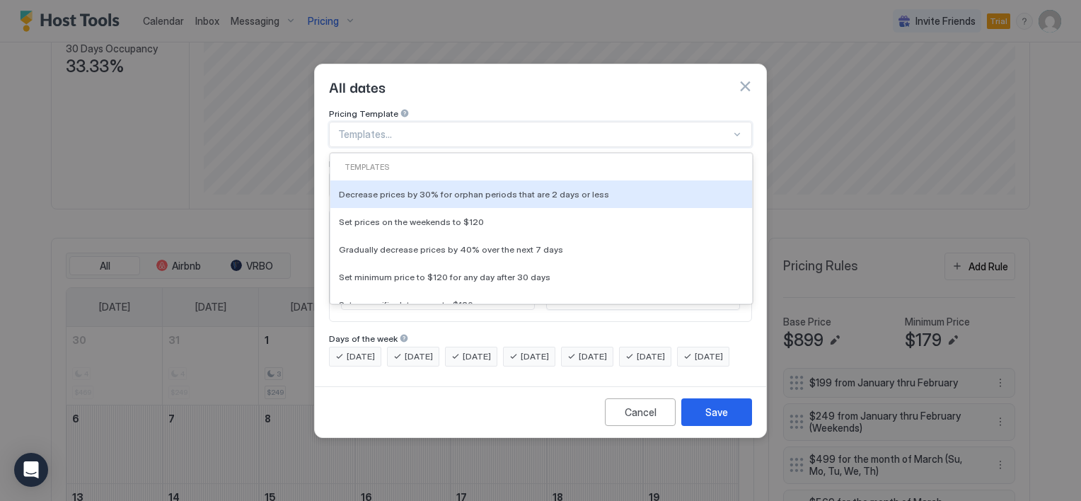
click at [406, 128] on div at bounding box center [534, 134] width 393 height 13
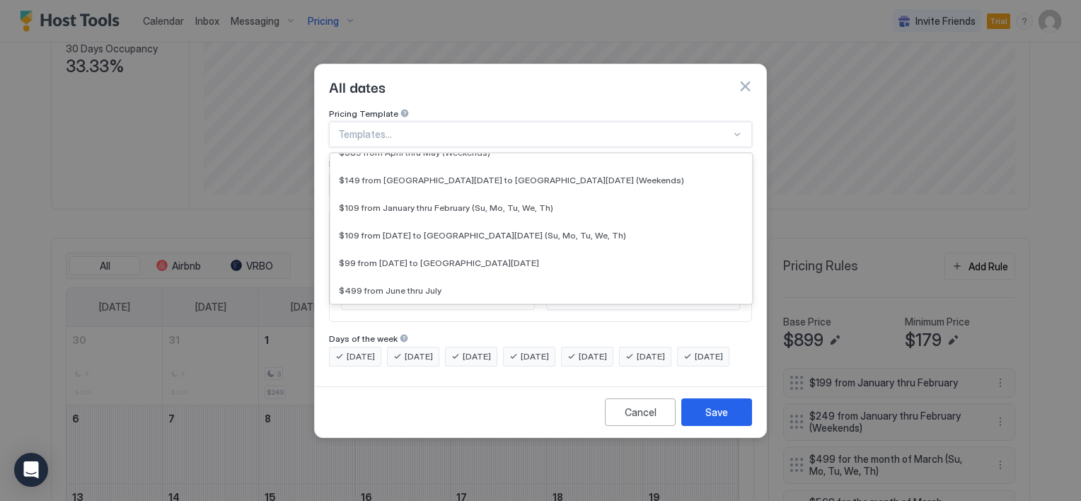
scroll to position [1333, 0]
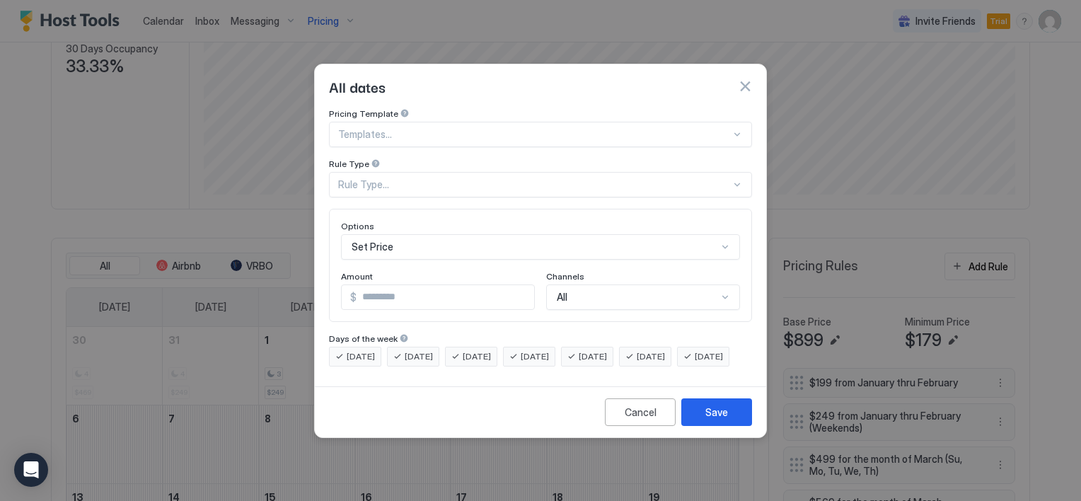
click at [744, 79] on button "button" at bounding box center [745, 86] width 14 height 14
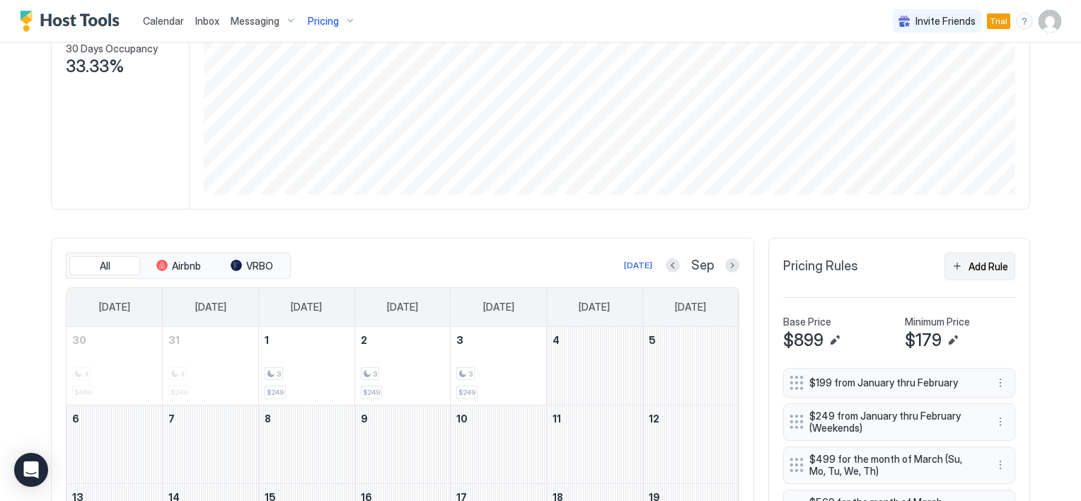
click at [954, 266] on button "Add Rule" at bounding box center [979, 267] width 71 height 28
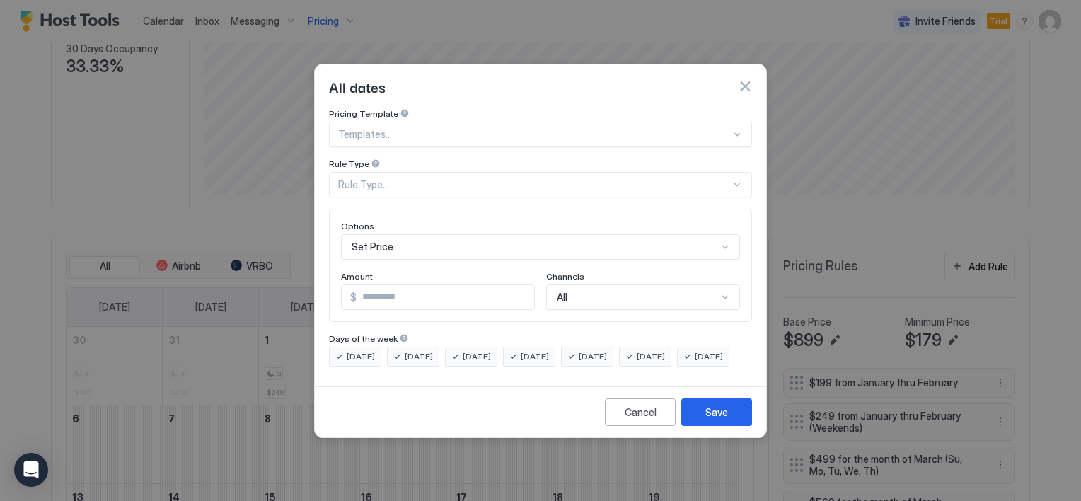
click at [399, 234] on div "Set Price" at bounding box center [540, 246] width 399 height 25
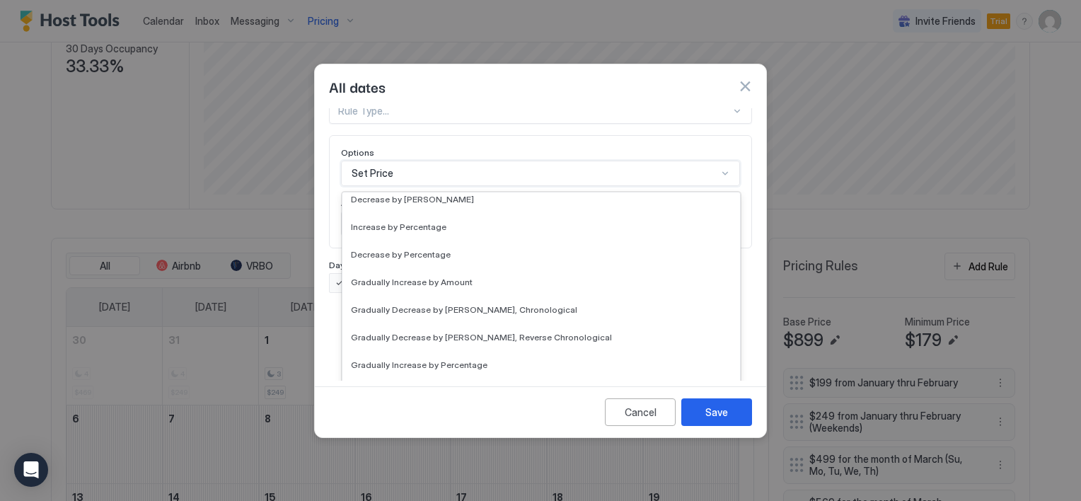
scroll to position [45, 0]
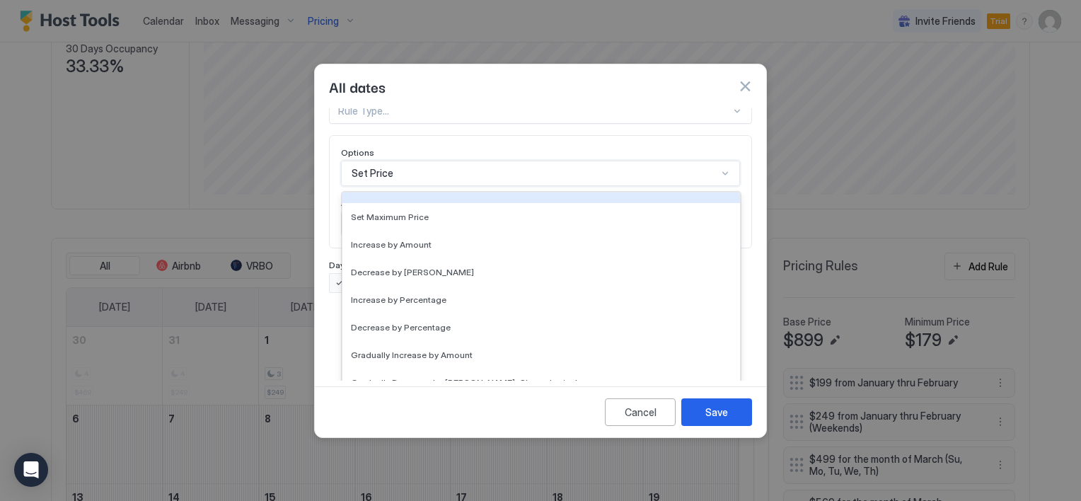
click at [409, 106] on div "Pricing Template Templates... Rule Type Rule Type..." at bounding box center [540, 79] width 423 height 89
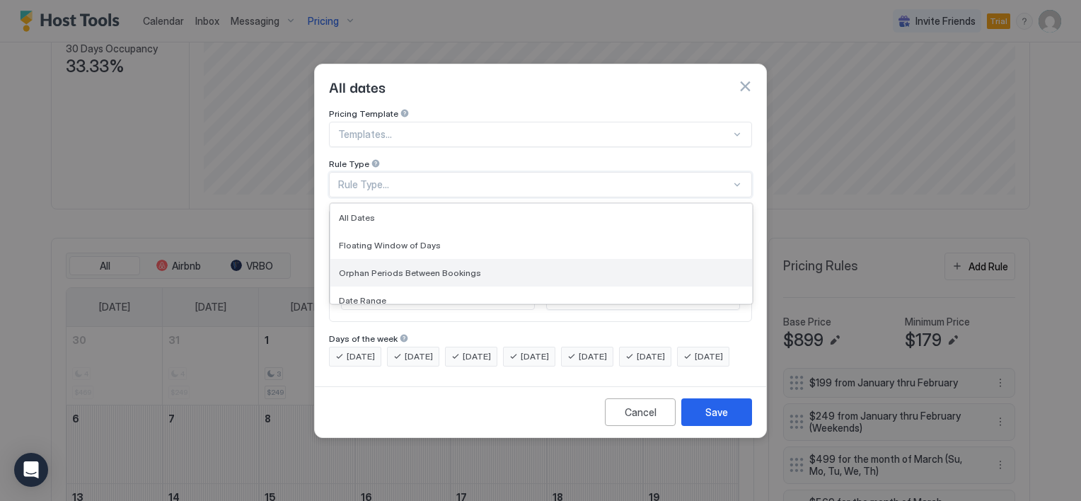
scroll to position [71, 0]
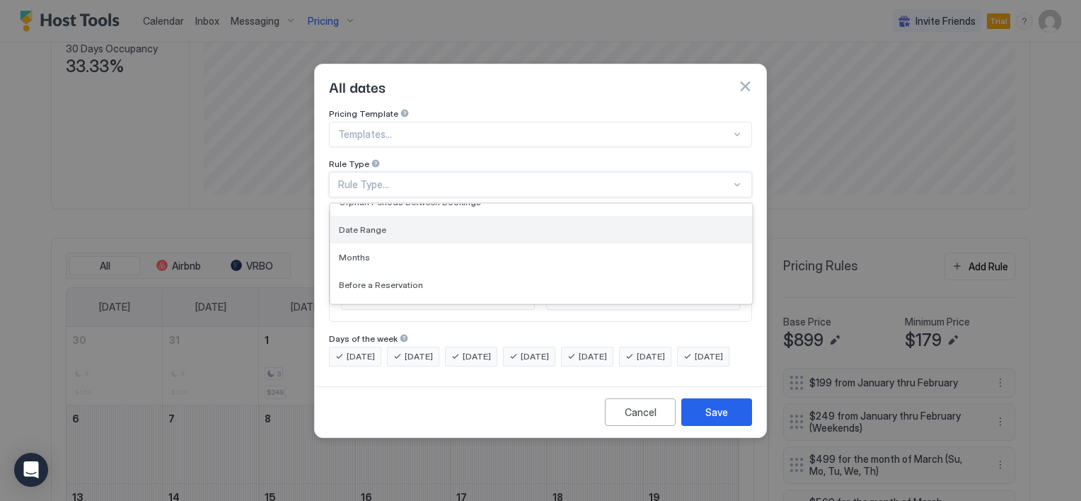
click at [384, 224] on div "Date Range" at bounding box center [541, 229] width 405 height 11
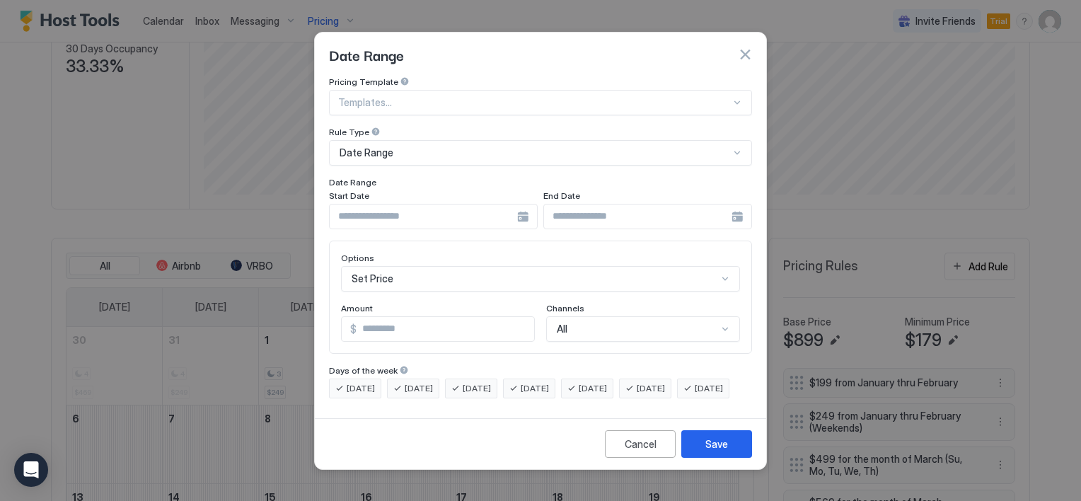
click at [526, 204] on div at bounding box center [433, 216] width 209 height 25
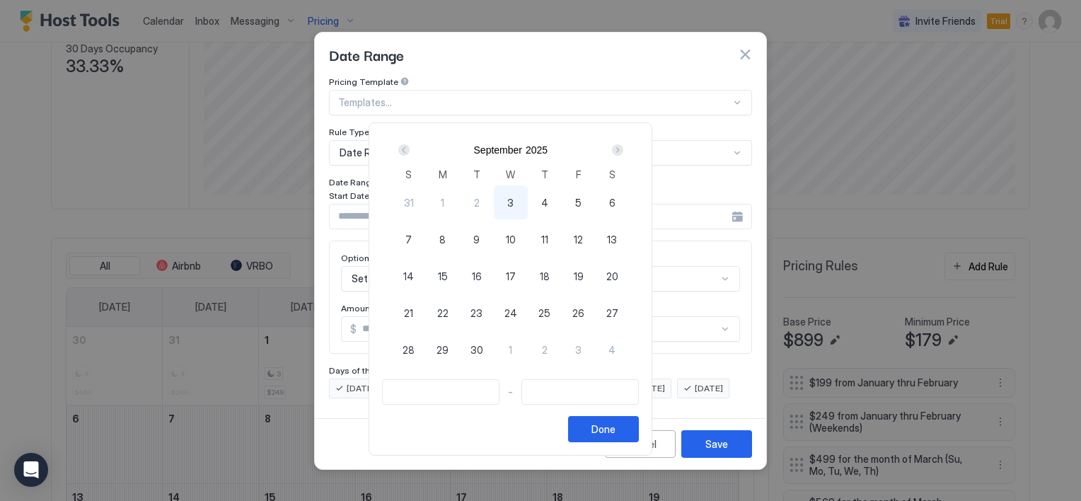
click at [623, 150] on div "Next" at bounding box center [617, 149] width 11 height 11
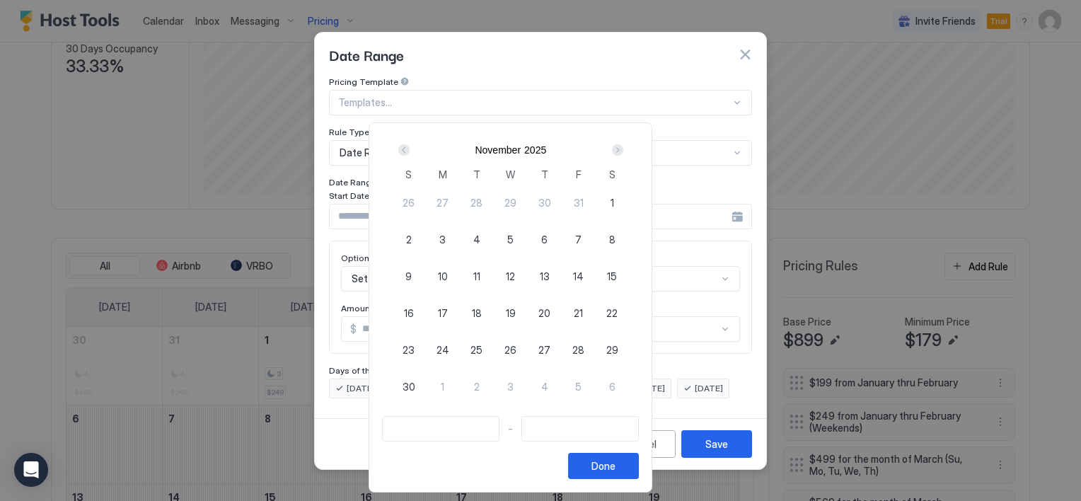
click at [623, 150] on div "Next" at bounding box center [617, 149] width 11 height 11
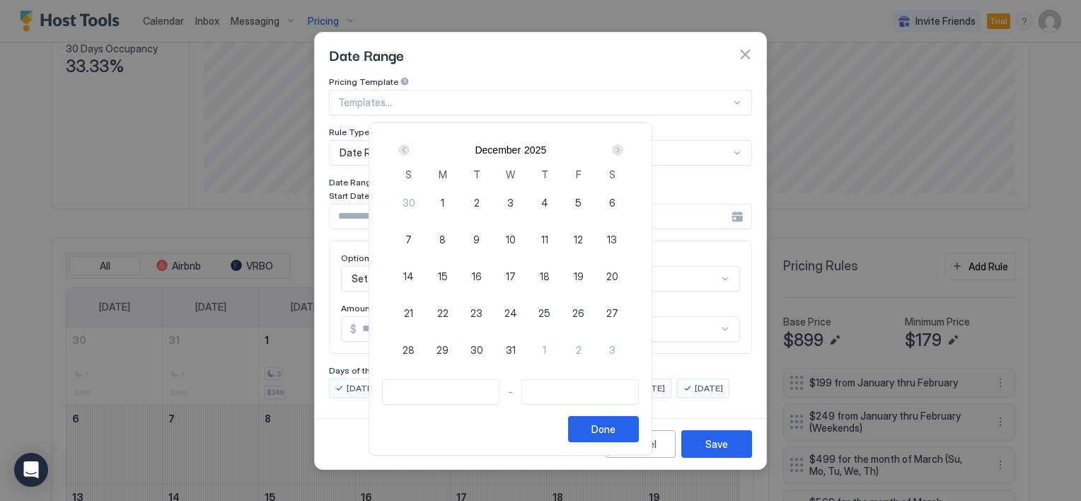
click at [623, 150] on div "Next" at bounding box center [617, 149] width 11 height 11
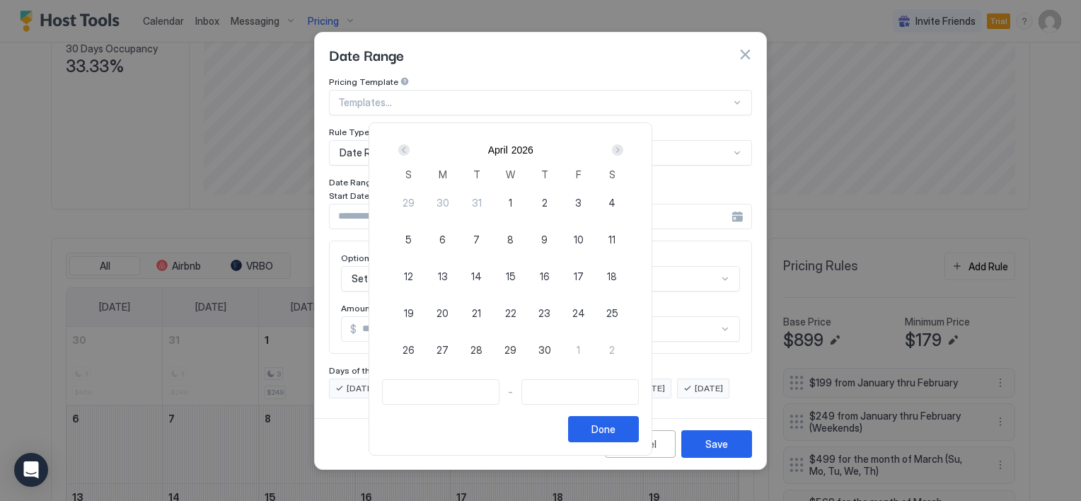
click at [623, 150] on div "Next" at bounding box center [617, 149] width 11 height 11
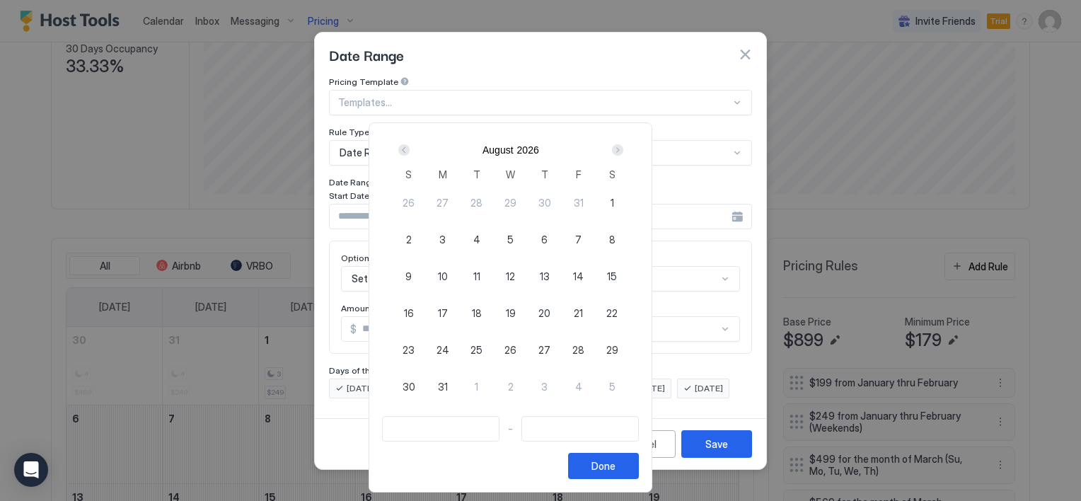
click at [623, 150] on div "Next" at bounding box center [617, 149] width 11 height 11
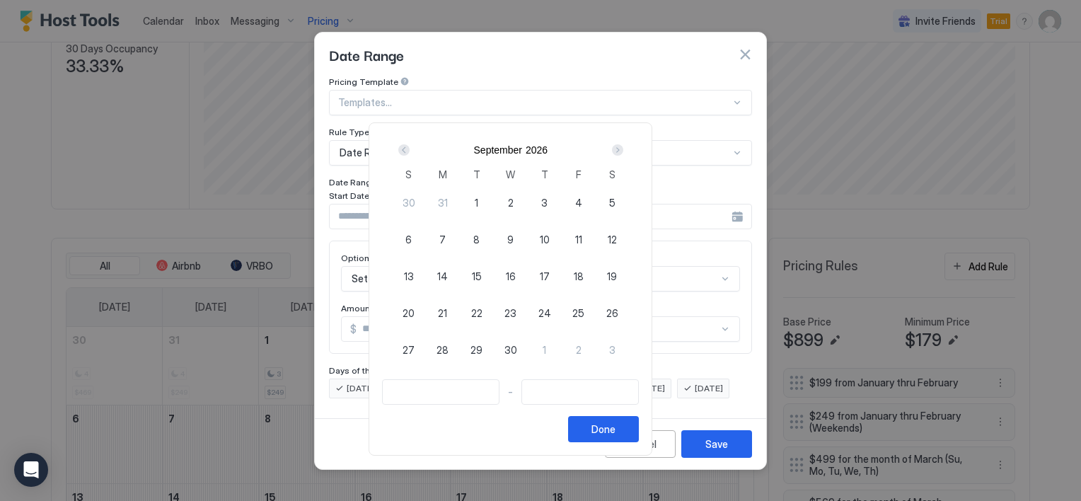
click at [623, 150] on div "Next" at bounding box center [617, 149] width 11 height 11
click at [426, 236] on div "4" at bounding box center [409, 239] width 34 height 34
type input "**********"
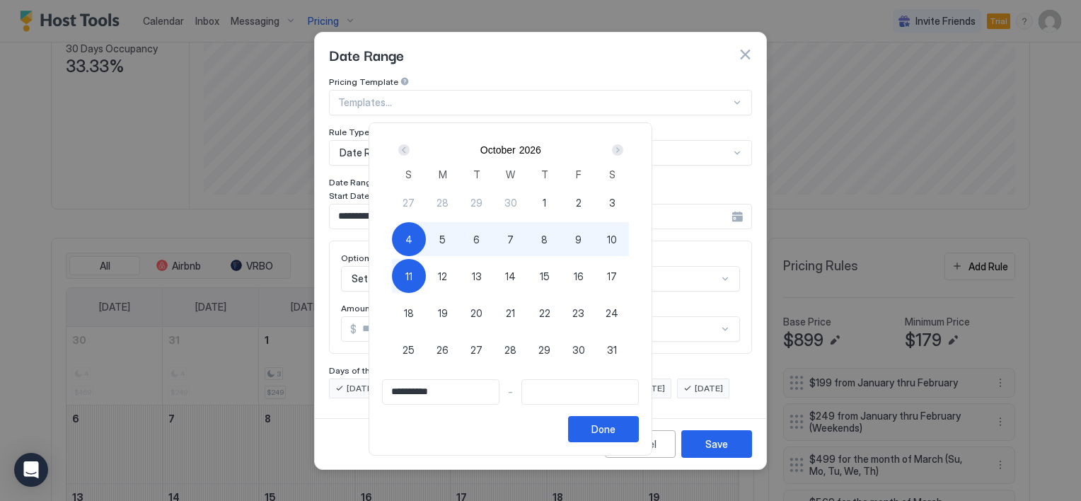
click at [426, 272] on div "11" at bounding box center [409, 276] width 34 height 34
type input "**********"
click at [615, 426] on div "Done" at bounding box center [603, 429] width 24 height 15
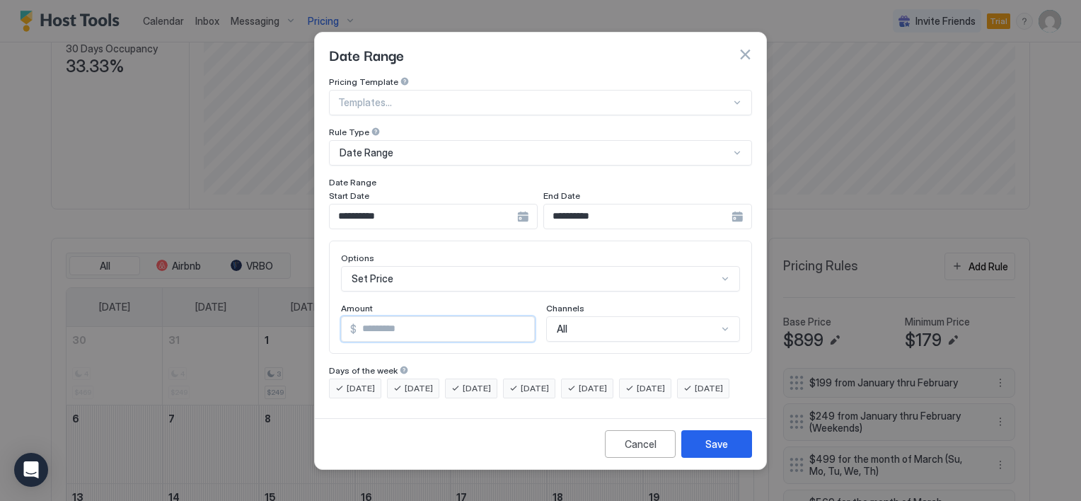
click at [402, 321] on input "*" at bounding box center [446, 329] width 178 height 24
type input "***"
click at [716, 451] on div "Save" at bounding box center [716, 443] width 23 height 15
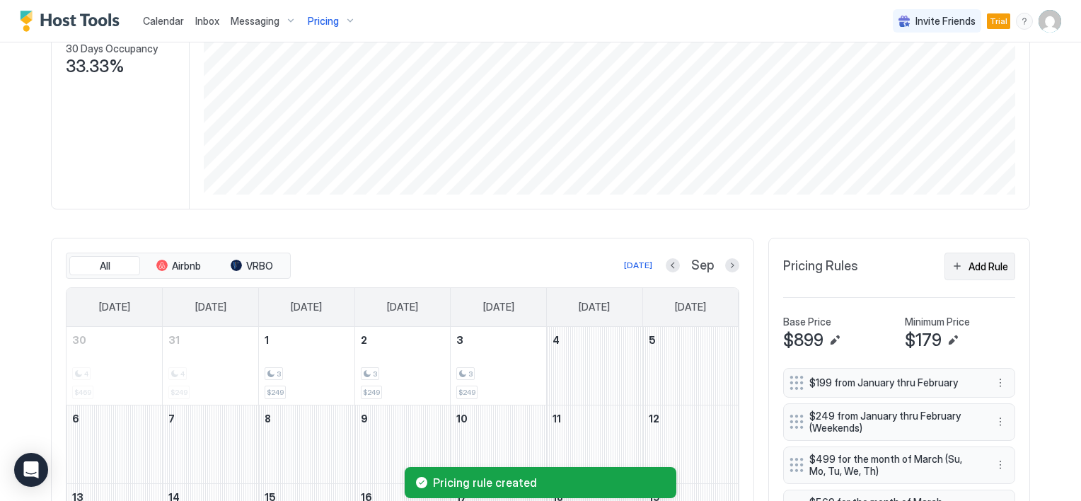
click at [954, 267] on button "Add Rule" at bounding box center [979, 267] width 71 height 28
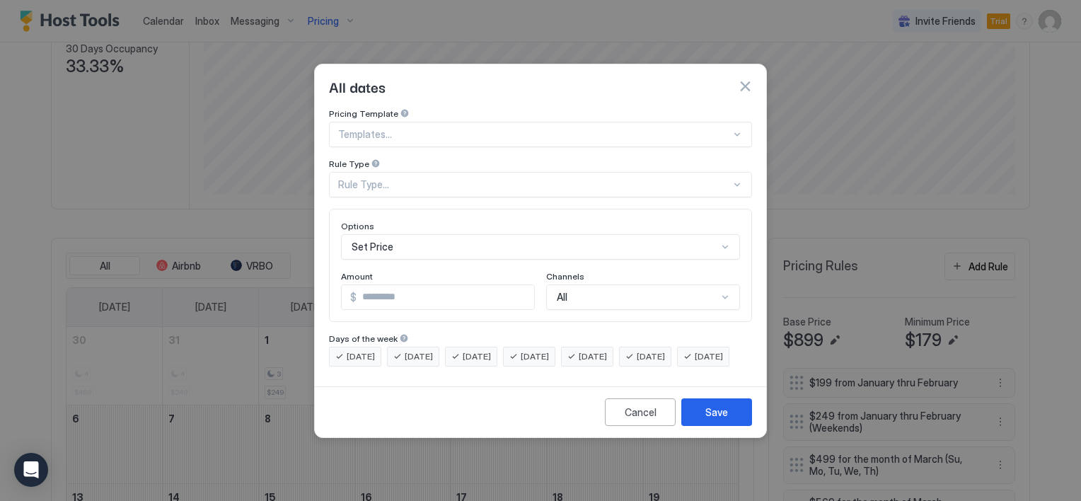
click at [407, 178] on div "Rule Type..." at bounding box center [534, 184] width 393 height 13
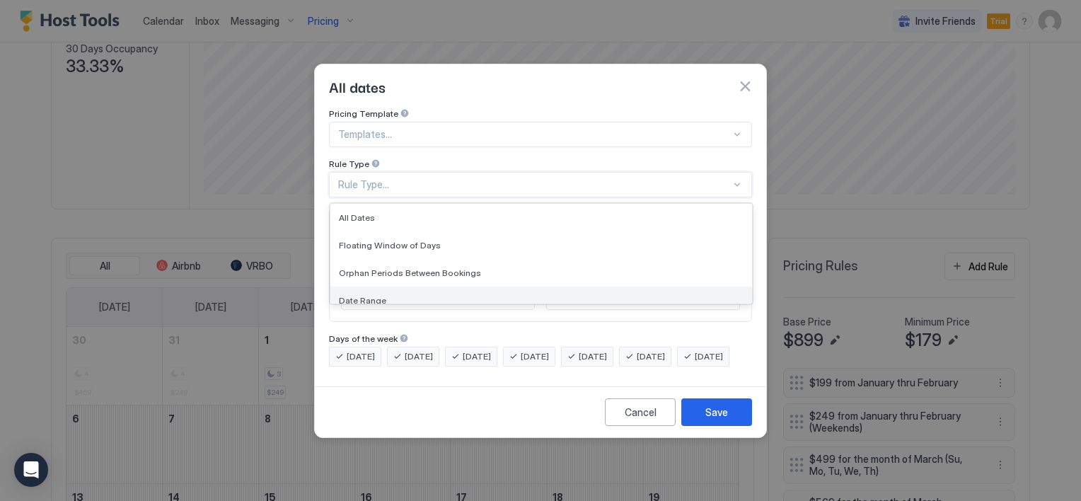
click at [408, 295] on div "Date Range" at bounding box center [541, 300] width 405 height 11
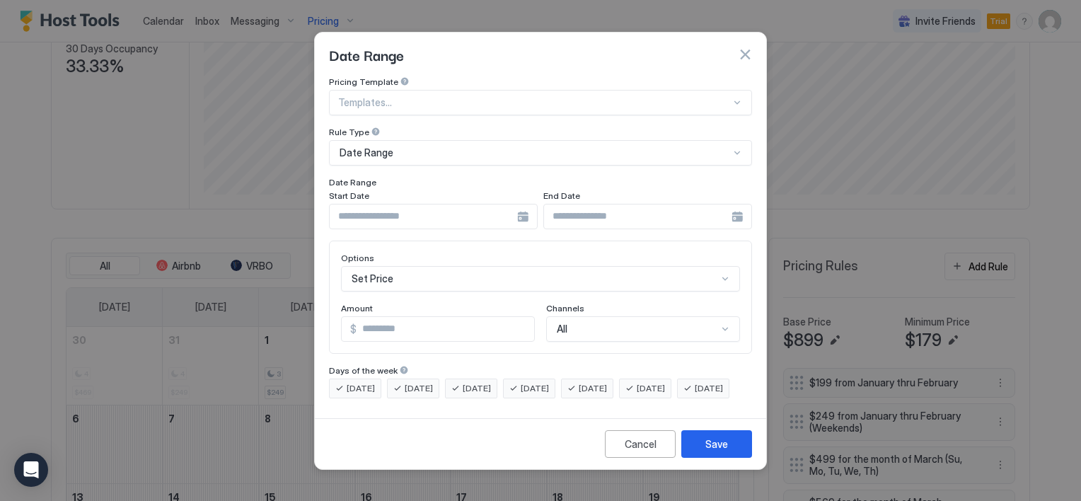
click at [521, 207] on div at bounding box center [433, 216] width 209 height 25
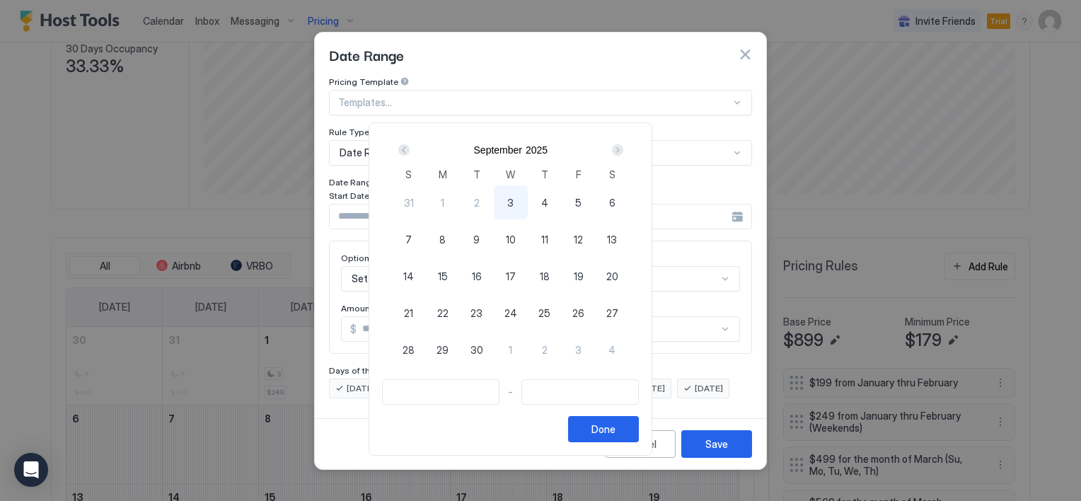
click at [623, 145] on div "Next" at bounding box center [617, 149] width 11 height 11
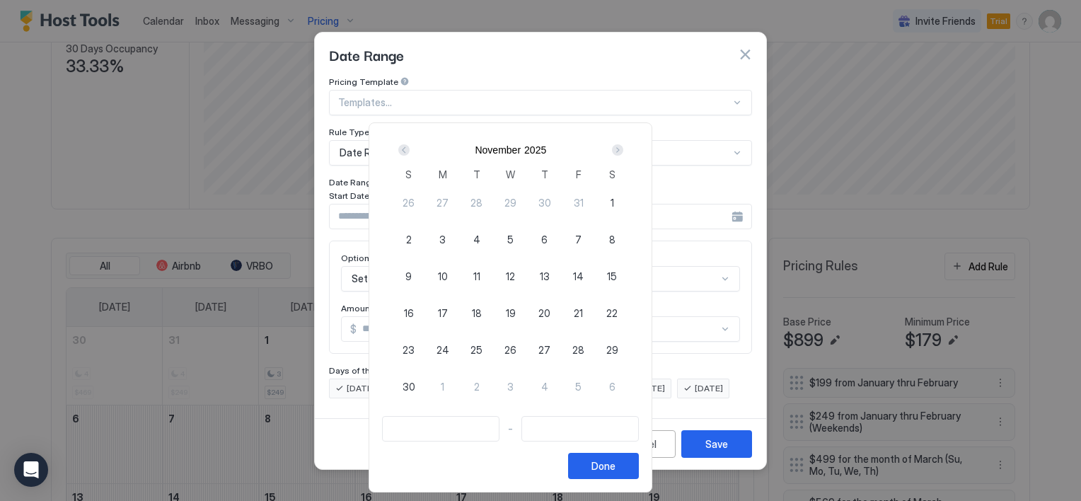
click at [623, 145] on div "Next" at bounding box center [617, 149] width 11 height 11
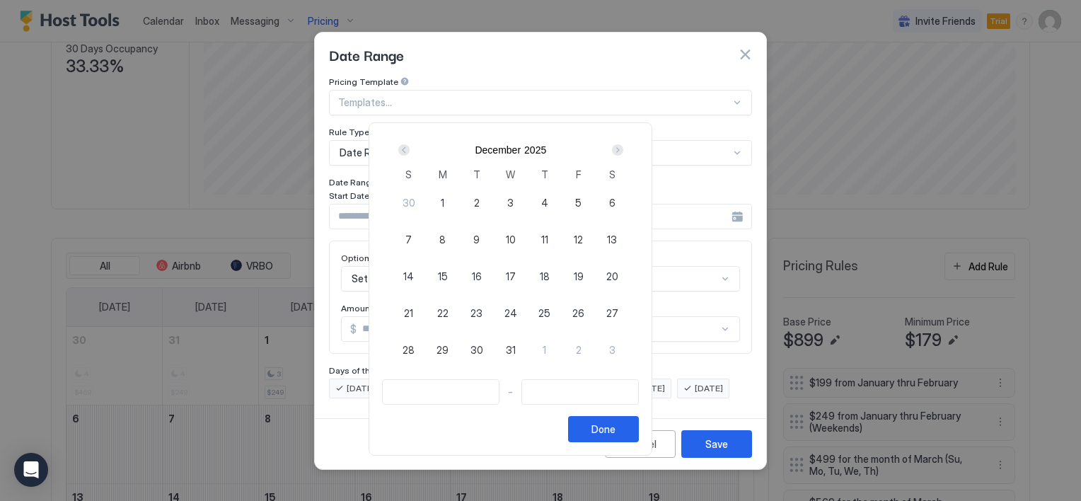
click at [623, 145] on div "Next" at bounding box center [617, 149] width 11 height 11
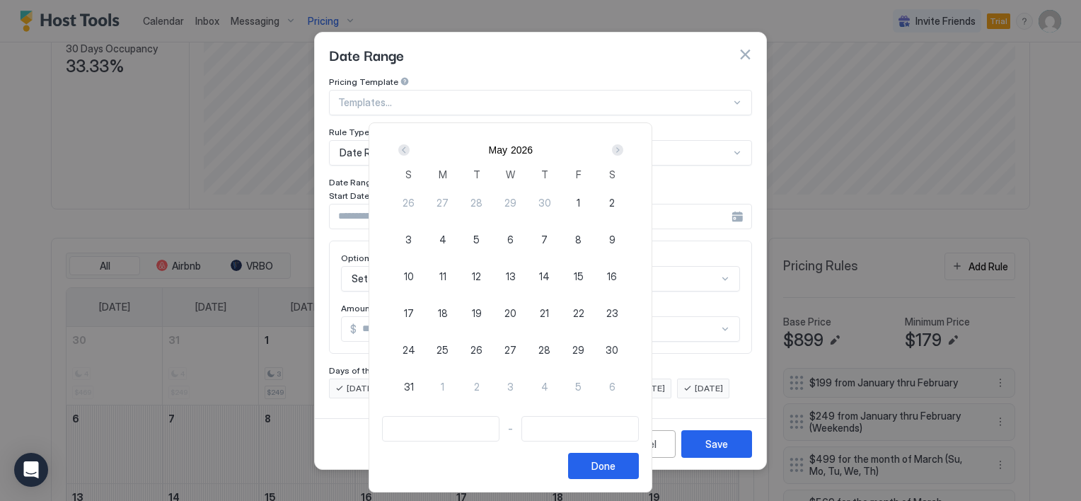
click at [623, 145] on div "Next" at bounding box center [617, 149] width 11 height 11
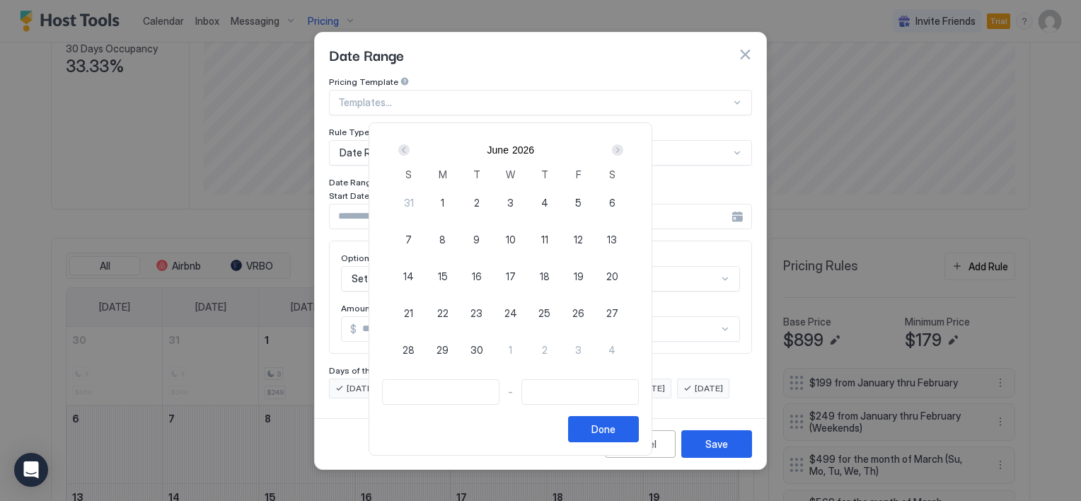
click at [623, 145] on div "Next" at bounding box center [617, 149] width 11 height 11
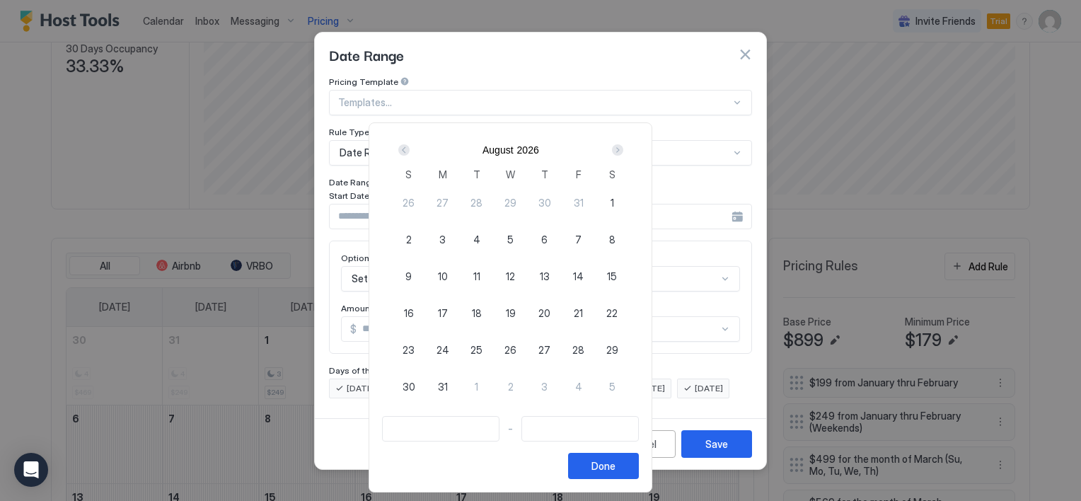
click at [623, 145] on div "Next" at bounding box center [617, 149] width 11 height 11
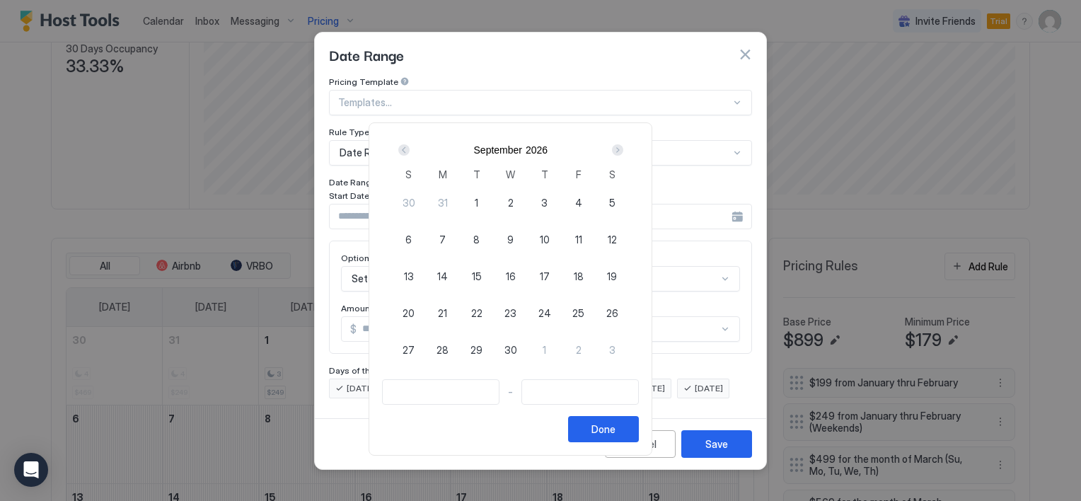
click at [623, 145] on div "Next" at bounding box center [617, 149] width 11 height 11
click at [412, 235] on span "4" at bounding box center [408, 239] width 7 height 15
type input "**********"
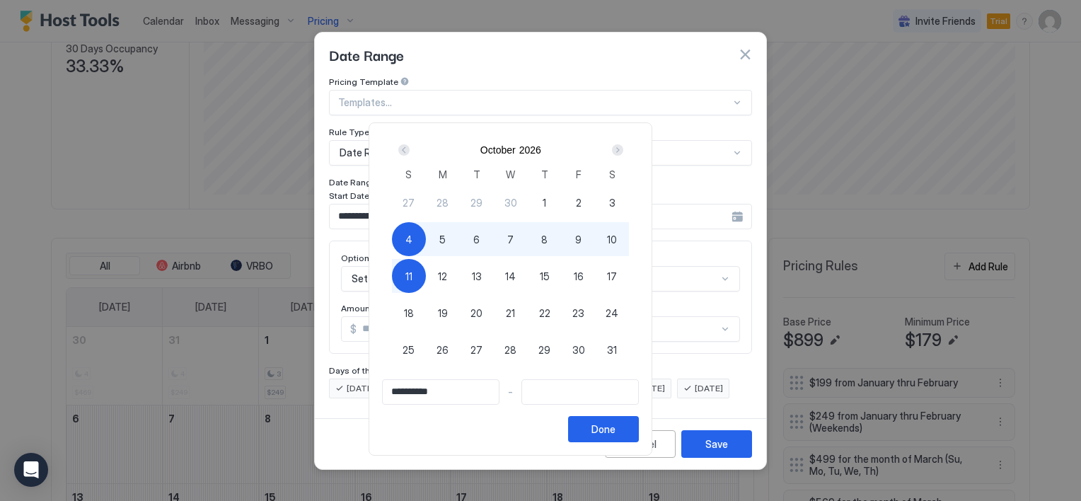
click at [412, 271] on span "11" at bounding box center [408, 276] width 7 height 15
type input "**********"
click at [639, 427] on button "Done" at bounding box center [603, 429] width 71 height 26
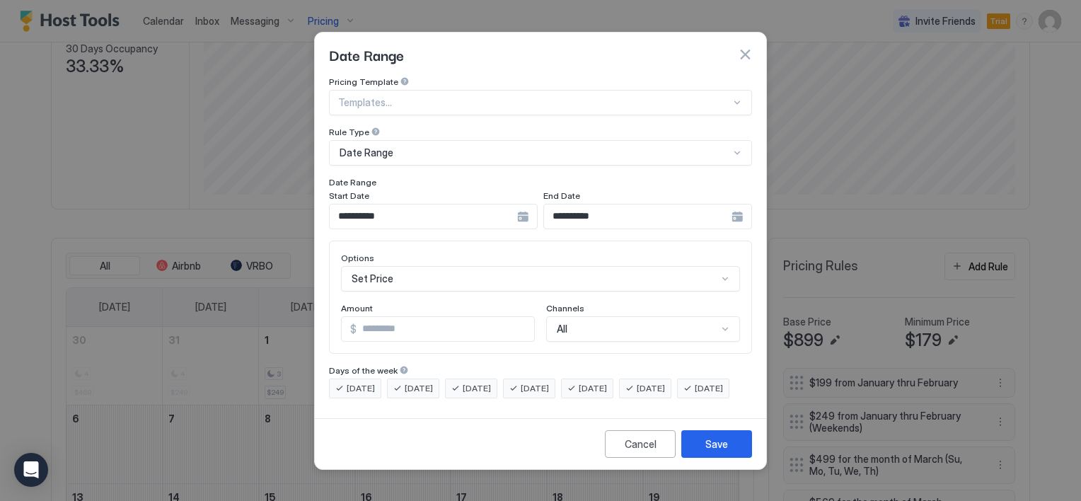
click at [410, 269] on div "Set Price" at bounding box center [540, 278] width 399 height 25
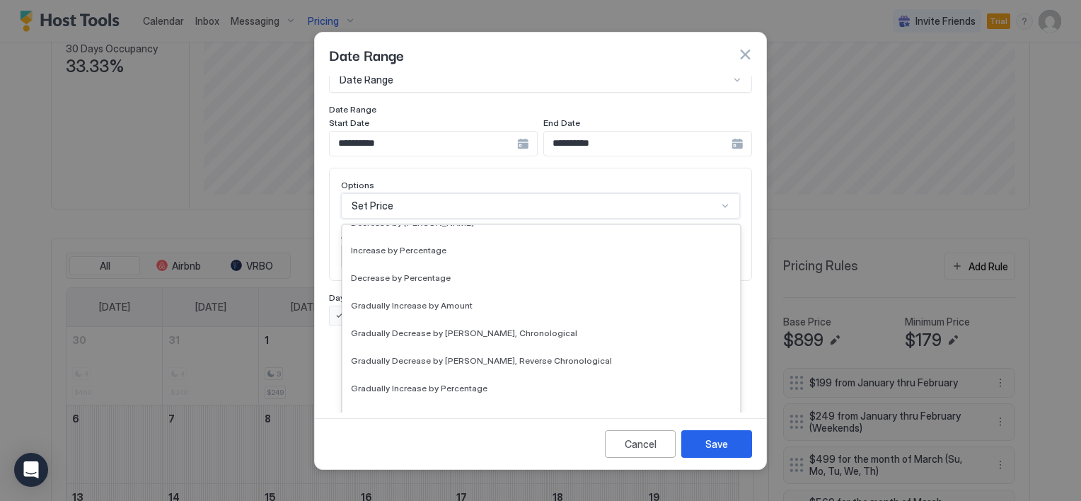
scroll to position [212, 0]
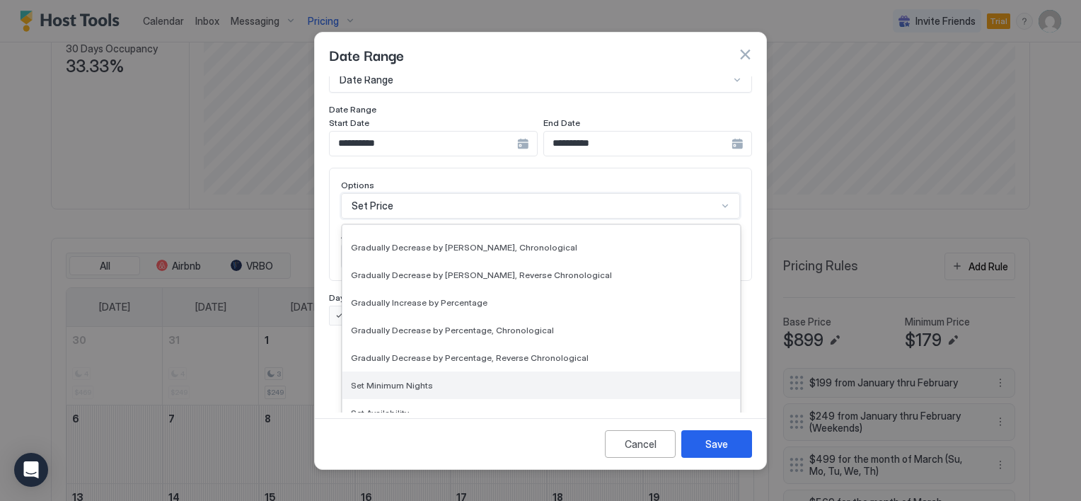
click at [418, 380] on span "Set Minimum Nights" at bounding box center [392, 385] width 82 height 11
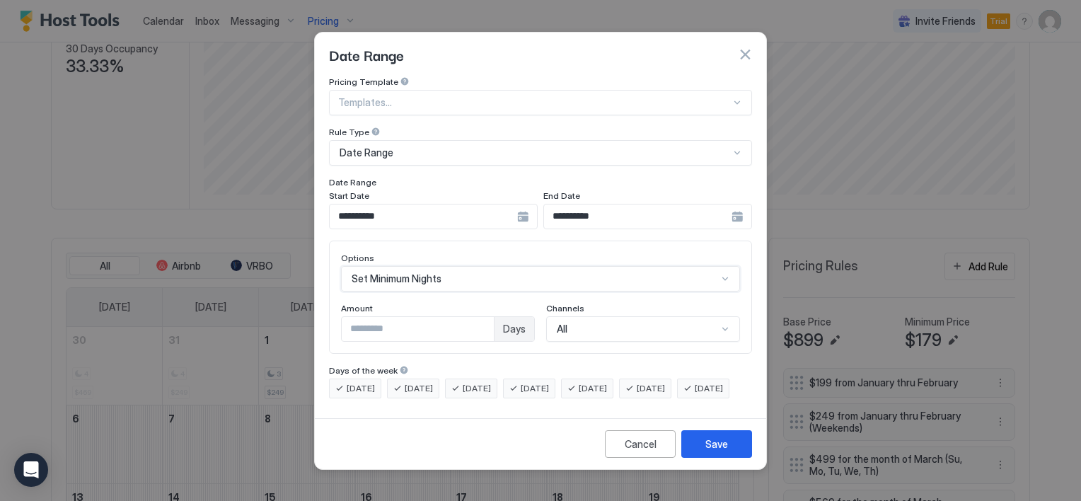
click at [388, 320] on input "*" at bounding box center [418, 329] width 152 height 24
type input "*"
click at [712, 451] on div "Save" at bounding box center [716, 443] width 23 height 15
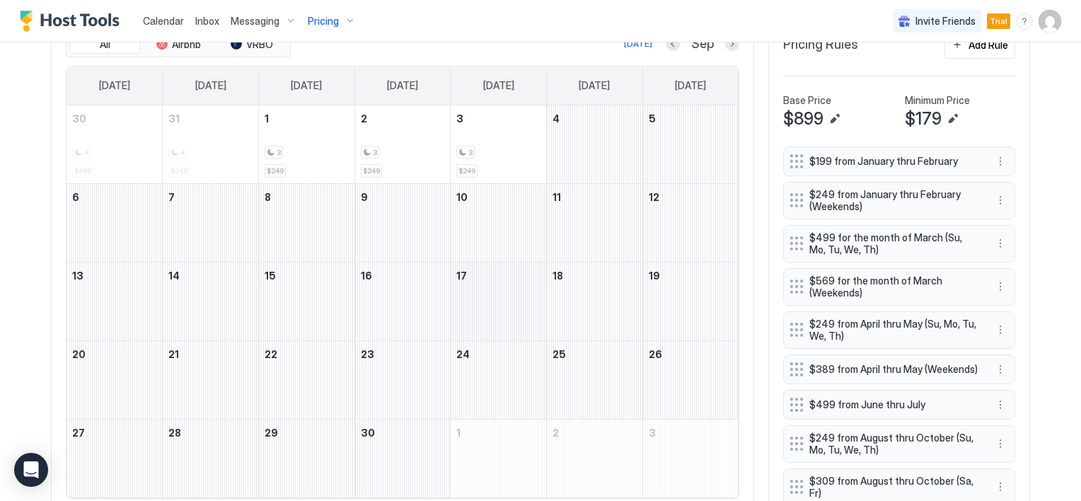
scroll to position [424, 0]
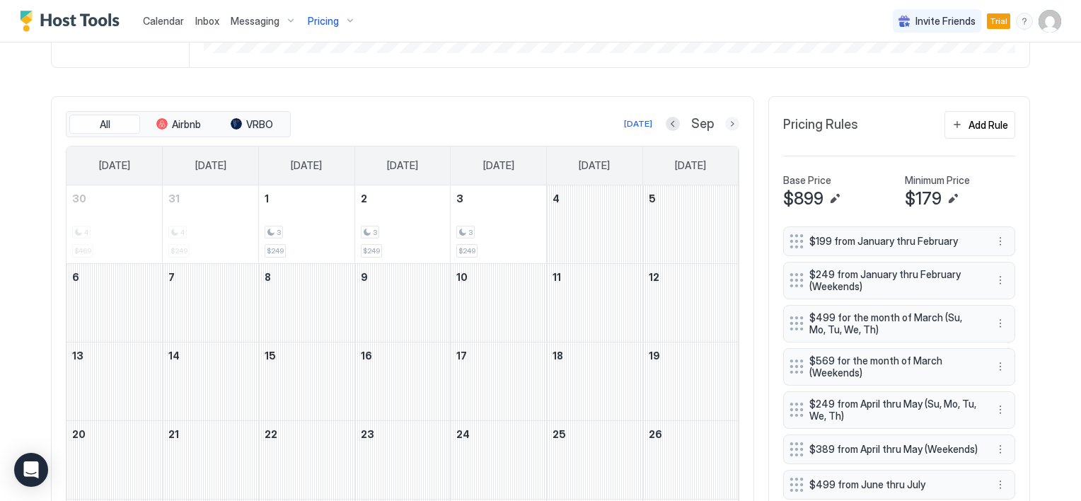
click at [725, 126] on button "Next month" at bounding box center [732, 124] width 14 height 14
click at [674, 123] on button "Previous month" at bounding box center [673, 124] width 14 height 14
click at [727, 123] on button "Next month" at bounding box center [732, 124] width 14 height 14
click at [672, 122] on button "Previous month" at bounding box center [673, 124] width 14 height 14
click at [671, 127] on button "Previous month" at bounding box center [673, 124] width 14 height 14
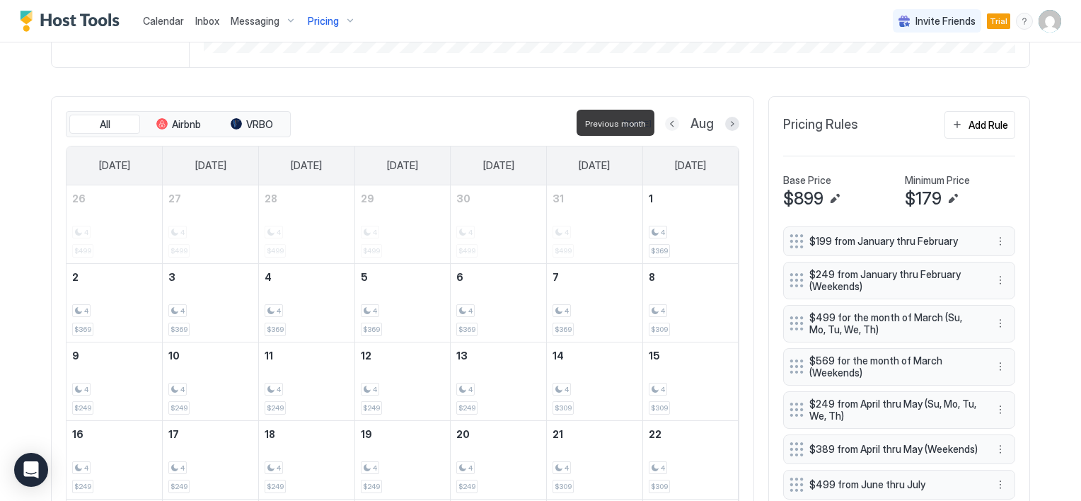
click at [671, 127] on button "Previous month" at bounding box center [672, 124] width 14 height 14
click at [664, 127] on button "Previous month" at bounding box center [656, 124] width 14 height 14
click at [725, 125] on button "Next month" at bounding box center [732, 124] width 14 height 14
click at [664, 122] on button "Previous month" at bounding box center [656, 124] width 14 height 14
click at [670, 123] on button "Previous month" at bounding box center [674, 124] width 14 height 14
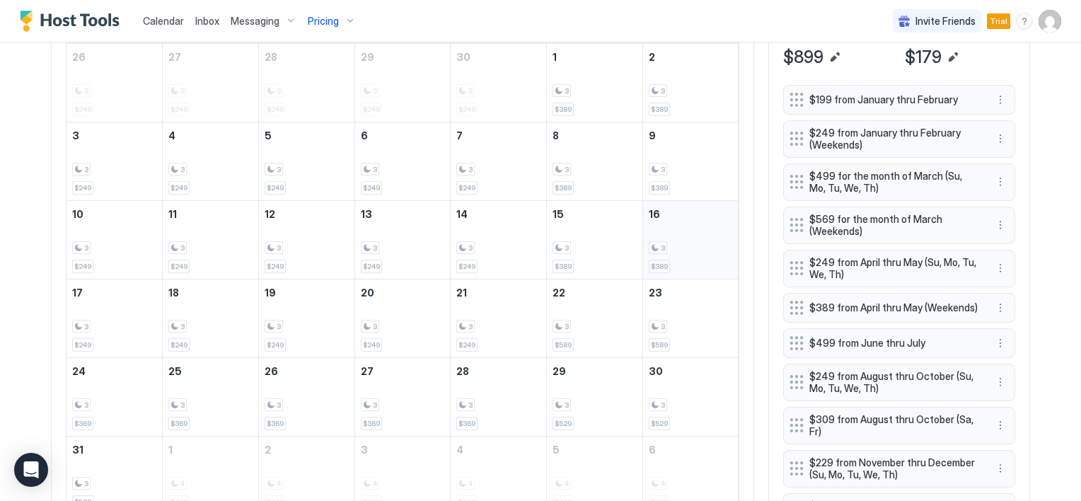
scroll to position [637, 0]
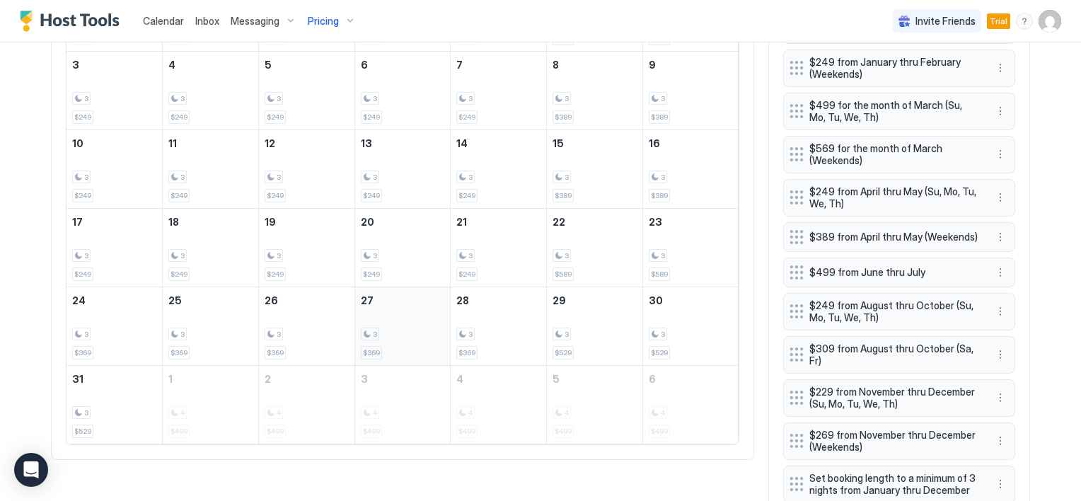
click at [369, 296] on div "3 $369" at bounding box center [403, 326] width 84 height 66
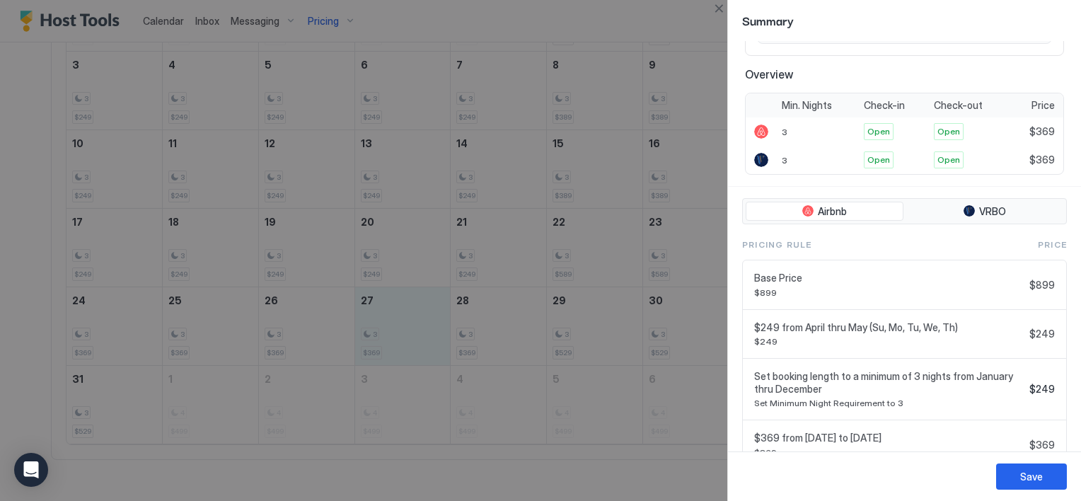
scroll to position [325, 0]
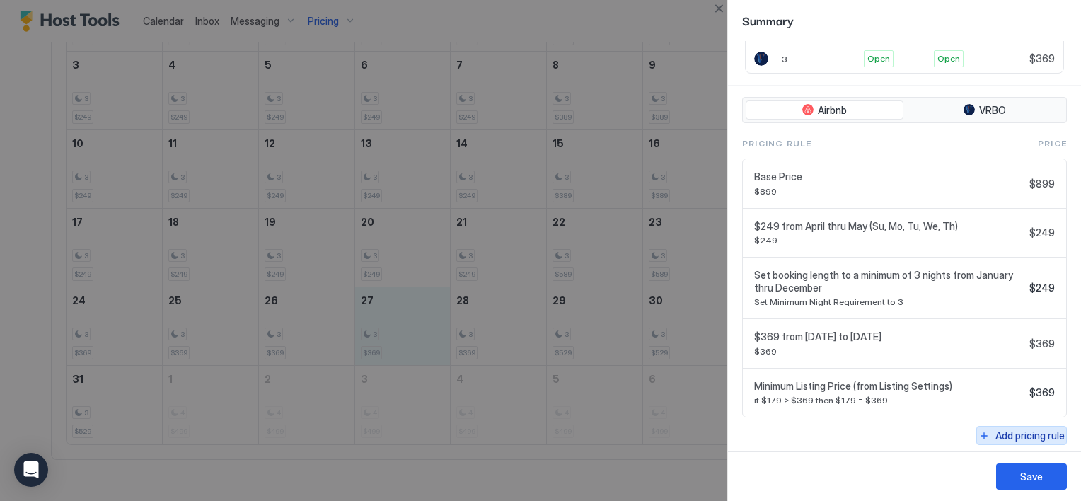
click at [1010, 434] on div "Add pricing rule" at bounding box center [1029, 435] width 69 height 15
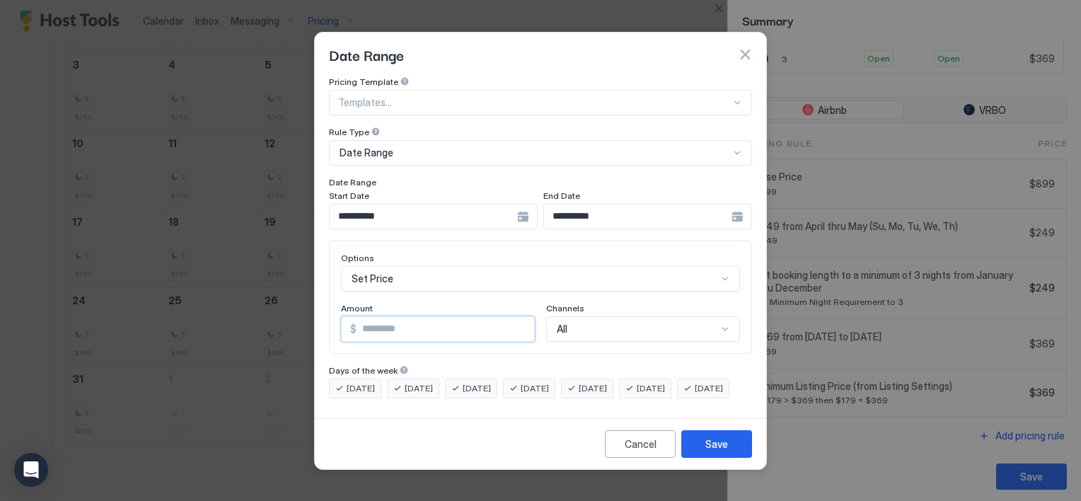
click at [407, 317] on input "*" at bounding box center [446, 329] width 178 height 24
click at [405, 317] on input "*" at bounding box center [446, 329] width 178 height 24
type input "***"
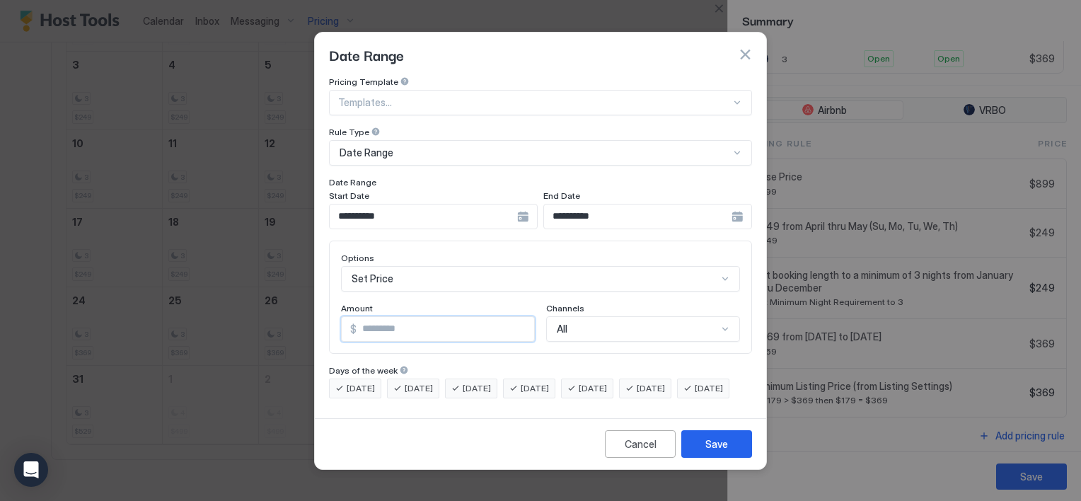
click at [538, 209] on div "**********" at bounding box center [433, 216] width 209 height 25
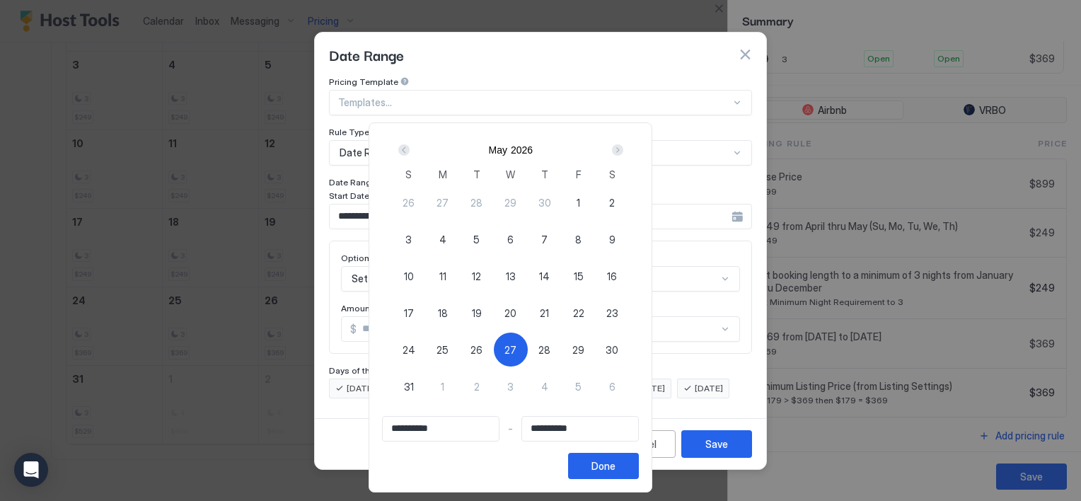
click at [584, 348] on span "29" at bounding box center [578, 349] width 12 height 15
type input "**********"
click at [516, 345] on span "27" at bounding box center [510, 349] width 12 height 15
type input "**********"
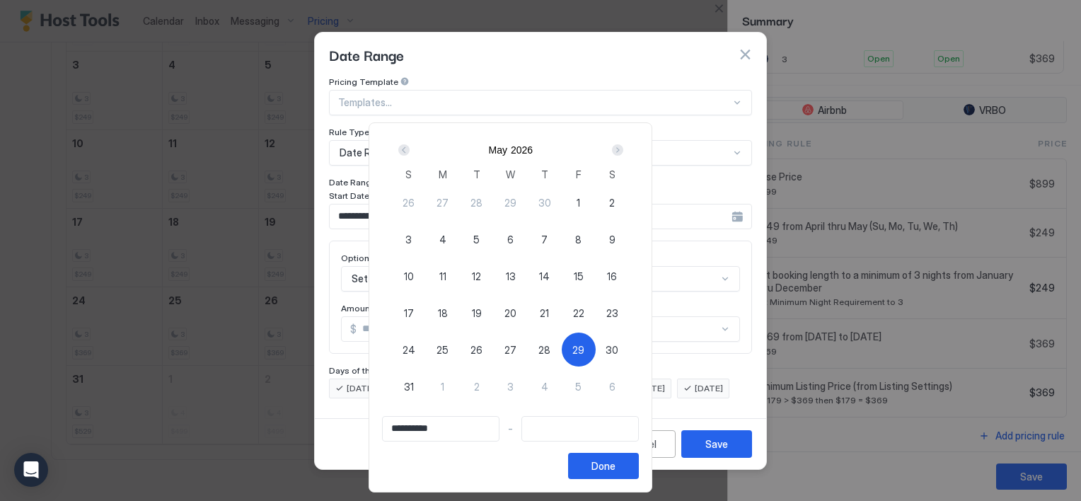
type input "**********"
click at [584, 347] on span "29" at bounding box center [578, 349] width 12 height 15
type input "**********"
click at [615, 471] on div "Done" at bounding box center [603, 465] width 24 height 15
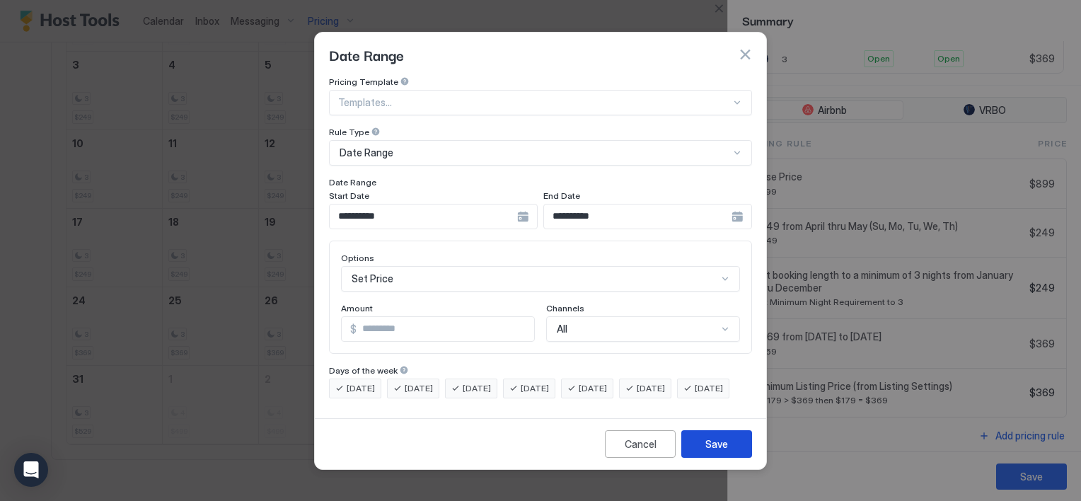
click at [713, 451] on div "Save" at bounding box center [716, 443] width 23 height 15
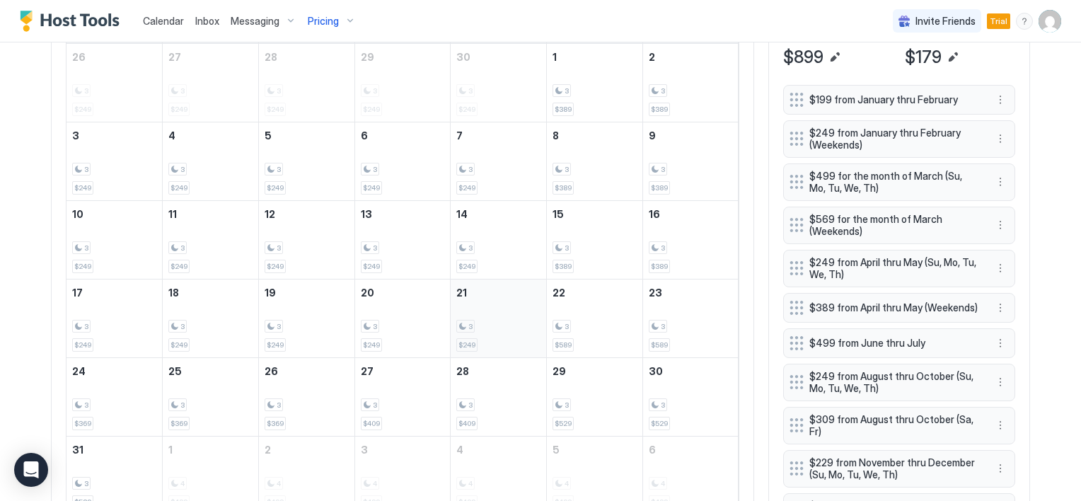
scroll to position [495, 0]
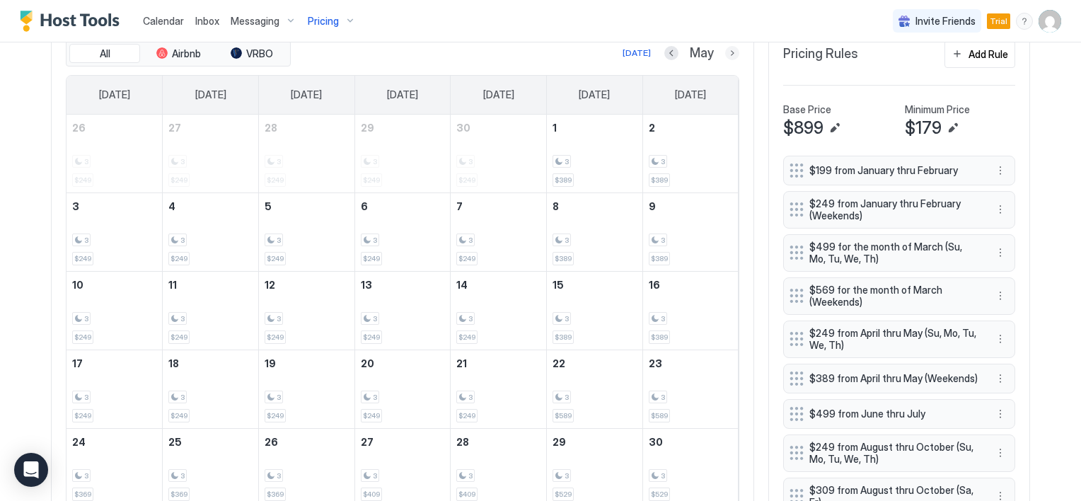
click at [725, 52] on button "Next month" at bounding box center [732, 53] width 14 height 14
click at [956, 52] on button "Add Rule" at bounding box center [979, 54] width 71 height 28
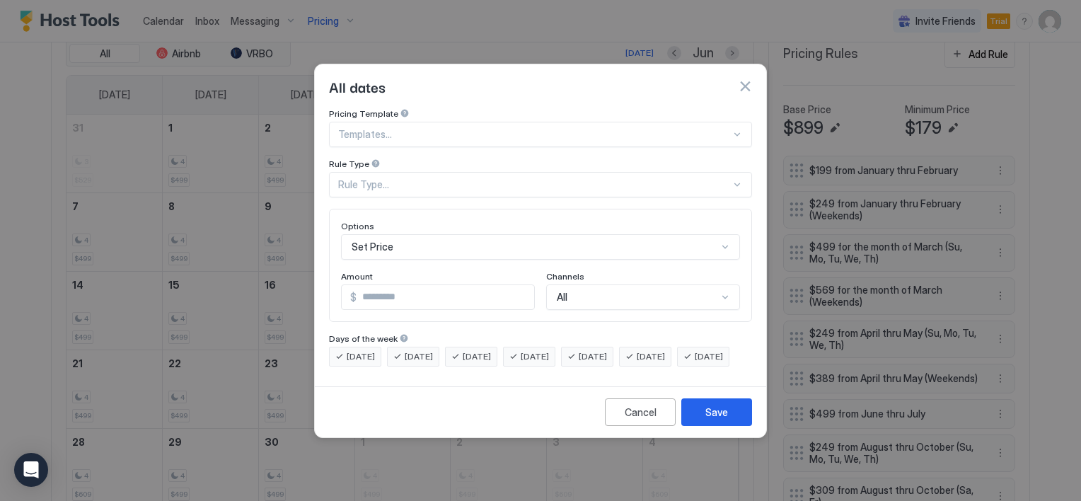
click at [420, 234] on div "Set Price" at bounding box center [540, 246] width 399 height 25
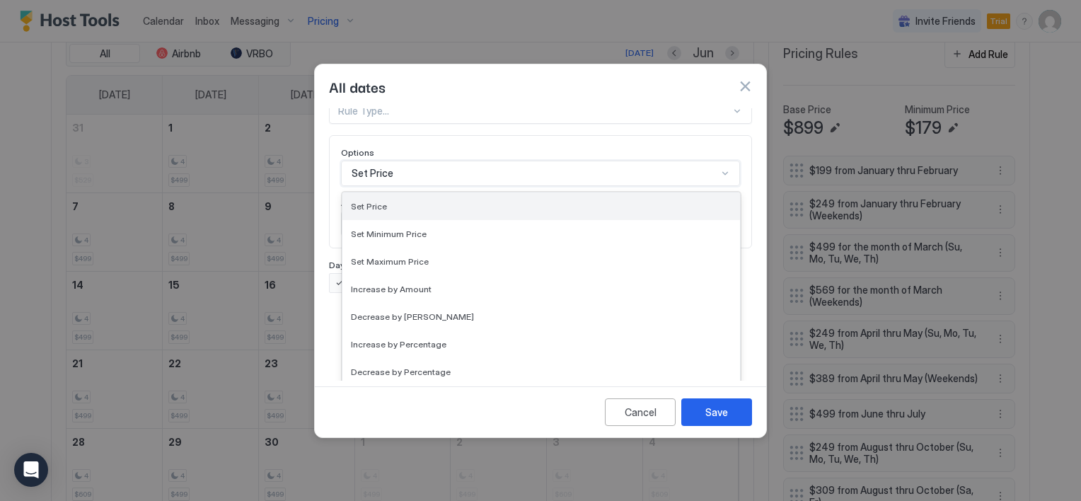
click at [424, 201] on div "Set Price" at bounding box center [541, 206] width 381 height 11
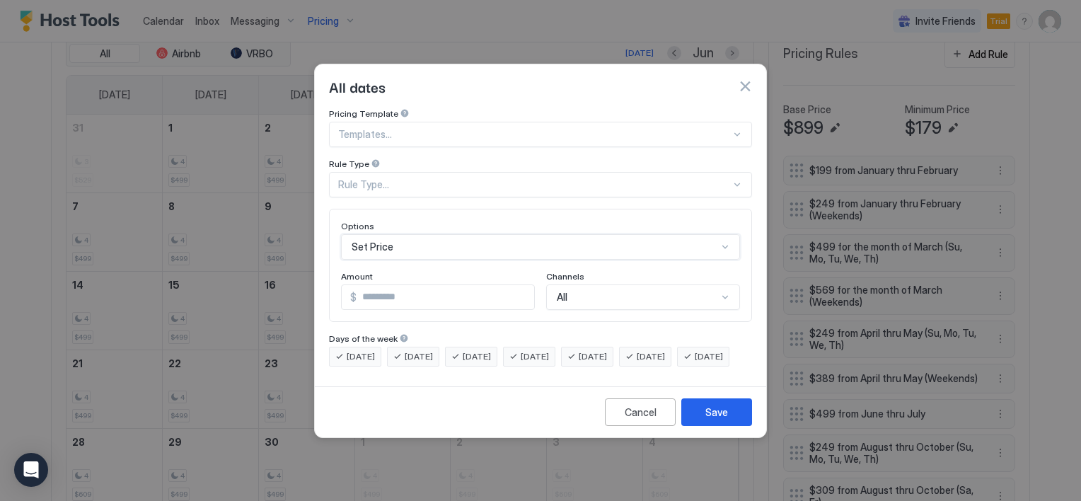
click at [450, 178] on div "Rule Type..." at bounding box center [534, 184] width 393 height 13
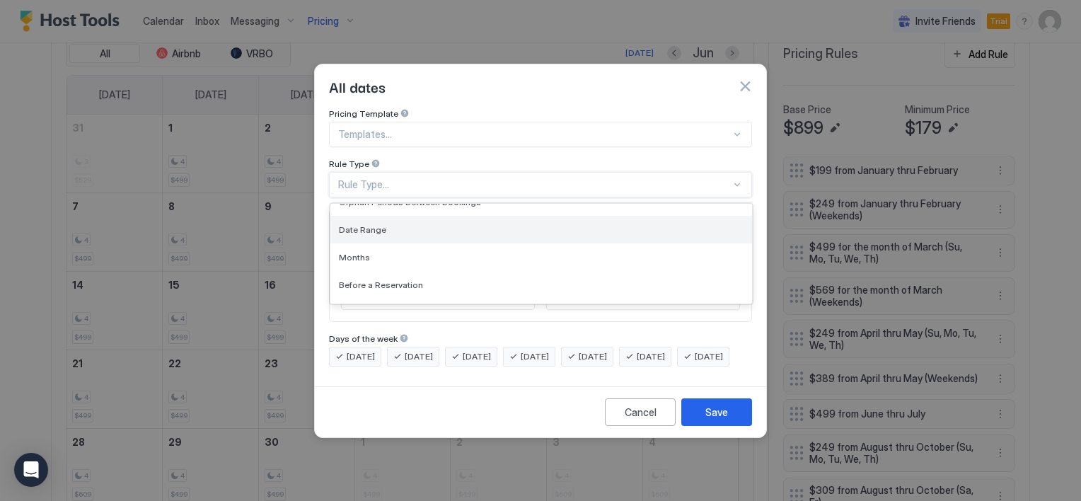
click at [405, 224] on div "Date Range" at bounding box center [541, 229] width 405 height 11
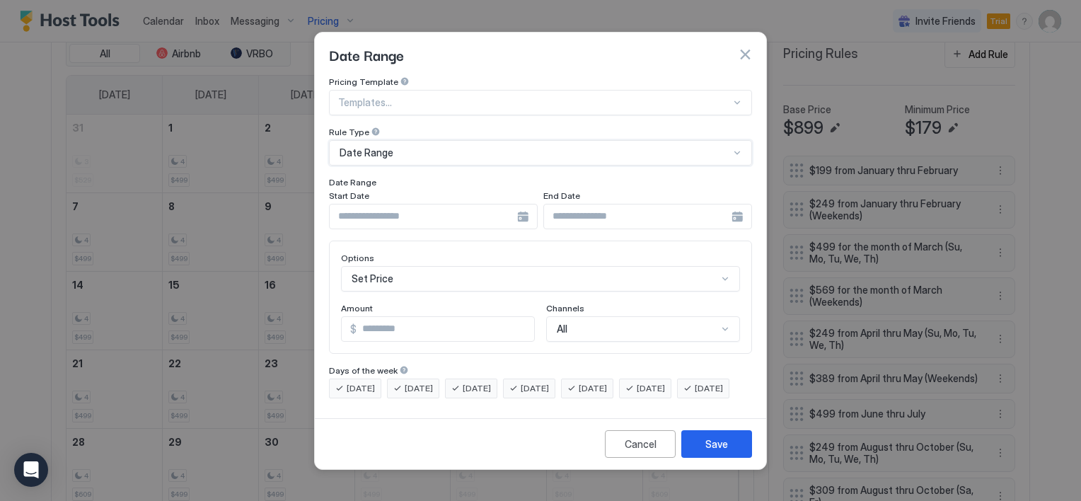
click at [524, 206] on div at bounding box center [433, 216] width 209 height 25
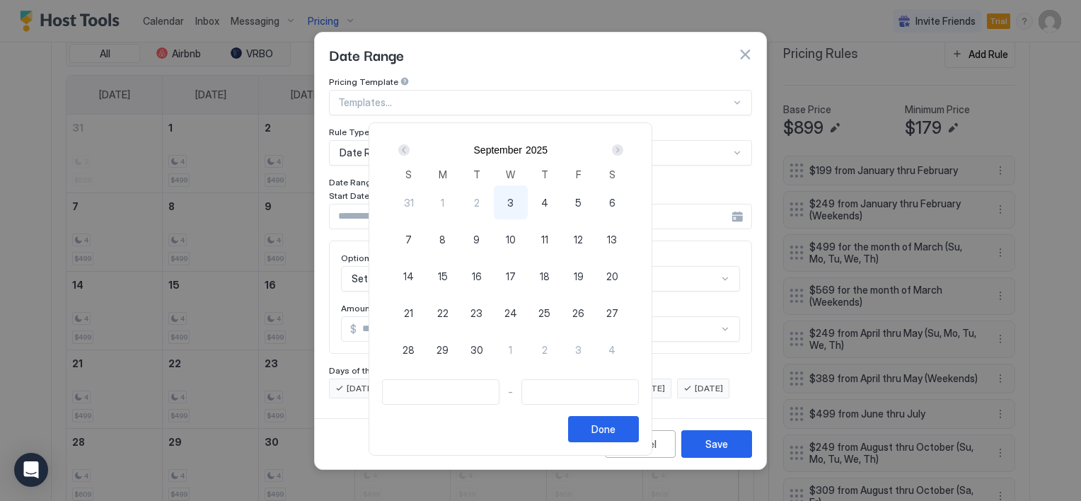
click at [623, 150] on div "Next" at bounding box center [617, 149] width 11 height 11
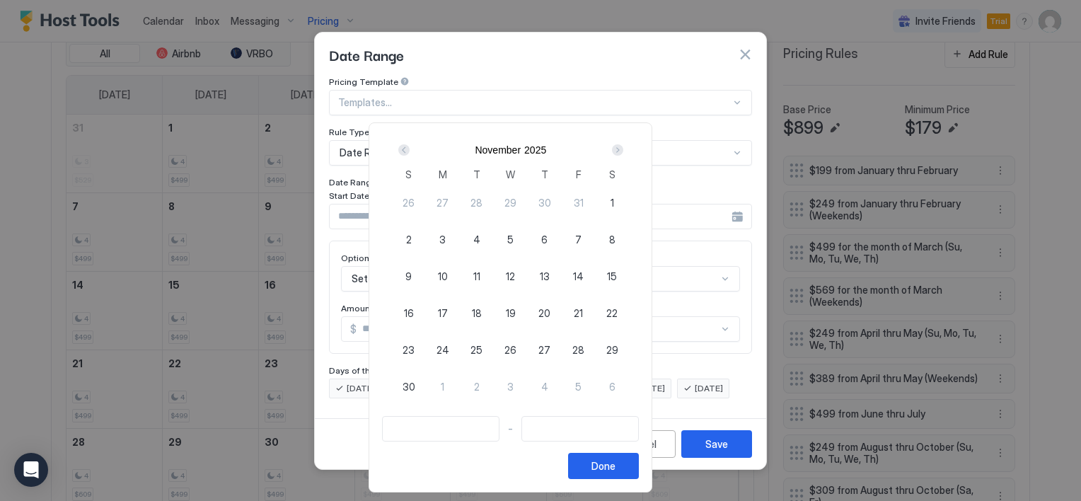
click at [623, 150] on div "Next" at bounding box center [617, 149] width 11 height 11
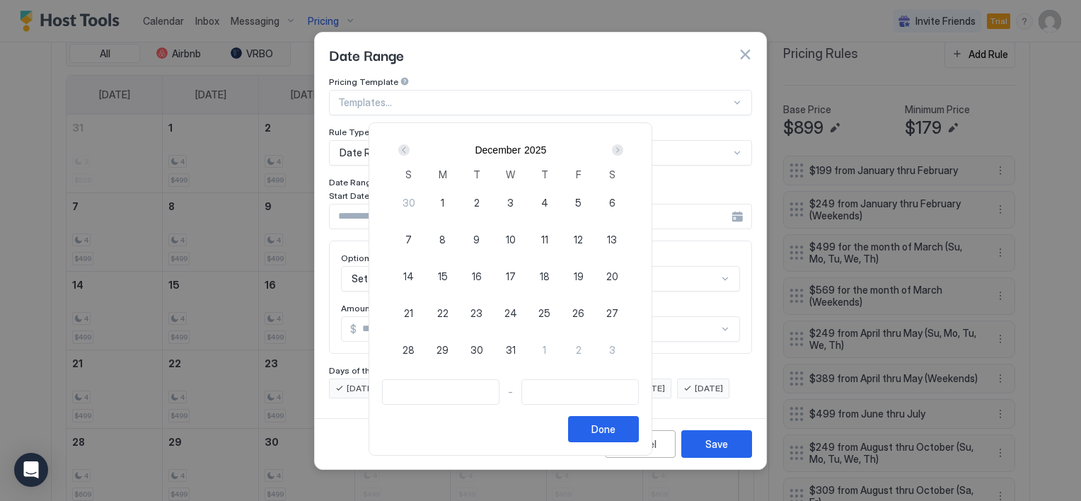
click at [584, 311] on span "26" at bounding box center [578, 313] width 12 height 15
type input "**********"
click at [550, 308] on span "25" at bounding box center [544, 313] width 12 height 15
type input "**********"
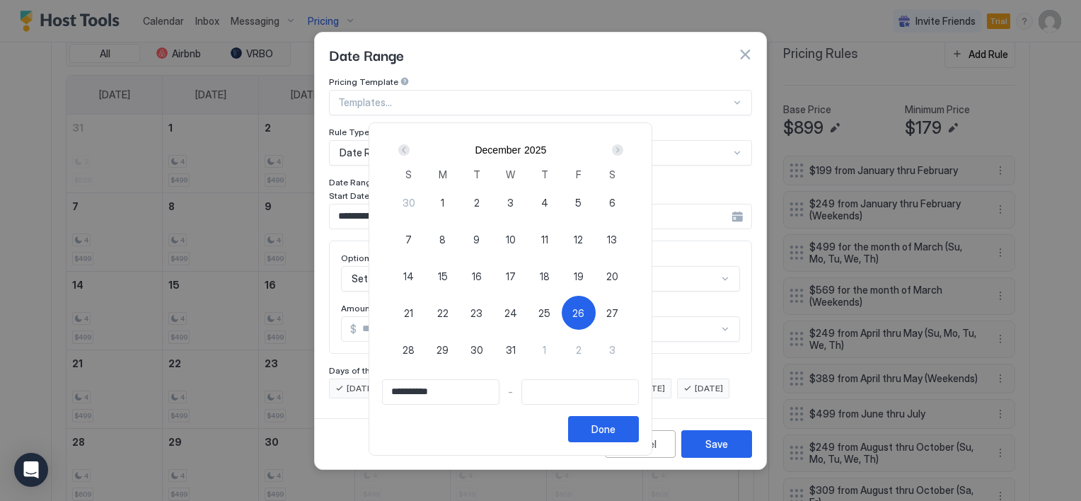
type input "**********"
click at [626, 149] on div "Next" at bounding box center [617, 149] width 17 height 17
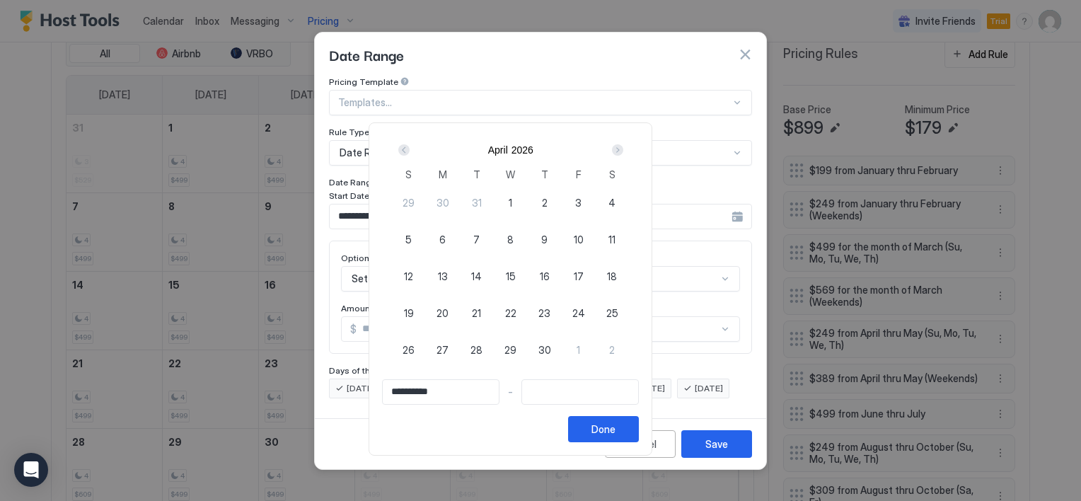
click at [626, 149] on div "Next" at bounding box center [617, 149] width 17 height 17
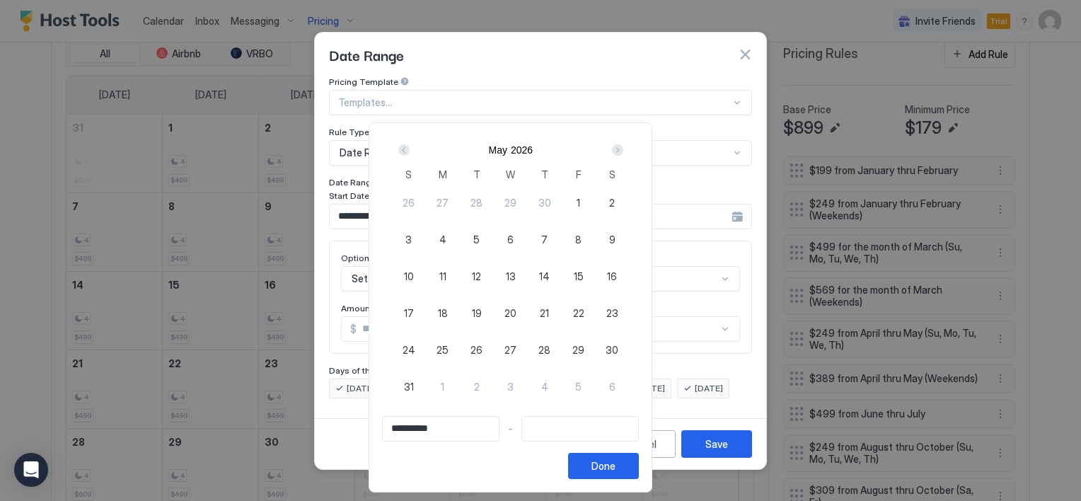
click at [626, 149] on div "Next" at bounding box center [617, 149] width 17 height 17
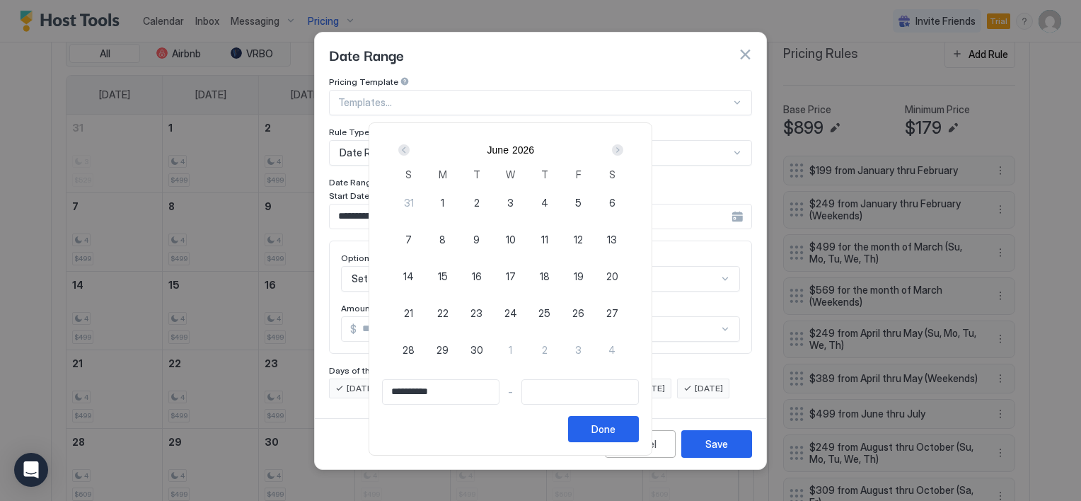
click at [626, 149] on div "Next" at bounding box center [617, 149] width 17 height 17
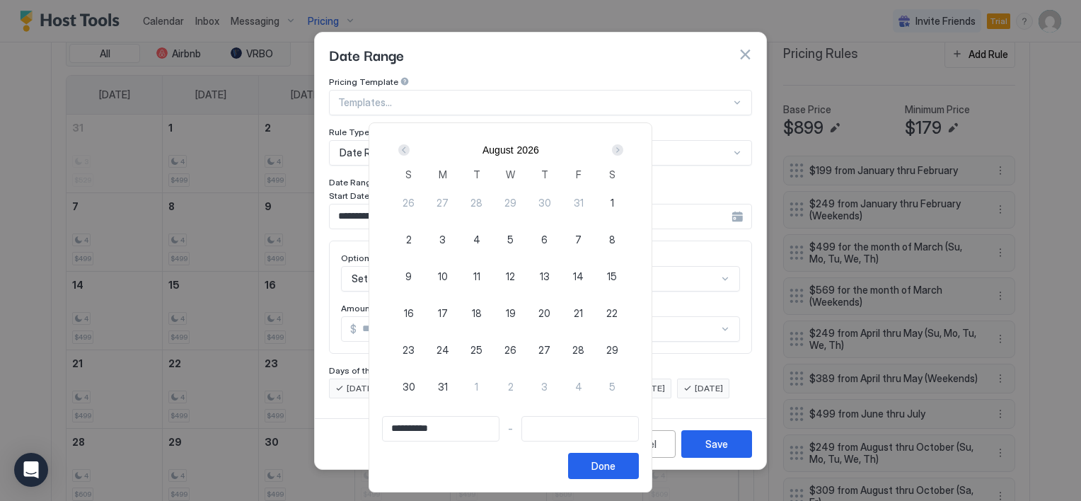
click at [626, 149] on div "Next" at bounding box center [617, 149] width 17 height 17
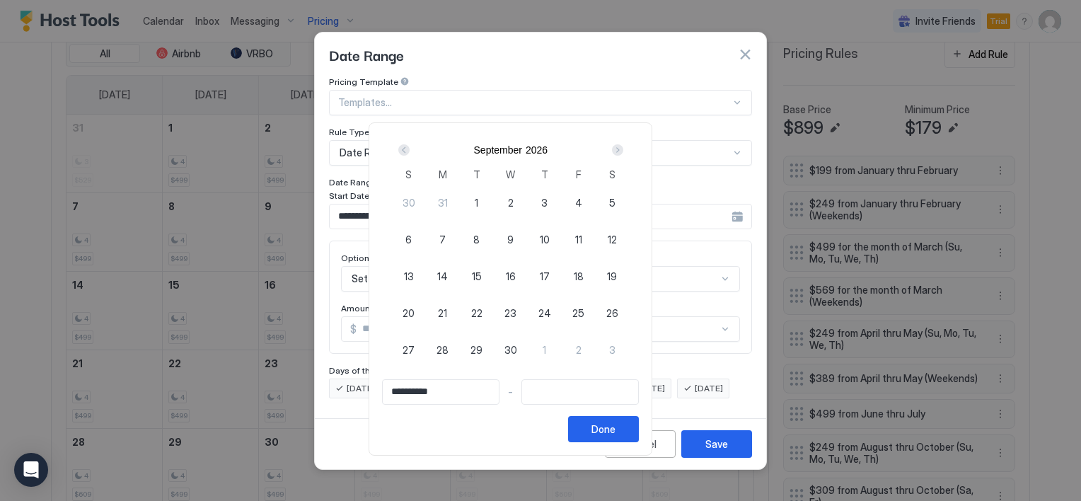
click at [626, 149] on div "Next" at bounding box center [617, 149] width 17 height 17
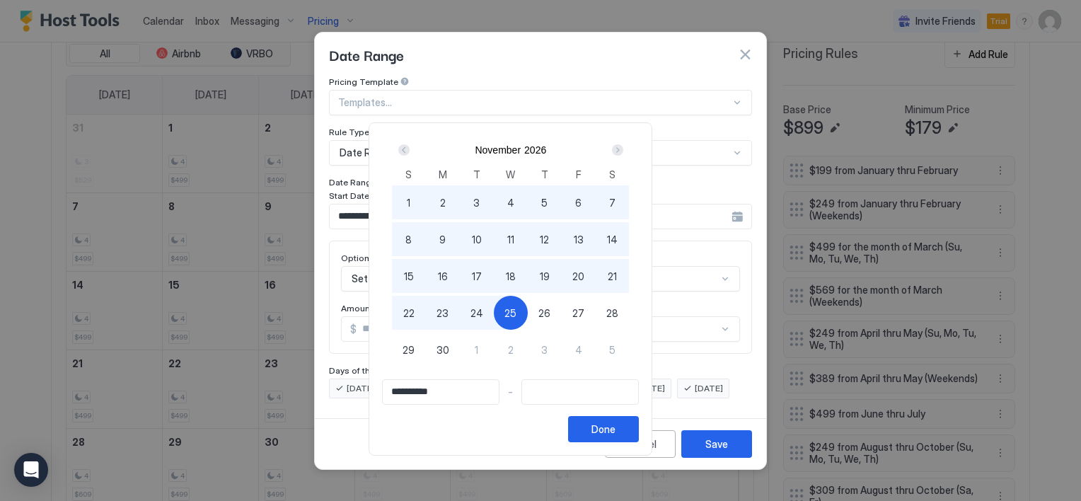
type input "**********"
click at [559, 310] on div "26" at bounding box center [545, 313] width 34 height 34
type input "**********"
click at [550, 308] on span "26" at bounding box center [544, 313] width 12 height 15
type input "**********"
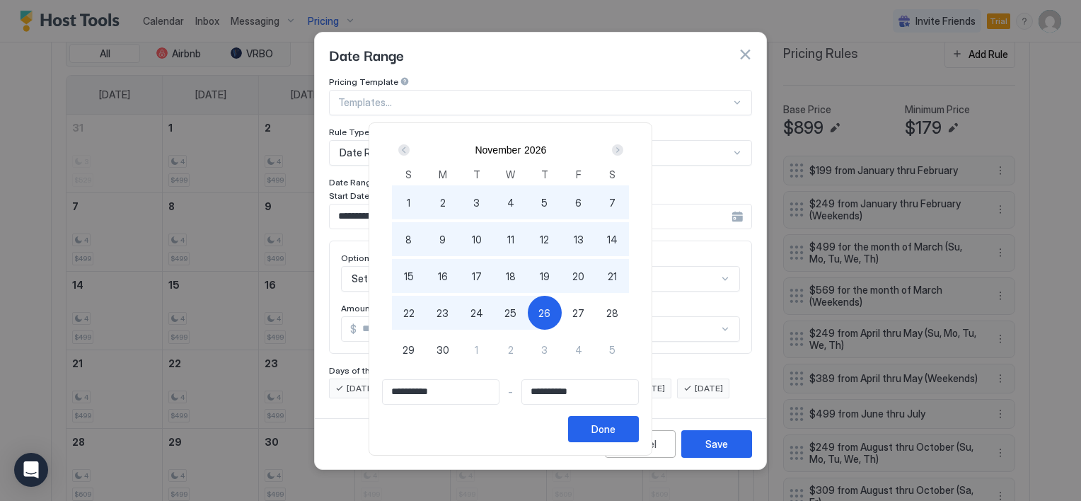
type input "**********"
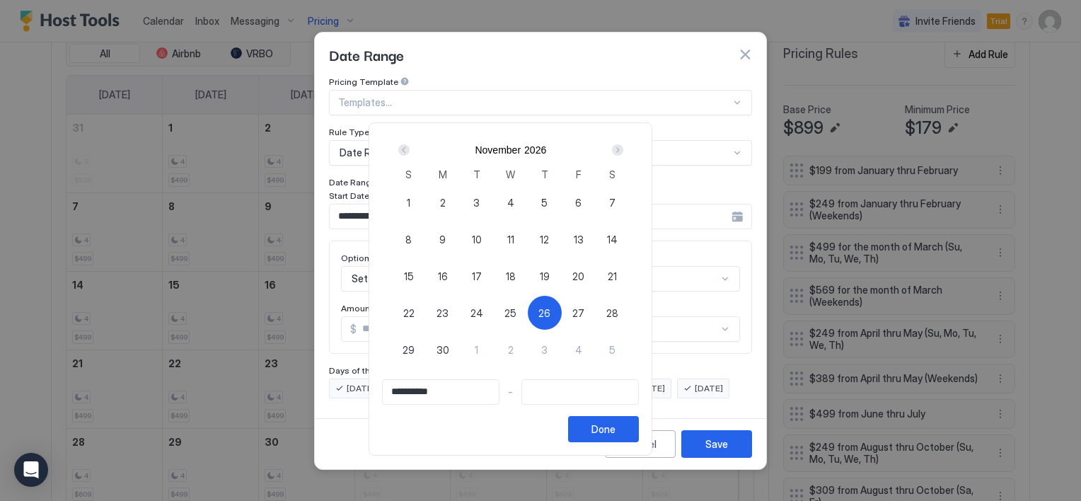
type input "**********"
click at [415, 346] on span "29" at bounding box center [409, 349] width 12 height 15
type input "**********"
click at [615, 422] on div "Done" at bounding box center [603, 429] width 24 height 15
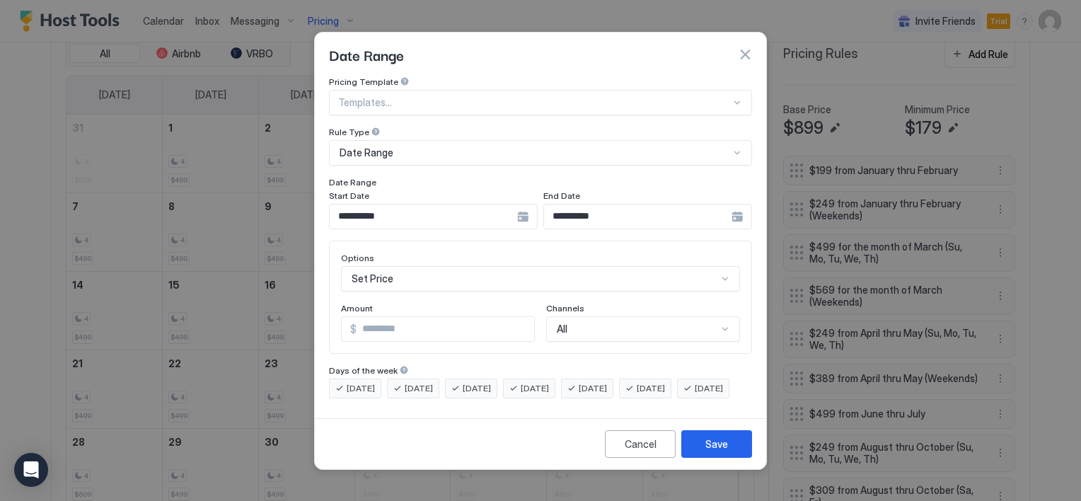
click at [416, 318] on input "*" at bounding box center [446, 329] width 178 height 24
type input "***"
click at [717, 451] on div "Save" at bounding box center [716, 443] width 23 height 15
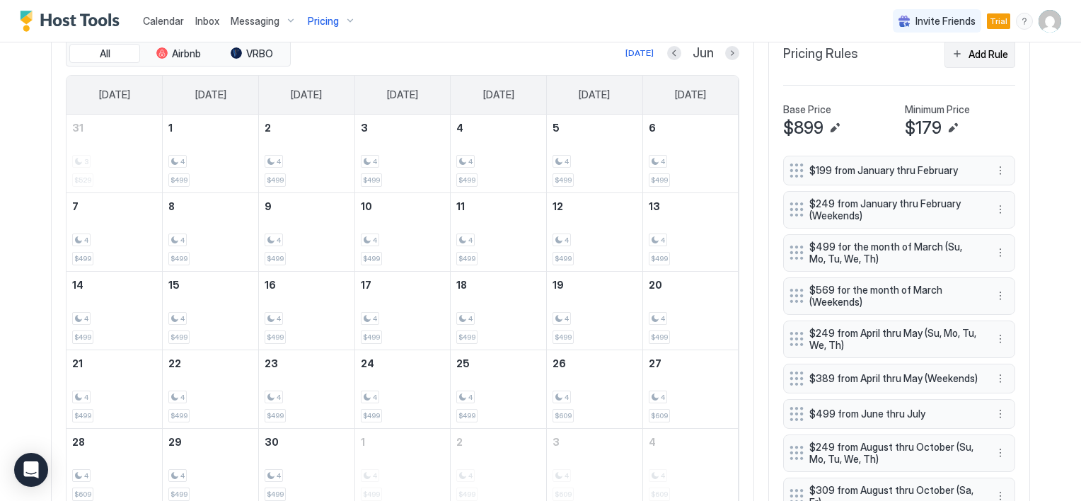
click at [968, 56] on div "Add Rule" at bounding box center [988, 54] width 40 height 15
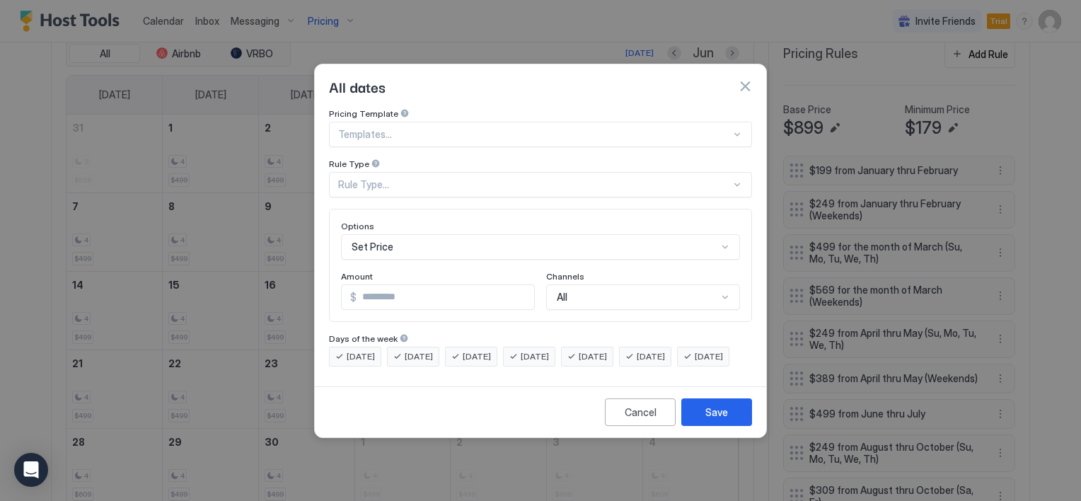
click at [524, 180] on div "Rule Type..." at bounding box center [540, 184] width 423 height 25
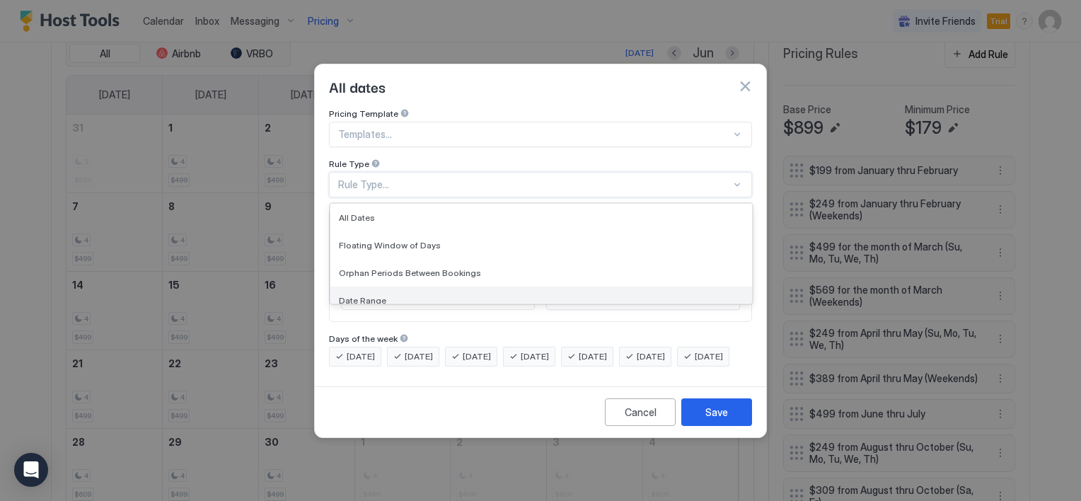
click at [407, 295] on div "Date Range" at bounding box center [541, 300] width 405 height 11
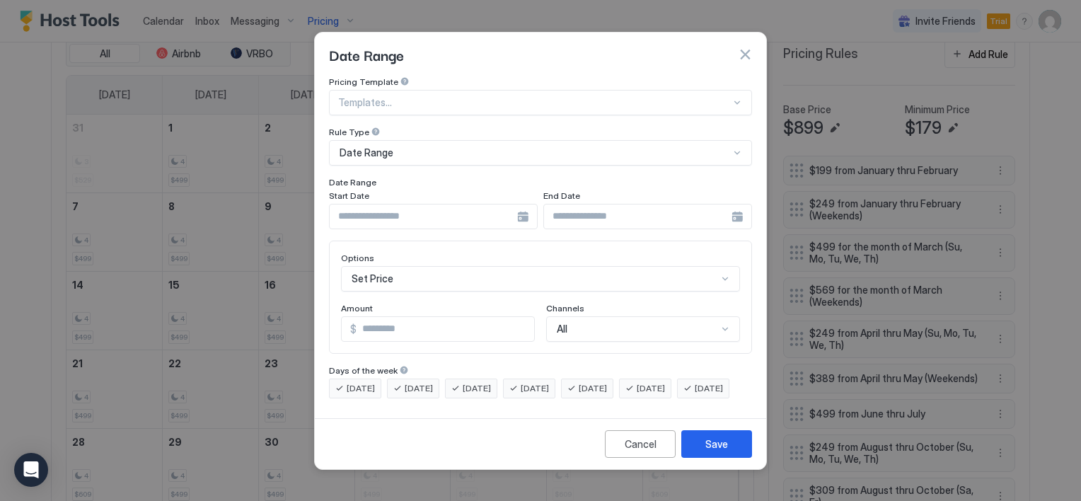
click at [521, 207] on div at bounding box center [433, 216] width 209 height 25
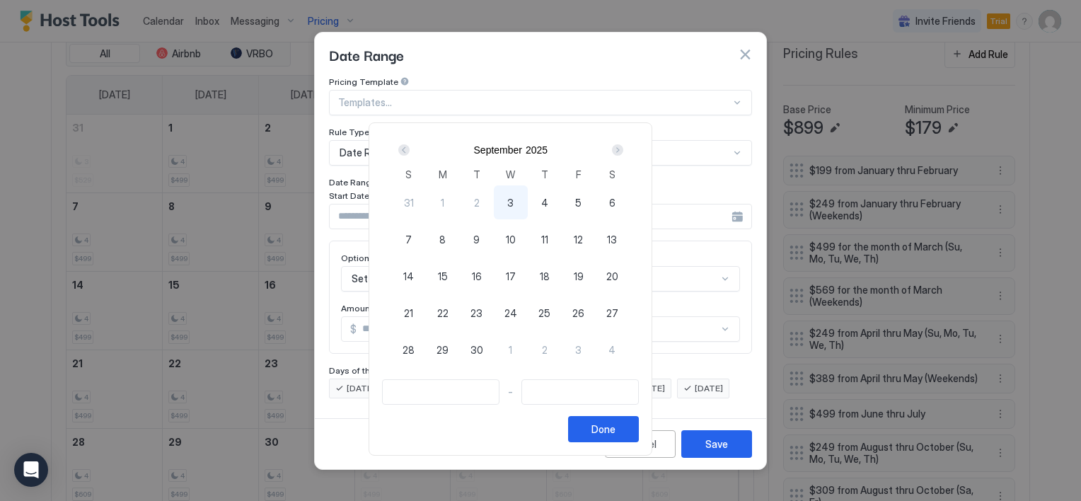
click at [623, 146] on div "Next" at bounding box center [617, 149] width 11 height 11
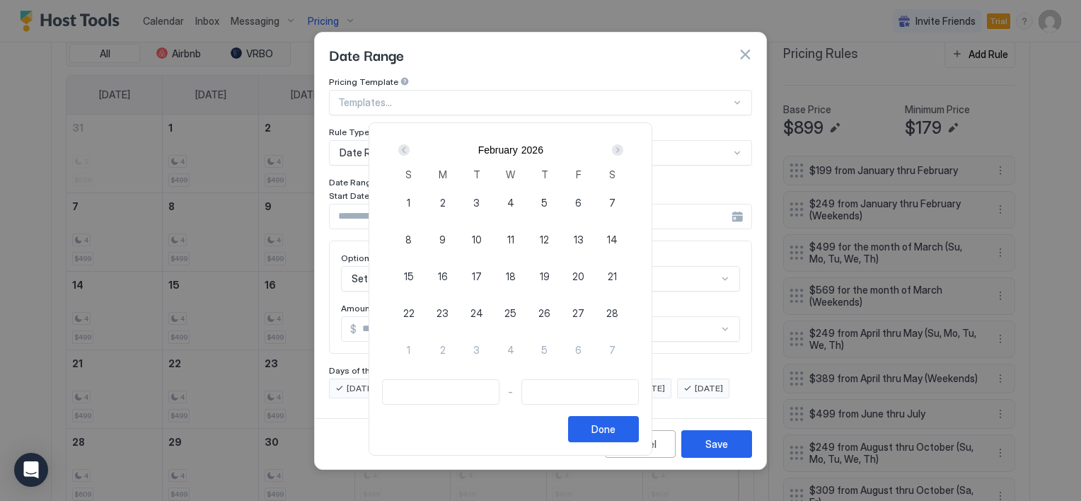
click at [623, 146] on div "Next" at bounding box center [617, 149] width 11 height 11
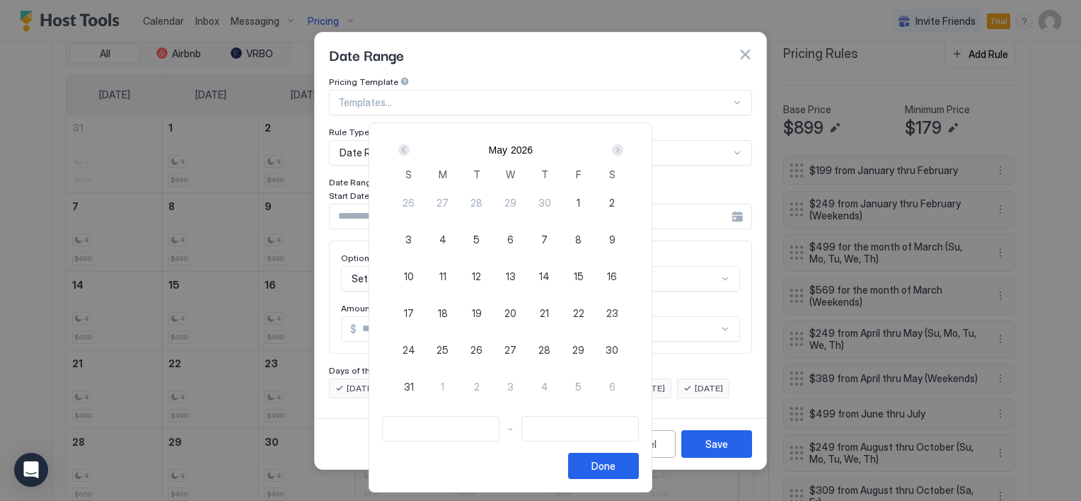
click at [623, 146] on div "Next" at bounding box center [617, 149] width 11 height 11
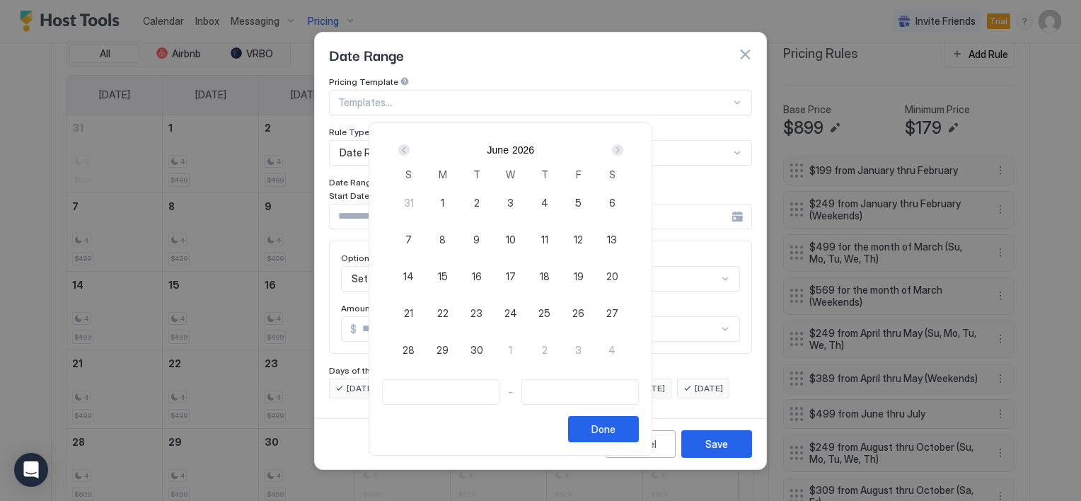
click at [623, 146] on div "Next" at bounding box center [617, 149] width 11 height 11
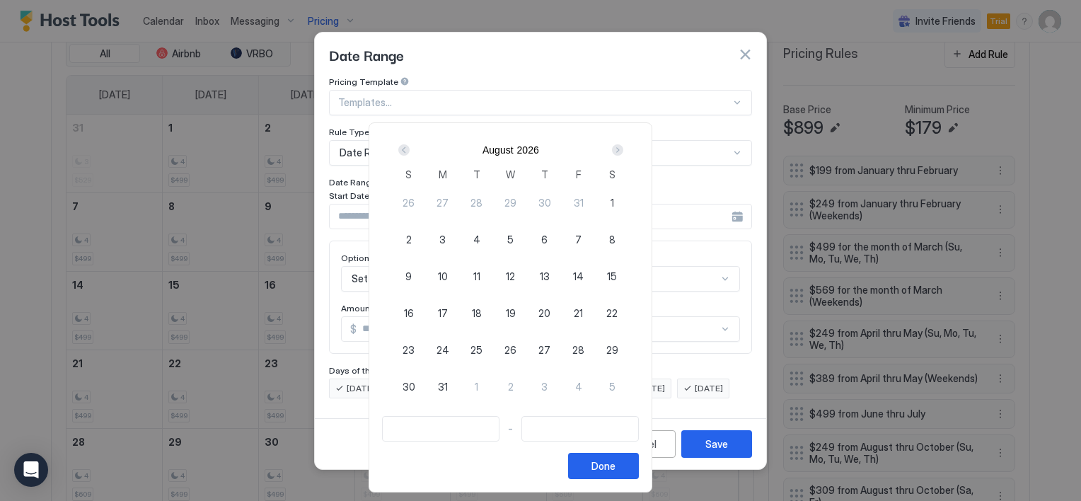
click at [623, 146] on div "Next" at bounding box center [617, 149] width 11 height 11
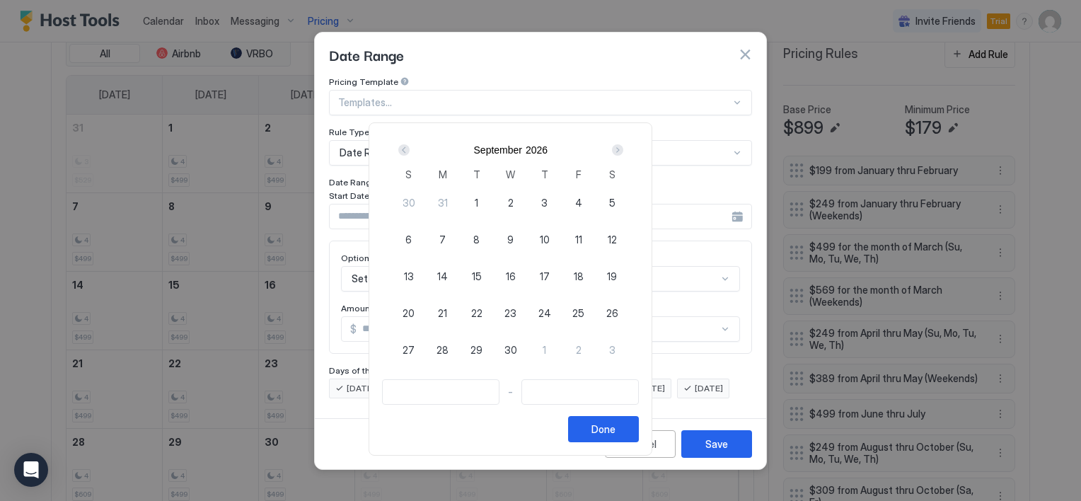
click at [623, 146] on div "Next" at bounding box center [617, 149] width 11 height 11
click at [551, 311] on span "24" at bounding box center [544, 313] width 13 height 15
type input "**********"
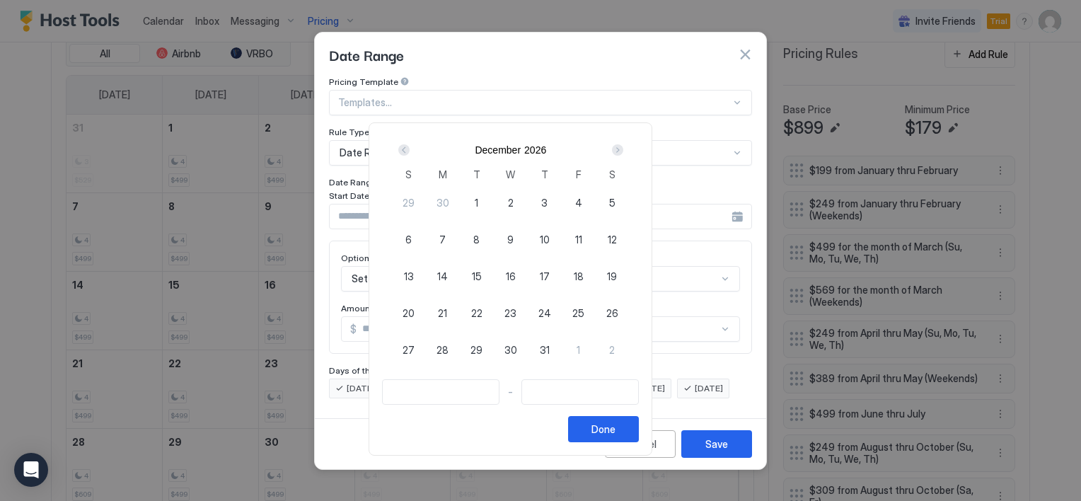
type input "**********"
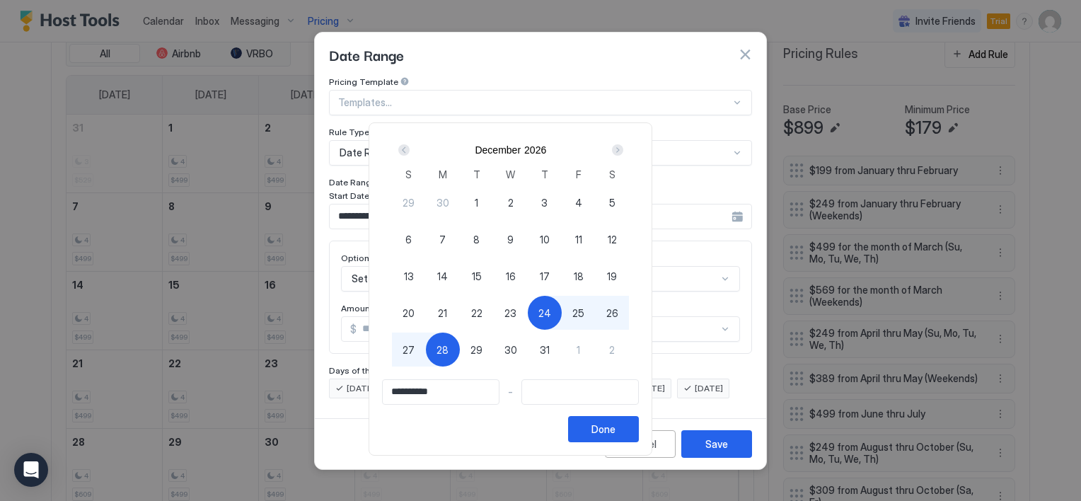
type input "**********"
click at [415, 349] on span "27" at bounding box center [409, 349] width 12 height 15
type input "**********"
click at [615, 425] on div "Done" at bounding box center [603, 429] width 24 height 15
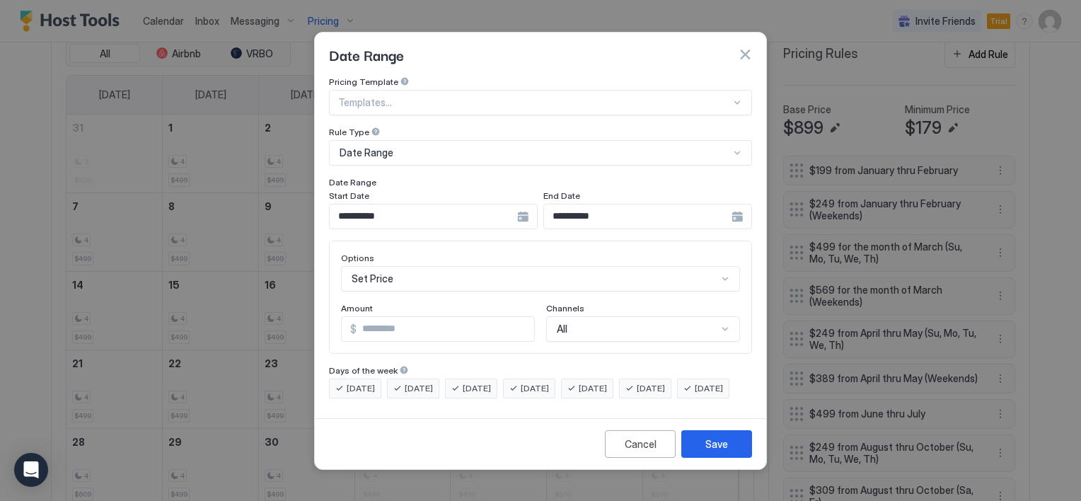
click at [402, 322] on input "*" at bounding box center [446, 329] width 178 height 24
type input "***"
click at [713, 451] on div "Save" at bounding box center [716, 443] width 23 height 15
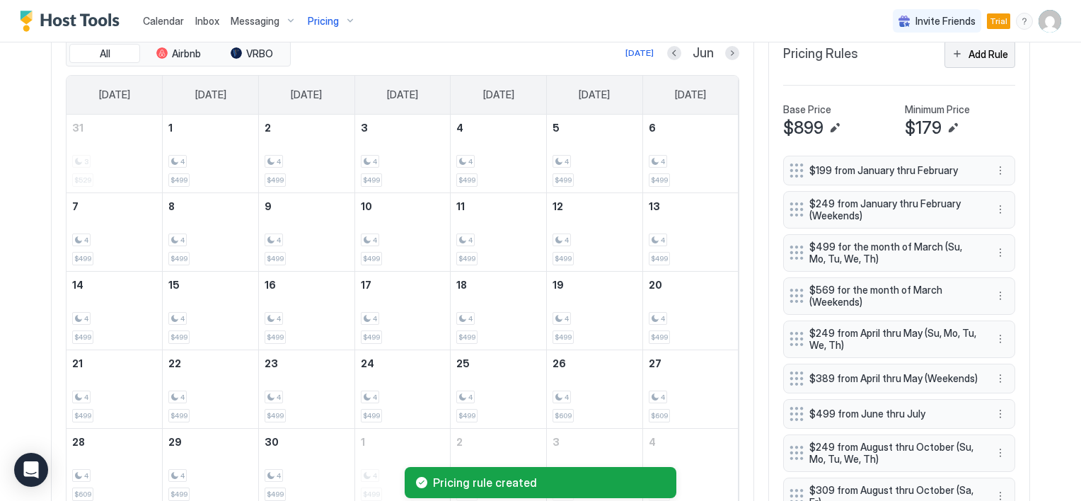
click at [957, 55] on button "Add Rule" at bounding box center [979, 54] width 71 height 28
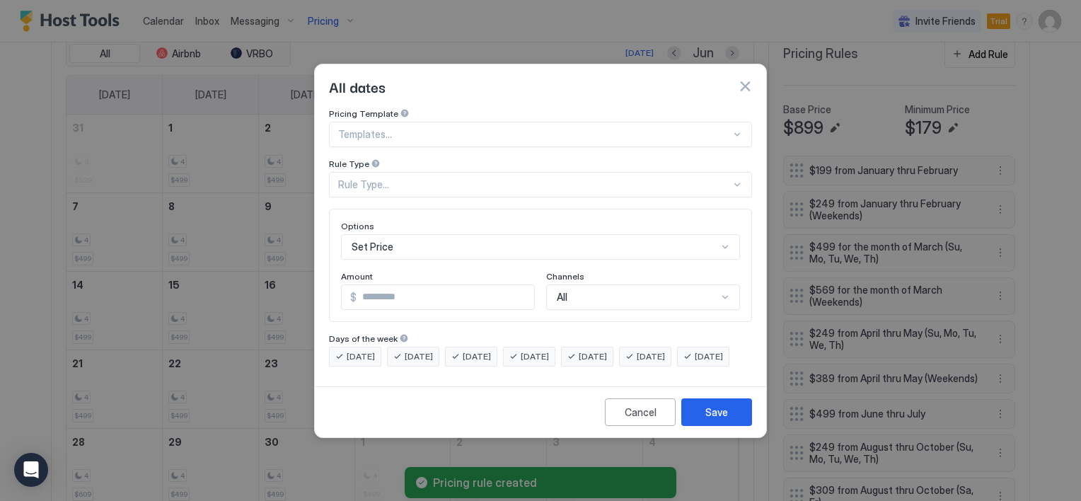
click at [400, 178] on div "Rule Type..." at bounding box center [534, 184] width 393 height 13
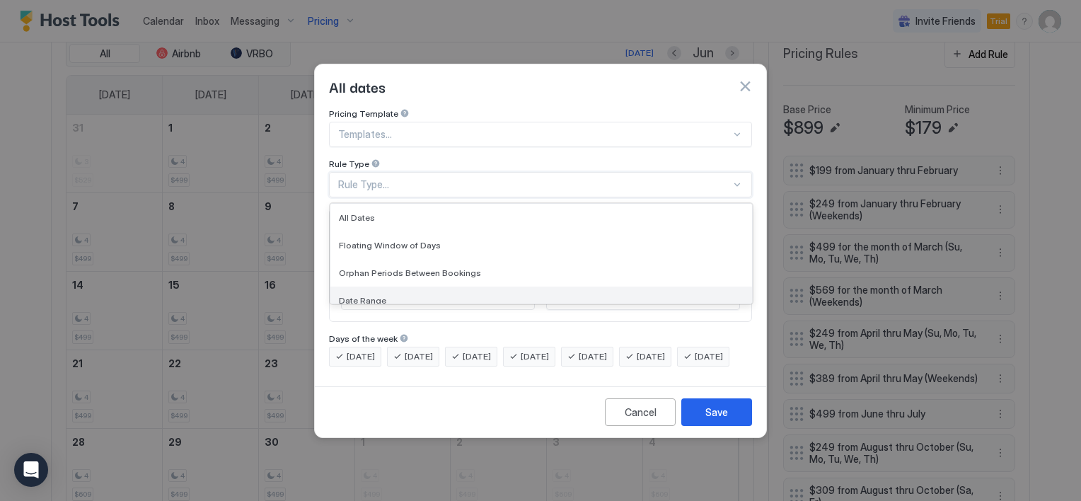
click at [386, 295] on div "Date Range" at bounding box center [541, 300] width 405 height 11
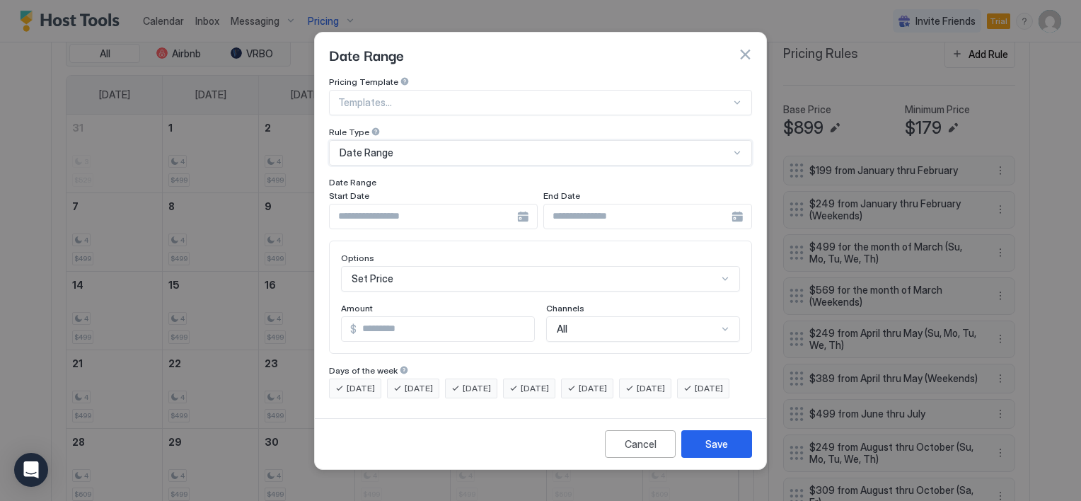
click at [524, 204] on div at bounding box center [433, 216] width 209 height 25
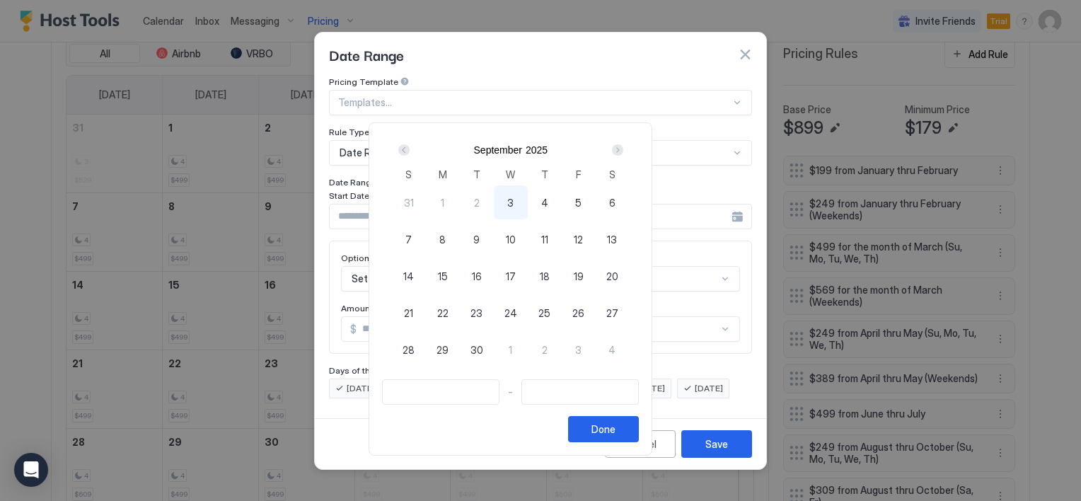
click at [623, 148] on div "Next" at bounding box center [617, 149] width 11 height 11
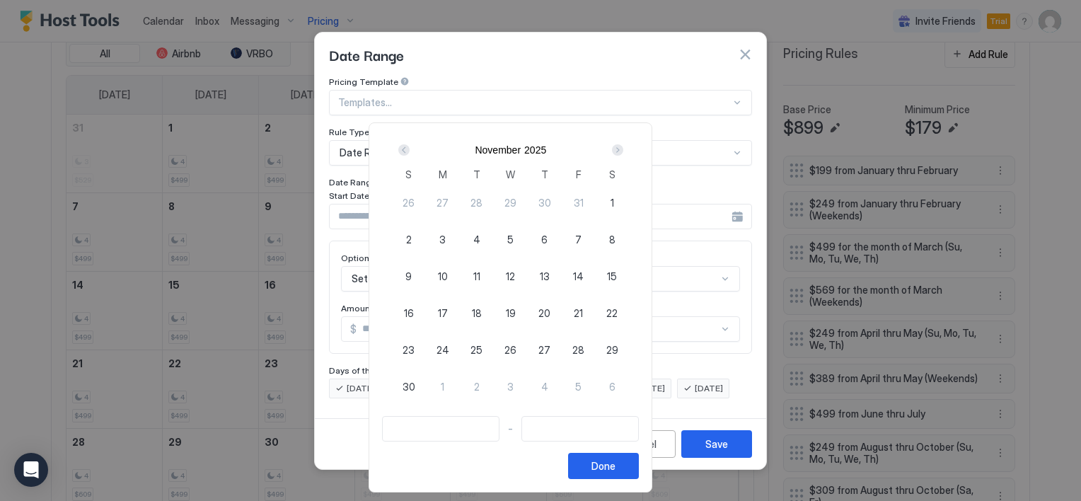
click at [623, 148] on div "Next" at bounding box center [617, 149] width 11 height 11
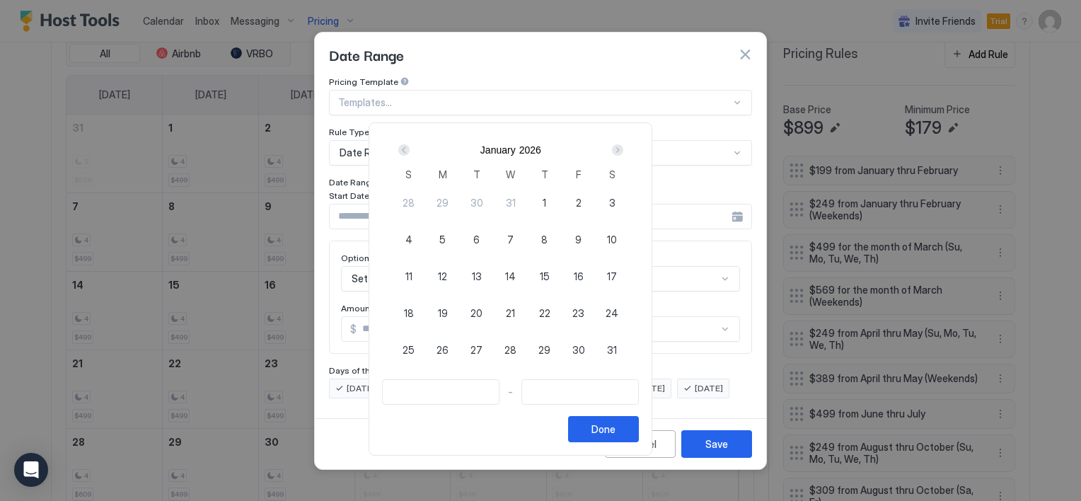
click at [623, 148] on div "Next" at bounding box center [617, 149] width 11 height 11
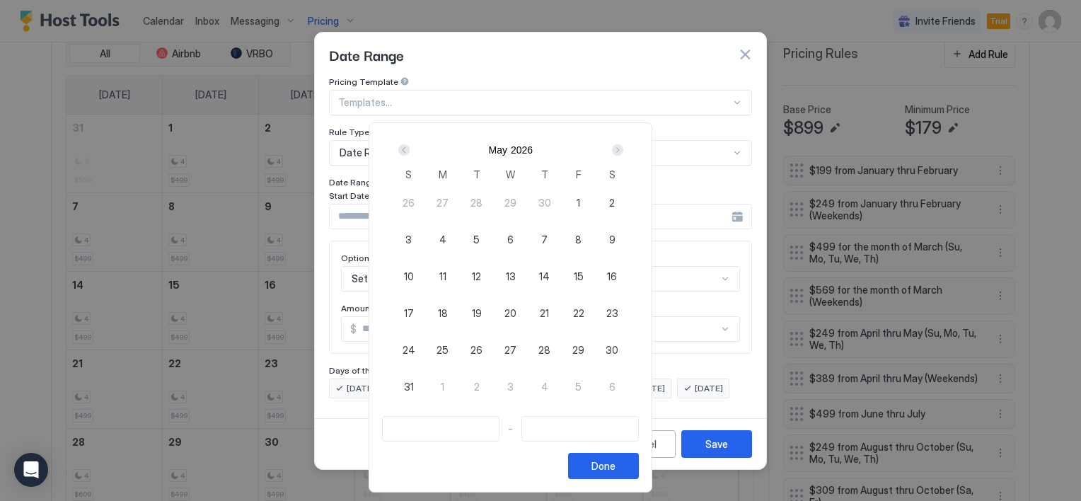
click at [623, 148] on div "Next" at bounding box center [617, 149] width 11 height 11
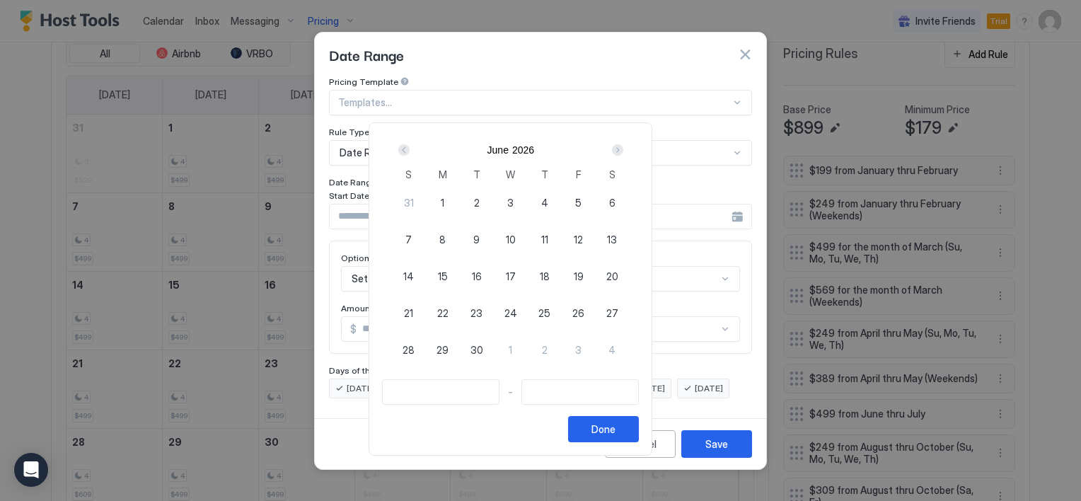
click at [623, 148] on div "Next" at bounding box center [617, 149] width 11 height 11
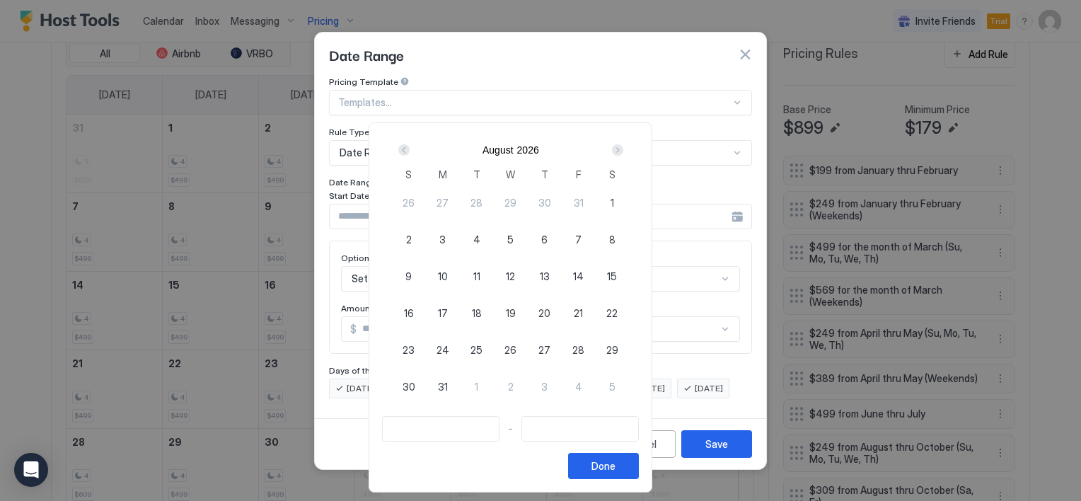
click at [623, 148] on div "Next" at bounding box center [617, 149] width 11 height 11
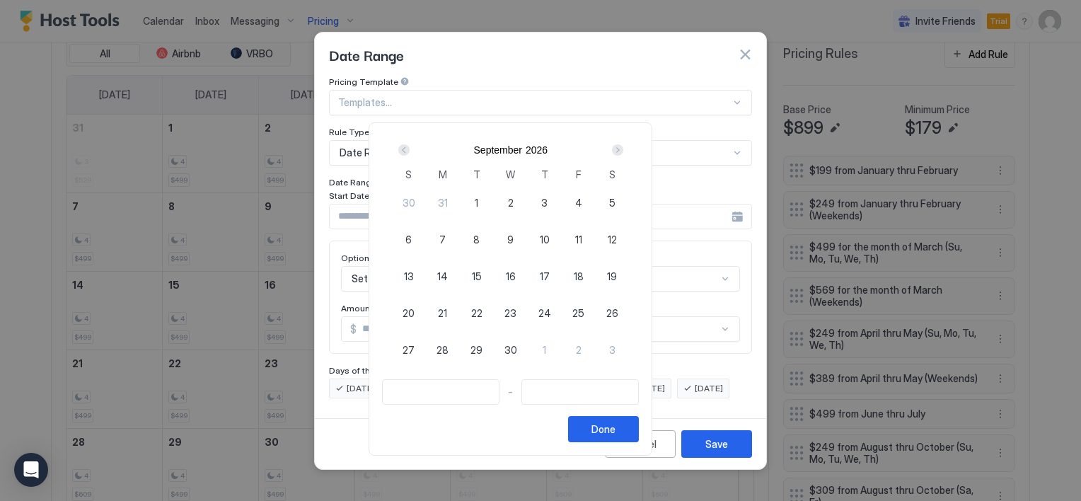
click at [623, 148] on div "Next" at bounding box center [617, 149] width 11 height 11
click at [415, 350] on span "27" at bounding box center [409, 349] width 12 height 15
type input "**********"
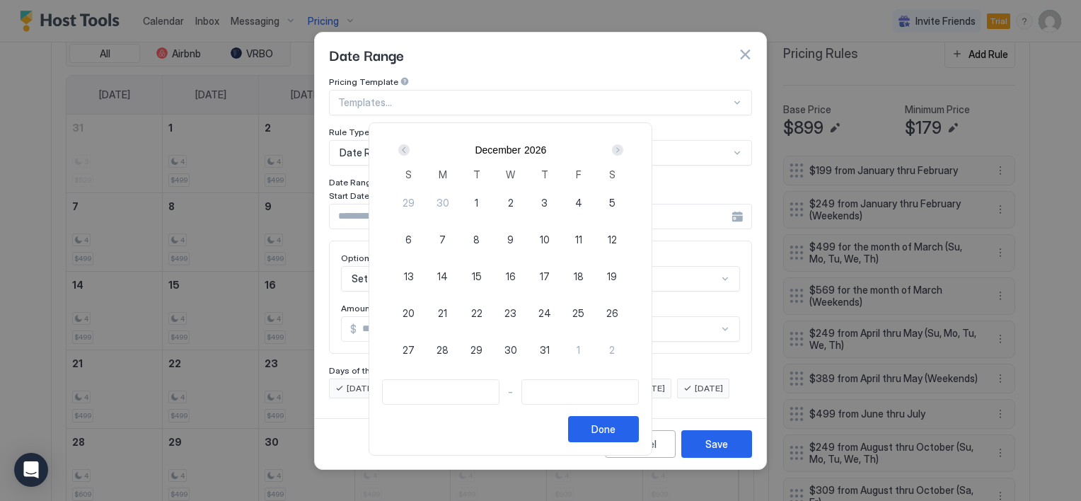
type input "**********"
click at [528, 350] on div "30" at bounding box center [511, 349] width 34 height 34
type input "**********"
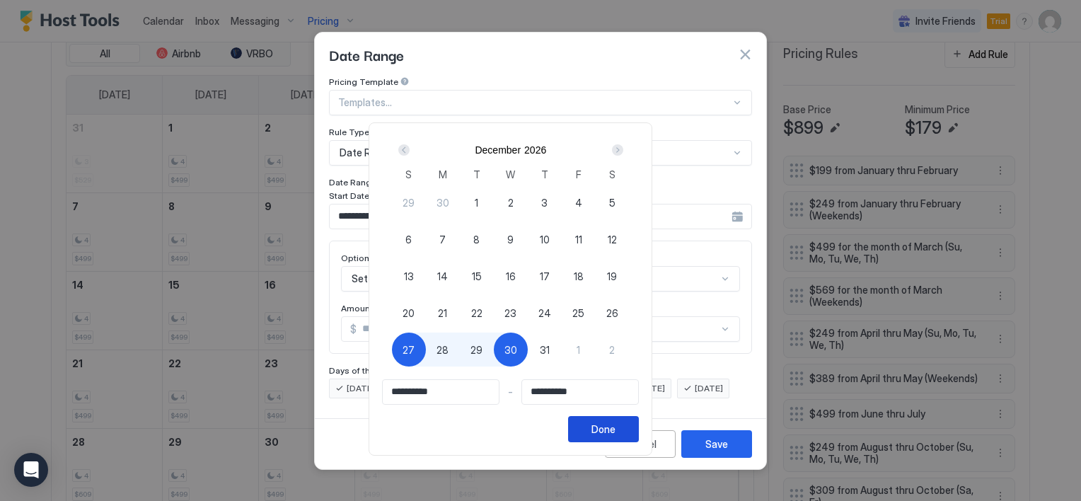
click at [615, 422] on div "Done" at bounding box center [603, 429] width 24 height 15
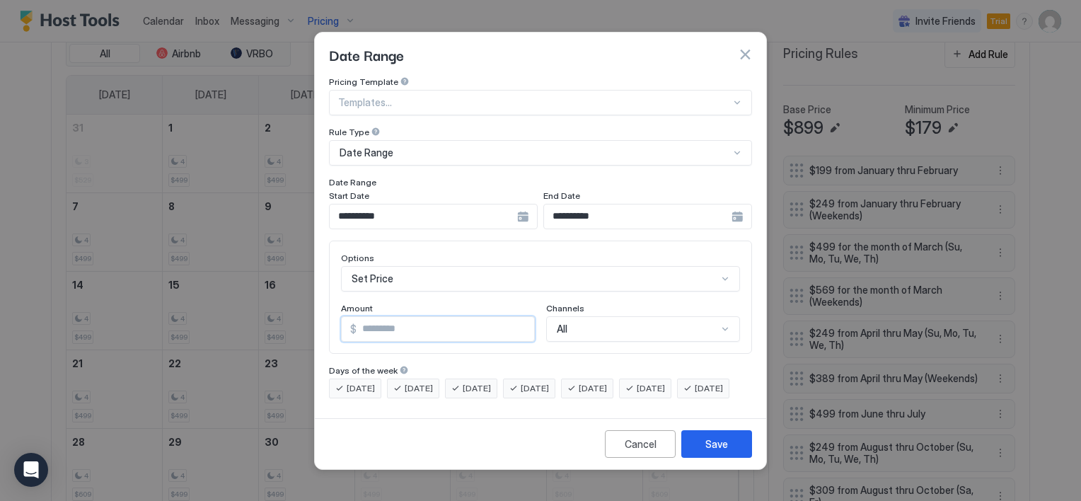
click at [396, 322] on input "*" at bounding box center [446, 329] width 178 height 24
type input "***"
click at [713, 451] on div "Save" at bounding box center [716, 443] width 23 height 15
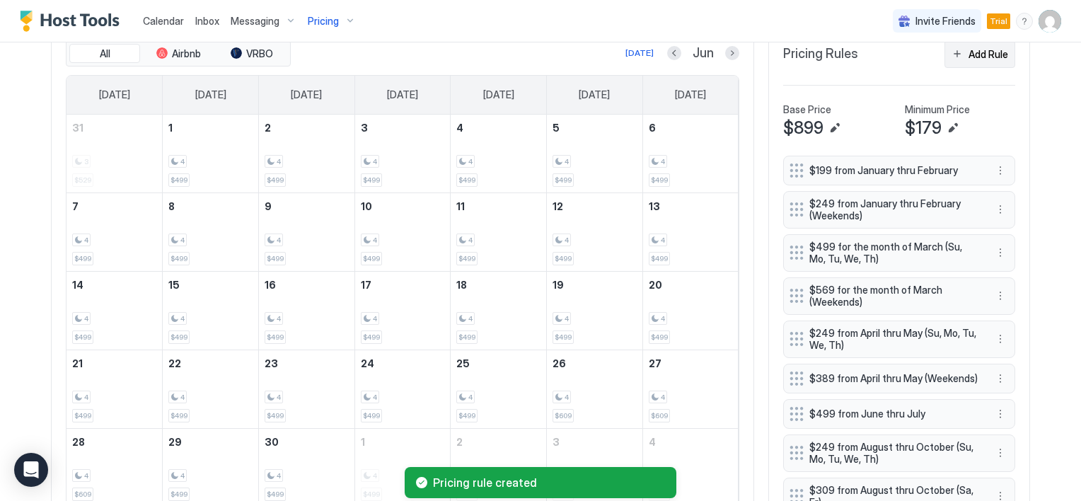
click at [952, 57] on button "Add Rule" at bounding box center [979, 54] width 71 height 28
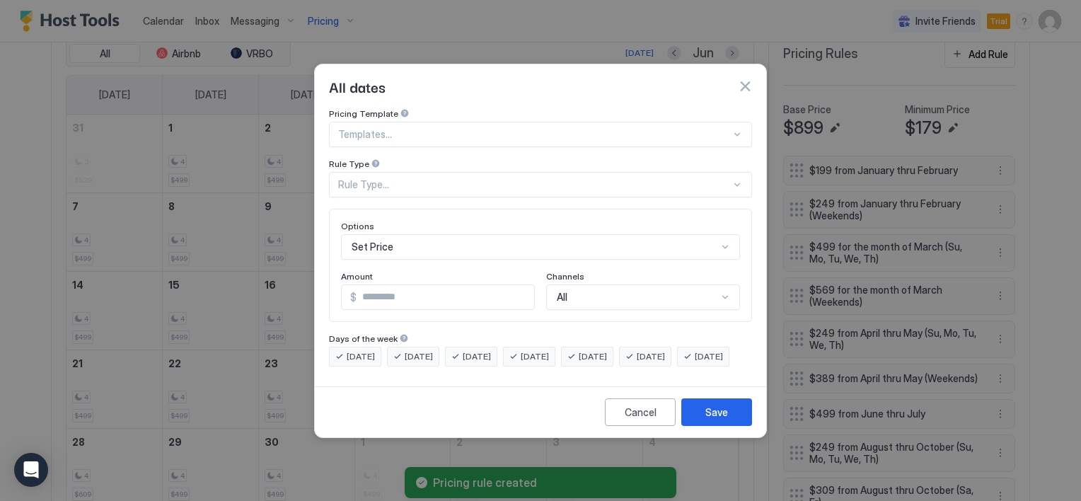
click at [388, 178] on div "Rule Type..." at bounding box center [534, 184] width 393 height 13
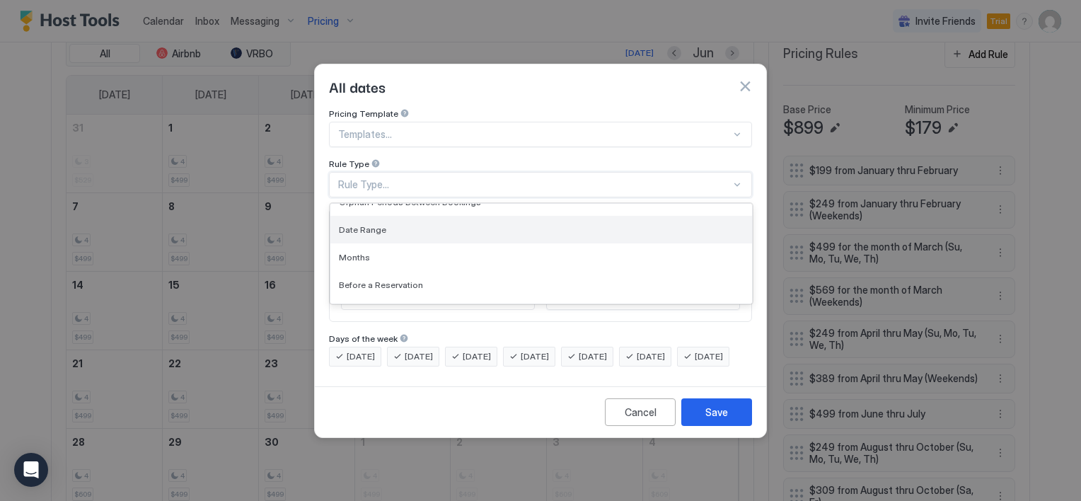
click at [378, 224] on span "Date Range" at bounding box center [362, 229] width 47 height 11
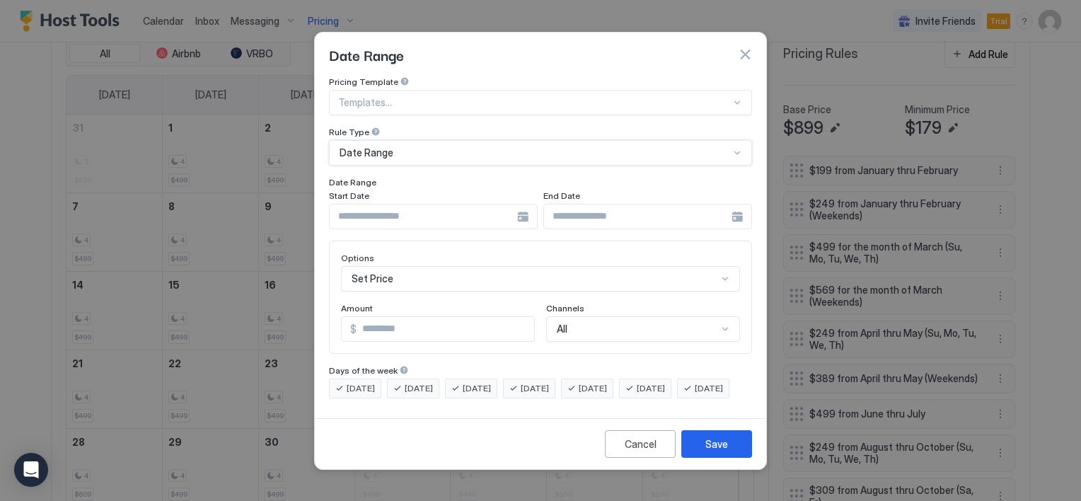
click at [521, 204] on div at bounding box center [433, 216] width 209 height 25
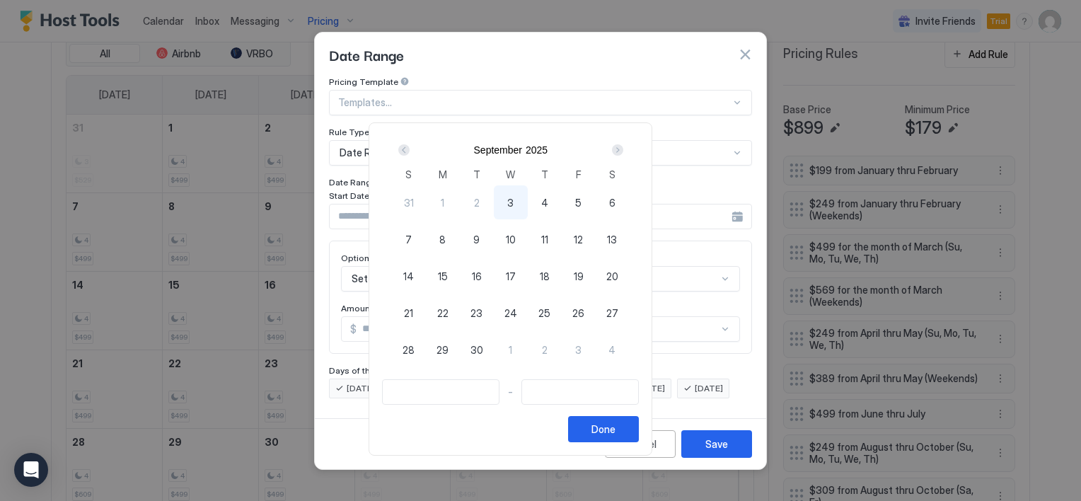
click at [623, 151] on div "Next" at bounding box center [617, 149] width 11 height 11
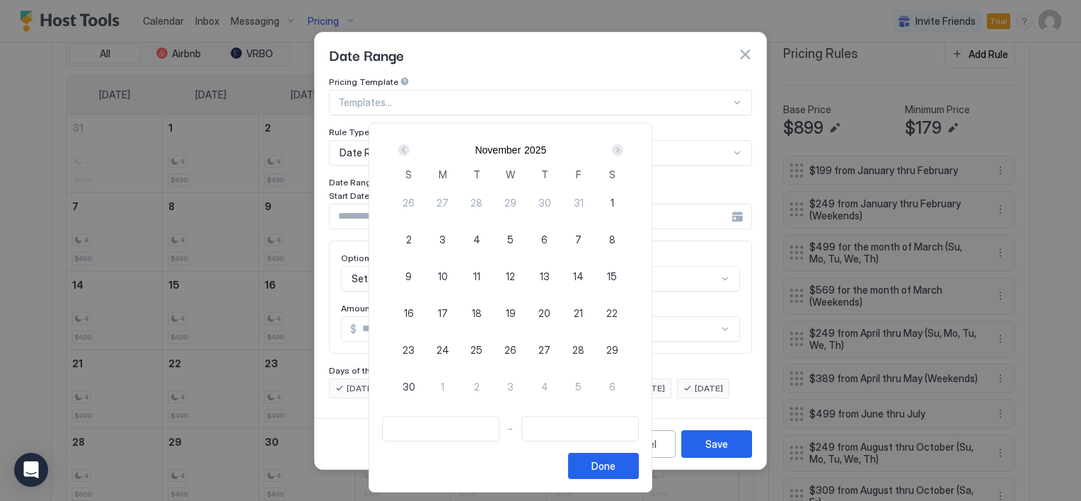
click at [623, 151] on div "Next" at bounding box center [617, 149] width 11 height 11
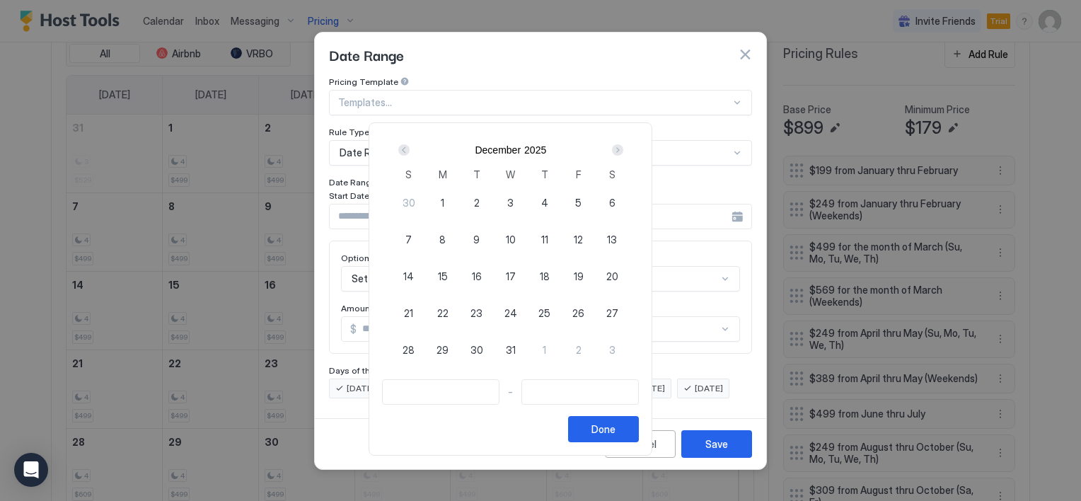
click at [528, 345] on div "31" at bounding box center [511, 349] width 34 height 34
type input "**********"
click at [562, 346] on div "1" at bounding box center [545, 349] width 34 height 34
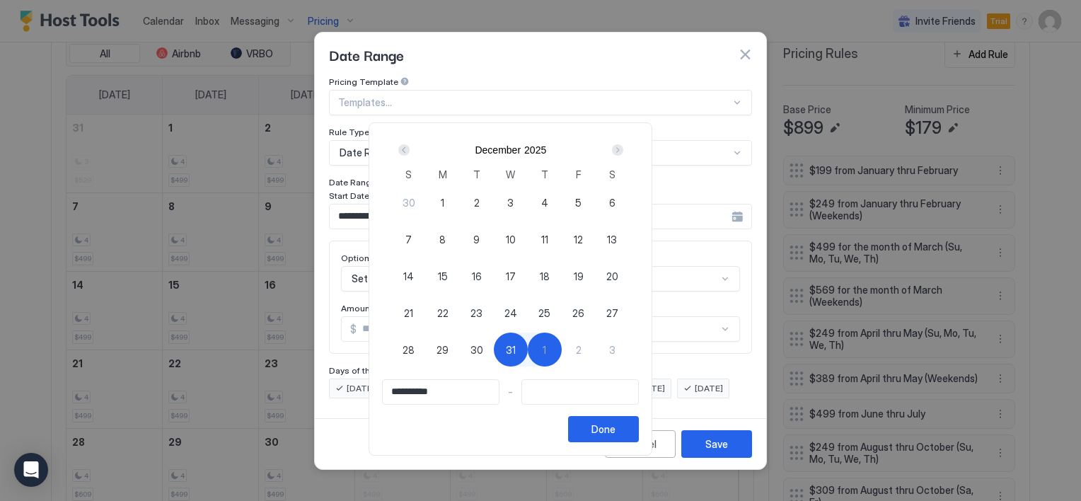
type input "**********"
click at [615, 422] on div "Done" at bounding box center [603, 429] width 24 height 15
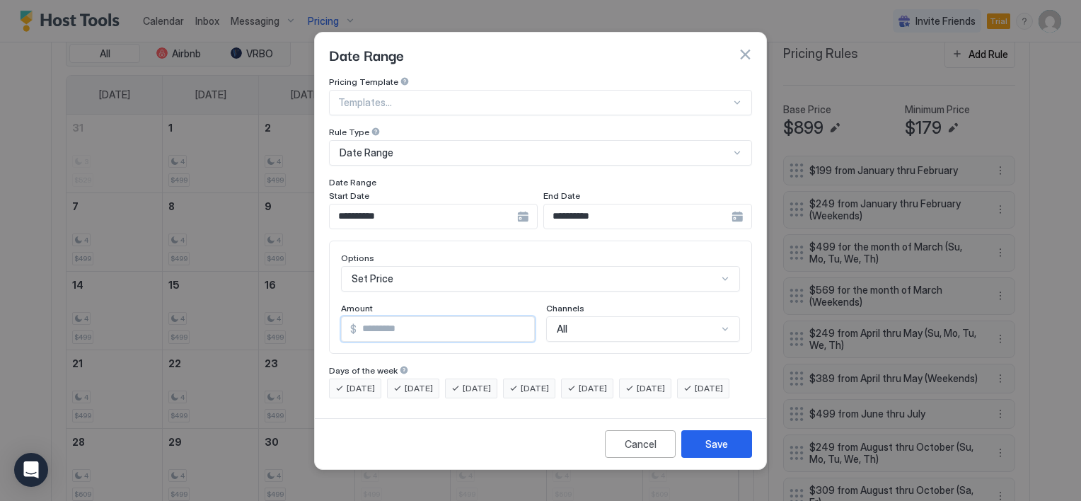
click at [398, 320] on input "*" at bounding box center [446, 329] width 178 height 24
drag, startPoint x: 400, startPoint y: 315, endPoint x: 331, endPoint y: 312, distance: 68.7
click at [331, 312] on div "Options Set Price Amount $ *** Channels All" at bounding box center [540, 297] width 423 height 113
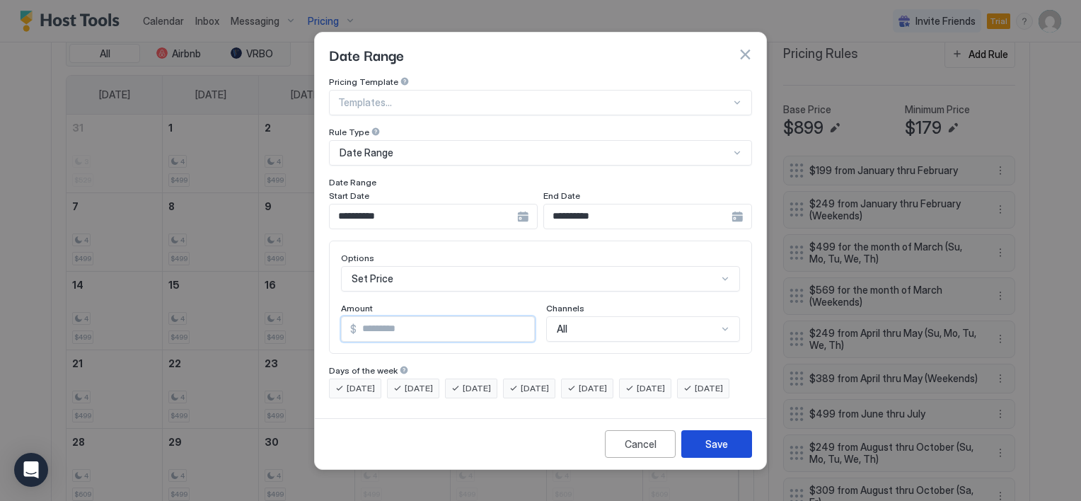
type input "***"
click at [693, 451] on button "Save" at bounding box center [716, 444] width 71 height 28
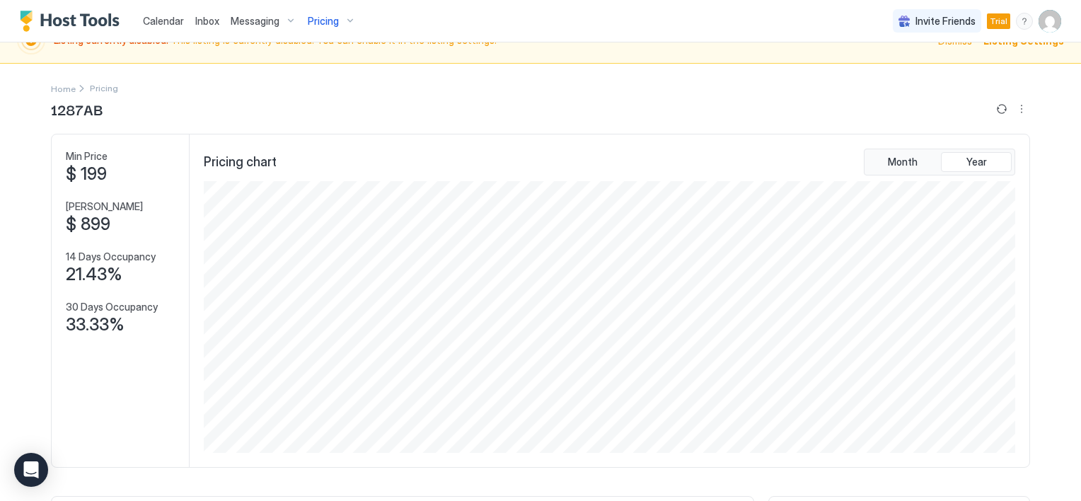
scroll to position [0, 0]
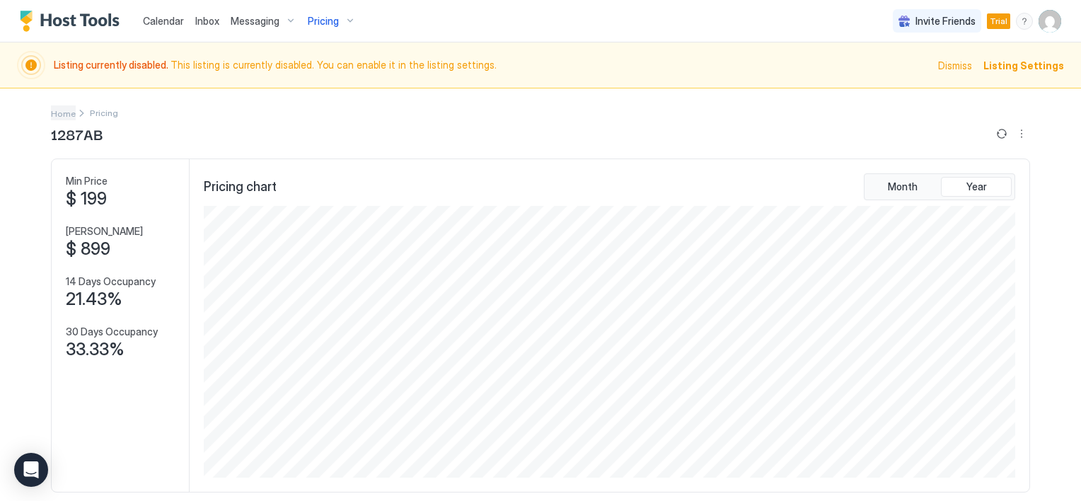
click at [61, 112] on span "Home" at bounding box center [63, 113] width 25 height 11
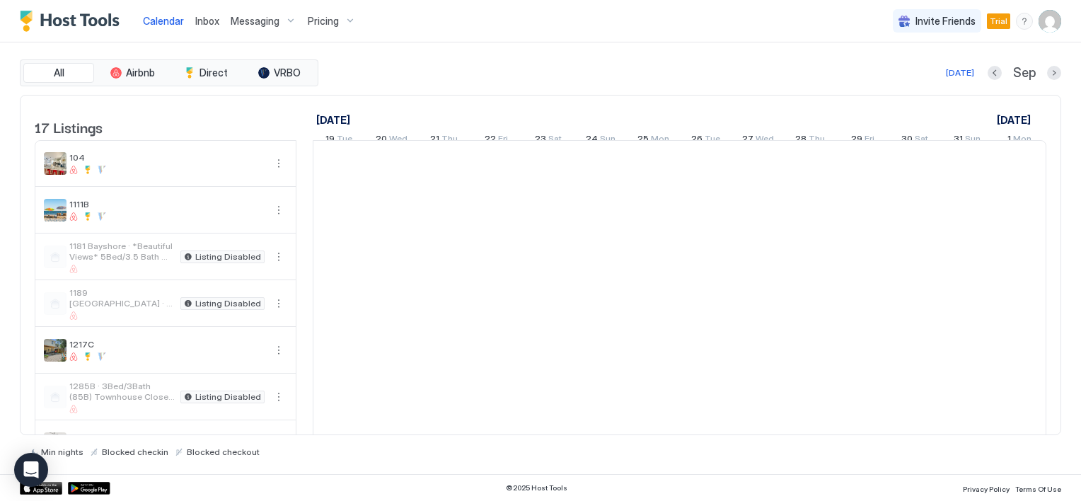
scroll to position [0, 786]
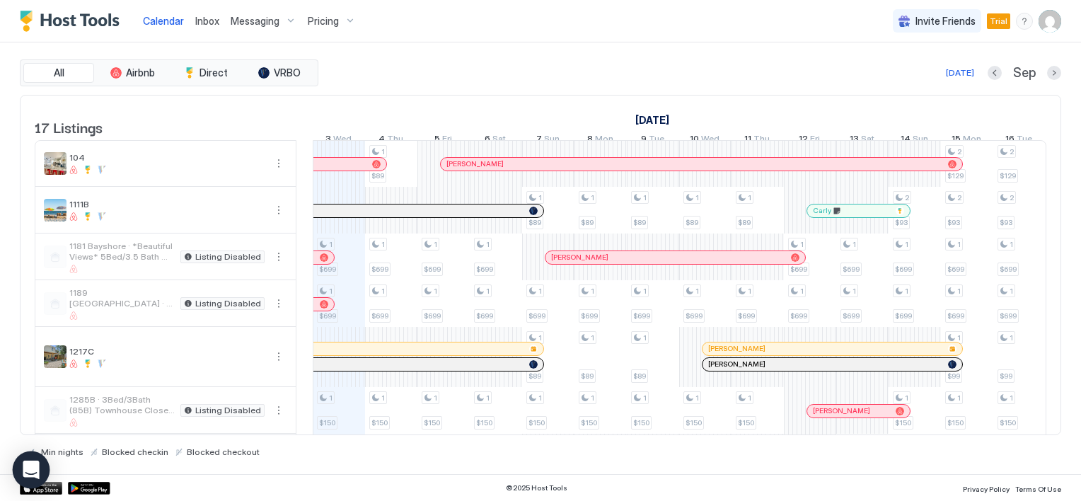
click at [37, 469] on icon "Open Intercom Messenger" at bounding box center [31, 470] width 16 height 18
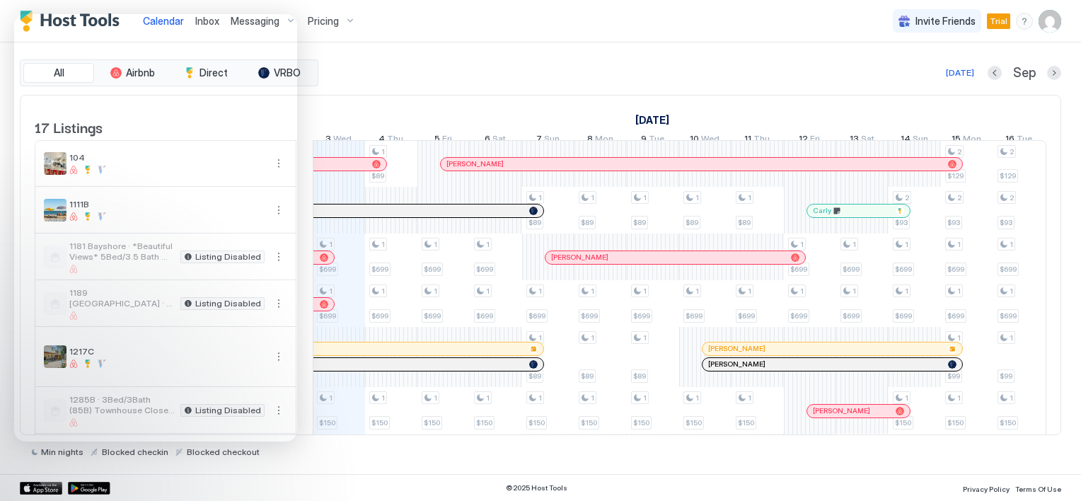
click at [431, 61] on div "All Airbnb Direct VRBO Today Sep" at bounding box center [540, 72] width 1041 height 27
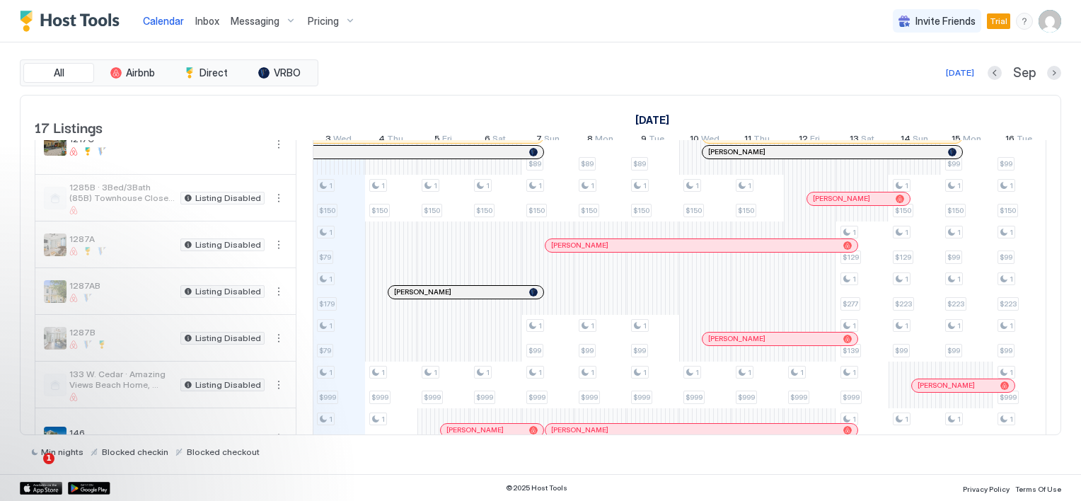
scroll to position [283, 0]
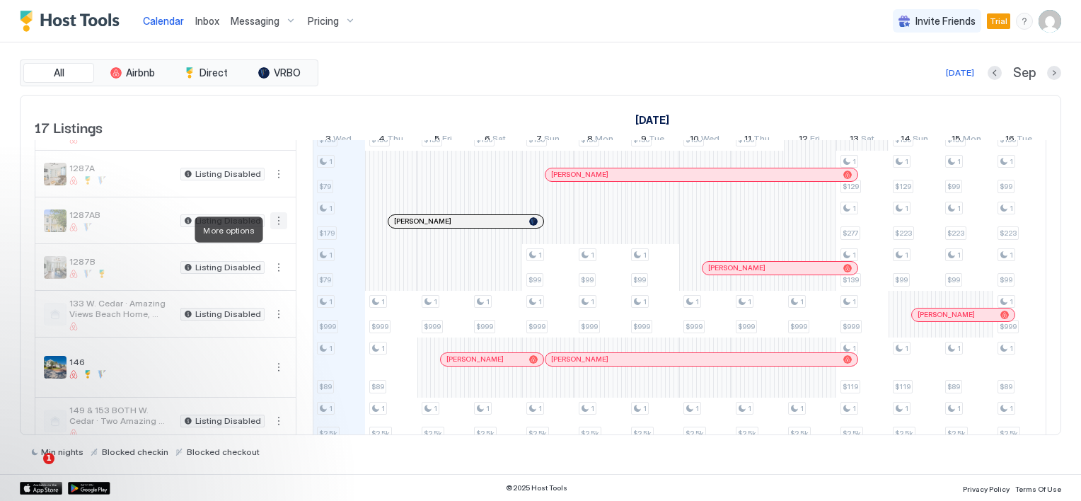
click at [277, 229] on button "More options" at bounding box center [278, 220] width 17 height 17
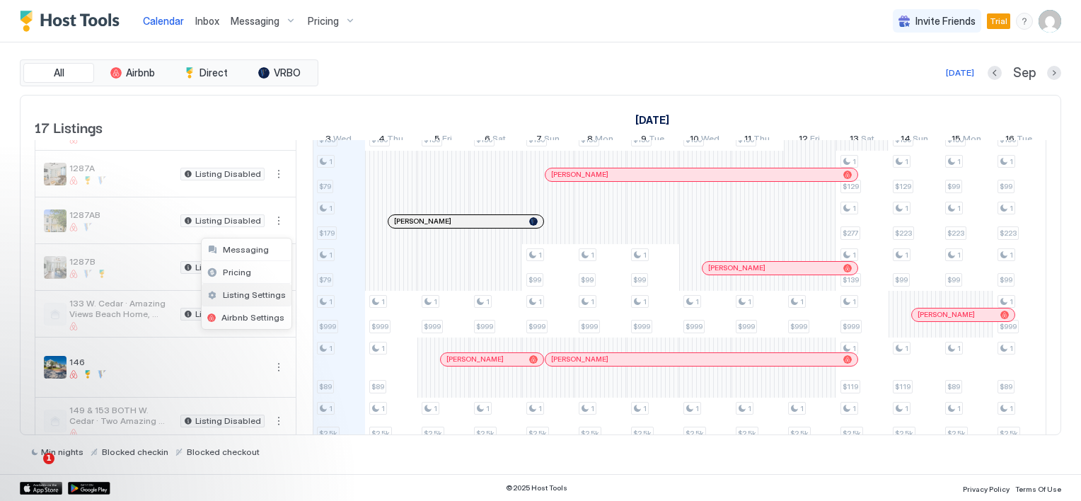
click at [262, 294] on span "Listing Settings" at bounding box center [254, 294] width 63 height 11
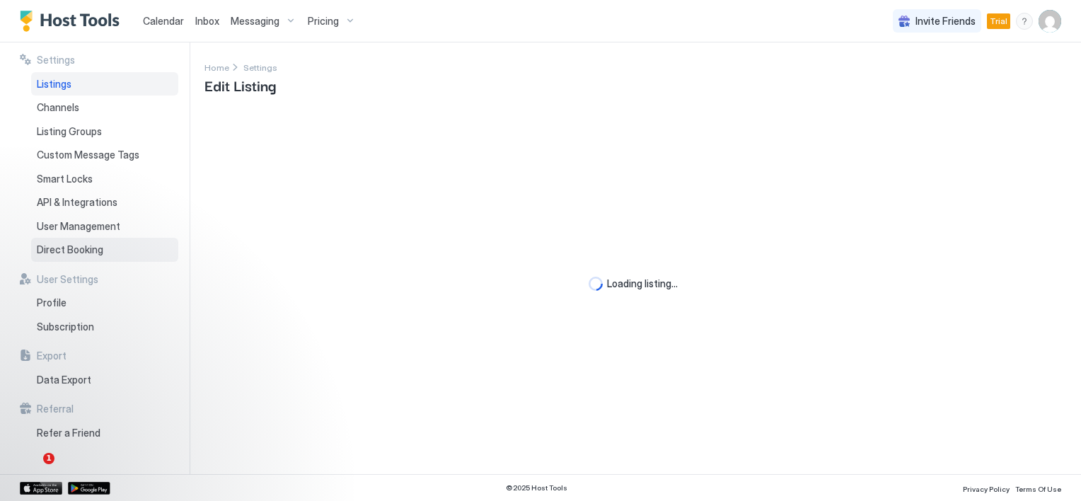
click at [95, 246] on span "Direct Booking" at bounding box center [70, 249] width 66 height 13
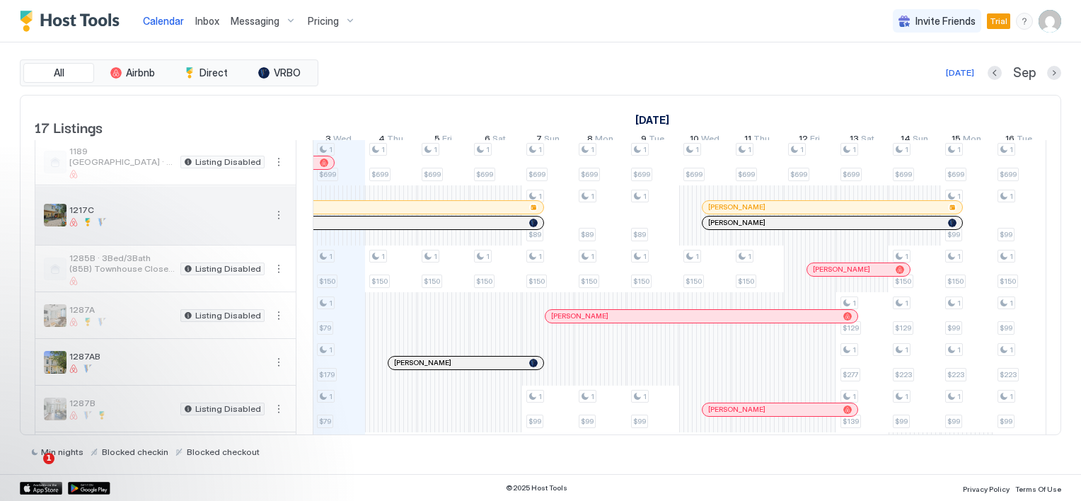
scroll to position [212, 0]
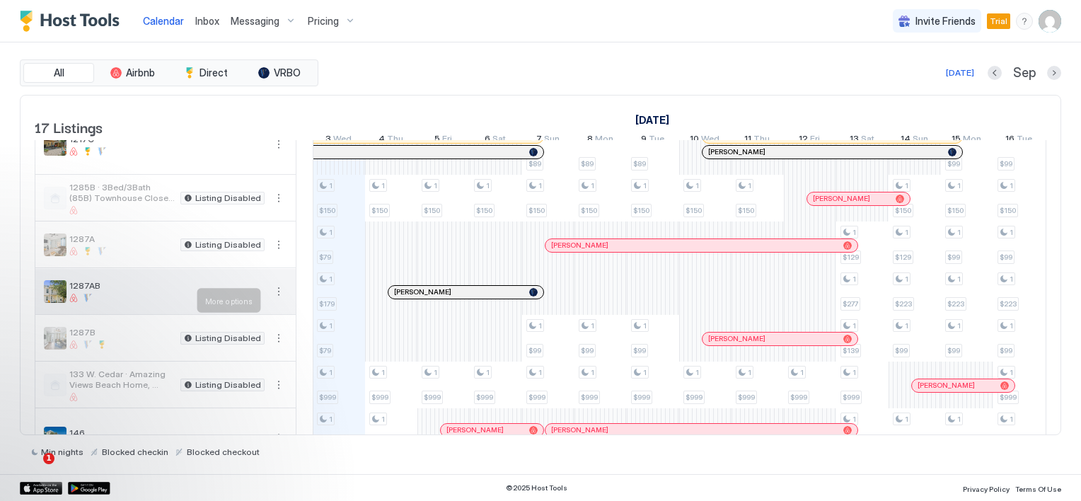
click at [280, 299] on button "More options" at bounding box center [278, 291] width 17 height 17
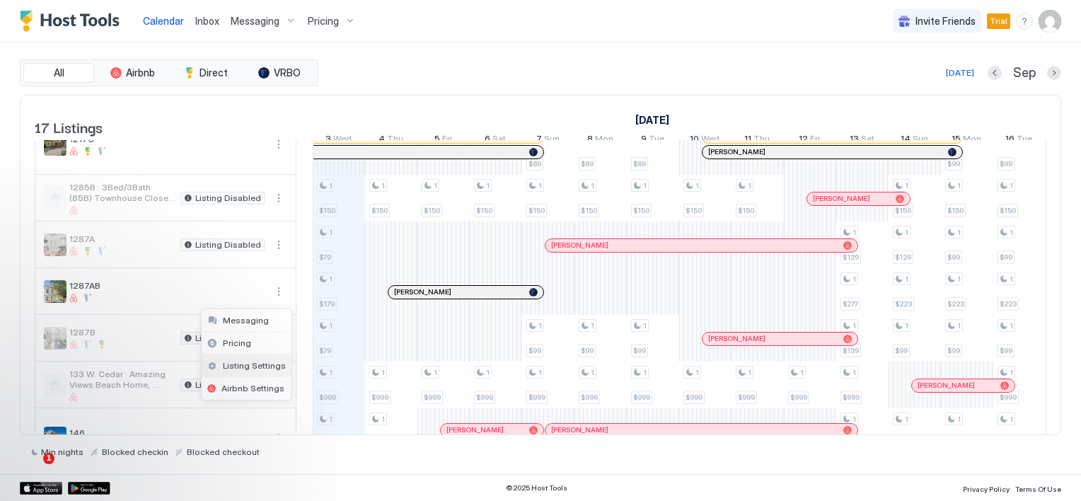
click at [254, 360] on span "Listing Settings" at bounding box center [254, 365] width 63 height 11
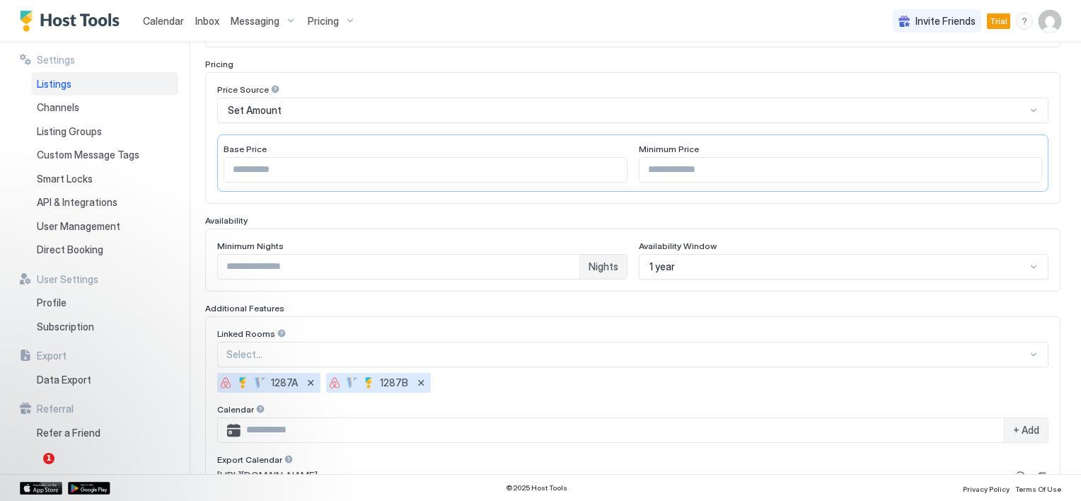
scroll to position [399, 0]
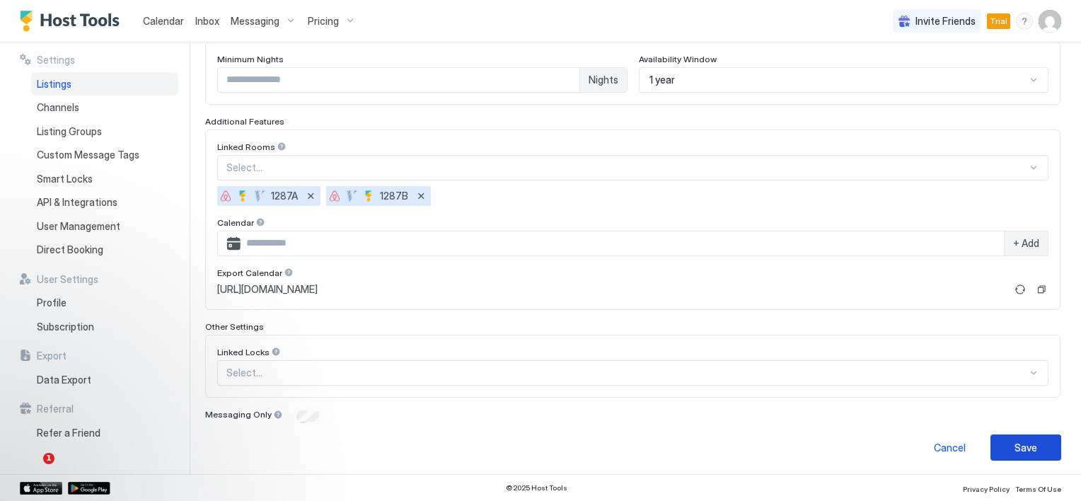
click at [1014, 448] on div "Save" at bounding box center [1025, 447] width 23 height 15
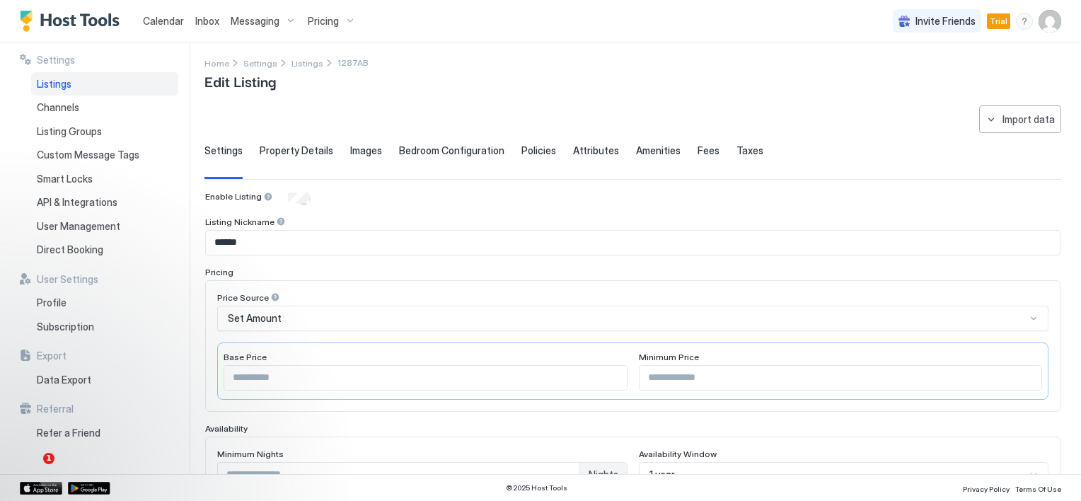
scroll to position [0, 0]
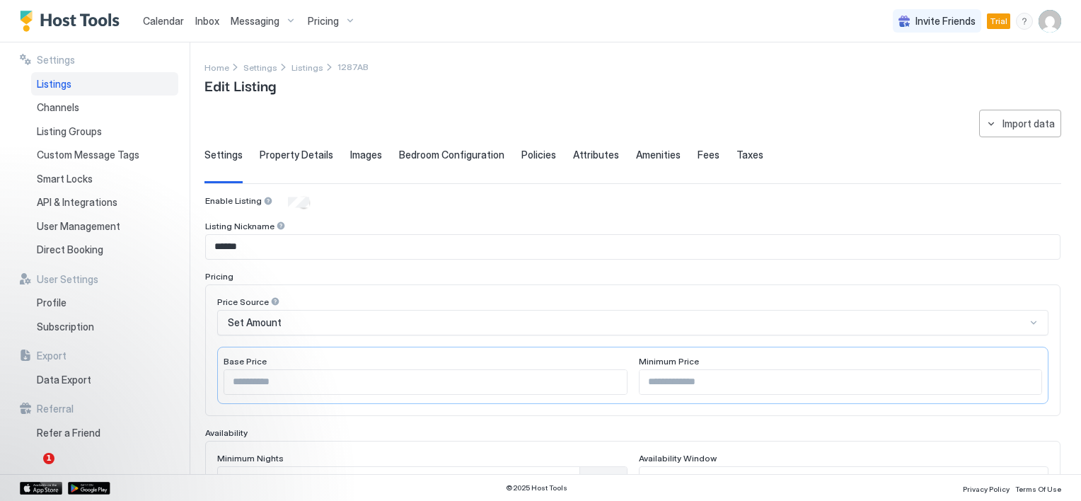
click at [306, 156] on span "Property Details" at bounding box center [297, 155] width 74 height 13
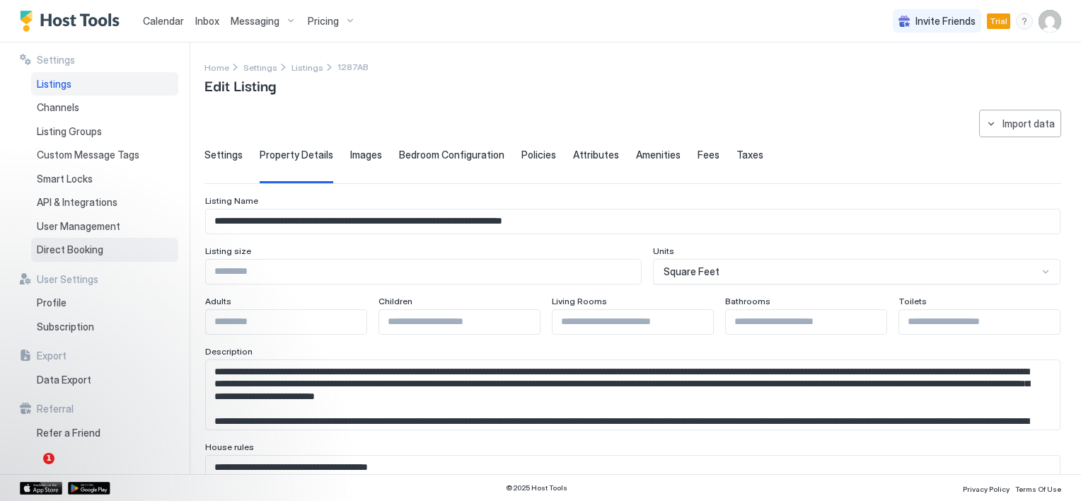
click at [71, 249] on span "Direct Booking" at bounding box center [70, 249] width 66 height 13
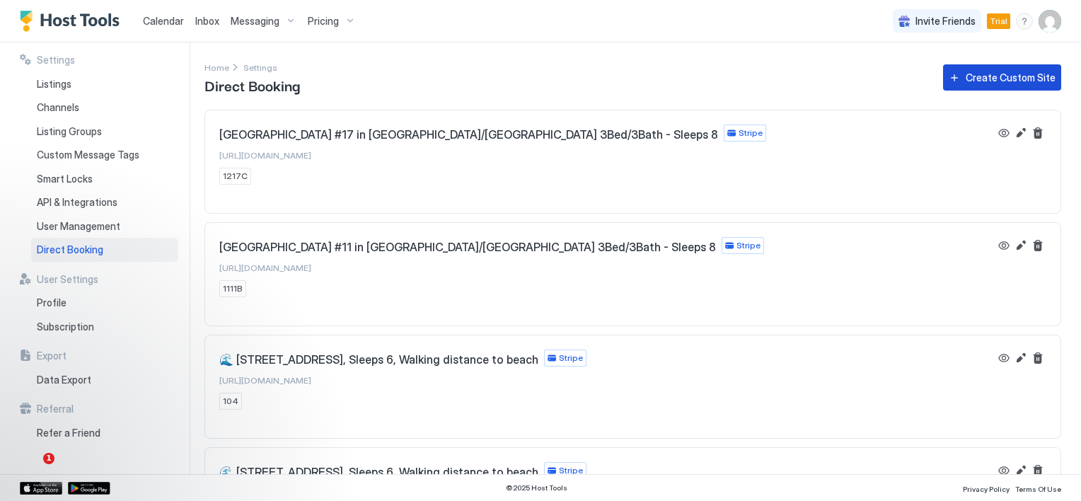
click at [990, 79] on div "Create Custom Site" at bounding box center [1011, 77] width 90 height 15
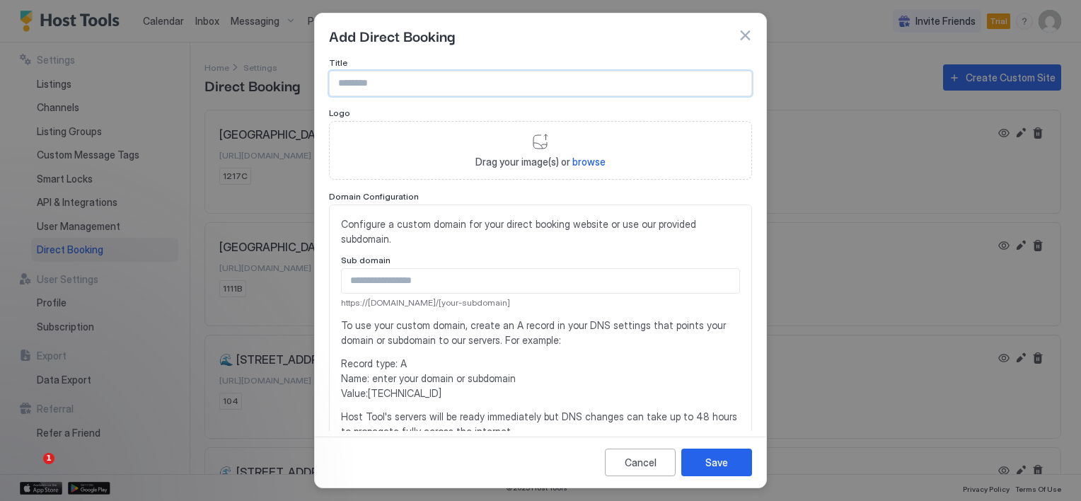
click at [481, 93] on input "Input Field" at bounding box center [541, 83] width 422 height 24
click at [350, 90] on input "Input Field" at bounding box center [541, 83] width 422 height 24
paste input "**********"
click at [335, 82] on input "**********" at bounding box center [541, 83] width 422 height 24
drag, startPoint x: 474, startPoint y: 83, endPoint x: 495, endPoint y: 88, distance: 21.8
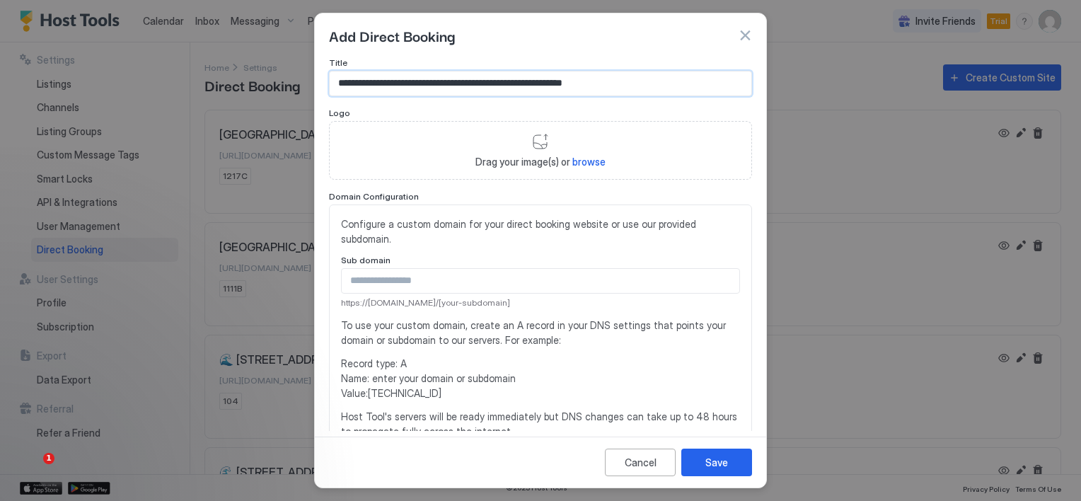
click at [495, 88] on input "**********" at bounding box center [541, 83] width 422 height 24
type input "**********"
click at [385, 283] on input "Input Field" at bounding box center [541, 281] width 398 height 24
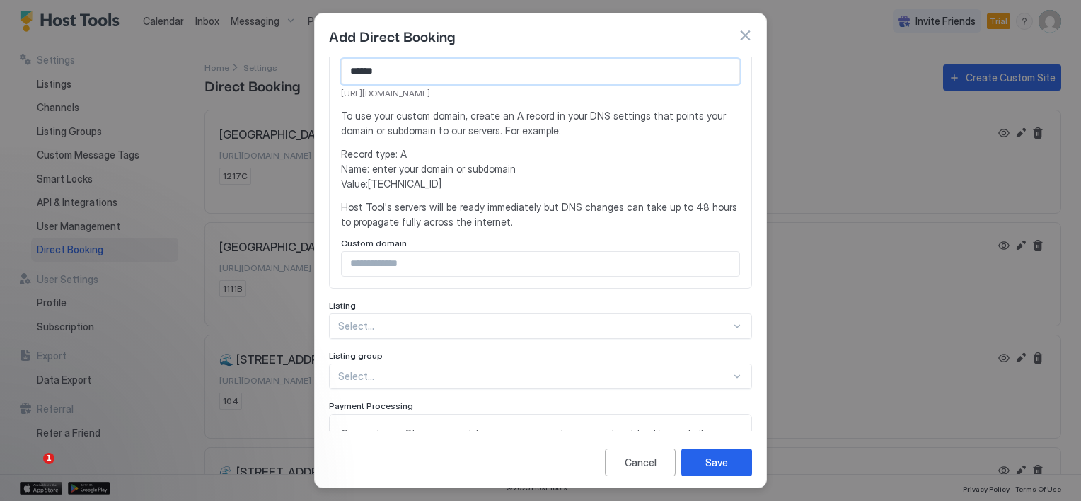
scroll to position [212, 0]
type input "******"
click at [378, 324] on div "Select..." at bounding box center [540, 323] width 423 height 25
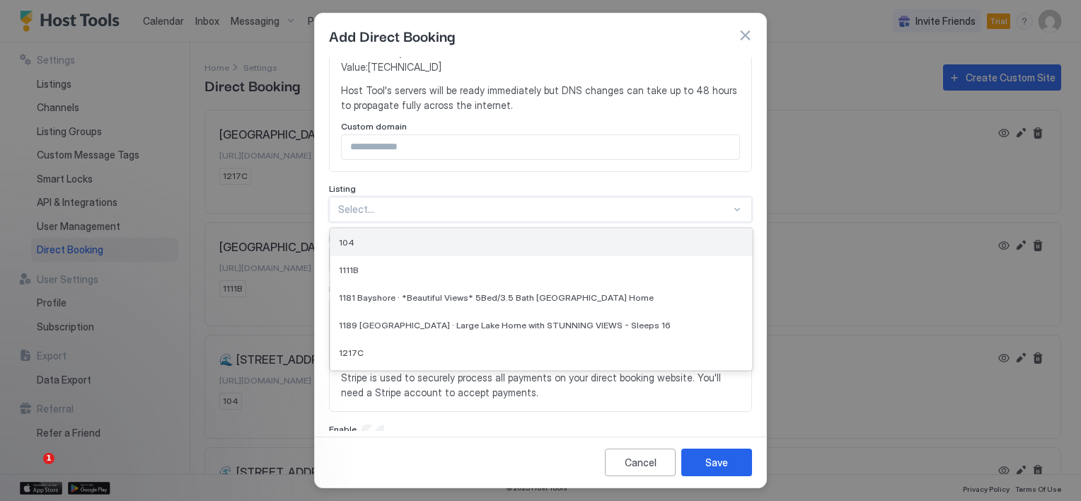
scroll to position [71, 0]
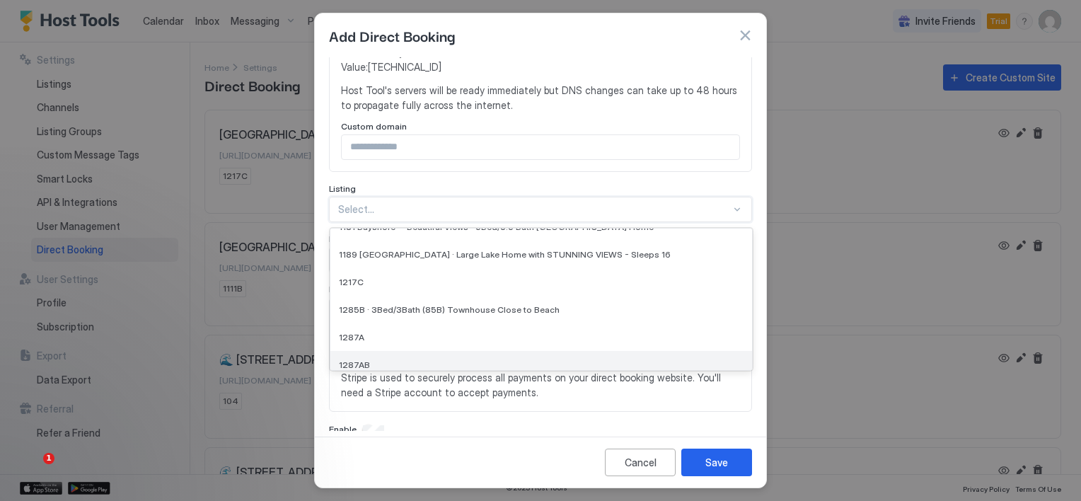
click at [365, 363] on span "1287AB" at bounding box center [354, 364] width 31 height 11
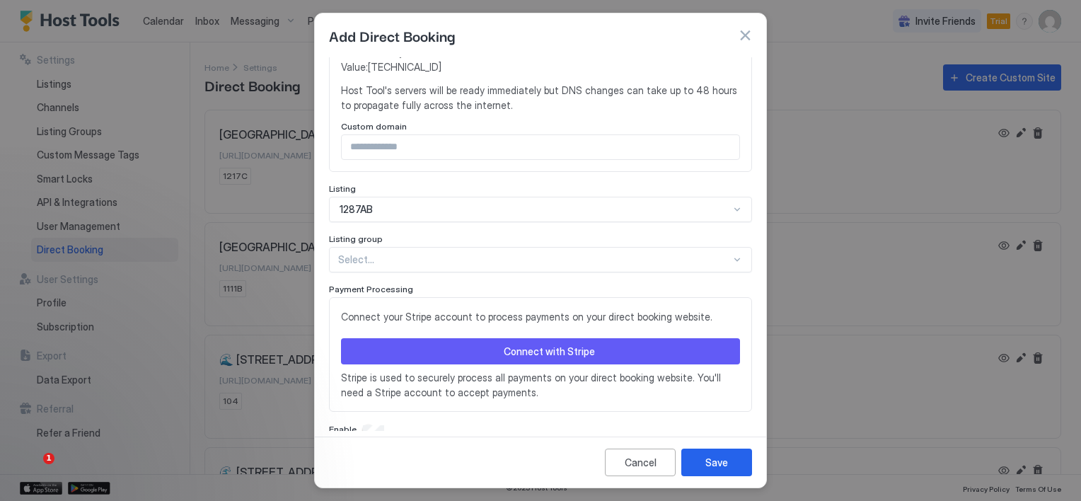
click at [497, 345] on button "Connect with Stripe" at bounding box center [540, 351] width 399 height 26
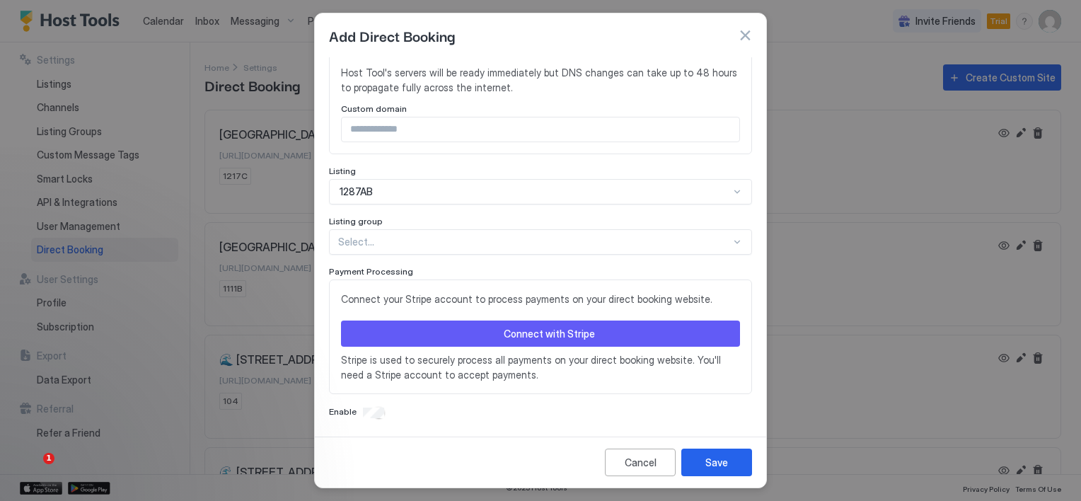
click at [484, 337] on button "Connect with Stripe" at bounding box center [540, 333] width 399 height 26
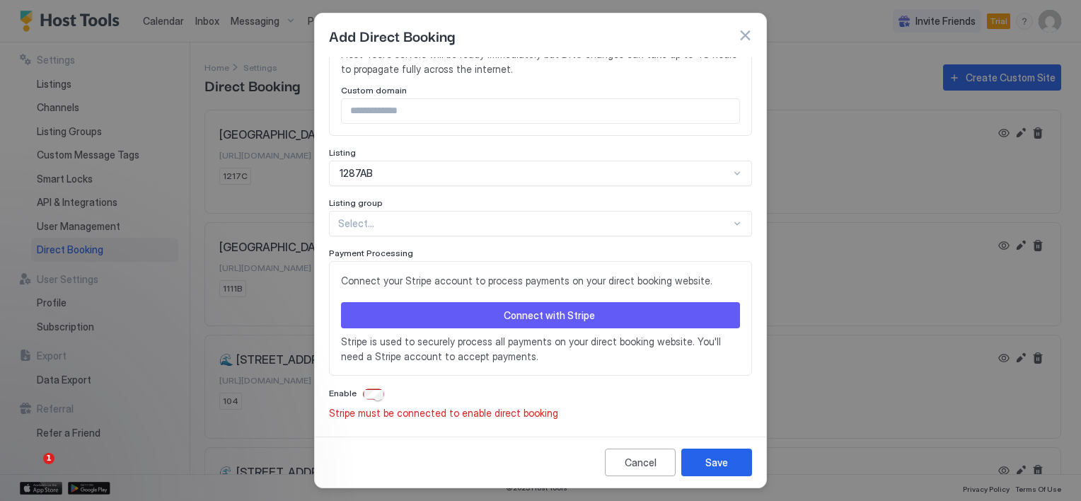
scroll to position [345, 0]
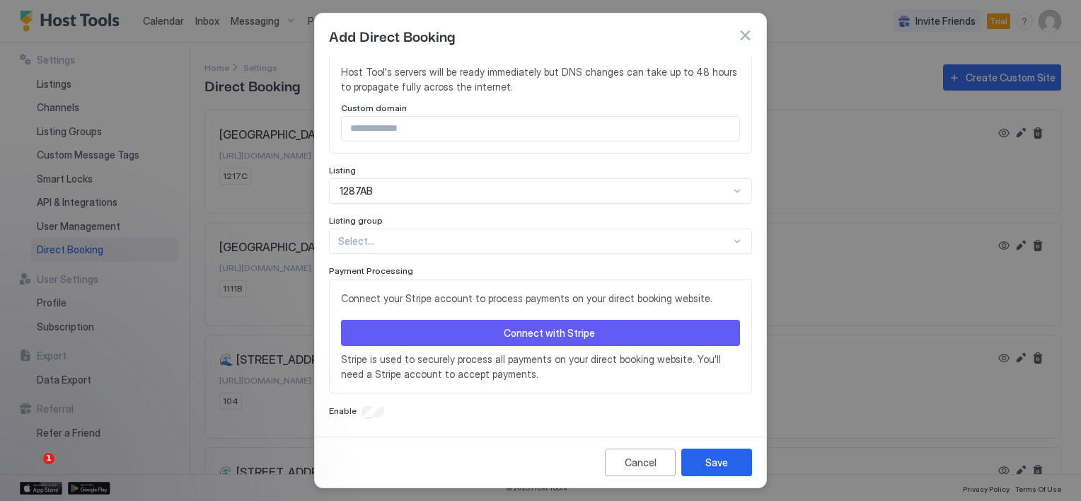
click at [542, 334] on div "Connect with Stripe" at bounding box center [549, 332] width 91 height 15
